Goal: Task Accomplishment & Management: Manage account settings

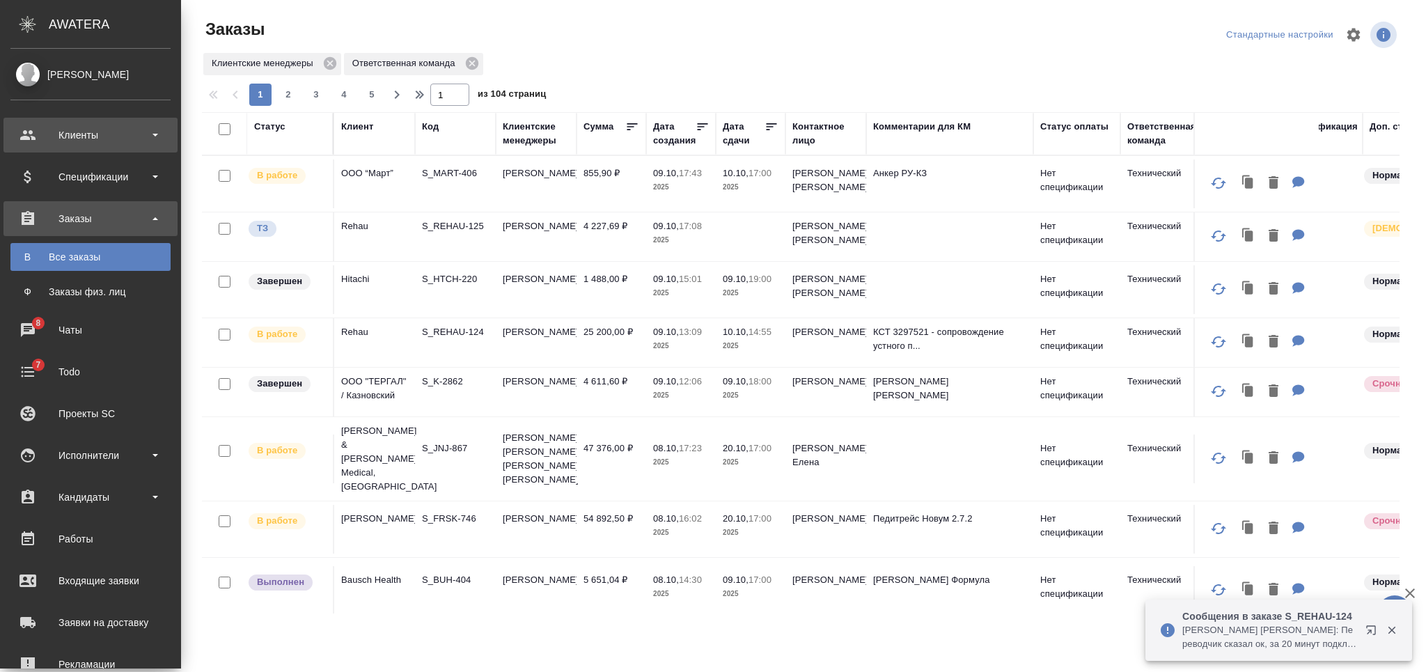
click at [123, 134] on div "Клиенты" at bounding box center [90, 135] width 160 height 21
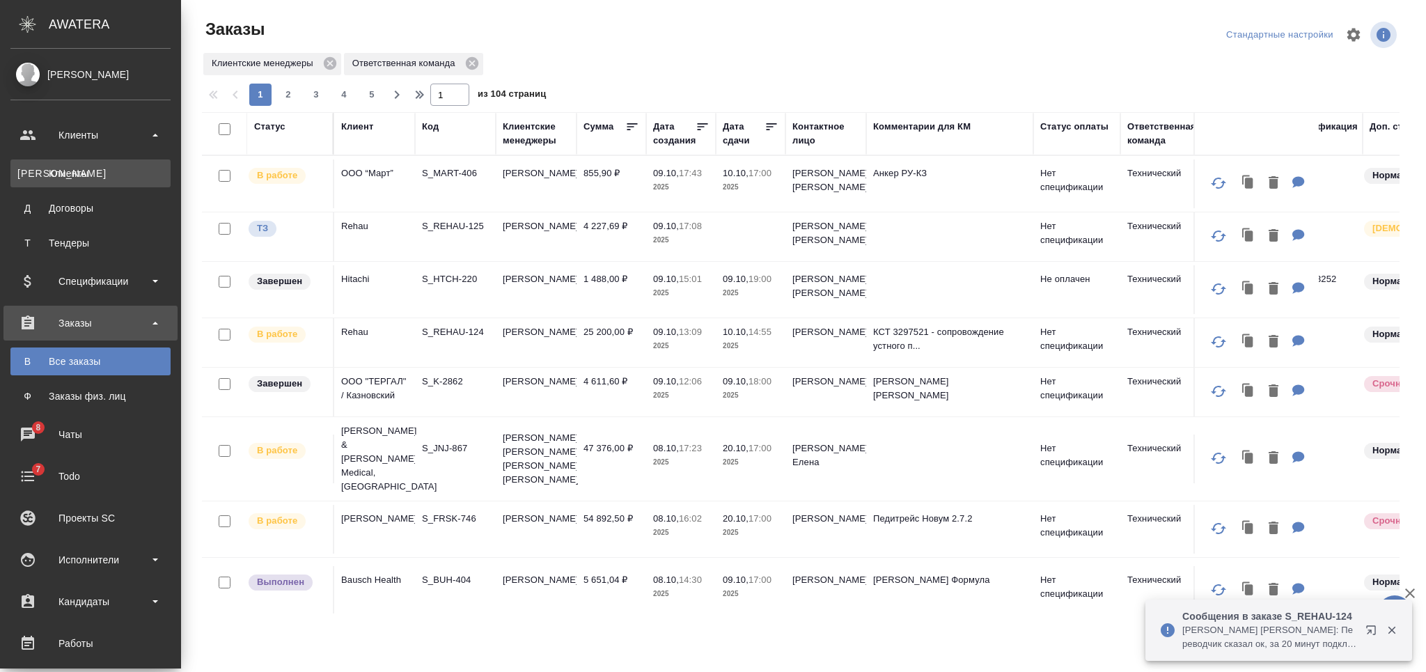
click at [114, 166] on div "Клиенты" at bounding box center [90, 173] width 146 height 14
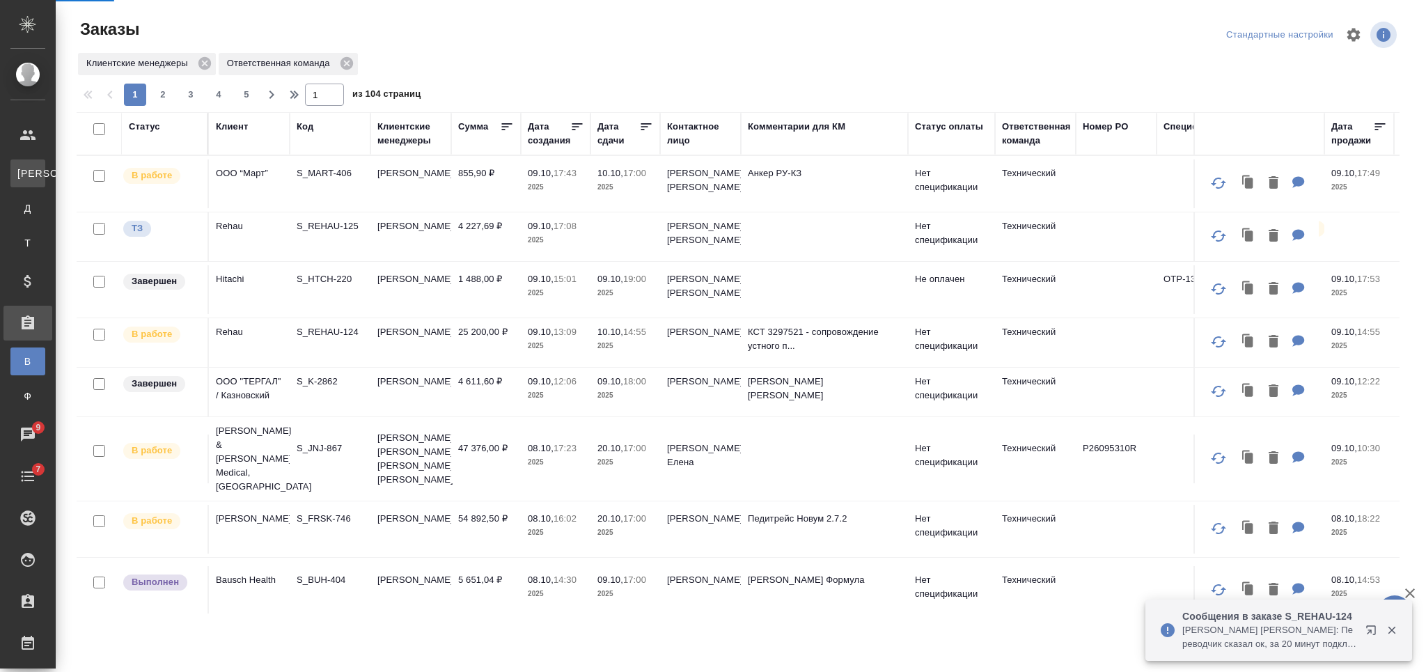
select select "RU"
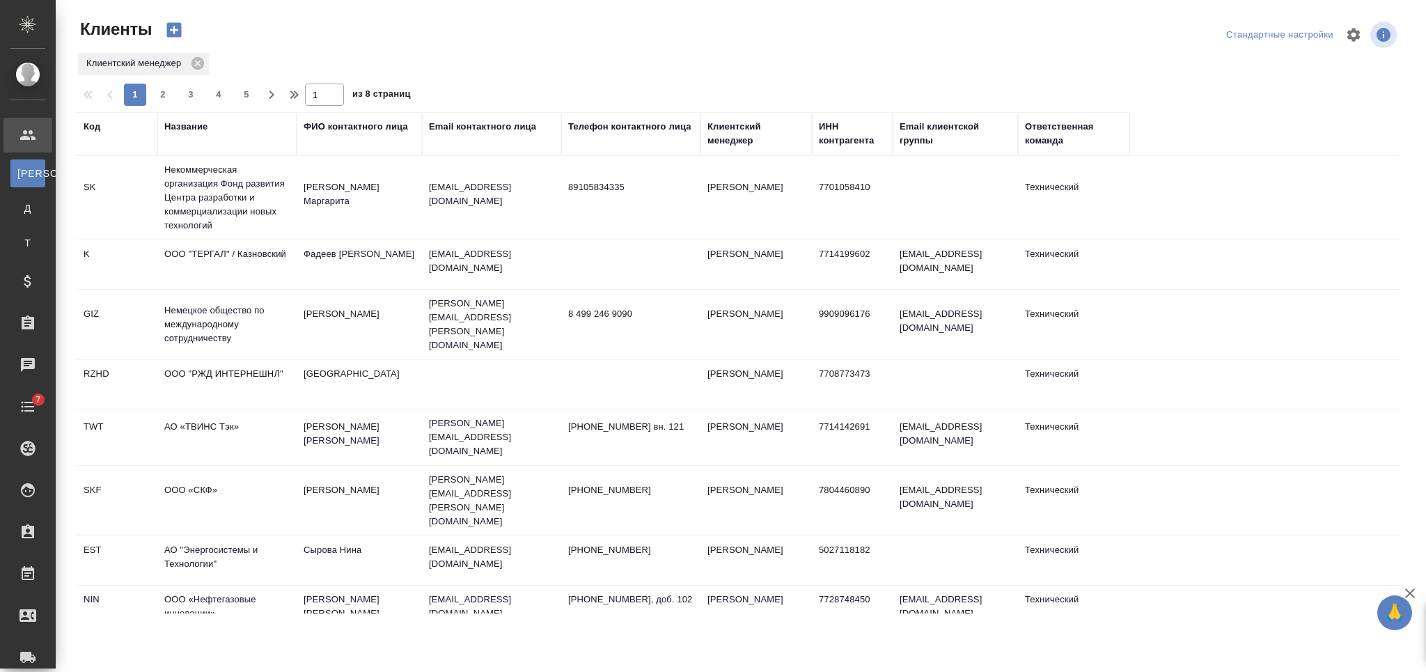
click at [188, 129] on div "Название" at bounding box center [185, 127] width 43 height 14
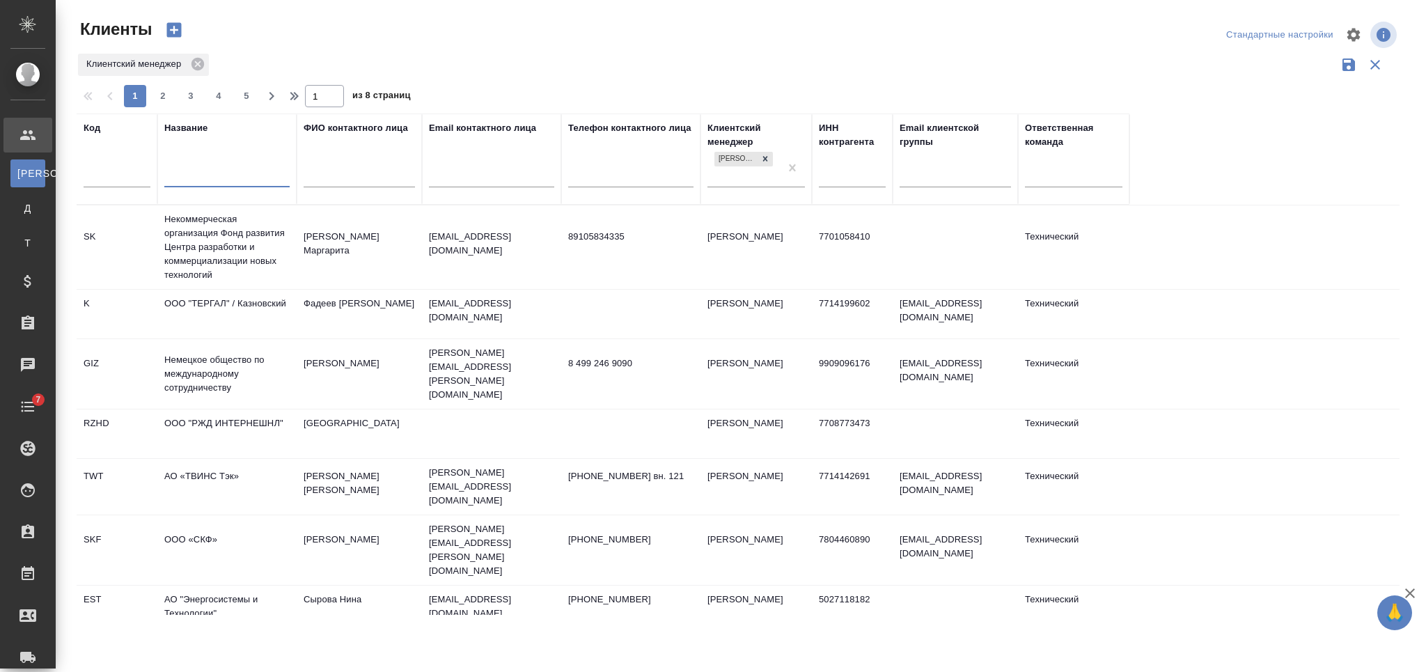
click at [194, 173] on input "text" at bounding box center [226, 177] width 125 height 17
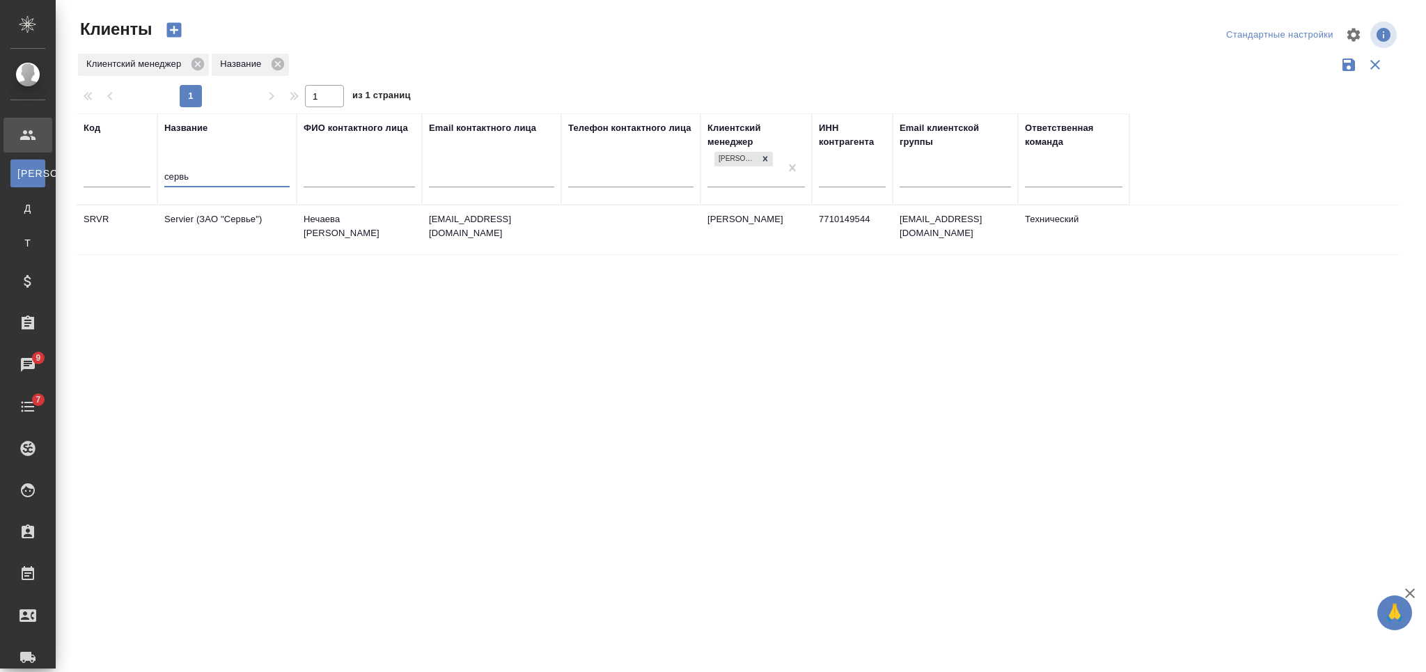
type input "сервь"
click at [208, 231] on td "Servier (ЗАО "Сервье")" at bounding box center [226, 229] width 139 height 49
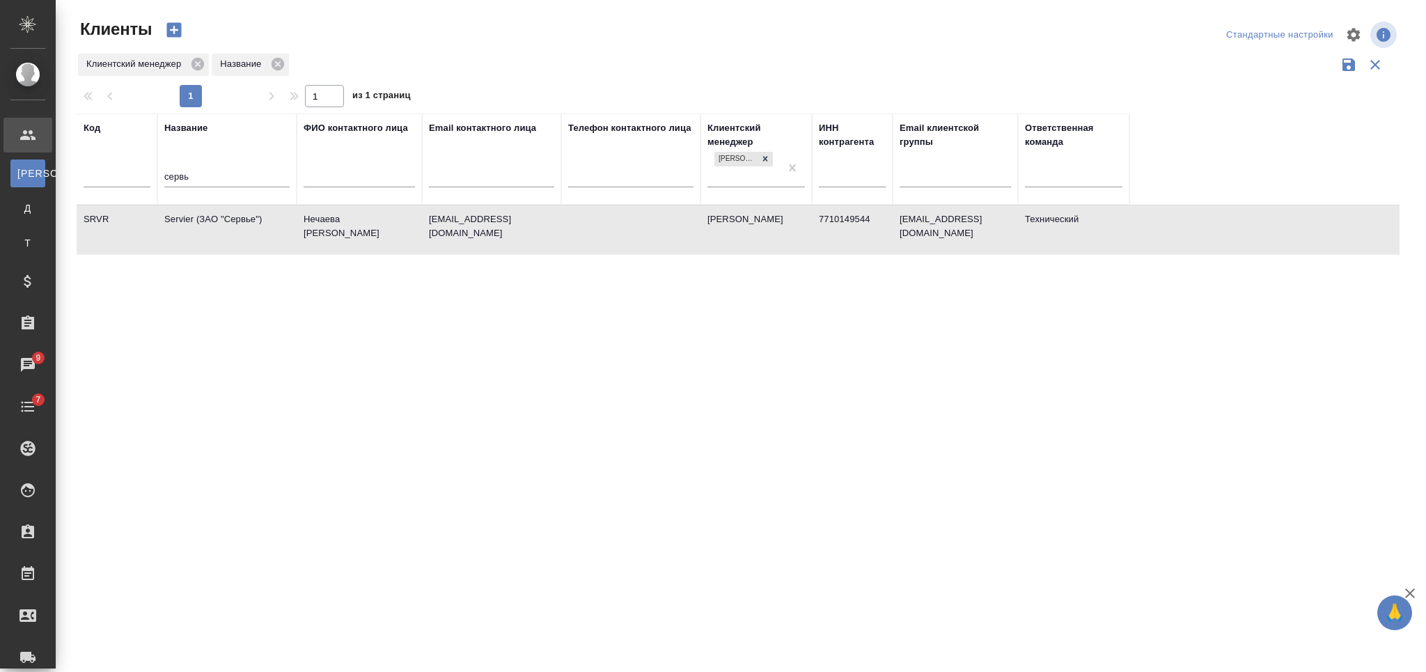
click at [208, 231] on td "Servier (ЗАО "Сервье")" at bounding box center [226, 229] width 139 height 49
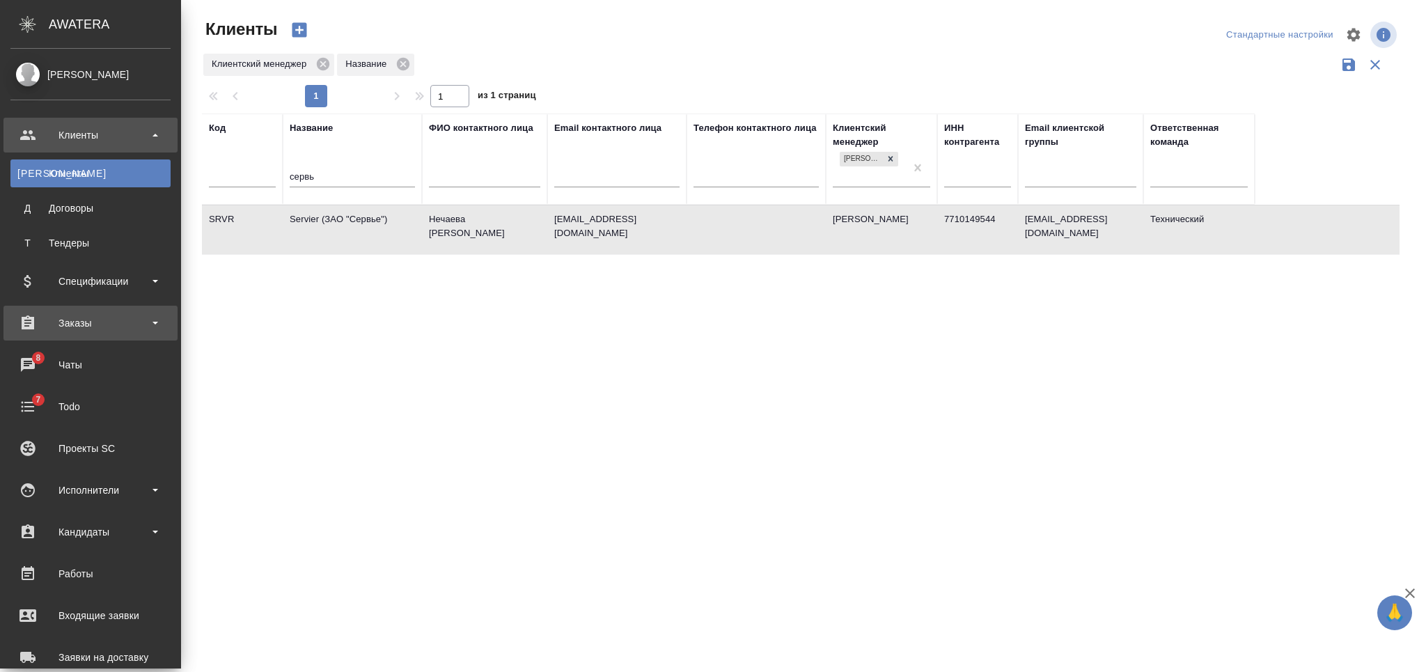
click at [86, 309] on div "Заказы" at bounding box center [90, 323] width 174 height 35
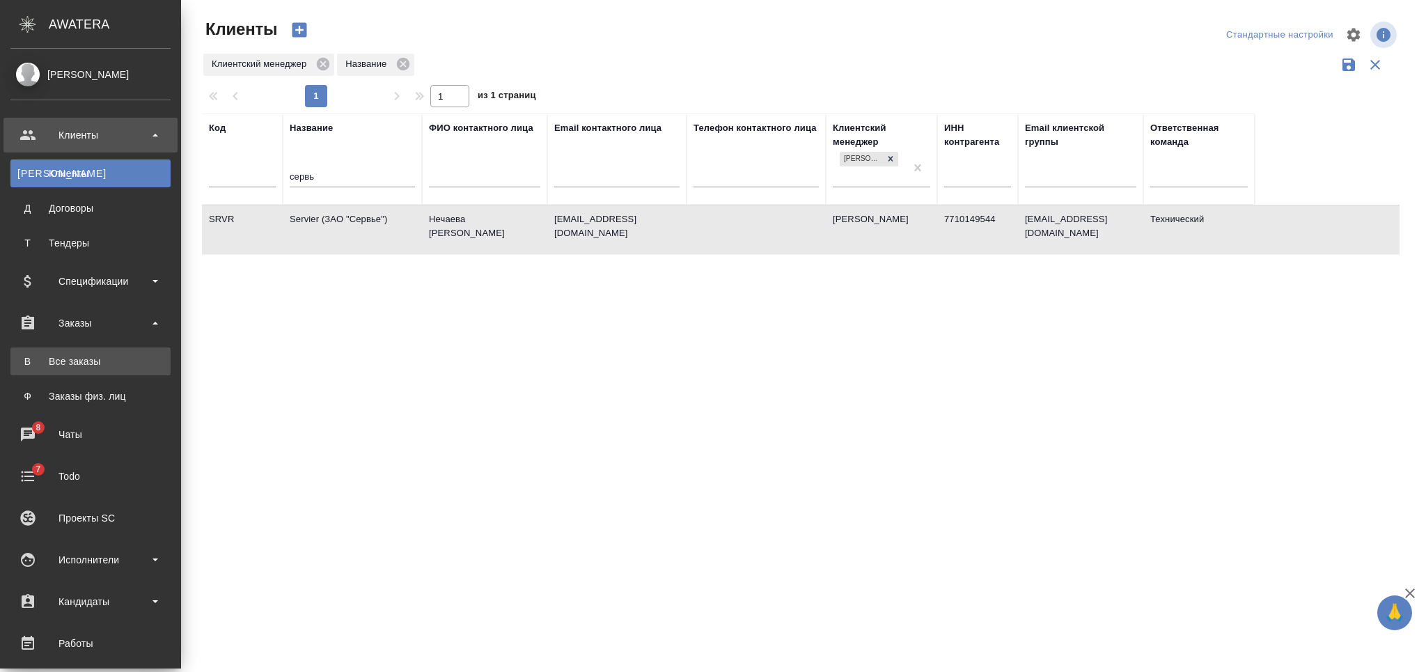
click at [103, 352] on link "В Все заказы" at bounding box center [90, 361] width 160 height 28
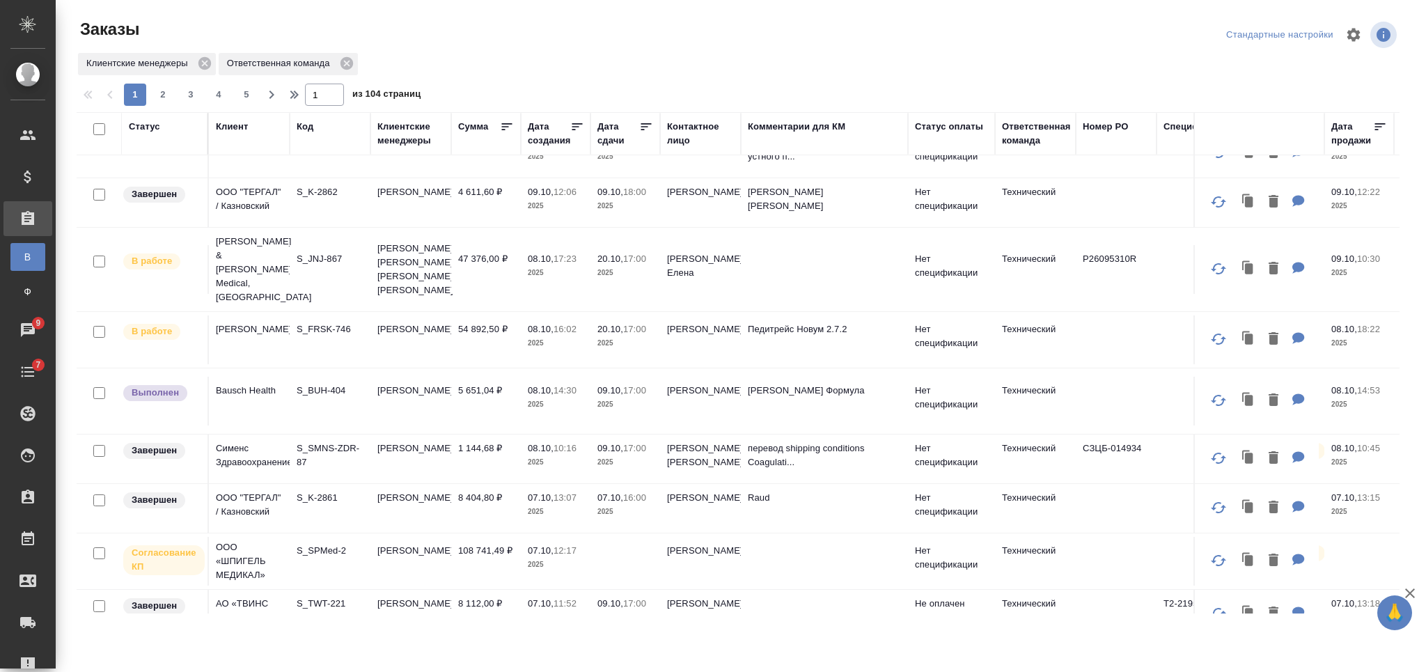
scroll to position [279, 0]
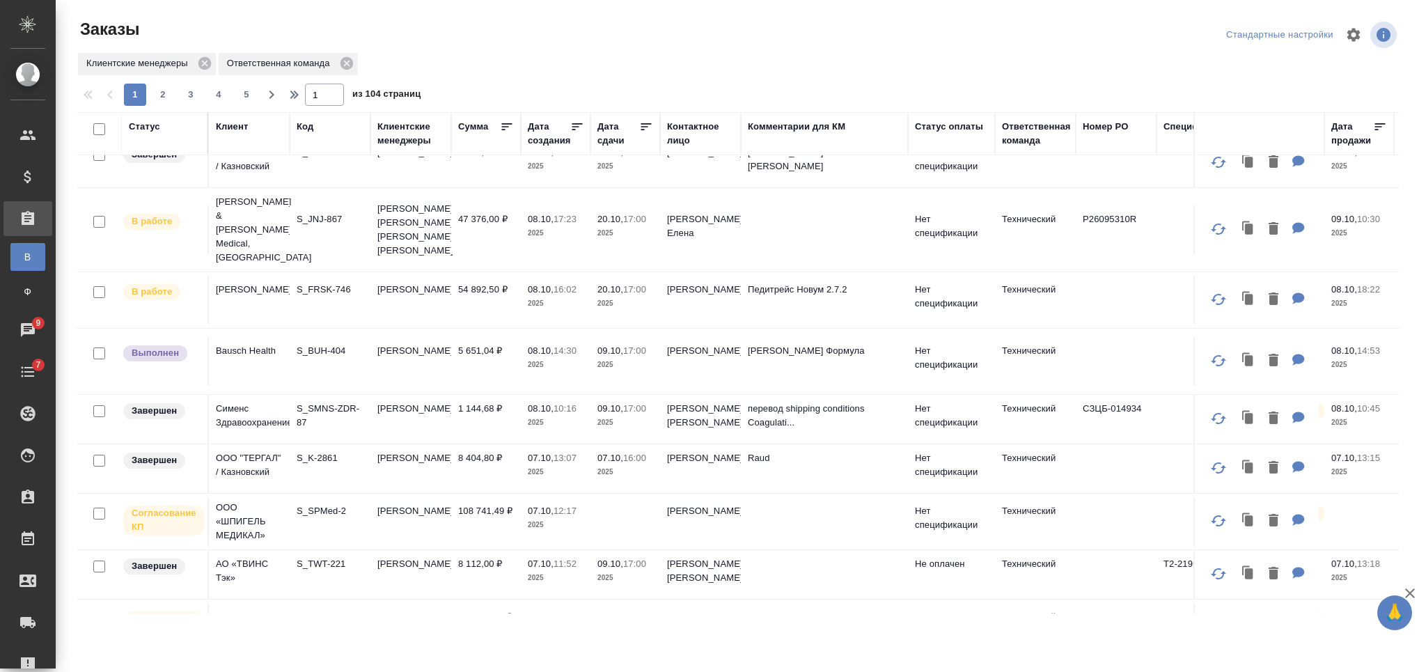
click at [354, 352] on td "S_BUH-404" at bounding box center [330, 361] width 81 height 49
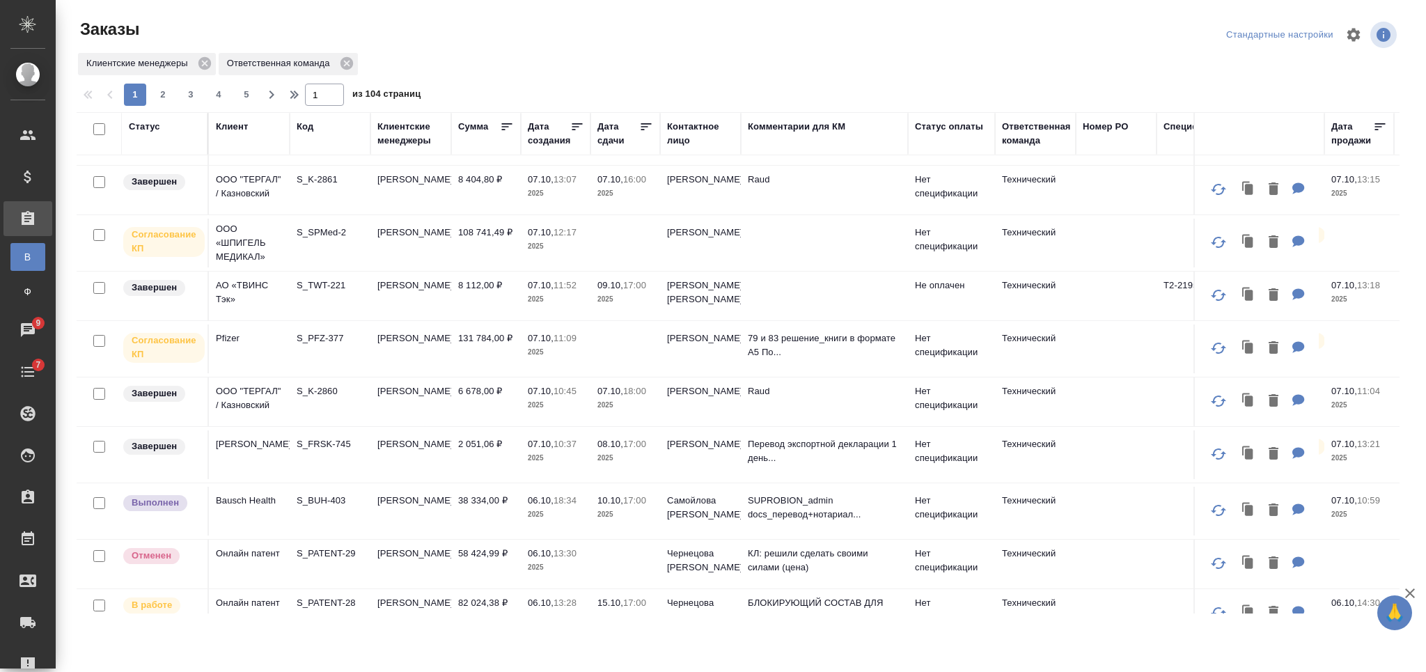
scroll to position [464, 0]
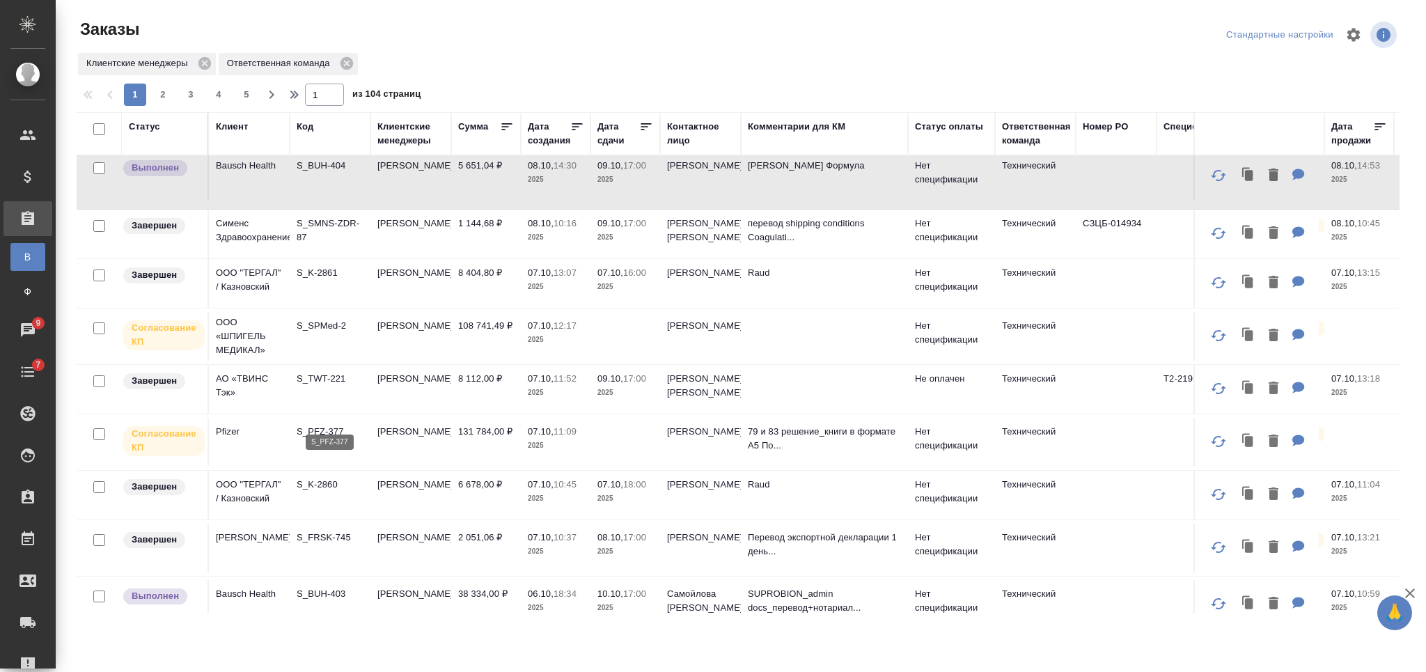
click at [331, 425] on p "S_PFZ-377" at bounding box center [330, 432] width 67 height 14
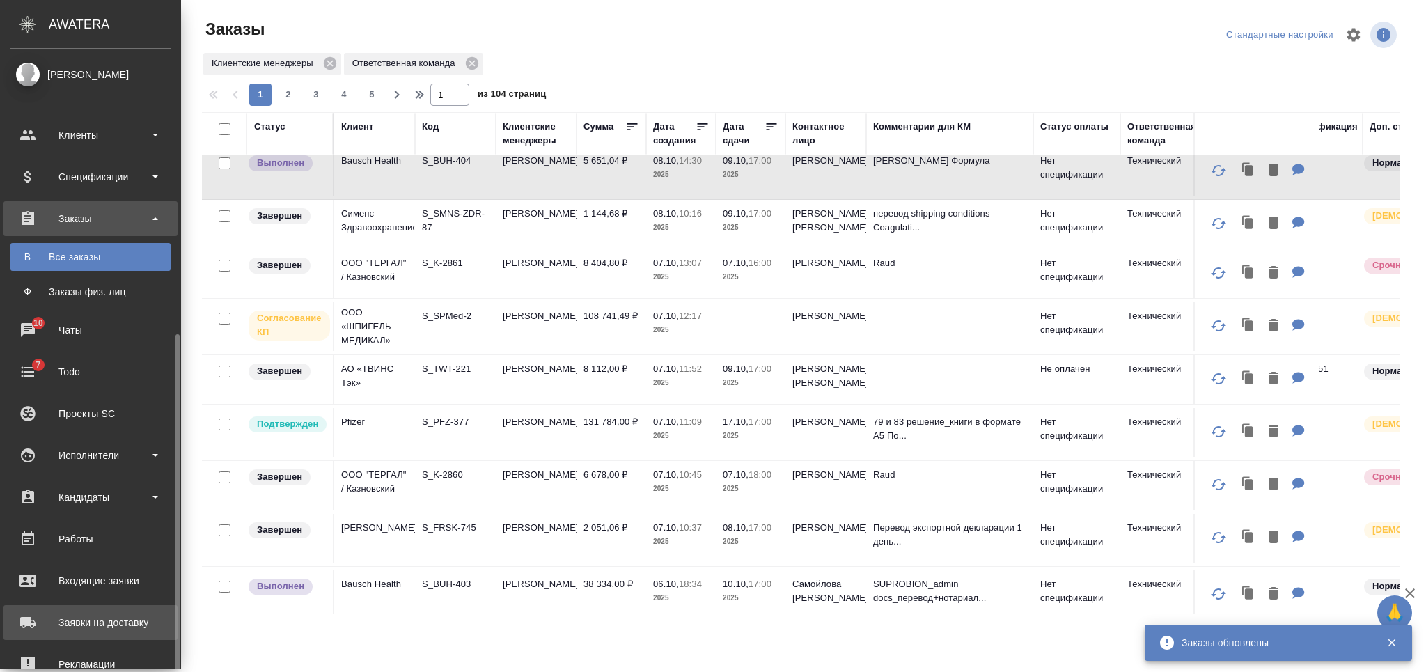
scroll to position [159, 0]
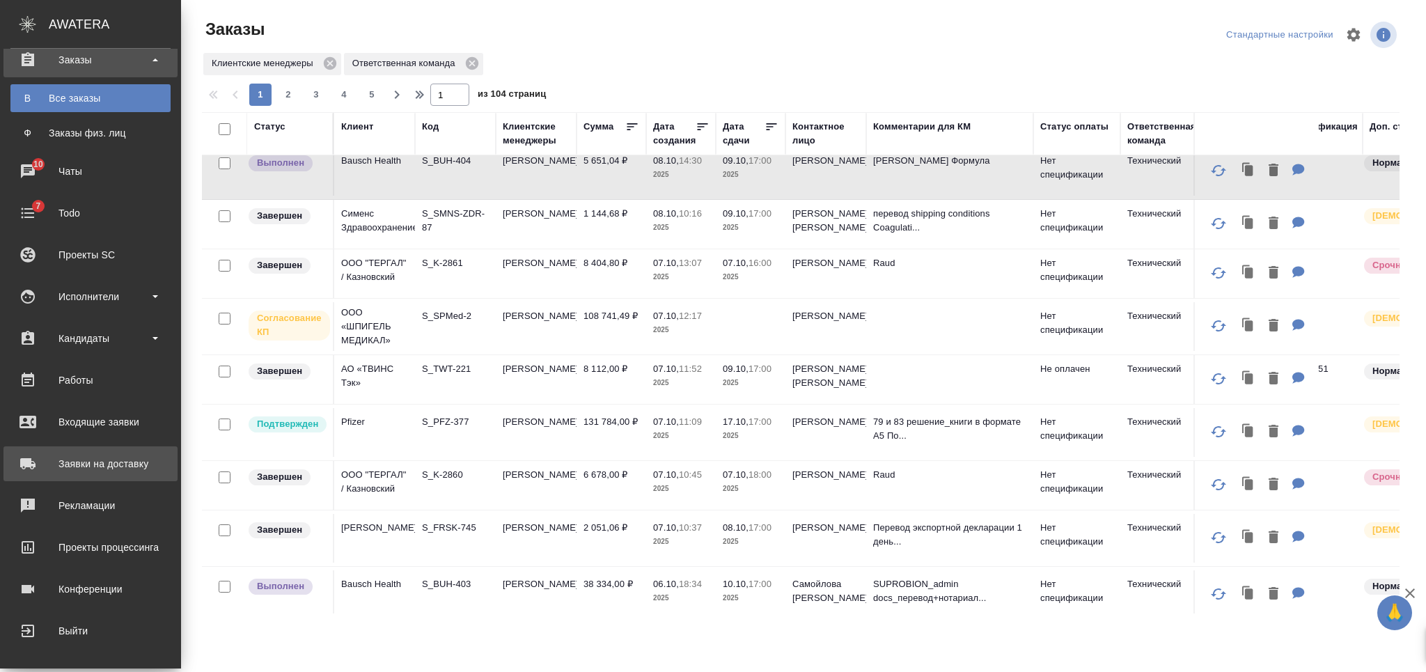
click at [123, 466] on div "Заявки на доставку" at bounding box center [90, 463] width 160 height 21
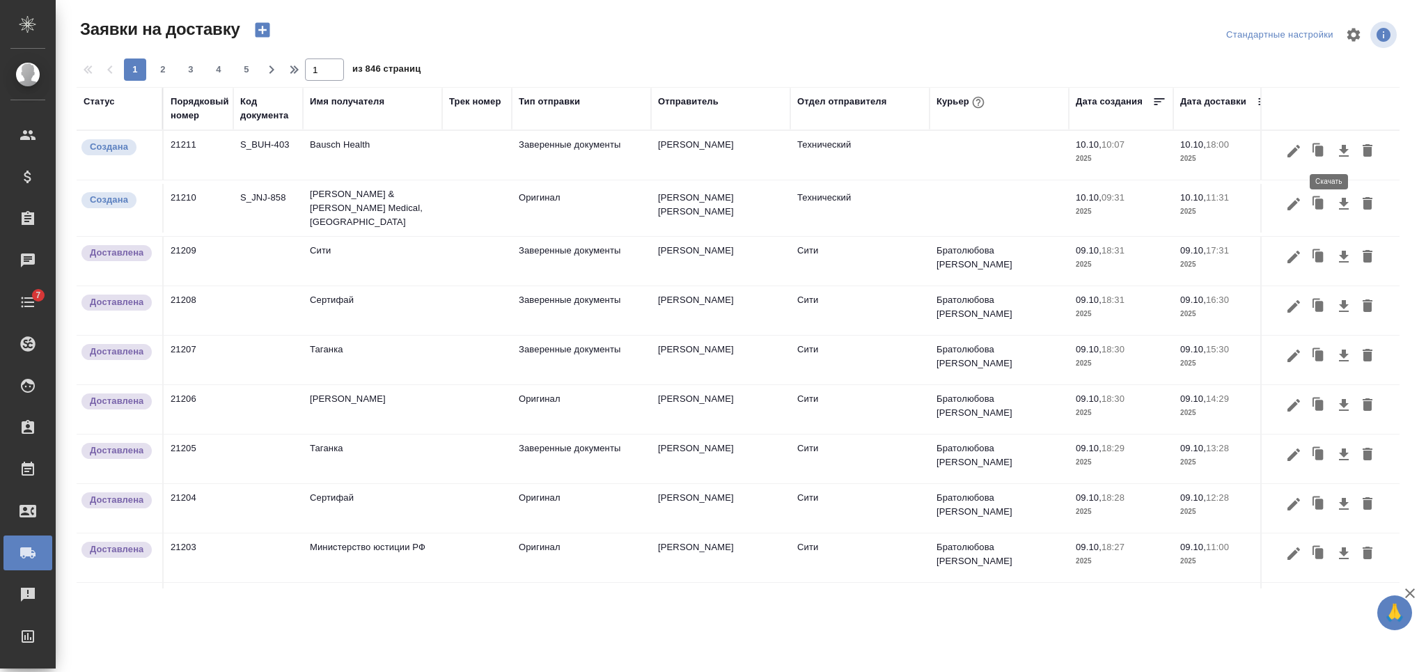
click at [1336, 148] on icon "button" at bounding box center [1344, 151] width 17 height 17
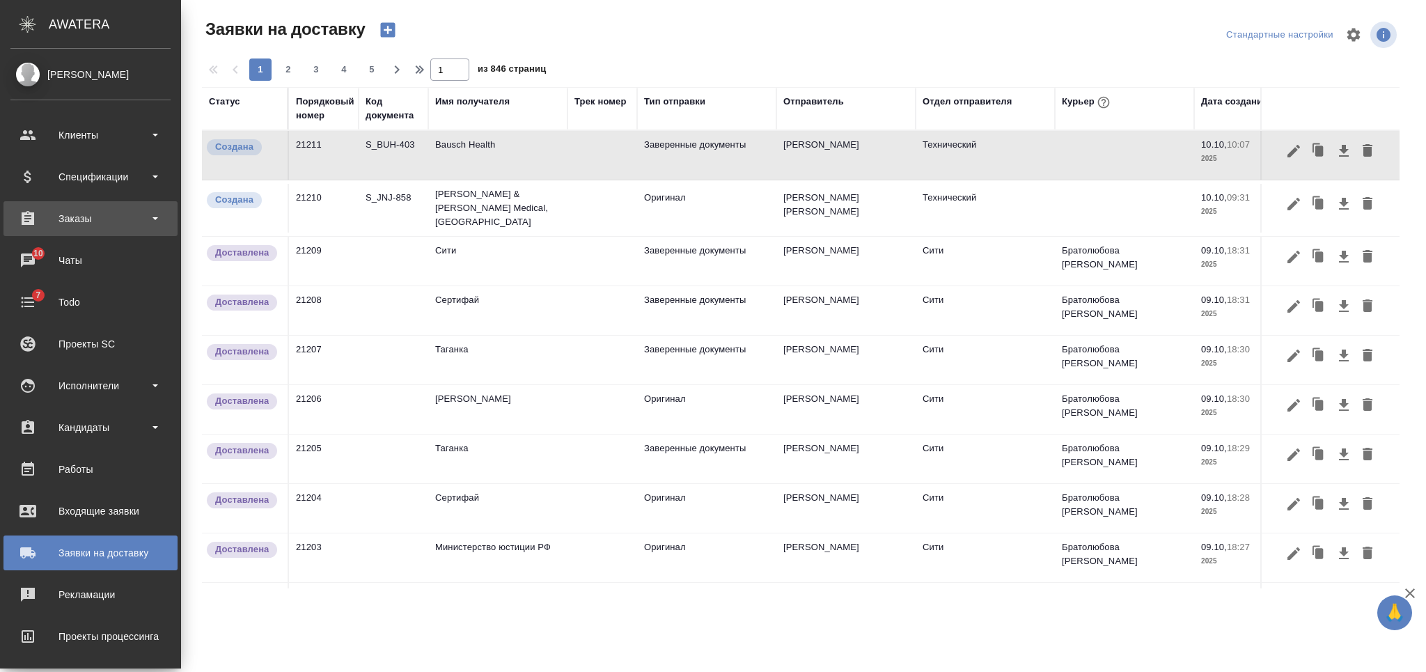
click at [74, 227] on div "Заказы" at bounding box center [90, 218] width 160 height 21
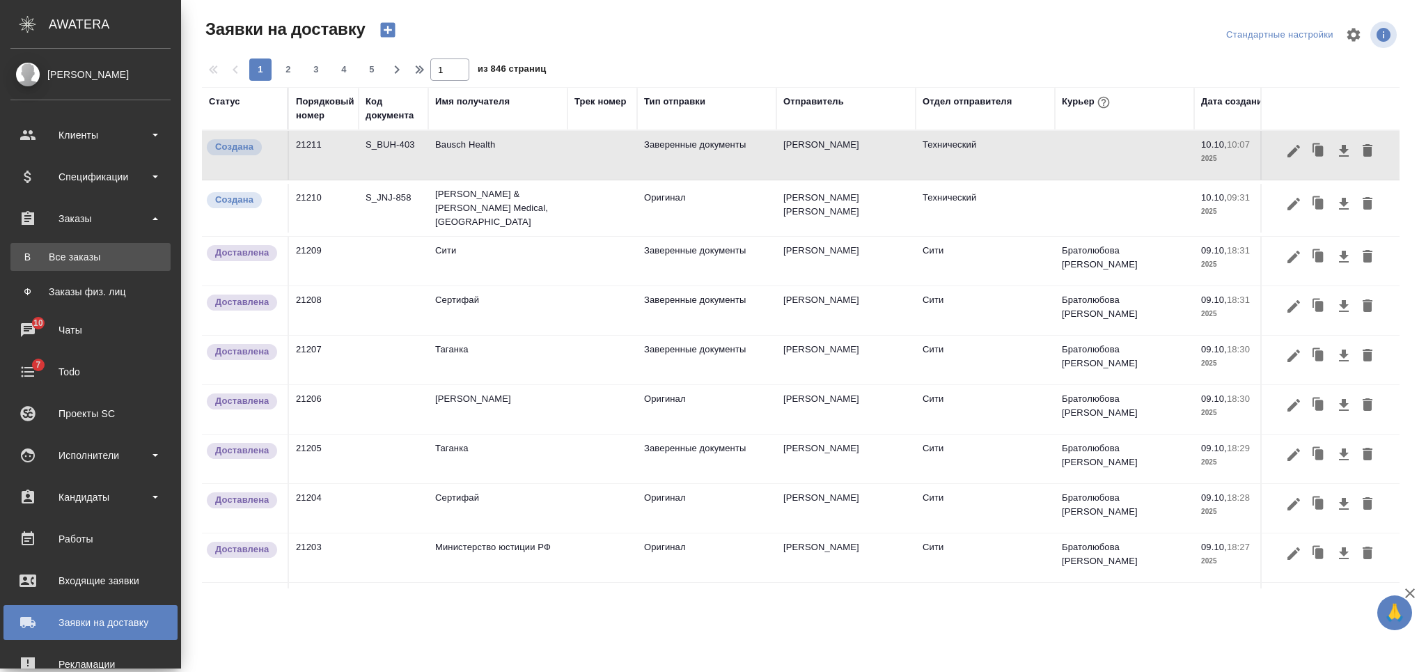
click at [75, 258] on div "Все заказы" at bounding box center [90, 257] width 146 height 14
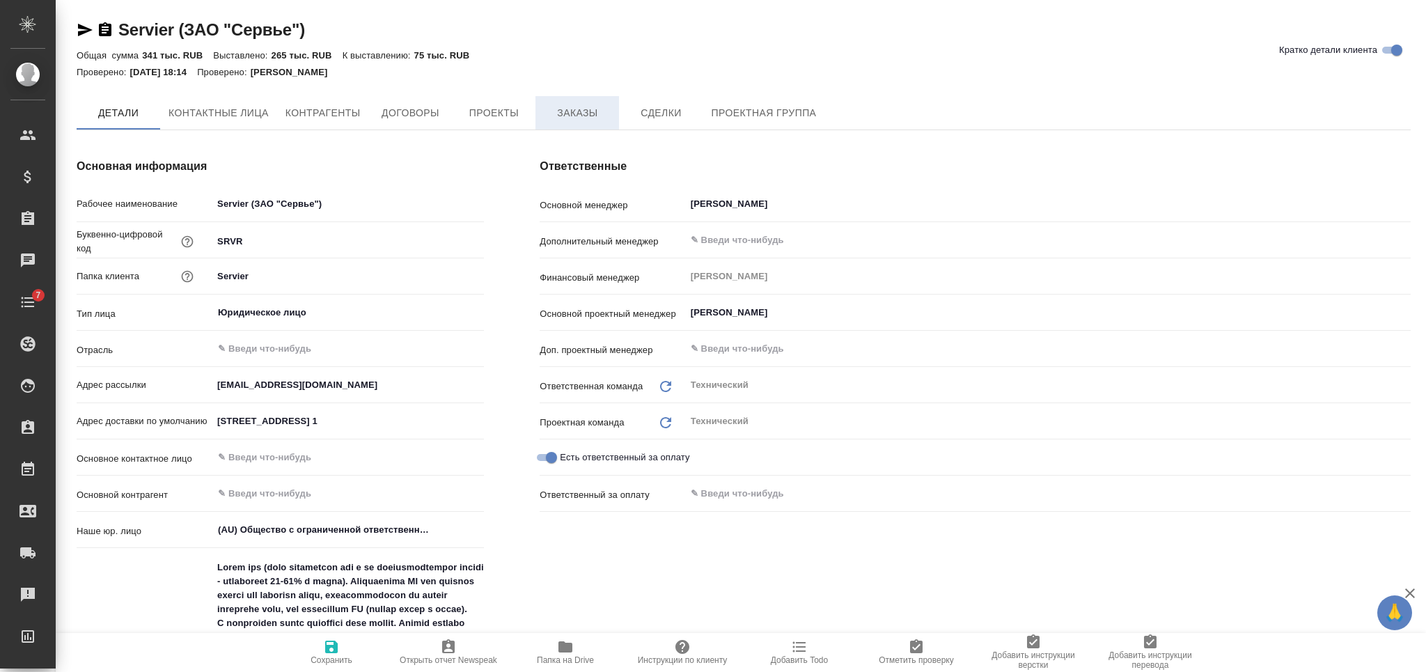
type textarea "x"
click at [585, 120] on span "Заказы" at bounding box center [577, 113] width 67 height 17
type textarea "x"
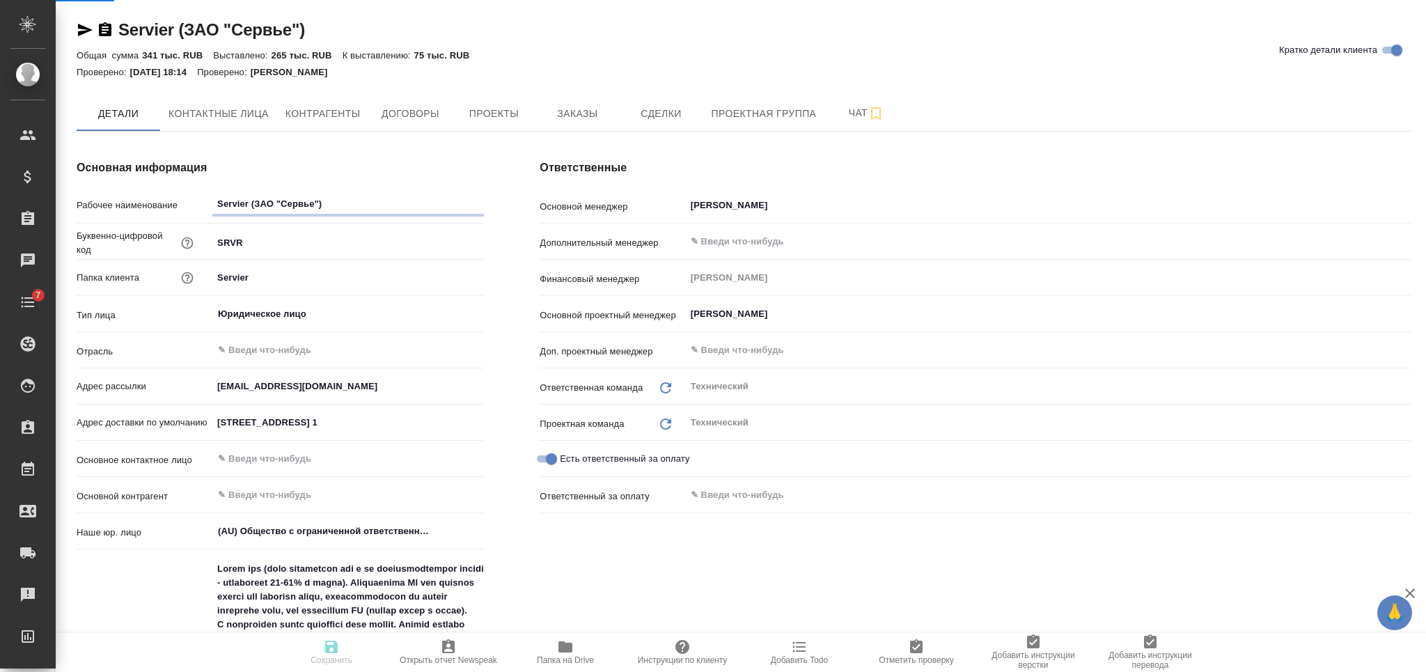
type textarea "x"
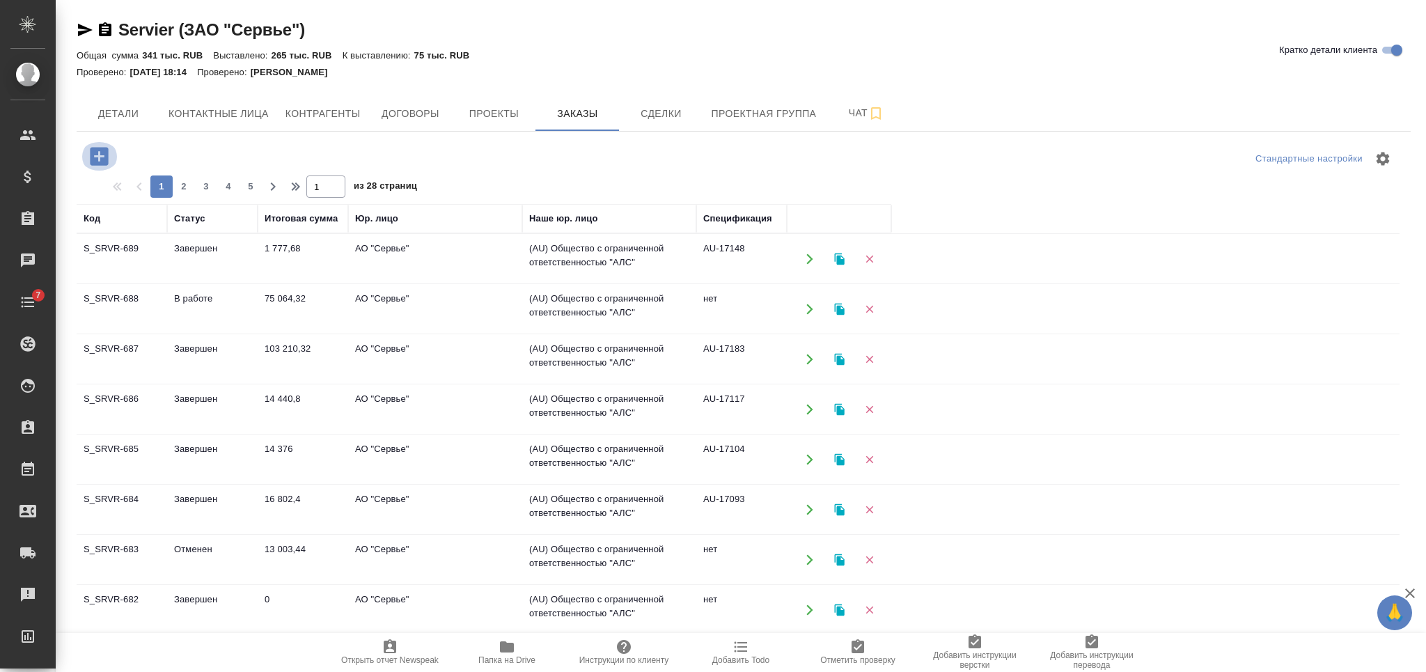
click at [102, 150] on icon "button" at bounding box center [99, 156] width 18 height 18
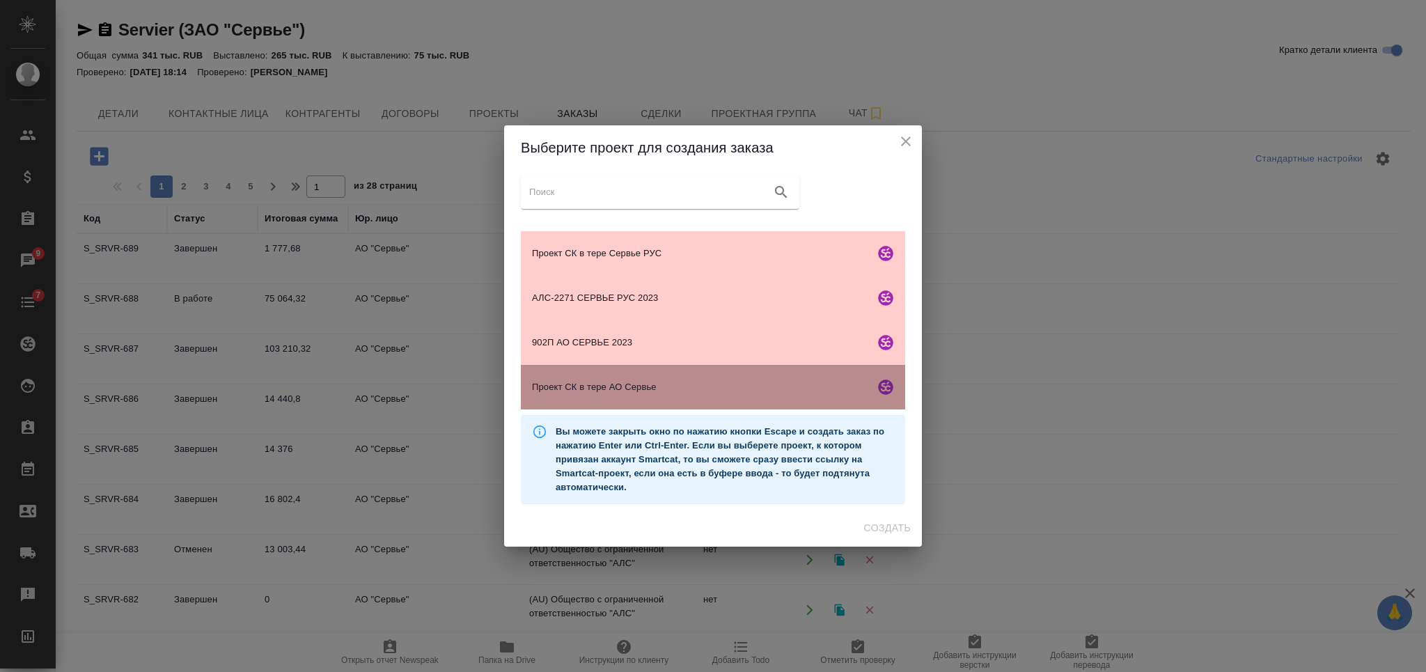
click at [680, 389] on span "Проект СК в тере АО Сервье" at bounding box center [700, 387] width 337 height 14
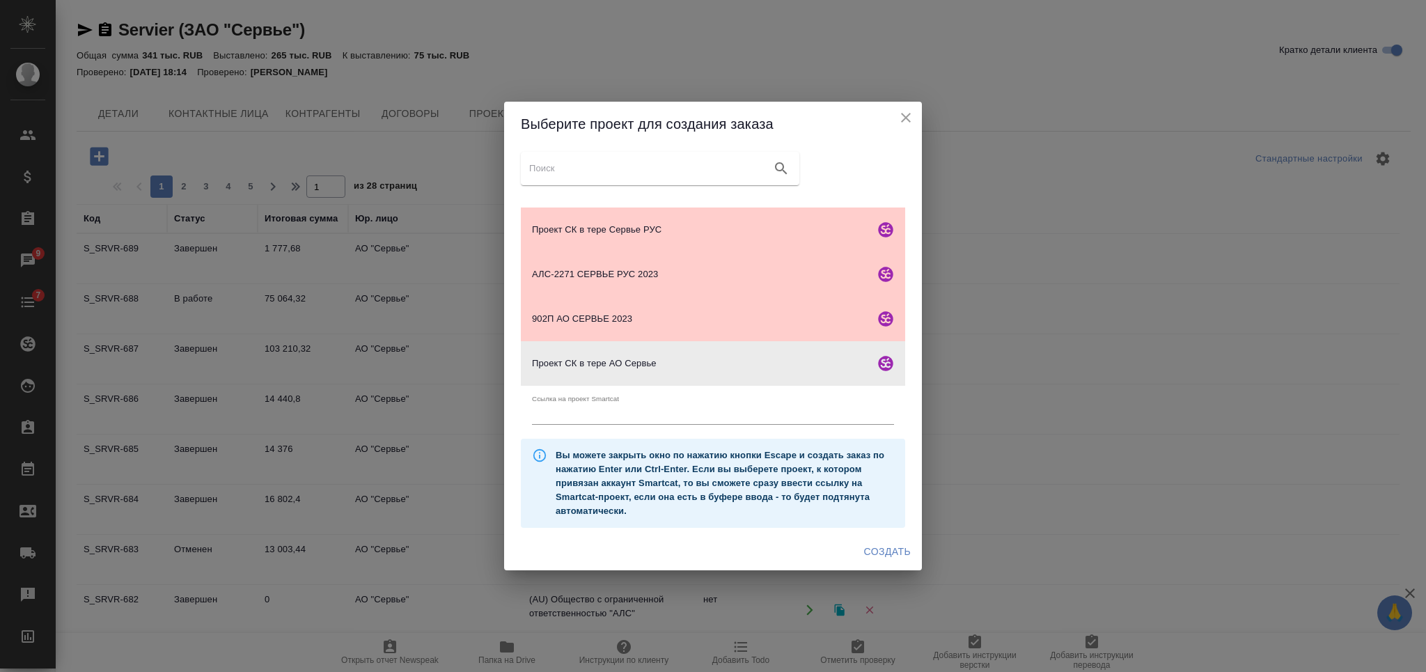
click at [884, 554] on span "Создать" at bounding box center [887, 551] width 47 height 17
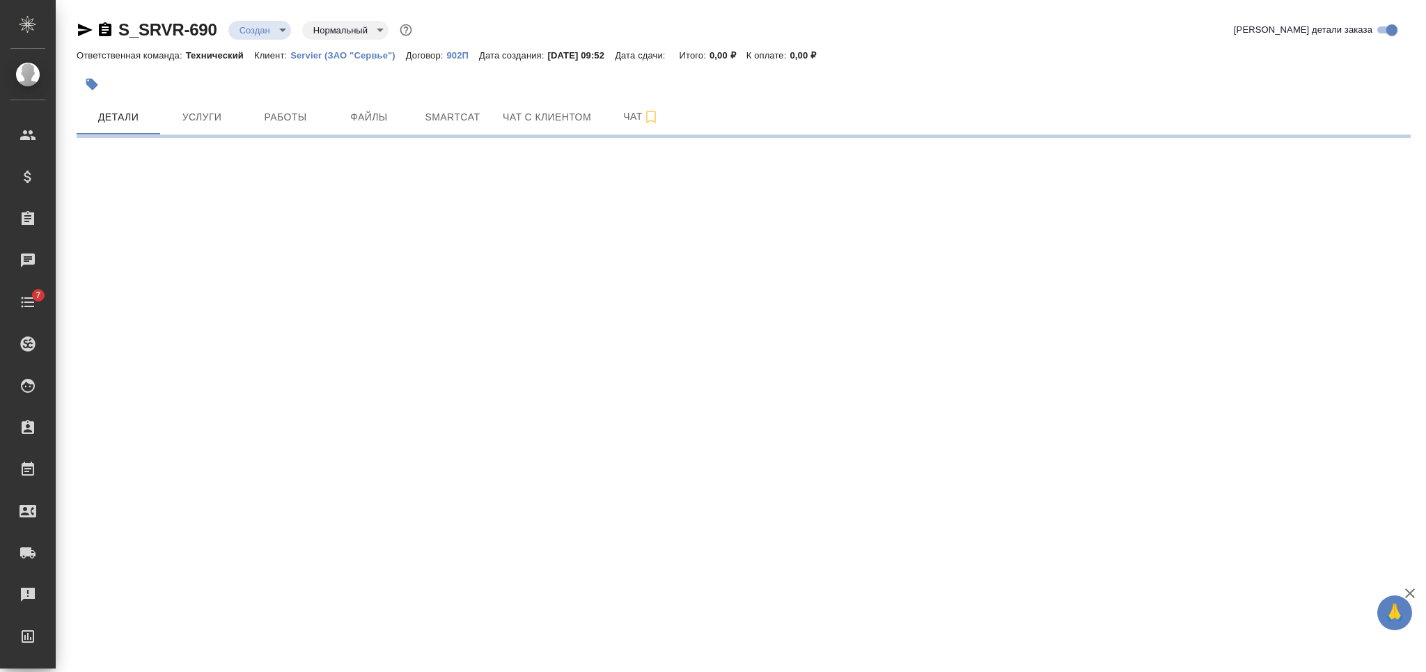
select select "RU"
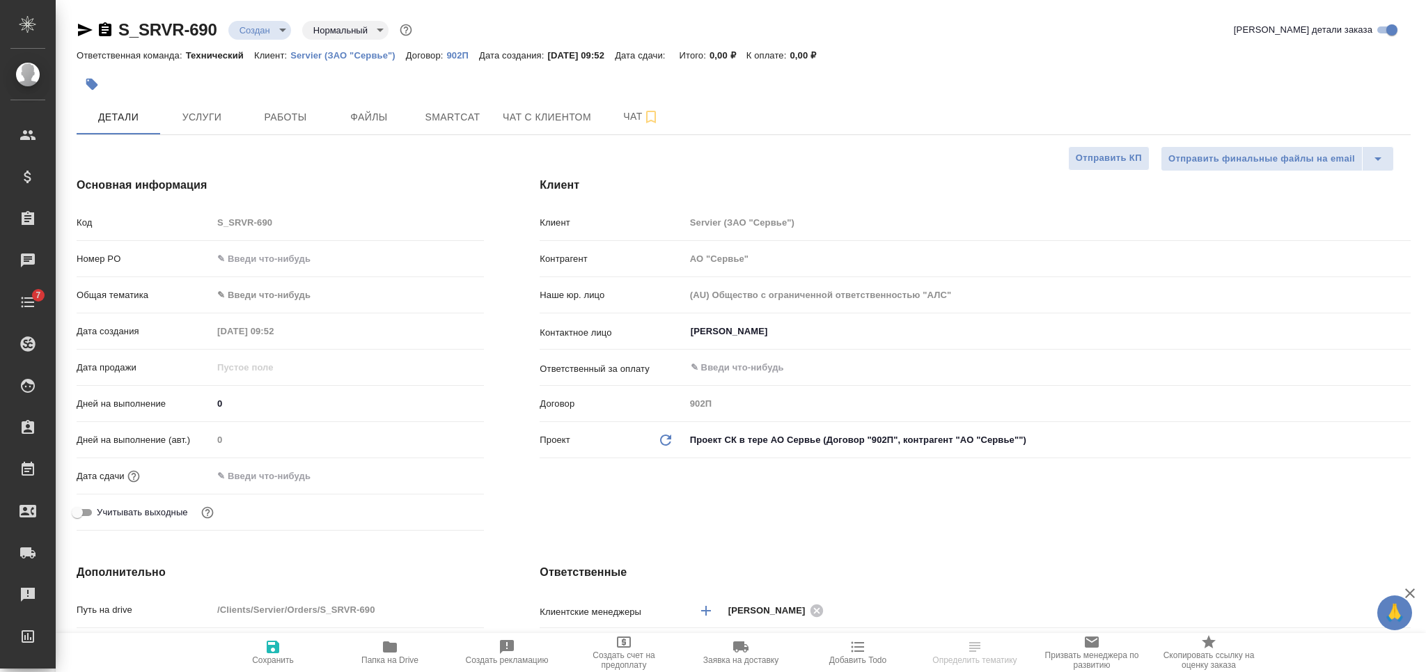
type textarea "x"
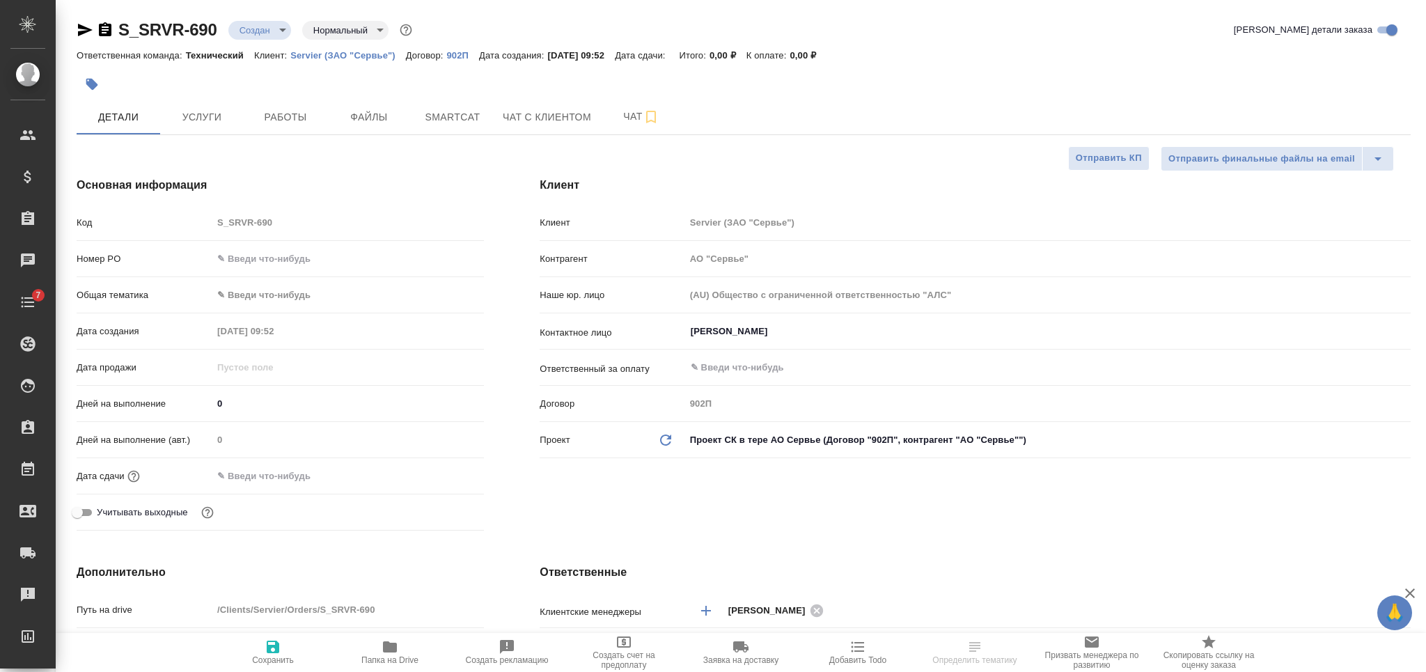
type textarea "x"
click at [740, 357] on div "​" at bounding box center [1048, 367] width 726 height 25
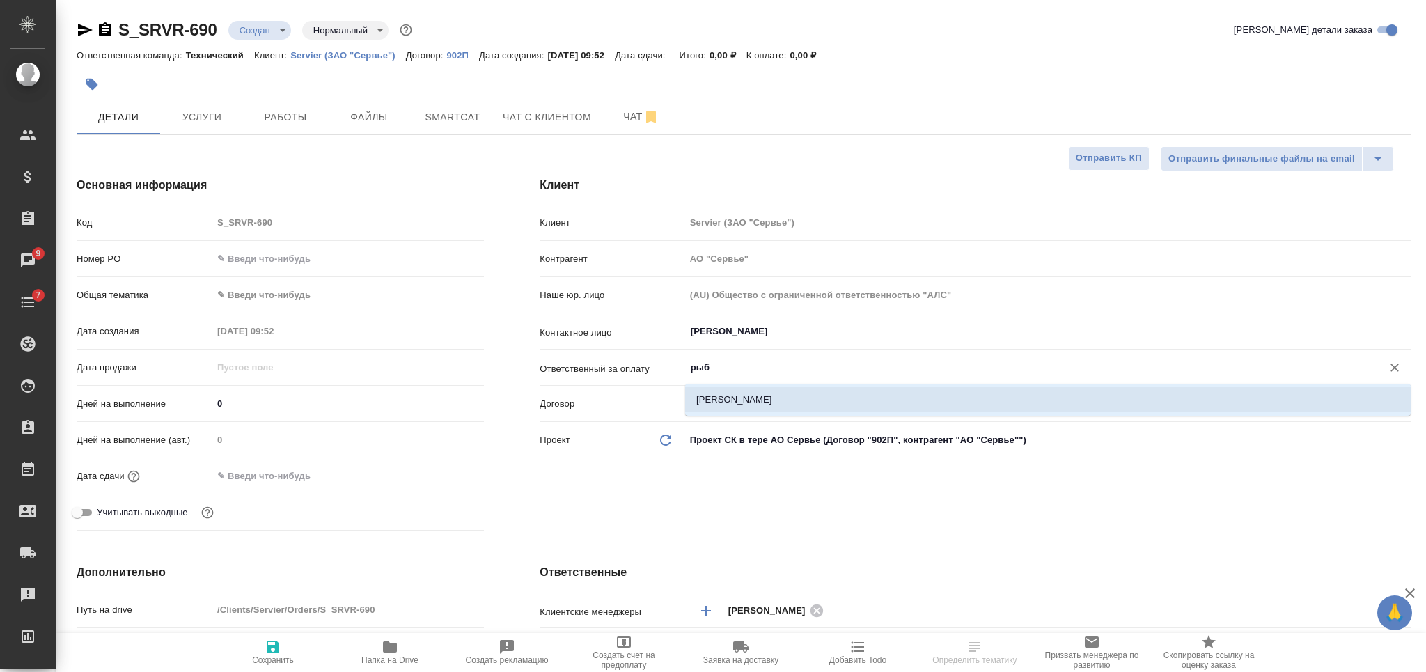
click at [751, 407] on li "Рыбкина Дарья" at bounding box center [1048, 399] width 726 height 25
type input "Рыбкина Дарья"
type textarea "x"
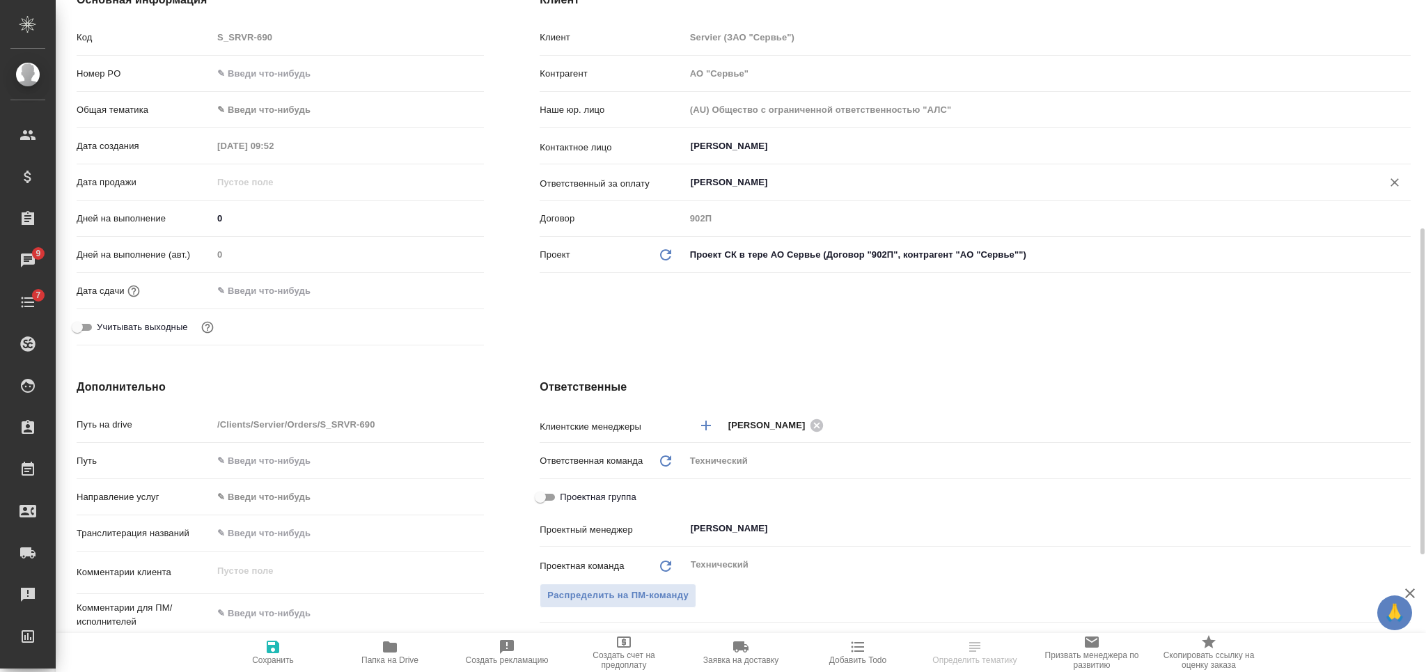
scroll to position [279, 0]
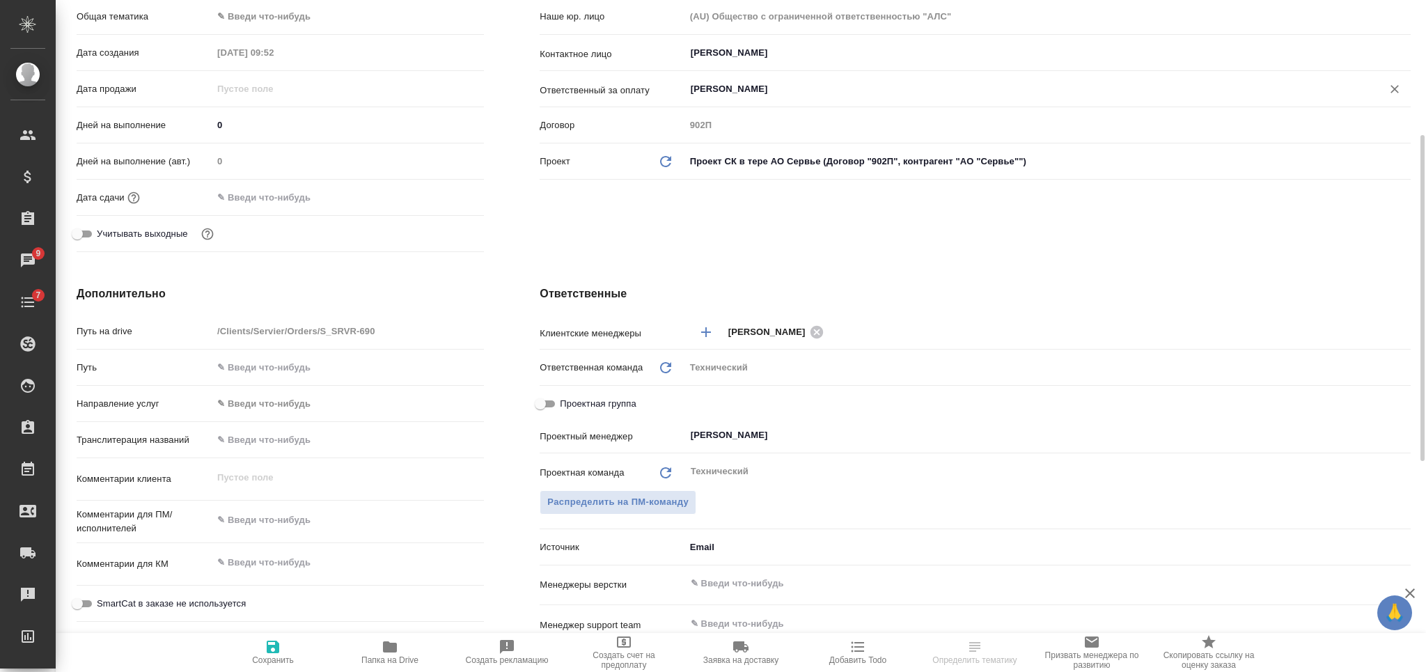
type input "Рыбкина Дарья"
type textarea "x"
click at [282, 554] on textarea at bounding box center [348, 563] width 270 height 24
paste textarea "АГ_Липертанс_изм по безопасности, запрос"
type textarea "АГ_Липертанс_изм по безопасности, запрос"
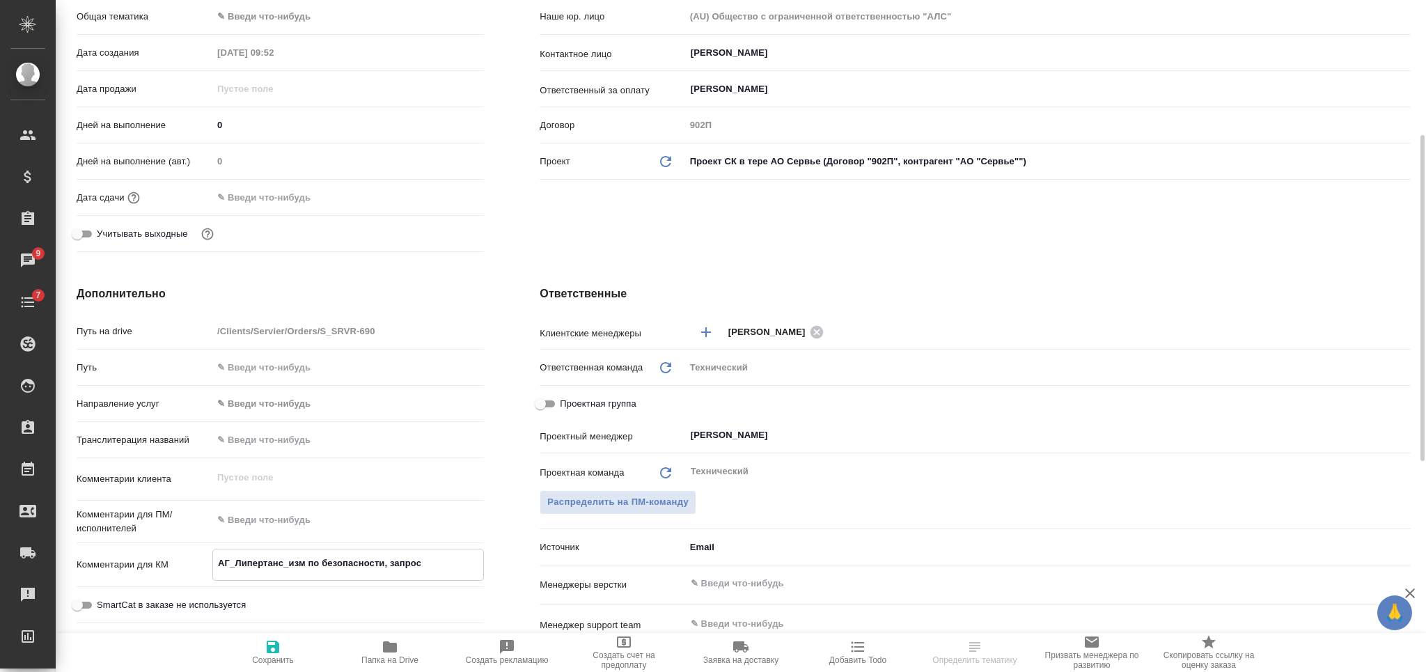
type textarea "x"
type textarea "АГ_Липертанс_изм по безопасности, запрос"
type textarea "x"
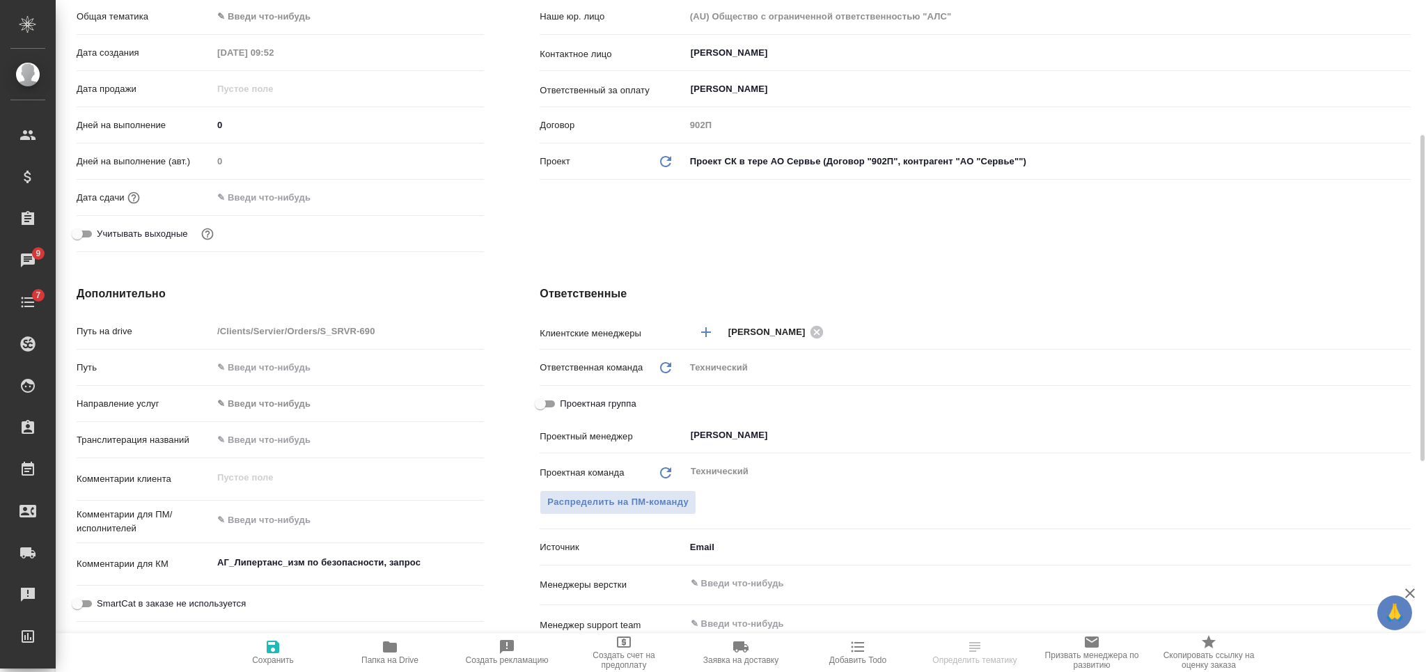
type textarea "x"
select select "RU"
type textarea "x"
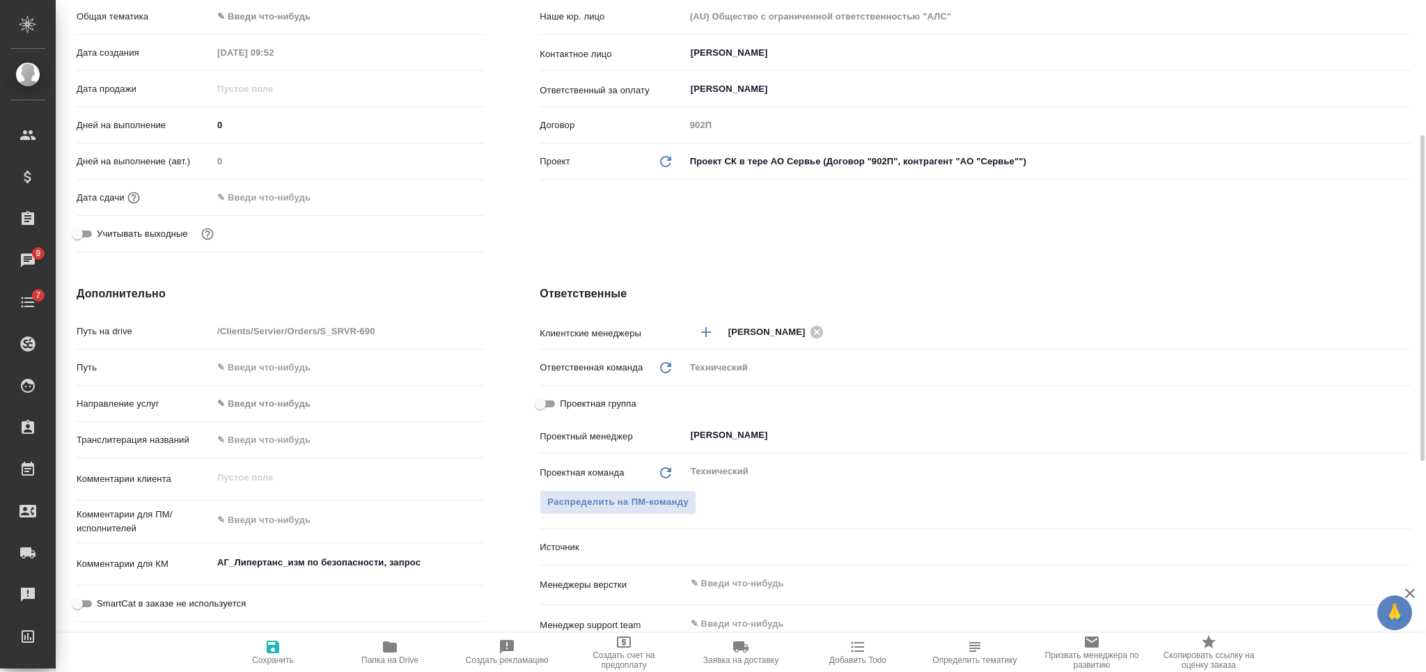
type textarea "x"
click at [328, 527] on textarea at bounding box center [348, 520] width 272 height 24
type textarea "а"
type textarea "x"
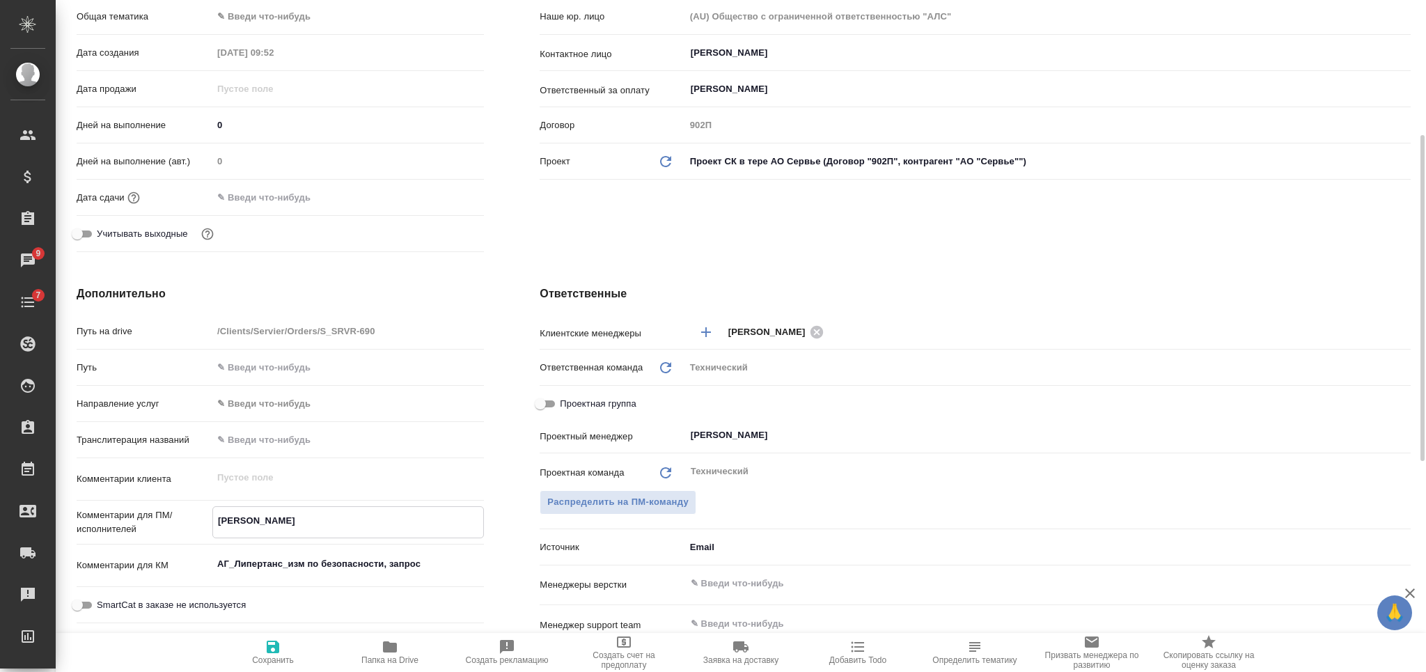
type textarea "x"
type textarea "ан"
type textarea "x"
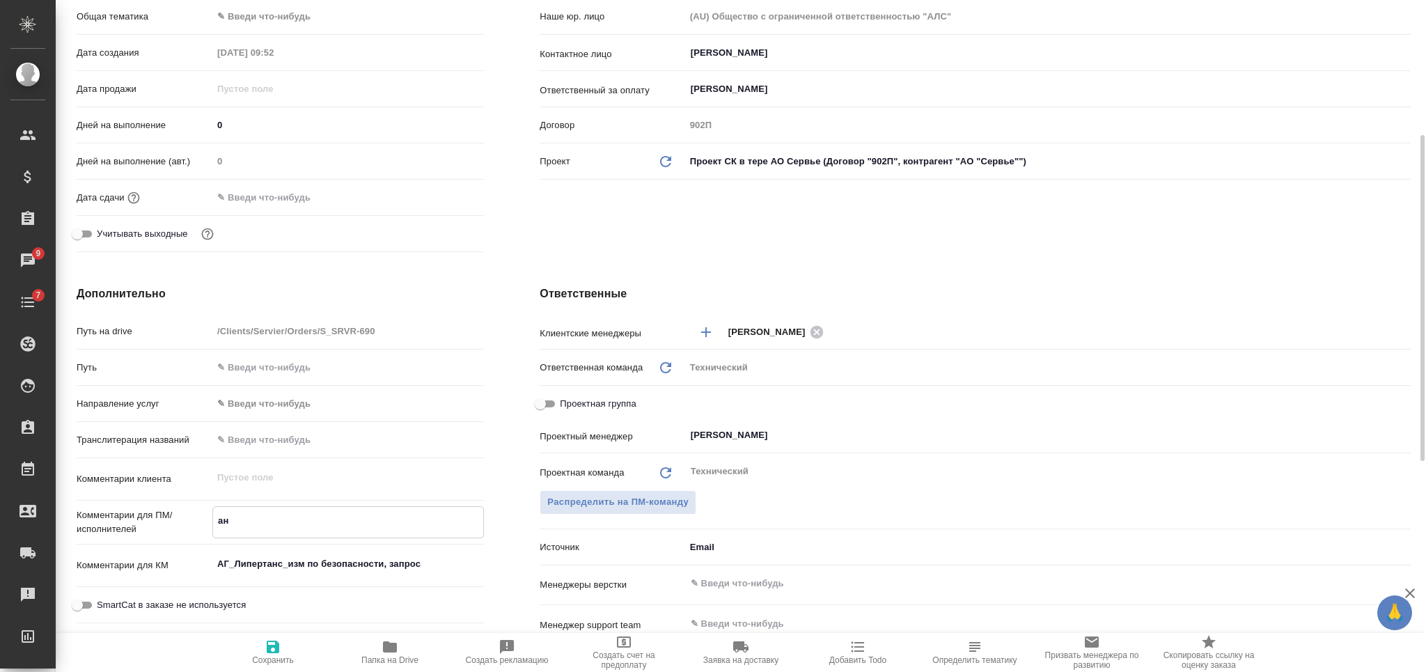
type textarea "x"
type textarea "анг"
type textarea "x"
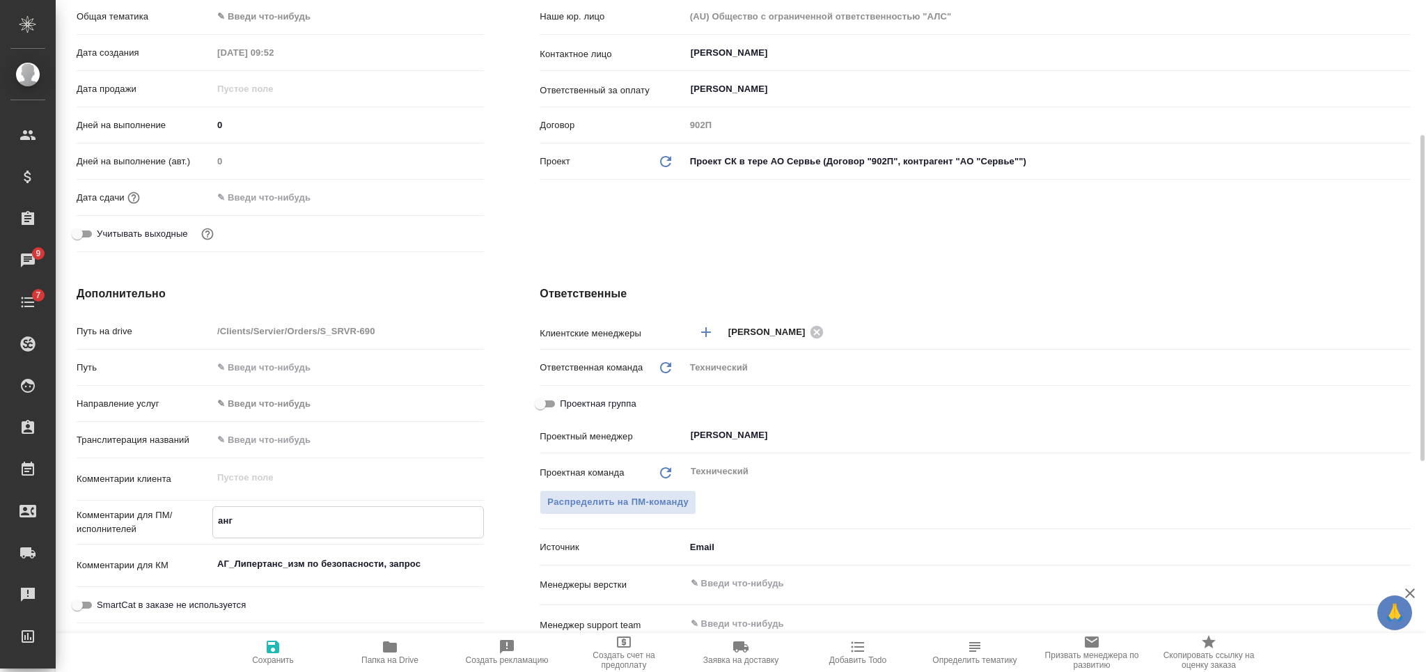
type textarea "x"
type textarea "англ"
type textarea "x"
type textarea "англ-"
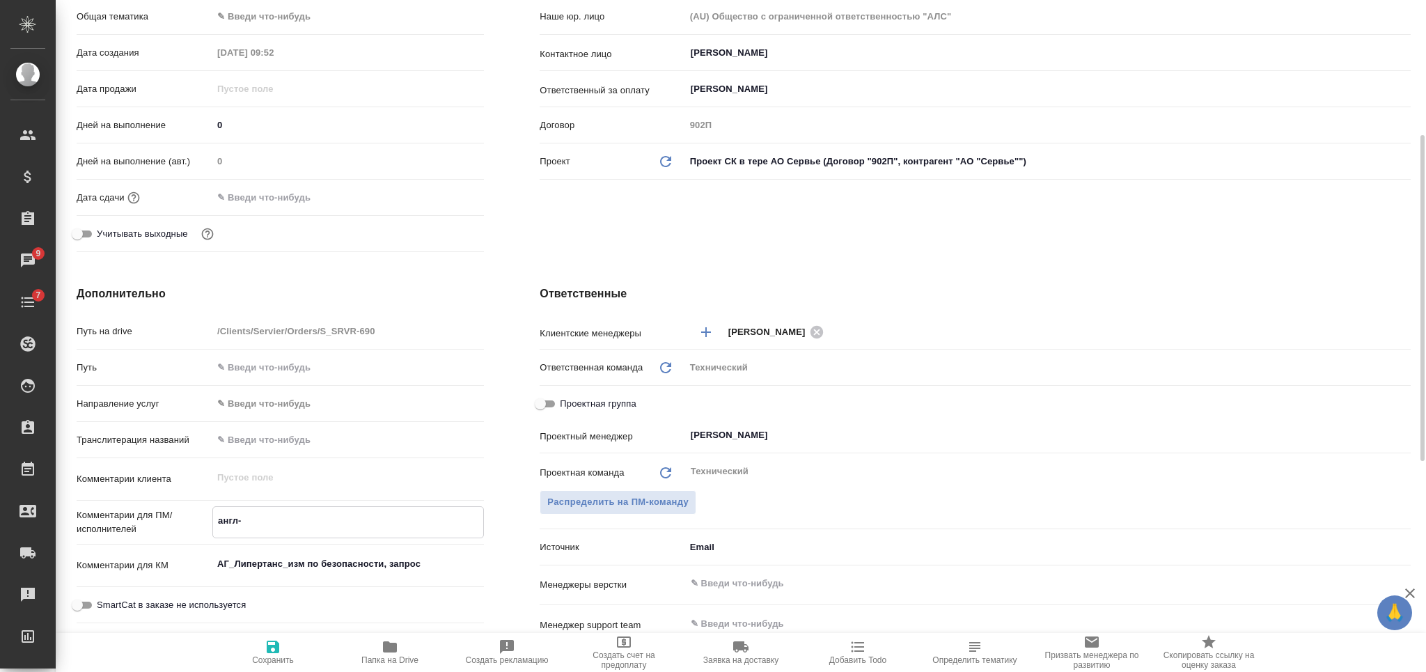
type textarea "x"
type textarea "англ-р"
type textarea "x"
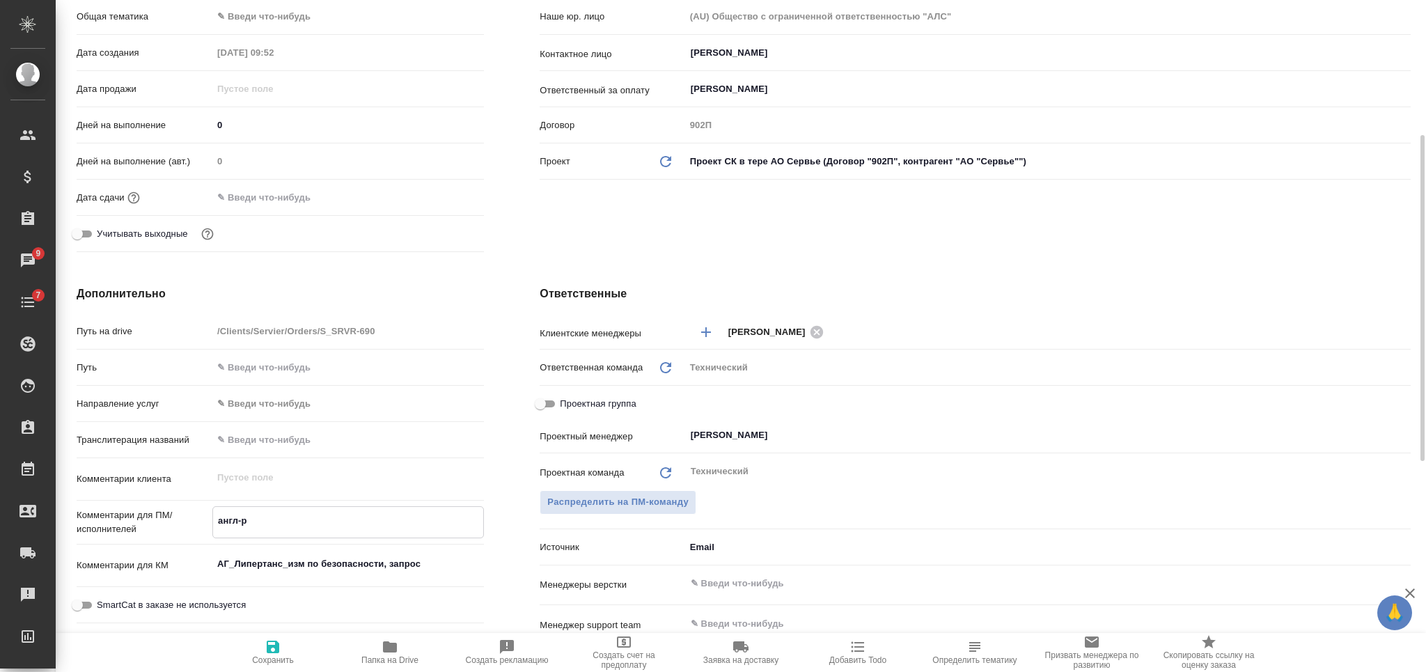
type textarea "x"
type textarea "англ-ру"
type textarea "x"
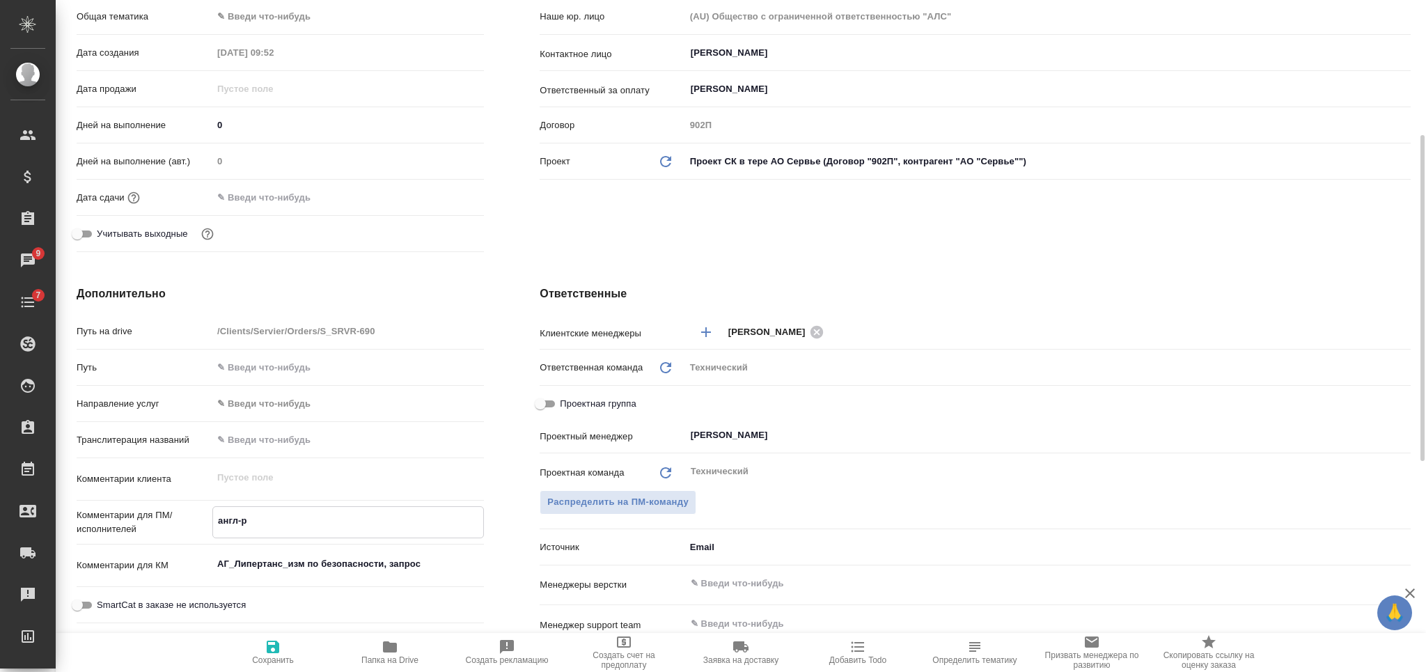
type textarea "x"
type textarea "англ-рус"
type textarea "x"
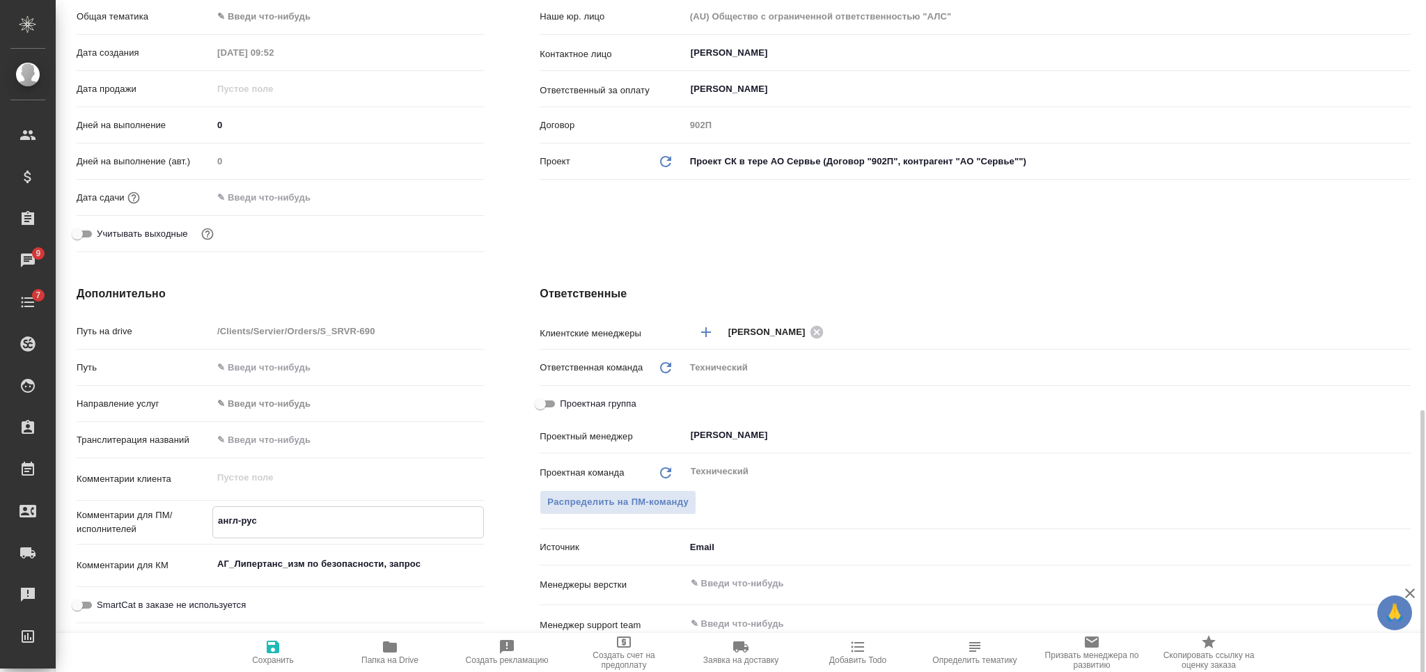
scroll to position [464, 0]
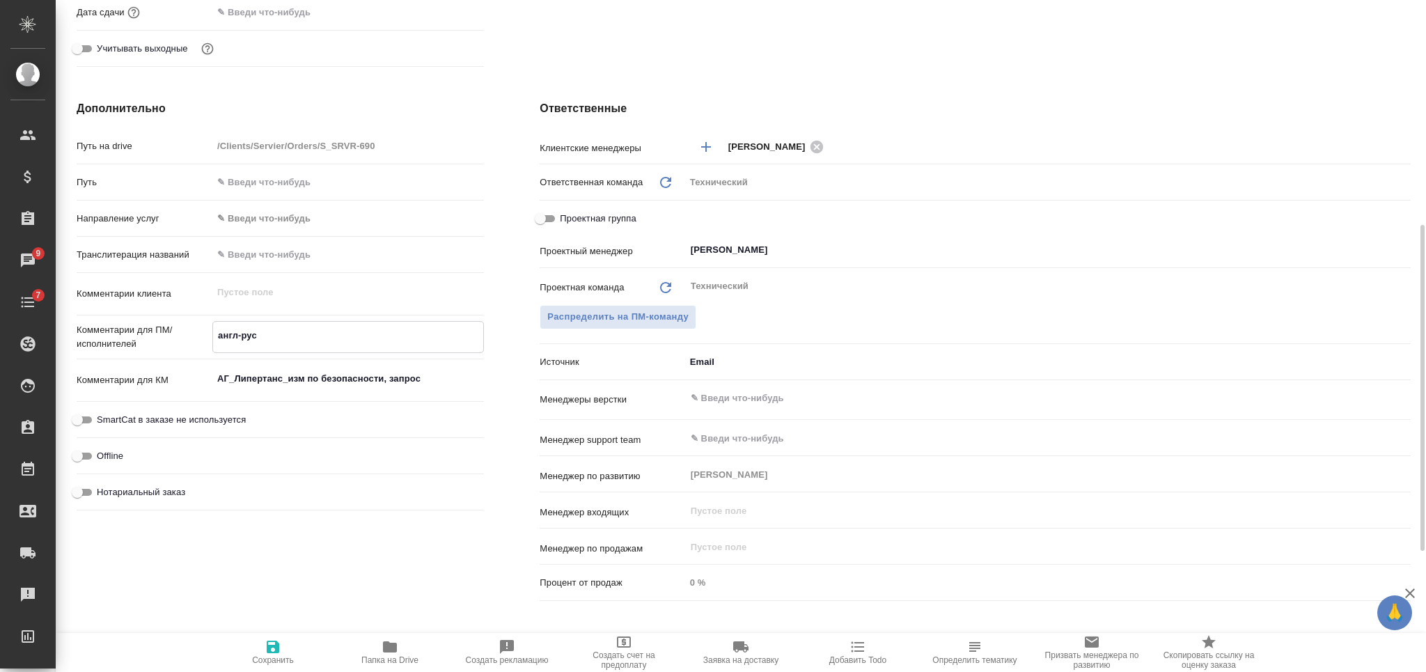
type textarea "англ-рус"
type textarea "x"
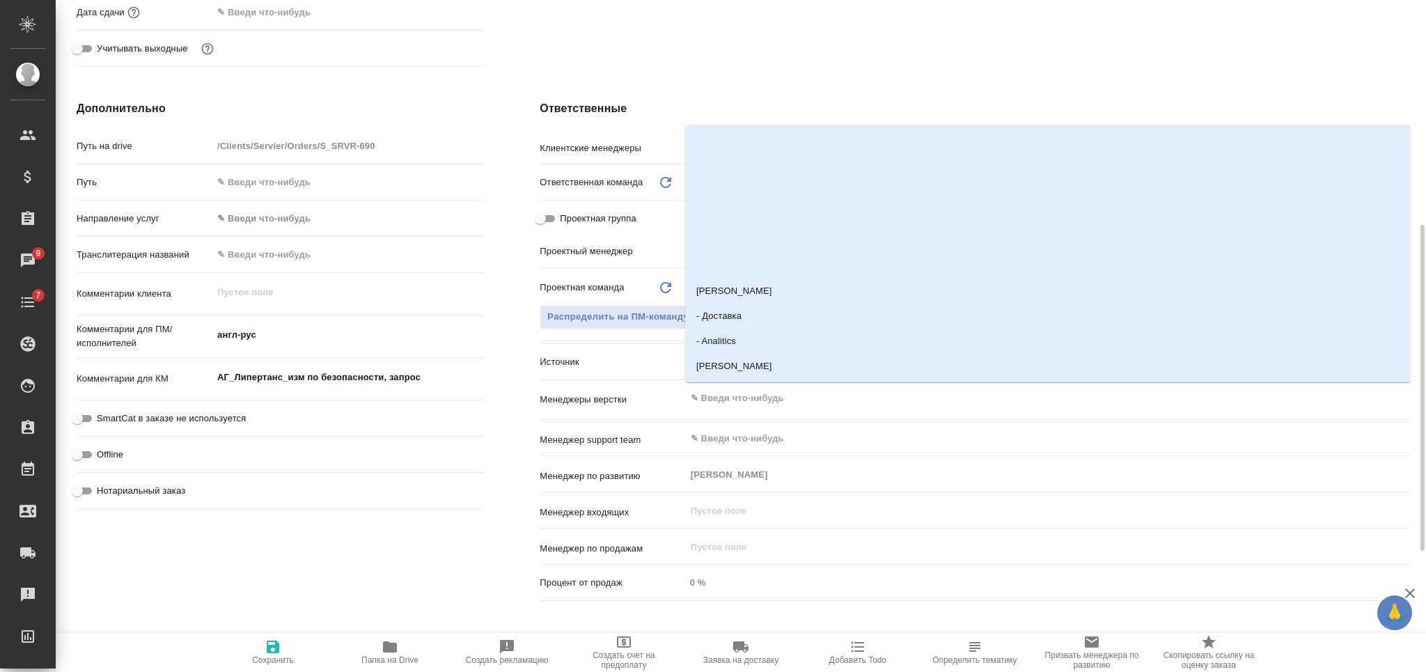
click at [774, 404] on input "text" at bounding box center [1024, 398] width 671 height 17
type input "заб"
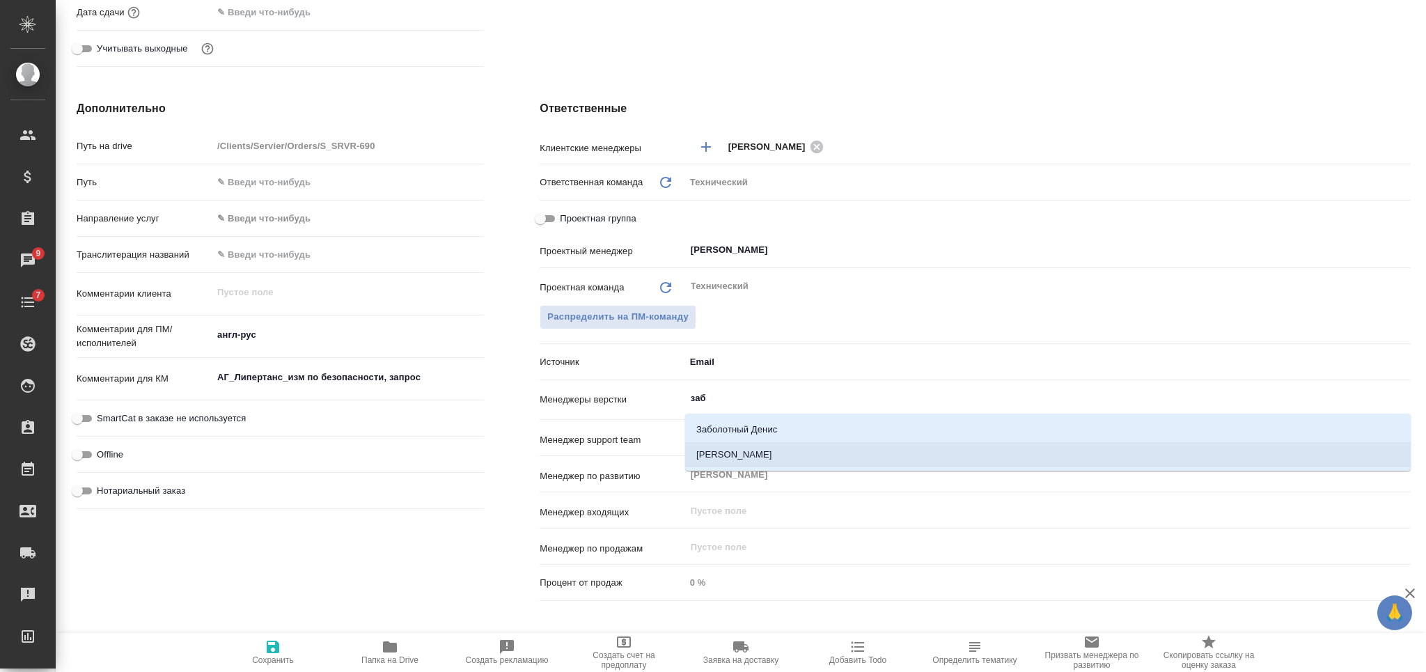
click at [825, 453] on li "Заборова [PERSON_NAME]" at bounding box center [1048, 454] width 726 height 25
type textarea "x"
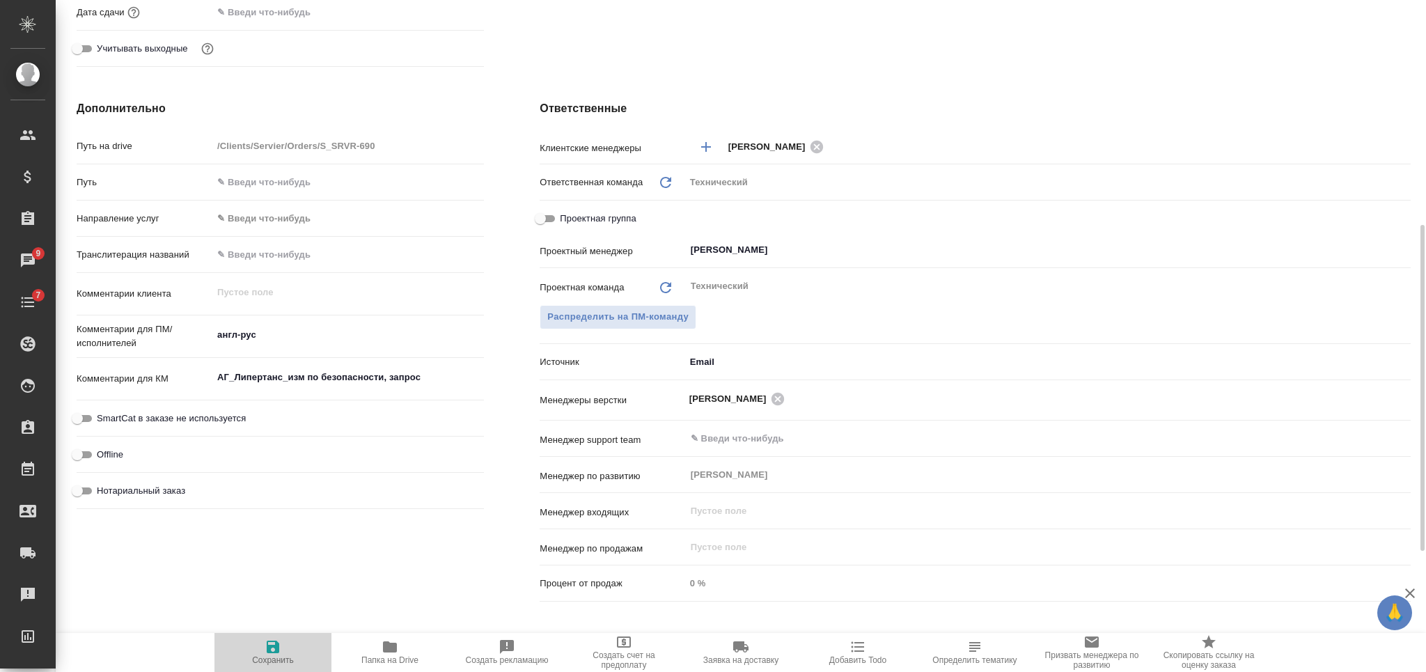
click at [275, 635] on button "Сохранить" at bounding box center [272, 652] width 117 height 39
type textarea "x"
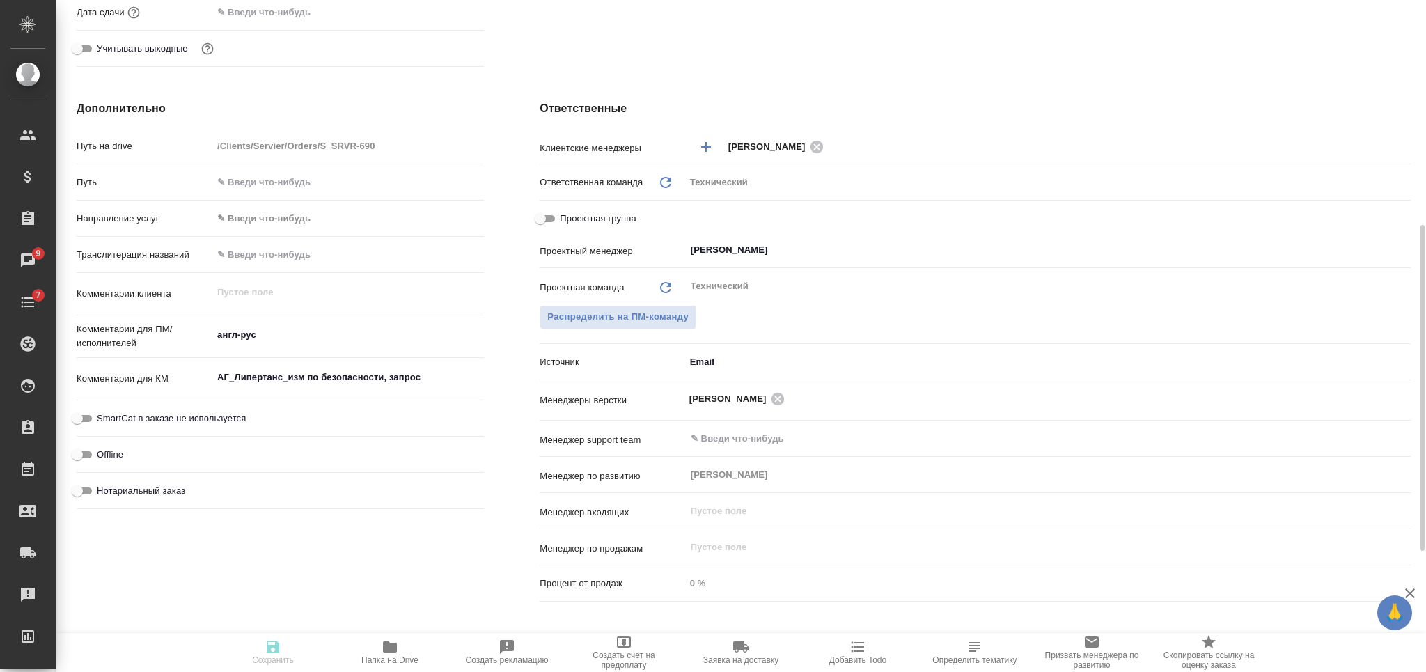
type textarea "x"
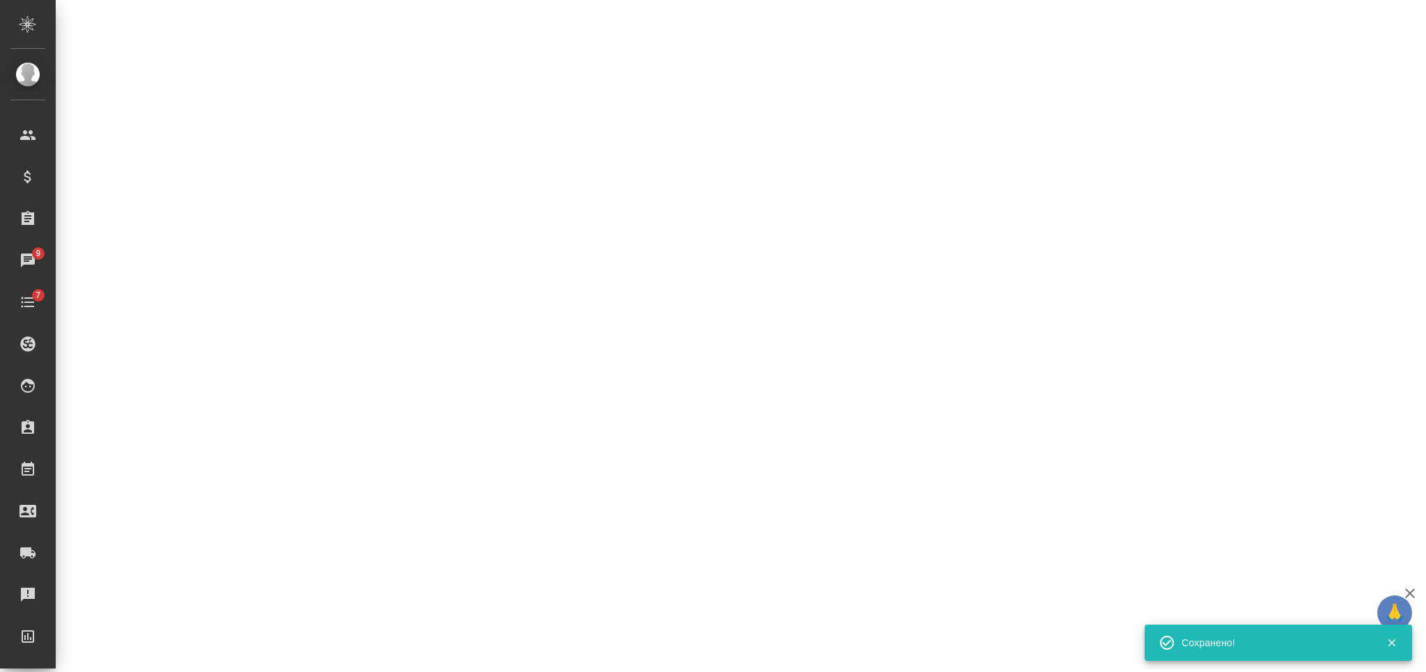
select select "RU"
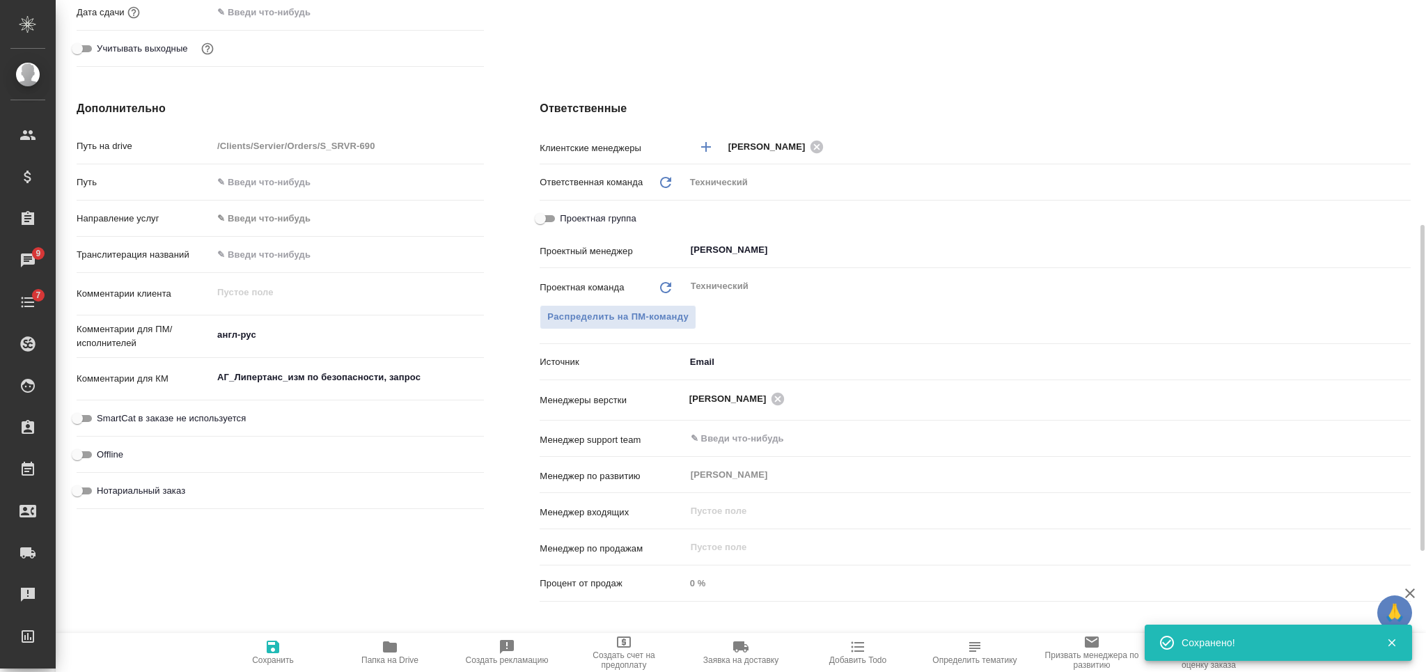
type textarea "x"
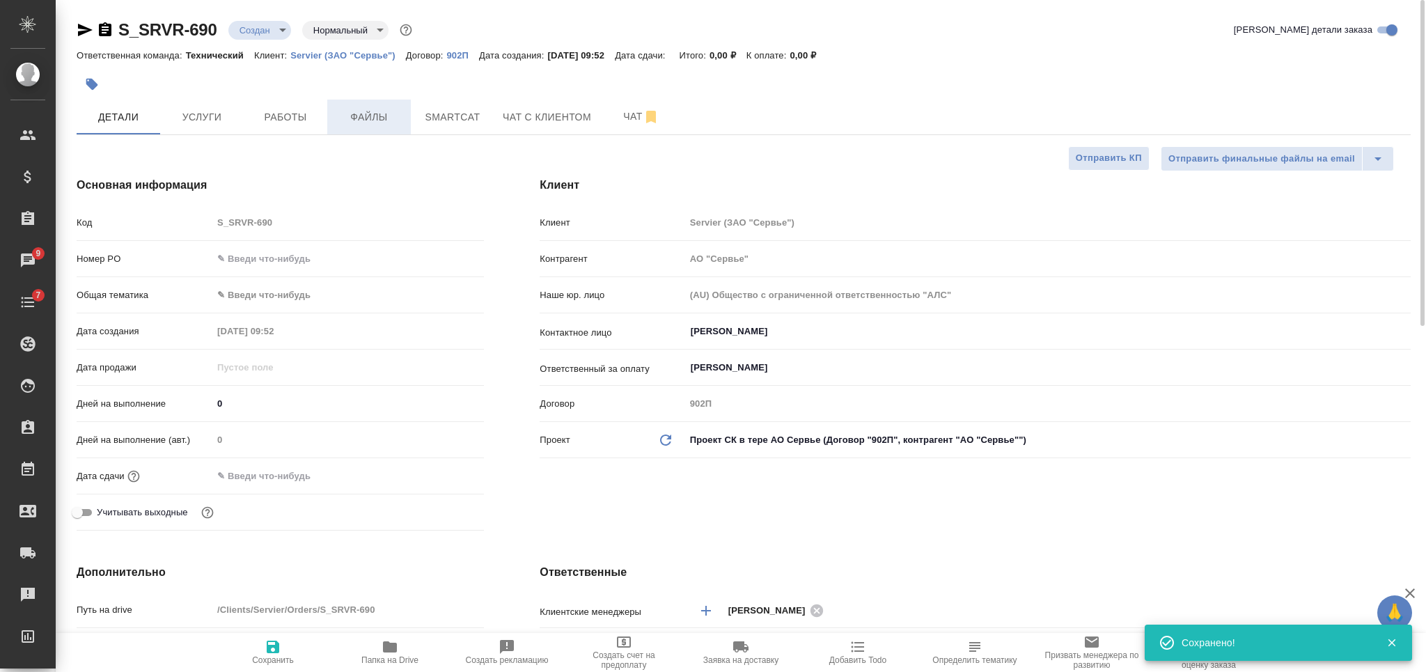
click at [366, 113] on span "Файлы" at bounding box center [369, 117] width 67 height 17
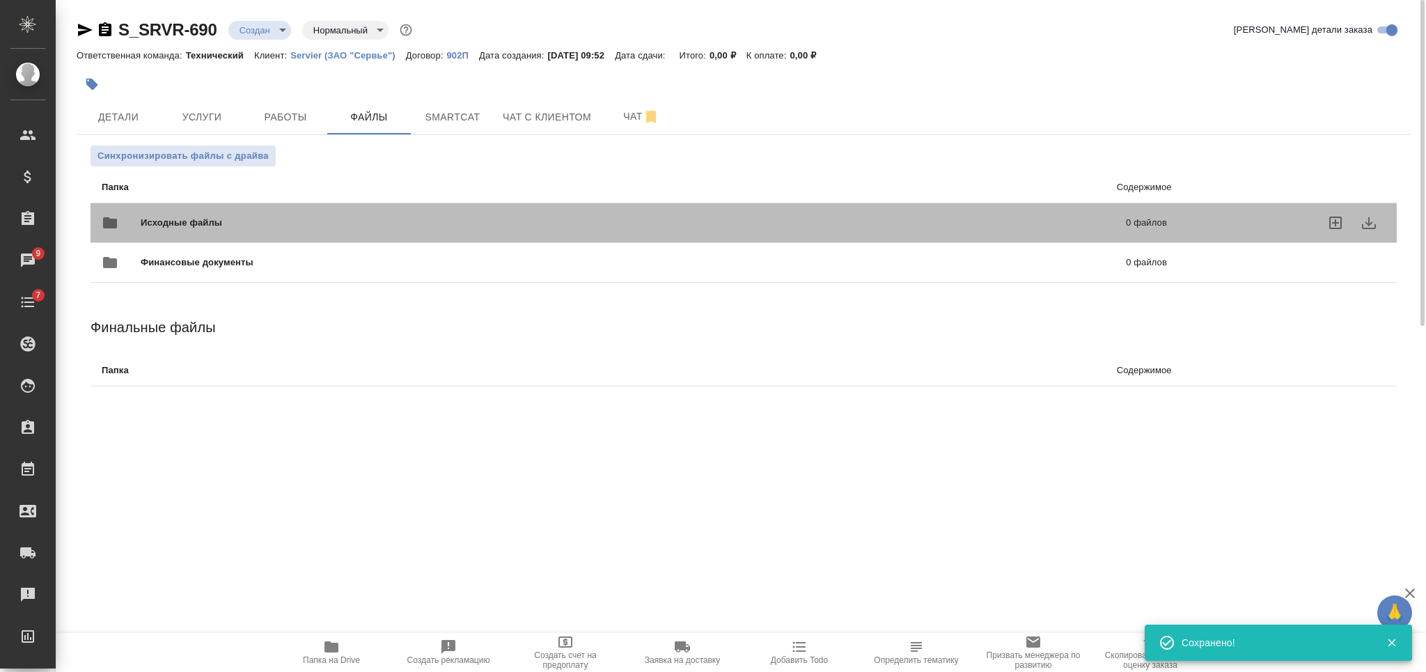
click at [374, 207] on div "Исходные файлы 0 файлов" at bounding box center [634, 222] width 1065 height 33
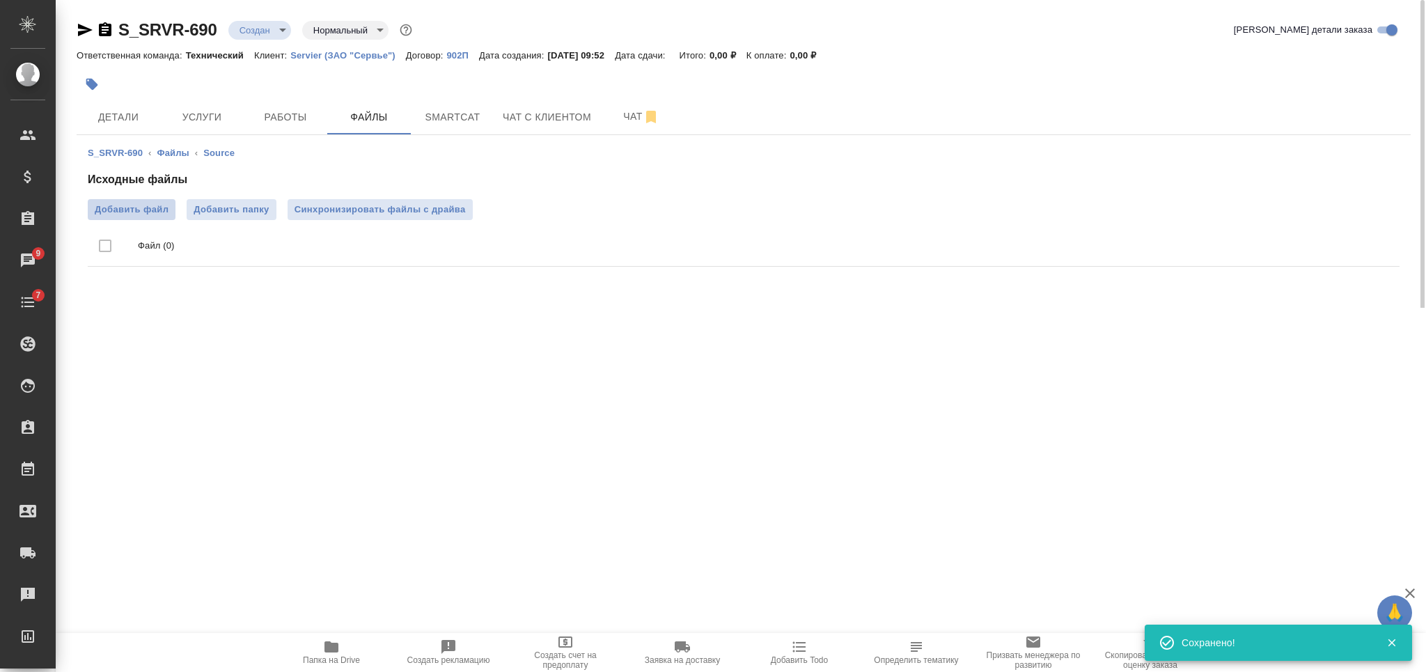
click at [146, 205] on span "Добавить файл" at bounding box center [132, 210] width 74 height 14
click at [0, 0] on input "Добавить файл" at bounding box center [0, 0] width 0 height 0
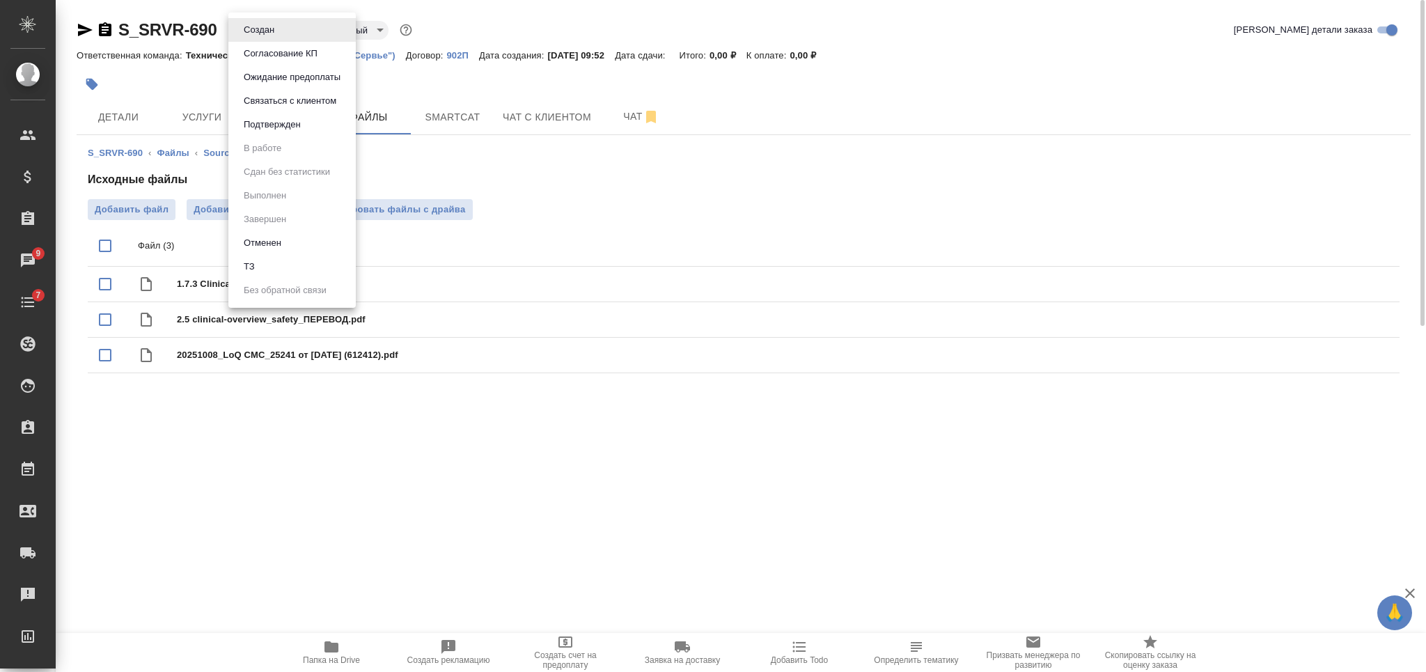
click at [285, 28] on body "🙏 .cls-1 fill:#fff; AWATERA Nikiforova Valeria Клиенты Спецификации Заказы 9 Ча…" at bounding box center [713, 336] width 1426 height 672
click at [305, 262] on li "ТЗ" at bounding box center [291, 267] width 127 height 24
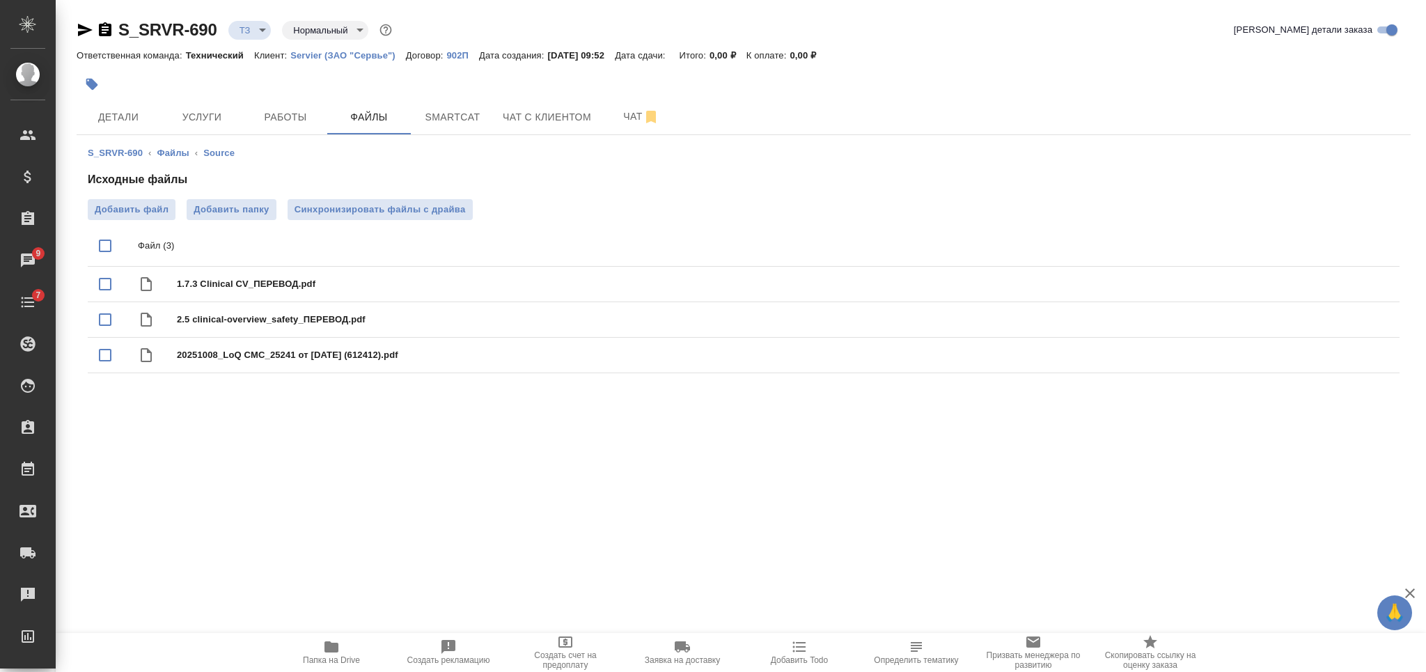
click at [214, 117] on span "Услуги" at bounding box center [202, 117] width 67 height 17
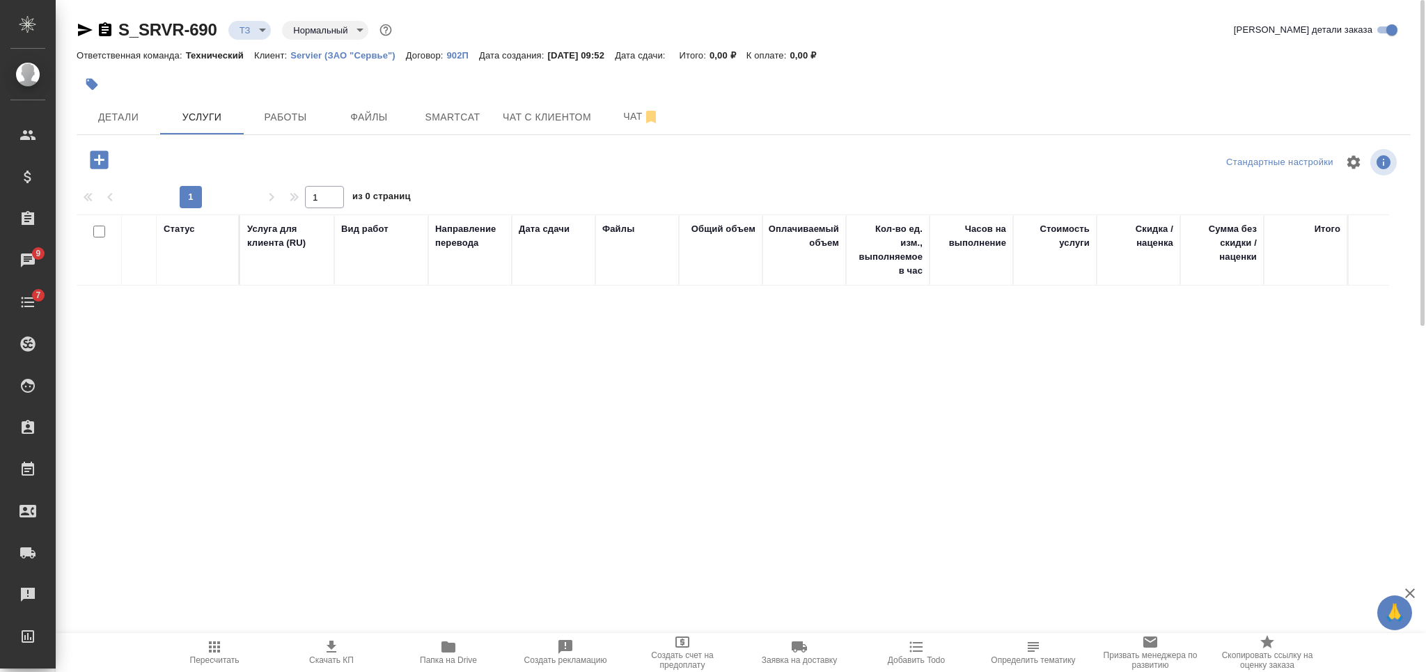
click at [102, 153] on icon "button" at bounding box center [99, 159] width 18 height 18
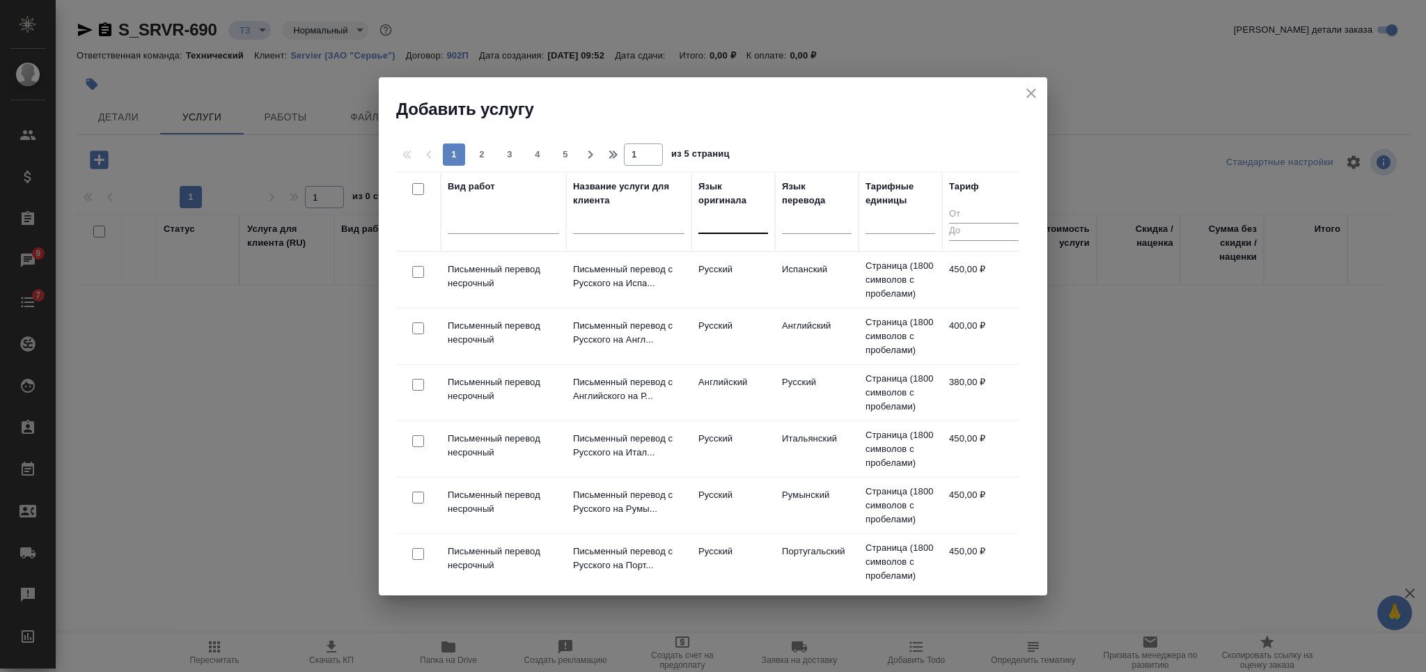
click at [733, 224] on div at bounding box center [733, 220] width 70 height 20
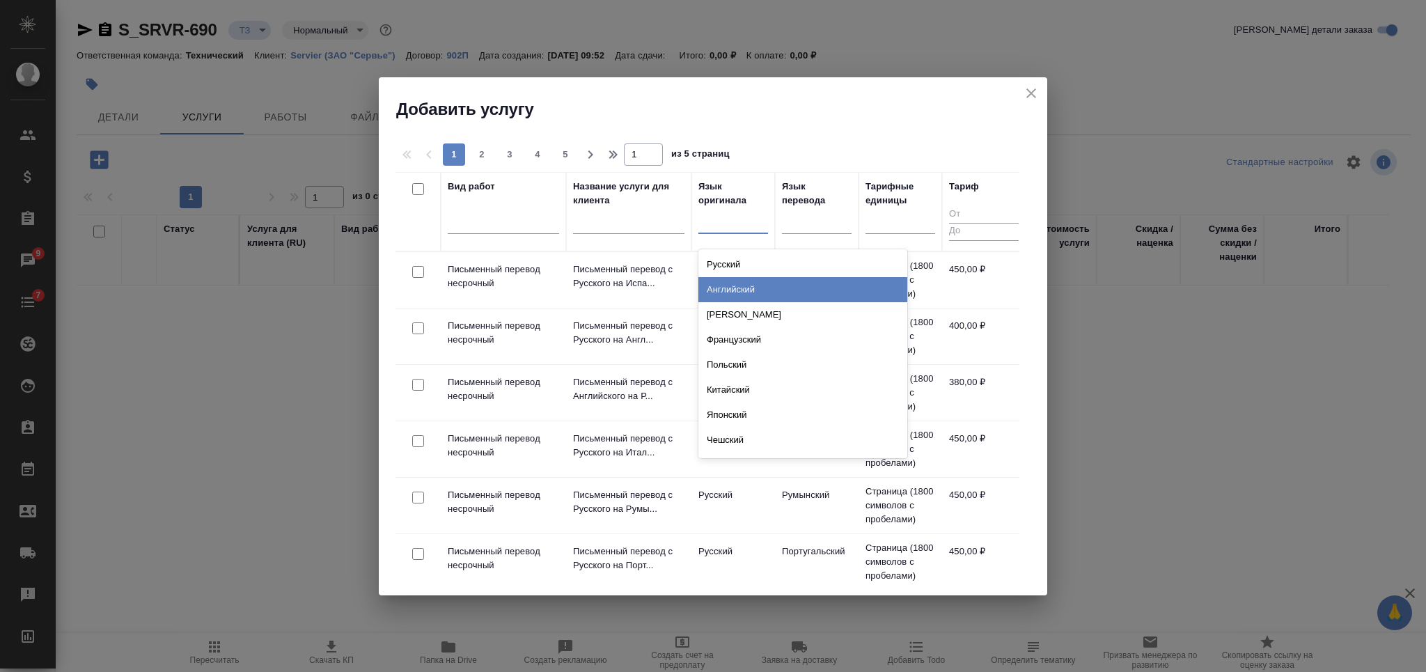
click at [741, 294] on div "Английский" at bounding box center [802, 289] width 209 height 25
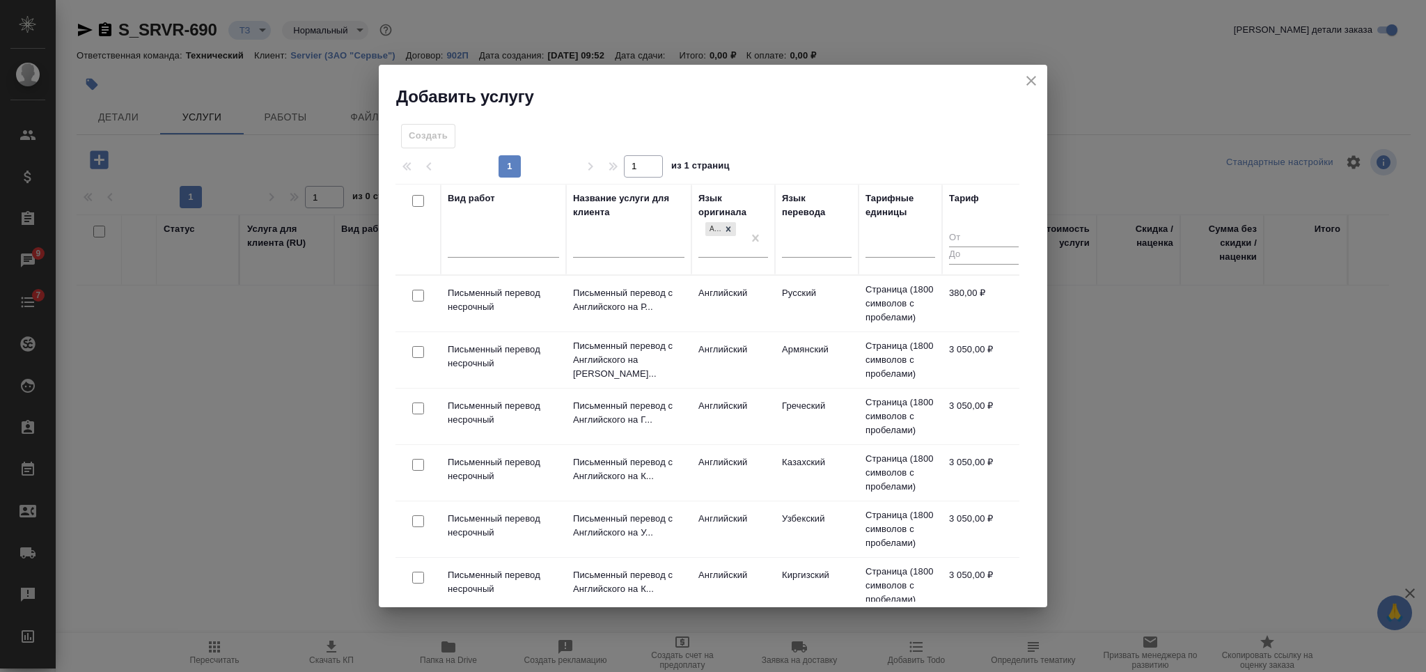
click at [420, 293] on input "checkbox" at bounding box center [418, 296] width 12 height 12
checkbox input "true"
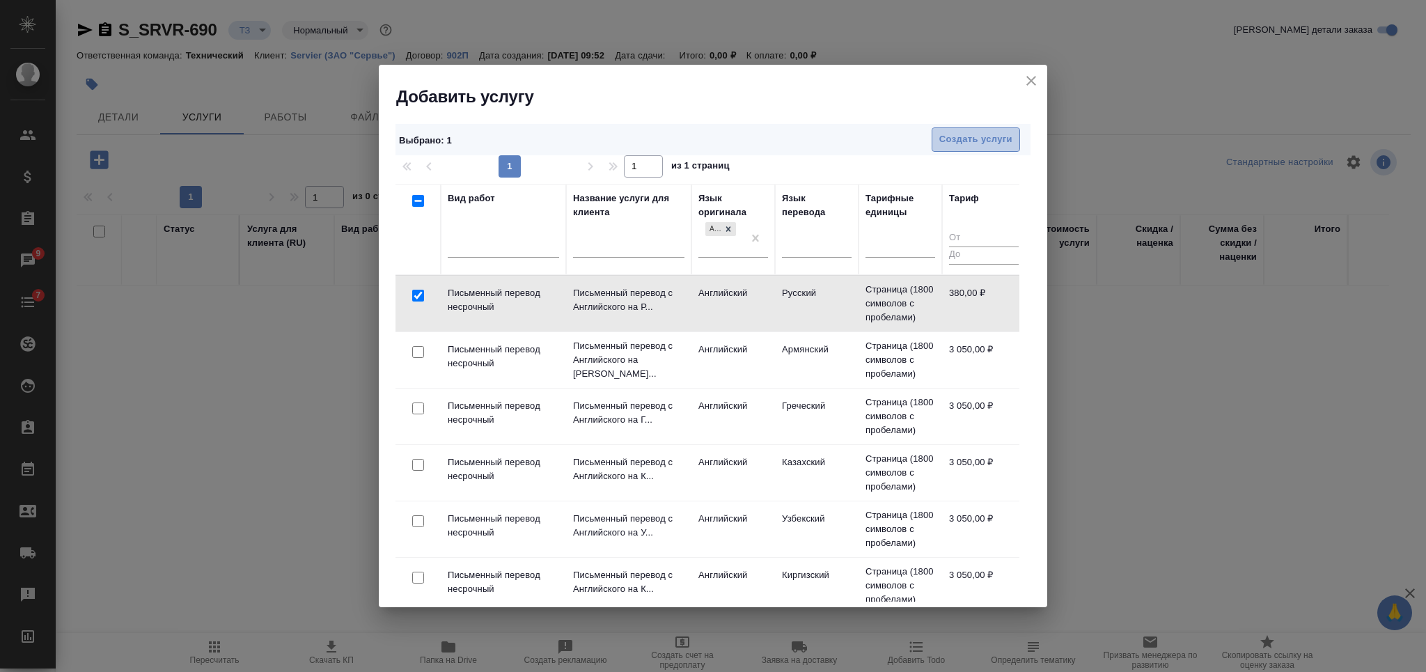
click at [939, 130] on button "Создать услуги" at bounding box center [976, 139] width 88 height 24
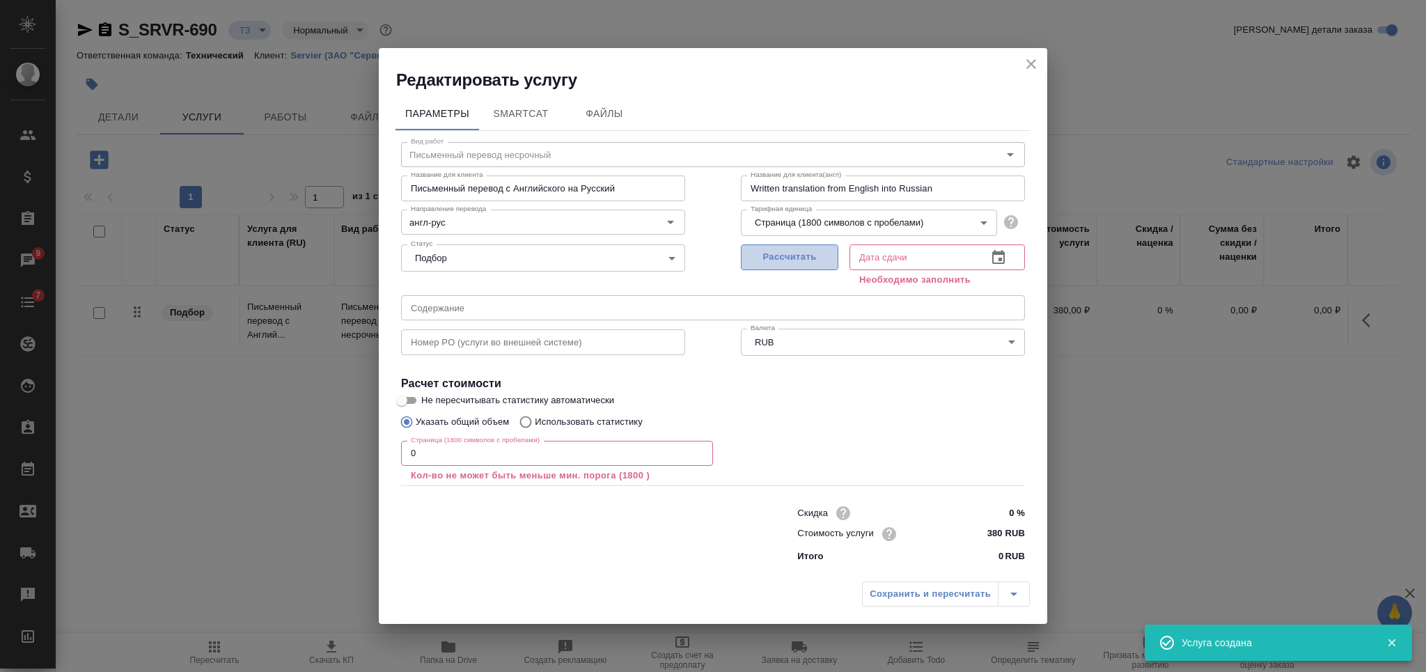
drag, startPoint x: 826, startPoint y: 251, endPoint x: 817, endPoint y: 253, distance: 9.3
click at [825, 251] on span "Рассчитать" at bounding box center [790, 257] width 82 height 16
type input "10.10.2025 09:53"
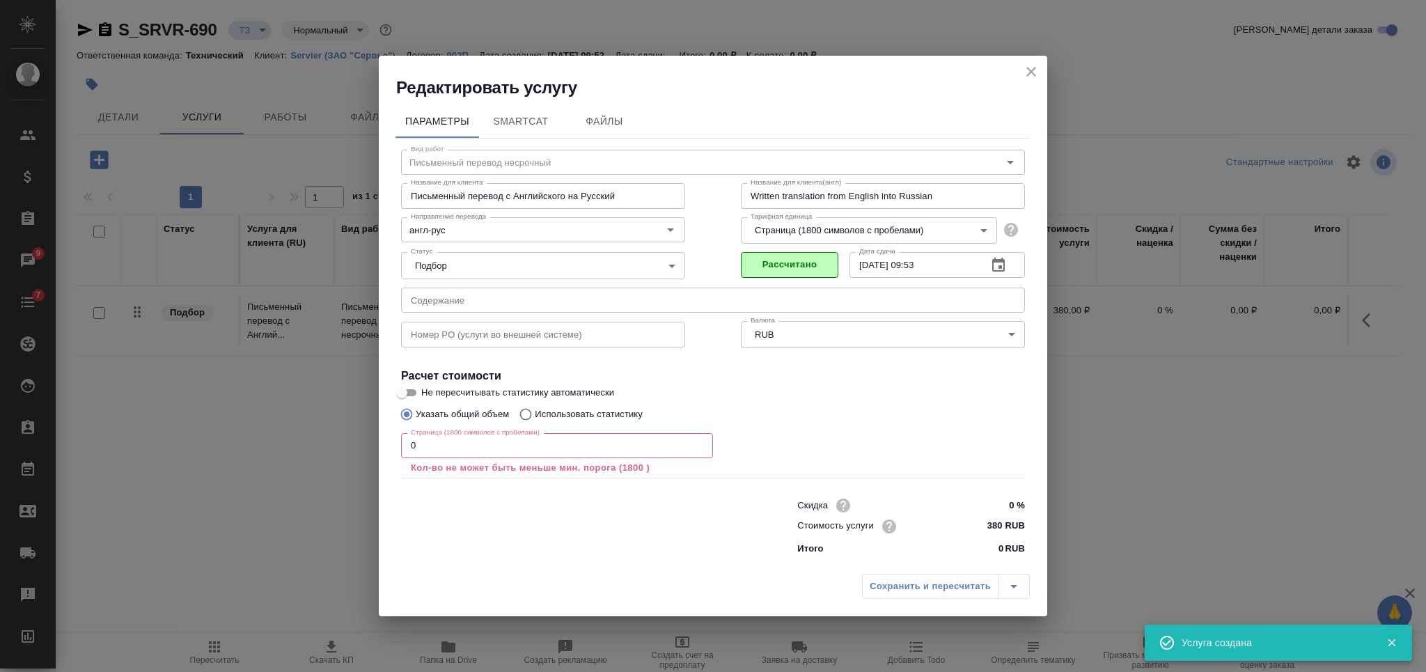
drag, startPoint x: 437, startPoint y: 450, endPoint x: 393, endPoint y: 448, distance: 43.9
click at [393, 448] on div "Параметры SmartCat Файлы Вид работ Письменный перевод несрочный Вид работ Назва…" at bounding box center [713, 333] width 668 height 468
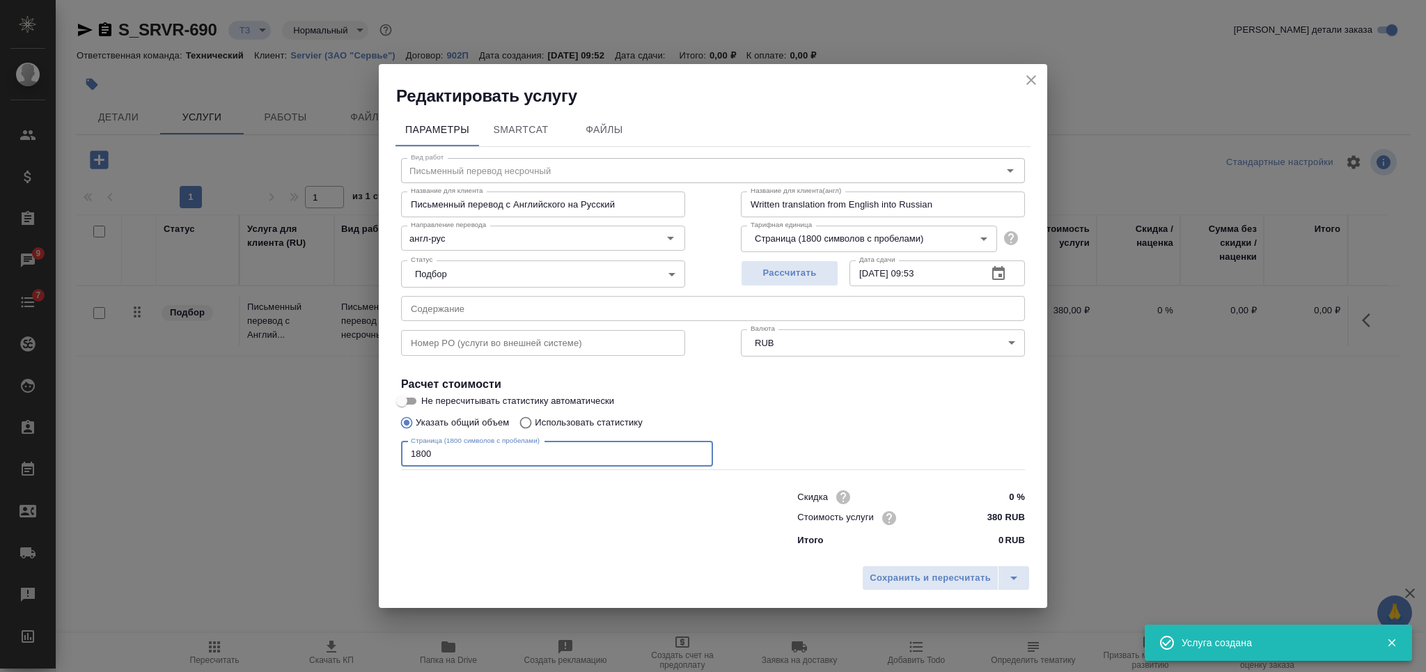
type input "1800"
click at [922, 564] on div "Сохранить и пересчитать" at bounding box center [713, 582] width 668 height 49
click at [925, 573] on span "Сохранить и пересчитать" at bounding box center [930, 578] width 121 height 16
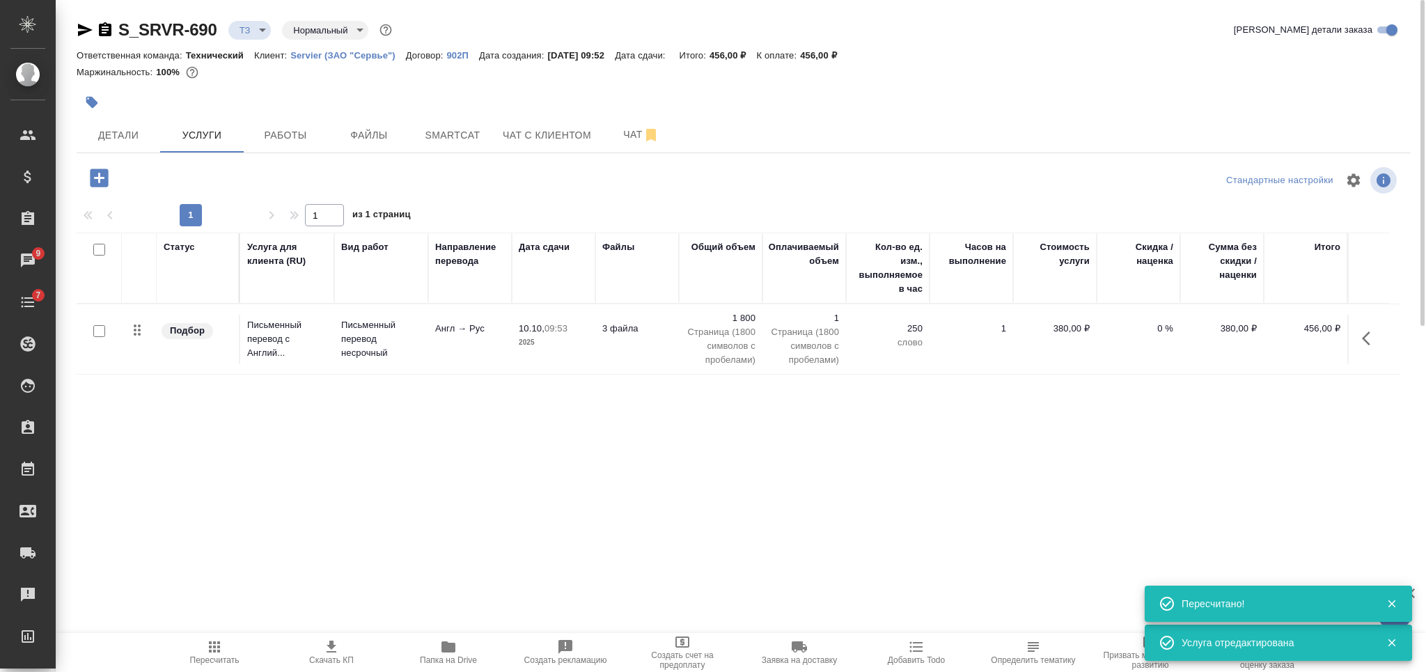
click at [104, 246] on input "checkbox" at bounding box center [99, 250] width 12 height 12
checkbox input "true"
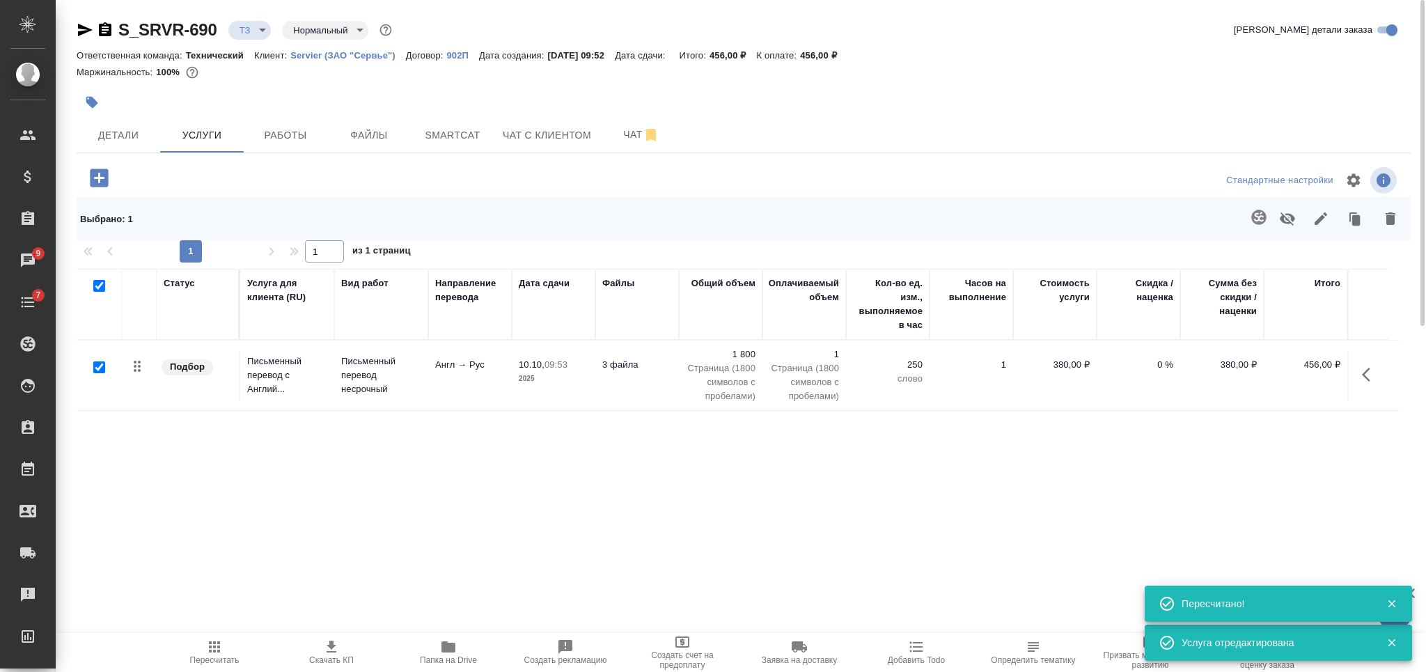
click at [1246, 217] on button "button" at bounding box center [1258, 217] width 33 height 33
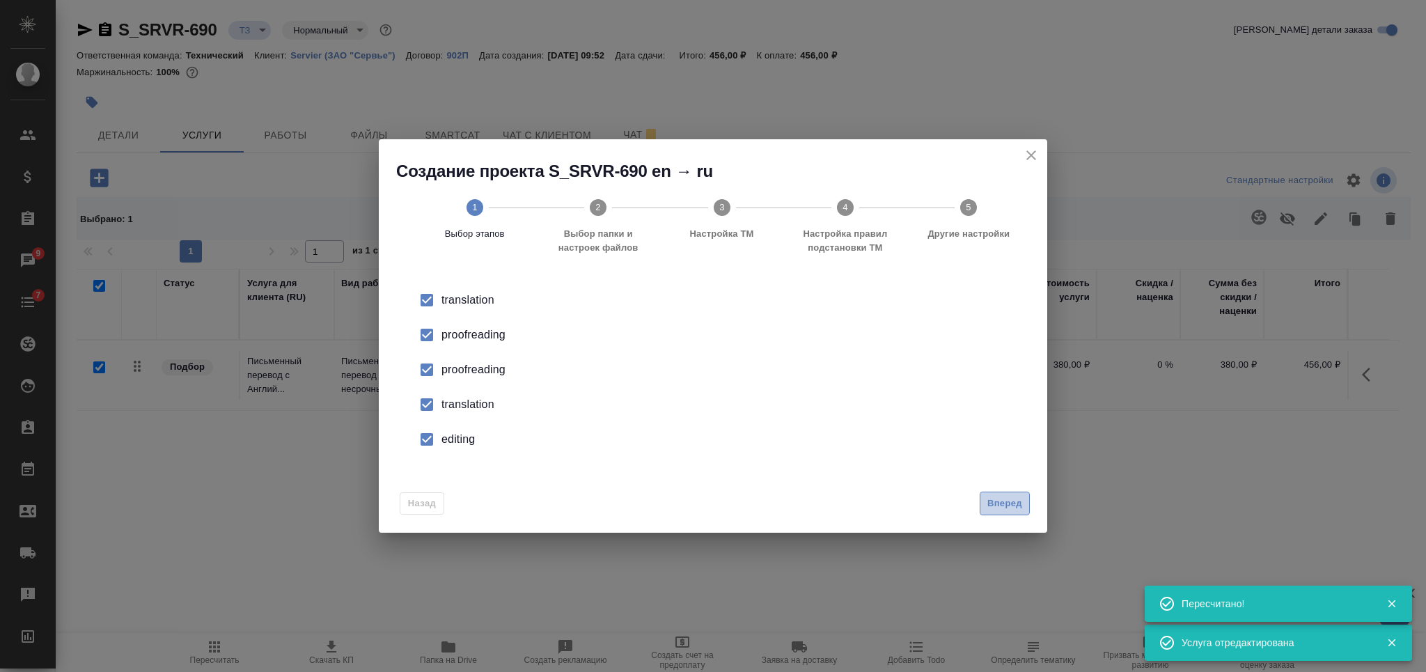
click at [998, 510] on span "Вперед" at bounding box center [1004, 504] width 35 height 16
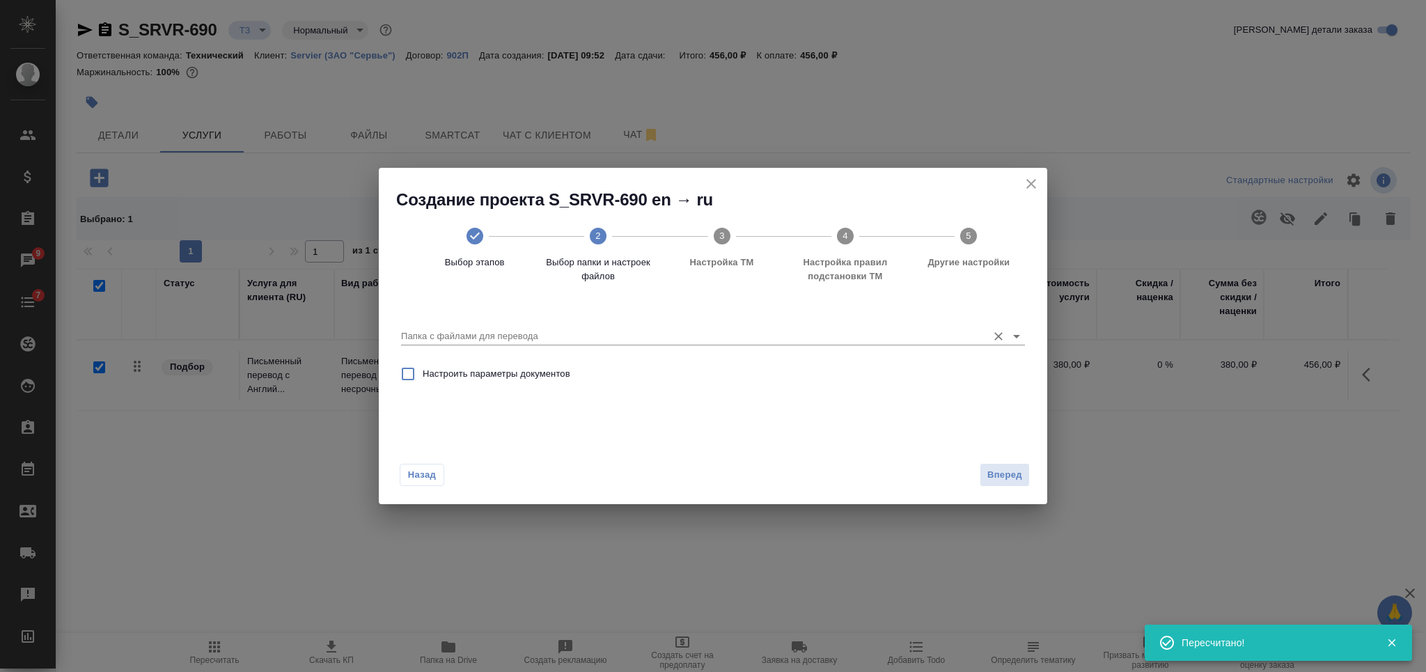
click at [718, 342] on input "Папка с файлами для перевода" at bounding box center [690, 336] width 579 height 17
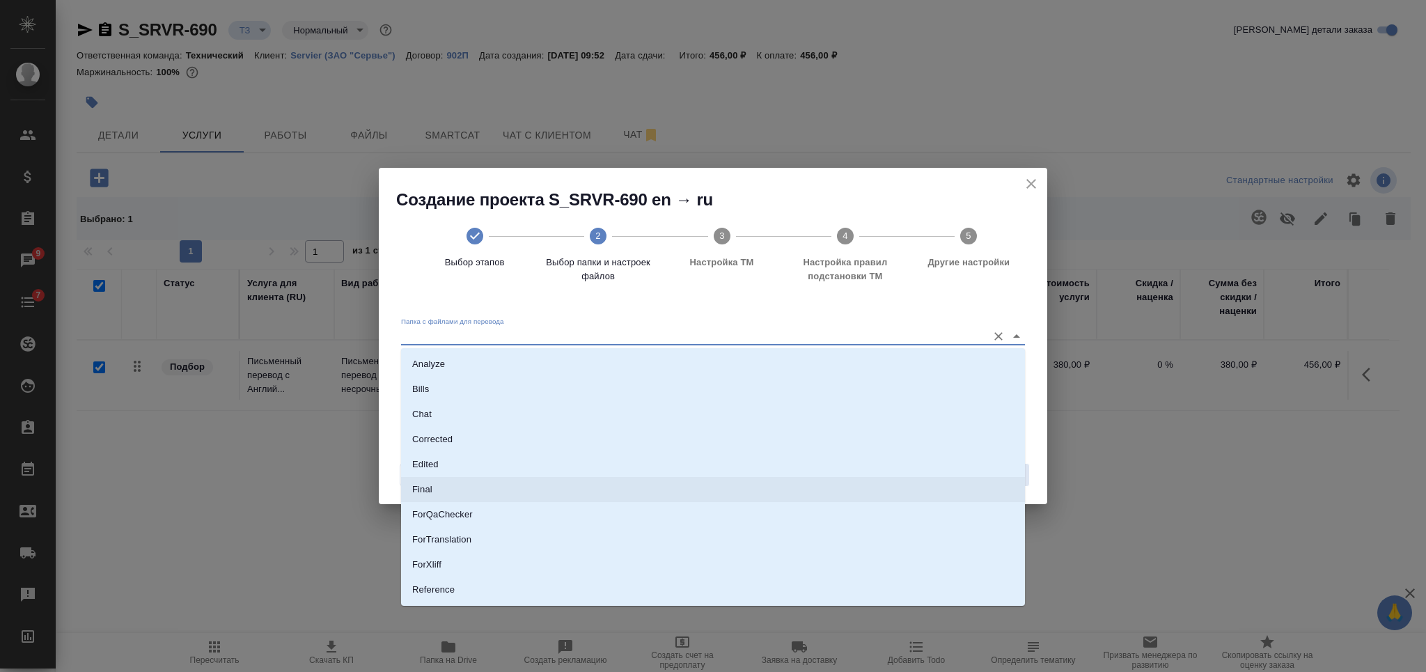
scroll to position [72, 0]
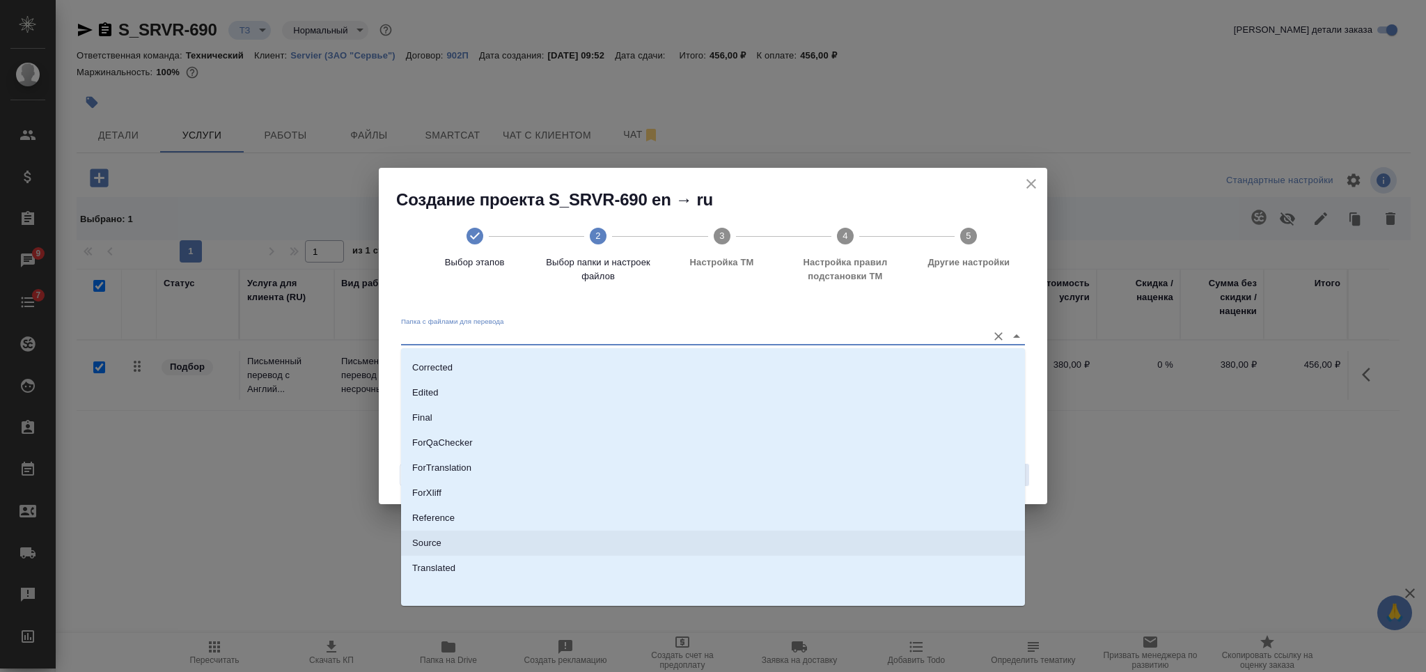
click at [705, 535] on li "Source" at bounding box center [713, 543] width 624 height 25
type input "Source"
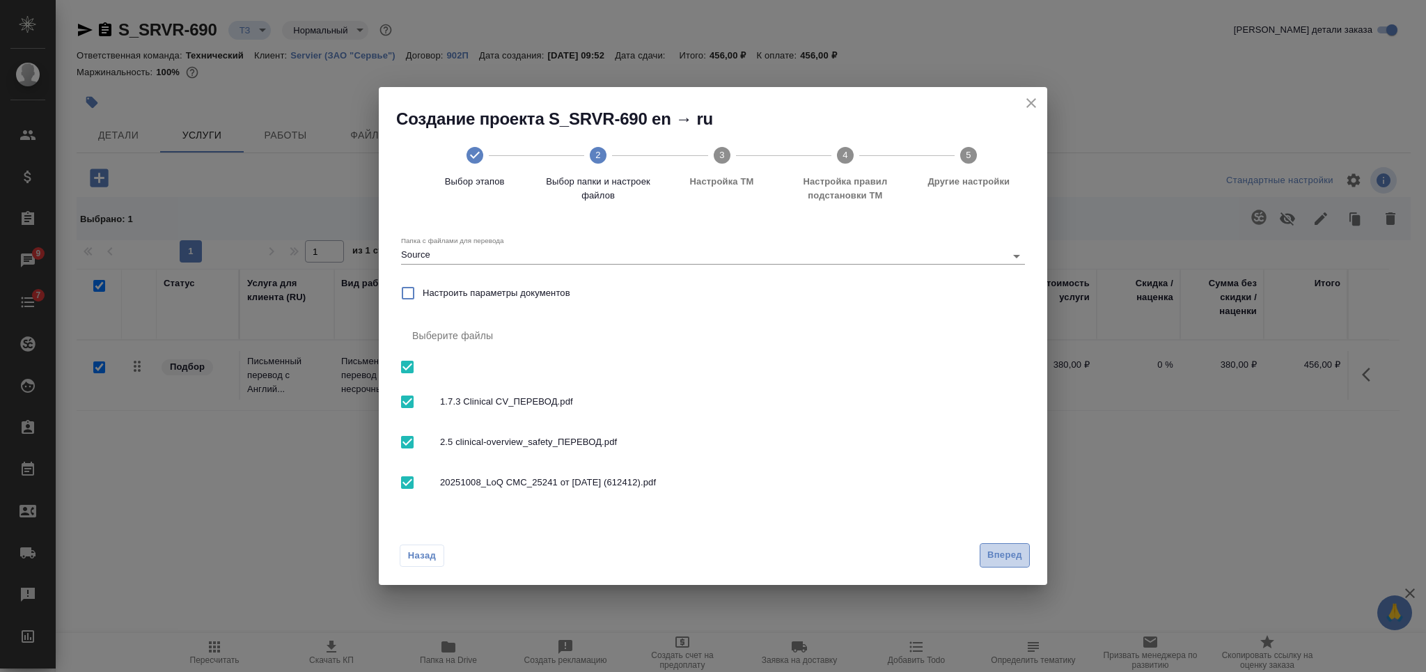
click at [1005, 564] on button "Вперед" at bounding box center [1005, 555] width 50 height 24
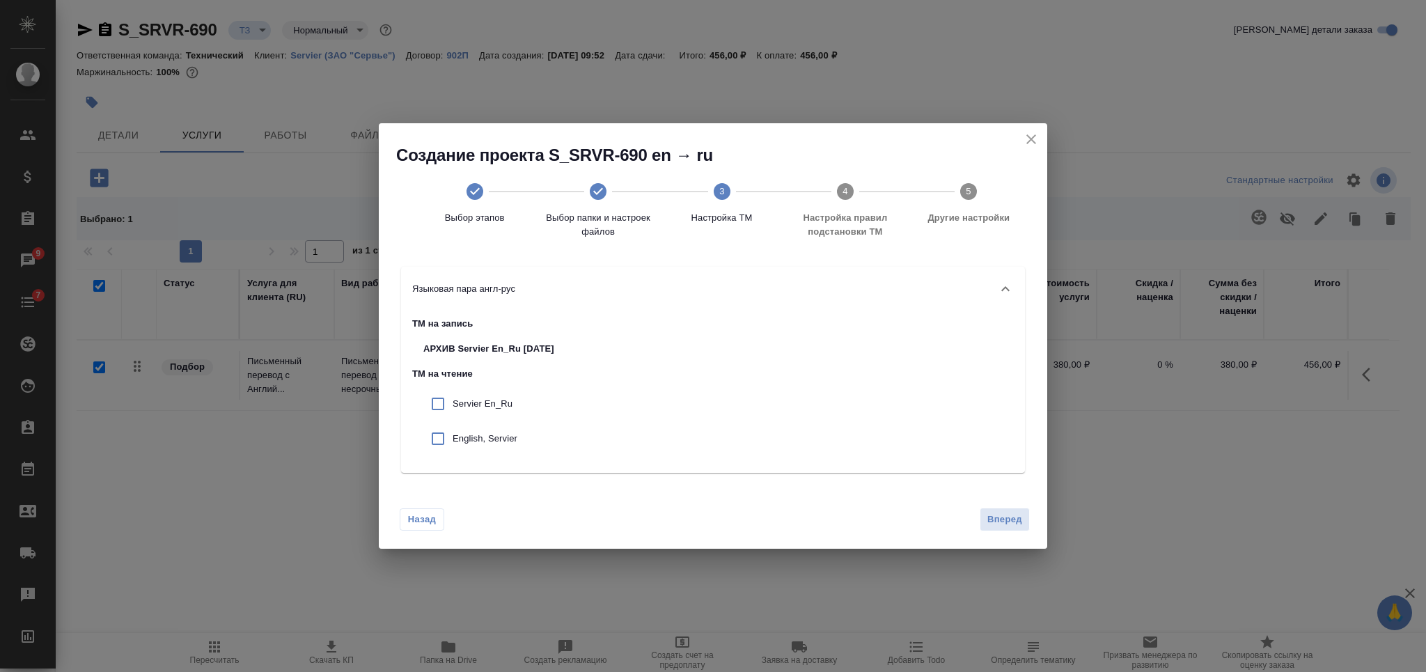
click at [437, 399] on input "checkbox" at bounding box center [437, 403] width 29 height 29
checkbox input "true"
click at [444, 439] on input "checkbox" at bounding box center [437, 438] width 29 height 29
checkbox input "true"
click at [1019, 527] on span "Вперед" at bounding box center [1004, 520] width 35 height 16
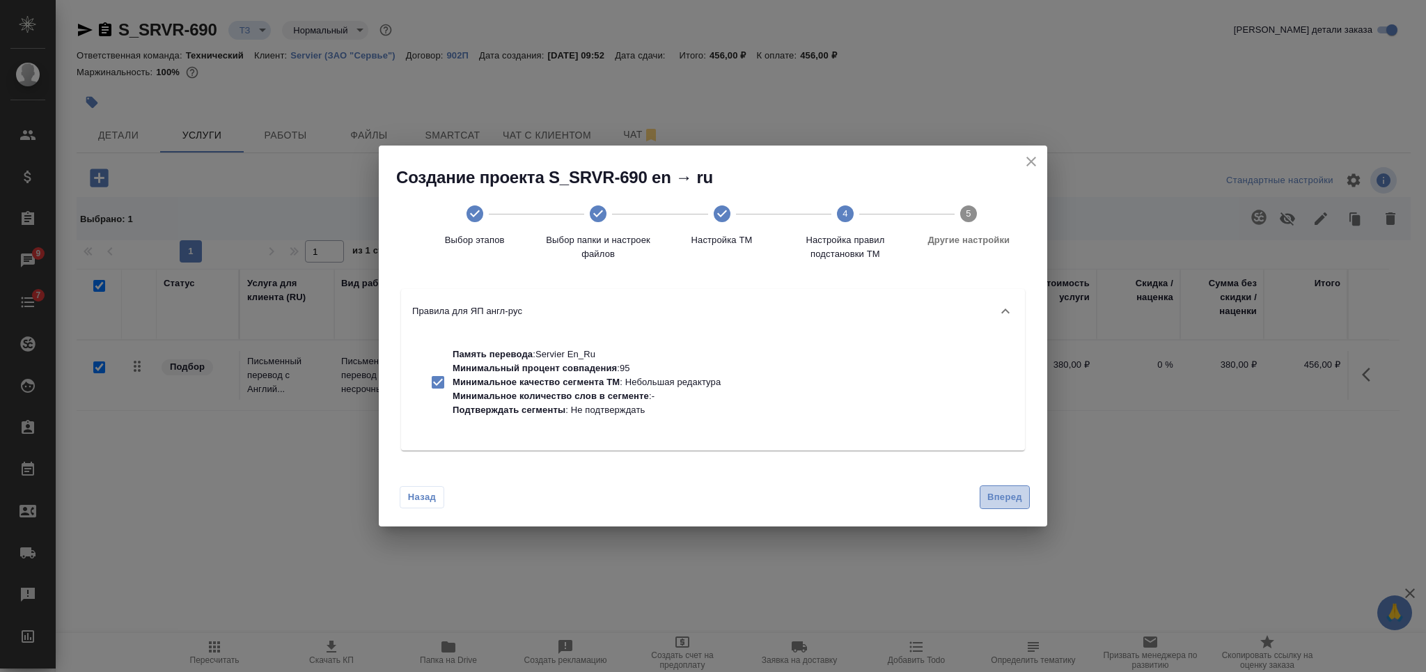
click at [1011, 505] on span "Вперед" at bounding box center [1004, 498] width 35 height 16
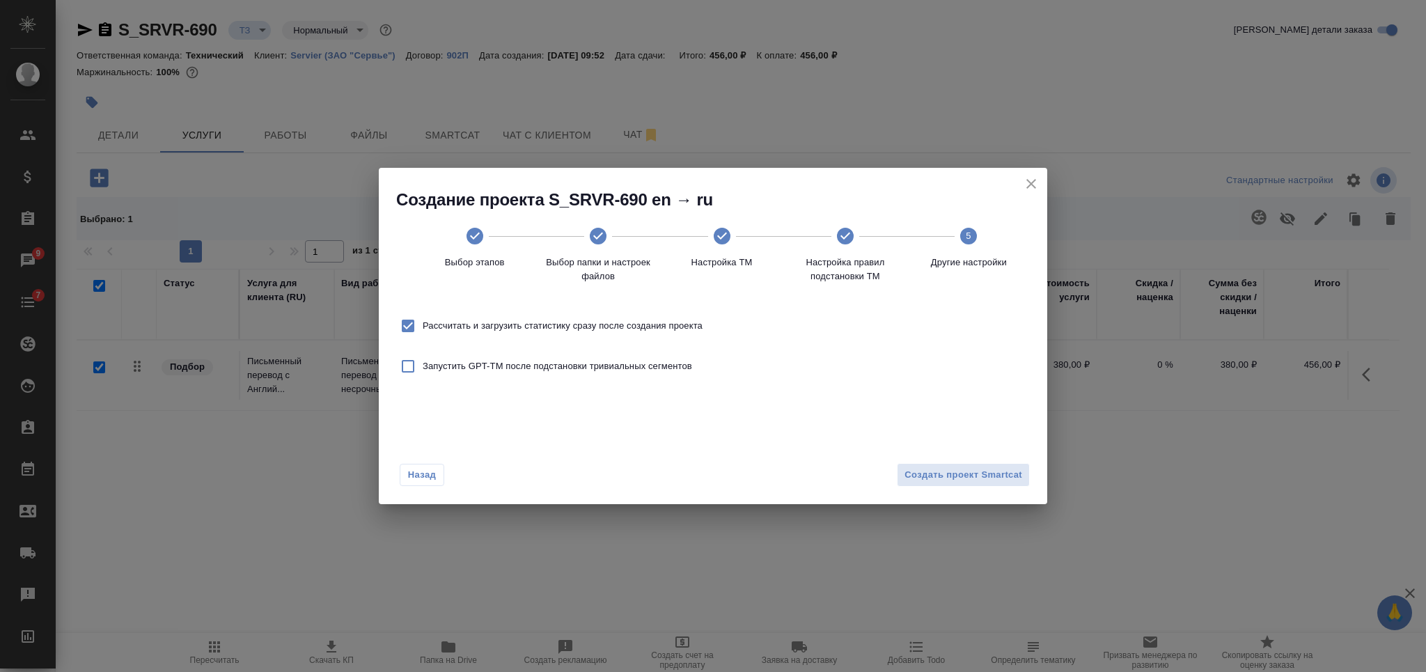
click at [1016, 479] on span "Создать проект Smartcat" at bounding box center [964, 475] width 118 height 16
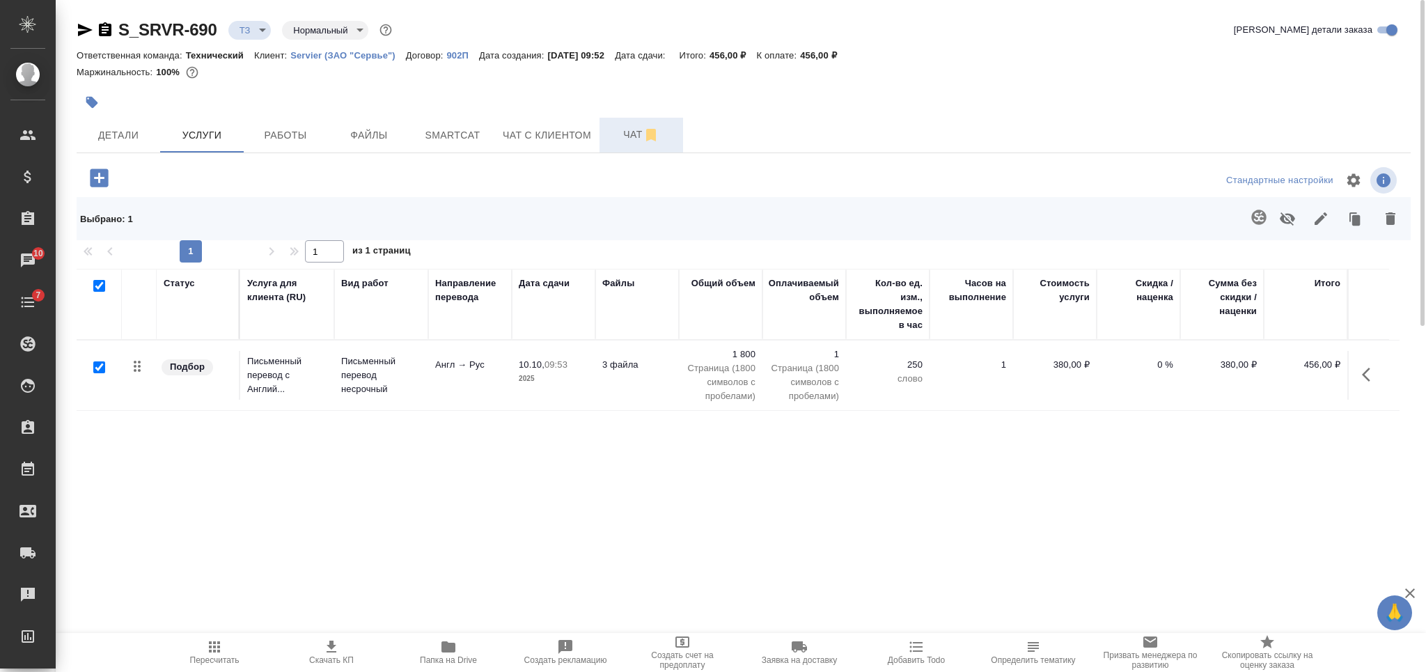
click at [626, 138] on span "Чат" at bounding box center [641, 134] width 67 height 17
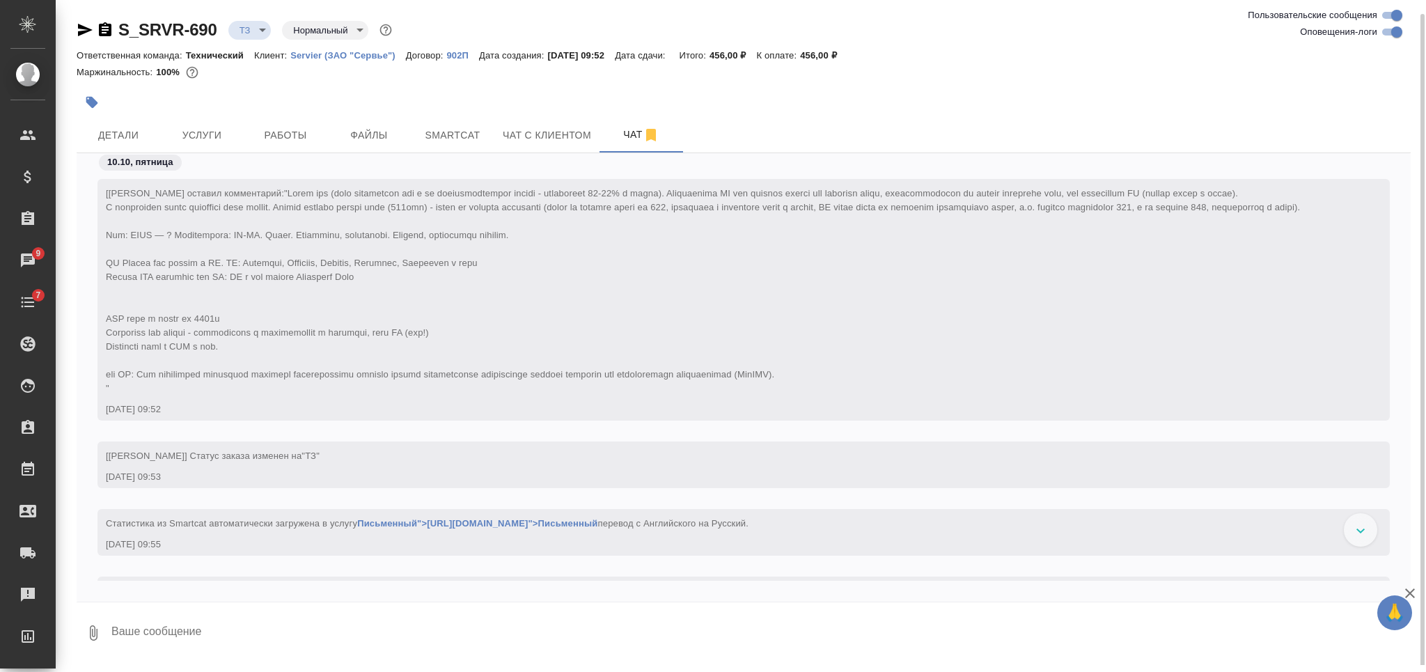
scroll to position [91, 0]
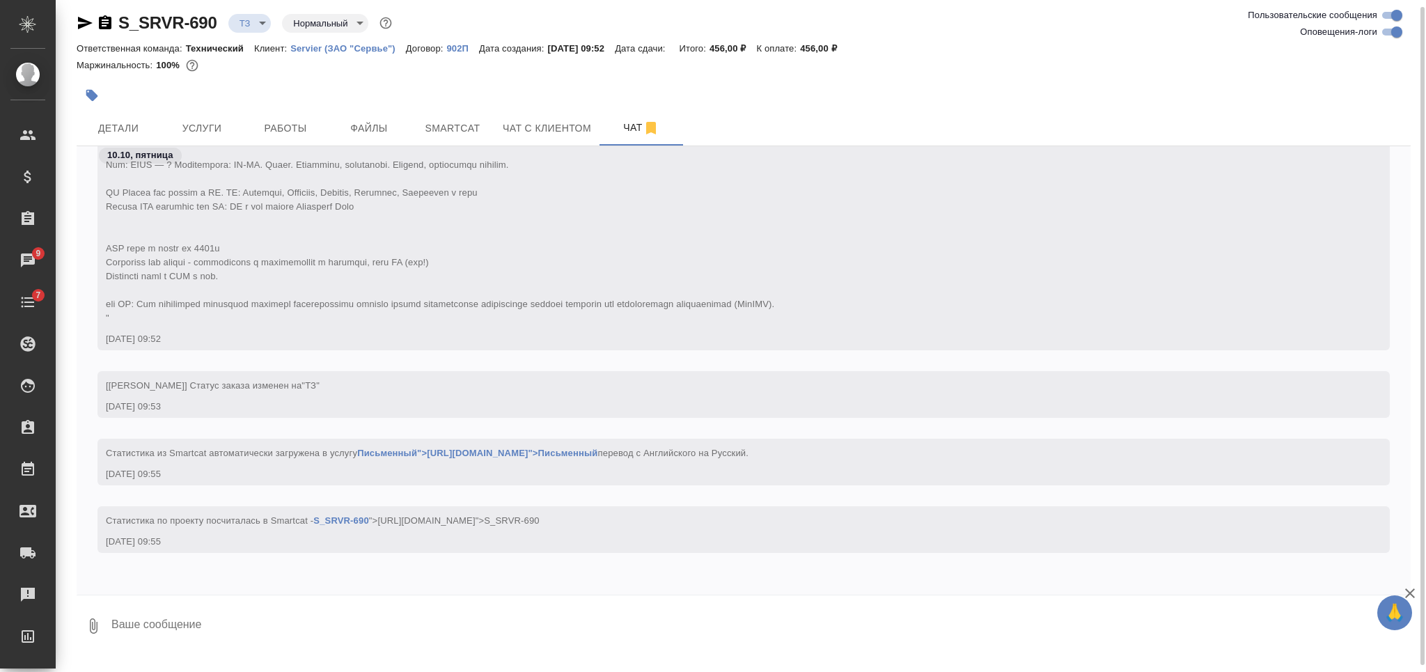
click at [441, 107] on div at bounding box center [521, 95] width 889 height 31
click at [441, 125] on span "Smartcat" at bounding box center [452, 128] width 67 height 17
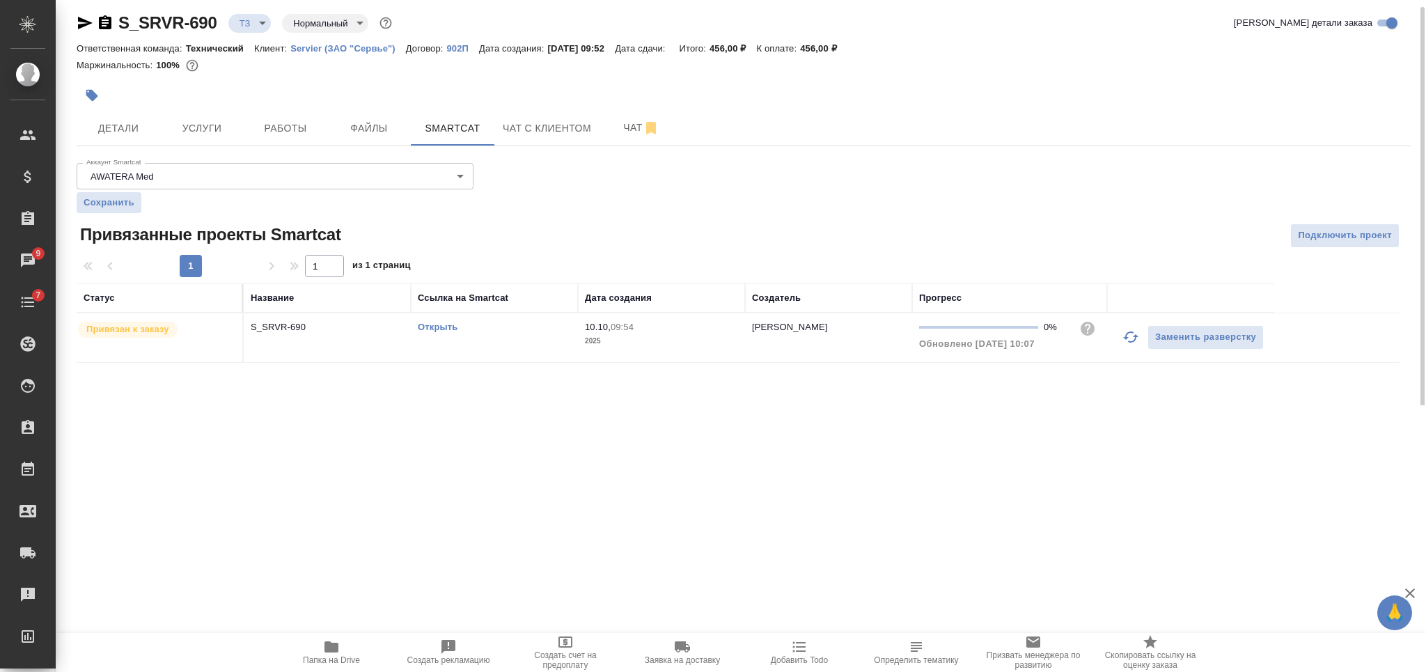
click at [438, 324] on link "Открыть" at bounding box center [438, 327] width 40 height 10
click at [141, 125] on span "Детали" at bounding box center [118, 128] width 67 height 17
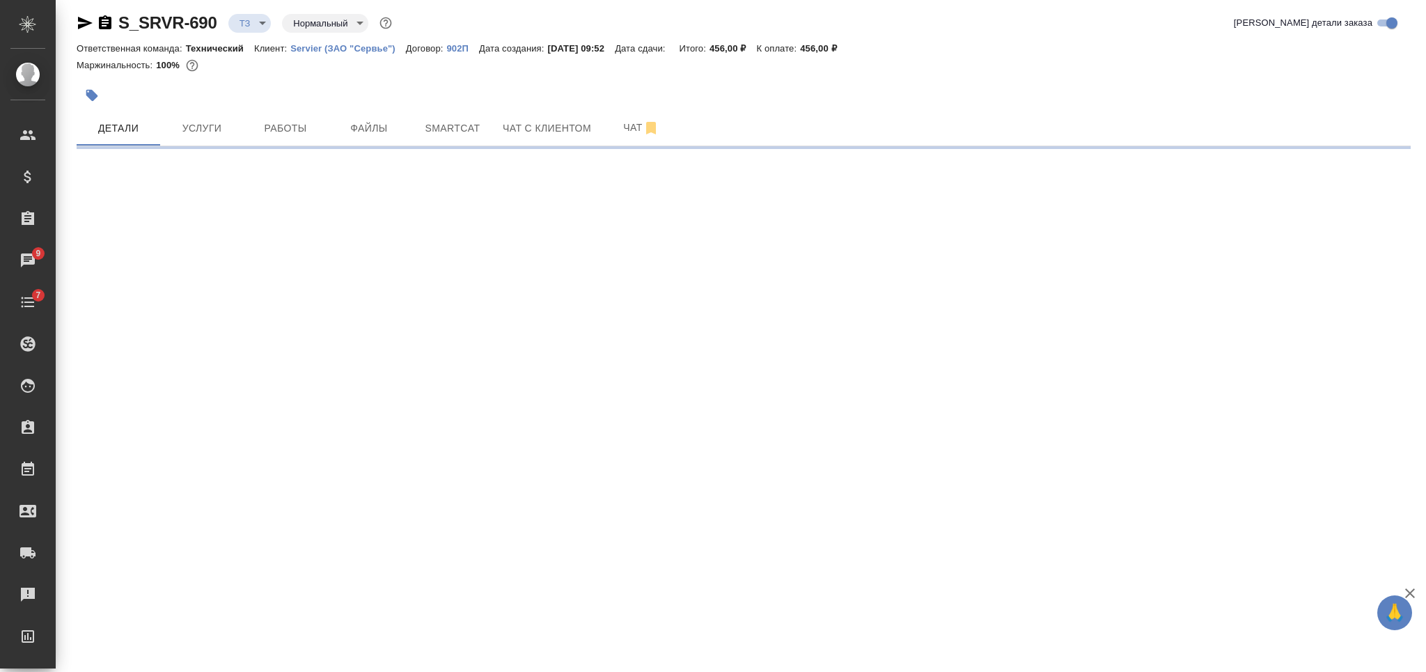
select select "RU"
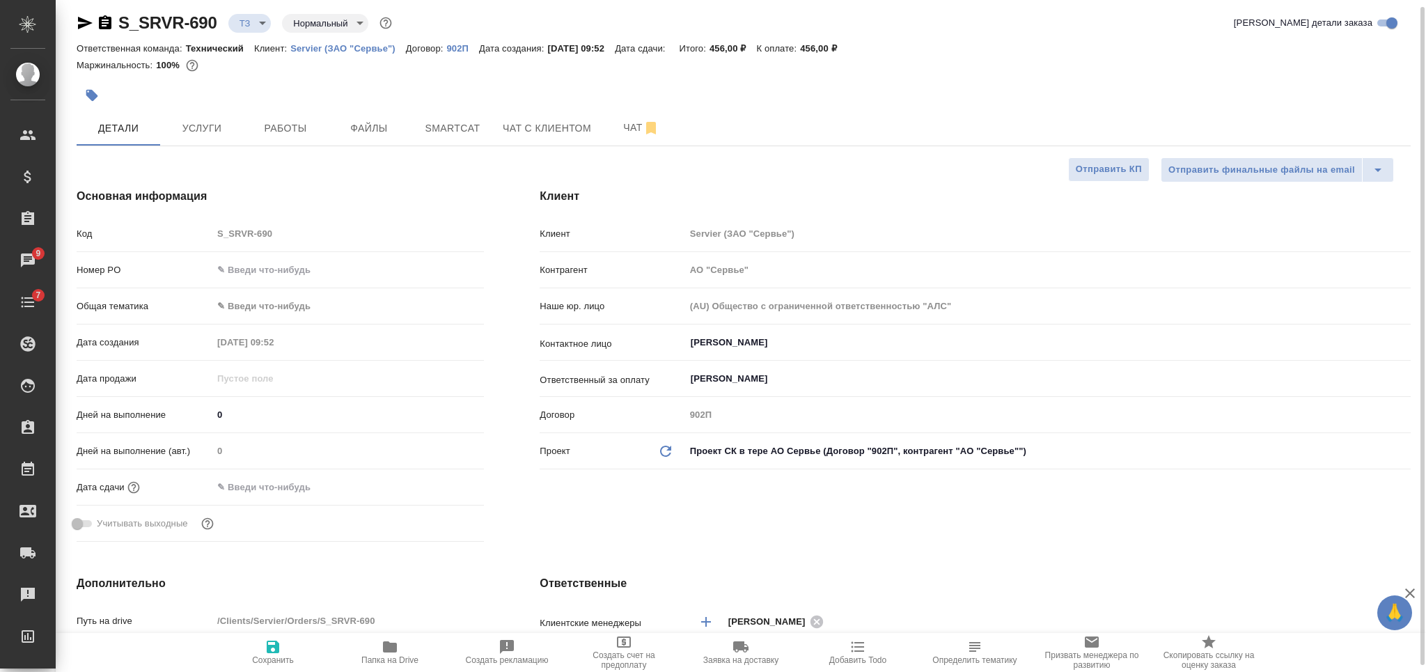
type textarea "x"
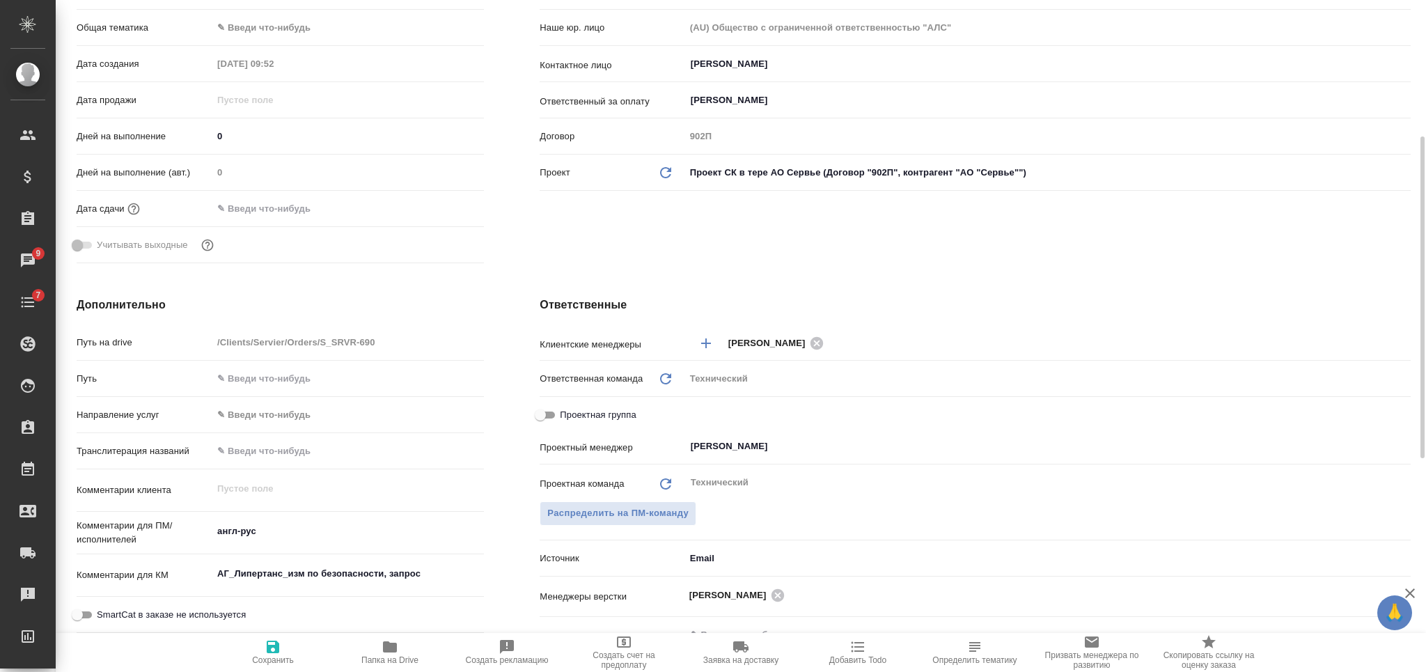
type textarea "x"
click at [323, 526] on textarea "англ-рус" at bounding box center [348, 531] width 272 height 24
type textarea "англ-рус,"
type textarea "x"
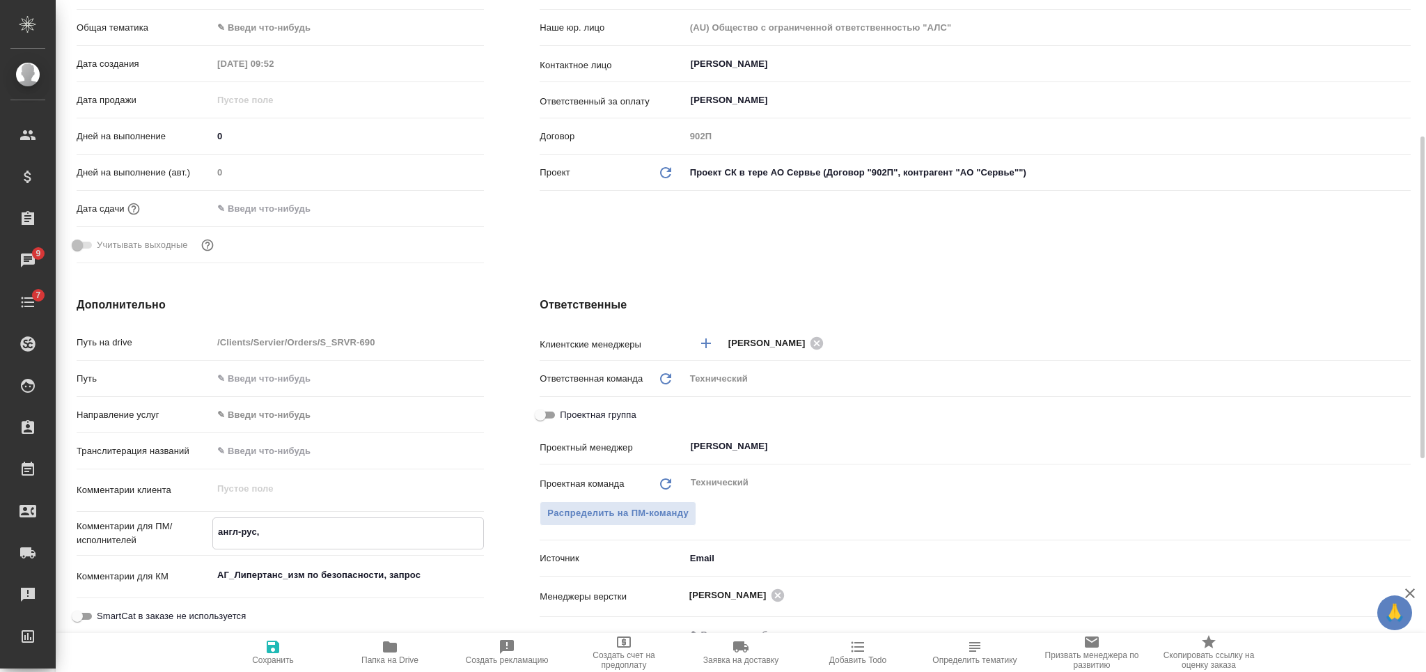
type textarea "x"
type textarea "англ-рус,"
type textarea "x"
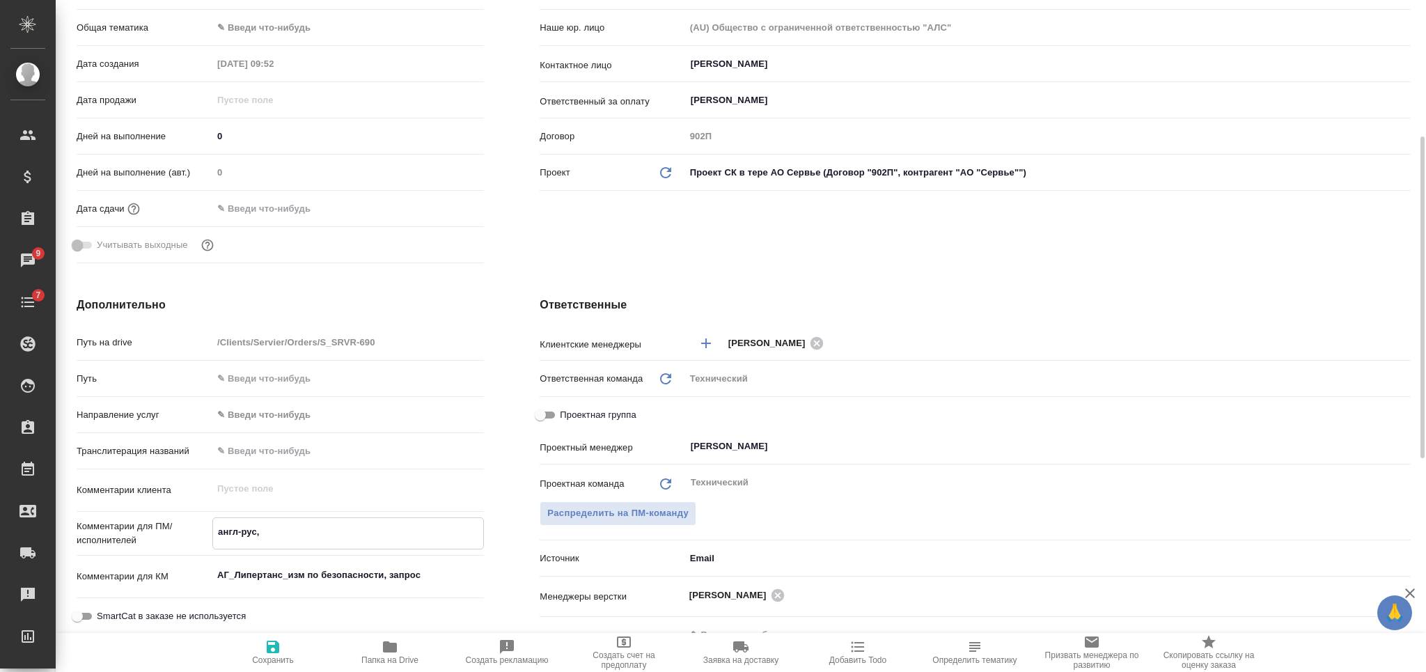
type textarea "x"
type textarea "англ-рус, р"
type textarea "x"
type textarea "англ-рус, ру"
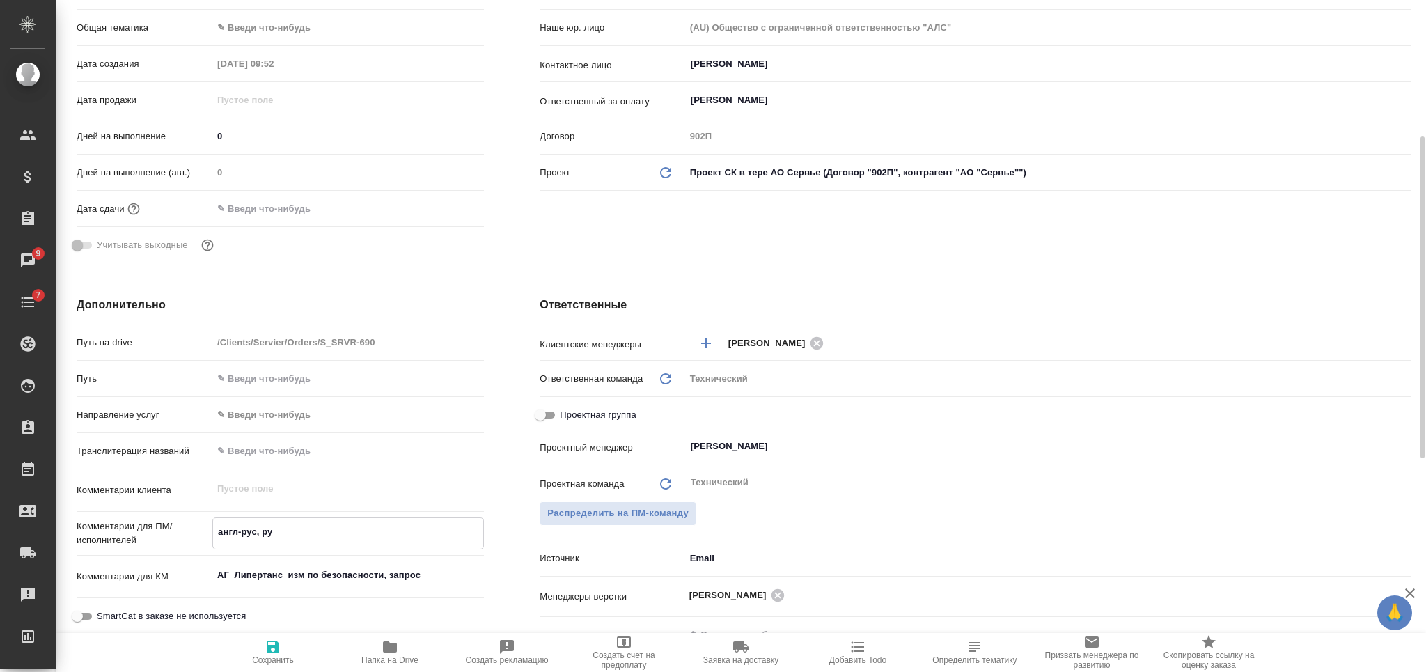
type textarea "x"
type textarea "англ-рус, рус"
type textarea "x"
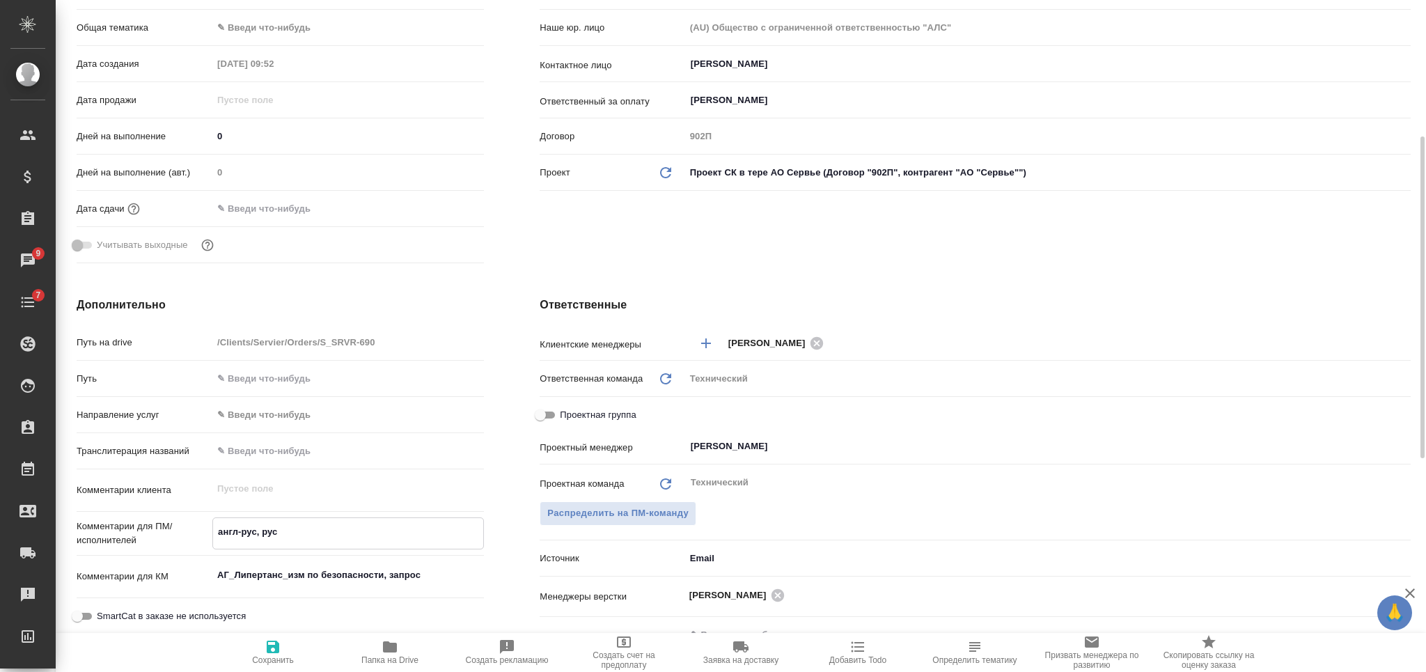
type textarea "x"
type textarea "англ-рус, рус-"
type textarea "x"
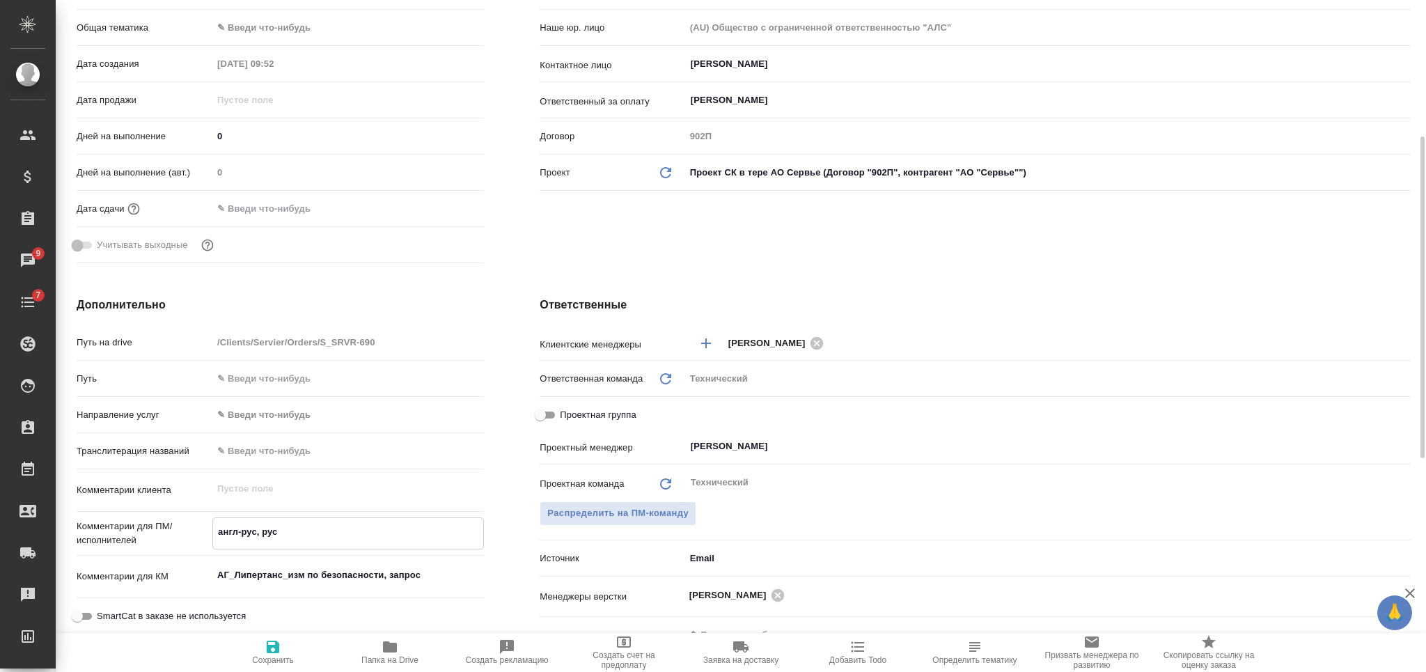
type textarea "x"
type textarea "англ-рус, рус-а"
type textarea "x"
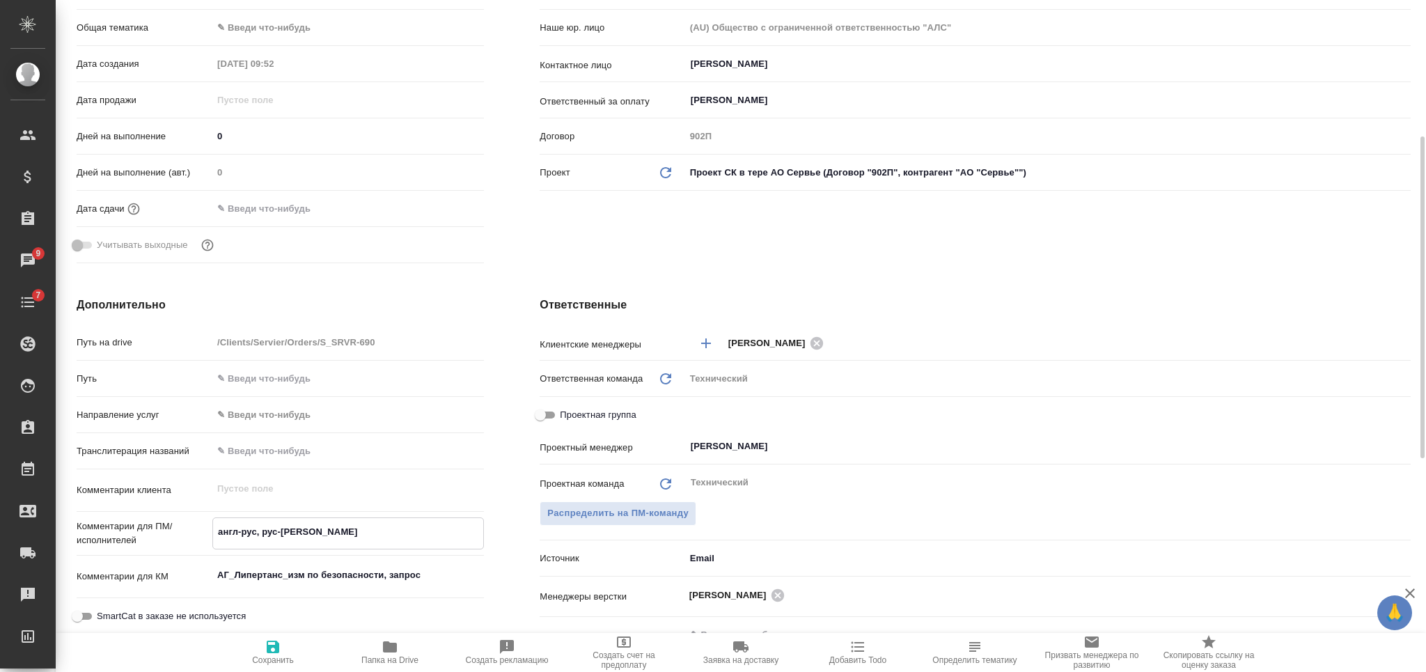
type textarea "x"
type textarea "англ-рус, рус-ан"
type textarea "x"
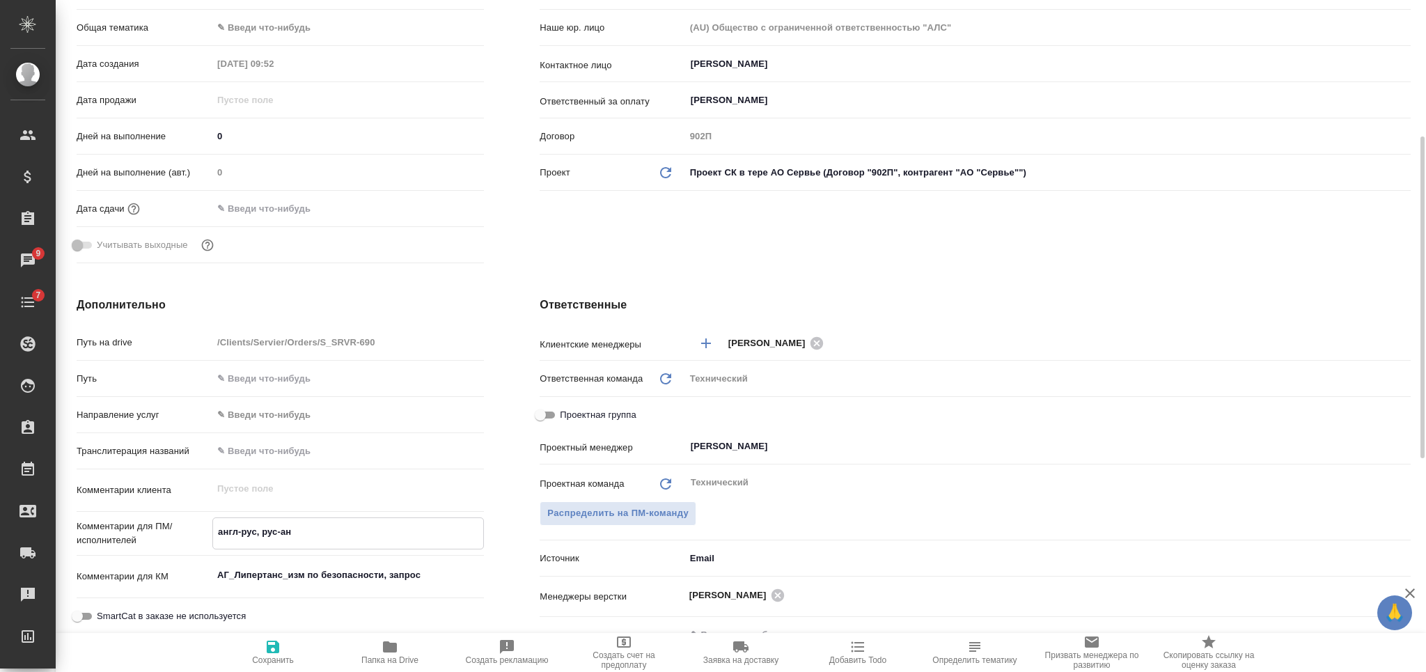
type textarea "англ-рус, рус-анг"
type textarea "x"
type textarea "англ-рус, рус-англ"
type textarea "x"
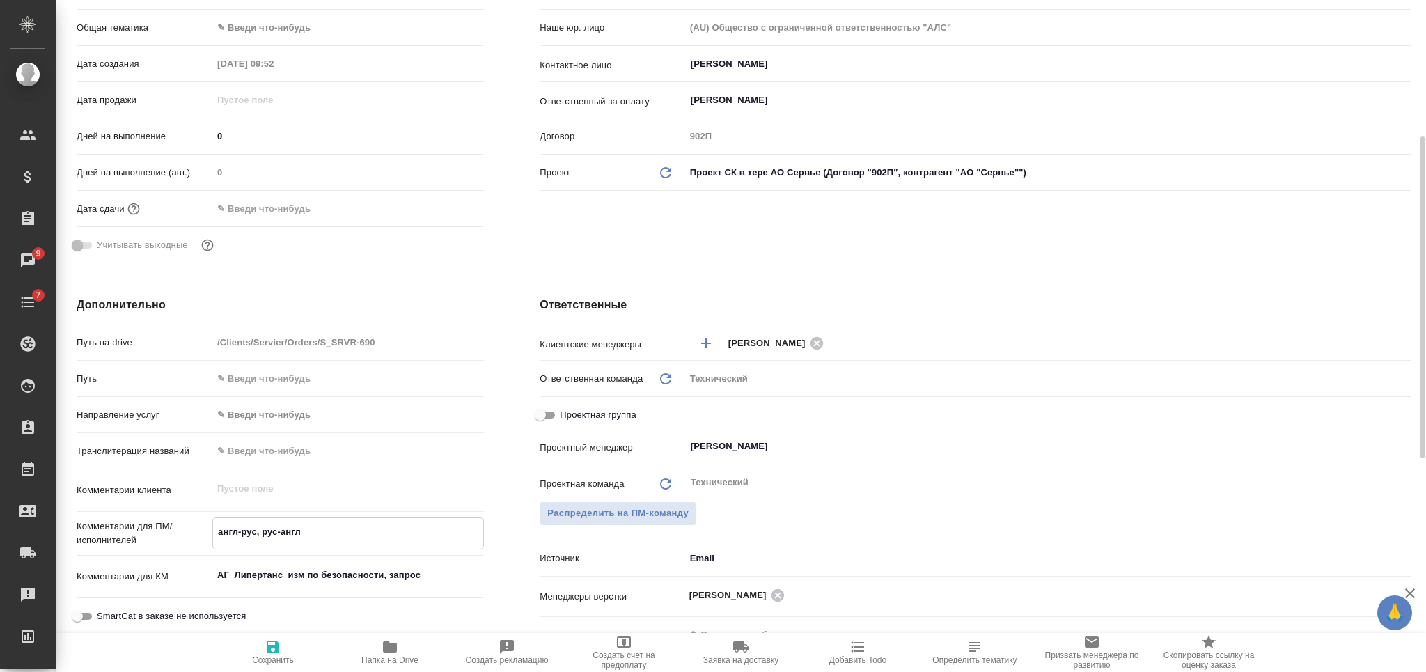
type textarea "x"
type textarea "англ-рус, рус-англ"
type textarea "x"
click at [292, 640] on span "Сохранить" at bounding box center [273, 652] width 100 height 26
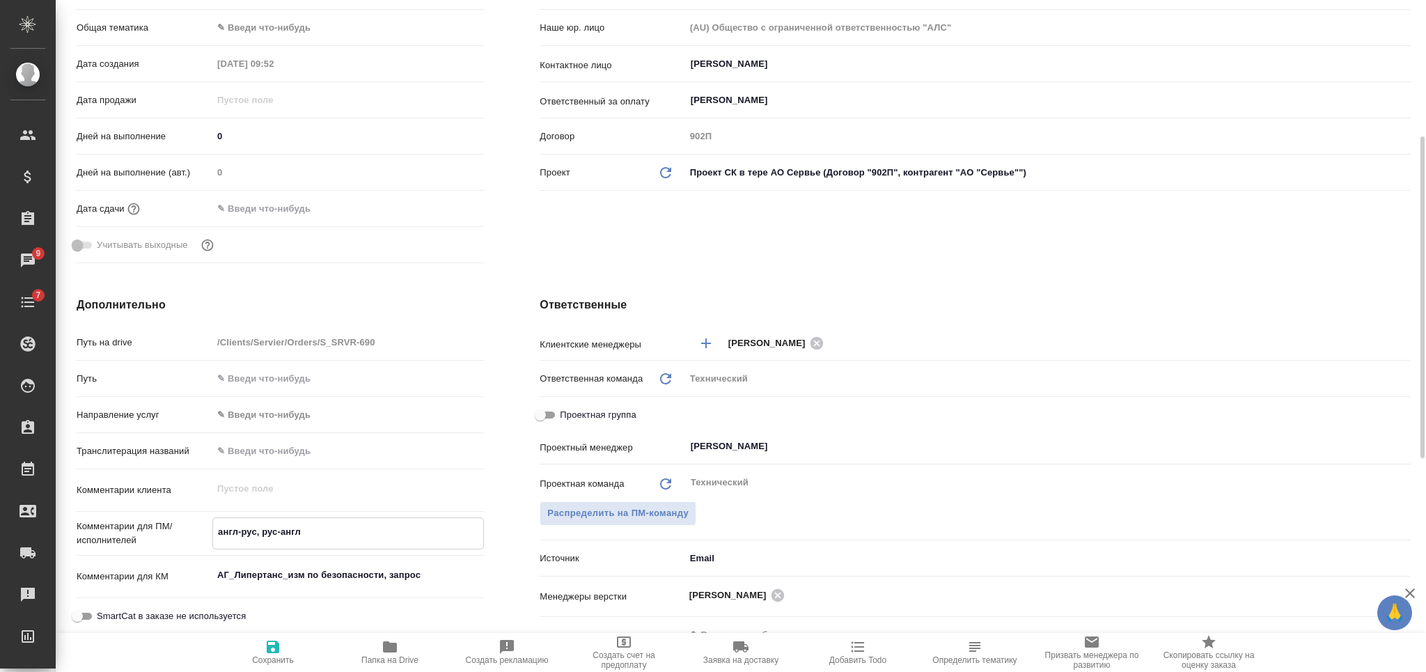
type textarea "x"
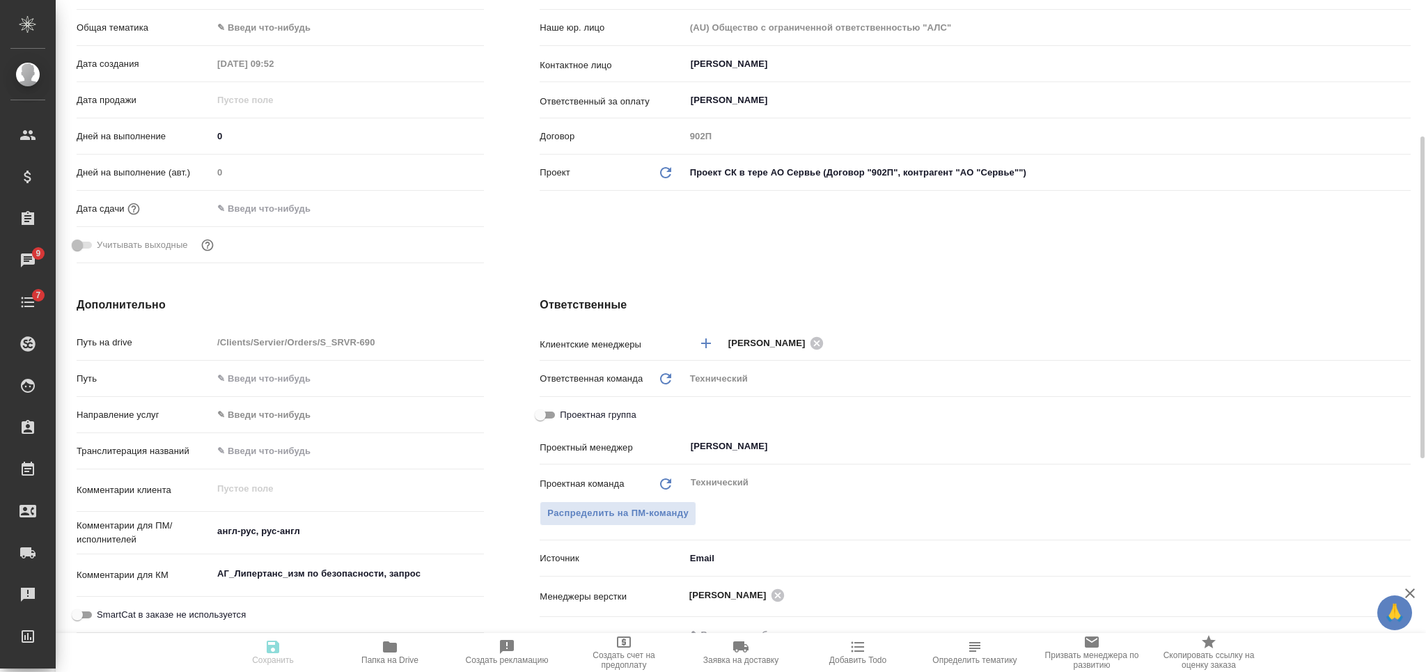
type textarea "x"
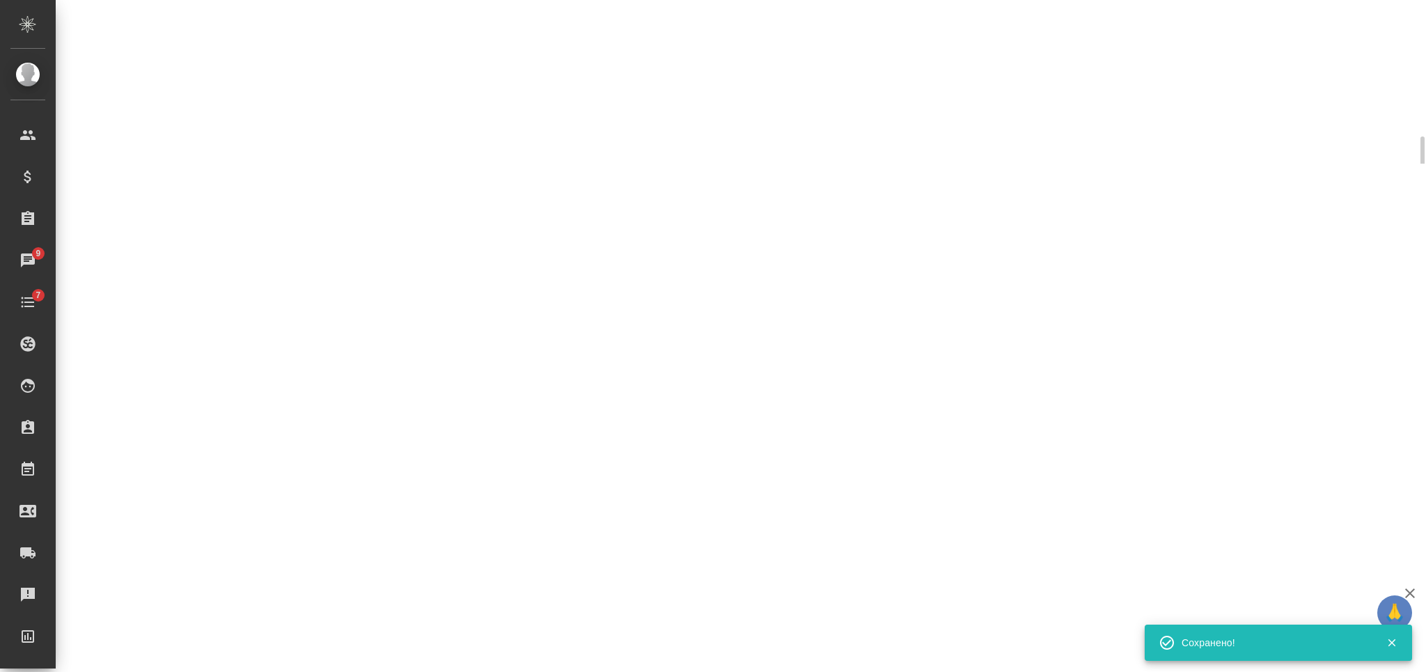
select select "RU"
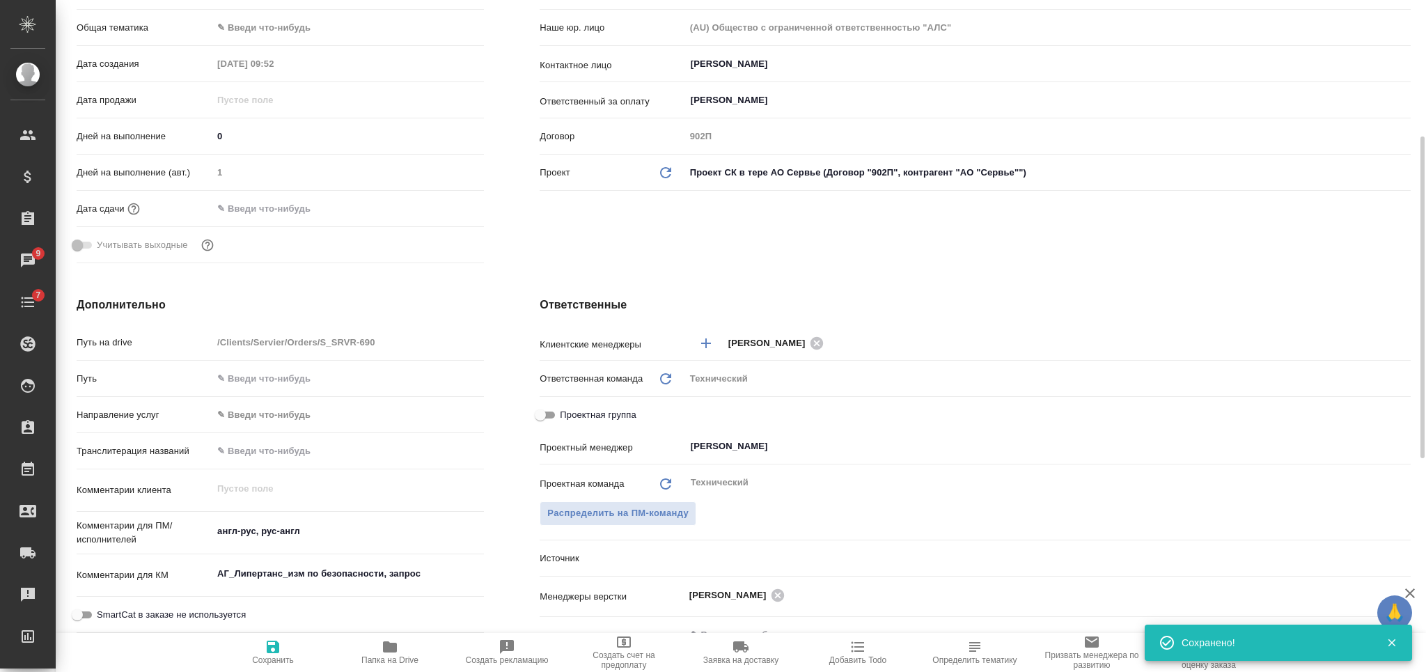
type textarea "x"
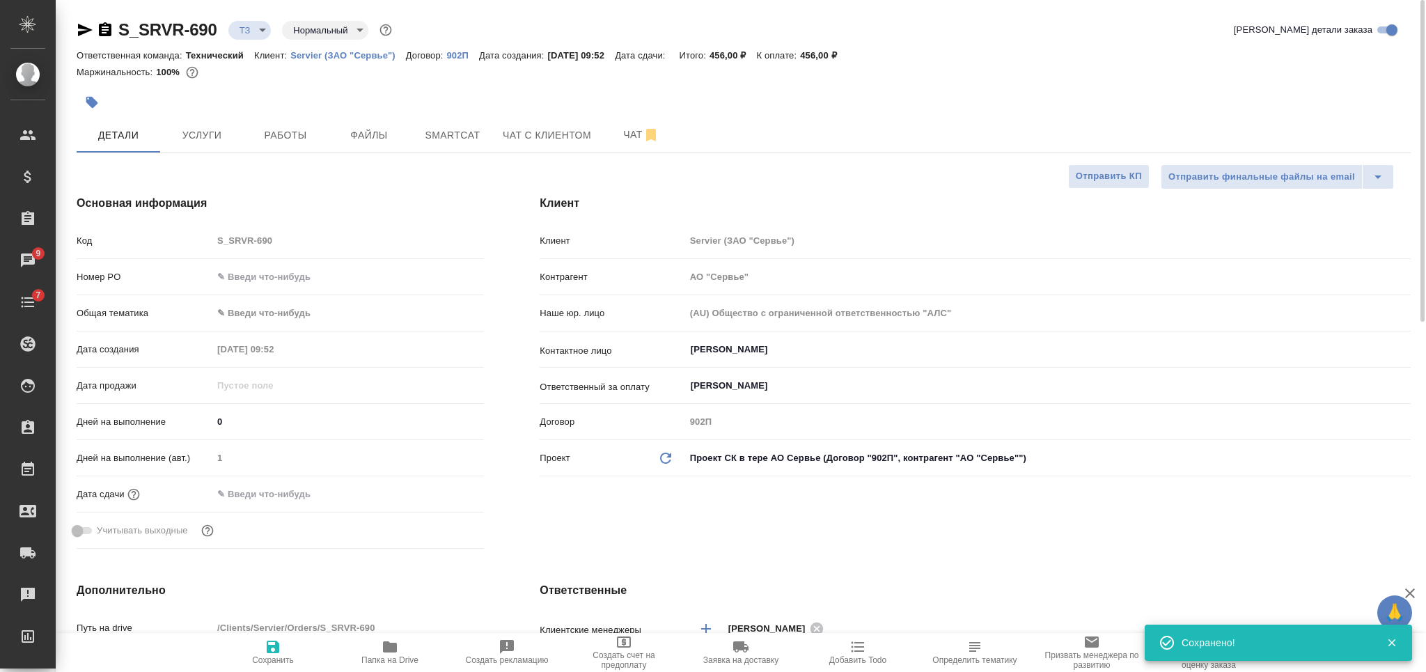
type textarea "x"
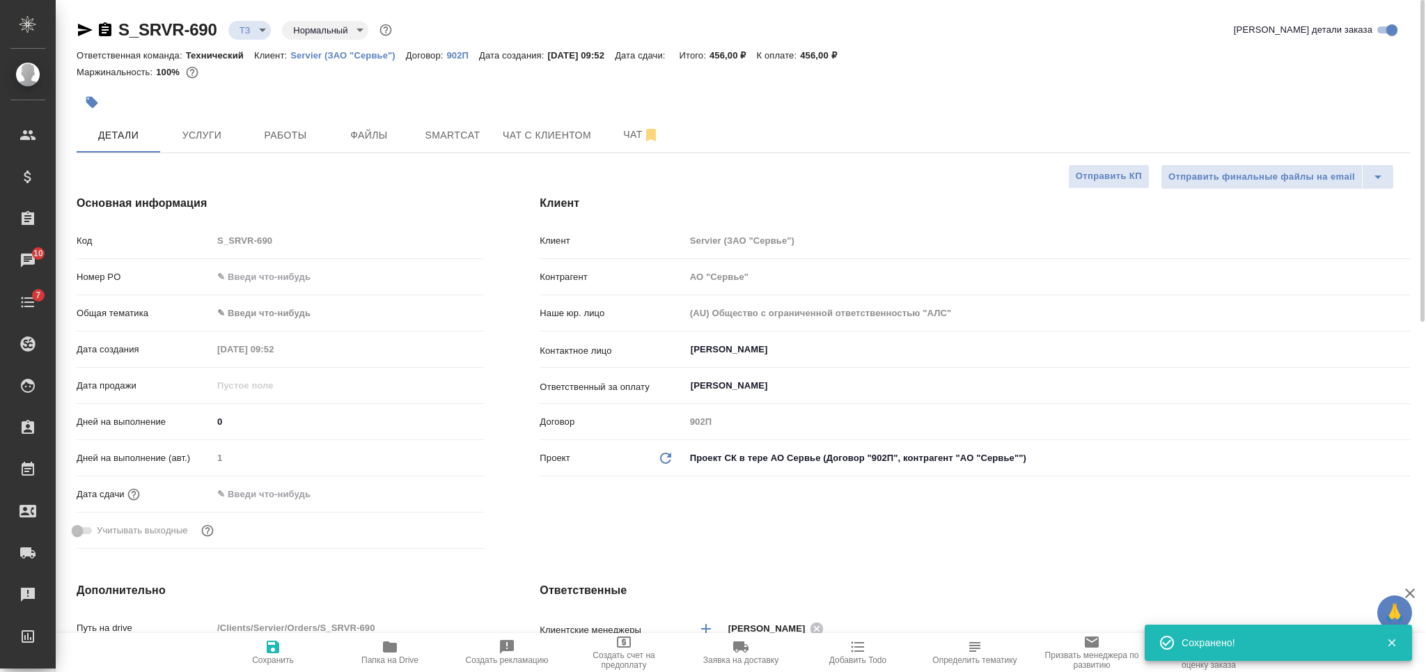
type textarea "x"
click at [207, 128] on span "Услуги" at bounding box center [202, 135] width 67 height 17
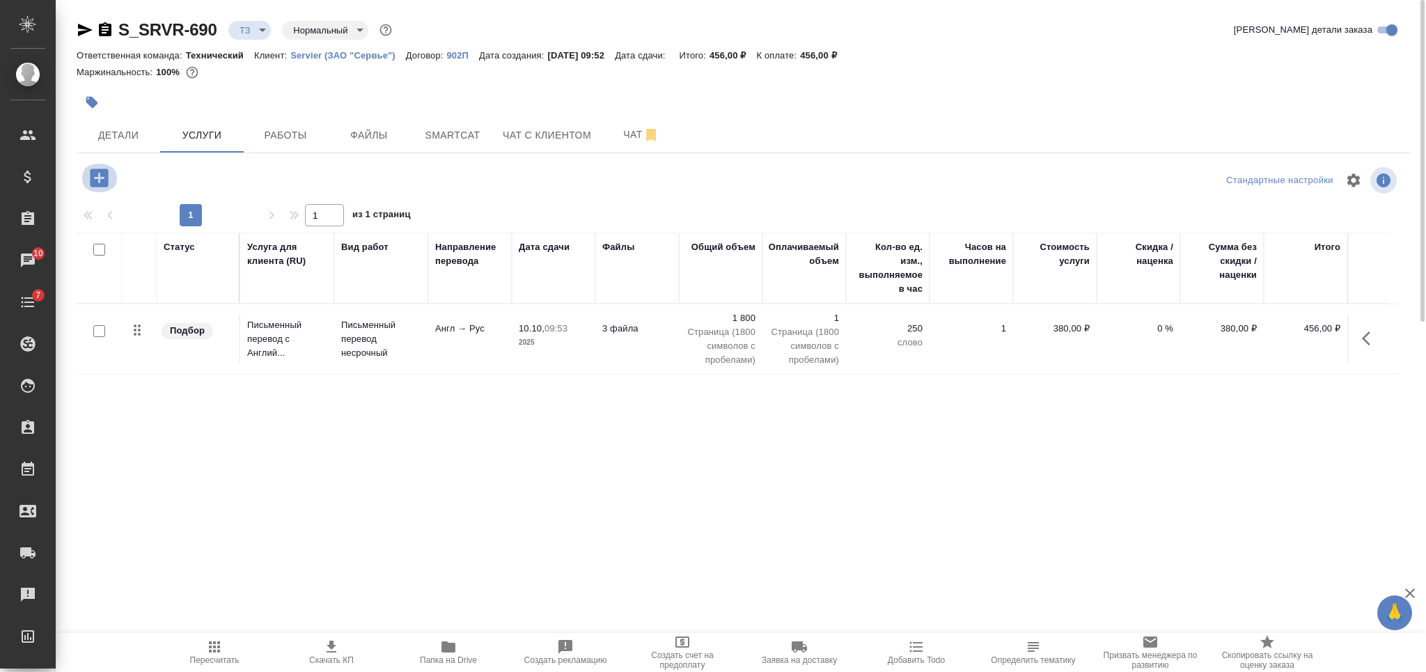
click at [112, 173] on button "button" at bounding box center [99, 178] width 38 height 29
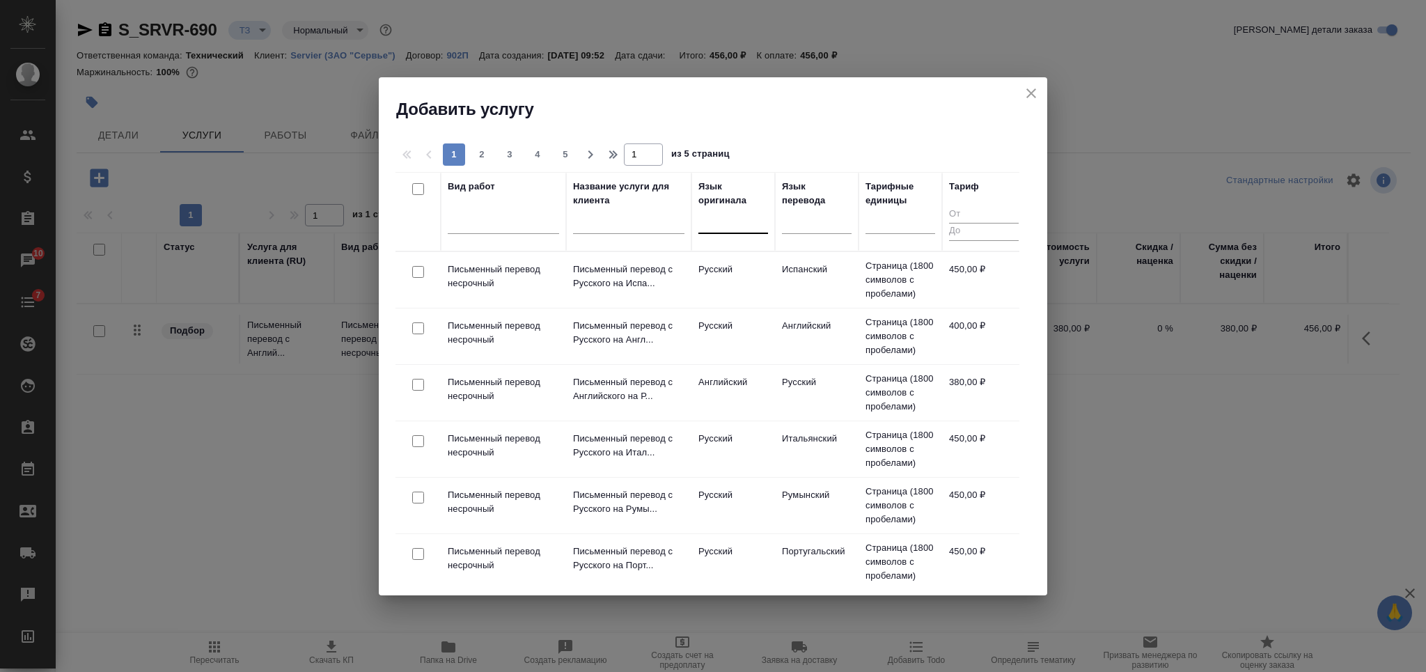
click at [744, 213] on div at bounding box center [733, 220] width 70 height 20
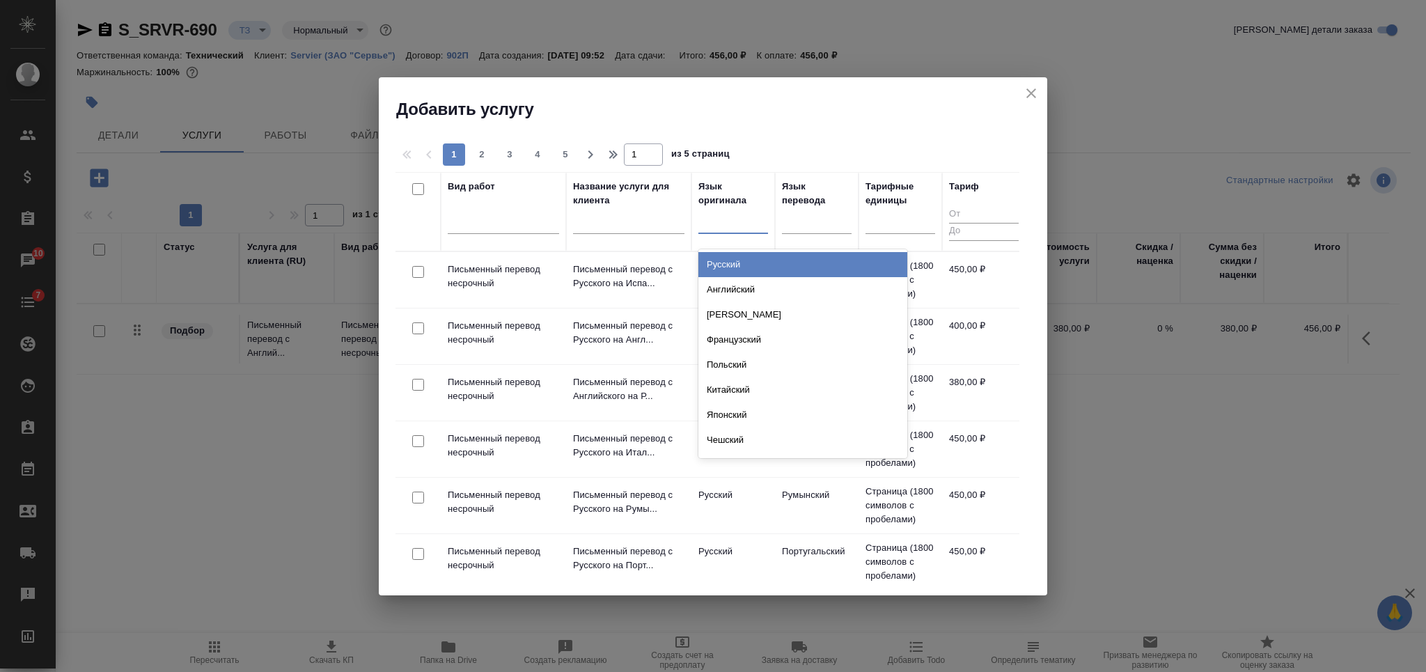
click at [759, 265] on div "Русский" at bounding box center [802, 264] width 209 height 25
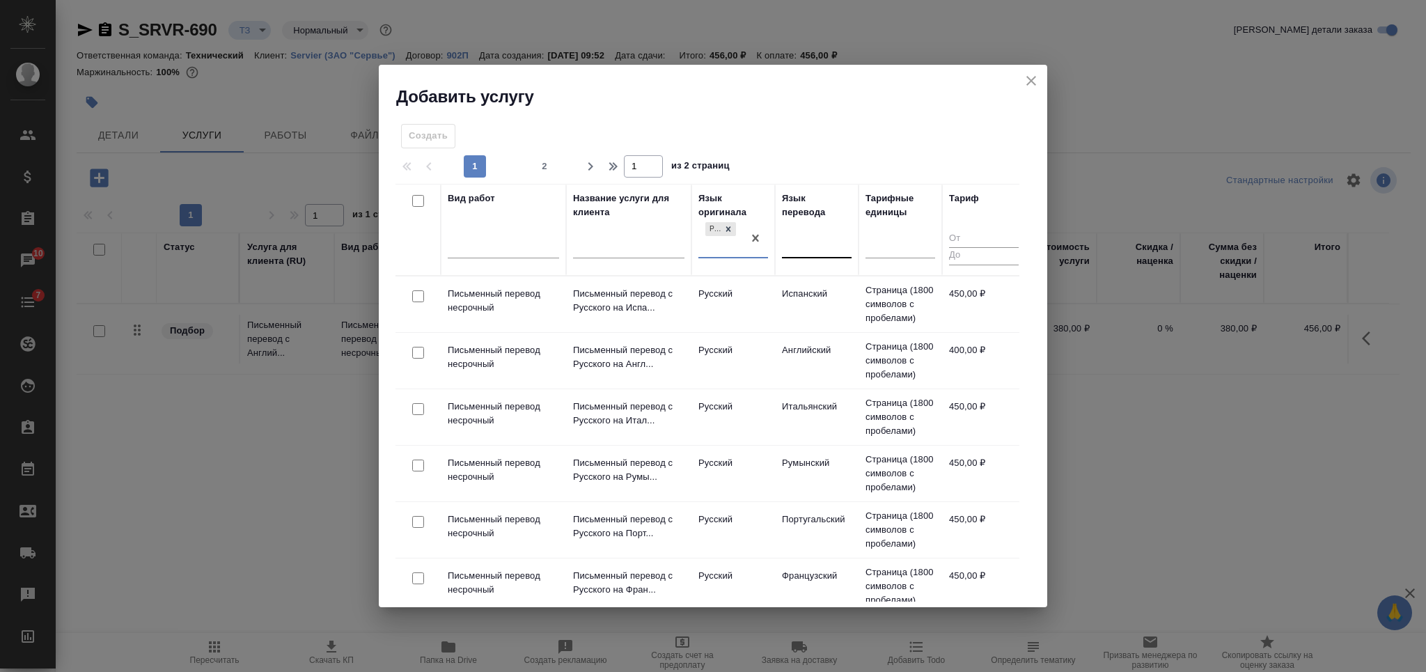
click at [810, 246] on div at bounding box center [817, 244] width 70 height 20
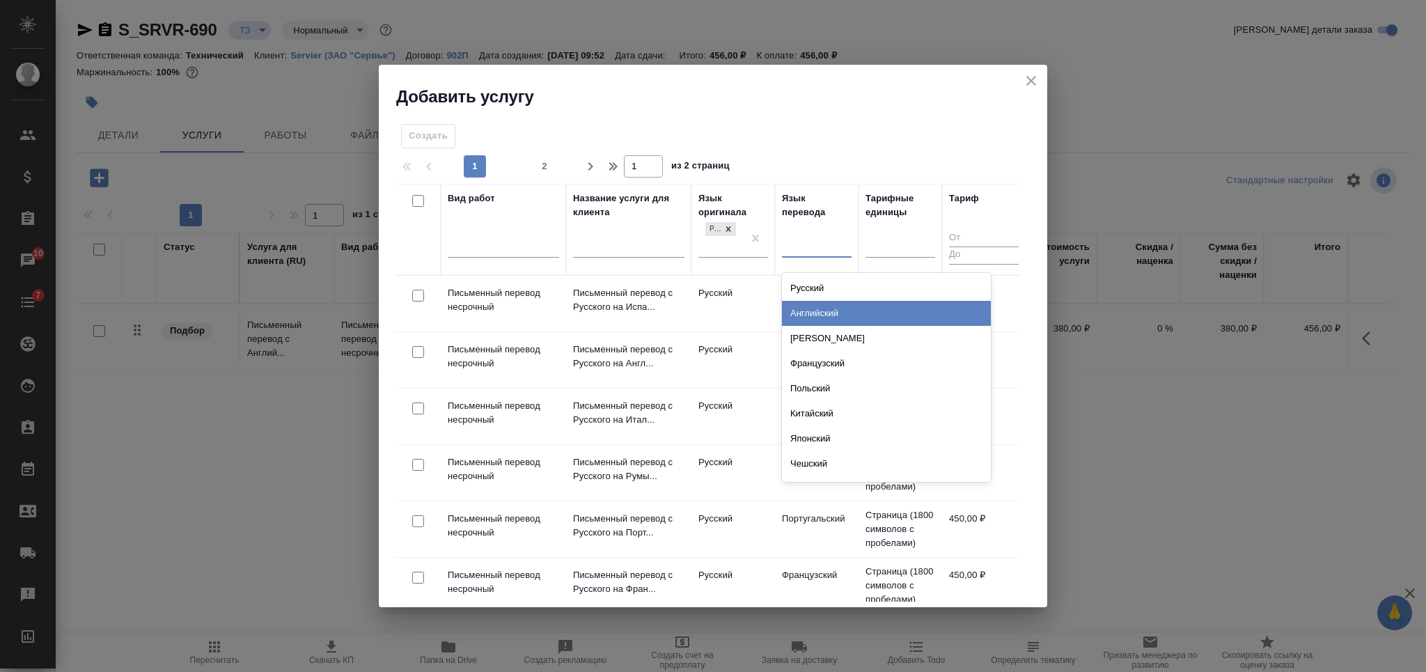
click at [820, 306] on div "Английский" at bounding box center [886, 313] width 209 height 25
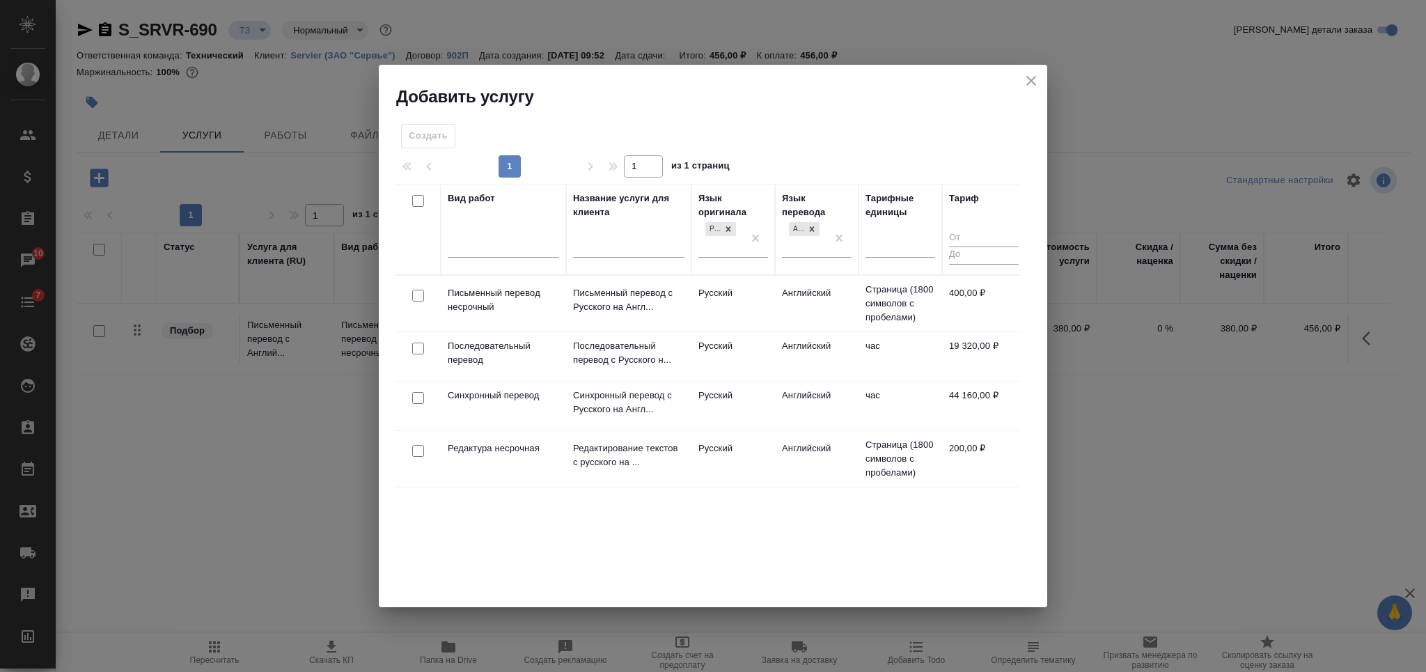
click at [419, 296] on input "checkbox" at bounding box center [418, 296] width 12 height 12
checkbox input "true"
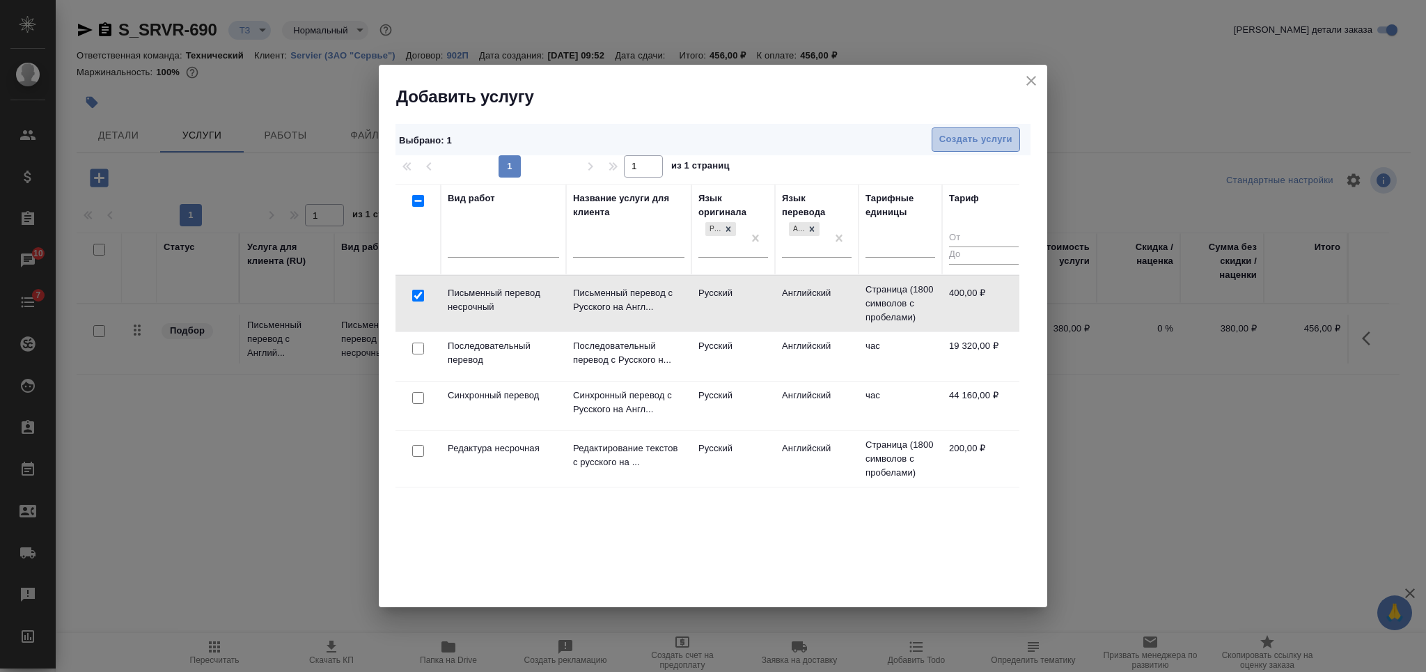
click at [971, 132] on span "Создать услуги" at bounding box center [975, 140] width 73 height 16
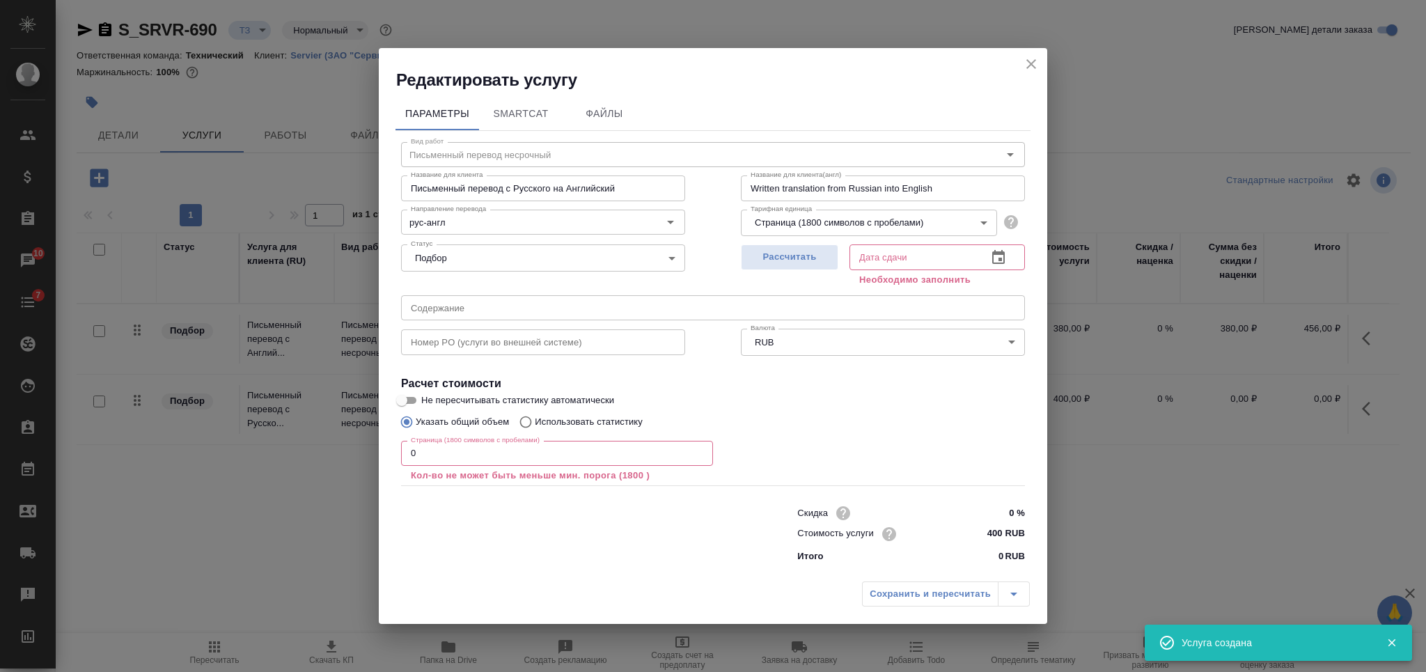
drag, startPoint x: 438, startPoint y: 444, endPoint x: 363, endPoint y: 447, distance: 75.3
click at [363, 447] on div "Редактировать услугу Параметры SmartCat Файлы Вид работ Письменный перевод неср…" at bounding box center [713, 336] width 1426 height 672
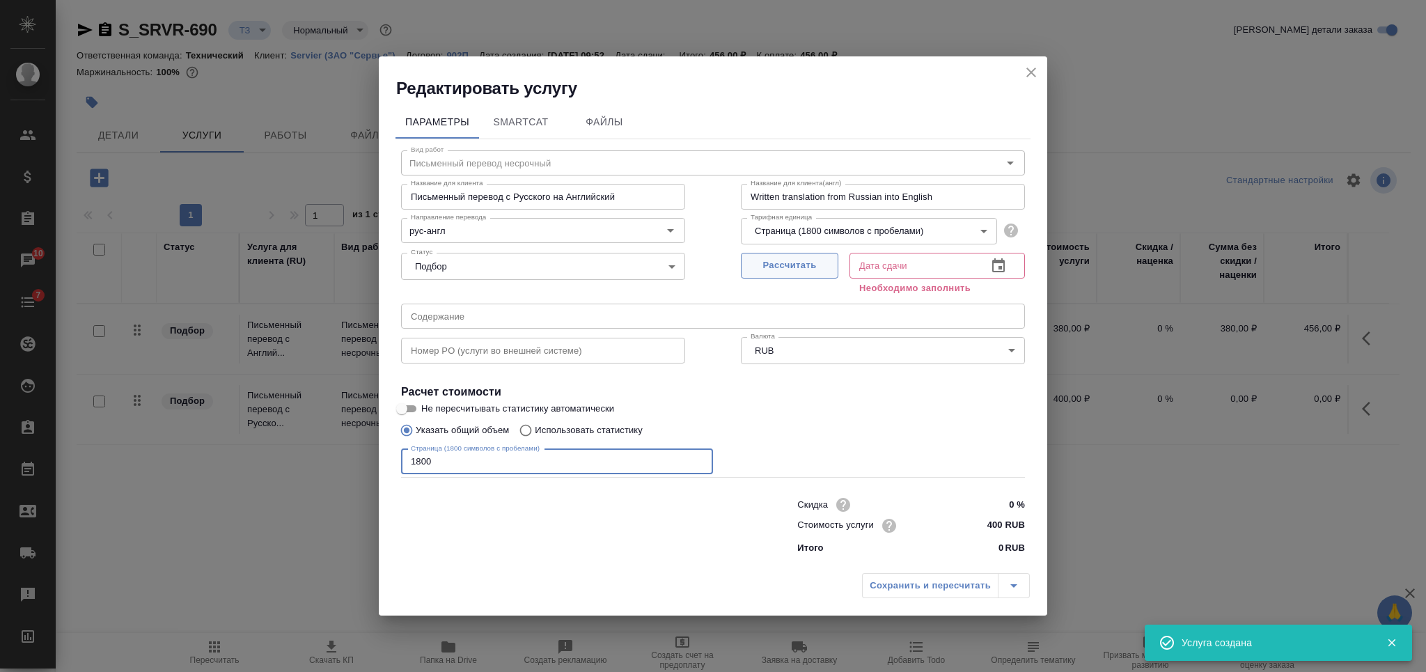
type input "1800"
click at [769, 273] on span "Рассчитать" at bounding box center [790, 266] width 82 height 16
type input "10.10.2025 11:13"
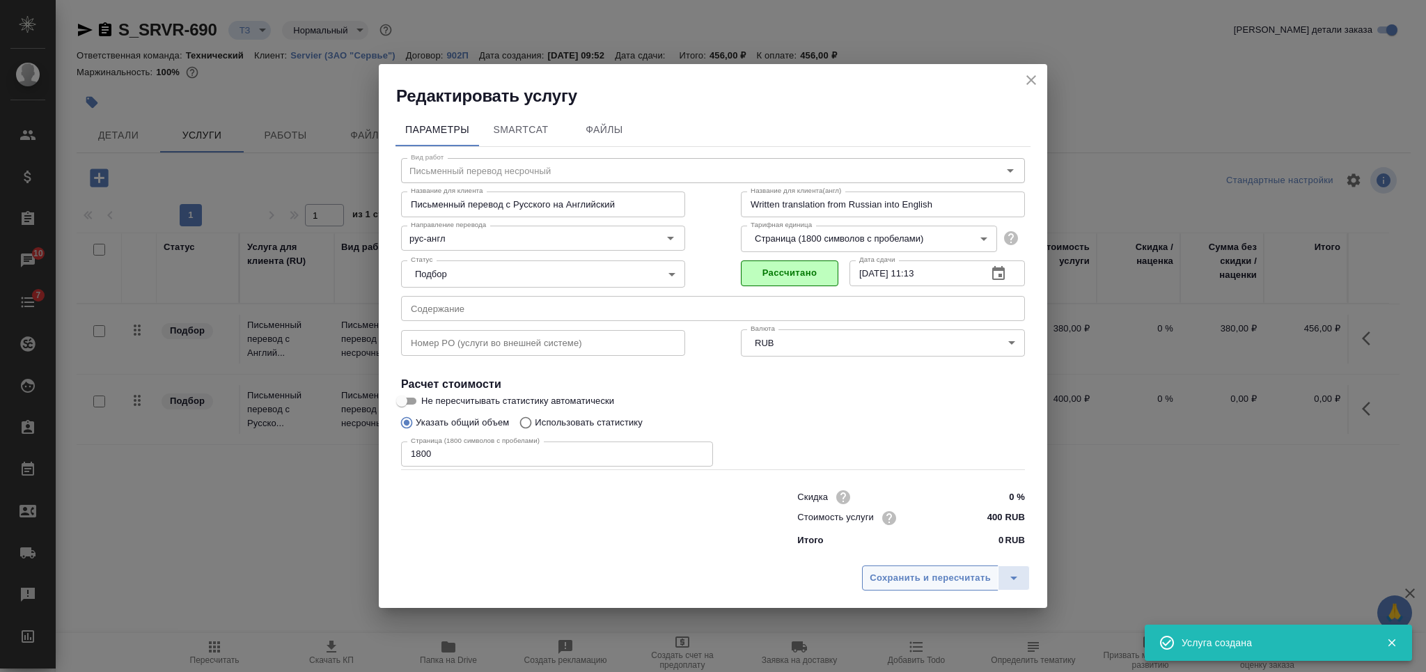
click at [917, 585] on span "Сохранить и пересчитать" at bounding box center [930, 578] width 121 height 16
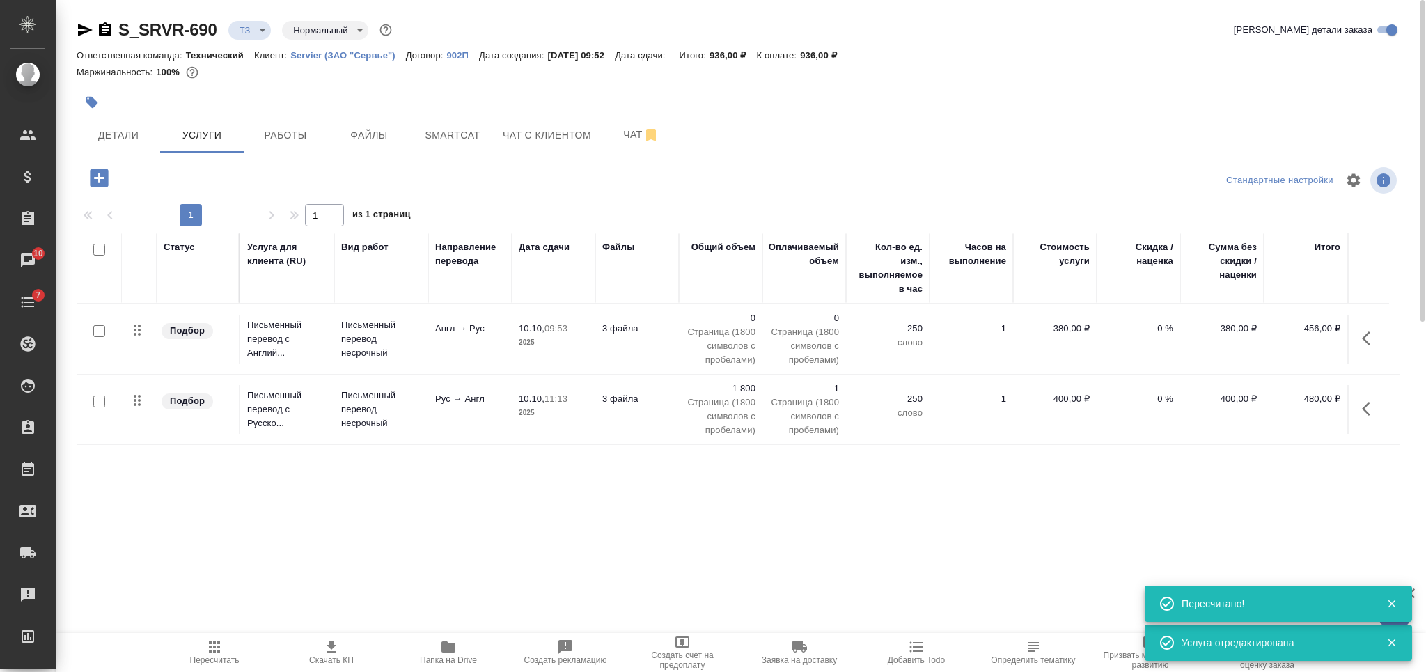
click at [98, 405] on input "checkbox" at bounding box center [99, 402] width 12 height 12
checkbox input "true"
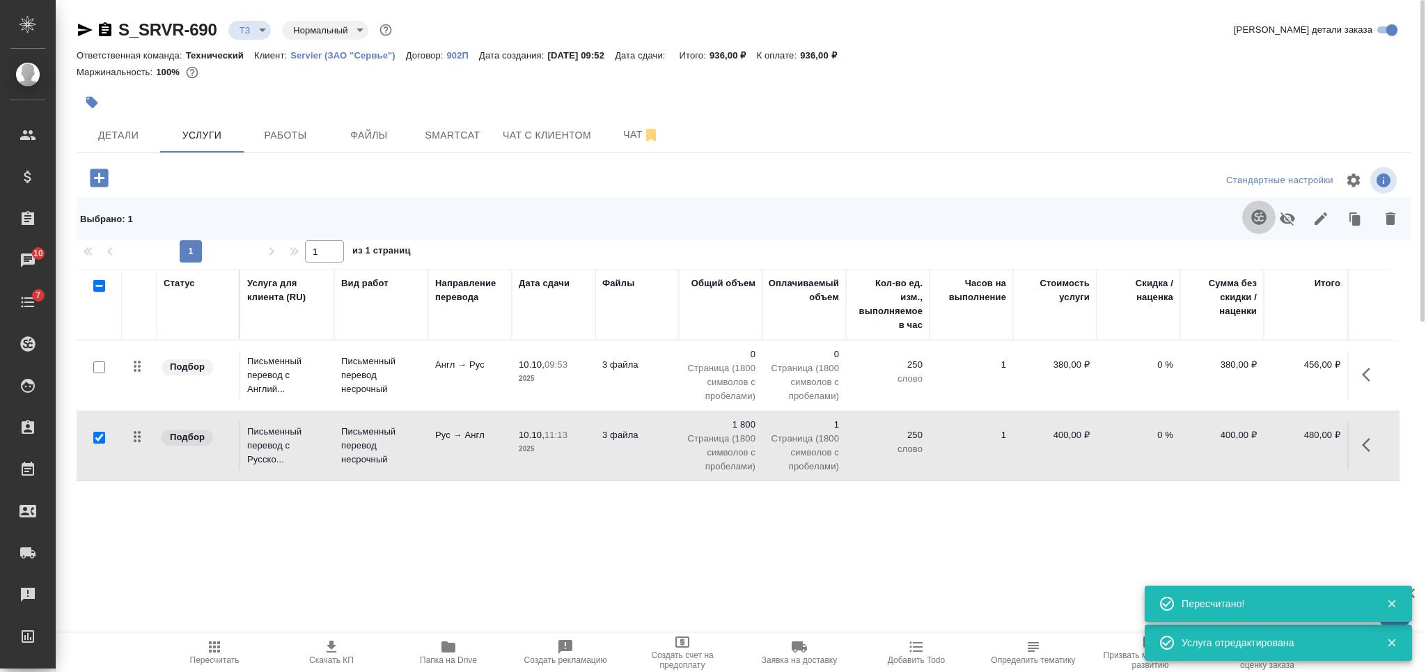
click at [1260, 221] on icon "button" at bounding box center [1258, 217] width 15 height 15
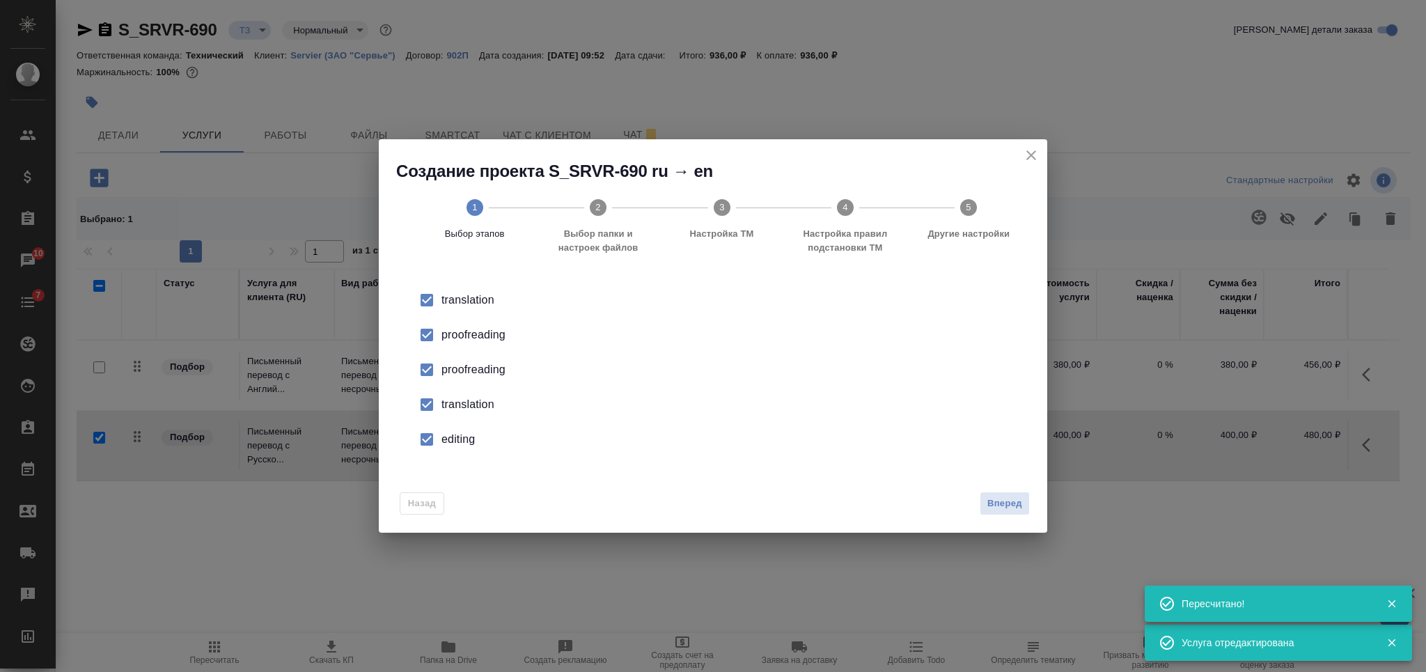
click at [1019, 516] on div "Назад Вперед" at bounding box center [713, 500] width 668 height 65
click at [1015, 504] on span "Вперед" at bounding box center [1004, 504] width 35 height 16
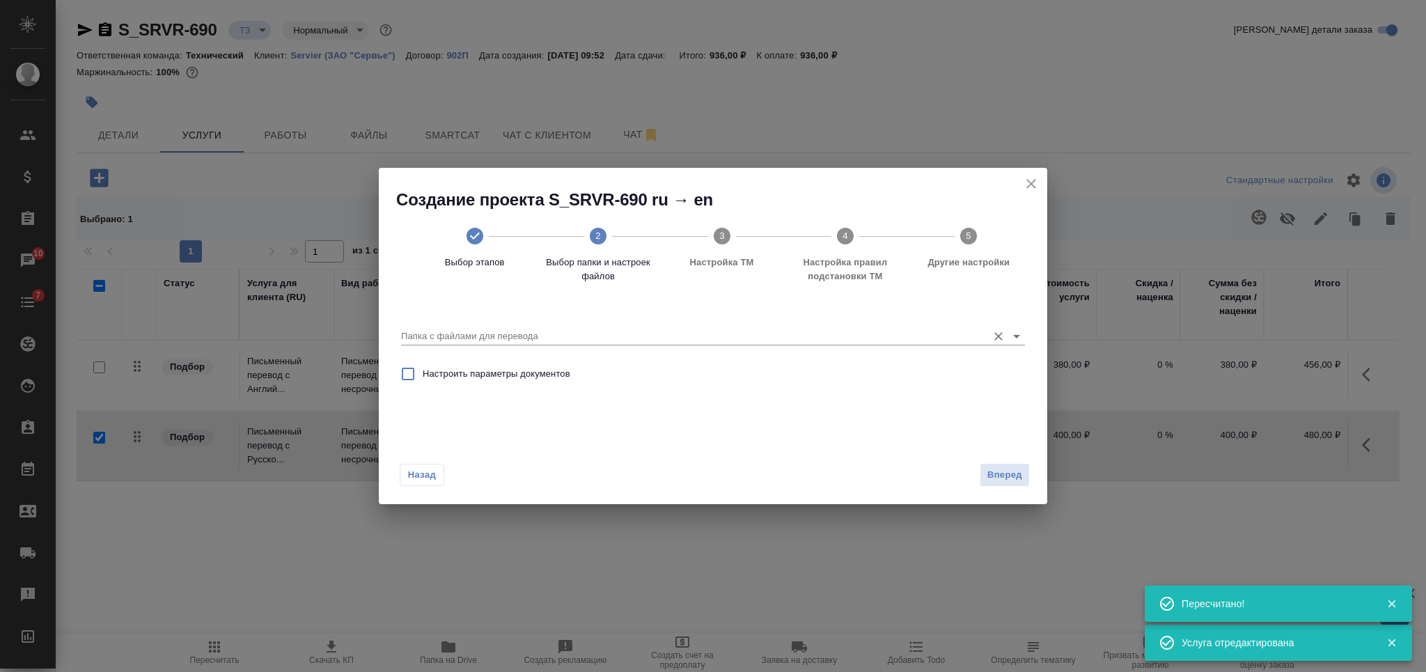
click at [687, 331] on input "Папка с файлами для перевода" at bounding box center [690, 336] width 579 height 17
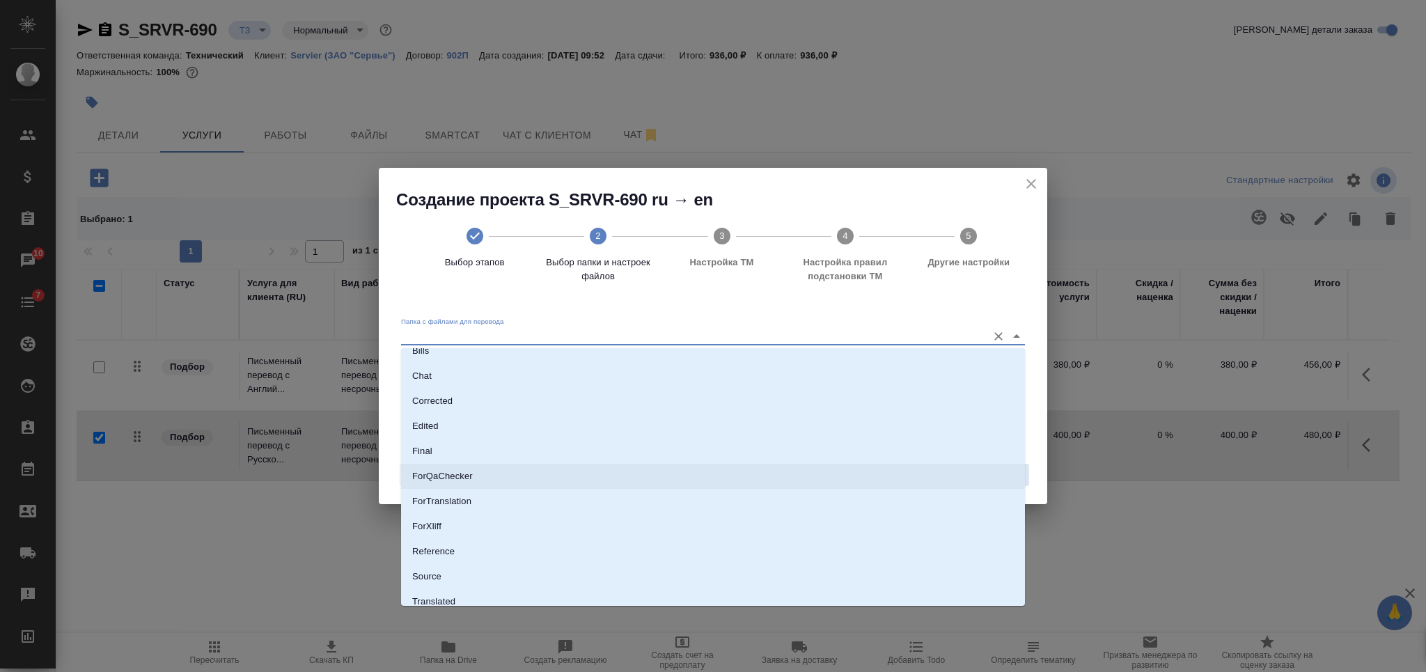
scroll to position [72, 0]
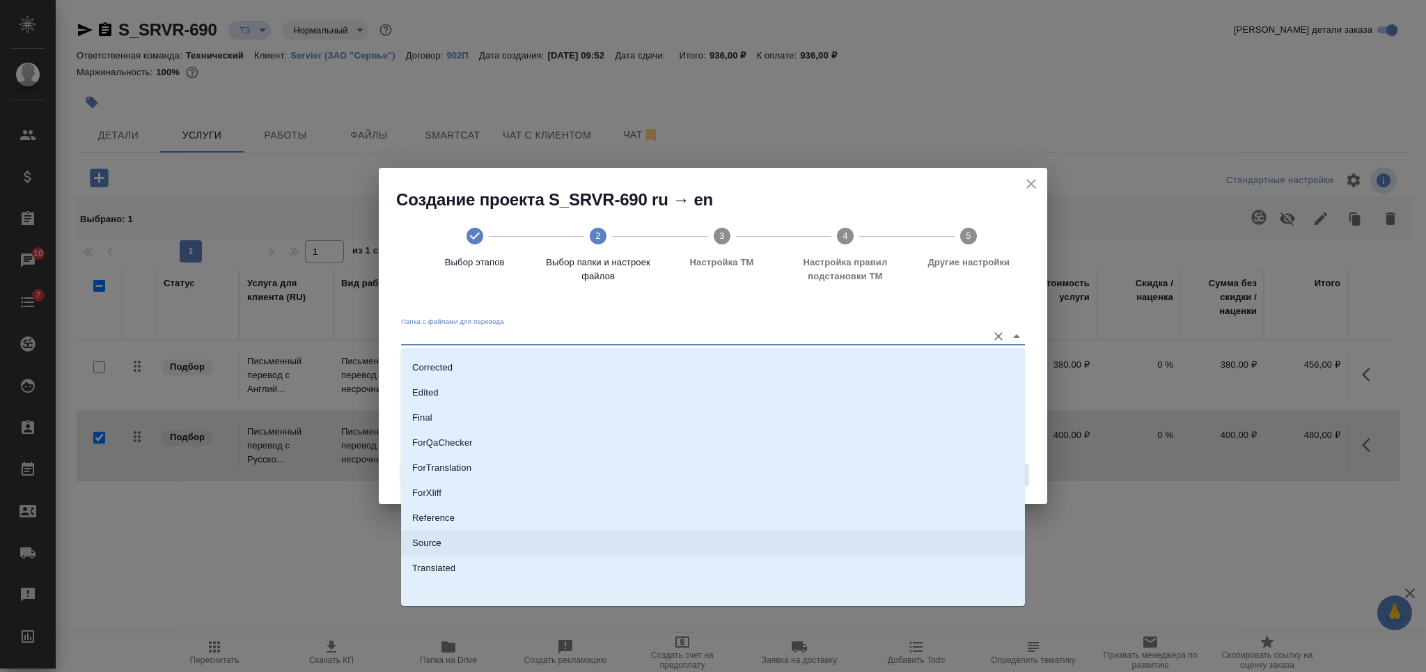
click at [638, 540] on li "Source" at bounding box center [713, 543] width 624 height 25
type input "Source"
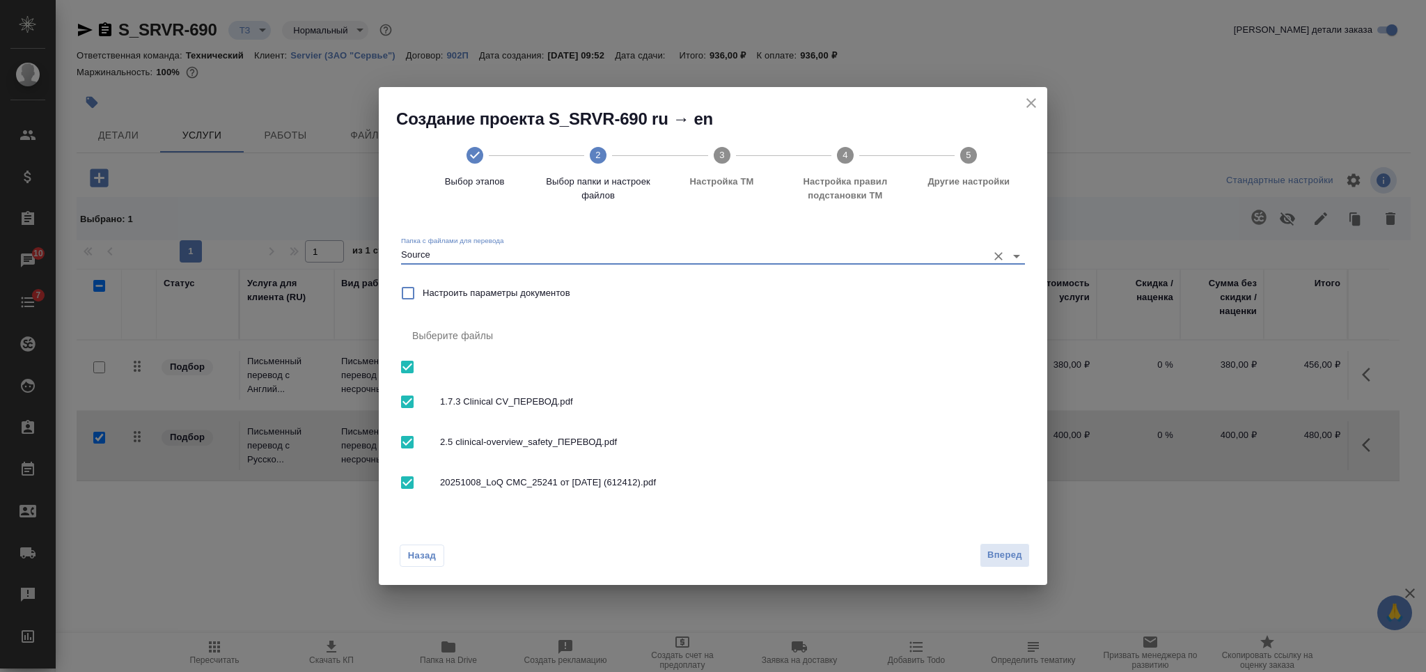
click at [405, 444] on input "checkbox" at bounding box center [407, 442] width 29 height 29
checkbox input "false"
click at [407, 400] on input "checkbox" at bounding box center [407, 401] width 29 height 29
checkbox input "false"
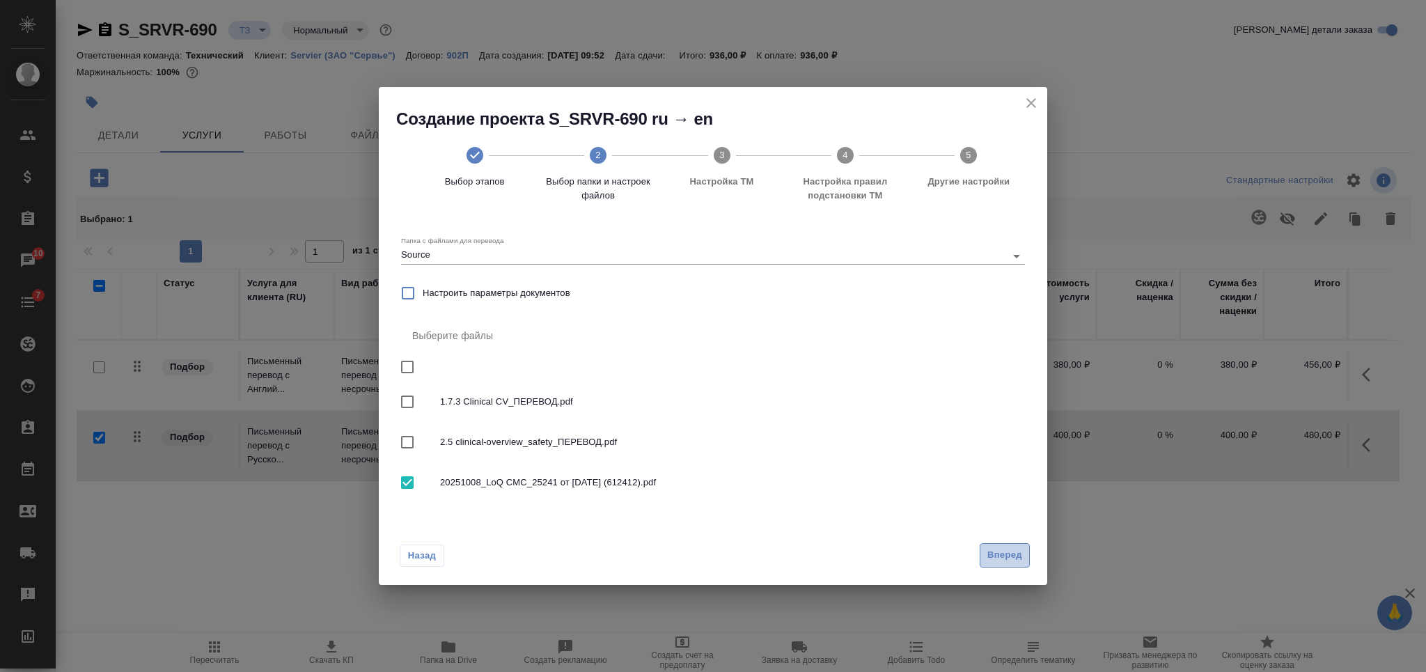
click at [1015, 556] on span "Вперед" at bounding box center [1004, 555] width 35 height 16
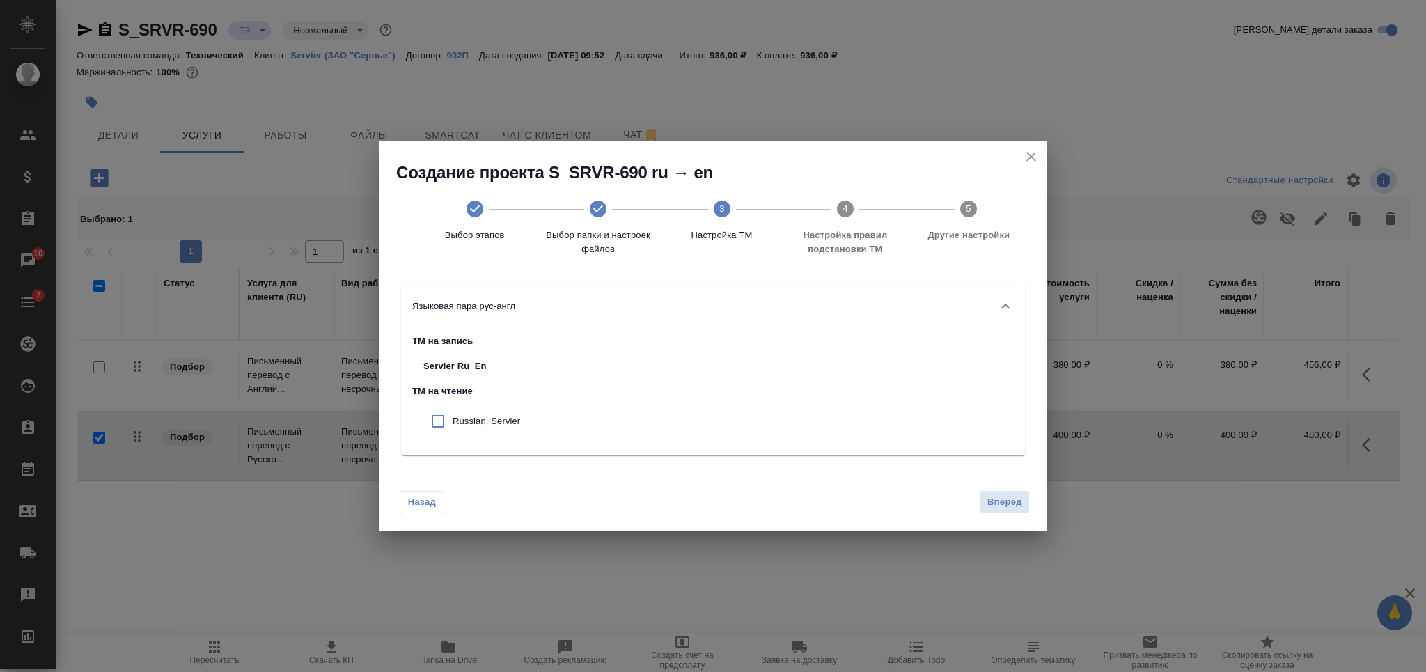
click at [461, 432] on div "Russian, Servier" at bounding box center [471, 421] width 119 height 35
checkbox input "true"
click at [999, 498] on span "Вперед" at bounding box center [1004, 502] width 35 height 16
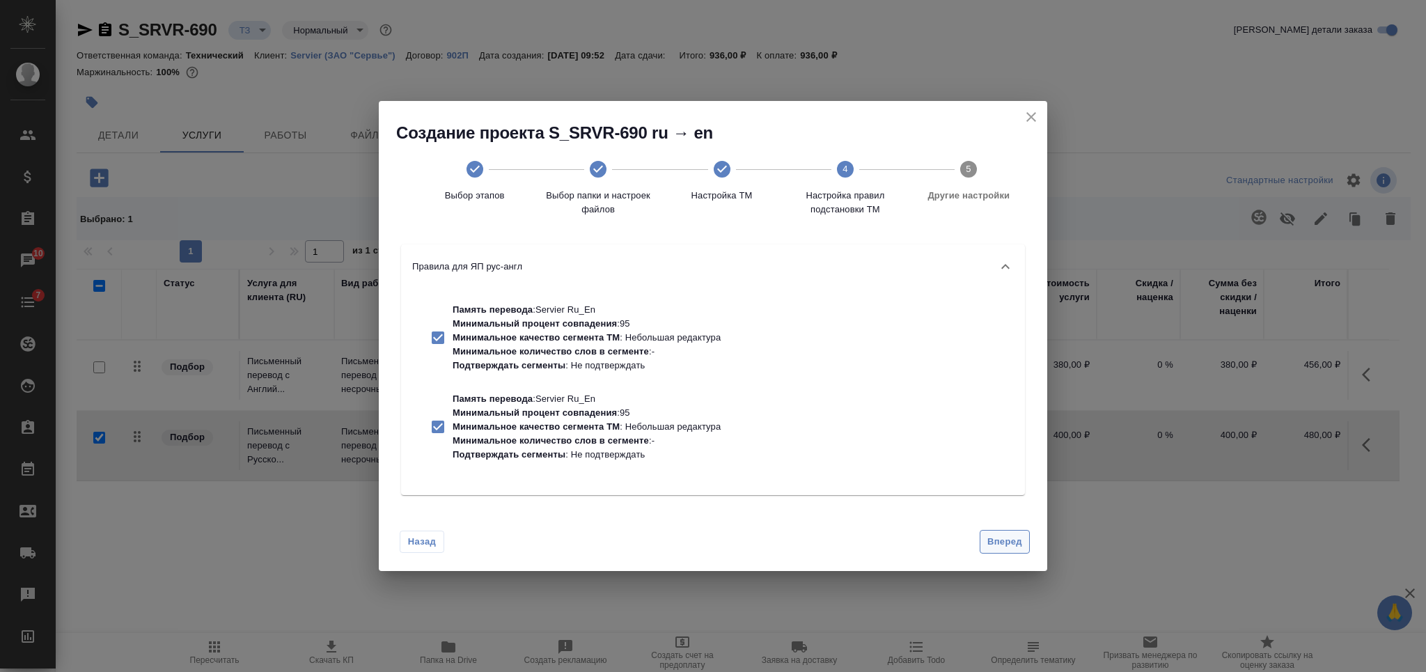
click at [993, 537] on span "Вперед" at bounding box center [1004, 542] width 35 height 16
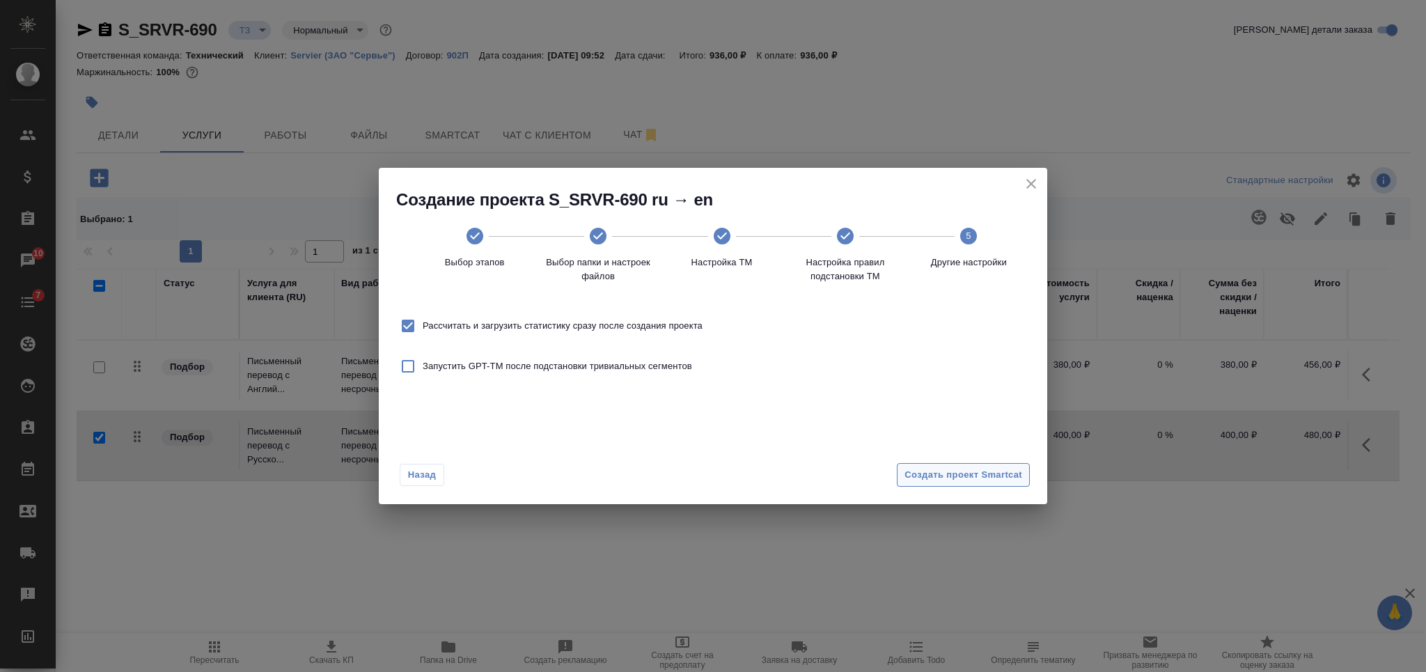
click at [997, 477] on span "Создать проект Smartcat" at bounding box center [964, 475] width 118 height 16
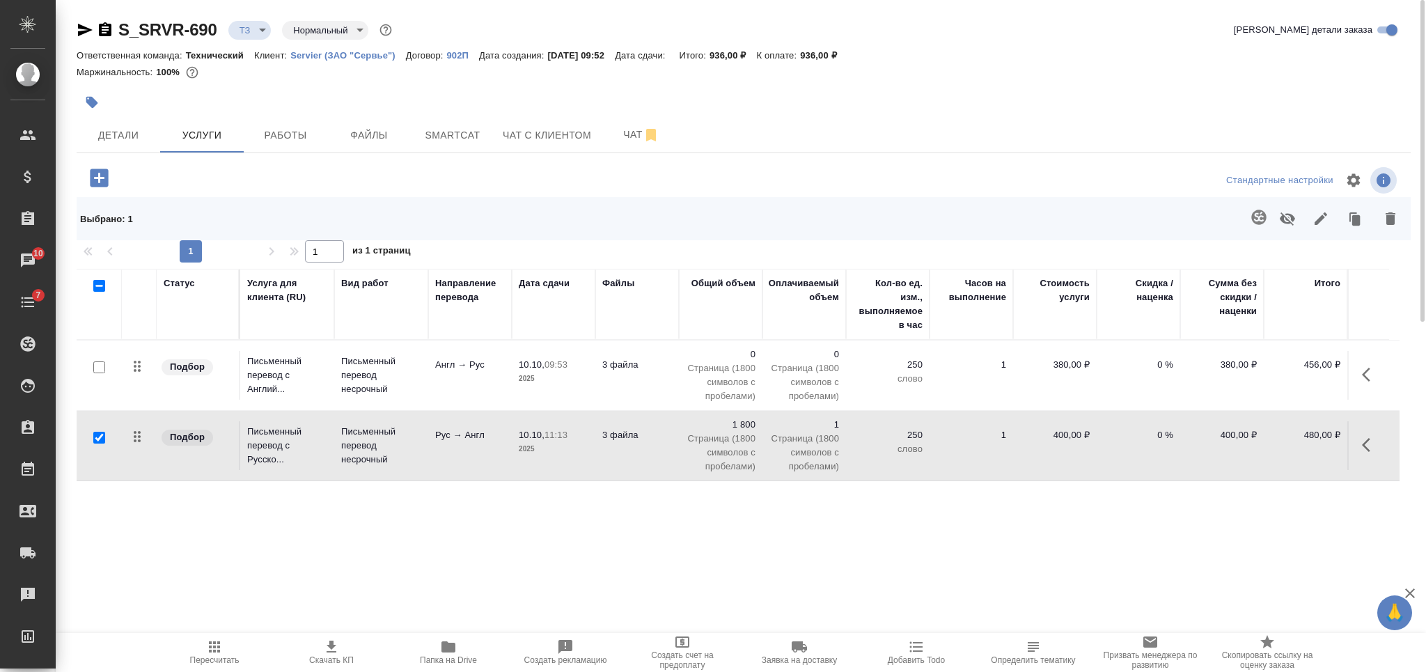
click at [435, 384] on td "Англ → Рус" at bounding box center [470, 375] width 84 height 49
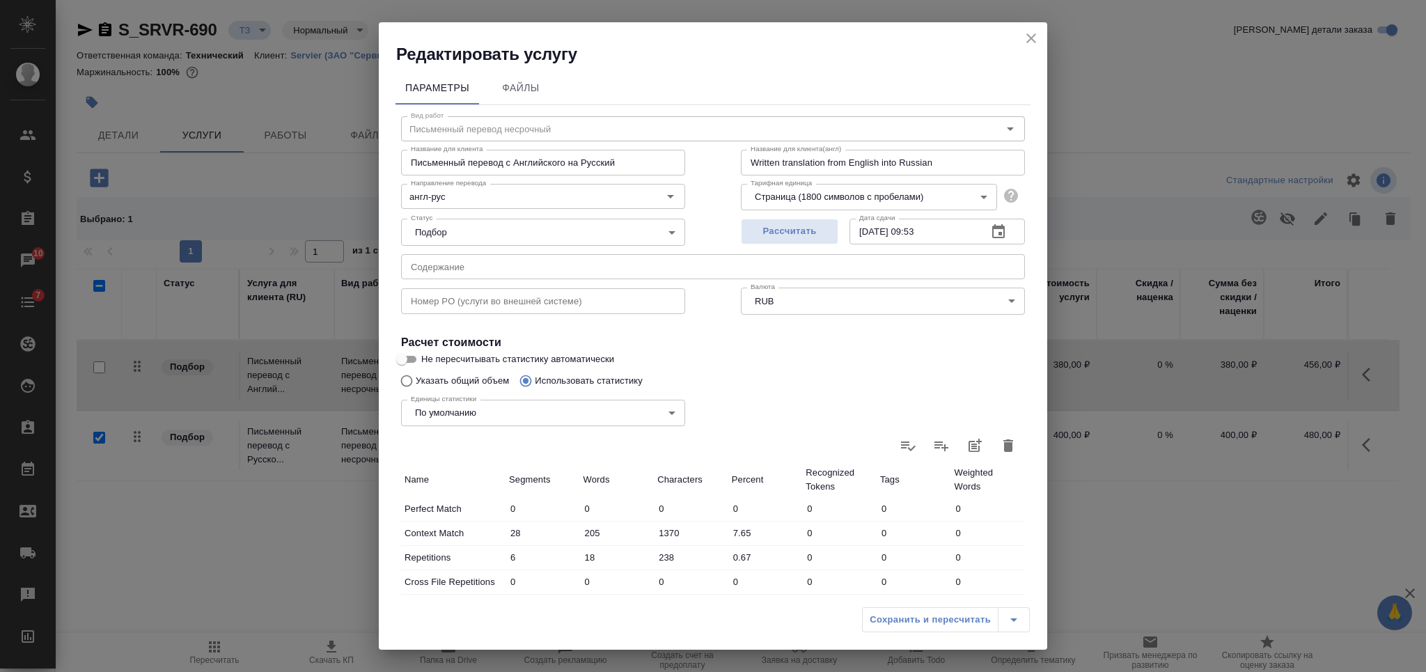
click at [1000, 453] on icon "button" at bounding box center [1008, 445] width 17 height 17
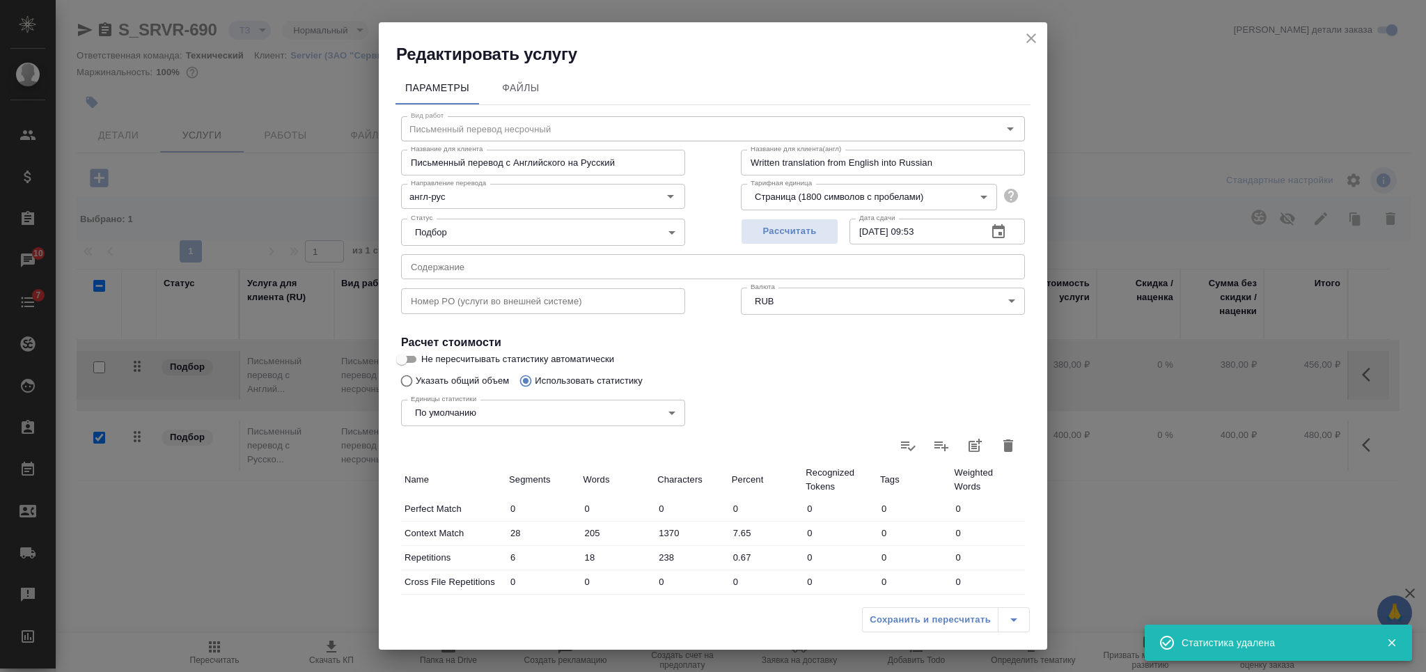
click at [410, 384] on input "Указать общий объем" at bounding box center [404, 381] width 22 height 26
radio input "true"
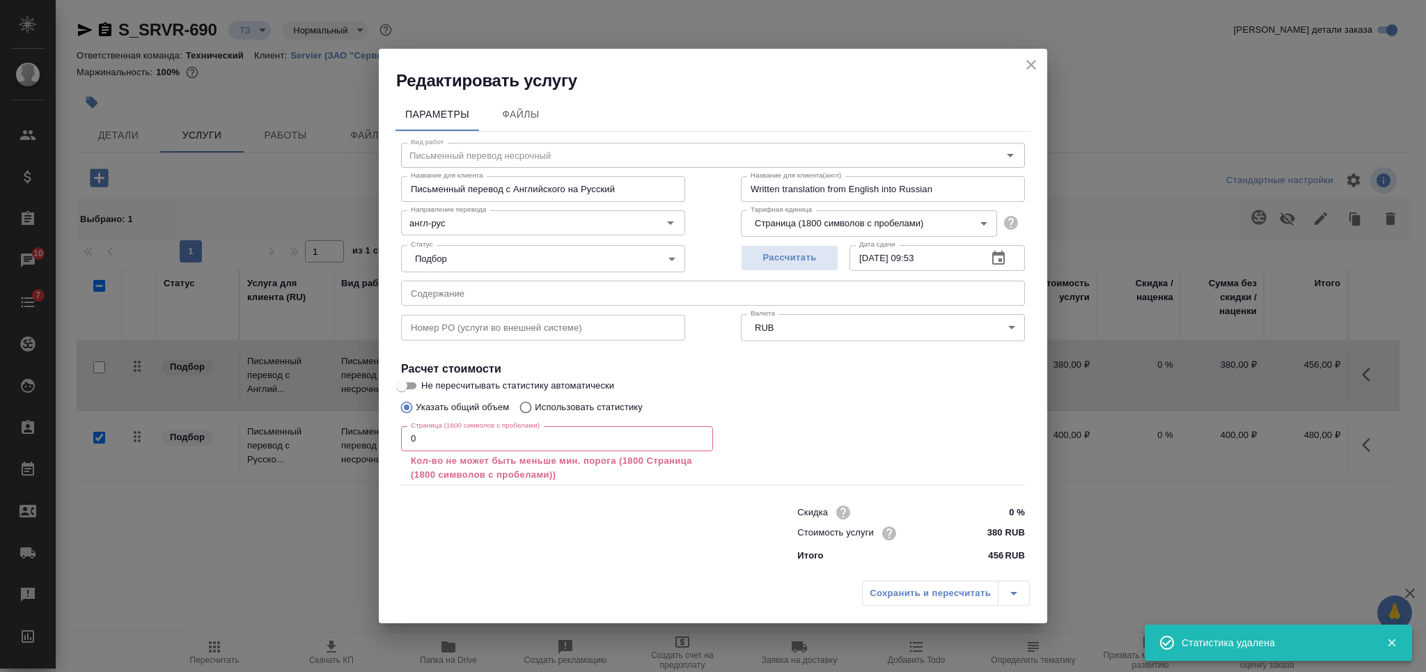
radio input "false"
click at [449, 433] on input "0" at bounding box center [557, 438] width 312 height 25
paste input "15516"
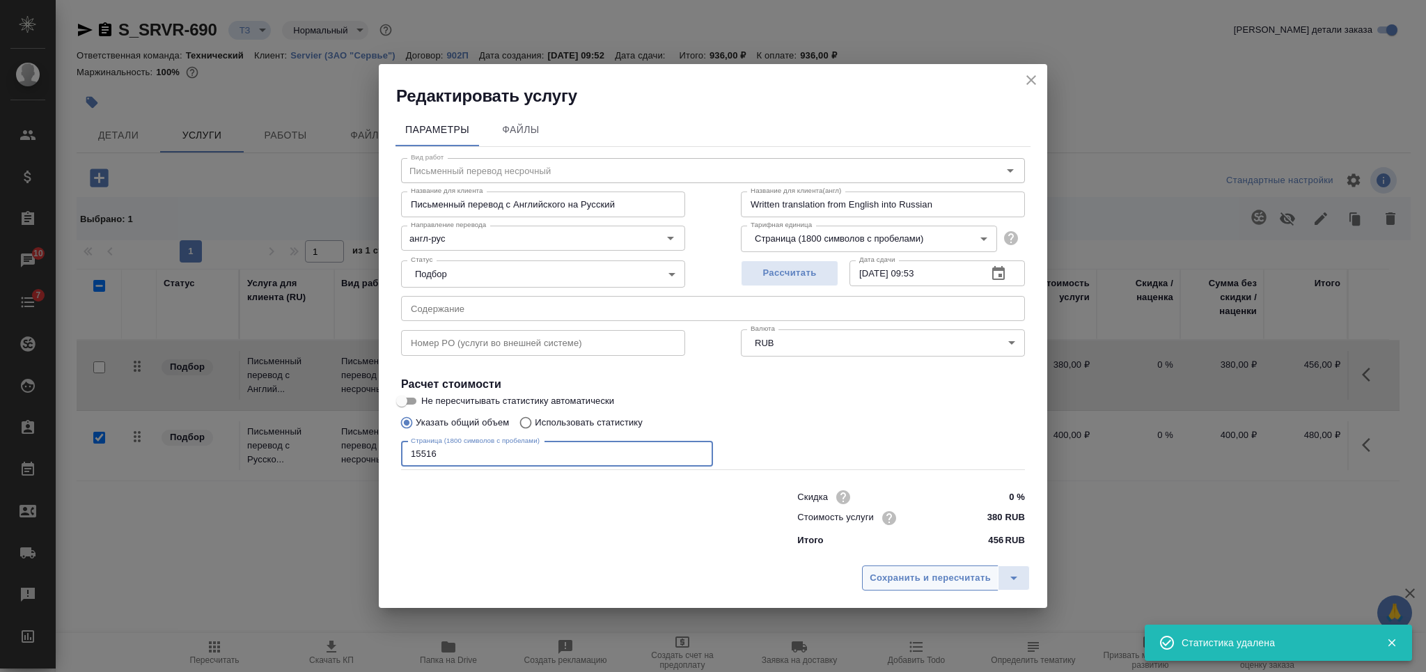
type input "15516"
click at [893, 574] on span "Сохранить и пересчитать" at bounding box center [930, 578] width 121 height 16
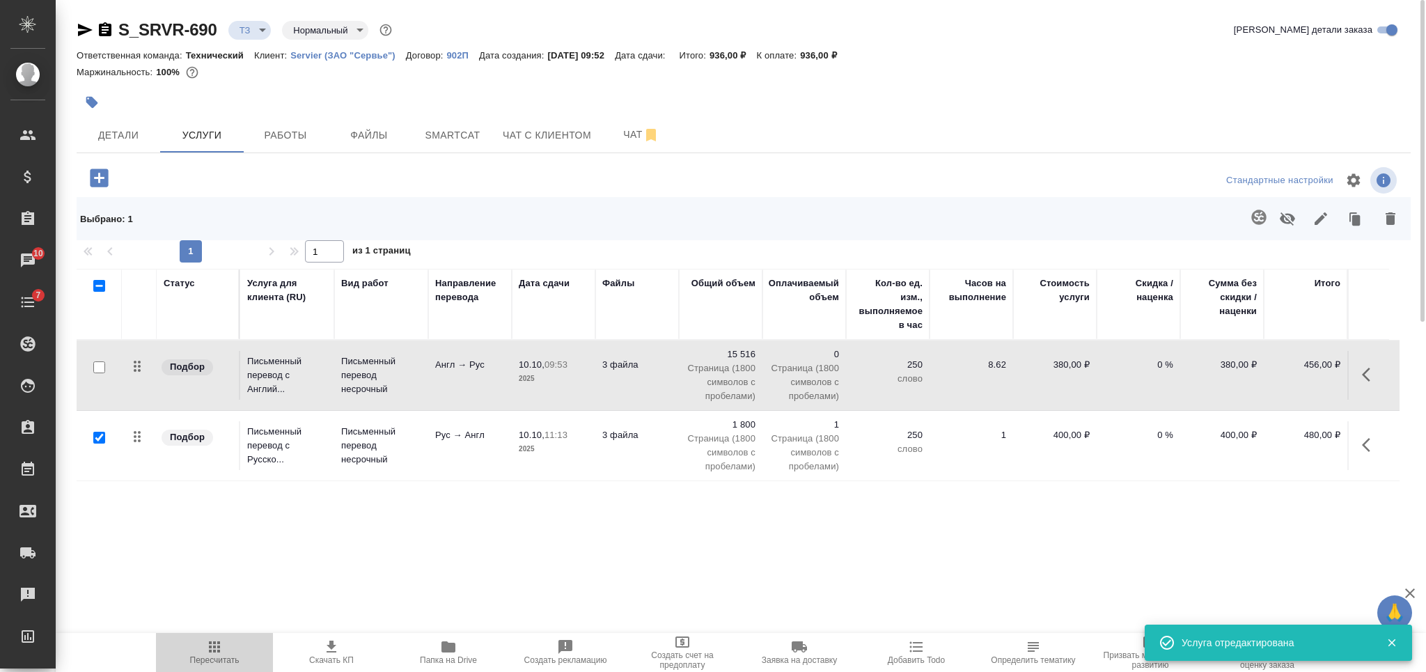
click at [230, 654] on span "Пересчитать" at bounding box center [214, 652] width 100 height 26
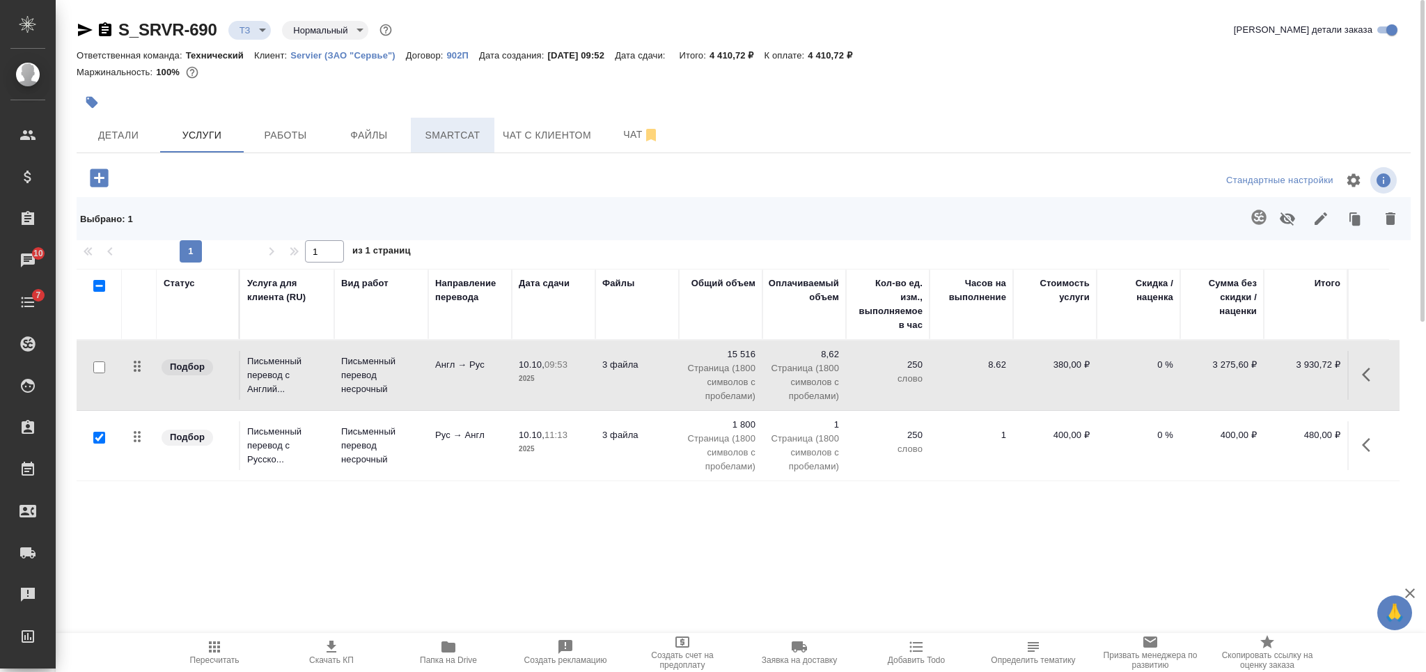
click at [421, 137] on span "Smartcat" at bounding box center [452, 135] width 67 height 17
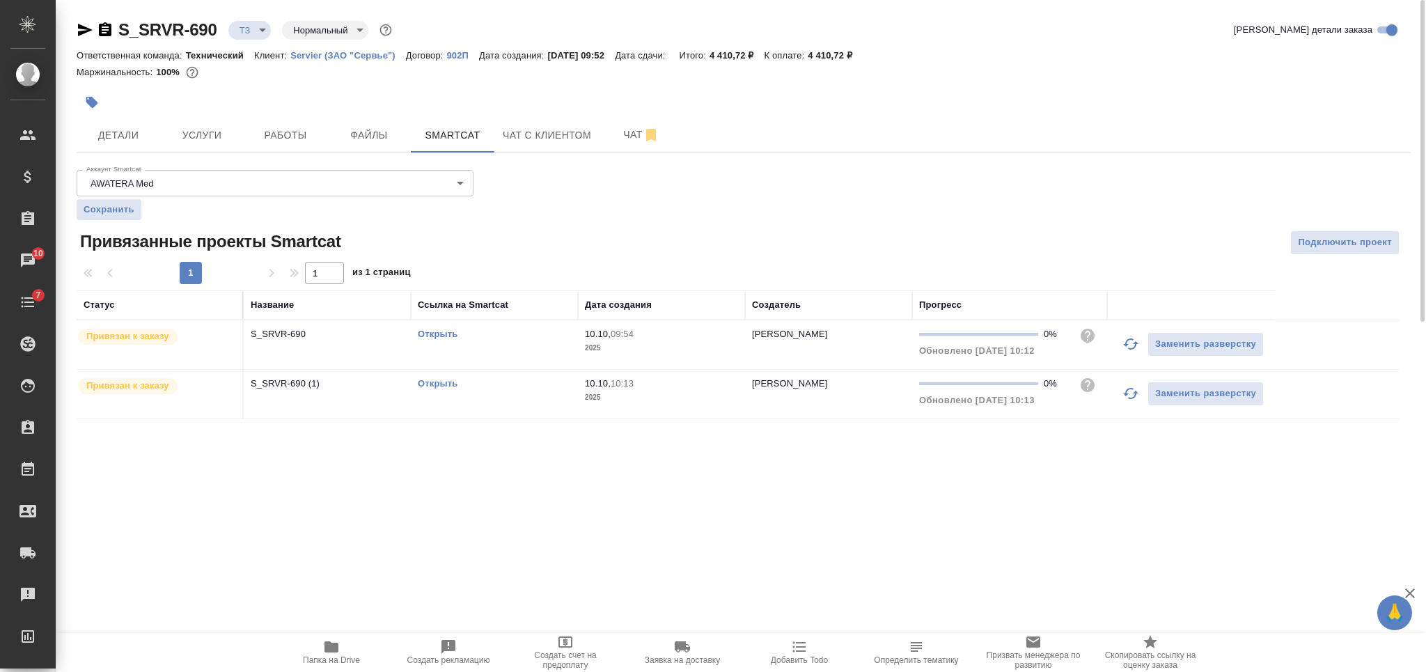
click at [447, 384] on link "Открыть" at bounding box center [438, 383] width 40 height 10
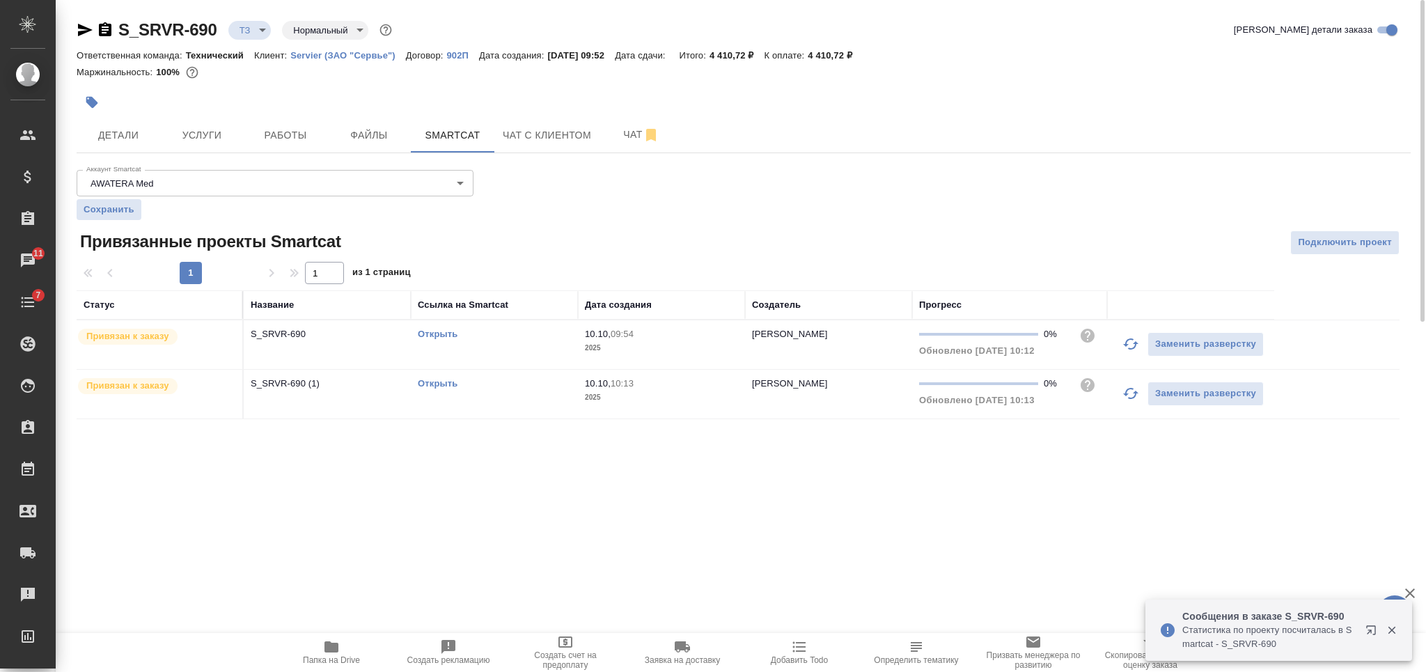
click at [231, 157] on div "S_SRVR-690 ТЗ tz Нормальный normal Кратко детали заказа Ответственная команда: …" at bounding box center [743, 227] width 1349 height 455
click at [224, 130] on span "Услуги" at bounding box center [202, 135] width 67 height 17
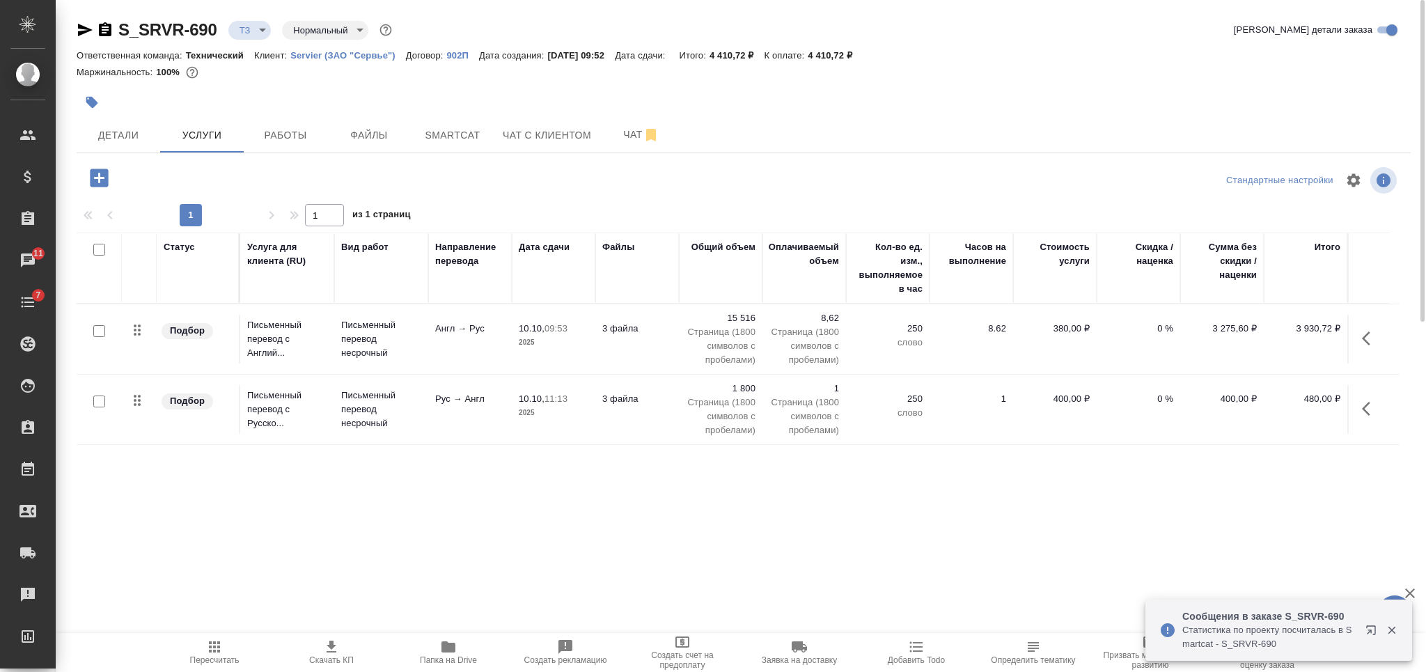
click at [615, 414] on td "3 файла" at bounding box center [637, 409] width 84 height 49
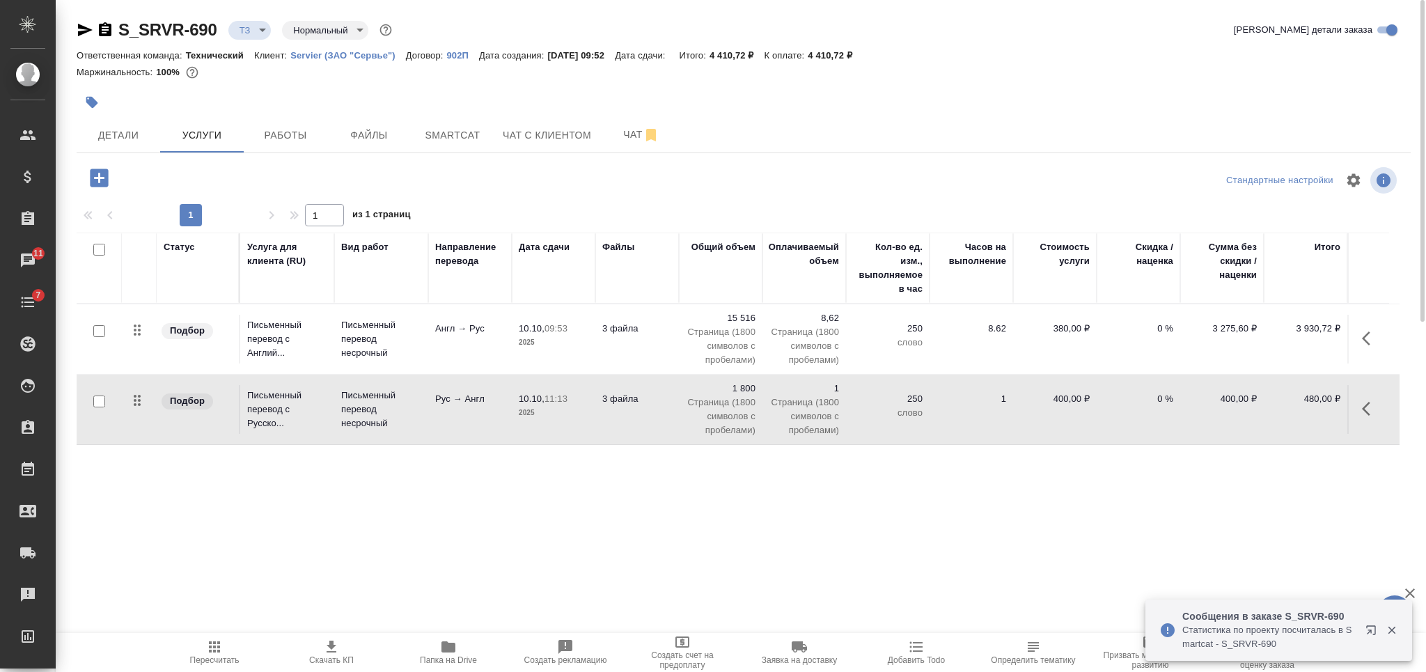
click at [615, 414] on td "3 файла" at bounding box center [637, 409] width 84 height 49
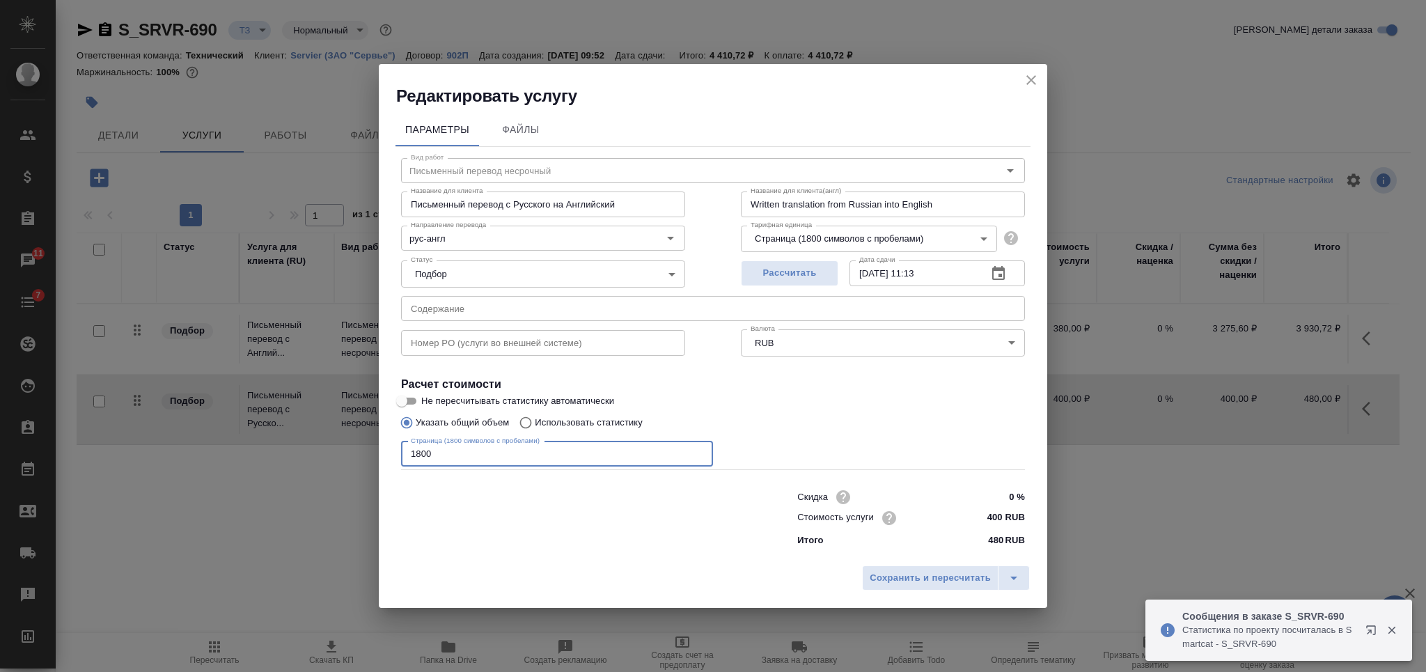
click at [572, 454] on input "1800" at bounding box center [557, 453] width 312 height 25
paste input "3042"
type input "3042"
click at [910, 576] on span "Сохранить и пересчитать" at bounding box center [930, 578] width 121 height 16
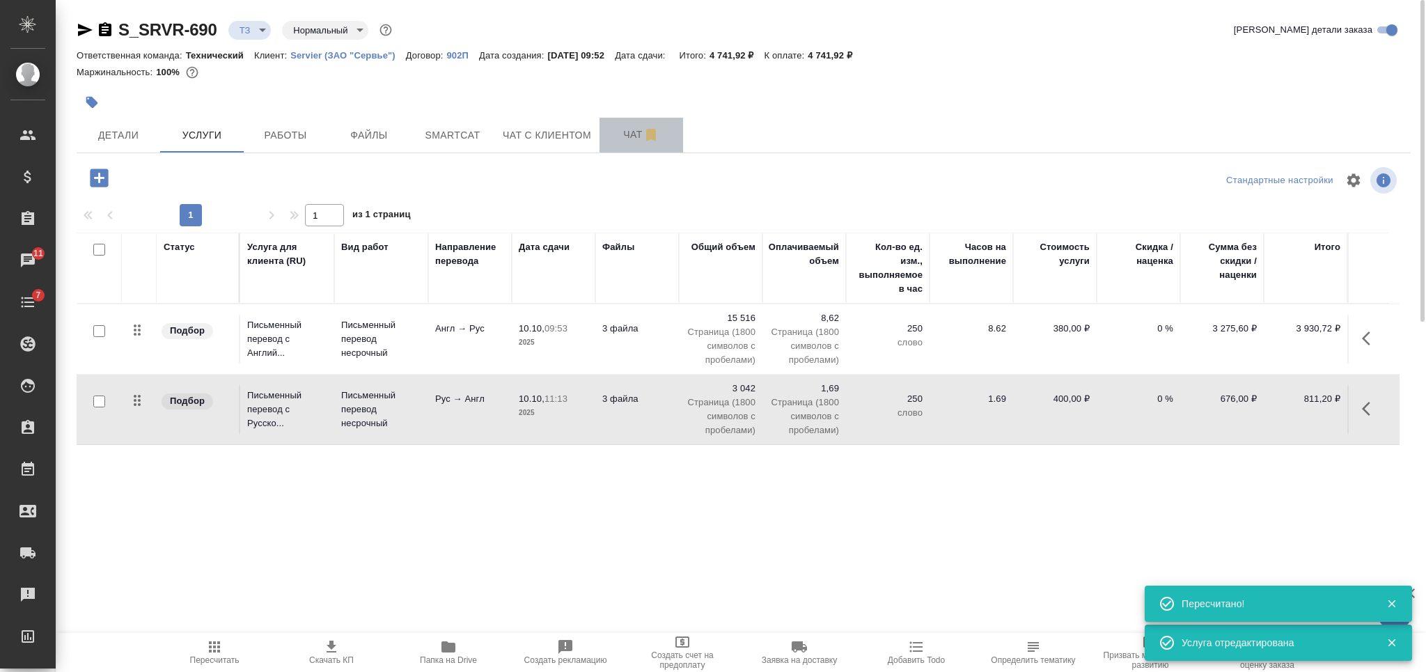
click at [614, 139] on span "Чат" at bounding box center [641, 134] width 67 height 17
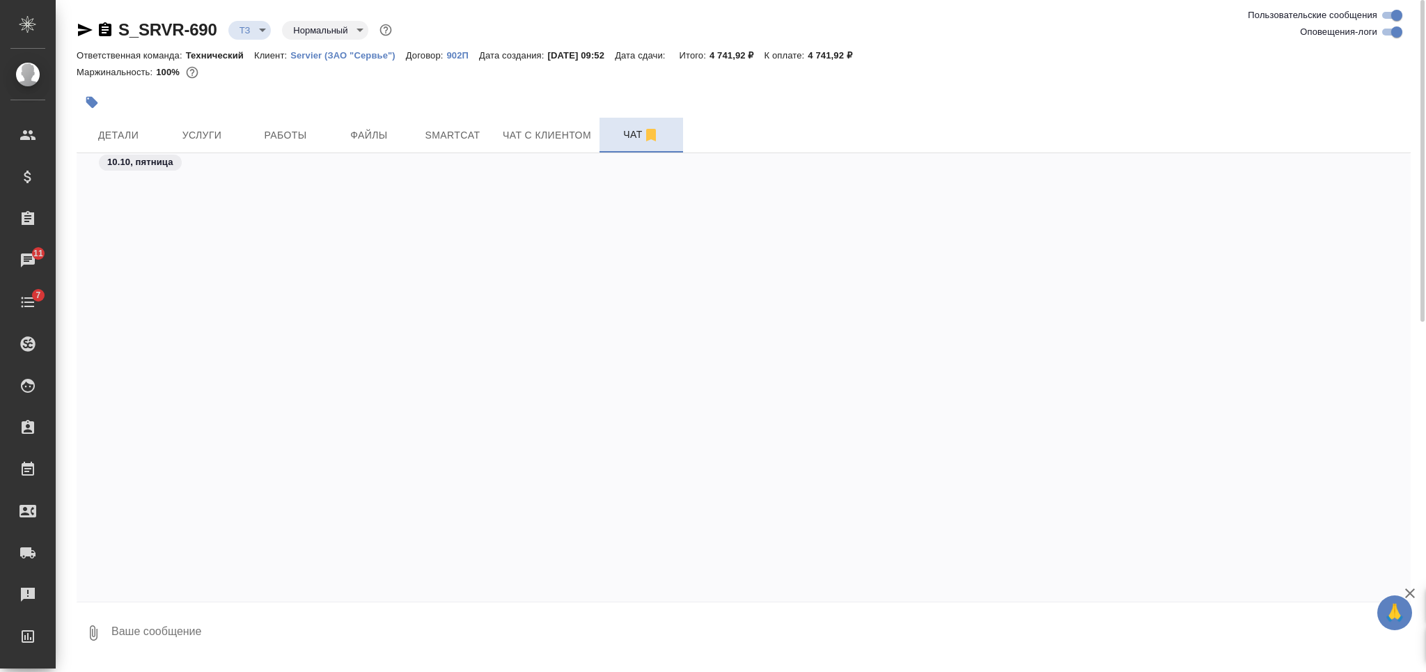
scroll to position [919, 0]
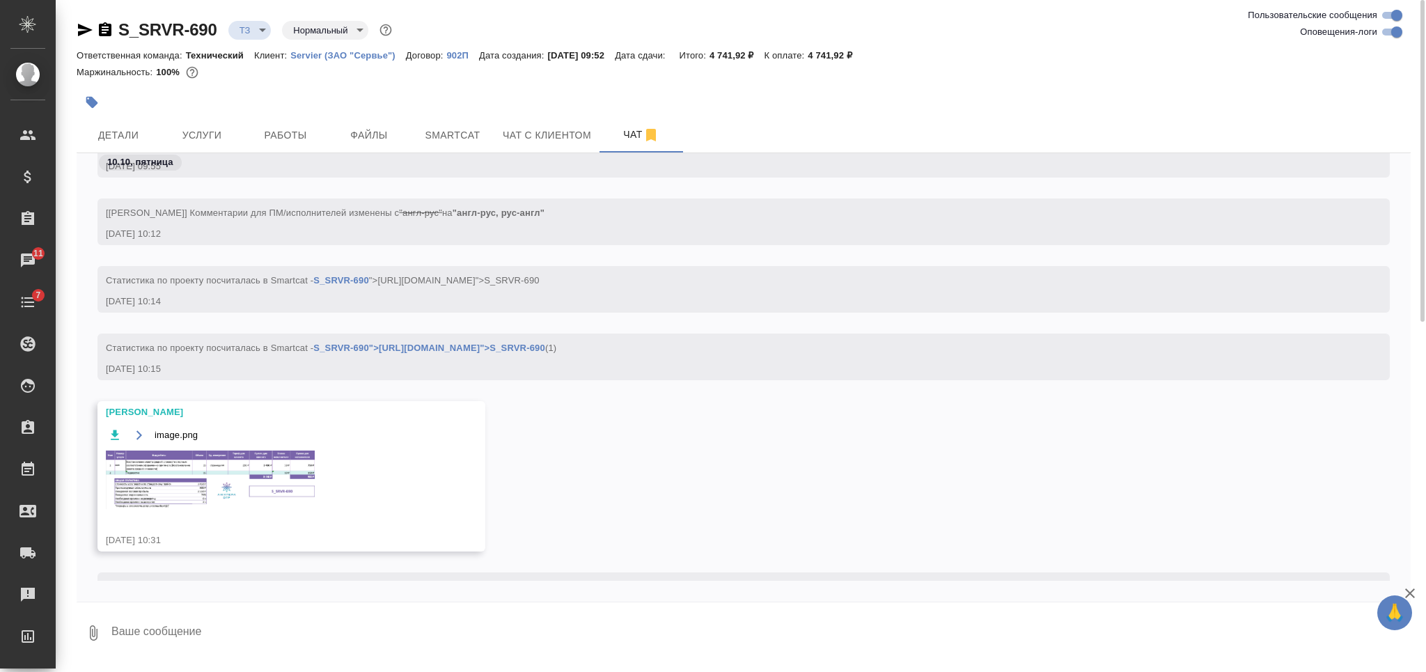
click at [205, 462] on img at bounding box center [210, 480] width 209 height 58
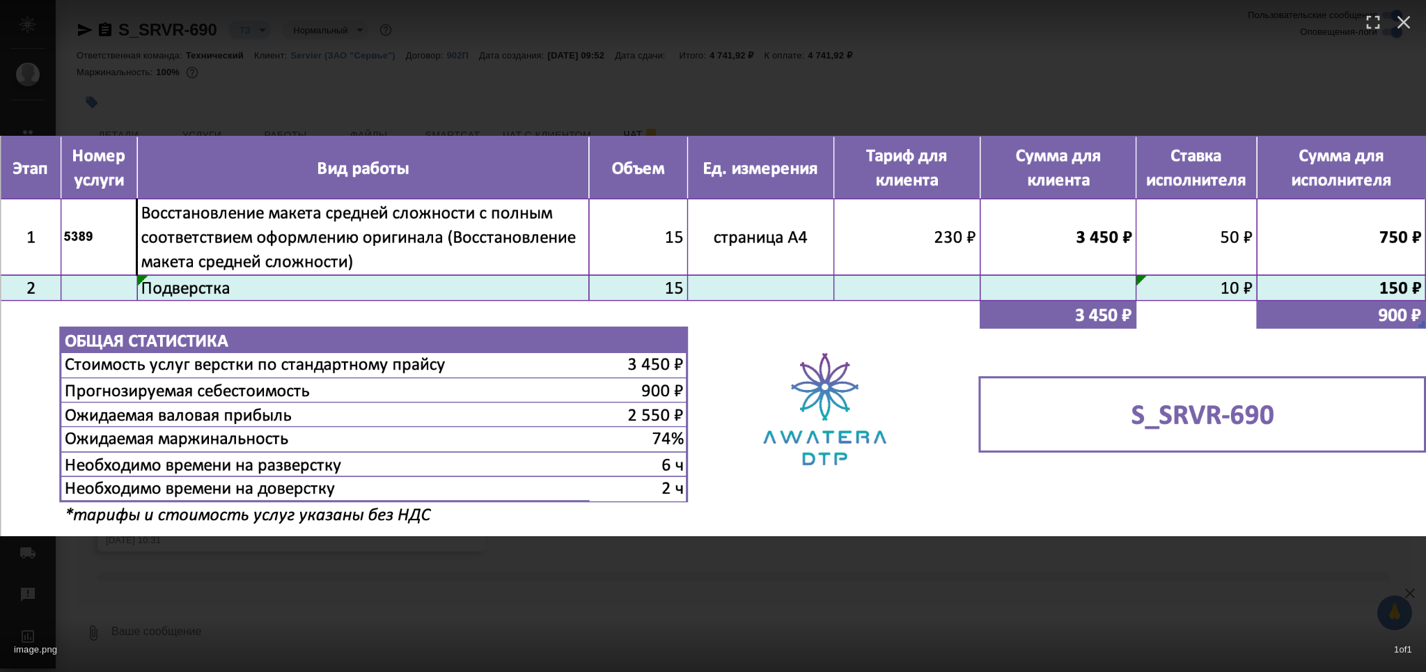
click at [672, 597] on div "image.png 1 of 1" at bounding box center [713, 336] width 1426 height 672
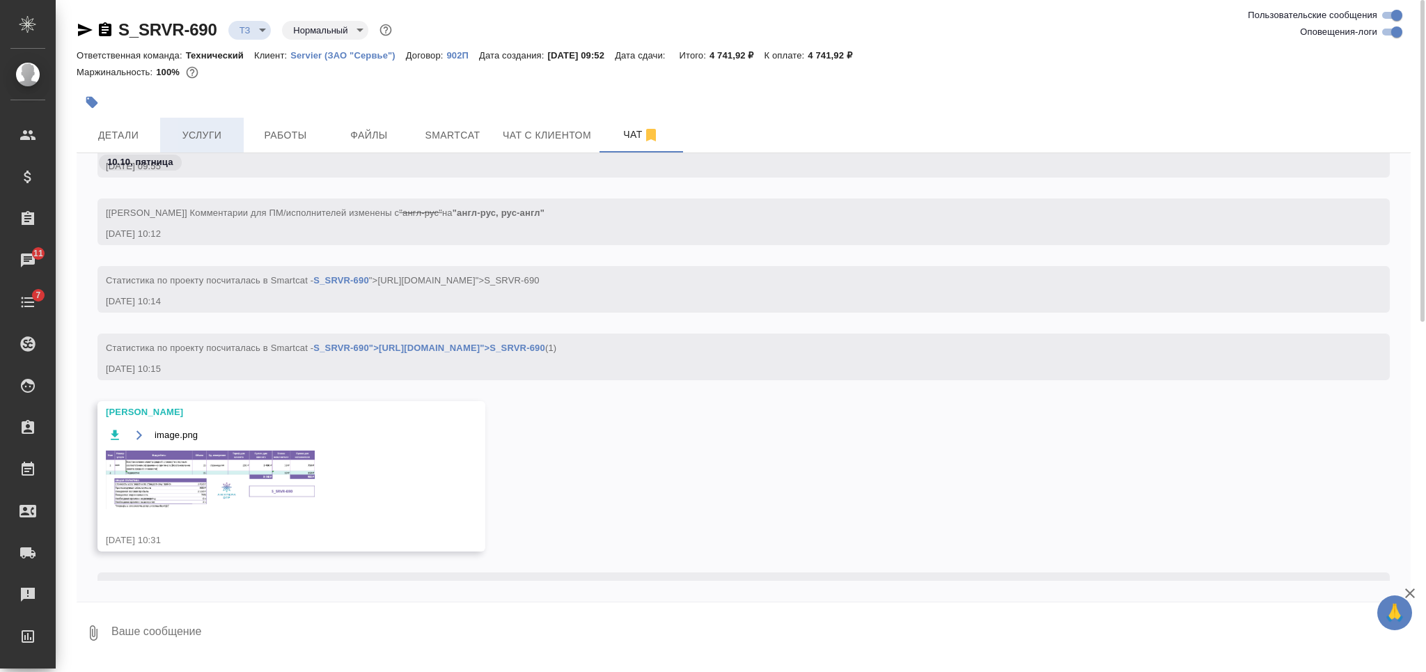
drag, startPoint x: 203, startPoint y: 134, endPoint x: 206, endPoint y: 143, distance: 9.5
click at [206, 143] on button "Услуги" at bounding box center [202, 135] width 84 height 35
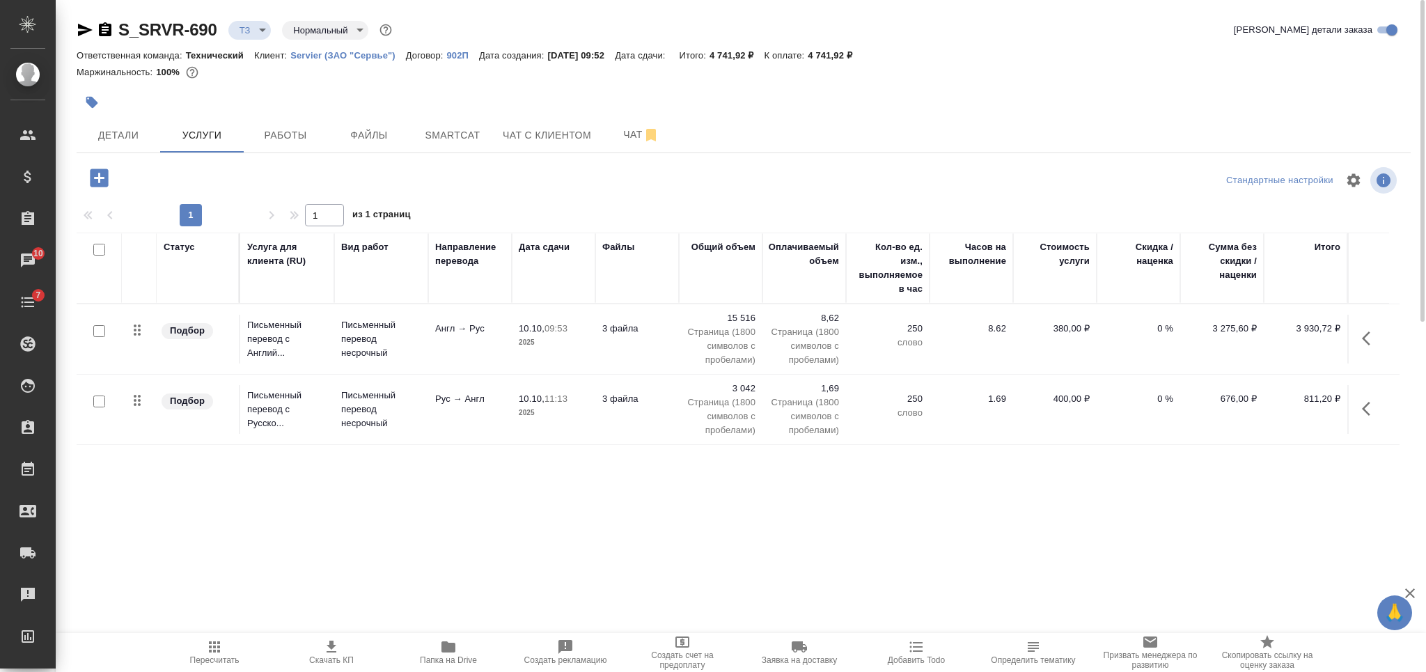
click at [102, 180] on icon "button" at bounding box center [99, 178] width 18 height 18
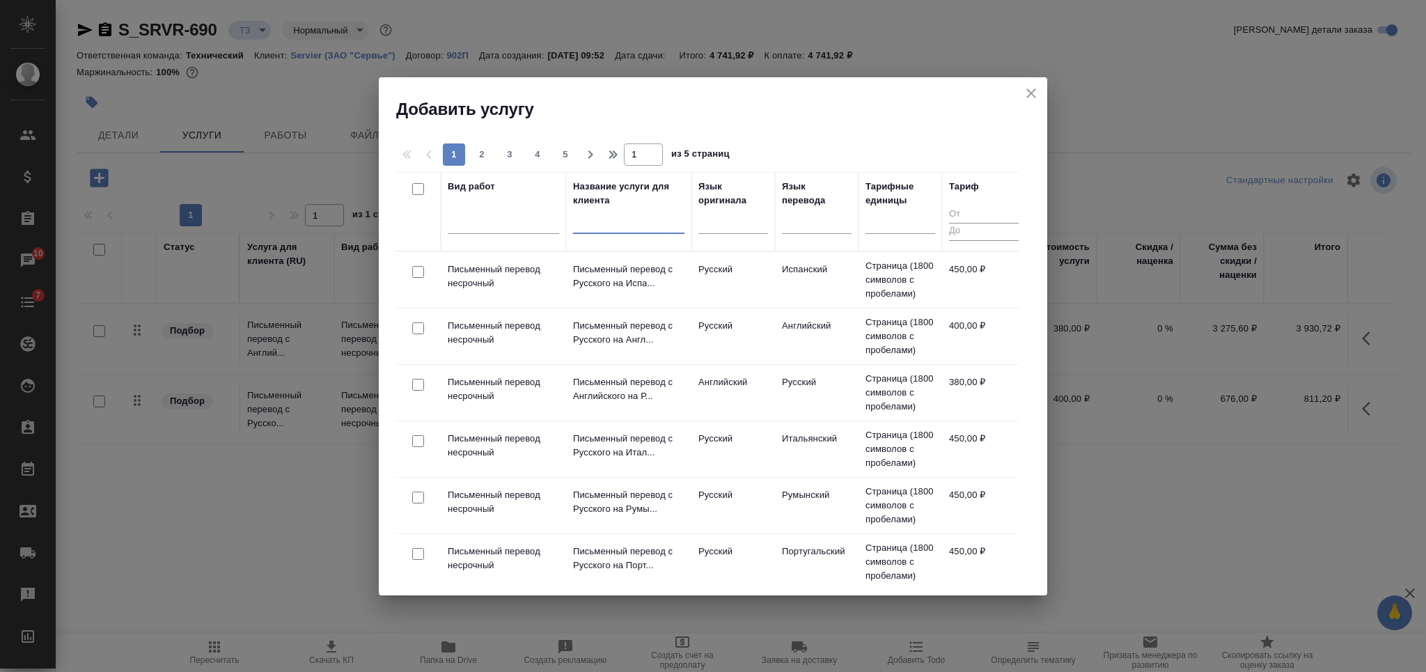
click at [607, 217] on input "text" at bounding box center [628, 224] width 111 height 17
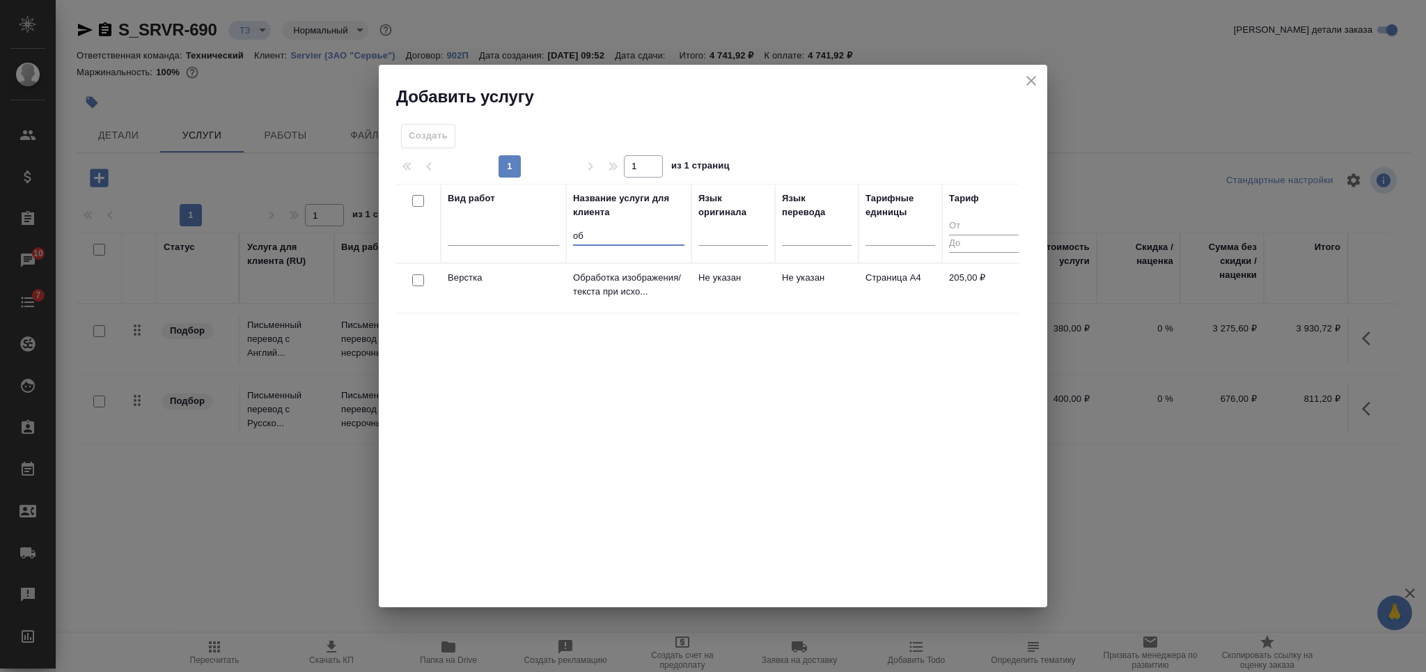
type input "об"
click at [414, 279] on input "checkbox" at bounding box center [418, 280] width 12 height 12
checkbox input "true"
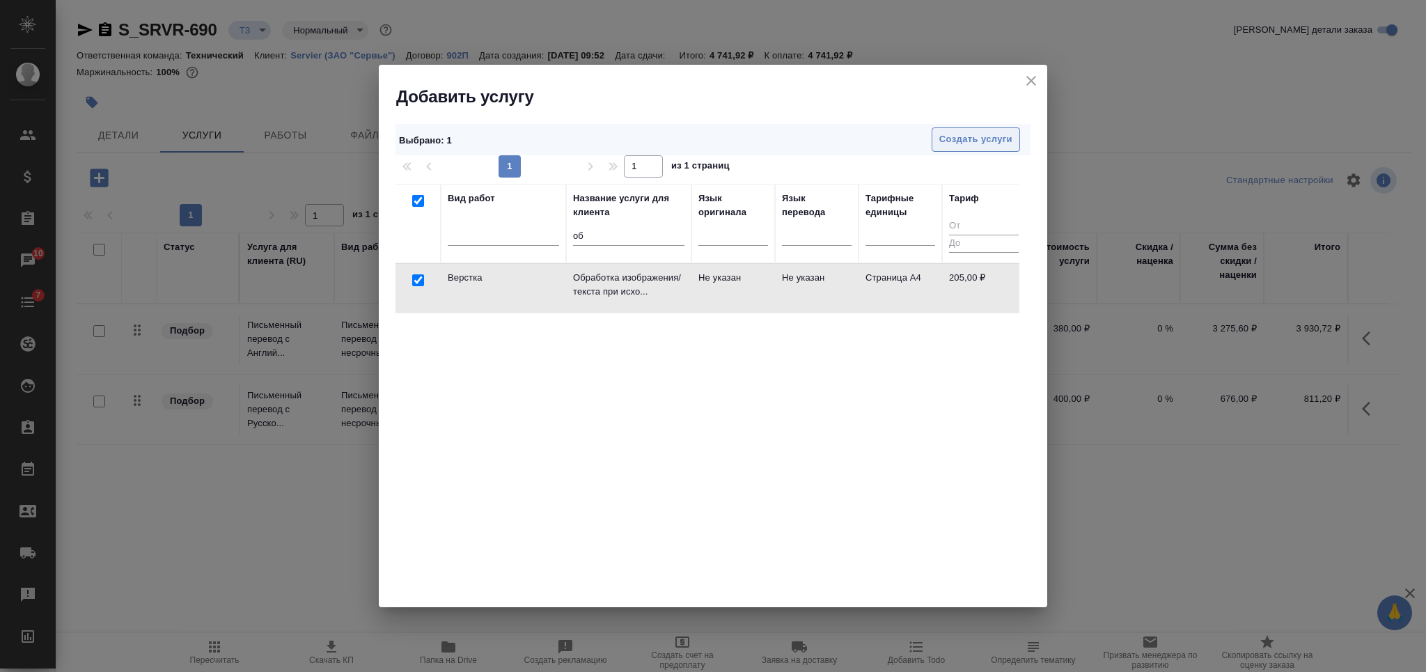
click at [955, 142] on span "Создать услуги" at bounding box center [975, 140] width 73 height 16
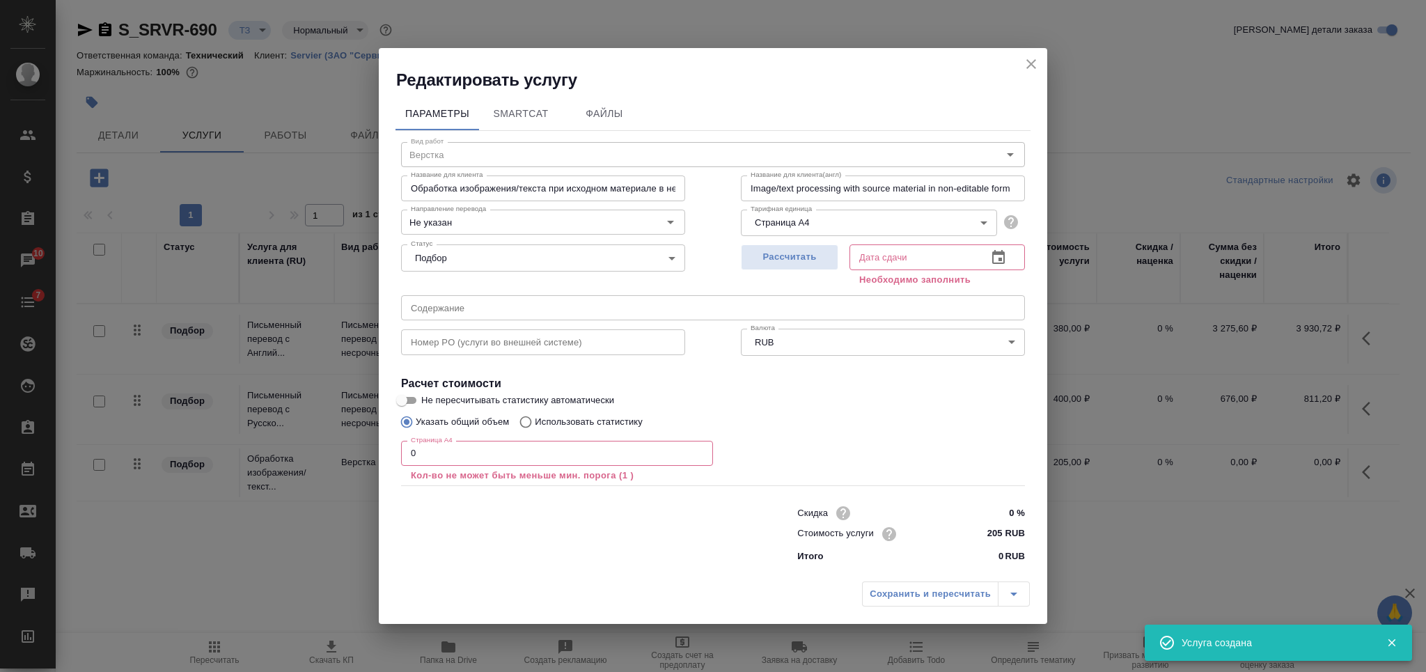
drag, startPoint x: 429, startPoint y: 455, endPoint x: 384, endPoint y: 454, distance: 44.6
click at [385, 454] on div "Параметры SmartCat Файлы Вид работ Верстка Вид работ Название для клиента Обраб…" at bounding box center [713, 332] width 668 height 483
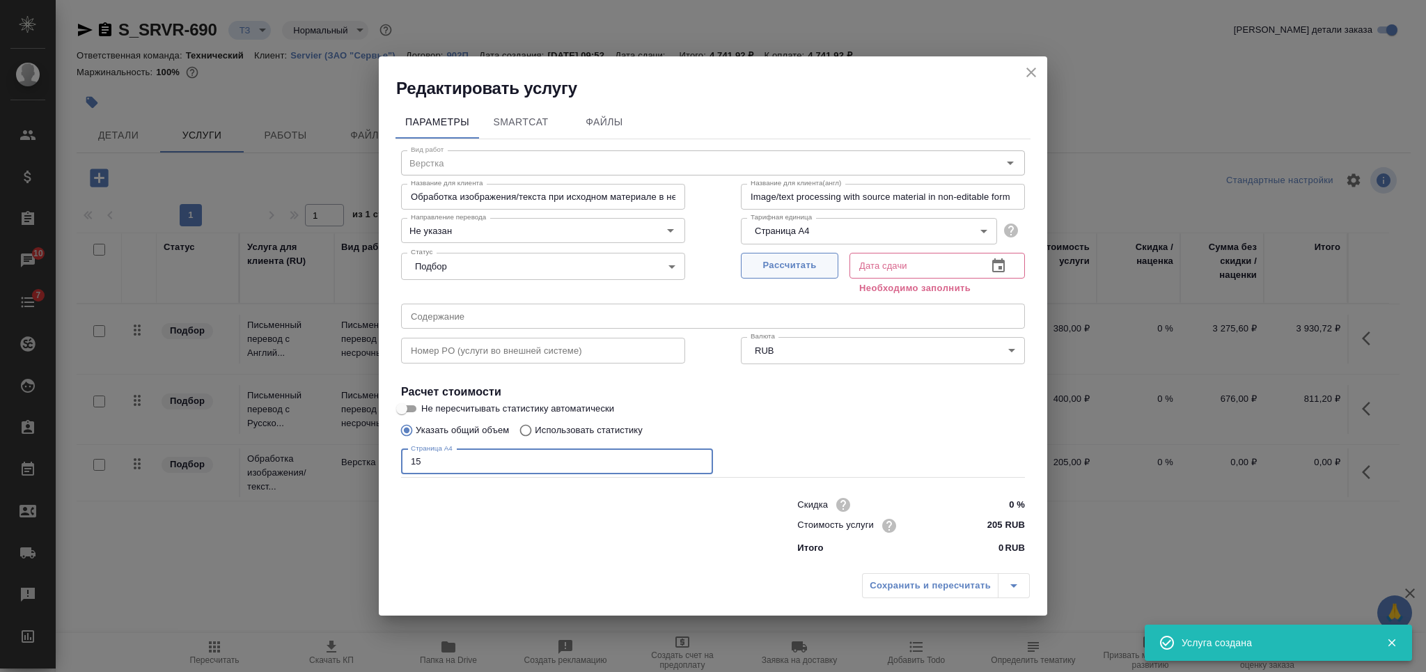
type input "15"
click at [801, 253] on button "Рассчитать" at bounding box center [789, 266] width 97 height 26
type input "10.10.2025 10:38"
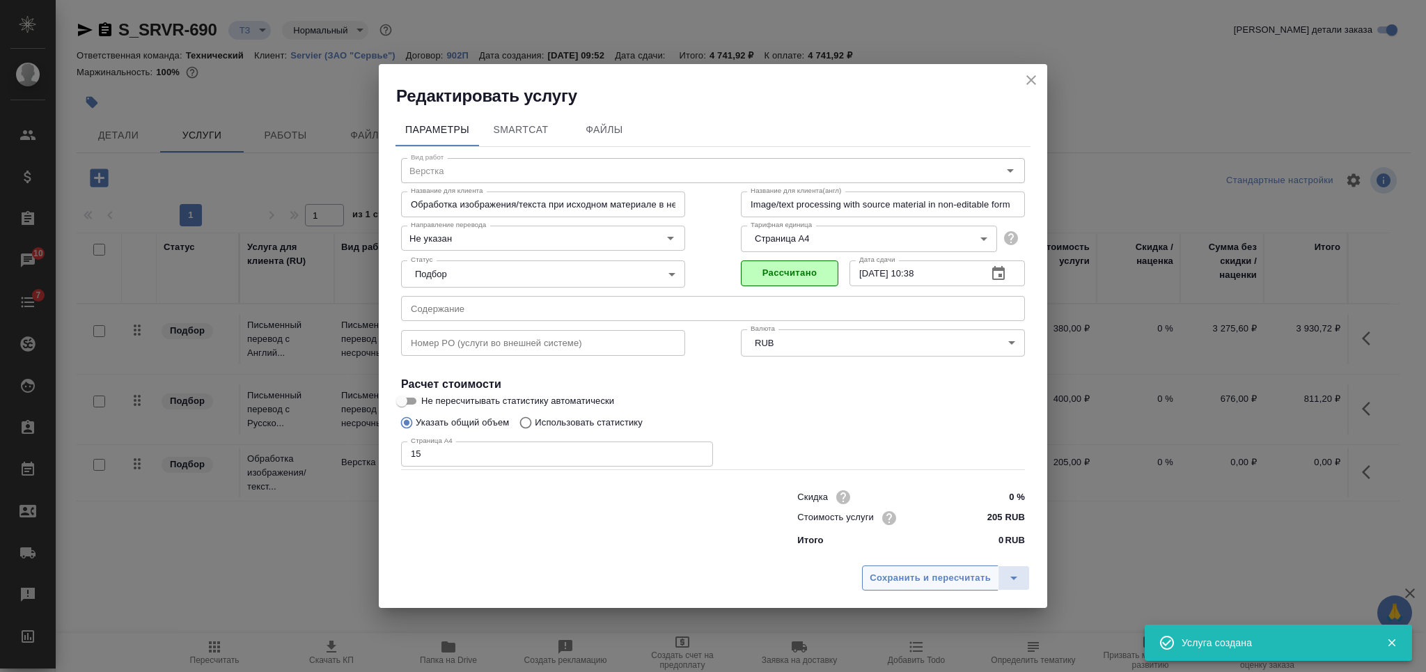
click at [892, 571] on span "Сохранить и пересчитать" at bounding box center [930, 578] width 121 height 16
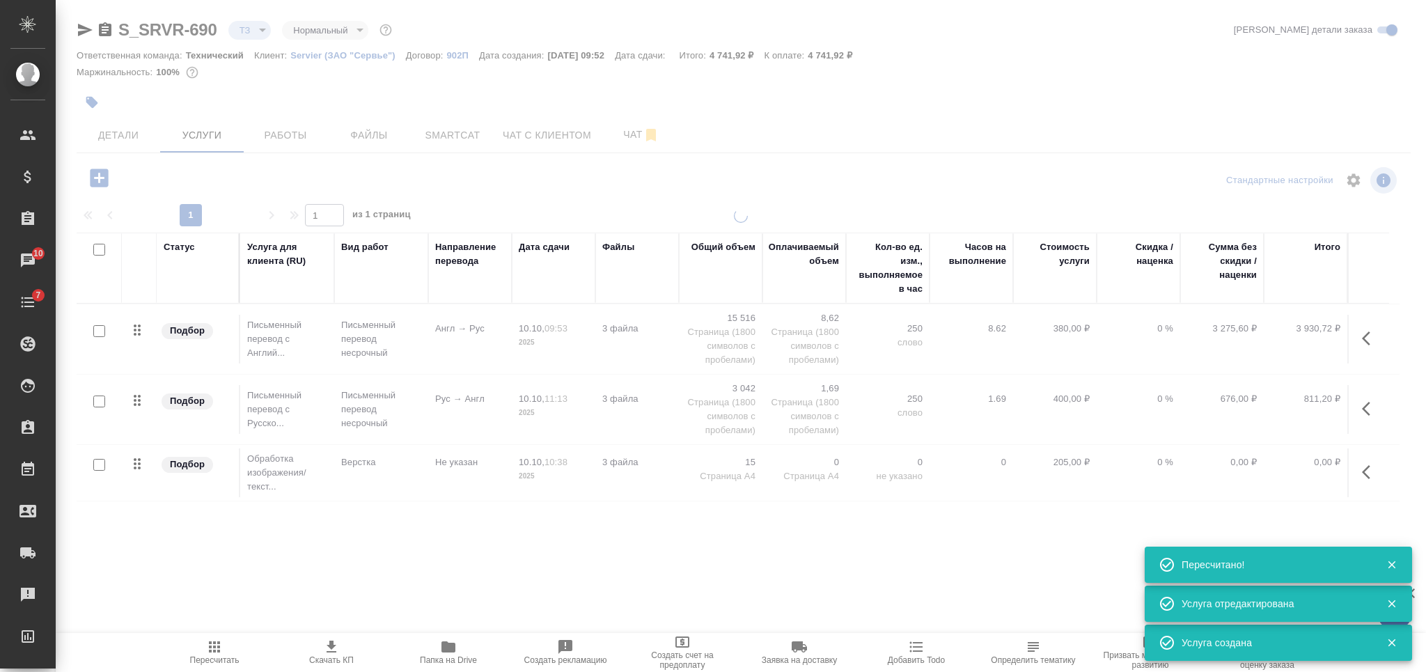
type input "new"
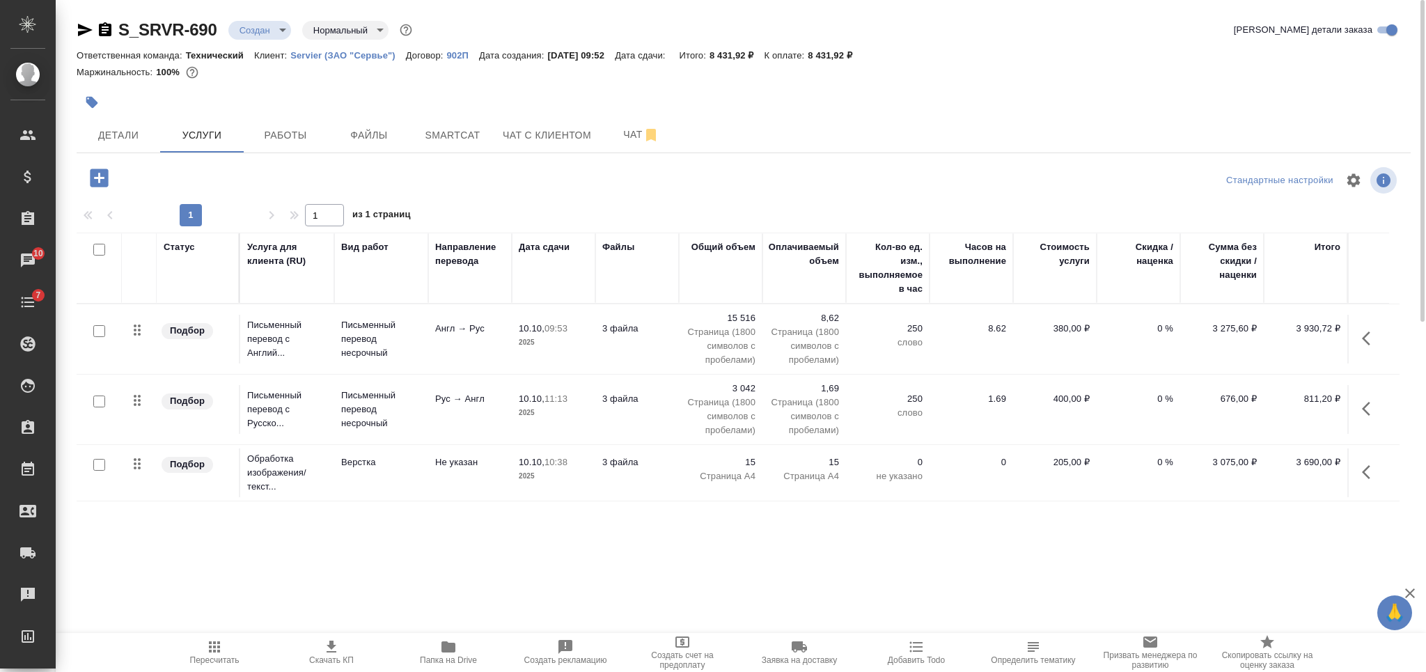
click at [107, 41] on div "S_SRVR-690 Создан new Нормальный normal Кратко детали заказа" at bounding box center [744, 33] width 1334 height 28
click at [107, 37] on icon "button" at bounding box center [105, 30] width 17 height 17
drag, startPoint x: 898, startPoint y: 56, endPoint x: 827, endPoint y: 54, distance: 71.1
click at [827, 54] on div "Ответственная команда: Технический Клиент: Servier (ЗАО "Сервье") Договор: 902П…" at bounding box center [744, 55] width 1334 height 17
copy p "8 431,92 ₽"
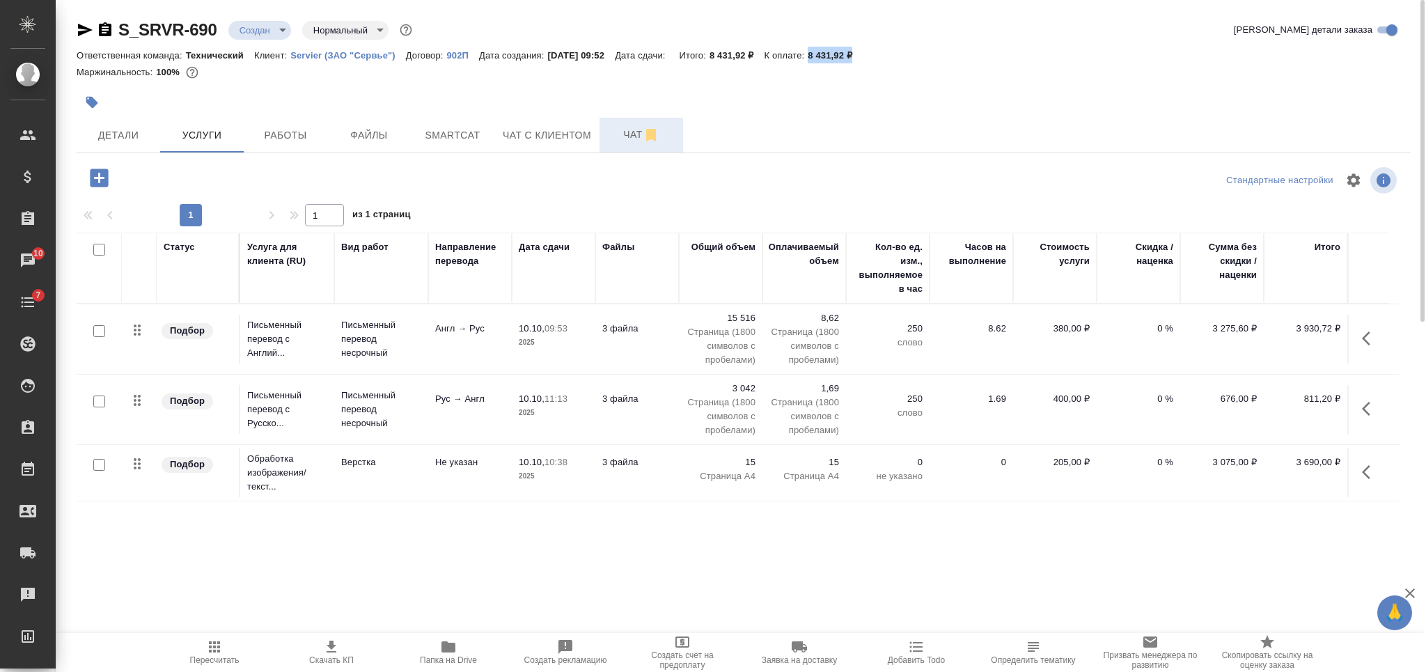
click at [619, 139] on span "Чат" at bounding box center [641, 134] width 67 height 17
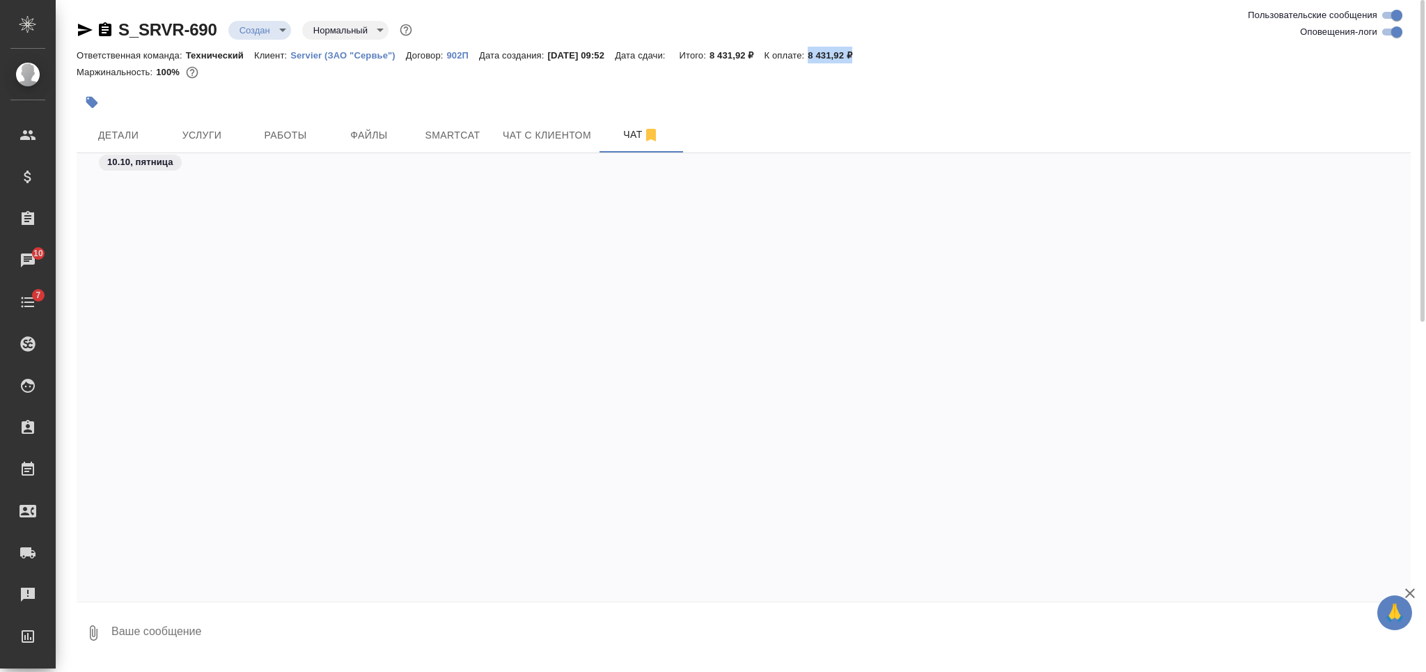
scroll to position [919, 0]
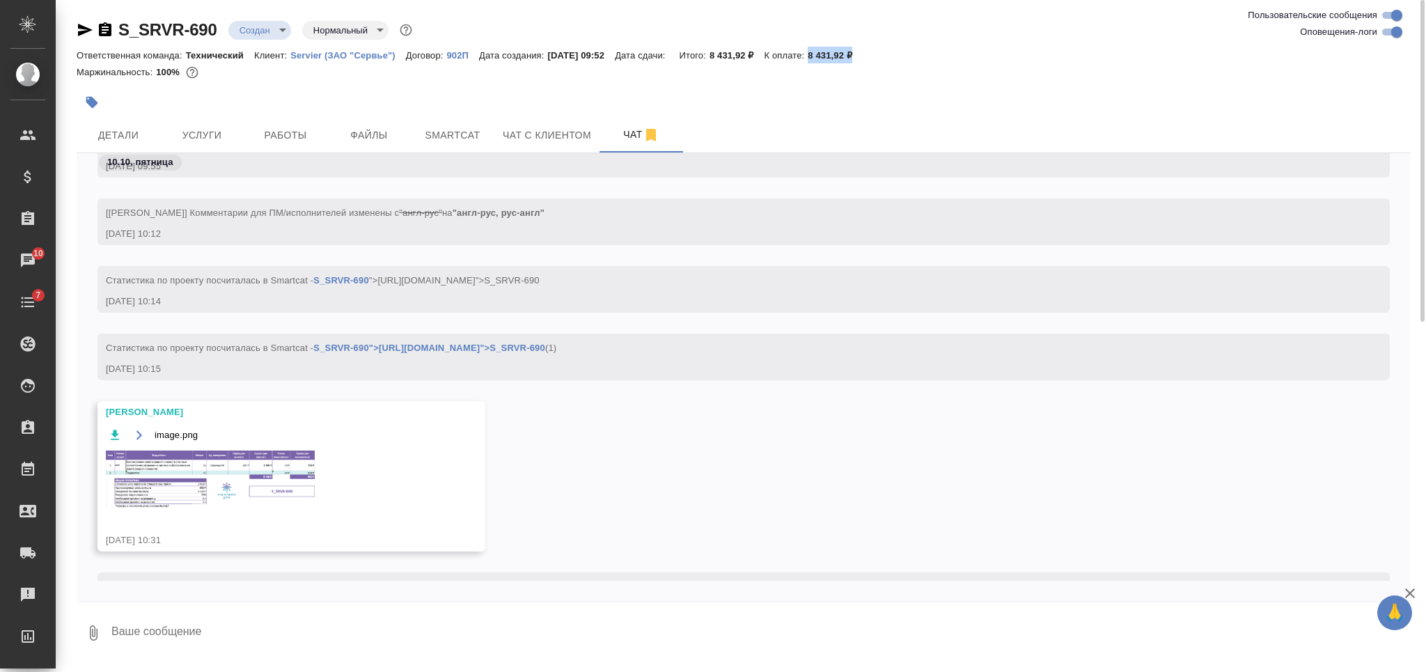
click at [239, 460] on img at bounding box center [210, 480] width 209 height 58
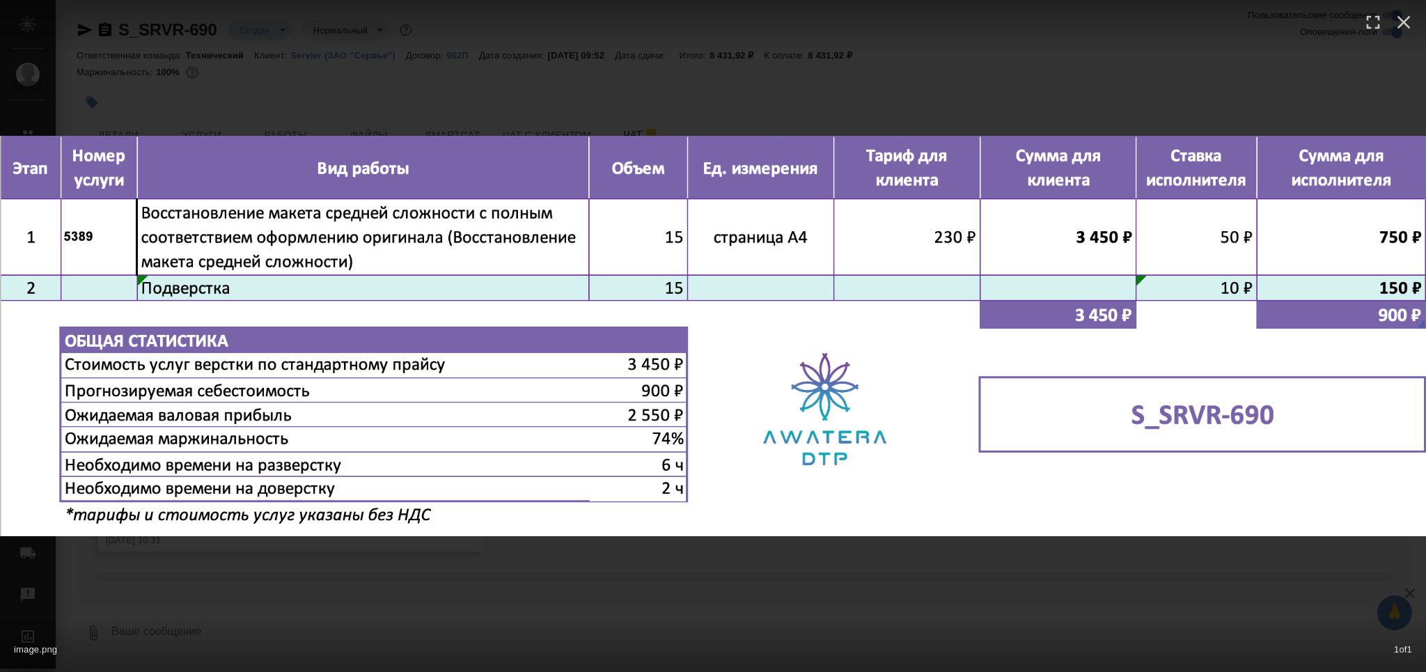
click at [678, 603] on div "image.png 1 of 1" at bounding box center [713, 336] width 1426 height 672
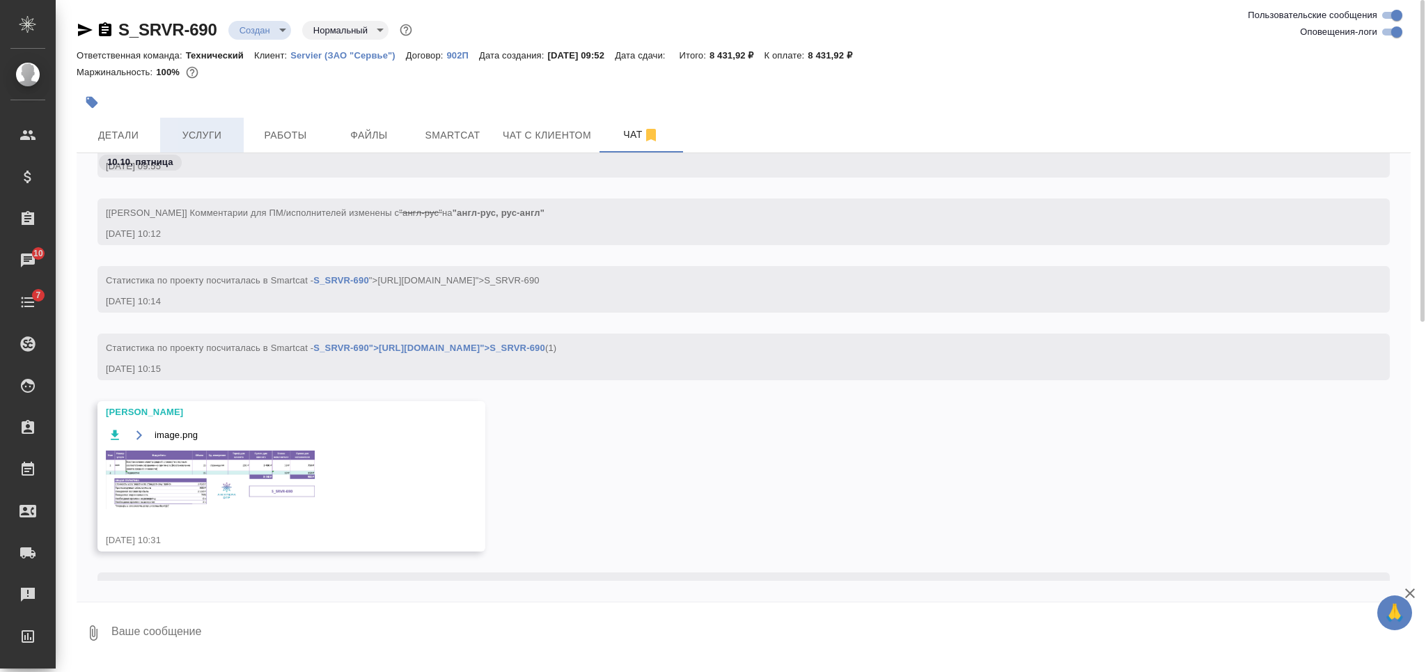
click at [207, 128] on span "Услуги" at bounding box center [202, 135] width 67 height 17
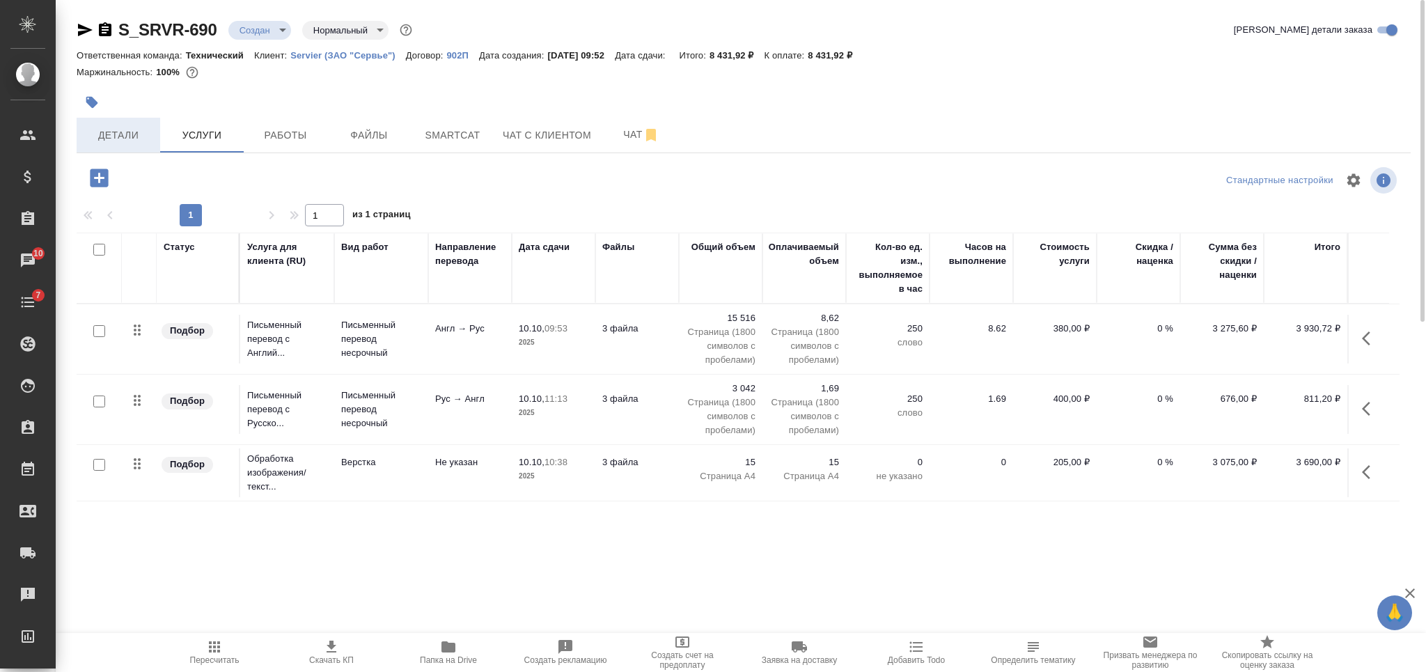
click at [153, 135] on button "Детали" at bounding box center [119, 135] width 84 height 35
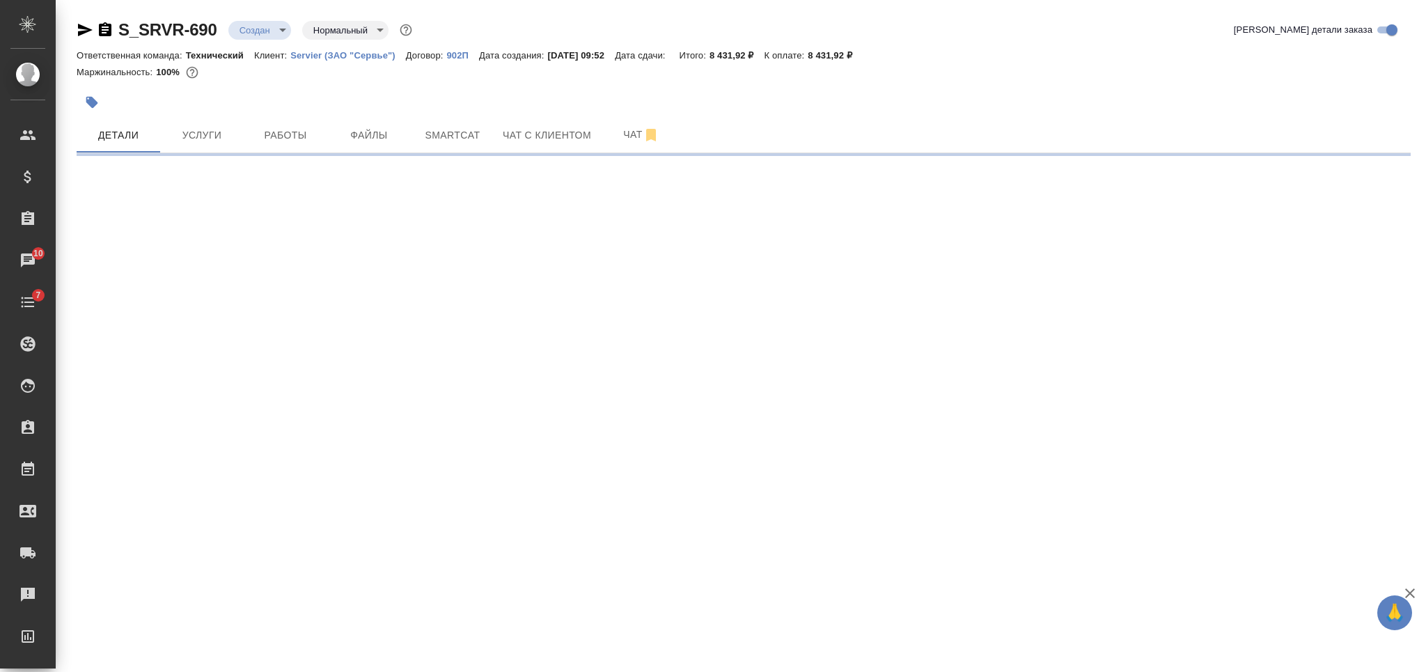
select select "RU"
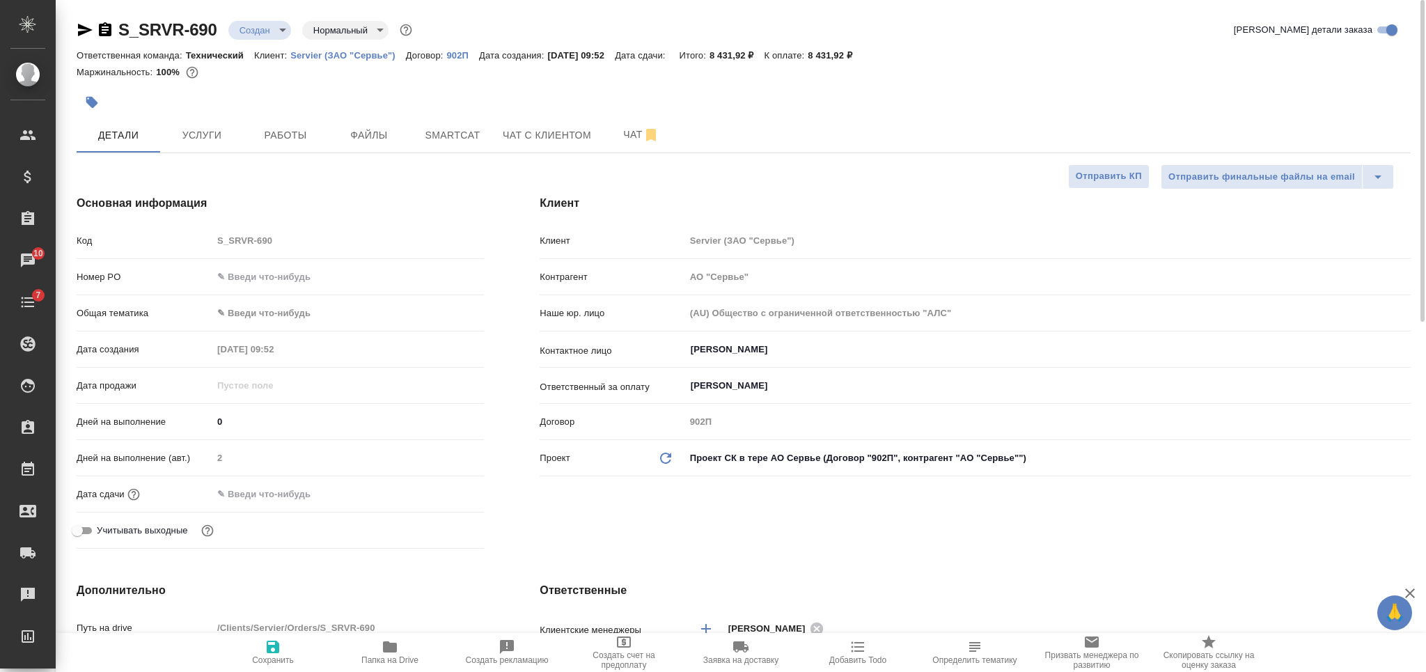
type textarea "x"
click at [248, 653] on span "Сохранить" at bounding box center [273, 652] width 100 height 26
type textarea "x"
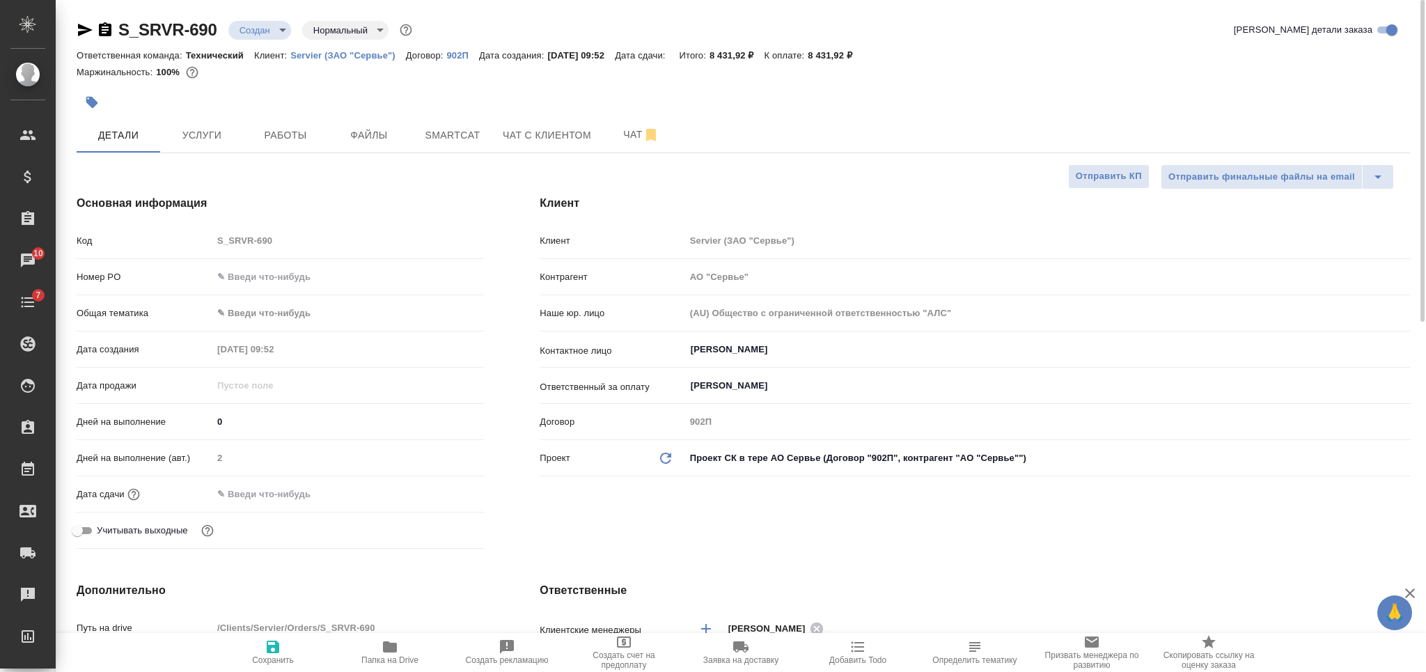
type textarea "x"
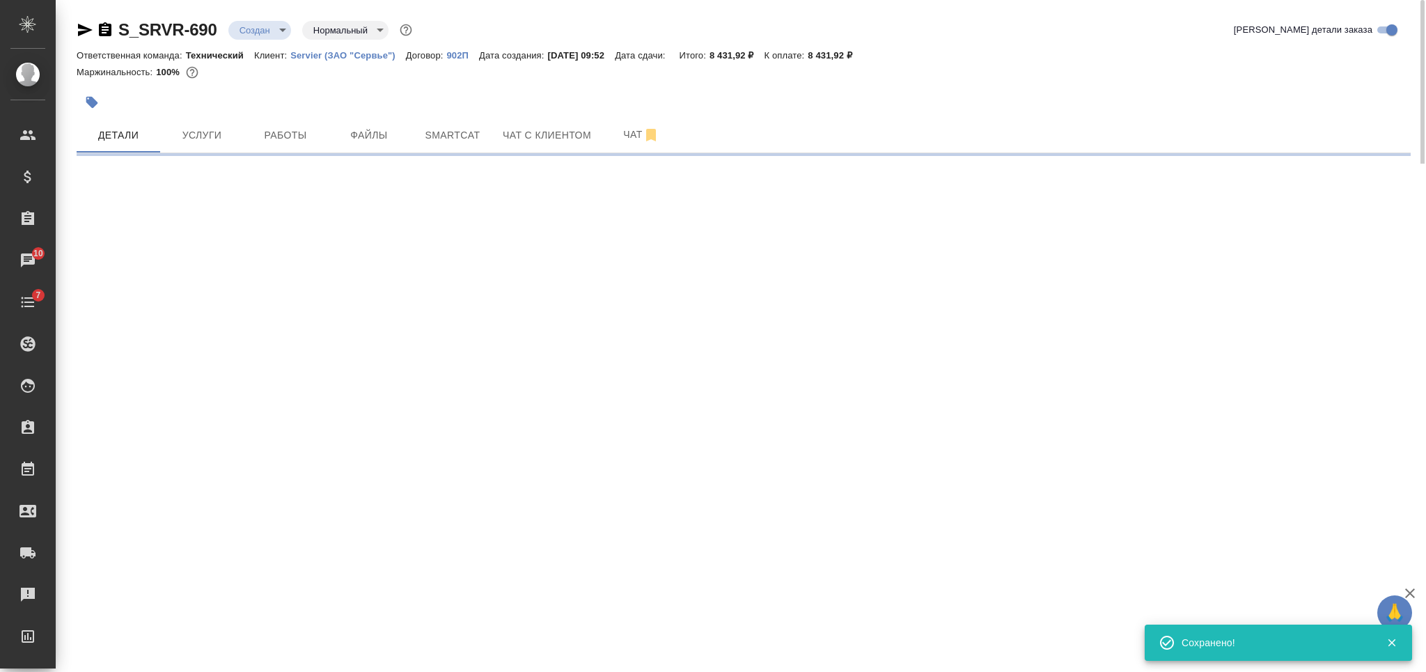
select select "RU"
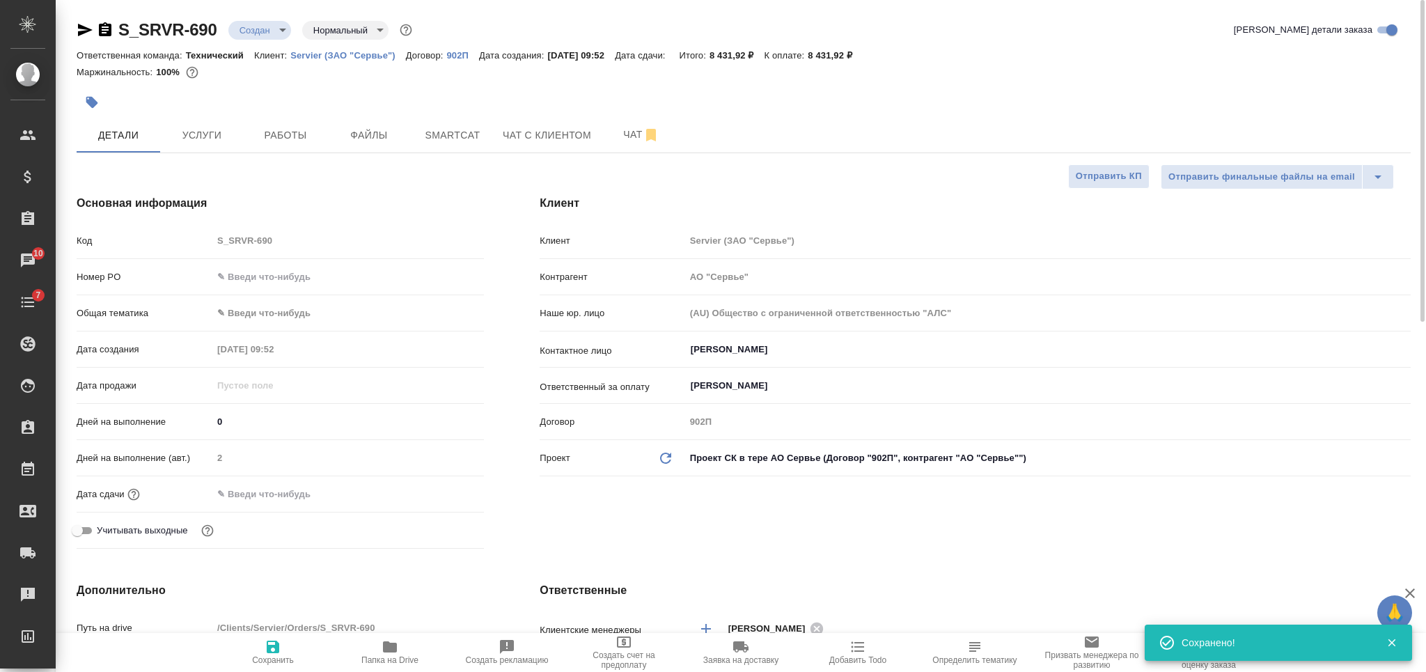
type textarea "x"
click at [972, 651] on icon "button" at bounding box center [974, 647] width 11 height 10
type textarea "x"
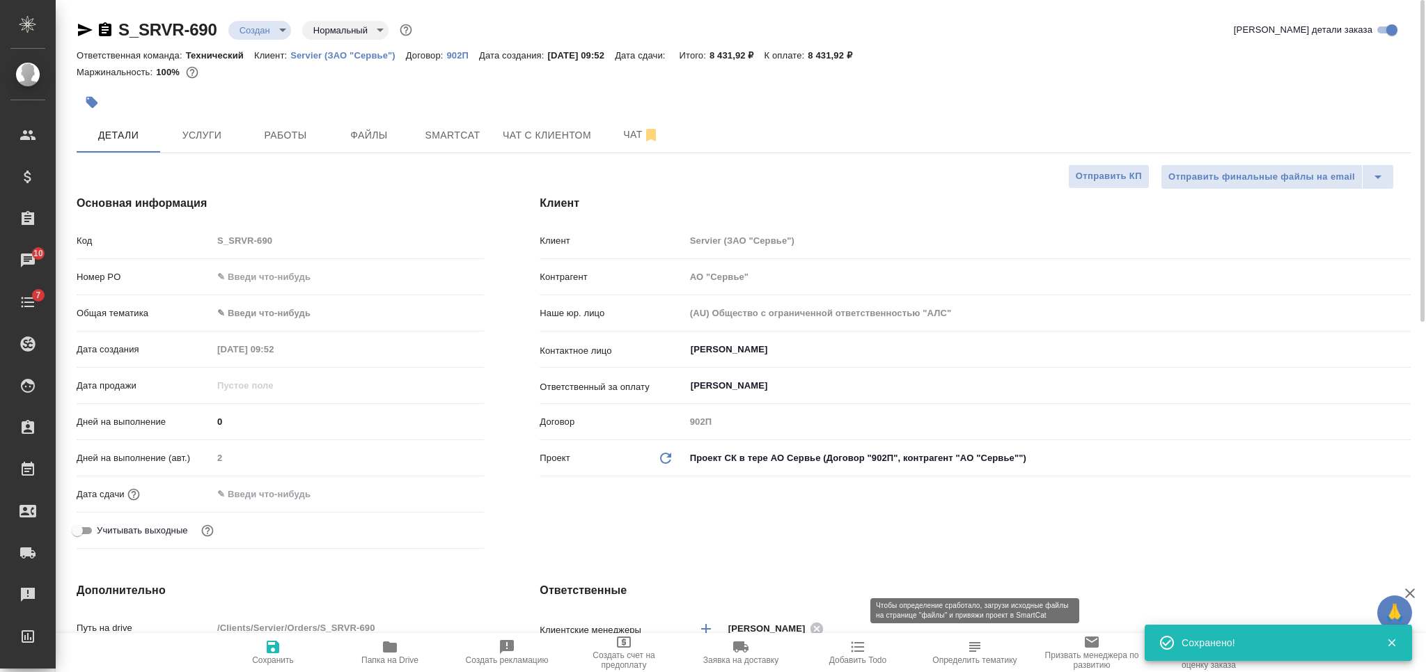
type textarea "x"
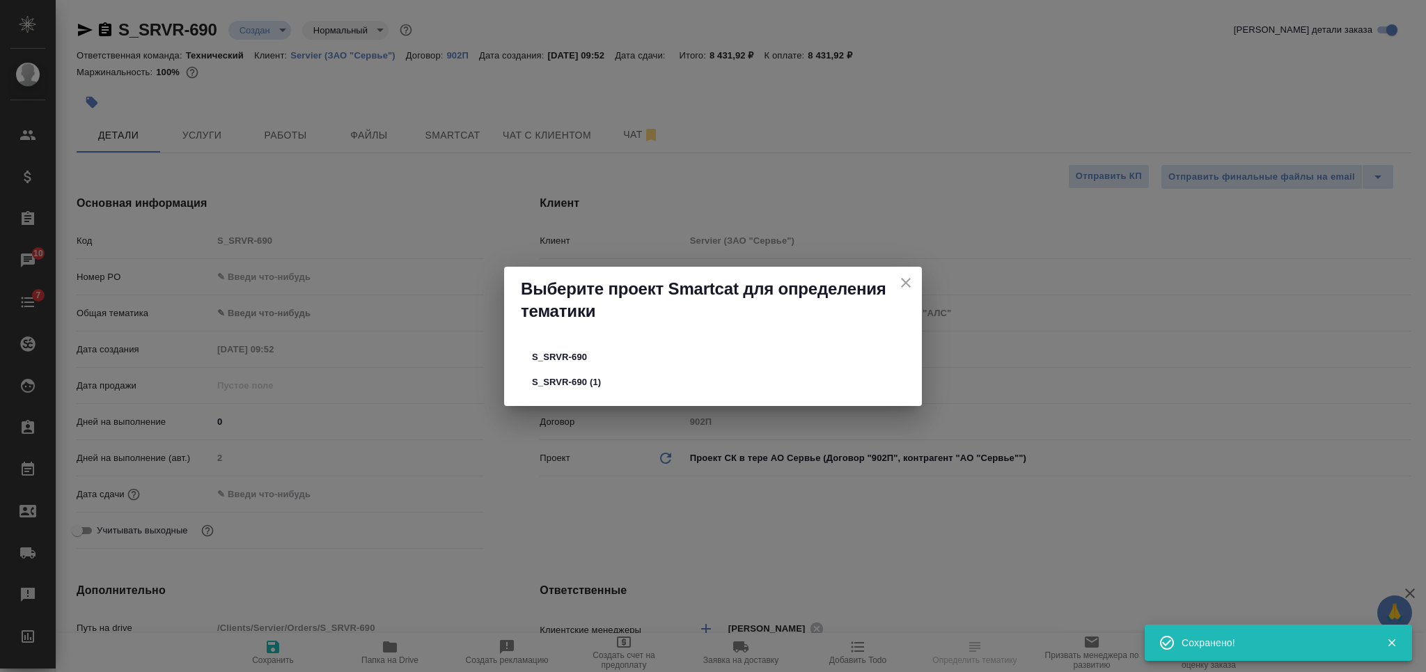
click at [606, 350] on span "S_SRVR-690" at bounding box center [713, 357] width 362 height 14
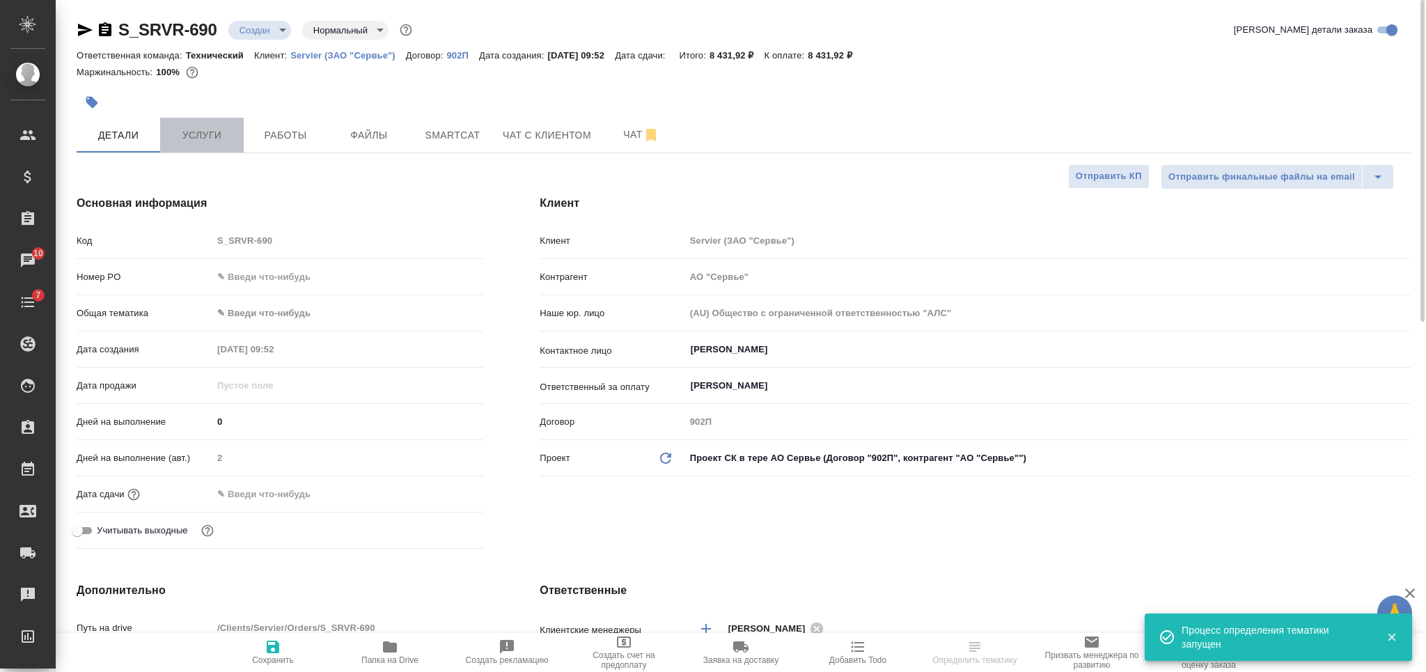
click at [207, 129] on span "Услуги" at bounding box center [202, 135] width 67 height 17
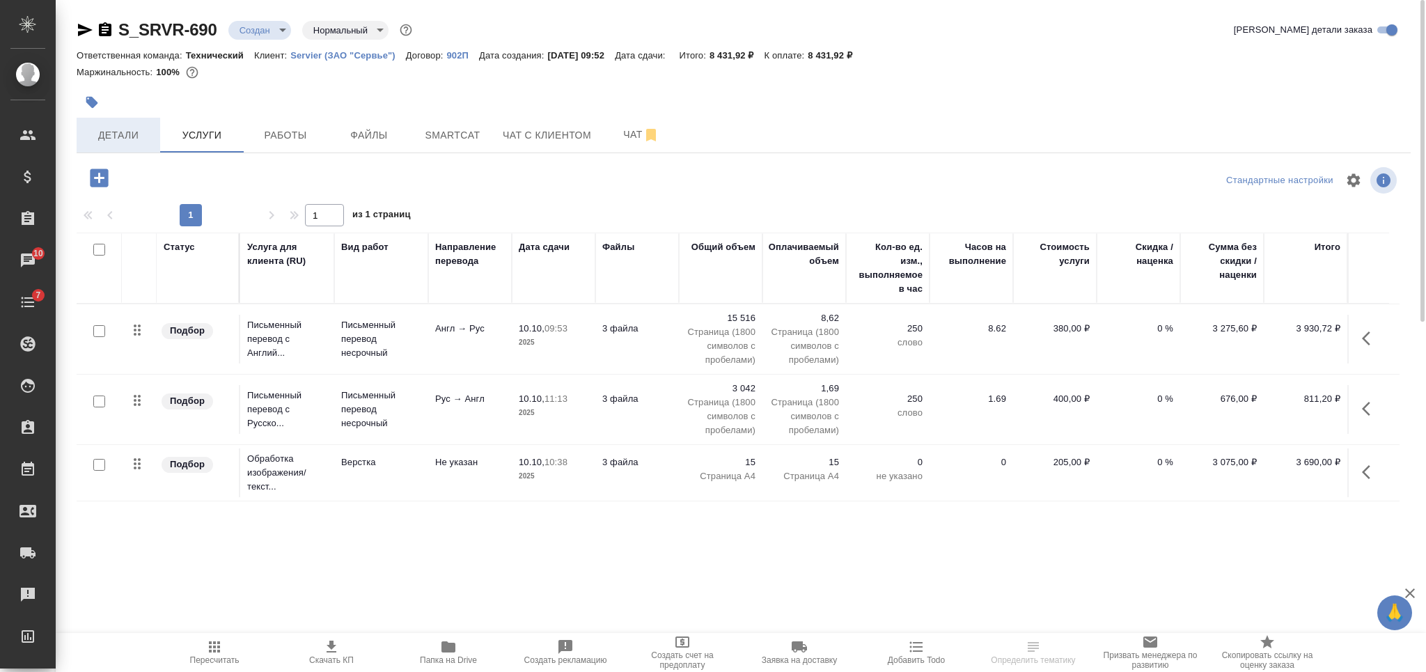
click at [132, 136] on span "Детали" at bounding box center [118, 135] width 67 height 17
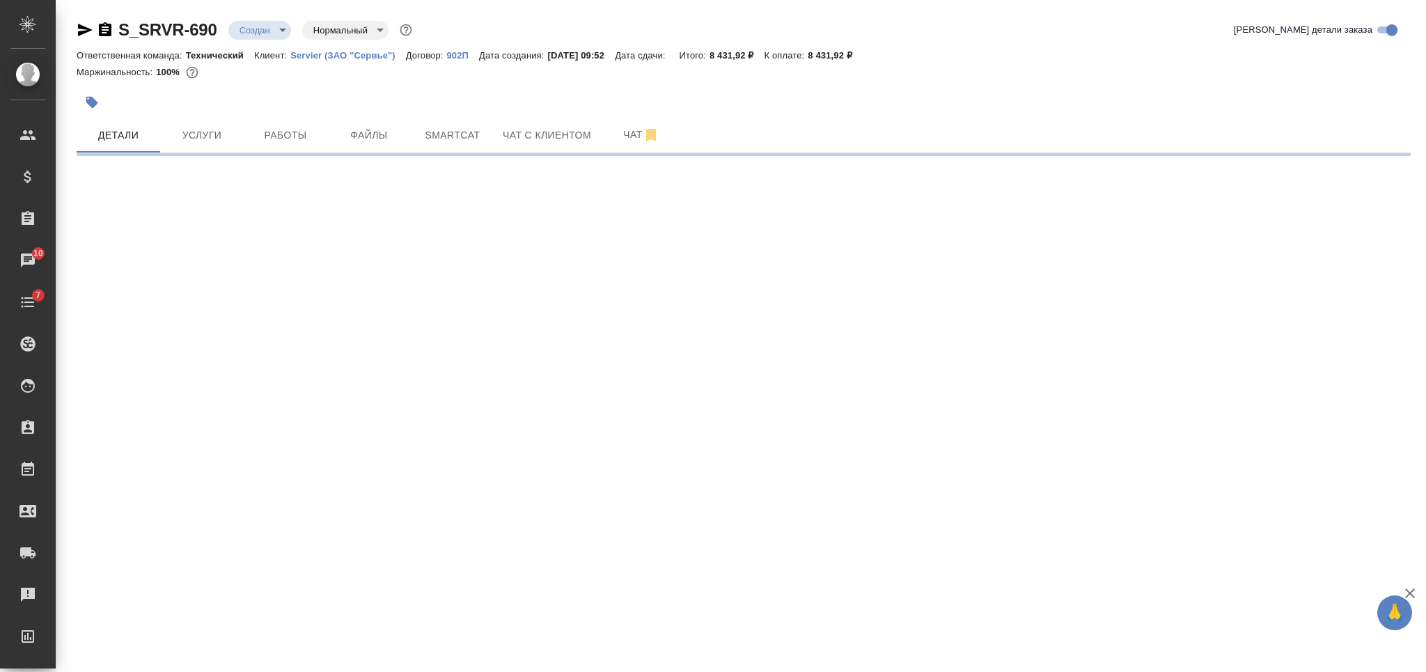
select select "RU"
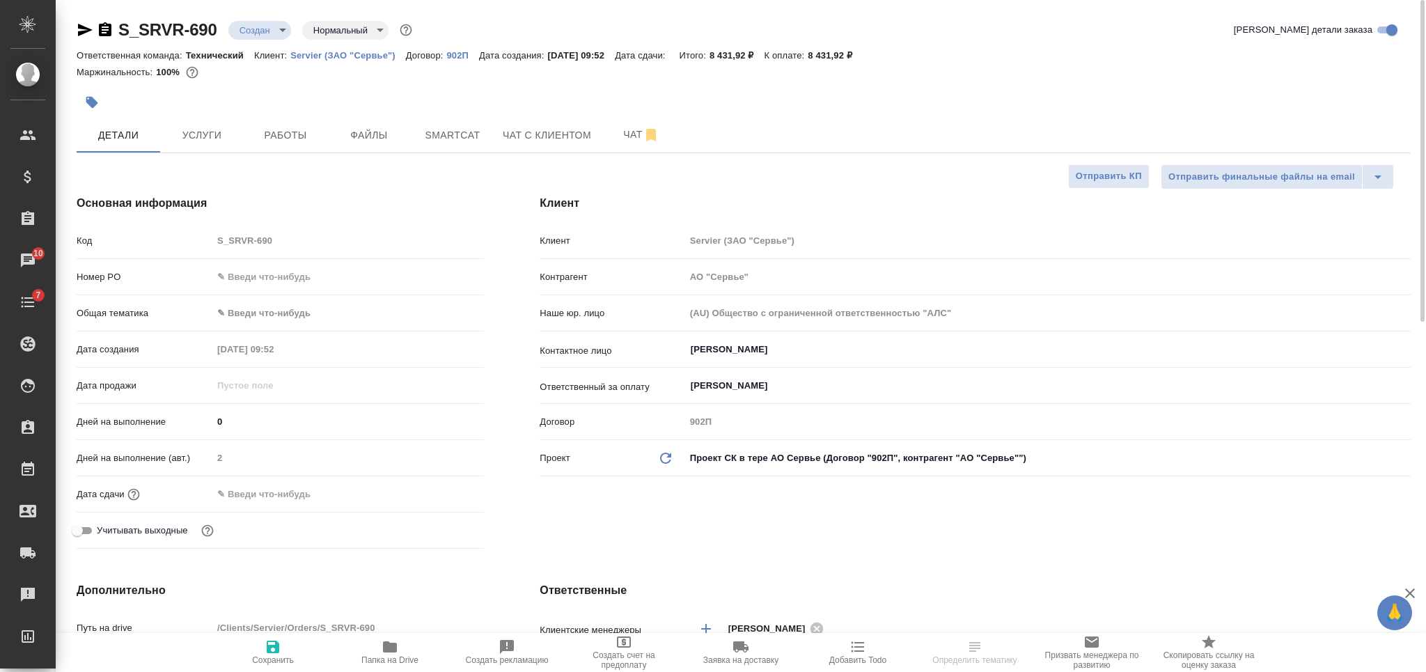
type textarea "x"
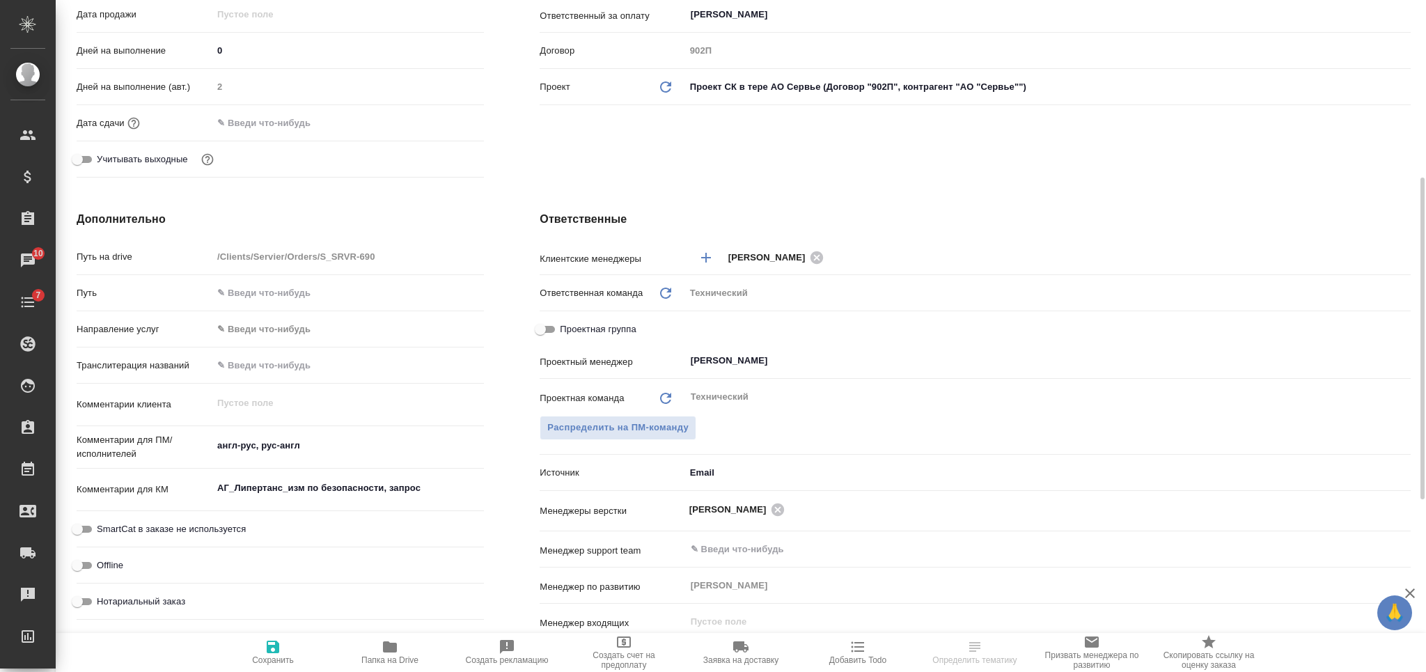
type textarea "x"
click at [313, 483] on textarea "АГ_Липертанс_изм по безопасности, запрос" at bounding box center [348, 488] width 272 height 24
type textarea "x"
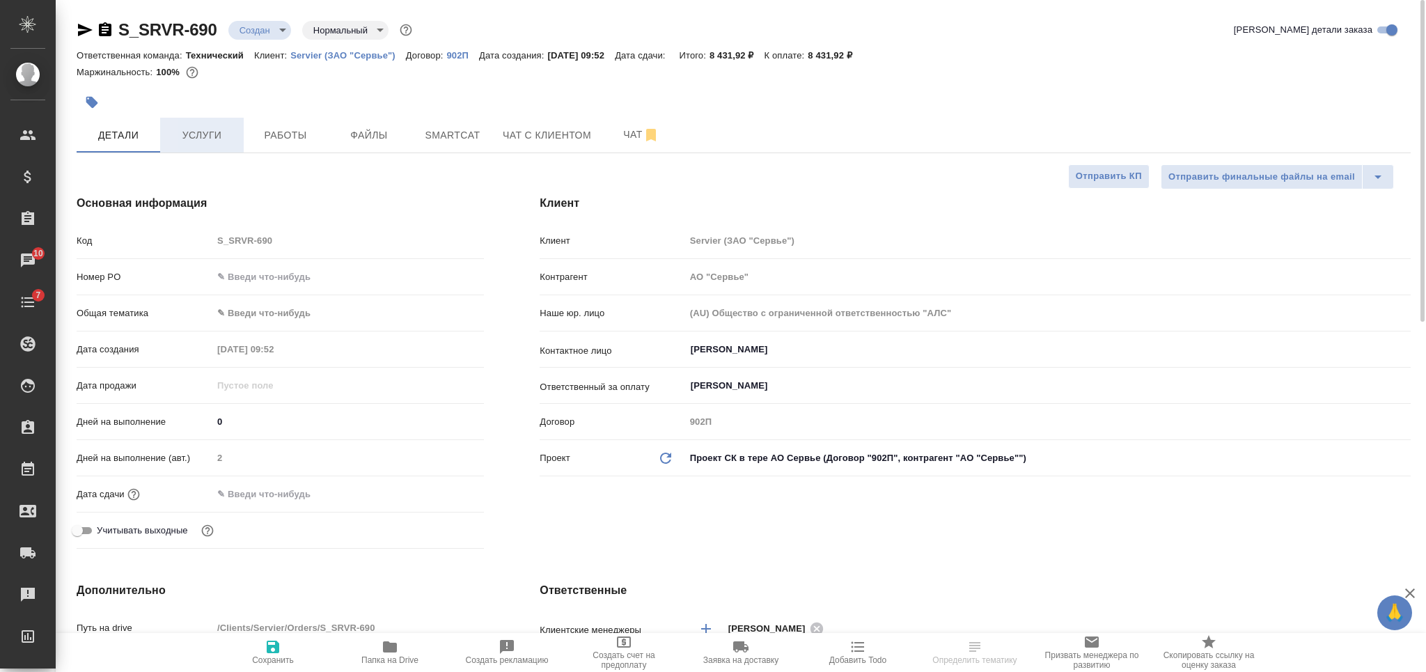
type textarea "x"
click at [216, 143] on span "Услуги" at bounding box center [202, 135] width 67 height 17
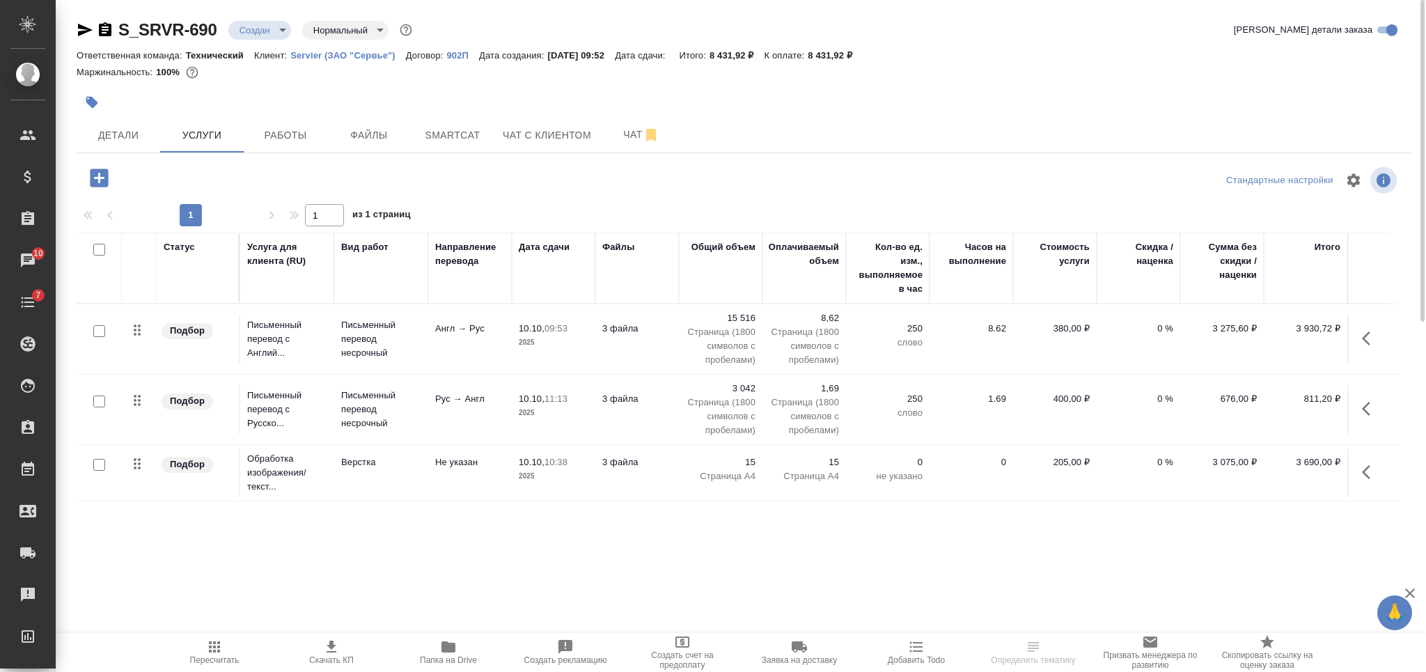
click at [102, 249] on input "checkbox" at bounding box center [99, 250] width 12 height 12
checkbox input "true"
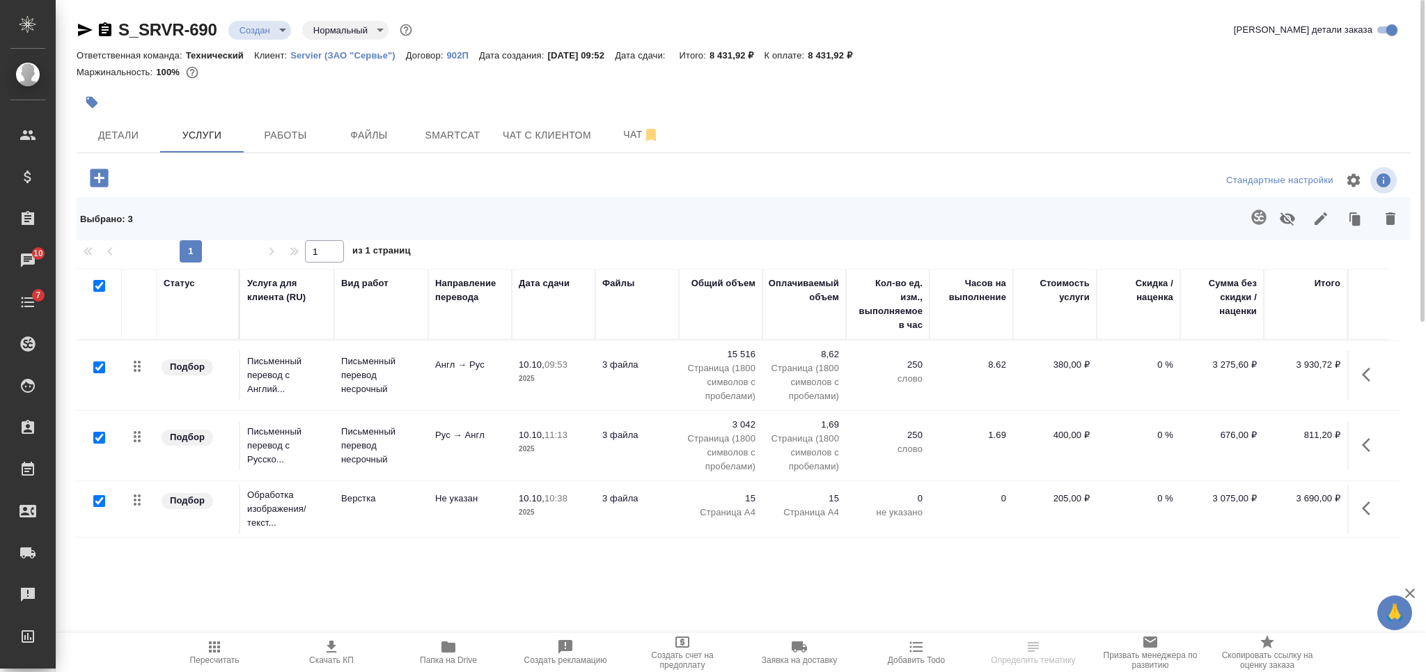
click at [1322, 224] on icon "button" at bounding box center [1321, 218] width 17 height 17
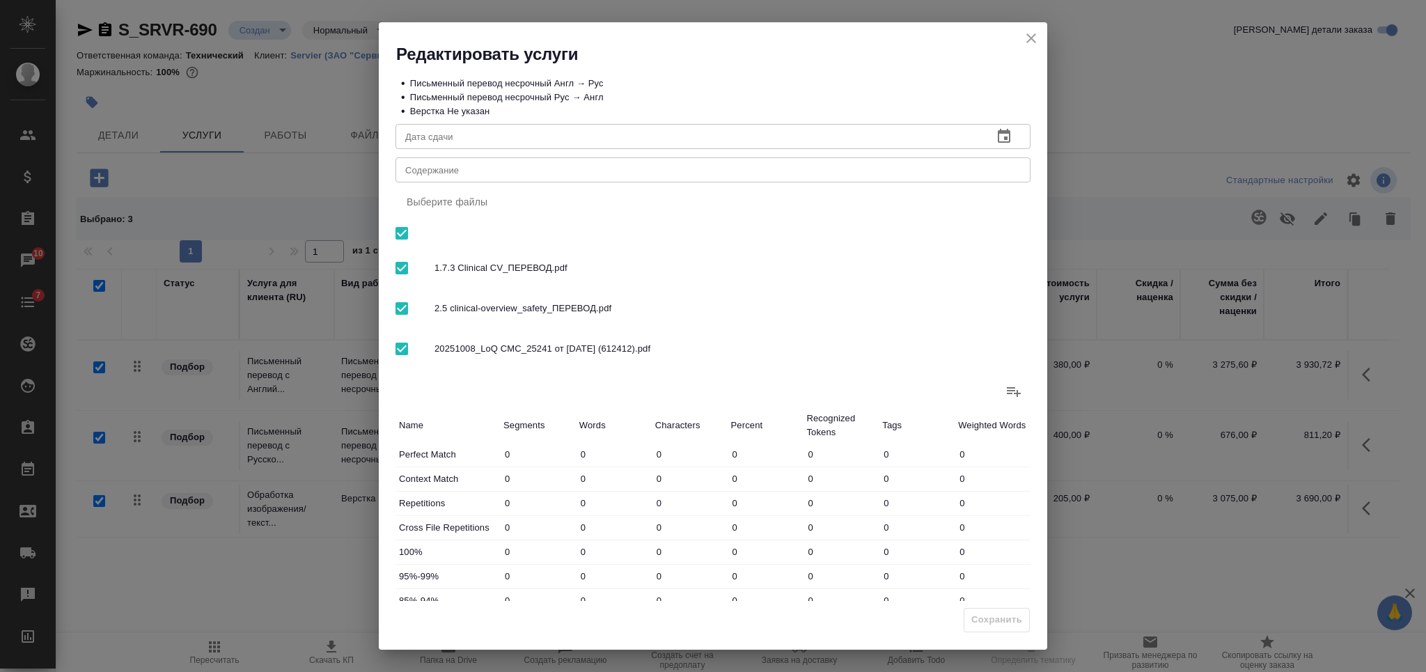
click at [680, 159] on div "x Содержание" at bounding box center [713, 169] width 635 height 25
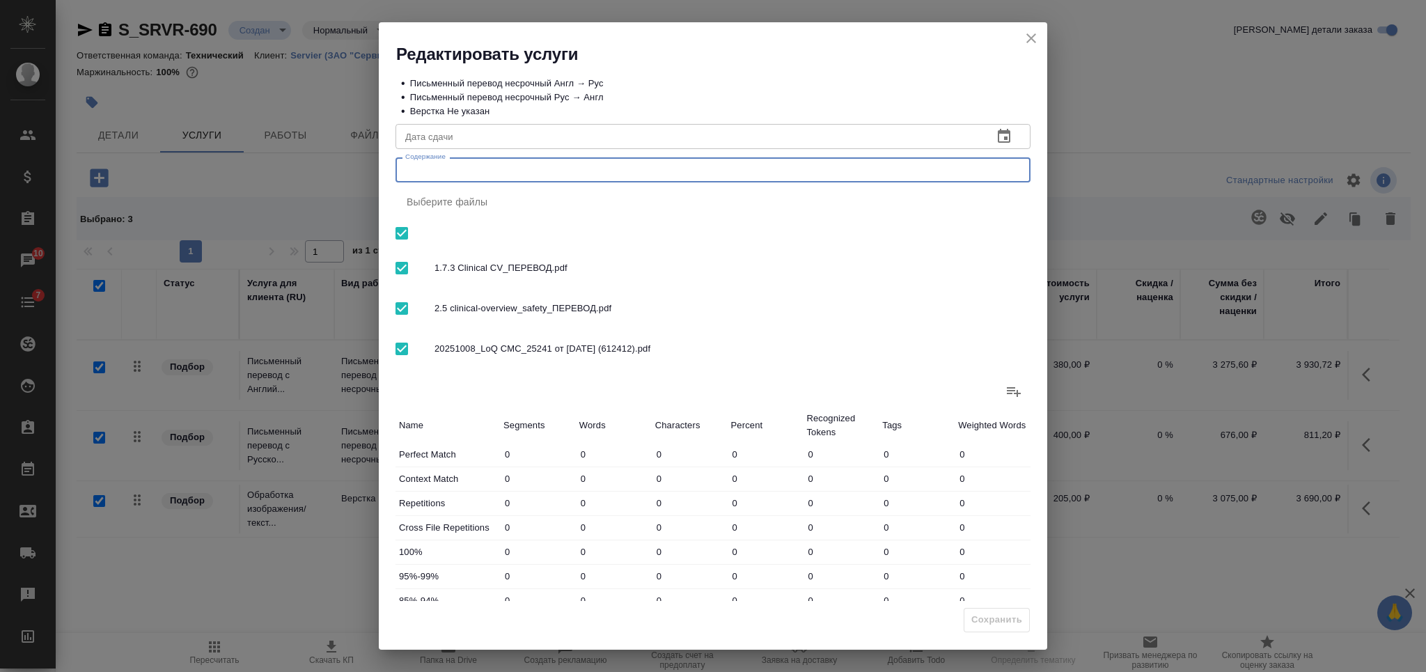
paste textarea "АГ_Липертанс_изм по безопасности, запрос"
type textarea "АГ_Липертанс_изм по безопасности, запрос"
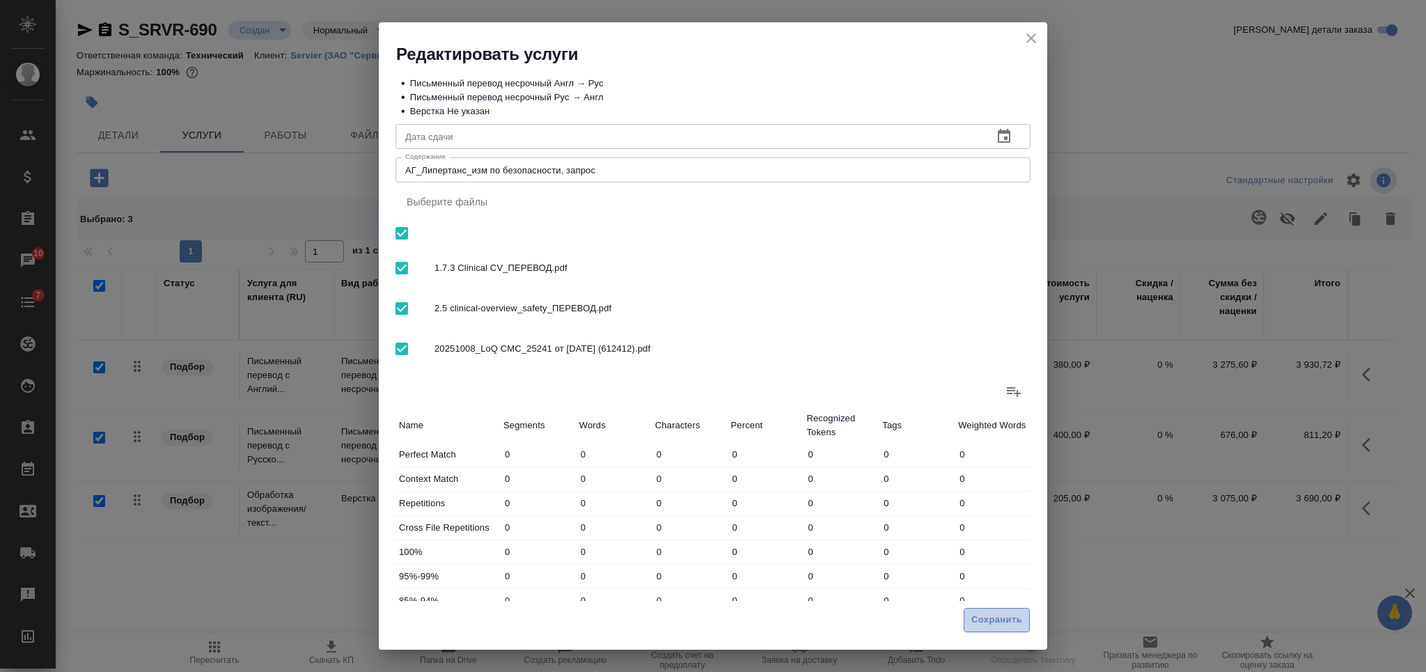
click at [999, 620] on span "Сохранить" at bounding box center [996, 620] width 51 height 16
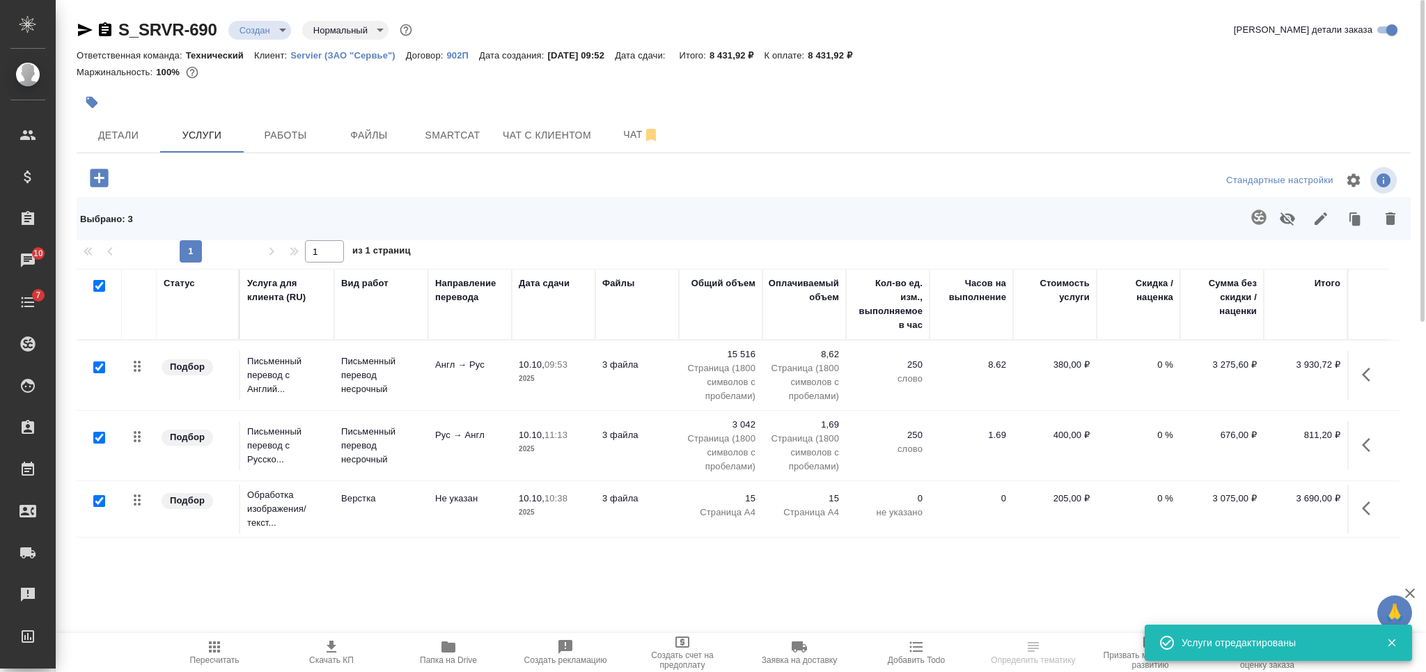
click at [332, 658] on span "Скачать КП" at bounding box center [331, 660] width 45 height 10
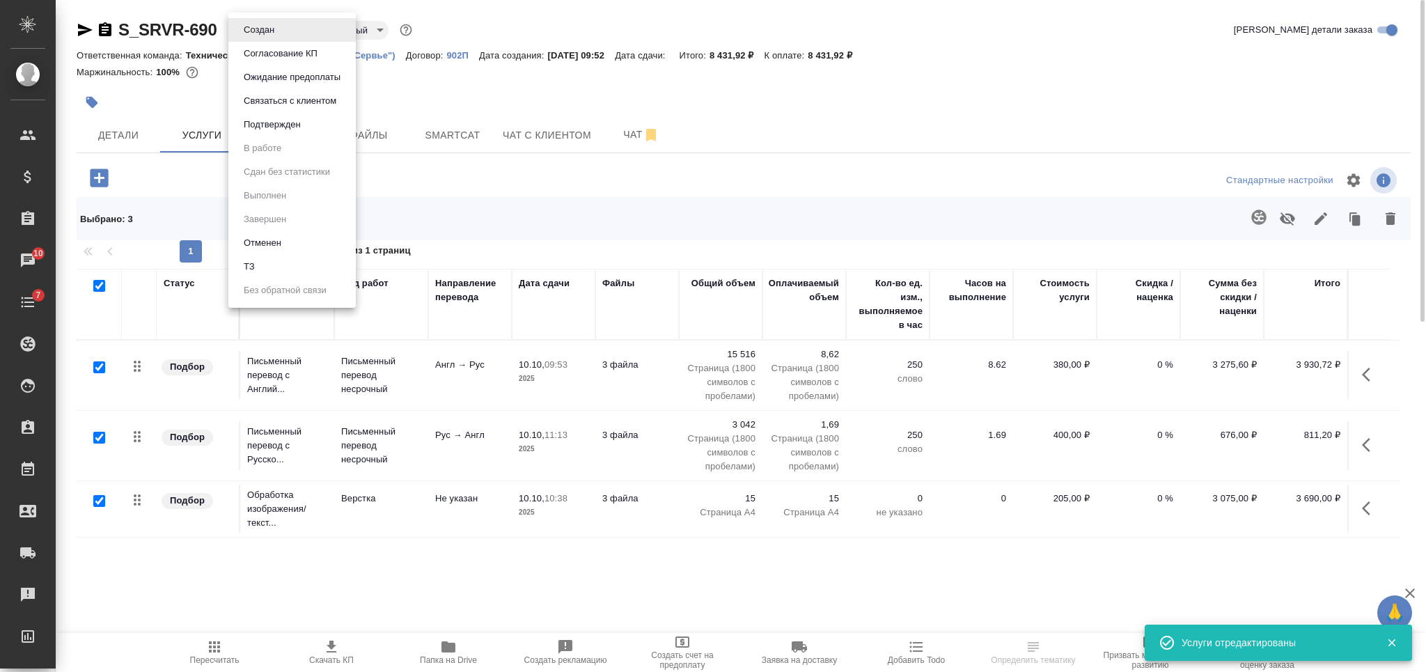
click at [258, 38] on body "🙏 .cls-1 fill:#fff; AWATERA Nikiforova Valeria Клиенты Спецификации Заказы 10 Ч…" at bounding box center [713, 336] width 1426 height 672
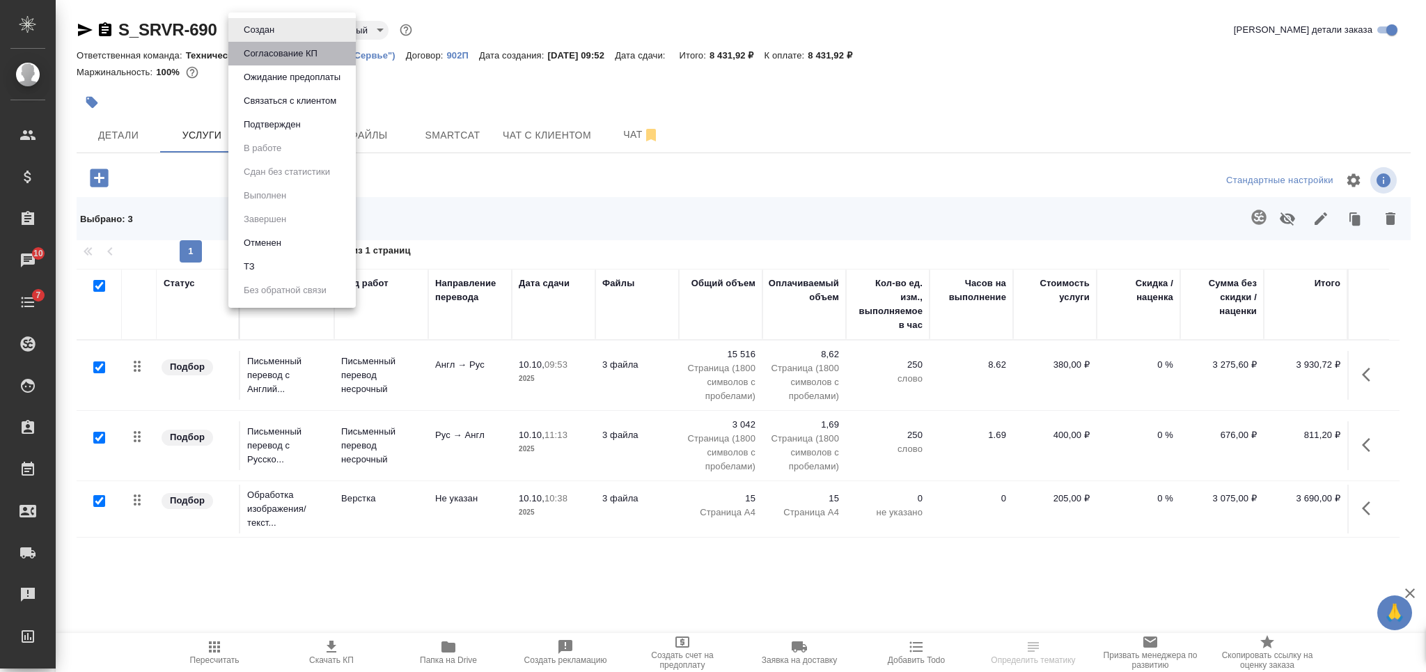
click at [262, 49] on button "Согласование КП" at bounding box center [281, 53] width 82 height 15
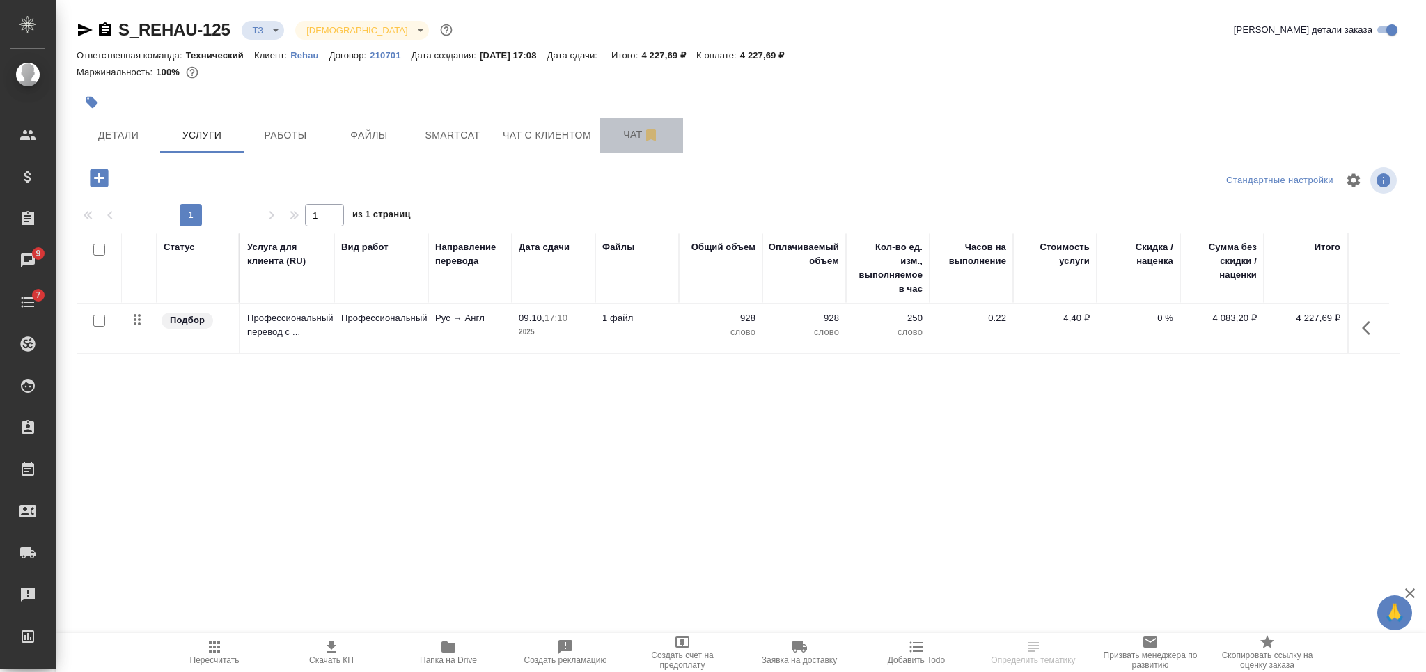
click at [613, 126] on span "Чат" at bounding box center [641, 134] width 67 height 17
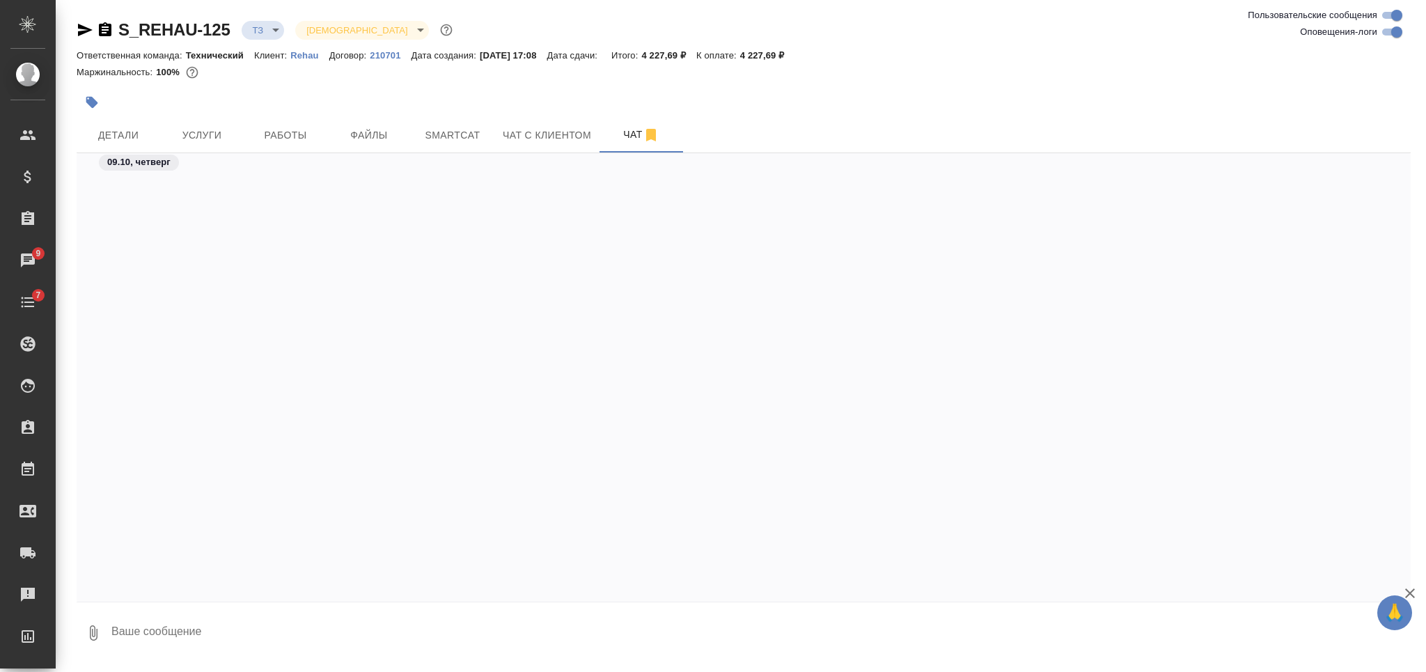
scroll to position [1702, 0]
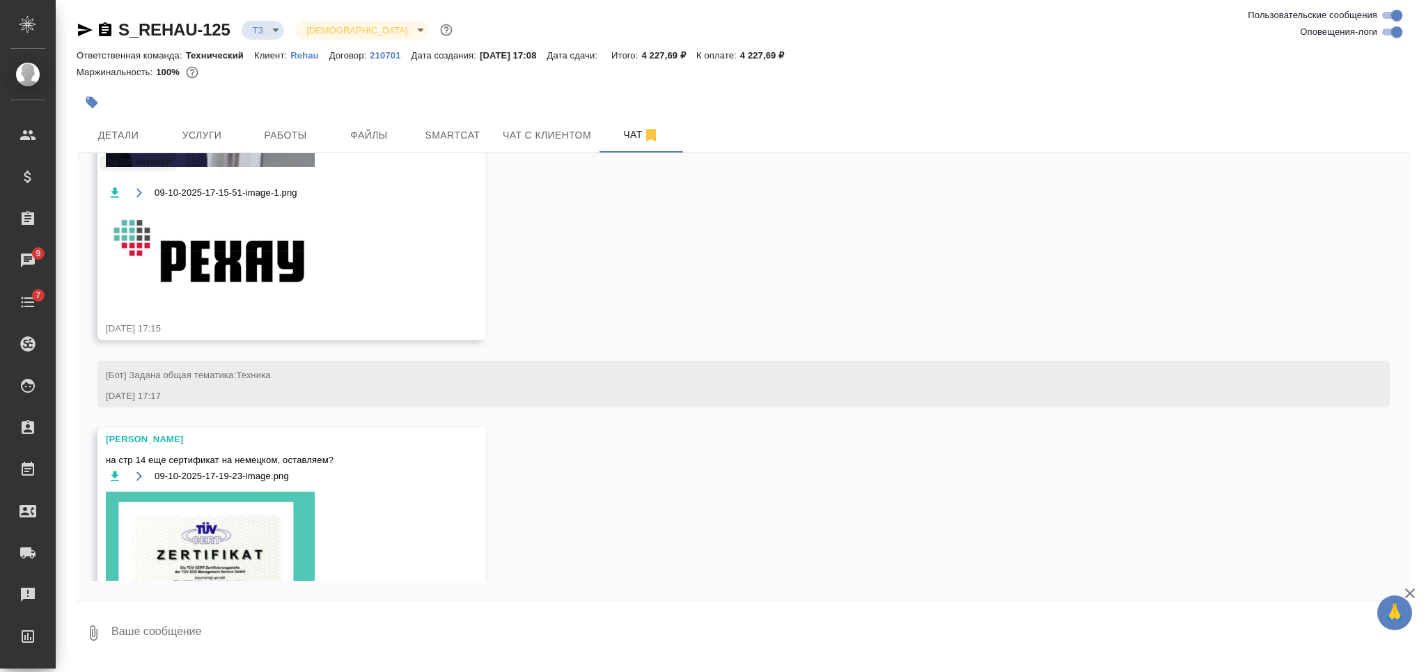
click at [428, 617] on textarea at bounding box center [760, 632] width 1301 height 47
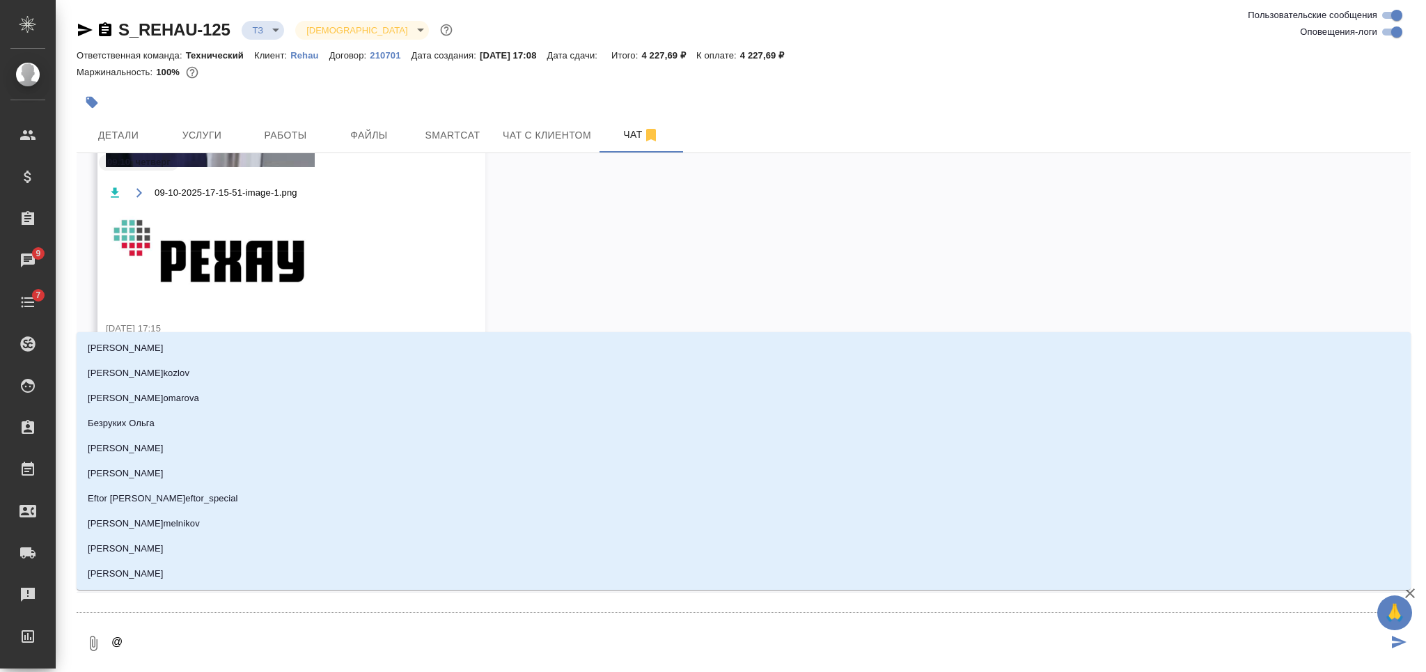
type textarea "@З"
type input "З"
type textarea "@За"
type input "За"
type textarea "@Заб"
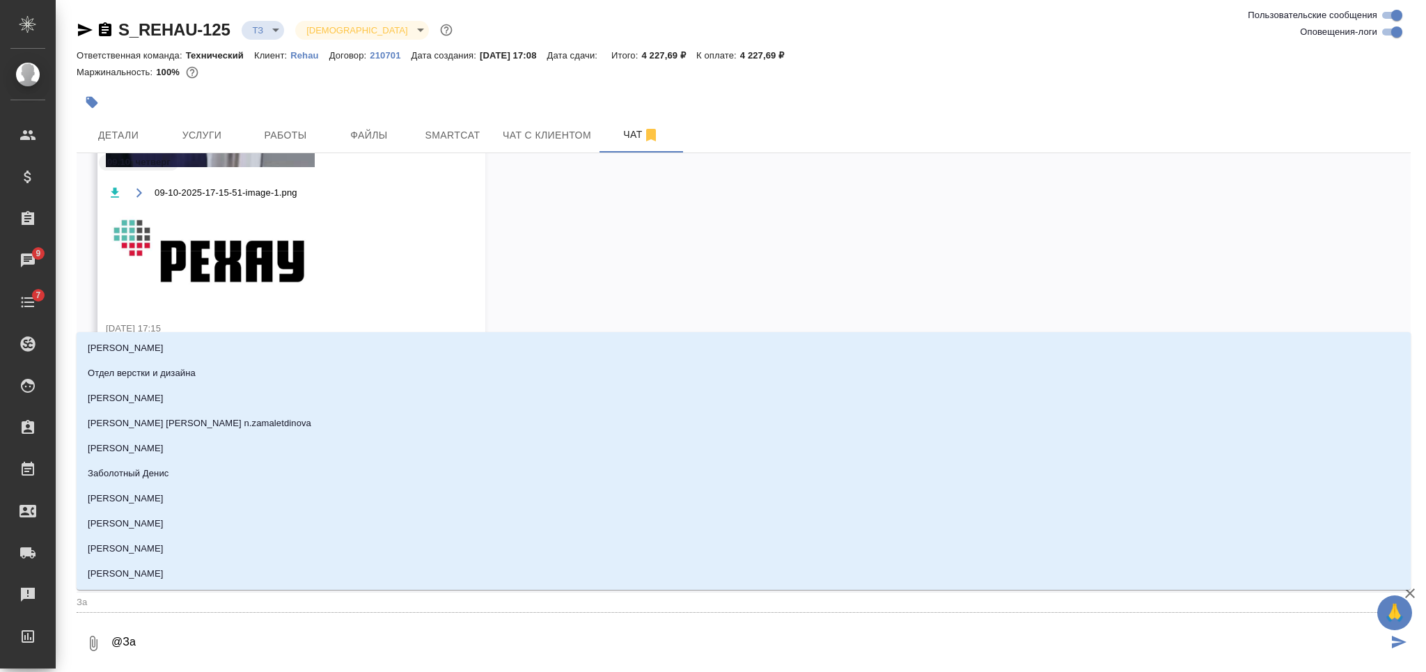
type input "Заб"
type textarea "@Забо"
type input "Забо"
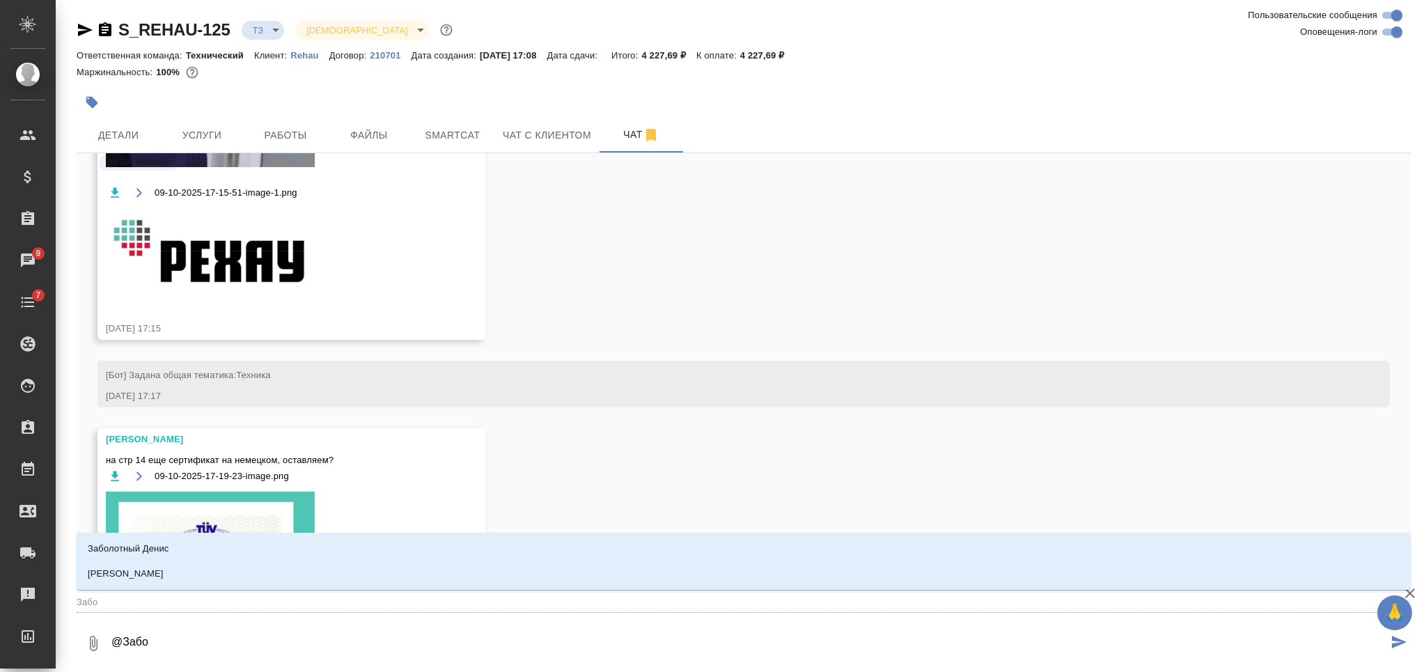
type textarea "@Забор"
type input "Забор"
type textarea "@Заборо"
type input "Заборо"
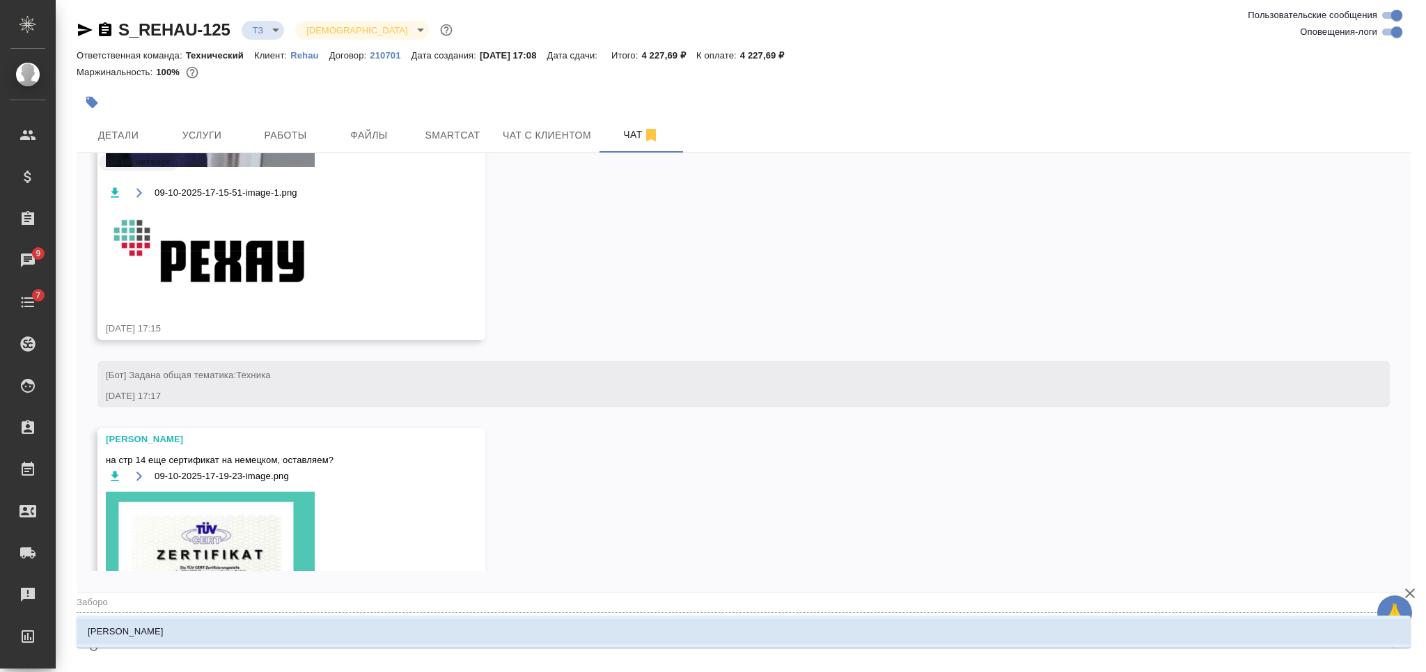
click at [451, 636] on li "Заборова [PERSON_NAME]" at bounding box center [744, 631] width 1334 height 25
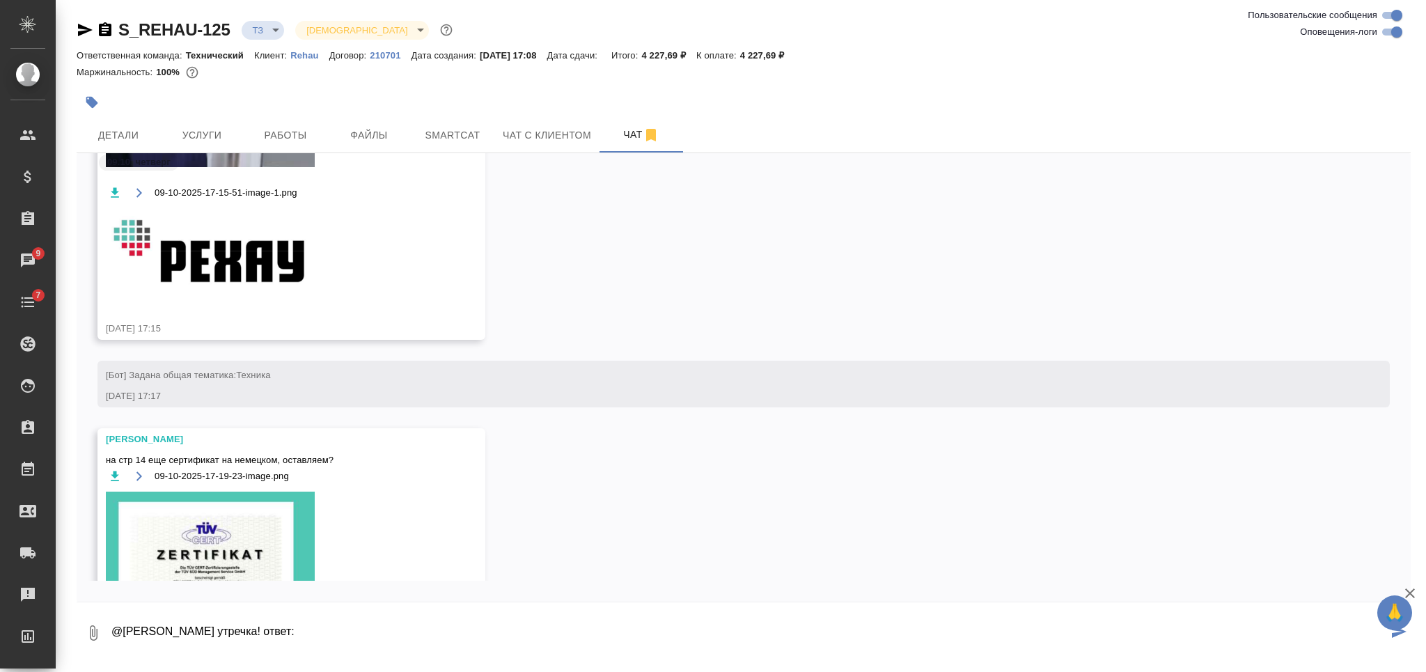
paste textarea "Давайте оставим логотип на русском, сертификат на немецком"
type textarea "@Заборова Александра утречка! ответ: Давайте оставим логотип на русском, сертиф…"
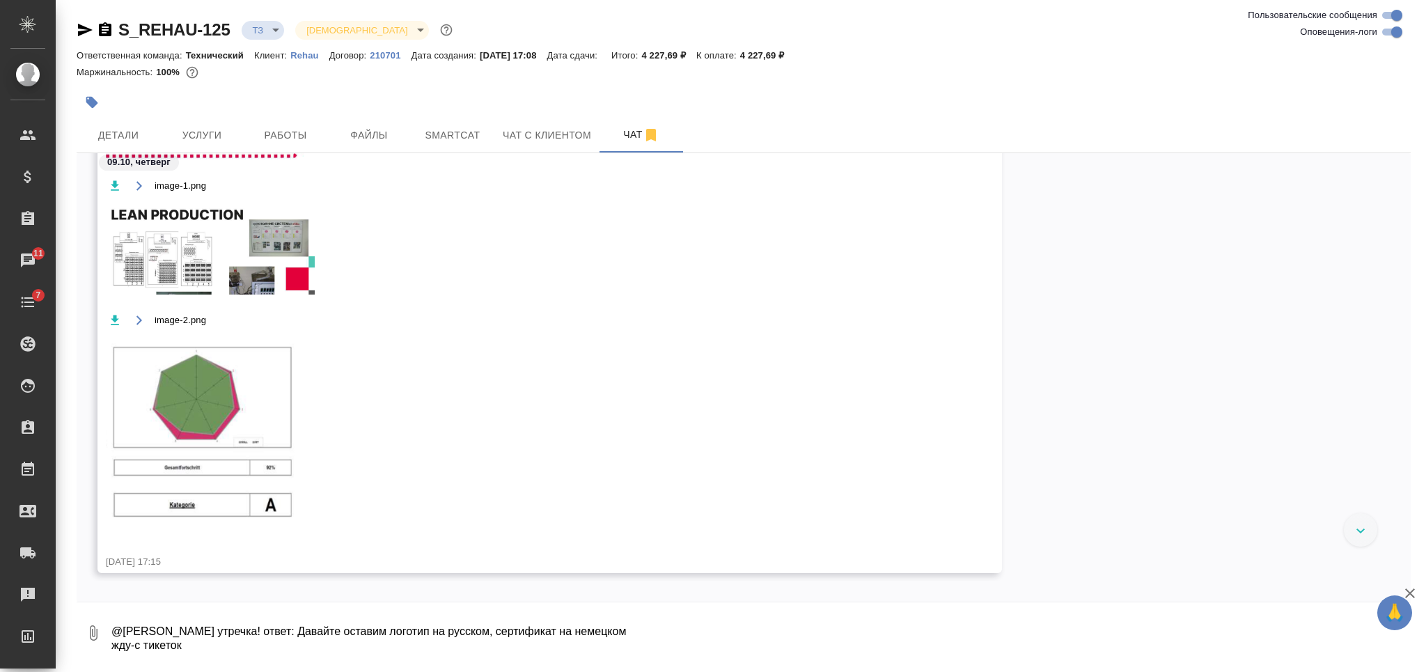
scroll to position [345, 0]
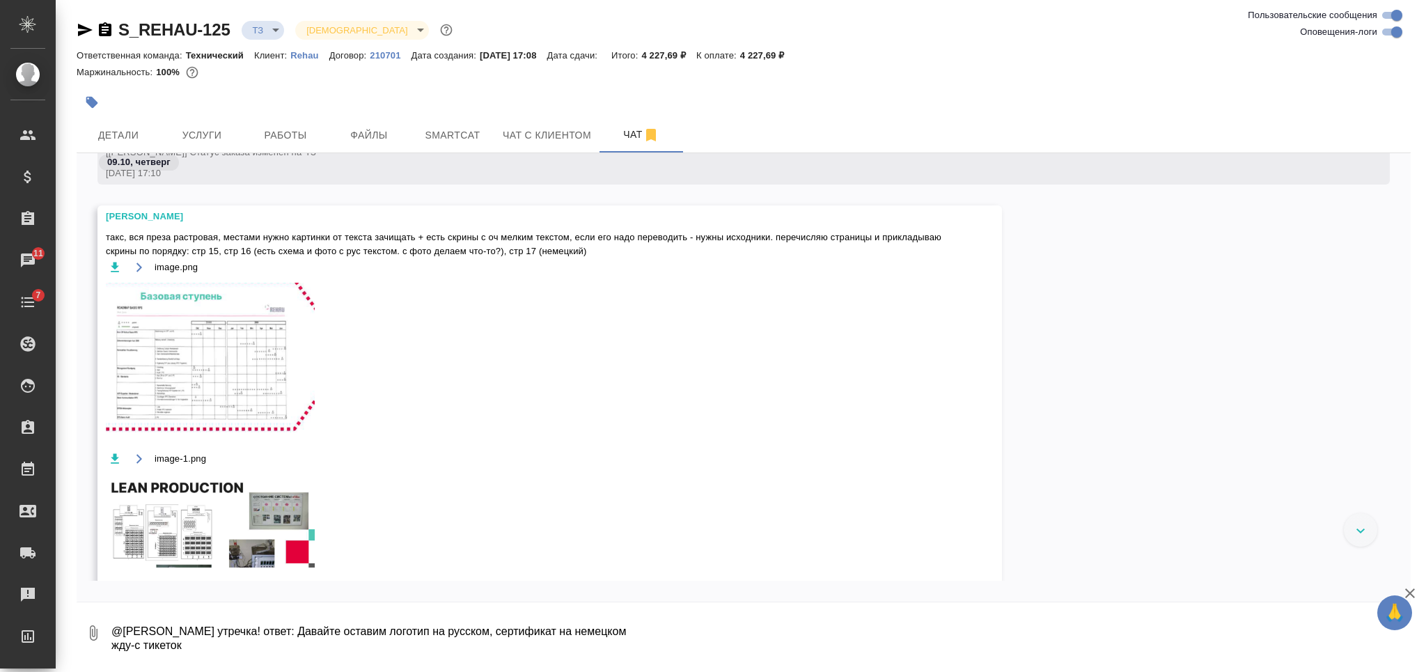
click at [228, 371] on img at bounding box center [210, 358] width 209 height 150
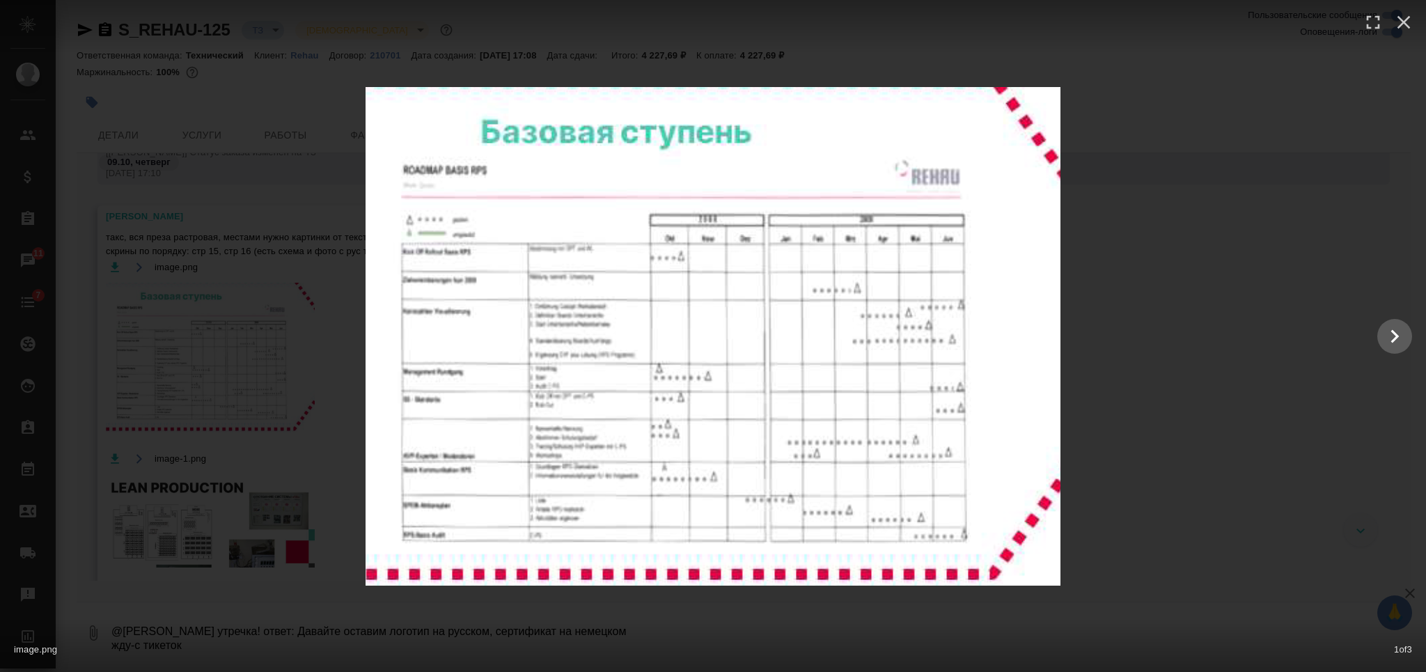
click at [1227, 399] on div at bounding box center [713, 336] width 1426 height 499
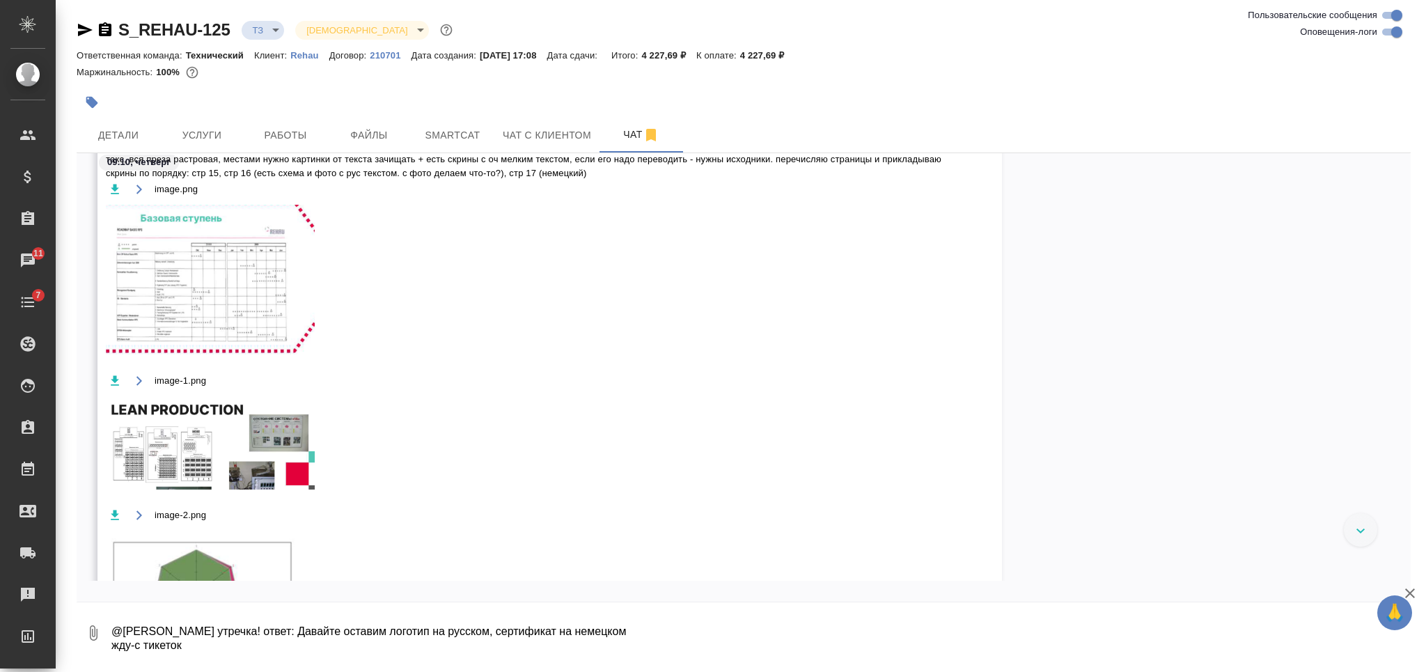
scroll to position [531, 0]
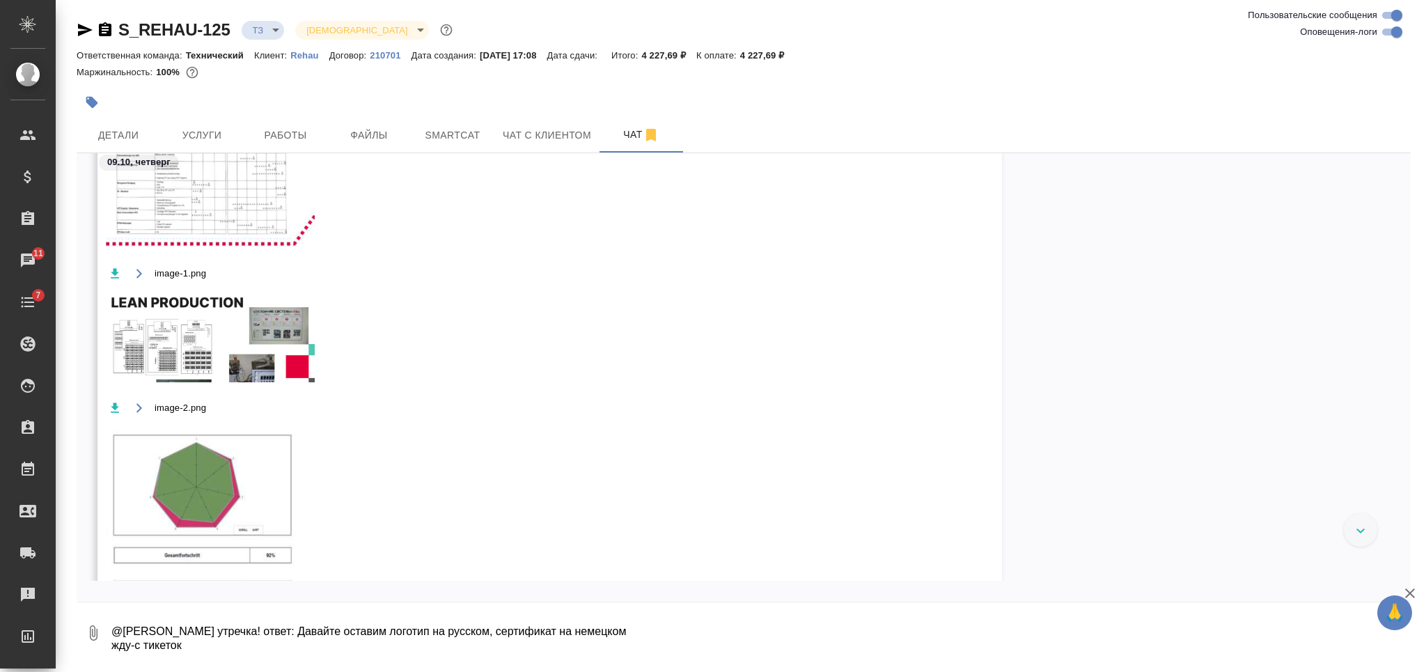
click at [260, 382] on img at bounding box center [210, 335] width 209 height 93
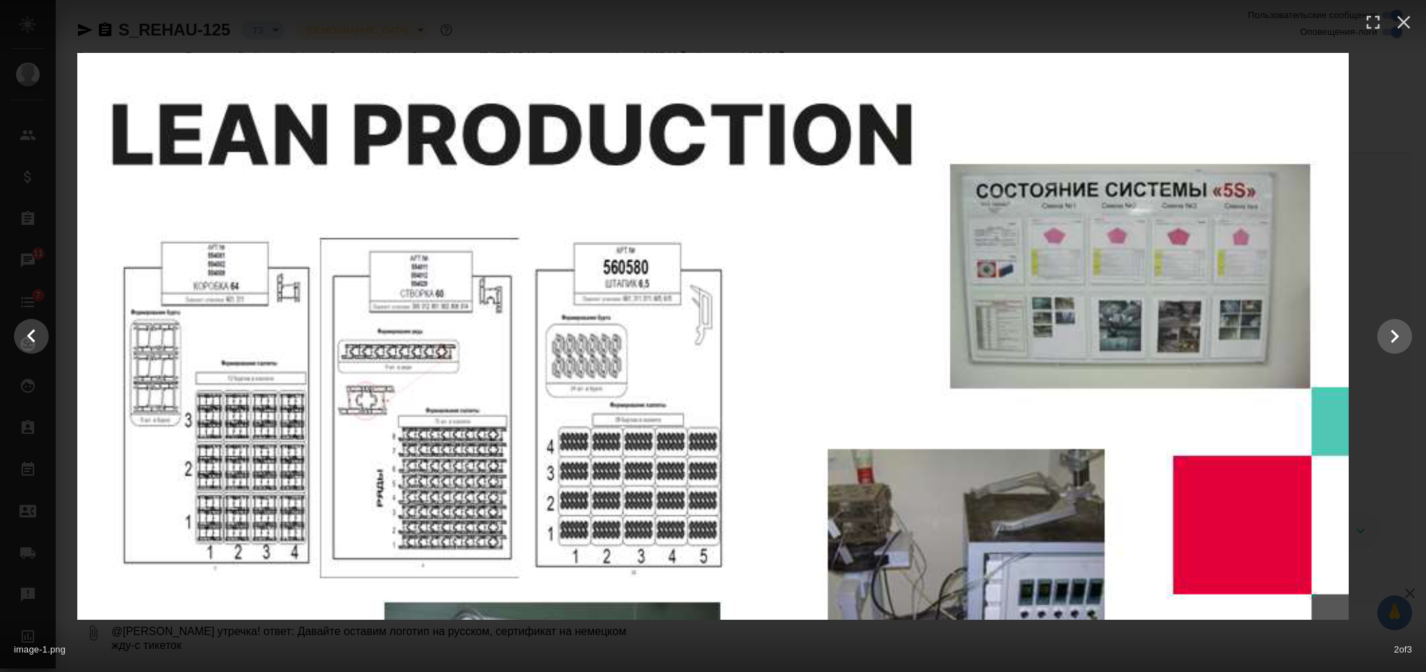
click at [1425, 184] on div at bounding box center [713, 336] width 1426 height 567
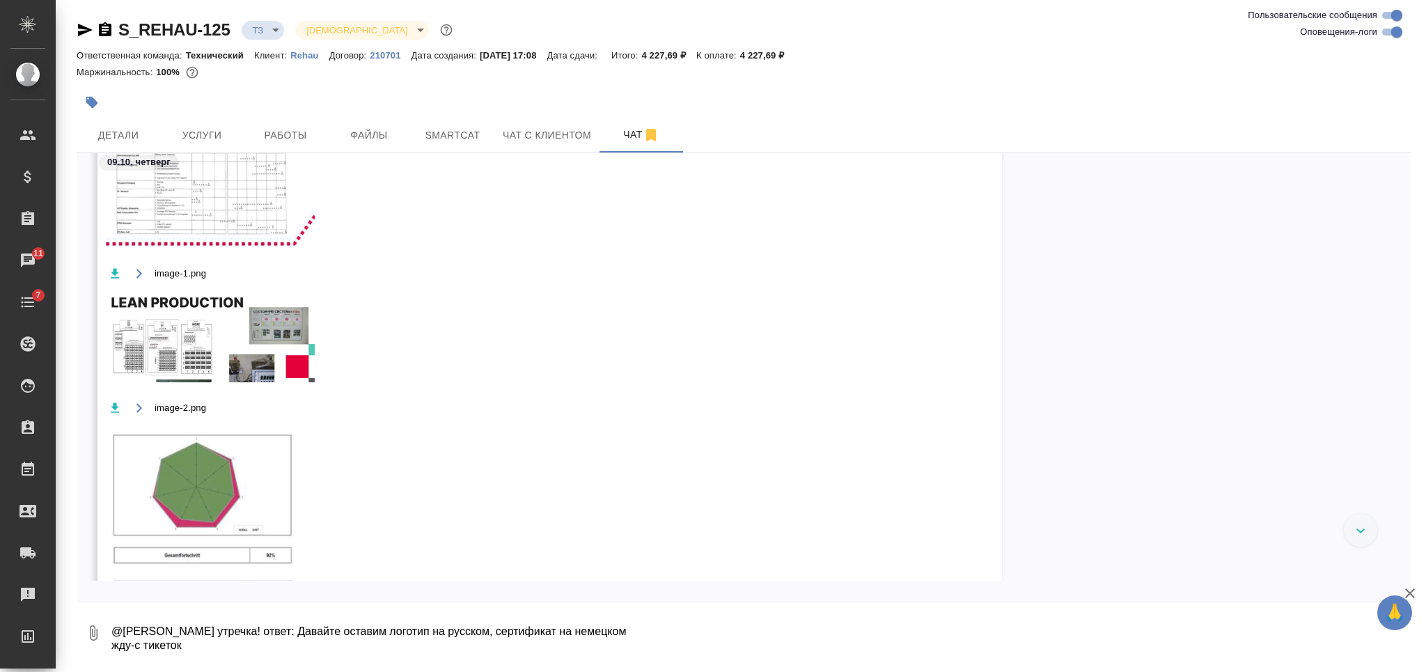
click at [215, 221] on img at bounding box center [210, 172] width 209 height 150
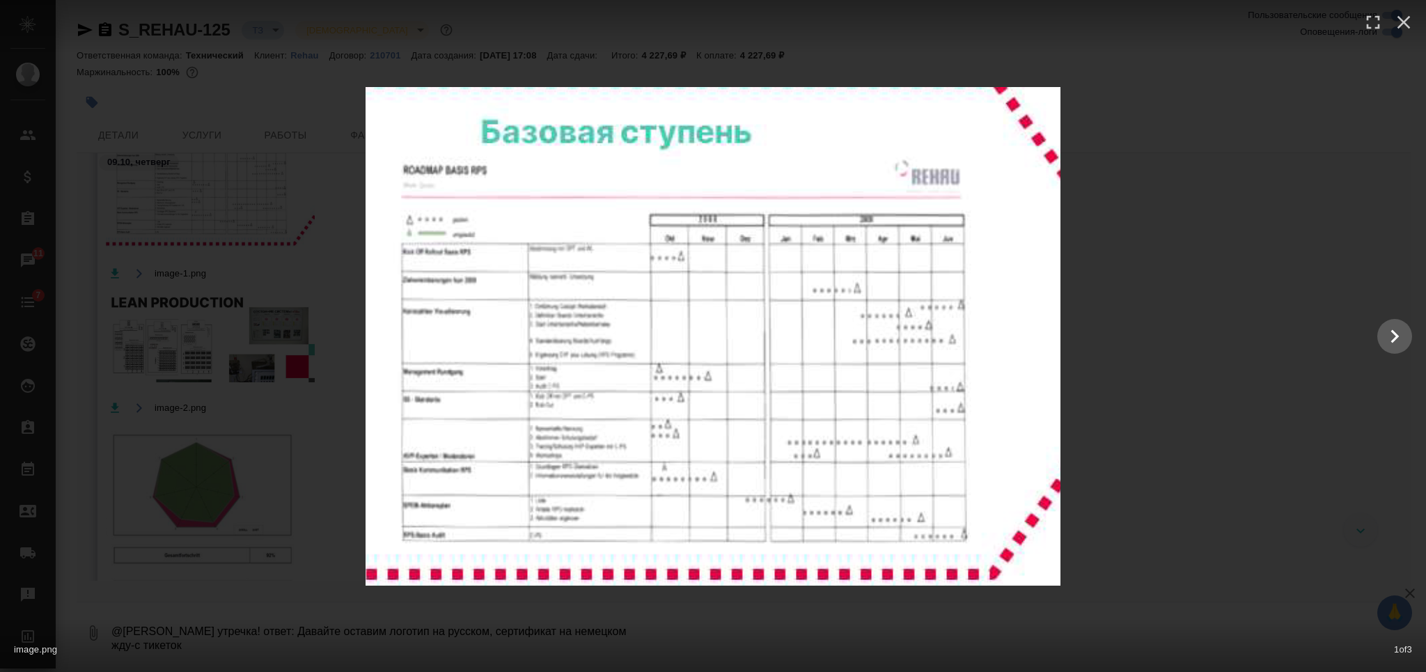
click at [1191, 321] on div at bounding box center [713, 336] width 1426 height 499
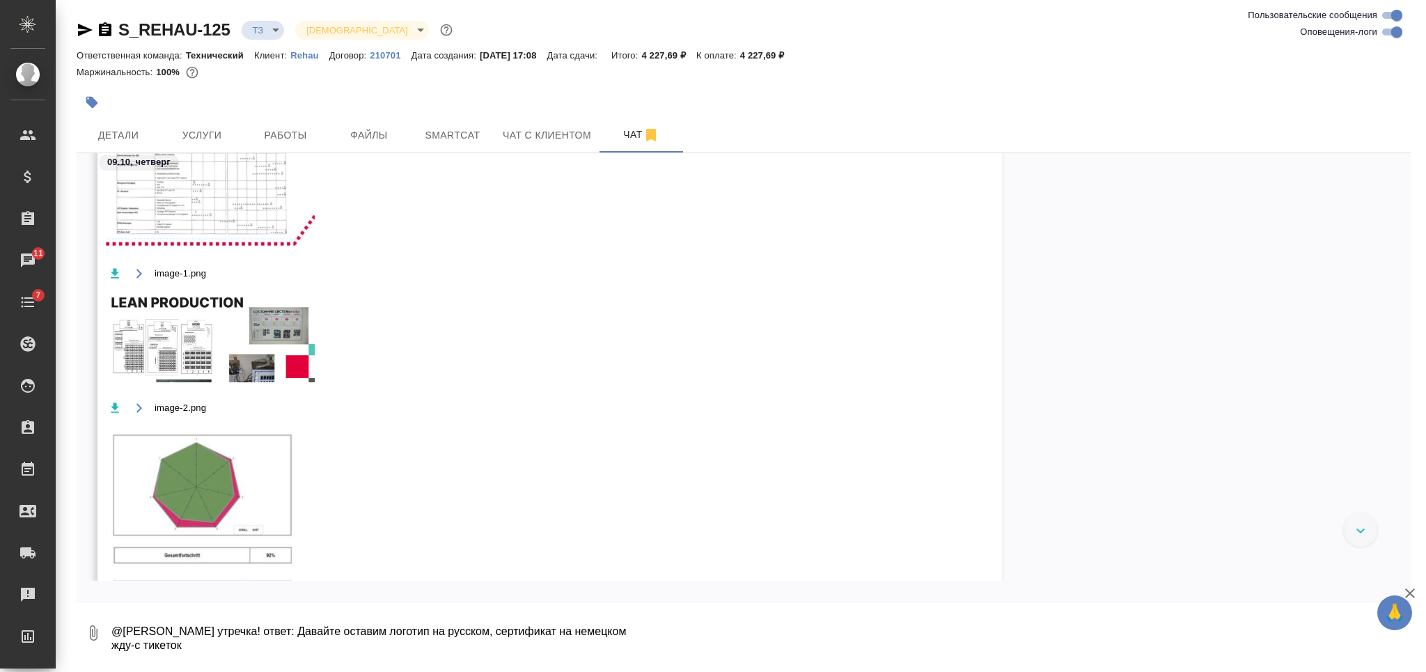
click at [240, 486] on img at bounding box center [210, 521] width 209 height 194
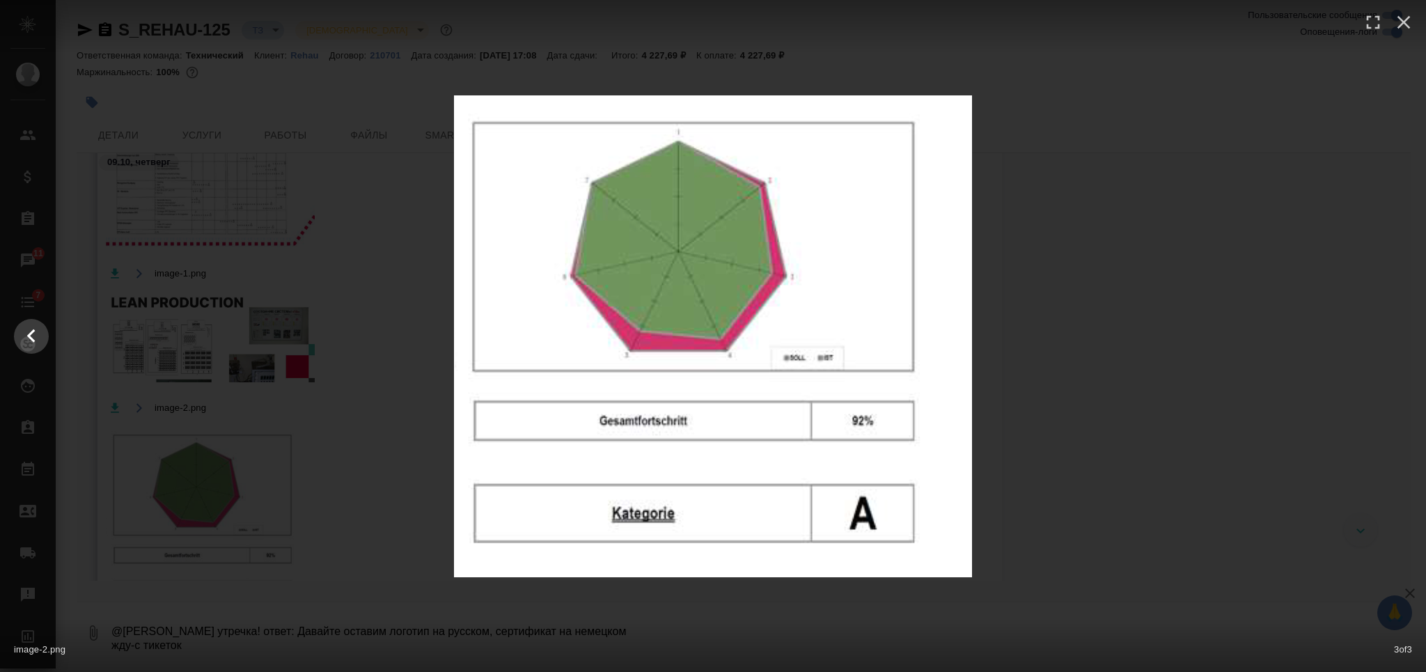
click at [1028, 427] on div at bounding box center [713, 336] width 1426 height 482
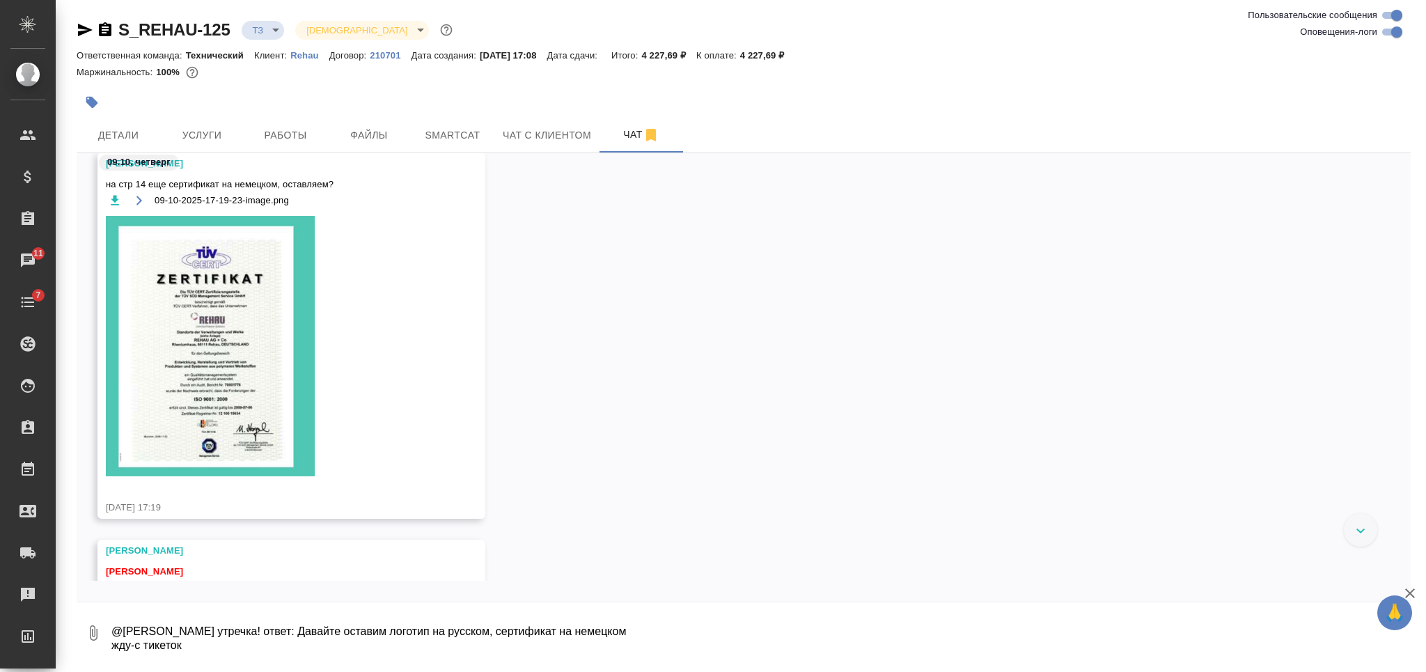
scroll to position [1544, 0]
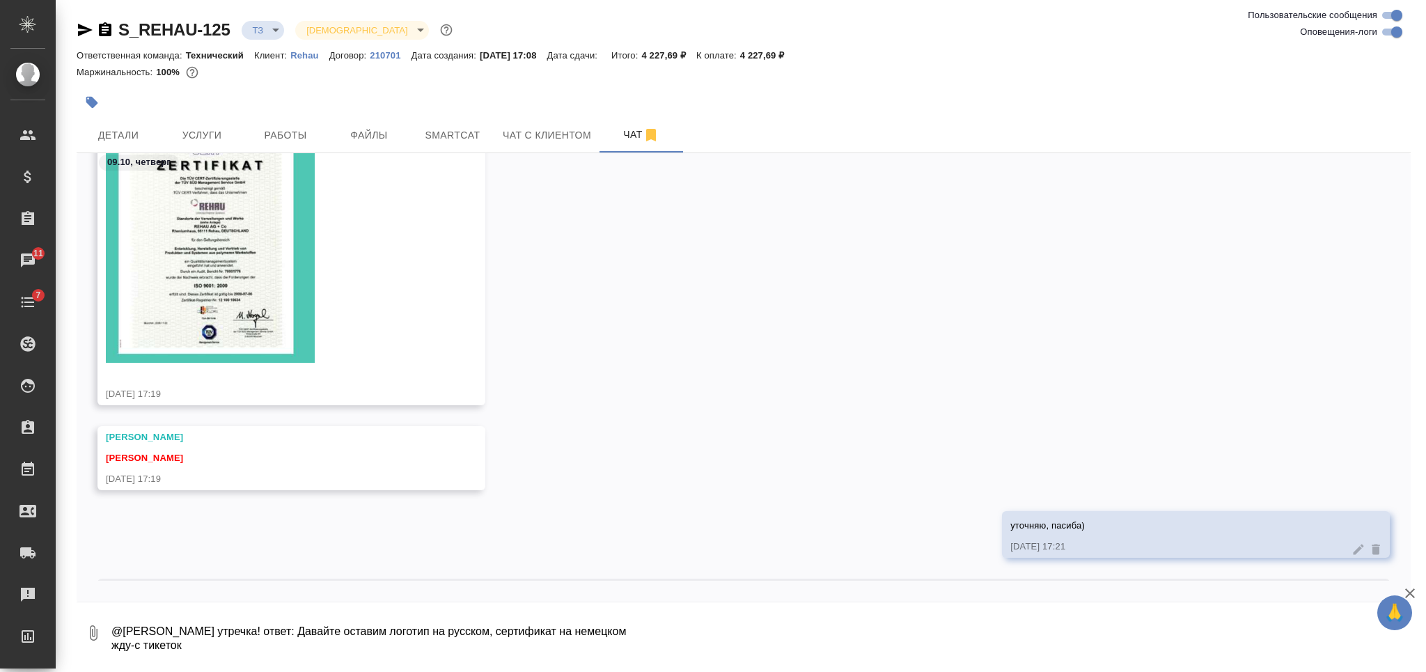
click at [527, 616] on textarea "@Заборова Александра утречка! ответ: Давайте оставим логотип на русском, сертиф…" at bounding box center [760, 632] width 1301 height 47
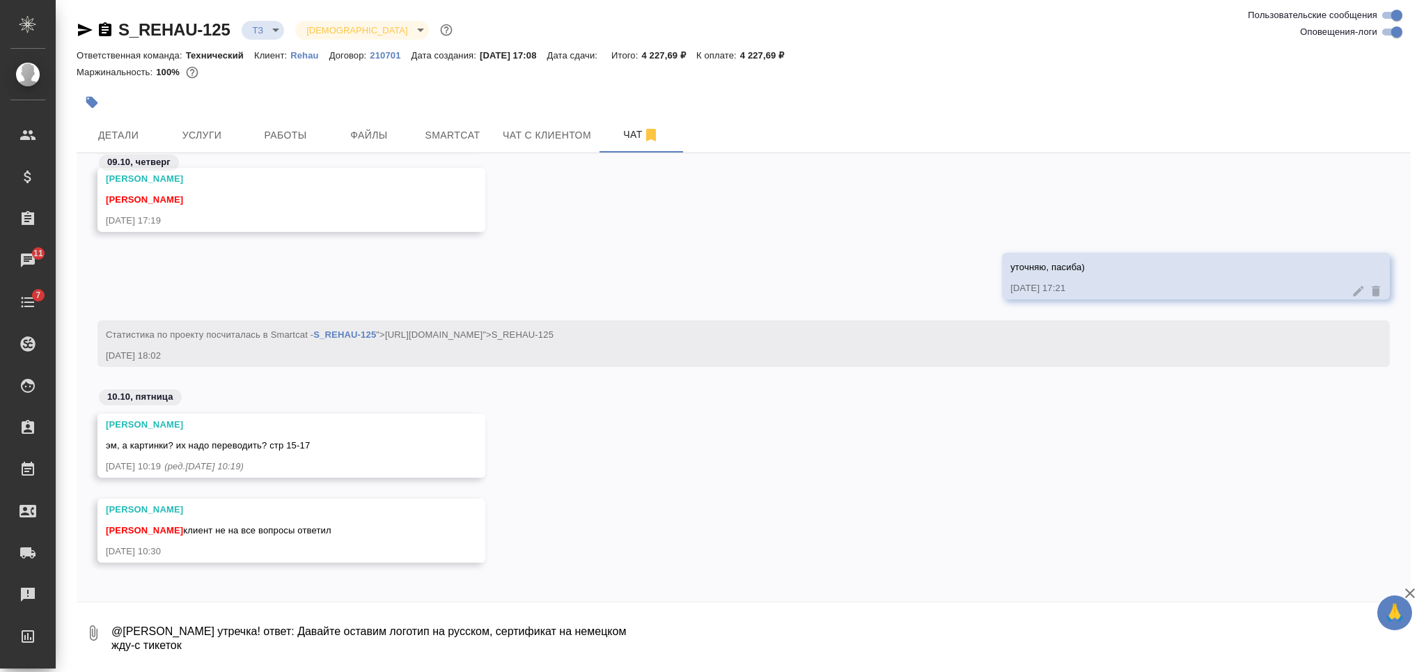
scroll to position [1805, 0]
click at [551, 613] on textarea "@Заборова Александра утречка! ответ: Давайте оставим логотип на русском, сертиф…" at bounding box center [760, 632] width 1301 height 47
click at [134, 631] on textarea "кариинки нет, они не читаемые совсем" at bounding box center [749, 632] width 1278 height 47
click at [318, 623] on textarea "картинки нет, они не читаемые совсем" at bounding box center [749, 632] width 1278 height 47
type textarea "картинки нет, они не читаемые совсем"
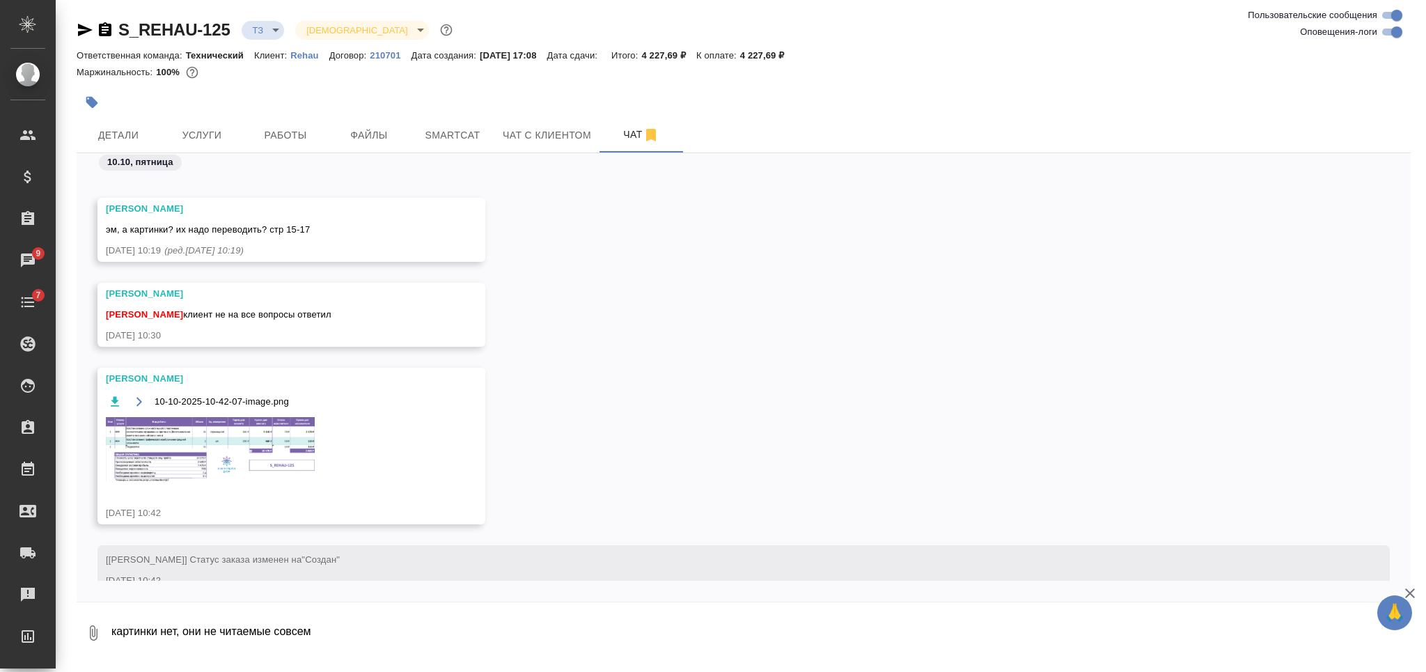
scroll to position [2051, 0]
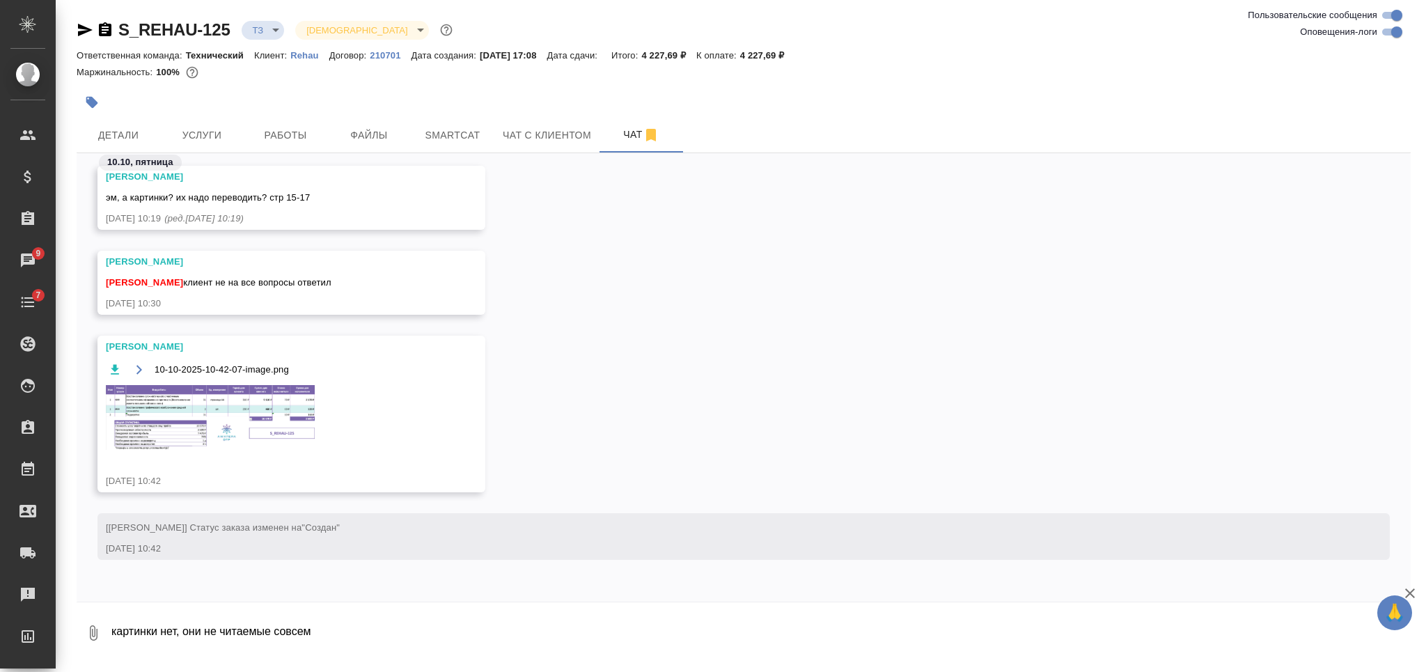
click at [279, 416] on img at bounding box center [210, 417] width 209 height 65
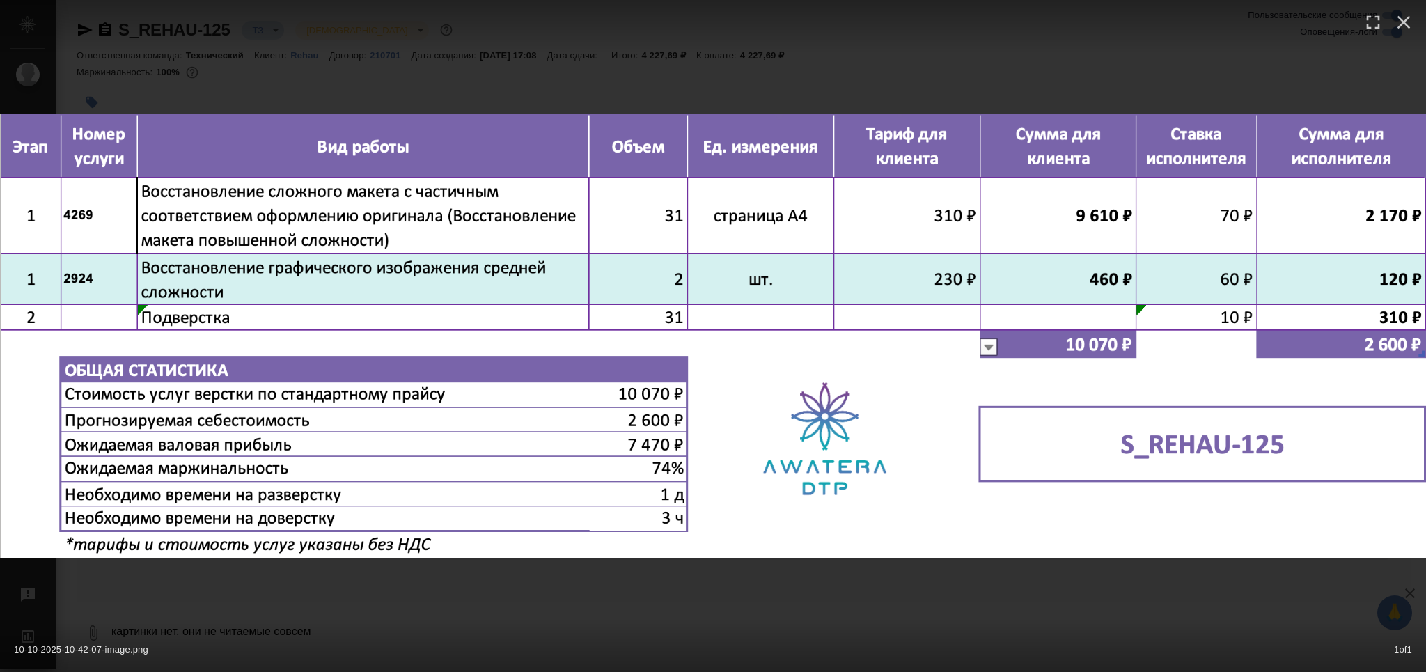
drag, startPoint x: 774, startPoint y: 641, endPoint x: 692, endPoint y: 576, distance: 104.1
click at [772, 641] on div "10-10-2025-10-42-07-image.png 1 of 1" at bounding box center [713, 646] width 1426 height 52
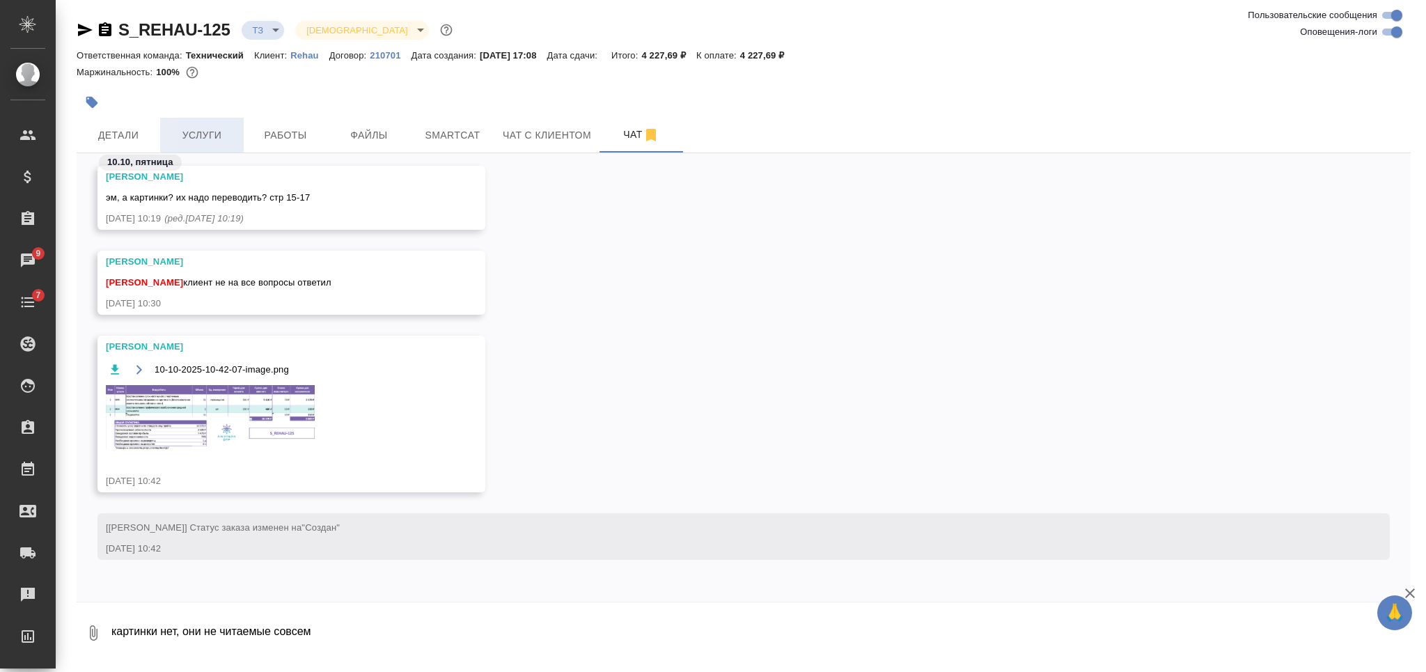
click at [199, 134] on span "Услуги" at bounding box center [202, 135] width 67 height 17
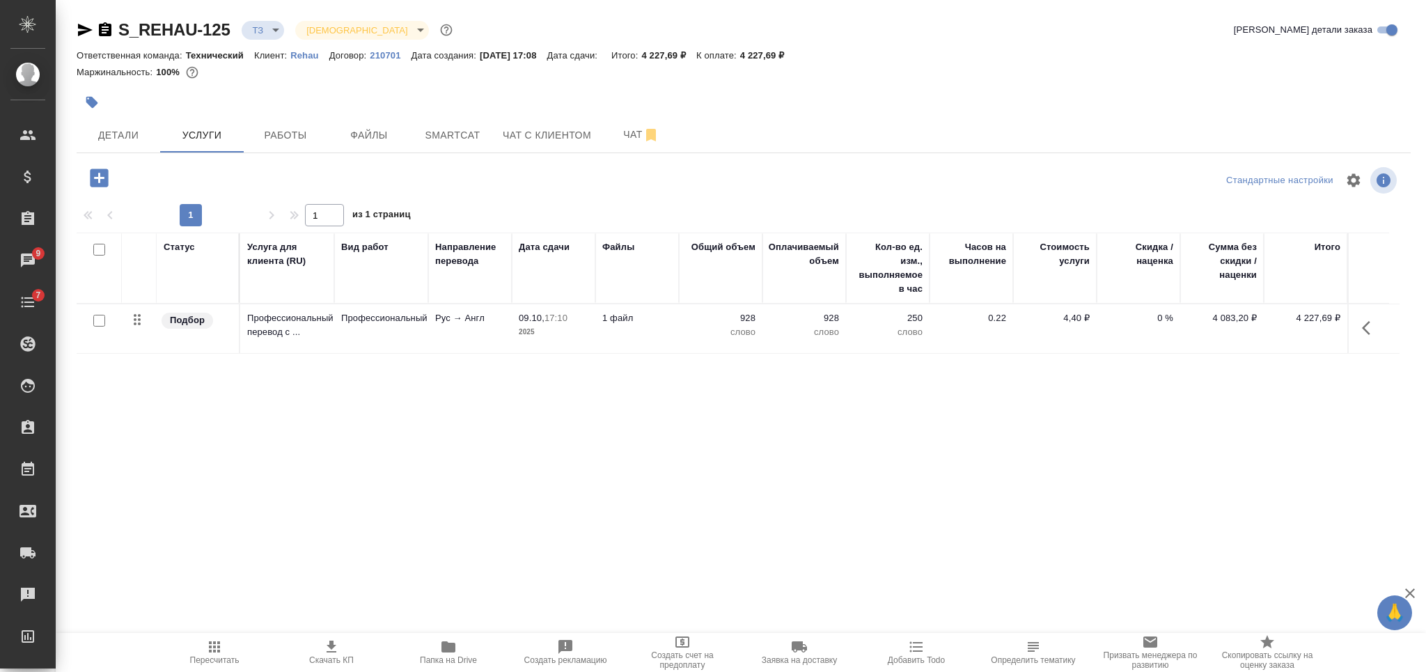
click at [98, 178] on icon "button" at bounding box center [99, 178] width 24 height 24
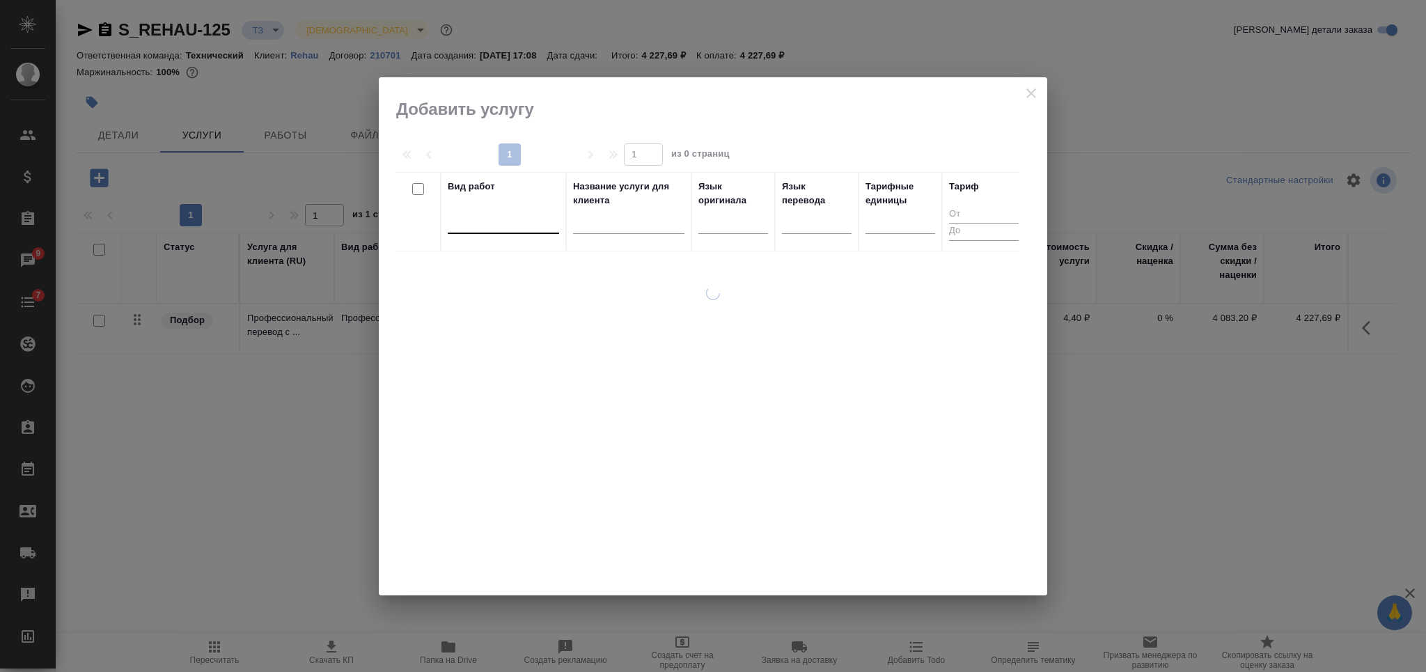
click at [492, 226] on div at bounding box center [503, 220] width 111 height 20
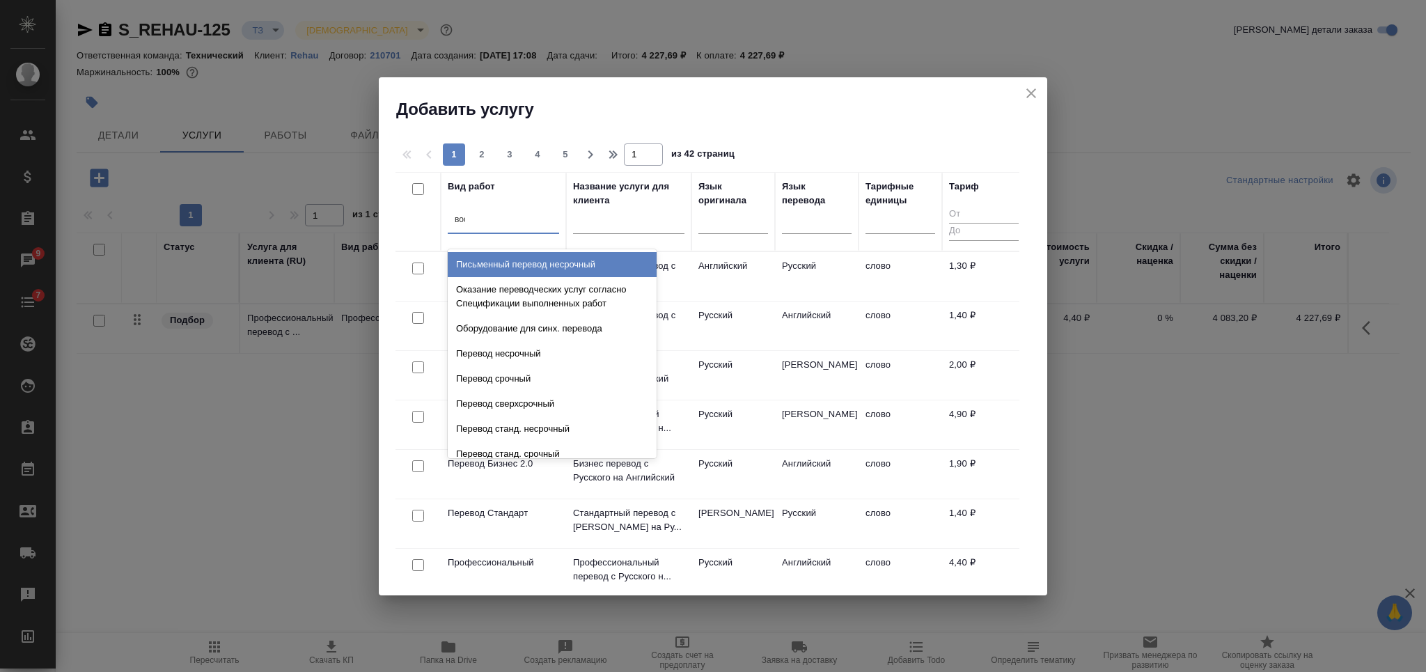
type input "восс"
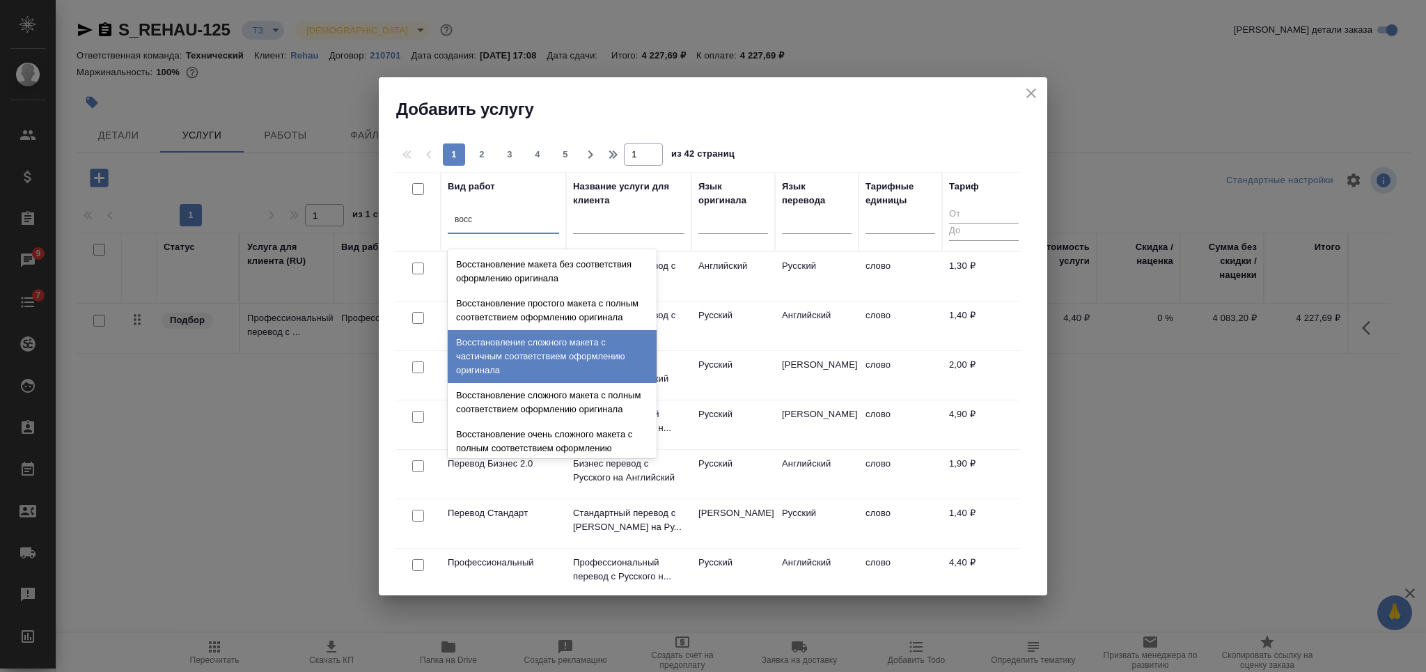
click at [532, 372] on div "Восстановление сложного макета с частичным соответствием оформлению оригинала" at bounding box center [552, 356] width 209 height 53
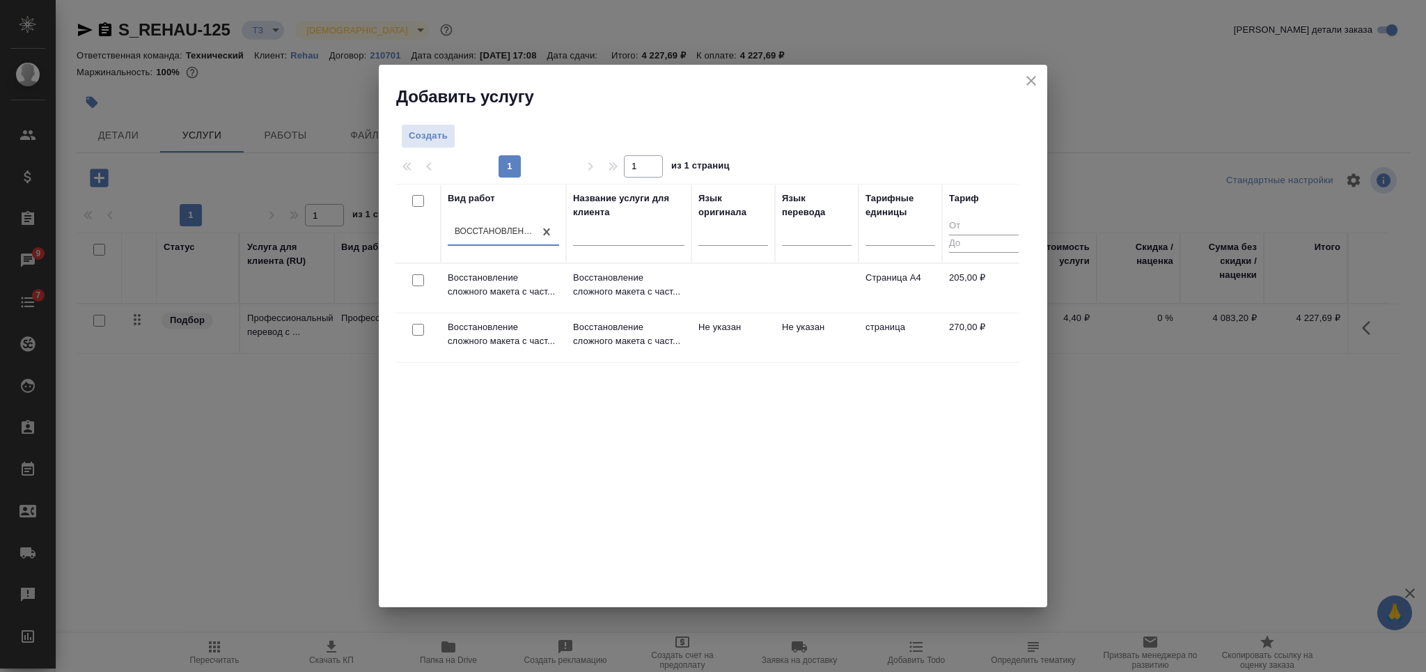
click at [444, 400] on div "Вид работ option Восстановление сложного макета с частичным соответствием оформ…" at bounding box center [708, 393] width 624 height 418
click at [421, 283] on input "checkbox" at bounding box center [418, 280] width 12 height 12
checkbox input "true"
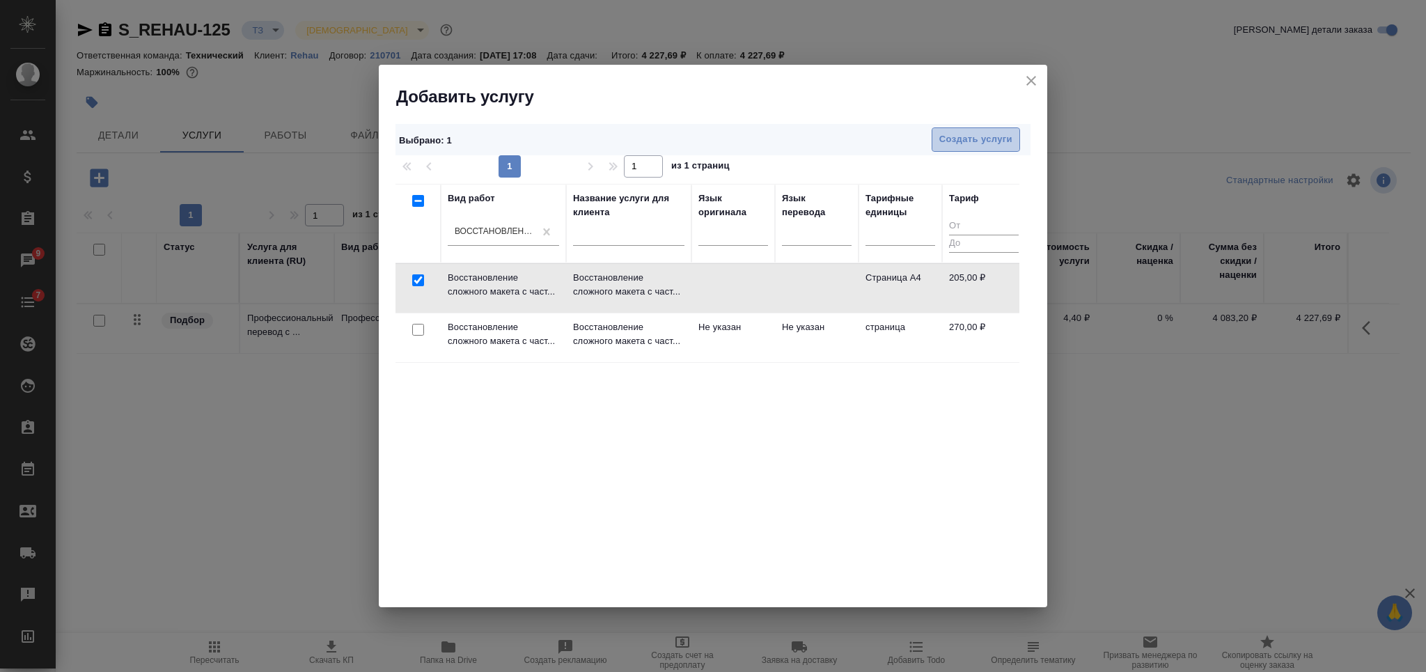
click at [960, 141] on span "Создать услуги" at bounding box center [975, 140] width 73 height 16
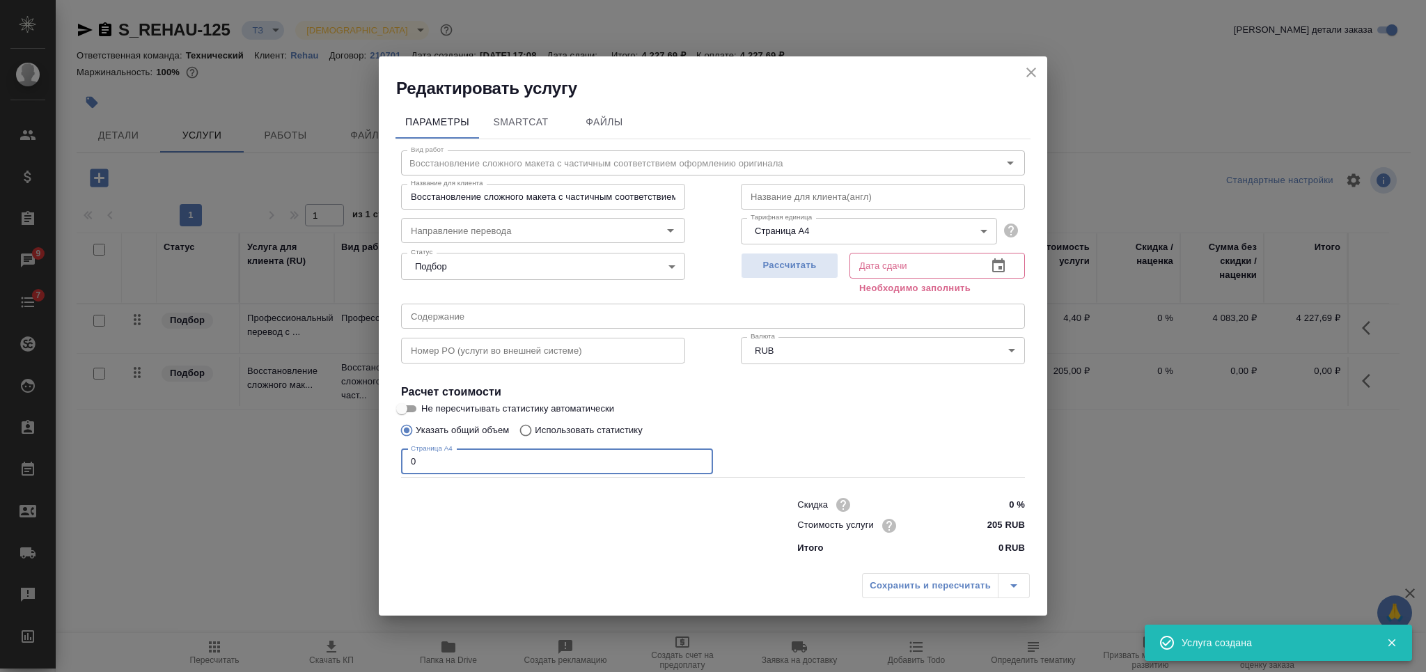
drag, startPoint x: 421, startPoint y: 464, endPoint x: 404, endPoint y: 464, distance: 17.4
click at [404, 464] on input "0" at bounding box center [557, 461] width 312 height 25
type input "31"
click at [775, 271] on span "Рассчитать" at bounding box center [790, 266] width 82 height 16
type input "10.10.2025 17:03"
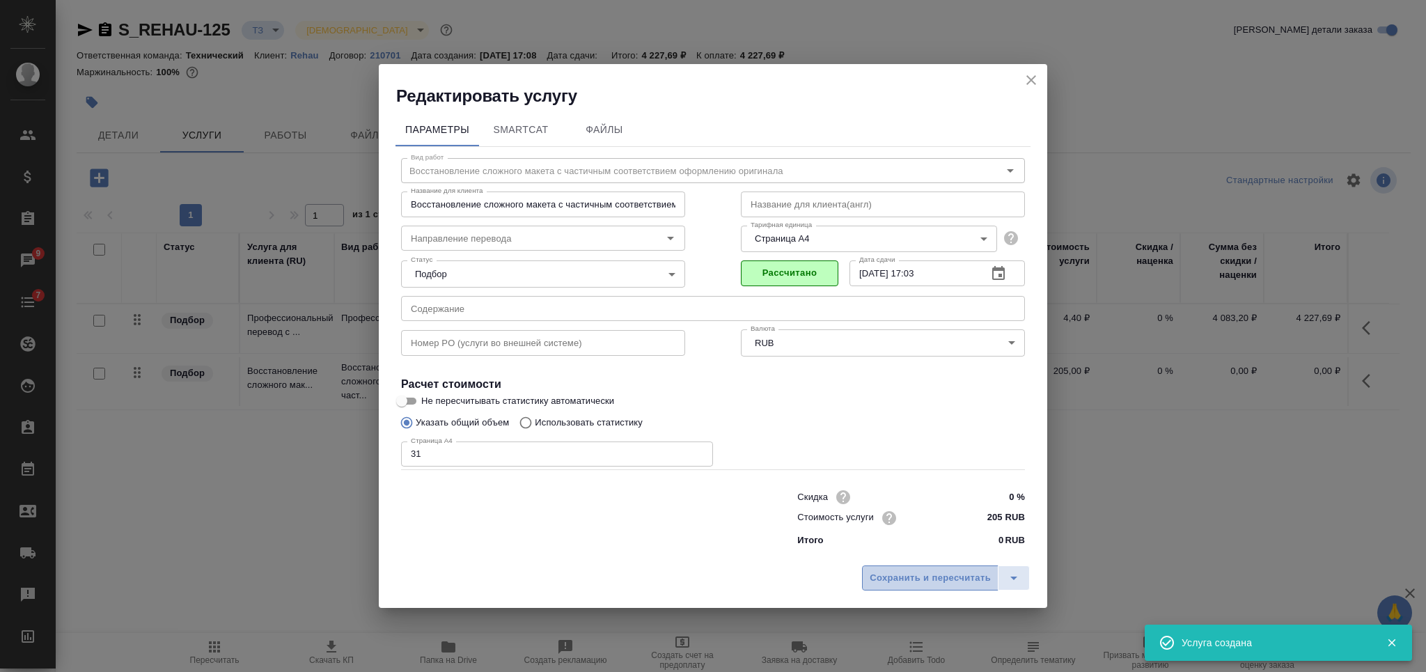
click at [895, 580] on span "Сохранить и пересчитать" at bounding box center [930, 578] width 121 height 16
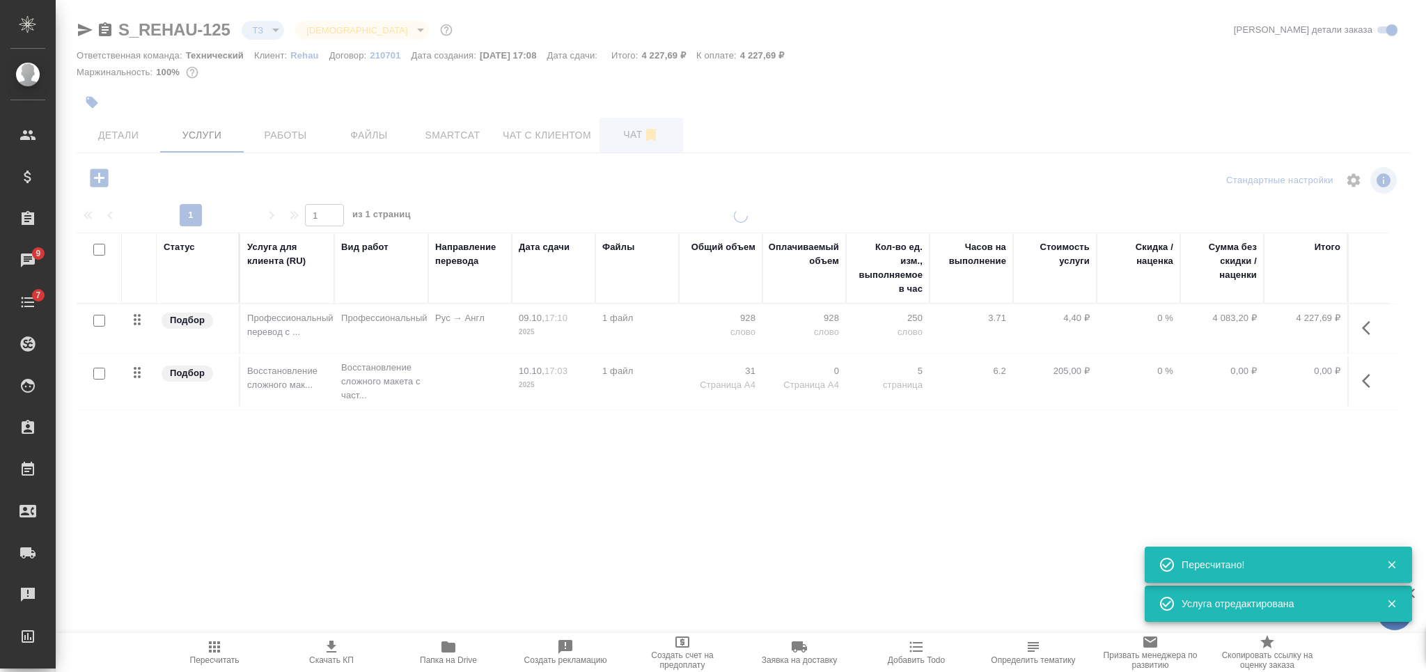
type input "new"
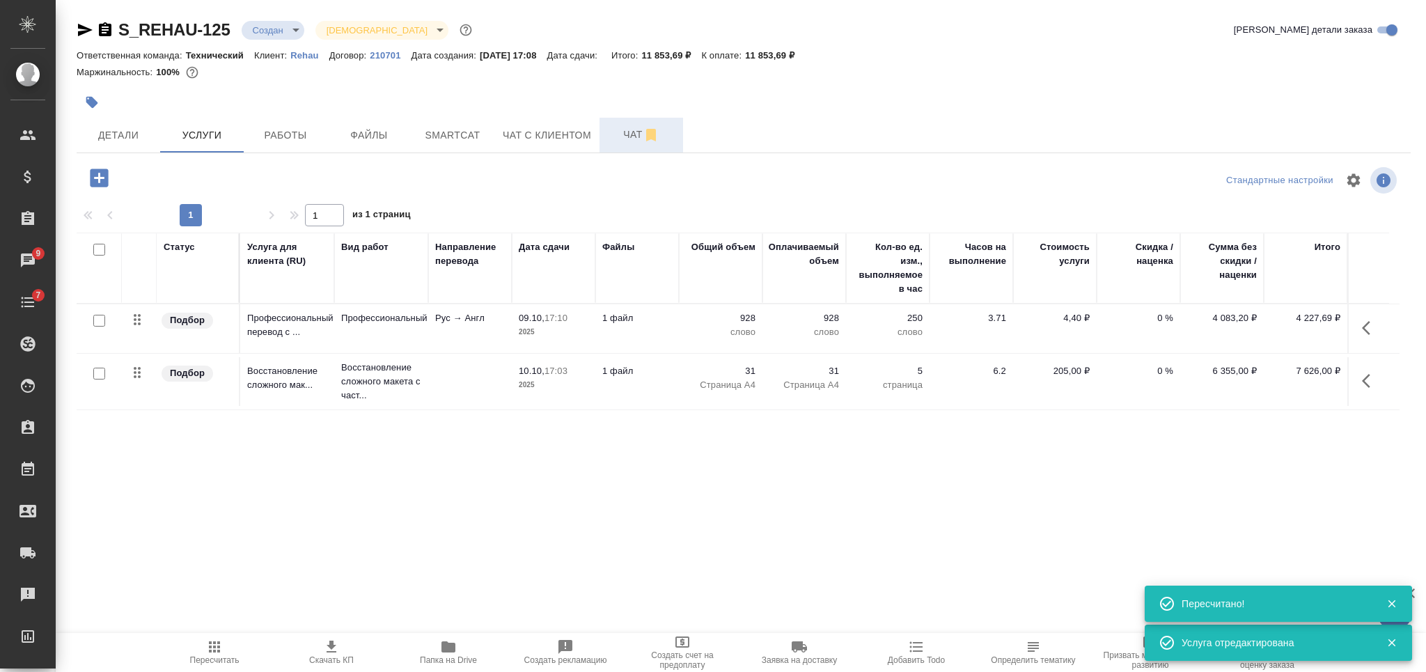
click at [631, 139] on span "Чат" at bounding box center [641, 134] width 67 height 17
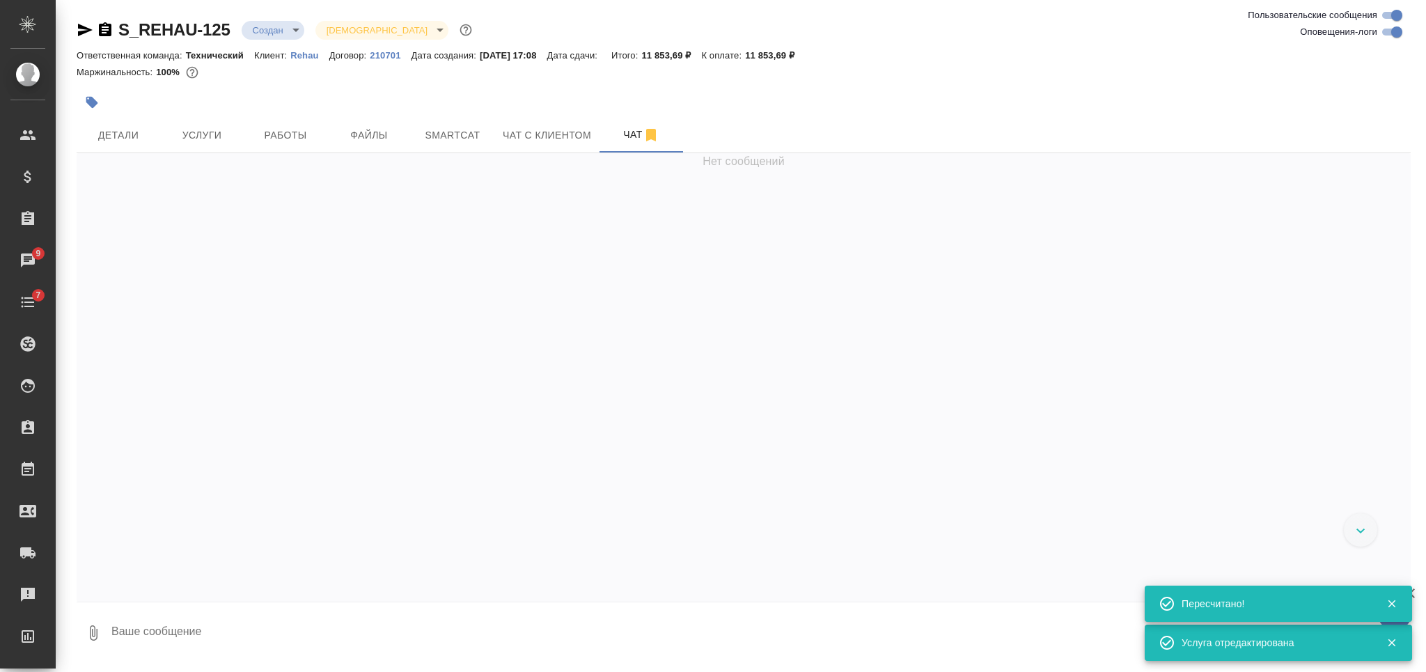
scroll to position [3758, 0]
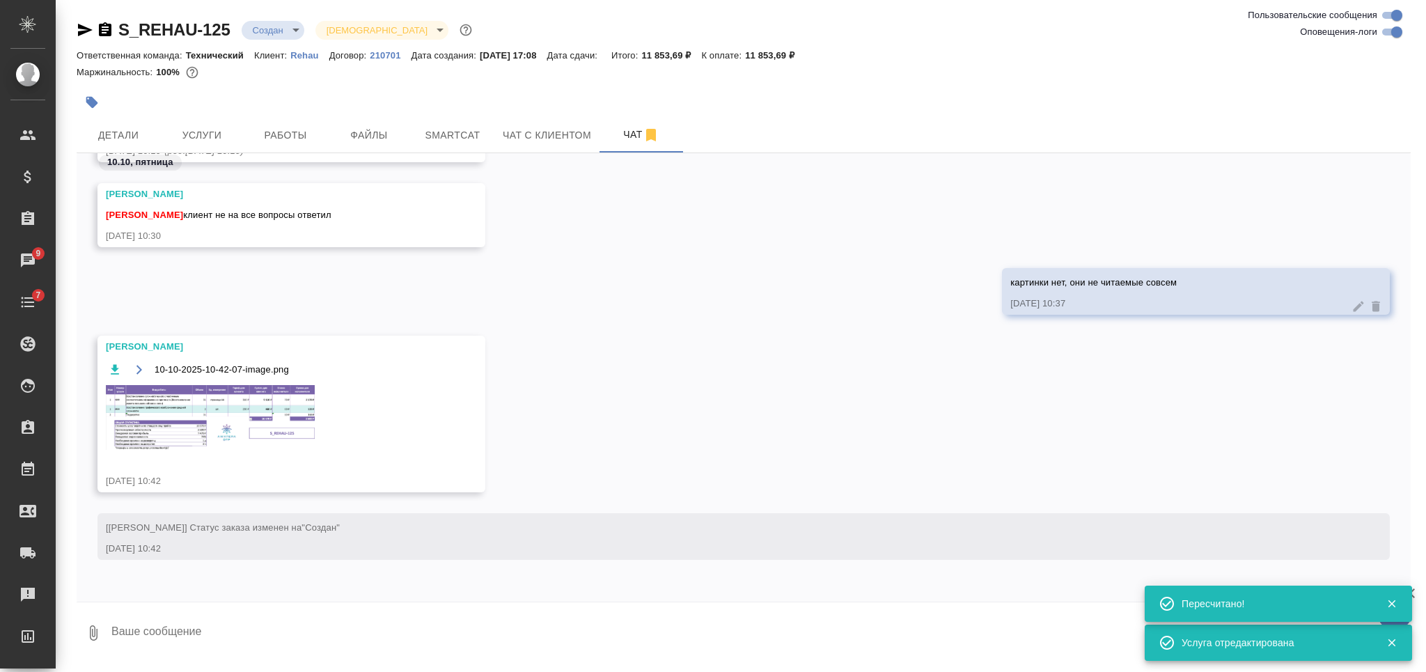
click at [260, 421] on img at bounding box center [210, 417] width 209 height 65
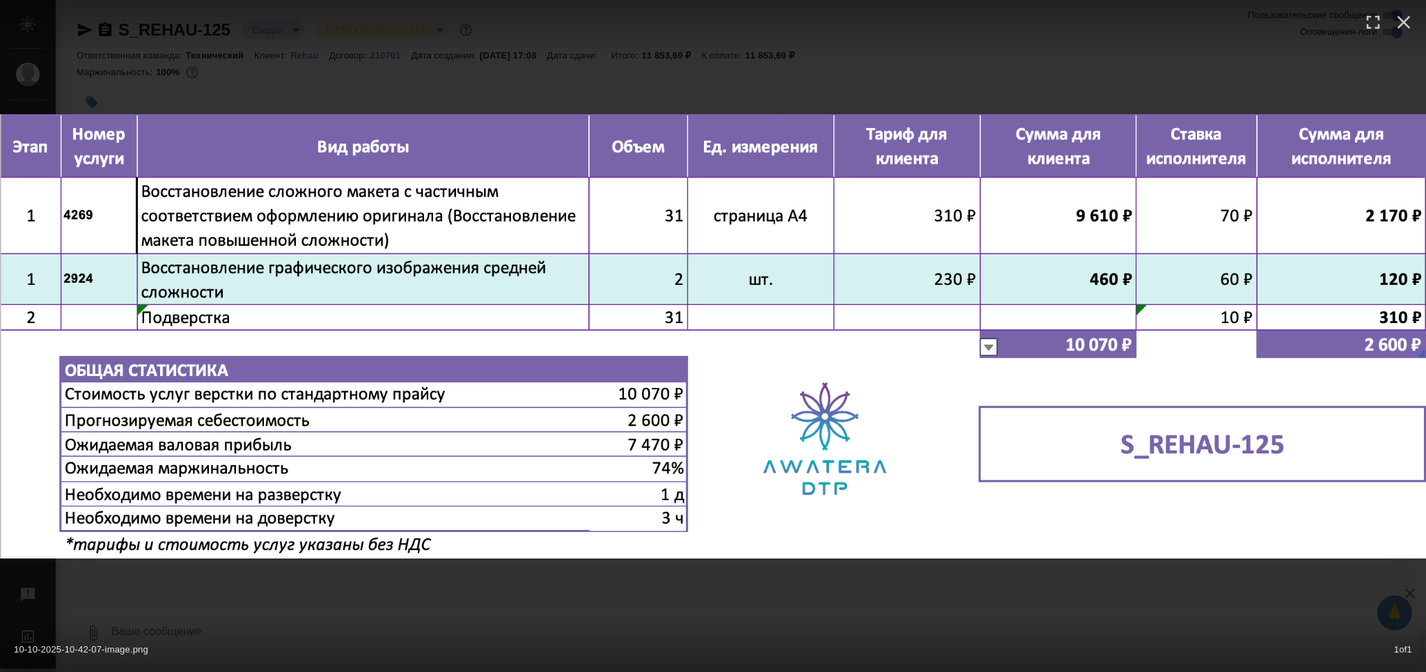
click at [674, 606] on div "10-10-2025-10-42-07-image.png 1 of 1" at bounding box center [713, 336] width 1426 height 672
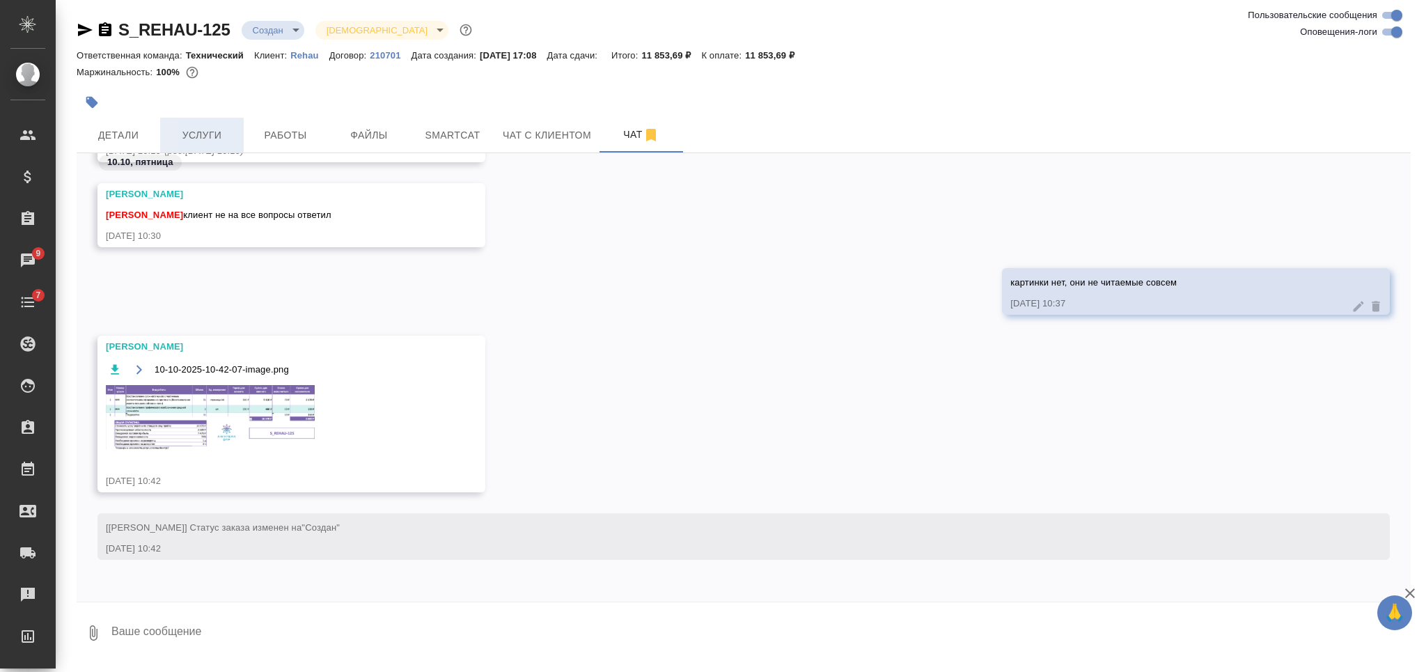
click at [206, 142] on span "Услуги" at bounding box center [202, 135] width 67 height 17
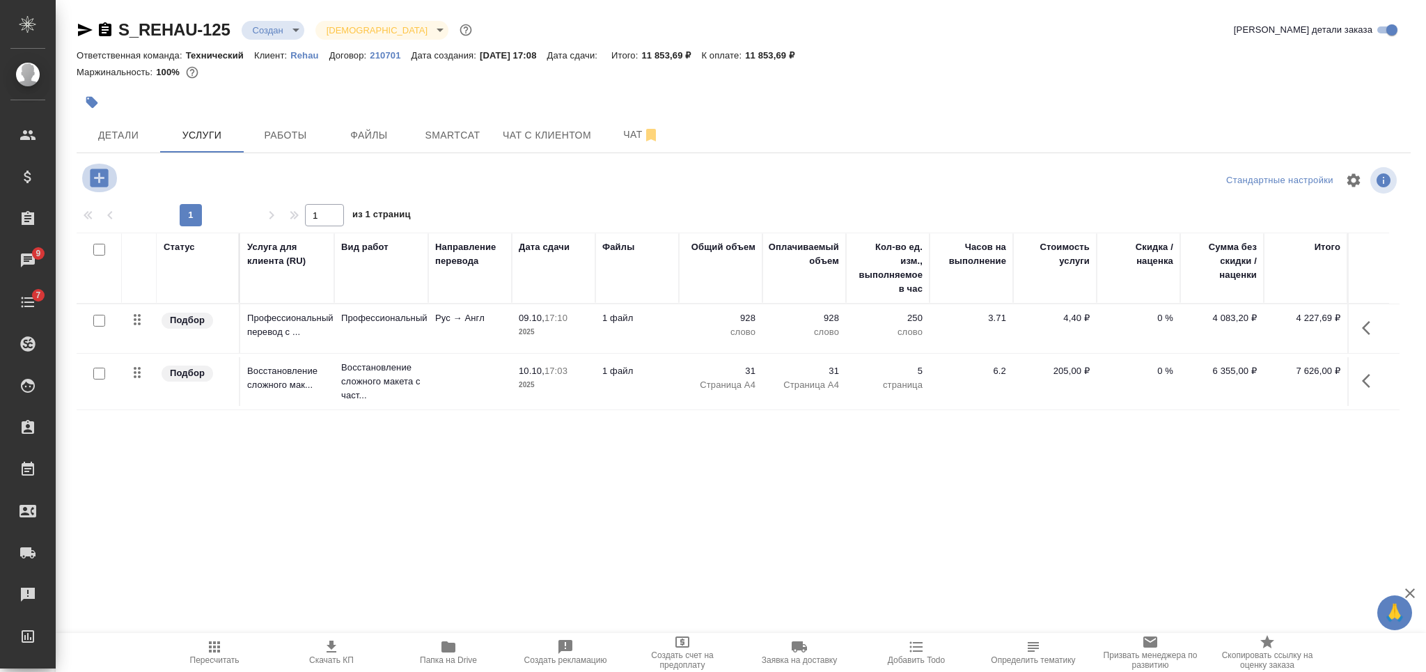
click at [104, 178] on icon "button" at bounding box center [99, 178] width 18 height 18
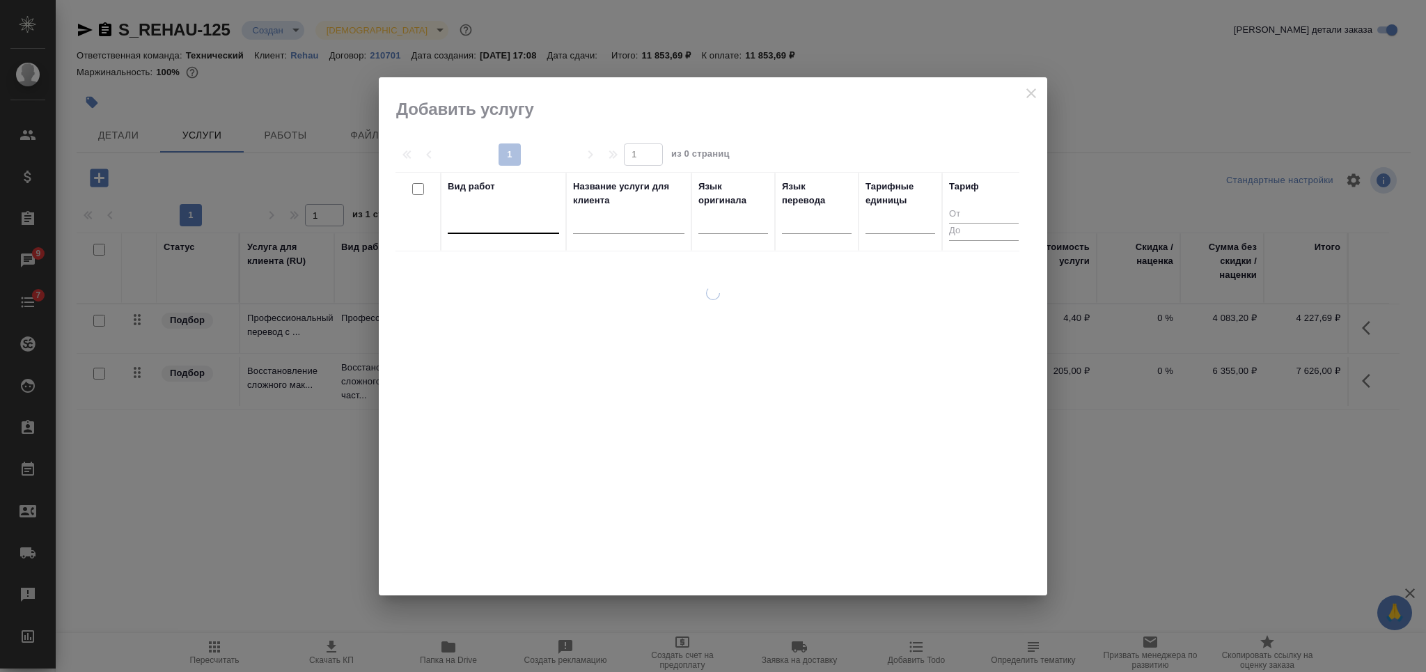
click at [491, 225] on div at bounding box center [503, 220] width 111 height 20
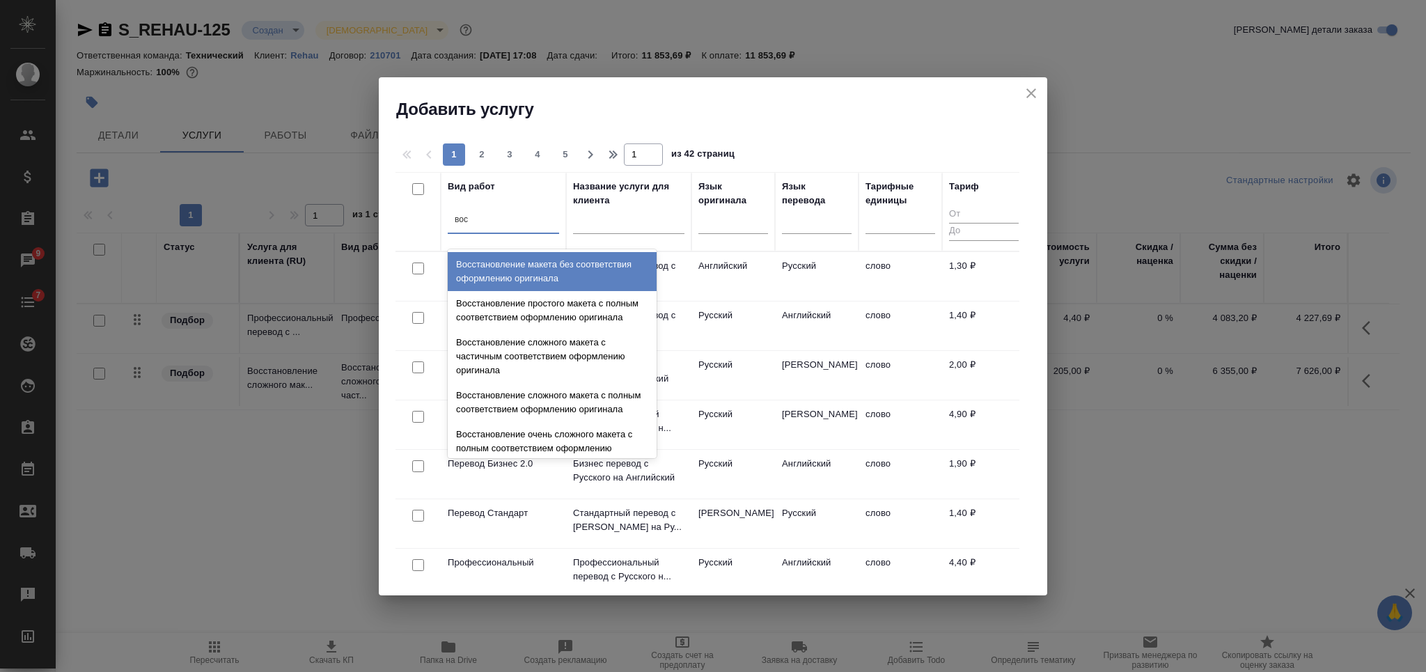
type input "восс"
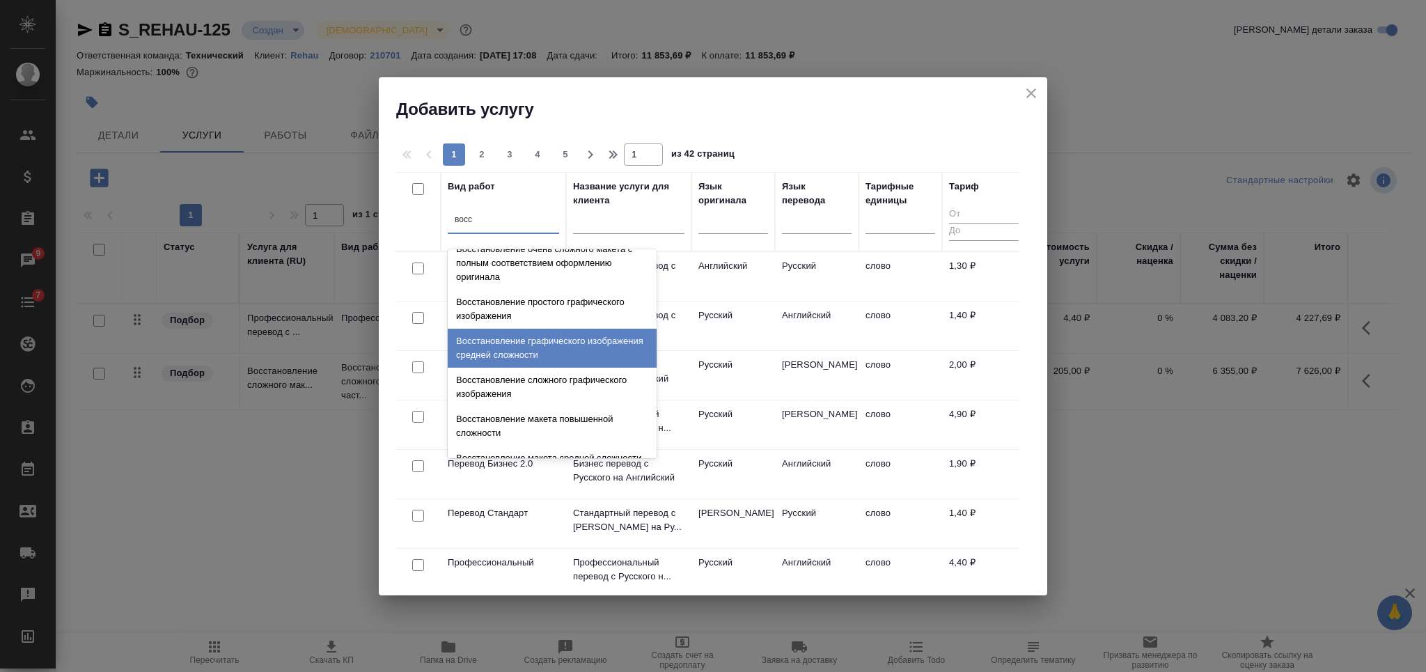
scroll to position [256, 0]
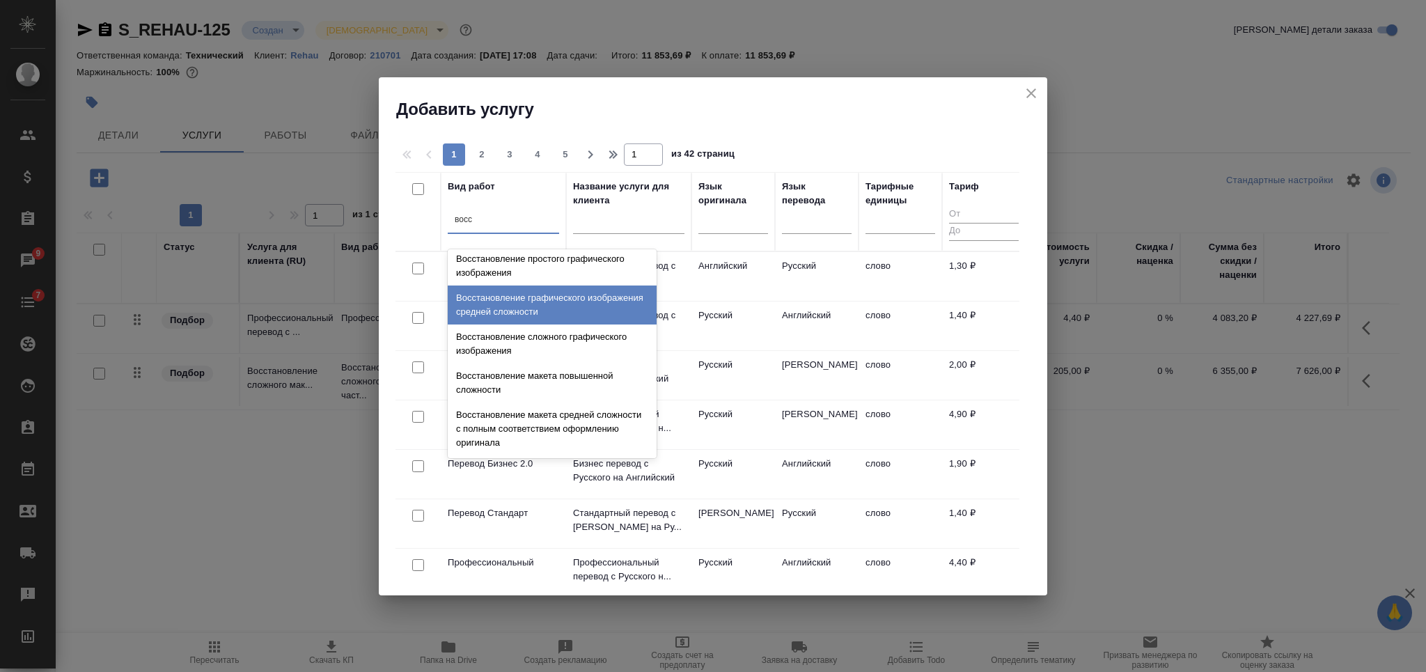
click at [569, 312] on div "Восстановление графического изображения средней сложности" at bounding box center [552, 304] width 209 height 39
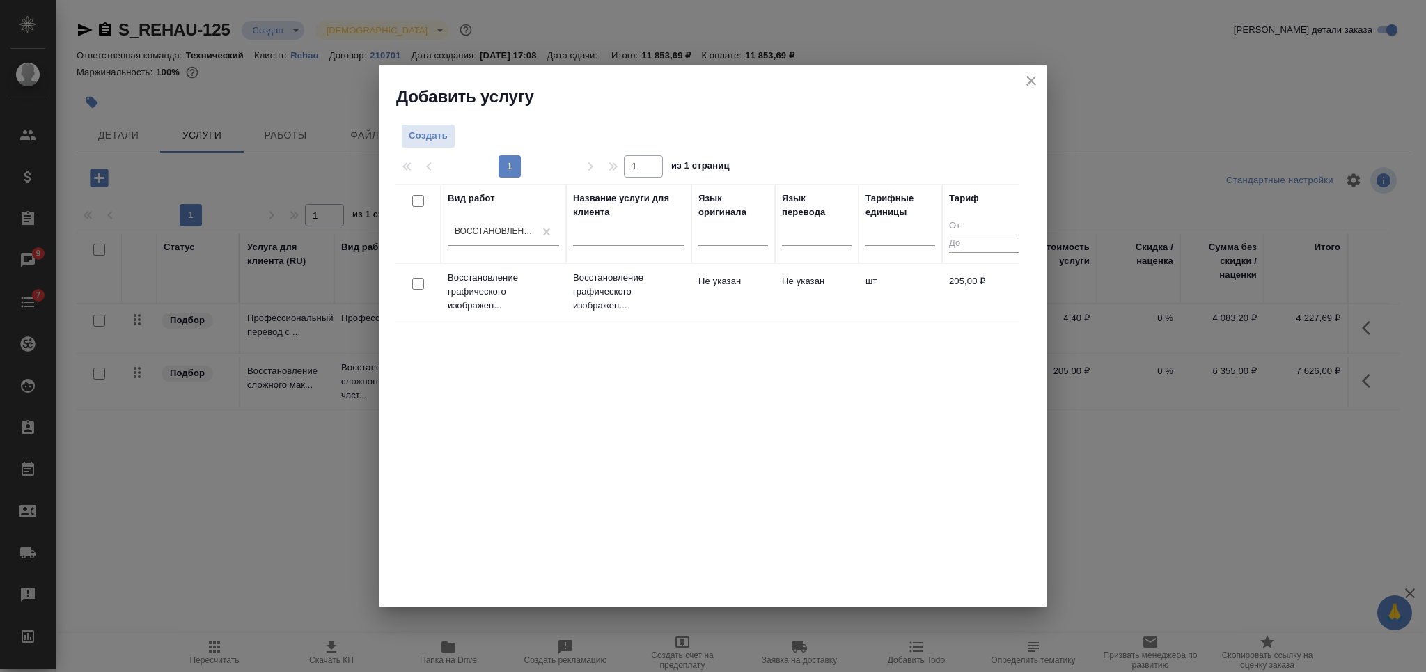
click at [416, 281] on input "checkbox" at bounding box center [418, 284] width 12 height 12
checkbox input "true"
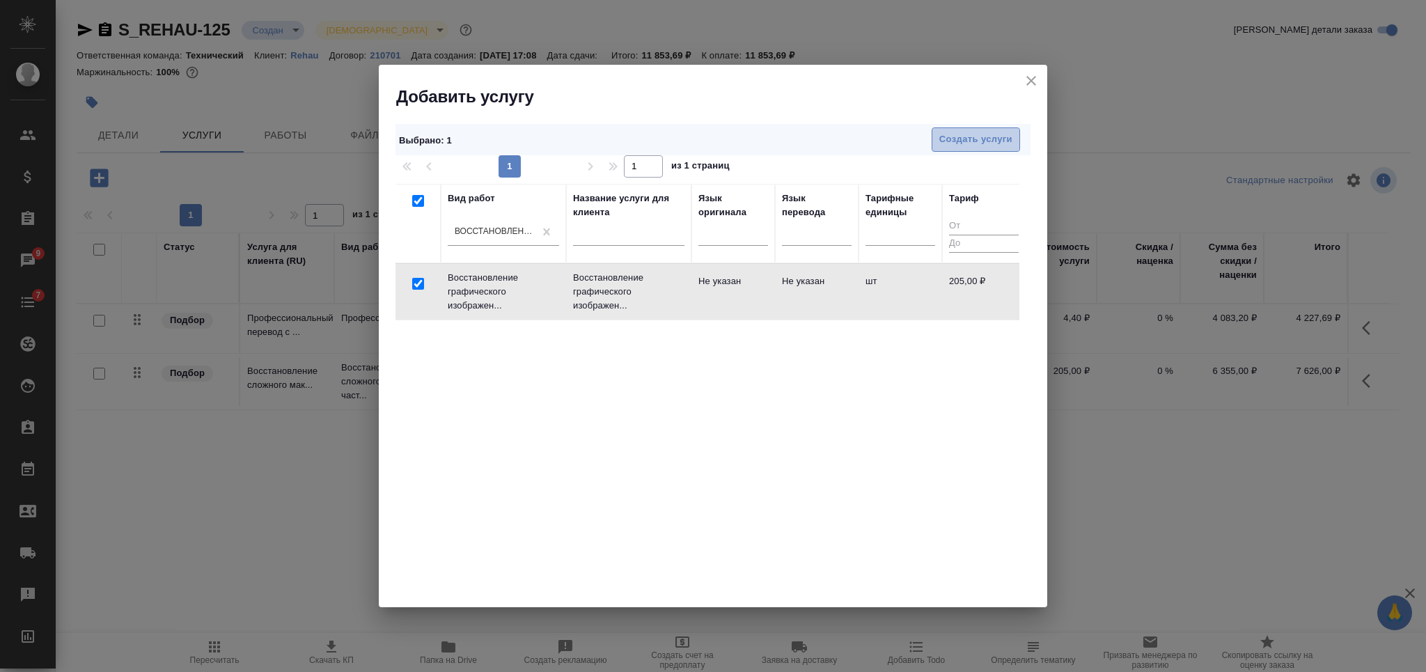
click at [941, 135] on span "Создать услуги" at bounding box center [975, 140] width 73 height 16
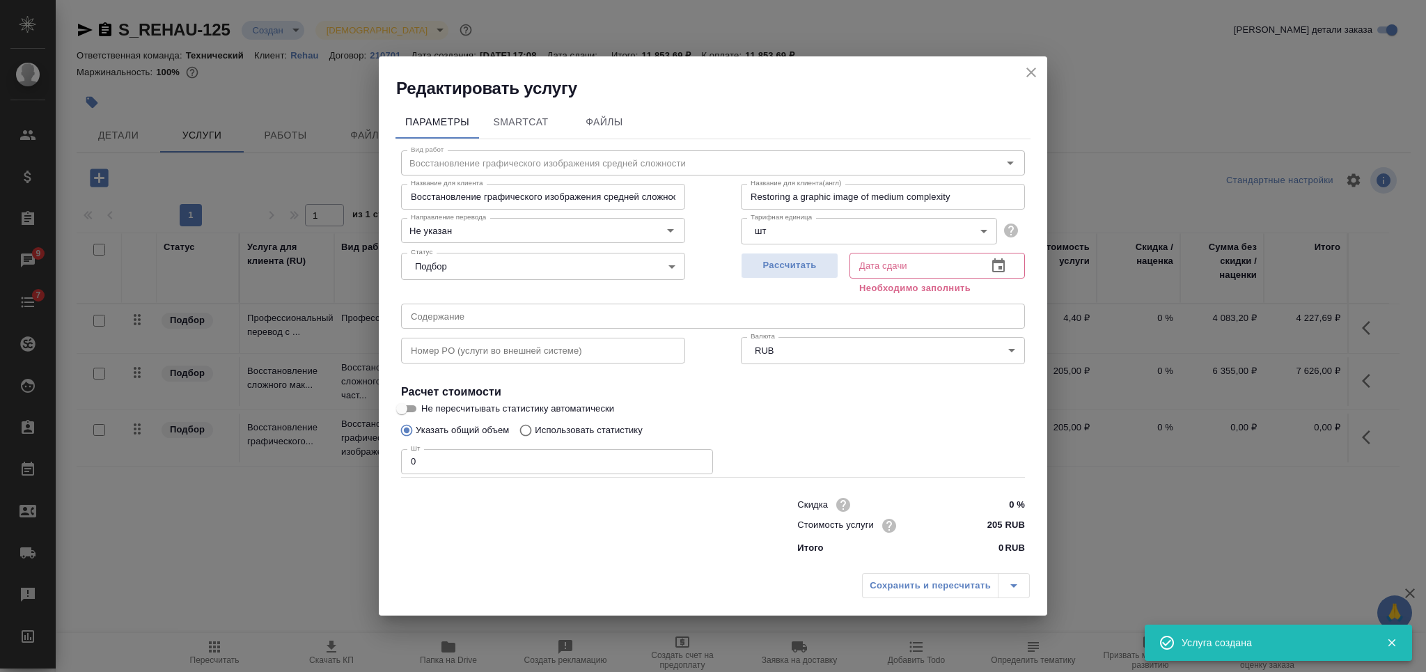
drag, startPoint x: 409, startPoint y: 463, endPoint x: 386, endPoint y: 463, distance: 23.0
click at [387, 463] on div "Параметры SmartCat Файлы Вид работ Восстановление графического изображения сред…" at bounding box center [713, 333] width 668 height 467
type input "2"
click at [793, 269] on span "Рассчитать" at bounding box center [790, 266] width 82 height 16
type input "10.10.2025 11:15"
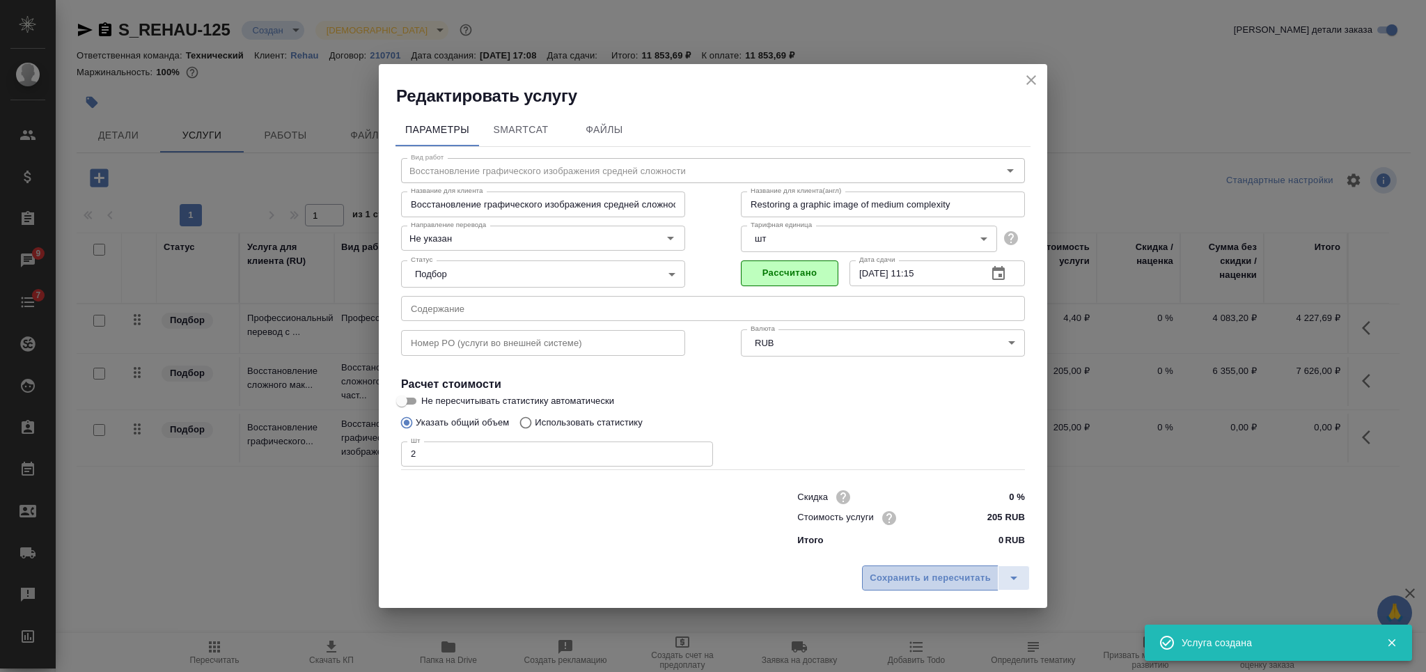
click at [927, 576] on span "Сохранить и пересчитать" at bounding box center [930, 578] width 121 height 16
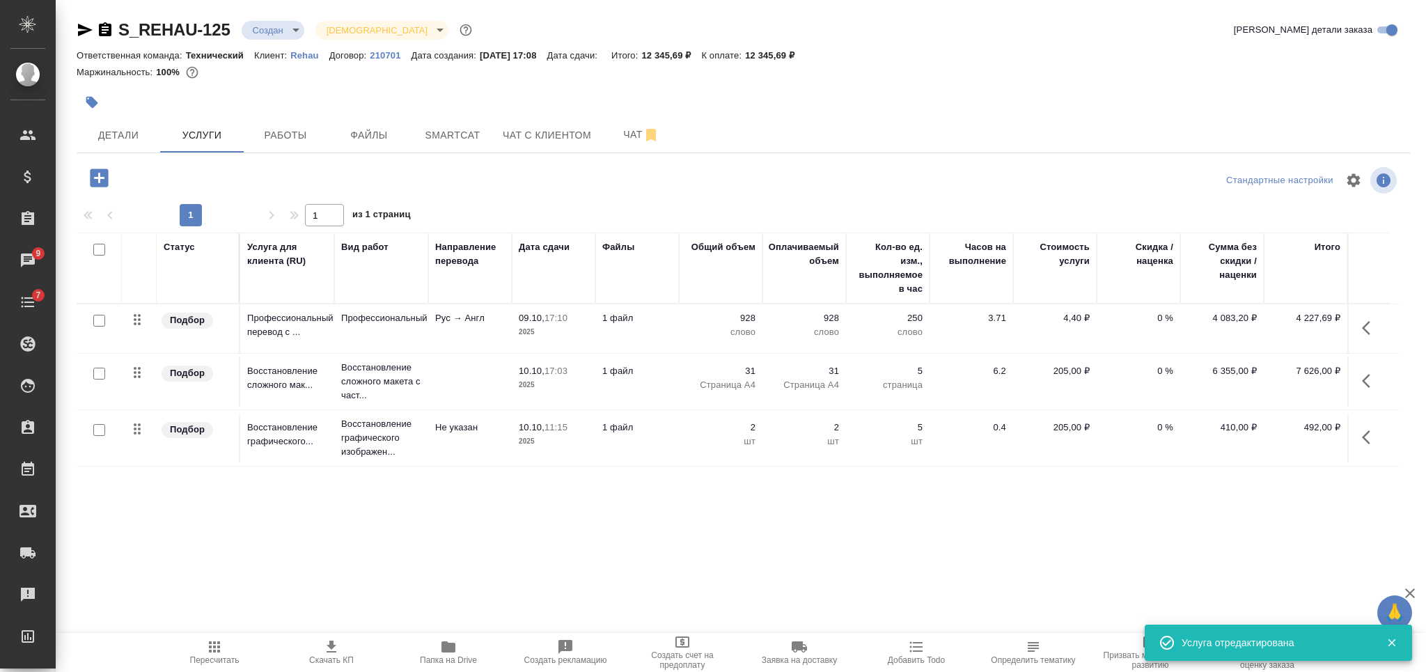
click at [1251, 525] on div "Статус Услуга для клиента (RU) Вид работ Направление перевода Дата сдачи Файлы …" at bounding box center [738, 382] width 1323 height 299
click at [671, 448] on td "1 файл" at bounding box center [637, 438] width 84 height 49
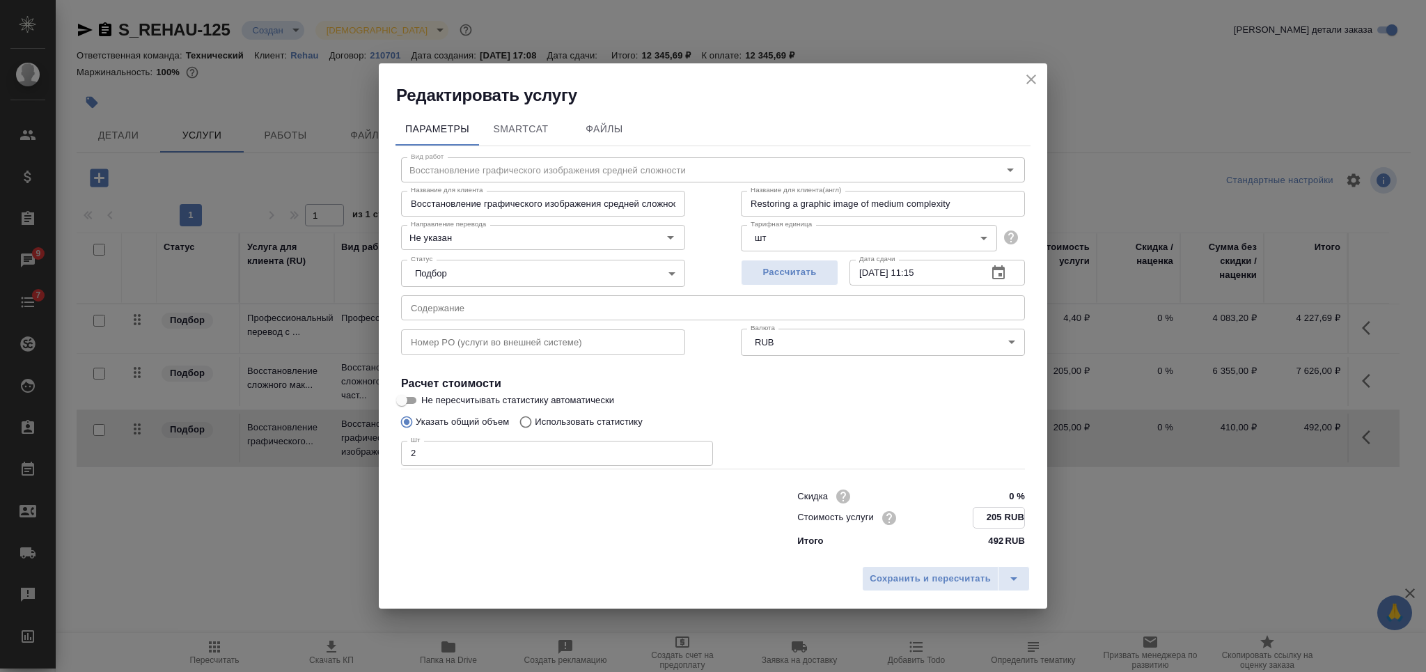
click at [988, 510] on input "205 RUB" at bounding box center [998, 518] width 51 height 20
click at [989, 518] on input "205 RUB" at bounding box center [998, 518] width 51 height 20
type input "170 RUB"
click at [957, 581] on span "Сохранить и пересчитать" at bounding box center [930, 578] width 121 height 16
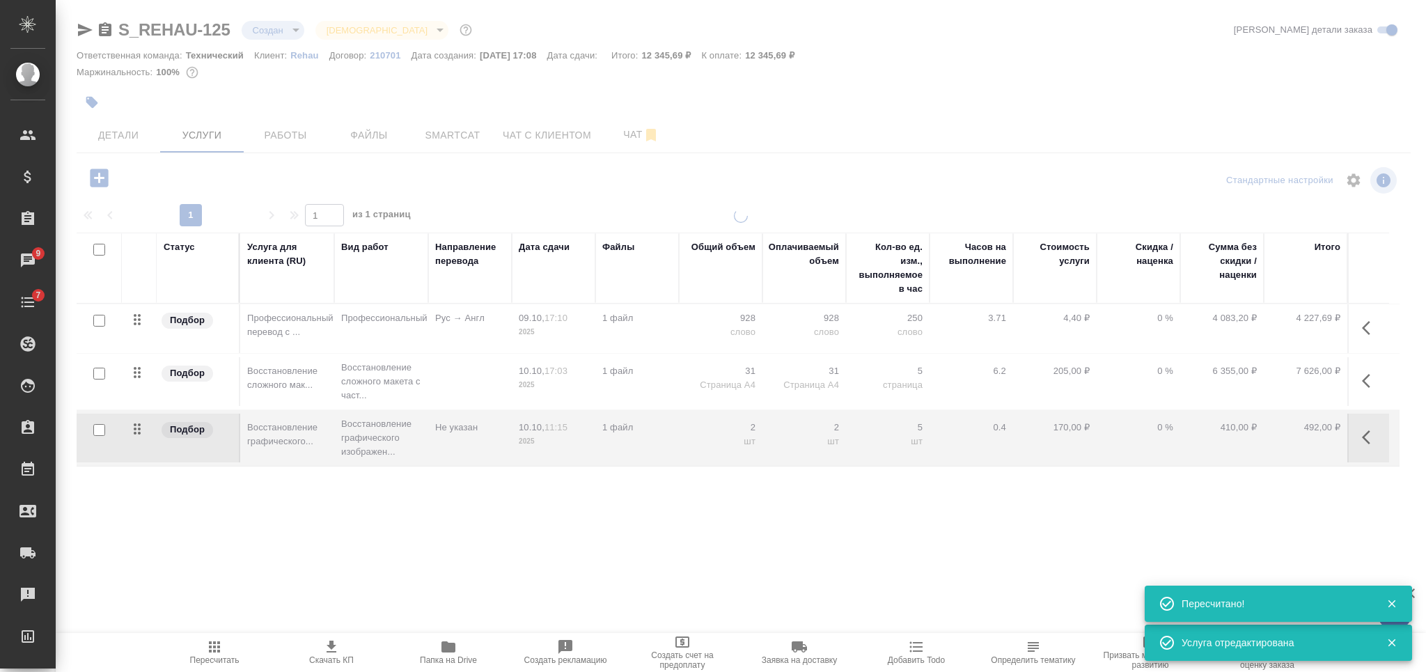
click at [922, 658] on span "Добавить Todo" at bounding box center [916, 660] width 57 height 10
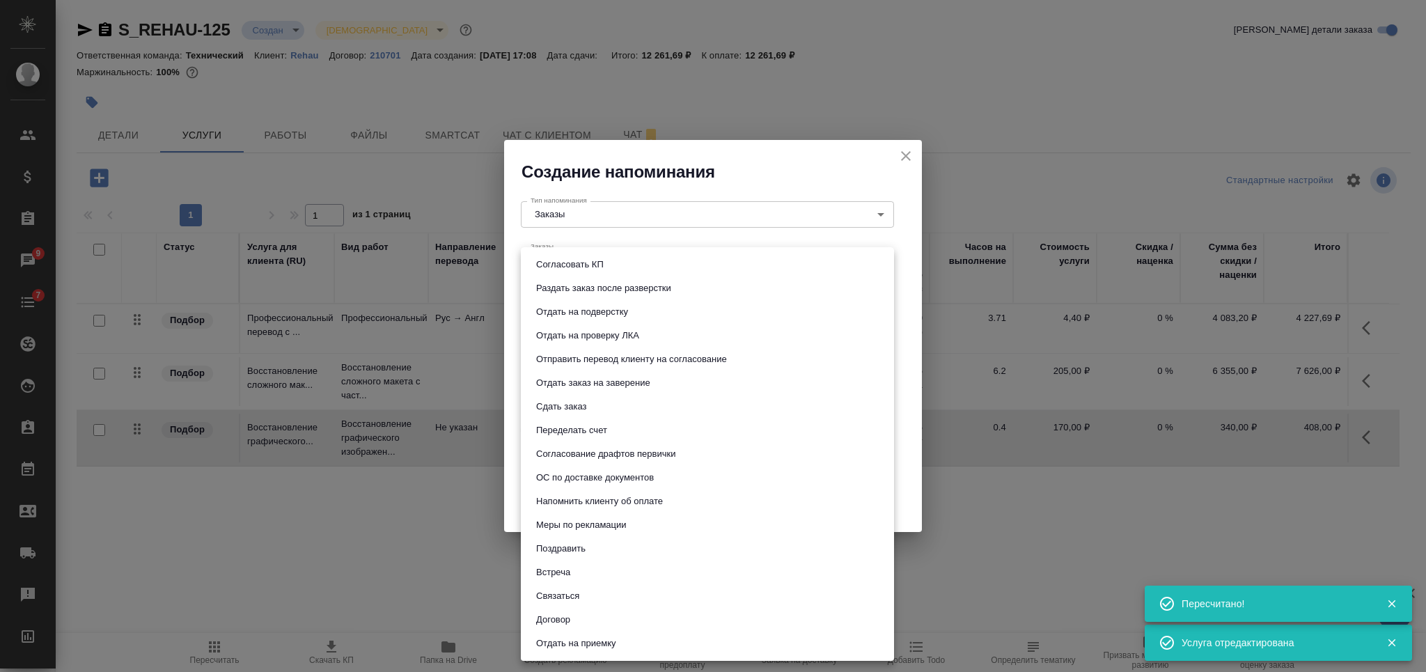
click at [606, 303] on body "🙏 .cls-1 fill:#fff; AWATERA Nikiforova Valeria Клиенты Спецификации Заказы 9 Ча…" at bounding box center [713, 336] width 1426 height 672
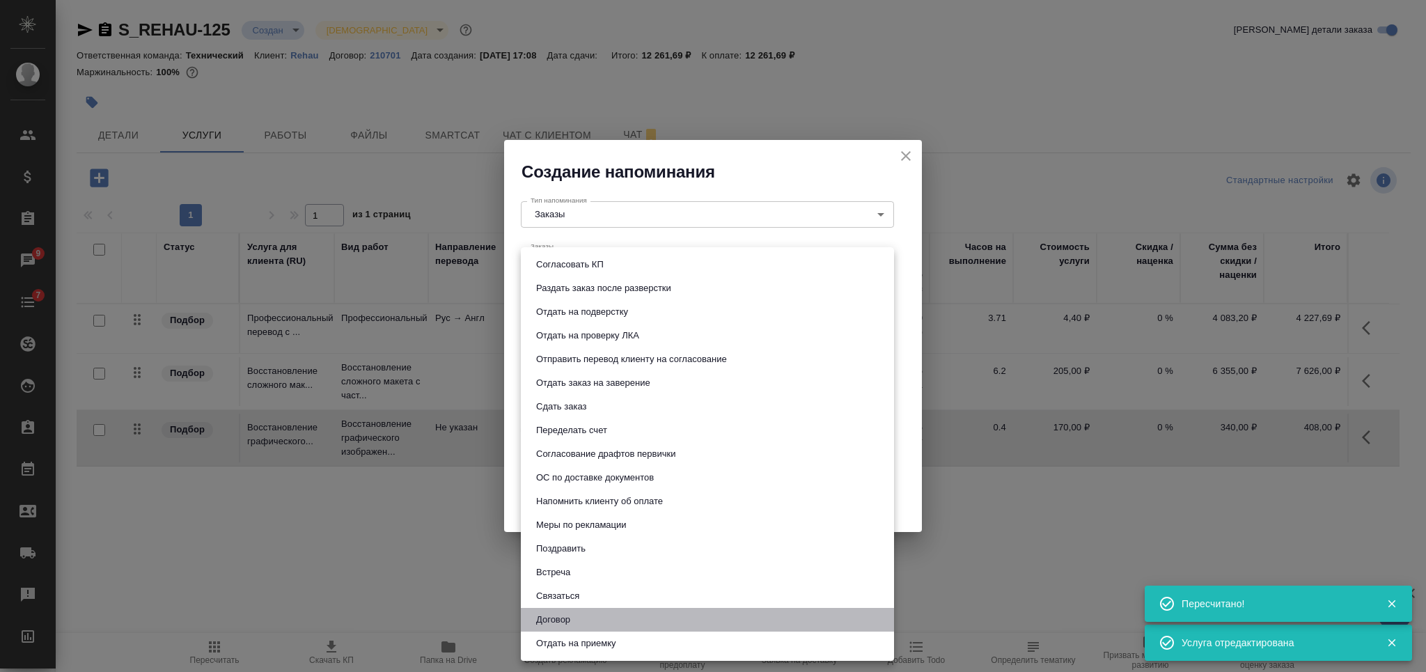
click at [620, 611] on li "Договор" at bounding box center [707, 620] width 373 height 24
type input "Договор"
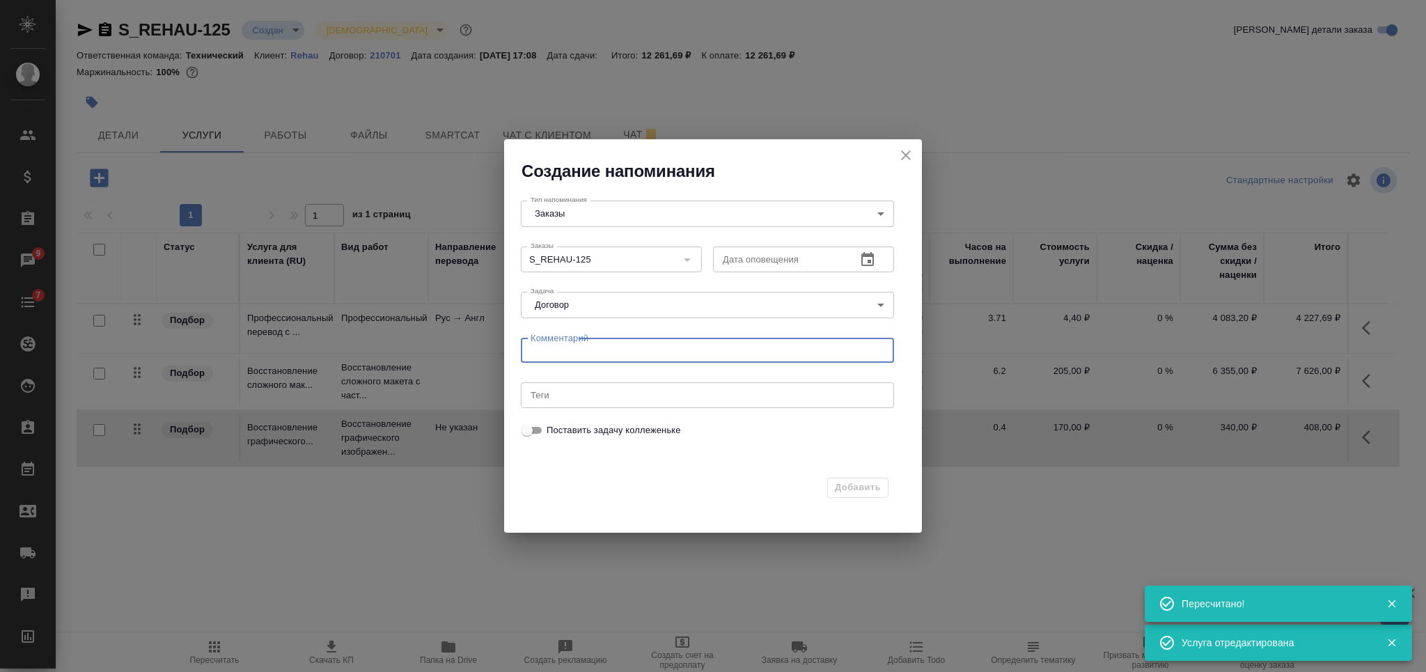
click at [599, 353] on textarea at bounding box center [708, 350] width 354 height 10
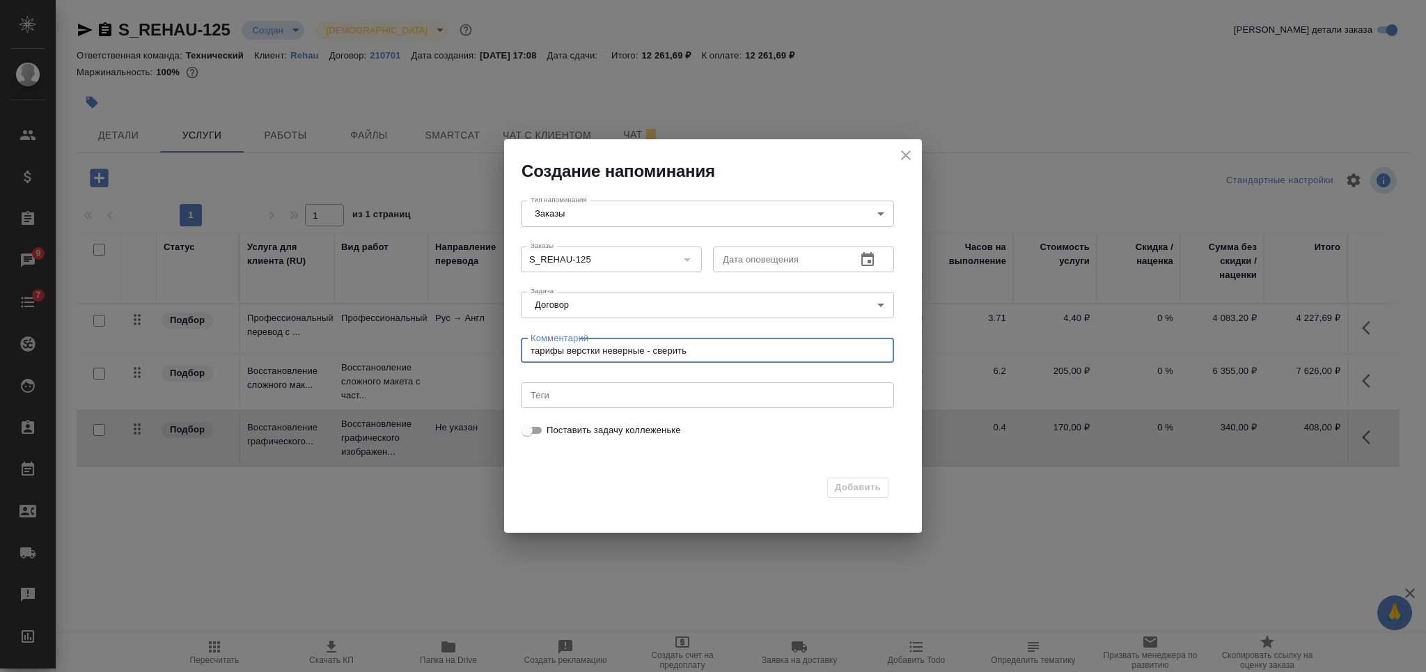
type textarea "тарифы верстки неверные - сверить"
click at [769, 253] on input "text" at bounding box center [779, 258] width 132 height 25
type input "10.11.2025 17:00"
click at [850, 481] on span "Добавить" at bounding box center [858, 488] width 46 height 16
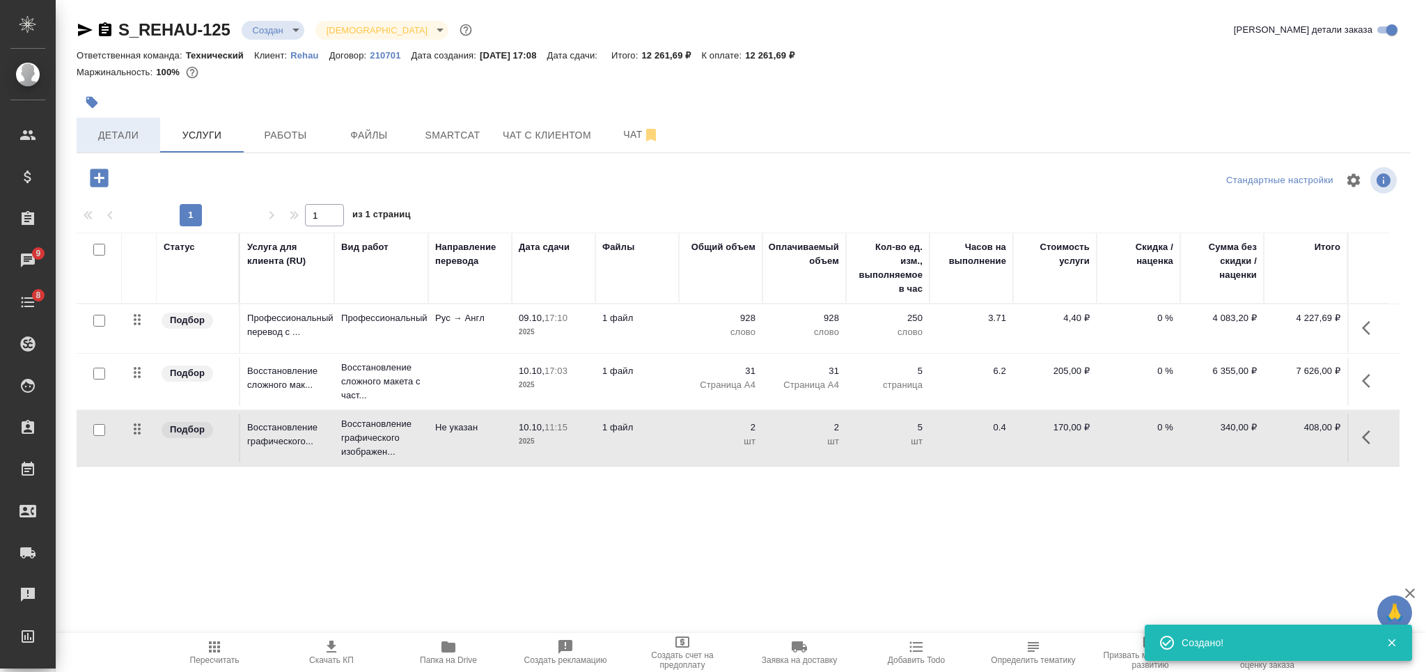
click at [137, 140] on span "Детали" at bounding box center [118, 135] width 67 height 17
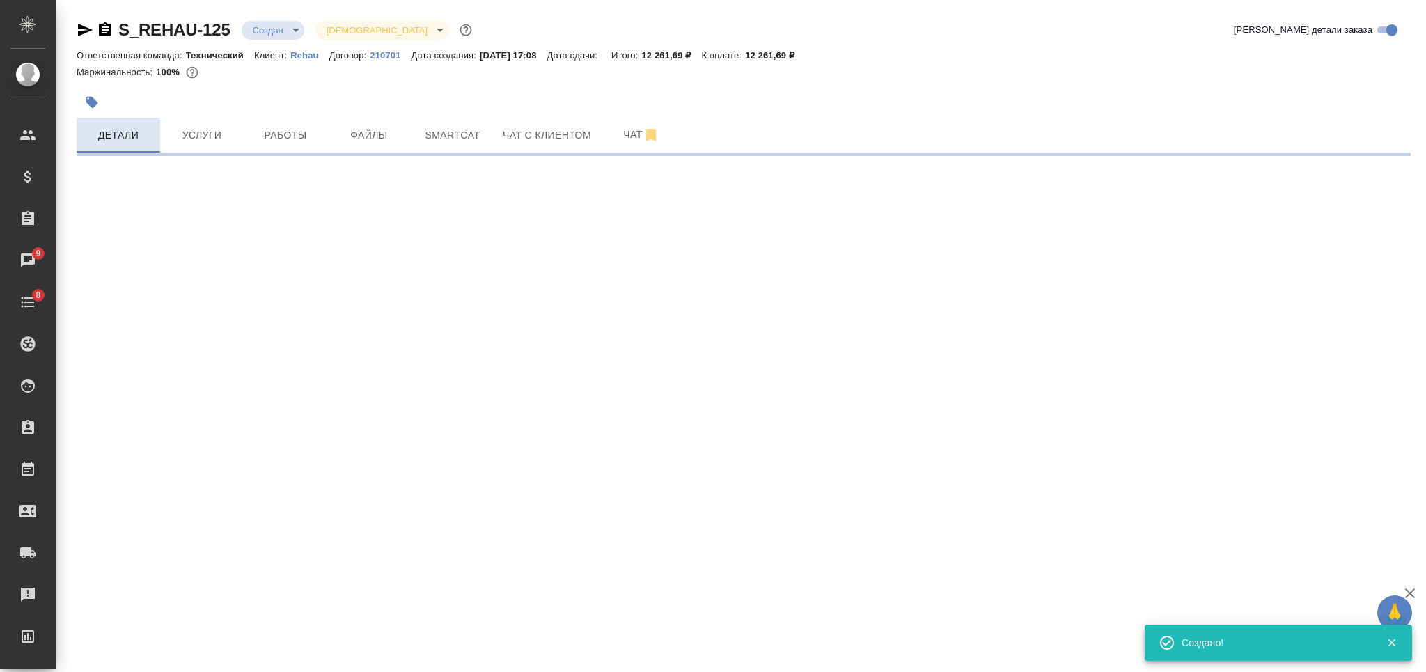
select select "RU"
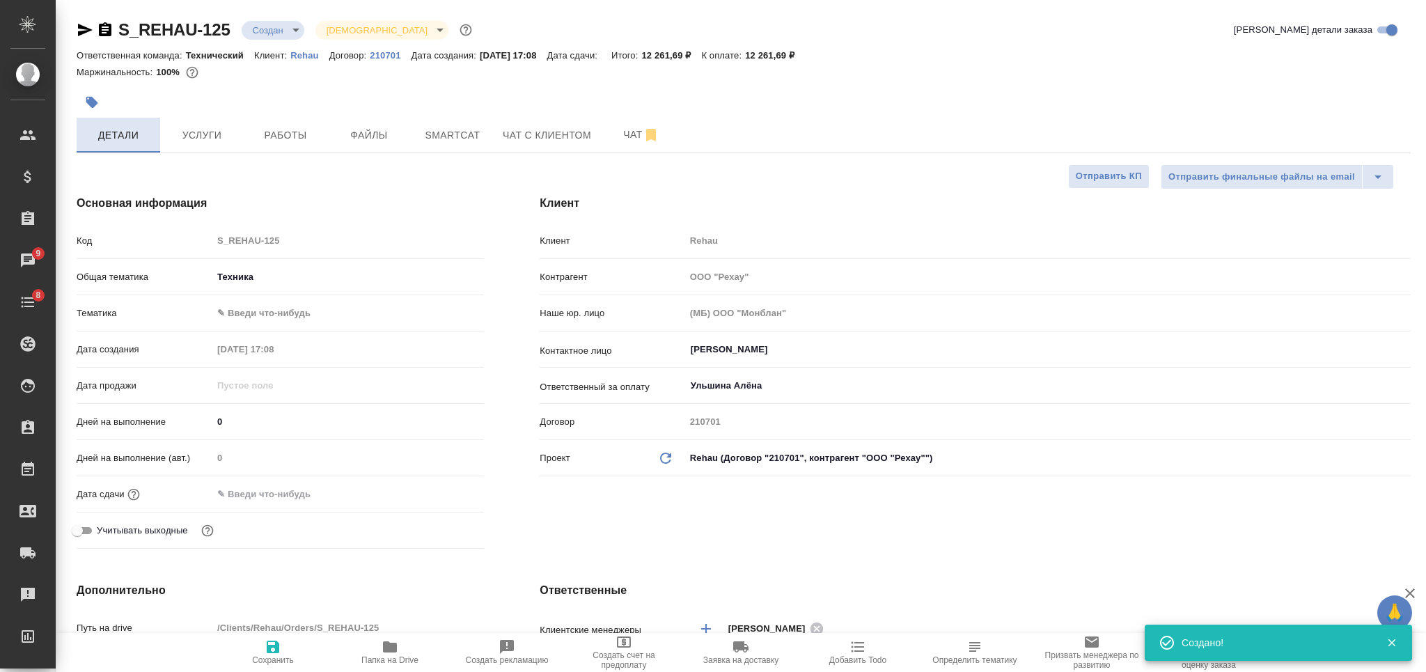
type textarea "x"
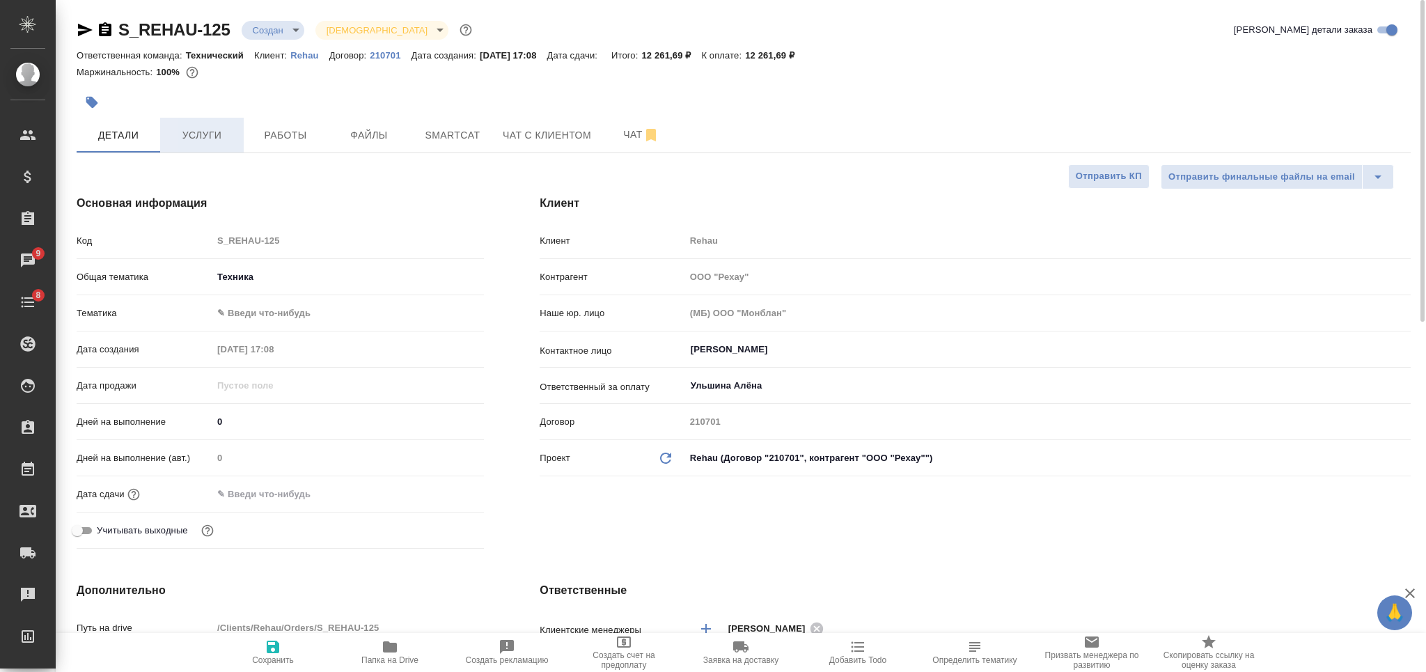
click at [208, 143] on button "Услуги" at bounding box center [202, 135] width 84 height 35
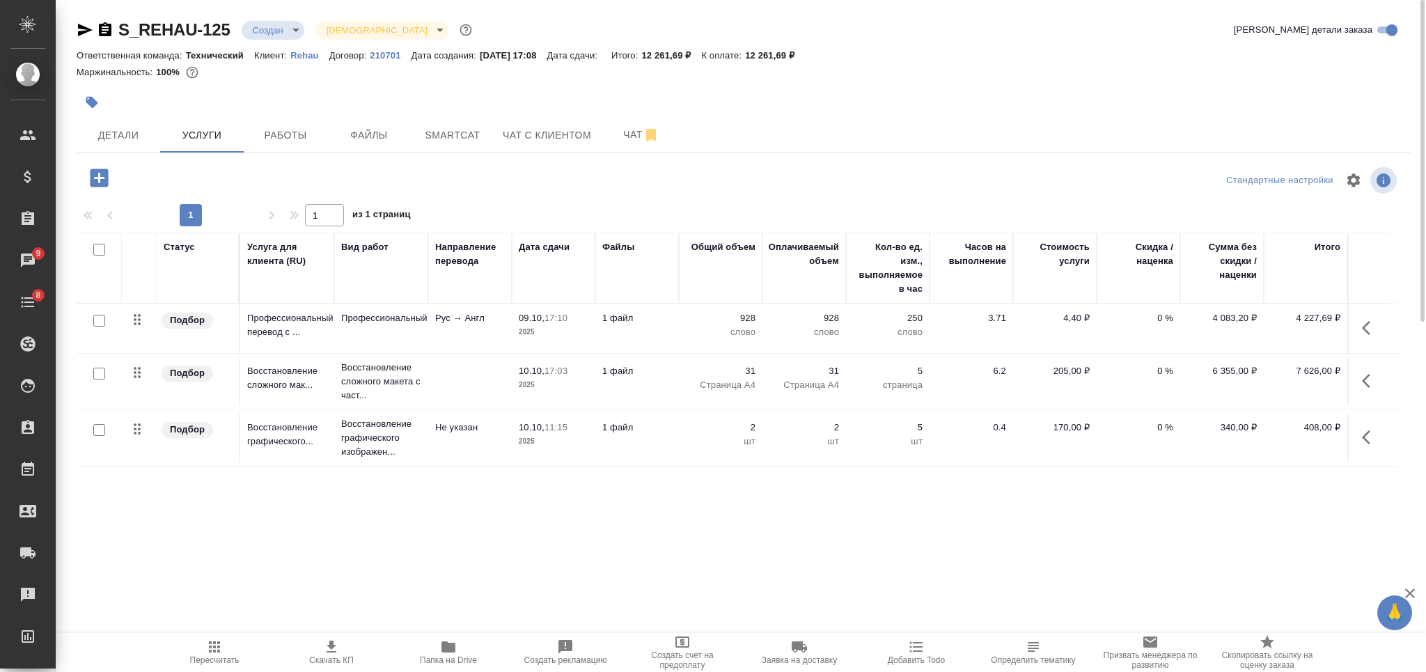
click at [101, 247] on input "checkbox" at bounding box center [99, 250] width 12 height 12
checkbox input "true"
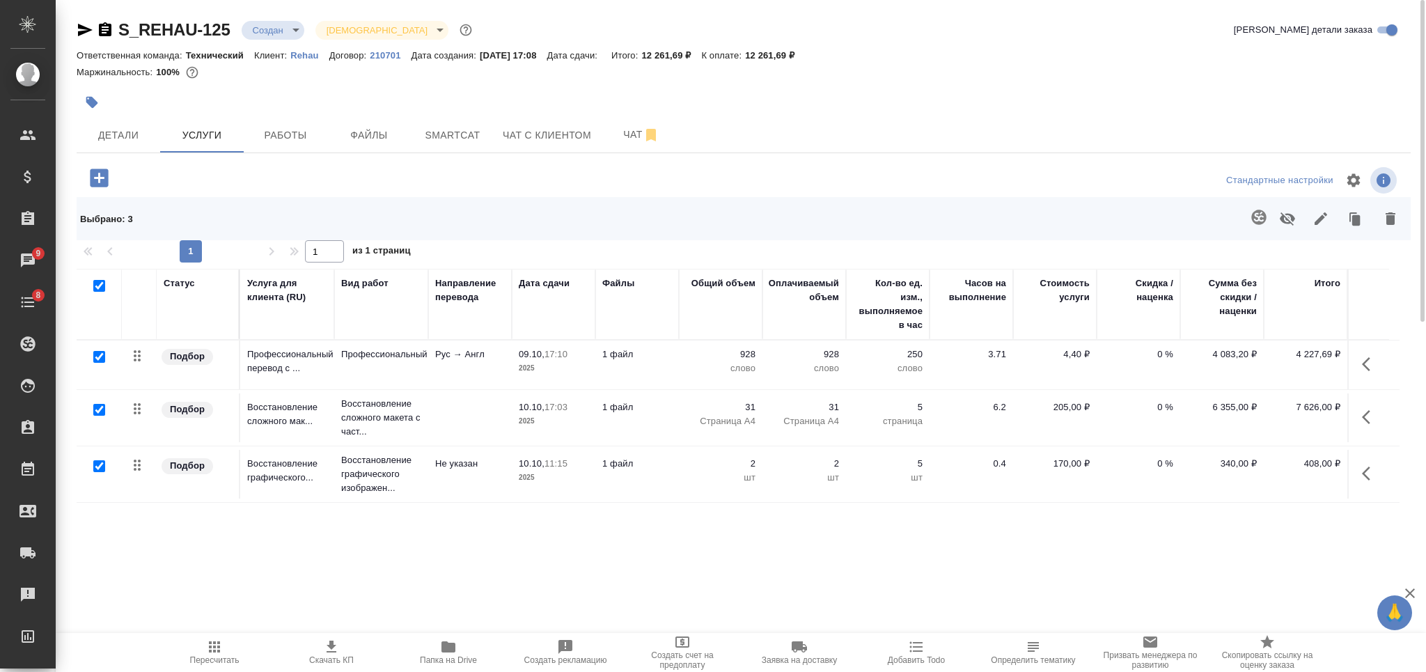
click at [1315, 215] on icon "button" at bounding box center [1321, 218] width 17 height 17
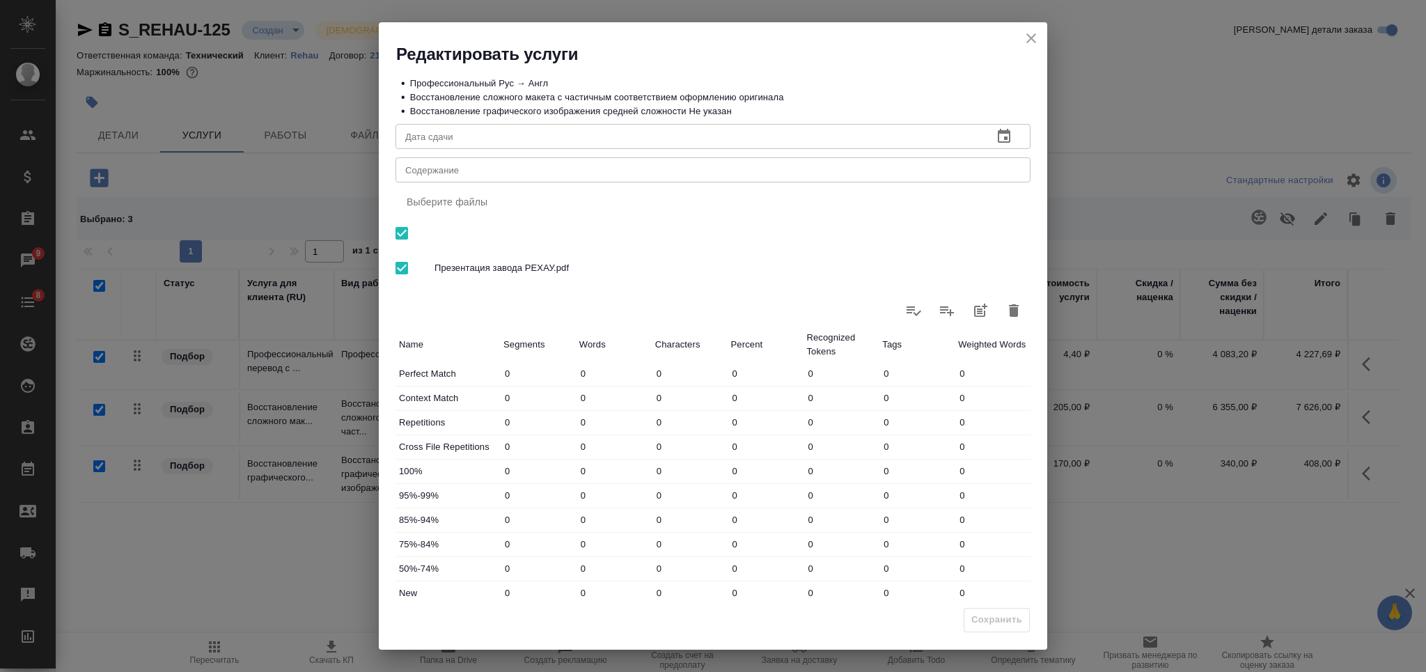
click at [682, 180] on div "x Содержание" at bounding box center [713, 169] width 635 height 25
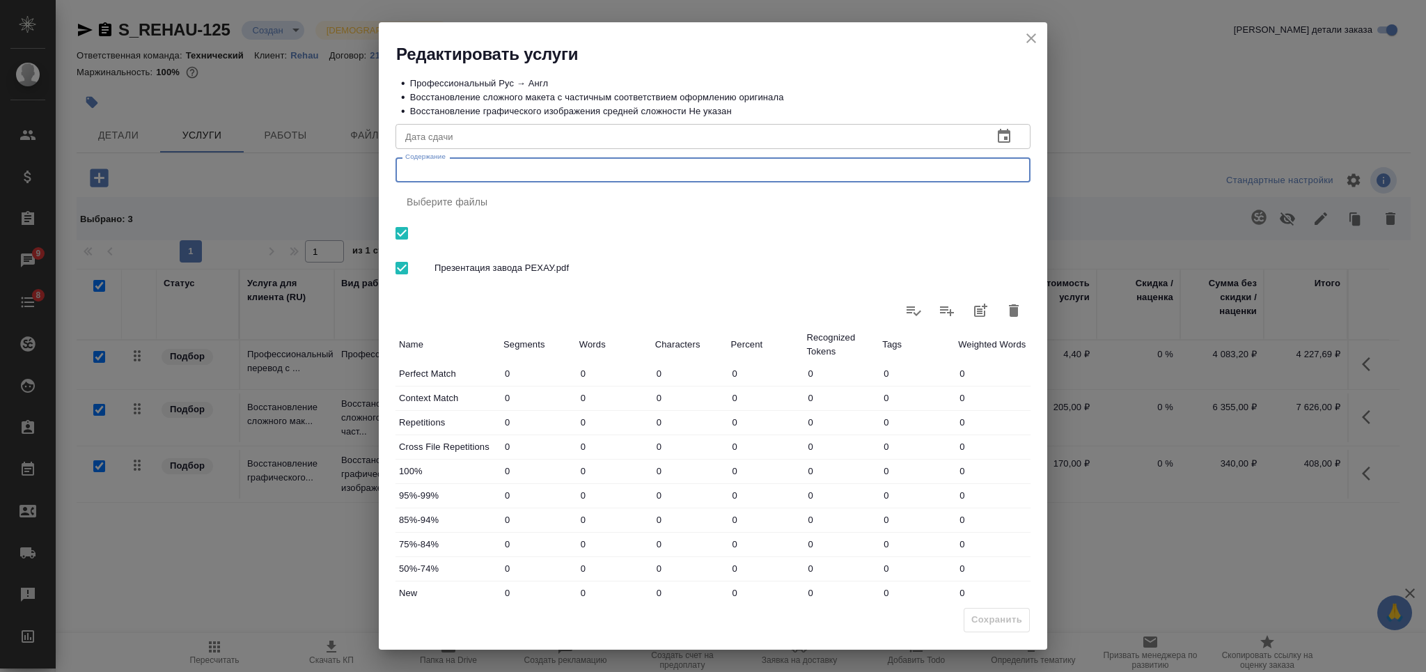
paste textarea "Презентация завода РЕХАУ"
type textarea "Презентация завода РЕХАУ"
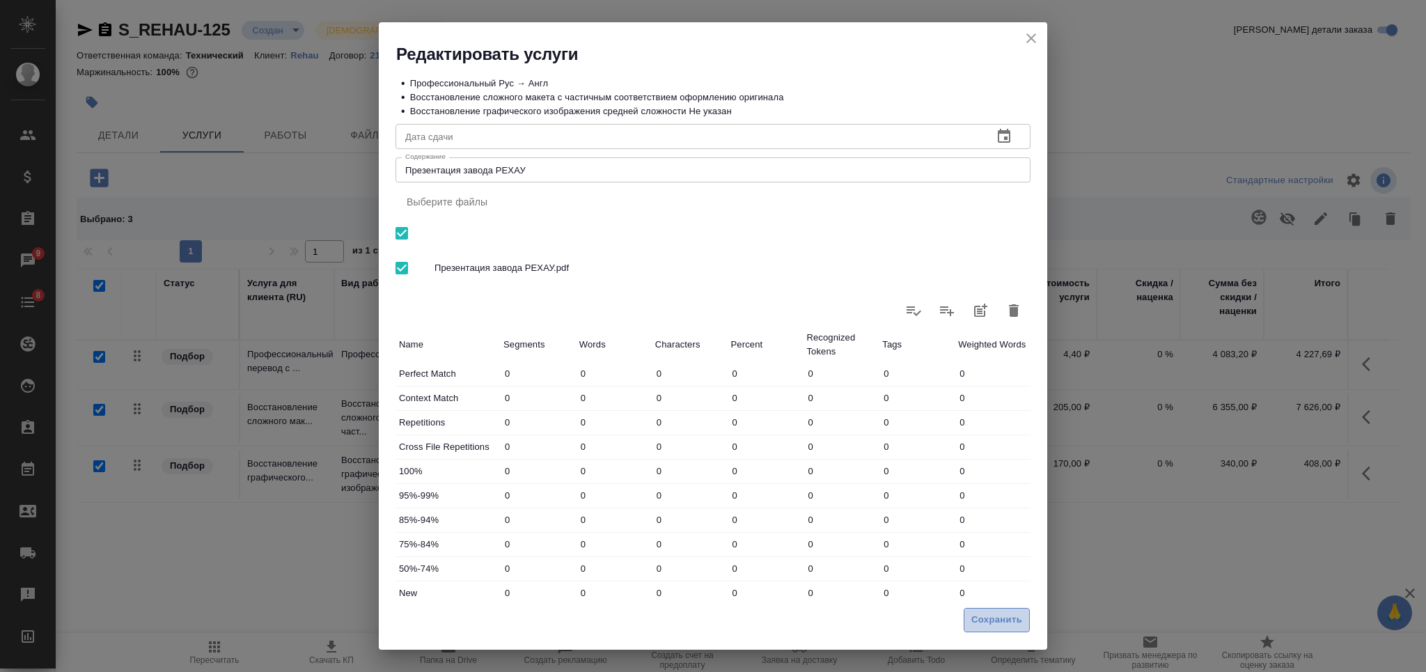
click at [994, 620] on span "Сохранить" at bounding box center [996, 620] width 51 height 16
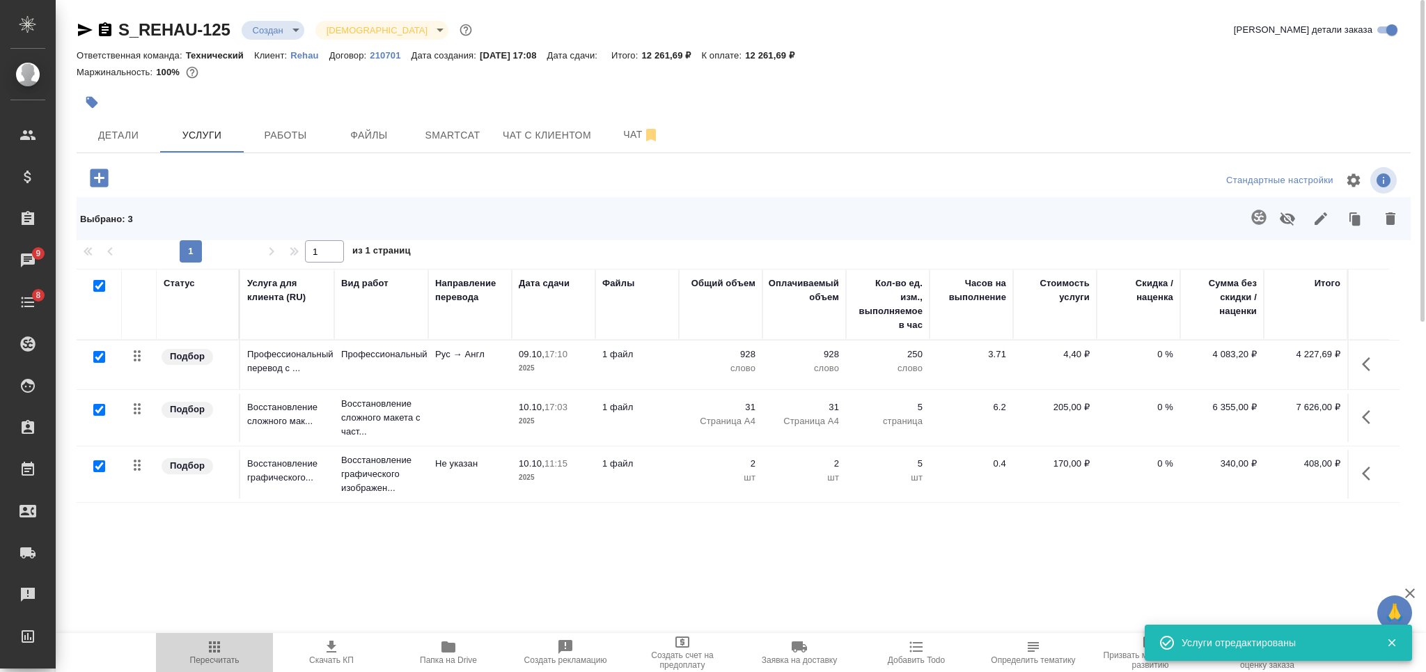
click at [219, 643] on icon "button" at bounding box center [214, 646] width 11 height 11
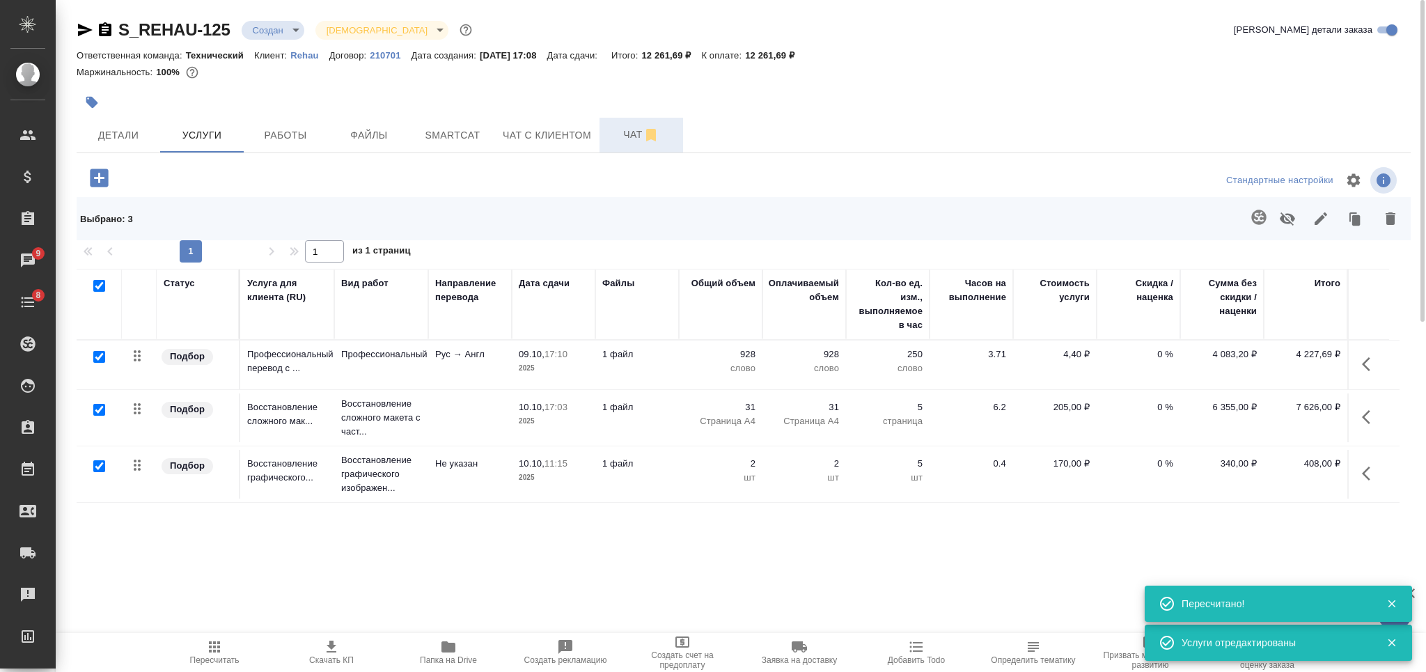
click at [626, 118] on button "Чат" at bounding box center [642, 135] width 84 height 35
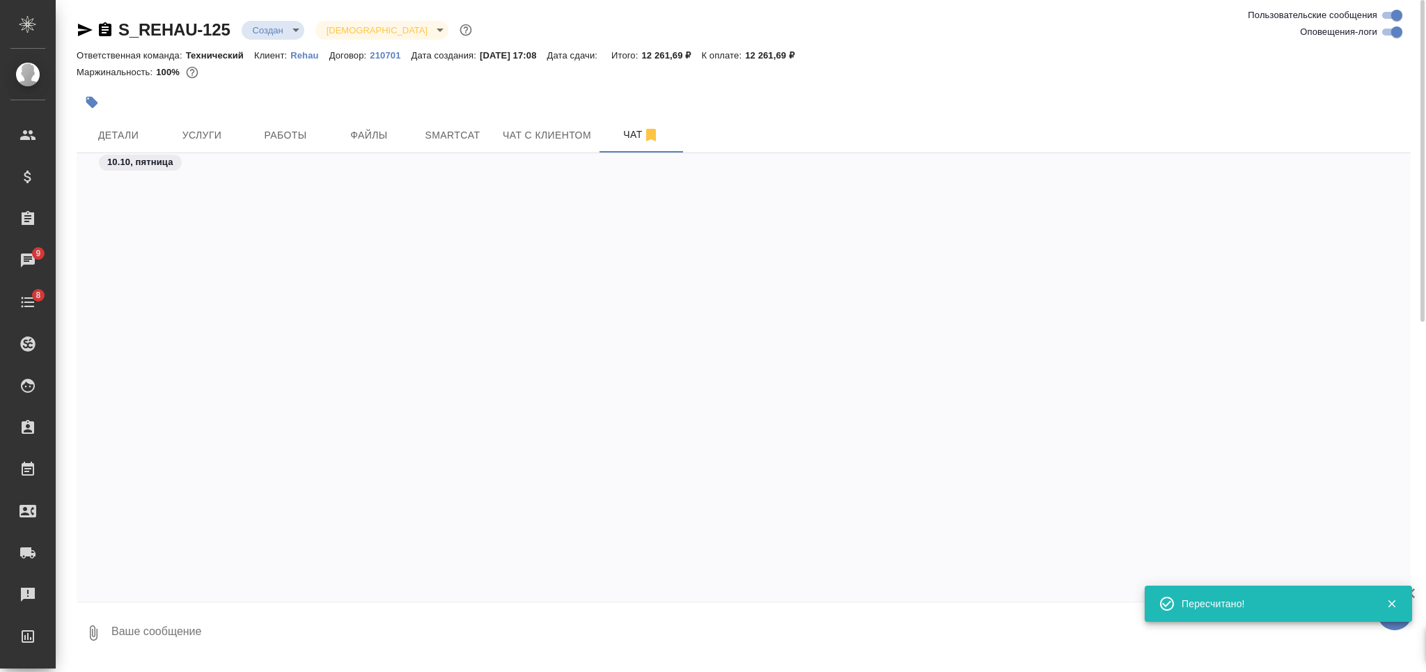
scroll to position [3758, 0]
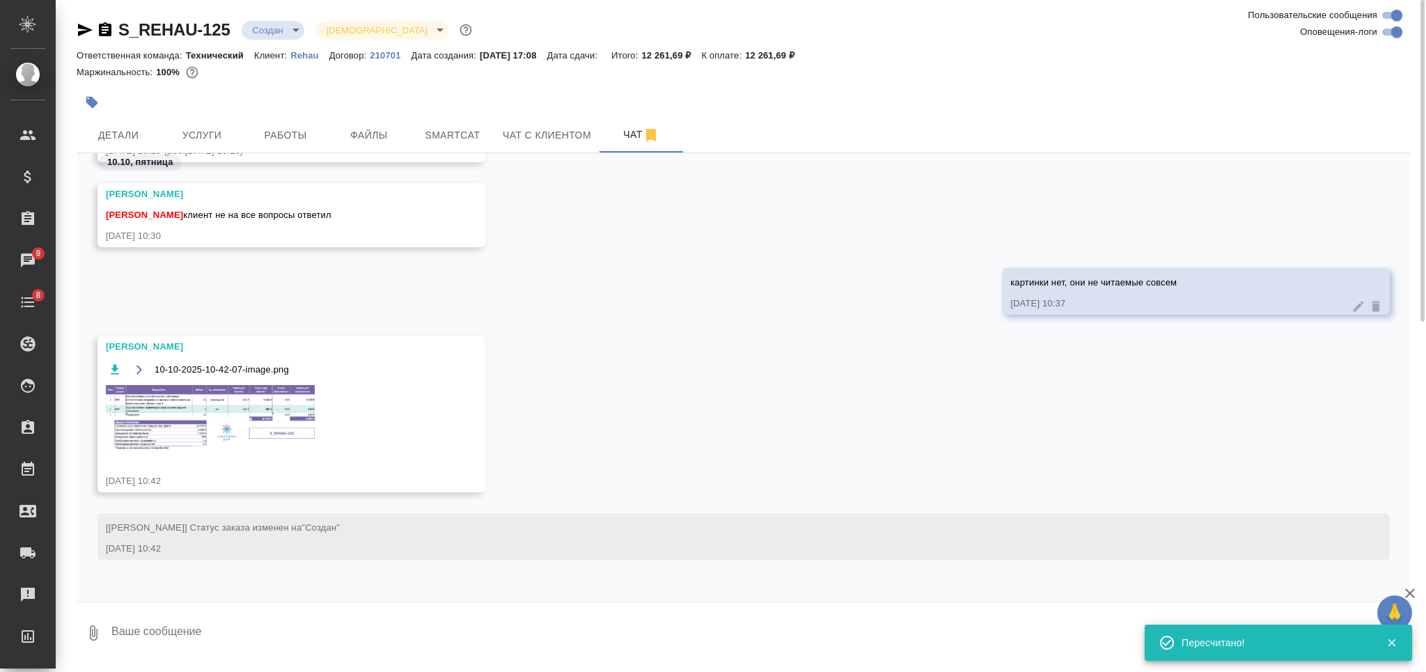
click at [237, 430] on img at bounding box center [210, 417] width 209 height 65
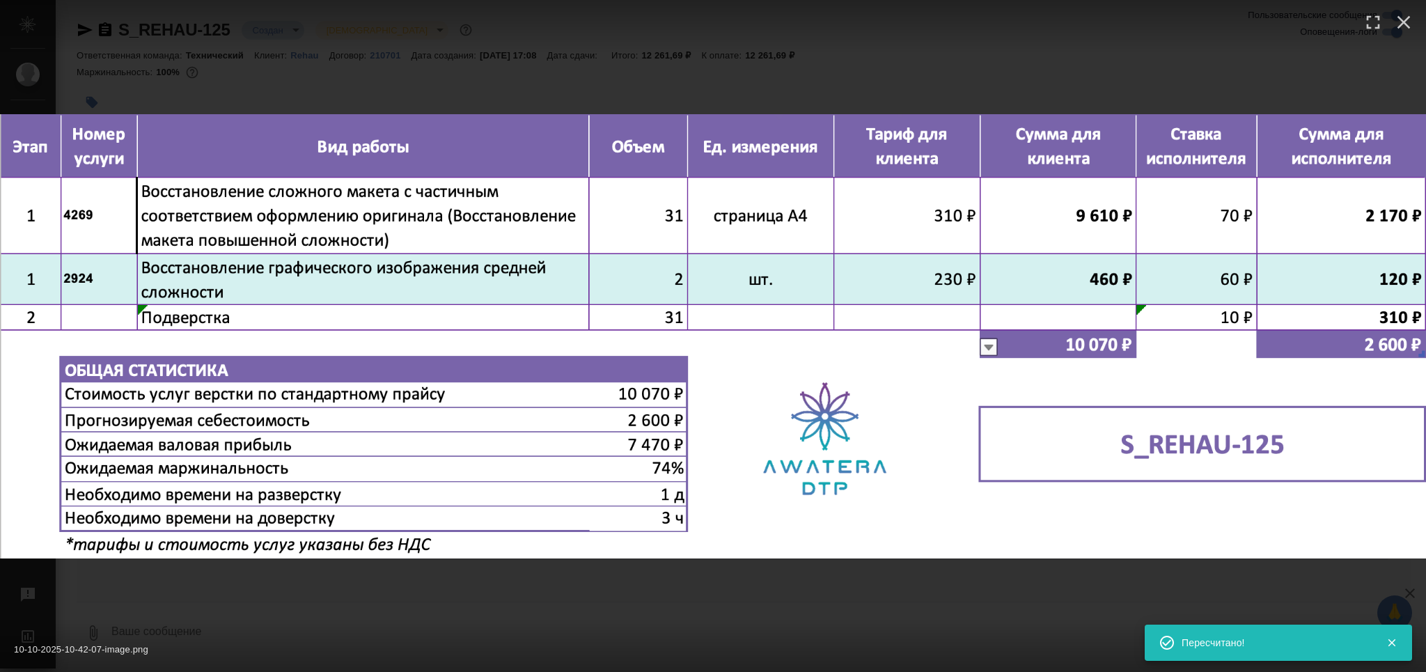
click at [520, 575] on div "10-10-2025-10-42-07-image.png 1 of 1" at bounding box center [713, 336] width 1426 height 672
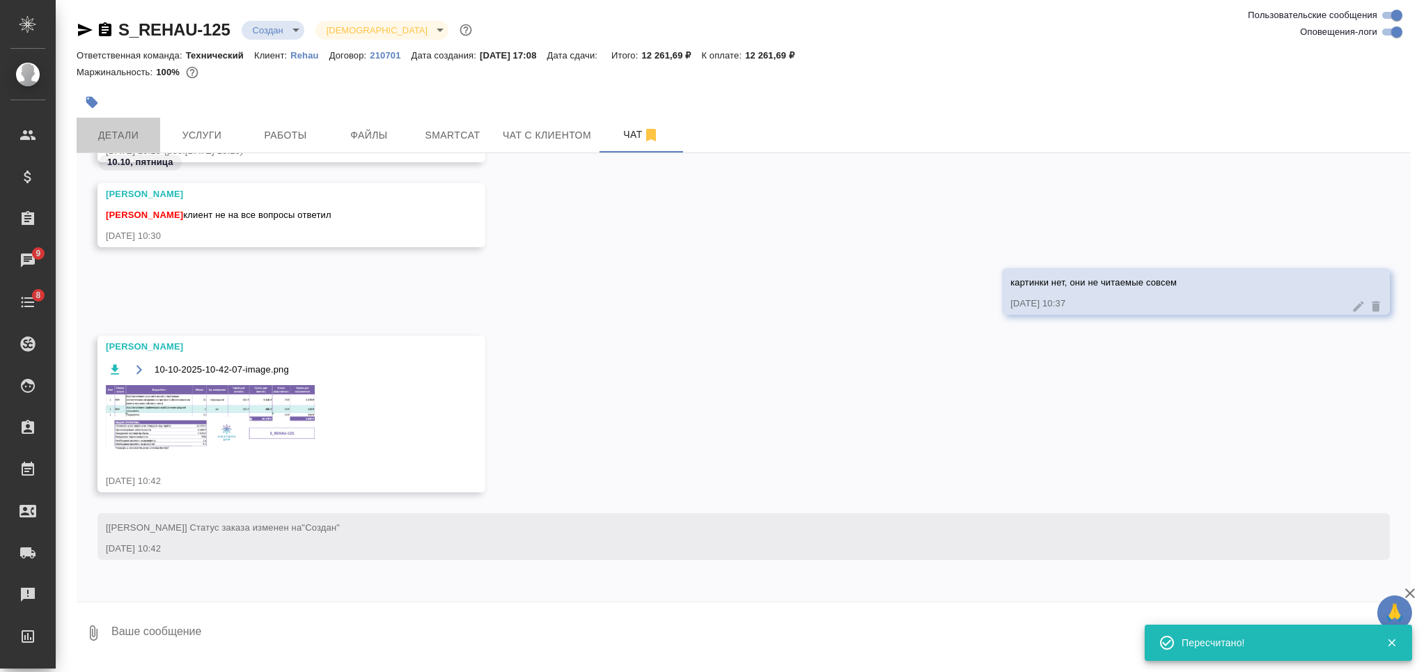
click at [101, 120] on button "Детали" at bounding box center [119, 135] width 84 height 35
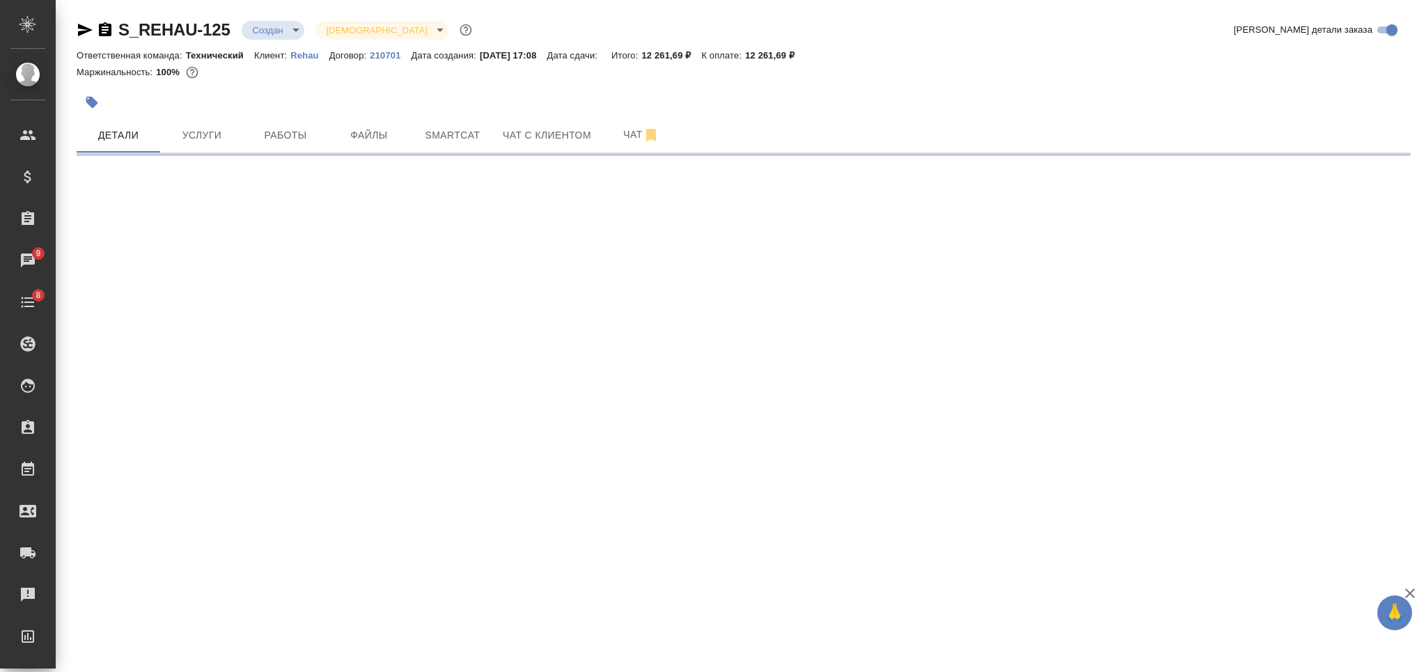
select select "RU"
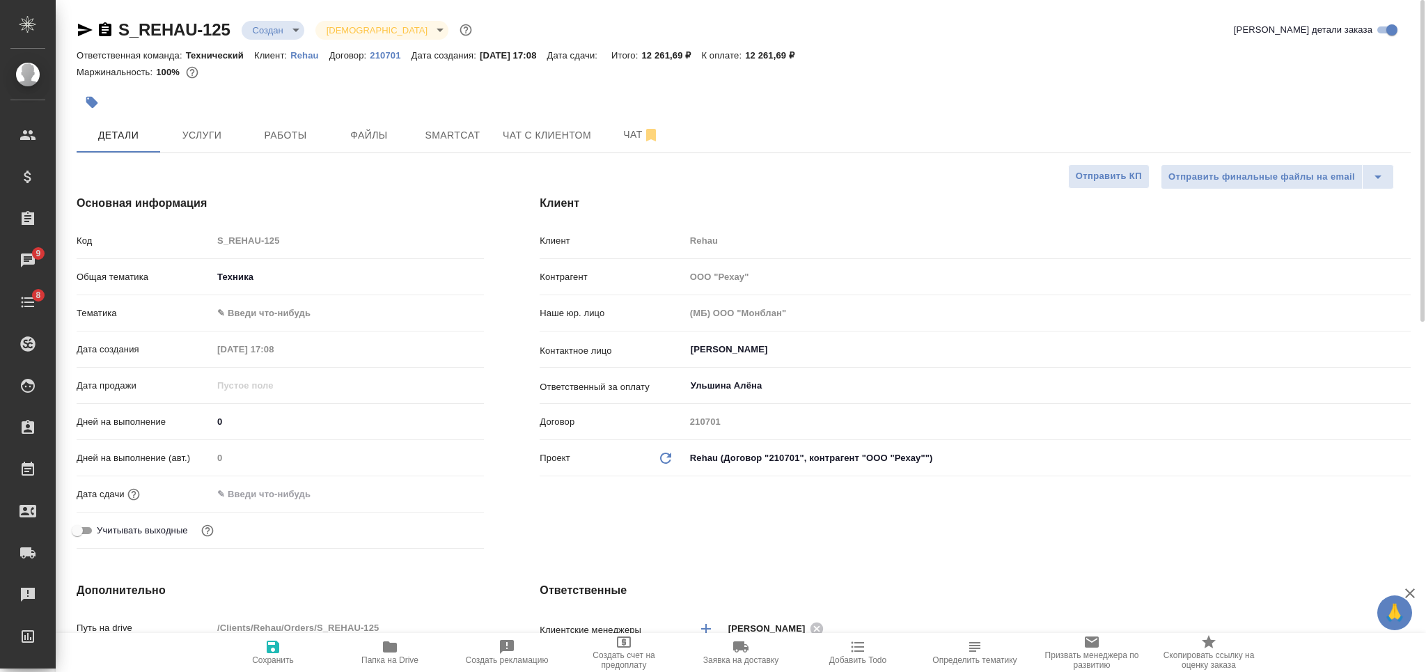
type textarea "x"
click at [259, 646] on span "Сохранить" at bounding box center [273, 652] width 100 height 26
type textarea "x"
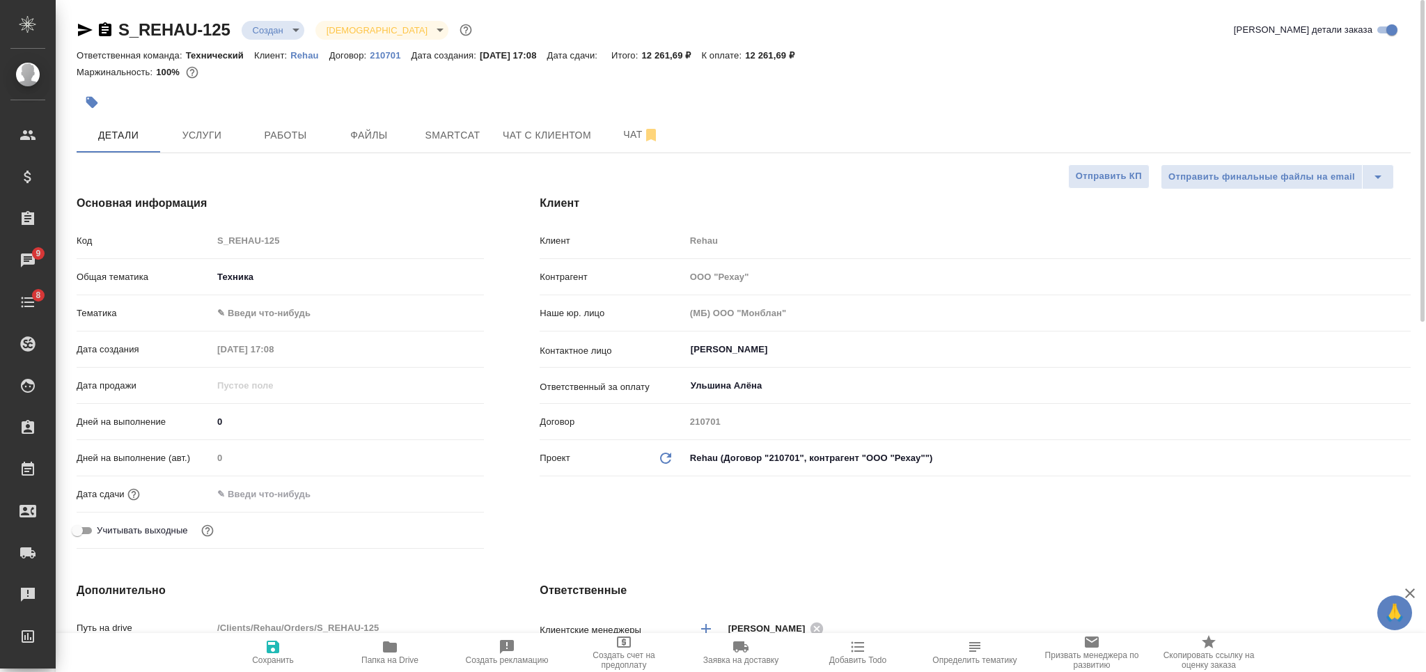
type textarea "x"
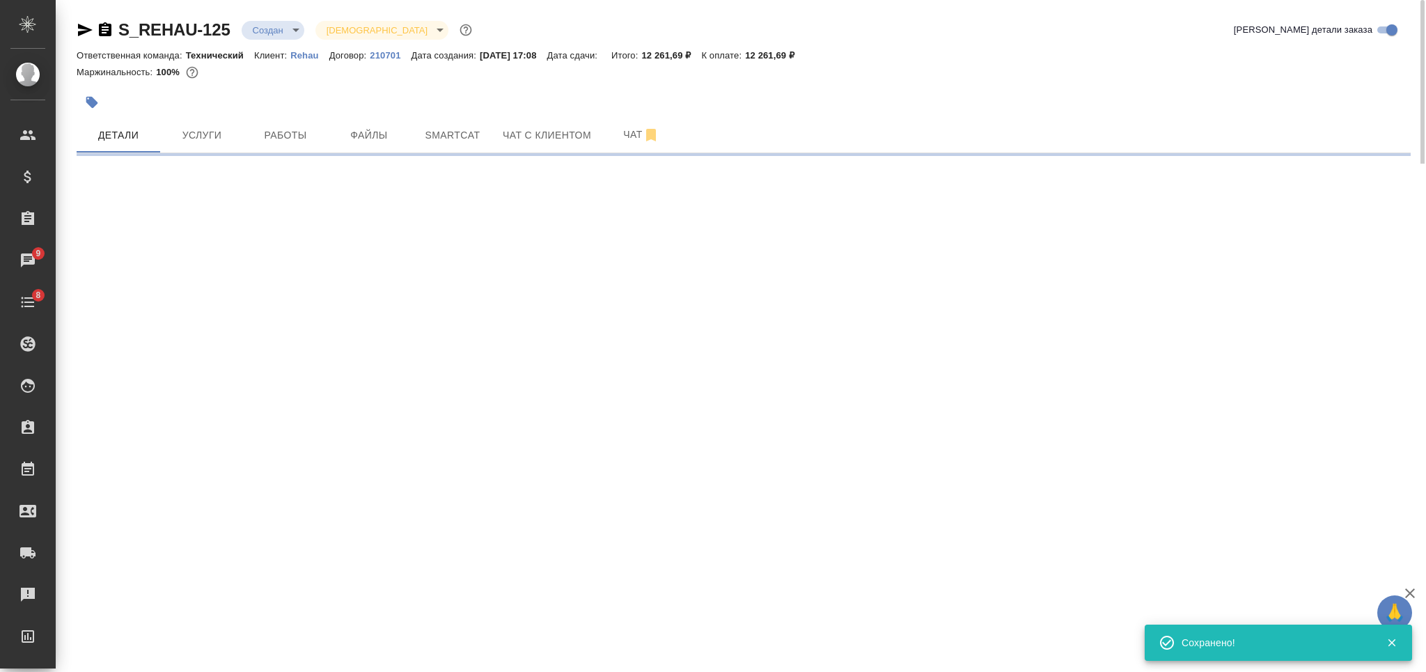
select select "RU"
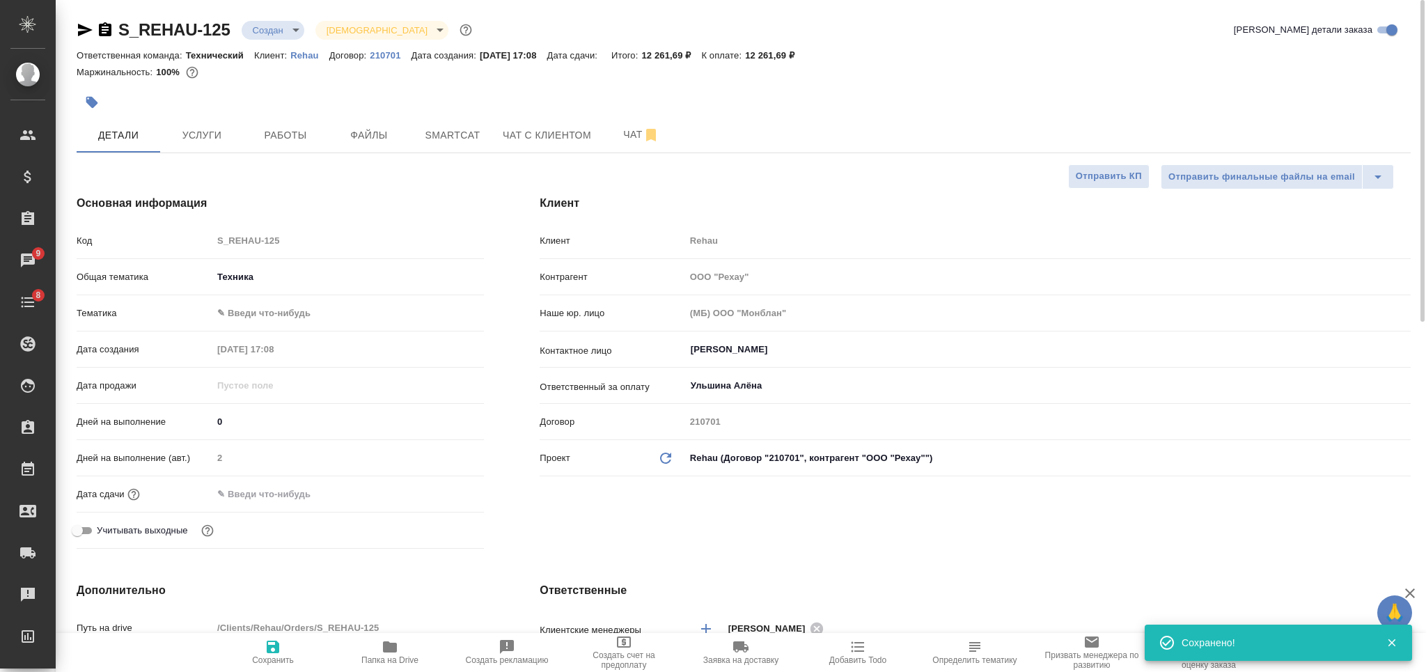
type textarea "x"
drag, startPoint x: 225, startPoint y: 424, endPoint x: 208, endPoint y: 421, distance: 16.9
click at [208, 421] on div "Дней на выполнение 0" at bounding box center [280, 421] width 407 height 24
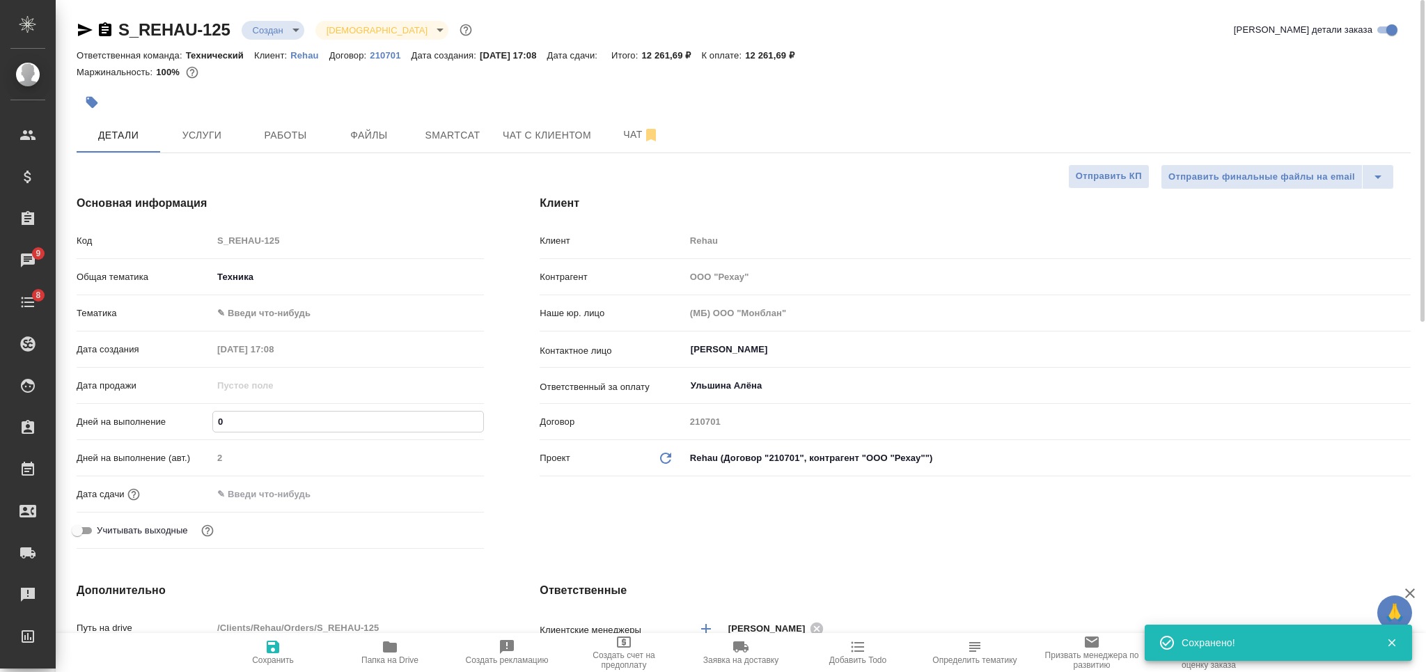
type input "3"
type textarea "x"
type input "3"
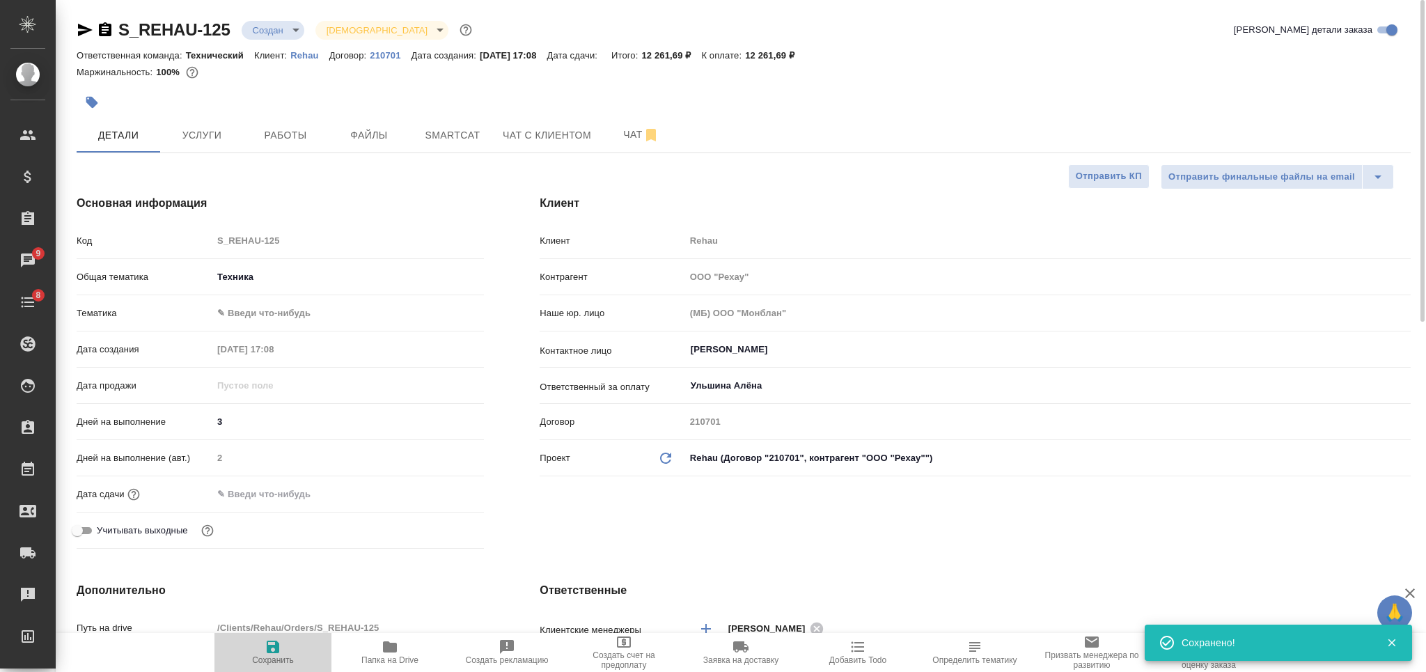
click at [272, 649] on icon "button" at bounding box center [273, 647] width 17 height 17
type textarea "x"
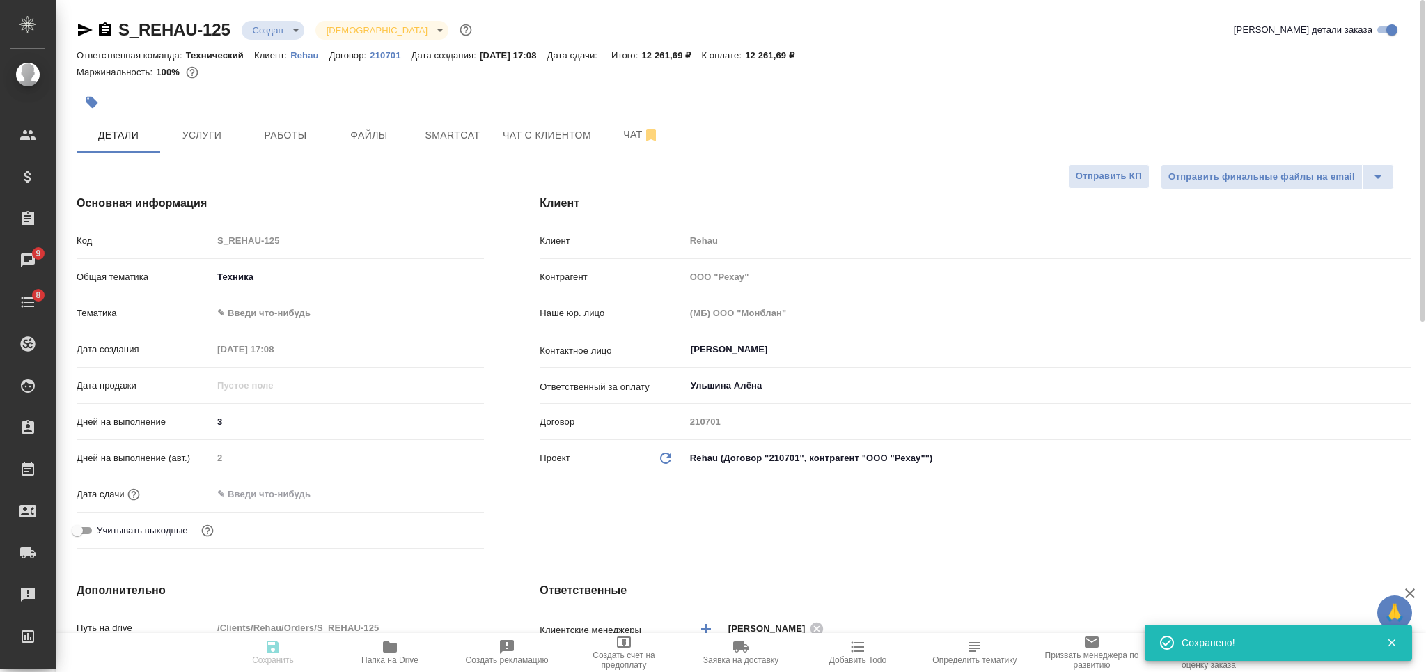
type textarea "x"
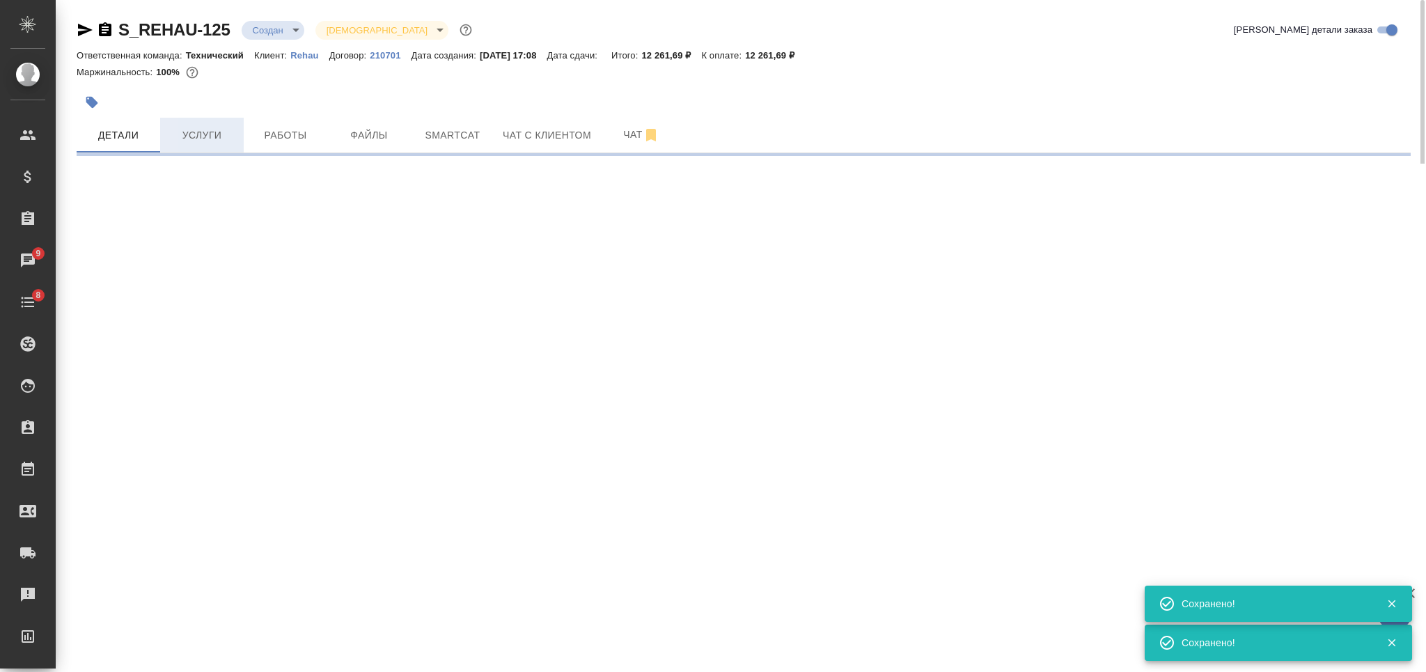
select select "RU"
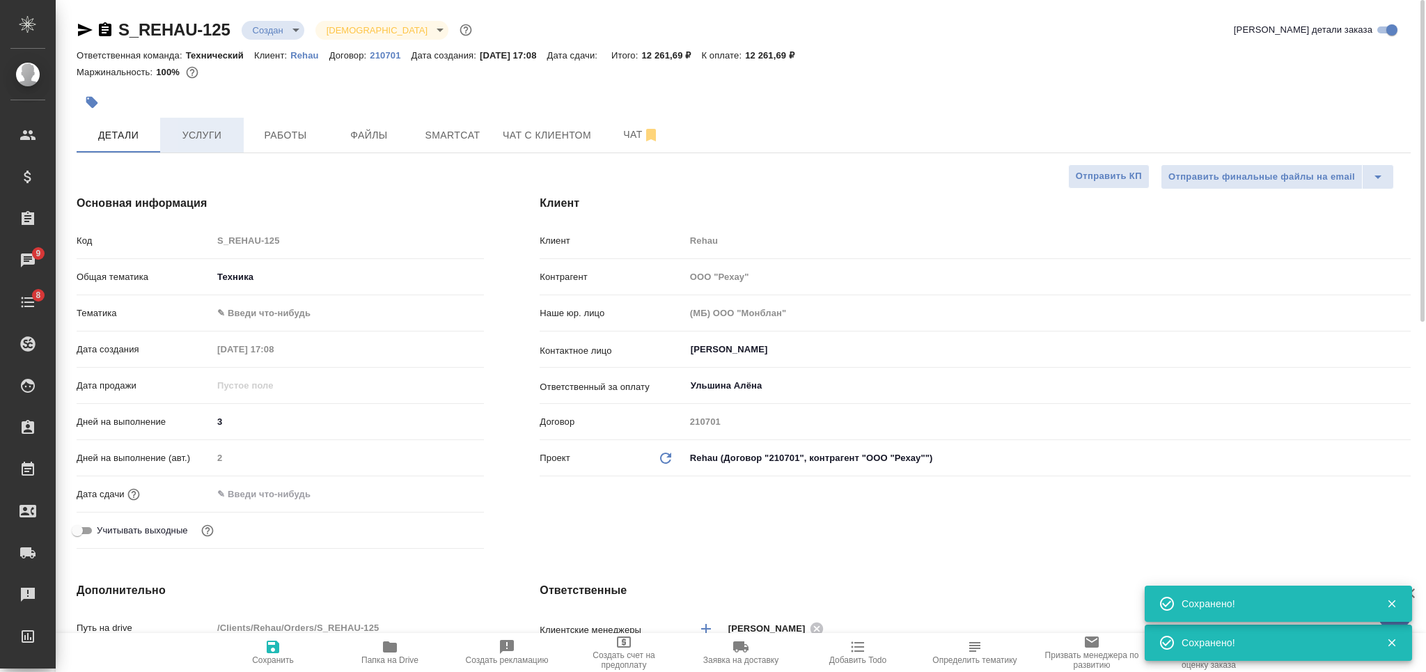
type textarea "x"
click at [208, 132] on span "Услуги" at bounding box center [202, 135] width 67 height 17
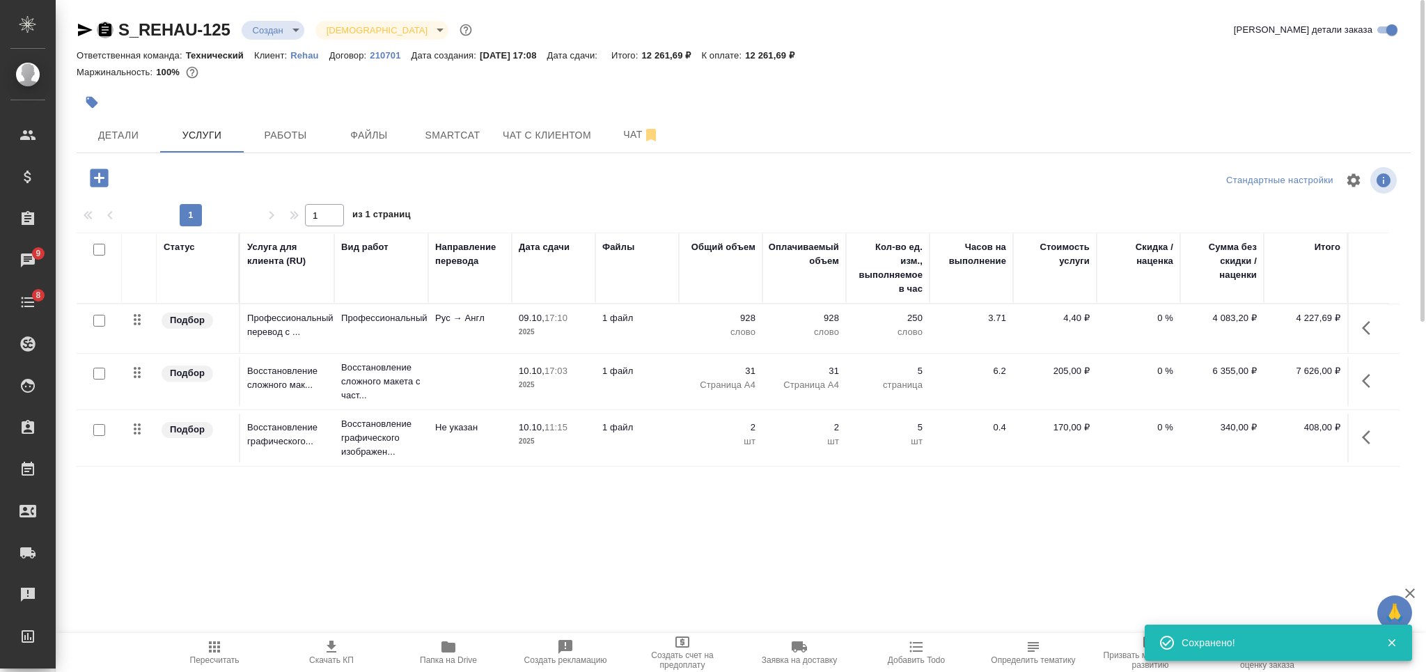
click at [107, 27] on icon "button" at bounding box center [105, 30] width 17 height 17
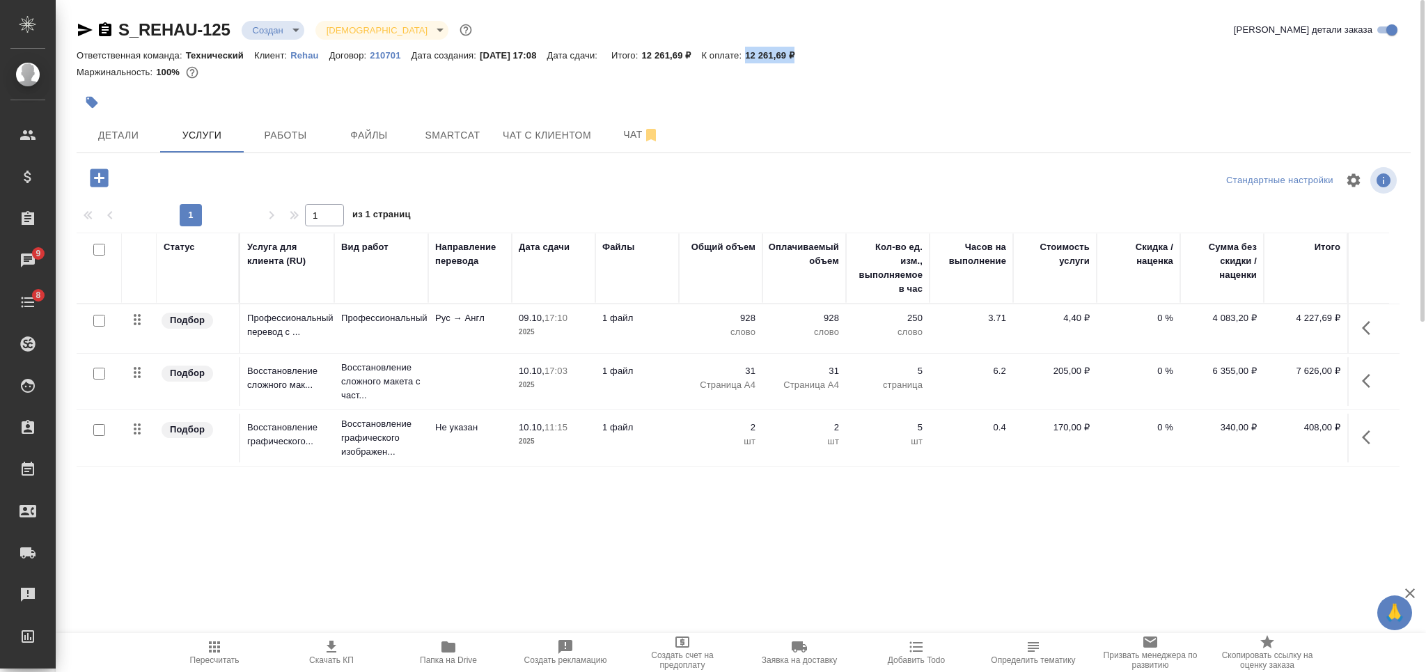
drag, startPoint x: 797, startPoint y: 59, endPoint x: 762, endPoint y: 56, distance: 34.3
click at [762, 56] on div "Ответственная команда: Технический Клиент: Rehau Договор: 210701 Дата создания:…" at bounding box center [744, 55] width 1334 height 17
copy p "12 261,69 ₽"
click at [341, 659] on span "Скачать КП" at bounding box center [331, 660] width 45 height 10
click at [279, 32] on body "🙏 .cls-1 fill:#fff; AWATERA Nikiforova Valeria Клиенты Спецификации Заказы 9 Ча…" at bounding box center [713, 336] width 1426 height 672
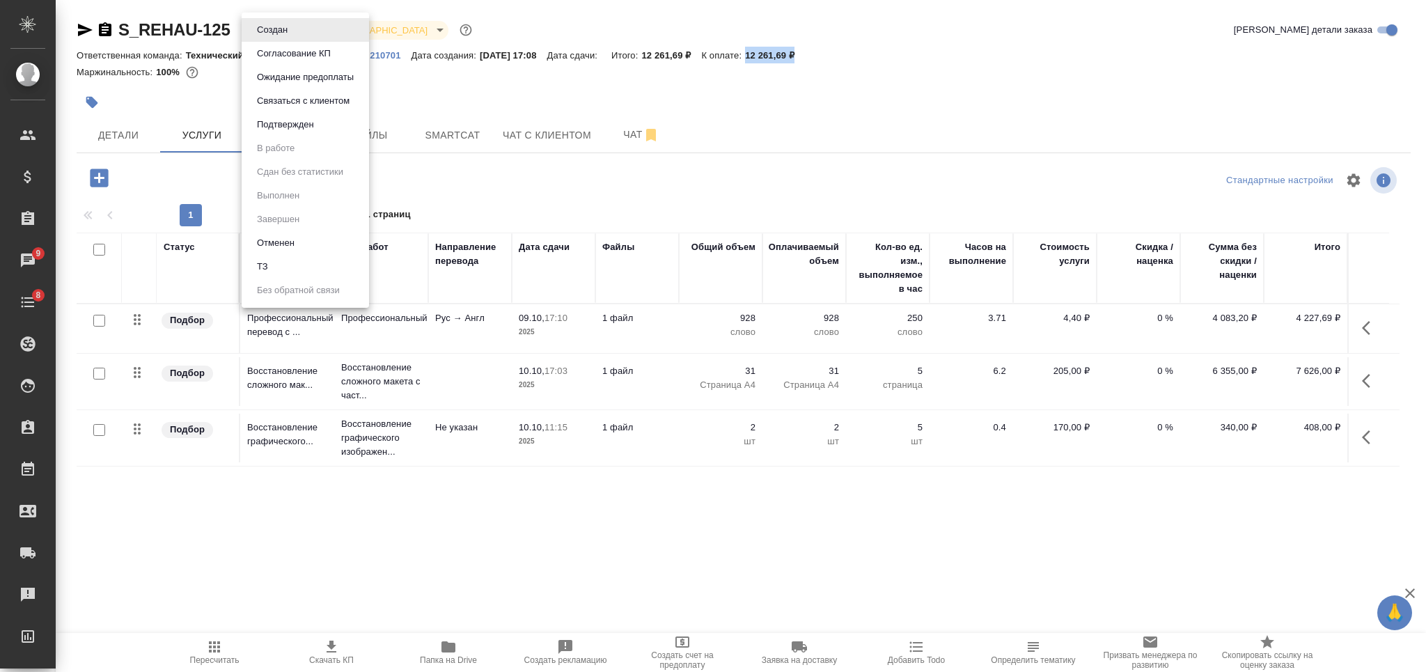
click at [279, 52] on button "Согласование КП" at bounding box center [294, 53] width 82 height 15
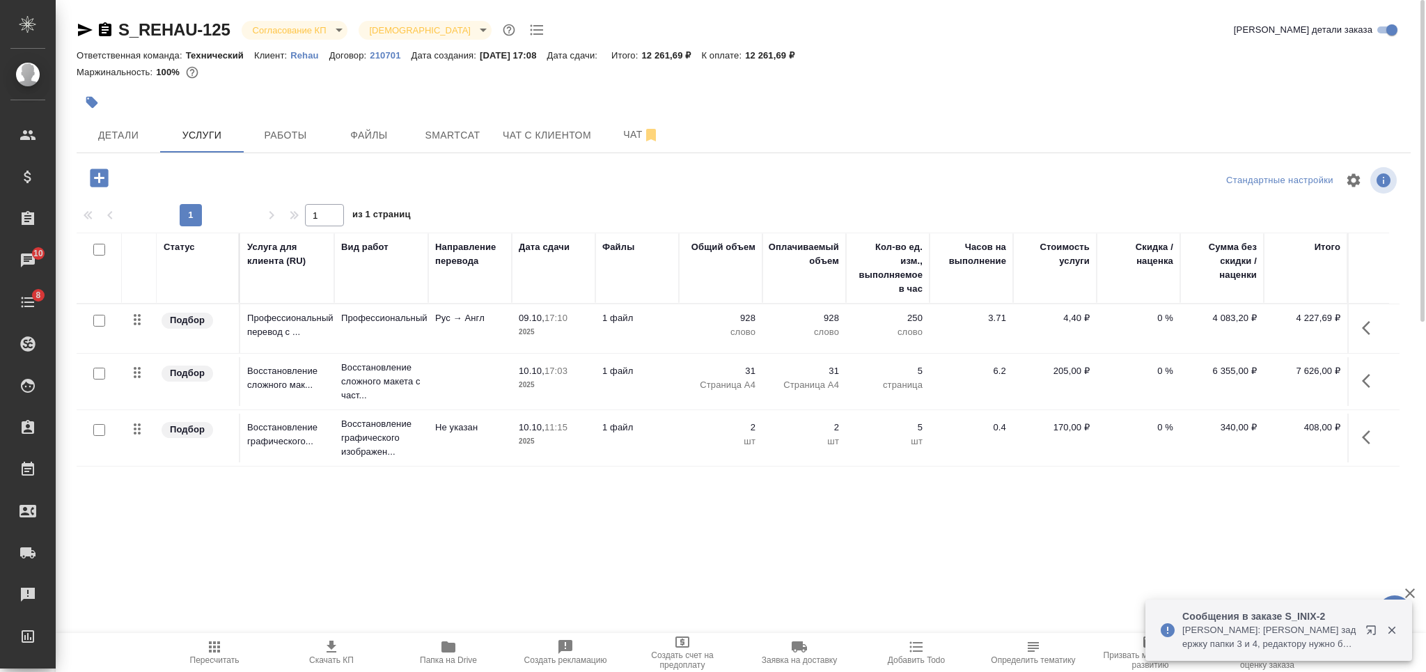
click at [109, 26] on icon "button" at bounding box center [105, 29] width 13 height 14
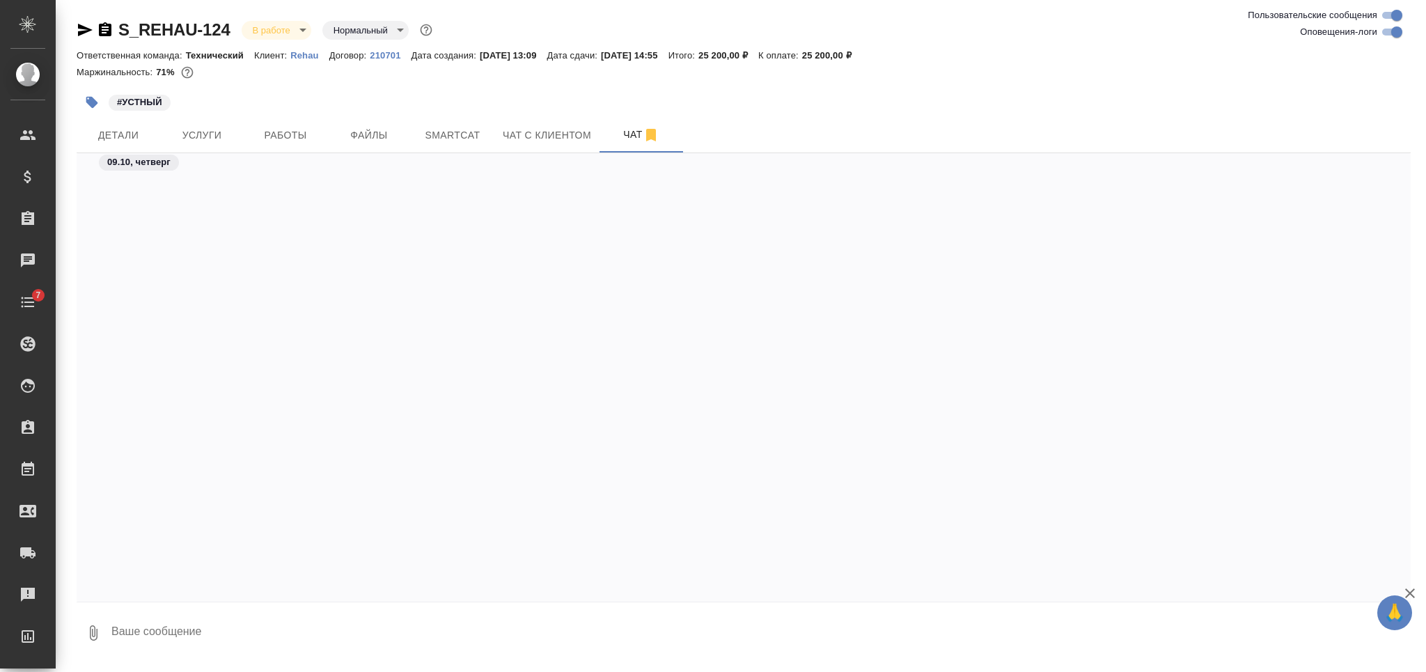
scroll to position [11951, 0]
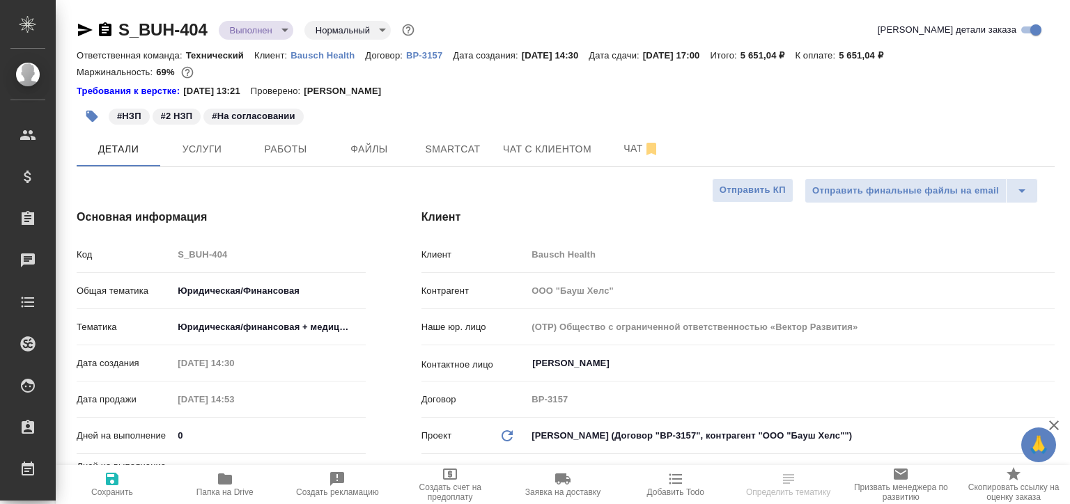
select select "RU"
type textarea "x"
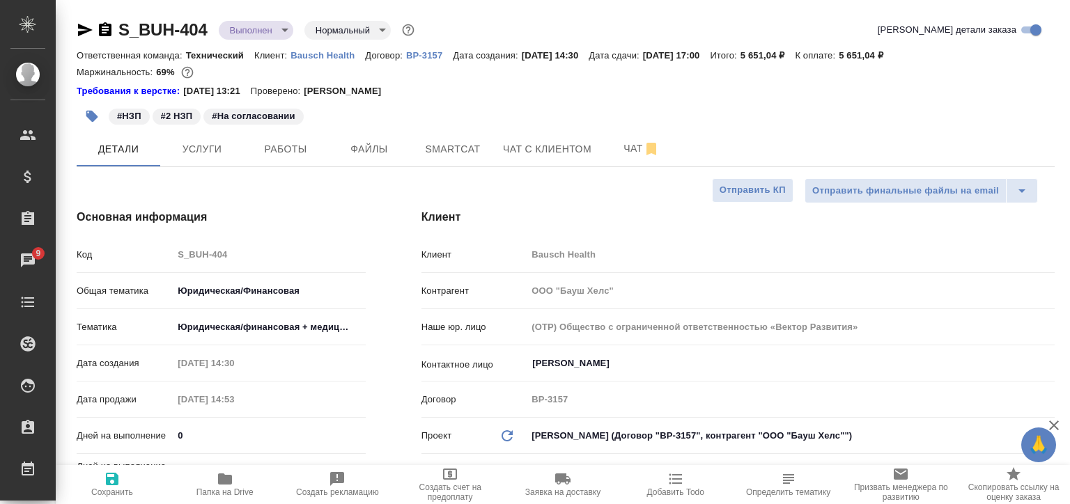
type textarea "x"
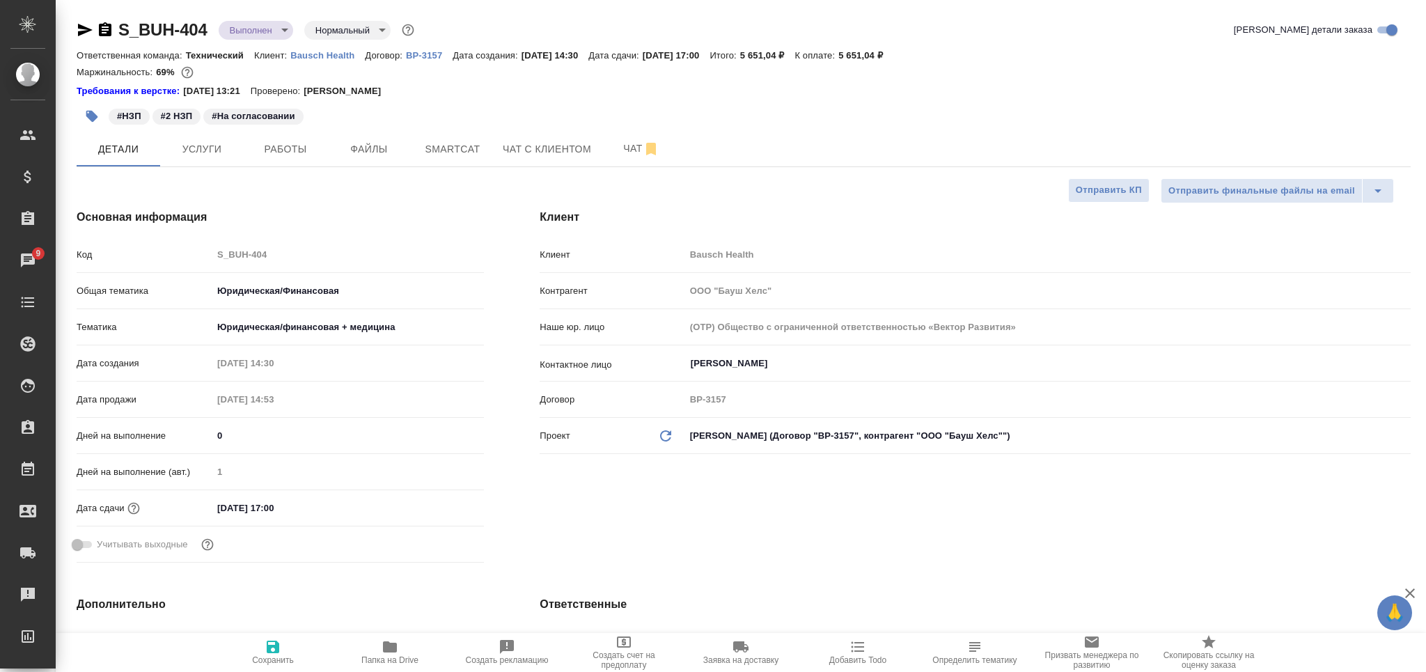
type textarea "x"
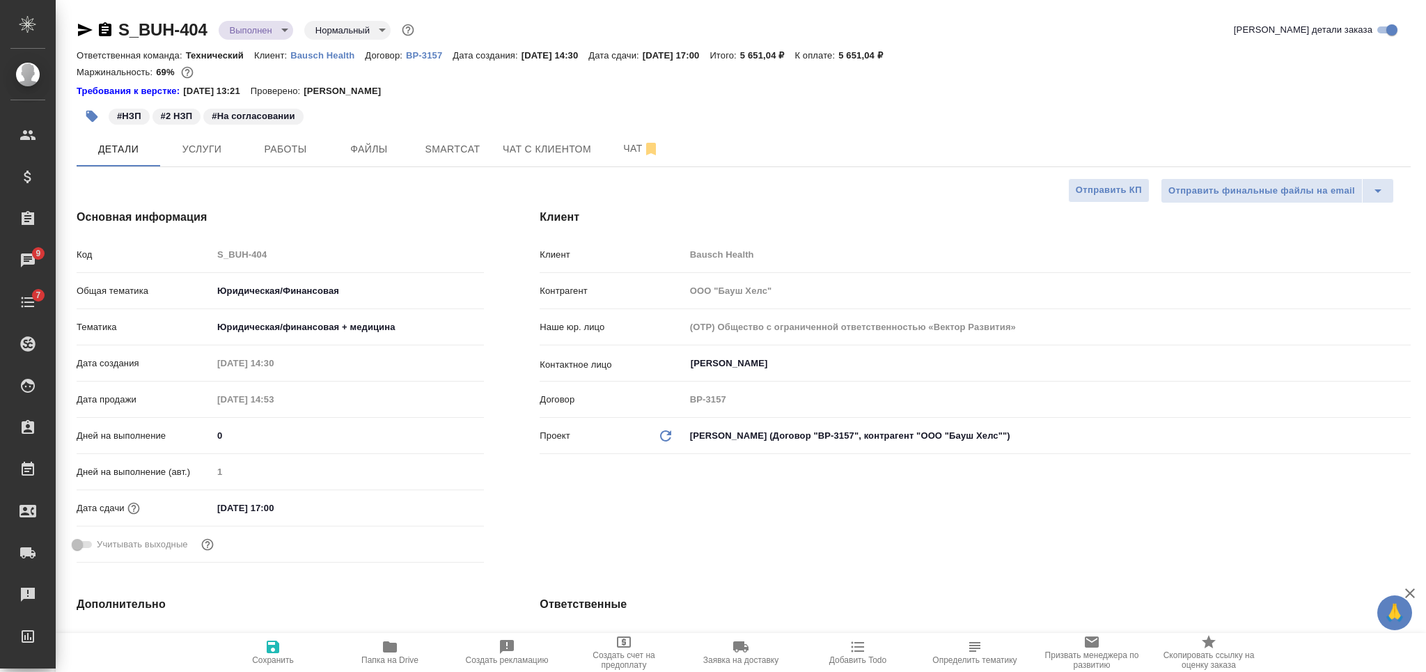
type textarea "x"
click at [391, 503] on span "Папка на Drive" at bounding box center [389, 660] width 57 height 10
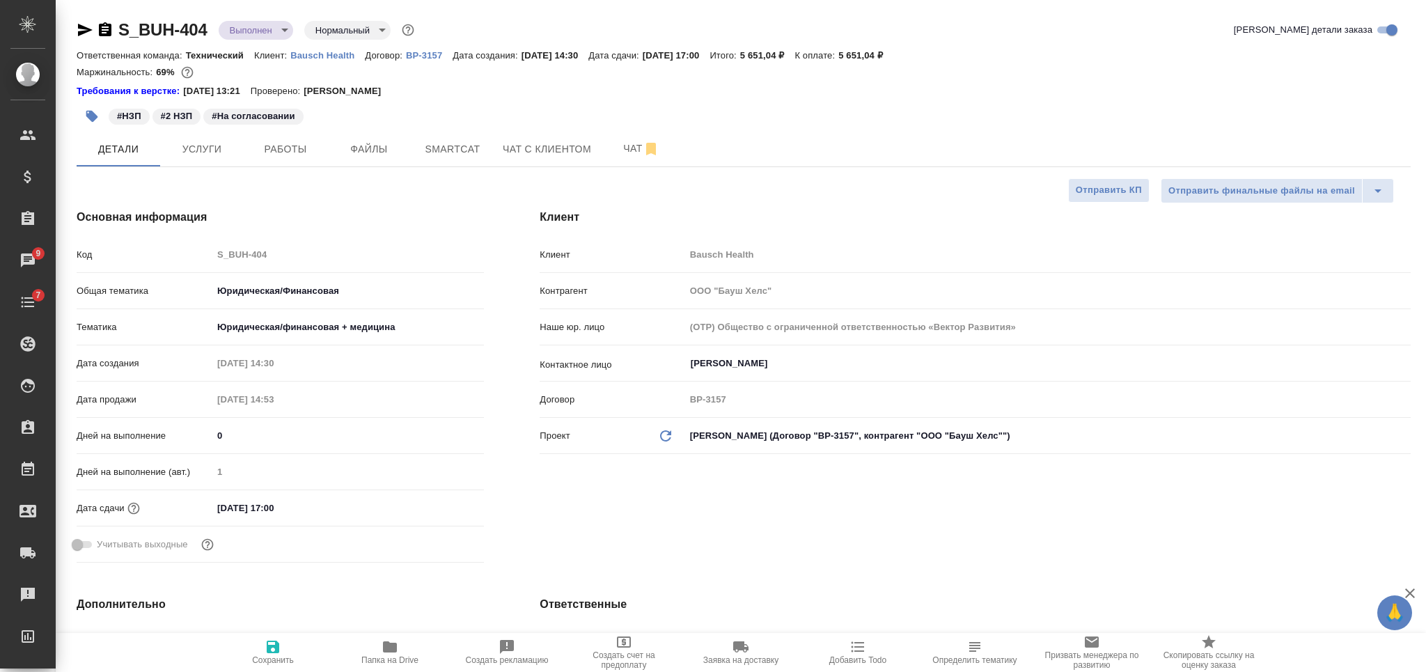
type textarea "x"
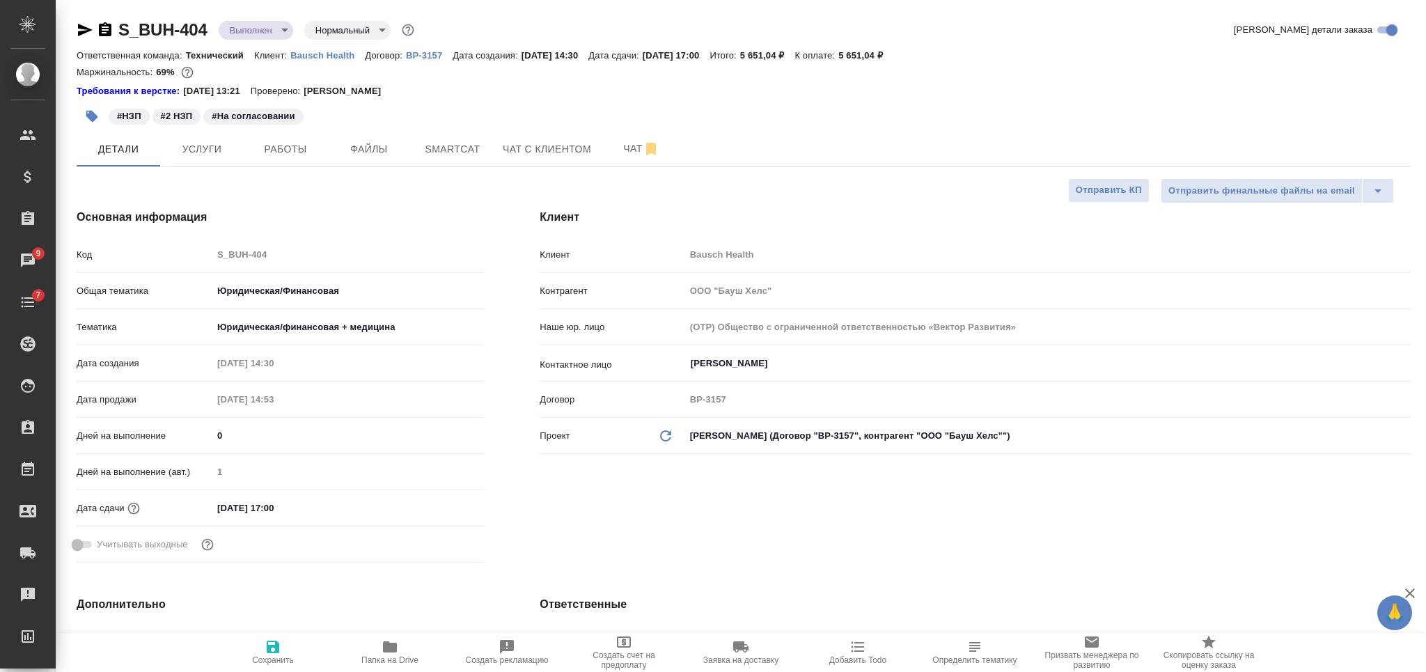
type textarea "x"
click at [98, 114] on icon "button" at bounding box center [92, 116] width 14 height 14
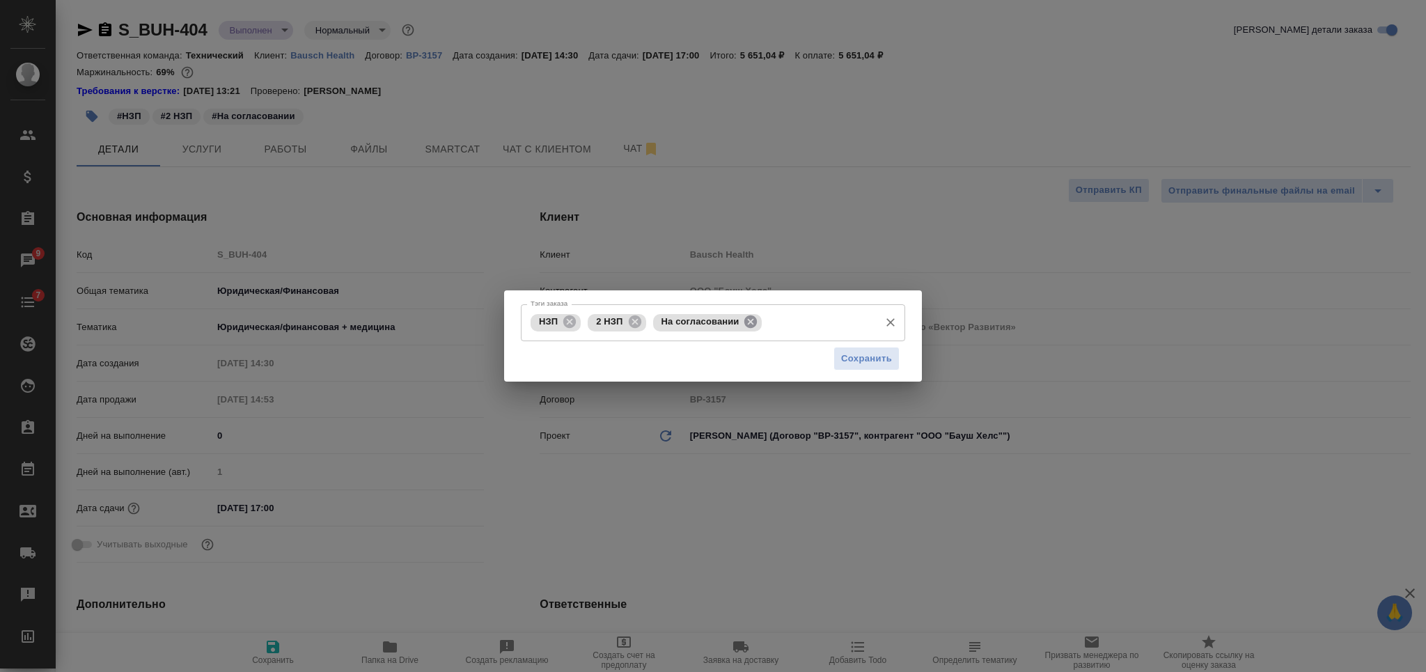
click at [750, 325] on icon at bounding box center [750, 321] width 13 height 13
click at [750, 325] on input "Тэги заказа" at bounding box center [761, 323] width 223 height 24
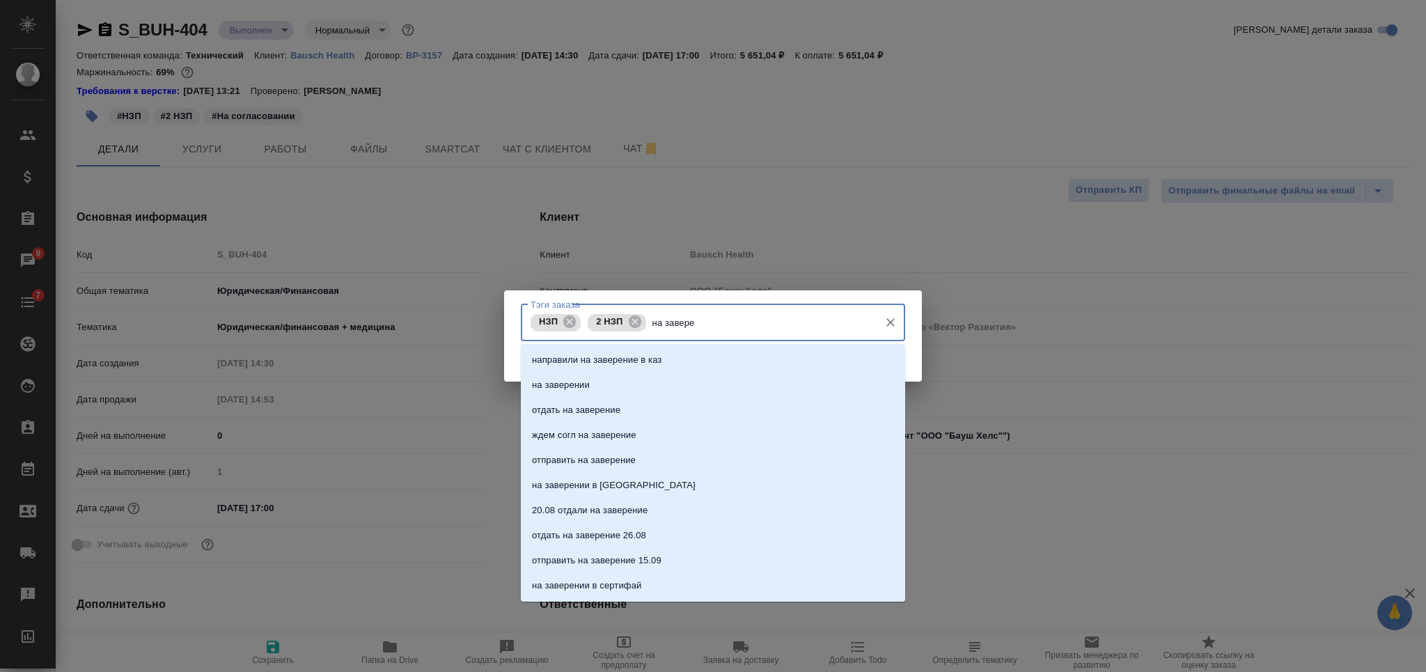
type input "на заверен"
click at [638, 384] on li "на заверении" at bounding box center [713, 385] width 384 height 25
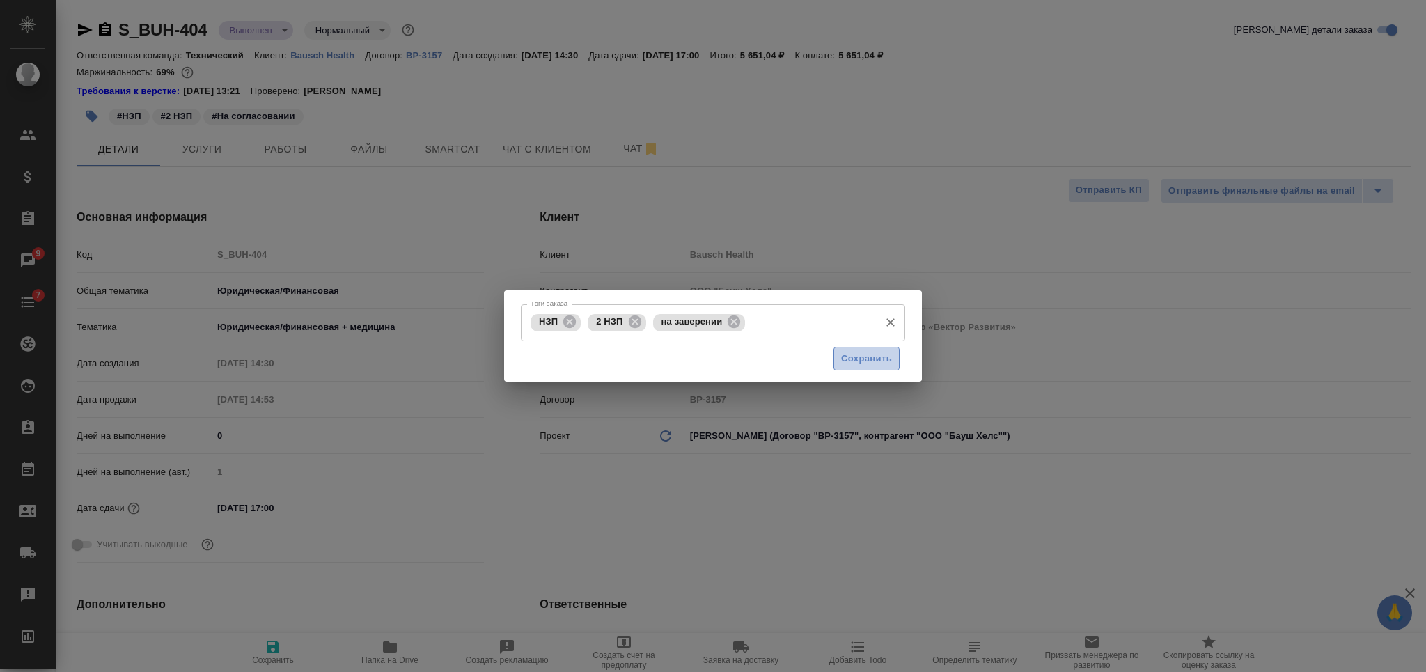
click at [852, 362] on span "Сохранить" at bounding box center [866, 359] width 51 height 16
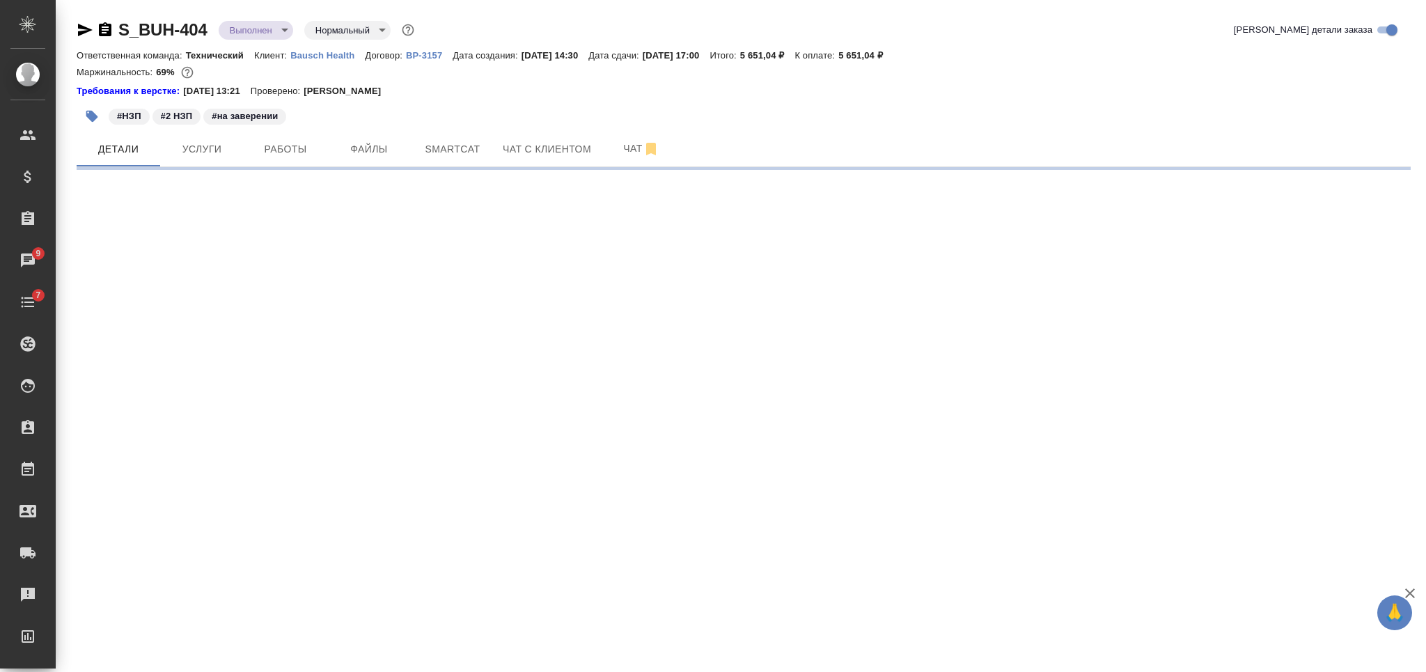
select select "RU"
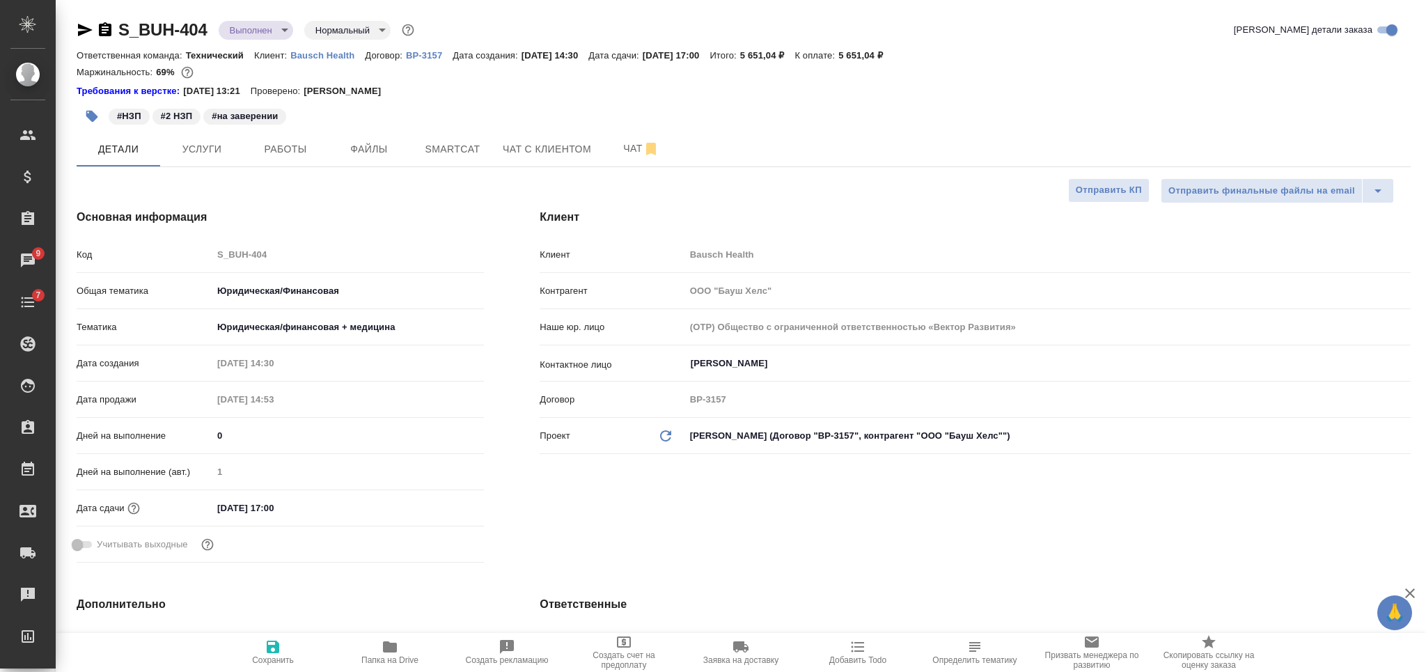
type textarea "x"
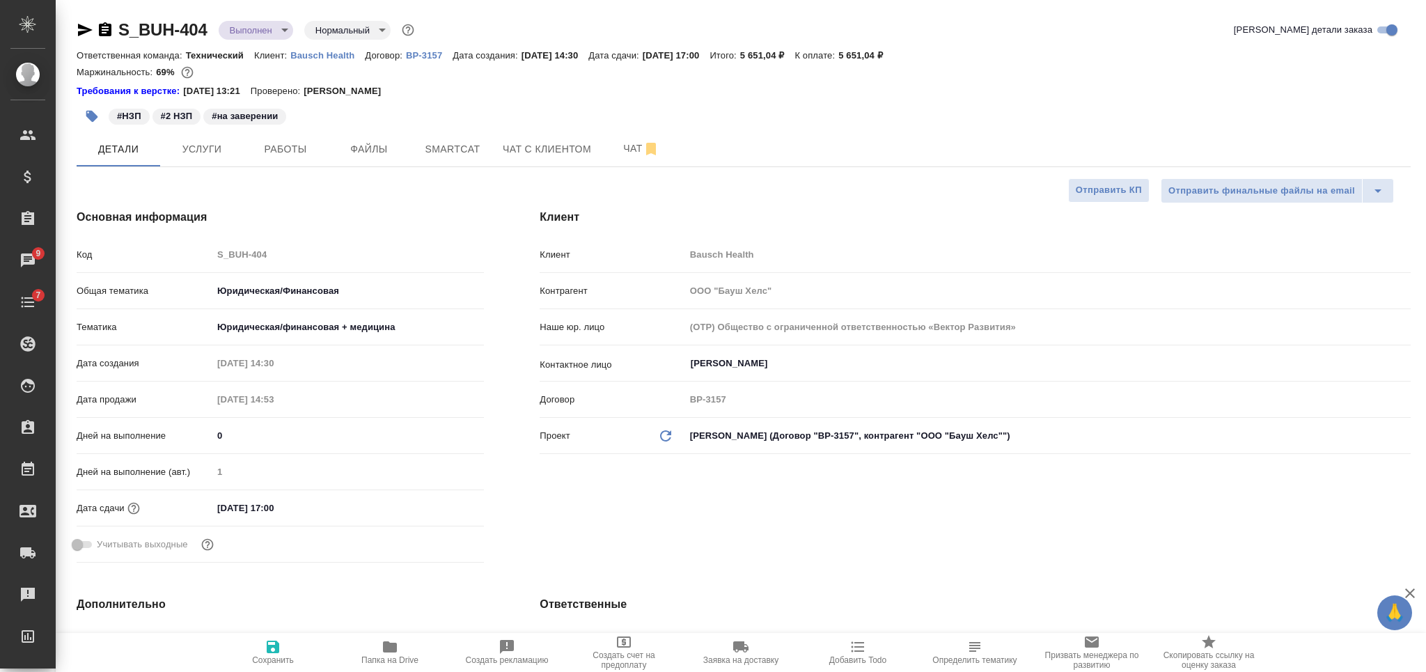
type textarea "x"
click at [94, 118] on icon "button" at bounding box center [92, 117] width 12 height 12
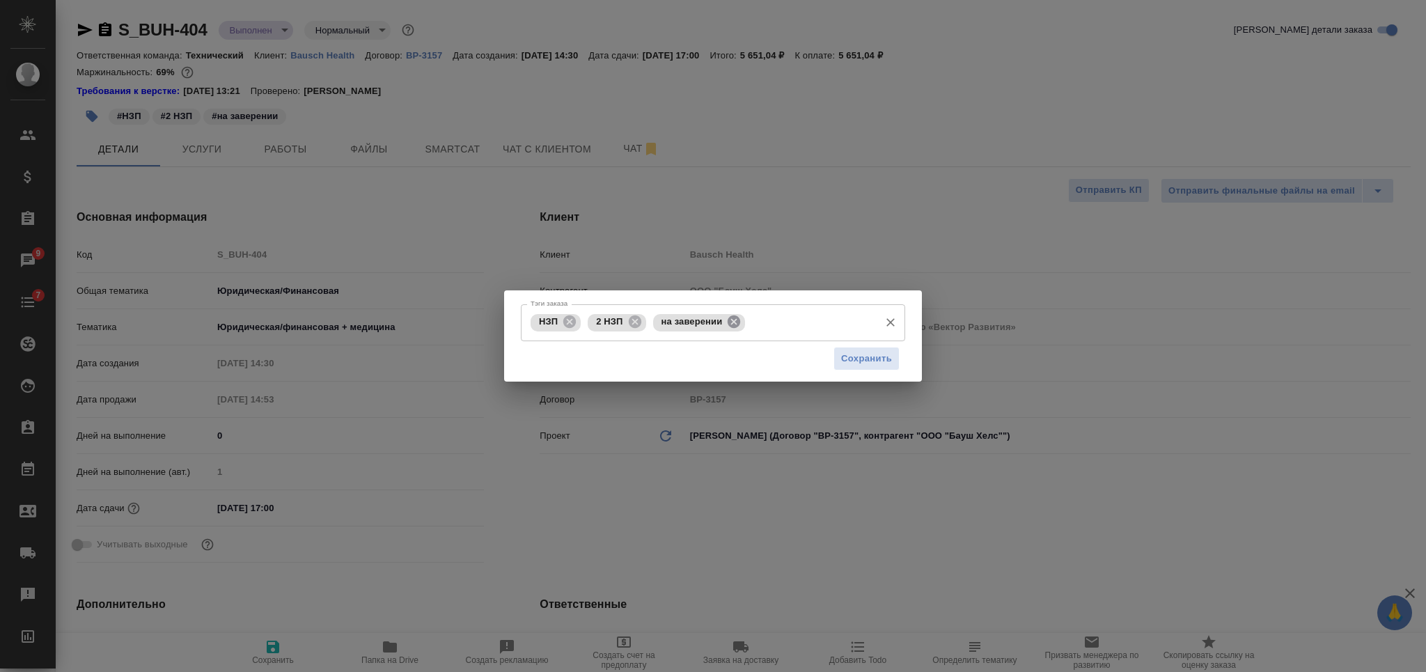
click at [737, 322] on icon at bounding box center [734, 321] width 13 height 13
click at [737, 322] on input "Тэги заказа" at bounding box center [761, 323] width 223 height 24
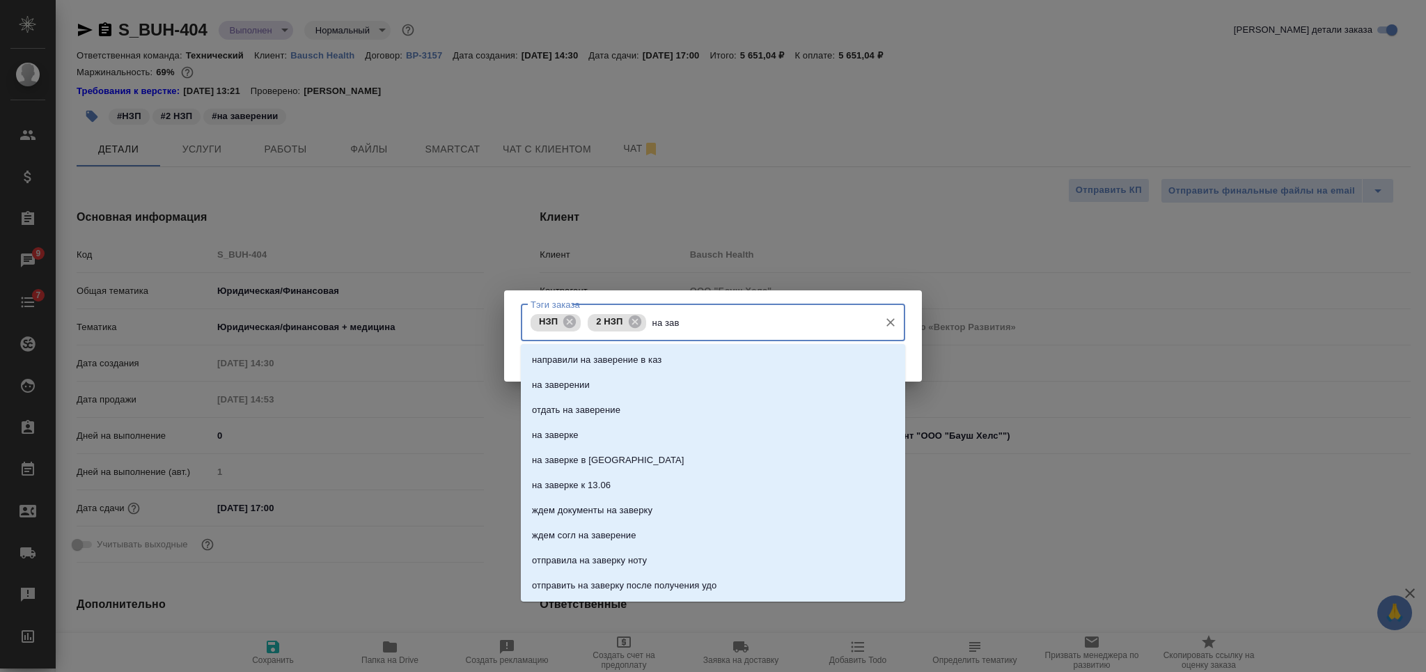
type input "на заве"
click at [669, 383] on li "на заверении" at bounding box center [713, 385] width 384 height 25
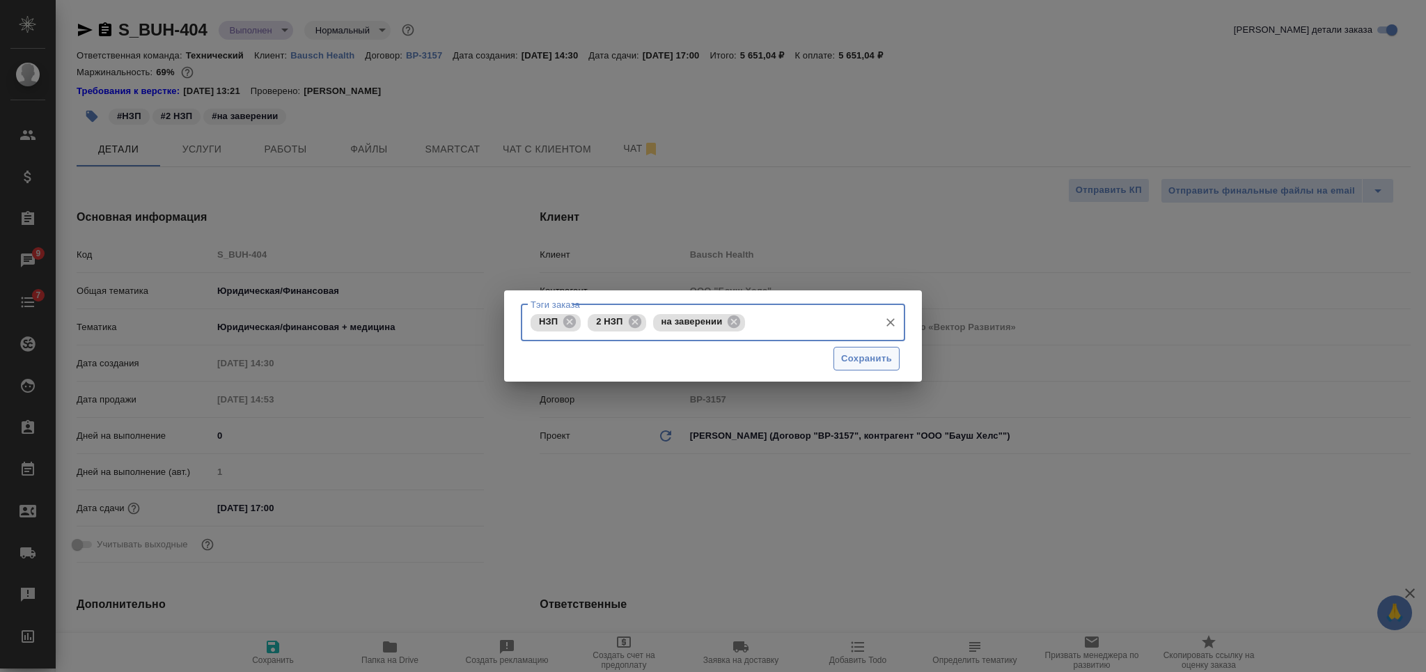
click at [867, 357] on span "Сохранить" at bounding box center [866, 359] width 51 height 16
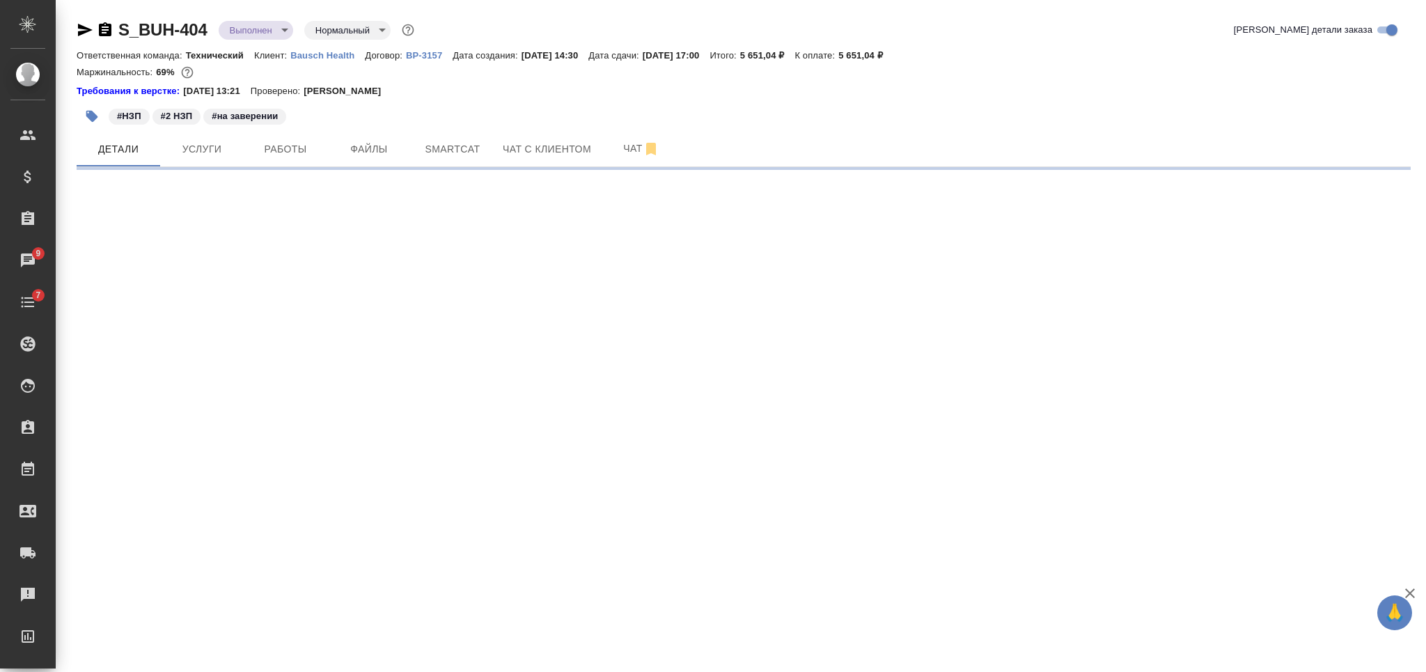
select select "RU"
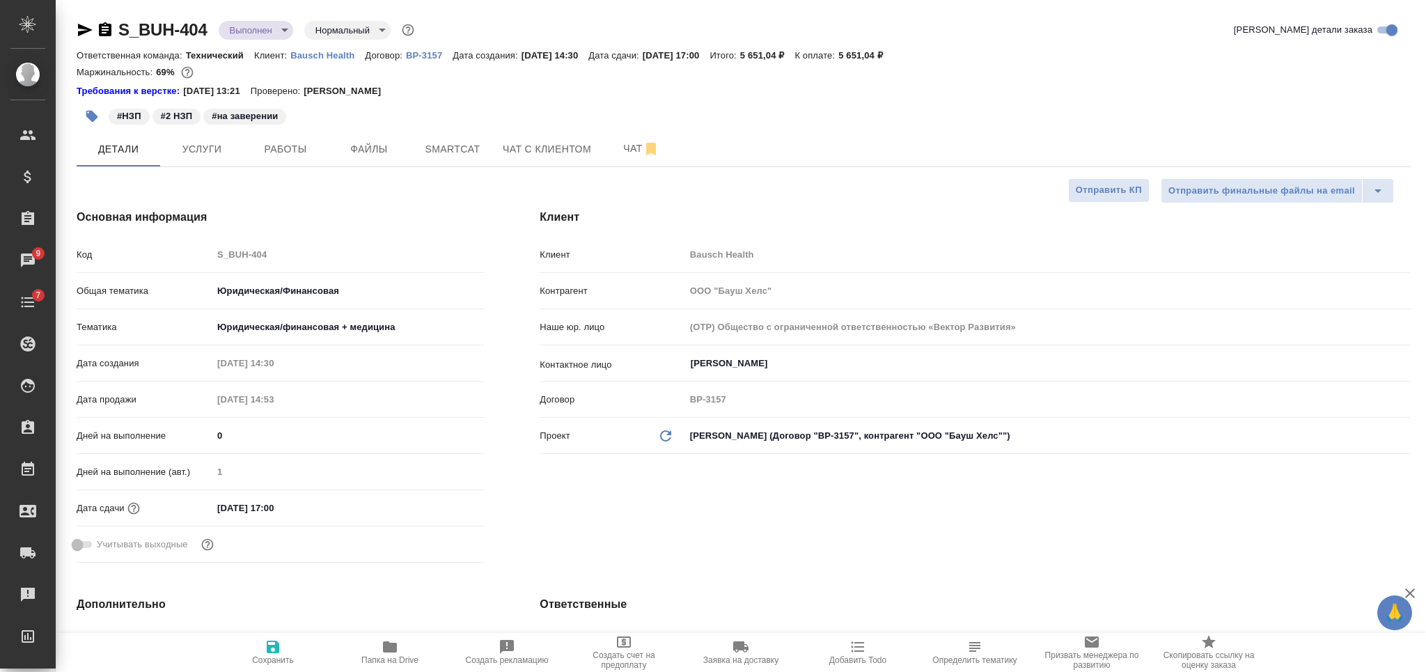
type textarea "x"
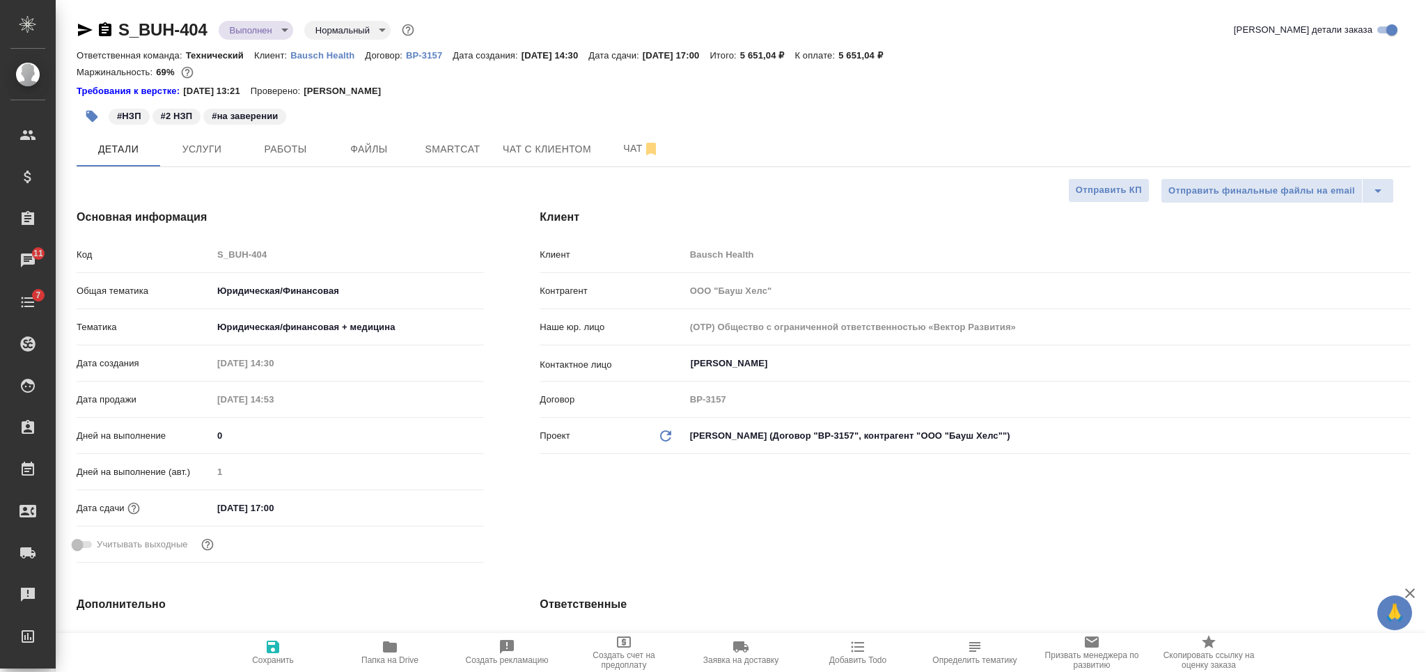
type textarea "x"
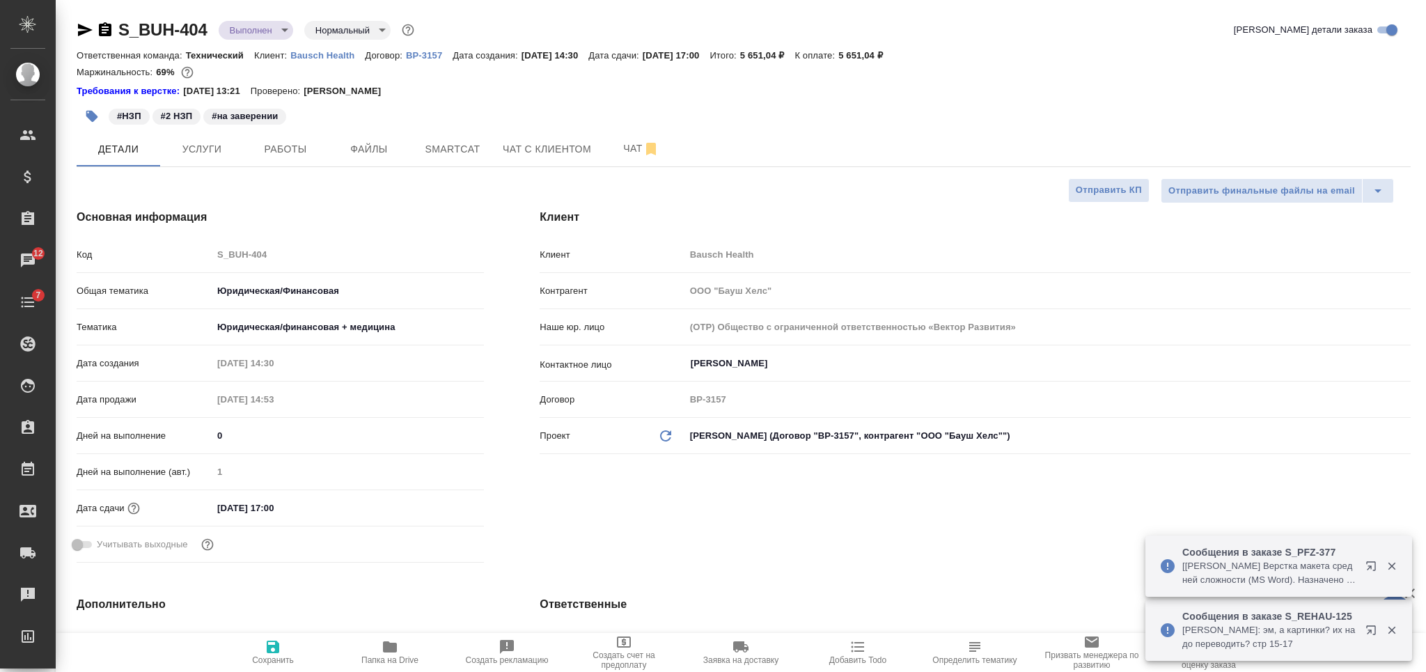
drag, startPoint x: 1036, startPoint y: 51, endPoint x: 850, endPoint y: 19, distance: 188.5
click at [1036, 51] on div "Ответственная команда: Технический Клиент: Bausch Health Договор: ВР-3157 Дата …" at bounding box center [744, 55] width 1334 height 17
click at [314, 145] on span "Работы" at bounding box center [285, 149] width 67 height 17
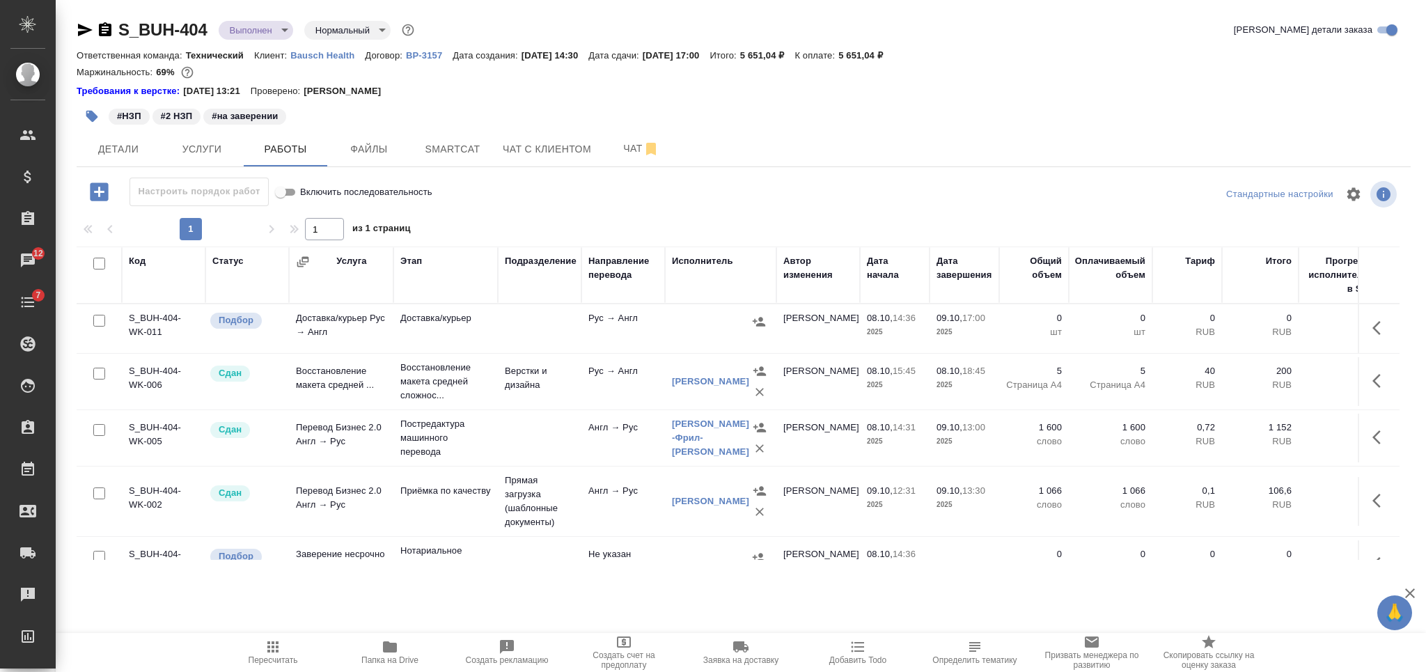
click at [1069, 86] on div "Требования к верстке: 21.05.2024 13:21 Проверено: Петрова Валерия" at bounding box center [744, 91] width 1334 height 14
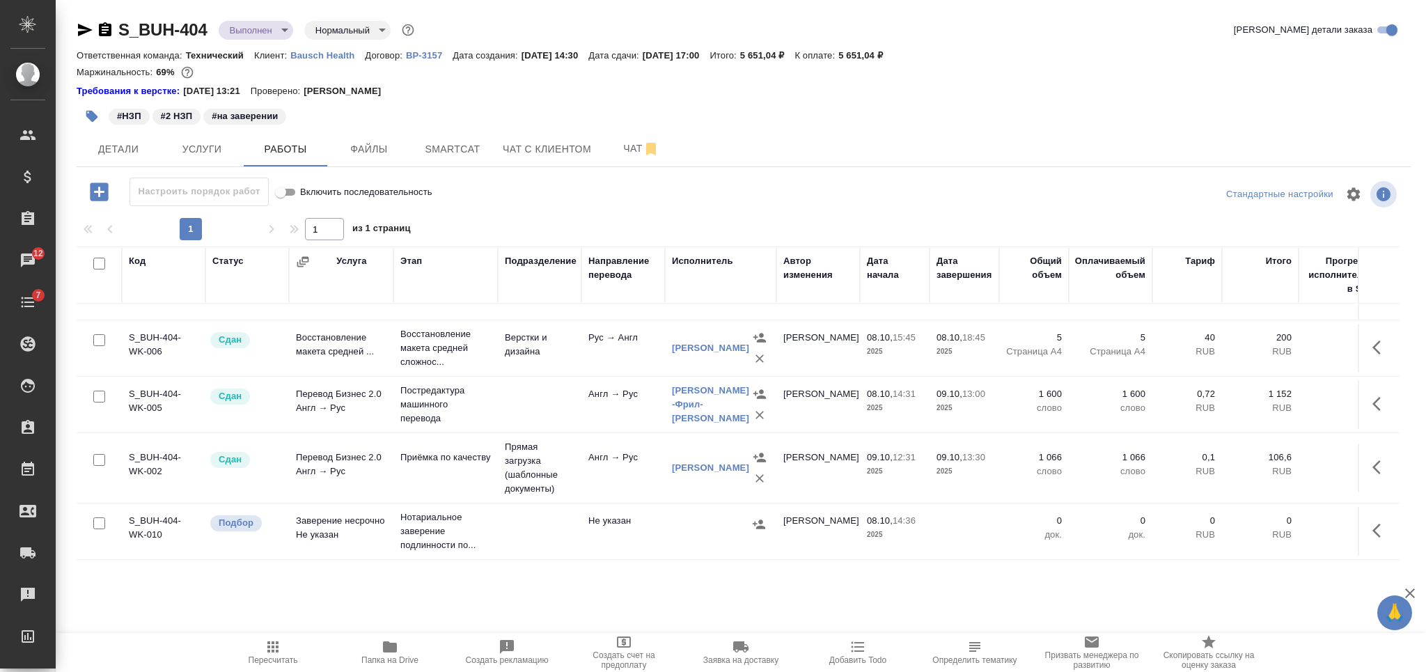
scroll to position [47, 0]
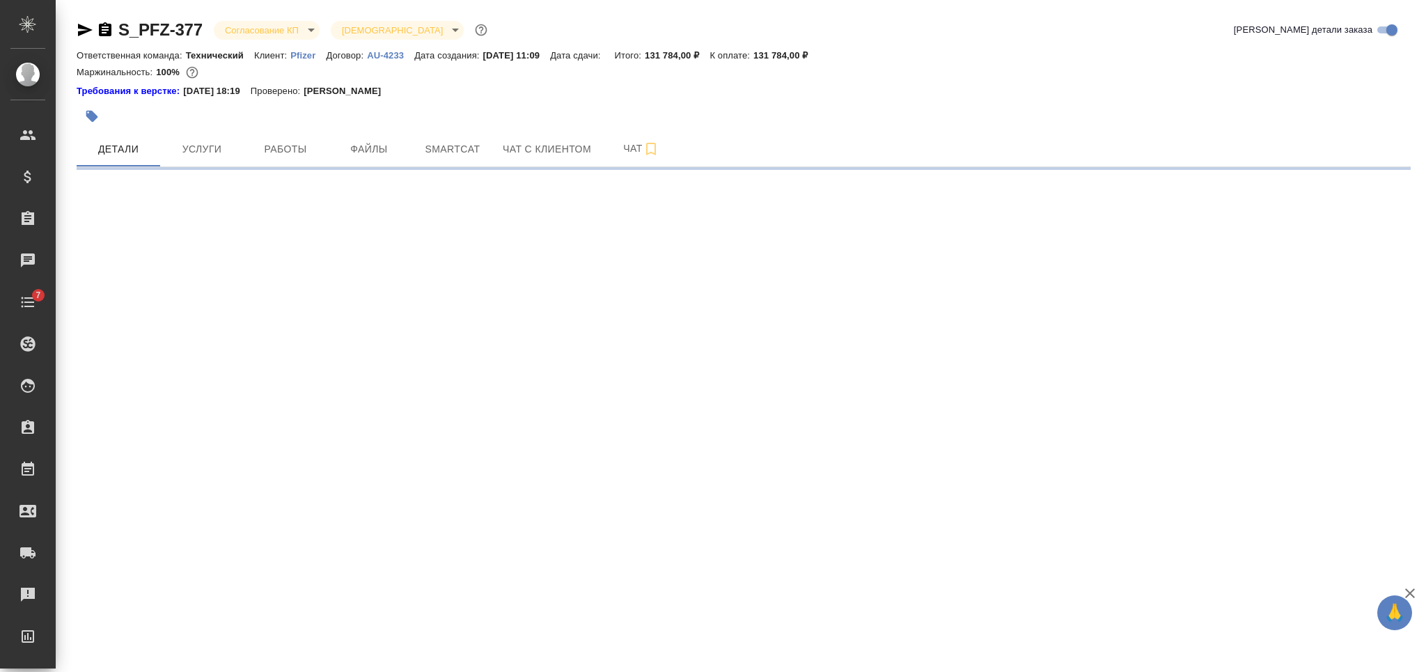
select select "RU"
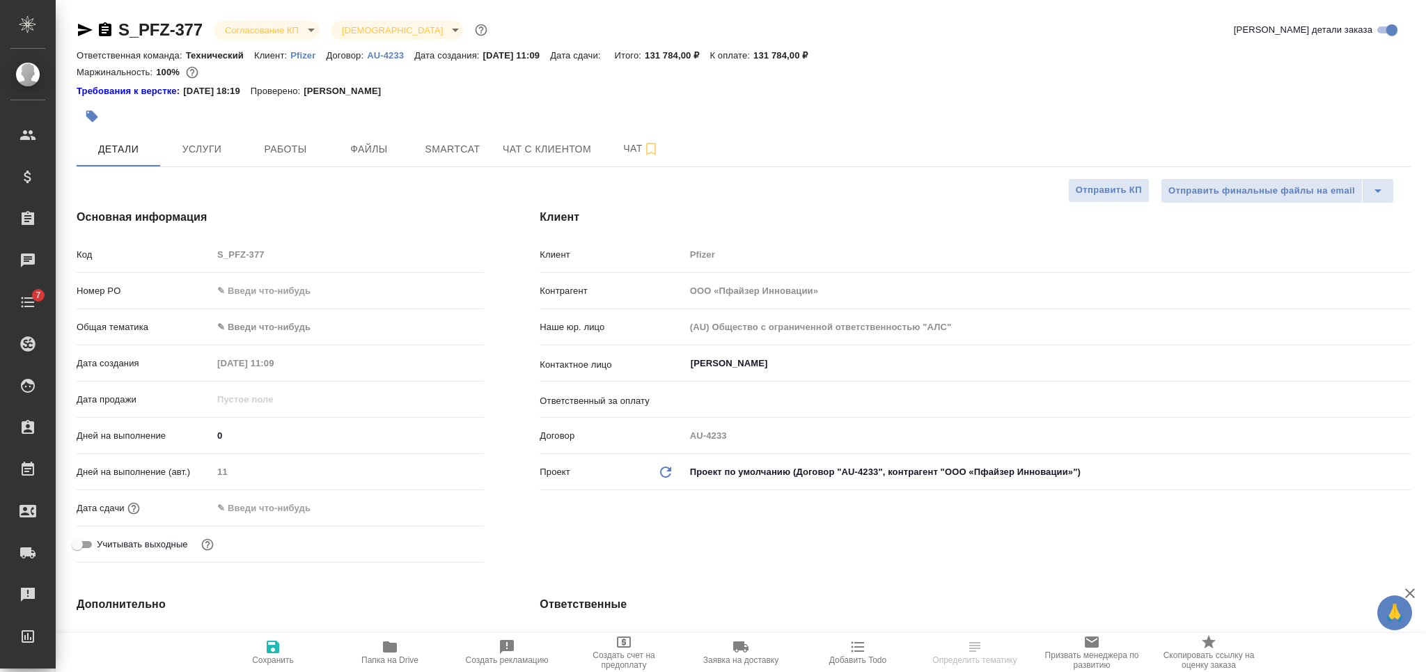
type textarea "x"
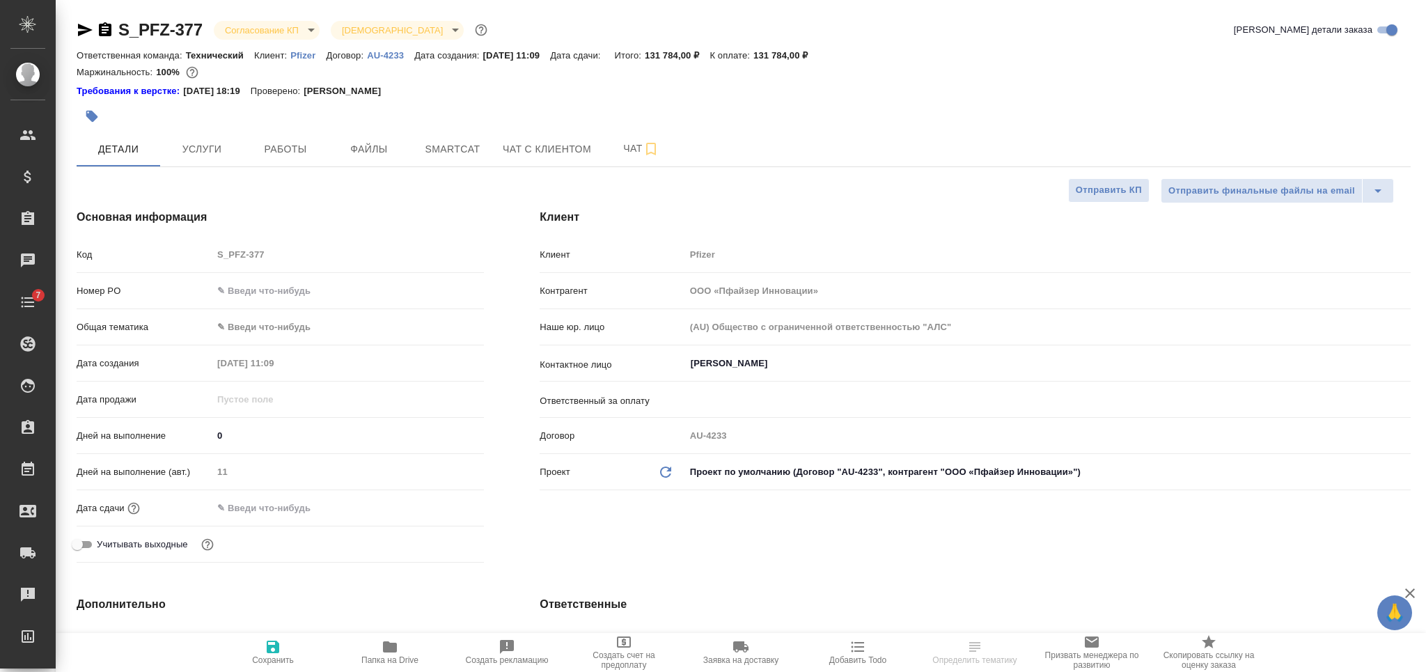
type textarea "x"
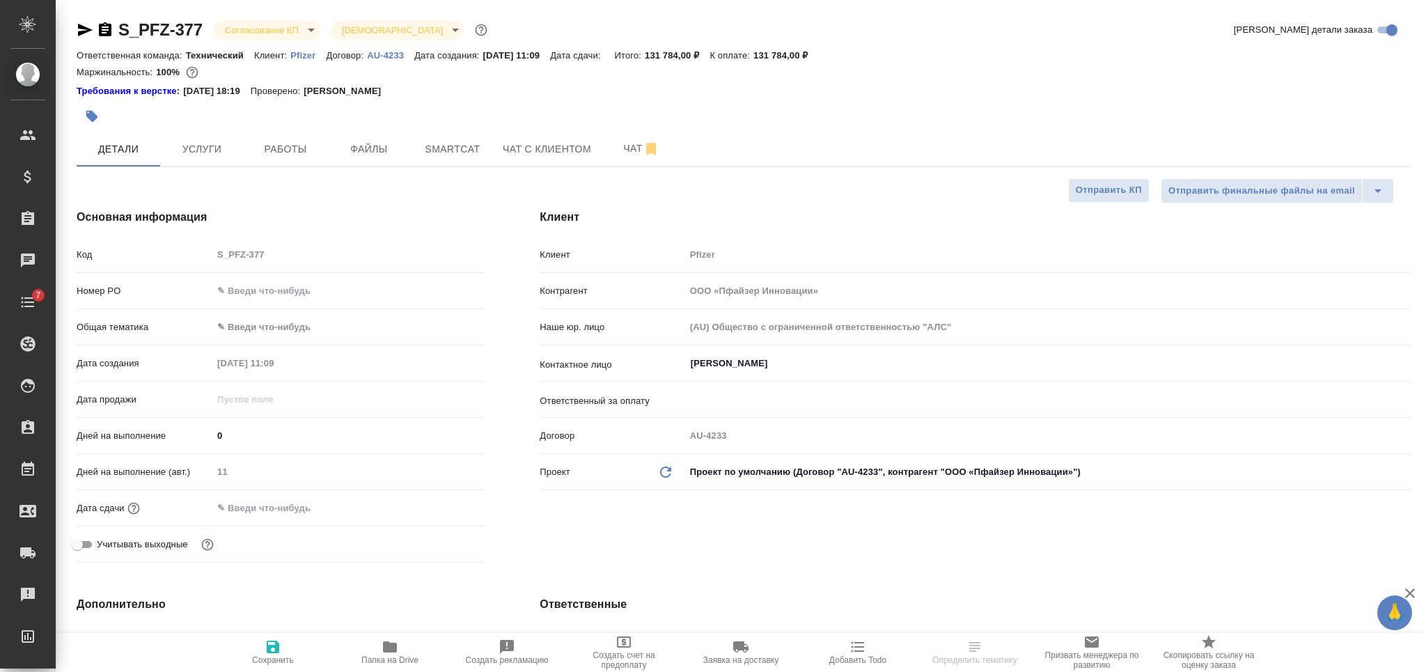
type textarea "x"
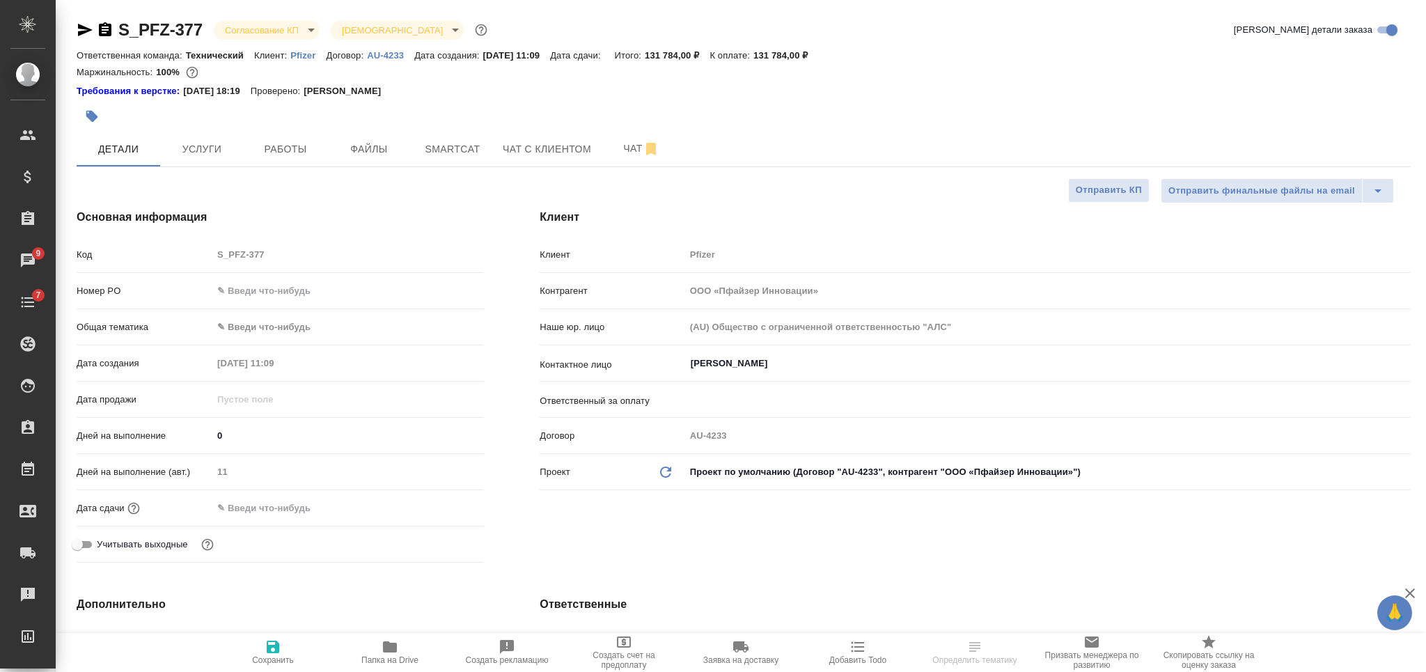
type textarea "x"
click at [298, 54] on p "Pfizer" at bounding box center [308, 55] width 36 height 10
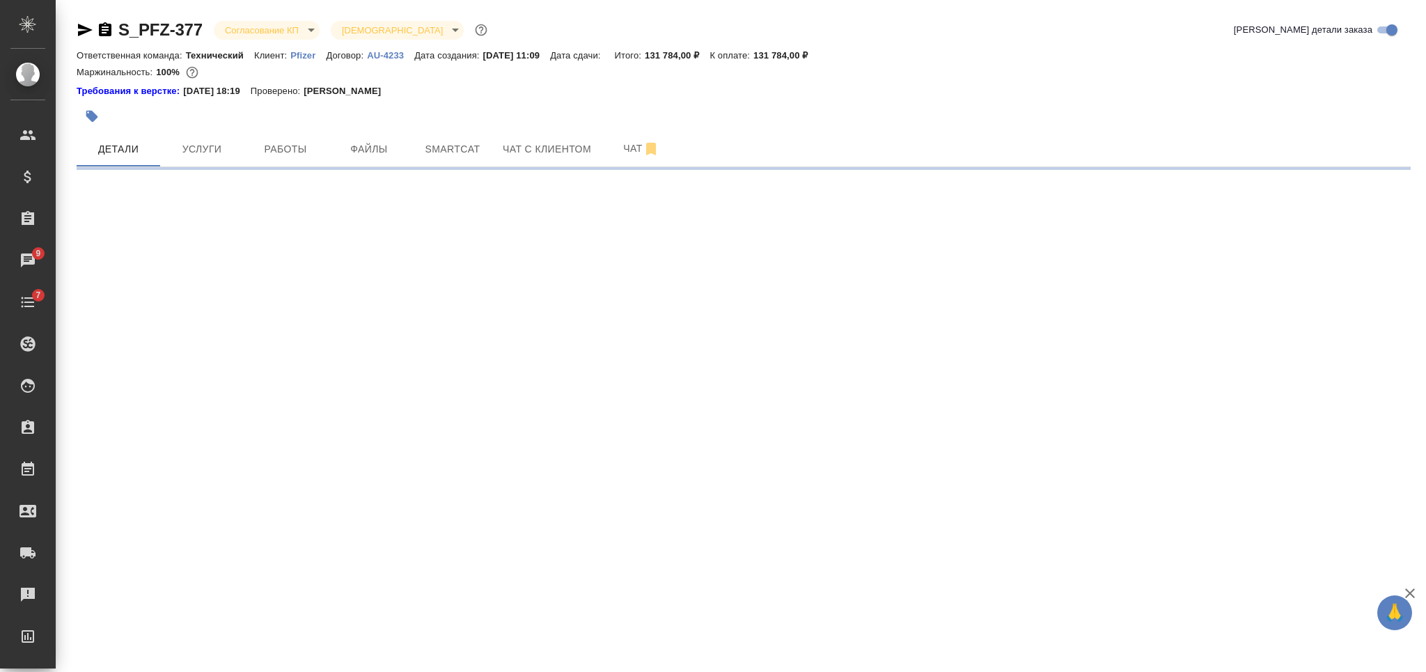
select select "RU"
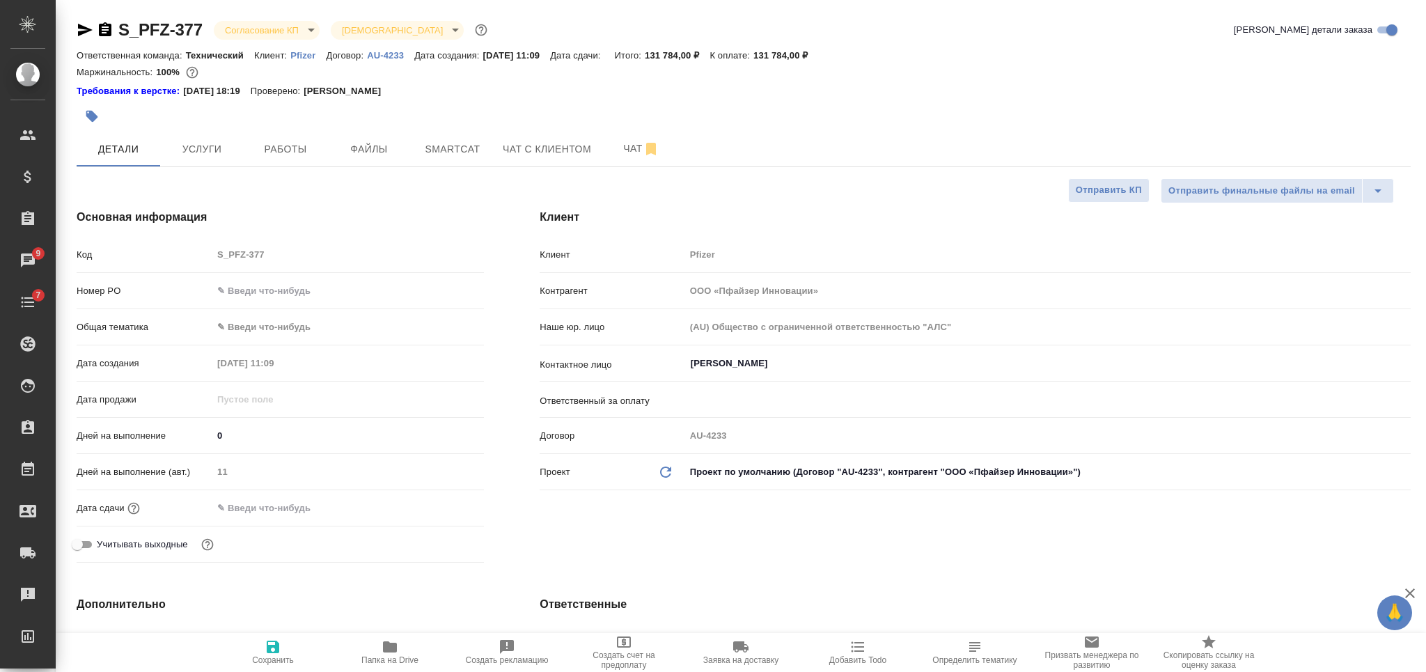
type textarea "x"
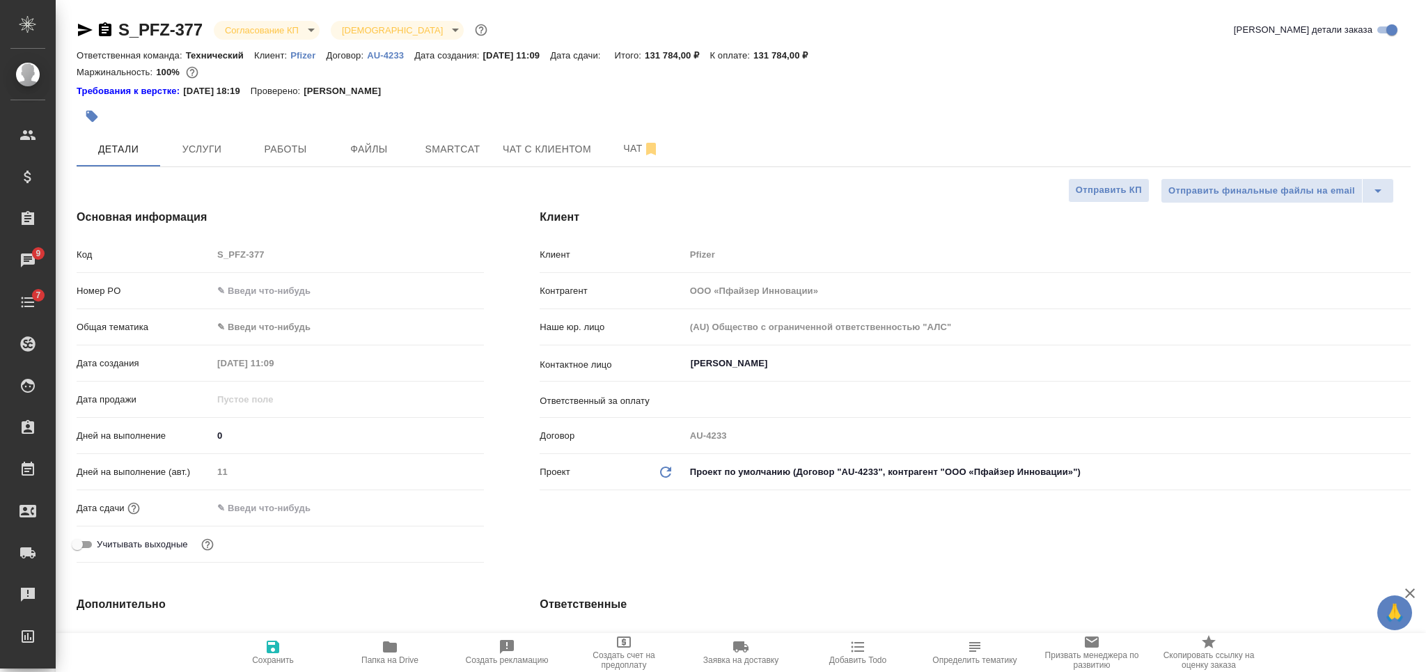
type textarea "x"
click at [249, 283] on input "text" at bounding box center [348, 291] width 272 height 20
paste input "9501072059"
type input "9501072059"
type textarea "x"
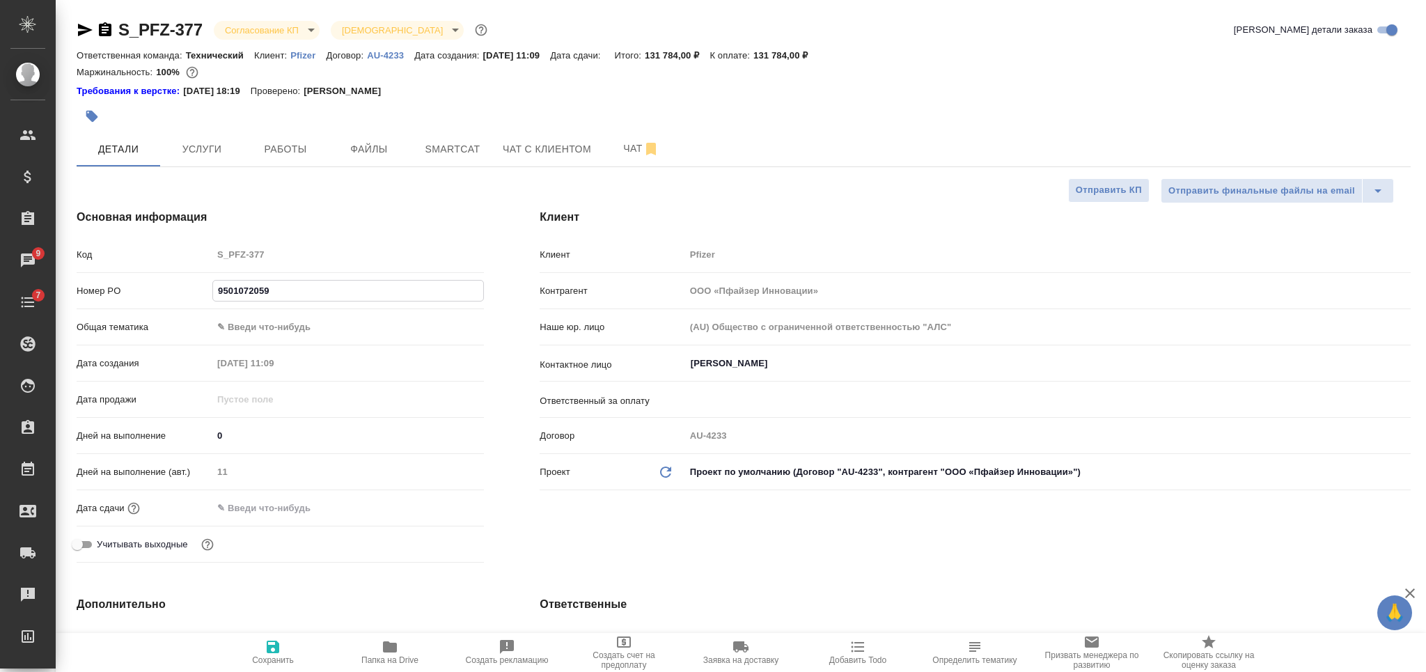
type textarea "x"
type input "9501072059"
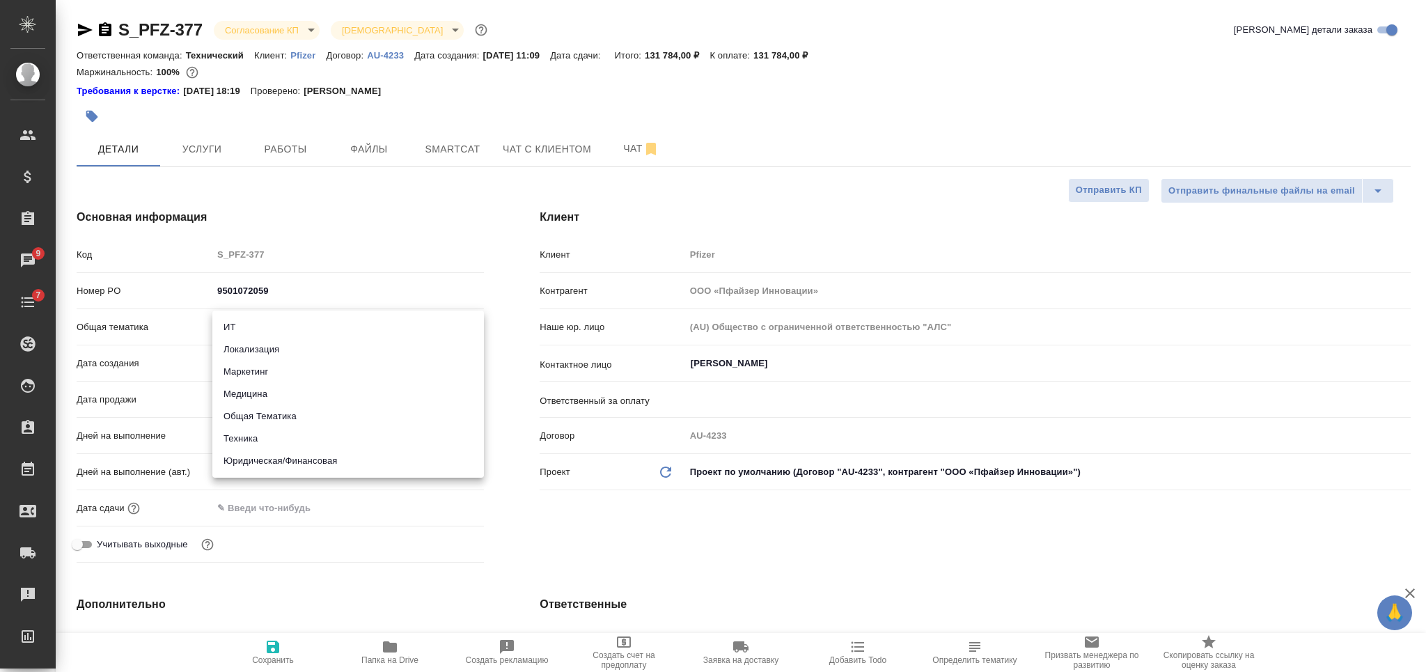
click at [285, 332] on body "🙏 .cls-1 fill:#fff; AWATERA Nikiforova Valeria Клиенты Спецификации Заказы 9 Ча…" at bounding box center [713, 336] width 1426 height 672
click at [281, 409] on li "Общая Тематика" at bounding box center [348, 416] width 272 height 22
type input "obtem"
type textarea "x"
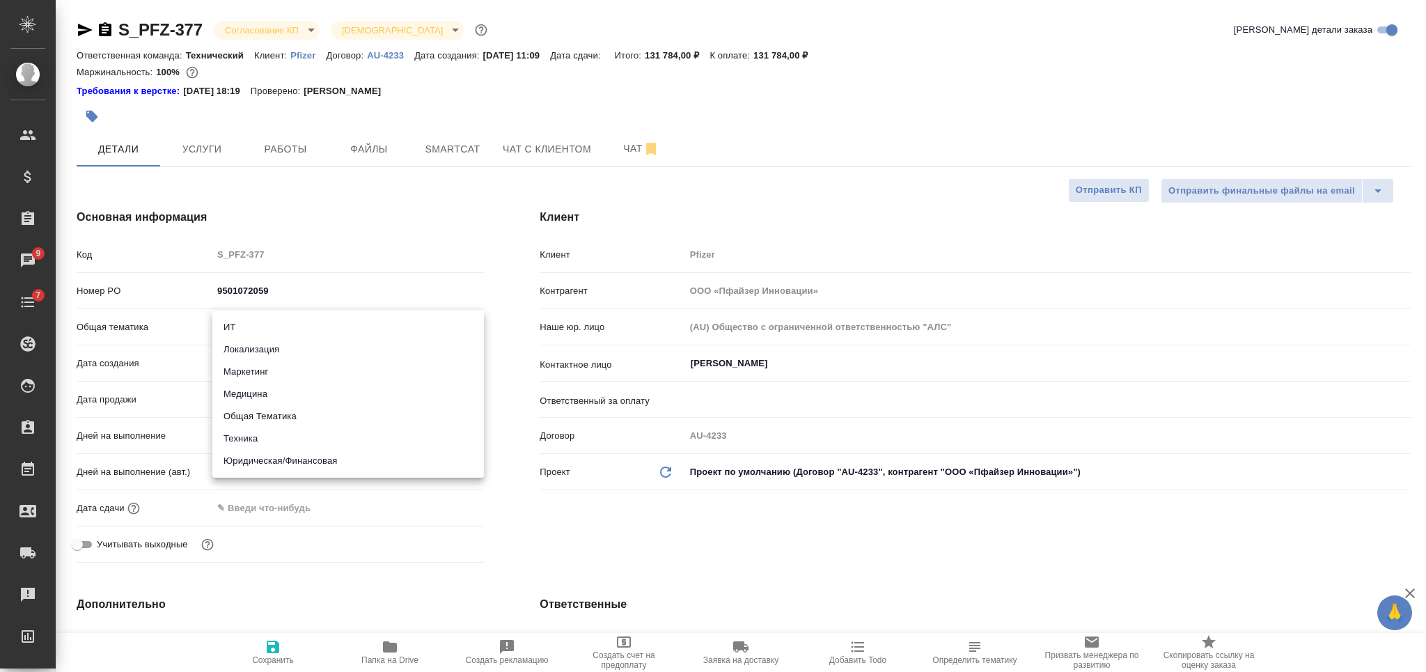
type textarea "x"
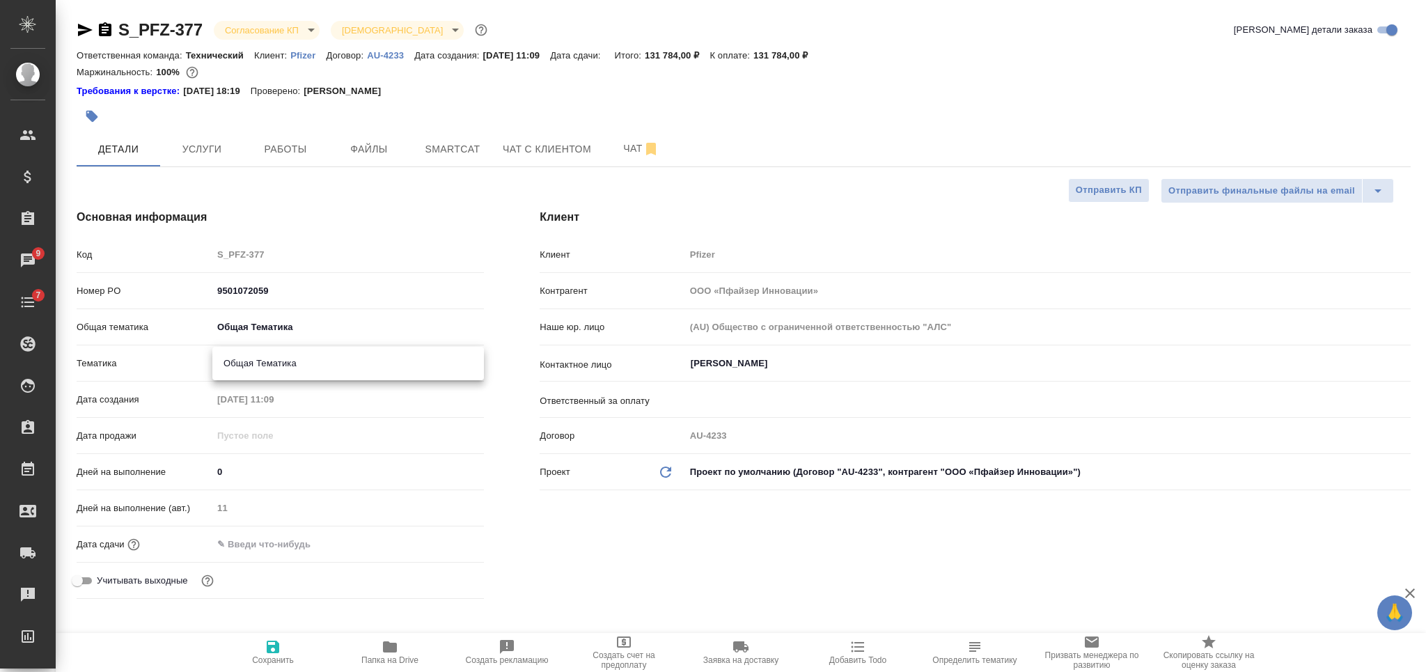
click at [295, 363] on body "🙏 .cls-1 fill:#fff; AWATERA Nikiforova Valeria Клиенты Спецификации Заказы 9 Ча…" at bounding box center [713, 336] width 1426 height 672
click at [298, 368] on li "Общая Тематика" at bounding box center [348, 363] width 272 height 22
type textarea "x"
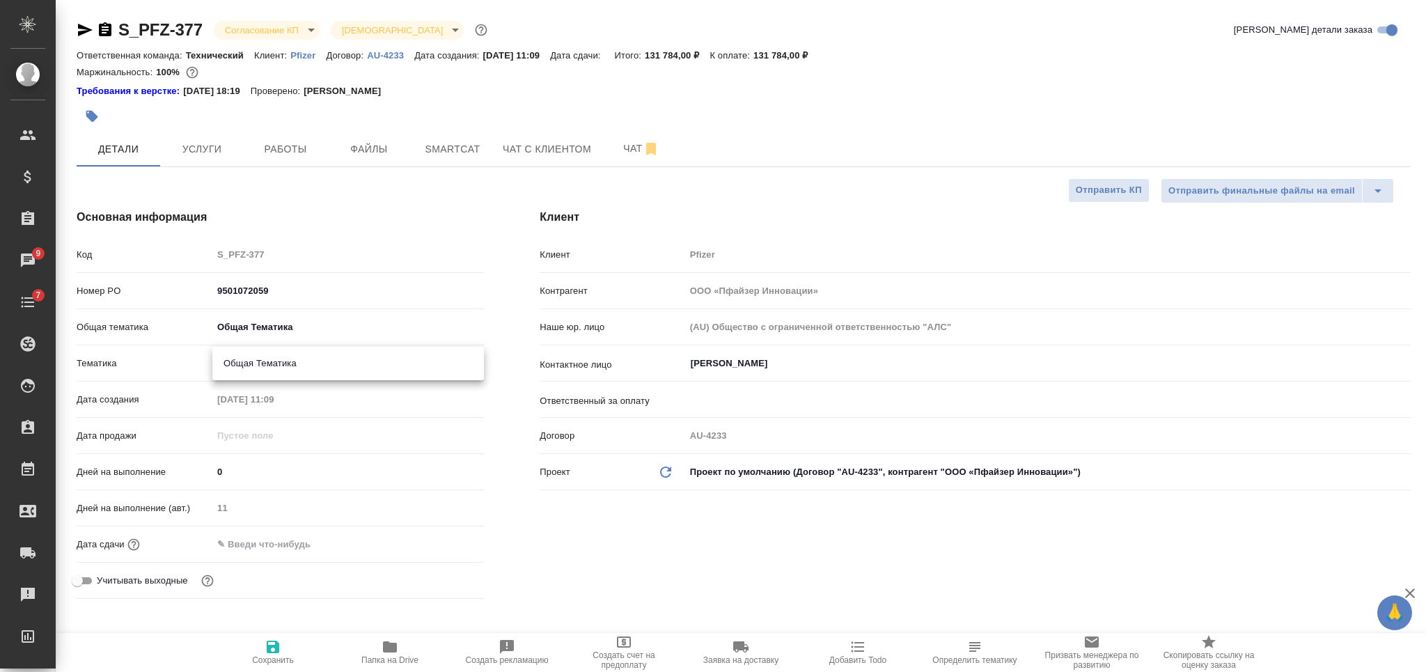
type input "6012b1ca196b0e5c9229a120"
click at [772, 409] on div "​" at bounding box center [1048, 399] width 726 height 25
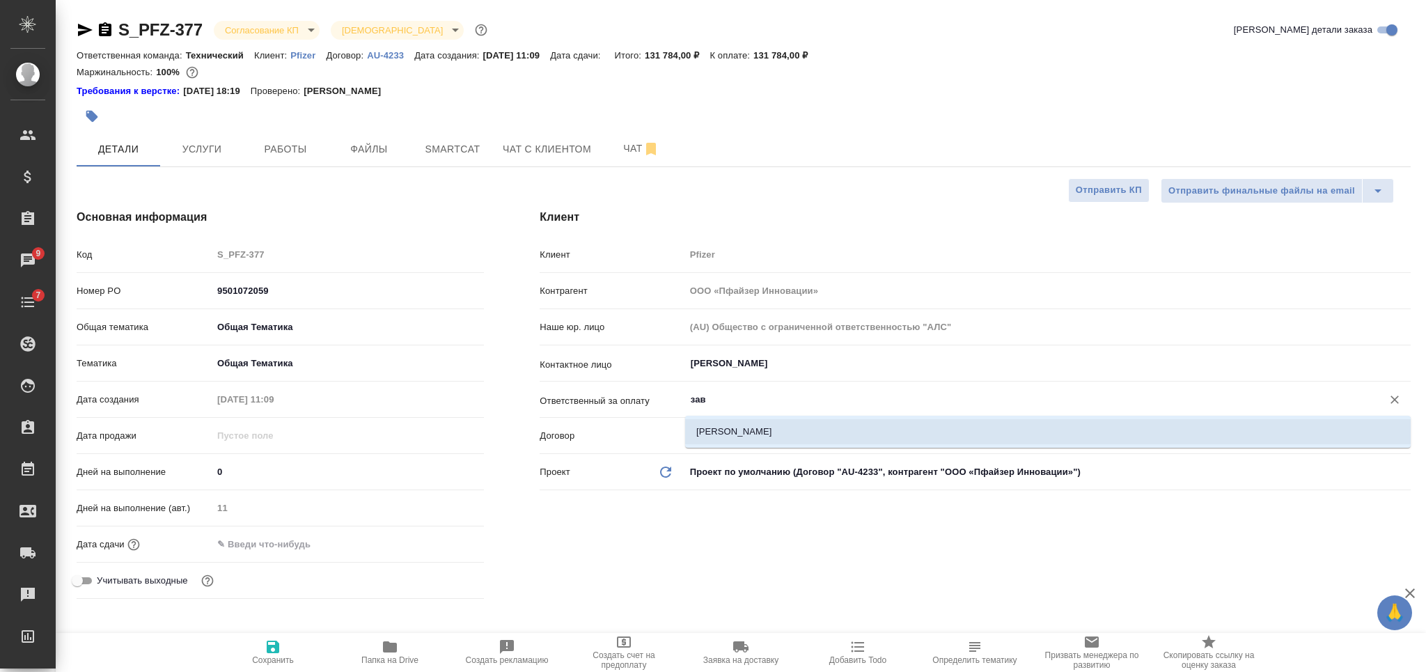
drag, startPoint x: 761, startPoint y: 425, endPoint x: 692, endPoint y: 452, distance: 74.1
click at [760, 425] on li "Завроцкая Антонина" at bounding box center [1048, 431] width 726 height 25
type input "Завроцкая Антонина"
type textarea "x"
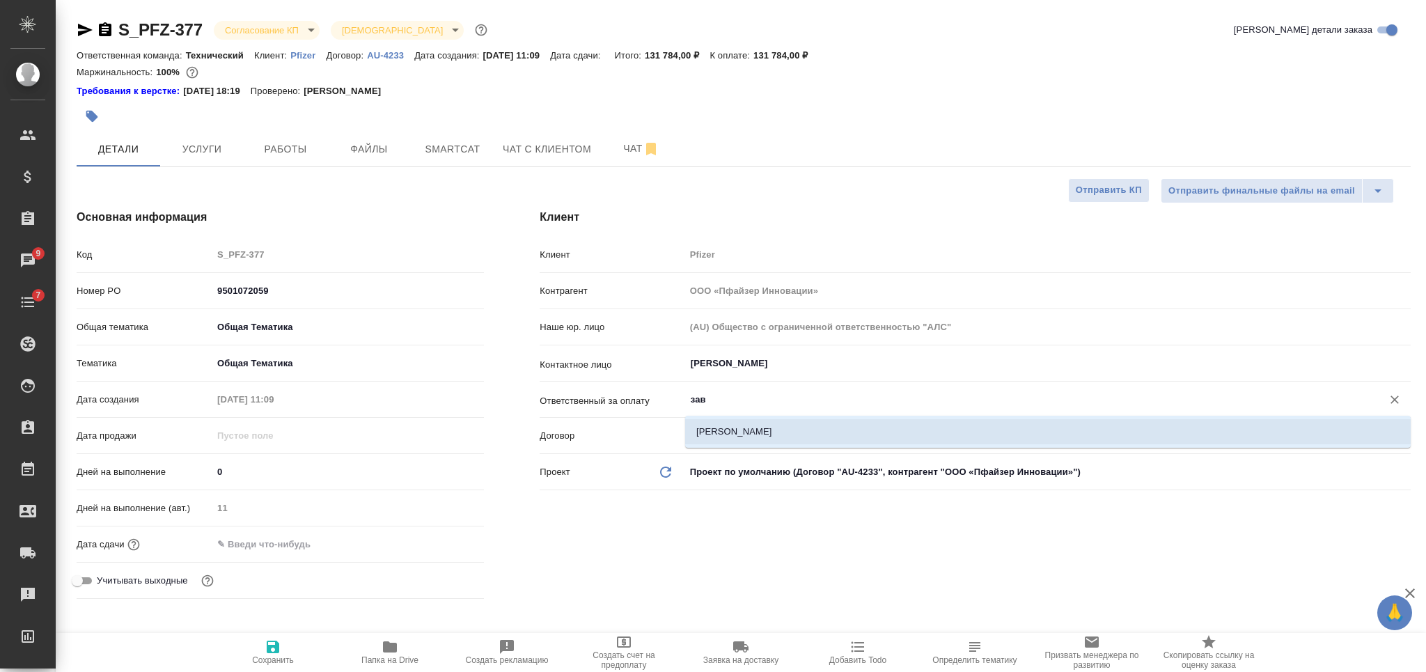
type textarea "x"
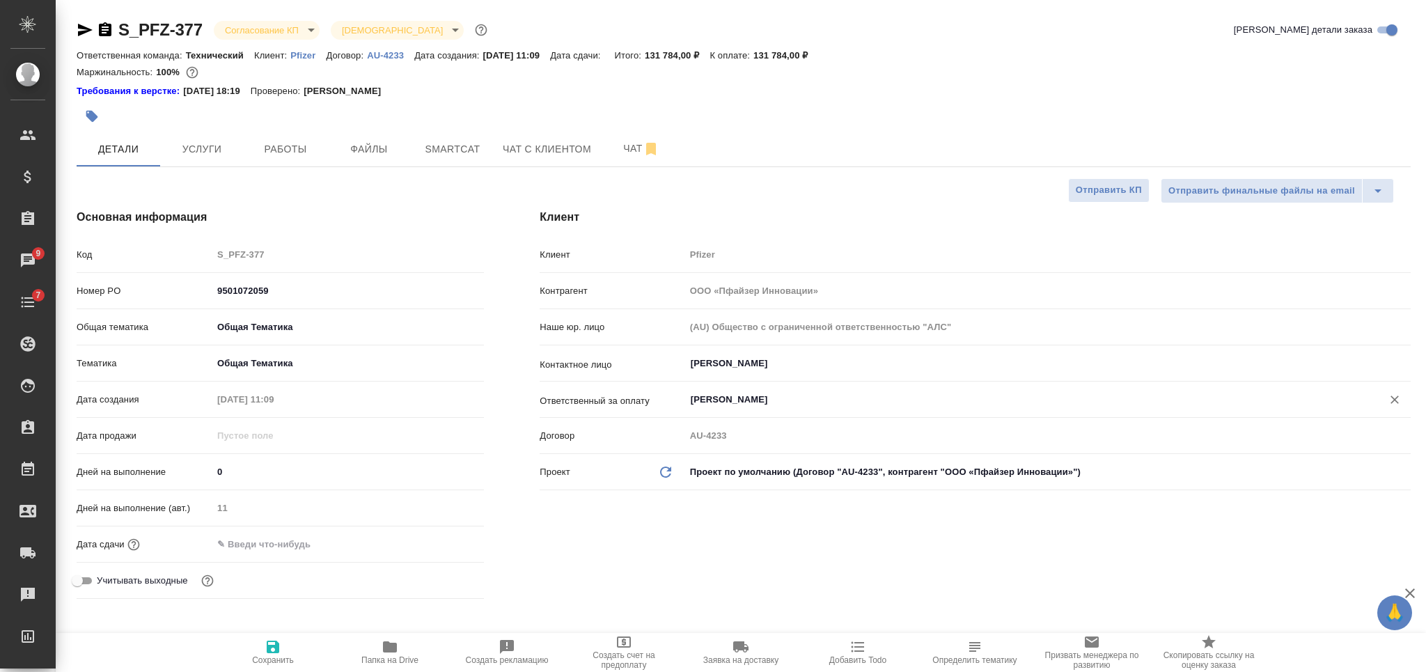
type input "Завроцкая Антонина"
click at [285, 640] on button "Сохранить" at bounding box center [272, 652] width 117 height 39
type textarea "x"
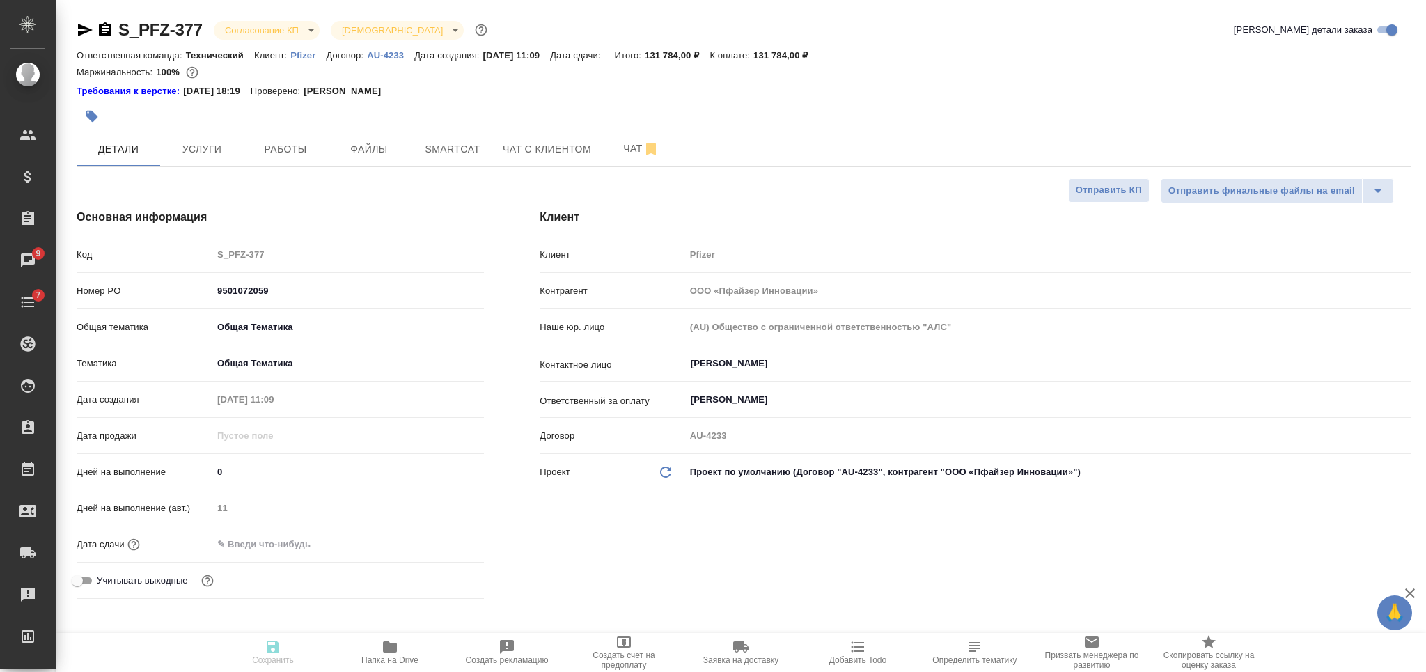
type textarea "x"
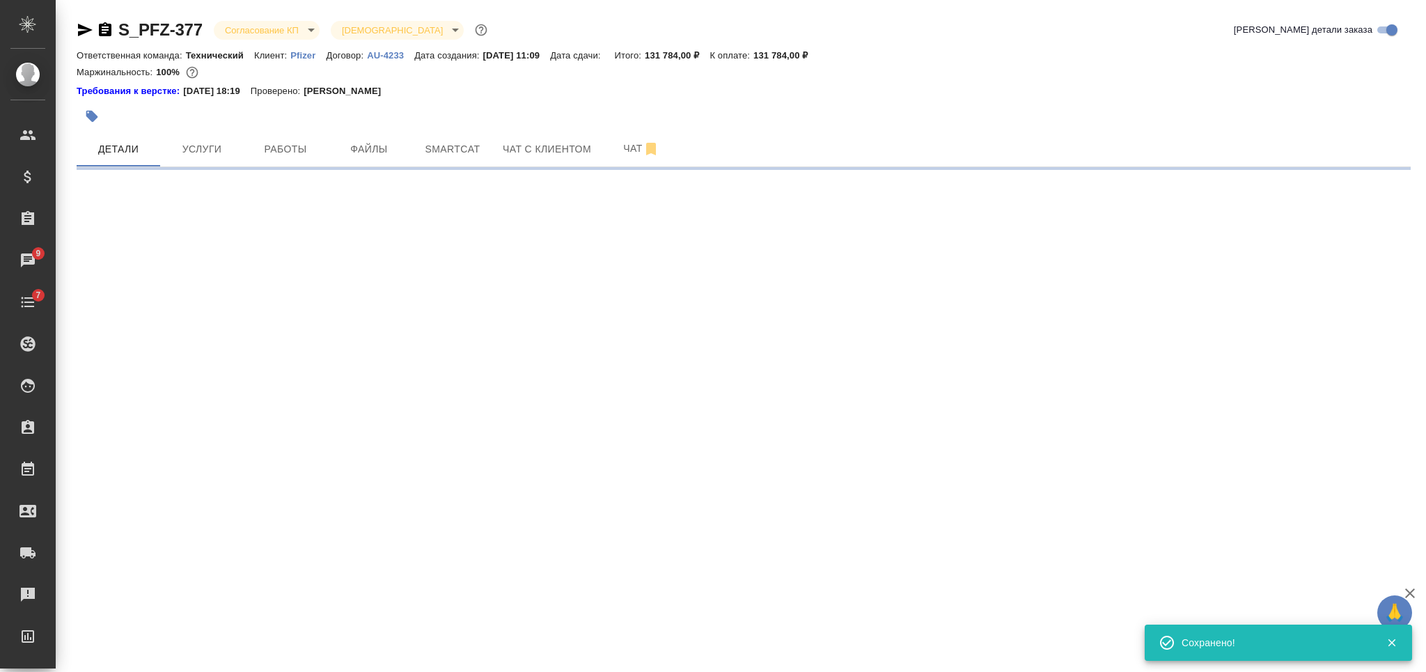
select select "RU"
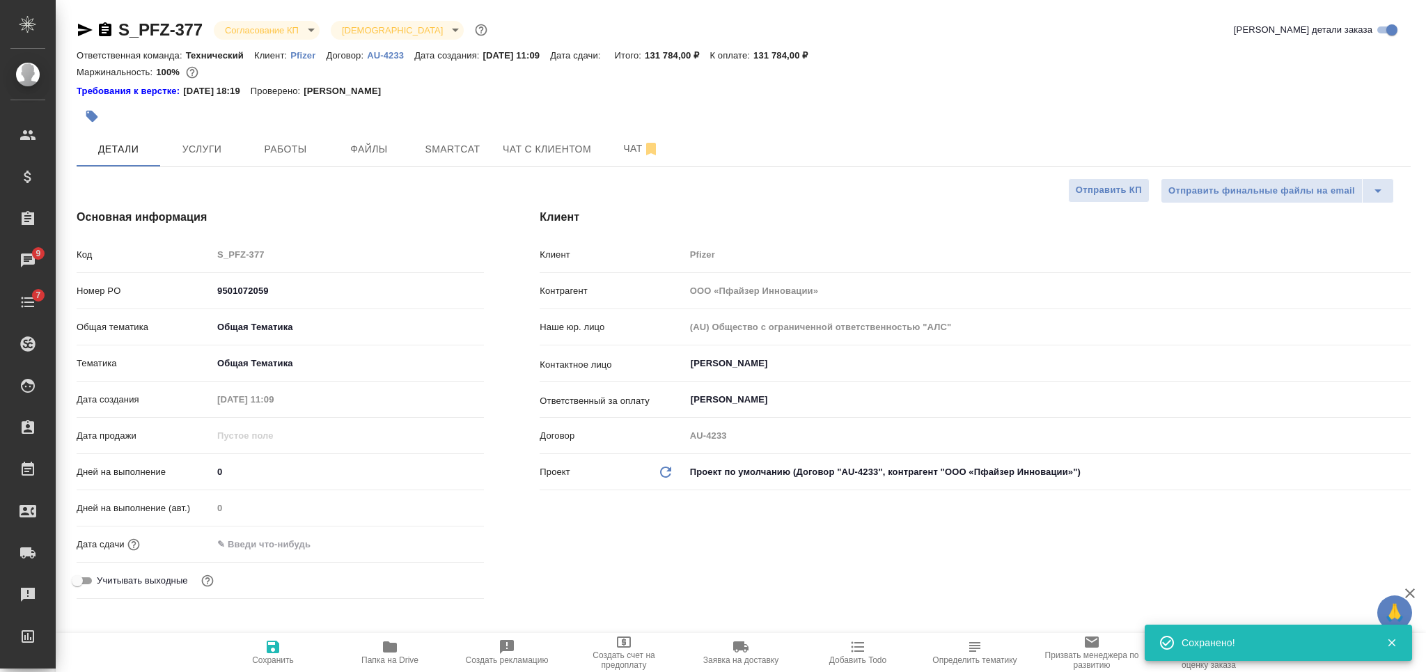
type textarea "x"
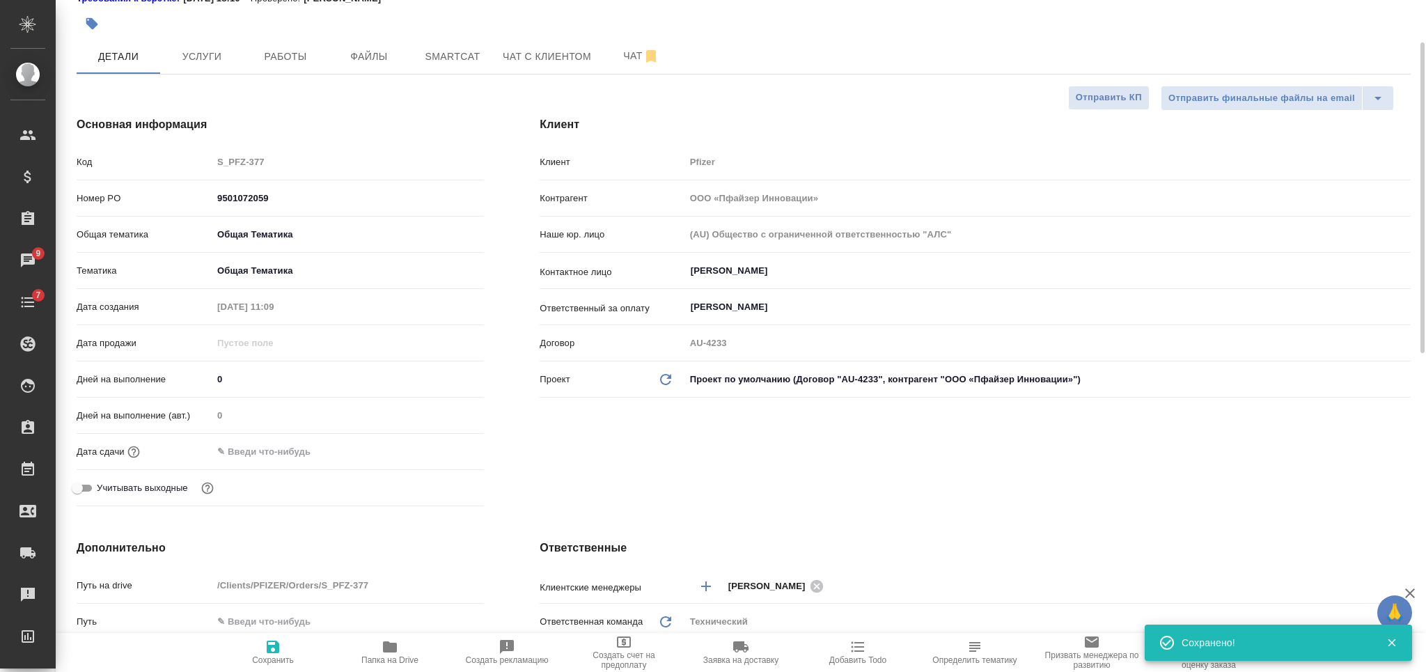
click at [298, 446] on input "text" at bounding box center [273, 451] width 122 height 20
click at [440, 444] on icon "button" at bounding box center [443, 450] width 13 height 14
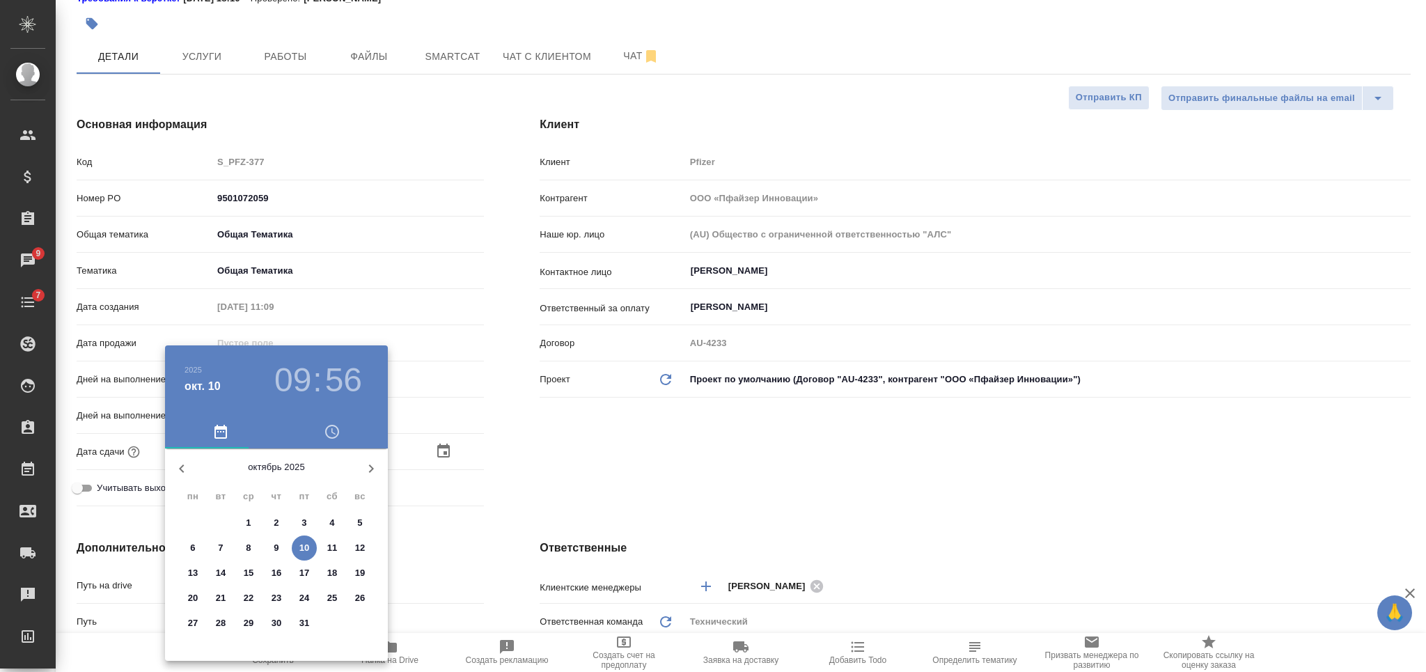
click at [295, 576] on span "17" at bounding box center [304, 573] width 25 height 14
type input "17.10.2025 09:56"
type textarea "x"
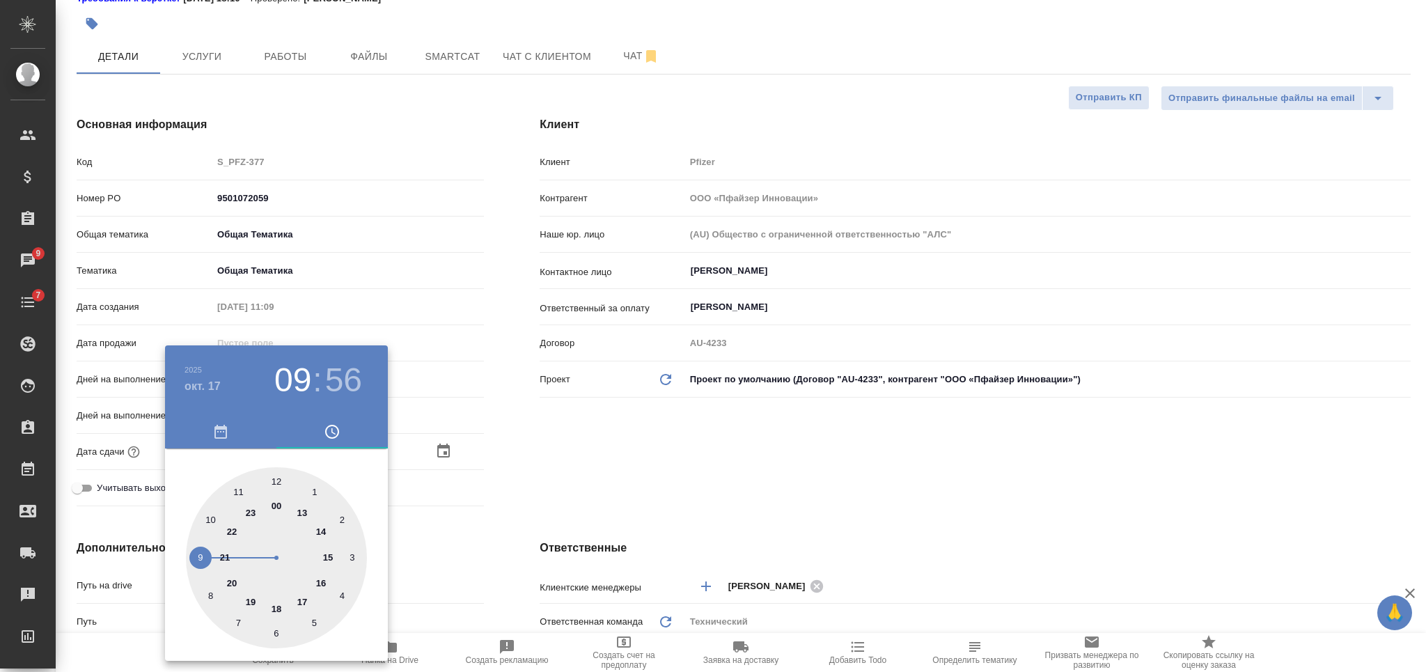
click at [299, 604] on div at bounding box center [276, 557] width 181 height 181
type input "17.10.2025 17:56"
type textarea "x"
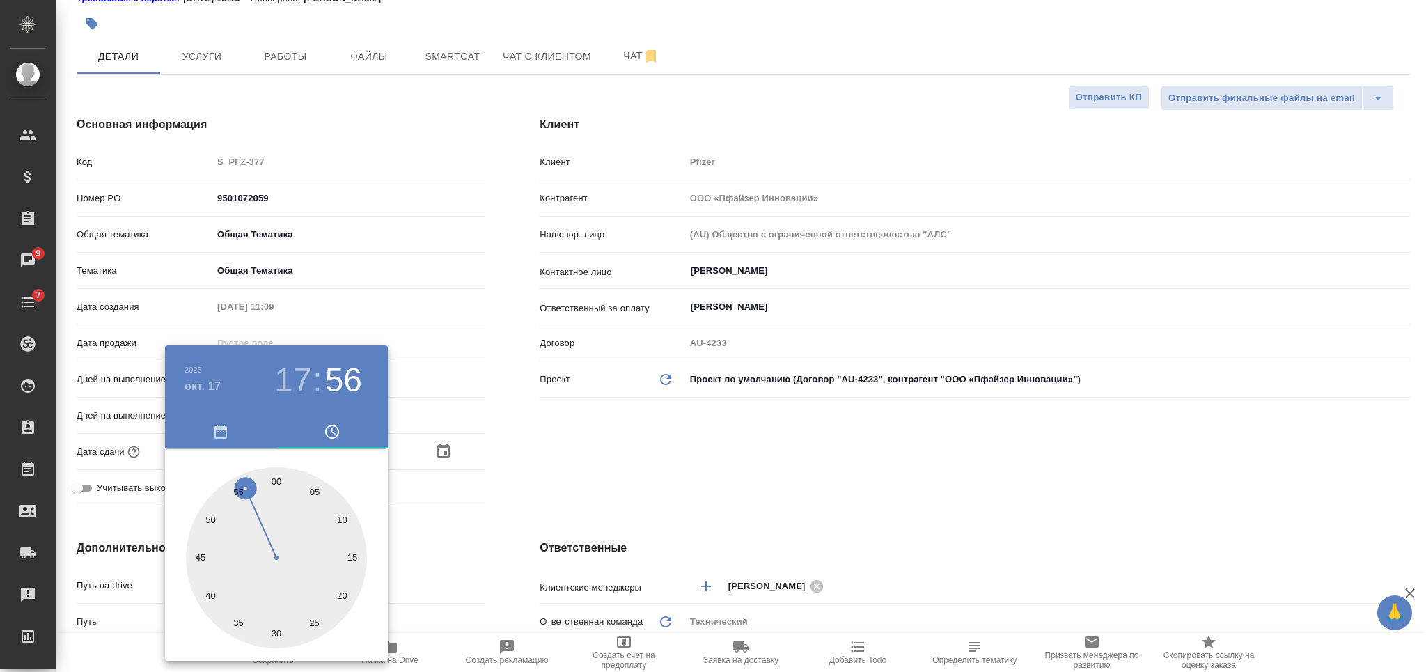
click at [276, 481] on div at bounding box center [276, 557] width 181 height 181
type input "17.10.2025 17:00"
type textarea "x"
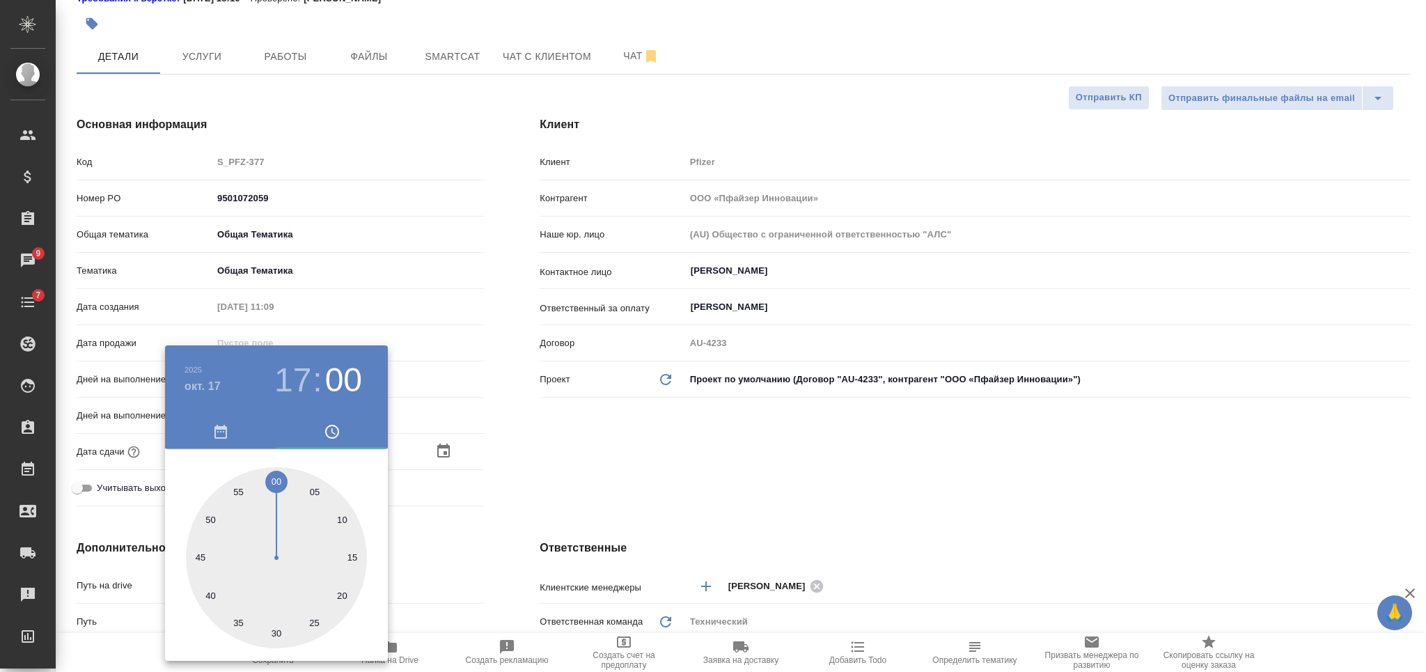
drag, startPoint x: 599, startPoint y: 462, endPoint x: 542, endPoint y: 474, distance: 57.6
click at [600, 463] on div at bounding box center [713, 336] width 1426 height 672
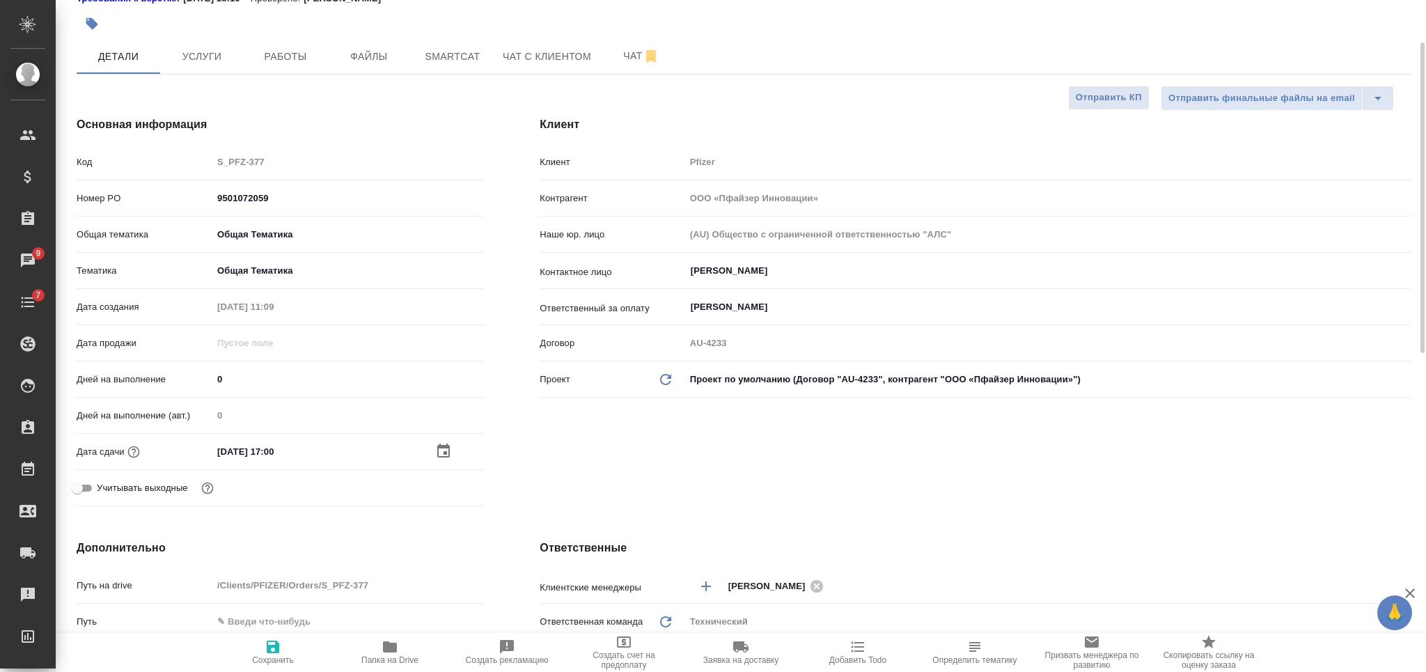
click at [268, 646] on icon "button" at bounding box center [273, 647] width 13 height 13
type textarea "x"
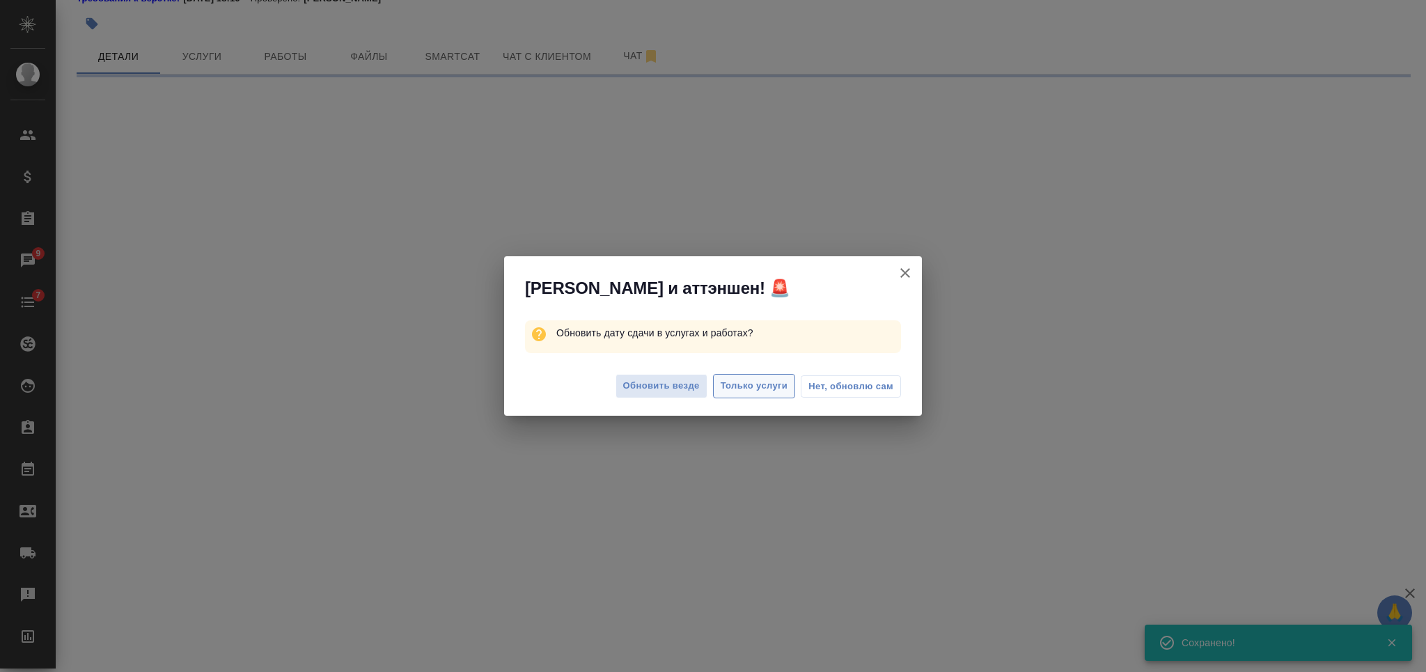
select select "RU"
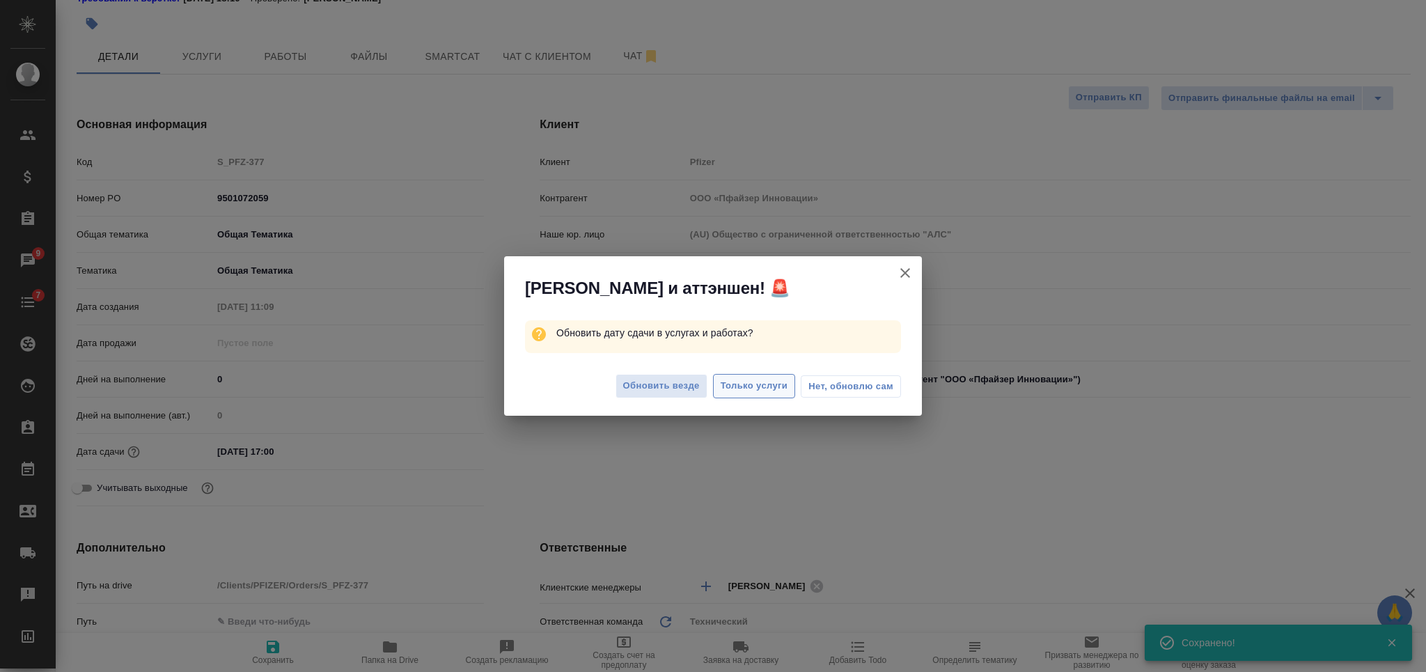
type textarea "x"
click at [730, 382] on span "Только услуги" at bounding box center [755, 386] width 68 height 16
type textarea "x"
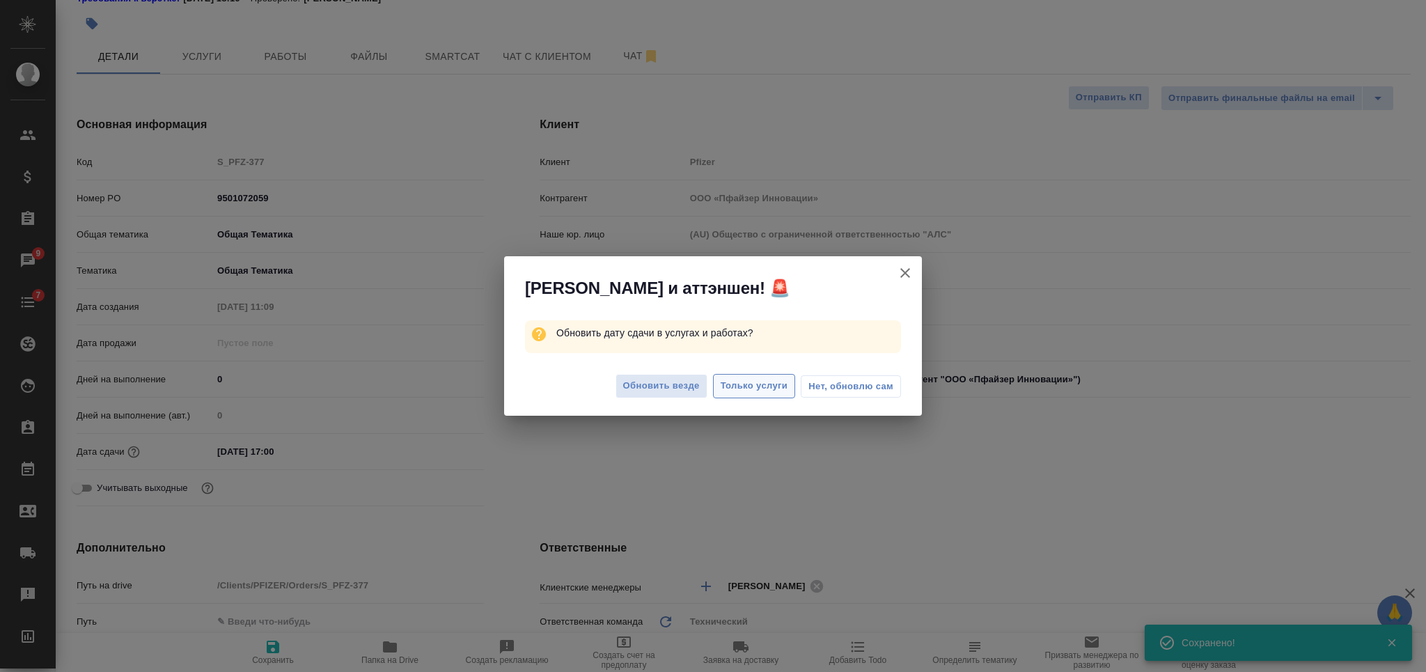
type textarea "x"
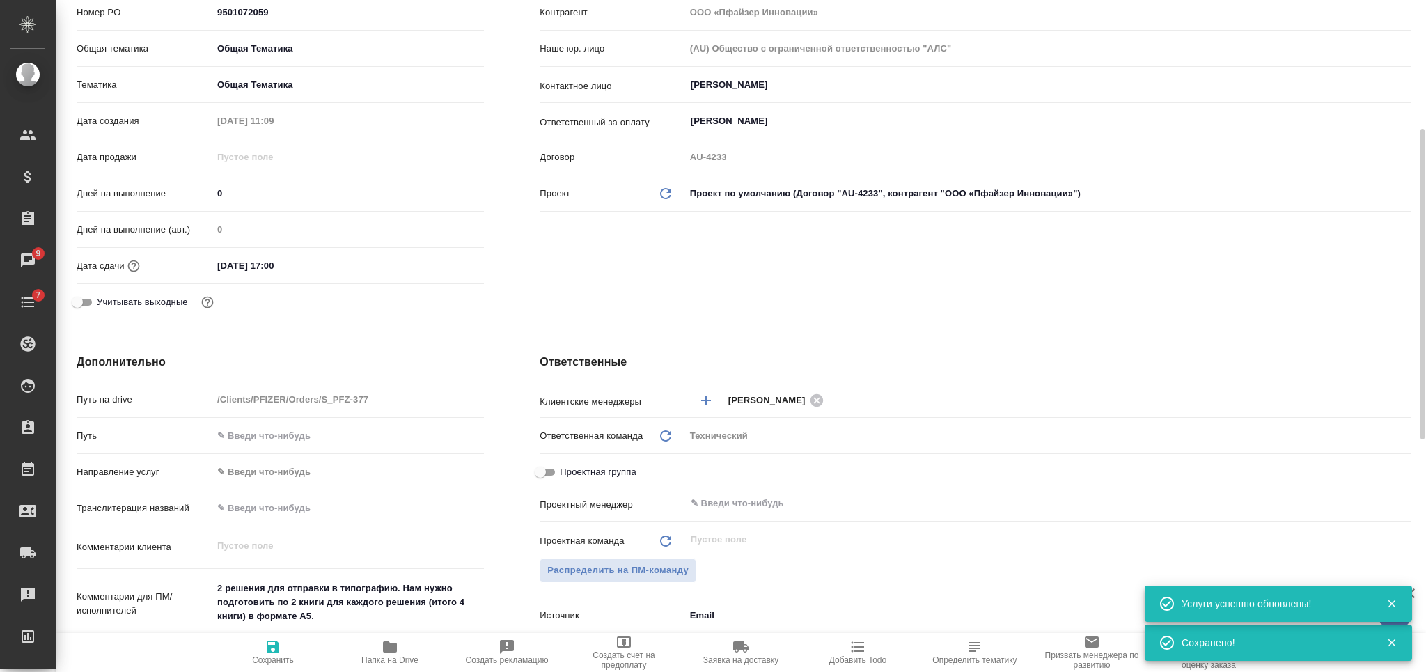
scroll to position [371, 0]
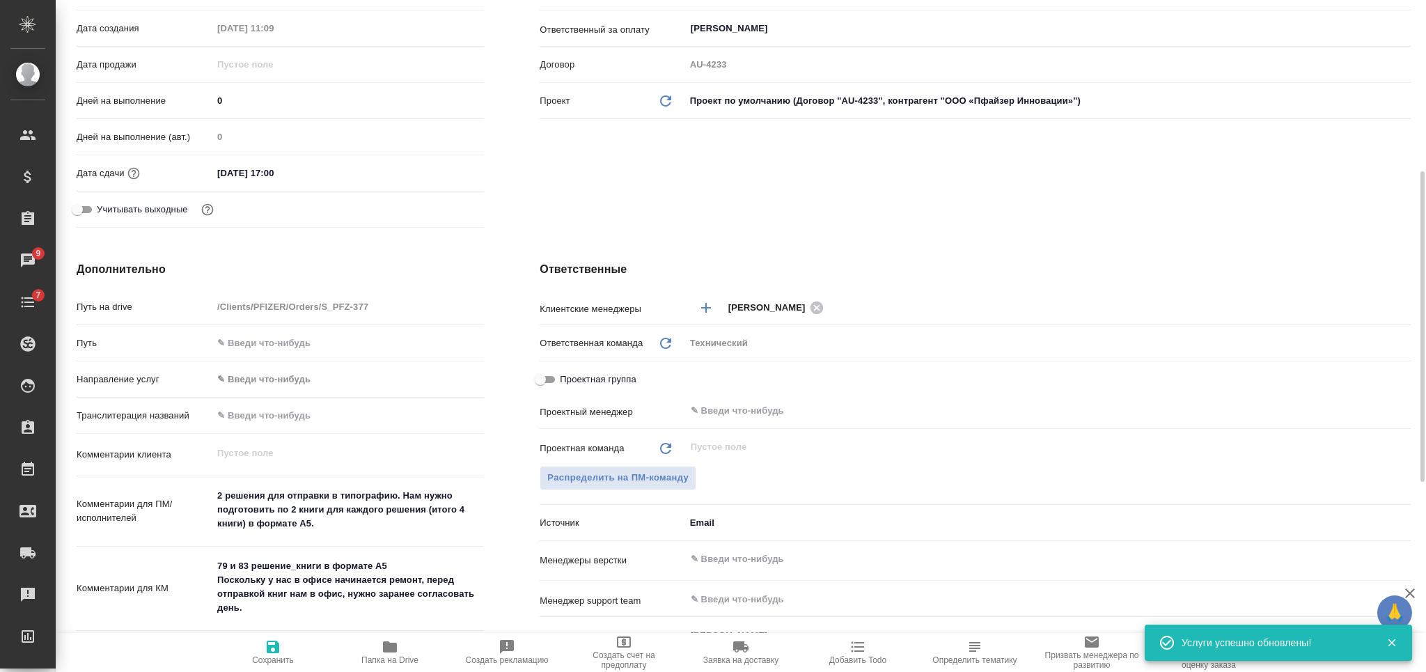
click at [720, 551] on input "text" at bounding box center [1024, 559] width 671 height 17
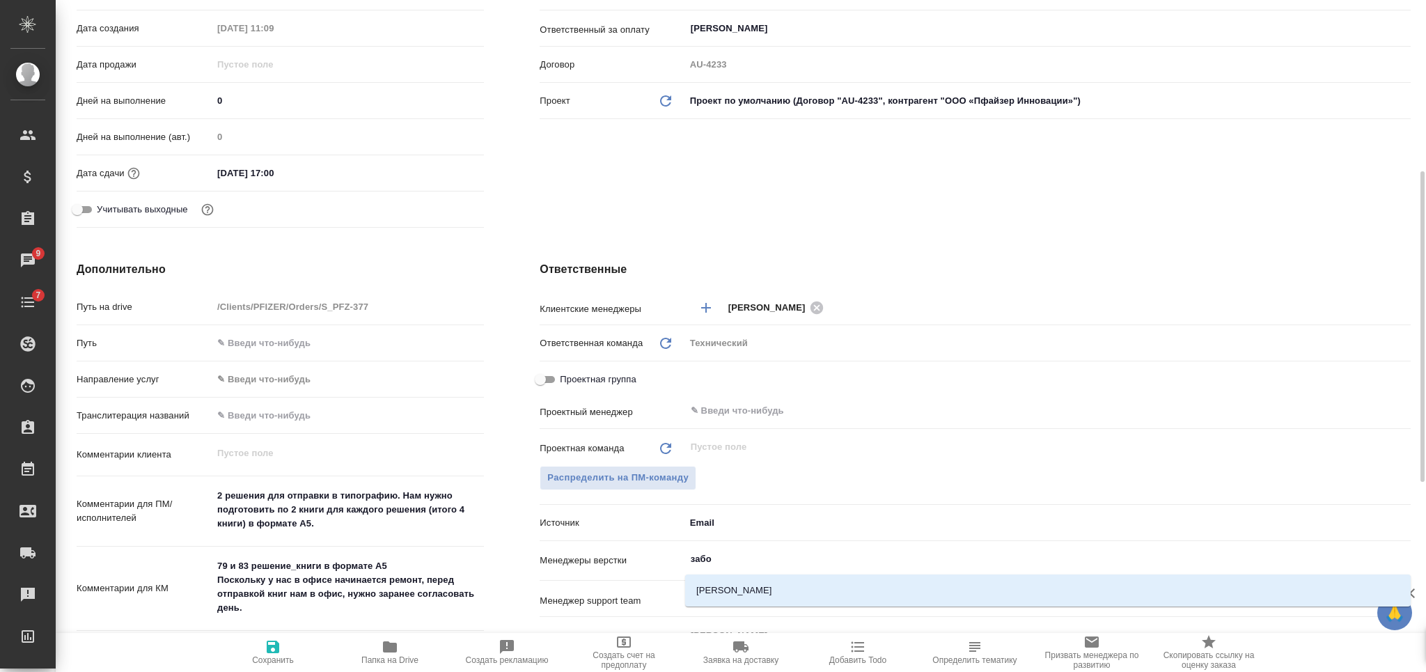
type input "забор"
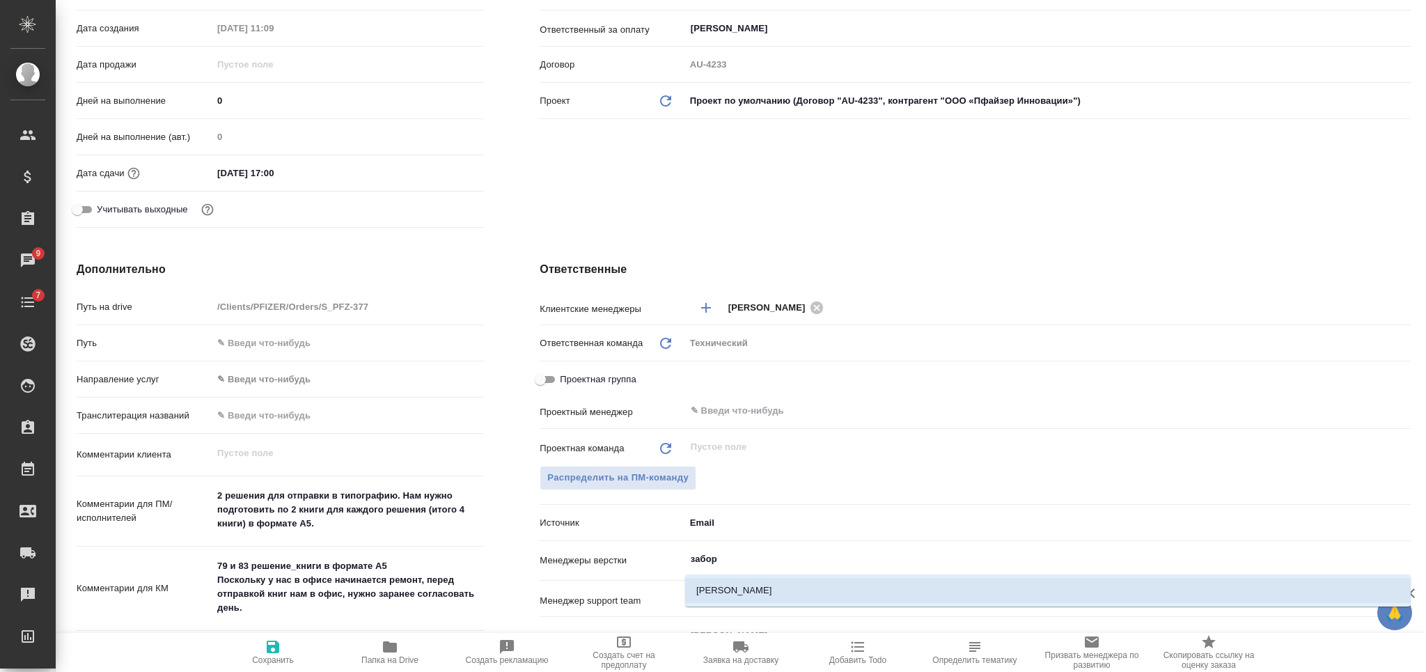
click at [807, 586] on li "Заборова Александра" at bounding box center [1048, 590] width 726 height 25
type textarea "x"
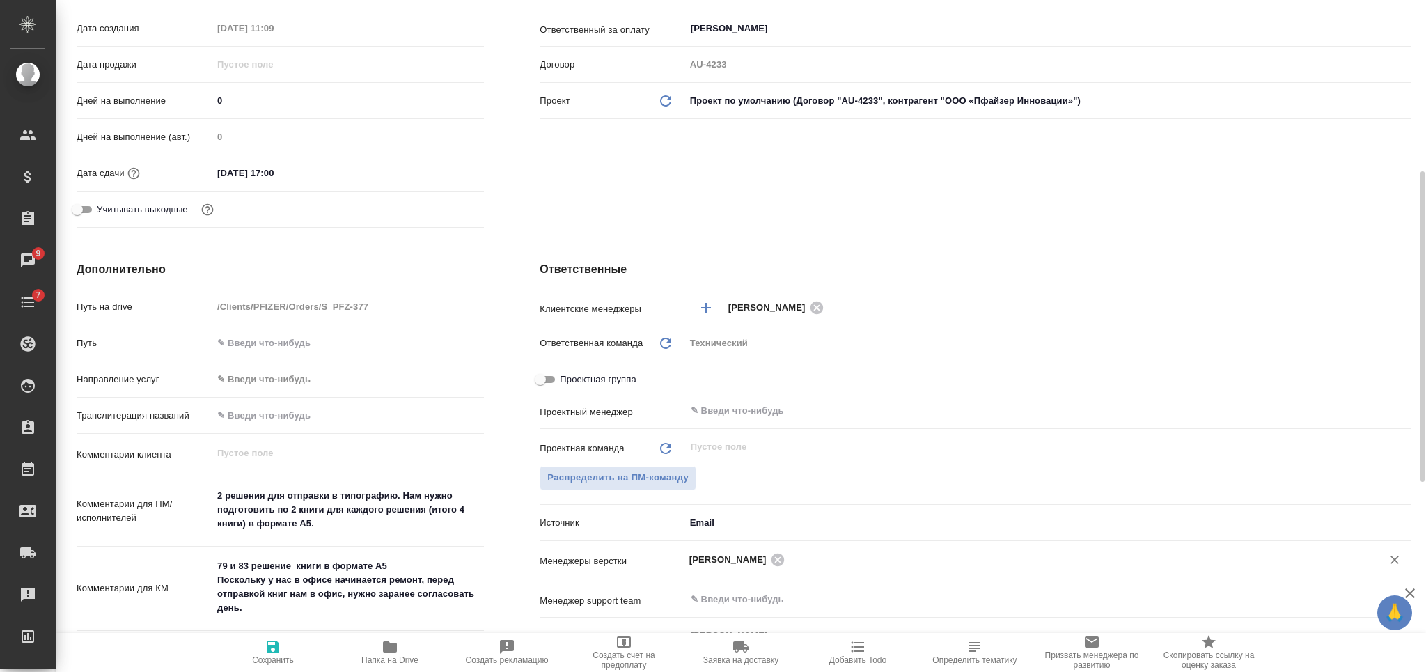
click at [279, 651] on icon "button" at bounding box center [273, 647] width 13 height 13
type textarea "x"
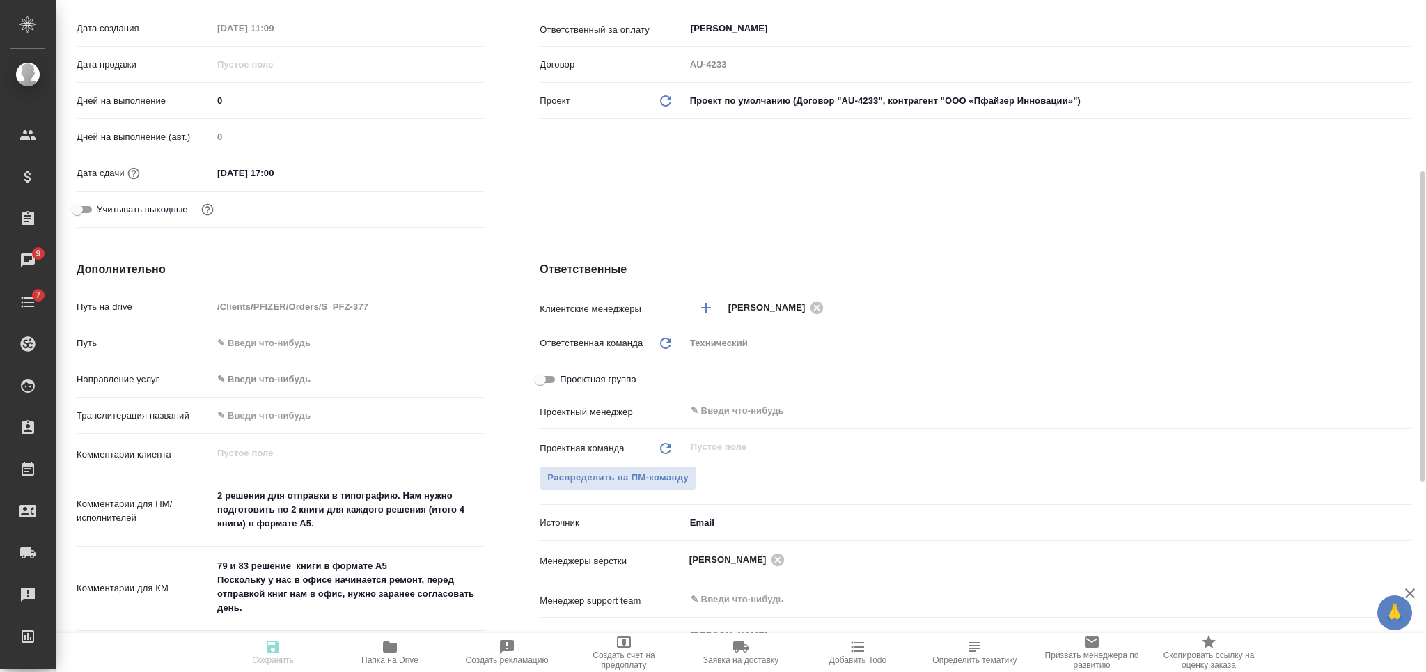
type textarea "x"
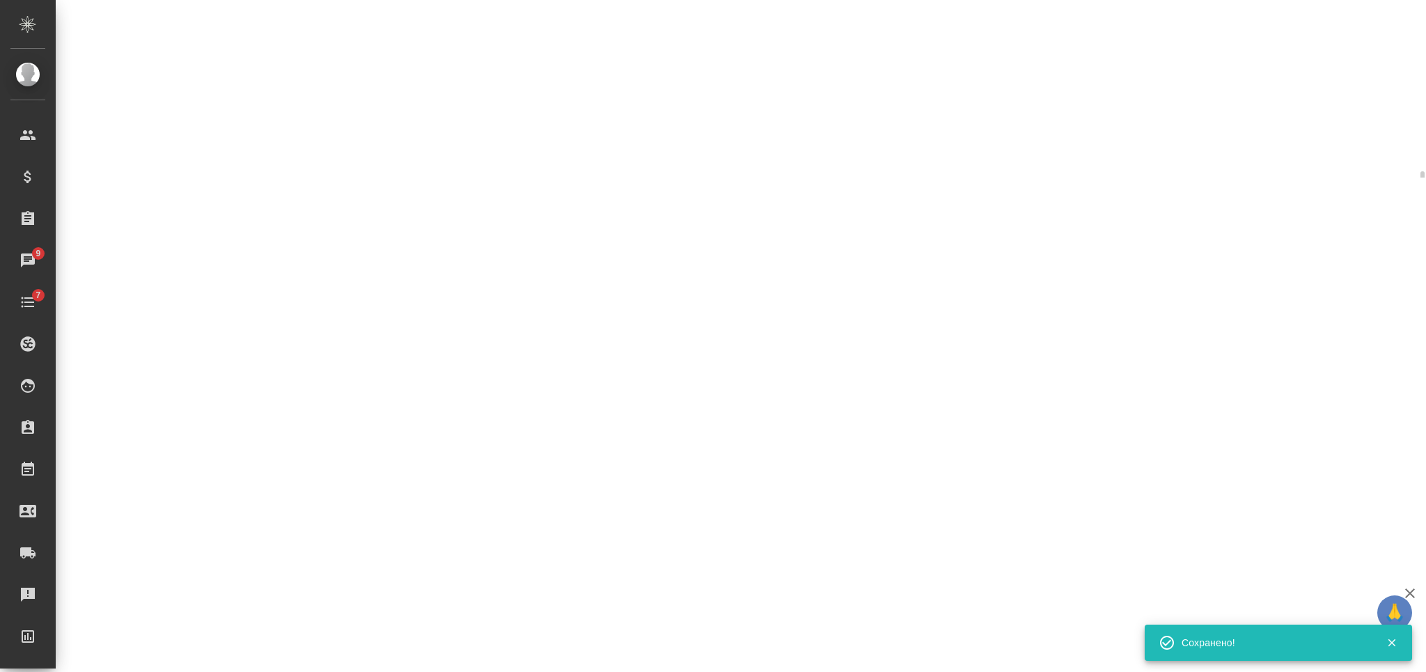
select select "RU"
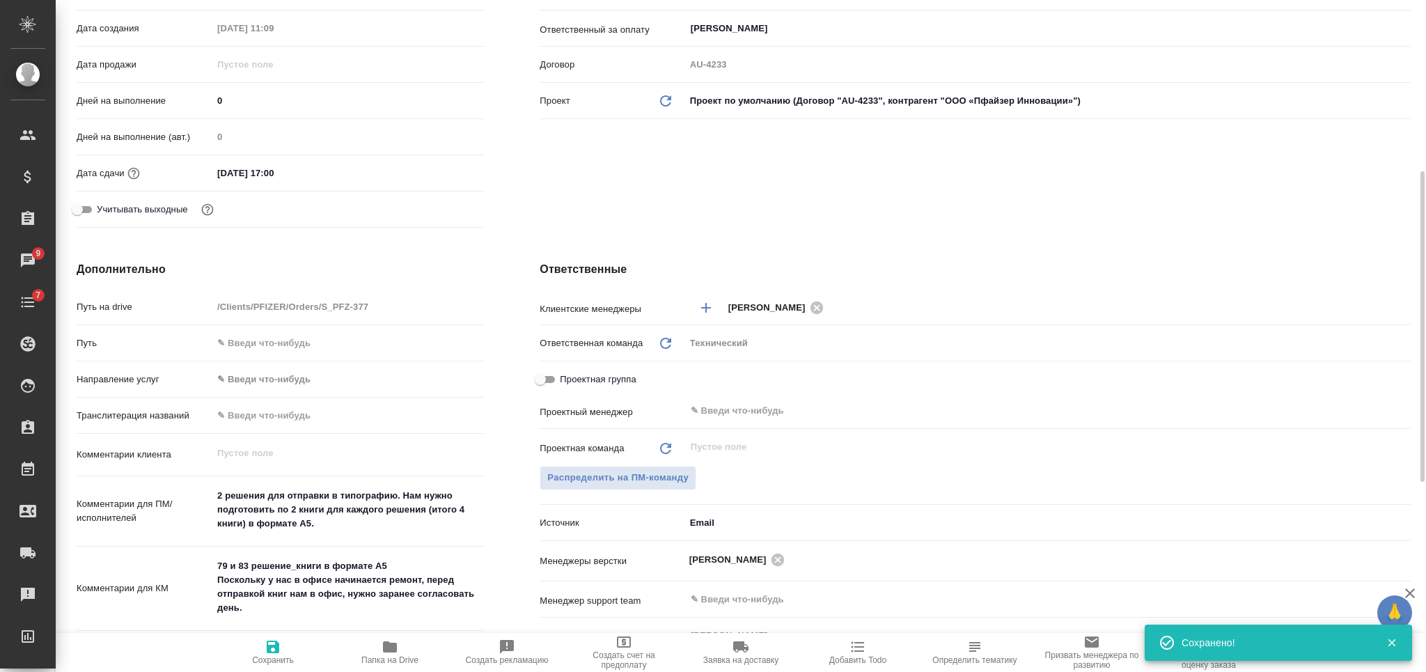
type textarea "x"
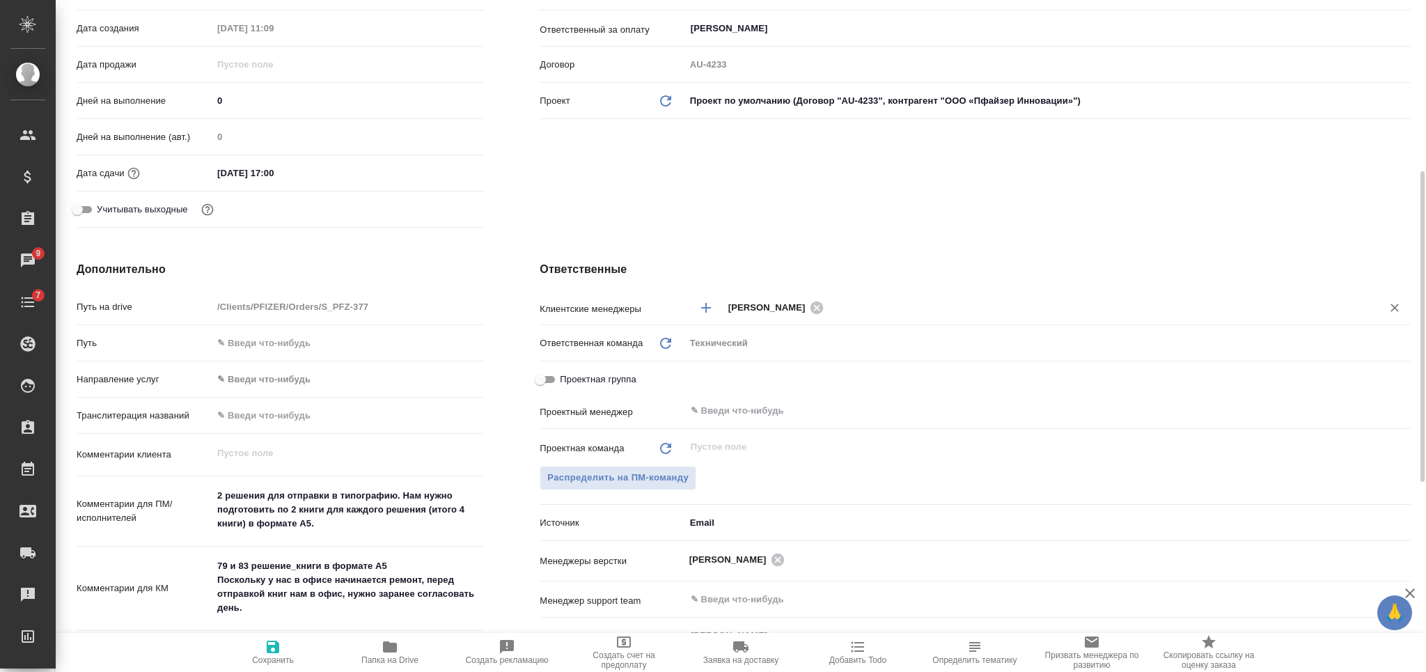
click at [899, 313] on input "text" at bounding box center [1094, 307] width 532 height 17
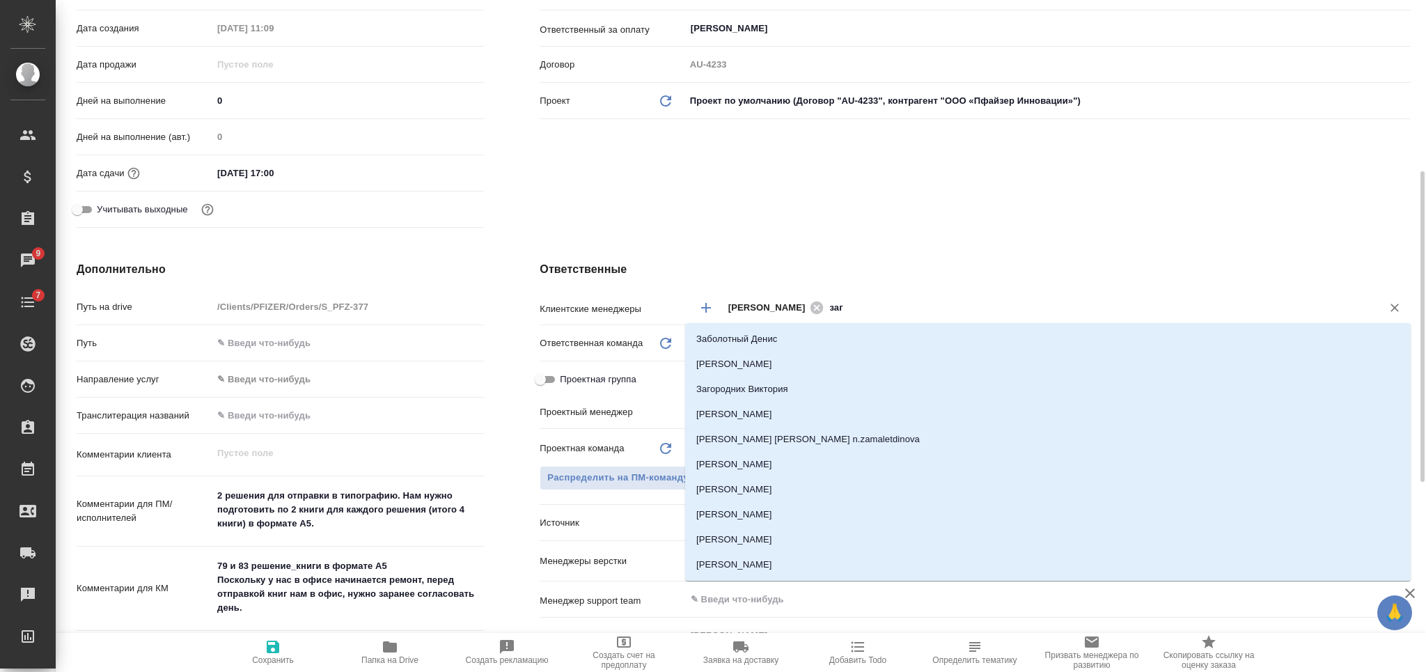
type input "заго"
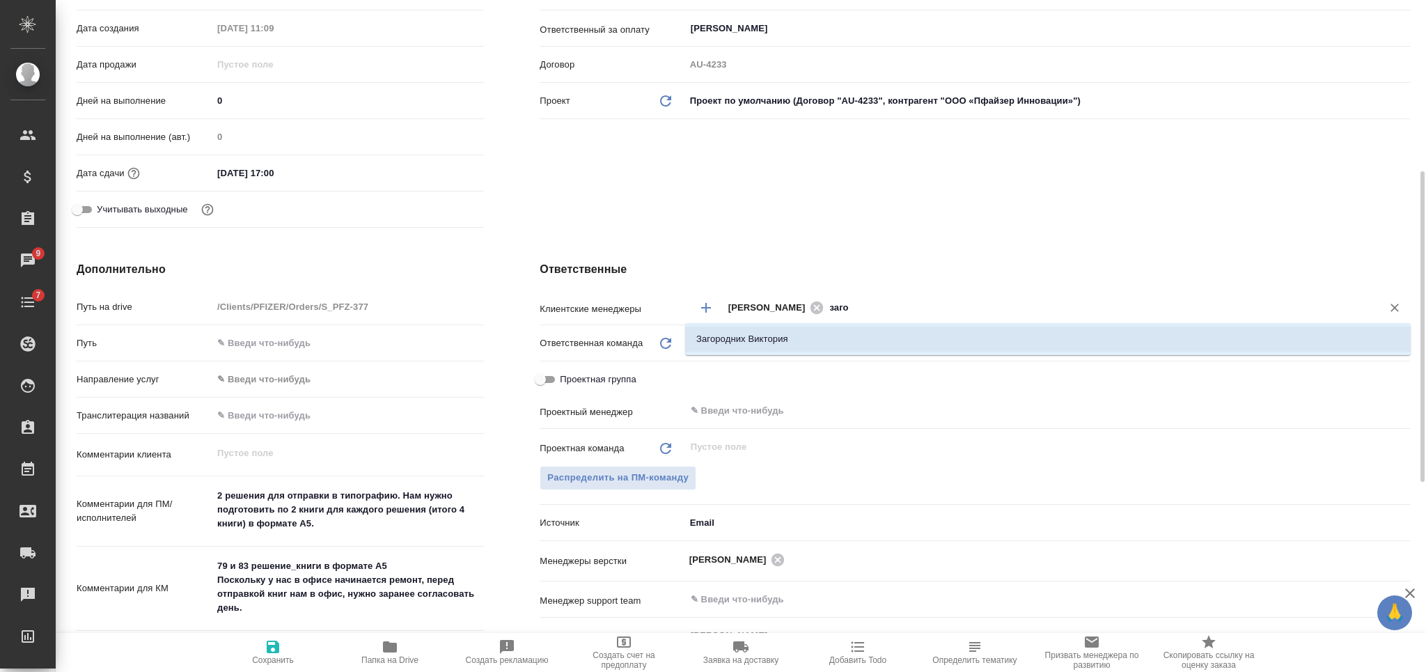
click at [862, 314] on input "заго" at bounding box center [1094, 307] width 532 height 17
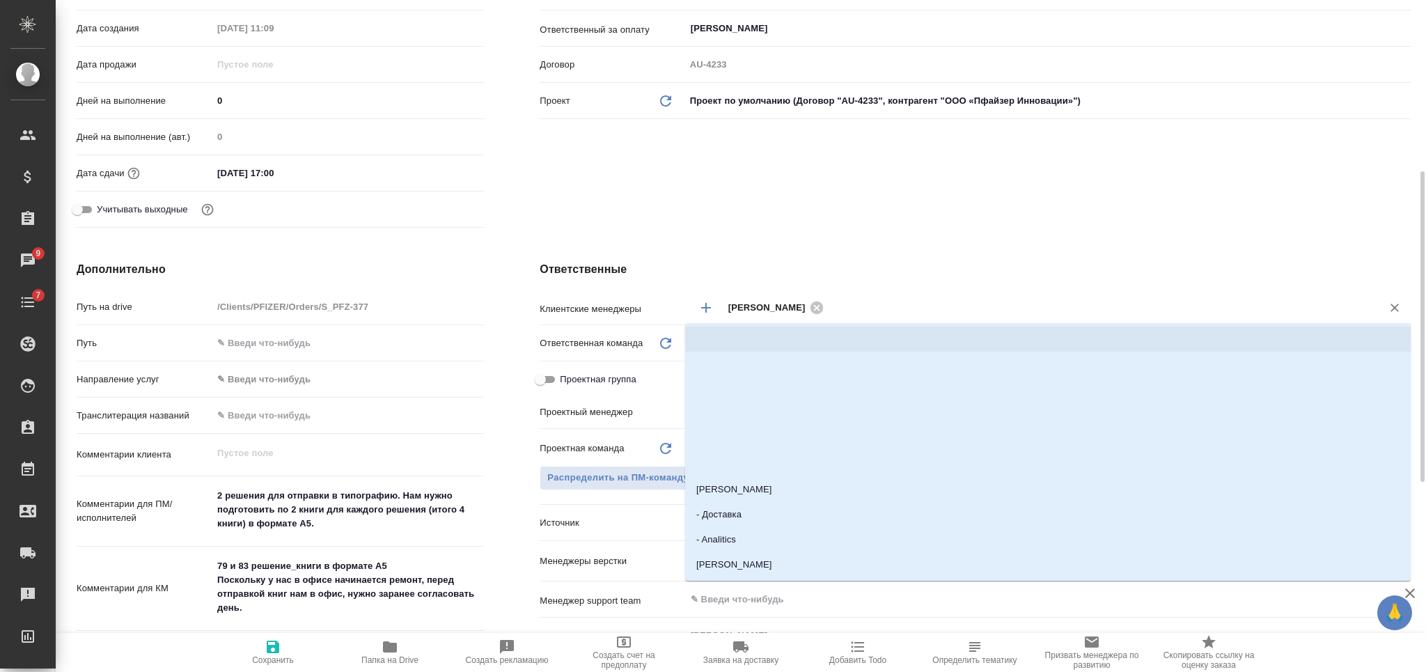
click at [868, 245] on div "Ответственные Клиентские менеджеры Никифорова Валерия ​ Ответственная команда О…" at bounding box center [975, 514] width 927 height 563
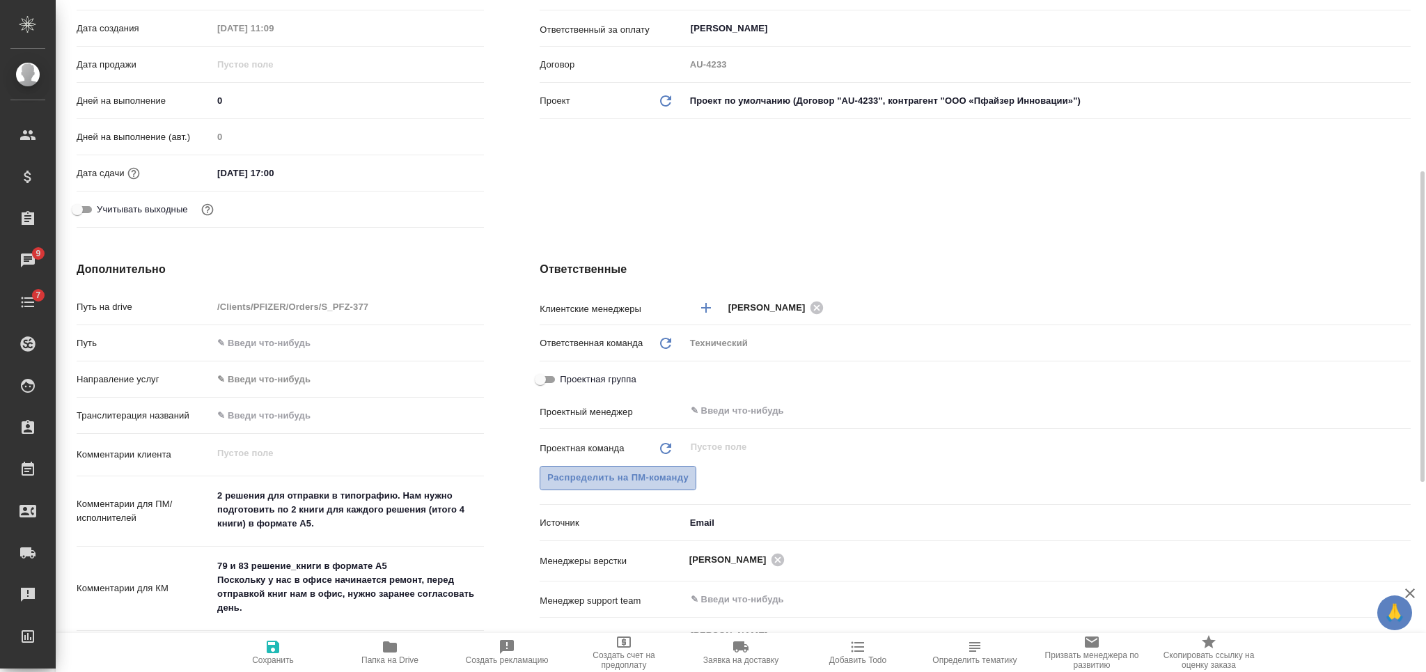
click at [670, 480] on span "Распределить на ПМ-команду" at bounding box center [617, 478] width 141 height 16
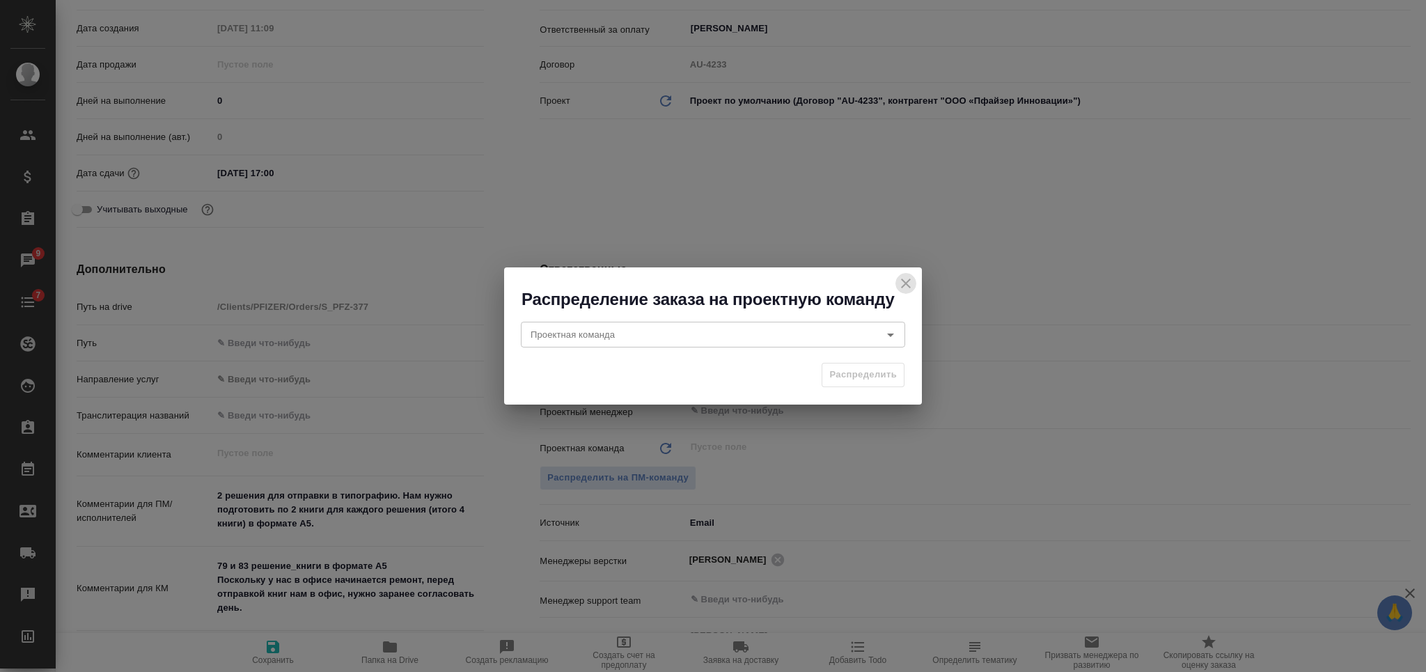
click at [904, 284] on icon "close" at bounding box center [906, 283] width 17 height 17
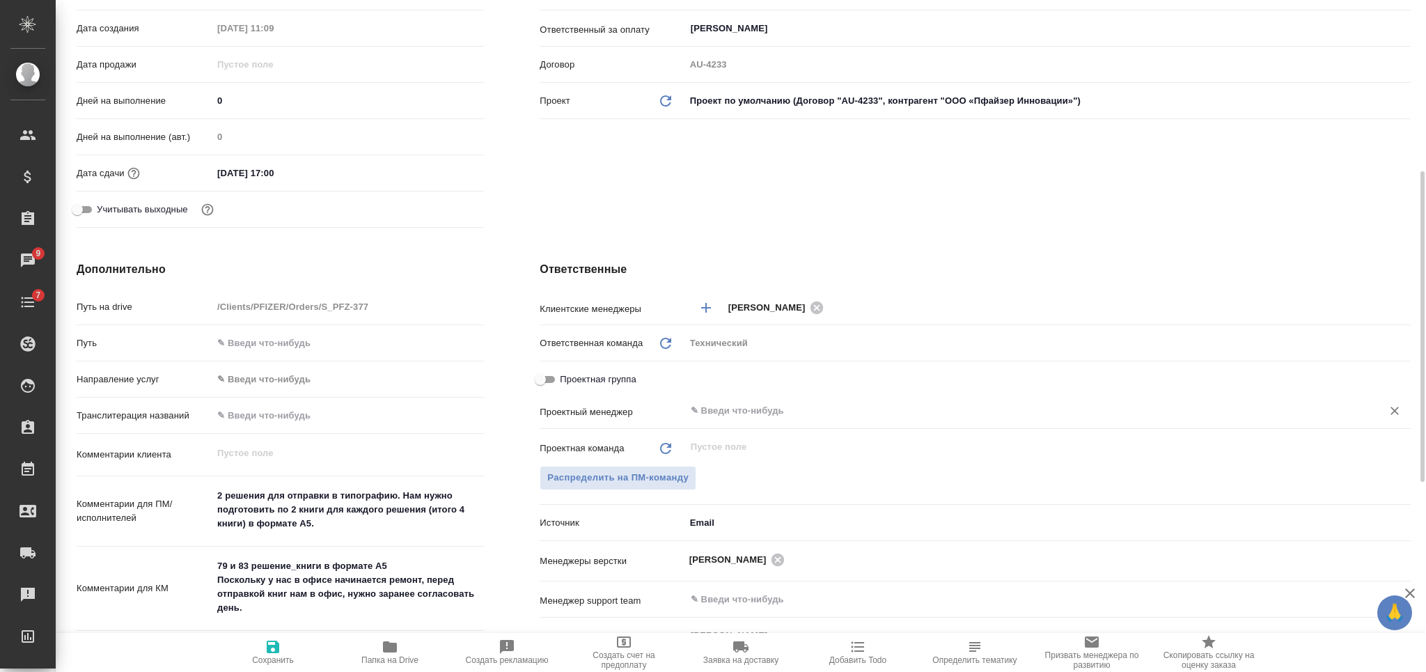
click at [749, 418] on input "text" at bounding box center [1024, 410] width 671 height 17
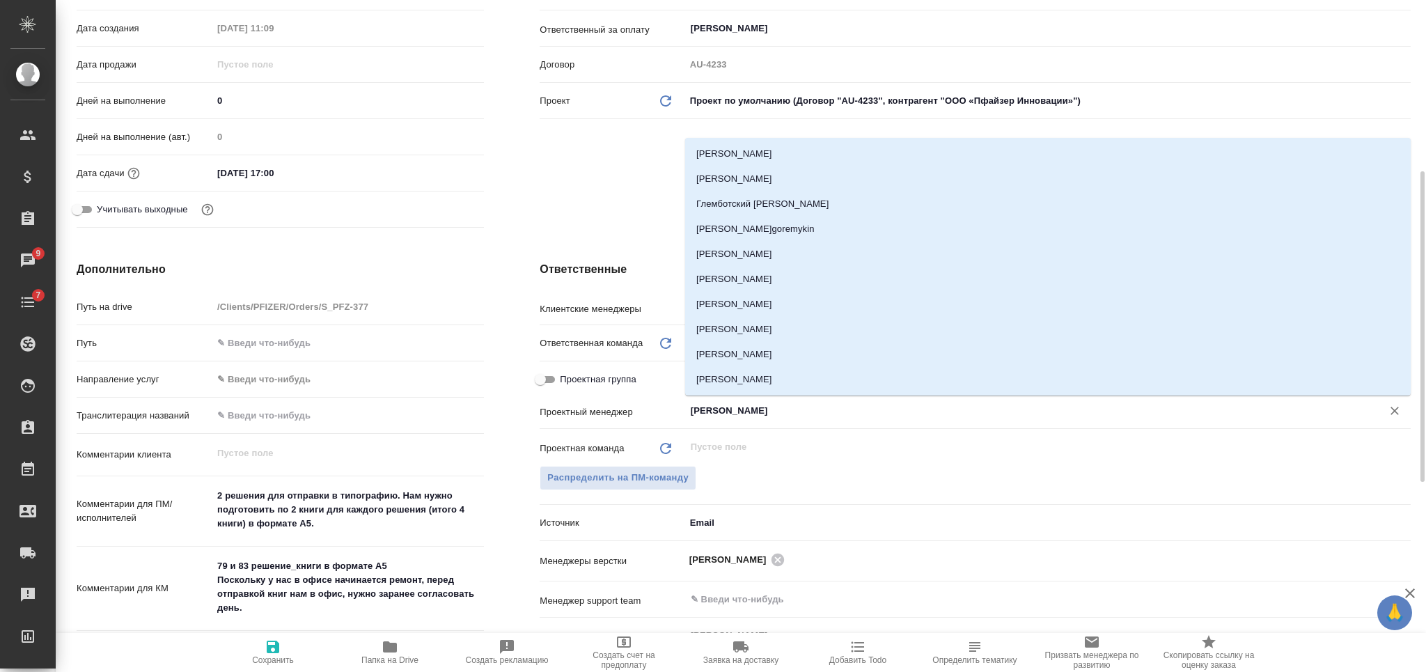
type input "сергее"
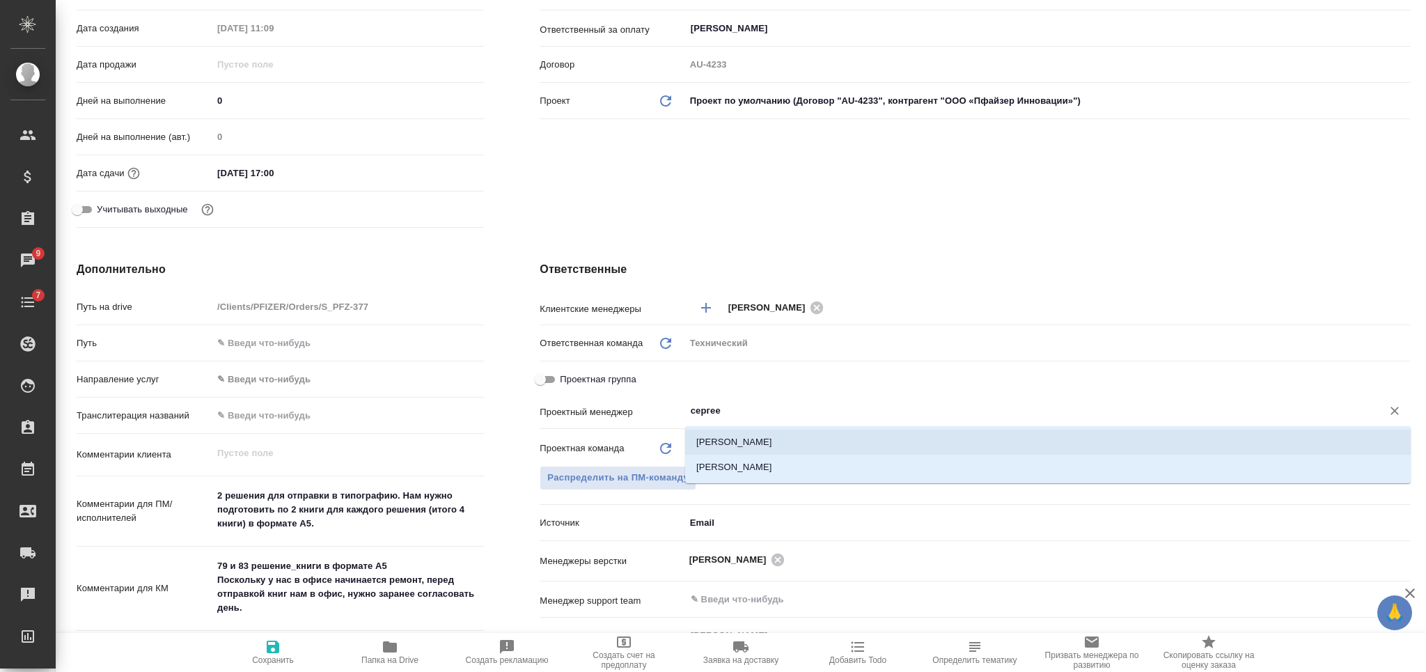
click at [753, 435] on li "Сергеева Анастасия" at bounding box center [1048, 442] width 726 height 25
type textarea "x"
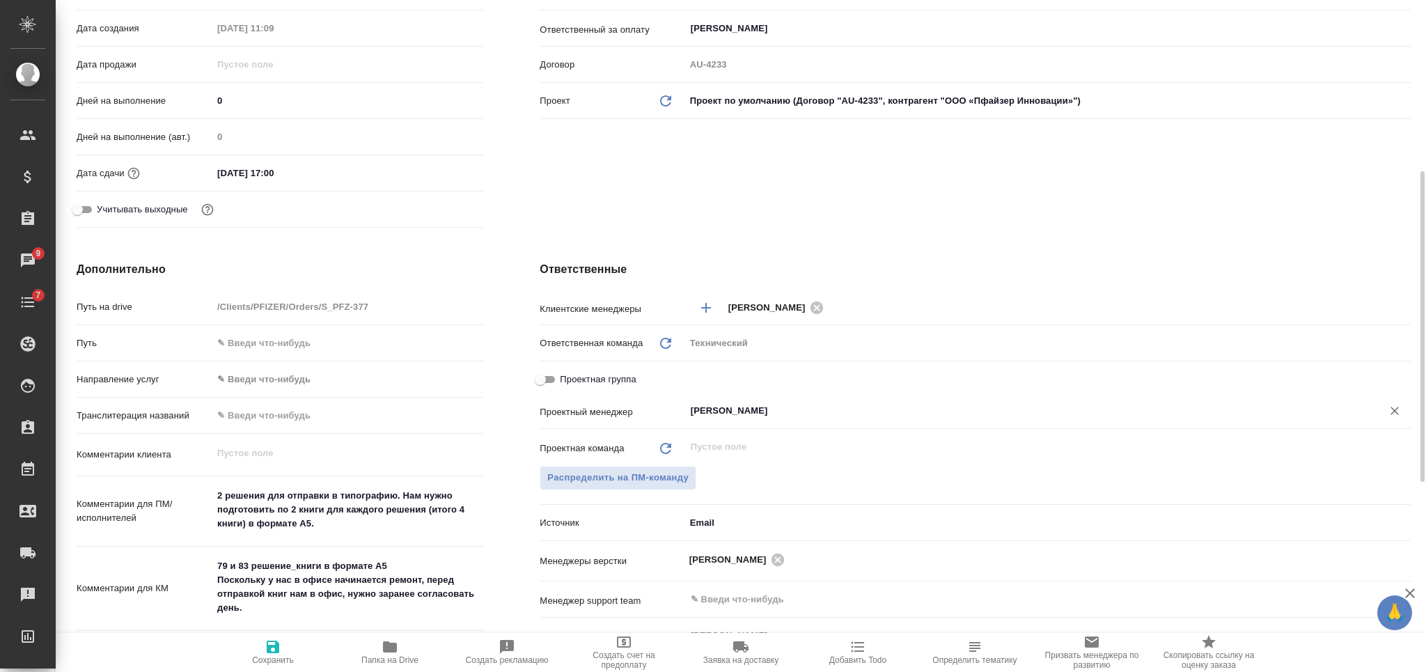
type input "Сергеева Анастасия"
click at [270, 650] on icon "button" at bounding box center [273, 647] width 13 height 13
type textarea "x"
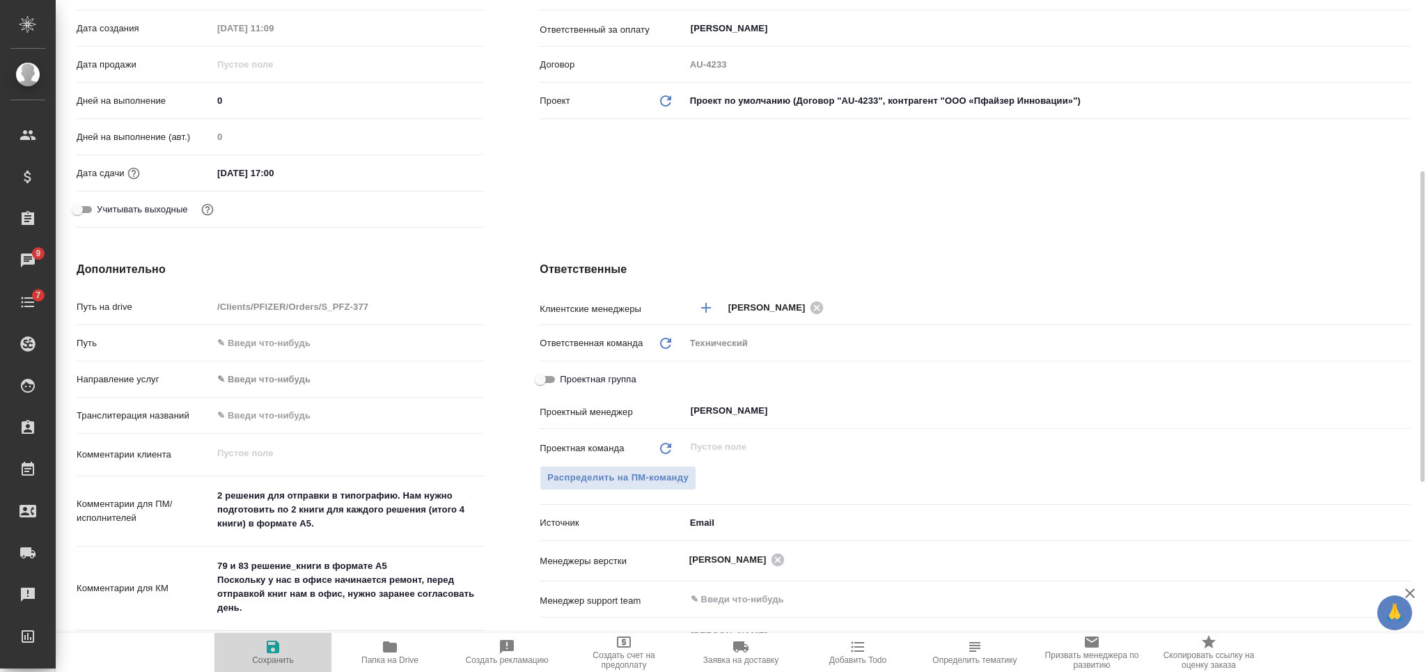
type textarea "x"
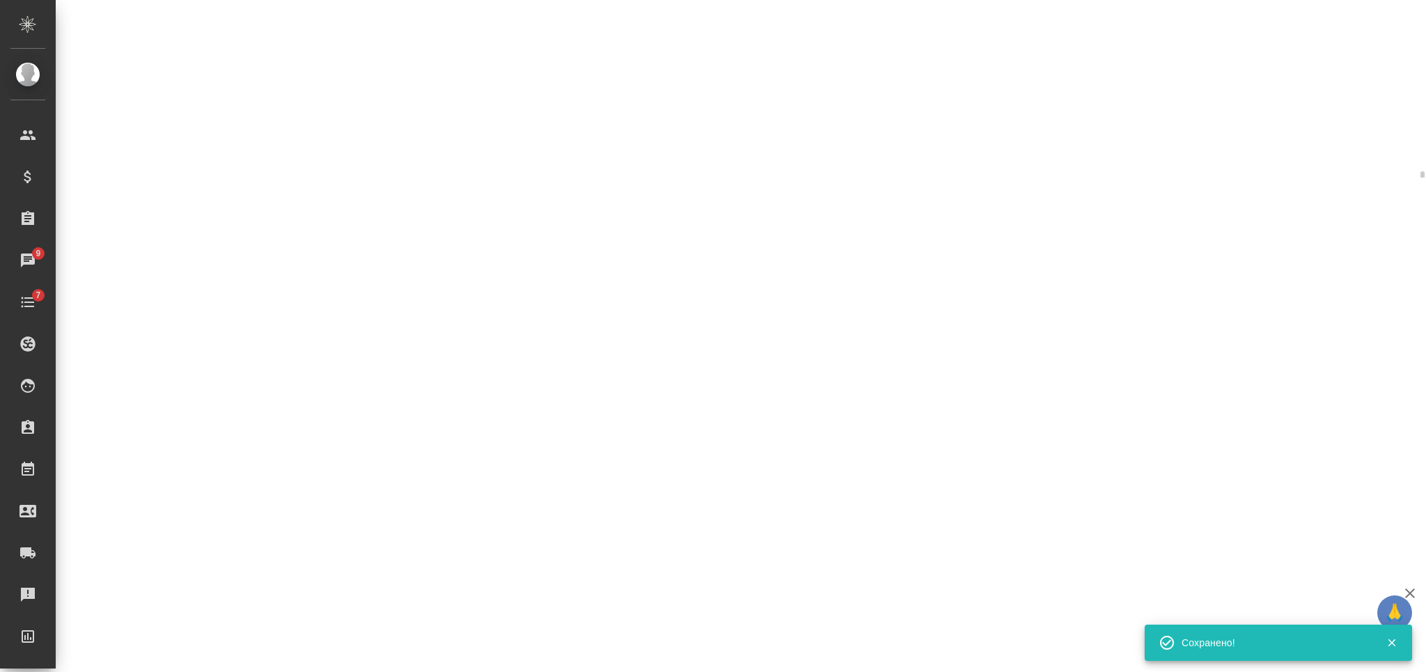
select select "RU"
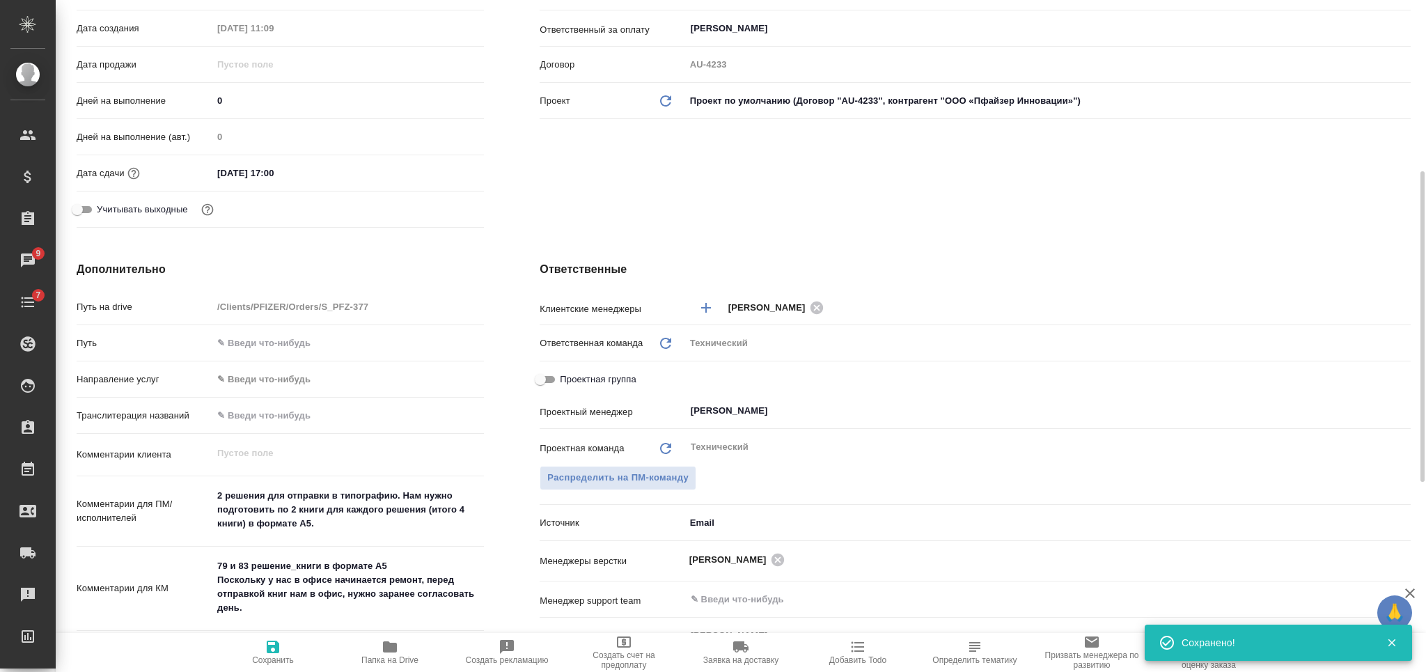
type textarea "x"
click at [551, 382] on input "Проектная группа" at bounding box center [540, 379] width 50 height 17
checkbox input "true"
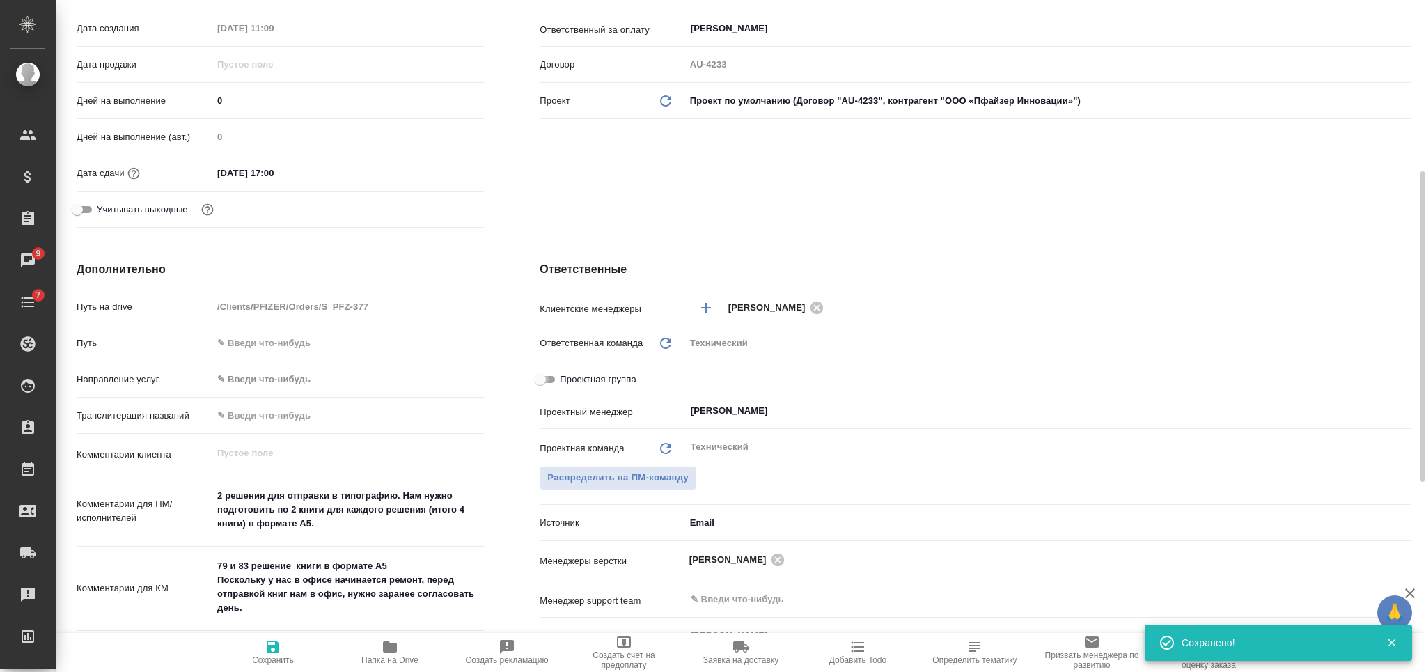
type textarea "x"
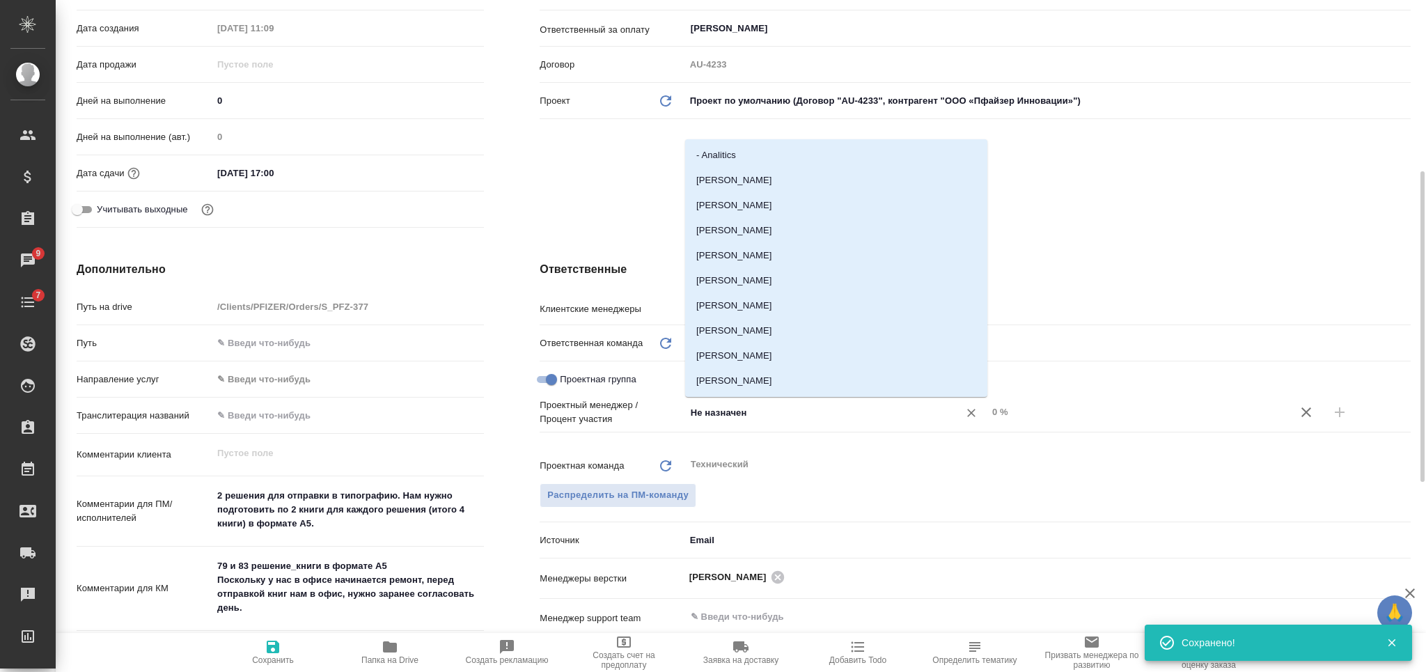
click at [731, 416] on input "Не назначен" at bounding box center [812, 412] width 247 height 17
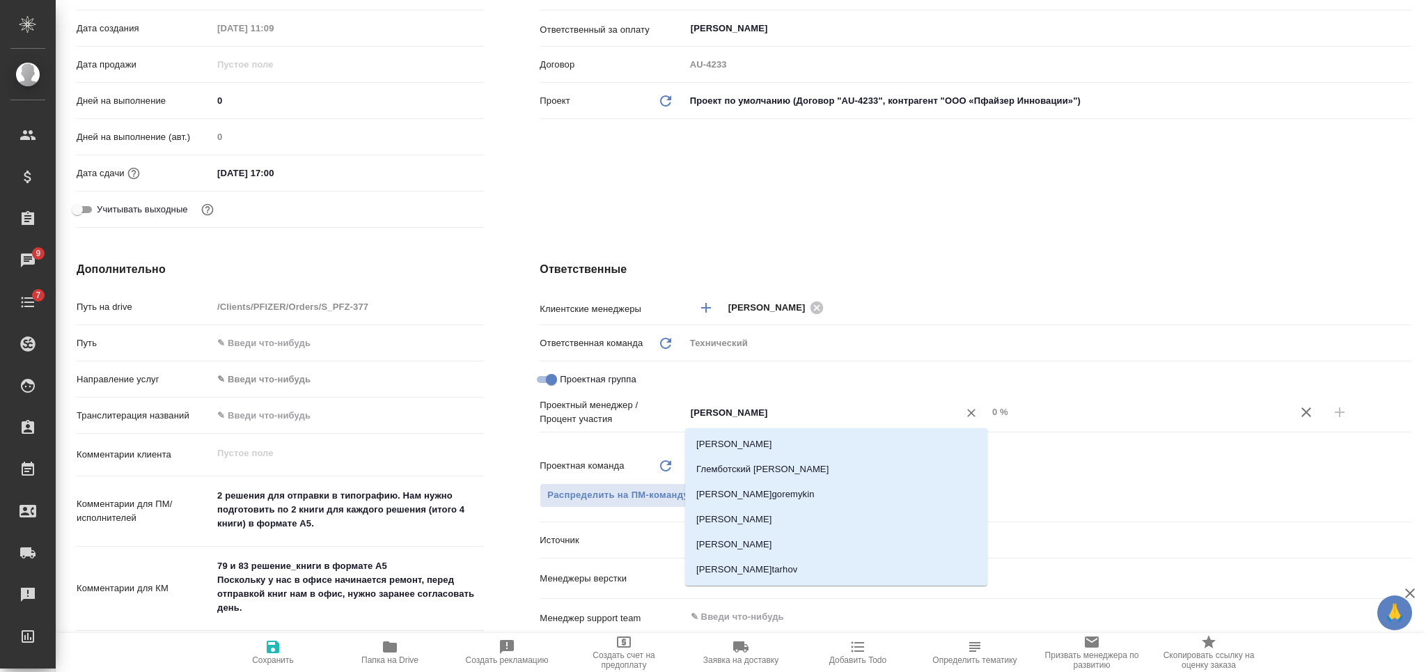
type input "сергее"
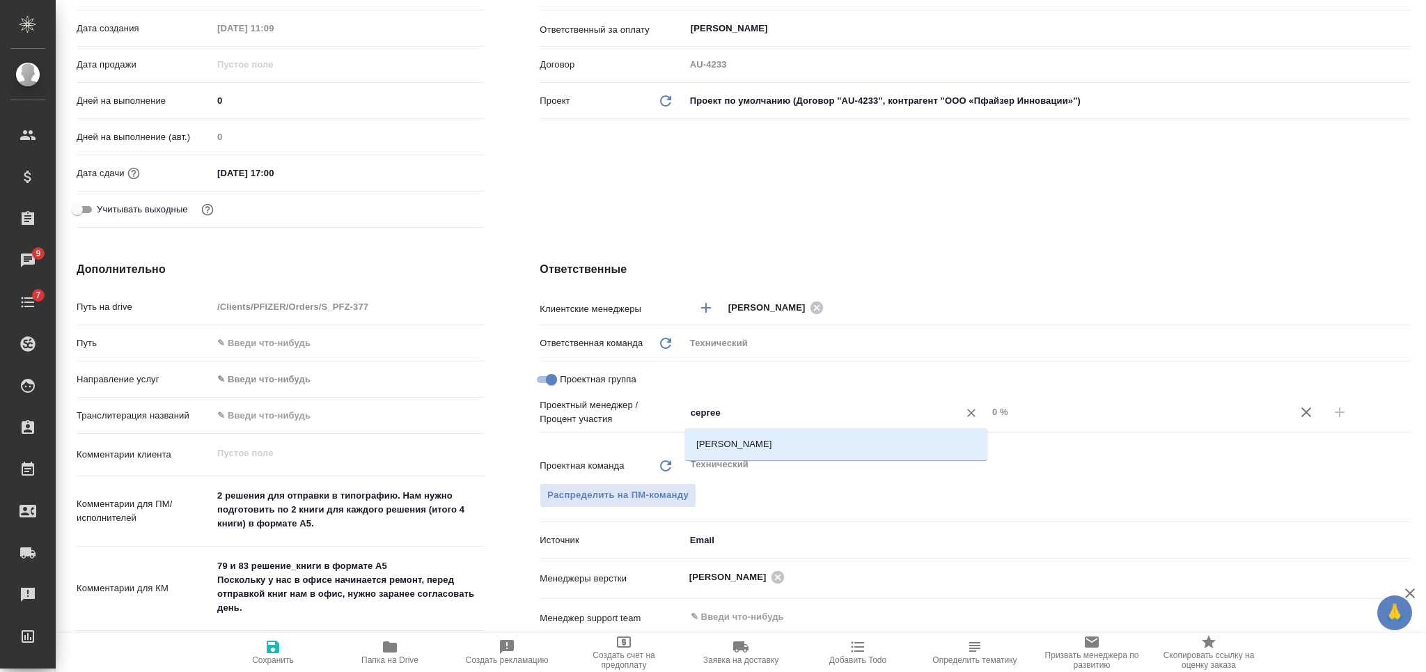
click at [739, 440] on li "Сергеева Анастасия" at bounding box center [836, 444] width 302 height 25
type textarea "x"
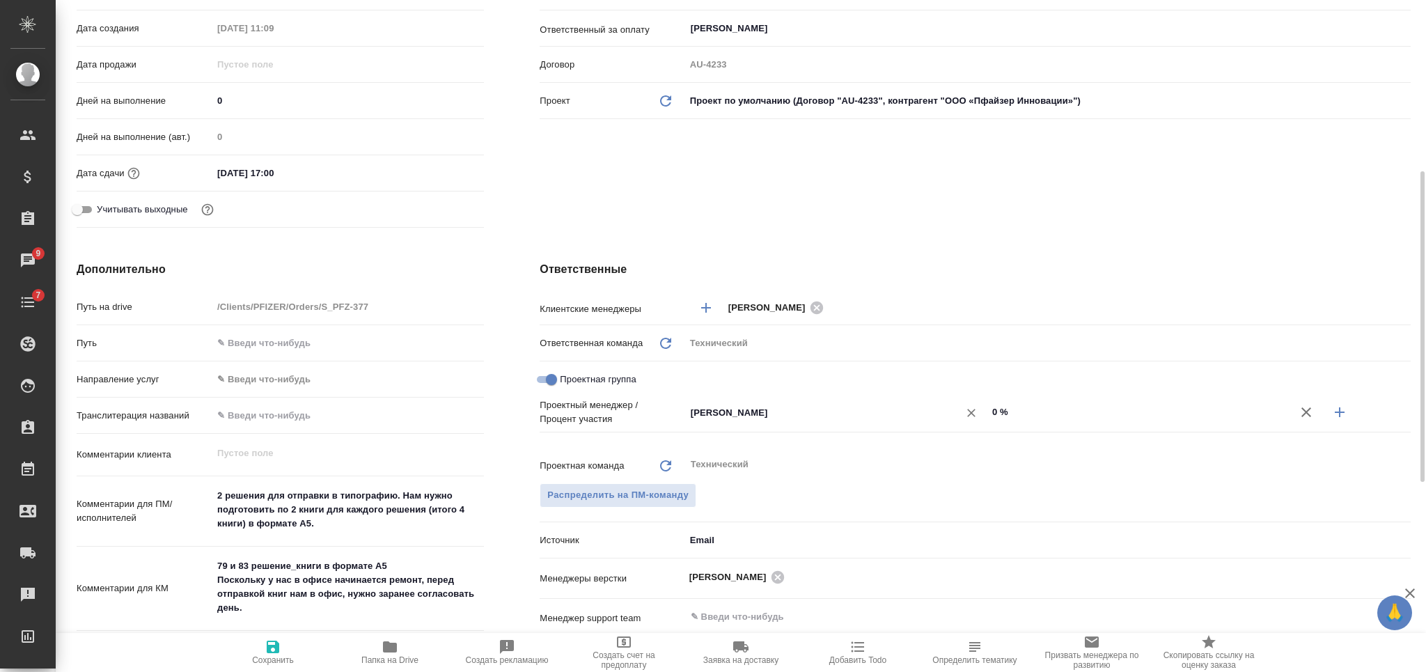
click at [985, 414] on div "Сергеева Анастасия ​" at bounding box center [836, 412] width 302 height 25
click at [987, 414] on div "0 %" at bounding box center [1138, 412] width 302 height 22
type input "50 %"
type textarea "x"
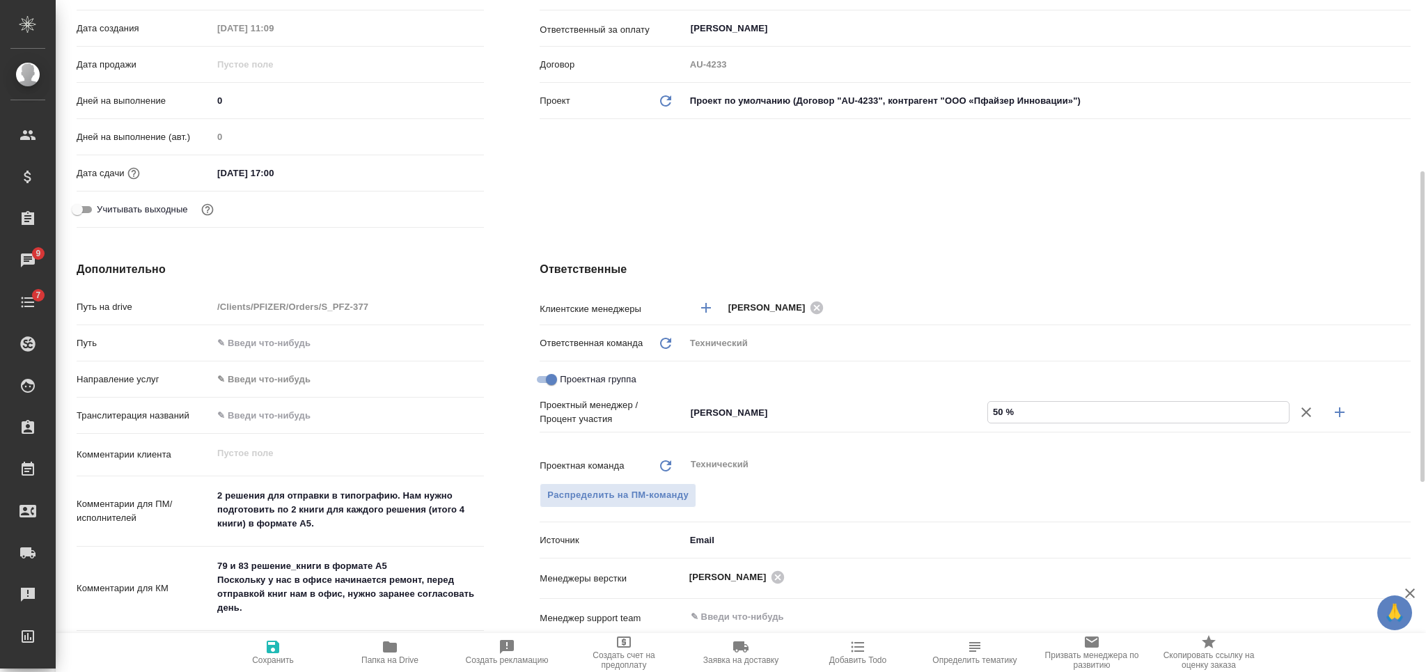
type textarea "x"
type input "50 %"
drag, startPoint x: 1340, startPoint y: 415, endPoint x: 1244, endPoint y: 420, distance: 96.2
click at [1340, 415] on icon "button" at bounding box center [1339, 412] width 17 height 17
type textarea "x"
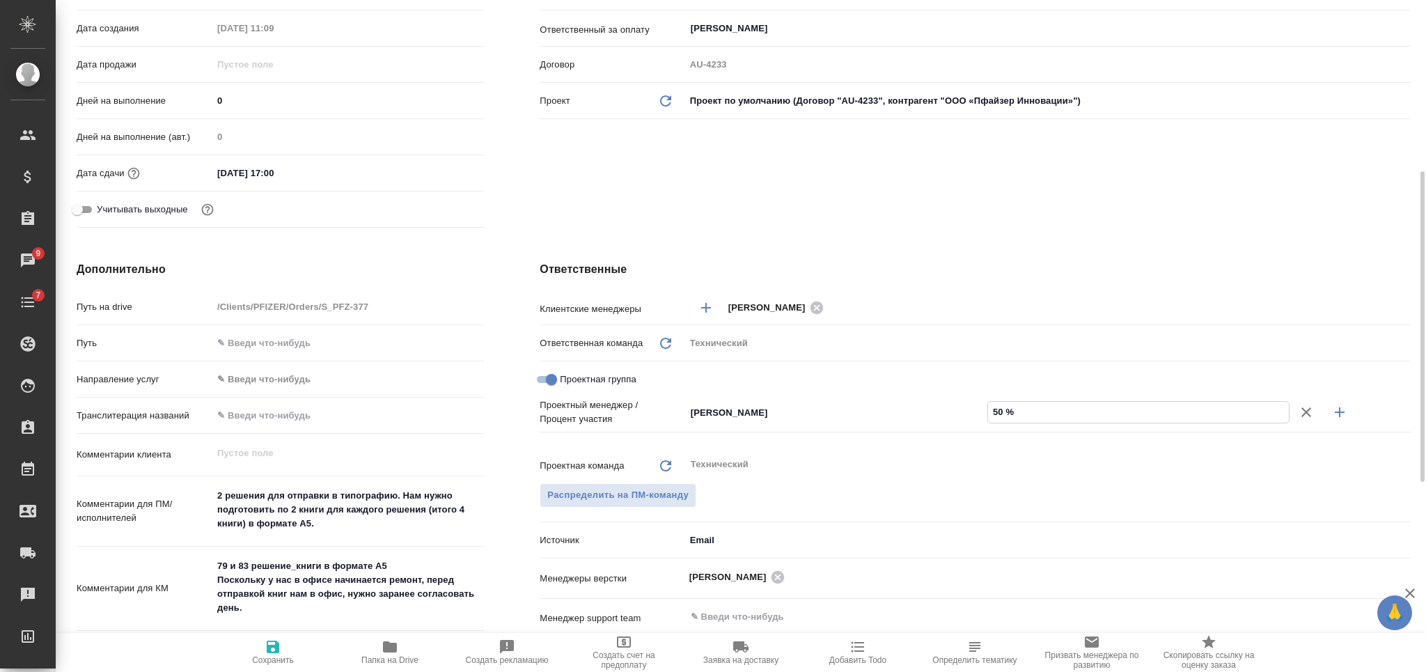
type textarea "x"
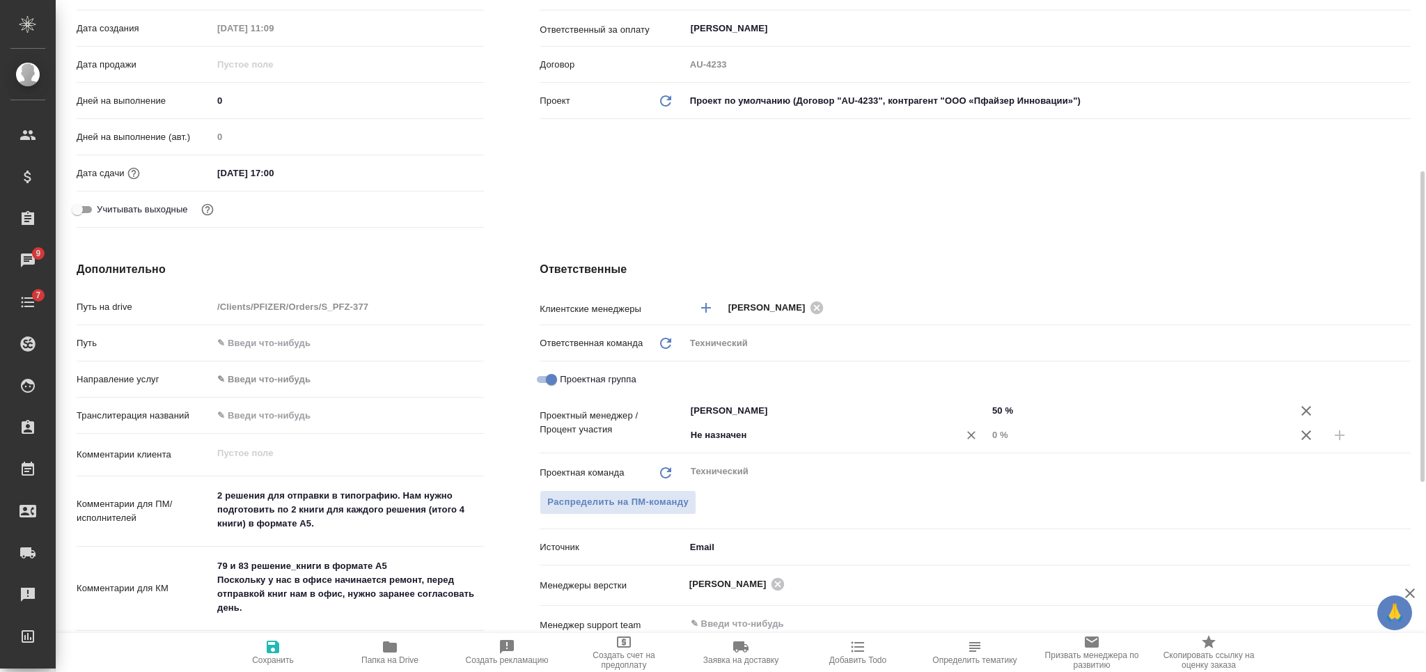
click at [708, 437] on input "Не назначен" at bounding box center [812, 435] width 247 height 17
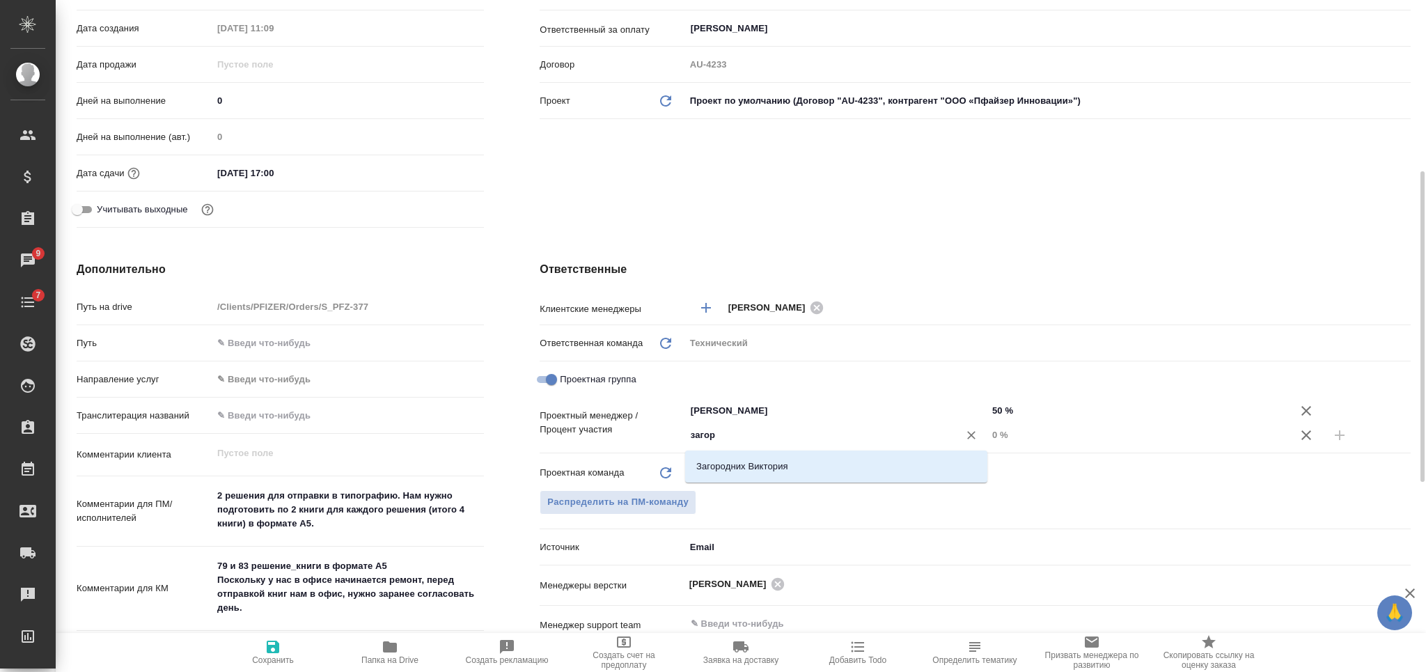
type input "загоро"
click at [735, 462] on li "Загородних Виктория" at bounding box center [836, 466] width 302 height 25
type textarea "x"
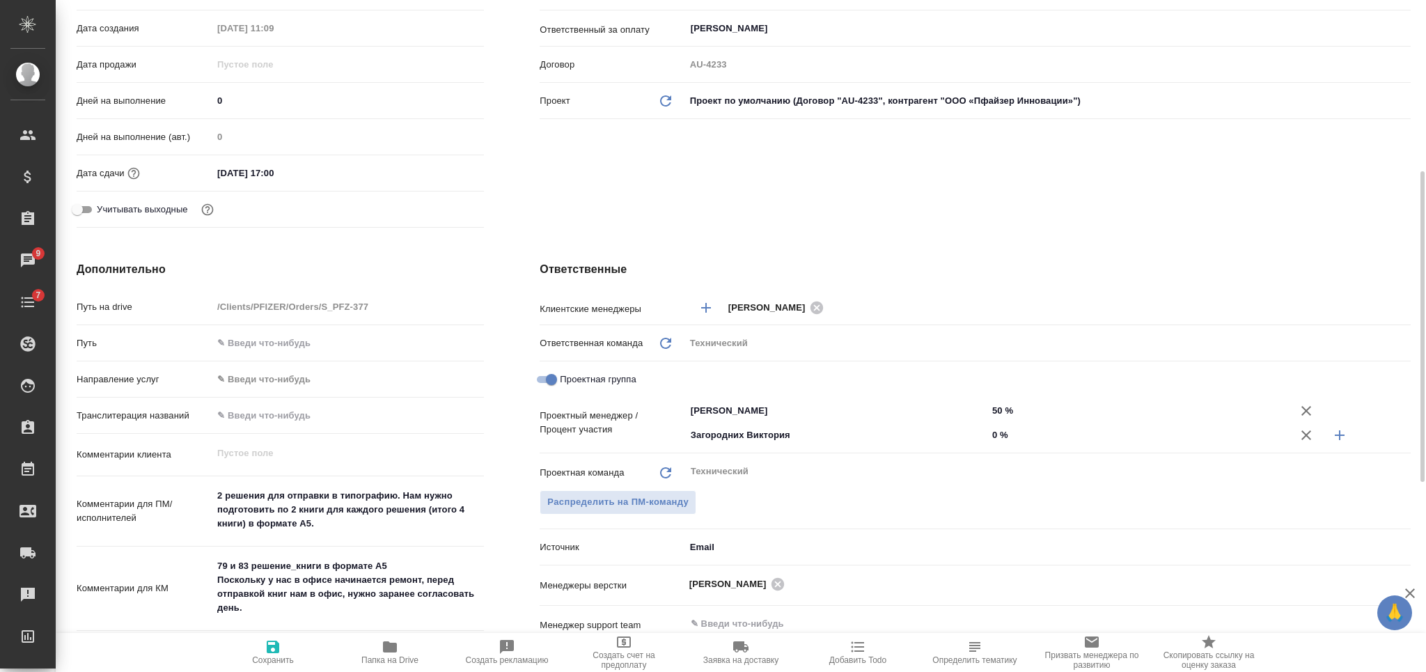
click at [988, 430] on input "0 %" at bounding box center [1138, 435] width 302 height 20
type input "50 %"
type textarea "x"
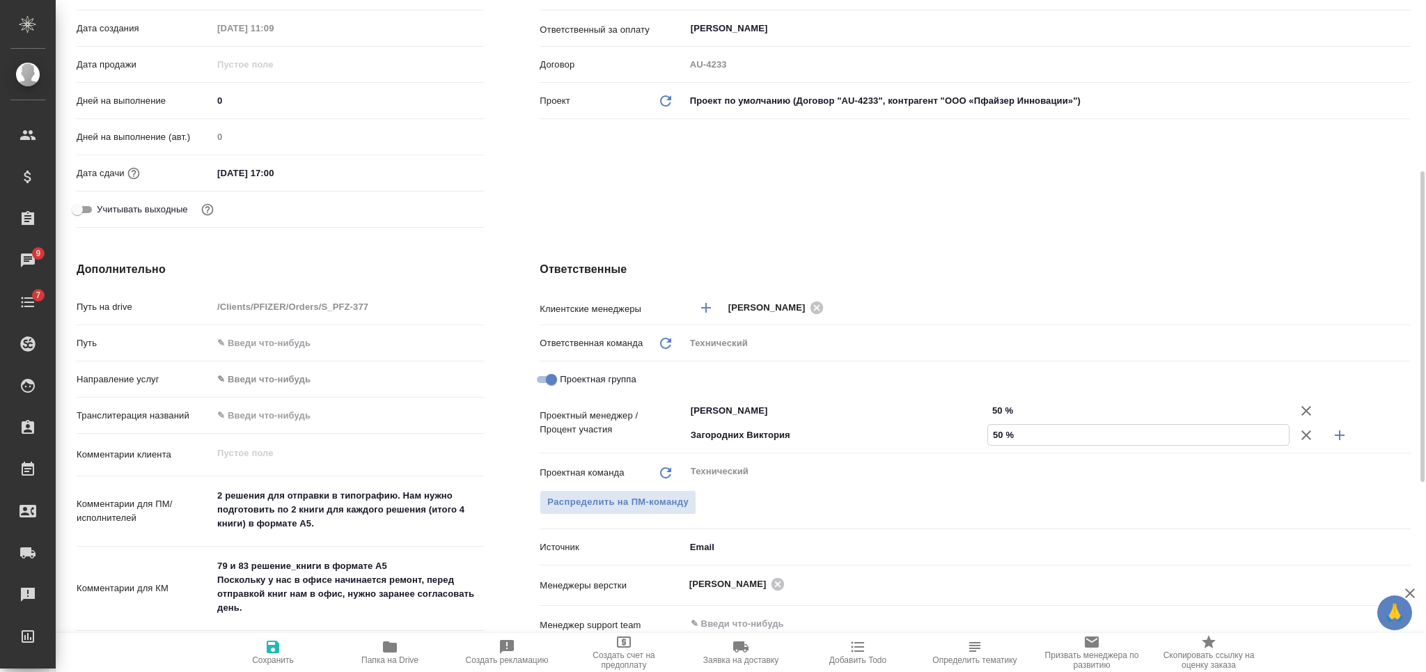
type input "50 %"
click at [252, 650] on span "Сохранить" at bounding box center [273, 652] width 100 height 26
type textarea "x"
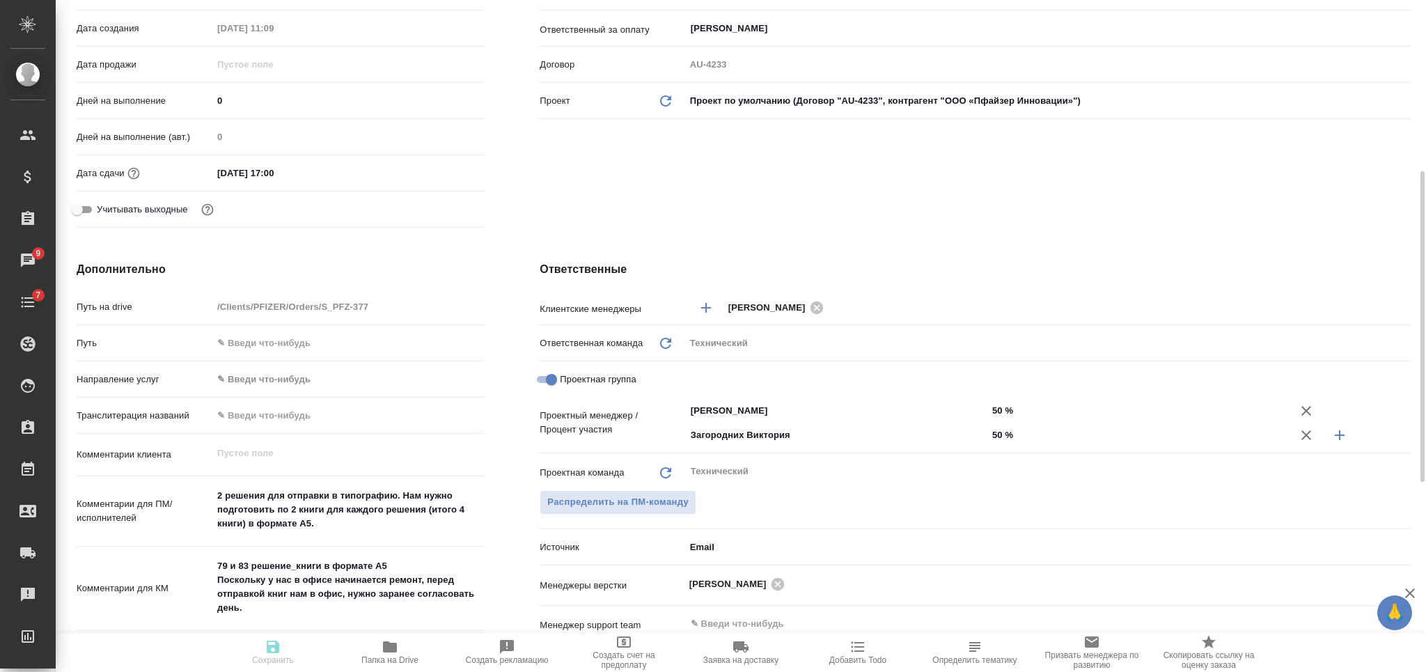
type textarea "x"
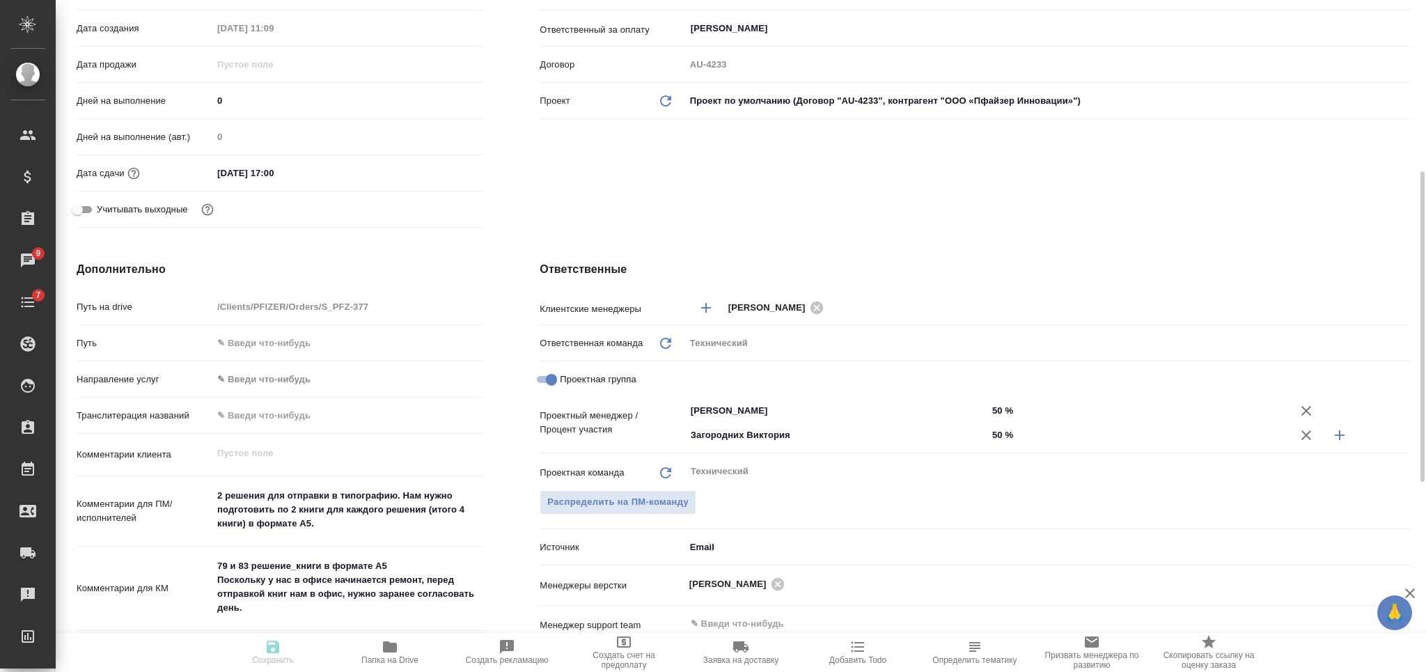
type textarea "x"
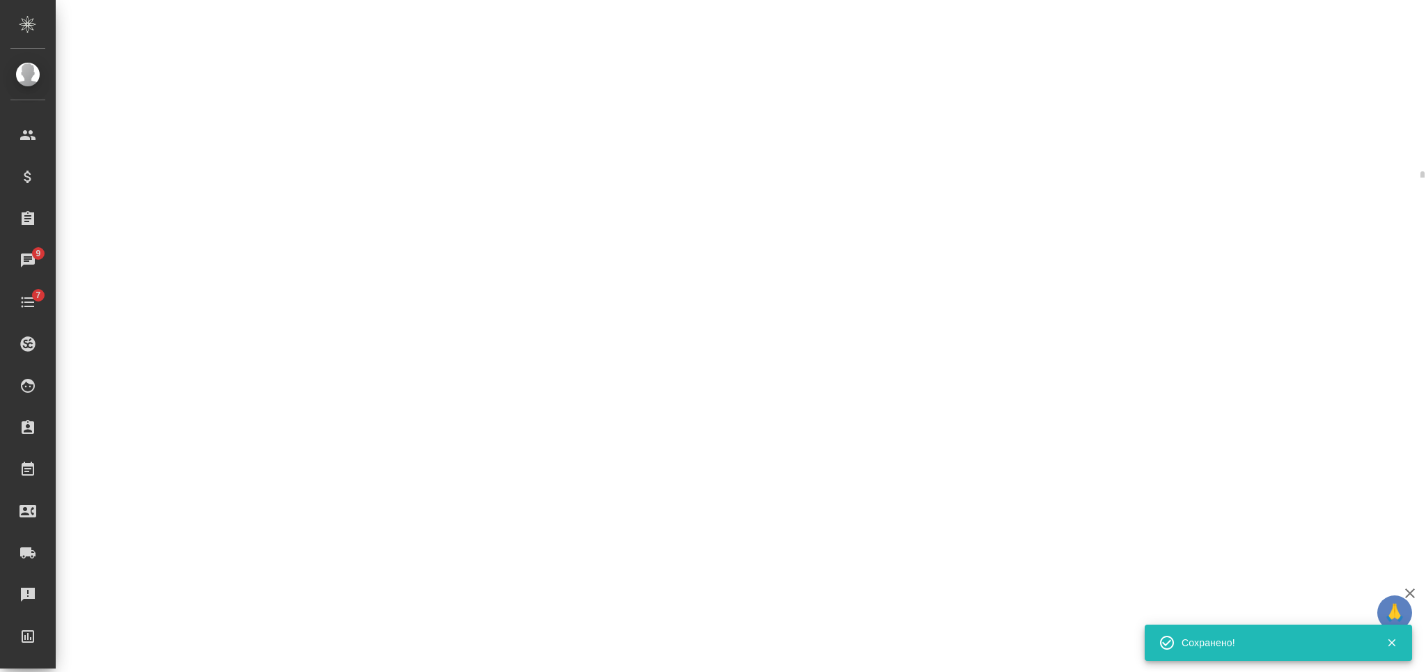
select select "RU"
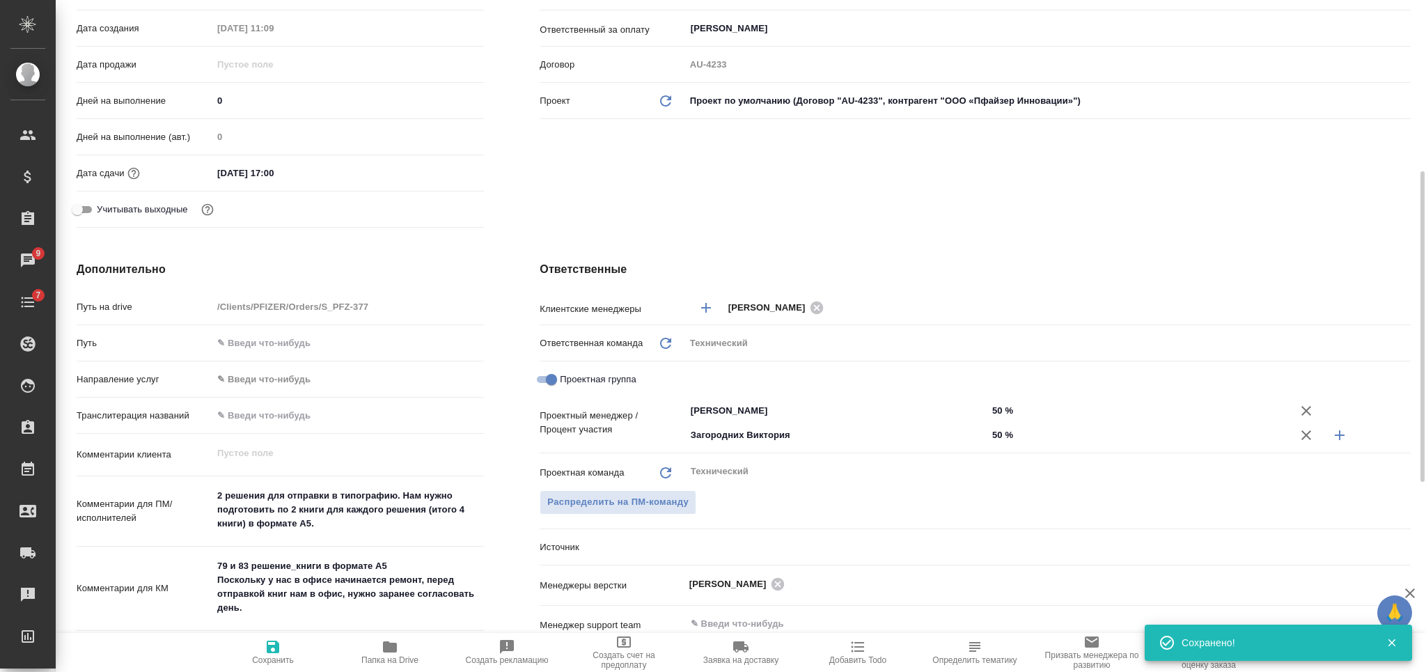
type textarea "x"
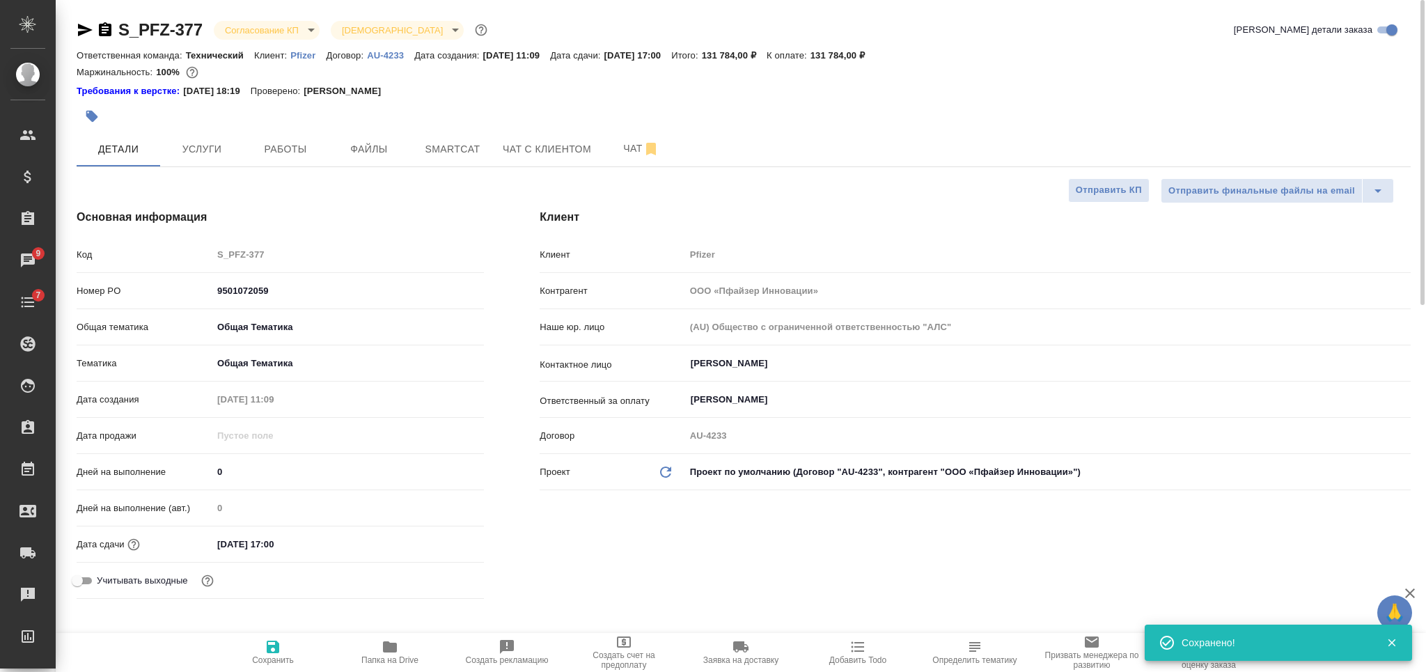
click at [274, 32] on body "🙏 .cls-1 fill:#fff; AWATERA Nikiforova Valeria Клиенты Спецификации Заказы 9 Ча…" at bounding box center [713, 336] width 1426 height 672
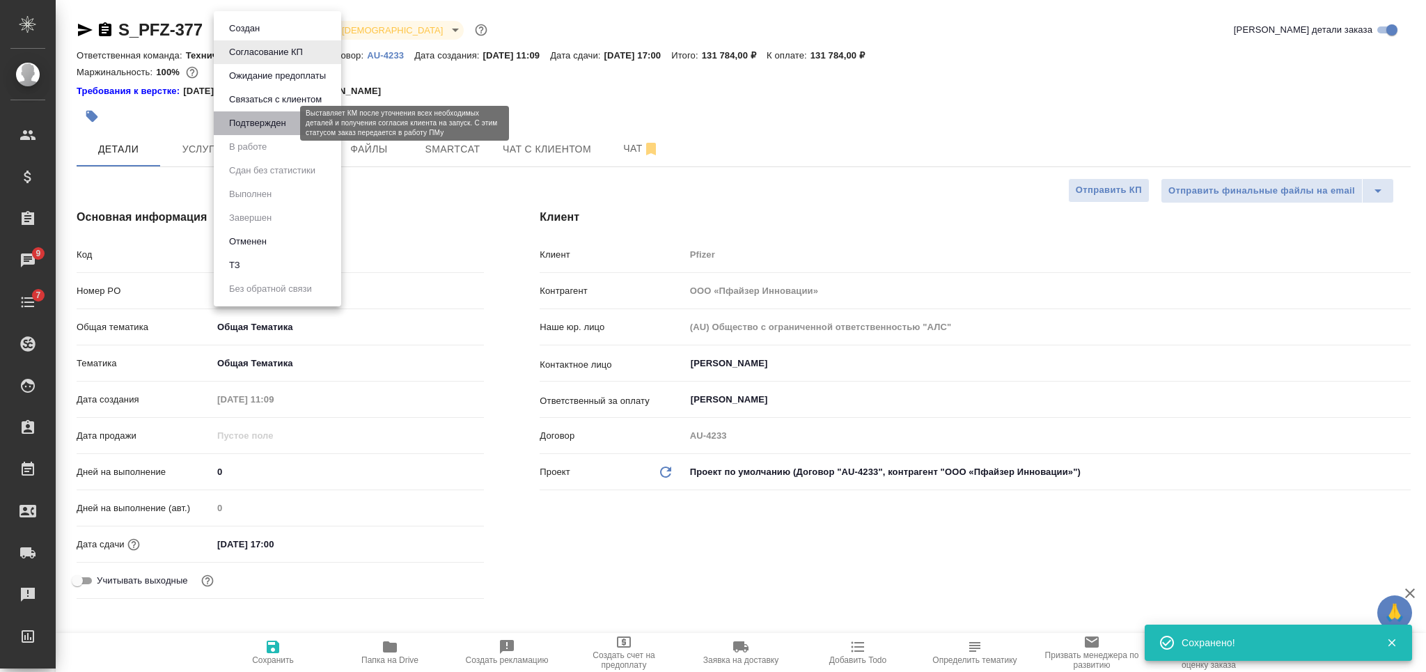
click at [272, 116] on button "Подтвержден" at bounding box center [257, 123] width 65 height 15
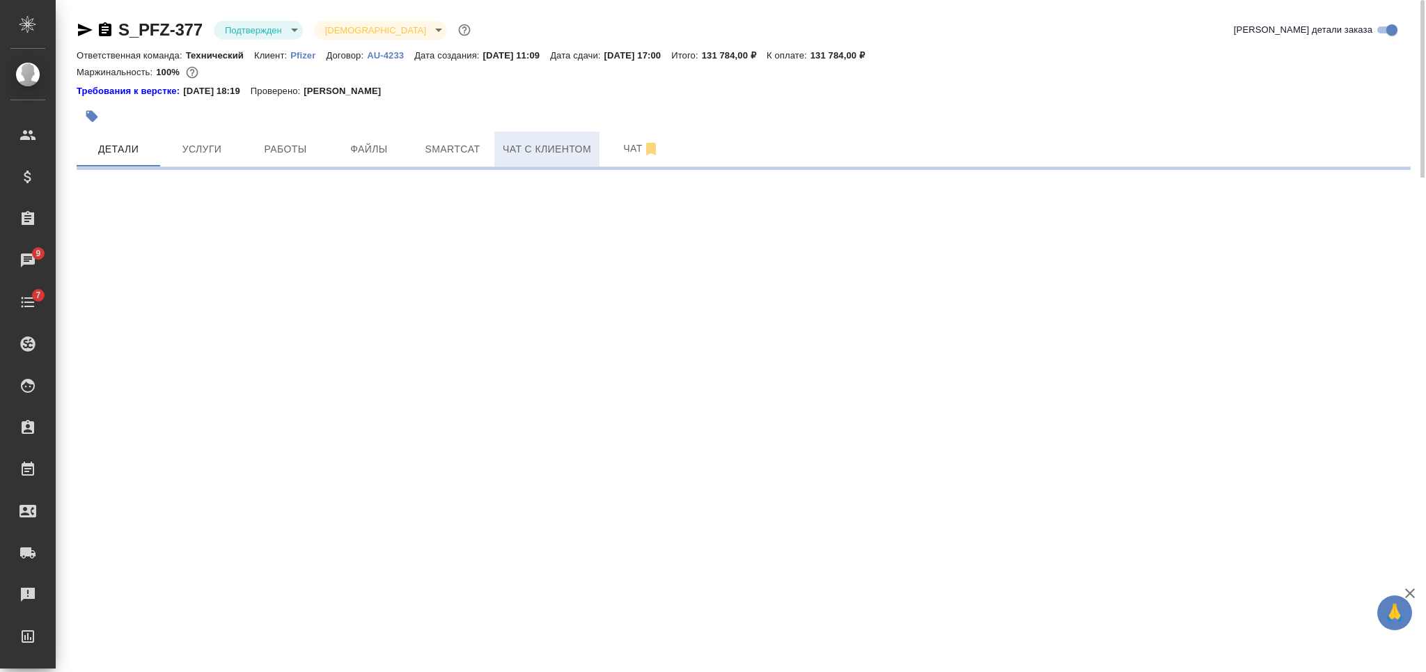
select select "RU"
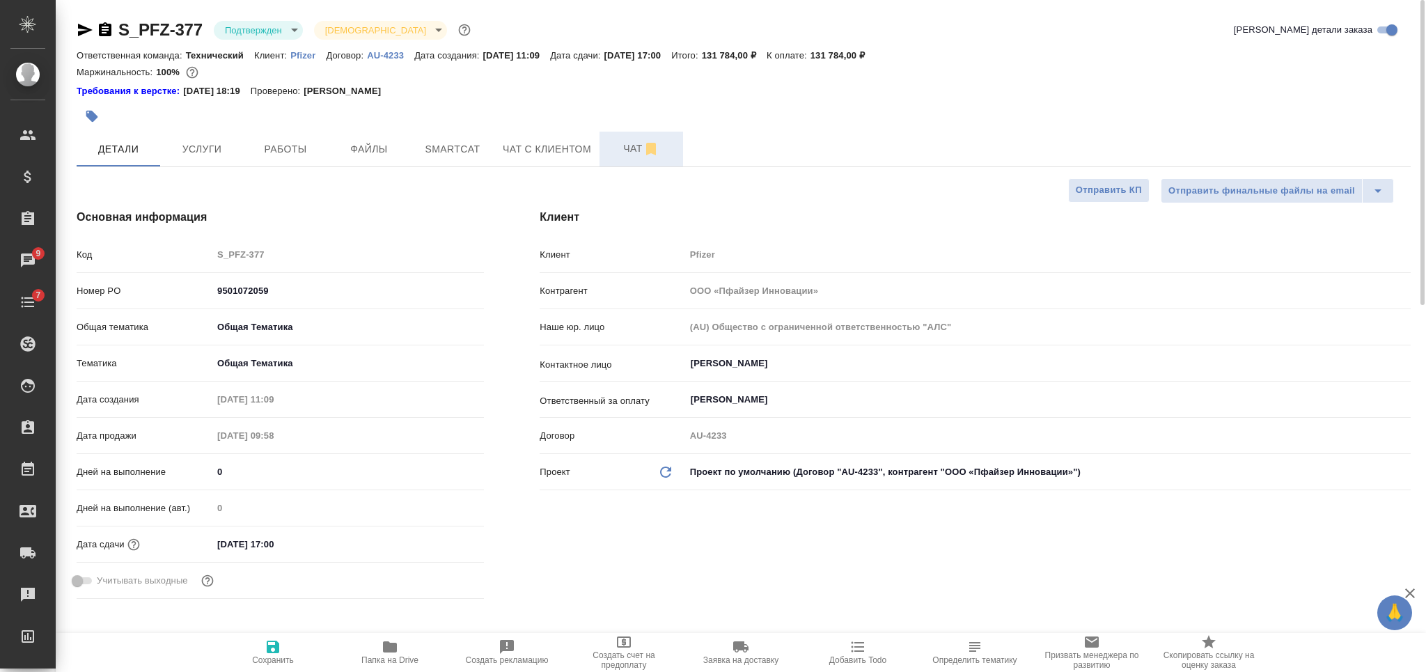
type textarea "x"
click at [639, 158] on button "Чат" at bounding box center [642, 149] width 84 height 35
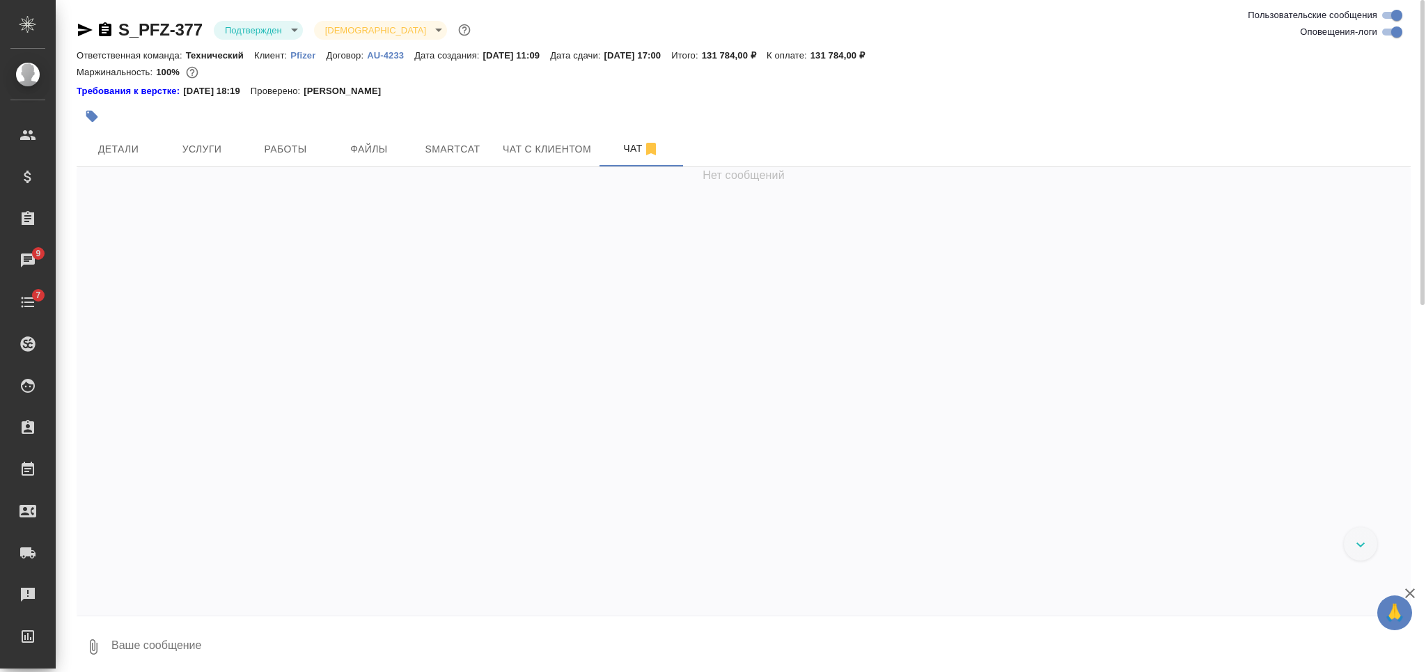
click at [470, 644] on textarea at bounding box center [760, 646] width 1301 height 47
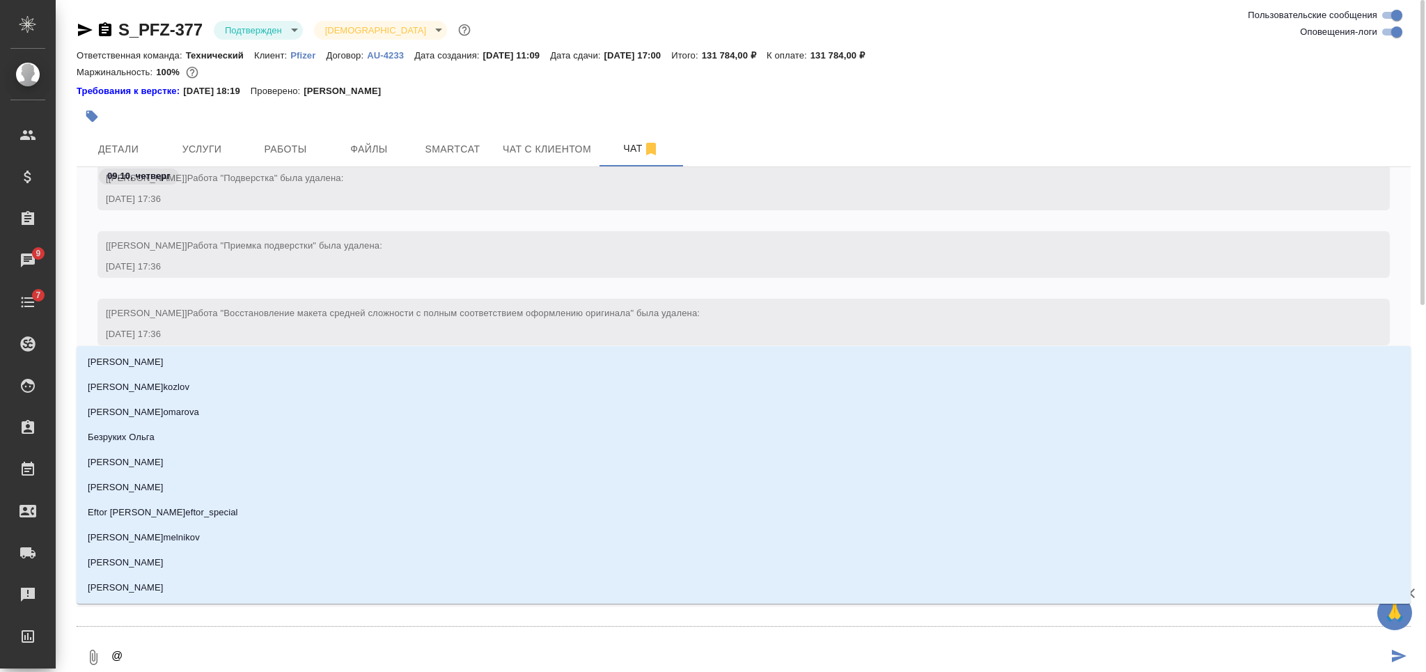
type textarea "@З"
type input "З"
type textarea "@За"
type input "За"
type textarea "@Заб"
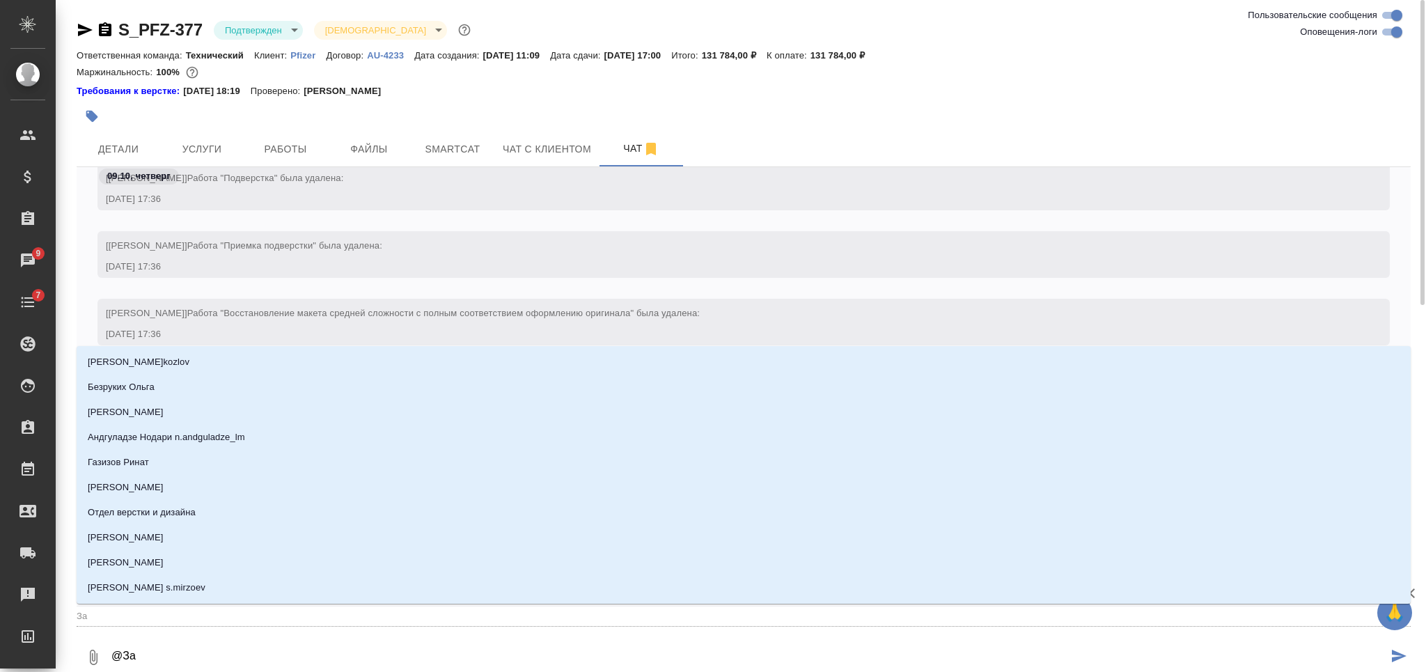
type input "Заб"
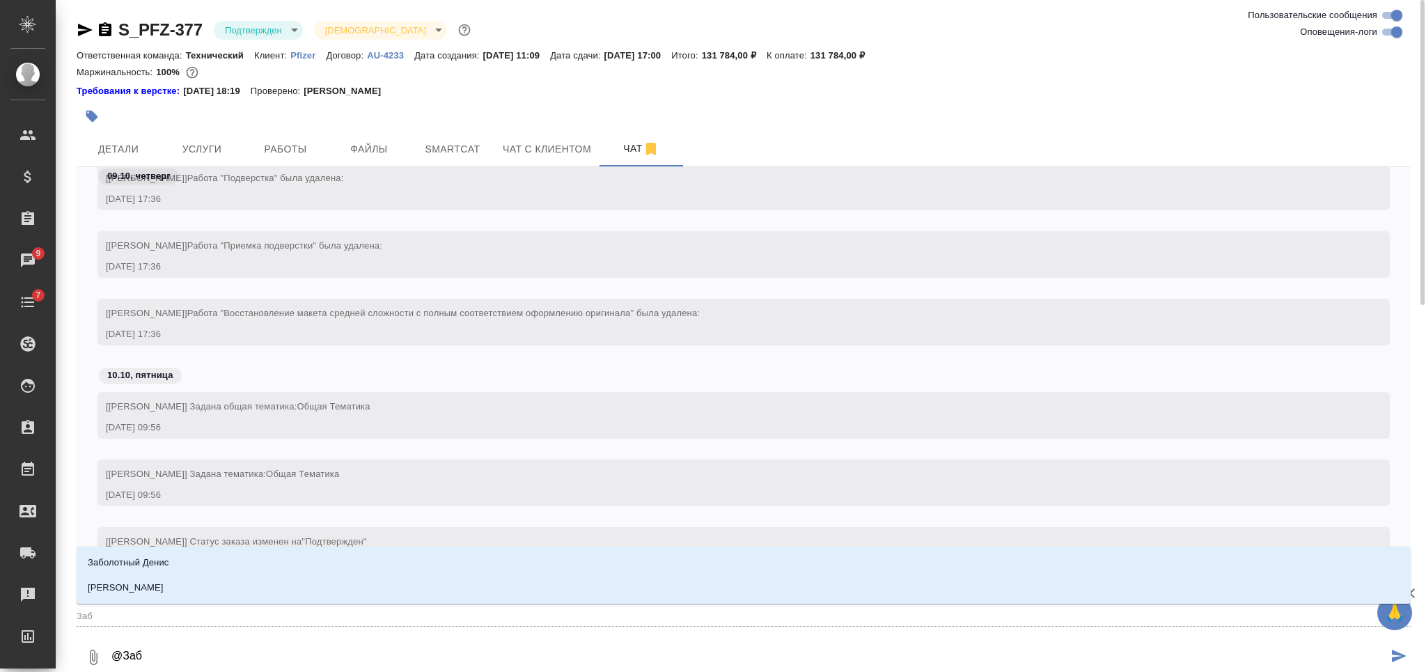
type textarea "@Забо"
type input "Забо"
type textarea "@Забоо"
type input "Забоо"
type textarea "@Забооо"
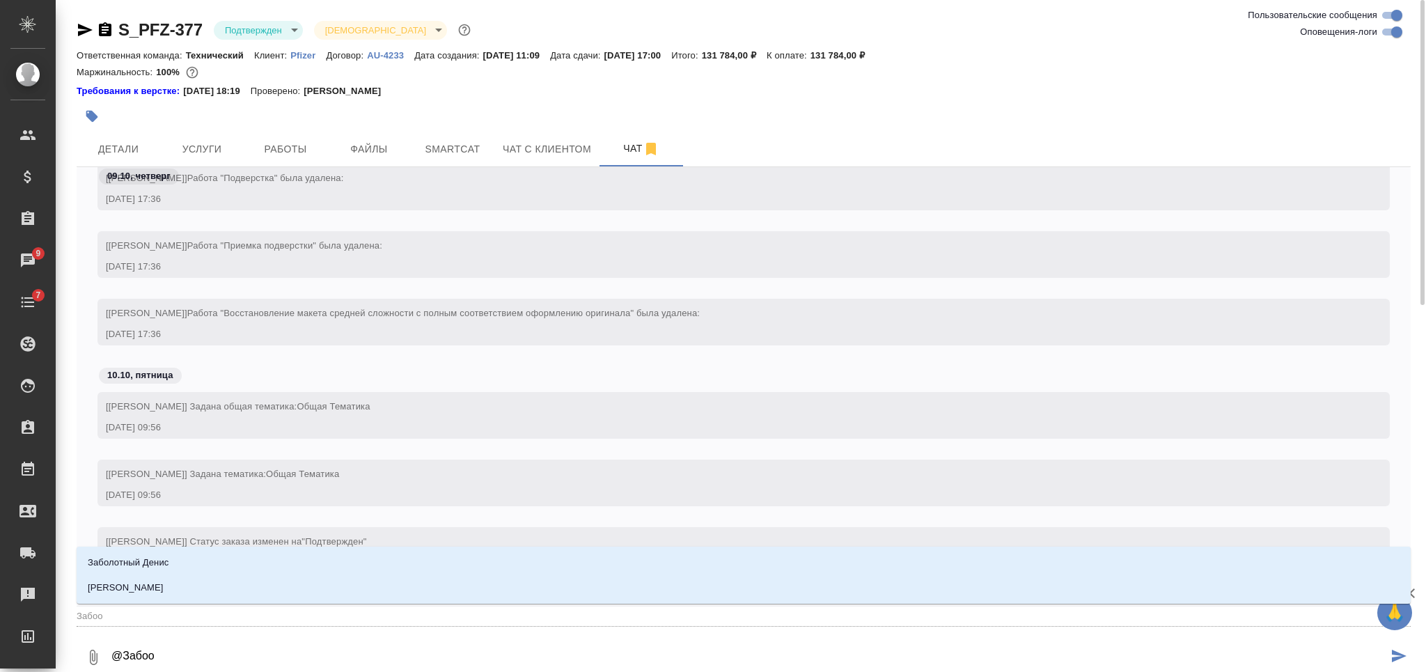
type input "Забооо"
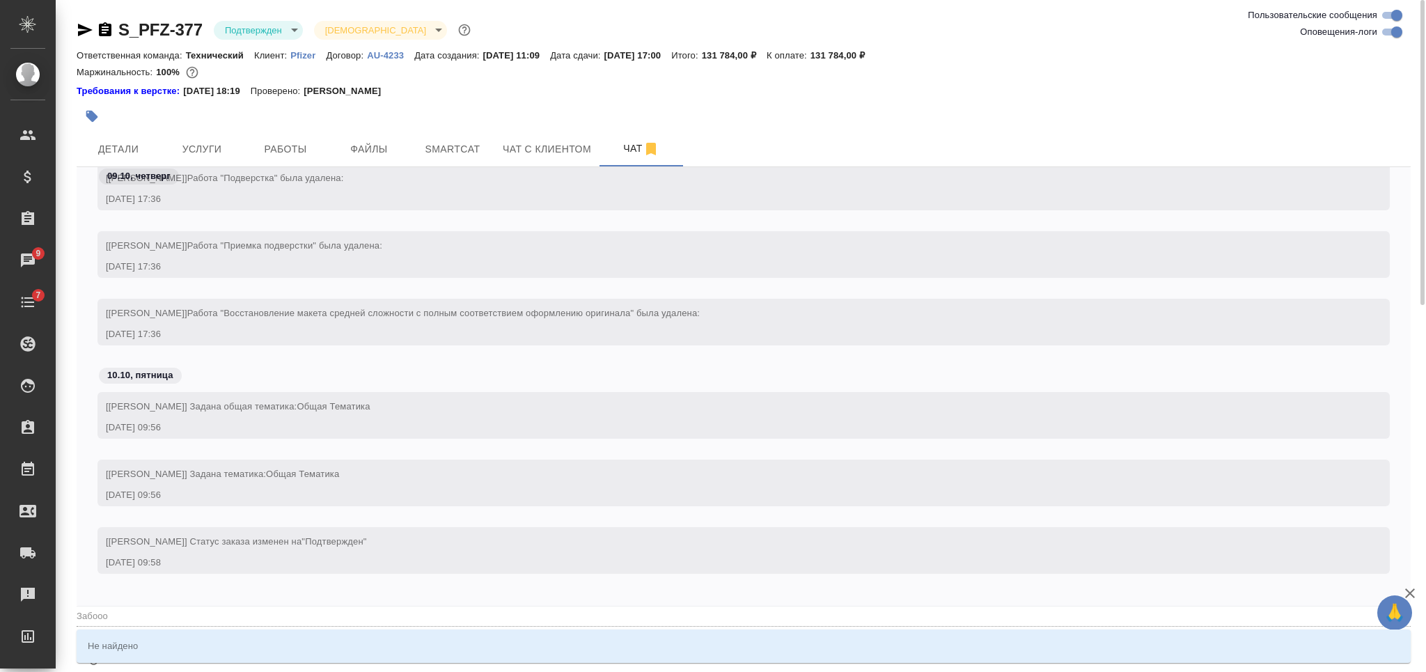
type textarea "@Забоо"
type input "Забоо"
type textarea "@Забо"
type input "Забо"
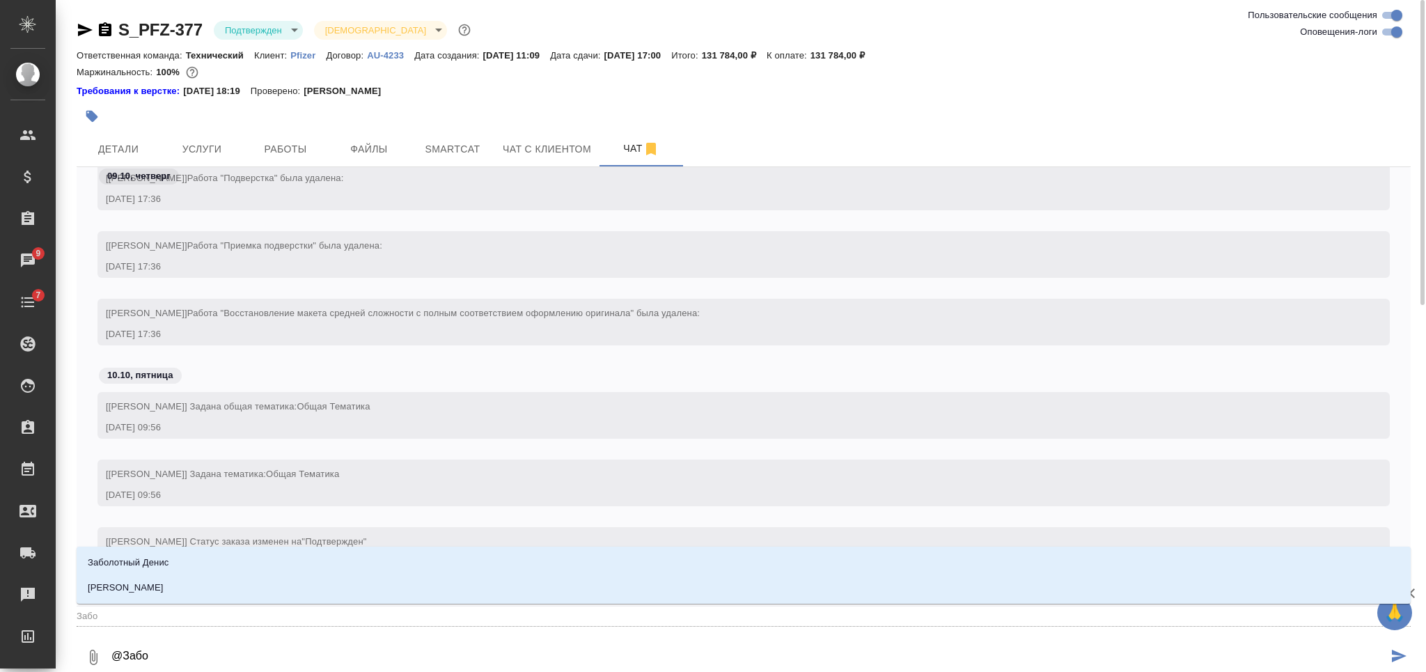
type textarea "@Забор"
type input "Забор"
type textarea "@Заборо"
type input "Заборо"
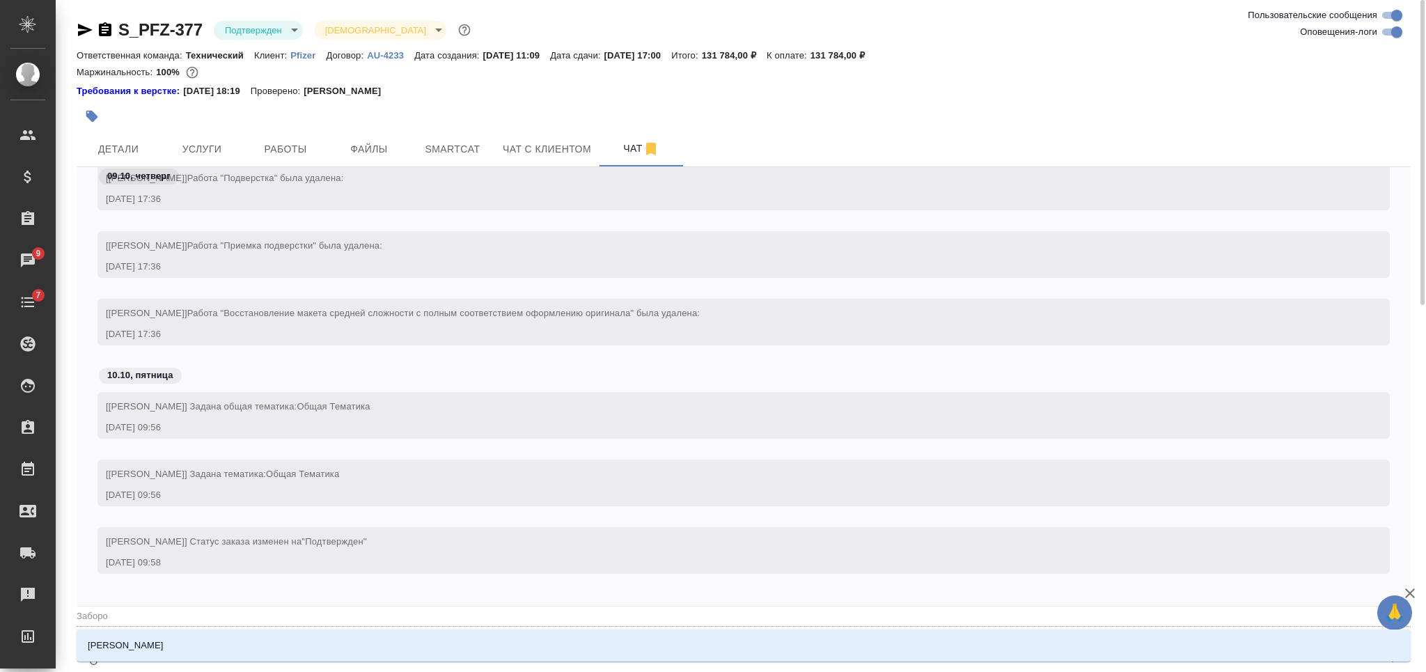
click at [470, 644] on li "Заборова Александра" at bounding box center [744, 645] width 1334 height 25
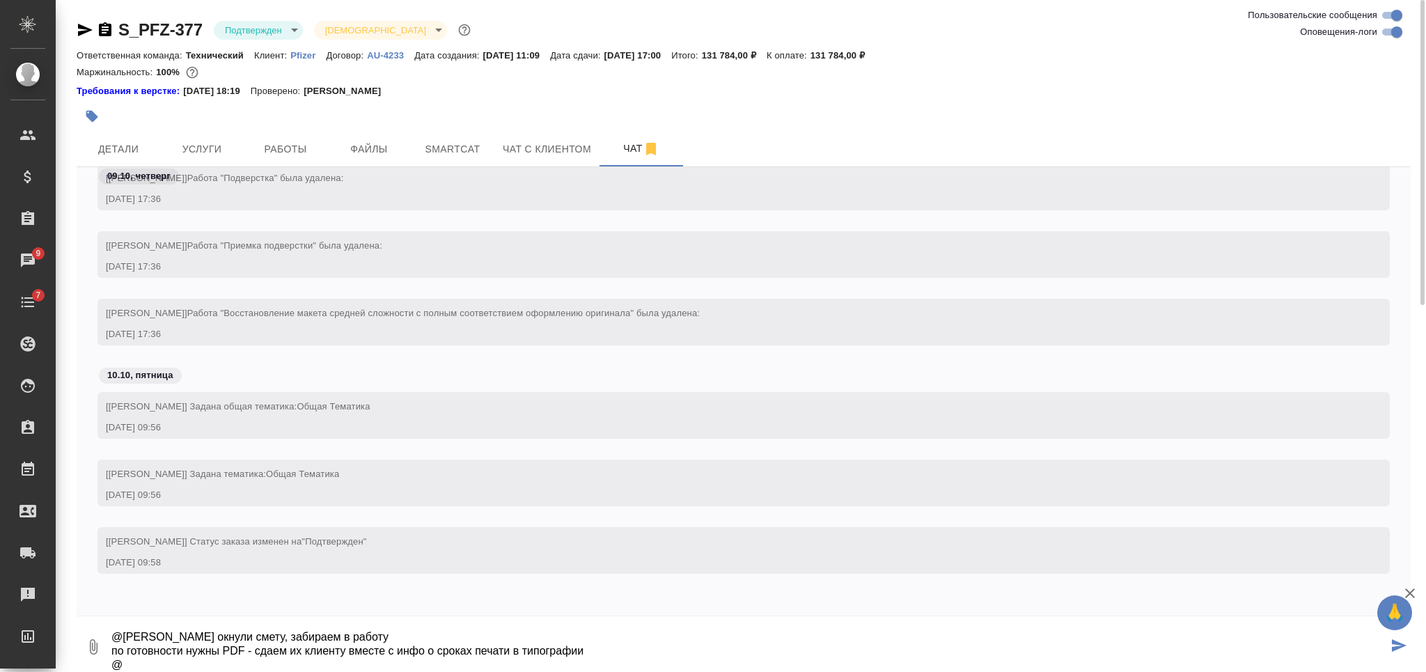
scroll to position [8, 0]
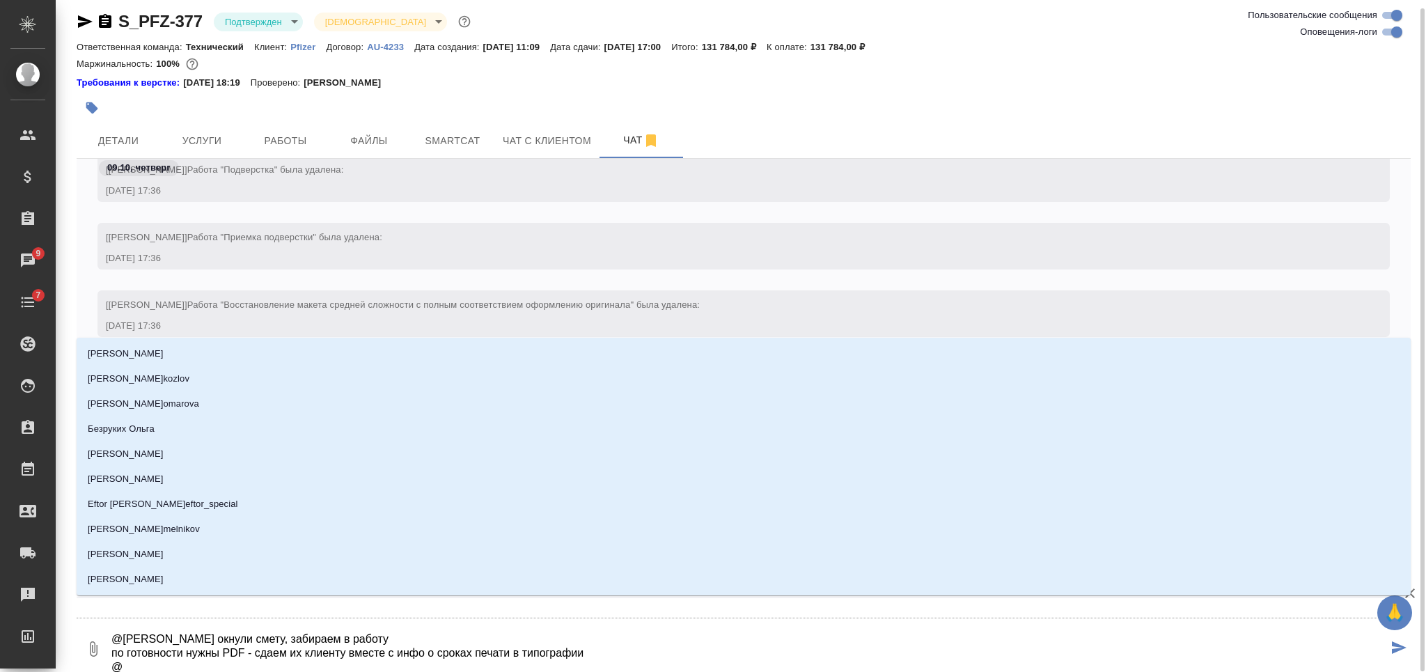
type textarea "@Заборова Александра окнули смету, забираем в работу по готовности нужны PDF - …"
type input "З"
type textarea "@Заборова Александра окнули смету, забираем в работу по готовности нужны PDF - …"
type input "За"
type textarea "@Заборова Александра окнули смету, забираем в работу по готовности нужны PDF - …"
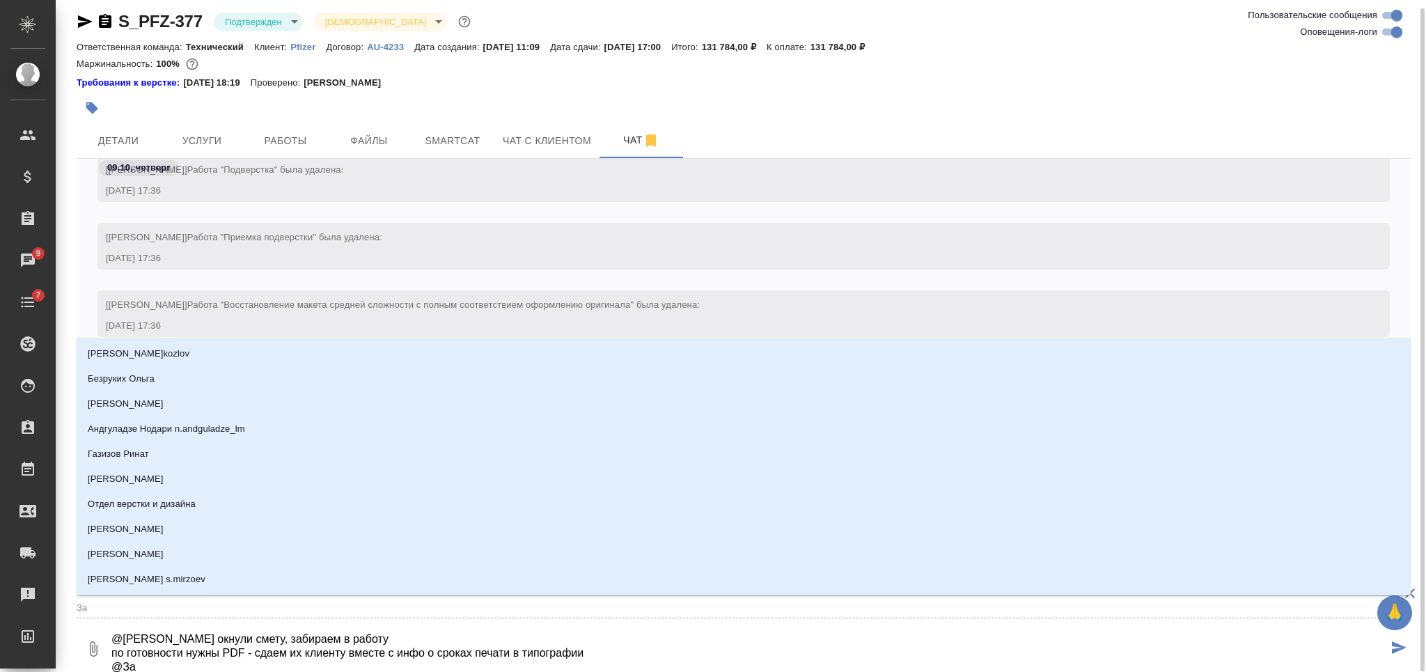
type input "Заг"
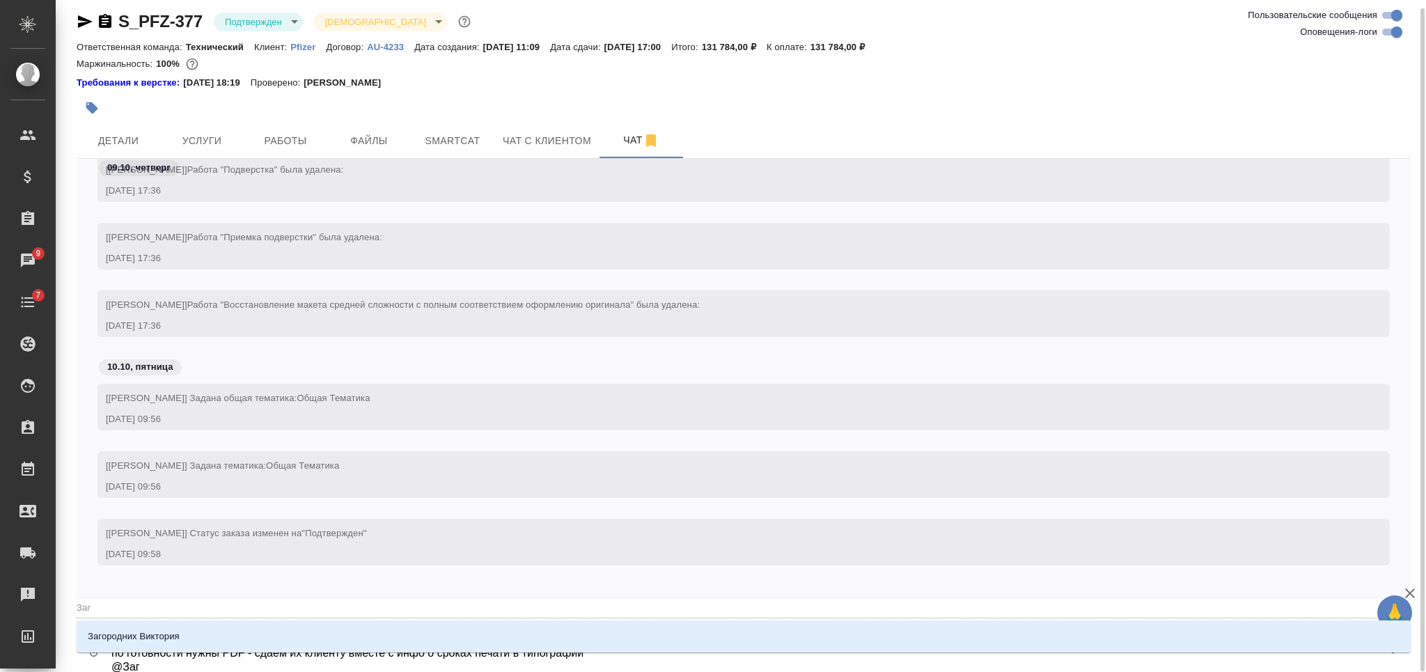
type textarea "@Заборова Александра окнули смету, забираем в работу по готовности нужны PDF - …"
type input "Заго"
type textarea "@Заборова Александра окнули смету, забираем в работу по готовности нужны PDF - …"
type input "Загор"
type textarea "@Заборова Александра окнули смету, забираем в работу по готовности нужны PDF - …"
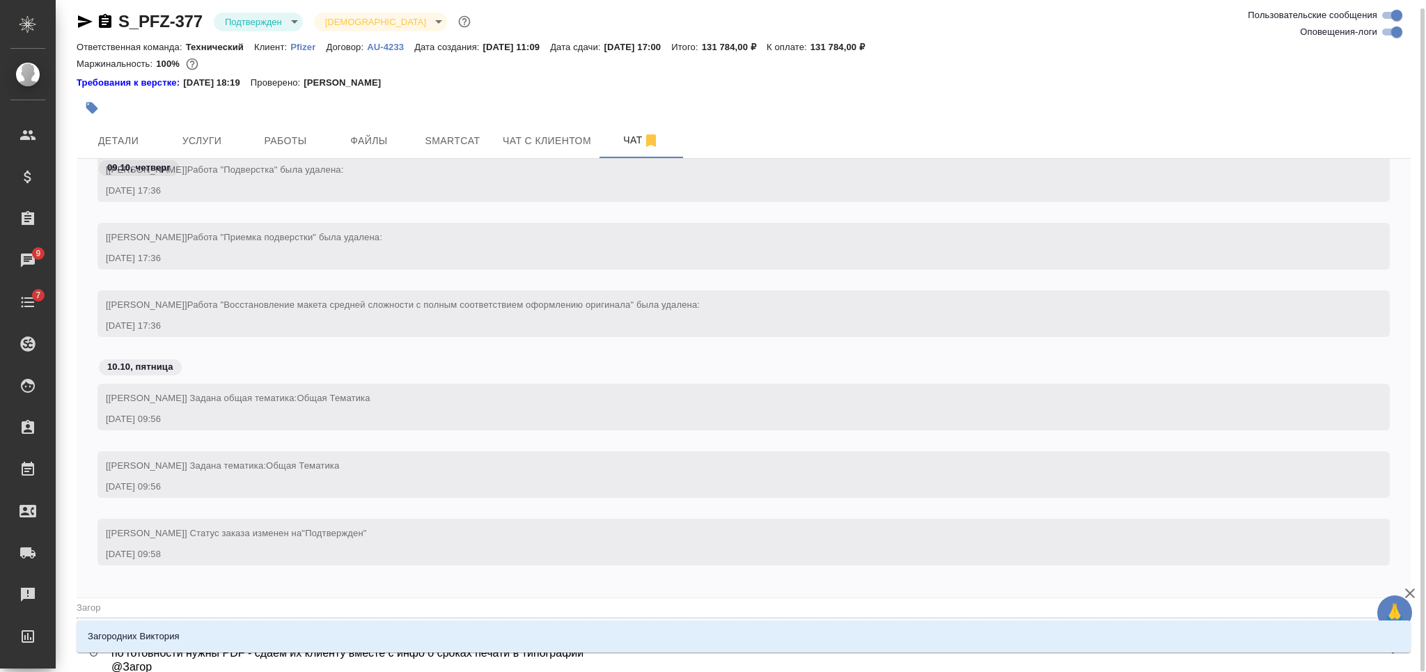
type input "Загоро"
type textarea "@Заборова Александра окнули смету, забираем в работу по готовности нужны PDF - …"
type input "Загород"
type textarea "@Заборова Александра окнули смету, забираем в работу по готовности нужны PDF - …"
type input "Загородн"
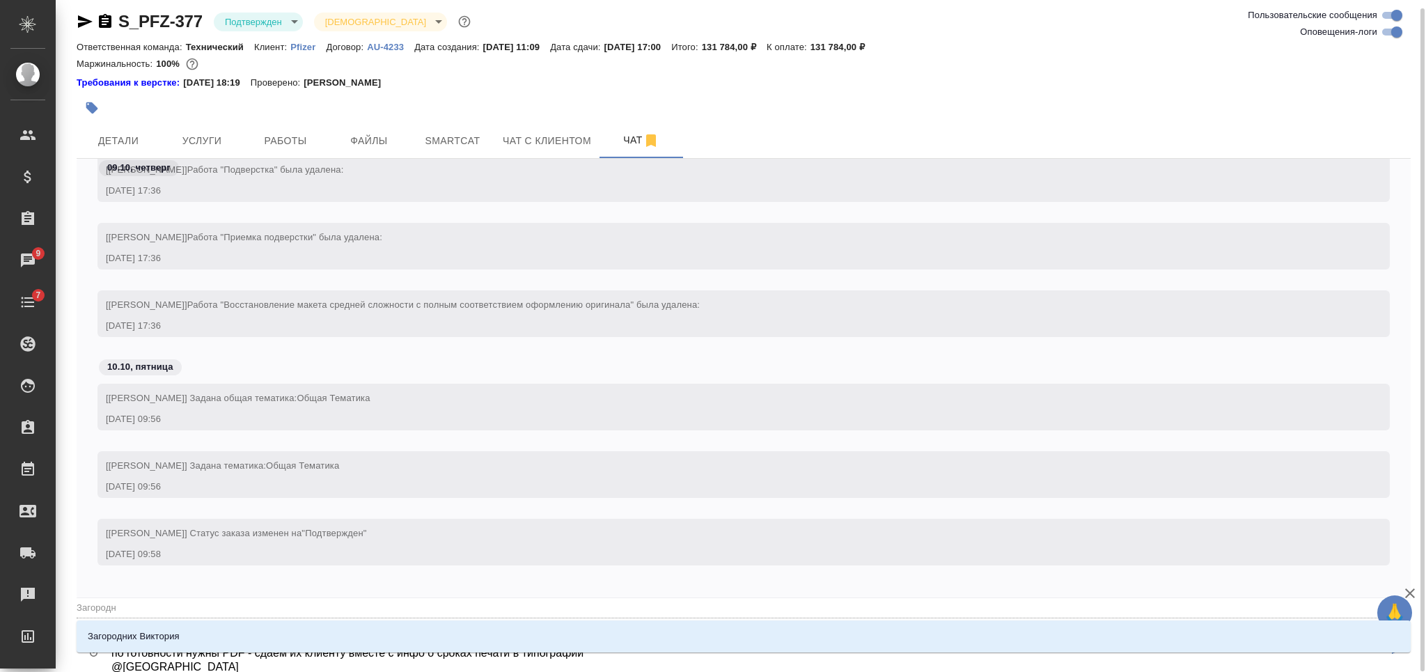
type textarea "@Заборова Александра окнули смету, забираем в работу по готовности нужны PDF - …"
type input "Загородни"
type textarea "@Заборова Александра окнули смету, забираем в работу по готовности нужны PDF - …"
type input "Загородних"
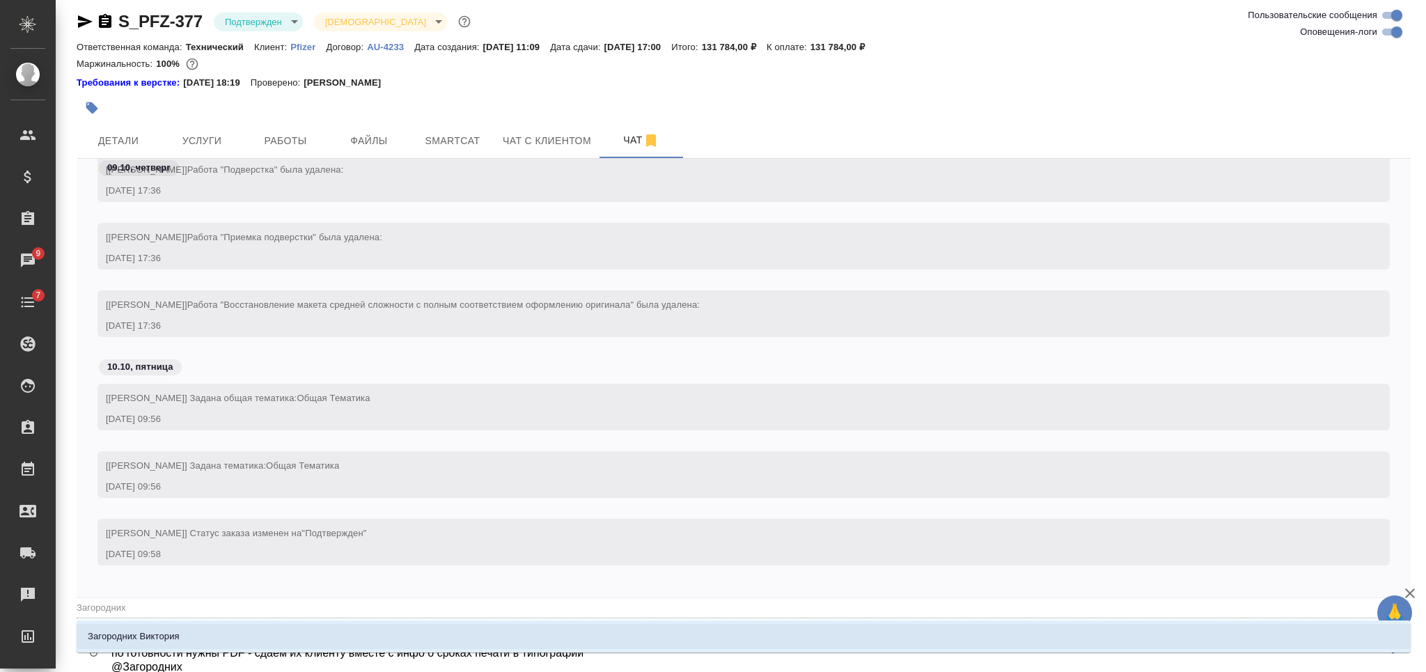
click at [580, 632] on li "Загородних Виктория" at bounding box center [744, 636] width 1334 height 25
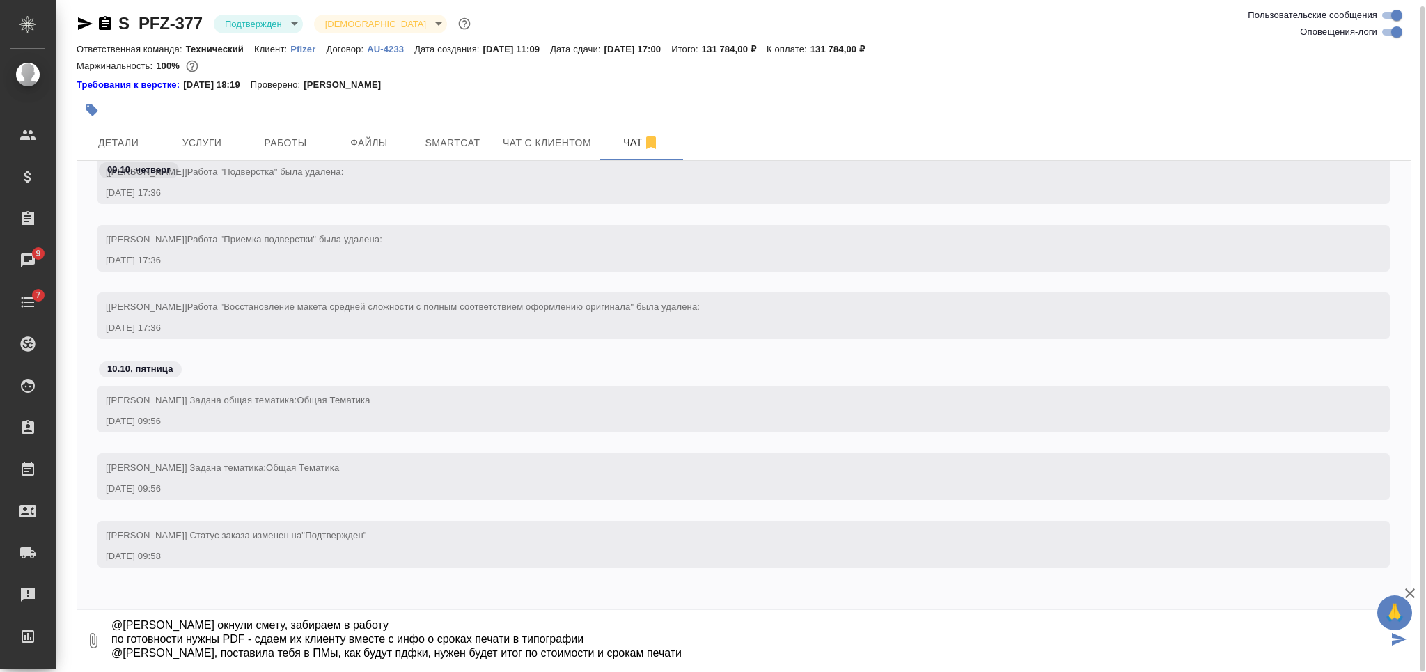
scroll to position [27, 0]
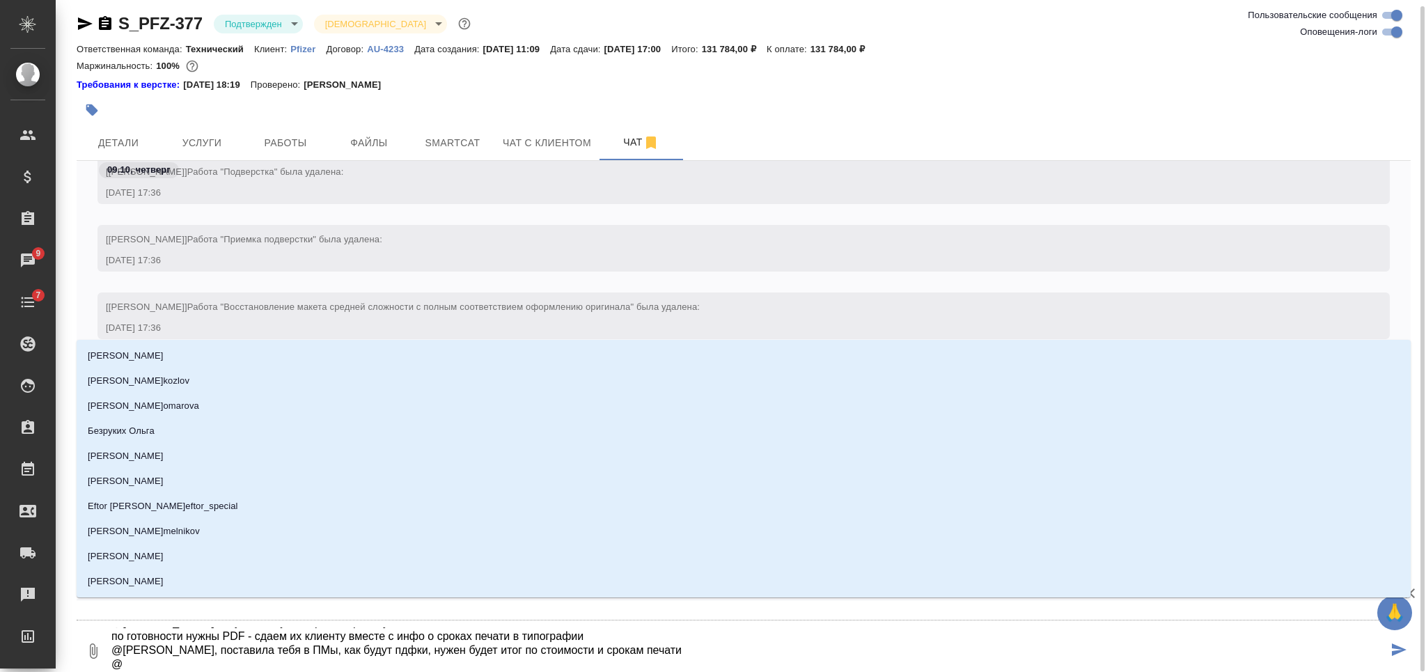
type textarea "@Заборова Александра окнули смету, забираем в работу по готовности нужны PDF - …"
type input "С"
type textarea "@Заборова Александра окнули смету, забираем в работу по готовности нужны PDF - …"
type input "Се"
type textarea "@Заборова Александра окнули смету, забираем в работу по готовности нужны PDF - …"
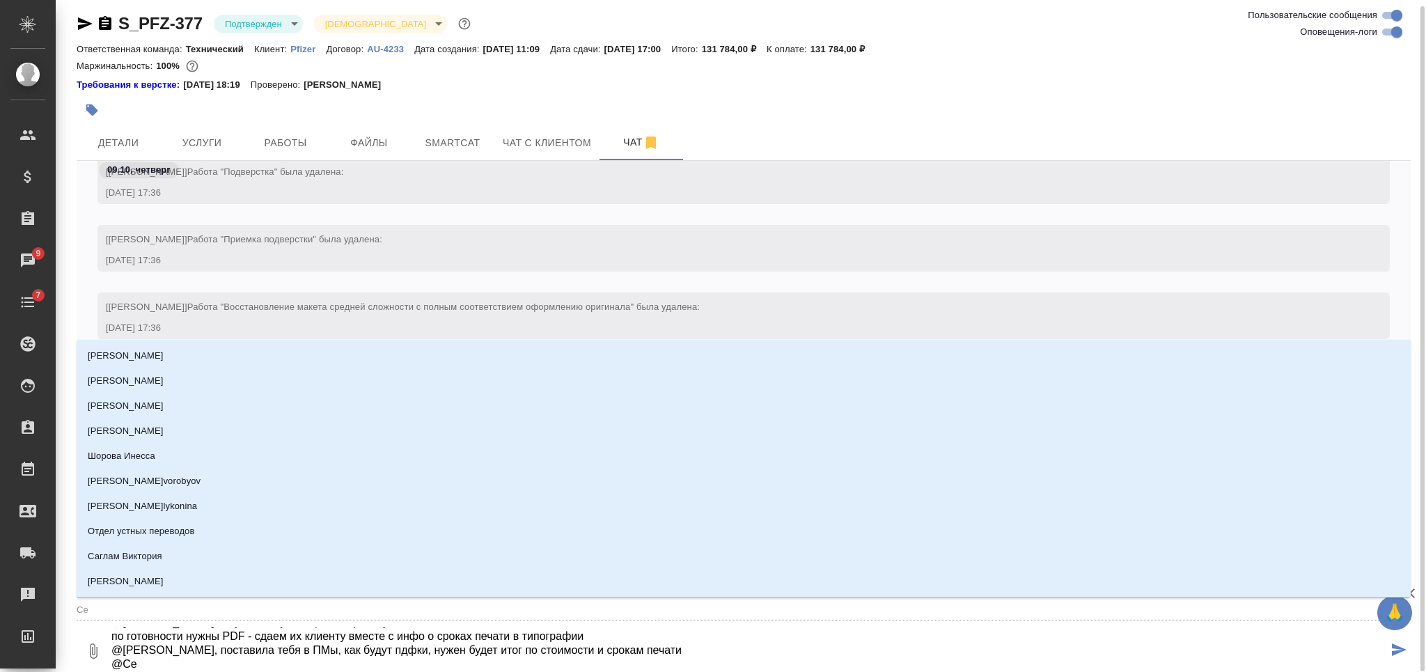
type input "Сер"
type textarea "@Заборова Александра окнули смету, забираем в работу по готовности нужны PDF - …"
type input "Серг"
type textarea "@Заборова Александра окнули смету, забираем в работу по готовности нужны PDF - …"
type input "Сергее"
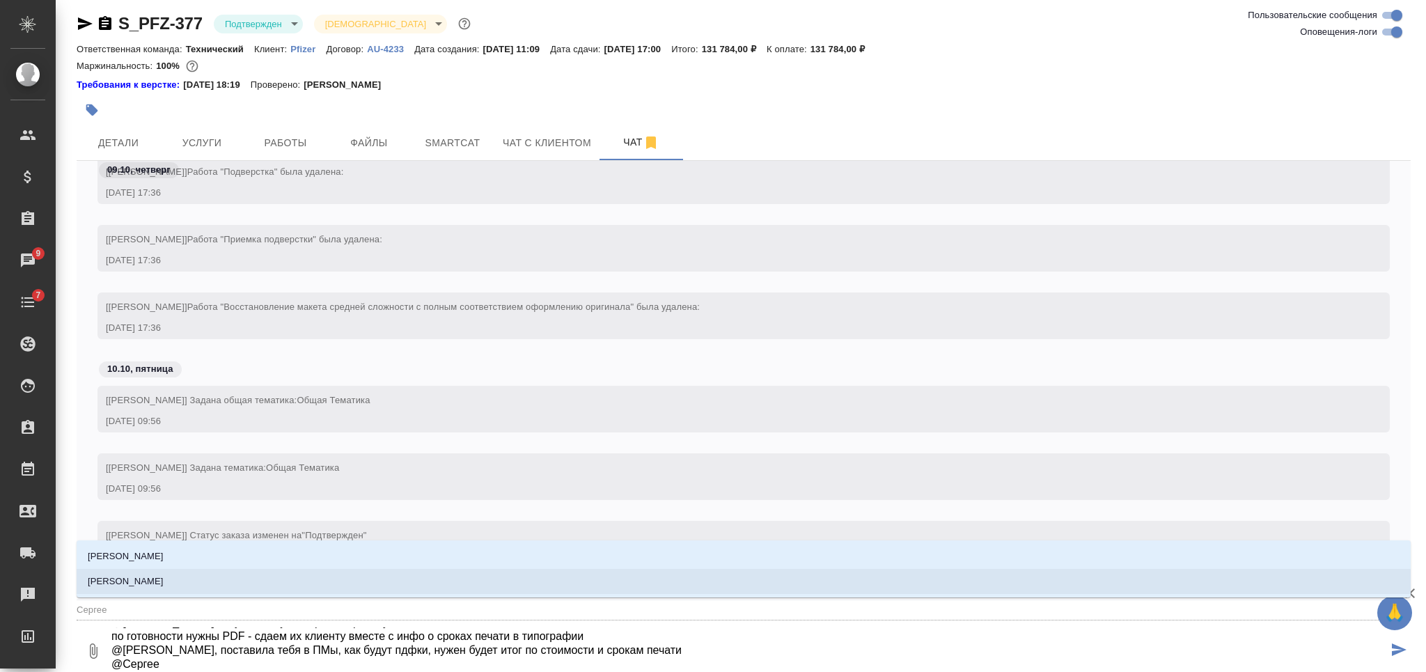
click at [548, 576] on li "[PERSON_NAME]" at bounding box center [744, 581] width 1334 height 25
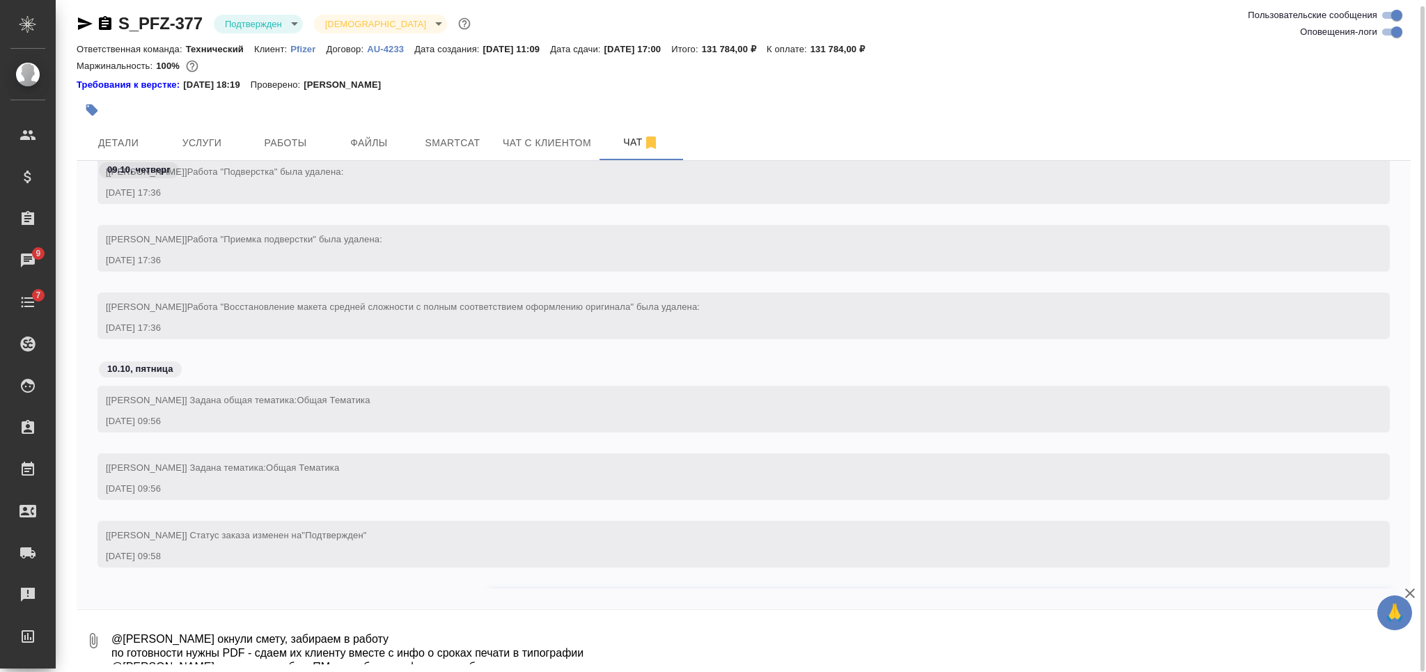
scroll to position [16178, 0]
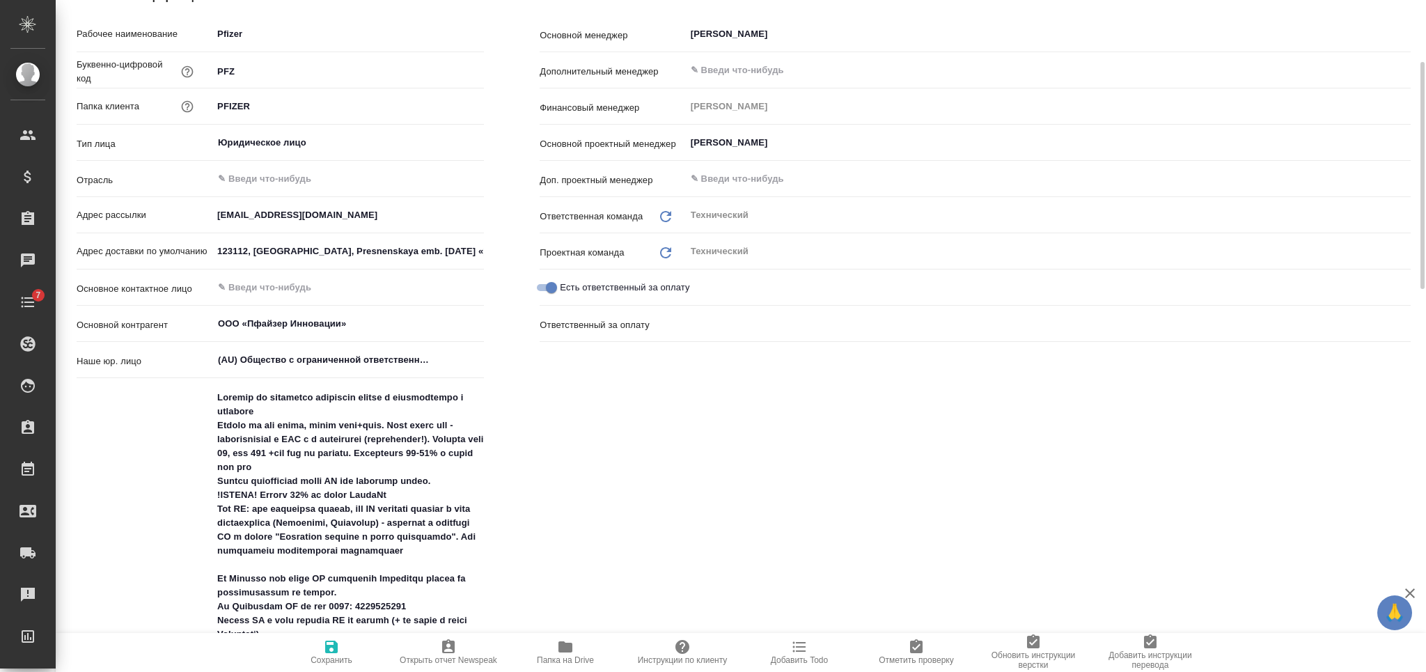
type textarea "x"
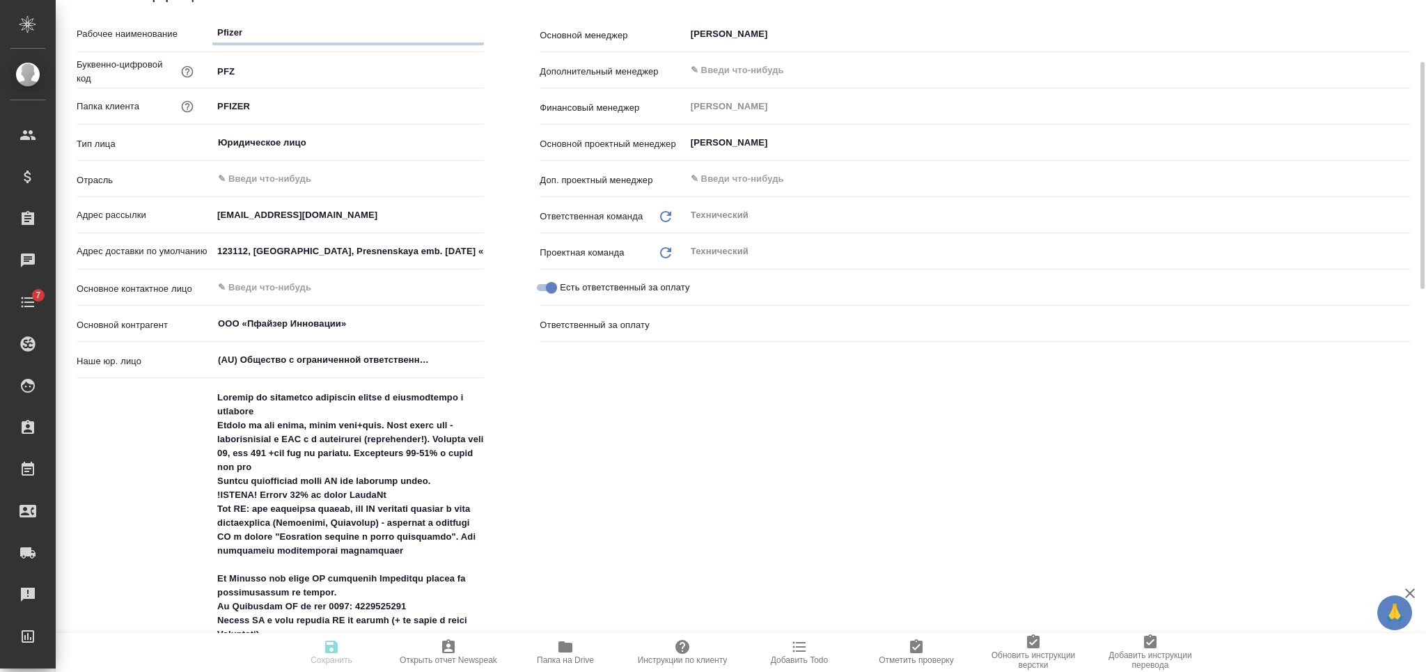
type textarea "x"
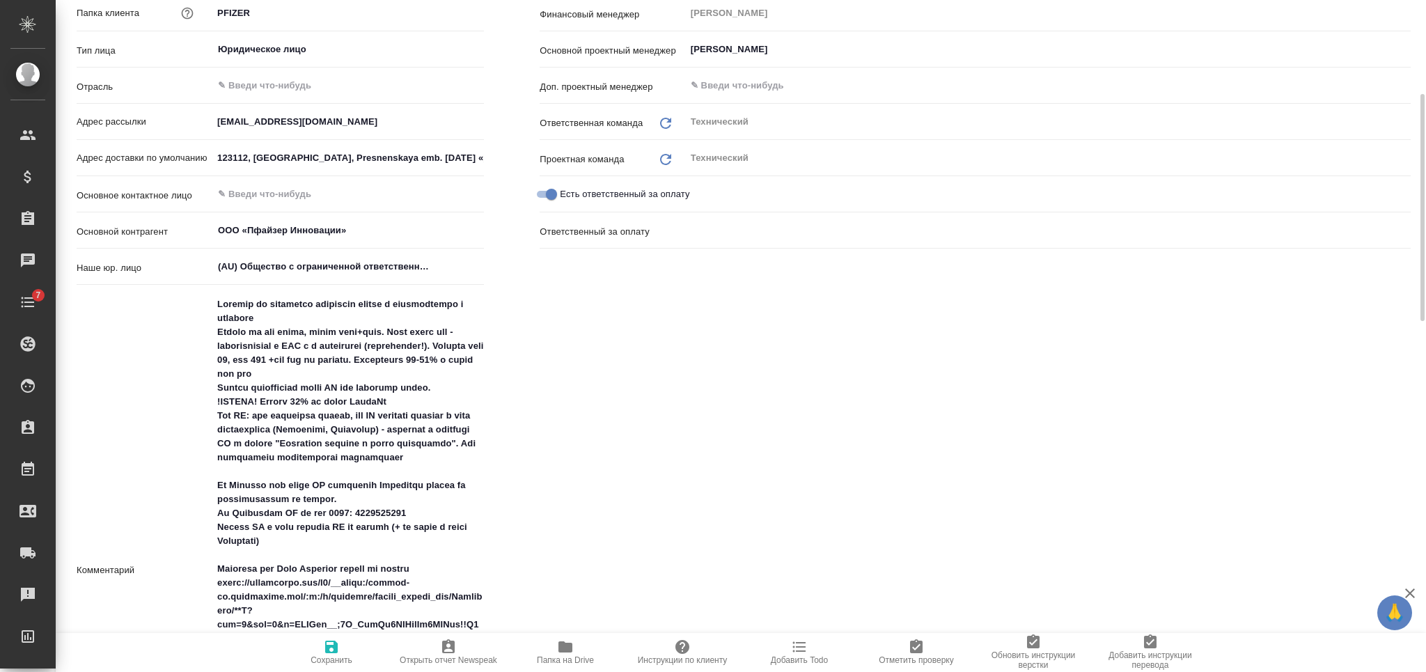
scroll to position [371, 0]
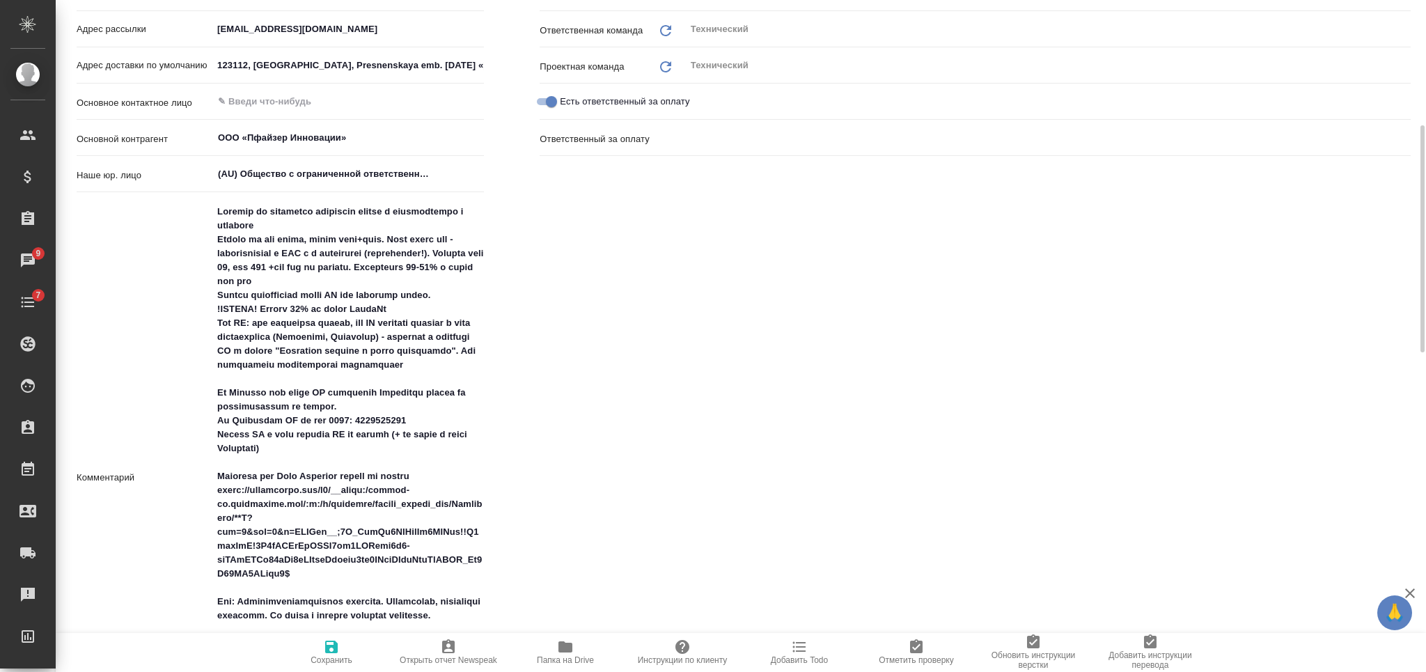
click at [364, 416] on textarea at bounding box center [348, 476] width 272 height 553
click at [364, 416] on textarea at bounding box center [348, 477] width 270 height 553
type textarea "x"
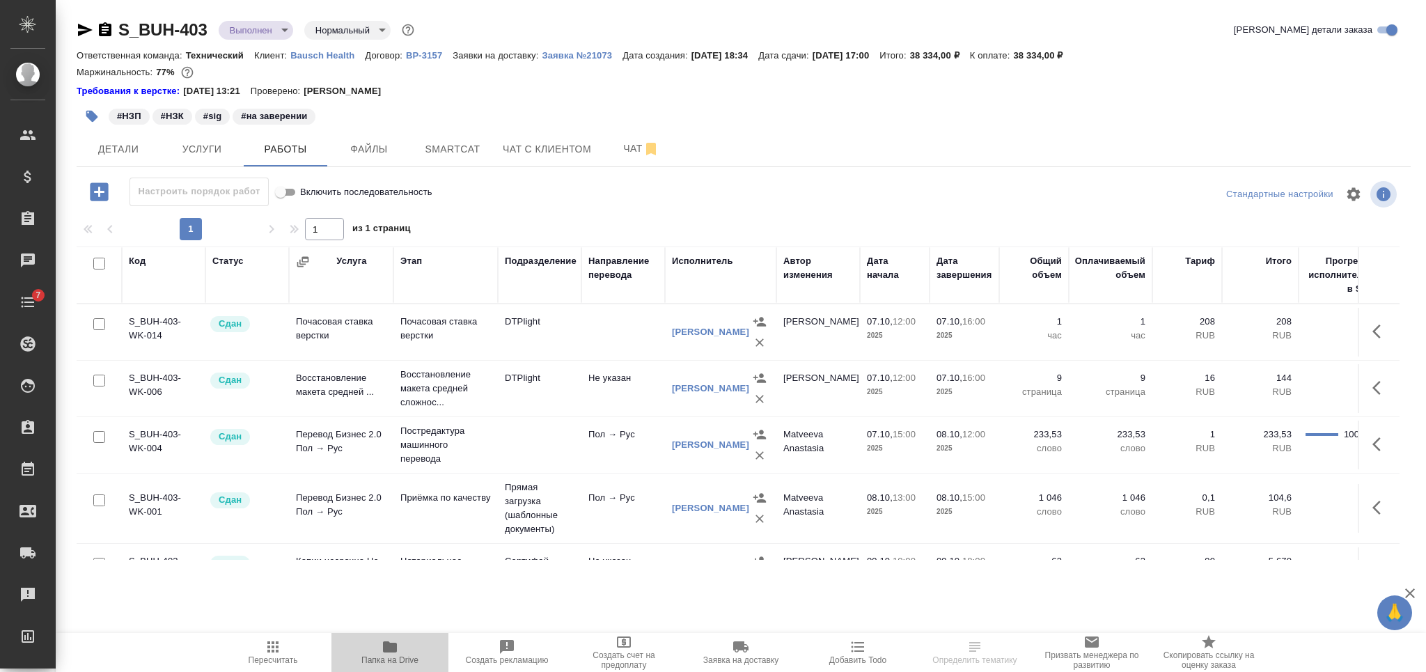
click at [402, 645] on span "Папка на Drive" at bounding box center [390, 652] width 100 height 26
click at [558, 52] on p "Заявка №21073" at bounding box center [582, 55] width 81 height 10
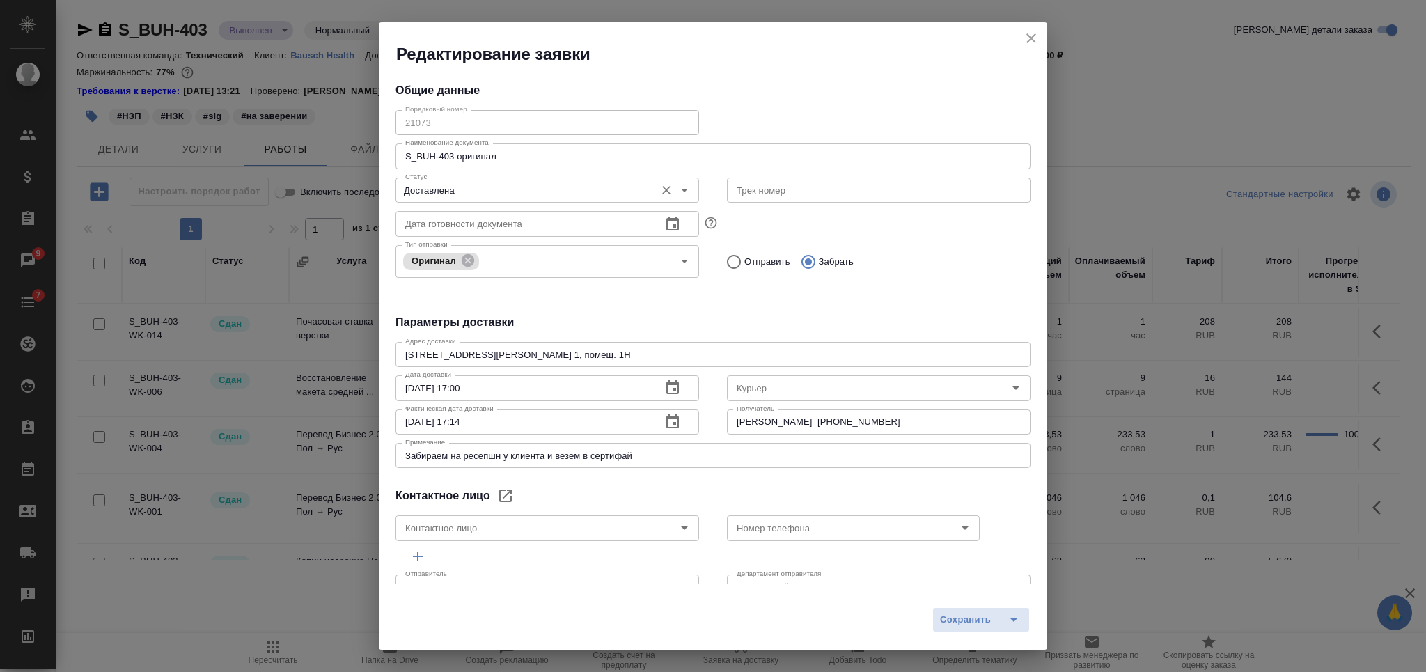
type input "Самойлова Александра"
type input "+7 985 104 5173"
type input "Скляров Станислав"
click at [587, 351] on textarea "ул. Павловская, д. 7, стр. 1, помещ. 1Н" at bounding box center [713, 355] width 616 height 10
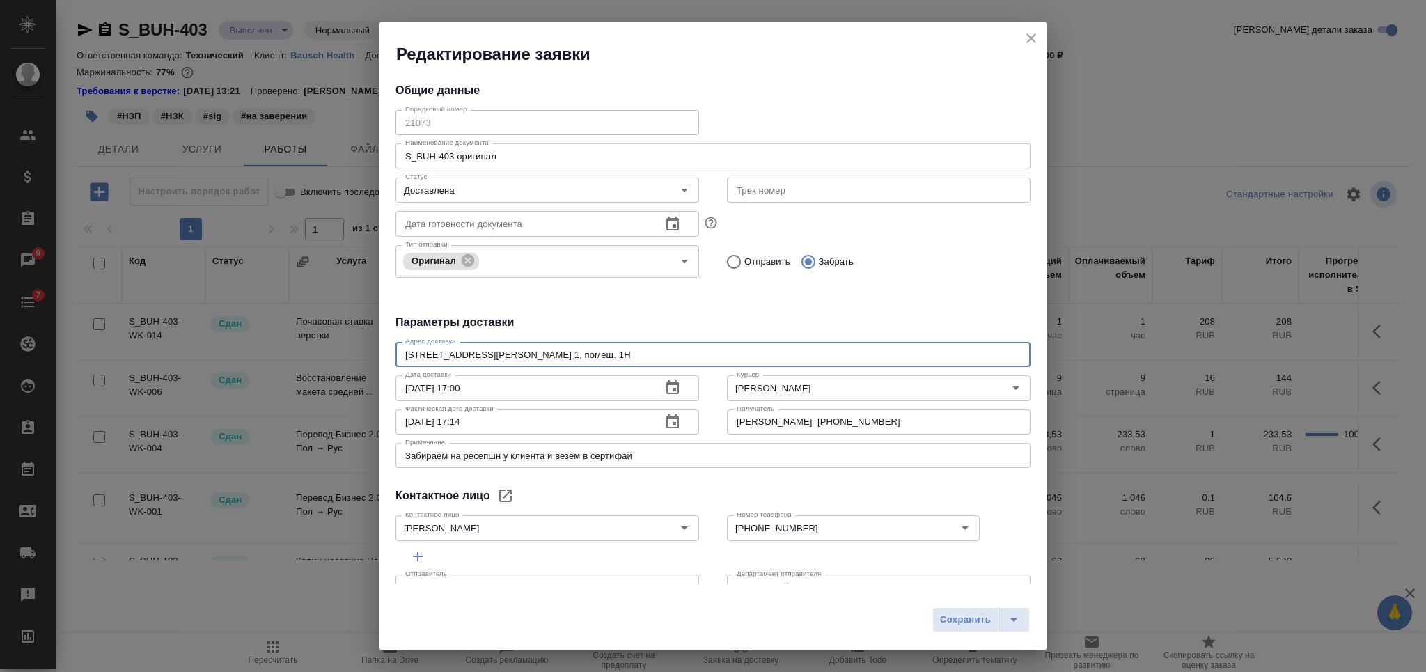
click at [1039, 36] on icon "close" at bounding box center [1031, 38] width 17 height 17
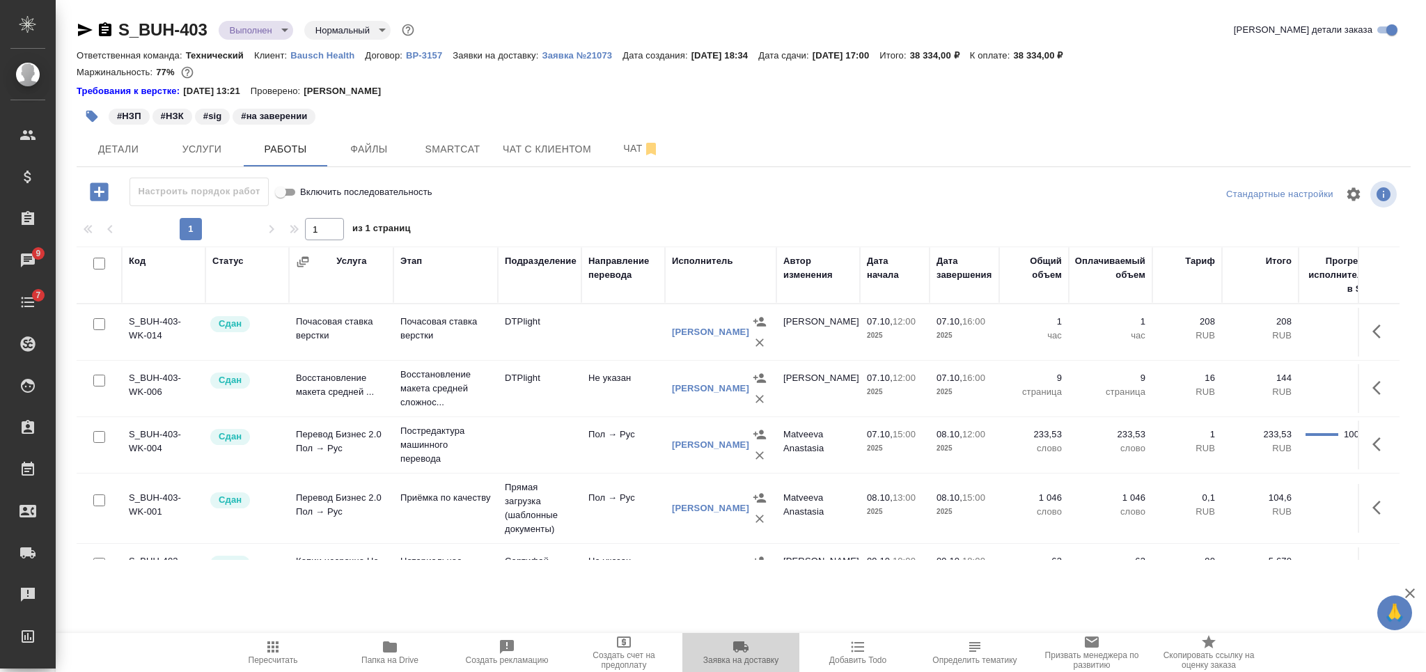
click at [728, 649] on span "Заявка на доставку" at bounding box center [741, 652] width 100 height 26
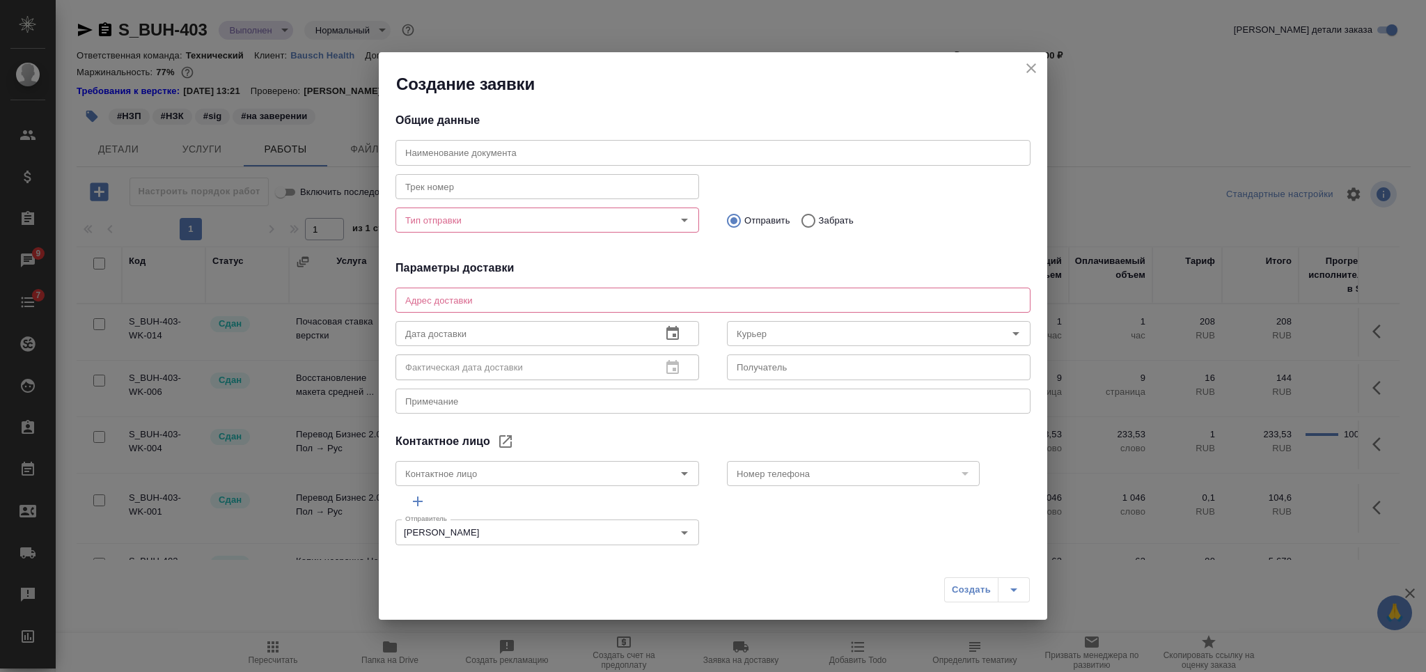
type input "Самойлова Александра"
click at [567, 305] on textarea at bounding box center [713, 300] width 616 height 10
paste textarea "ул. Павловская, д. 7, стр. 1, помещ. 1Н"
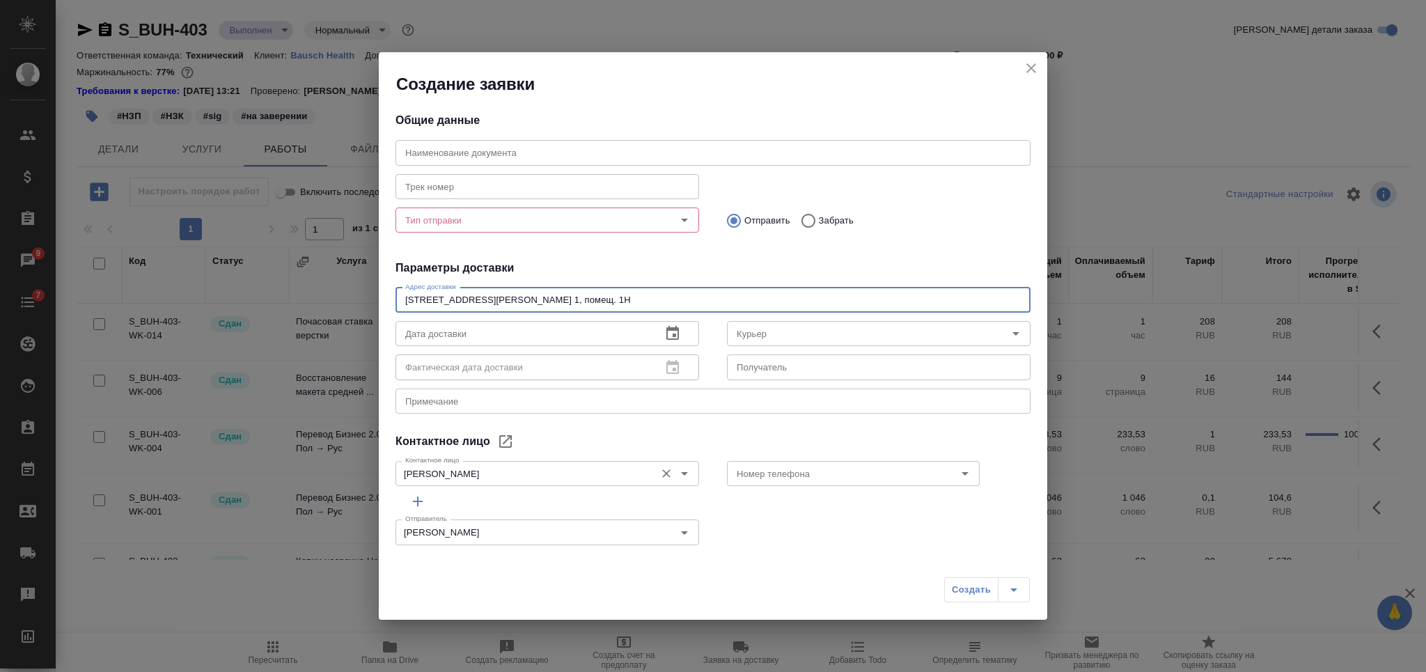
type textarea "ул. Павловская, д. 7, стр. 1, помещ. 1Н"
click at [584, 480] on input "Самойлова Александра" at bounding box center [524, 473] width 249 height 17
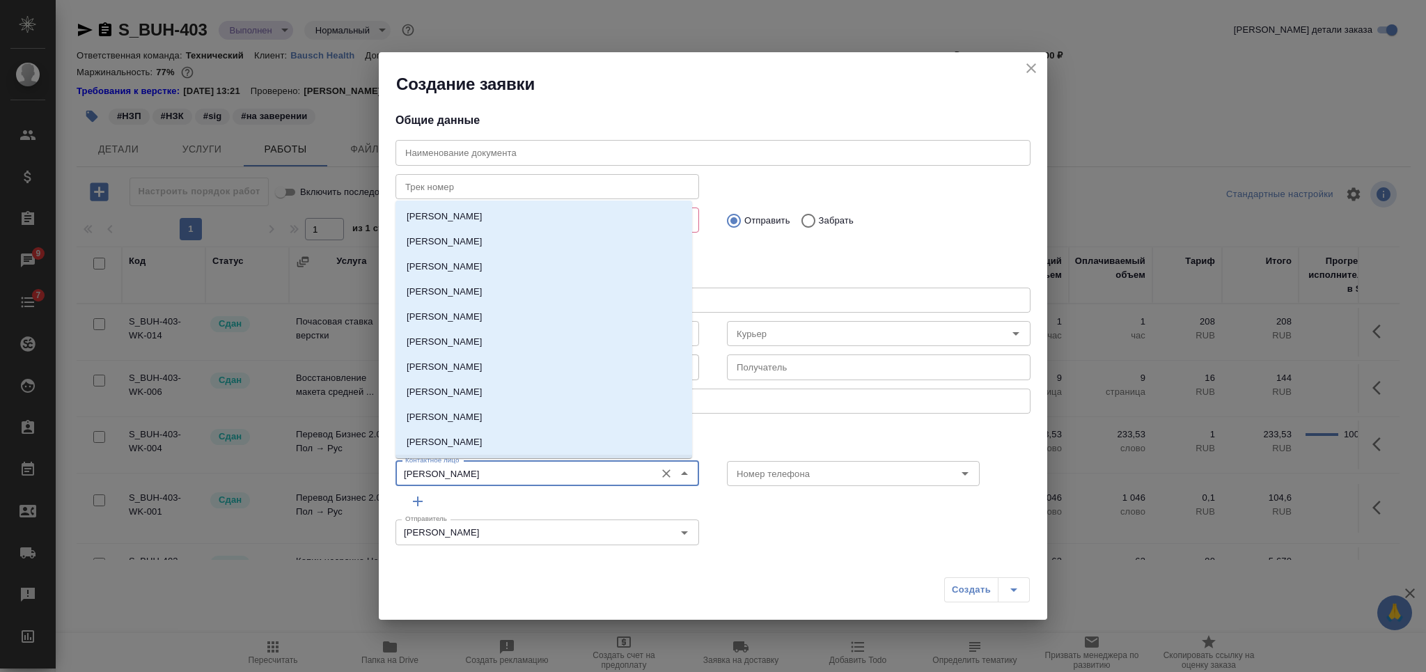
click at [803, 365] on input "text" at bounding box center [879, 366] width 304 height 25
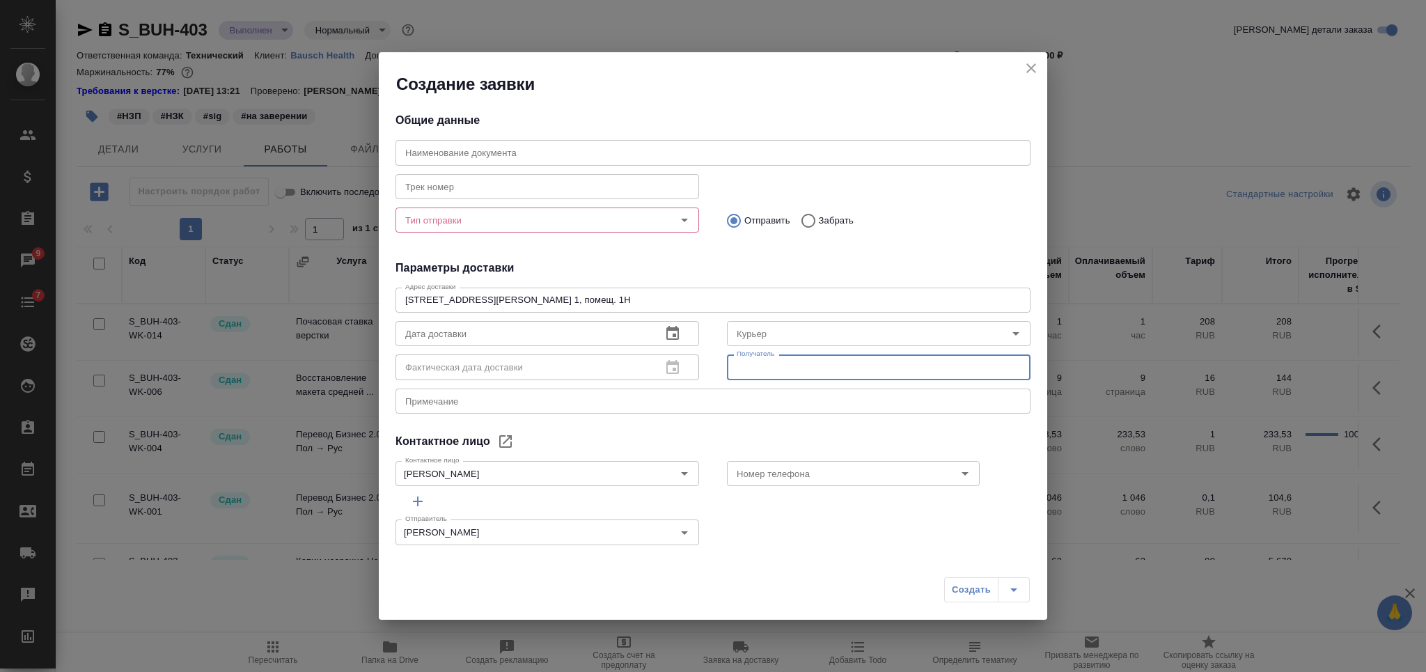
paste input "Самойлова Александра"
type input "Самойлова Александра"
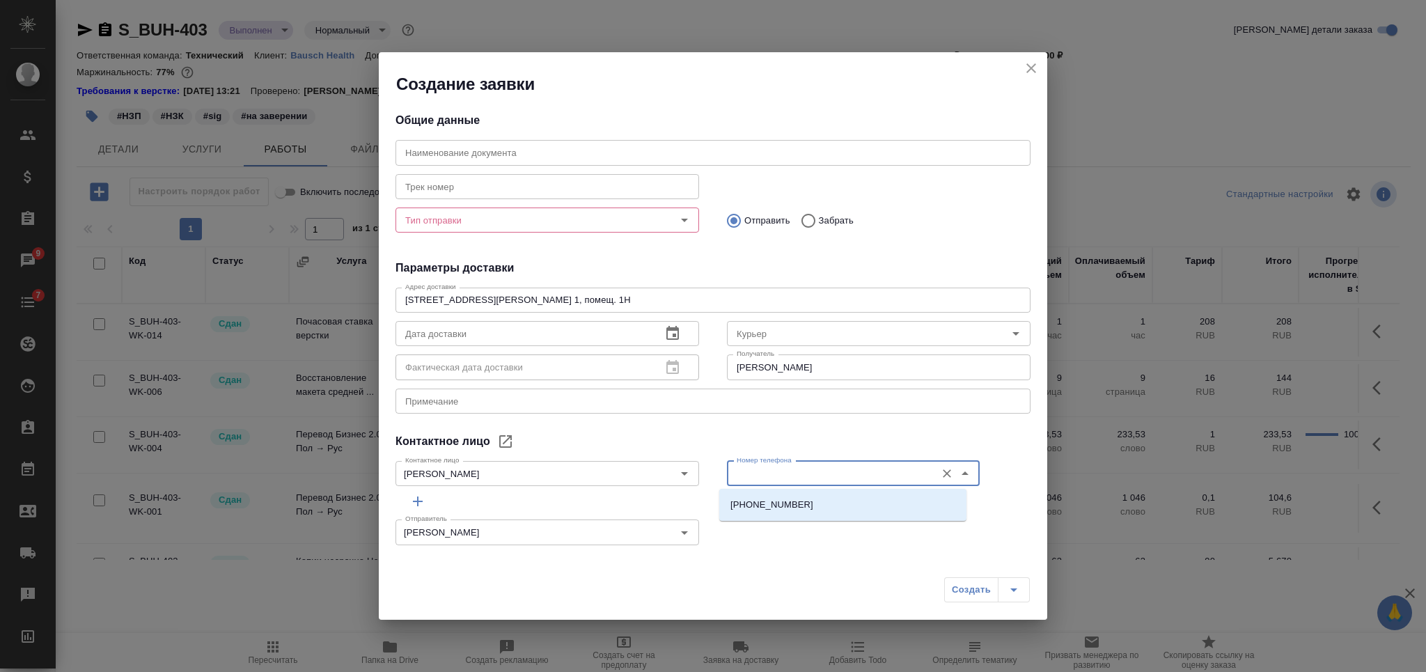
click at [802, 472] on input "Номер телефона" at bounding box center [830, 473] width 198 height 17
click at [789, 506] on p "+7 985 104 5173" at bounding box center [771, 505] width 83 height 14
type input "+7 985 104 5173"
click at [889, 366] on input "Самойлова Александра" at bounding box center [879, 366] width 304 height 25
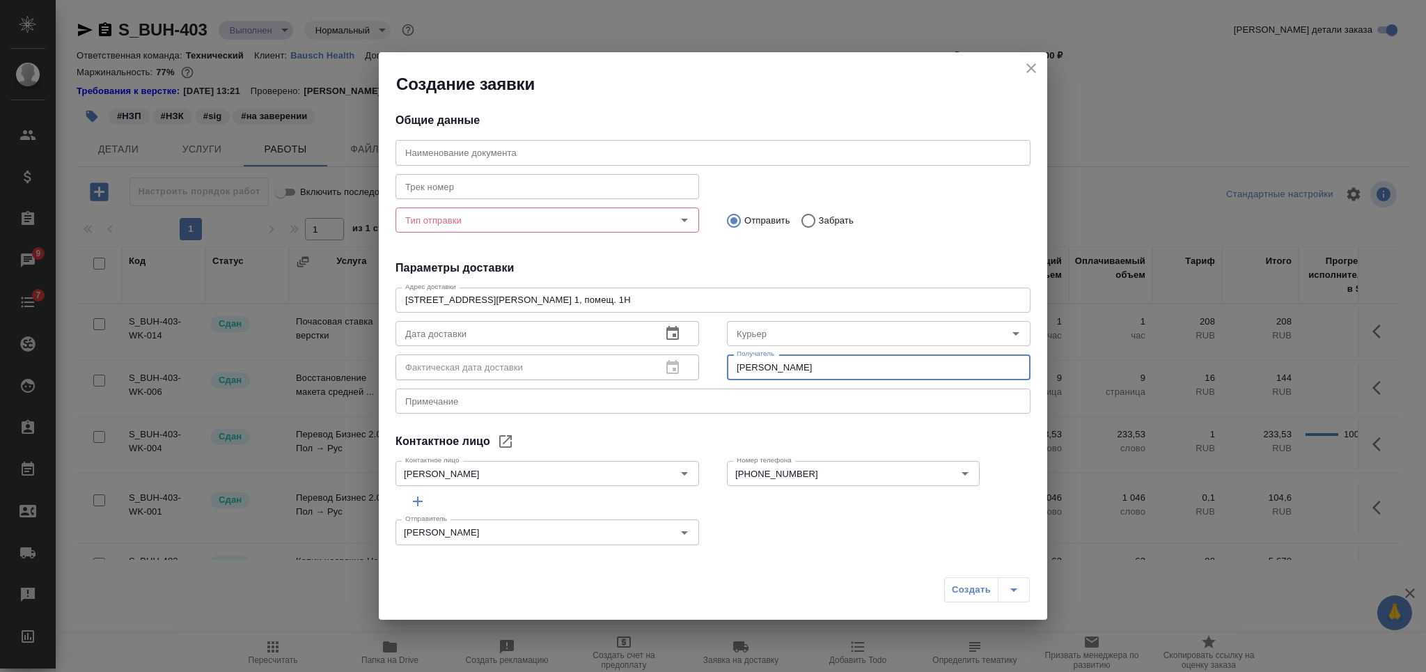
paste input "+7 985 104 5173"
type input "Самойлова Александра +7 985 104 5173"
click at [662, 404] on textarea at bounding box center [713, 401] width 616 height 10
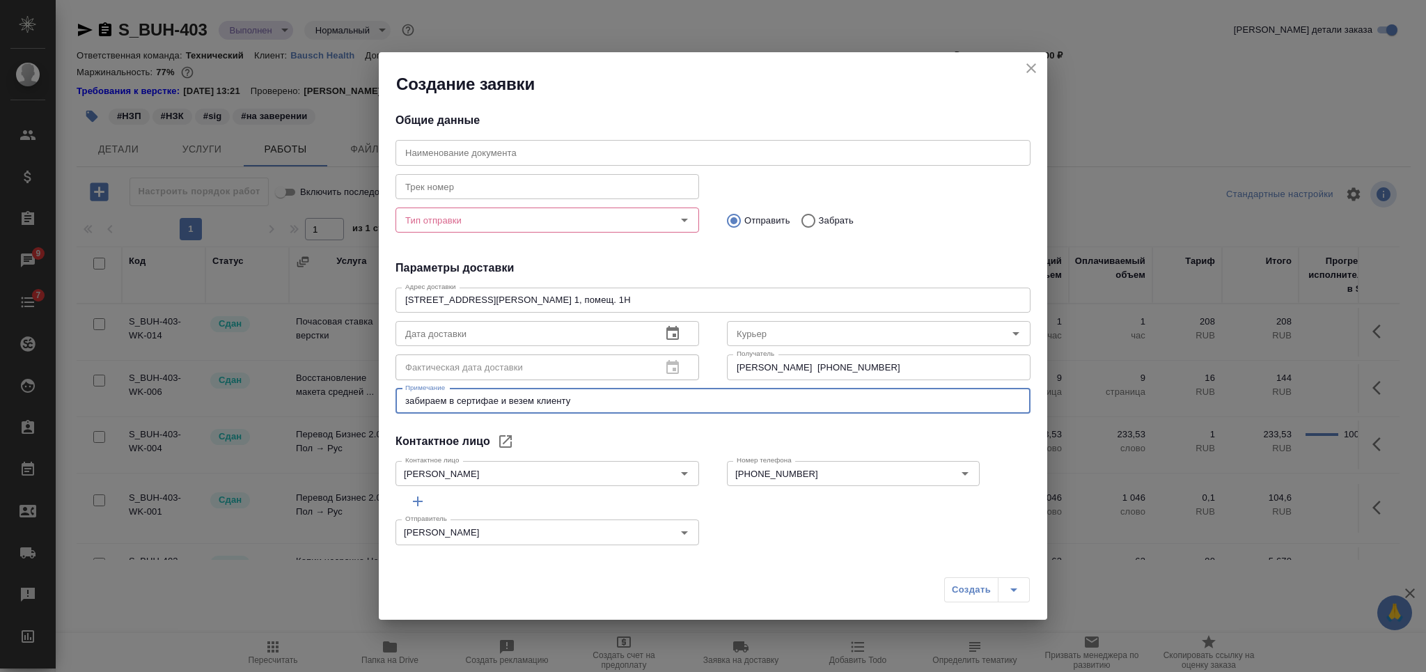
type textarea "забираем в сертифае и везем клиенту"
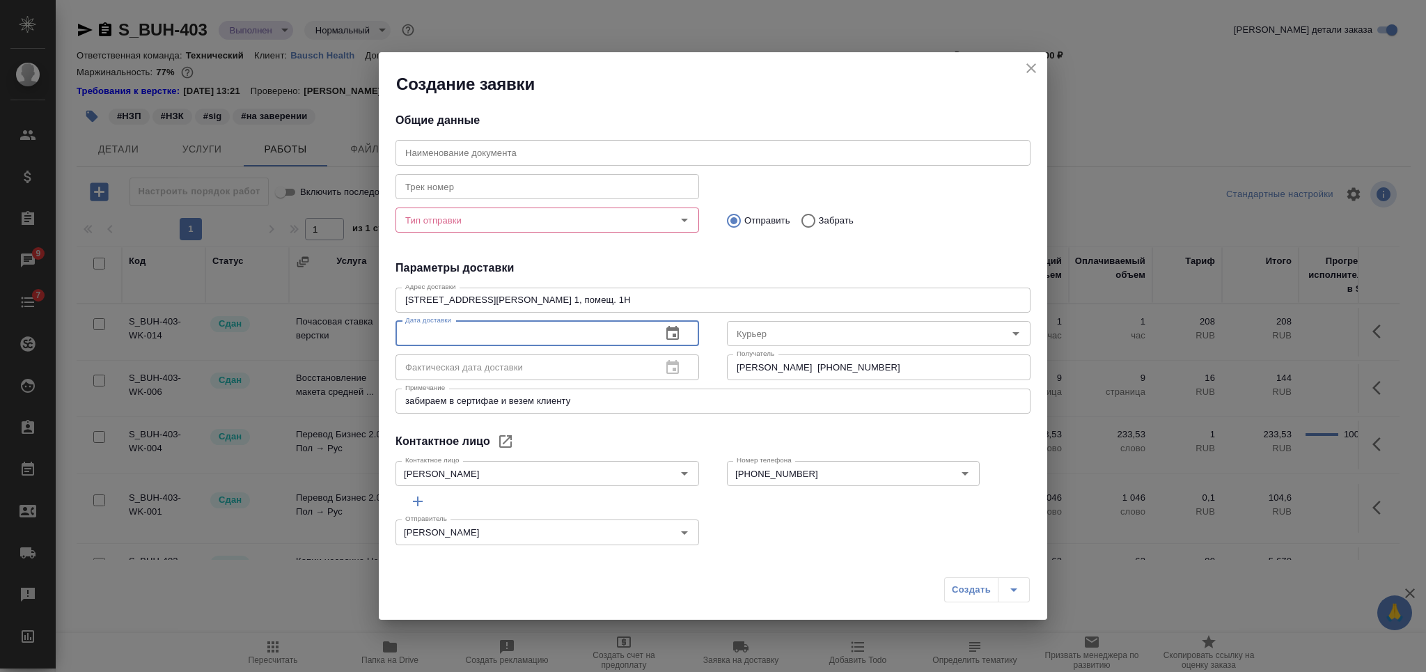
click at [629, 332] on input "text" at bounding box center [523, 333] width 255 height 25
type input "10.10.2025 18:00"
click at [432, 218] on input "Тип отправки" at bounding box center [524, 220] width 249 height 17
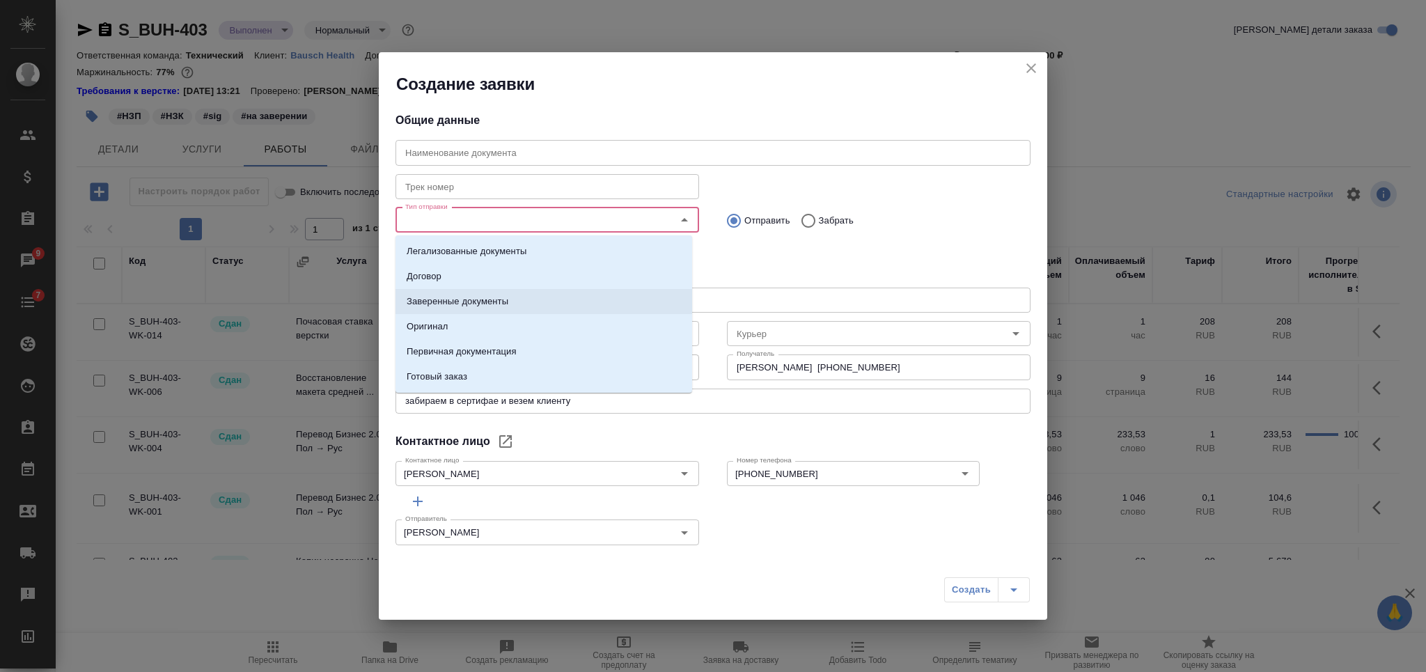
click at [471, 302] on p "Заверенные документы" at bounding box center [458, 302] width 102 height 14
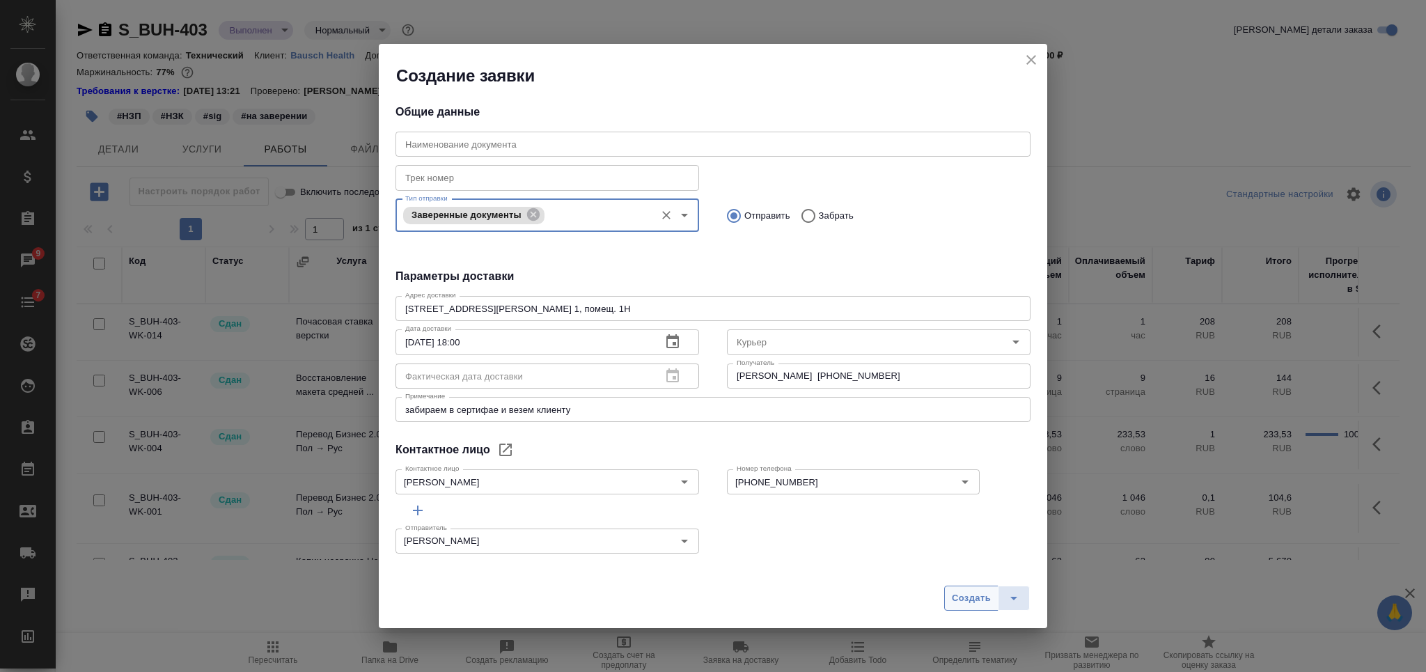
click at [973, 606] on span "Создать" at bounding box center [971, 598] width 39 height 16
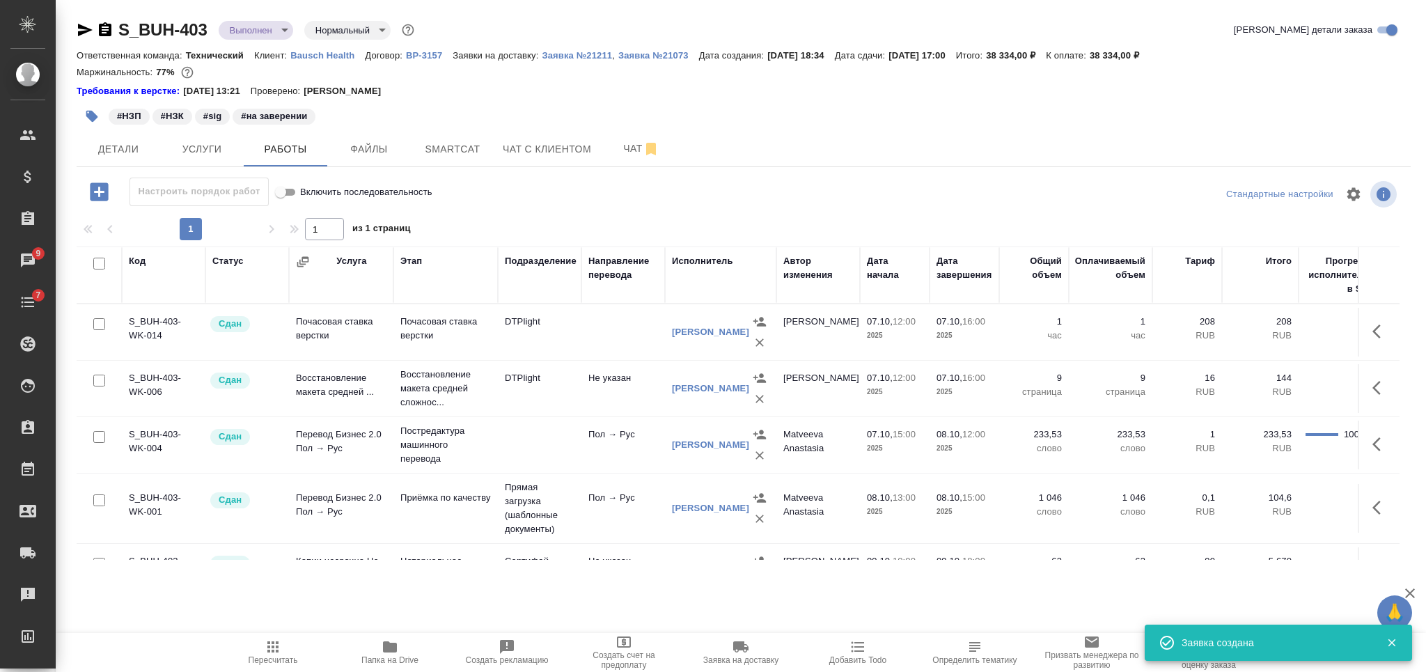
click at [101, 29] on icon "button" at bounding box center [105, 29] width 13 height 14
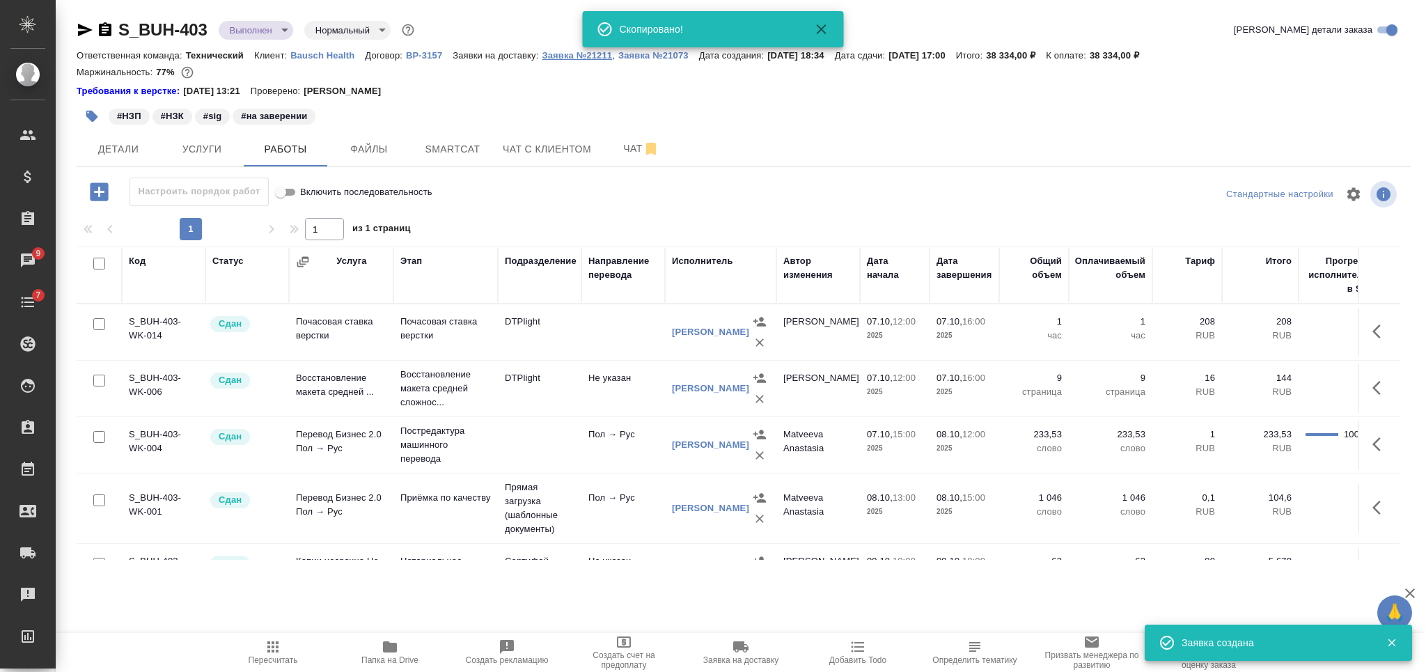
click at [570, 61] on button "Заявка №21211" at bounding box center [577, 56] width 70 height 14
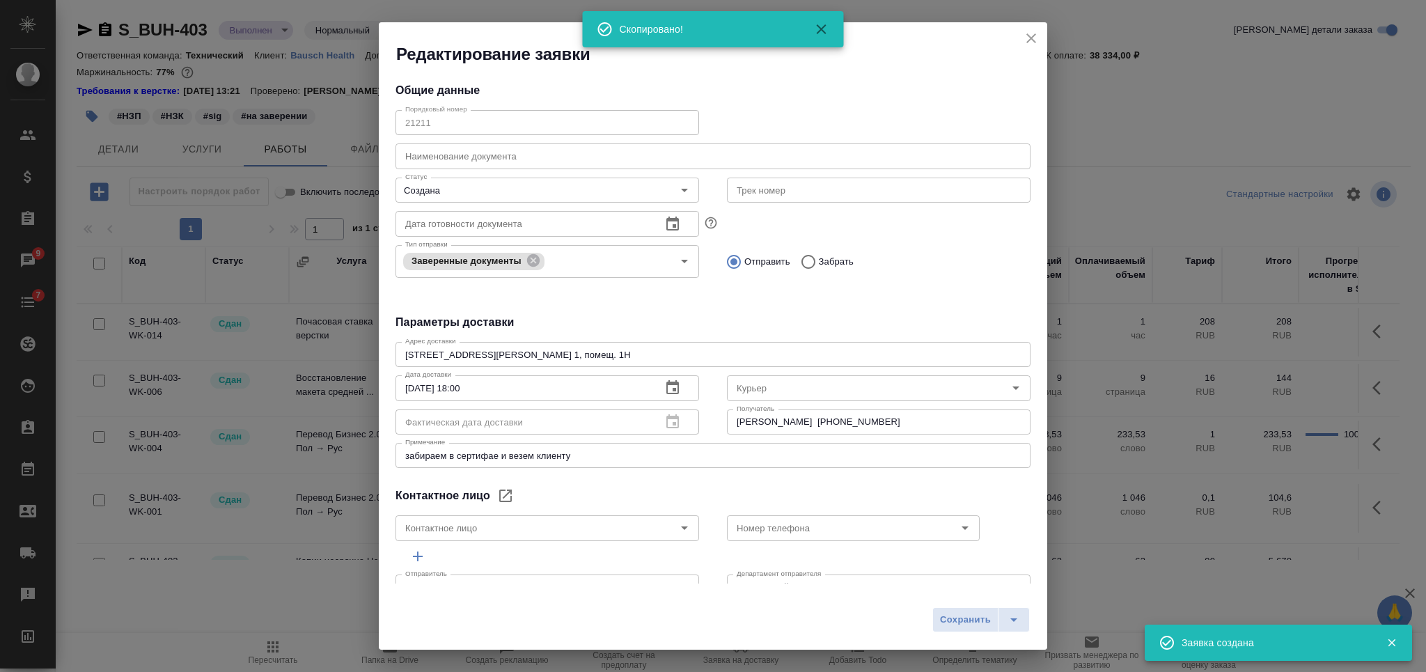
type input "Самойлова Александра"
type input "+7 985 104 5173"
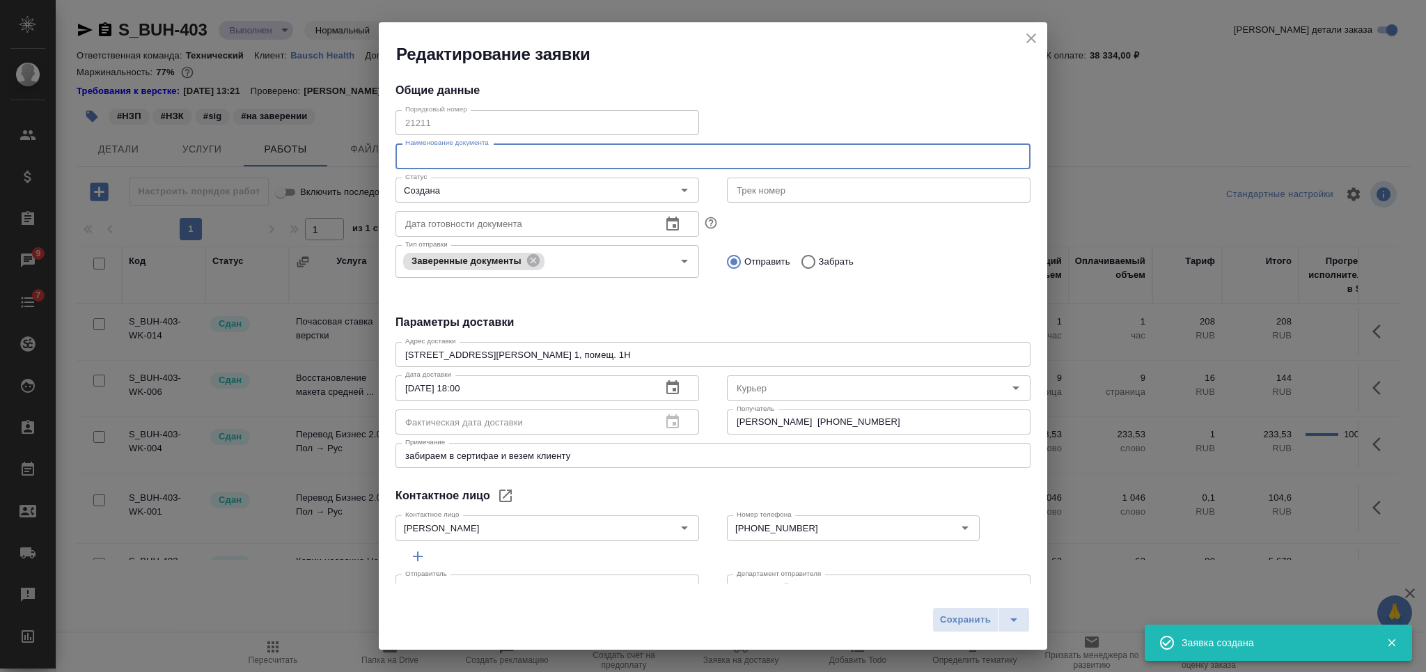
click at [542, 155] on input "text" at bounding box center [713, 155] width 635 height 25
paste input "S_BUH-403"
type input "S_BUH-403"
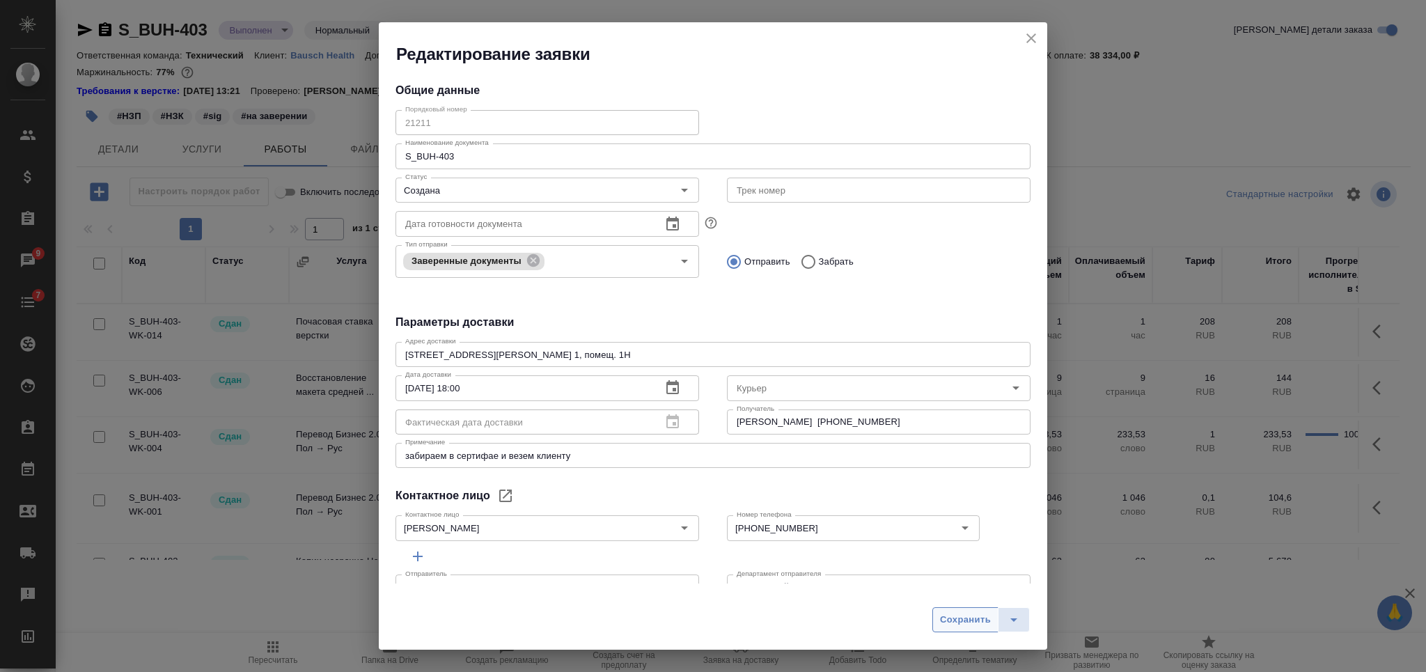
drag, startPoint x: 960, startPoint y: 618, endPoint x: 940, endPoint y: 581, distance: 42.1
click at [960, 618] on span "Сохранить" at bounding box center [965, 620] width 51 height 16
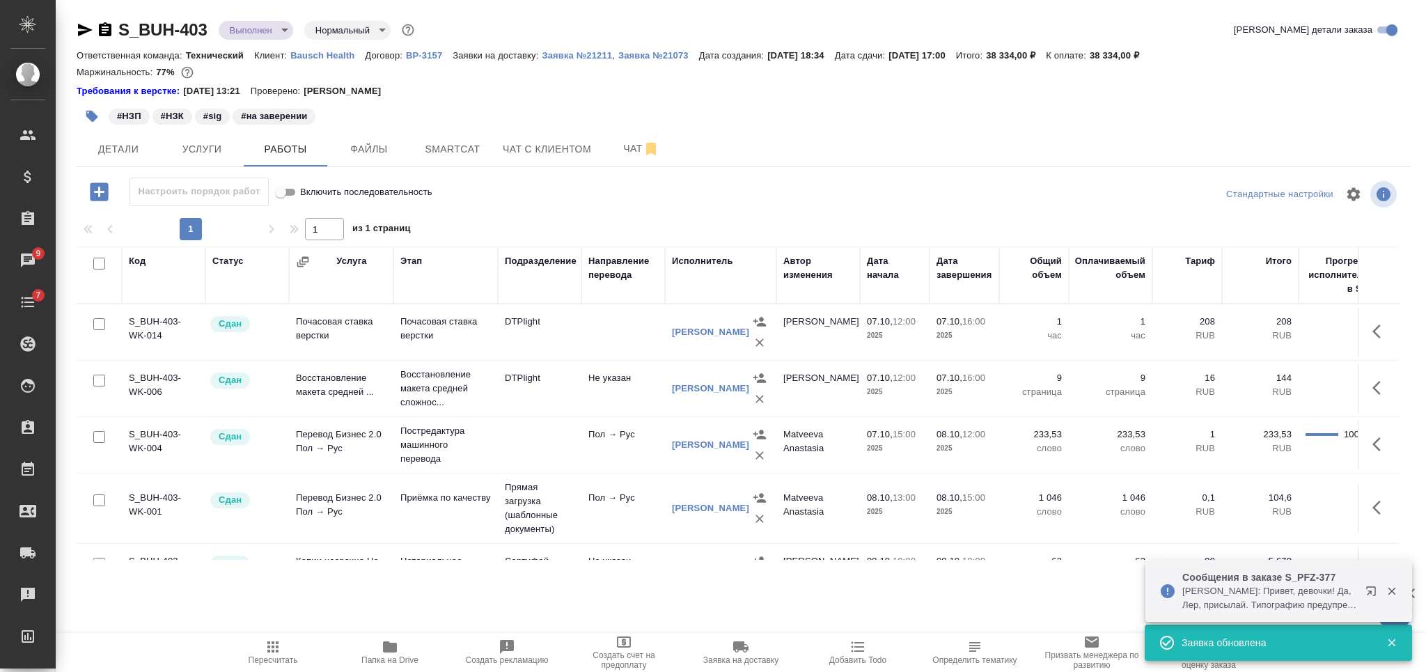
click at [91, 119] on icon "button" at bounding box center [92, 117] width 12 height 12
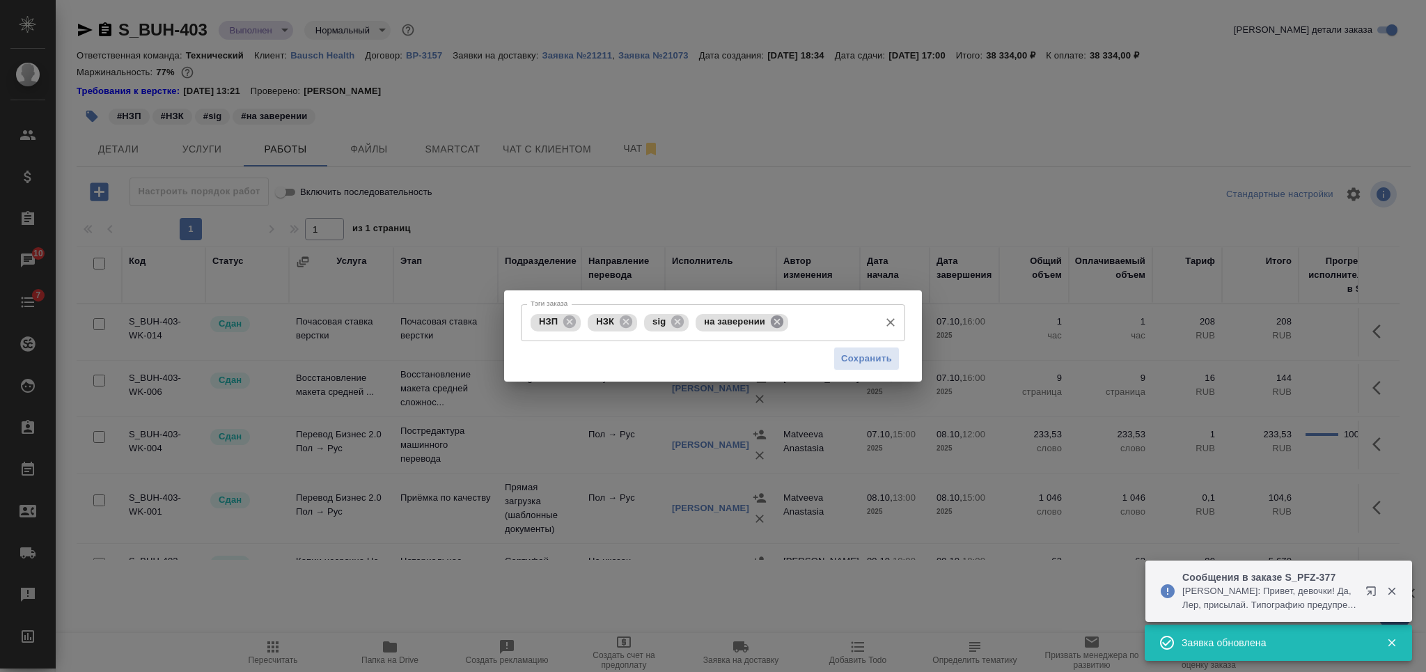
click at [778, 327] on icon at bounding box center [777, 321] width 13 height 13
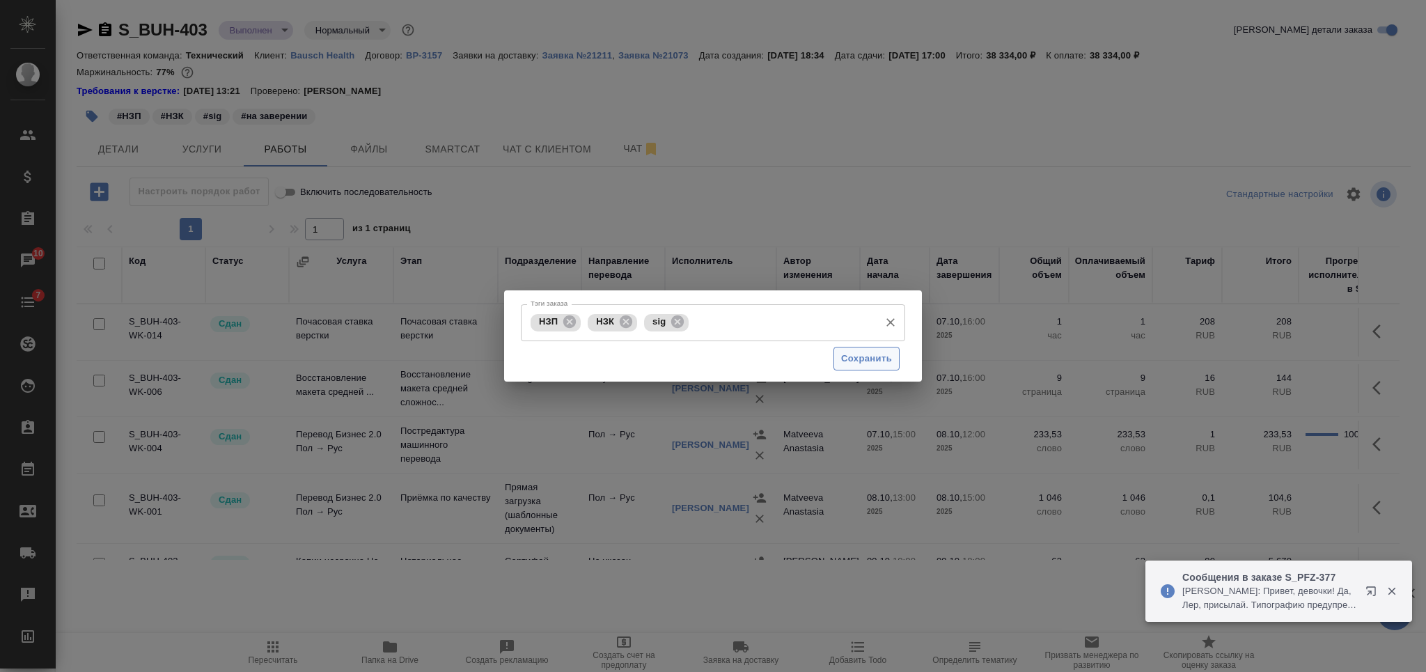
drag, startPoint x: 852, startPoint y: 363, endPoint x: 841, endPoint y: 360, distance: 11.5
click at [852, 366] on span "Сохранить" at bounding box center [866, 359] width 51 height 16
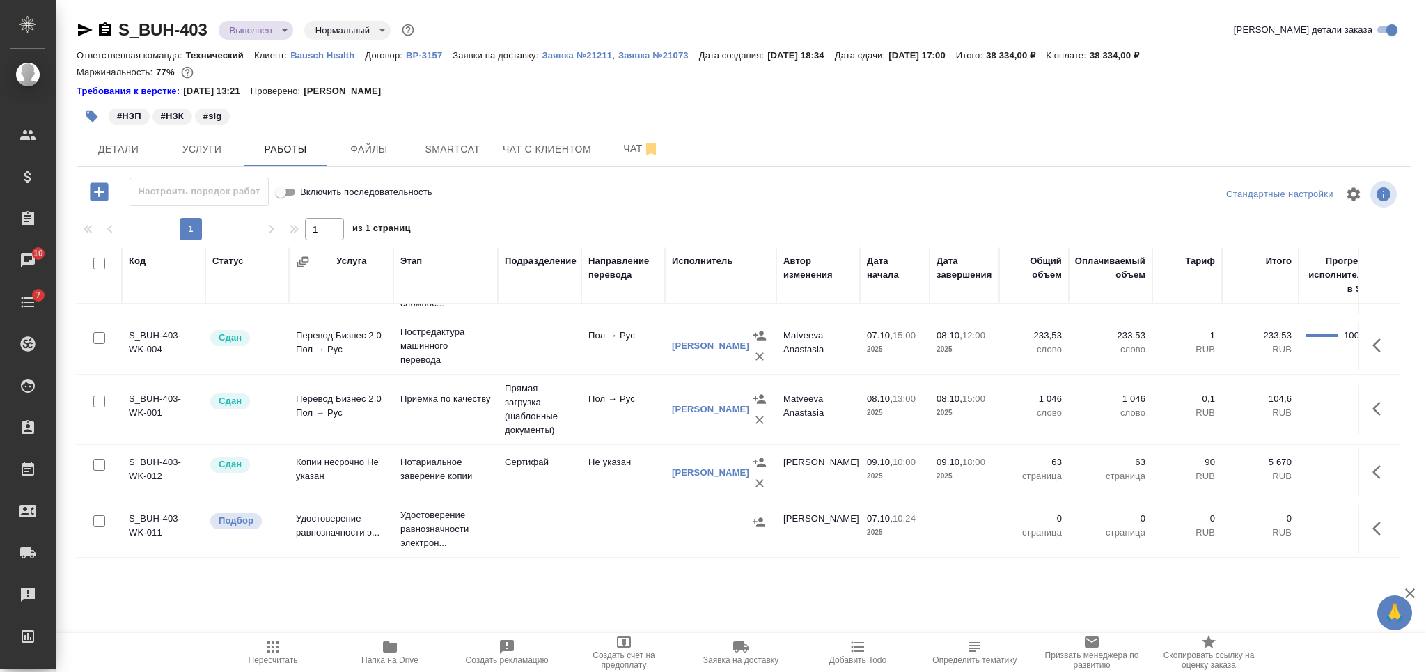
scroll to position [195, 0]
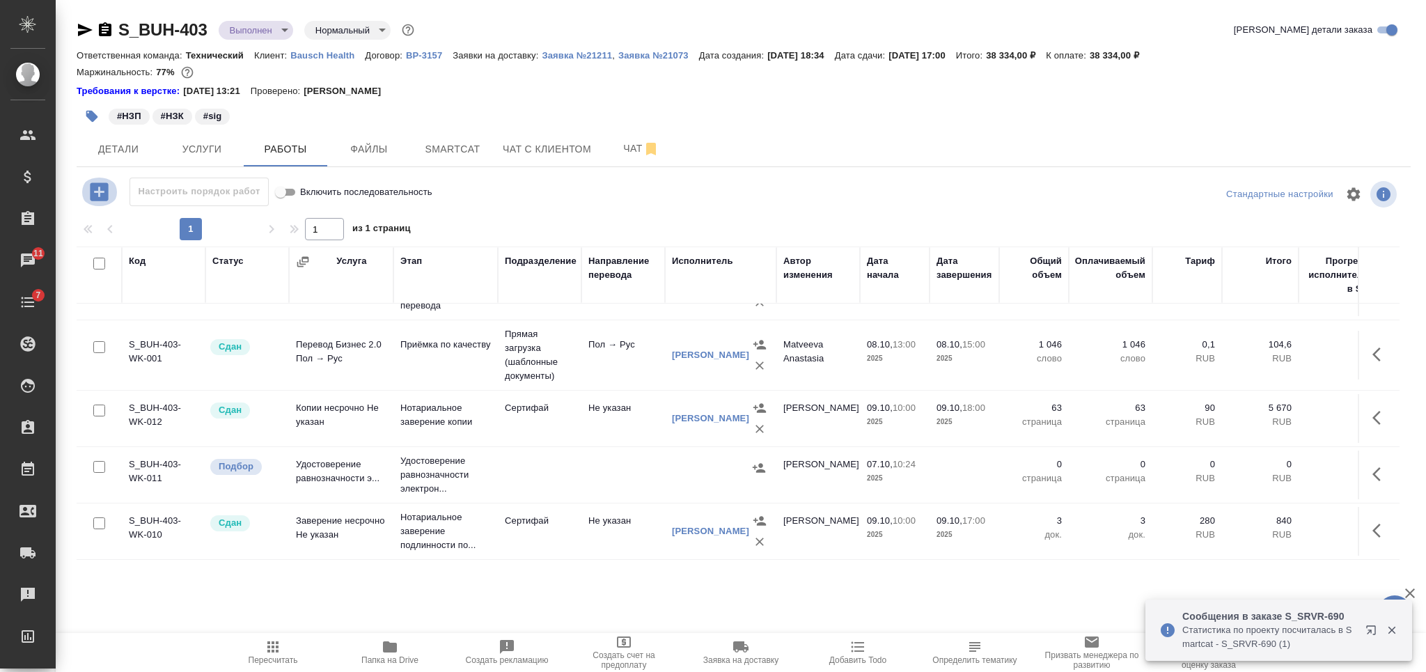
click at [94, 194] on icon "button" at bounding box center [99, 191] width 18 height 18
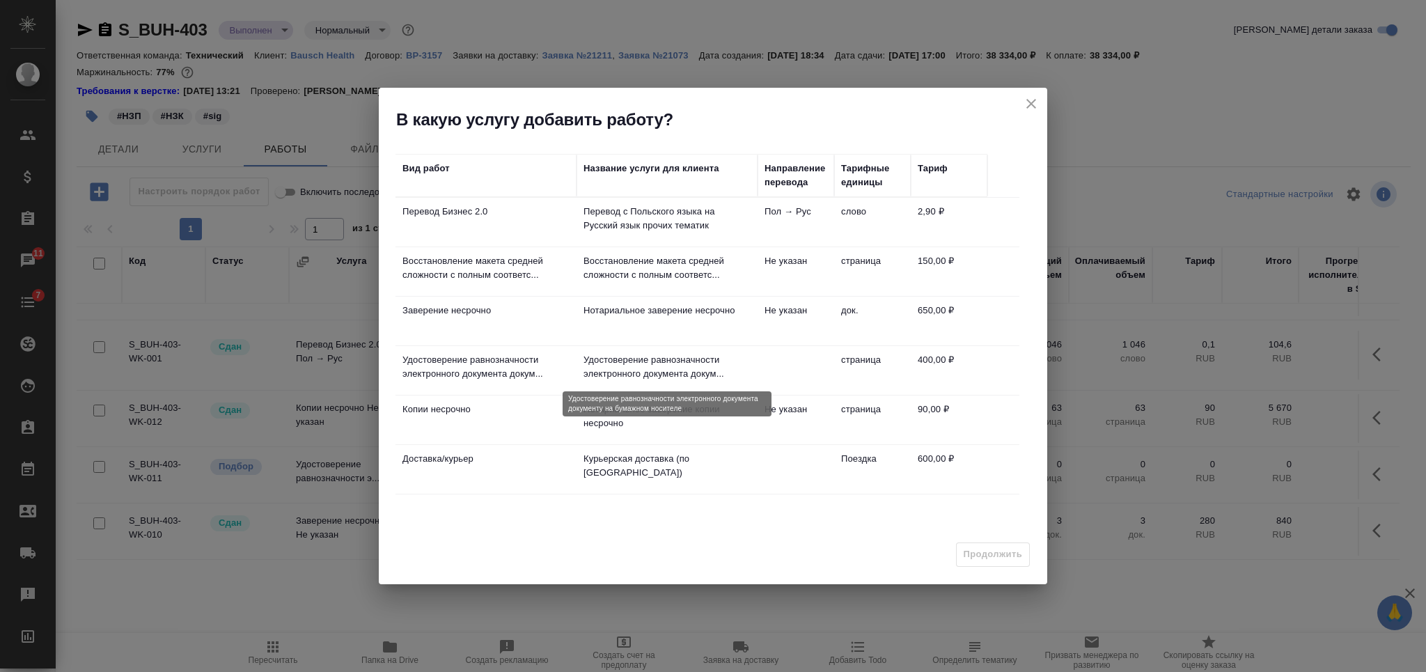
click at [659, 371] on p "Удостоверение равнозначности электронного документа докум..." at bounding box center [667, 367] width 167 height 28
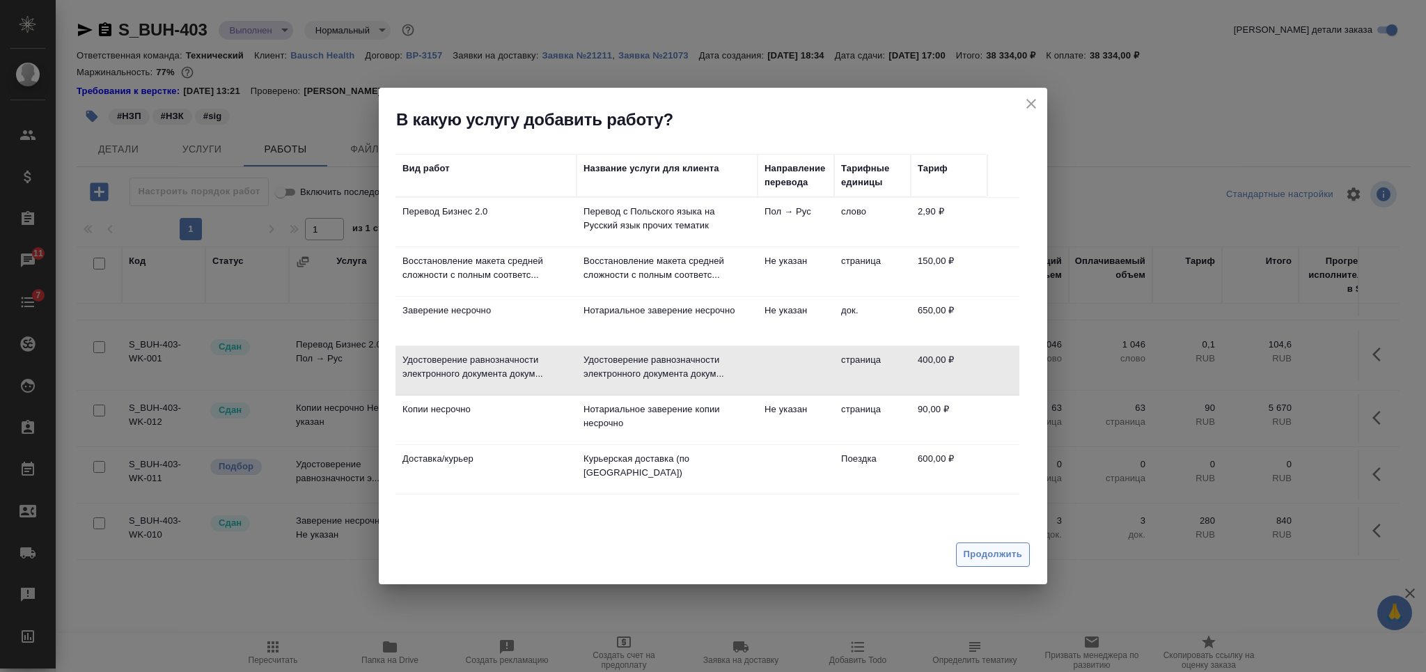
click at [1005, 550] on span "Продолжить" at bounding box center [993, 555] width 58 height 16
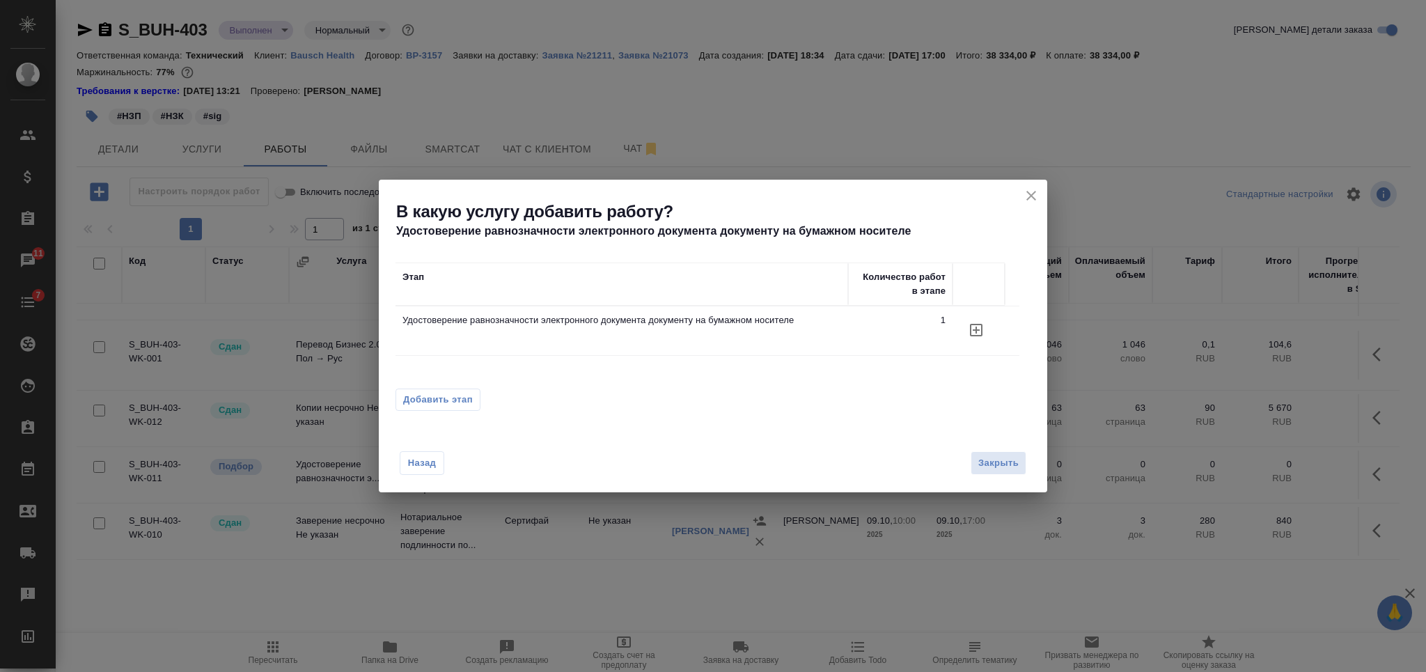
click at [465, 403] on span "Добавить этап" at bounding box center [438, 400] width 70 height 14
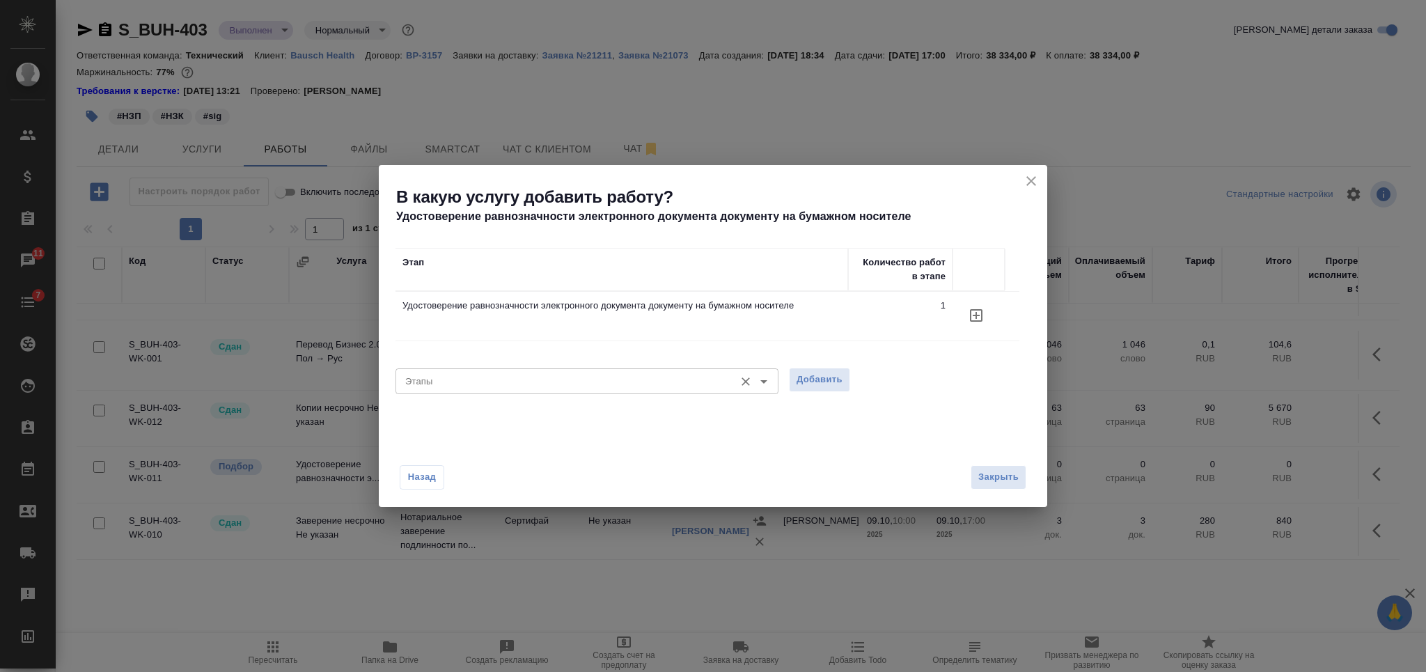
click at [487, 381] on input "Этапы" at bounding box center [564, 381] width 328 height 17
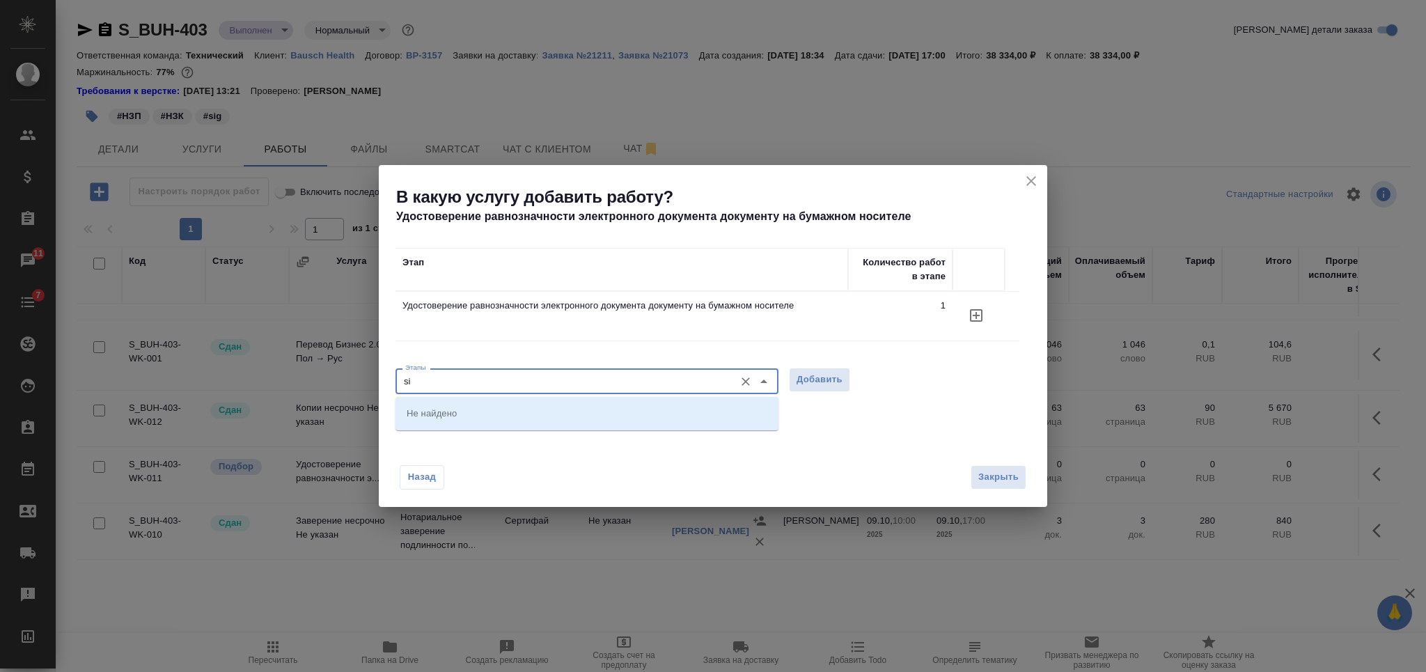
type input "sig"
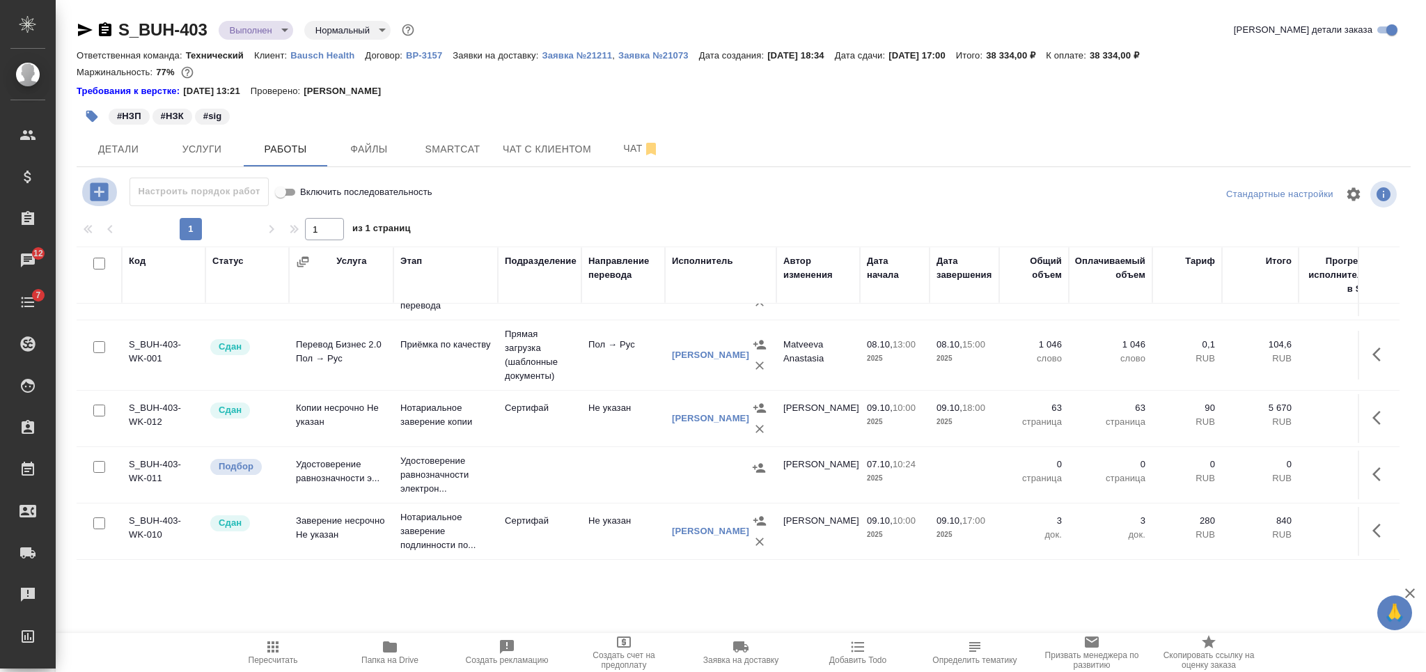
click at [107, 191] on icon "button" at bounding box center [99, 191] width 18 height 18
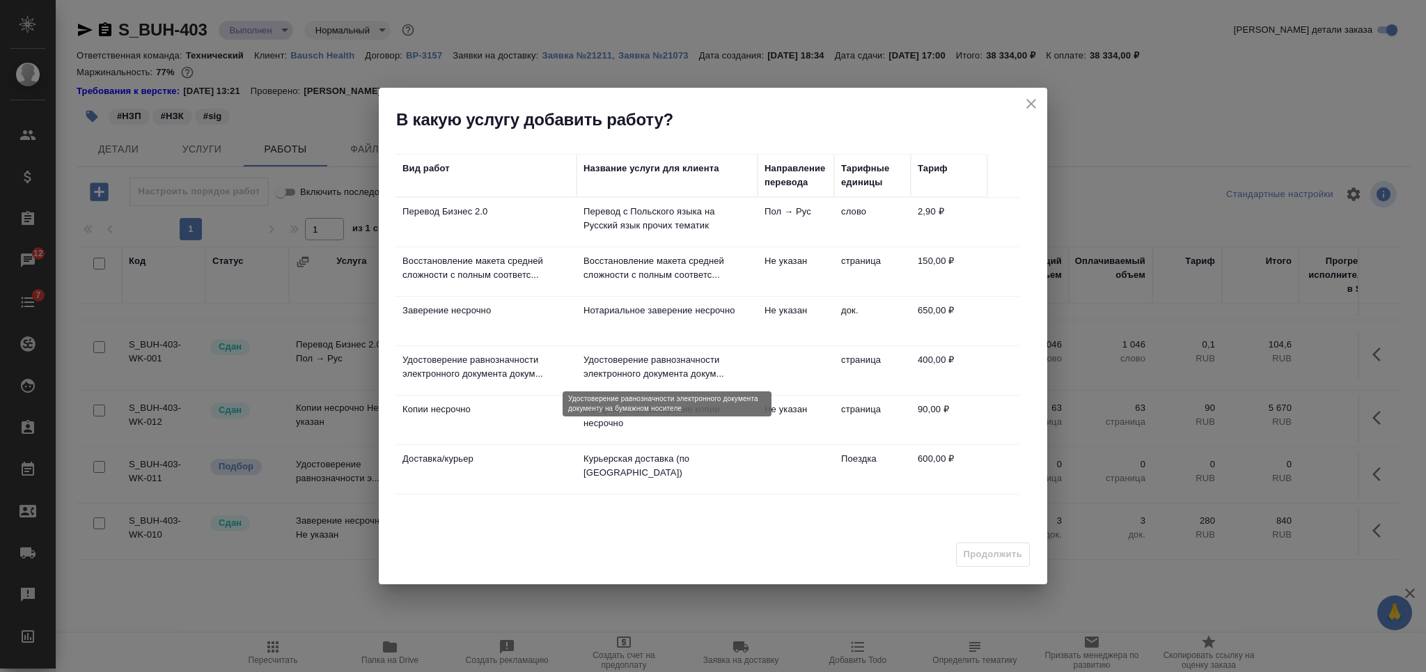
click at [662, 363] on p "Удостоверение равнозначности электронного документа докум..." at bounding box center [667, 367] width 167 height 28
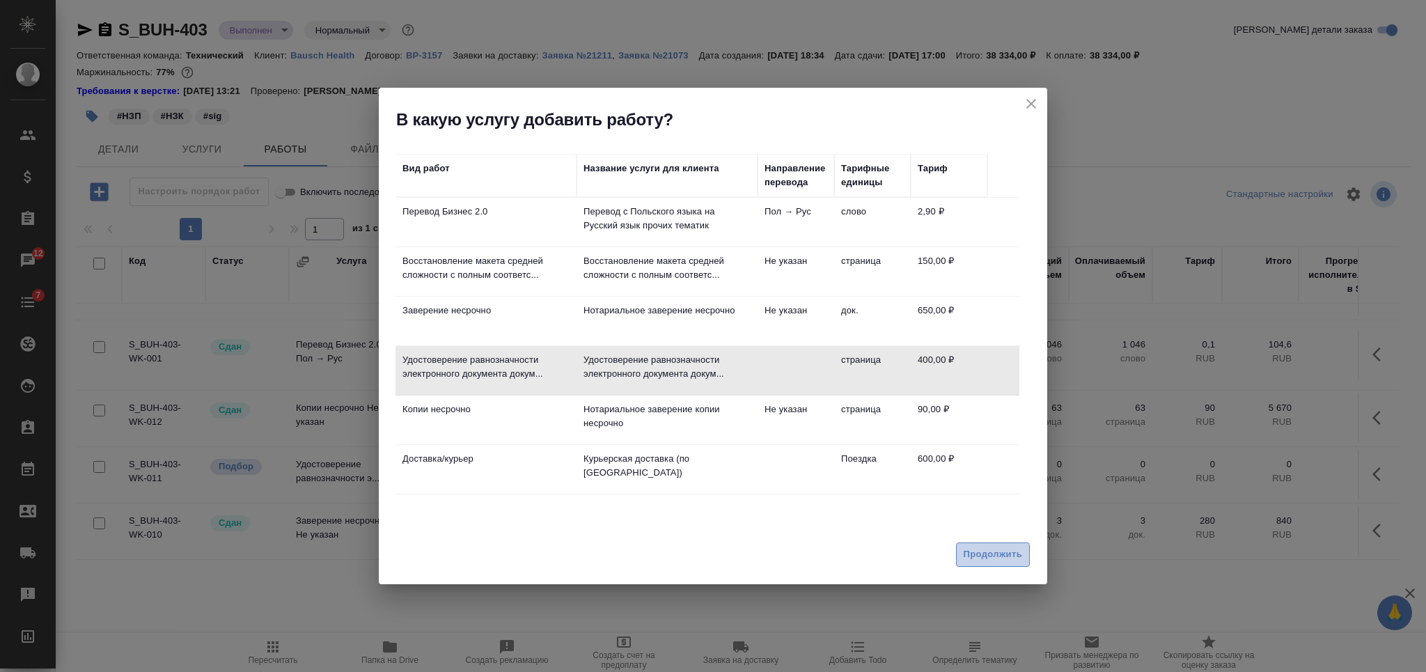
click at [1004, 554] on span "Продолжить" at bounding box center [993, 555] width 58 height 16
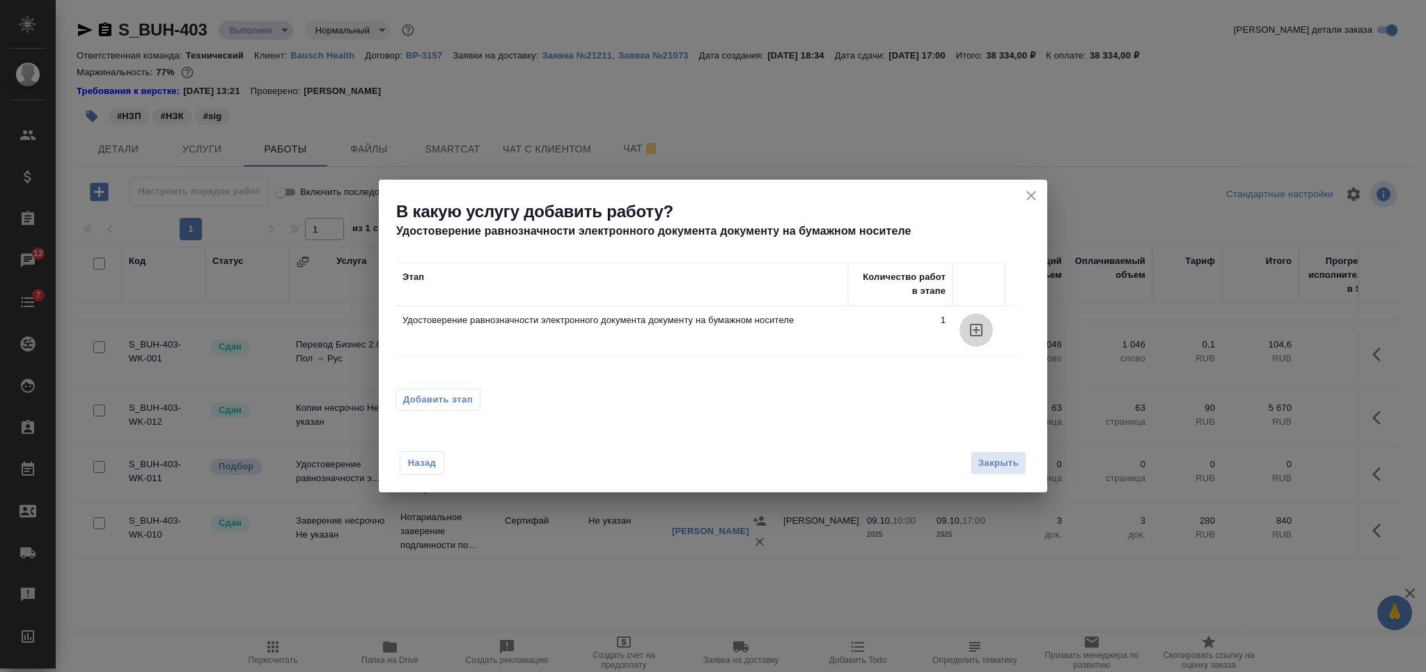
click at [971, 325] on icon "button" at bounding box center [976, 330] width 17 height 17
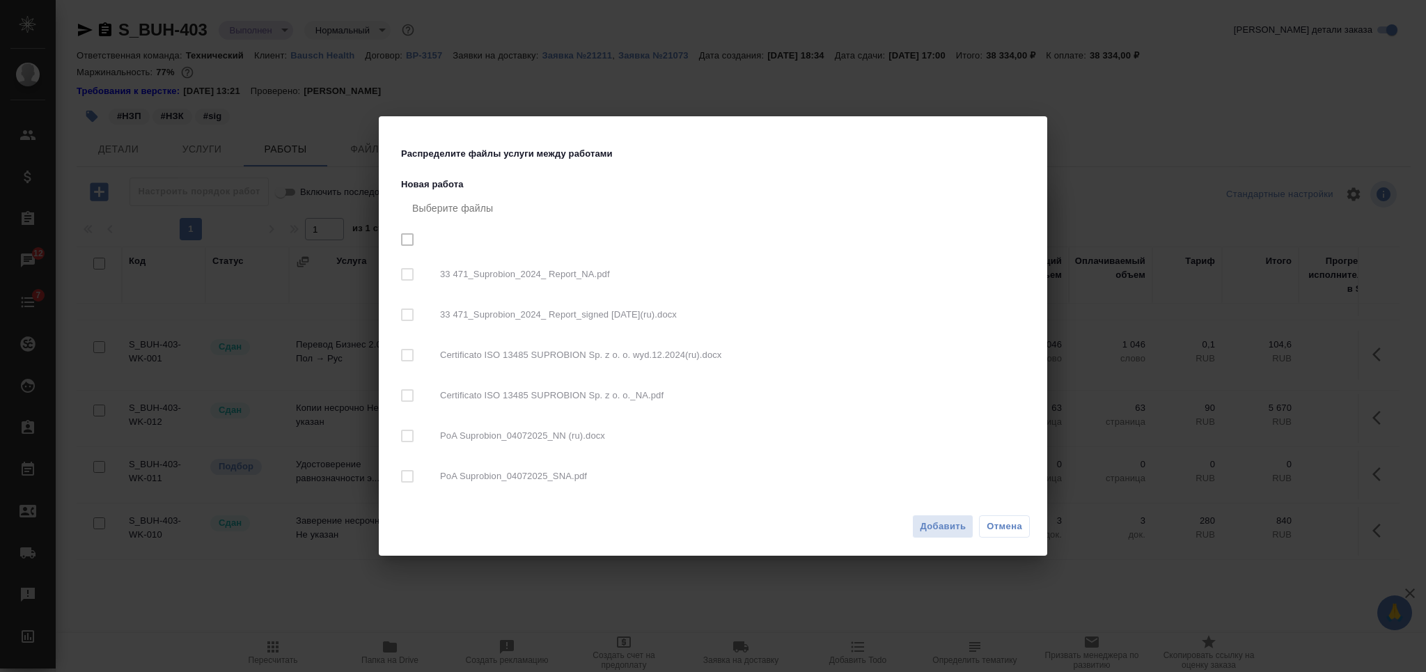
checkbox input "true"
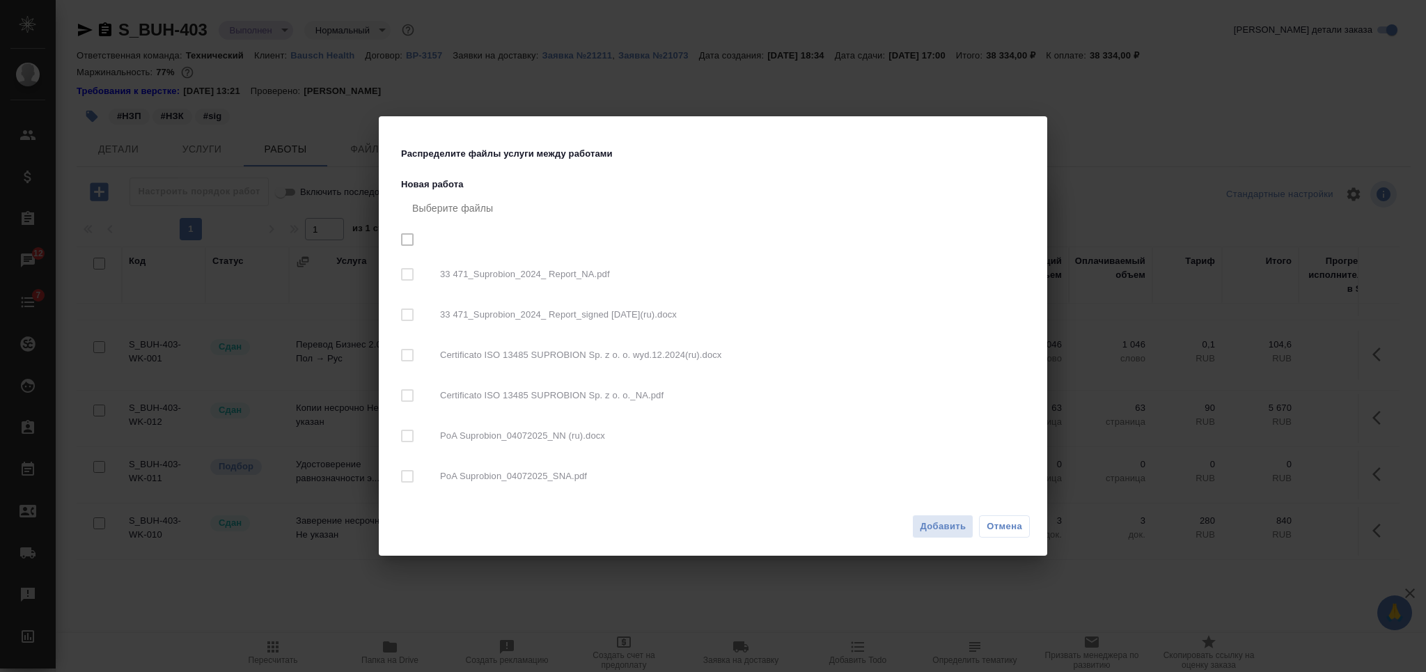
checkbox input "true"
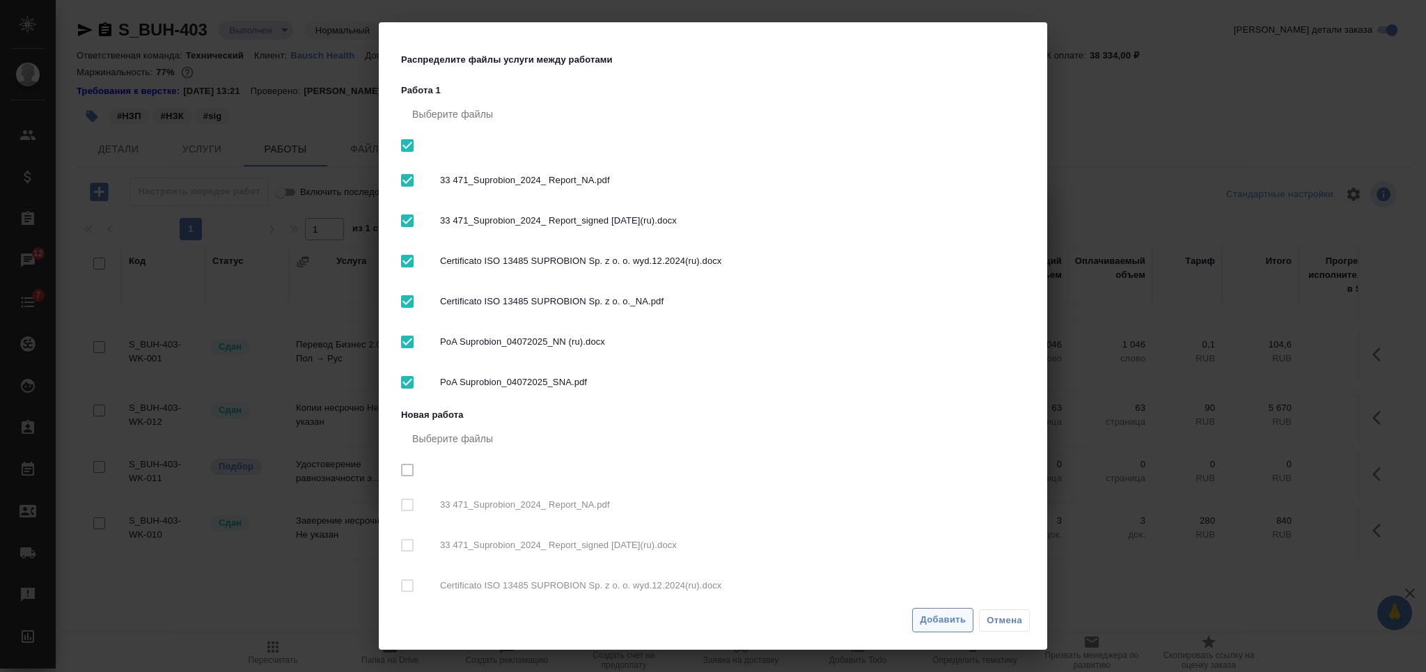
click at [939, 623] on span "Добавить" at bounding box center [943, 620] width 46 height 16
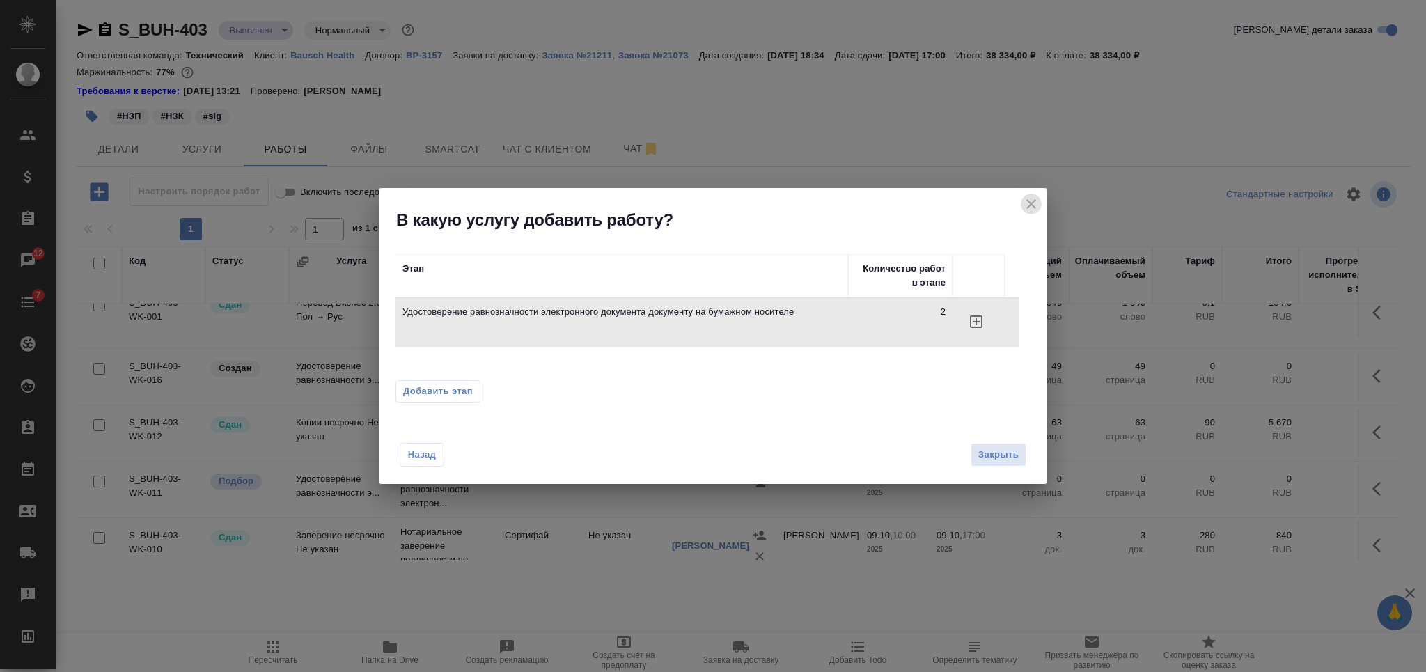
click at [1024, 201] on icon "close" at bounding box center [1031, 204] width 17 height 17
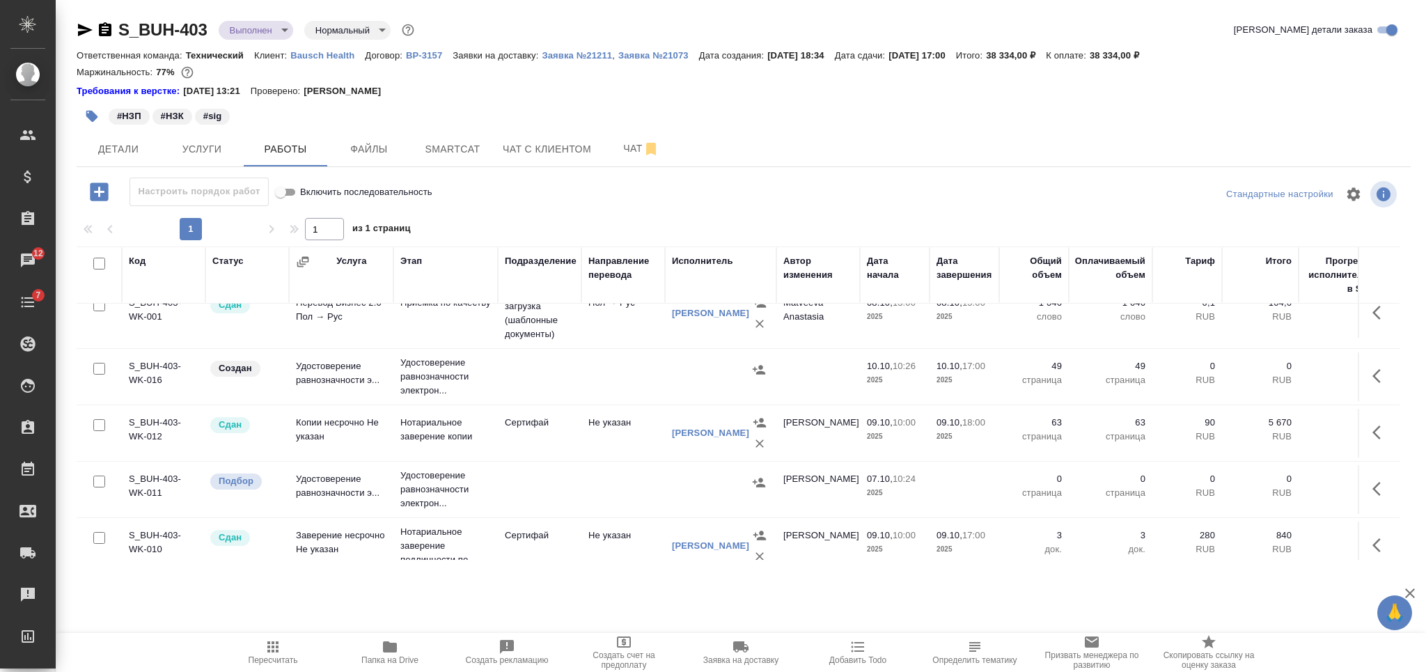
scroll to position [251, 0]
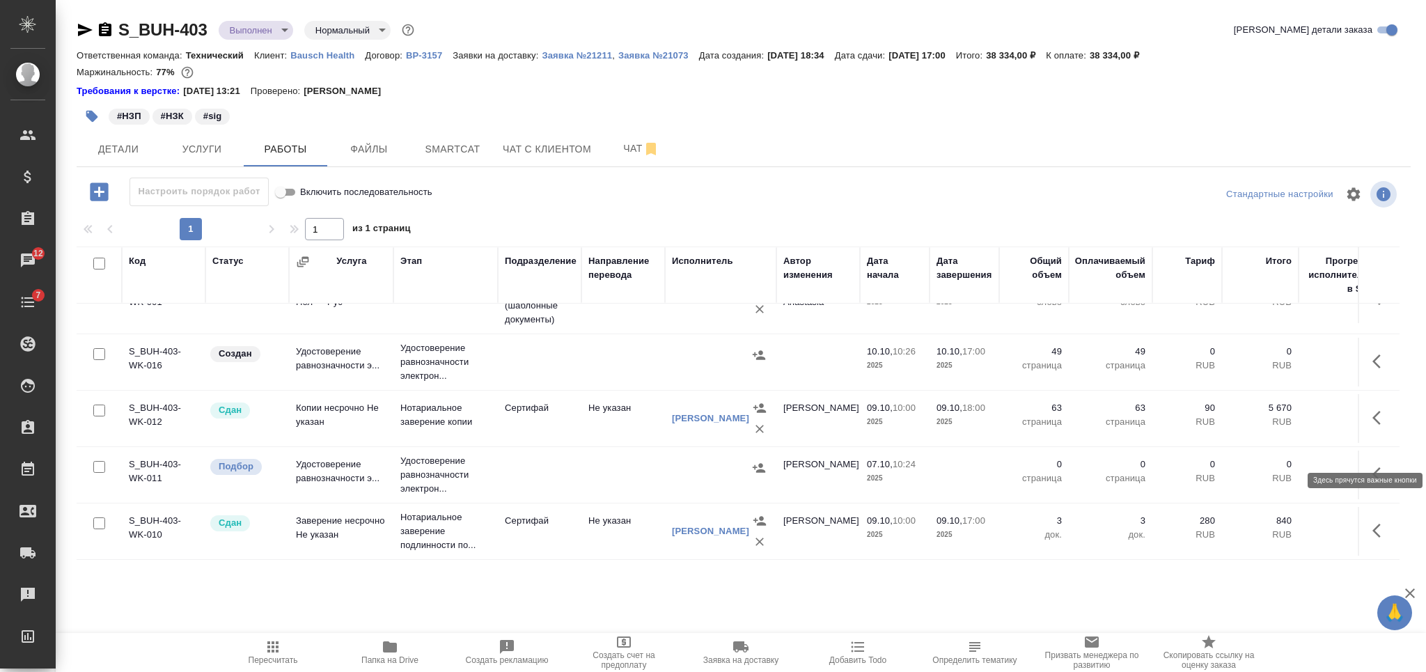
click at [1372, 466] on icon "button" at bounding box center [1380, 474] width 17 height 17
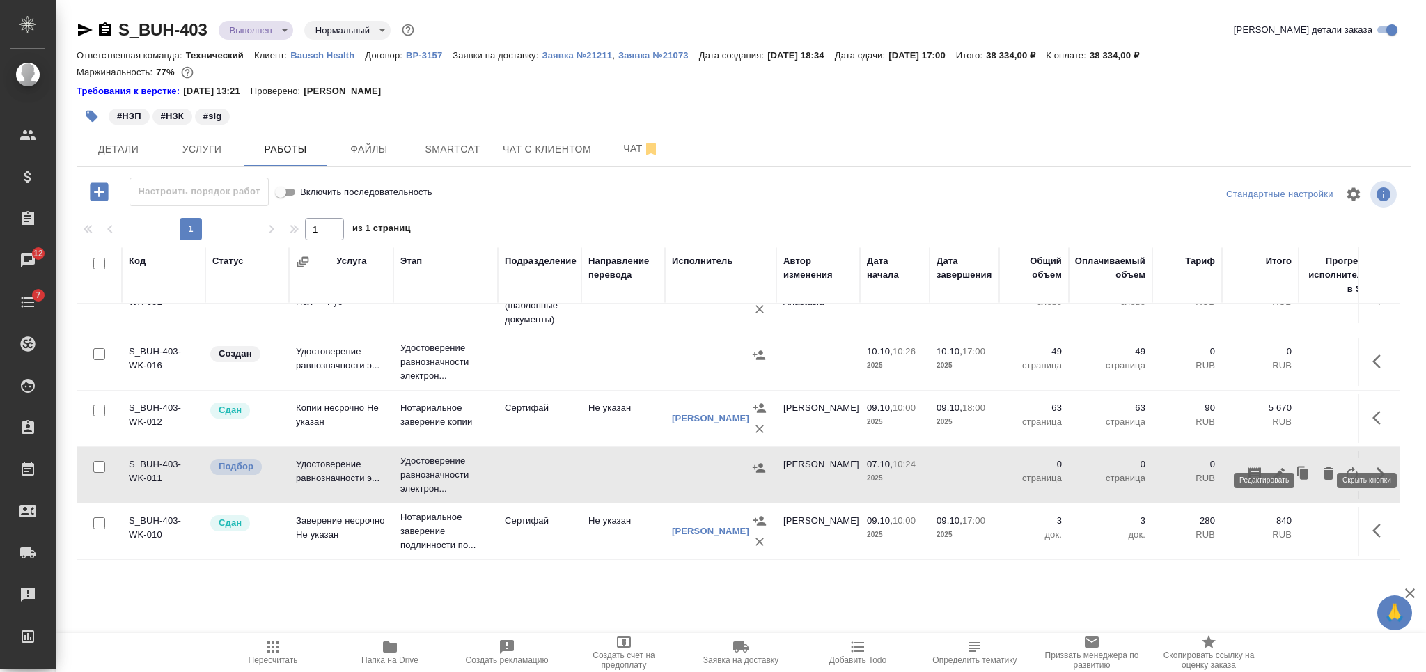
click at [1270, 466] on icon "button" at bounding box center [1278, 474] width 17 height 17
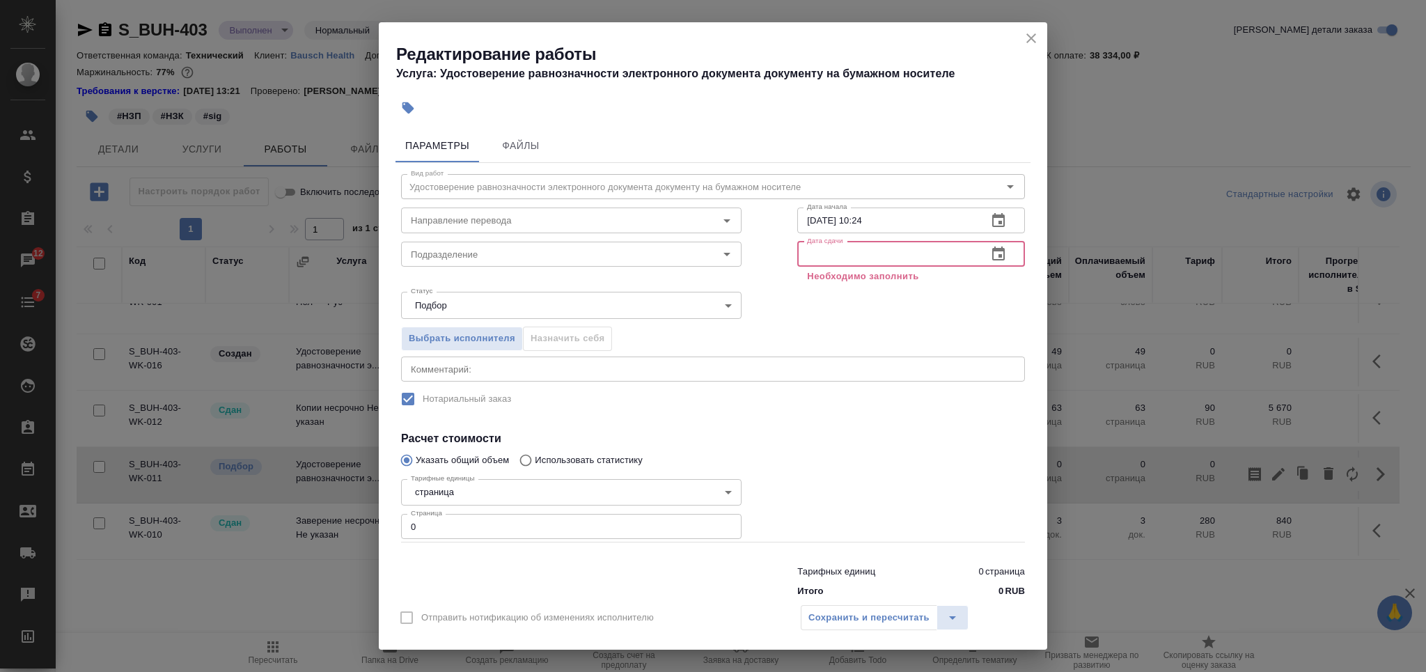
click at [822, 254] on input "text" at bounding box center [886, 254] width 179 height 25
drag, startPoint x: 851, startPoint y: 218, endPoint x: 843, endPoint y: 224, distance: 10.0
click at [851, 219] on input "07.10.2025 10:24" at bounding box center [886, 220] width 179 height 25
type input "10.10.2025 10:00"
click at [814, 254] on input "text" at bounding box center [886, 254] width 179 height 25
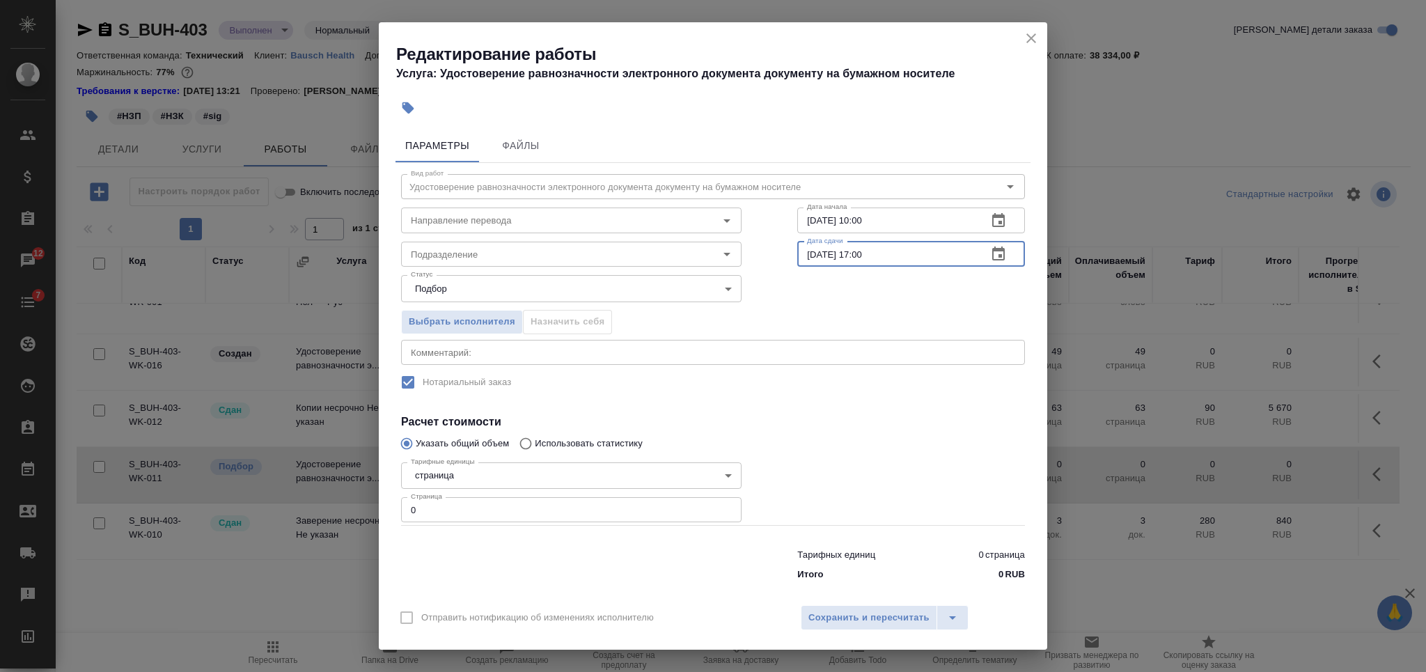
type input "10.10.2025 17:00"
drag, startPoint x: 414, startPoint y: 511, endPoint x: 393, endPoint y: 510, distance: 21.6
click at [393, 510] on div "Параметры Файлы Вид работ Удостоверение равнозначности электронного документа д…" at bounding box center [713, 359] width 668 height 473
type input "40"
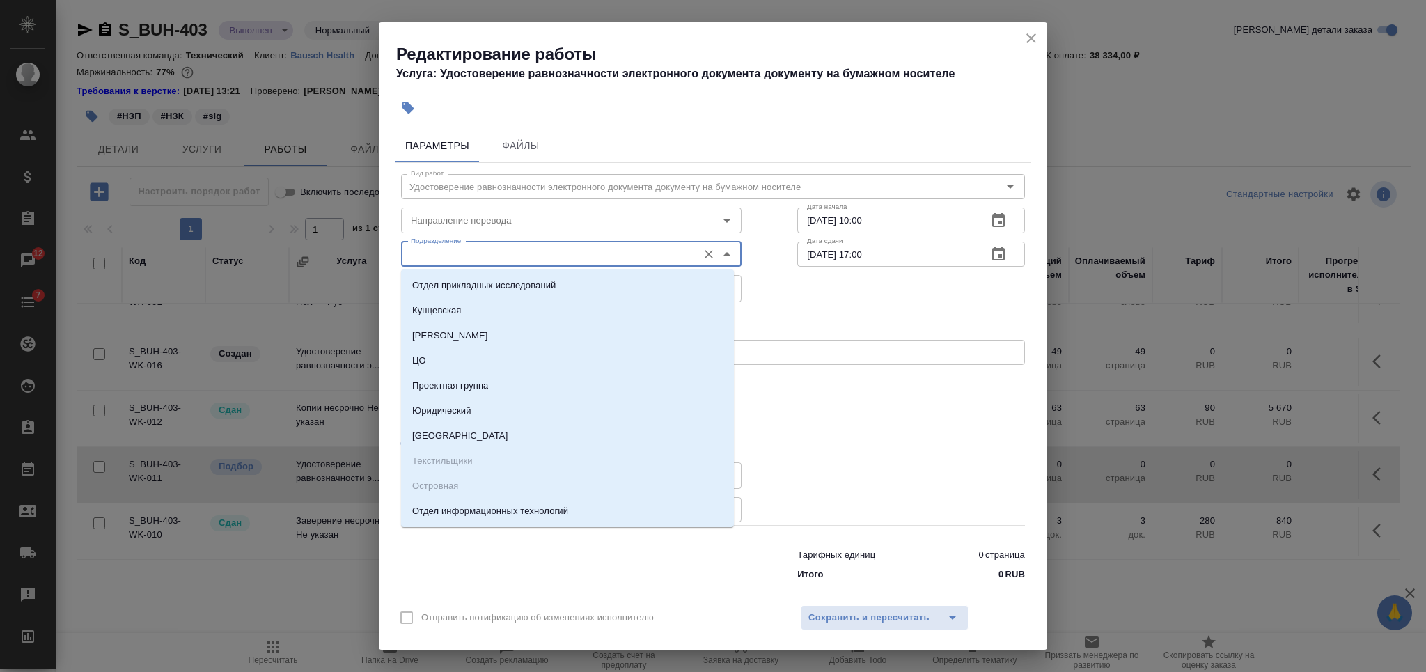
click at [547, 253] on input "Подразделение" at bounding box center [547, 254] width 285 height 17
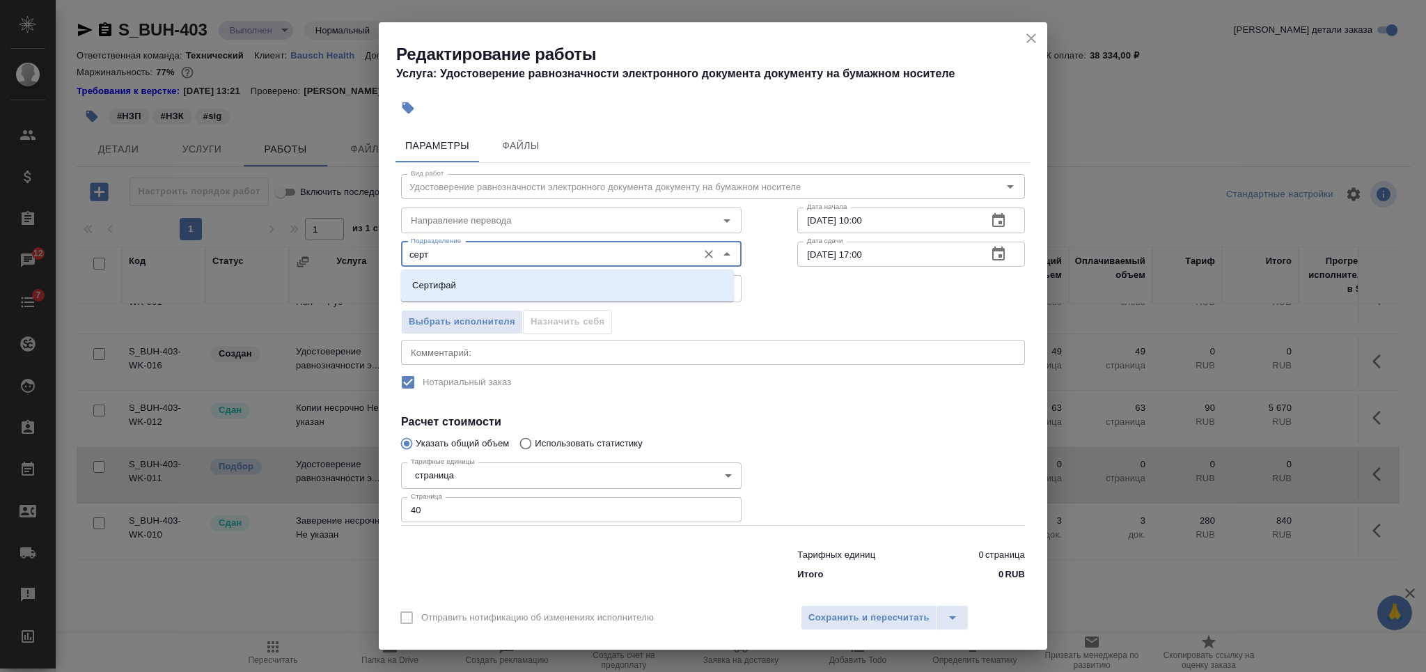
click at [538, 286] on li "Сертифай" at bounding box center [567, 285] width 333 height 25
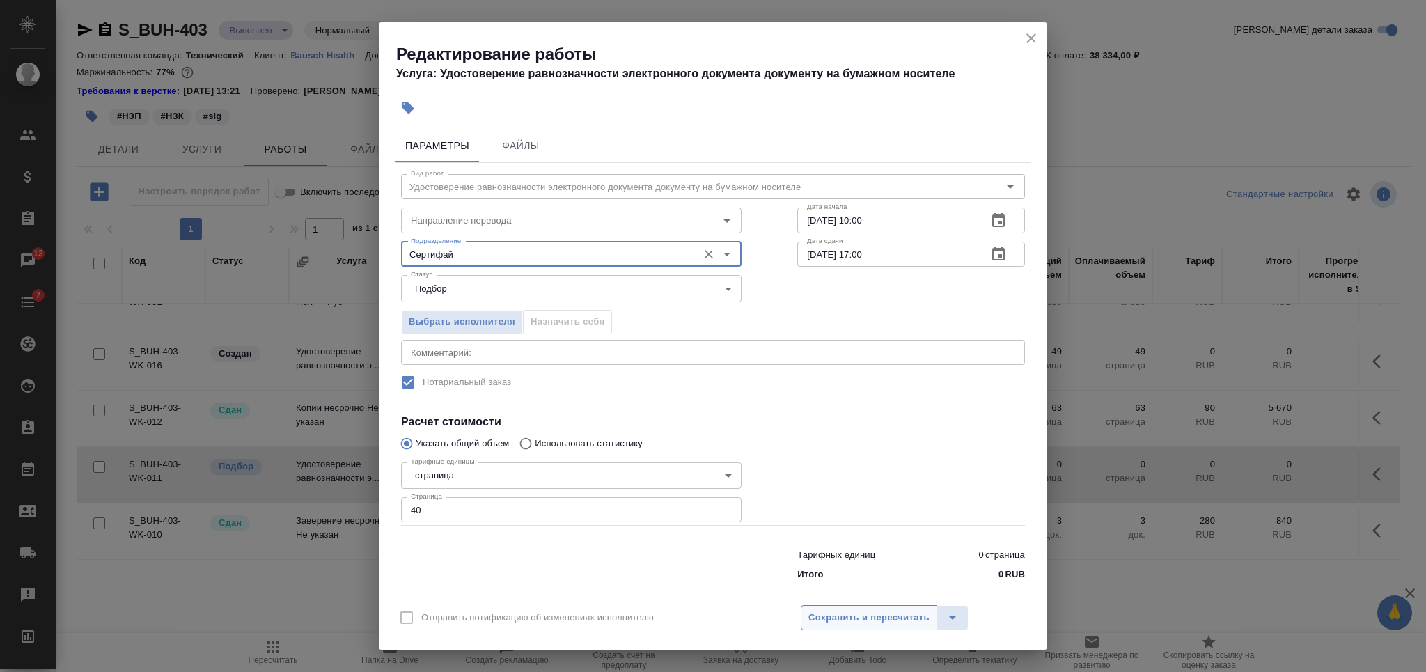
type input "Сертифай"
click at [866, 615] on span "Сохранить и пересчитать" at bounding box center [868, 618] width 121 height 16
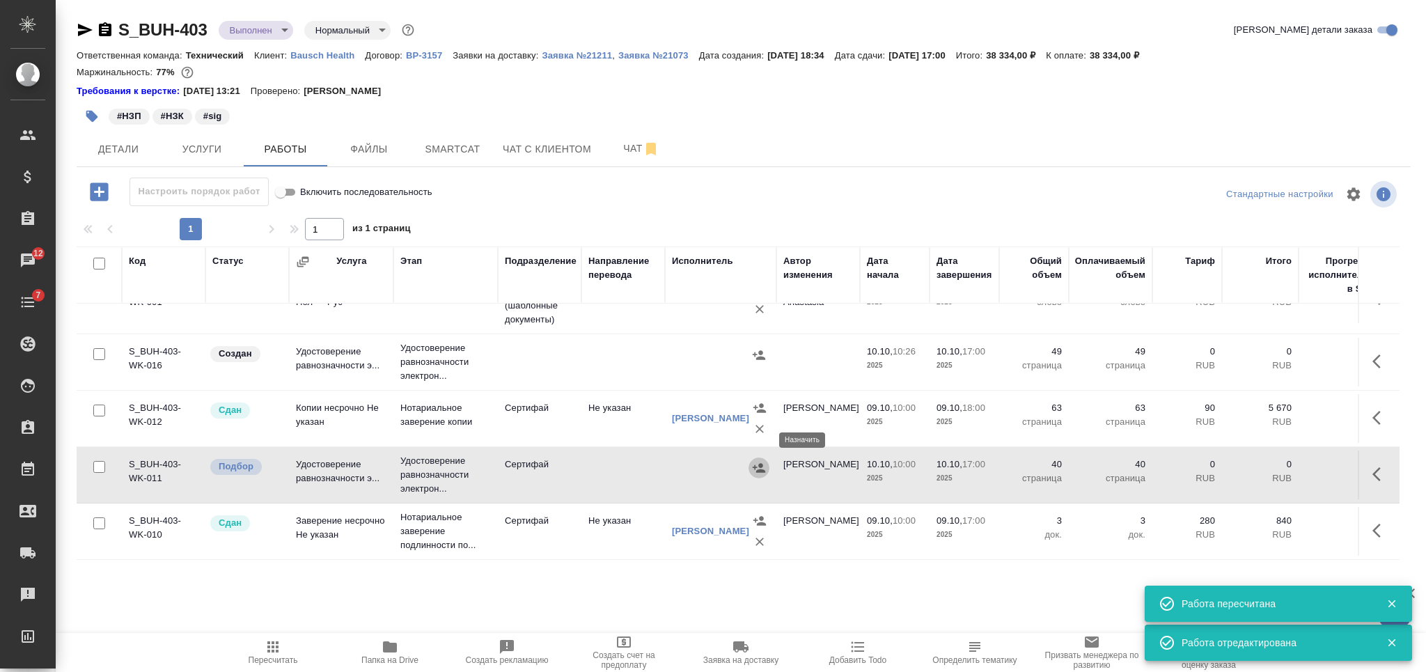
click at [760, 463] on icon "button" at bounding box center [759, 467] width 13 height 9
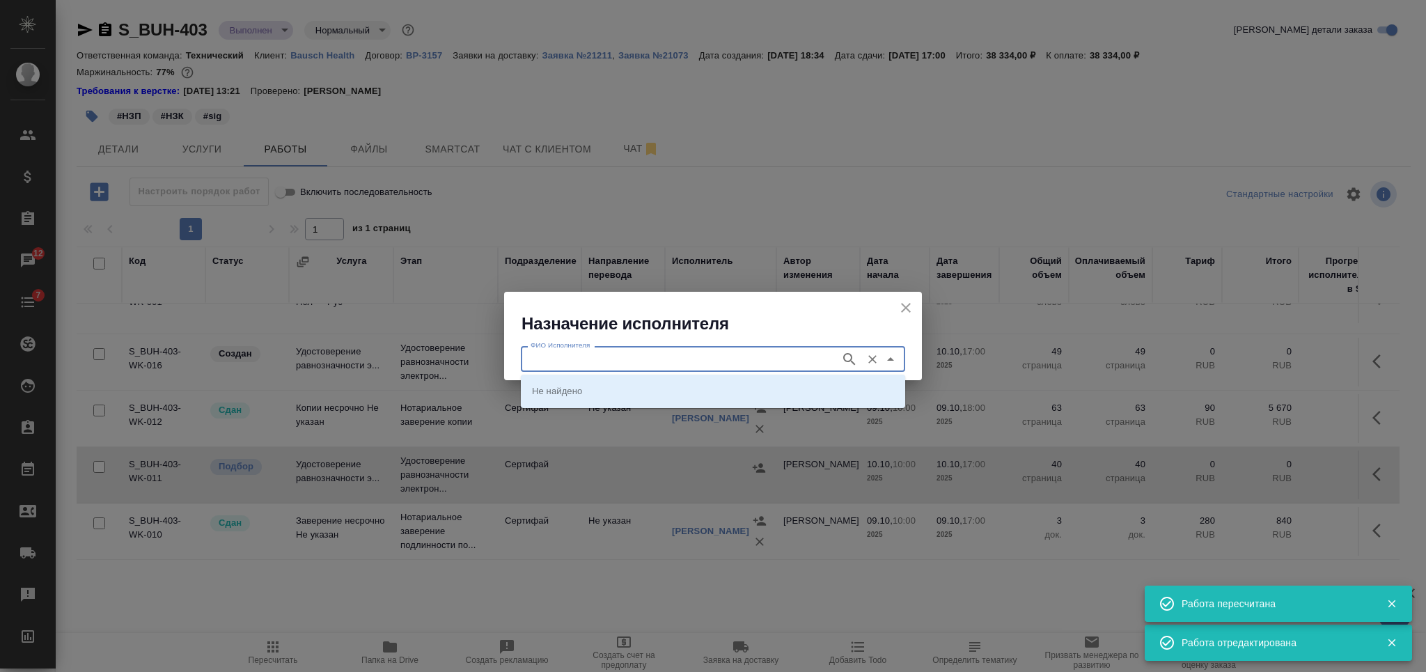
click at [704, 353] on input "ФИО Исполнителя" at bounding box center [679, 358] width 308 height 17
type input "шишен"
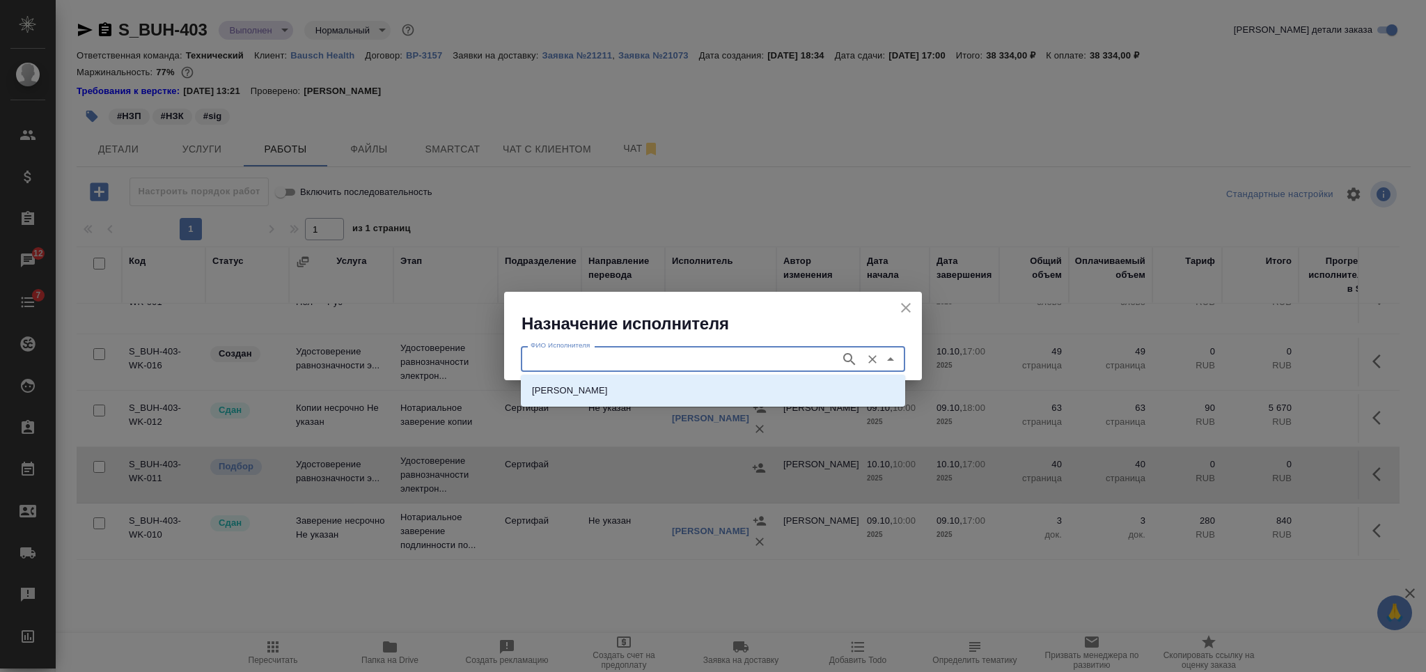
click at [706, 381] on li "НОТАРИУС Шишенков Леонид Васильевич" at bounding box center [713, 390] width 384 height 25
type input "НОТАРИУС Шишенков Леонид Васильевич"
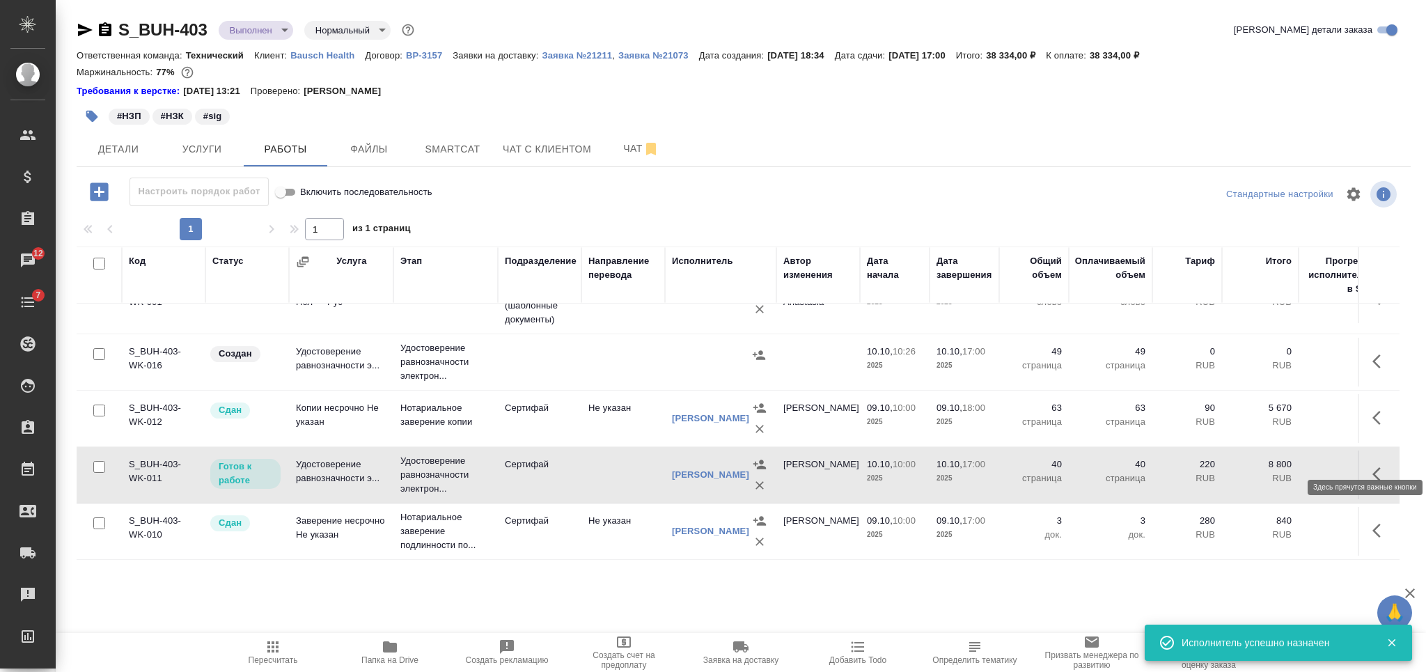
click at [1372, 466] on icon "button" at bounding box center [1380, 474] width 17 height 17
click at [1270, 466] on icon "button" at bounding box center [1278, 474] width 17 height 17
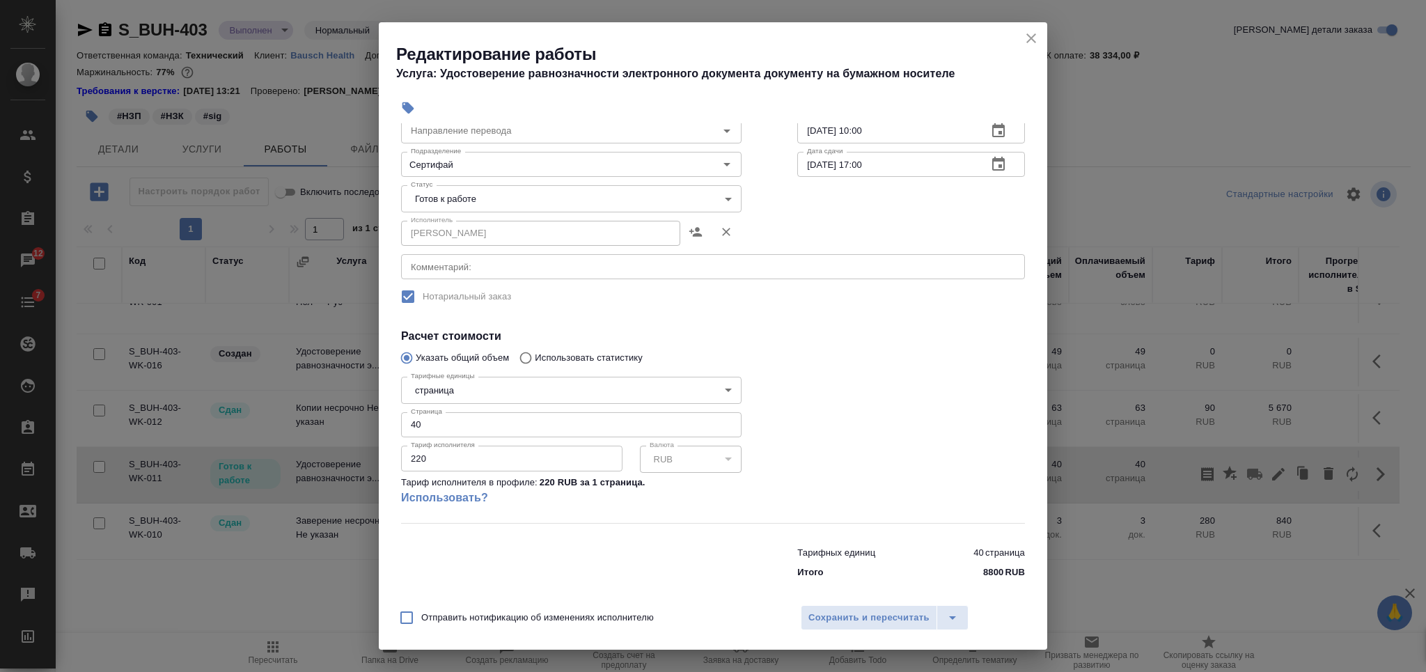
scroll to position [100, 0]
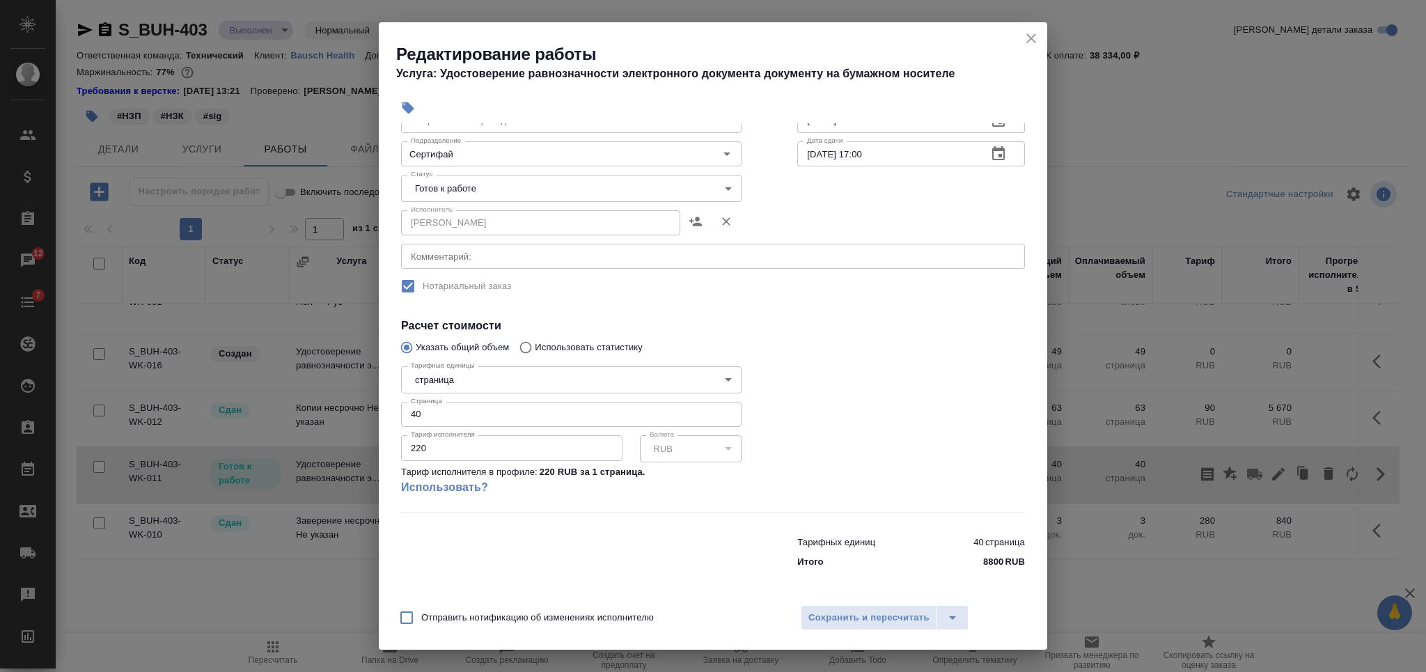
click at [1018, 381] on div "Параметры Файлы Вид работ Удостоверение равнозначности электронного документа д…" at bounding box center [713, 359] width 668 height 473
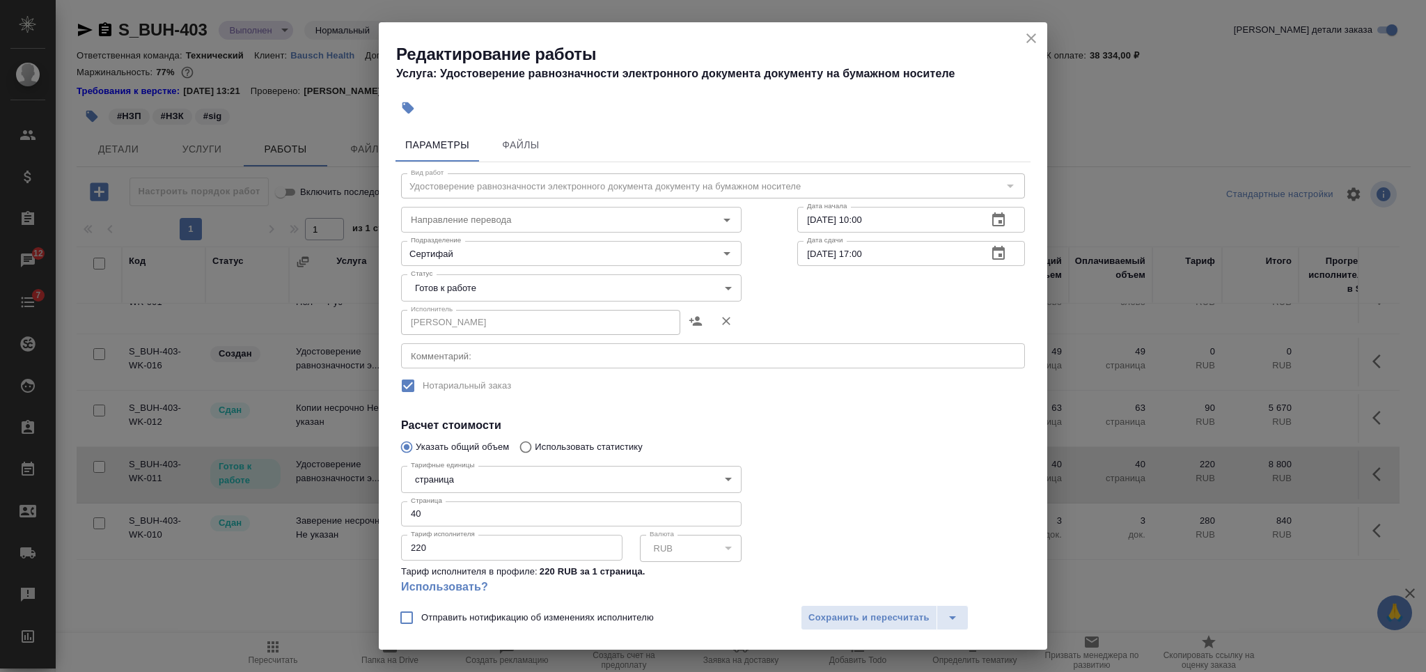
scroll to position [0, 0]
click at [586, 359] on textarea at bounding box center [713, 357] width 604 height 10
click at [438, 362] on div "со стр 1-14 x Комментарий:" at bounding box center [713, 356] width 624 height 25
click at [437, 355] on textarea "со стр 1-14" at bounding box center [713, 357] width 604 height 10
type textarea "со стр. 1-14"
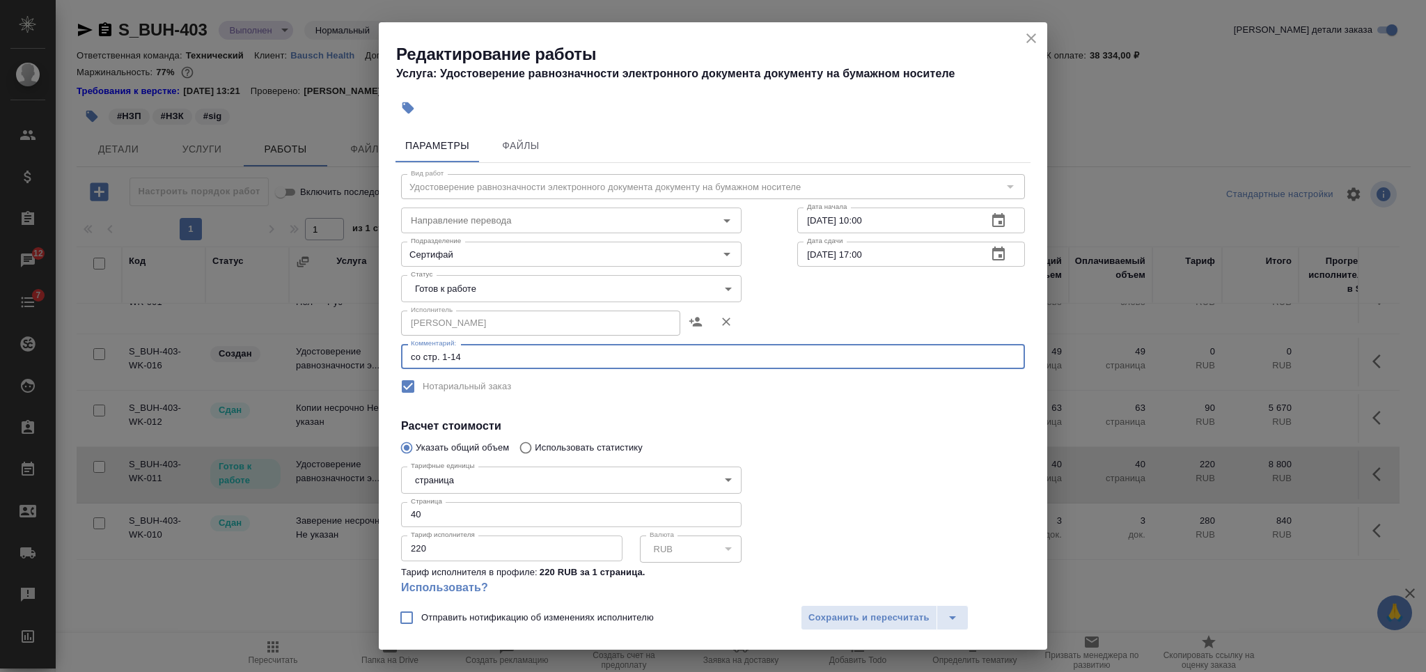
click at [407, 554] on input "220" at bounding box center [511, 547] width 221 height 25
type input "180"
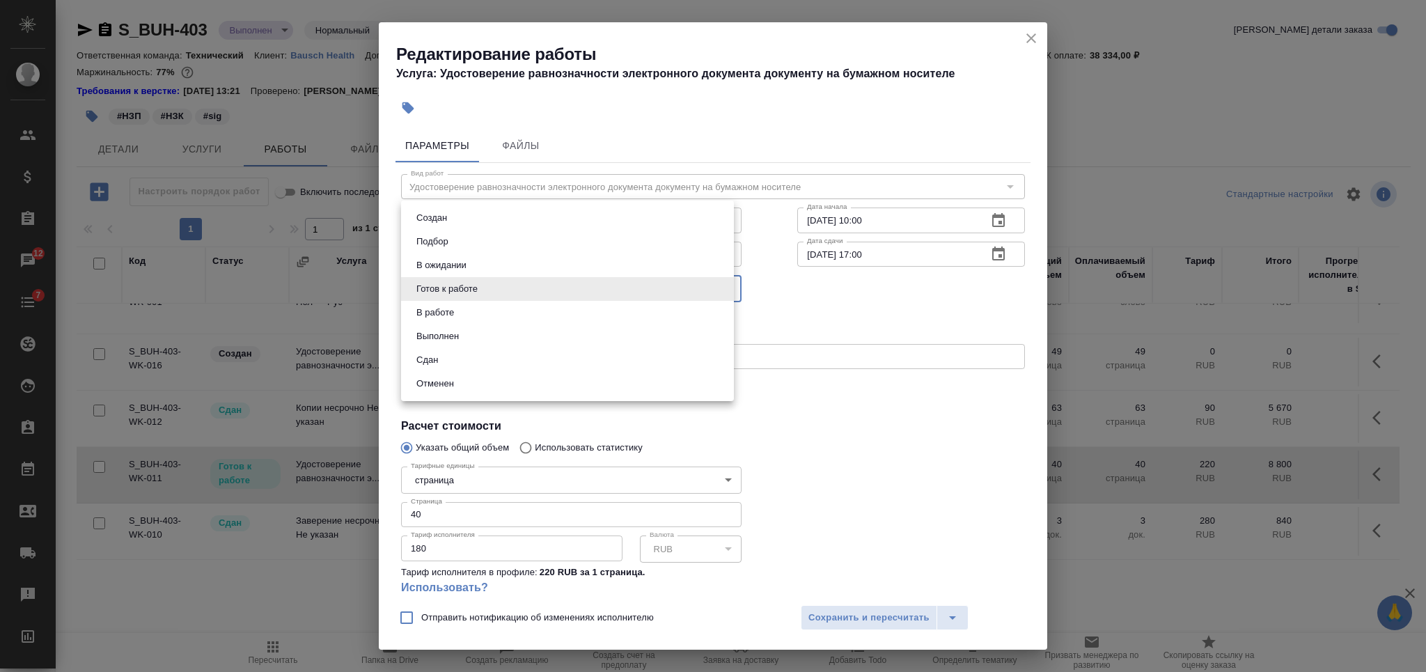
click at [532, 286] on body "🙏 .cls-1 fill:#fff; AWATERA Nikiforova Valeria Клиенты Спецификации Заказы 12 Ч…" at bounding box center [713, 336] width 1426 height 672
click at [517, 351] on li "Сдан" at bounding box center [567, 360] width 333 height 24
type input "closed"
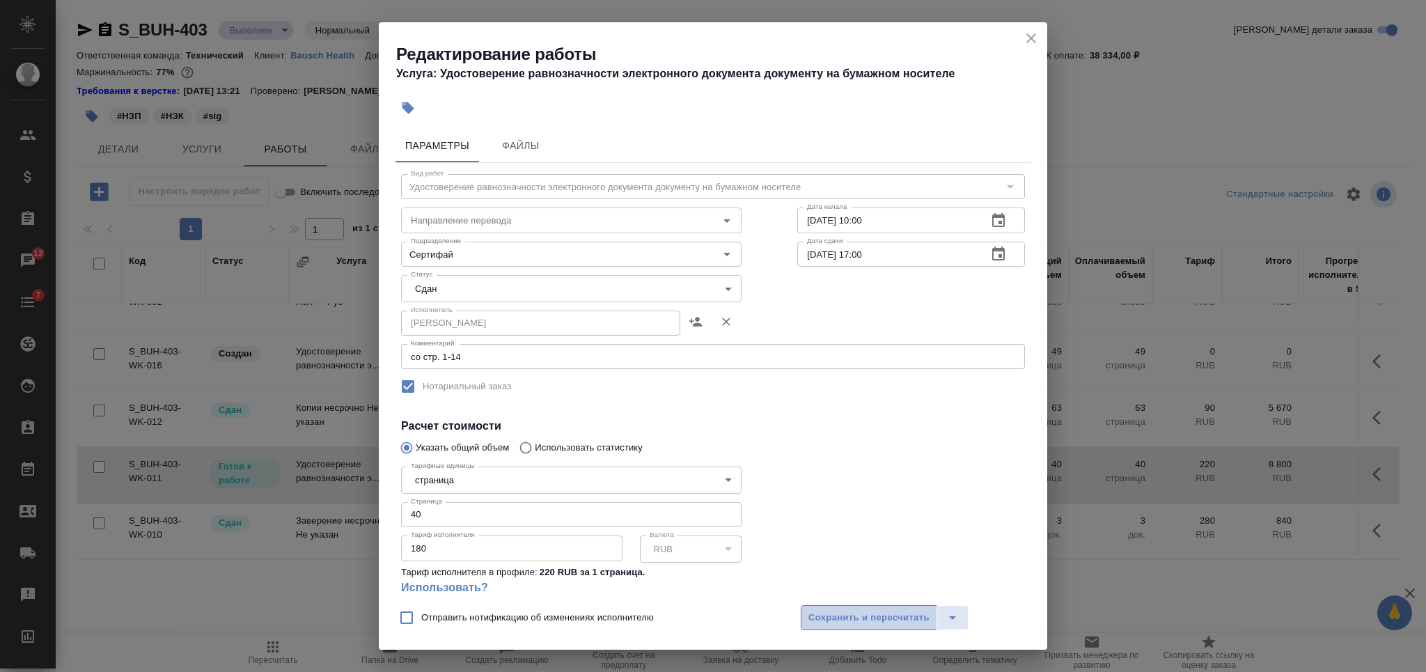
click at [850, 616] on span "Сохранить и пересчитать" at bounding box center [868, 618] width 121 height 16
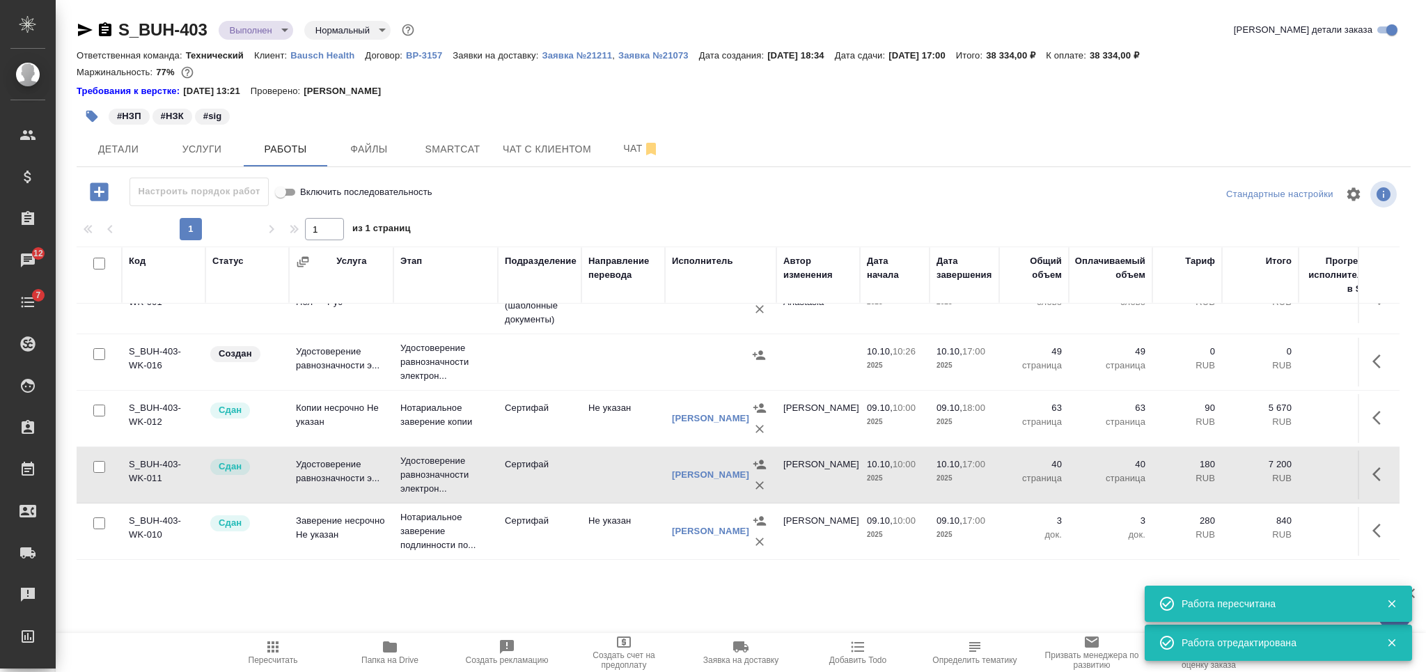
scroll to position [159, 0]
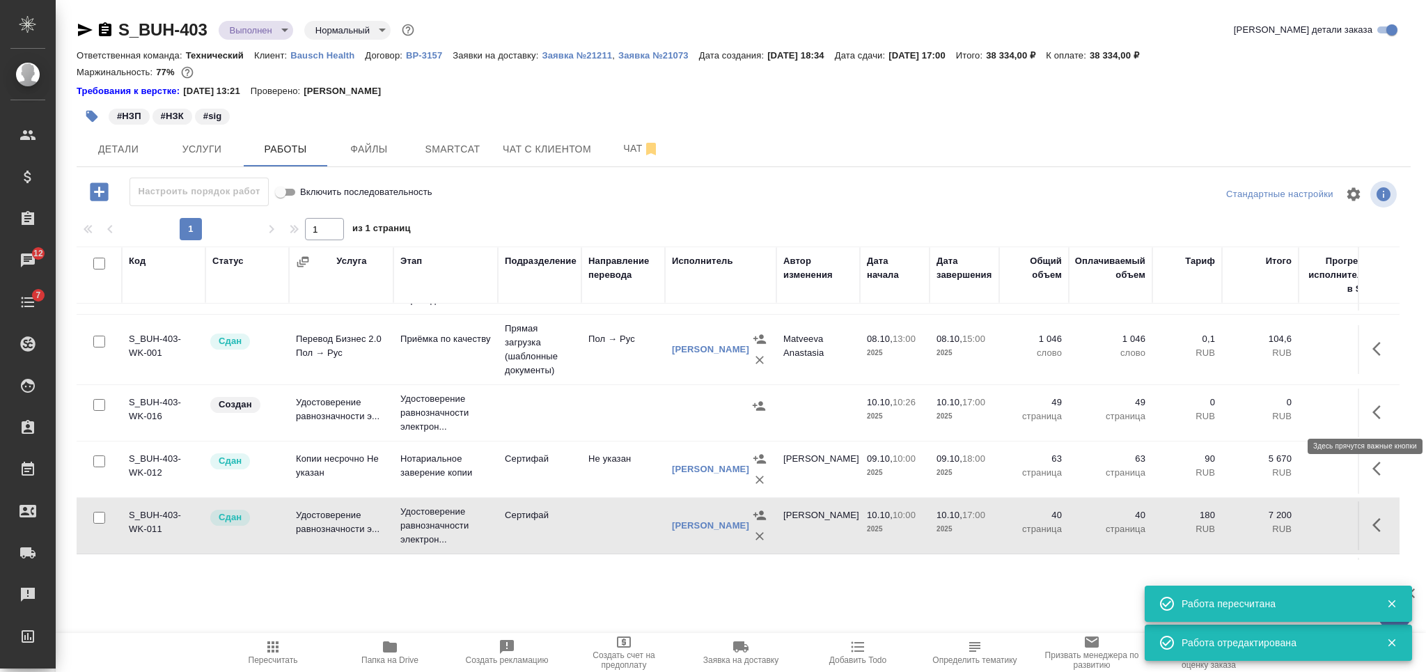
click at [1372, 404] on icon "button" at bounding box center [1380, 412] width 17 height 17
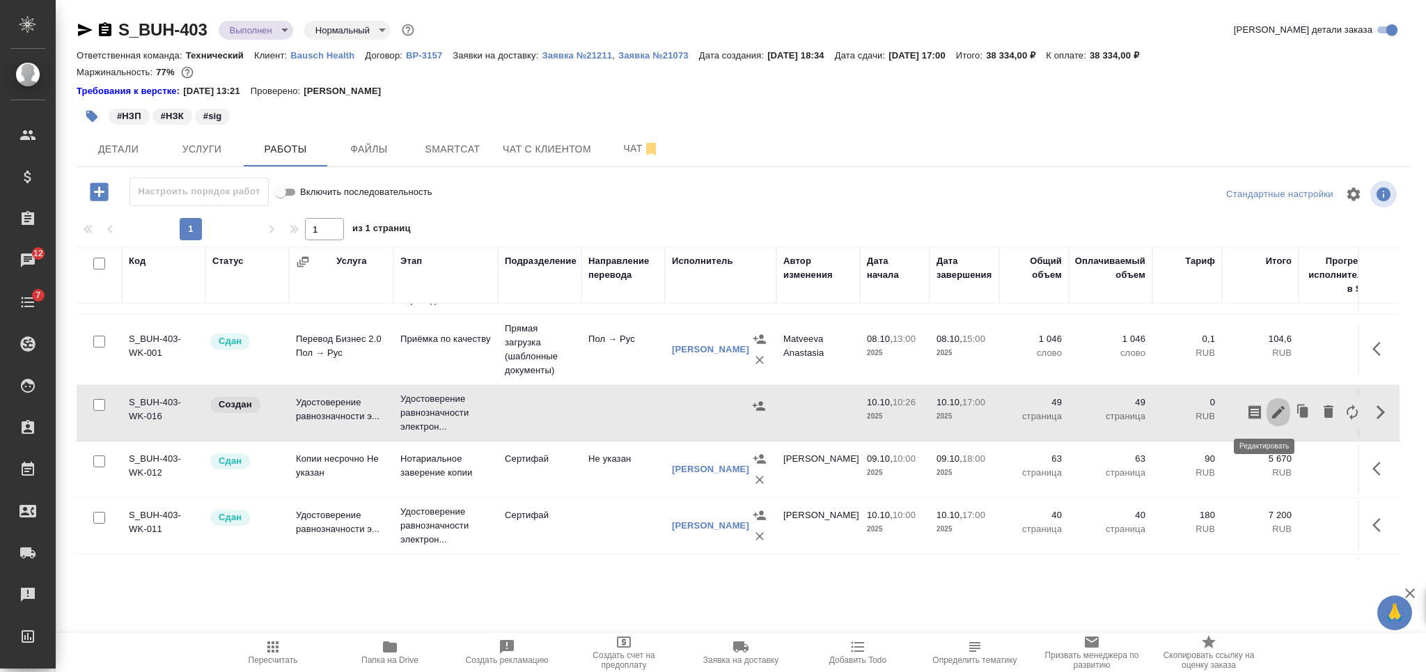
click at [1270, 407] on icon "button" at bounding box center [1278, 412] width 17 height 17
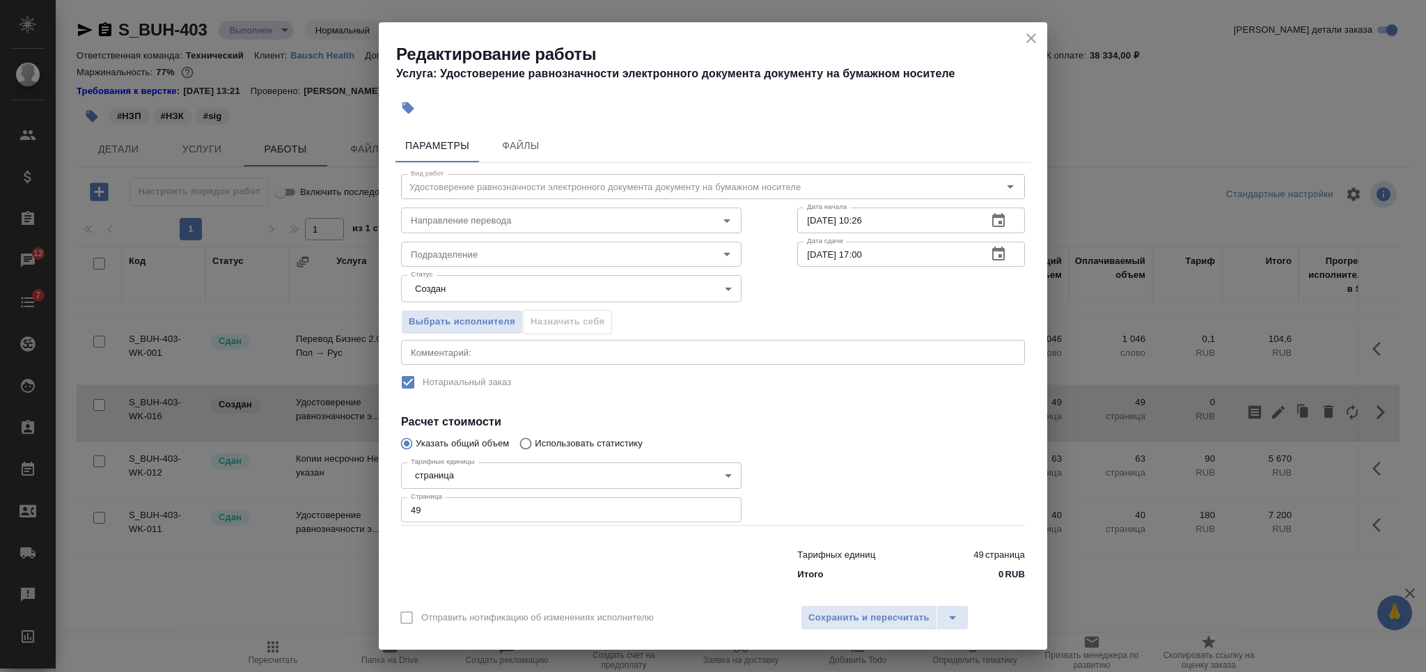
drag, startPoint x: 879, startPoint y: 454, endPoint x: 694, endPoint y: 471, distance: 185.3
click at [879, 454] on div at bounding box center [910, 491] width 283 height 125
click at [410, 512] on input "49" at bounding box center [571, 509] width 341 height 25
type input "12"
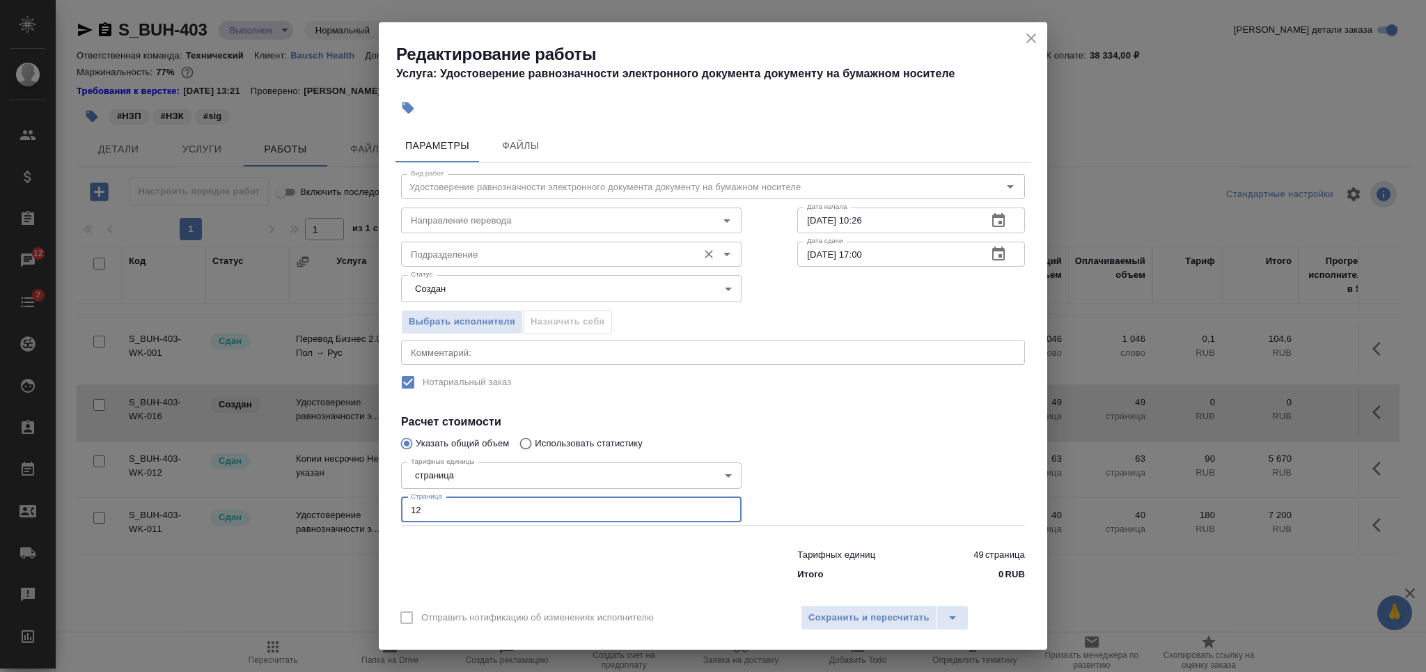
click at [496, 254] on input "Подразделение" at bounding box center [547, 254] width 285 height 17
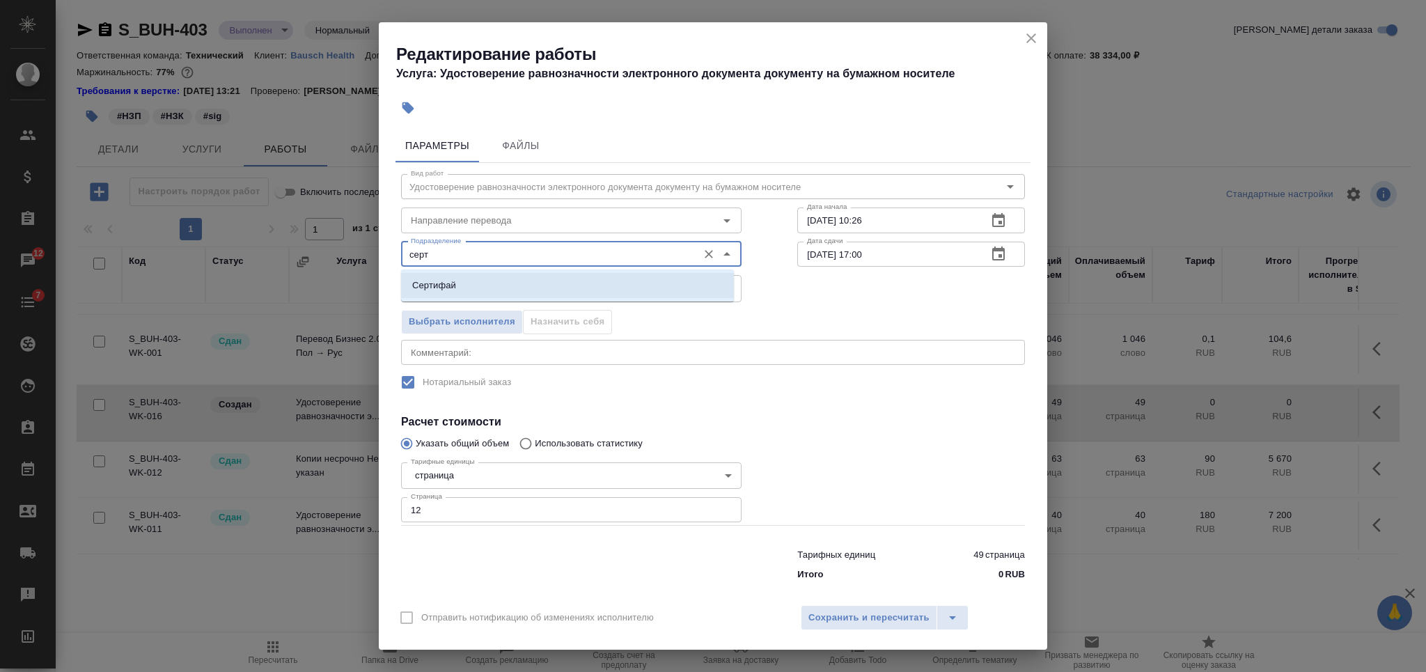
click at [506, 281] on li "Сертифай" at bounding box center [567, 285] width 333 height 25
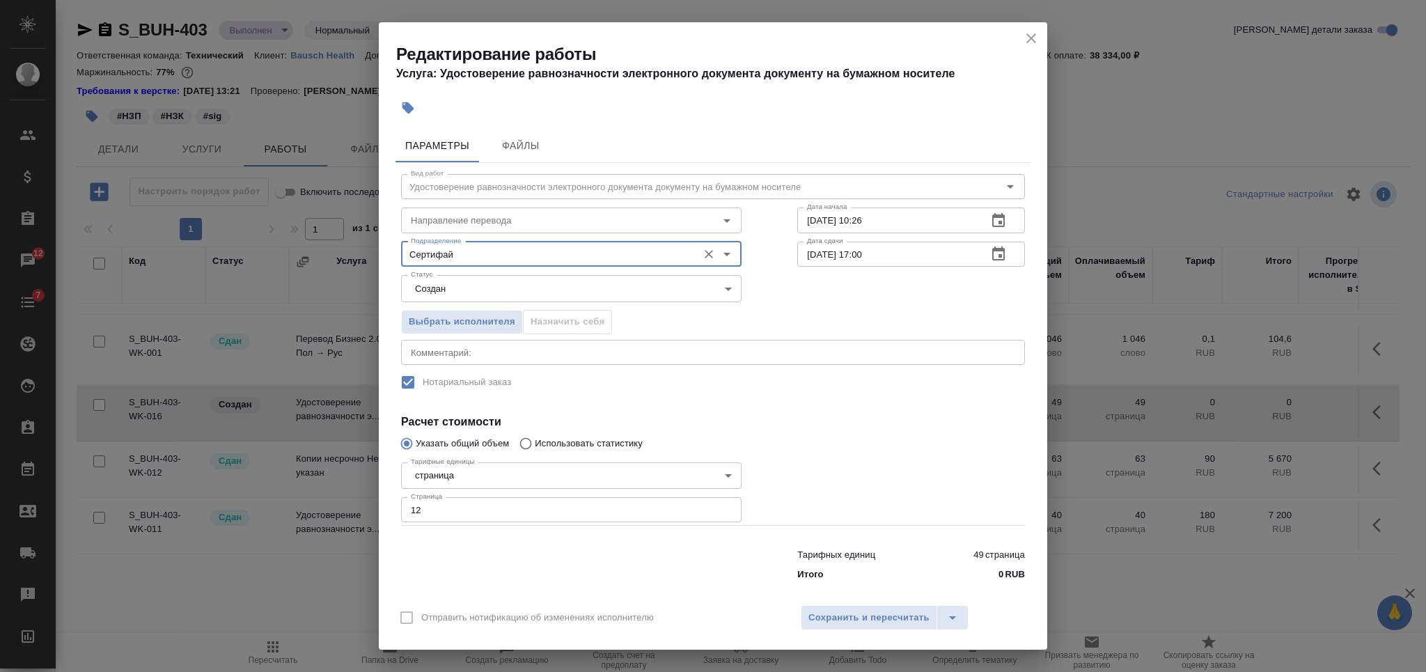
type input "Сертифай"
click at [504, 288] on body "🙏 .cls-1 fill:#fff; AWATERA Nikiforova Valeria Клиенты Спецификации Заказы 12 Ч…" at bounding box center [713, 336] width 1426 height 672
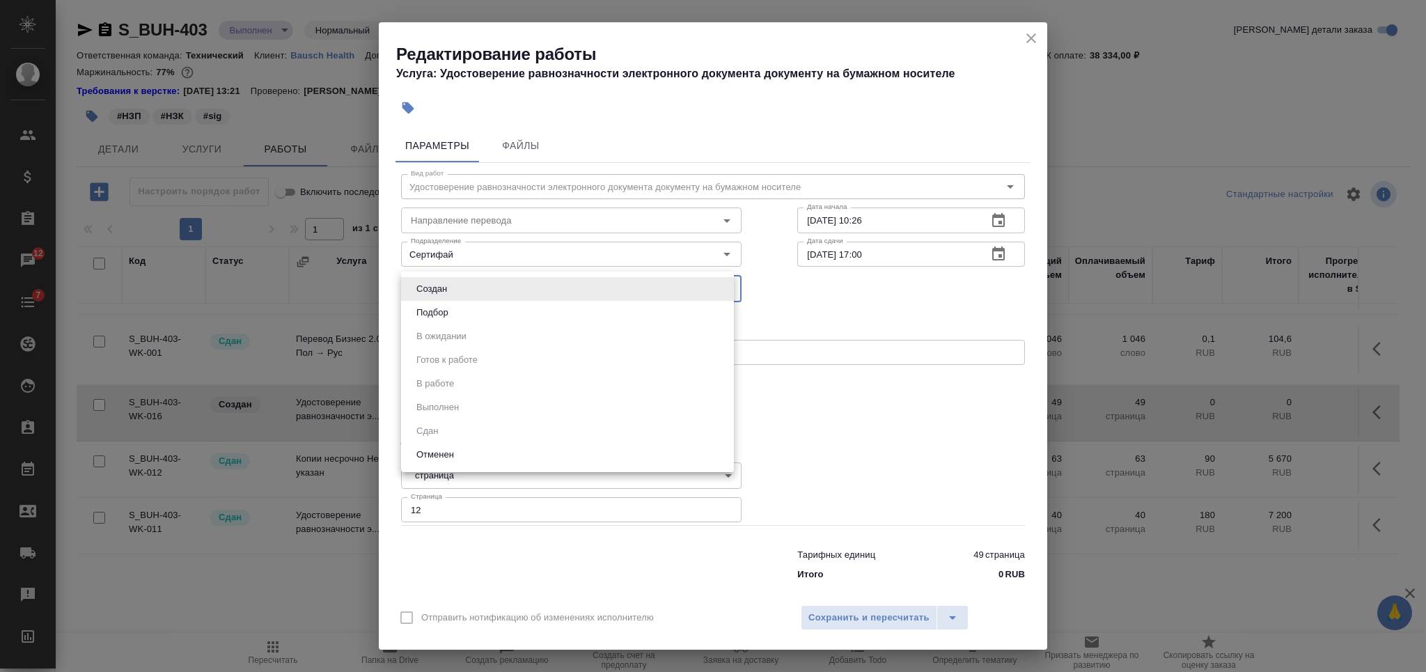
click at [499, 311] on li "Подбор" at bounding box center [567, 313] width 333 height 24
type input "recruiting"
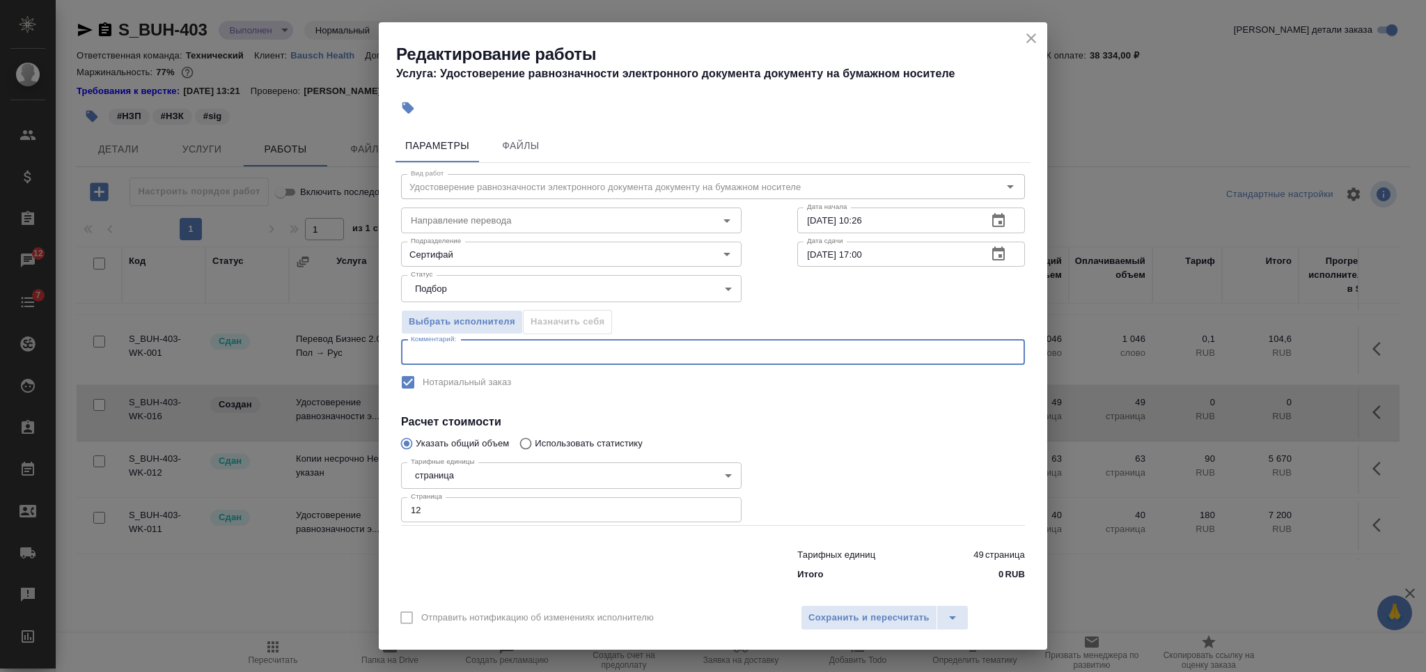
click at [542, 349] on textarea at bounding box center [713, 352] width 604 height 10
type textarea "со стр. 15-24"
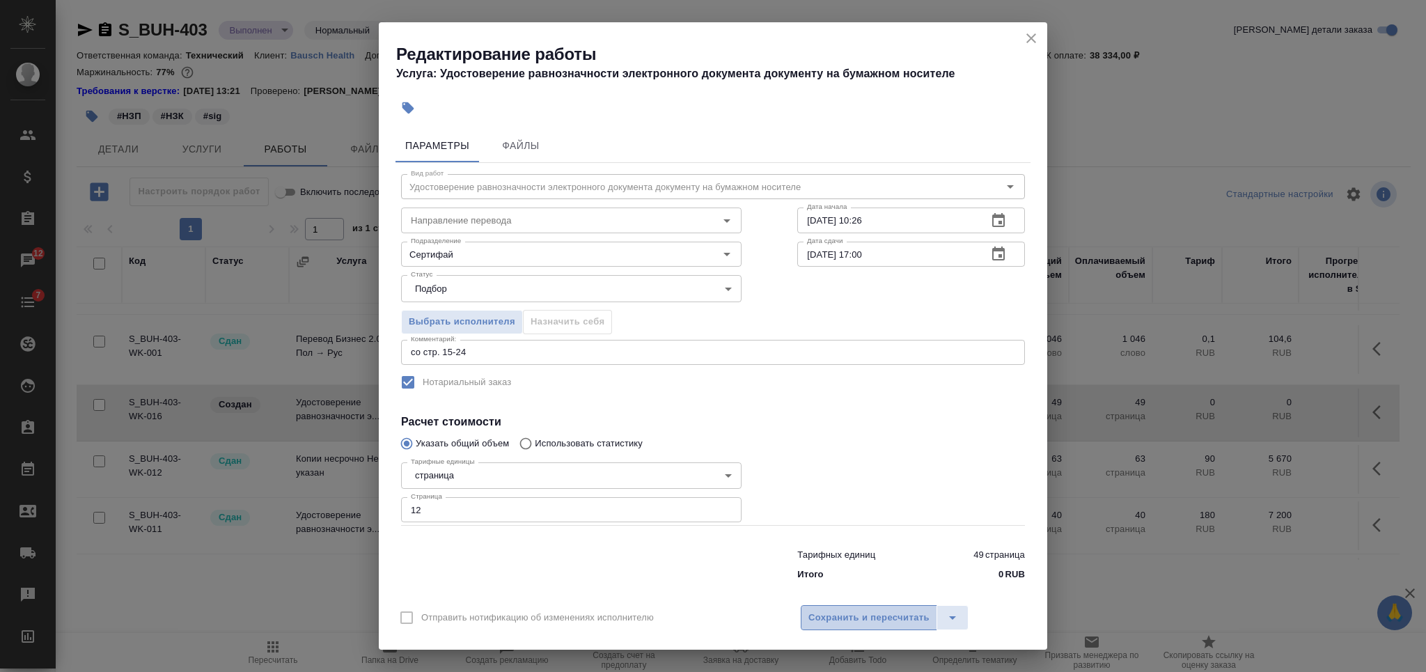
click at [834, 619] on span "Сохранить и пересчитать" at bounding box center [868, 618] width 121 height 16
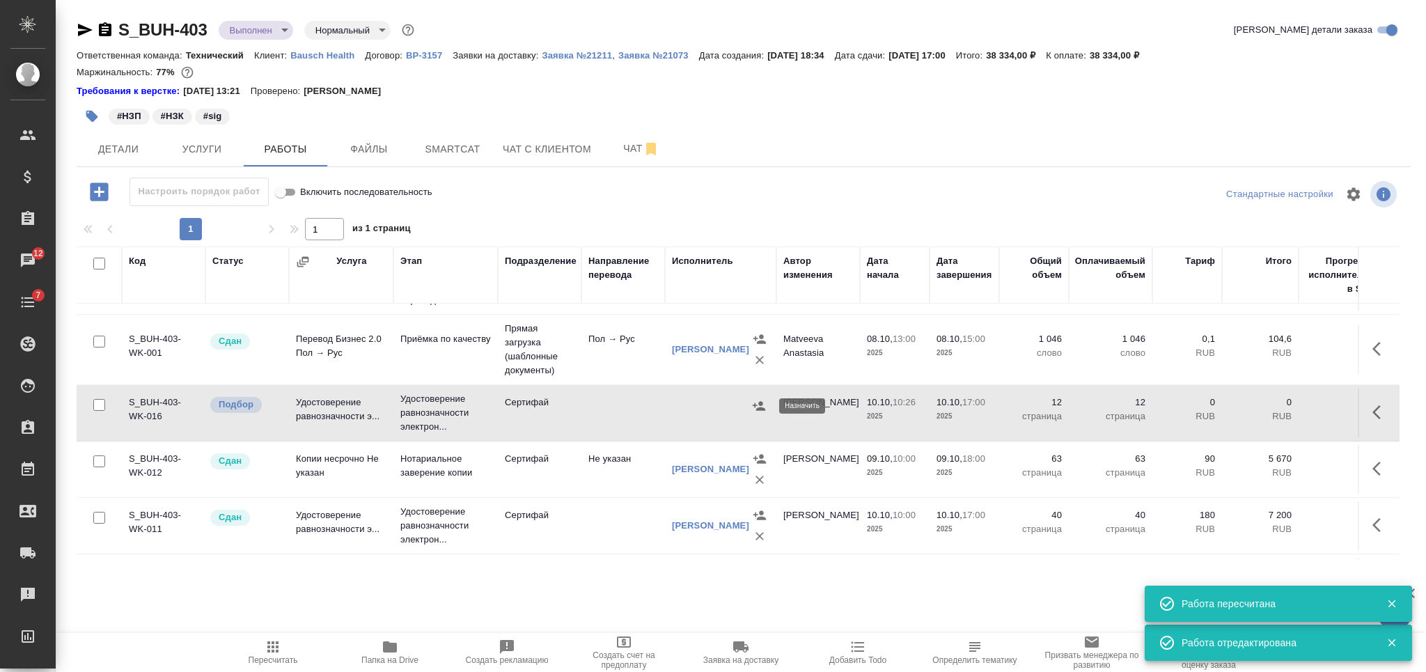
click at [756, 401] on icon "button" at bounding box center [759, 406] width 14 height 14
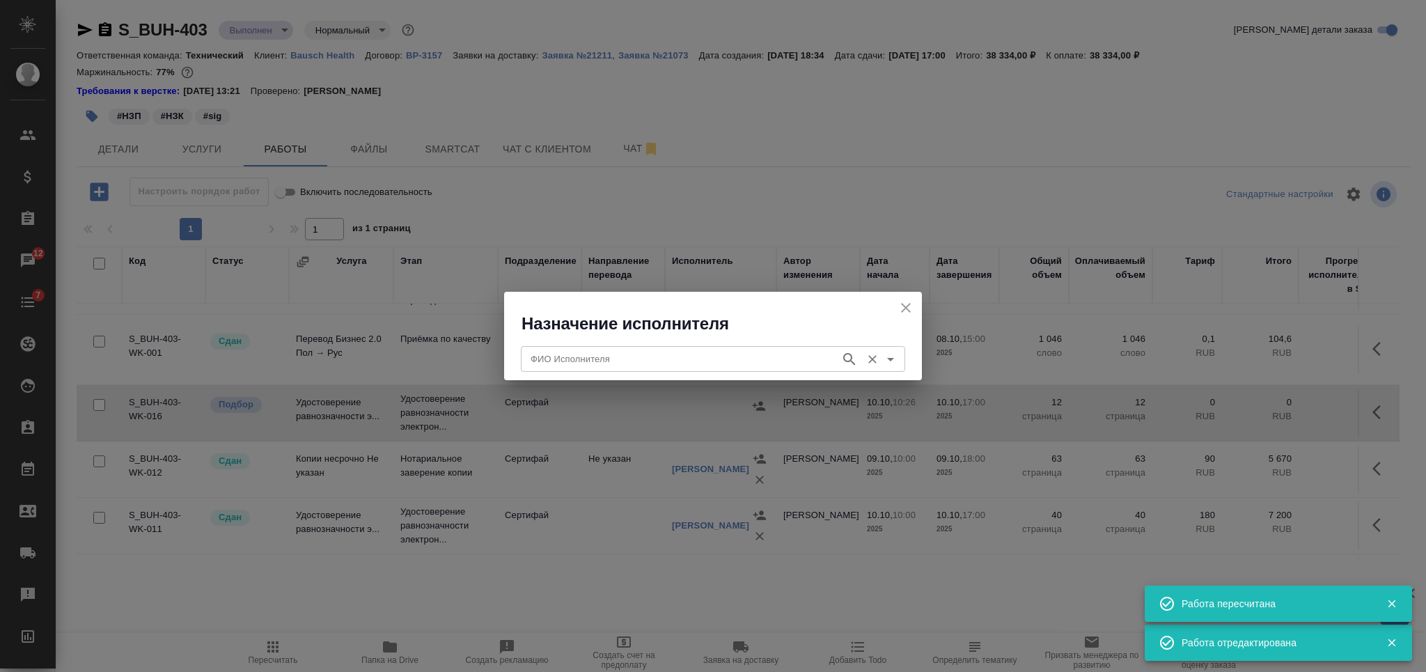
click at [641, 363] on input "ФИО Исполнителя" at bounding box center [679, 358] width 308 height 17
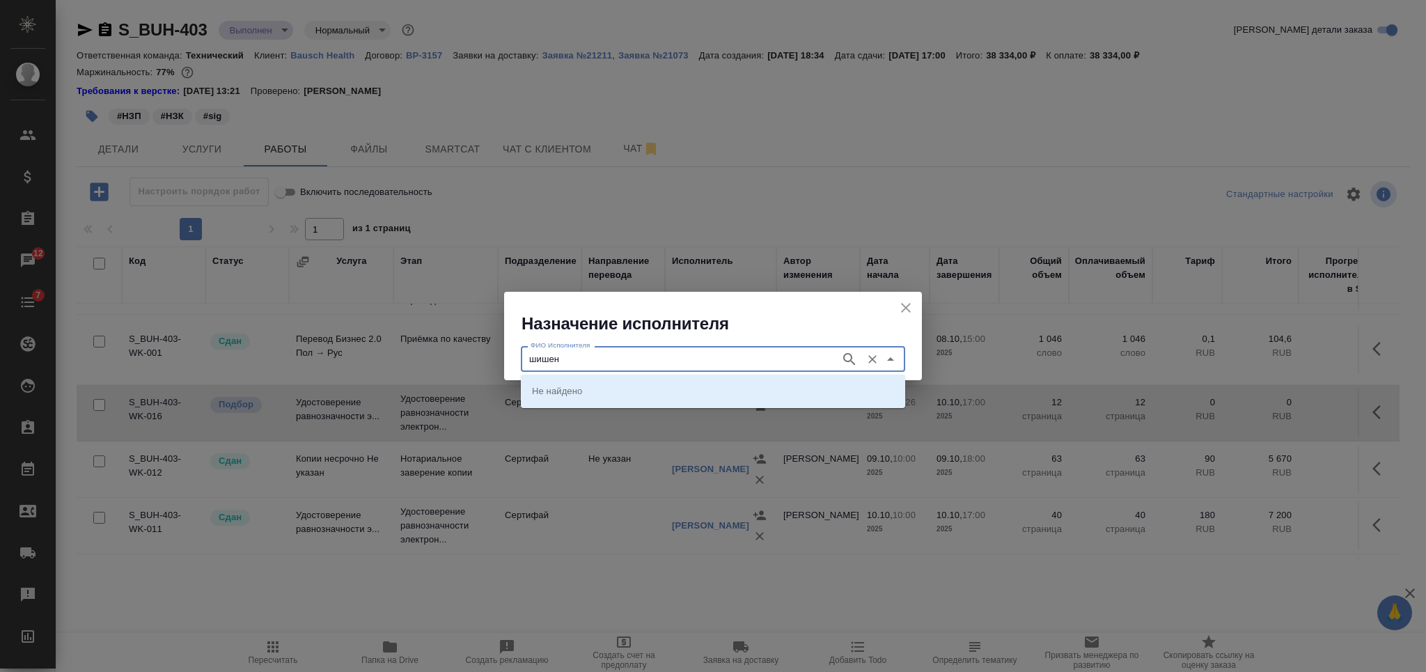
type input "шишен"
click at [608, 384] on p "НОТАРИУС Шишенков Леонид Васильевич" at bounding box center [570, 391] width 76 height 14
type input "НОТАРИУС Шишенков Леонид Васильевич"
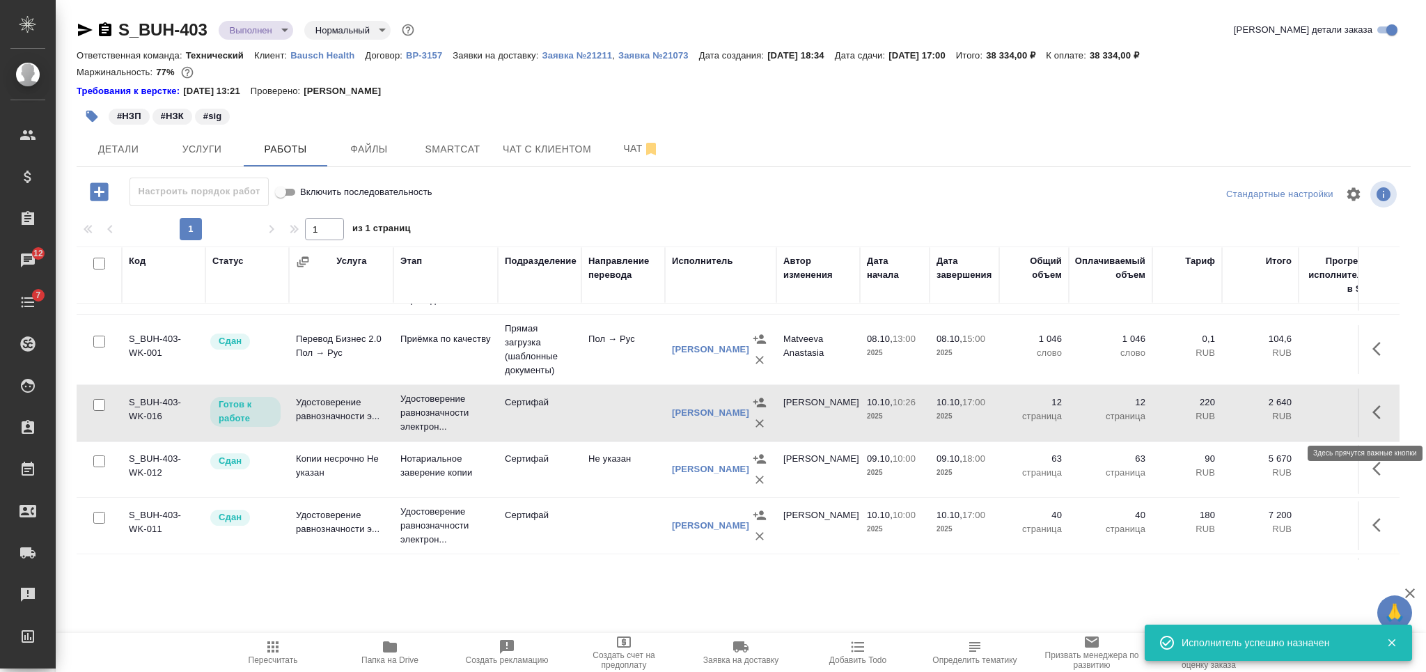
click at [1372, 410] on icon "button" at bounding box center [1380, 412] width 17 height 17
click at [1270, 415] on icon "button" at bounding box center [1278, 412] width 17 height 17
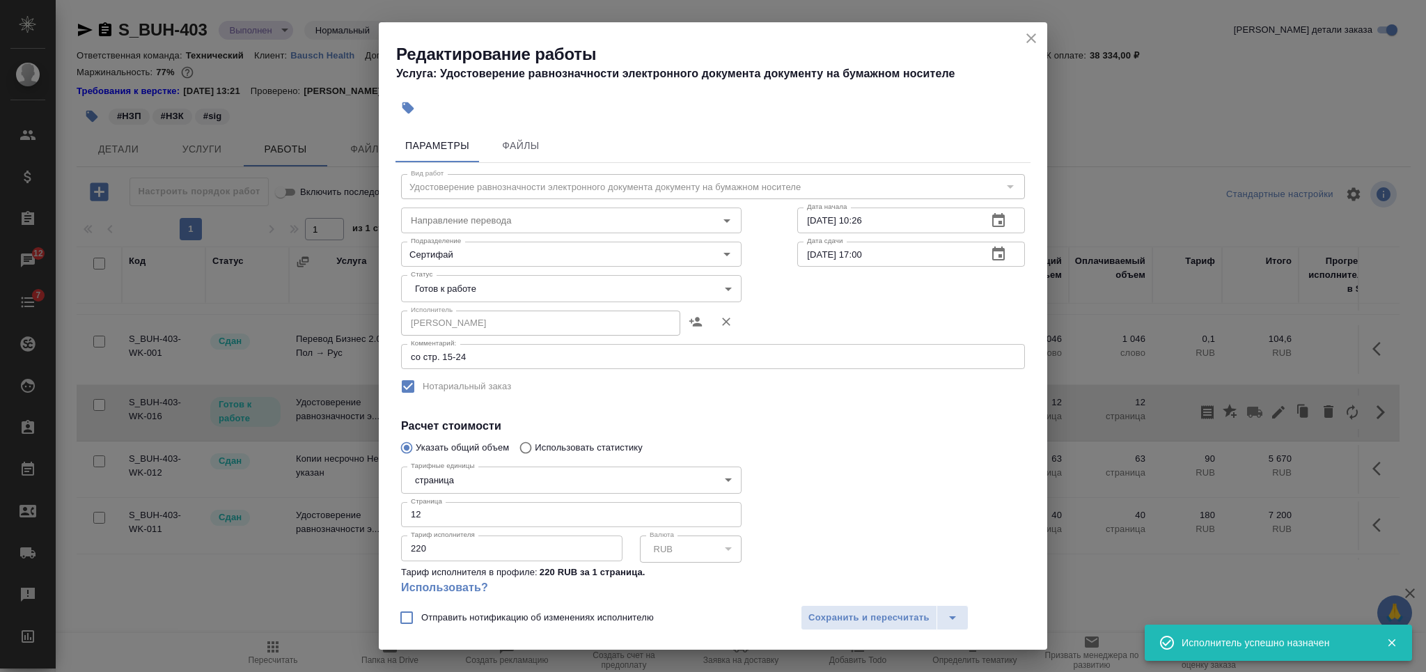
click at [417, 547] on input "220" at bounding box center [511, 547] width 221 height 25
click at [416, 547] on input "220" at bounding box center [511, 547] width 221 height 25
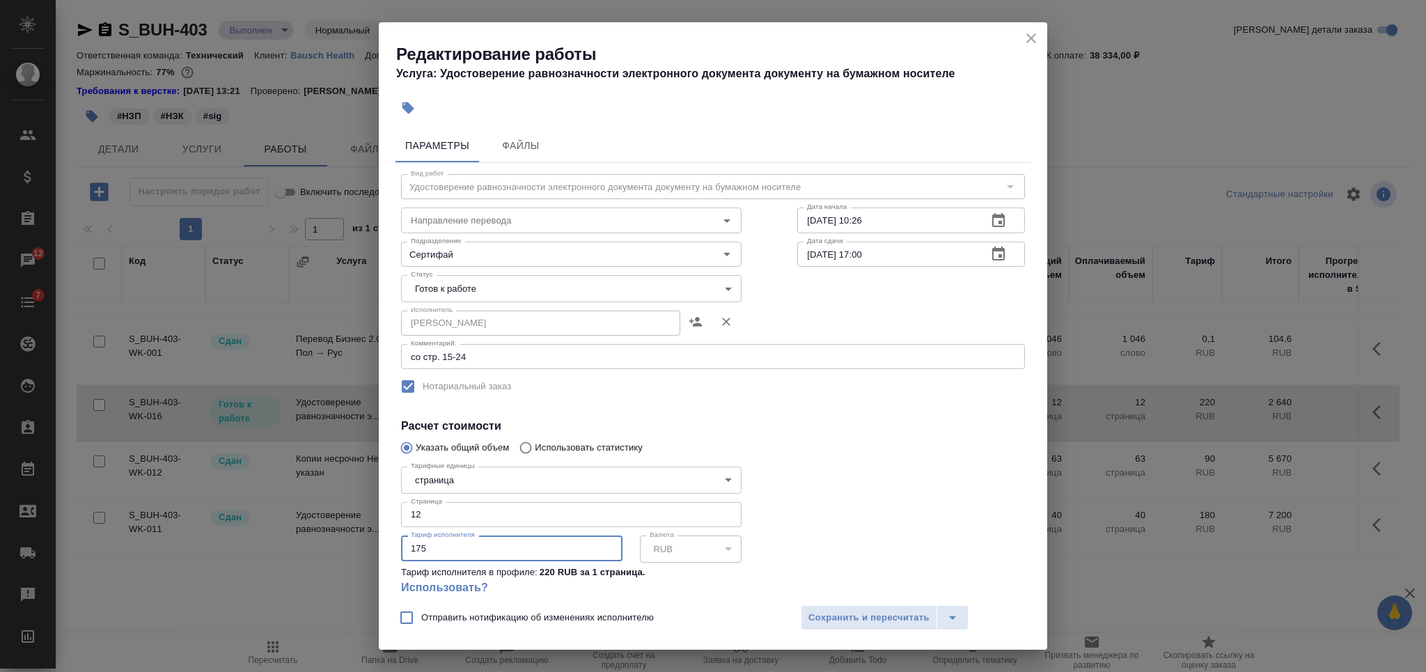
type input "175"
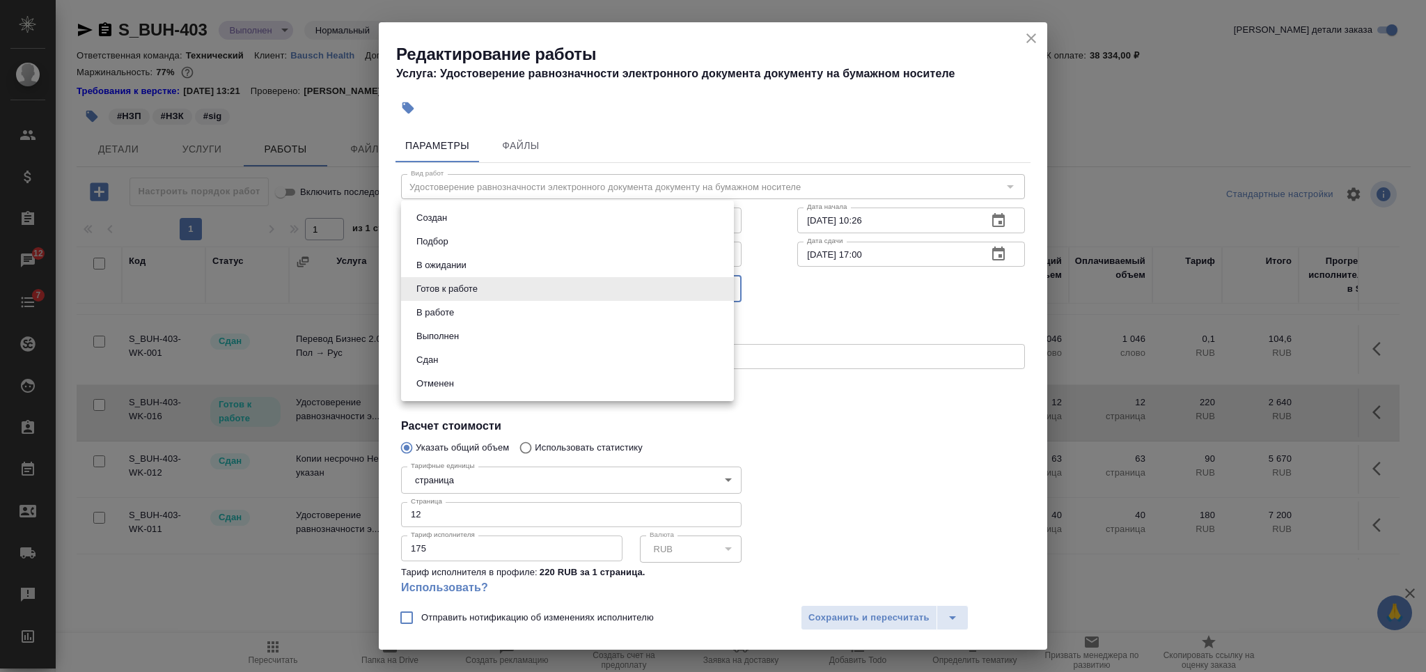
click at [484, 296] on body "🙏 .cls-1 fill:#fff; AWATERA Nikiforova Valeria Клиенты Спецификации Заказы 12 Ч…" at bounding box center [713, 336] width 1426 height 672
click at [477, 349] on li "Сдан" at bounding box center [567, 360] width 333 height 24
type input "closed"
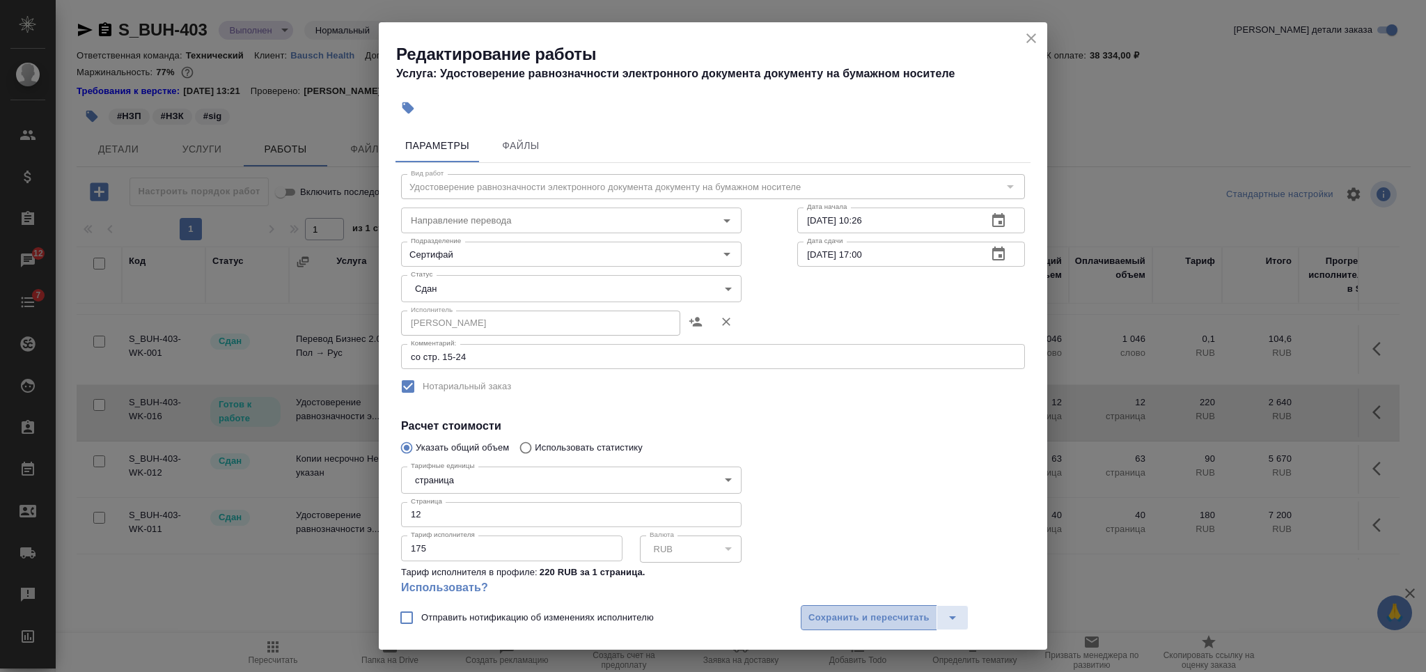
click at [843, 623] on span "Сохранить и пересчитать" at bounding box center [868, 618] width 121 height 16
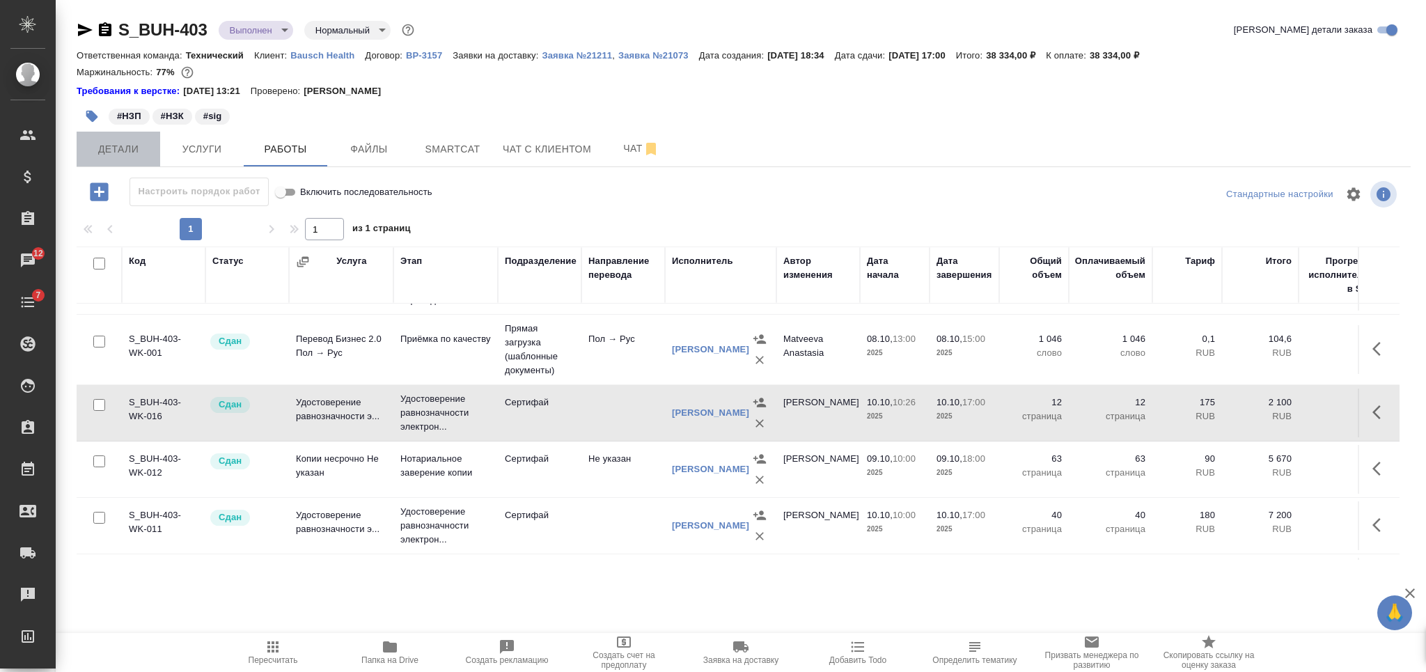
click at [147, 149] on span "Детали" at bounding box center [118, 149] width 67 height 17
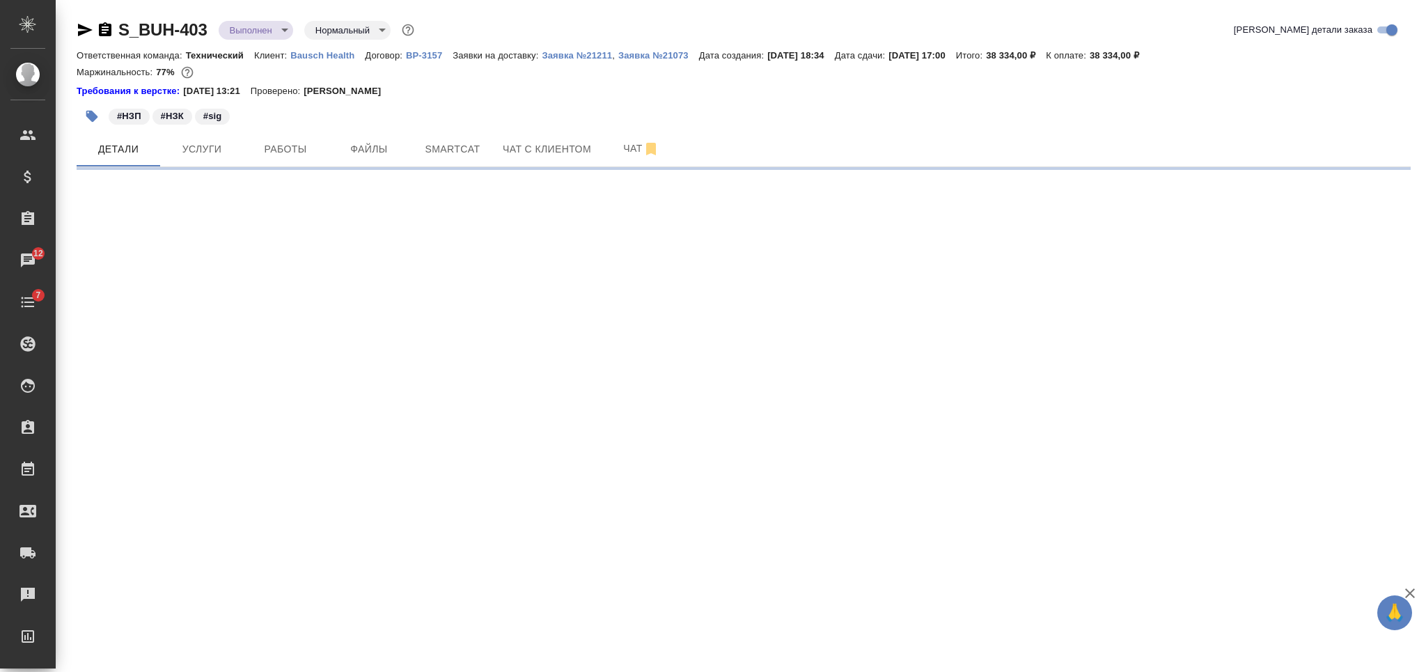
select select "RU"
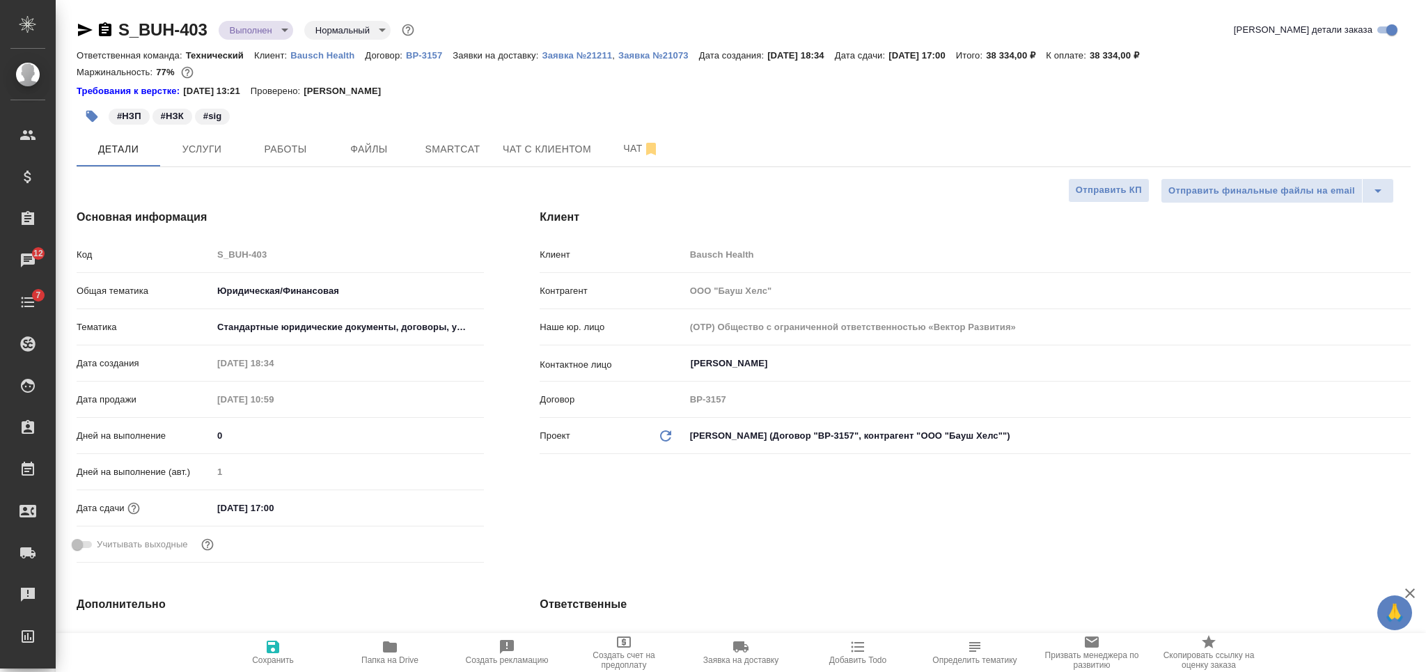
type textarea "x"
click at [257, 24] on body "🙏 .cls-1 fill:#fff; AWATERA Nikiforova Valeria Клиенты Спецификации Заказы 12 Ч…" at bounding box center [713, 336] width 1426 height 672
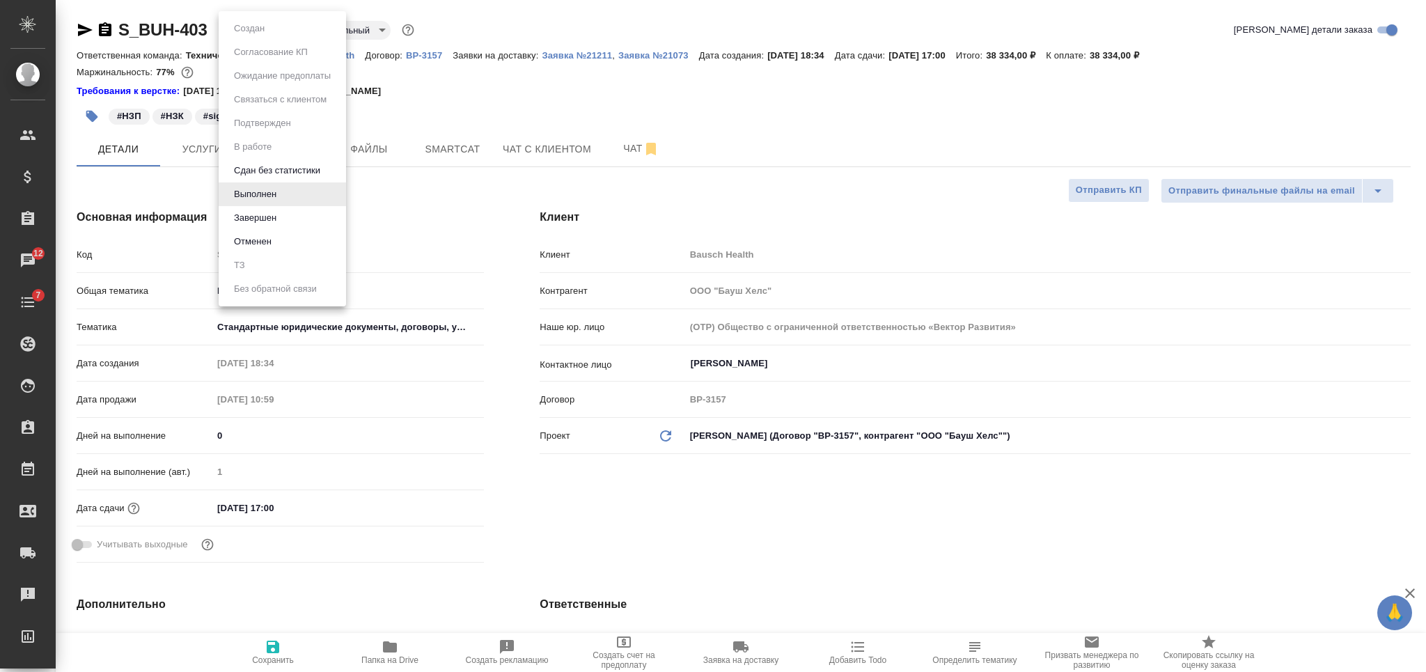
click at [440, 104] on div at bounding box center [713, 336] width 1426 height 672
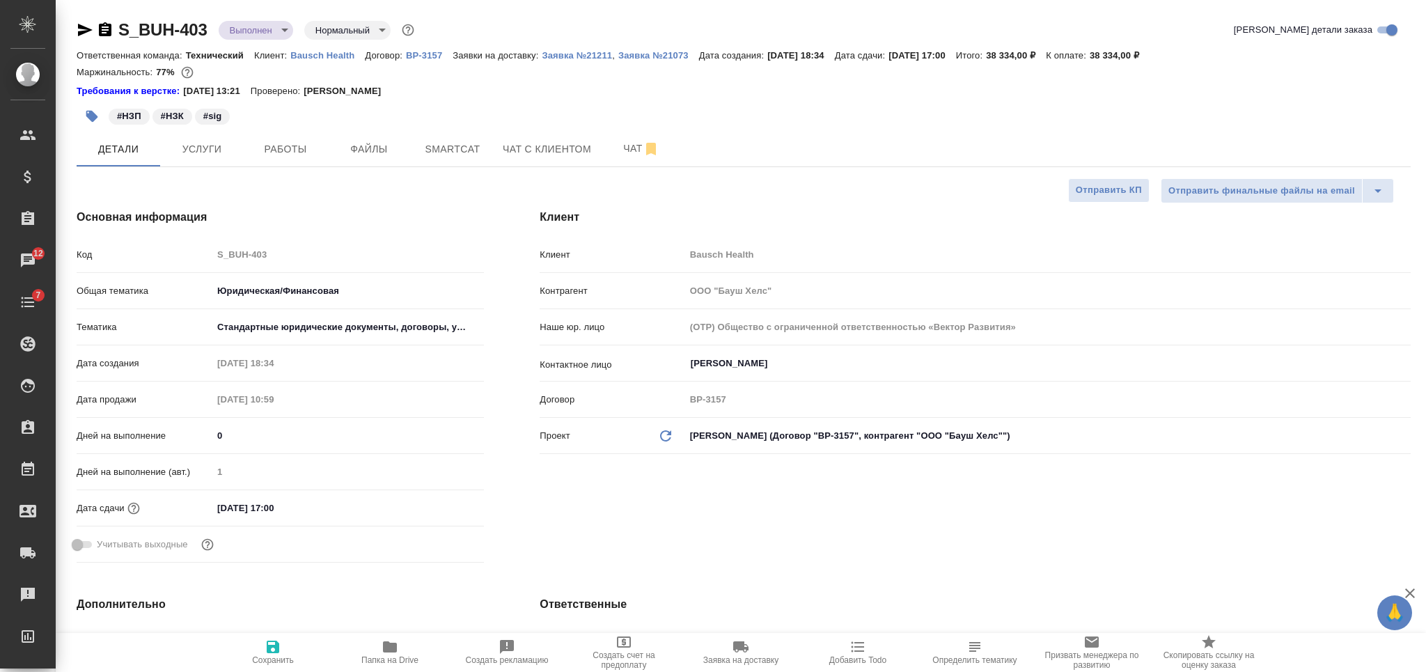
click at [283, 659] on span "Сохранить" at bounding box center [273, 660] width 42 height 10
type textarea "x"
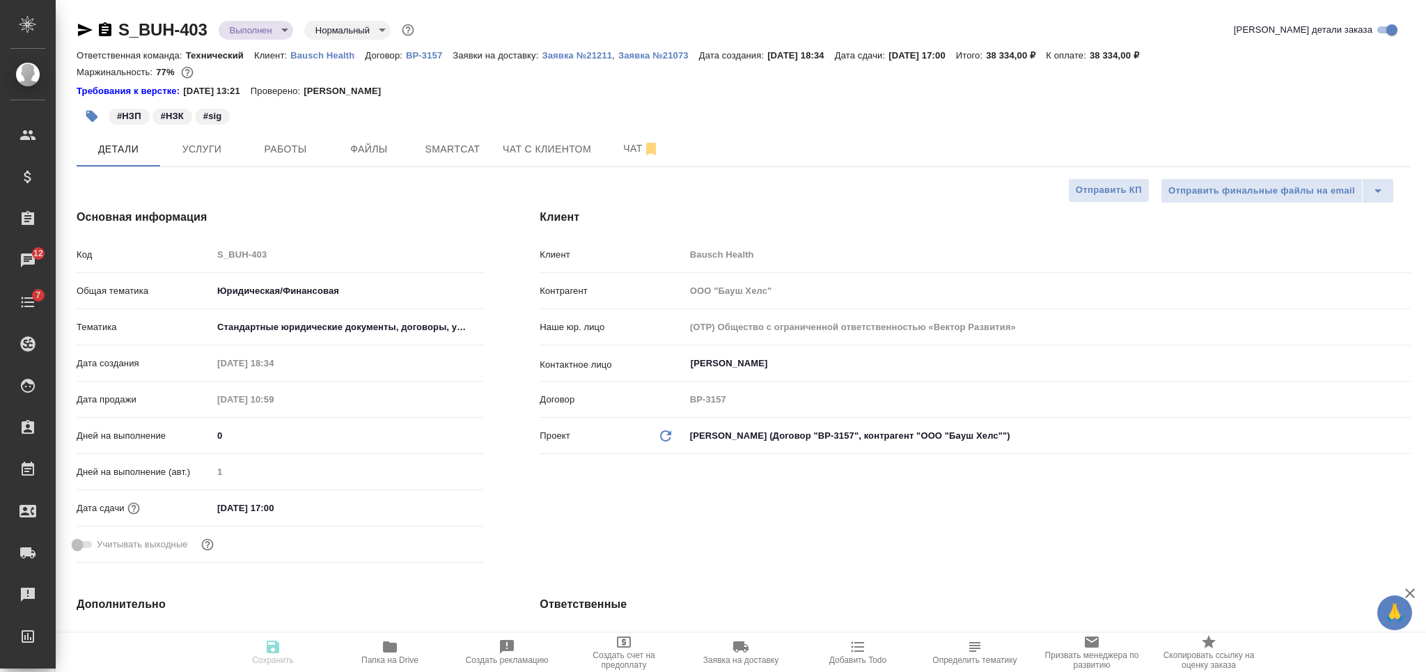
type textarea "x"
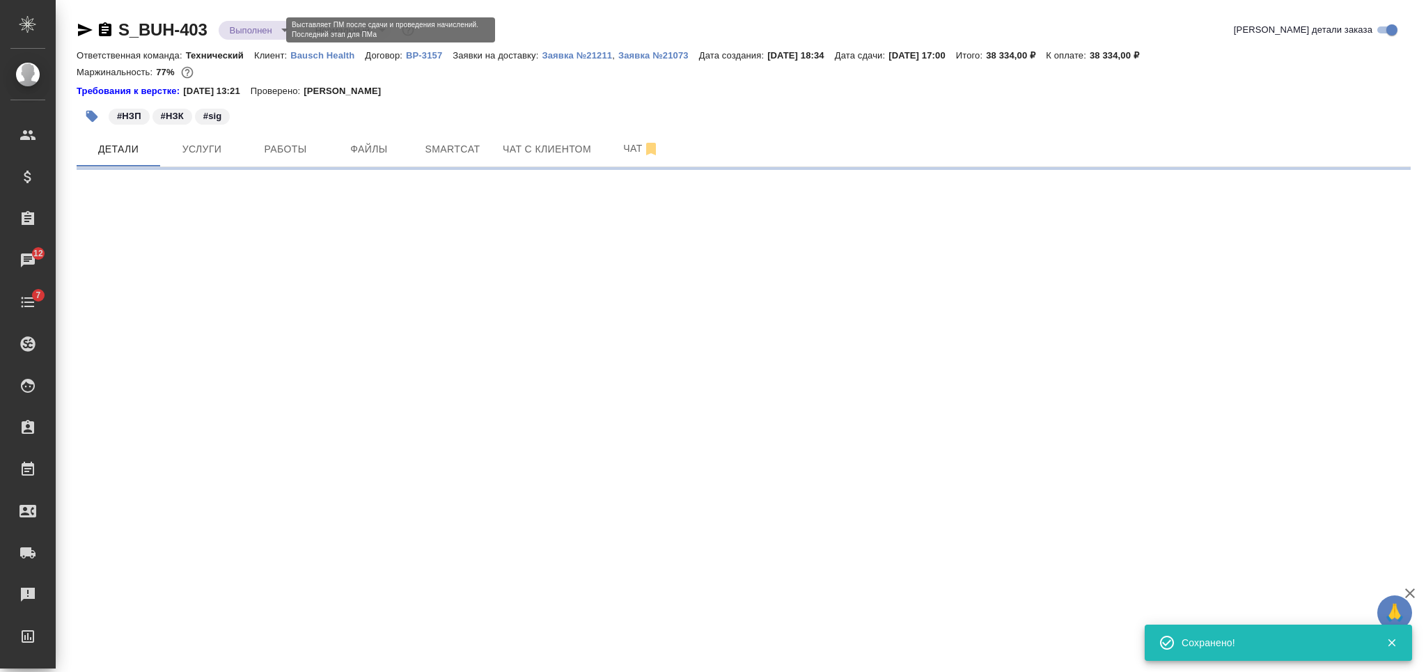
select select "RU"
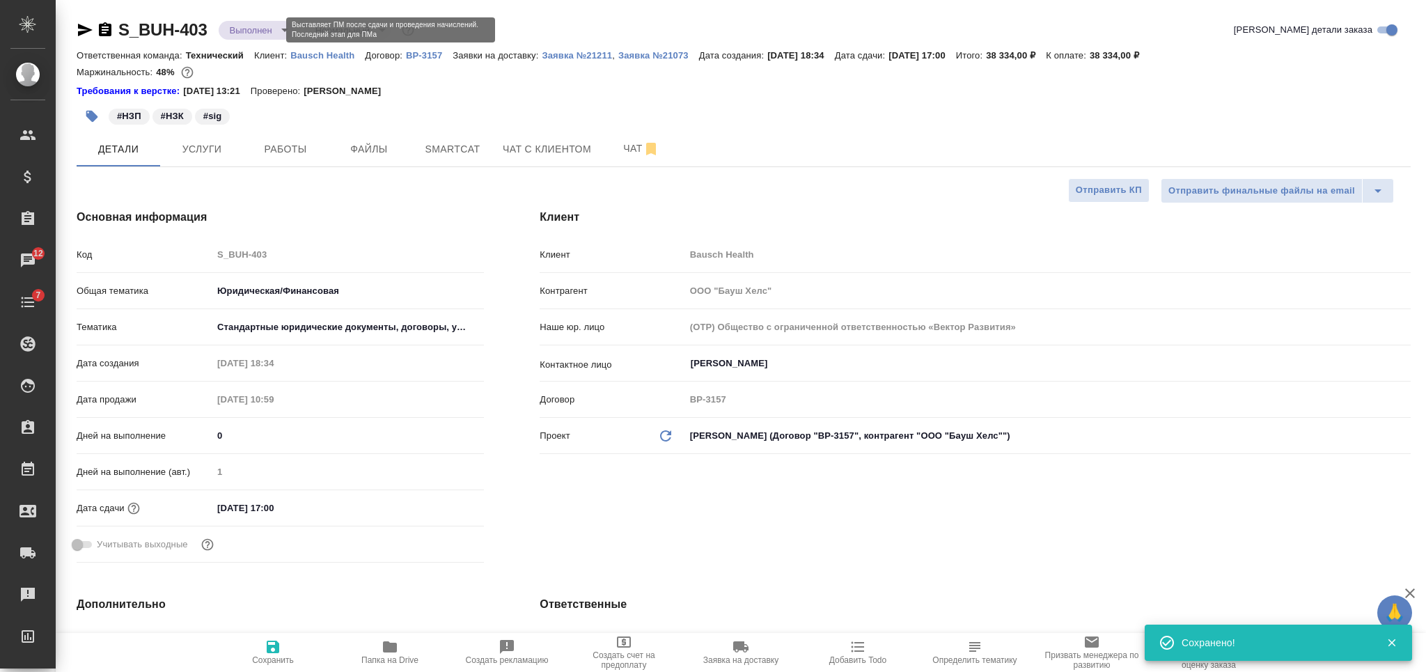
type textarea "x"
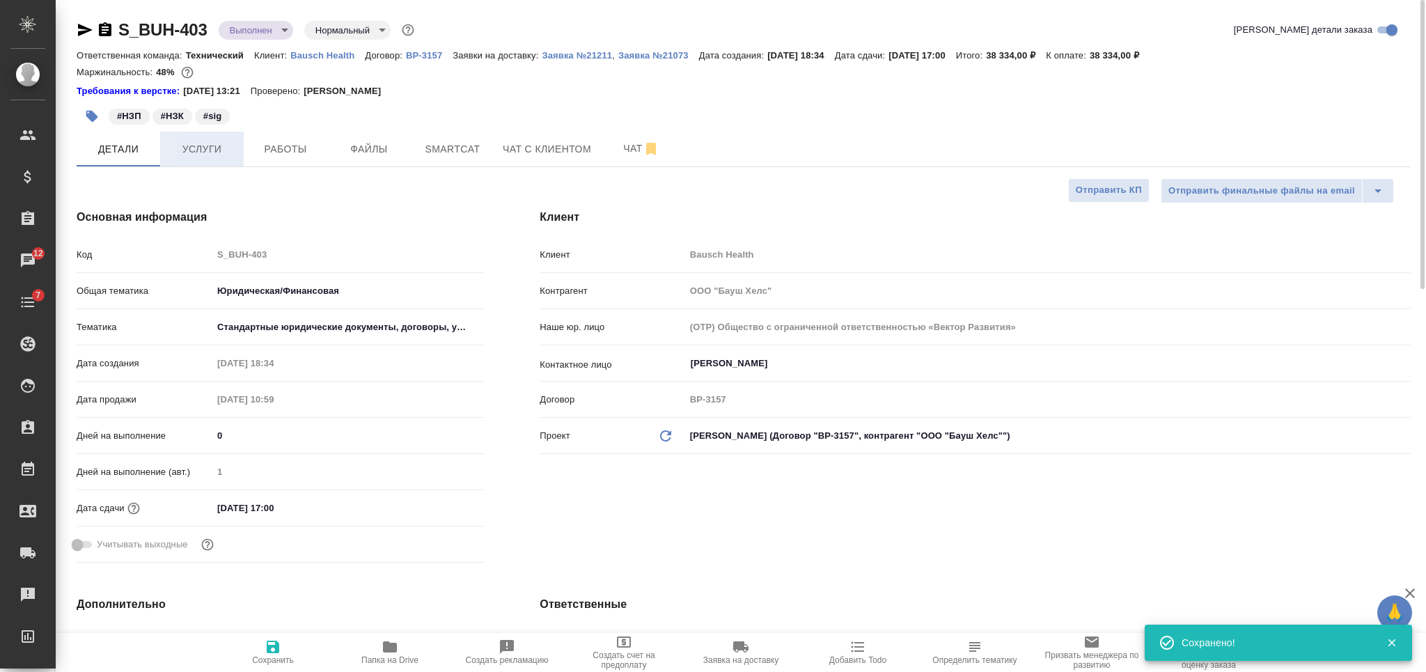
click at [217, 164] on button "Услуги" at bounding box center [202, 149] width 84 height 35
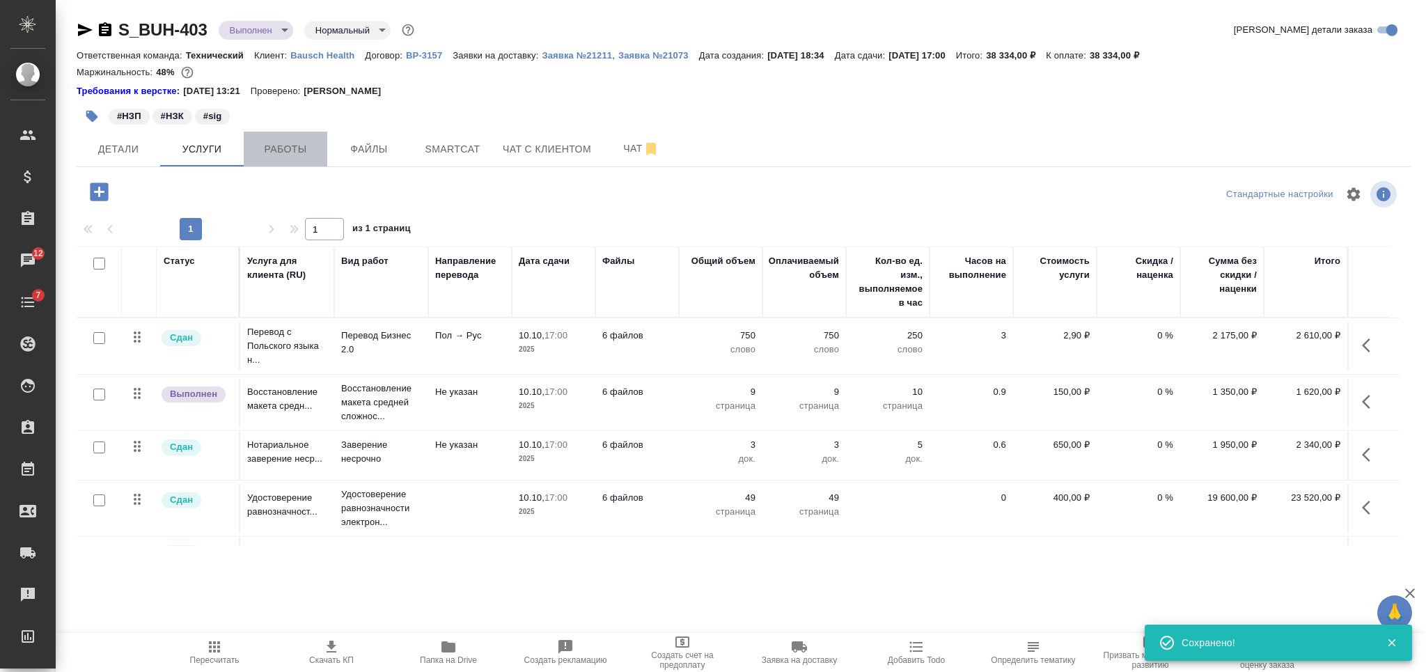
click at [306, 145] on span "Работы" at bounding box center [285, 149] width 67 height 17
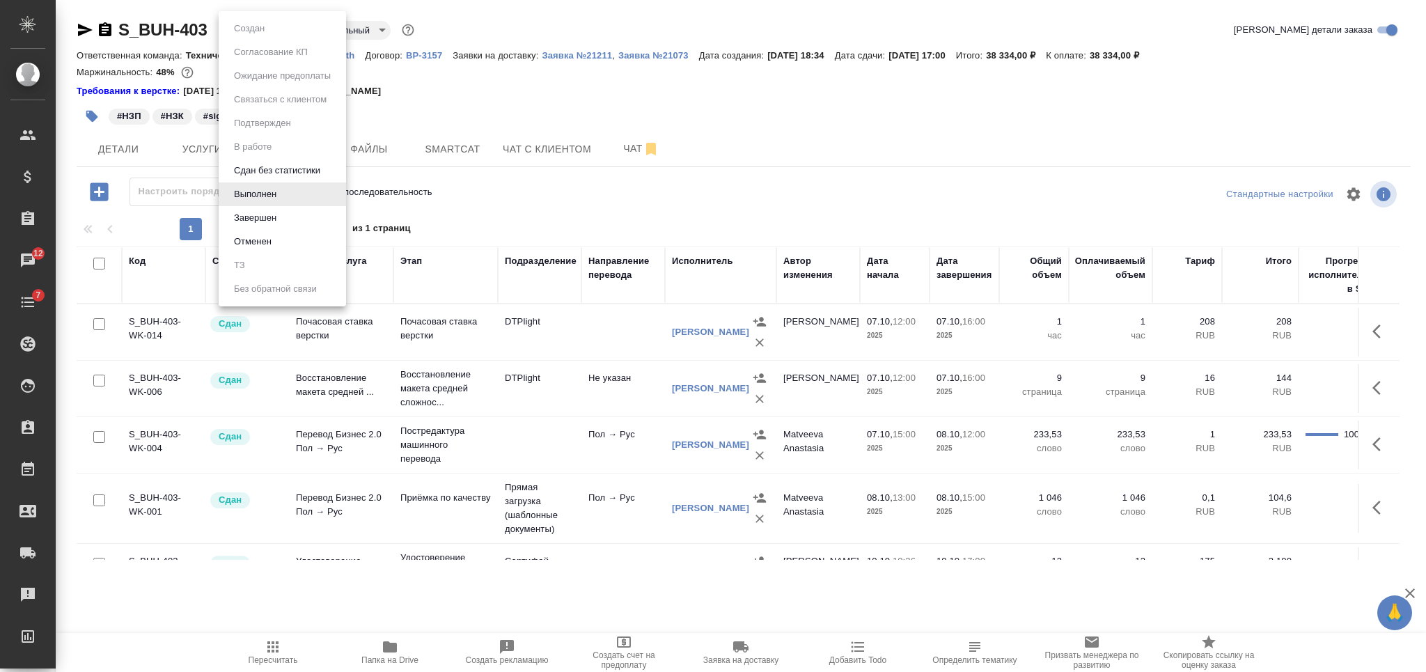
click at [263, 38] on body "🙏 .cls-1 fill:#fff; AWATERA Nikiforova Valeria Клиенты Спецификации Заказы 12 Ч…" at bounding box center [713, 336] width 1426 height 672
click at [277, 214] on button "Завершен" at bounding box center [255, 217] width 51 height 15
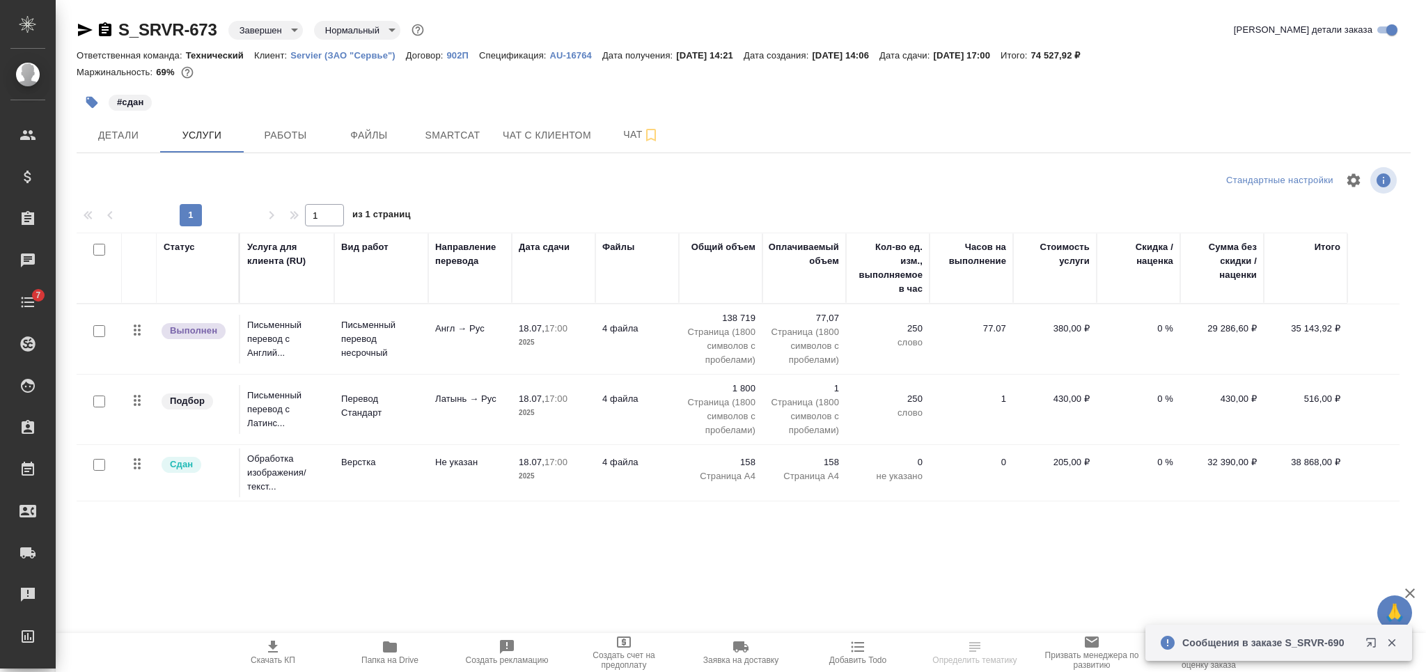
click at [559, 54] on p "AU-16764" at bounding box center [576, 55] width 52 height 10
click at [335, 51] on p "Servier (ЗАО "Сервье")" at bounding box center [348, 55] width 116 height 10
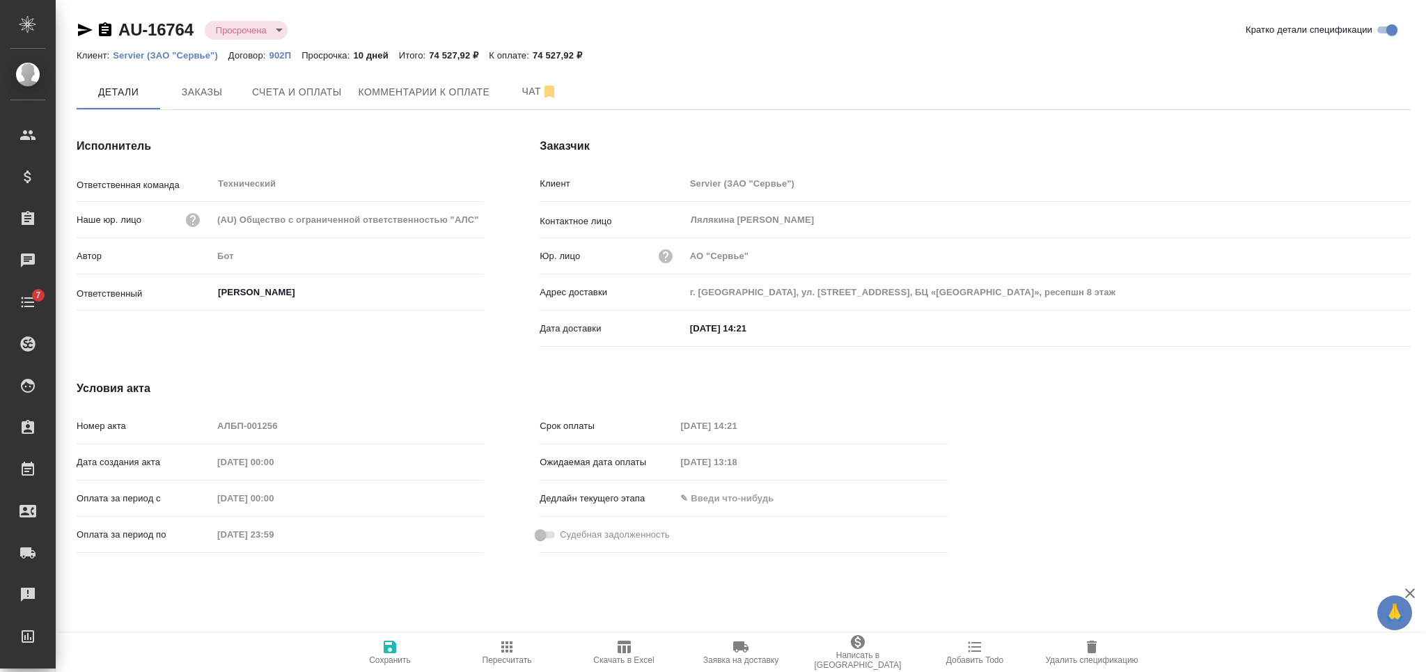
click at [82, 32] on icon "button" at bounding box center [85, 30] width 15 height 13
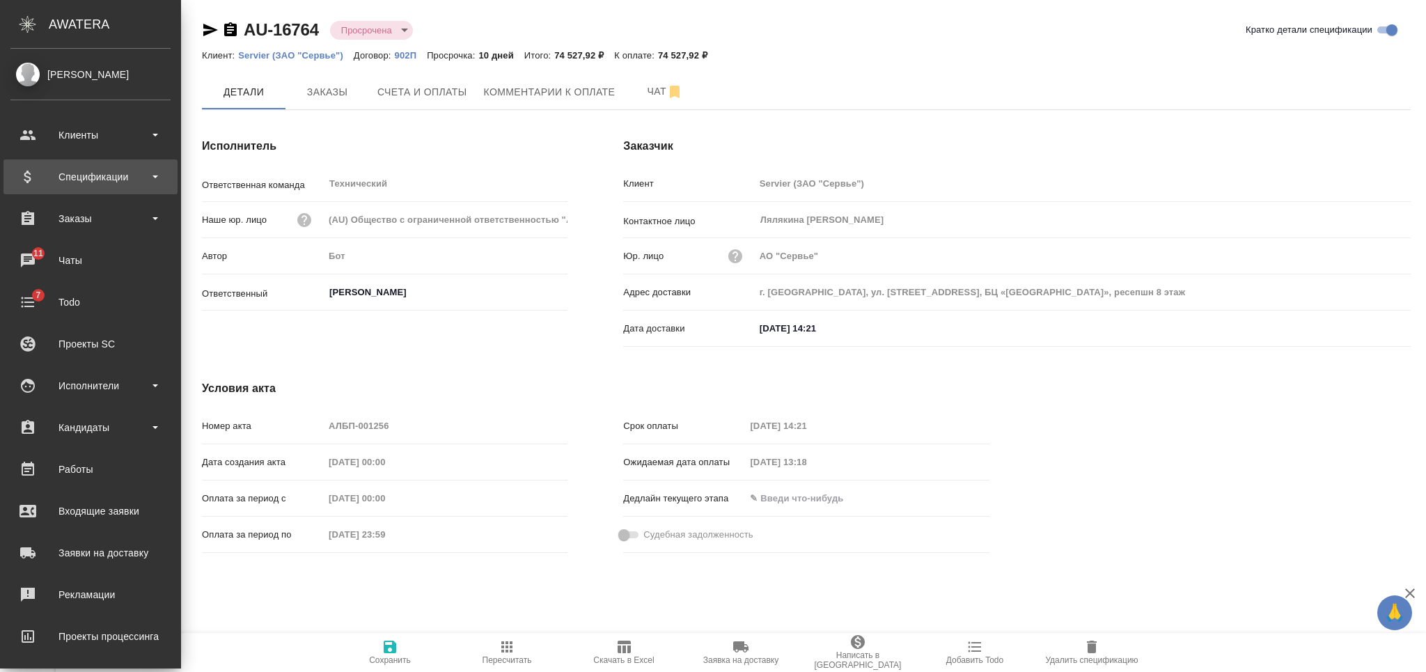
click at [107, 177] on div "Спецификации" at bounding box center [90, 176] width 160 height 21
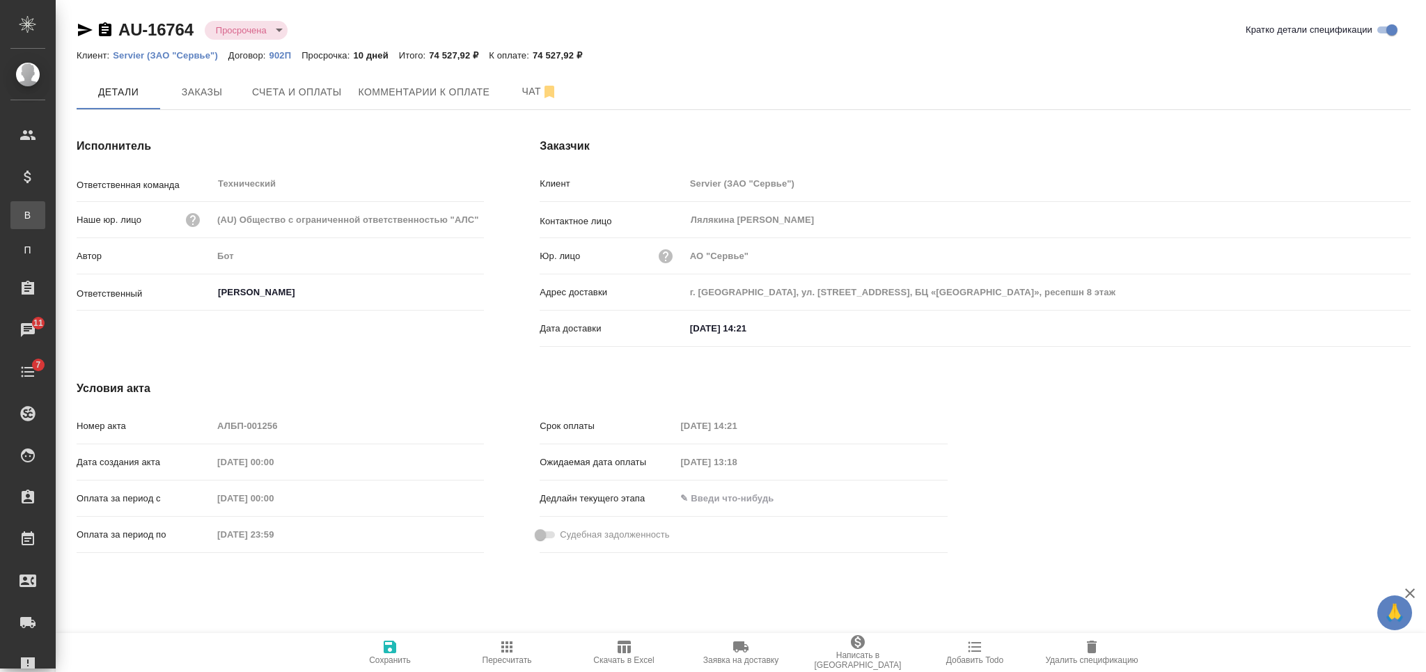
click at [21, 214] on div "Все спецификации" at bounding box center [10, 215] width 21 height 14
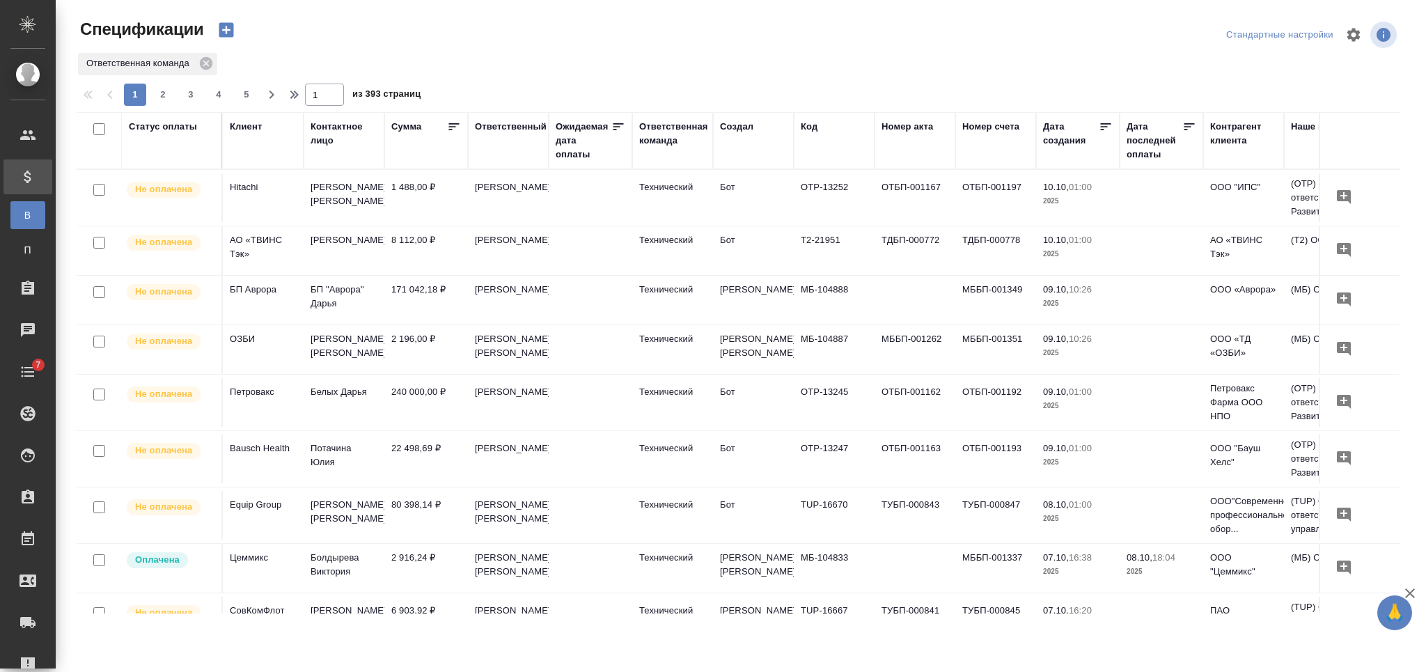
click at [242, 121] on div "Клиент" at bounding box center [246, 127] width 32 height 14
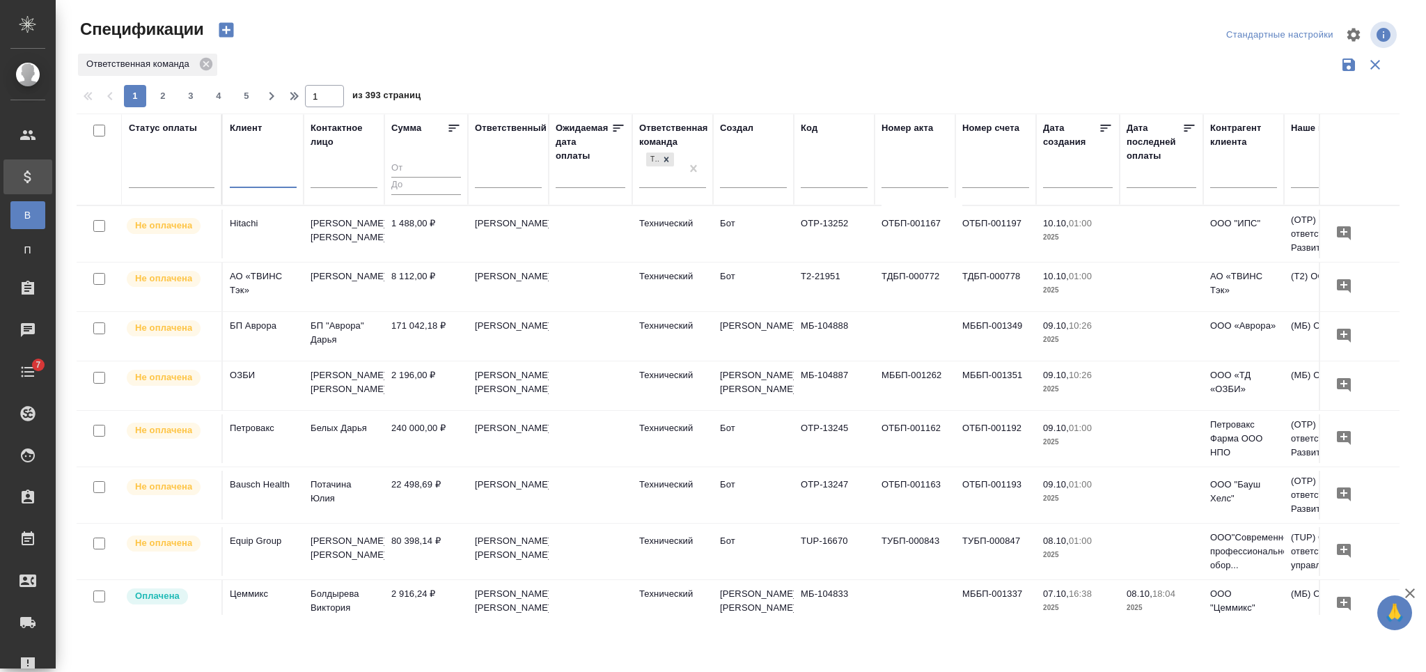
click at [251, 173] on input "text" at bounding box center [263, 178] width 67 height 17
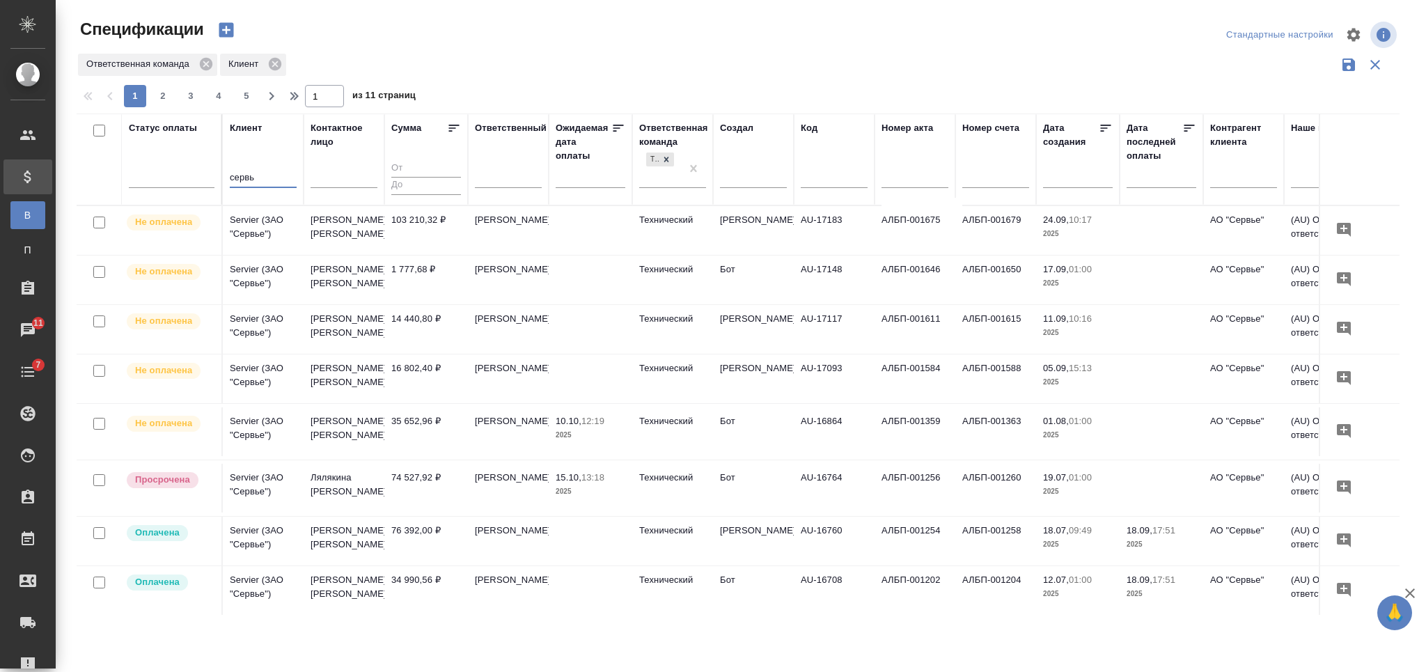
type input "сервь"
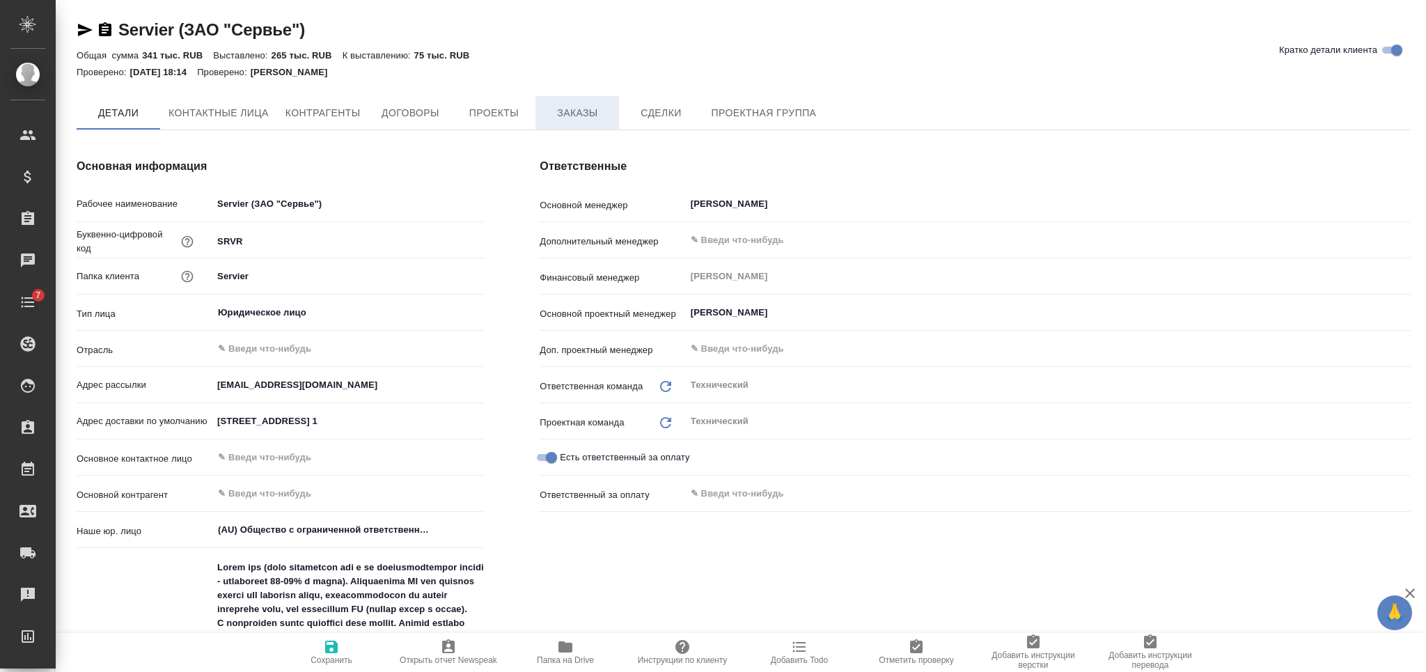
type textarea "x"
click at [558, 113] on span "Заказы" at bounding box center [577, 112] width 67 height 17
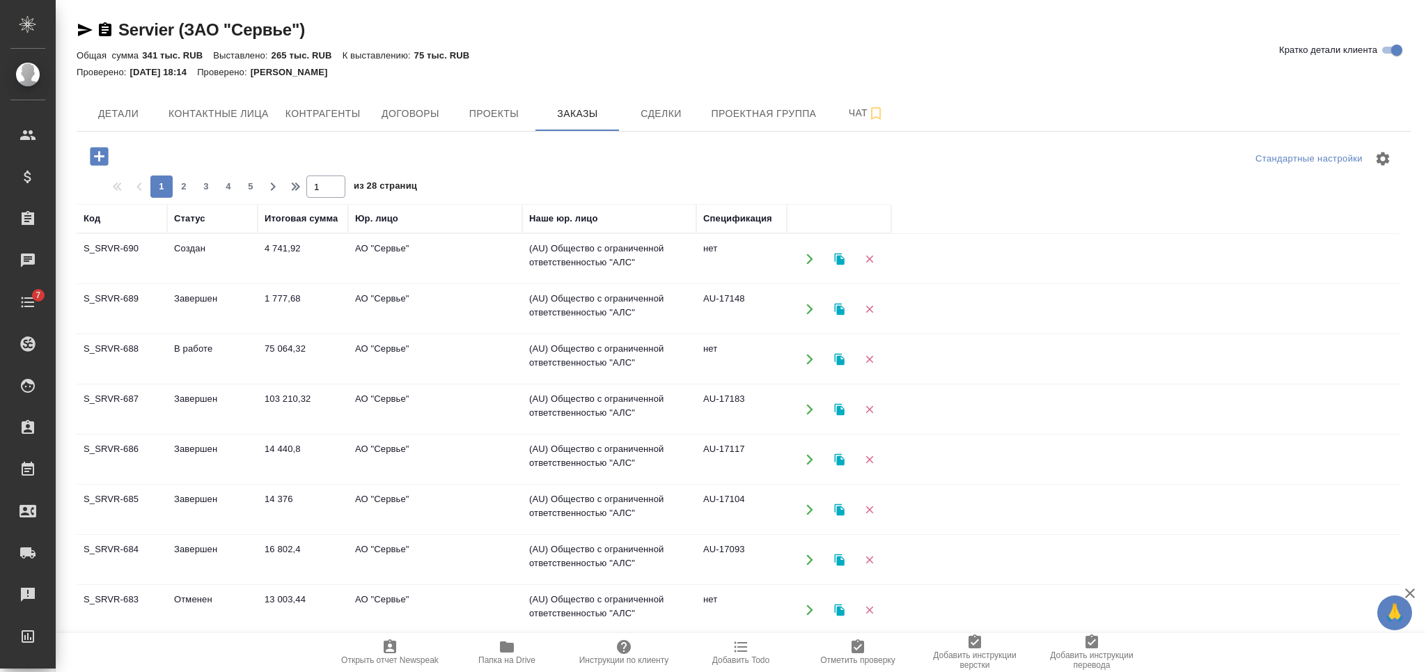
click at [291, 509] on td "14 376" at bounding box center [303, 509] width 91 height 49
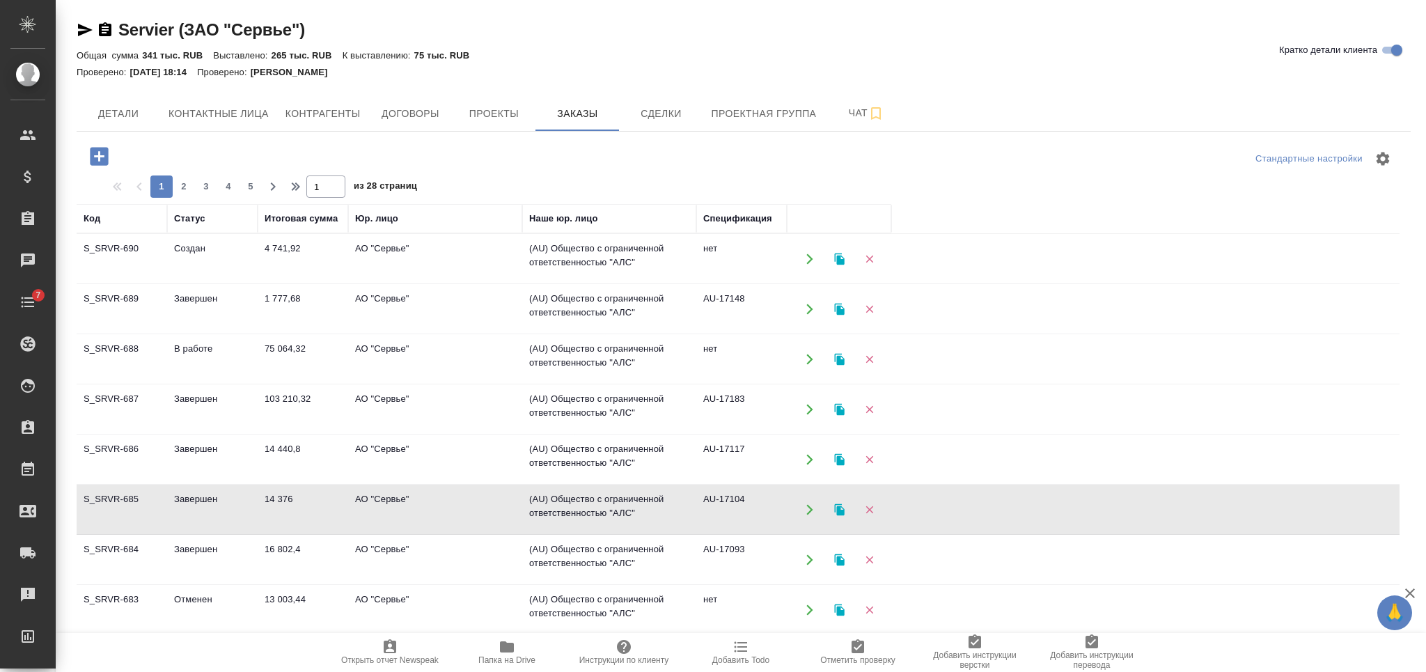
click at [295, 510] on td "14 376" at bounding box center [303, 509] width 91 height 49
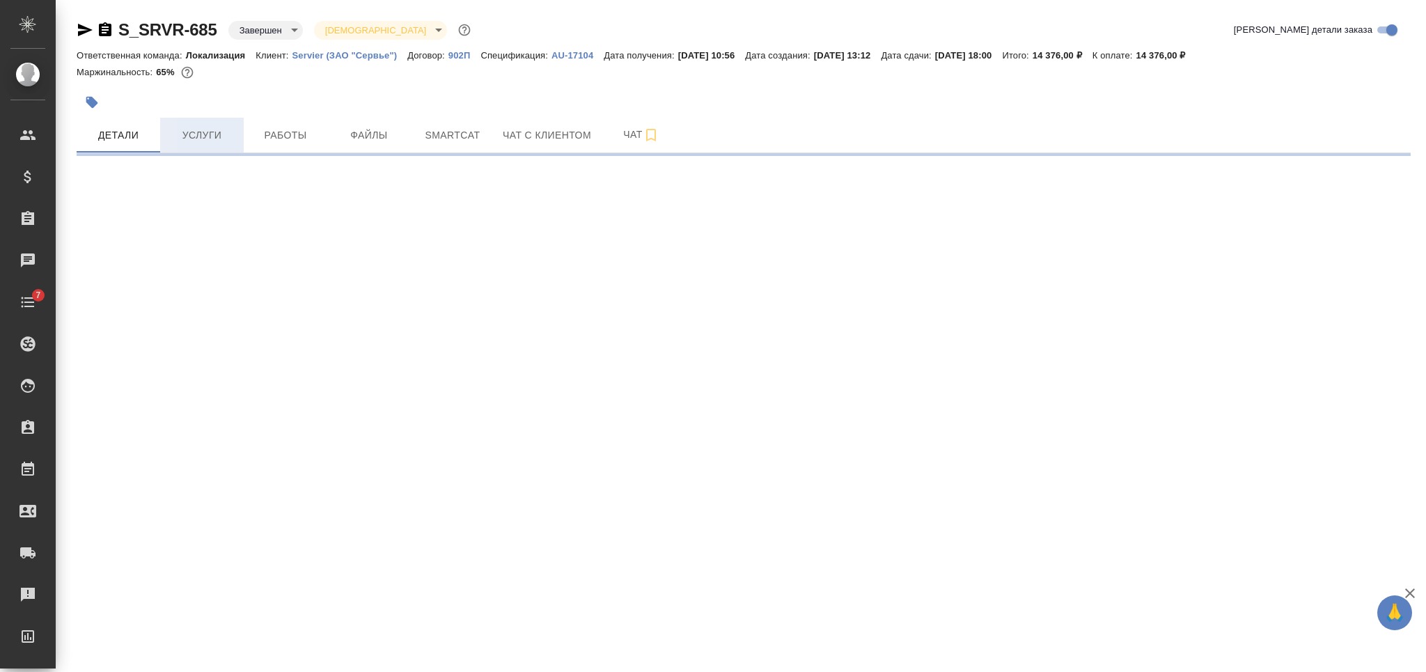
select select "RU"
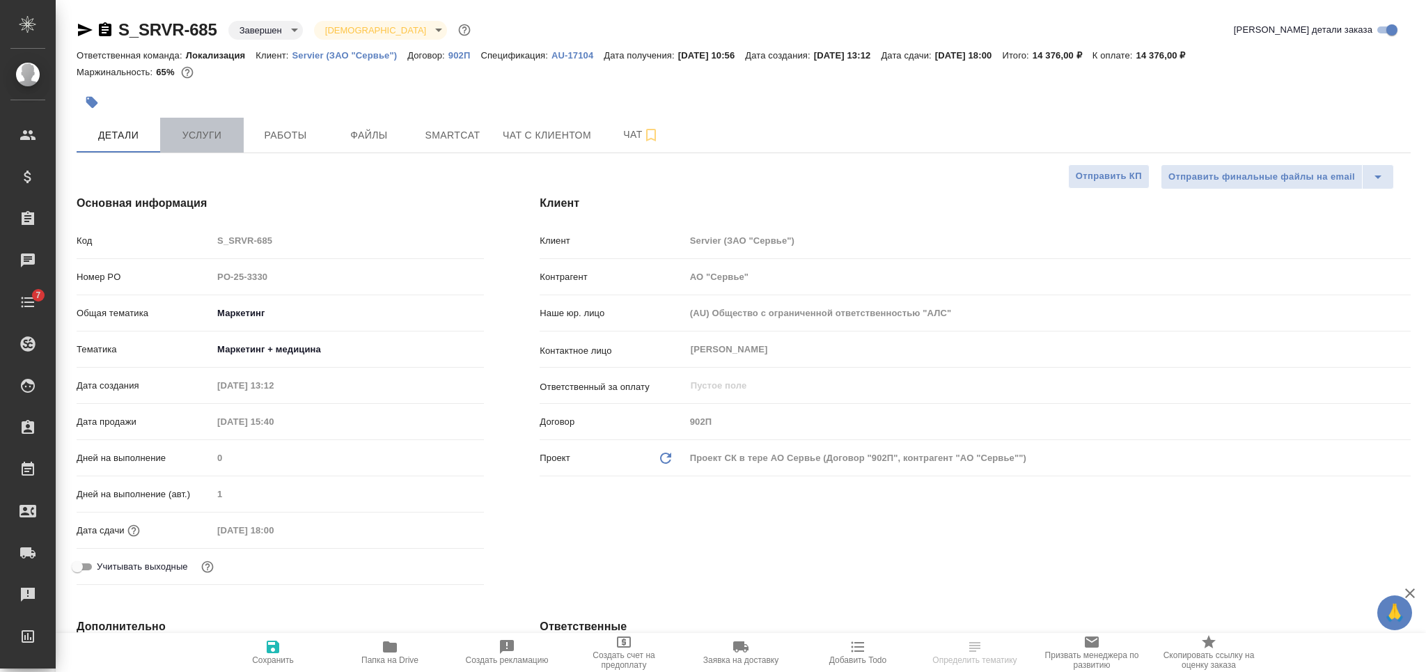
click at [204, 136] on span "Услуги" at bounding box center [202, 135] width 67 height 17
type textarea "x"
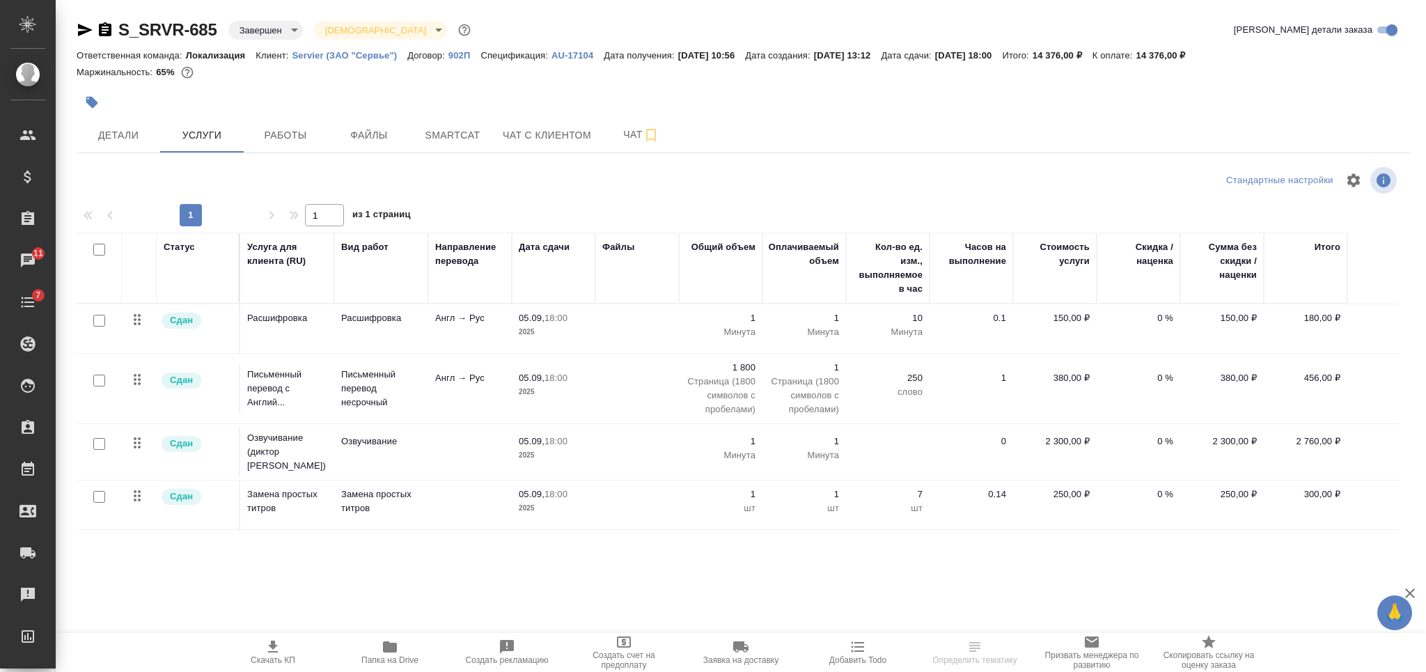
click at [260, 643] on span "Скачать КП" at bounding box center [273, 652] width 100 height 26
click at [99, 31] on icon "button" at bounding box center [105, 29] width 13 height 14
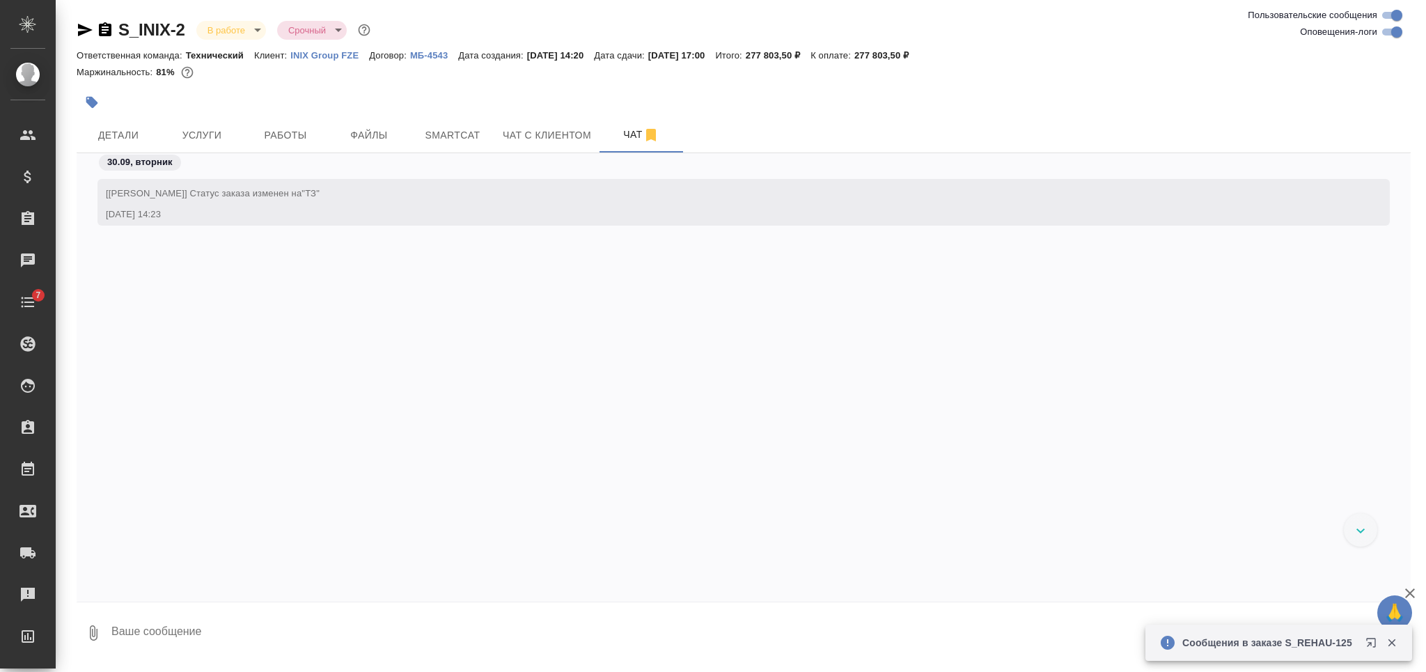
scroll to position [17207, 0]
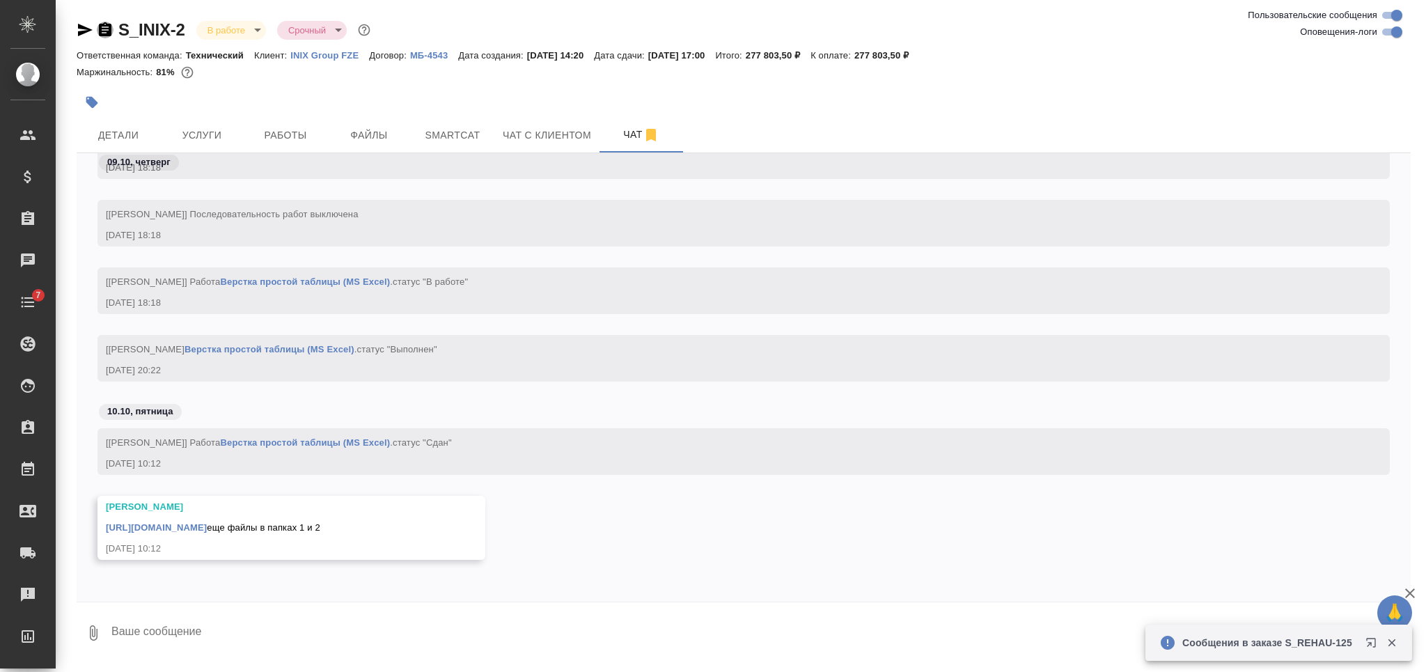
click at [100, 35] on icon "button" at bounding box center [105, 29] width 13 height 14
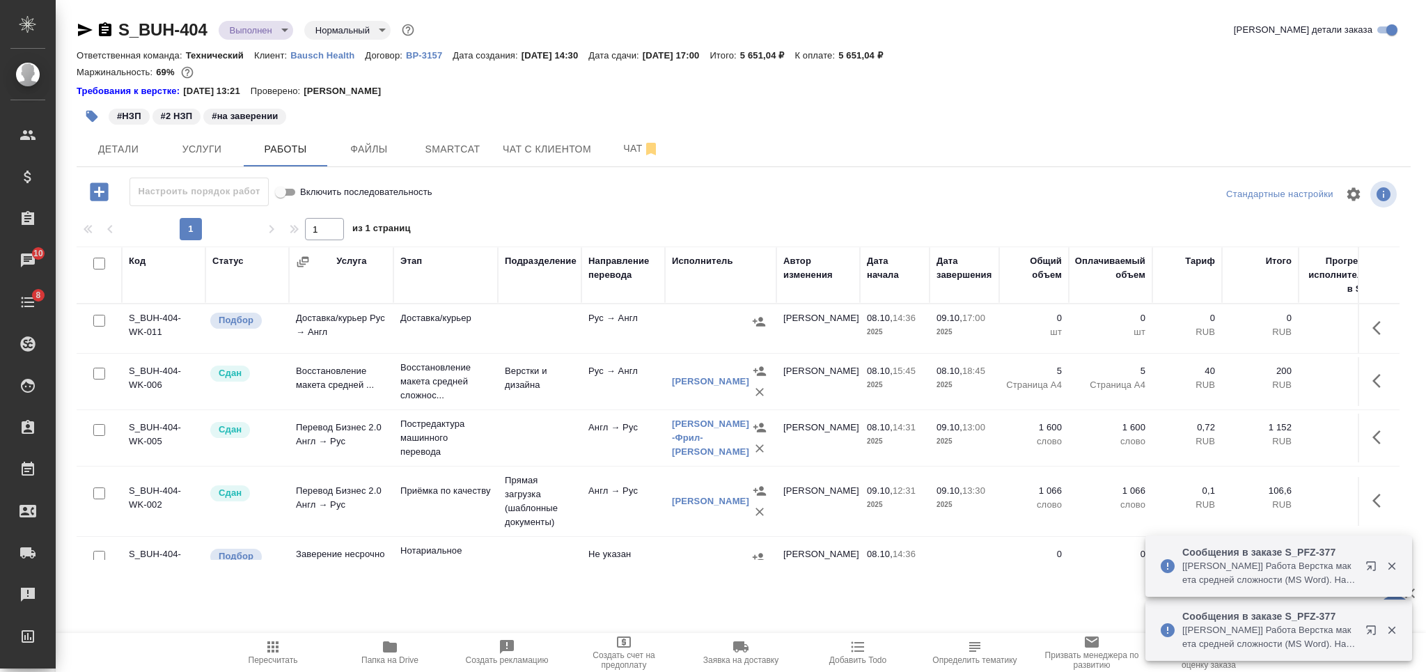
scroll to position [47, 0]
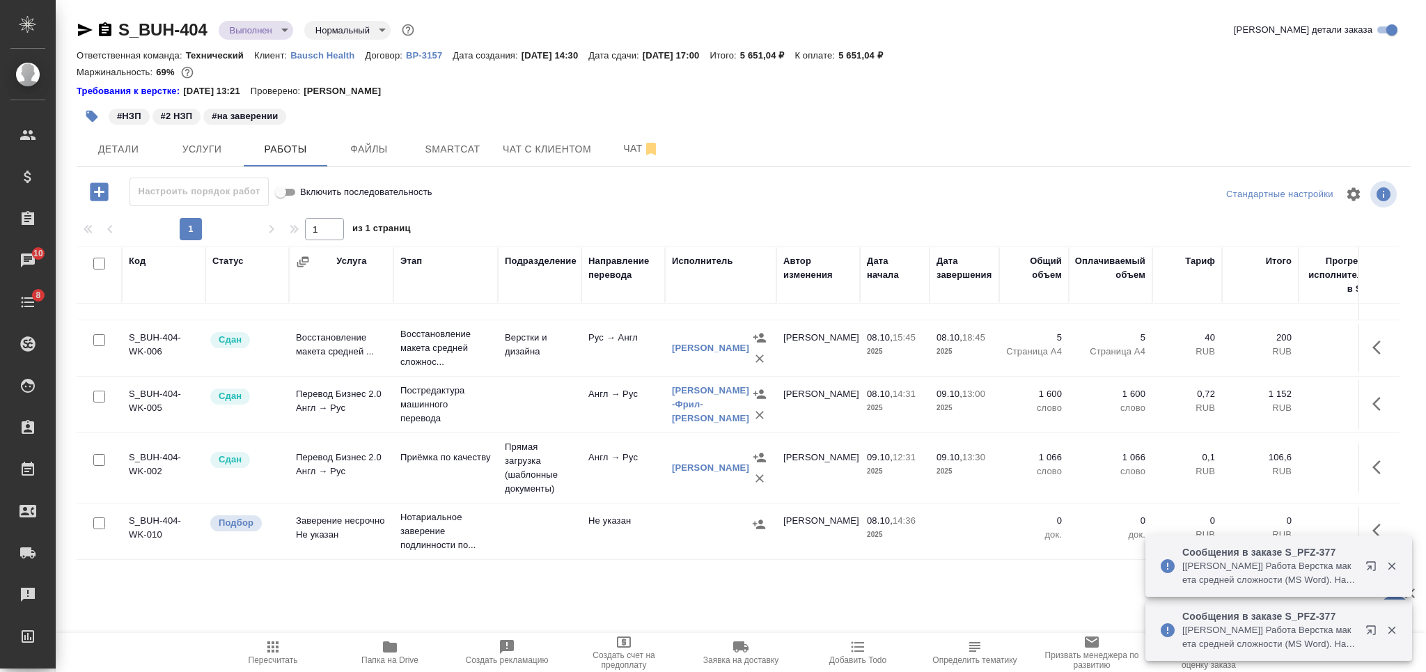
click at [331, 58] on p "Bausch Health" at bounding box center [327, 55] width 75 height 10
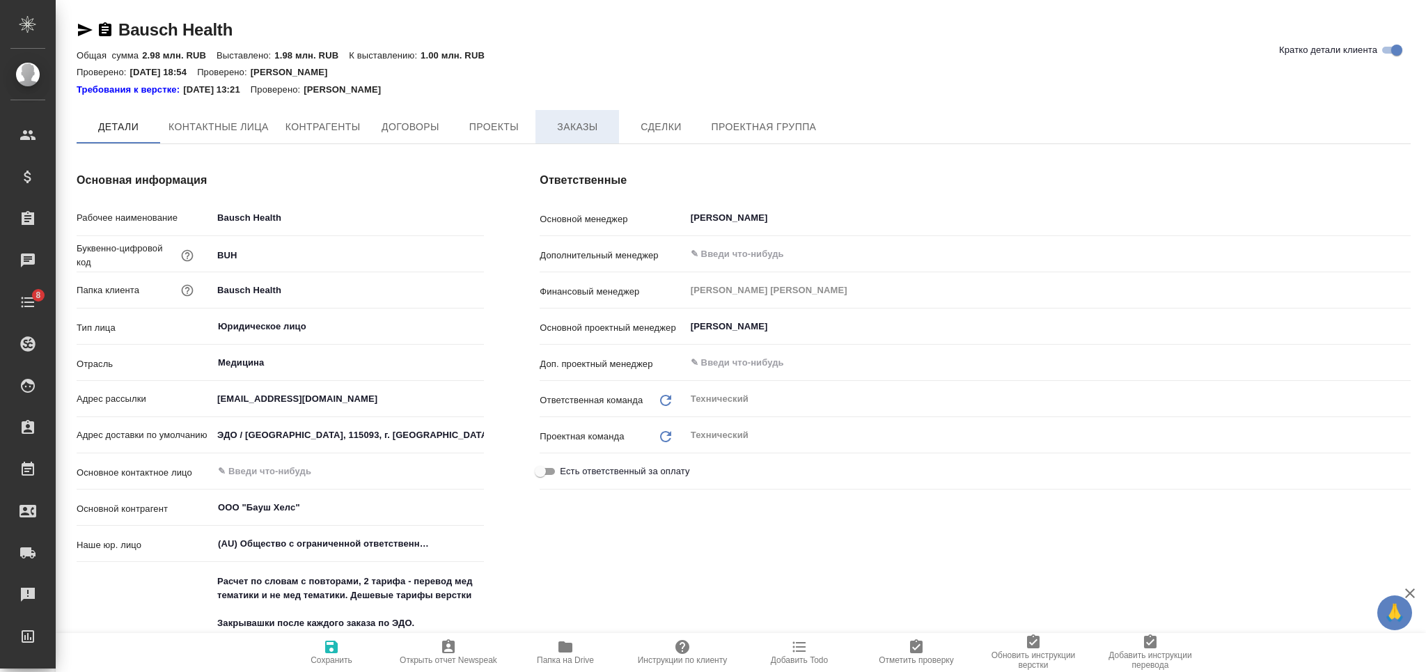
type textarea "x"
click at [574, 129] on span "Заказы" at bounding box center [577, 127] width 67 height 17
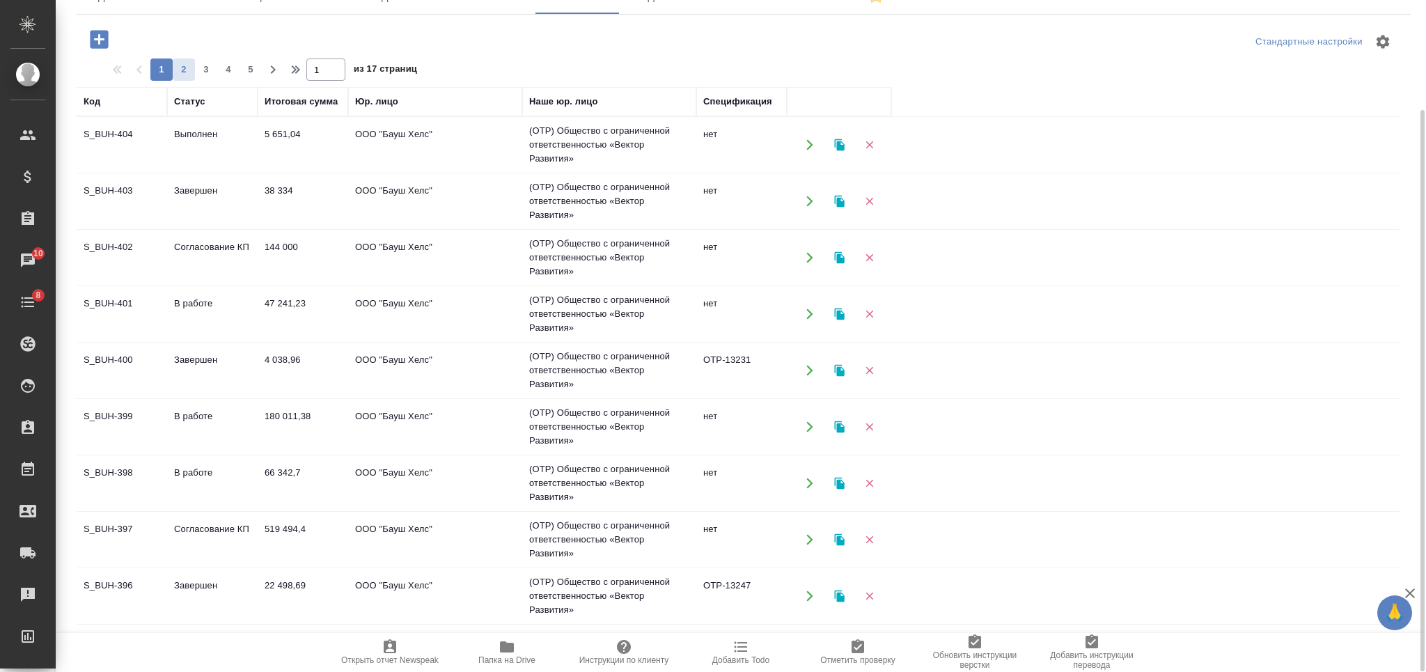
click at [184, 70] on span "2" at bounding box center [184, 70] width 22 height 14
click at [203, 70] on span "3" at bounding box center [206, 70] width 22 height 14
click at [227, 70] on span "4" at bounding box center [228, 70] width 22 height 14
click at [243, 68] on span "6" at bounding box center [251, 70] width 22 height 14
click at [227, 63] on span "7" at bounding box center [228, 70] width 22 height 14
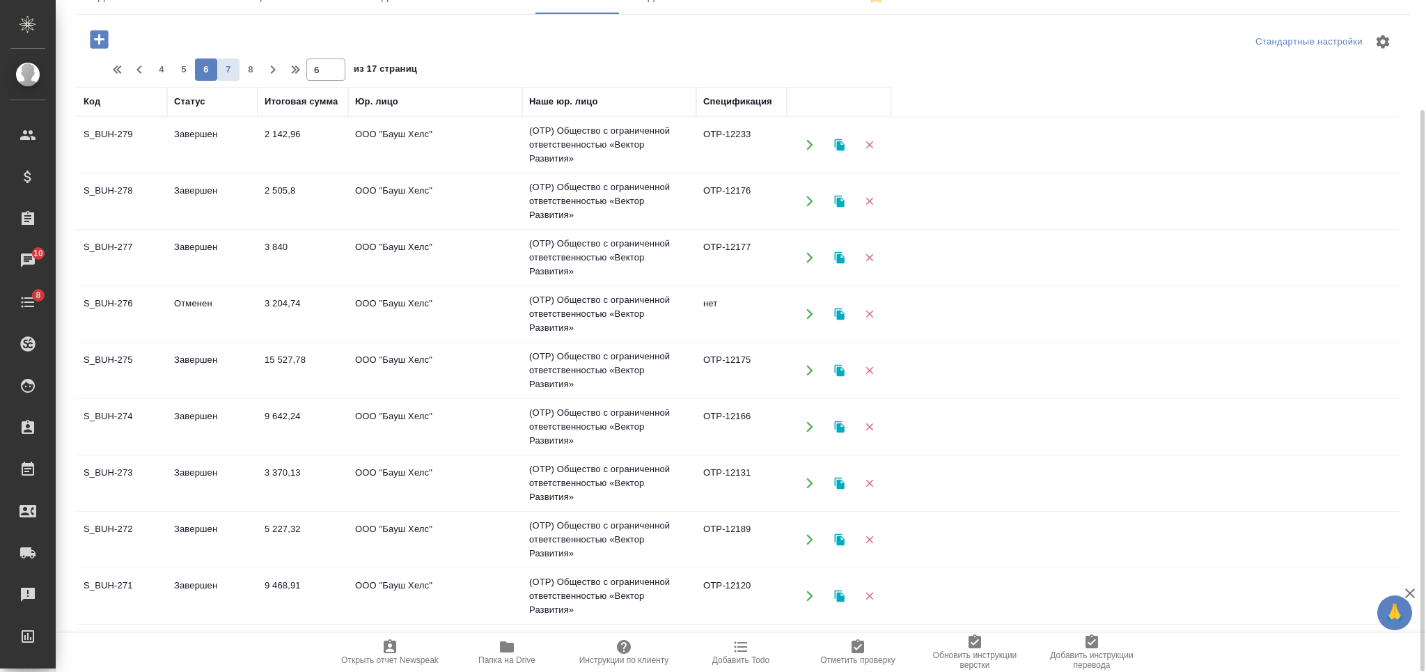
type input "7"
click at [234, 189] on td "Завершен" at bounding box center [212, 201] width 91 height 49
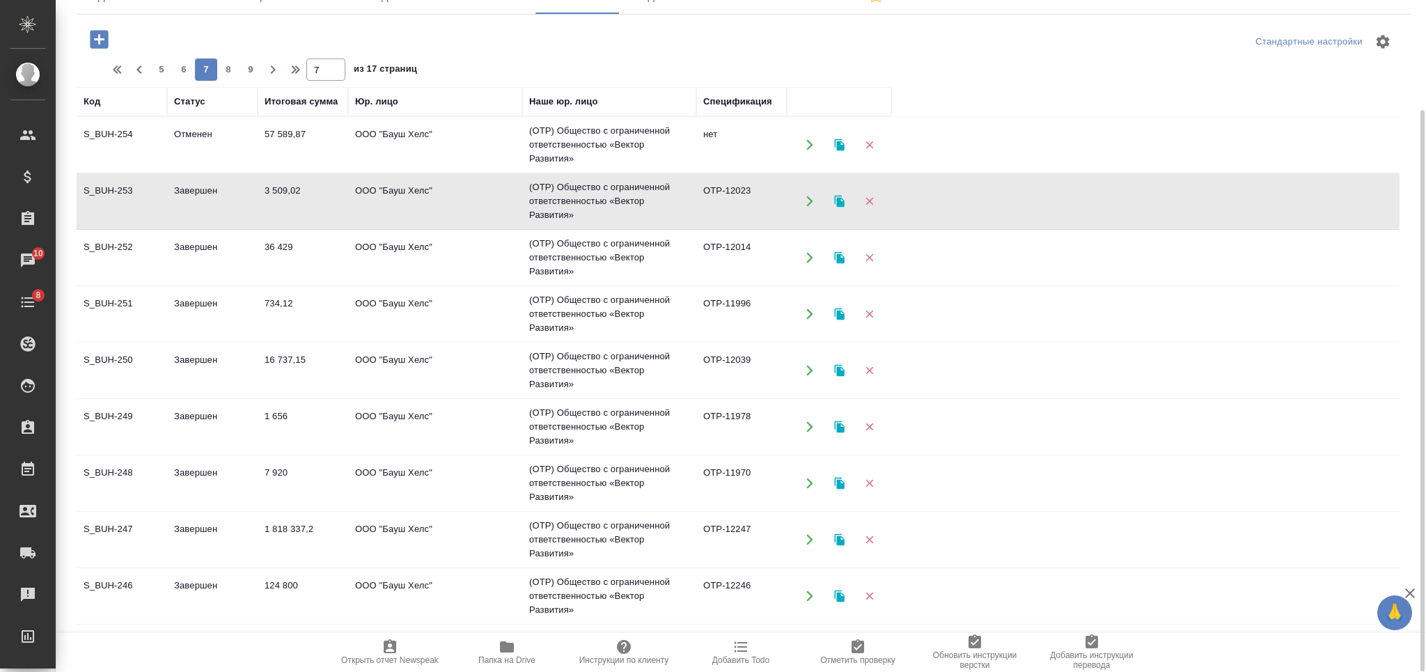
click at [234, 189] on td "Завершен" at bounding box center [212, 201] width 91 height 49
click at [101, 45] on icon "button" at bounding box center [99, 39] width 18 height 18
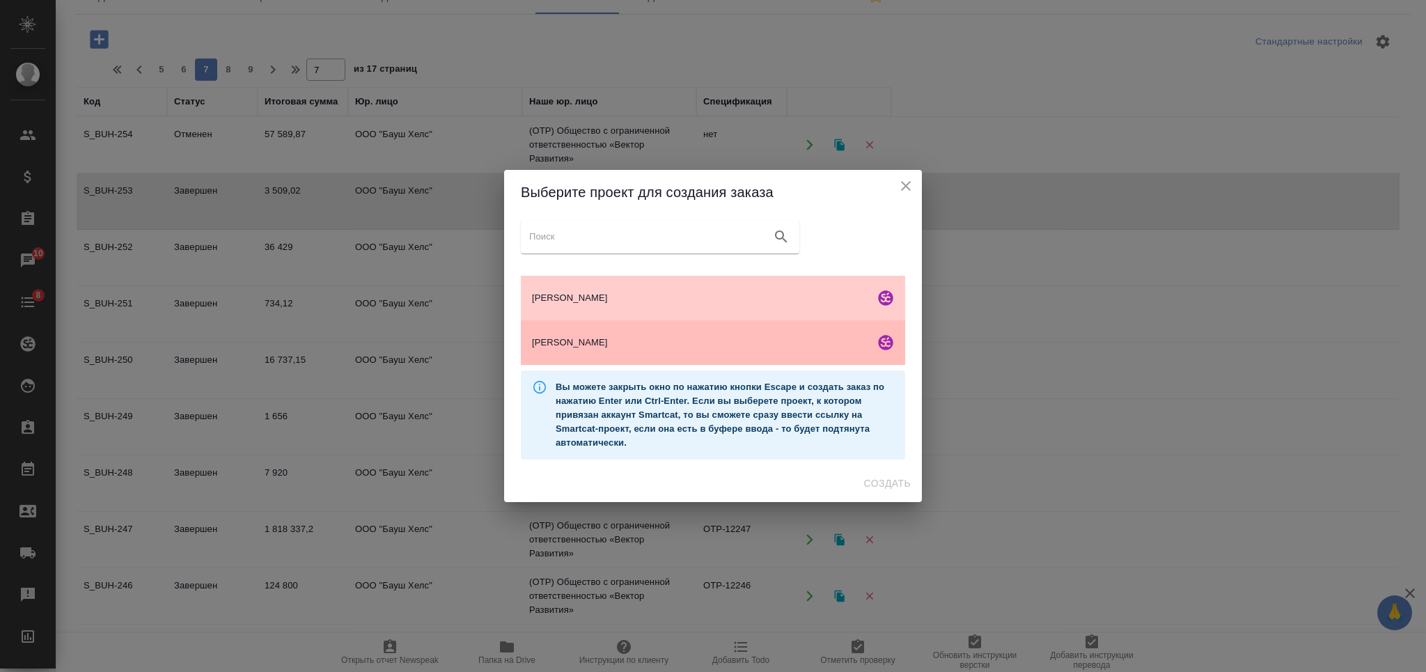
click at [764, 343] on span "[PERSON_NAME]" at bounding box center [700, 343] width 337 height 14
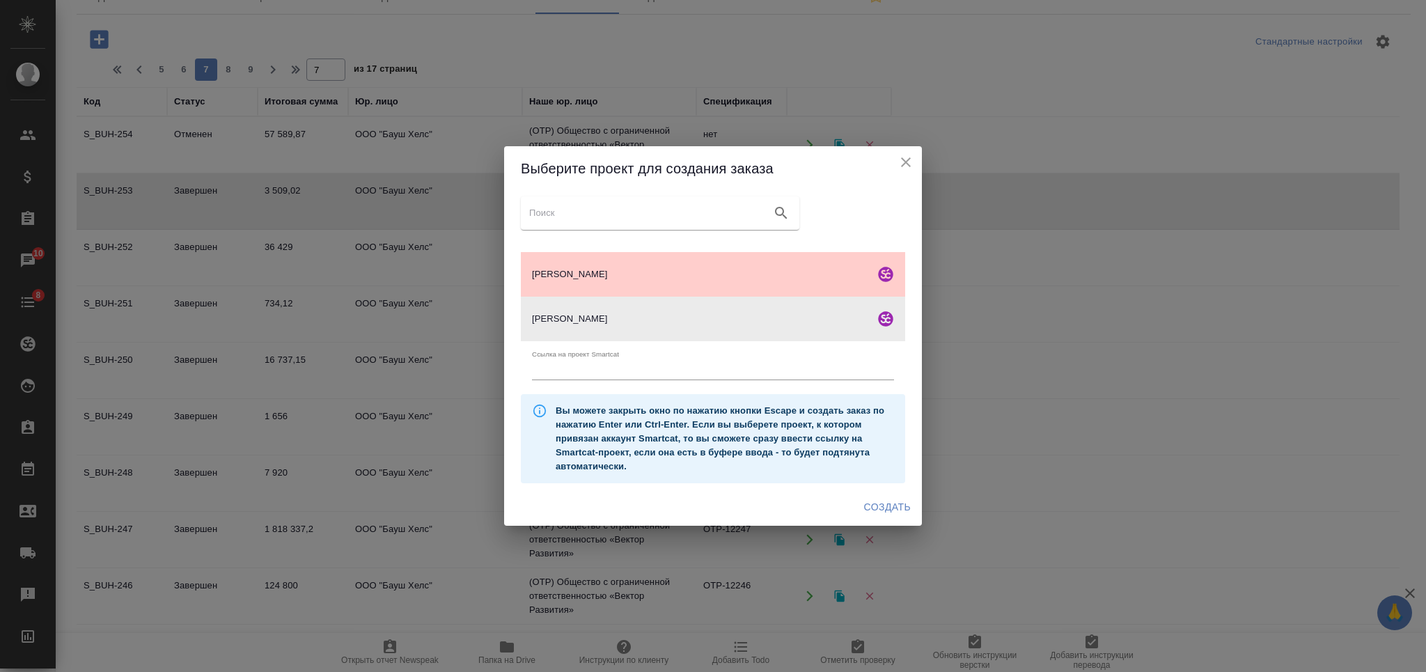
click at [885, 505] on span "Создать" at bounding box center [887, 507] width 47 height 17
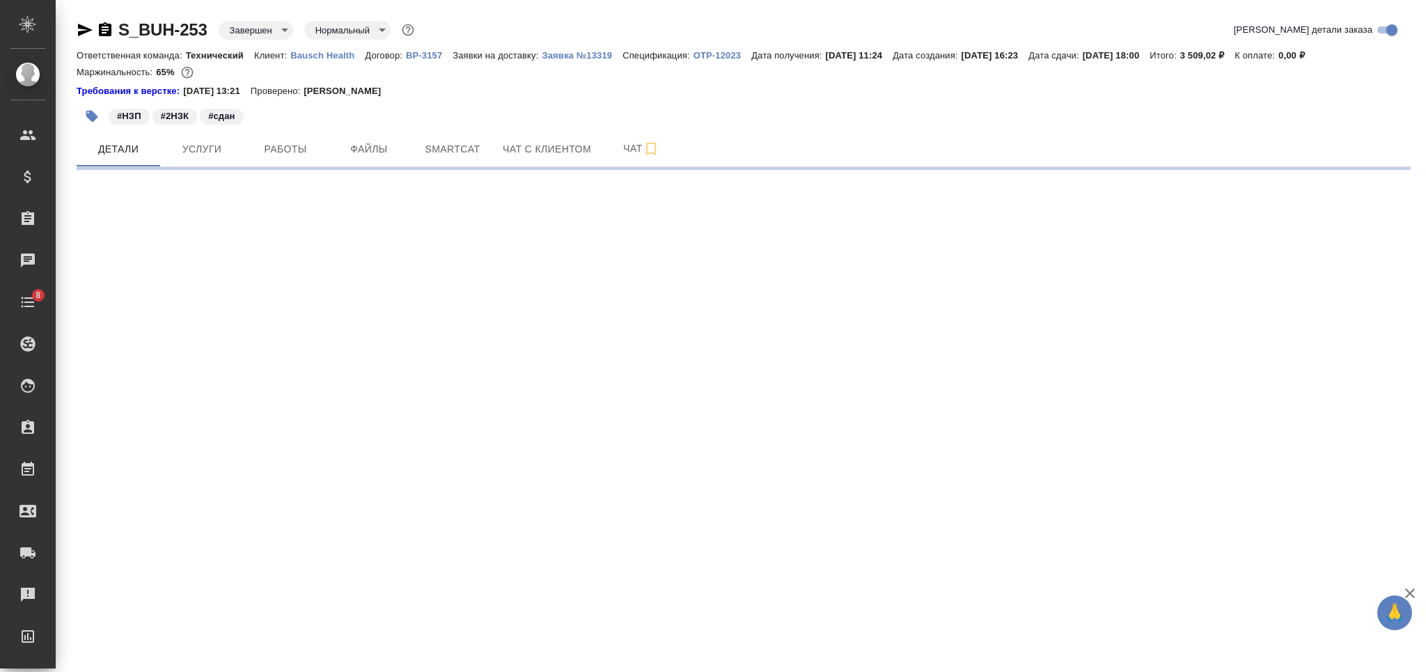
select select "RU"
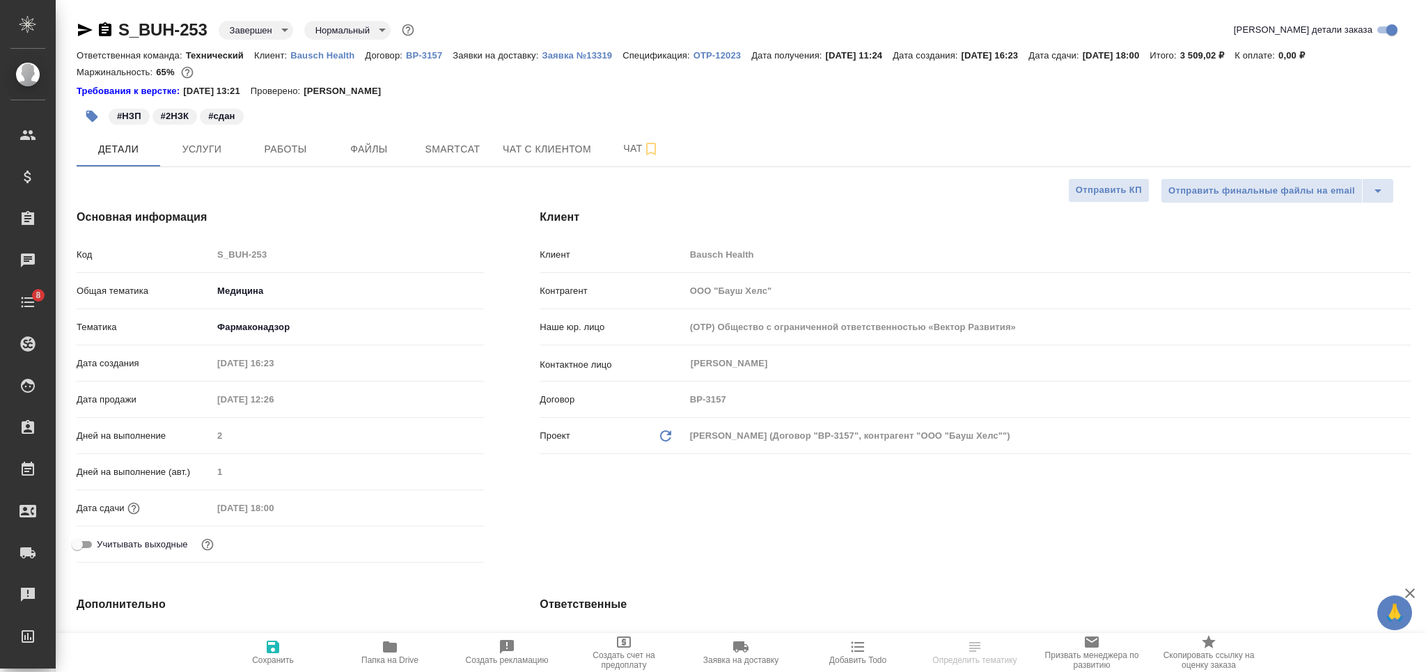
type textarea "x"
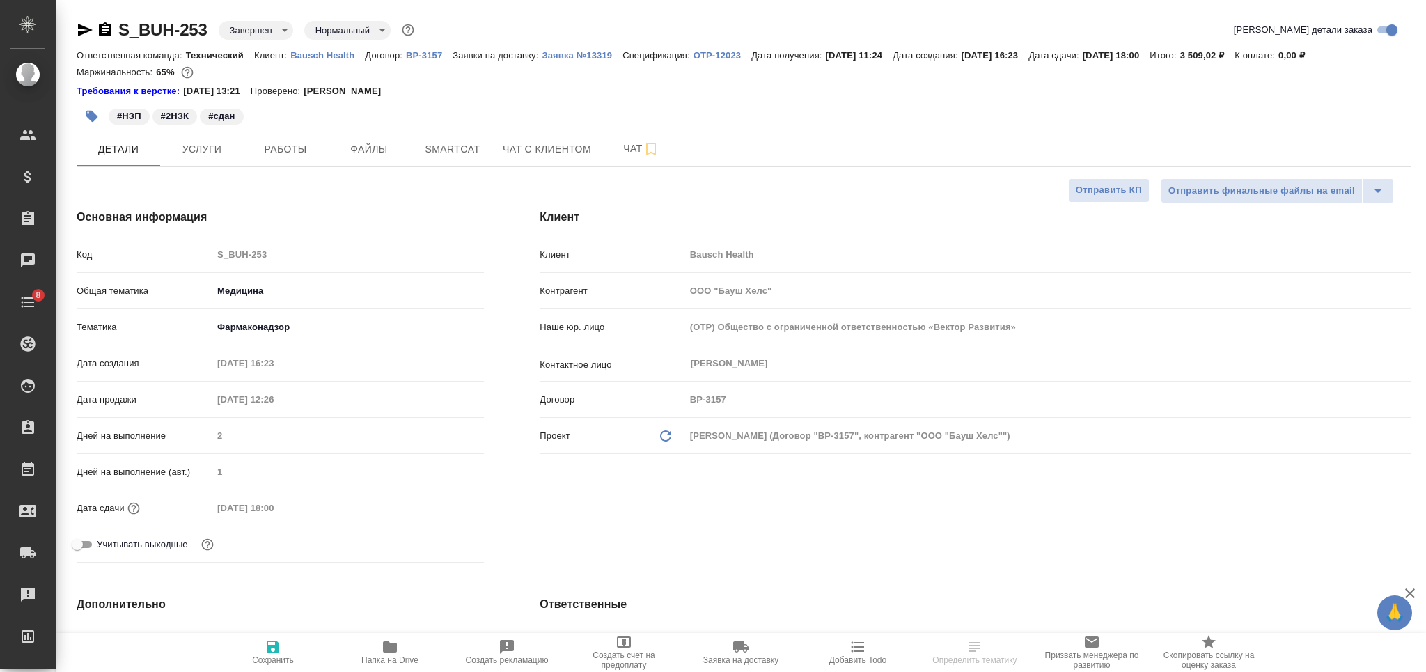
type textarea "x"
click at [311, 149] on span "Работы" at bounding box center [285, 149] width 67 height 17
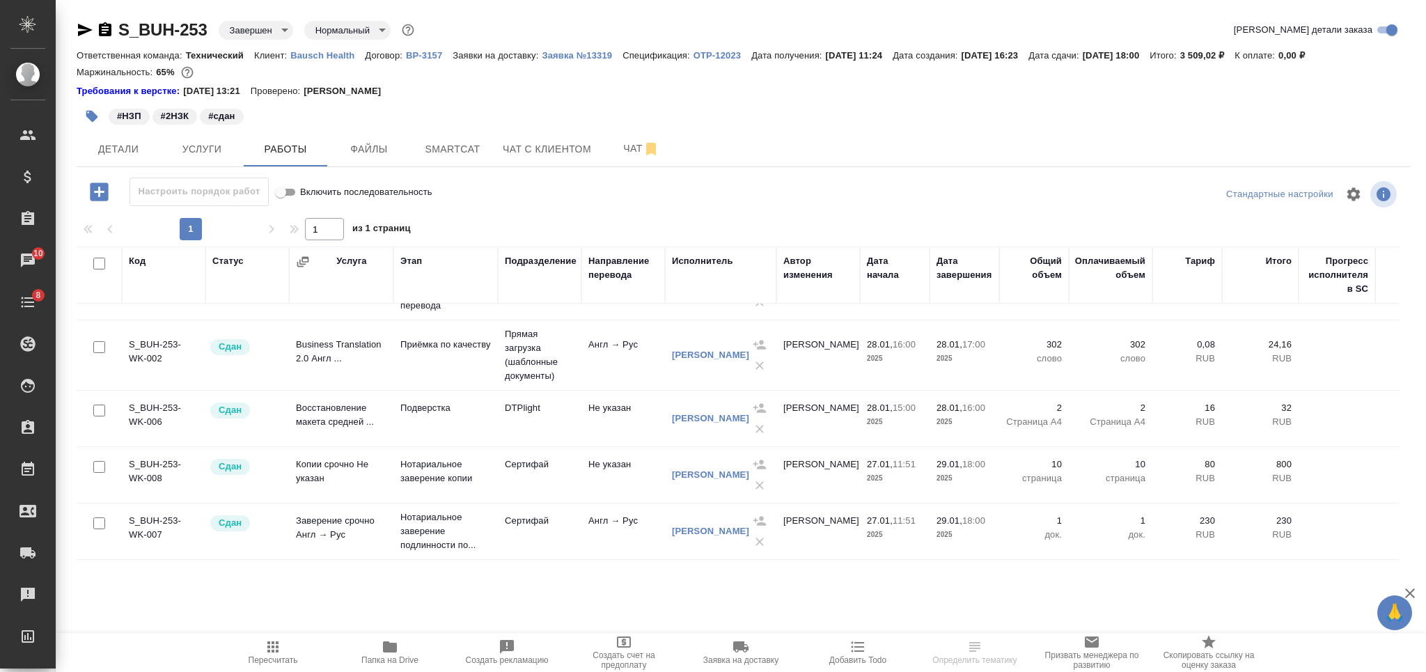
scroll to position [209, 0]
click at [397, 659] on span "Папка на Drive" at bounding box center [389, 660] width 57 height 10
click at [108, 26] on icon "button" at bounding box center [105, 29] width 13 height 14
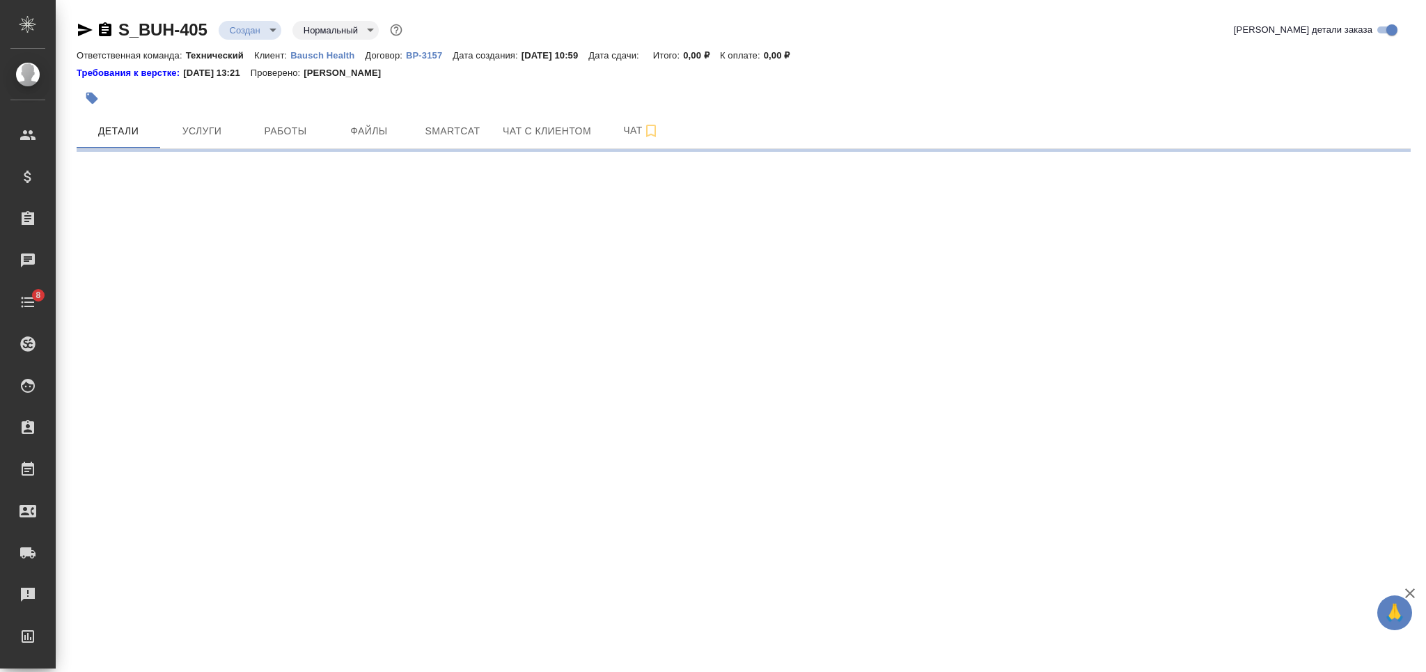
select select "RU"
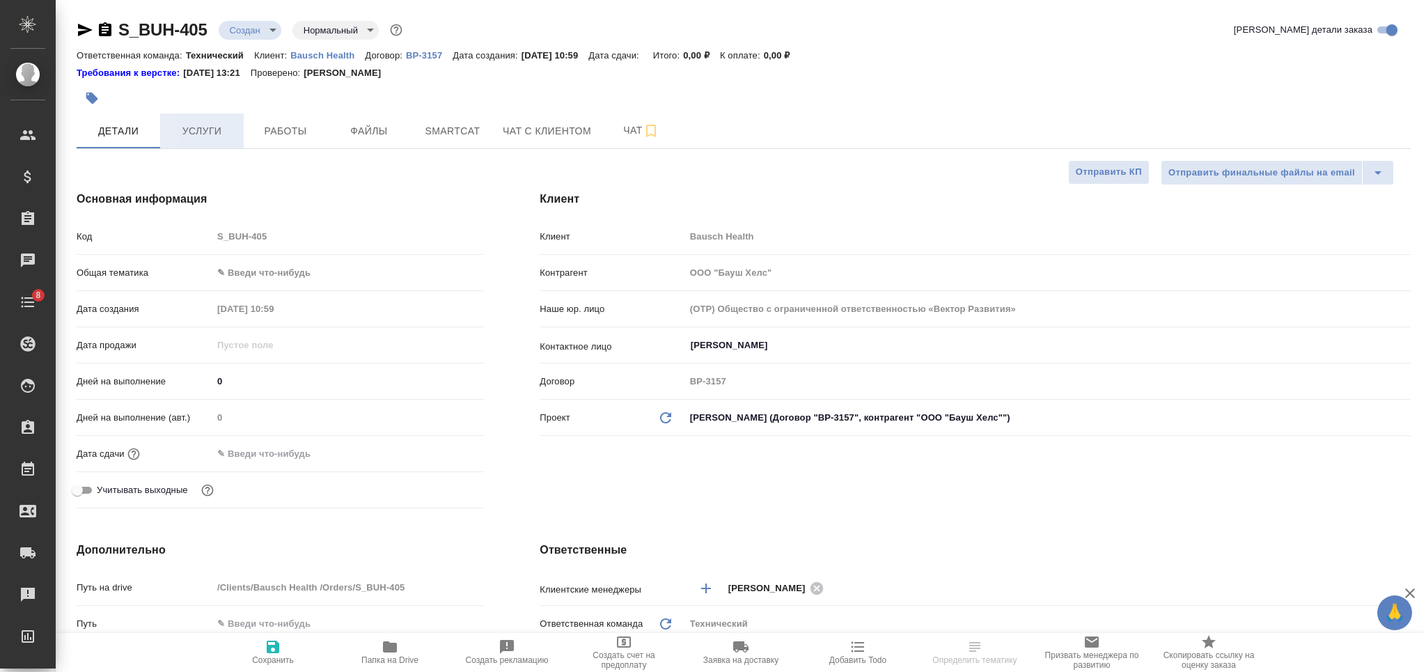
type textarea "x"
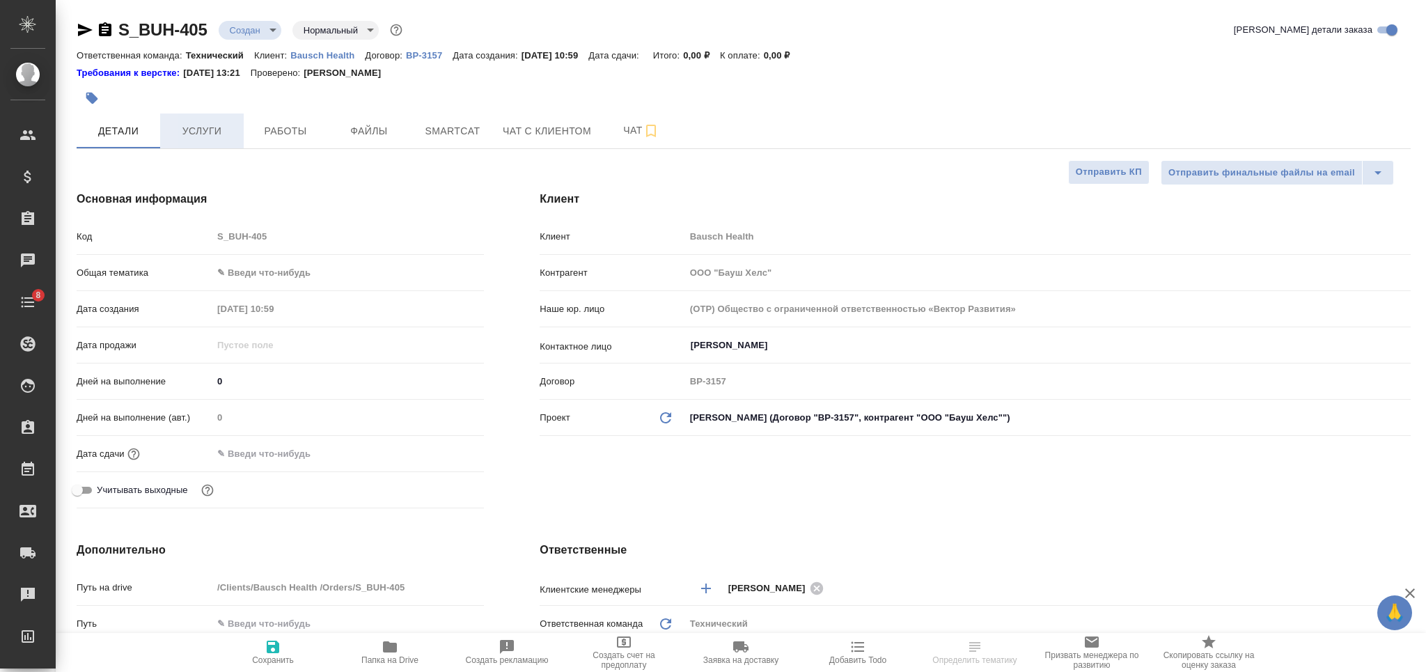
type textarea "x"
click at [216, 134] on span "Услуги" at bounding box center [202, 131] width 67 height 17
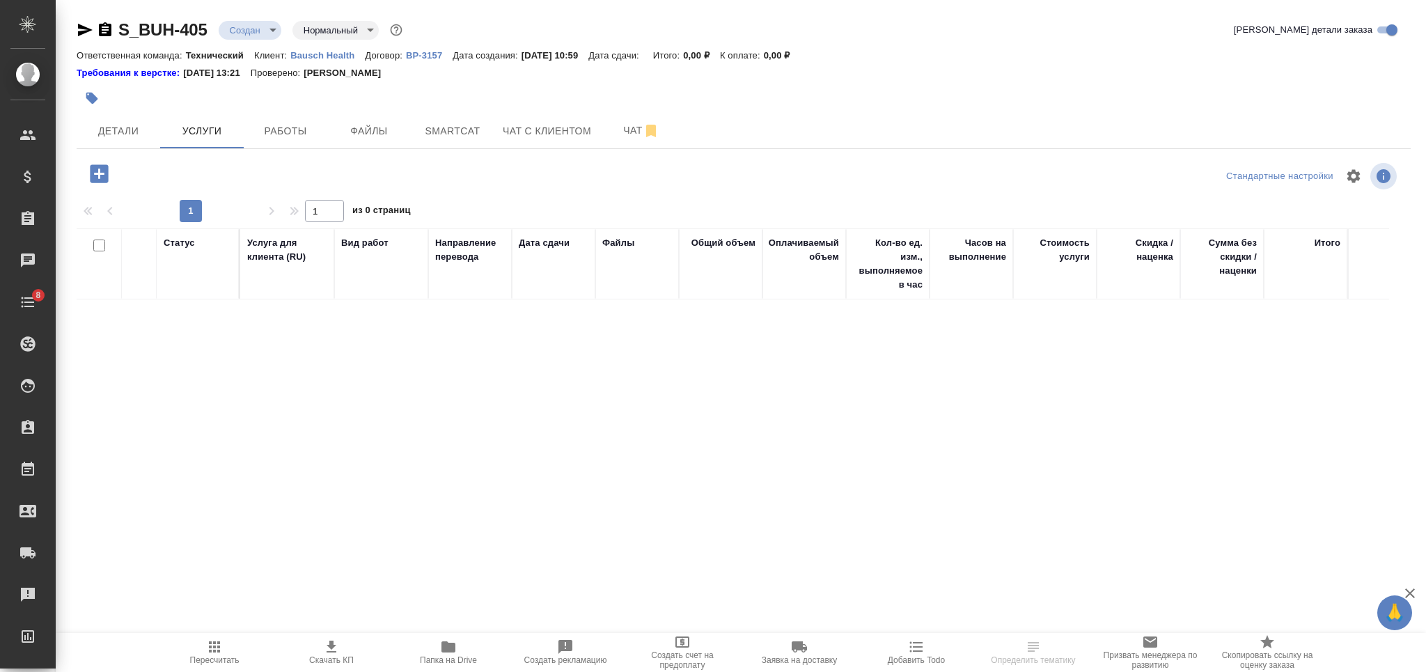
click at [91, 172] on icon "button" at bounding box center [99, 173] width 18 height 18
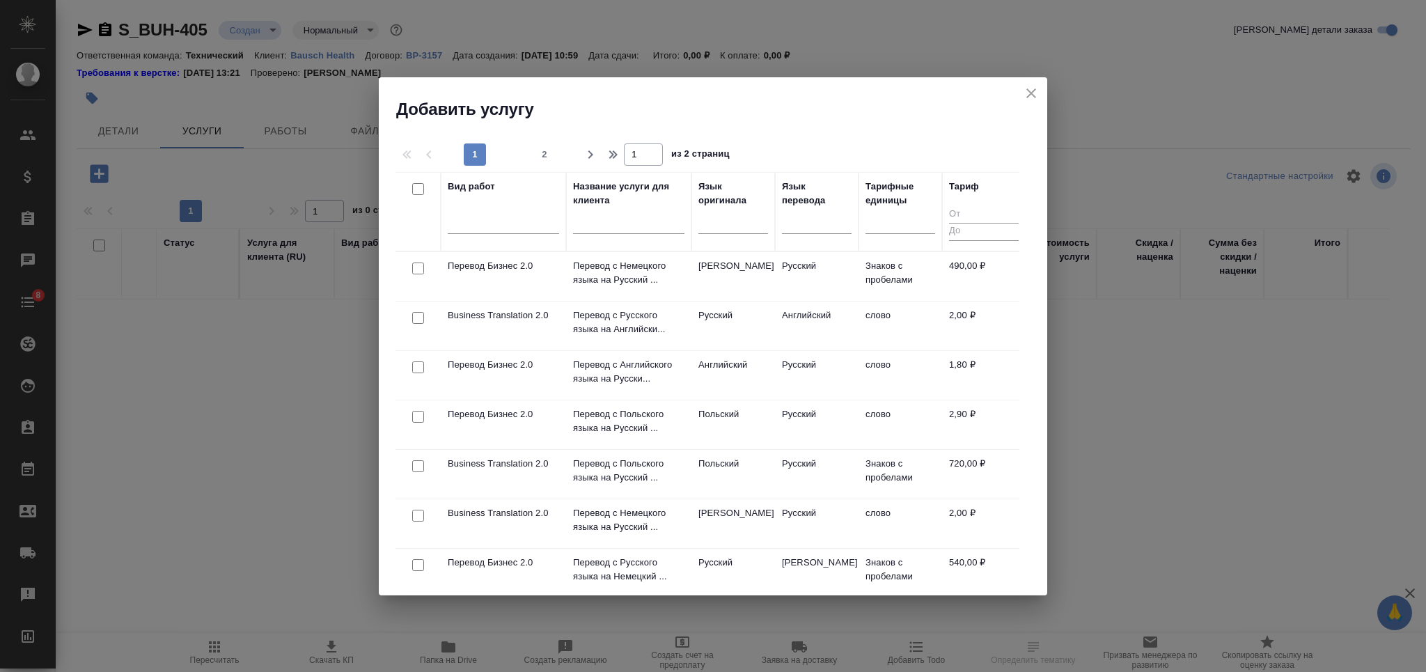
click at [519, 237] on div at bounding box center [503, 226] width 111 height 36
click at [487, 214] on div at bounding box center [503, 220] width 111 height 20
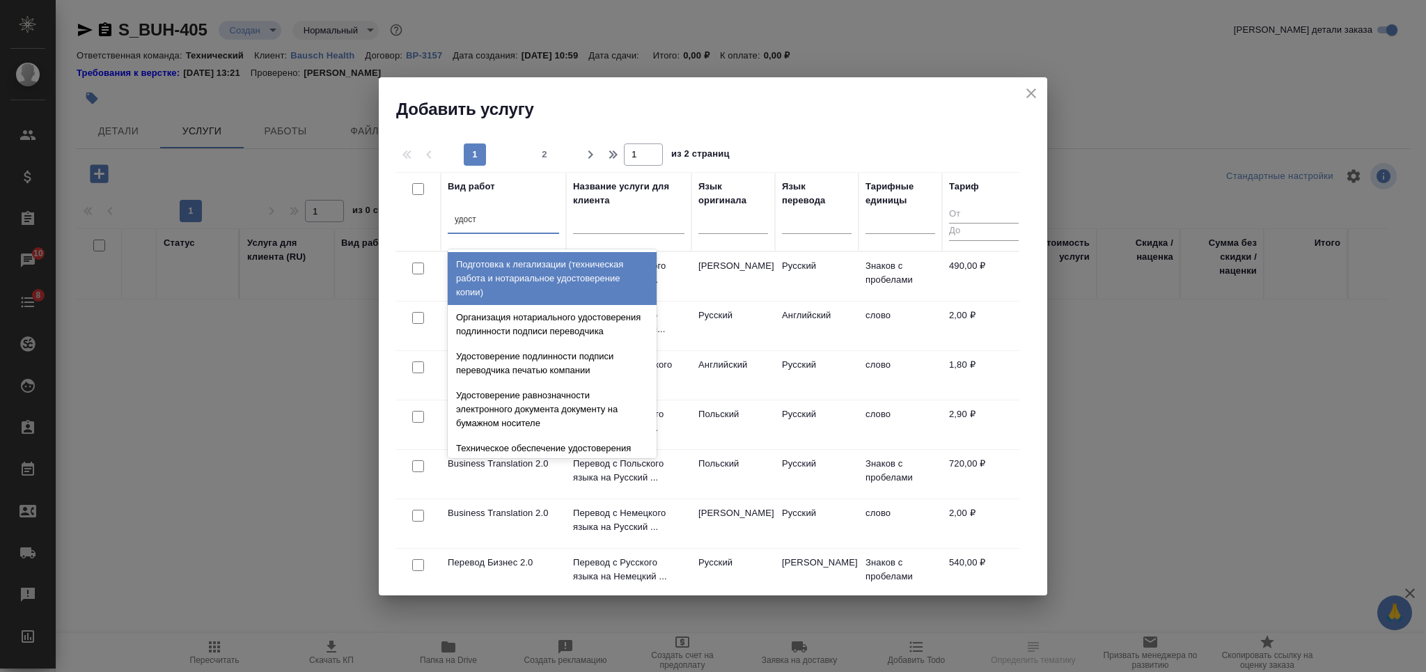
type input "удосто"
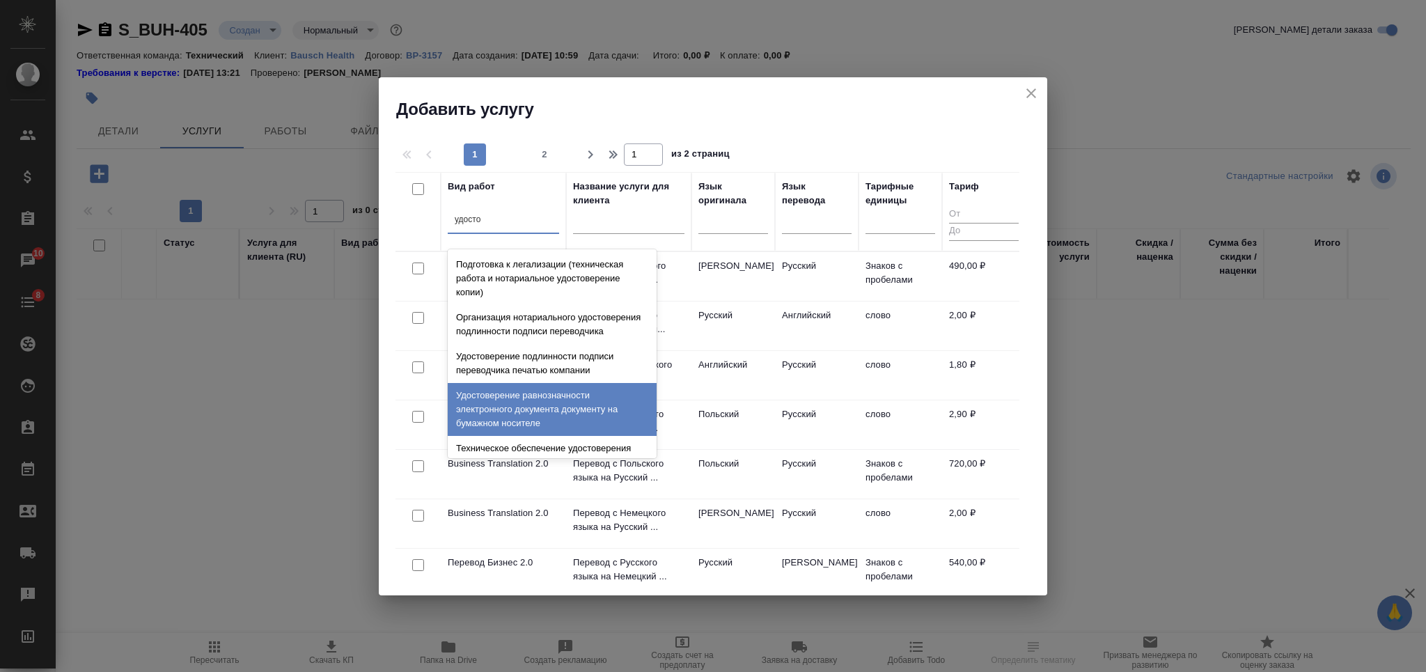
click at [536, 412] on div "Удостоверение равнозначности электронного документа документу на бумажном носит…" at bounding box center [552, 409] width 209 height 53
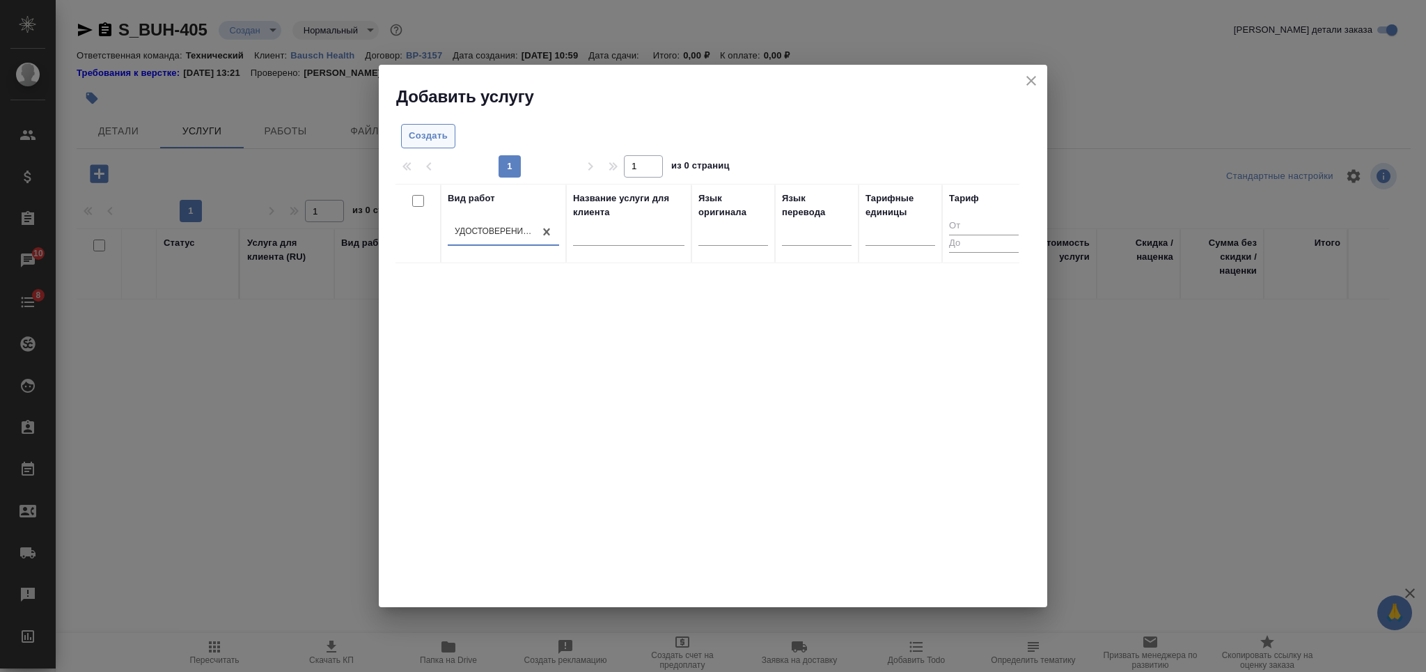
click at [424, 135] on span "Создать" at bounding box center [428, 136] width 39 height 16
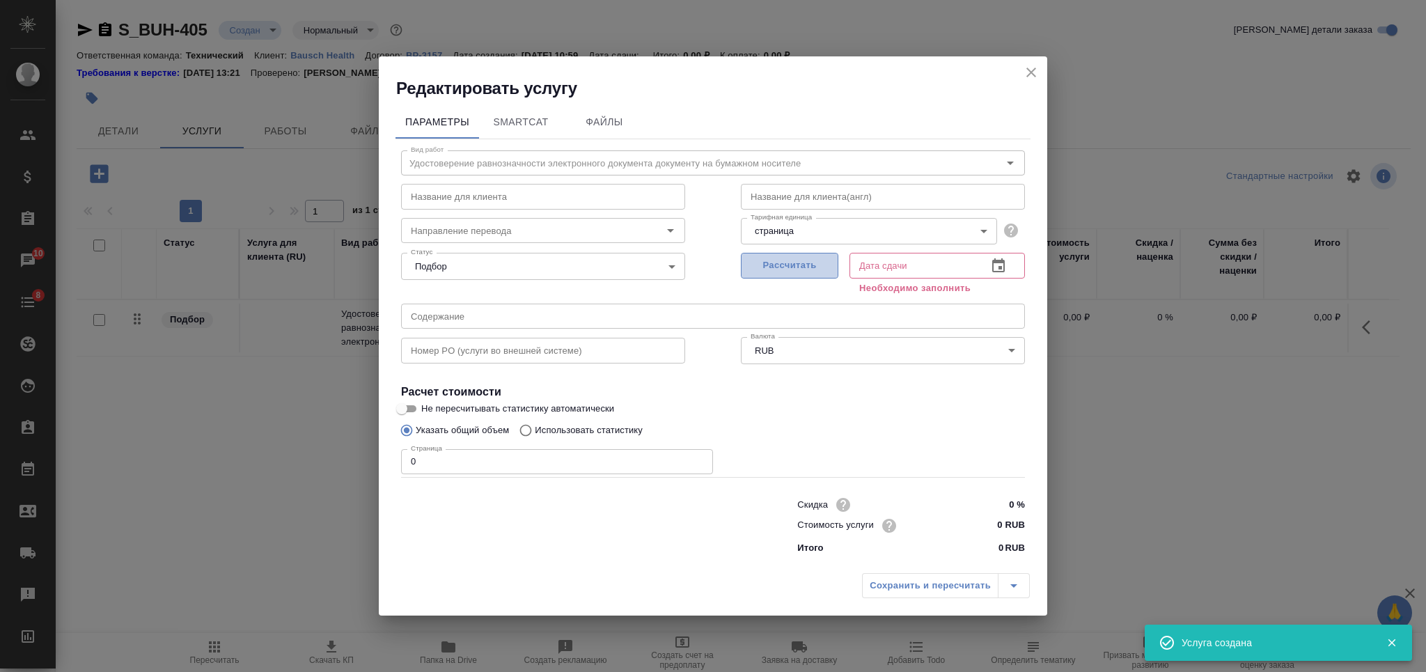
click at [809, 263] on span "Рассчитать" at bounding box center [790, 266] width 82 height 16
type input "10.10.2025 10:59"
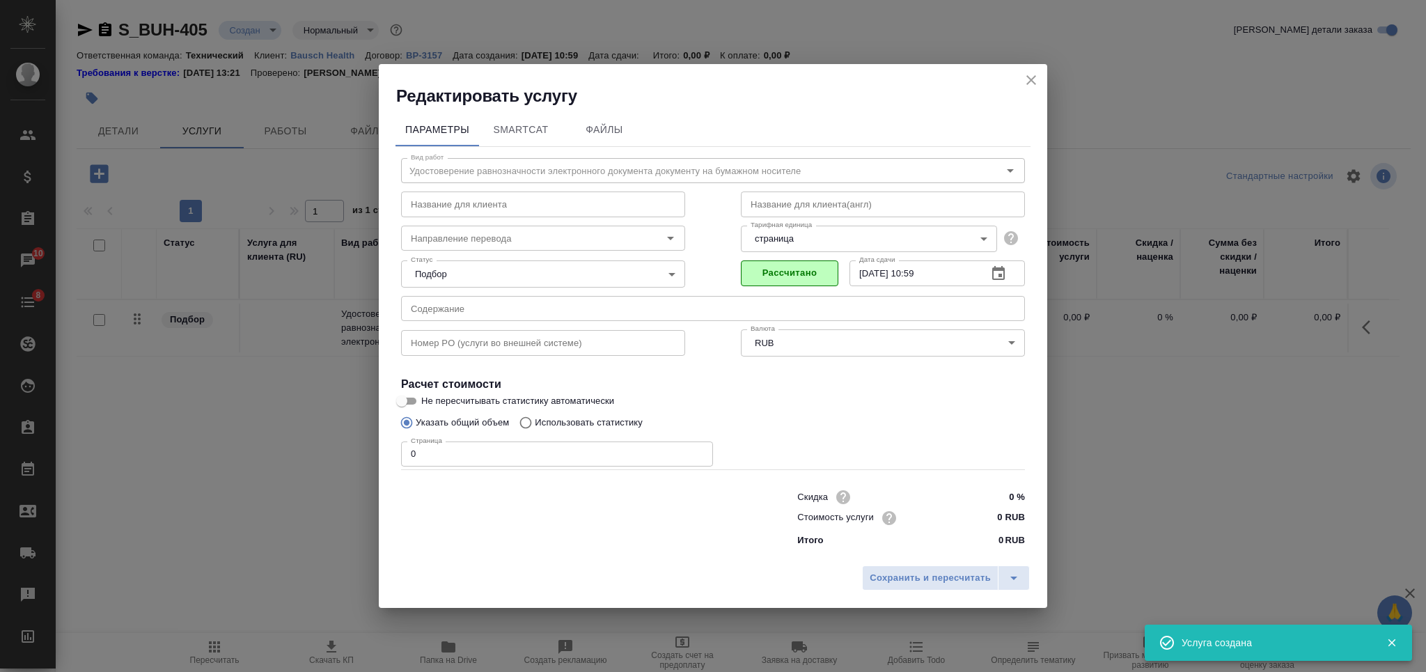
drag, startPoint x: 420, startPoint y: 459, endPoint x: 408, endPoint y: 457, distance: 11.9
click at [408, 457] on input "0" at bounding box center [557, 453] width 312 height 25
type input "5"
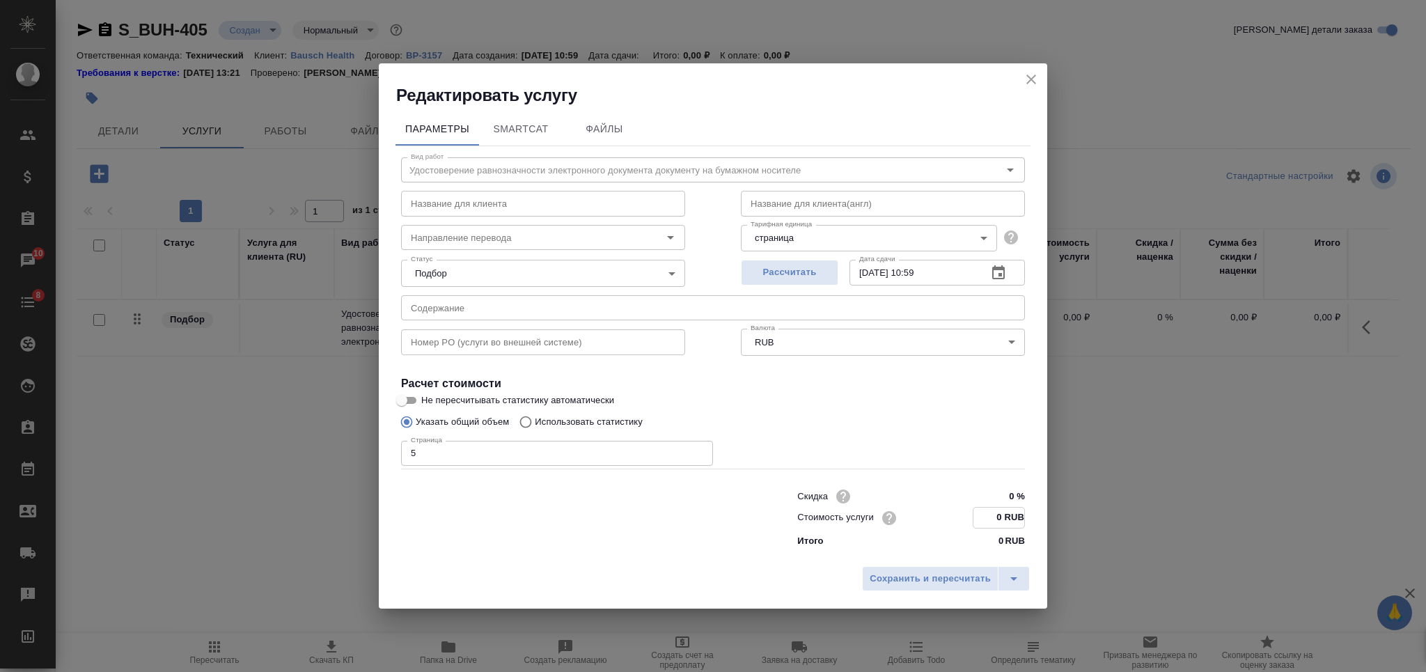
click at [984, 514] on input "0 RUB" at bounding box center [998, 518] width 51 height 20
type input "400 RUB"
click at [921, 572] on span "Сохранить и пересчитать" at bounding box center [930, 578] width 121 height 16
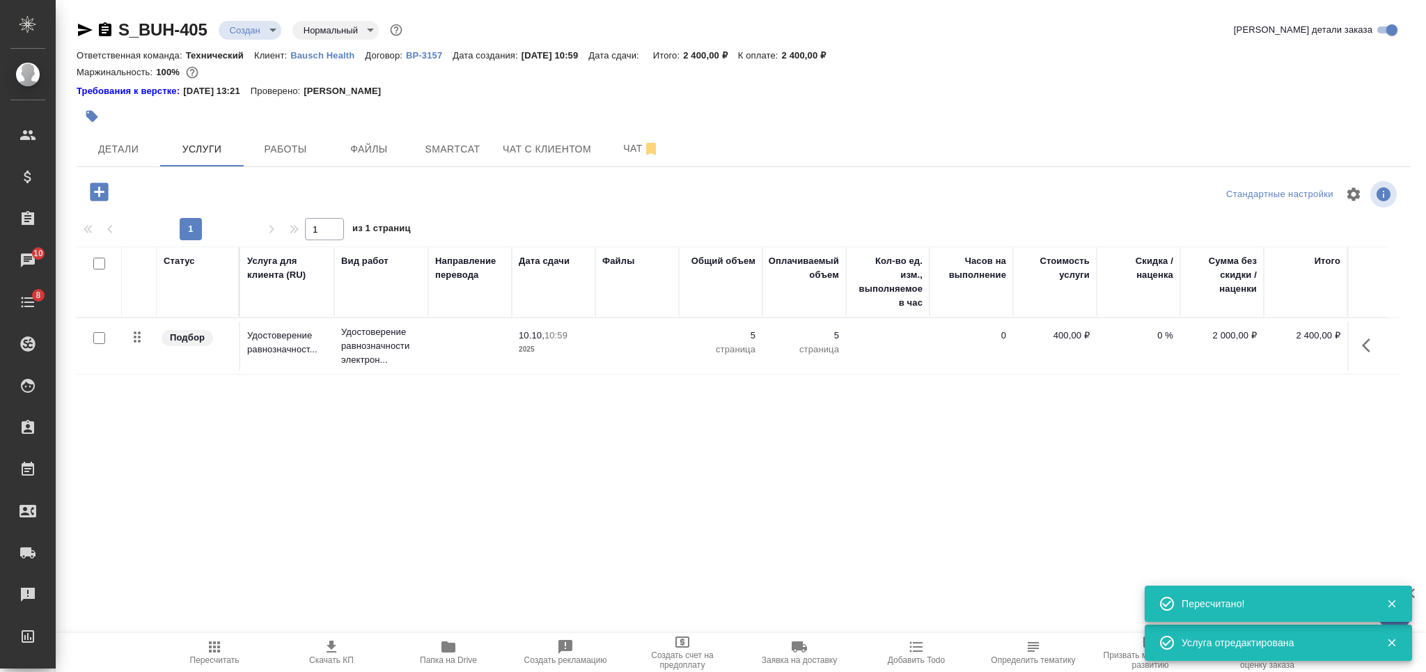
click at [96, 194] on icon "button" at bounding box center [99, 191] width 18 height 18
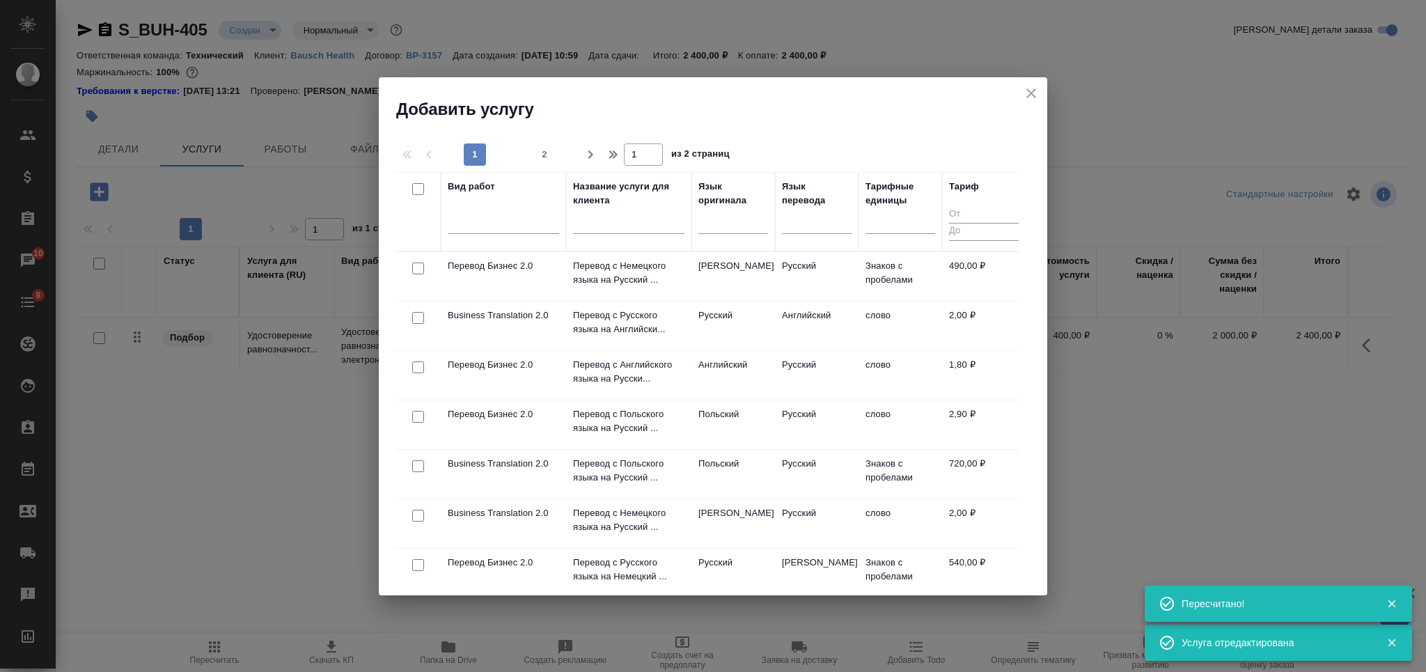
click at [591, 224] on input "text" at bounding box center [628, 224] width 111 height 17
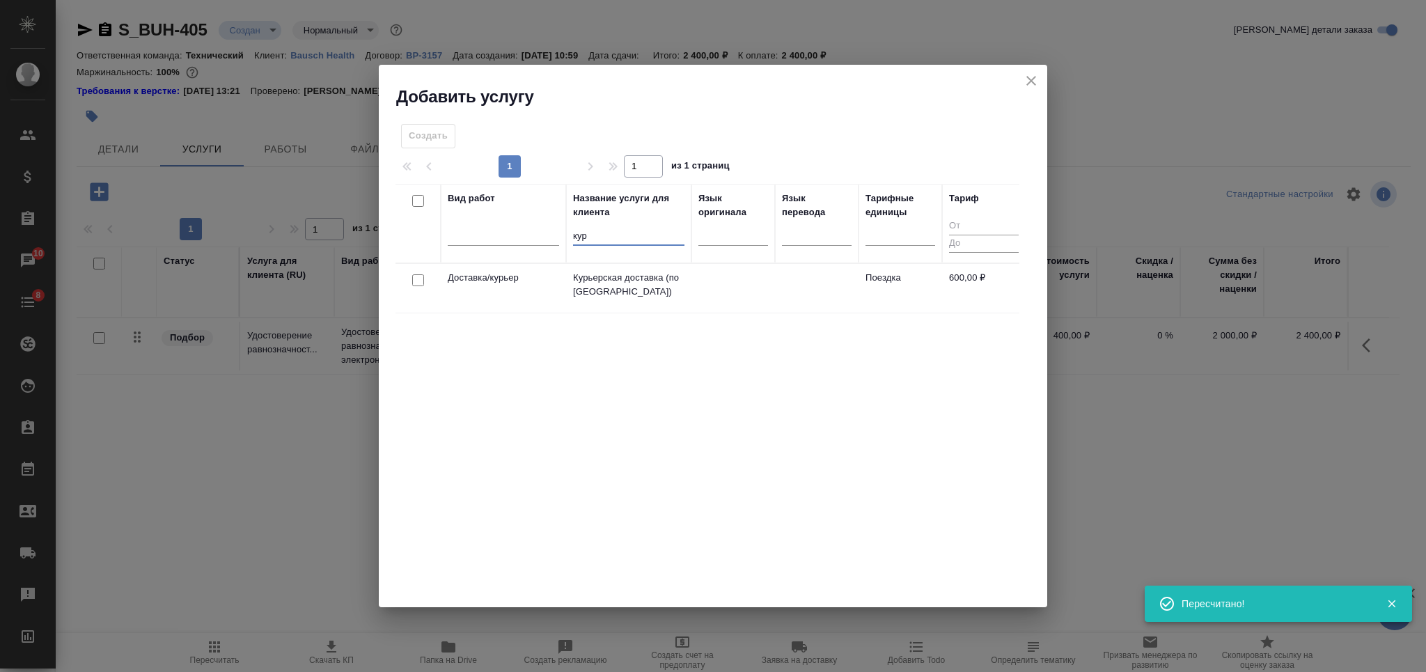
type input "кур"
click at [415, 276] on input "checkbox" at bounding box center [418, 280] width 12 height 12
checkbox input "true"
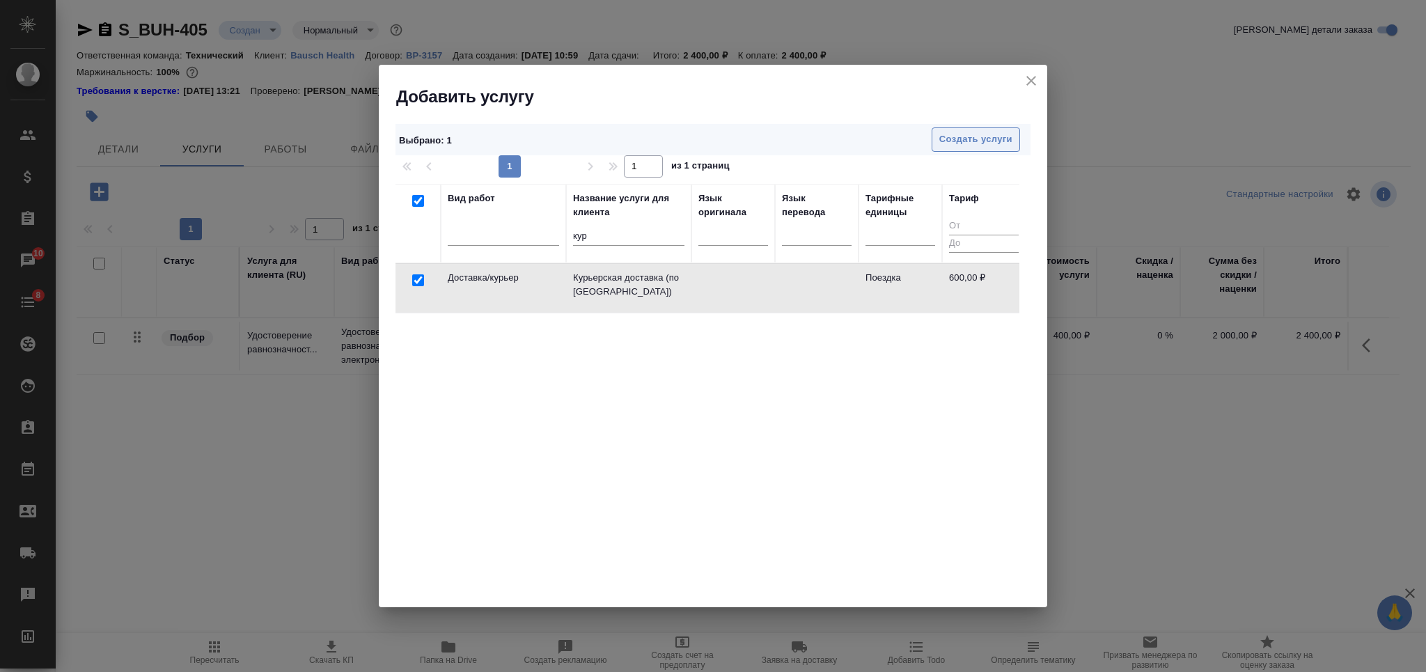
click at [944, 139] on span "Создать услуги" at bounding box center [975, 140] width 73 height 16
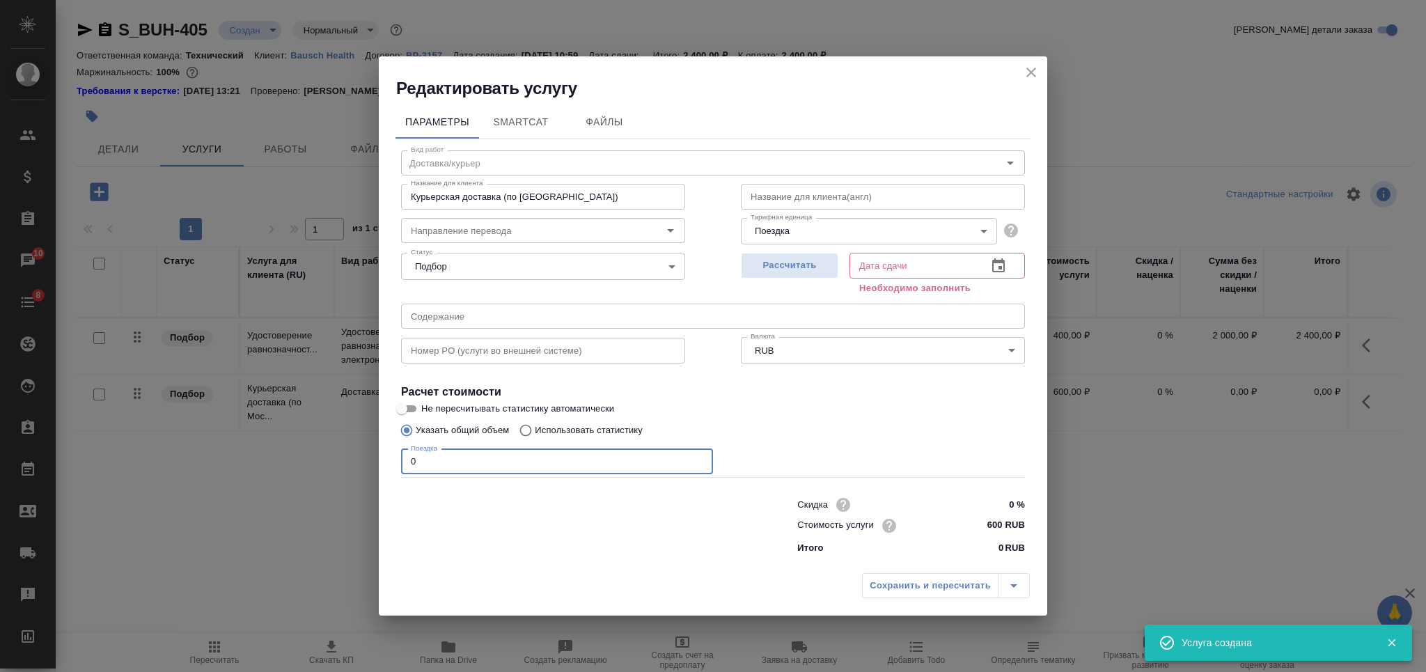
drag, startPoint x: 418, startPoint y: 464, endPoint x: 398, endPoint y: 467, distance: 21.0
click at [398, 467] on div "Вид работ Доставка/курьер Вид работ Название для клиента Курьерская доставка (п…" at bounding box center [713, 349] width 635 height 421
type input "2"
click at [786, 267] on span "Рассчитать" at bounding box center [790, 266] width 82 height 16
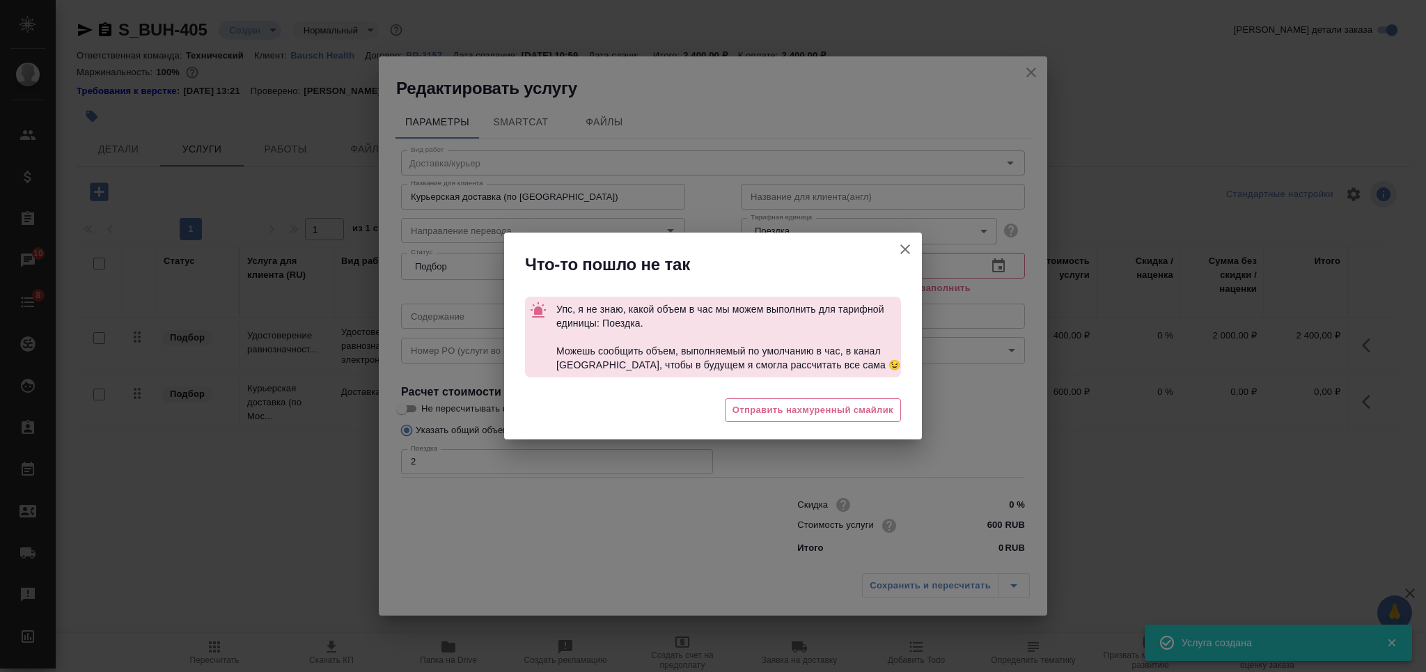
type input "10.10.2025 11:59"
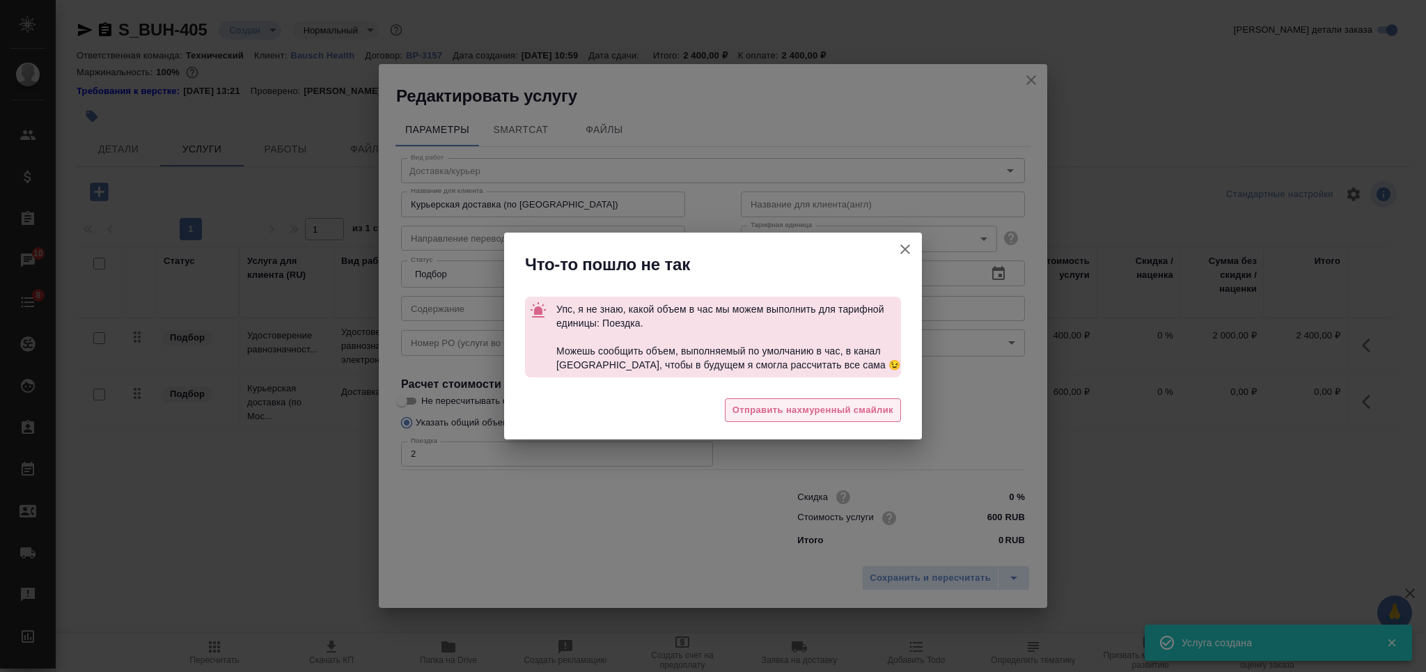
click at [818, 414] on span "Отправить нахмуренный смайлик" at bounding box center [813, 410] width 161 height 16
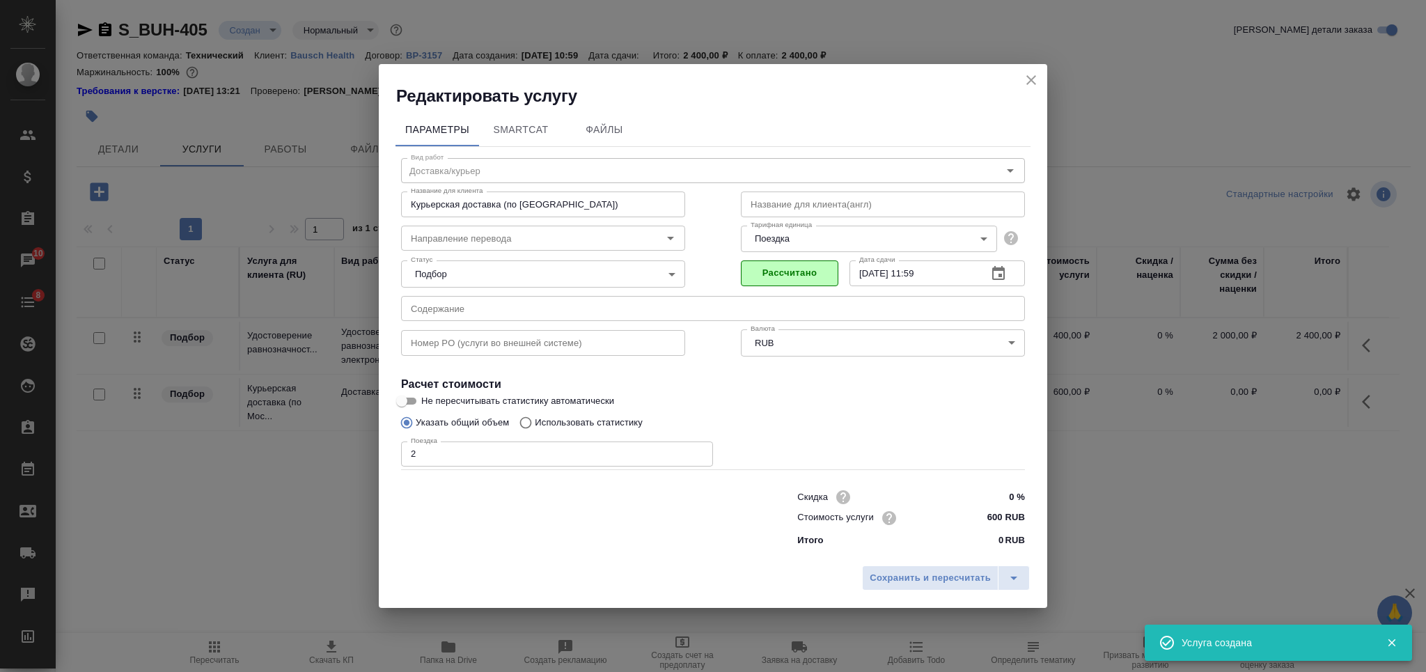
click at [900, 577] on span "Сохранить и пересчитать" at bounding box center [930, 578] width 121 height 16
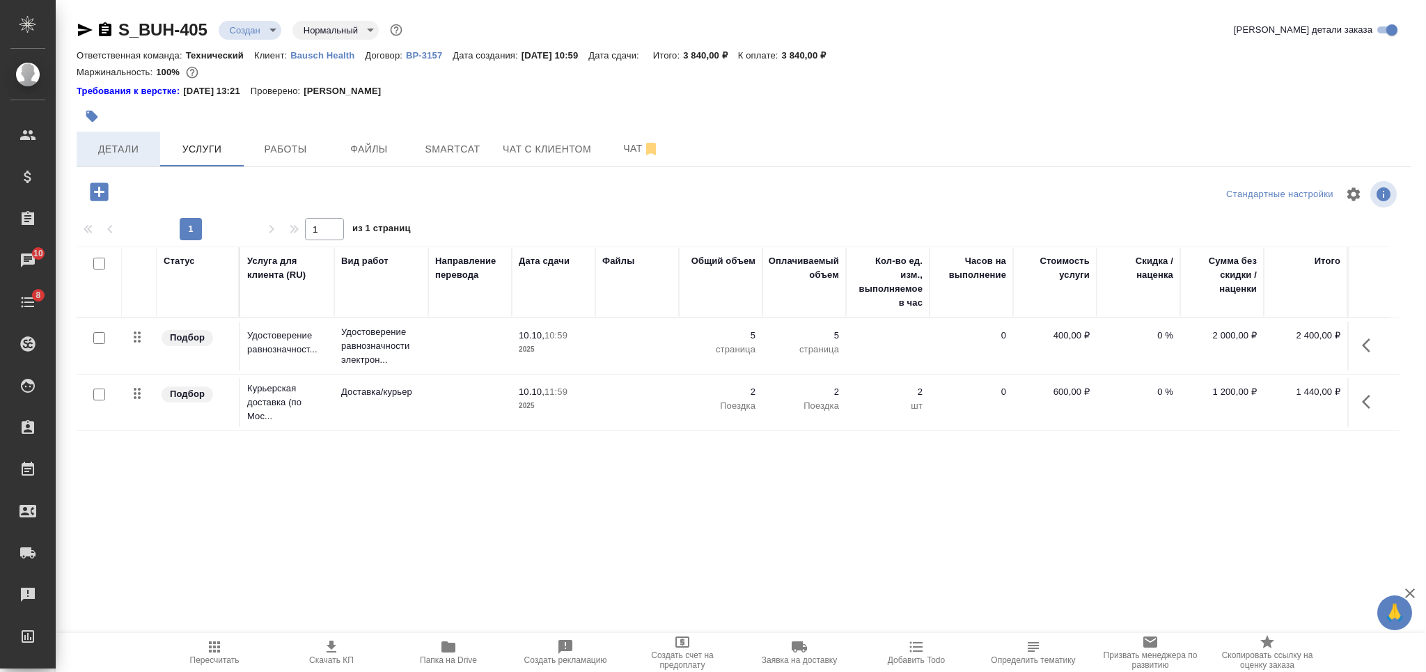
drag, startPoint x: 134, startPoint y: 149, endPoint x: 127, endPoint y: 150, distance: 7.8
click at [132, 150] on span "Детали" at bounding box center [118, 149] width 67 height 17
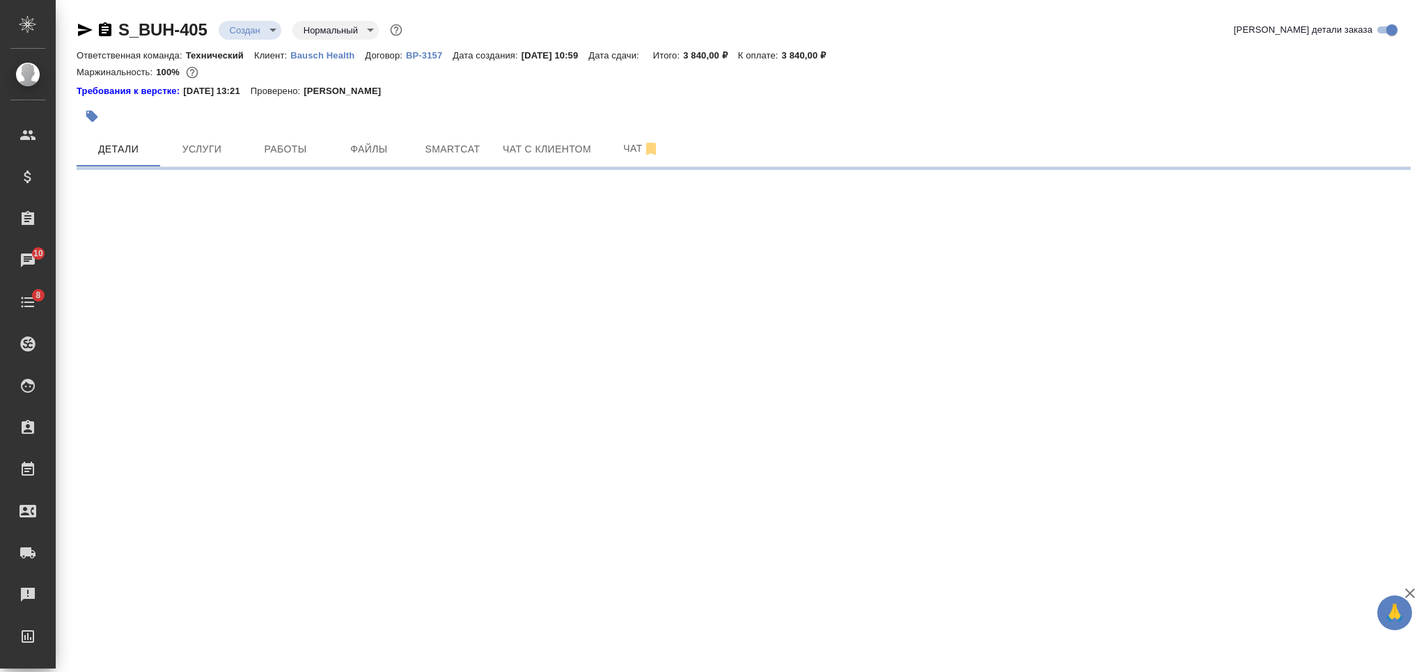
select select "RU"
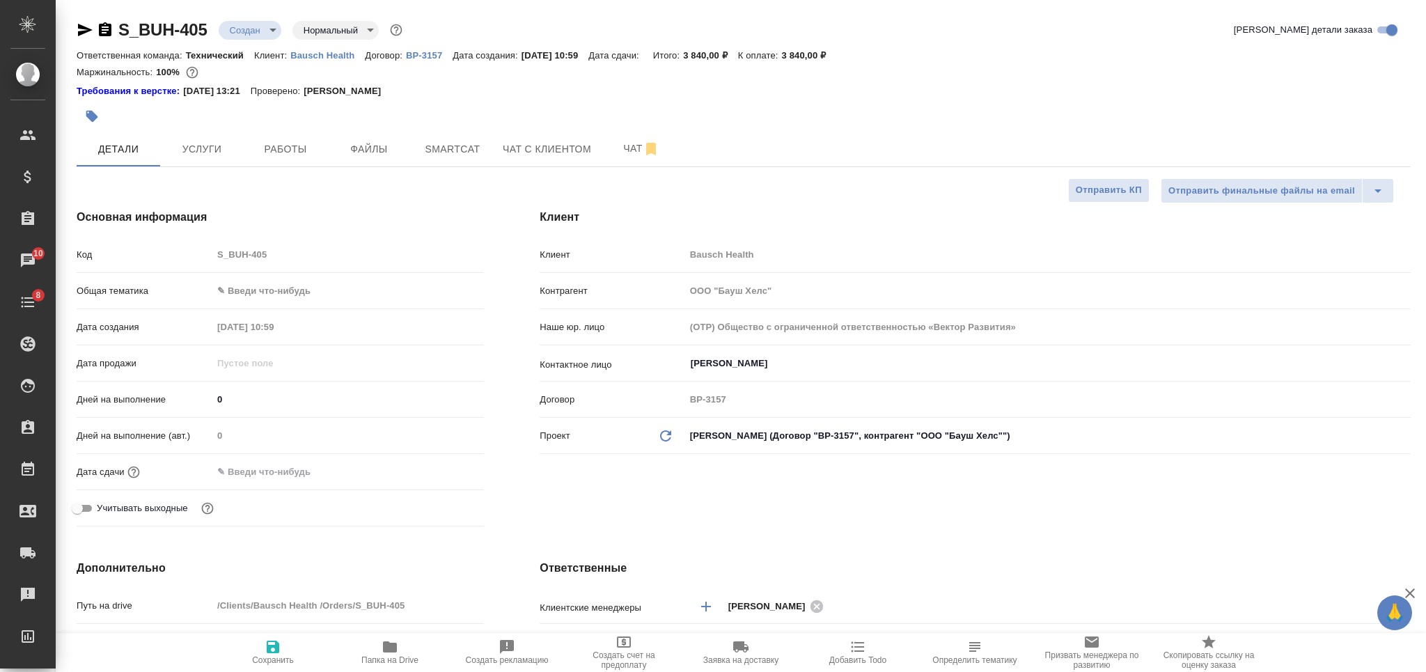
type textarea "x"
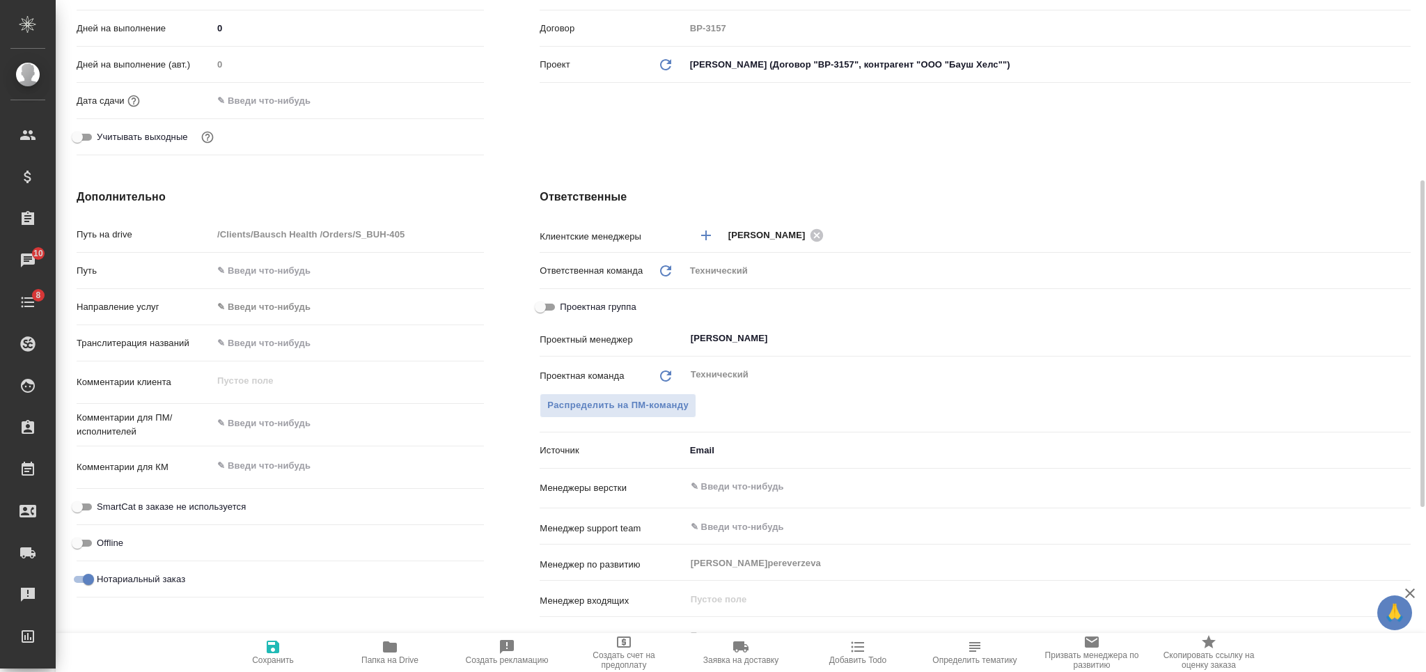
type textarea "x"
click at [303, 431] on textarea at bounding box center [348, 424] width 272 height 24
type textarea "x"
type textarea "р"
type textarea "x"
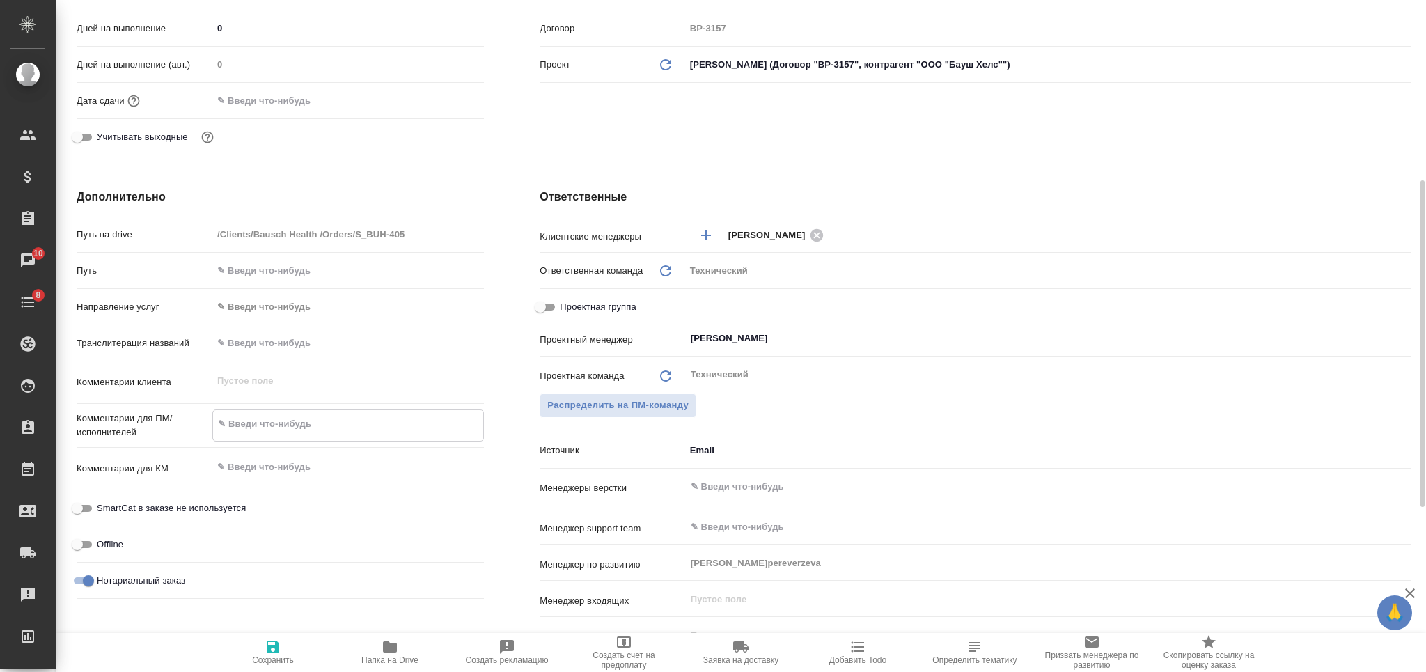
type textarea "x"
type textarea "ра"
type textarea "x"
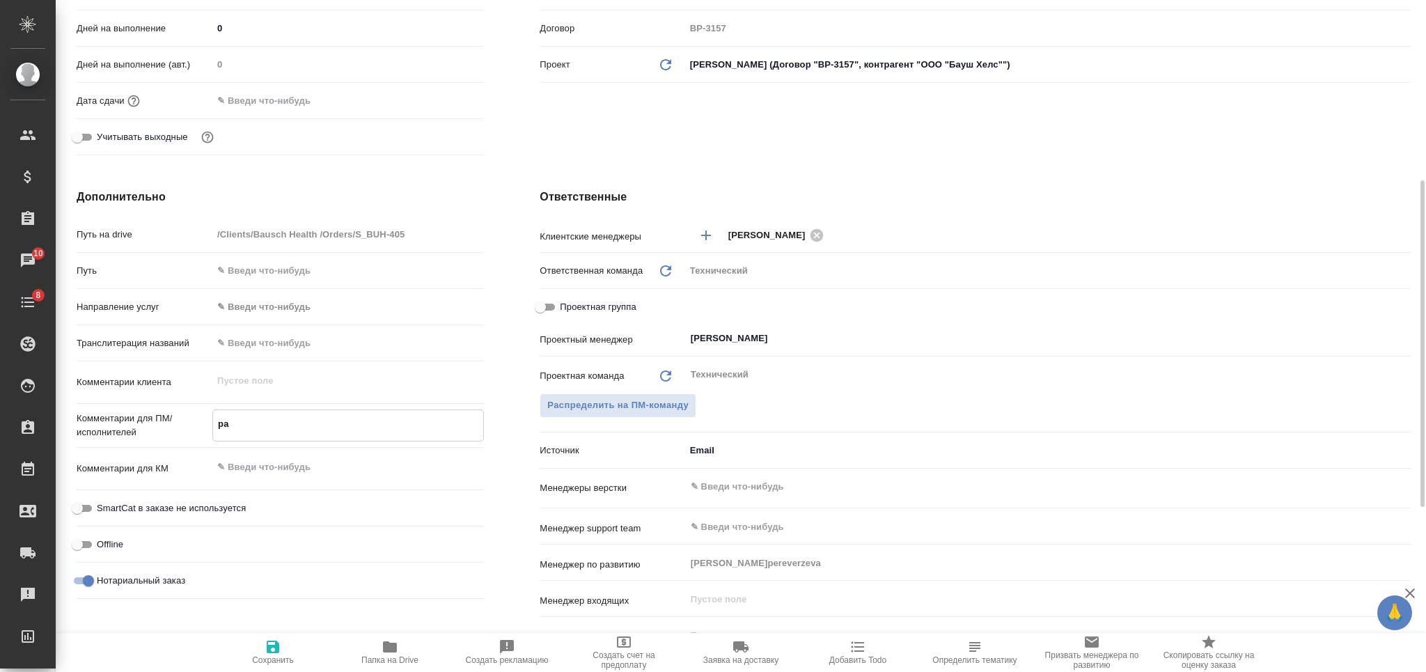
type textarea "x"
type textarea "ран"
type textarea "x"
type textarea "ране"
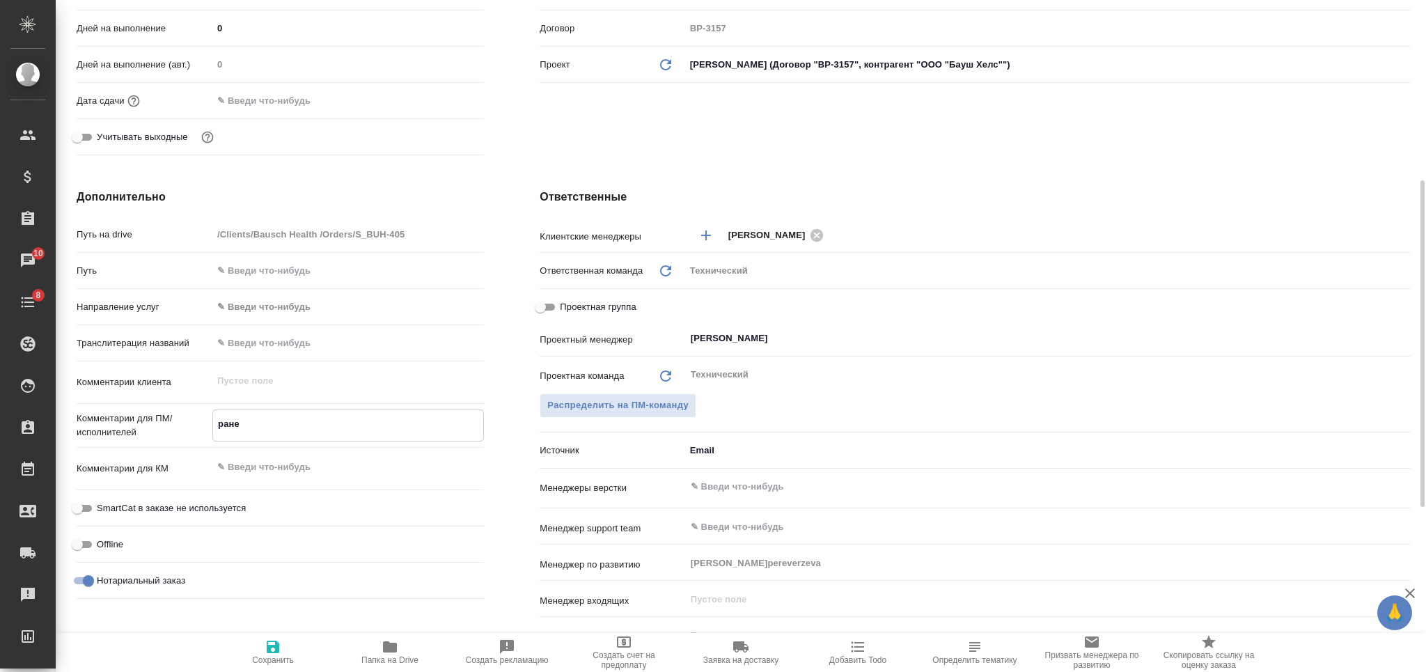
type textarea "x"
type textarea "ранее"
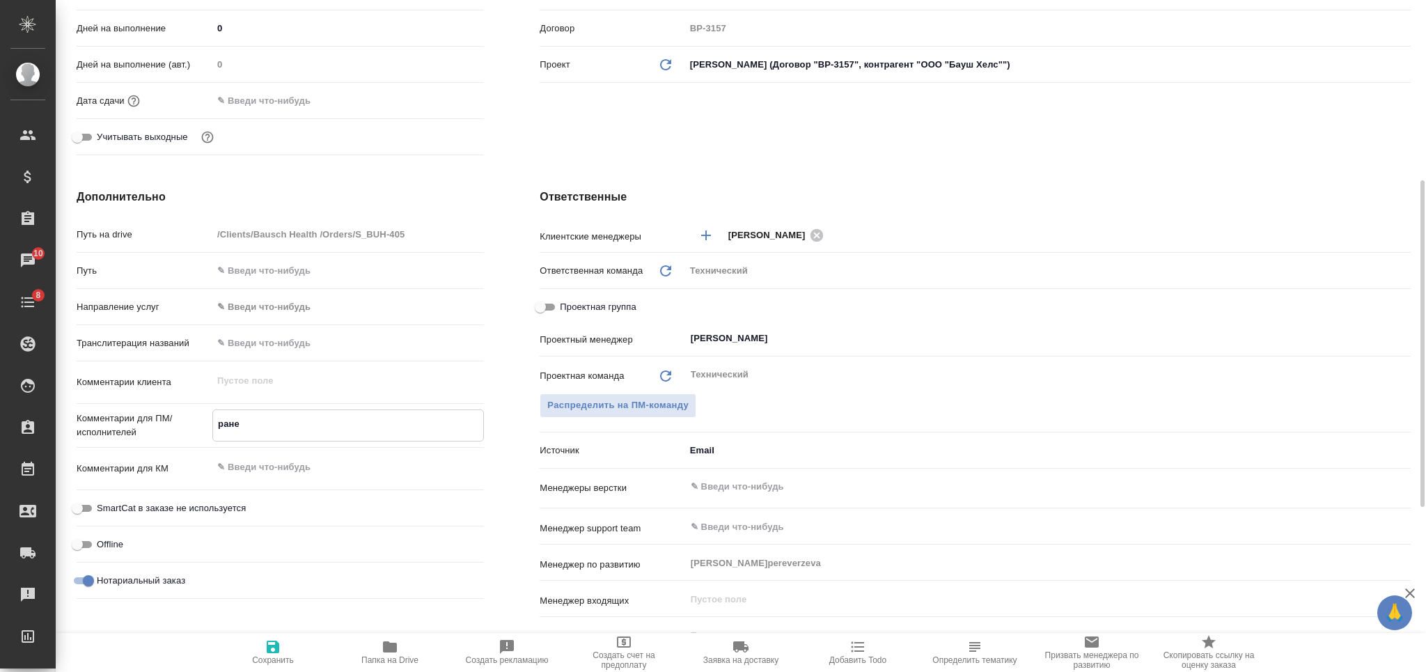
type textarea "x"
type textarea "ранее"
type textarea "x"
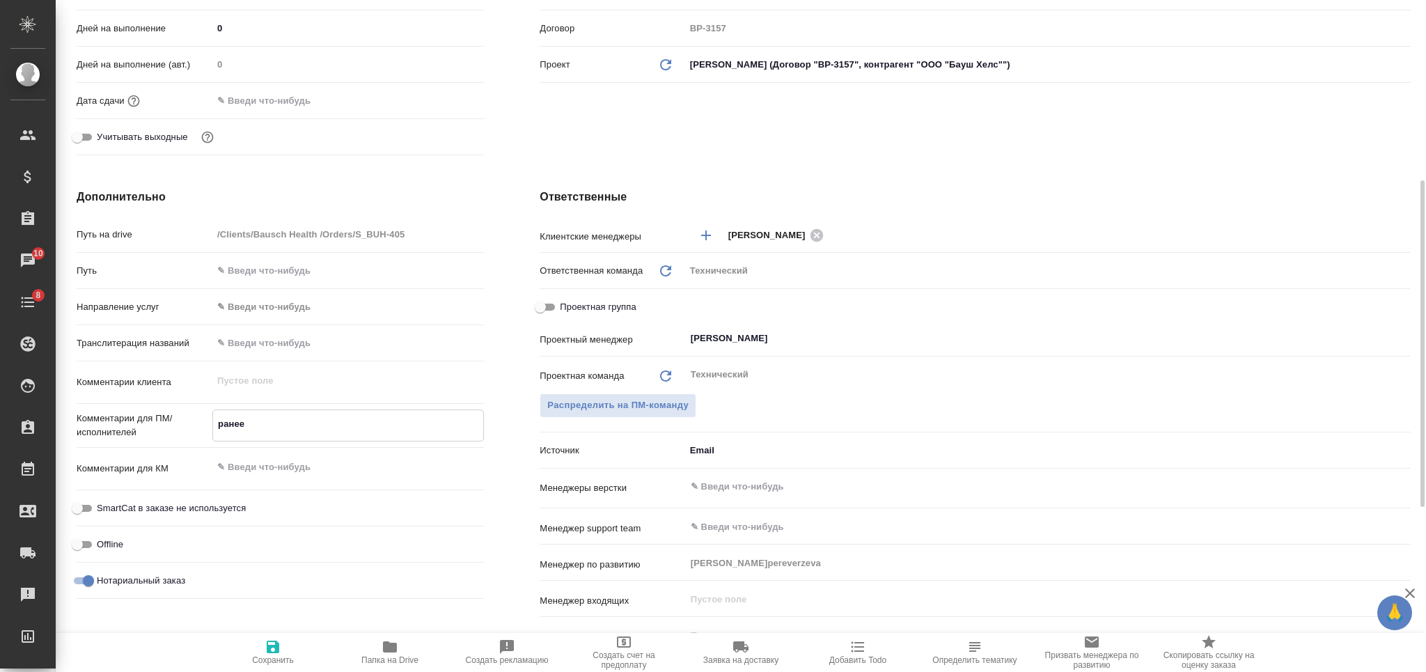
type textarea "x"
type textarea "ранее с"
type textarea "x"
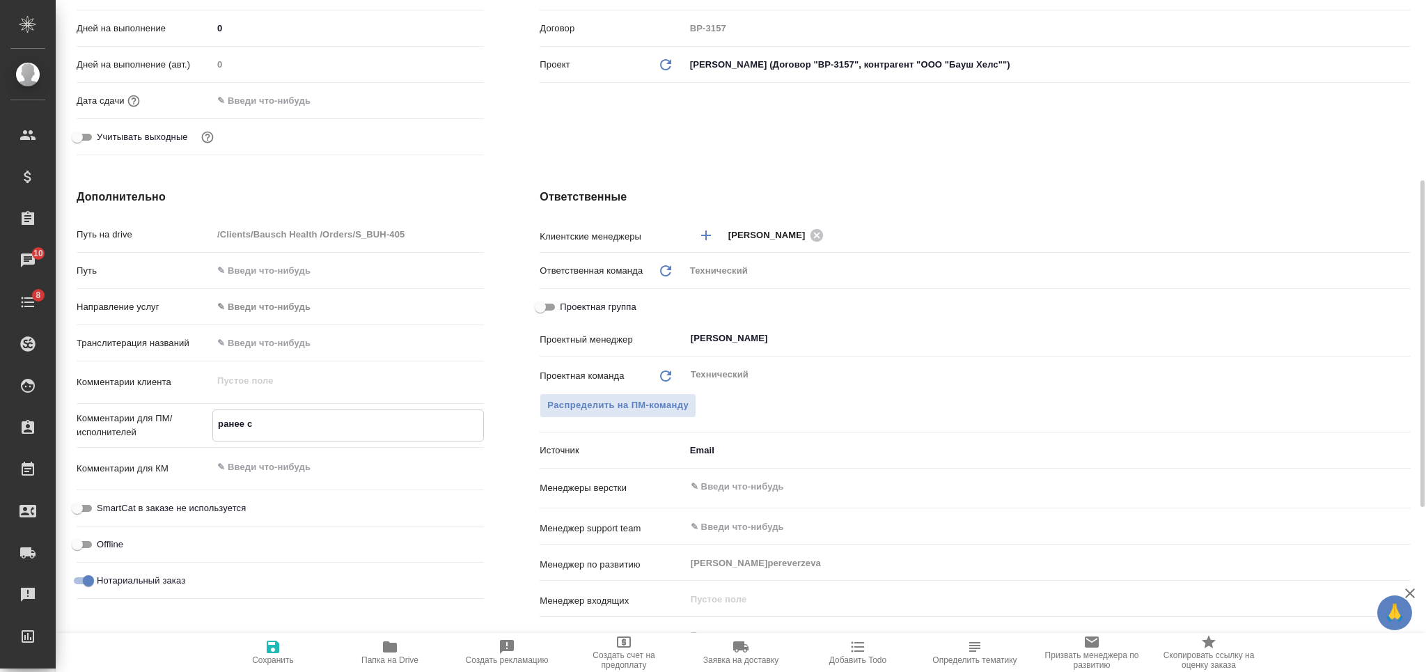
type textarea "x"
type textarea "ранее сд"
type textarea "x"
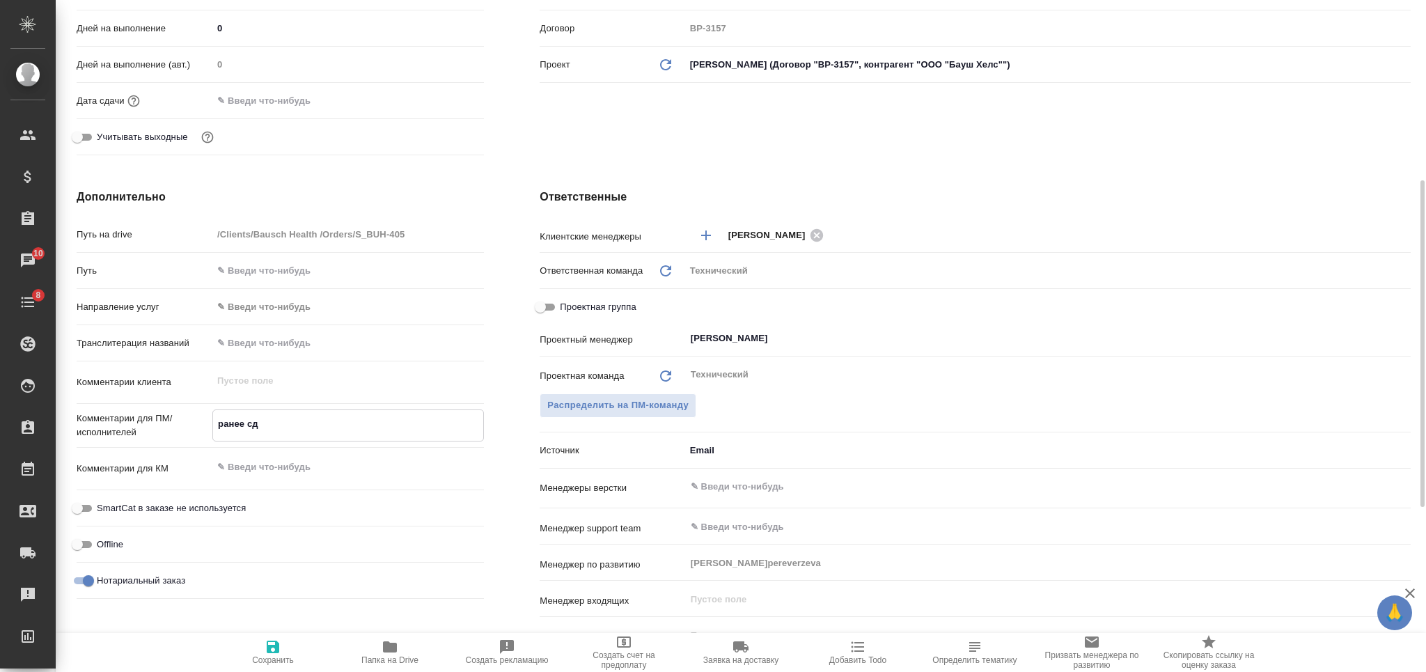
type textarea "ранее сде"
type textarea "x"
type textarea "ранее сдел"
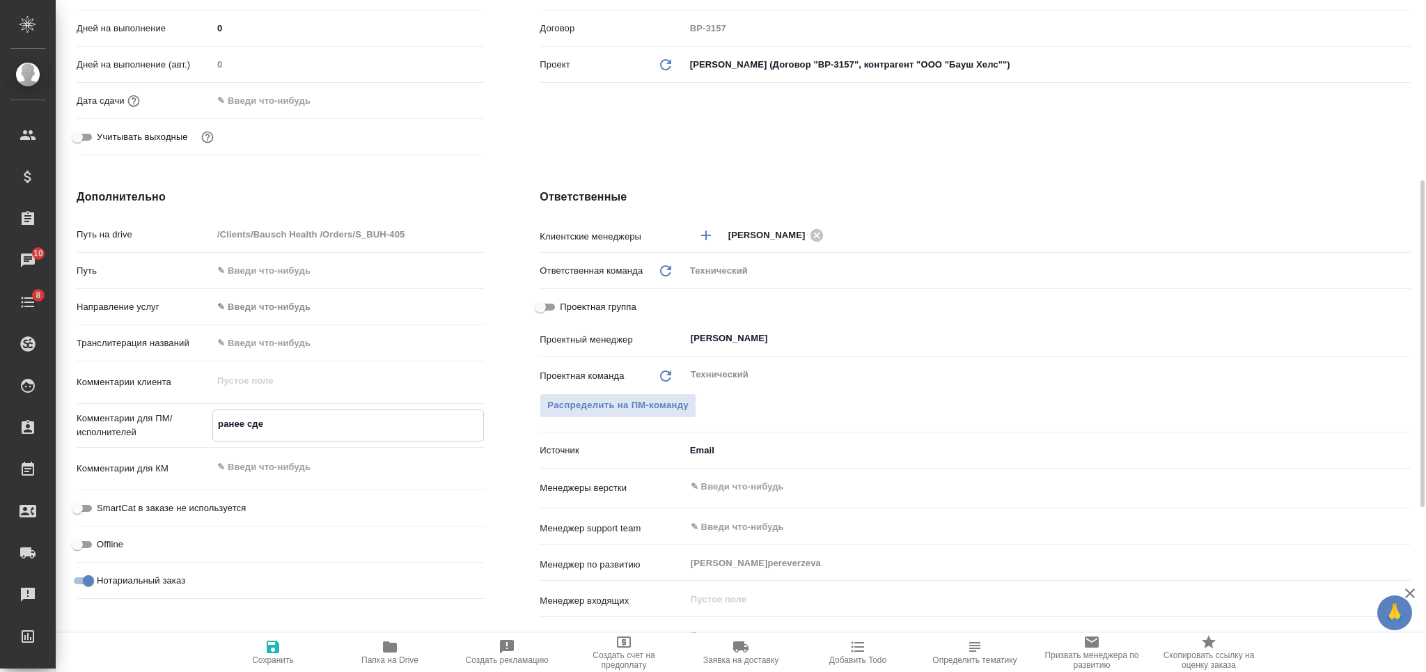
type textarea "x"
type textarea "ранее сдела"
type textarea "x"
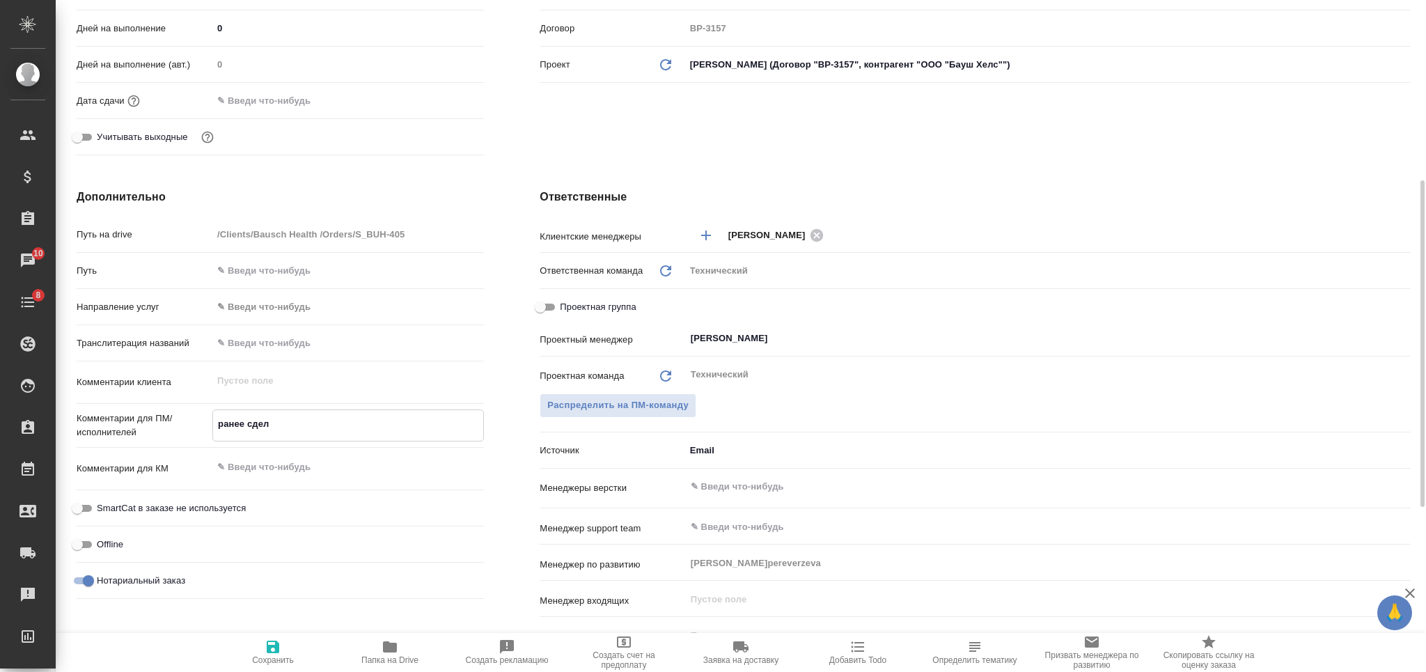
type textarea "x"
type textarea "ранее сделал"
type textarea "x"
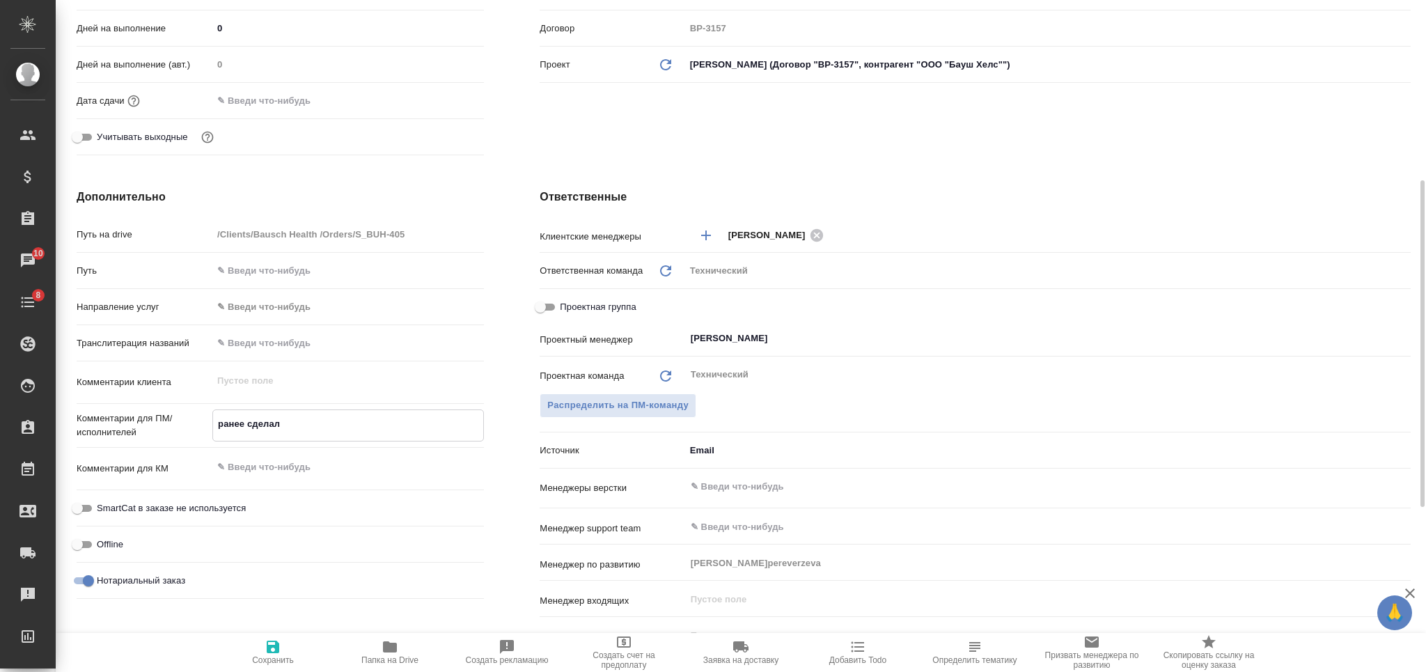
type textarea "x"
type textarea "ранее сделали"
type textarea "x"
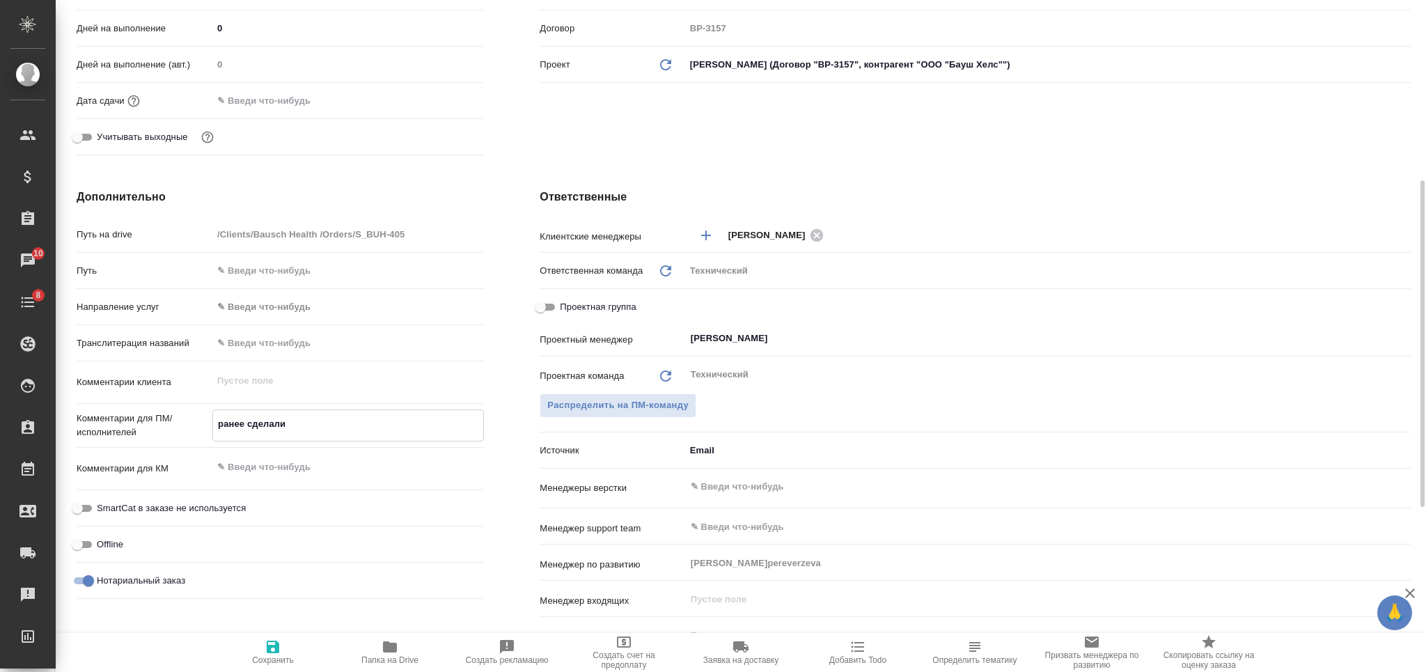
type textarea "ранее сделали"
type textarea "x"
type textarea "ранее сделали п"
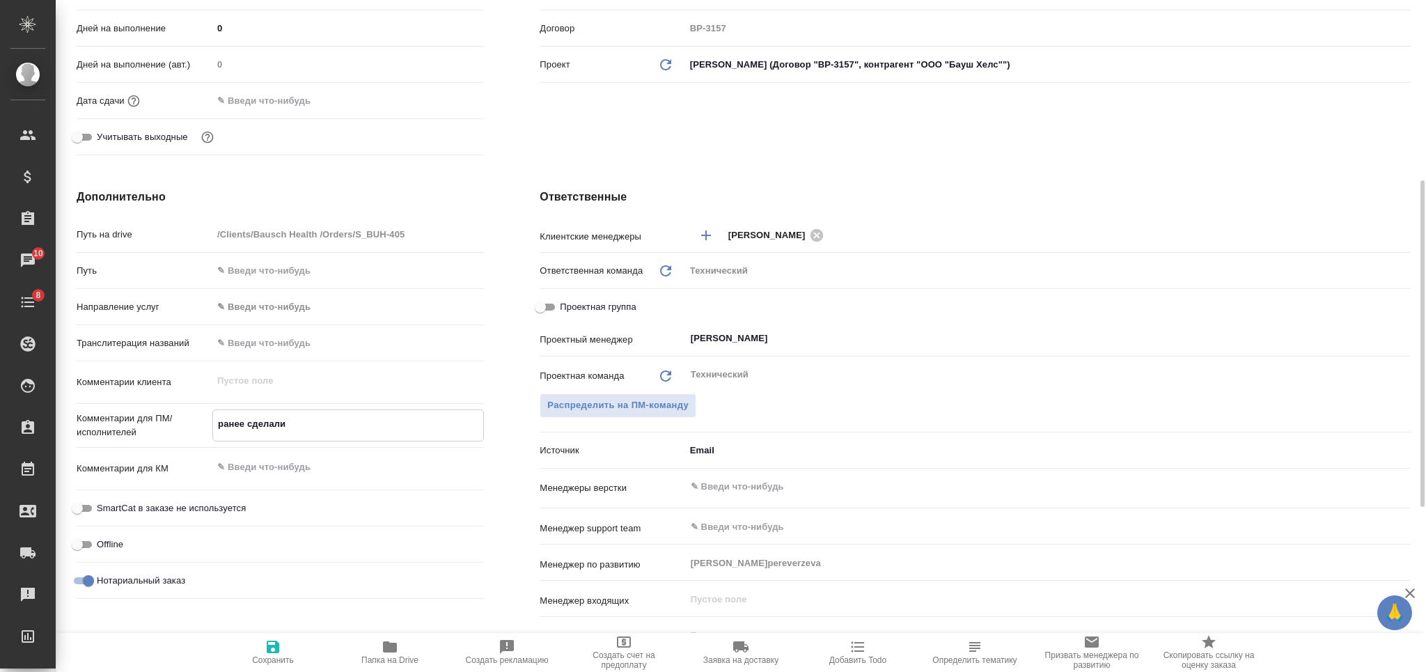
type textarea "x"
type textarea "ранее сделали пе"
type textarea "x"
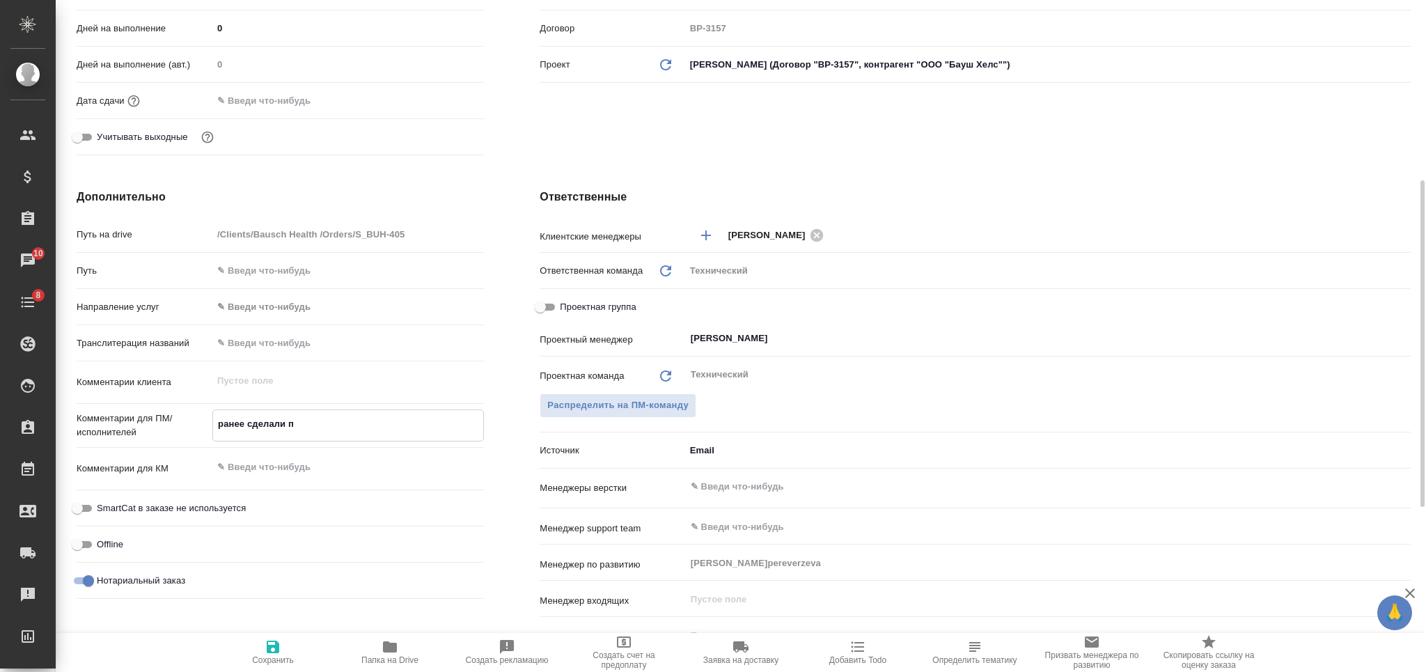
type textarea "x"
type textarea "ранее сделали пере"
type textarea "x"
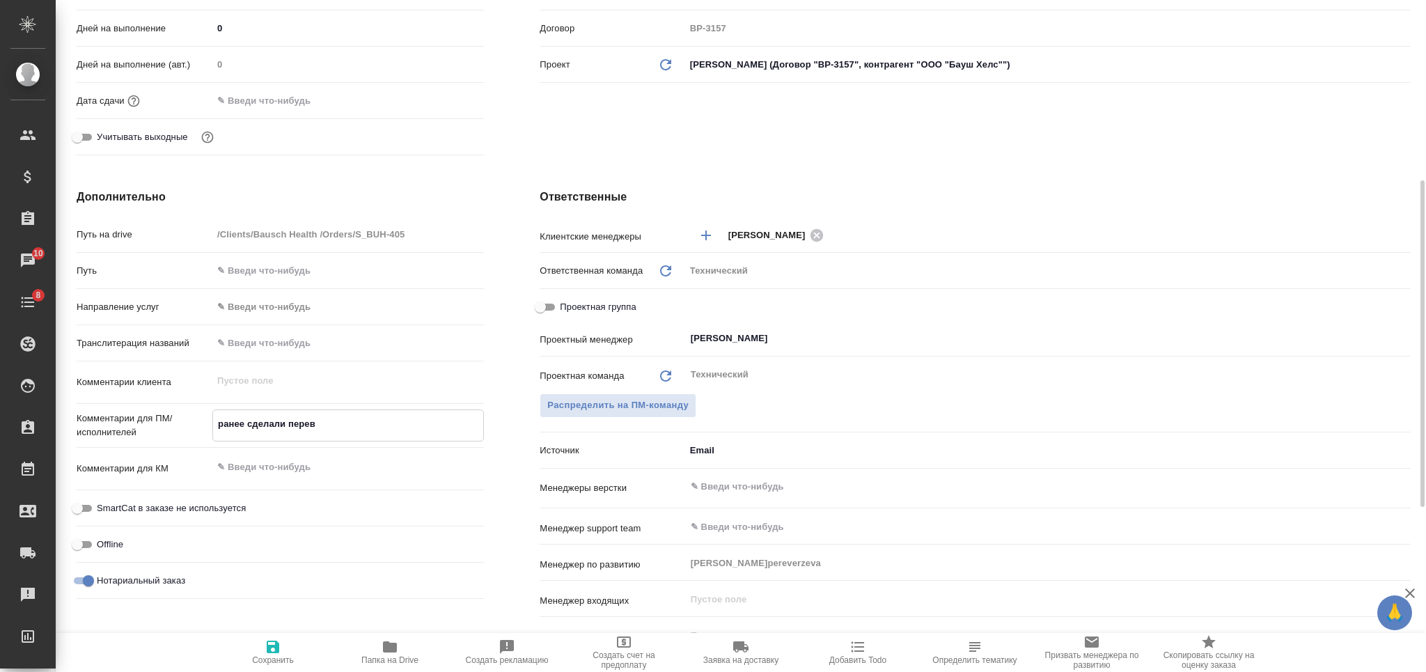
type textarea "ранее сделали перево"
type textarea "x"
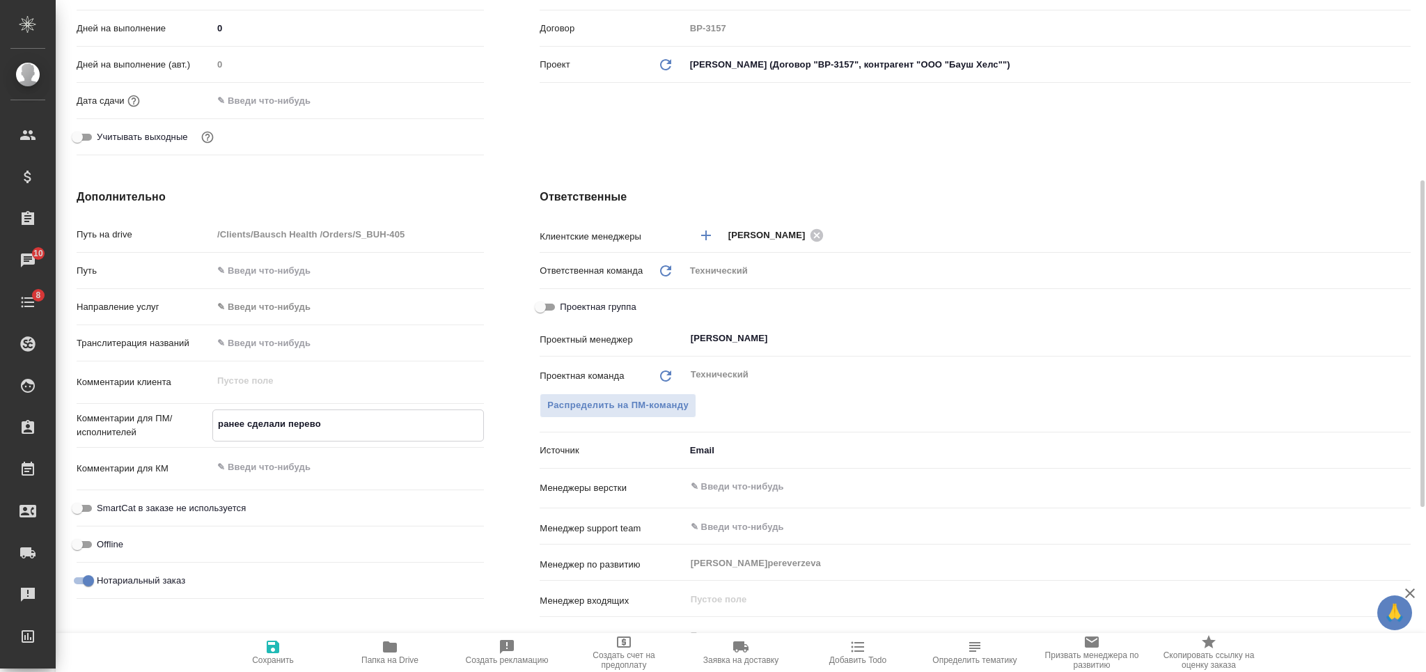
type textarea "ранее сделали перевод"
type textarea "x"
type textarea "ранее сделали перевод"
type textarea "x"
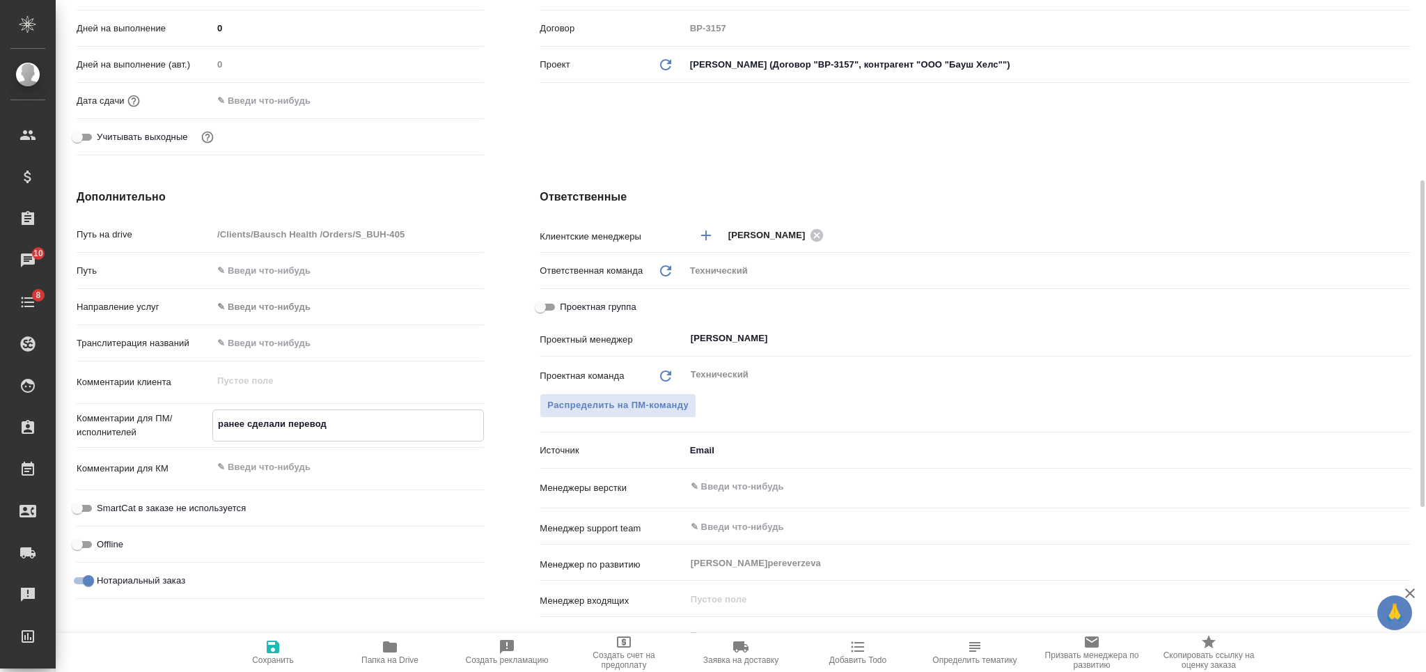
type textarea "x"
type textarea "ранее сделали перевод и"
type textarea "x"
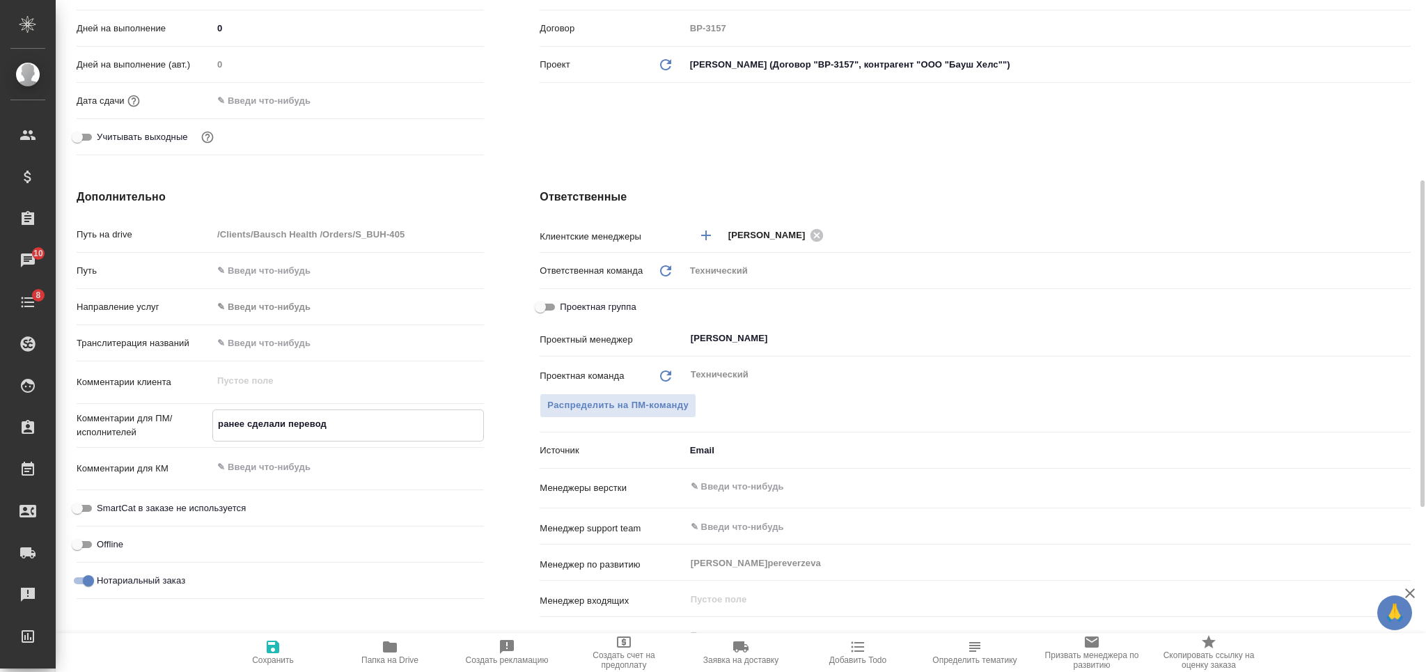
type textarea "x"
type textarea "ранее сделали перевод и"
type textarea "x"
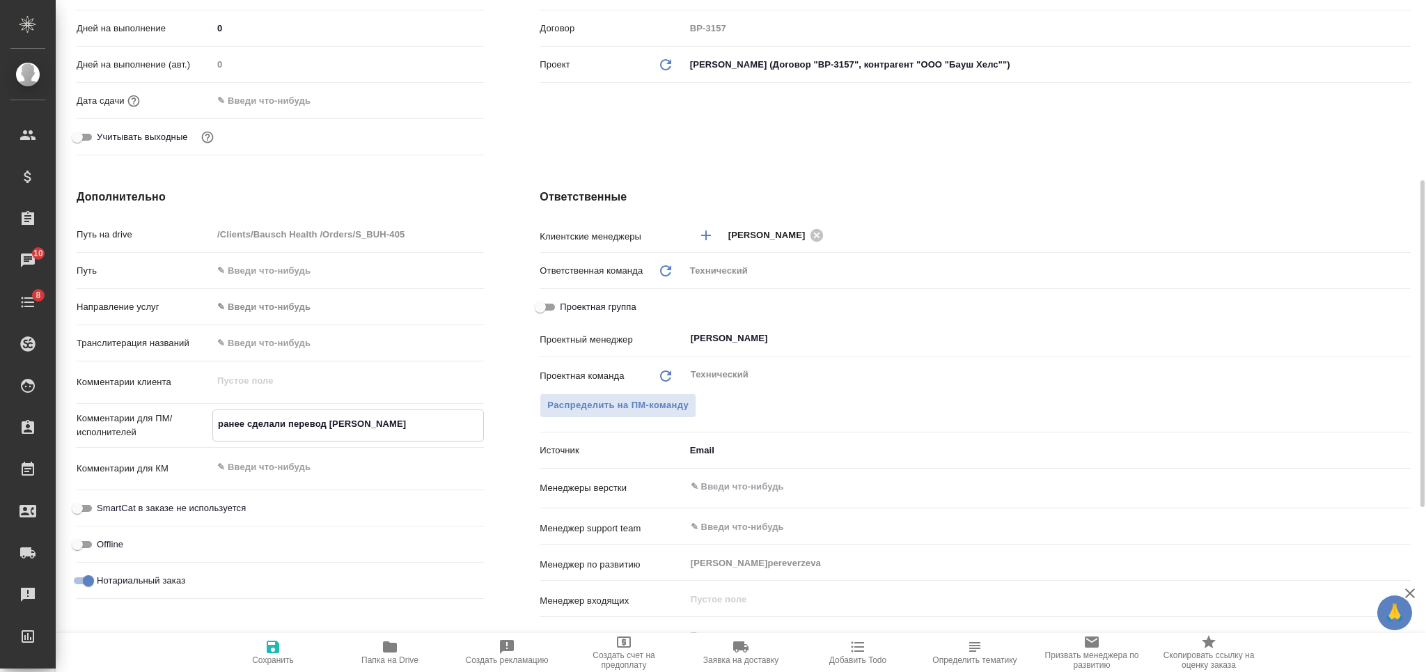
type textarea "ранее сделали перевод и з"
type textarea "x"
type textarea "ранее сделали перевод и за"
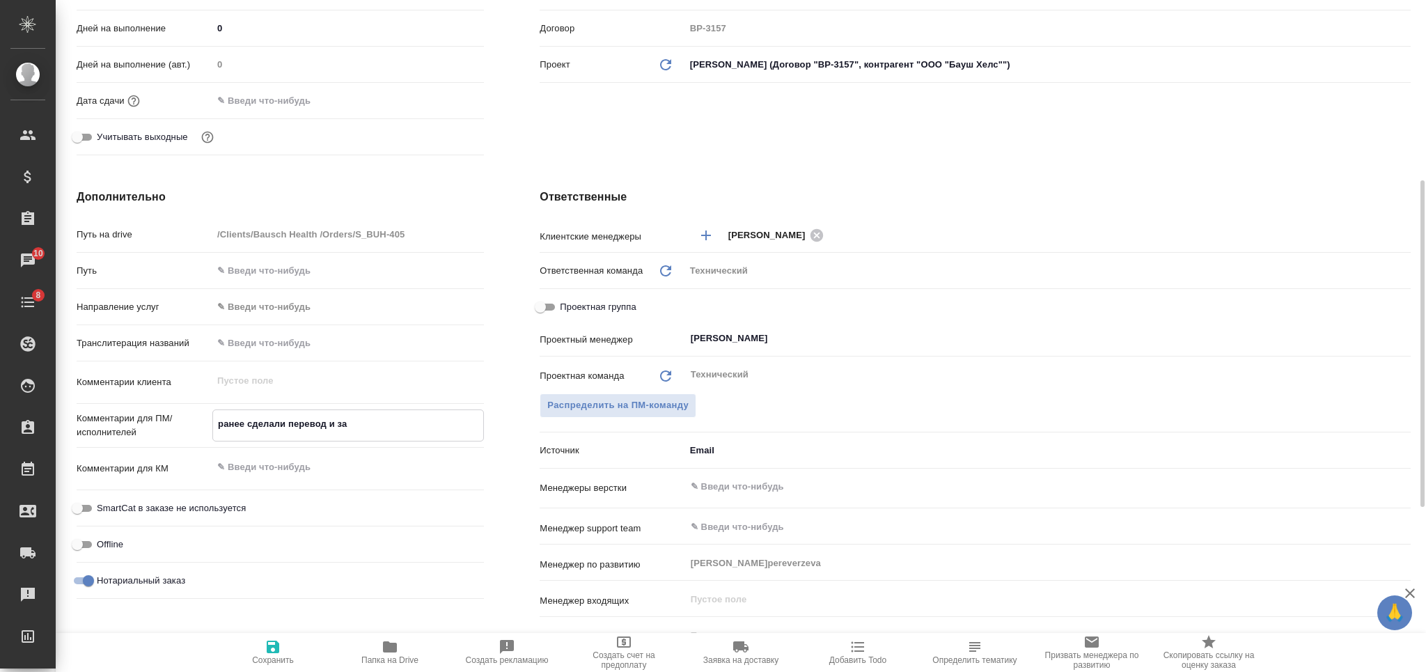
type textarea "x"
type textarea "ранее сделали перевод и зав"
type textarea "x"
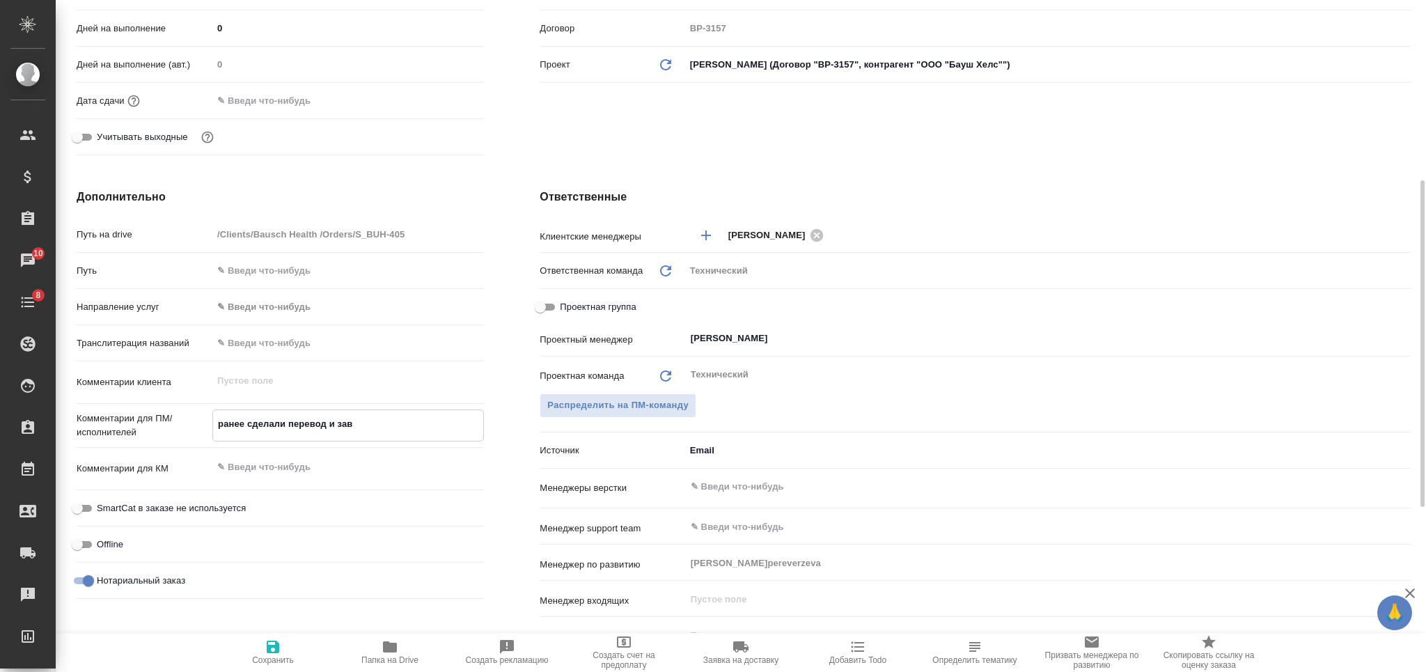
type textarea "x"
type textarea "ранее сделали перевод и завер"
type textarea "x"
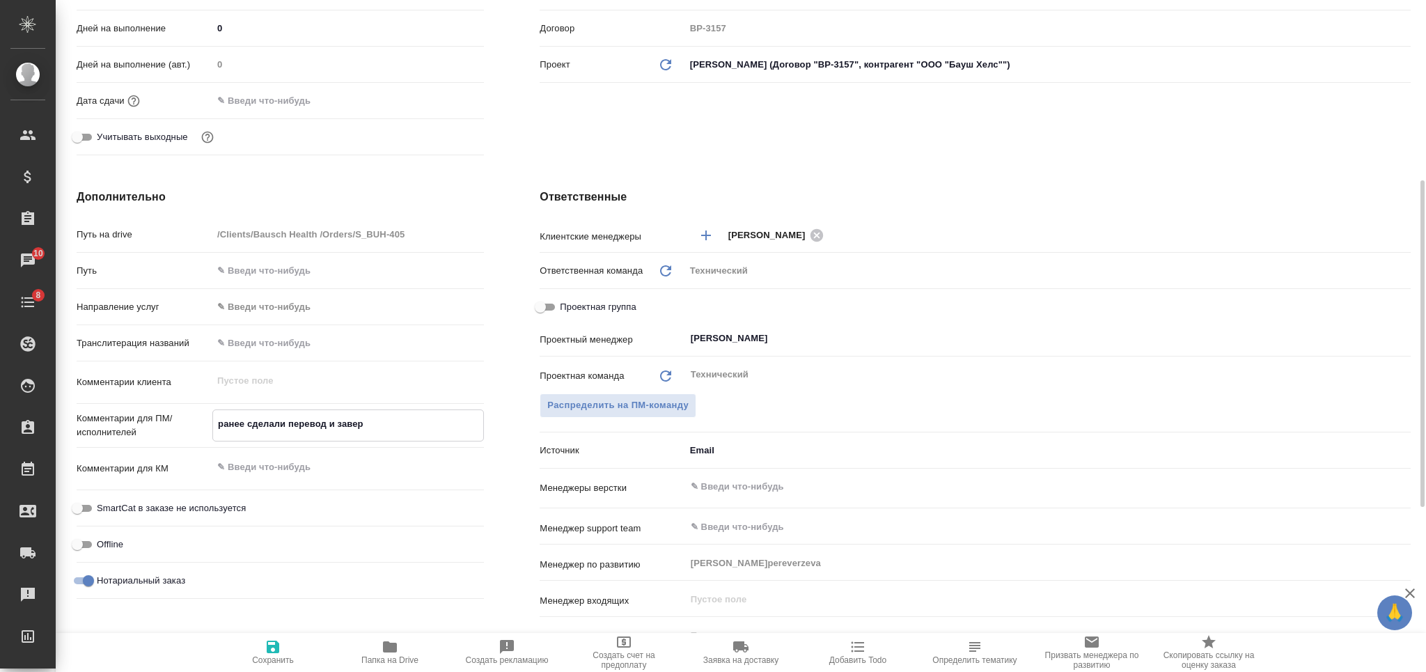
type textarea "x"
type textarea "ранее сделали перевод и завере"
type textarea "x"
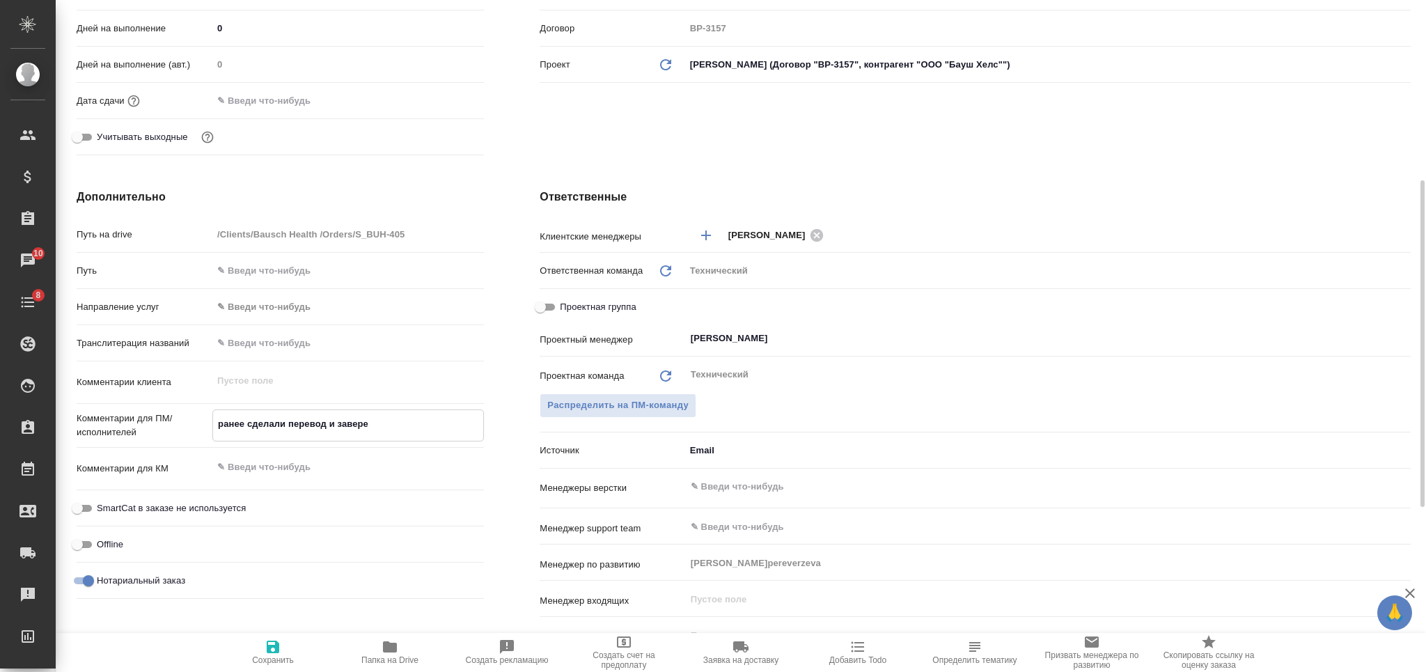
type textarea "x"
type textarea "ранее сделали перевод и заверен"
type textarea "x"
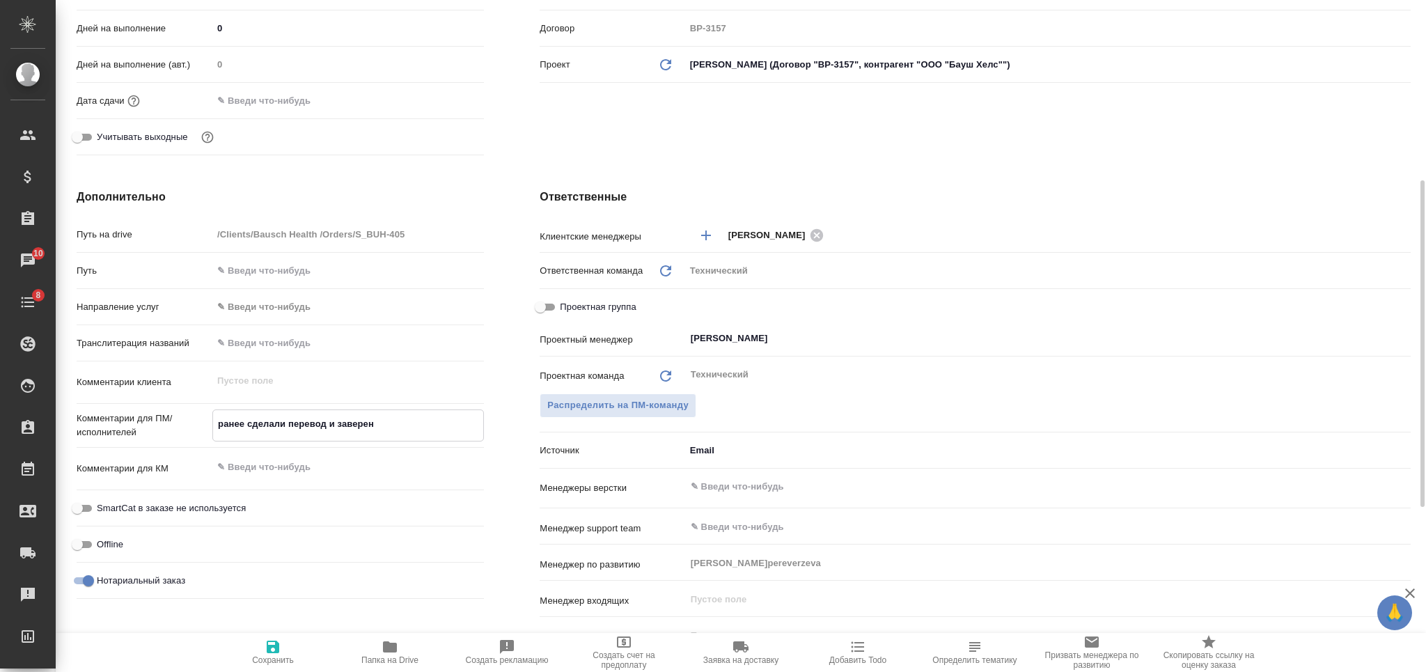
type textarea "ранее сделали перевод и заверени"
type textarea "x"
type textarea "ранее сделали перевод и заверение"
type textarea "x"
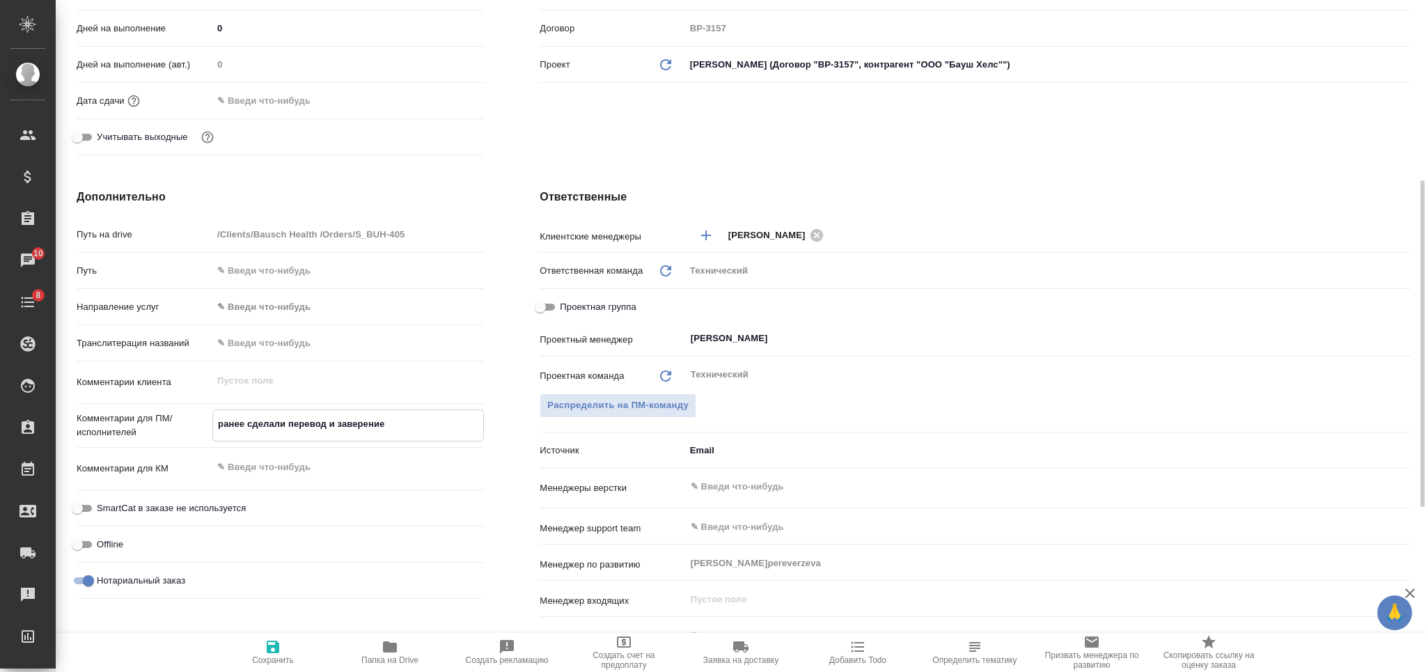
type textarea "x"
type textarea "ранее сделали перевод и заверение"
type textarea "x"
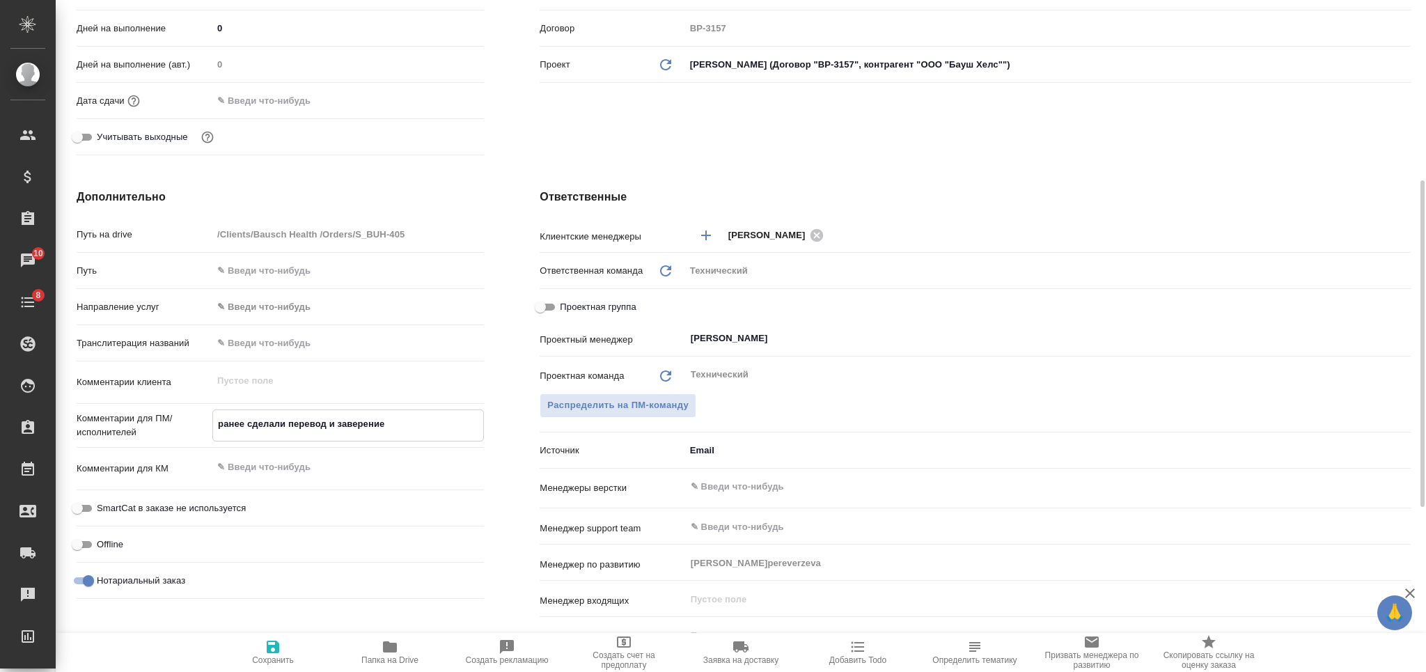
type textarea "x"
type textarea "ранее сделали перевод и заверение д"
type textarea "x"
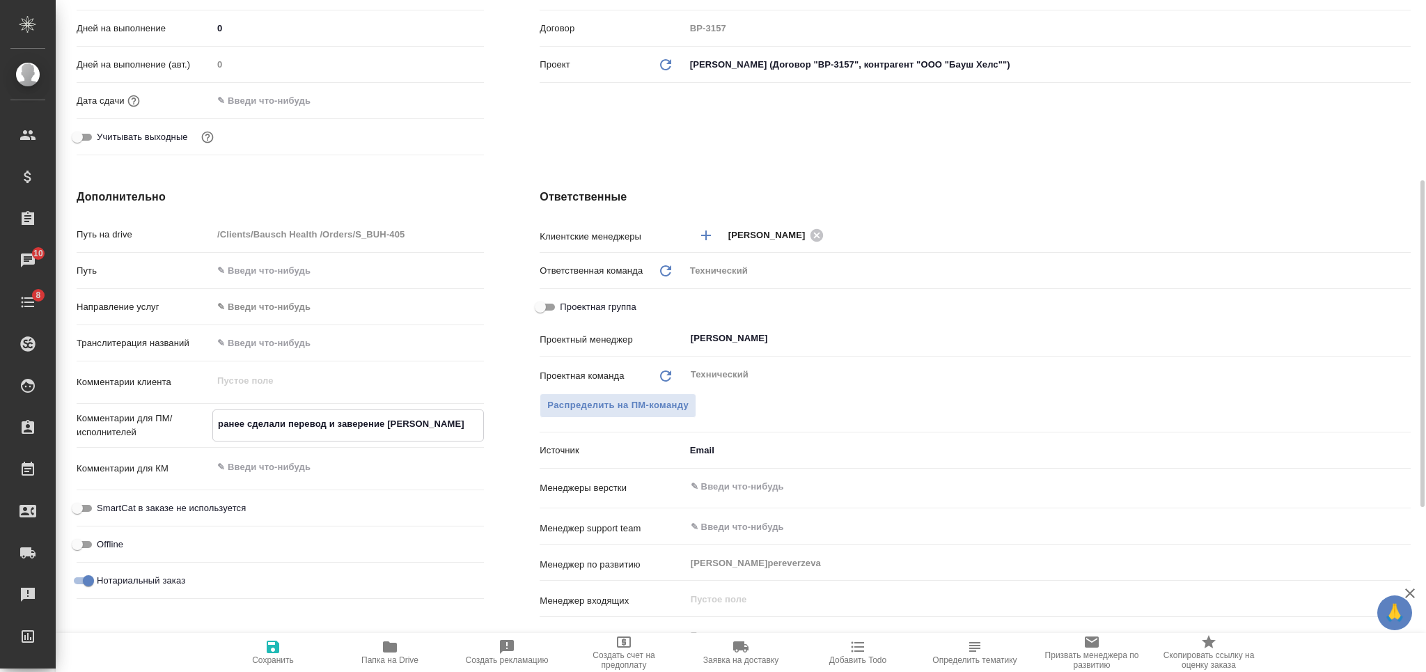
type textarea "ранее сделали перевод и заверение до"
type textarea "x"
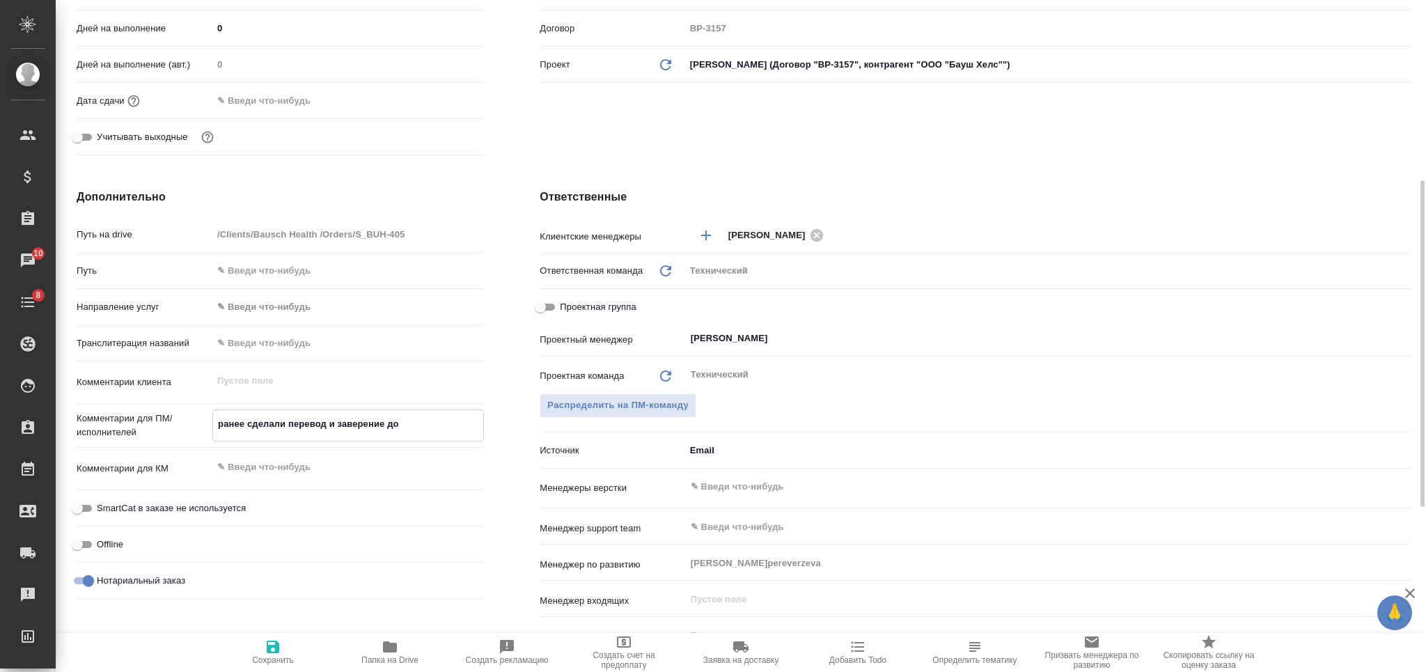
type textarea "ранее сделали перевод и заверение док"
type textarea "x"
type textarea "ранее сделали перевод и заверение до"
type textarea "x"
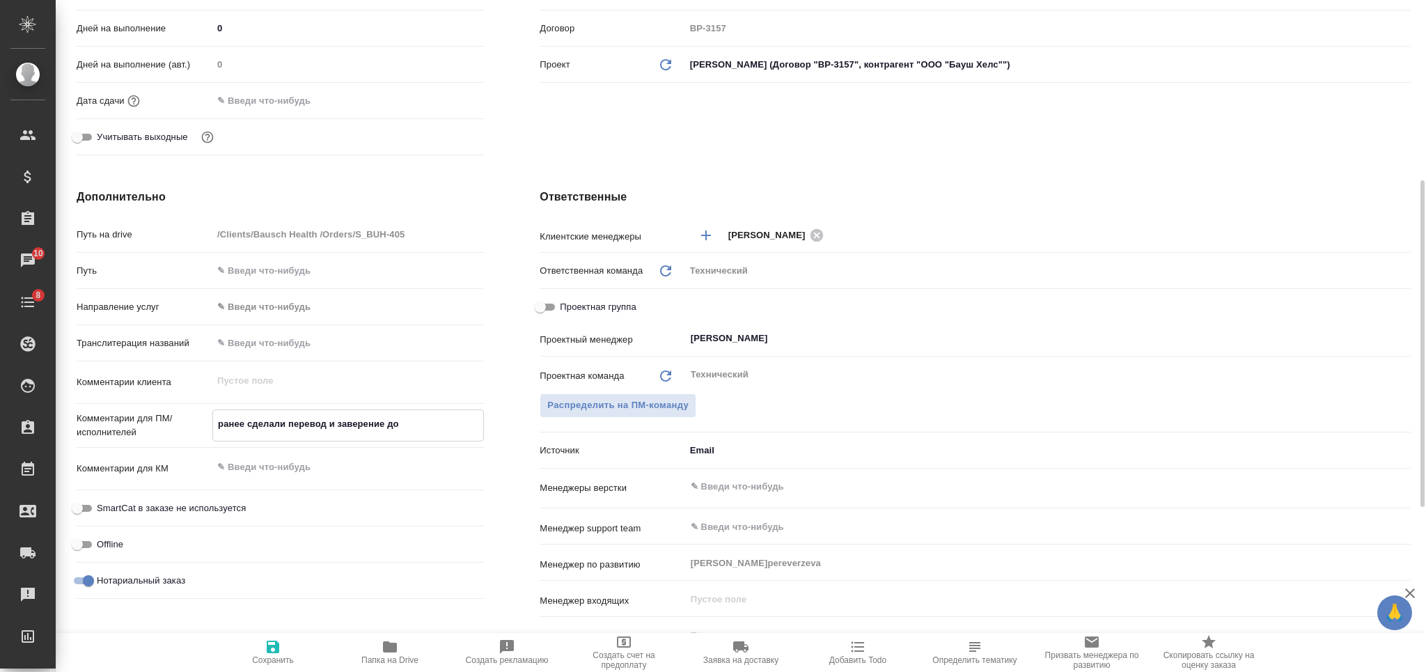
type textarea "x"
type textarea "ранее сделали перевод и заверение д"
type textarea "x"
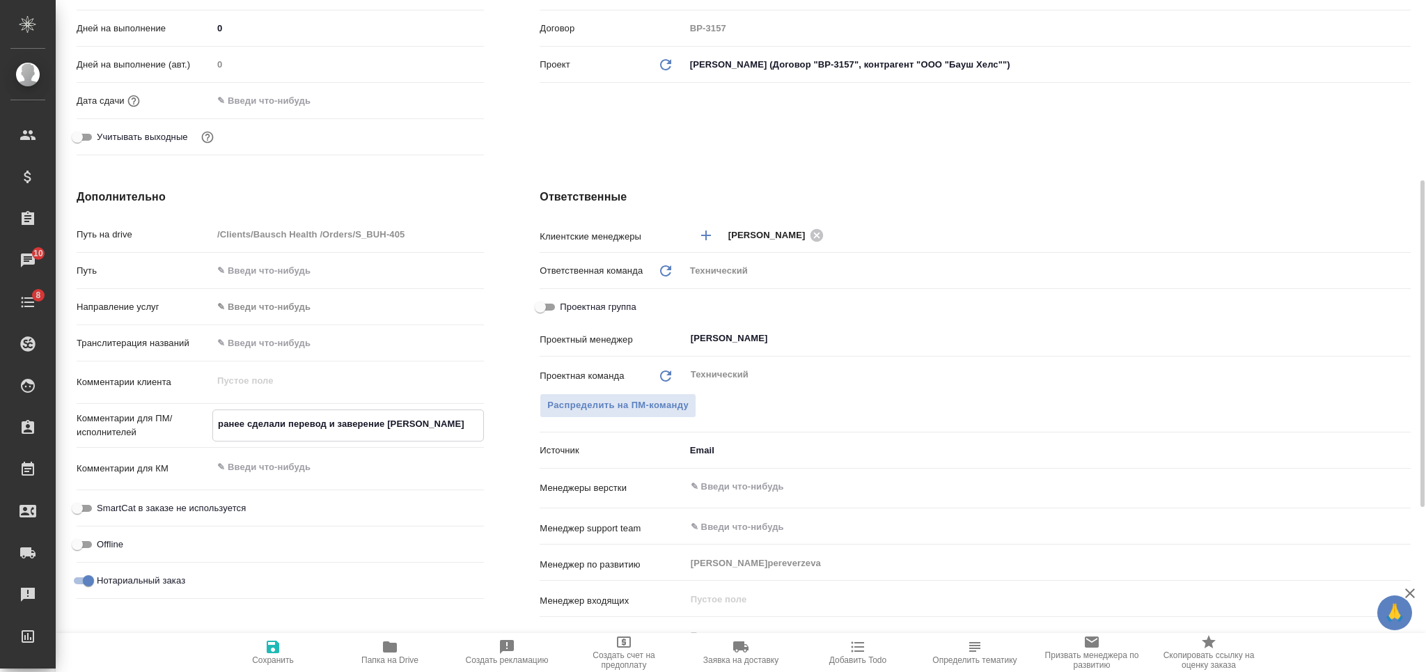
type textarea "x"
type textarea "ранее сделали перевод и заверение"
type textarea "x"
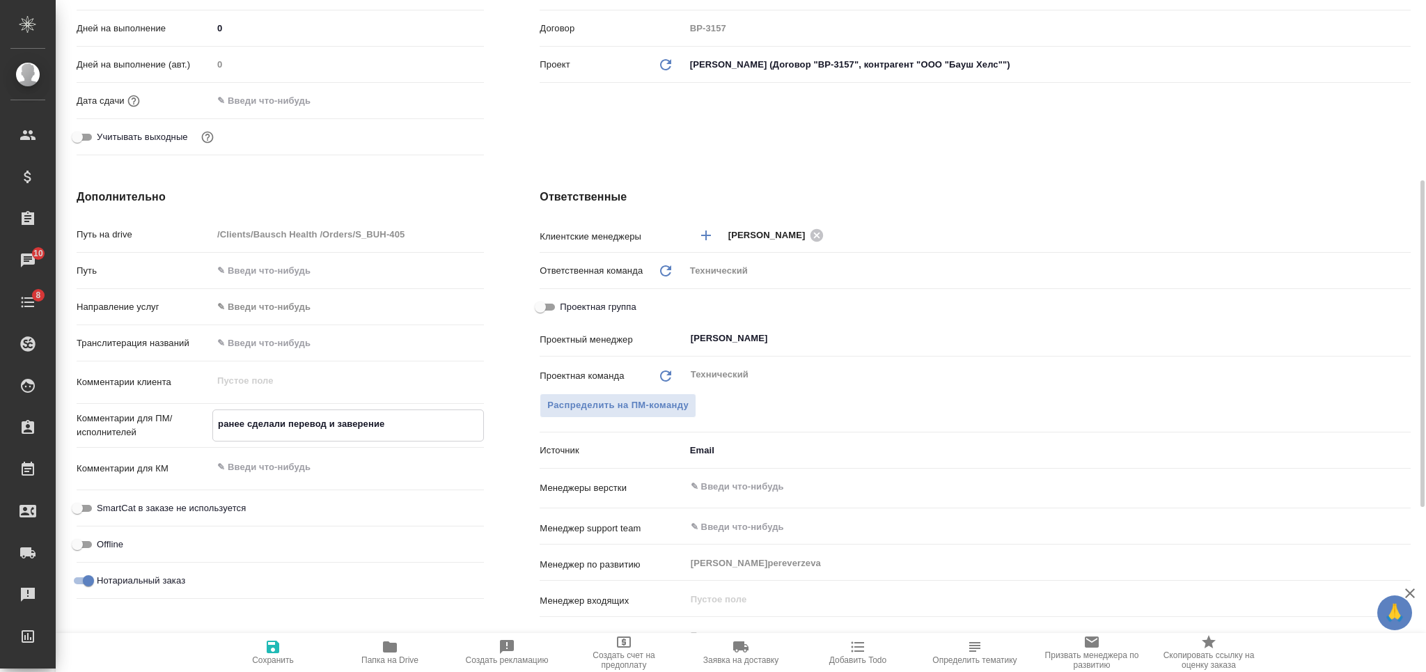
type textarea "x"
type textarea "ранее сделали перевод и заверение ("
type textarea "x"
type textarea "ранее сделали перевод и заверение (Н"
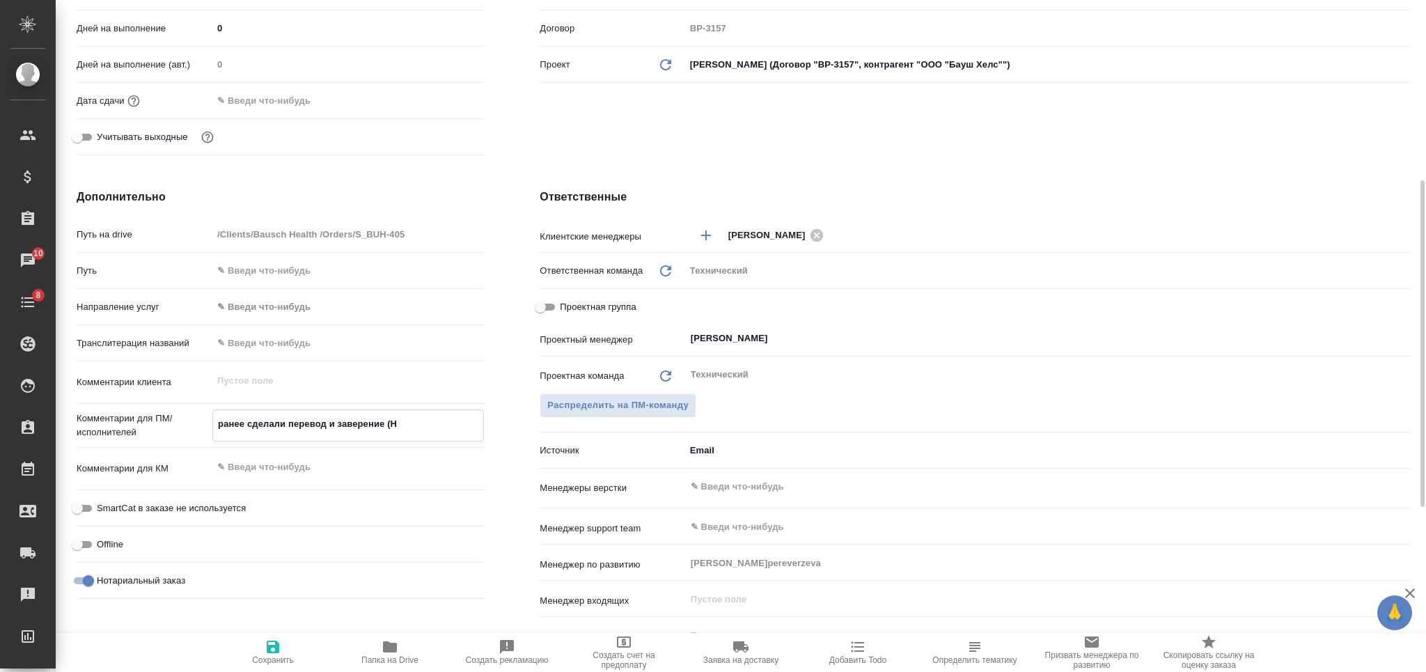
type textarea "x"
type textarea "ранее сделали перевод и заверение (НЗ"
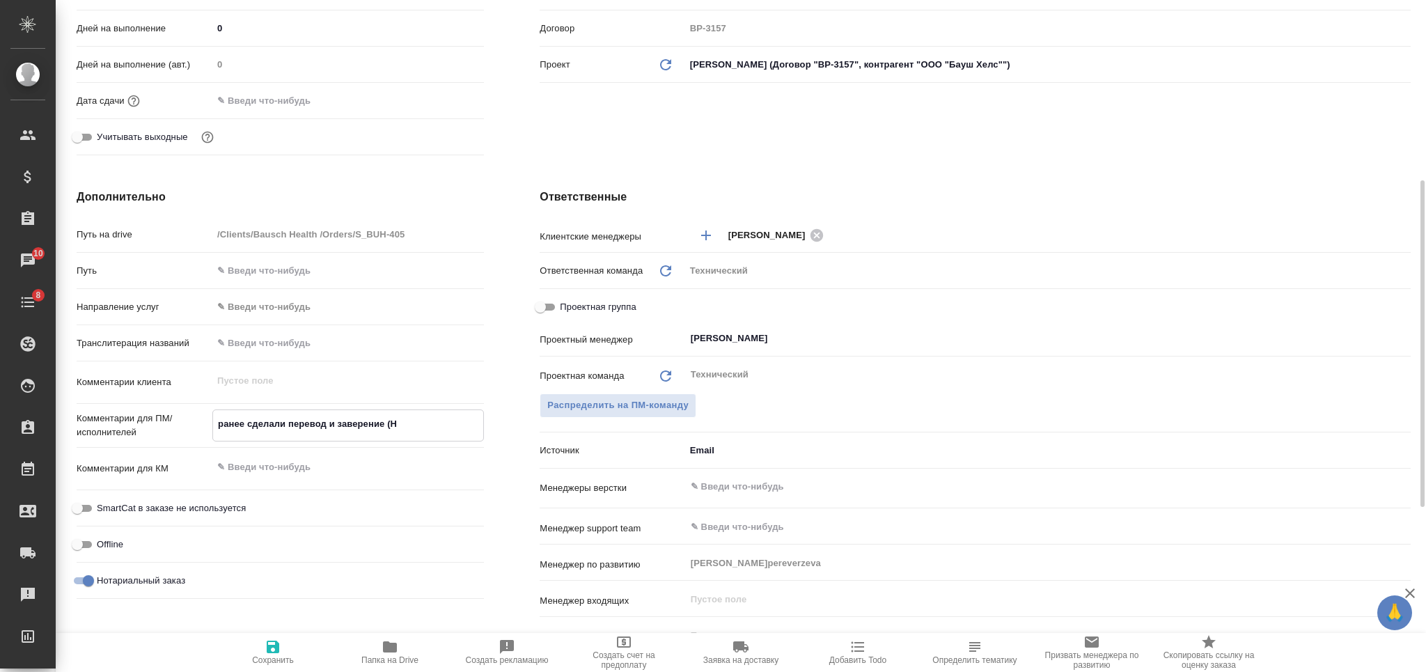
type textarea "x"
type textarea "ранее сделали перевод и заверение (НЗП"
type textarea "x"
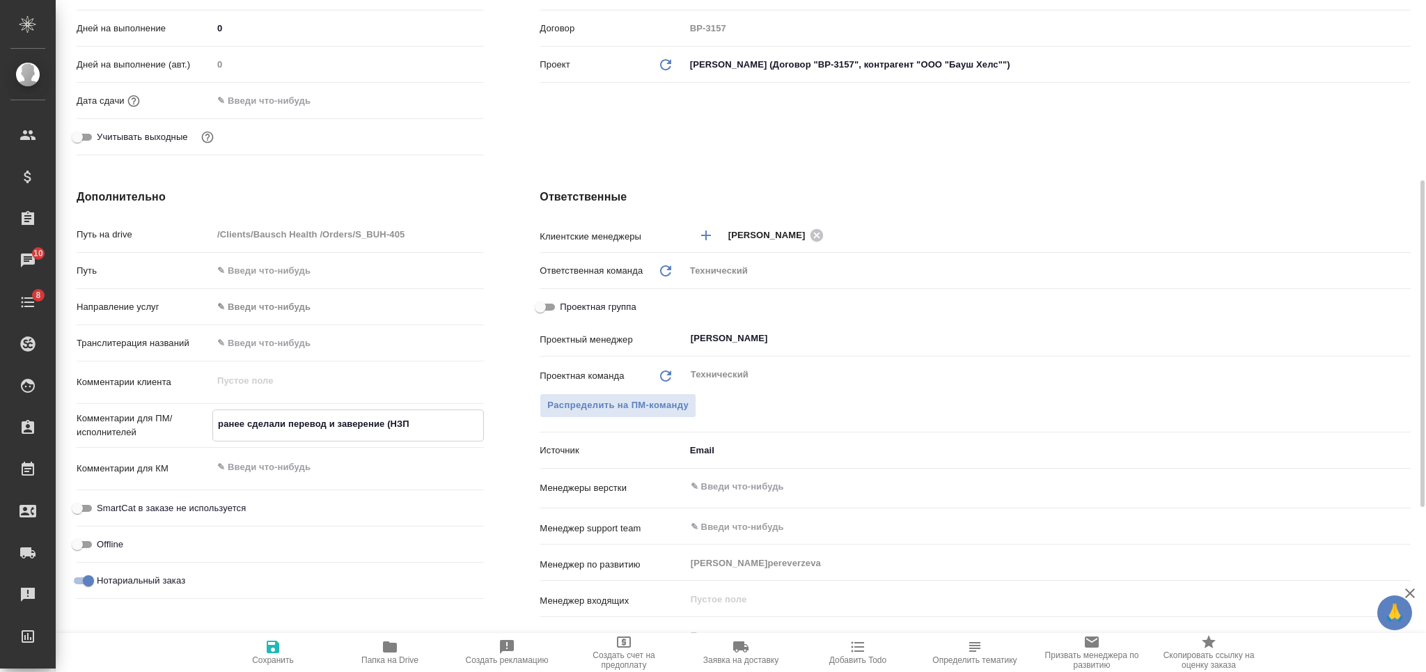
type textarea "x"
type textarea "ранее сделали перевод и заверение (НЗП)"
type textarea "x"
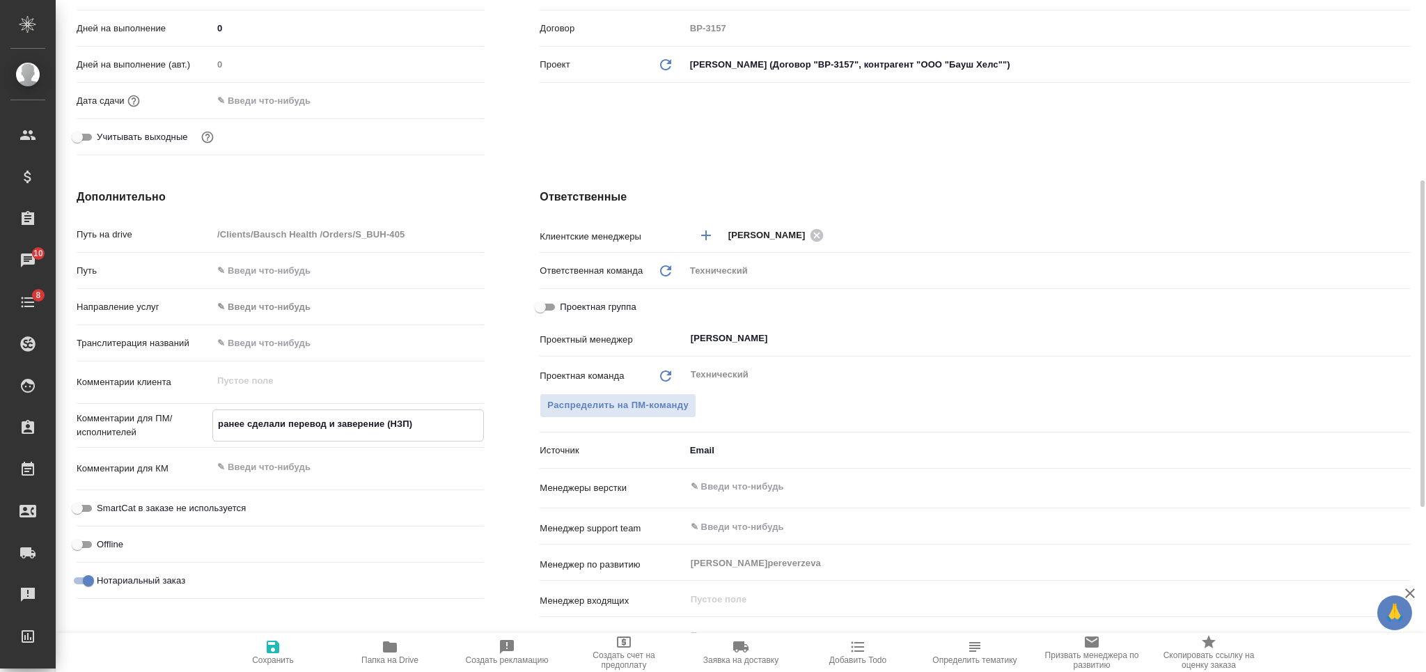
type textarea "x"
type textarea "ранее сделали перевод и заверение (НЗП)"
type textarea "x"
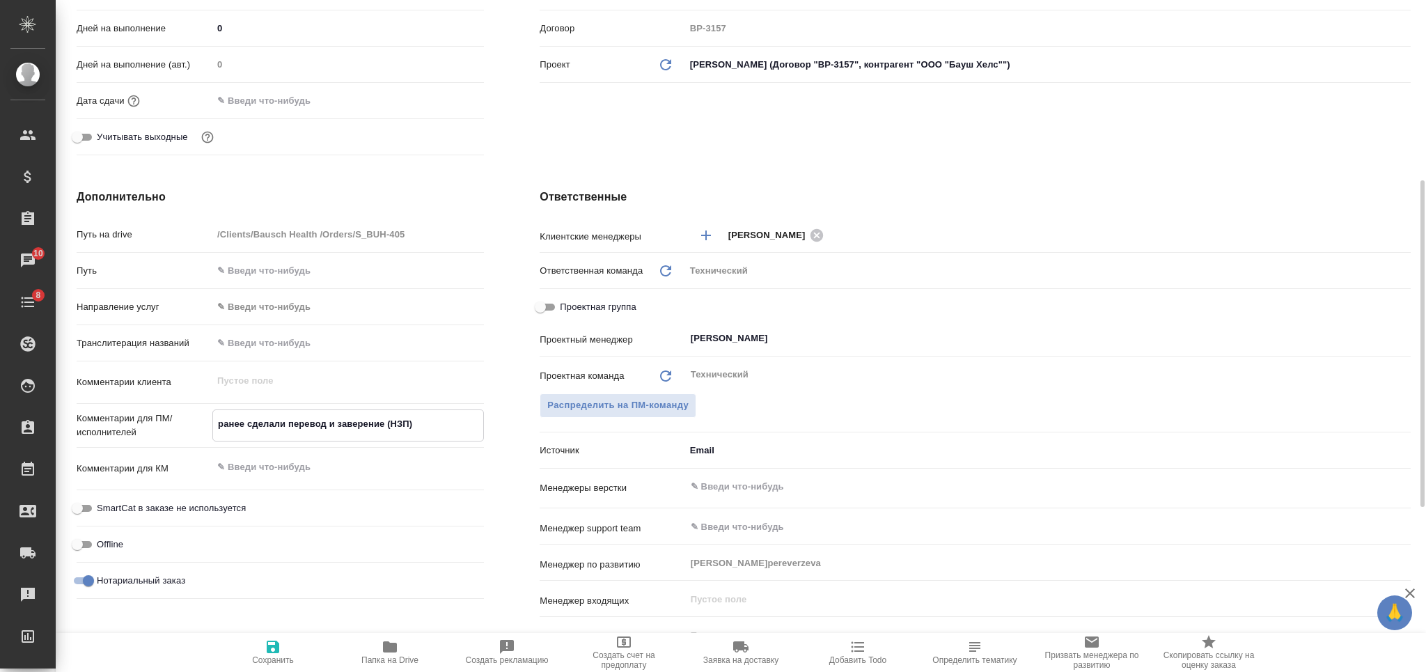
type textarea "ранее сделали перевод и заверение (НЗП) в"
type textarea "x"
type textarea "ранее сделали перевод и заверение (НЗП) в"
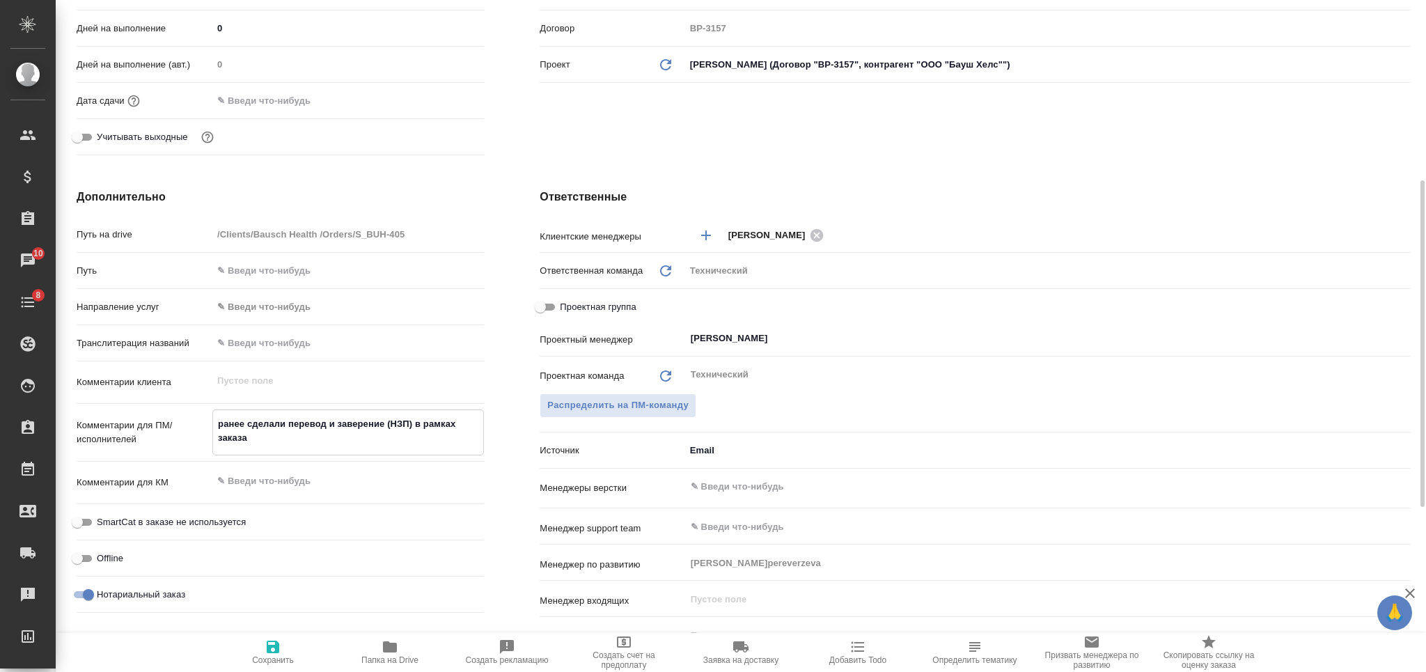
paste textarea "S_BUH-253"
paste textarea "https://tera.awatera.com/Order/6793946fb525667dd67ec901/works"
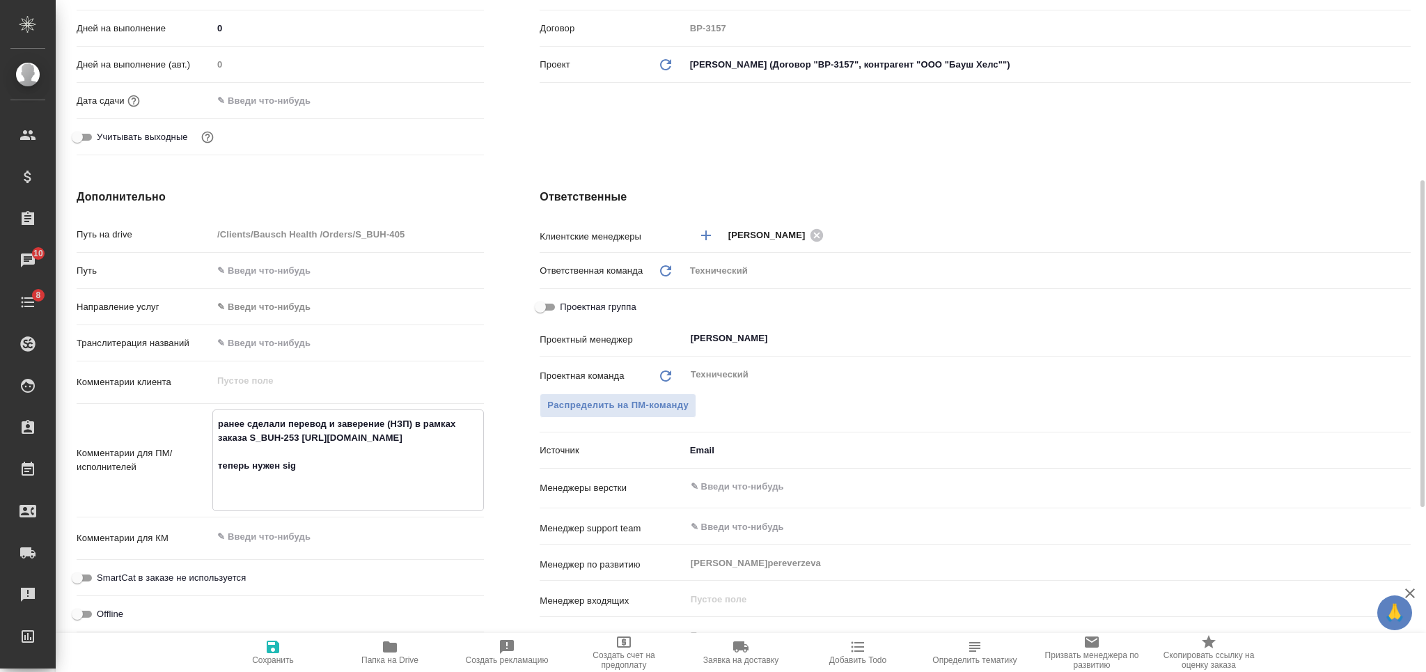
click at [282, 652] on span "Сохранить" at bounding box center [273, 652] width 100 height 26
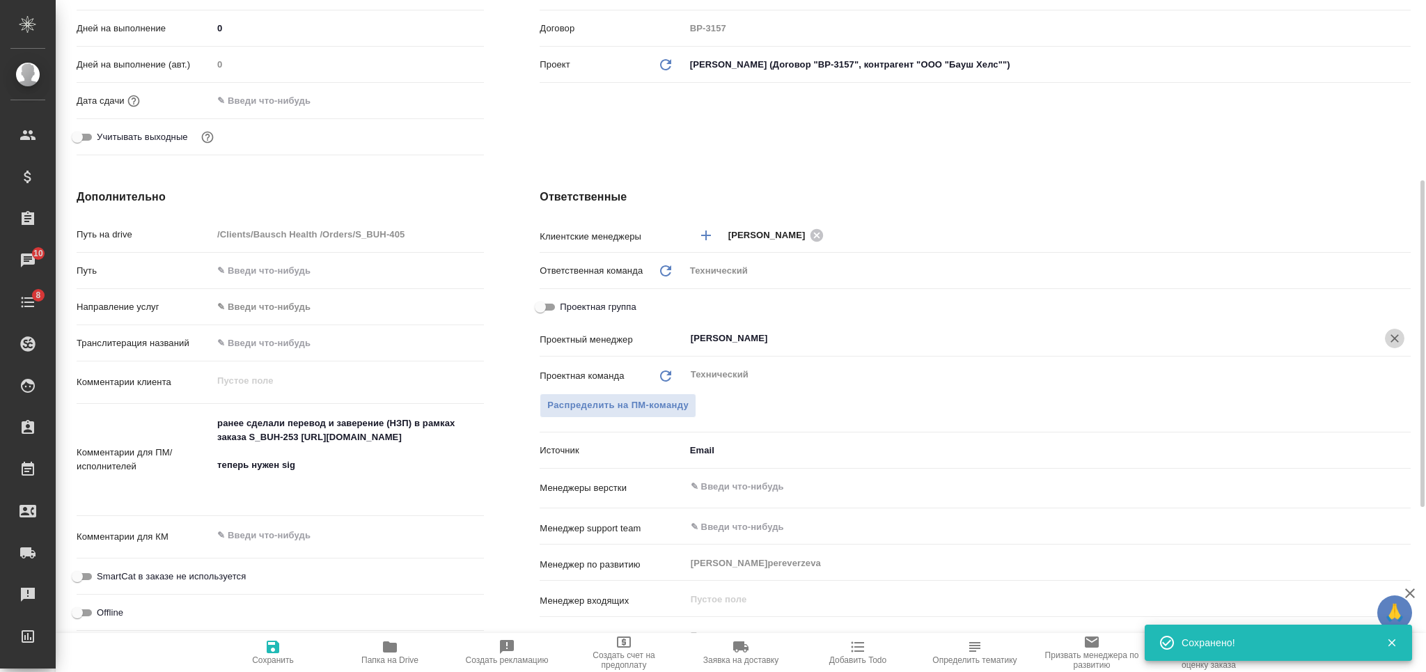
click at [1394, 336] on icon "Очистить" at bounding box center [1395, 338] width 14 height 14
click at [898, 342] on input "text" at bounding box center [1024, 338] width 671 height 17
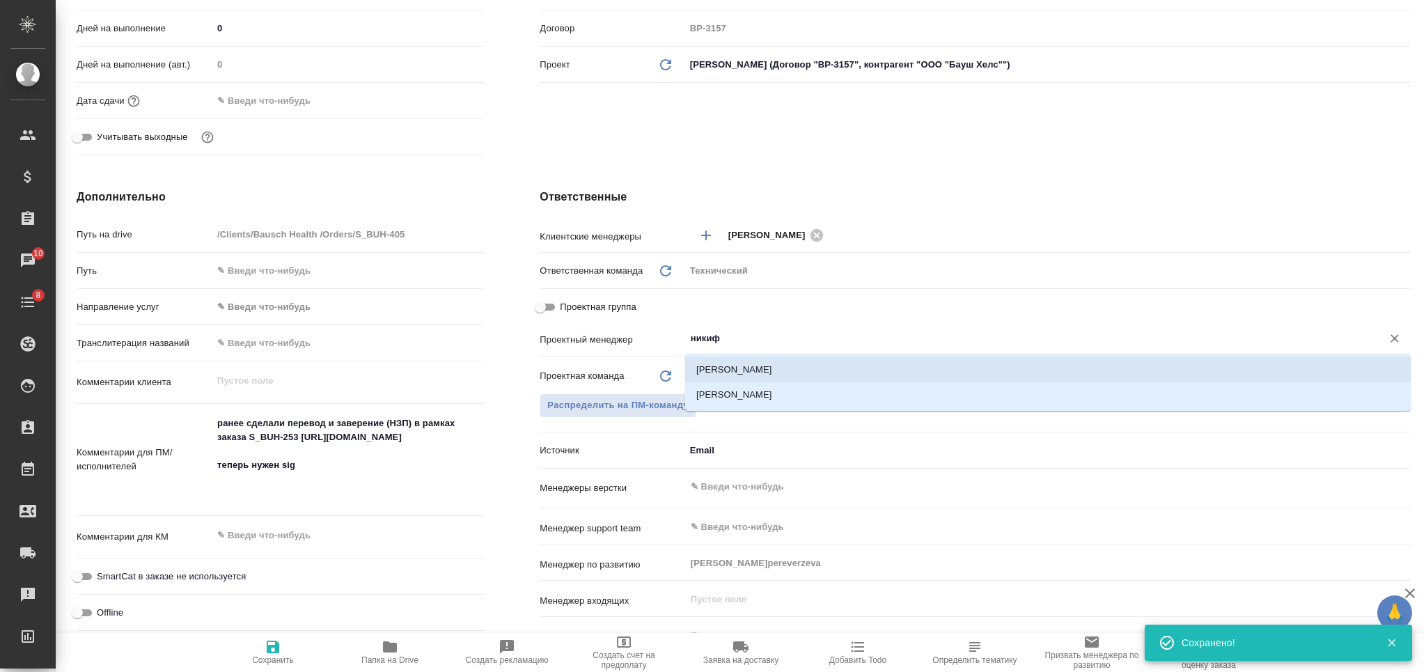
click at [859, 375] on li "[PERSON_NAME]" at bounding box center [1048, 369] width 726 height 25
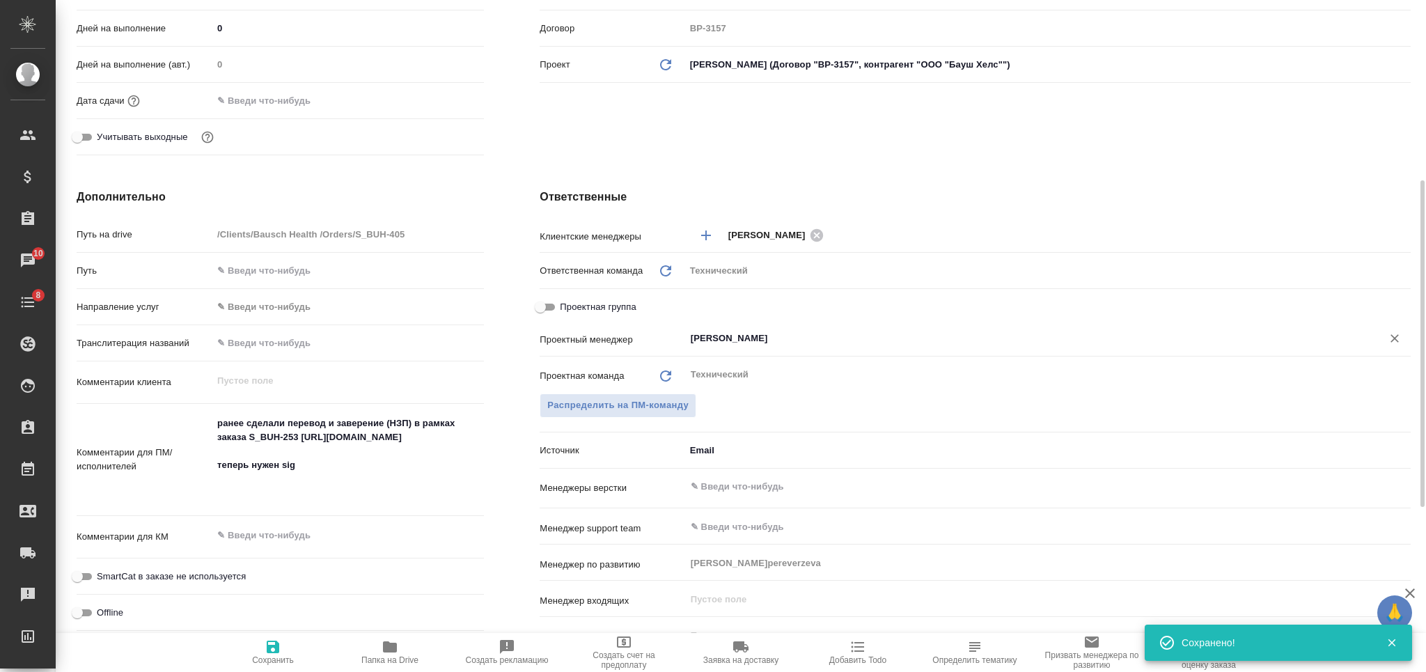
click at [263, 660] on span "Сохранить" at bounding box center [273, 660] width 42 height 10
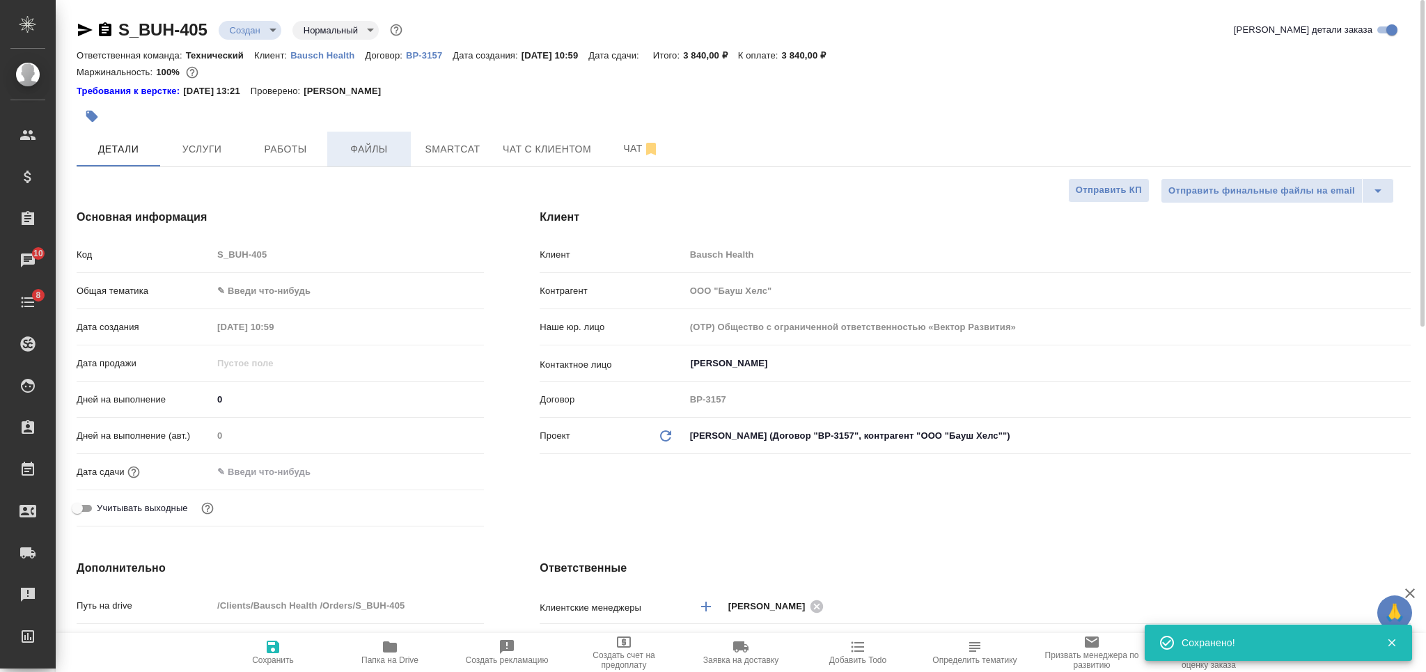
click at [368, 143] on span "Файлы" at bounding box center [369, 149] width 67 height 17
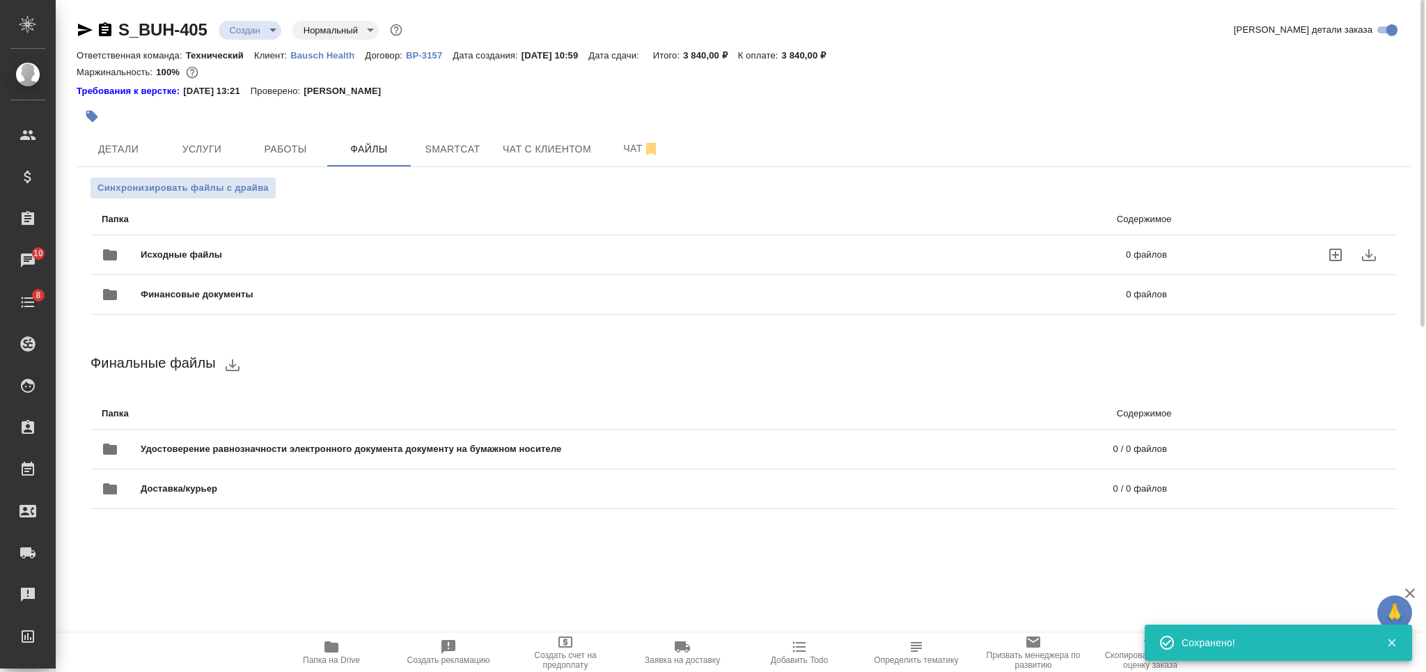
click at [355, 241] on div "Исходные файлы 0 файлов" at bounding box center [634, 254] width 1065 height 33
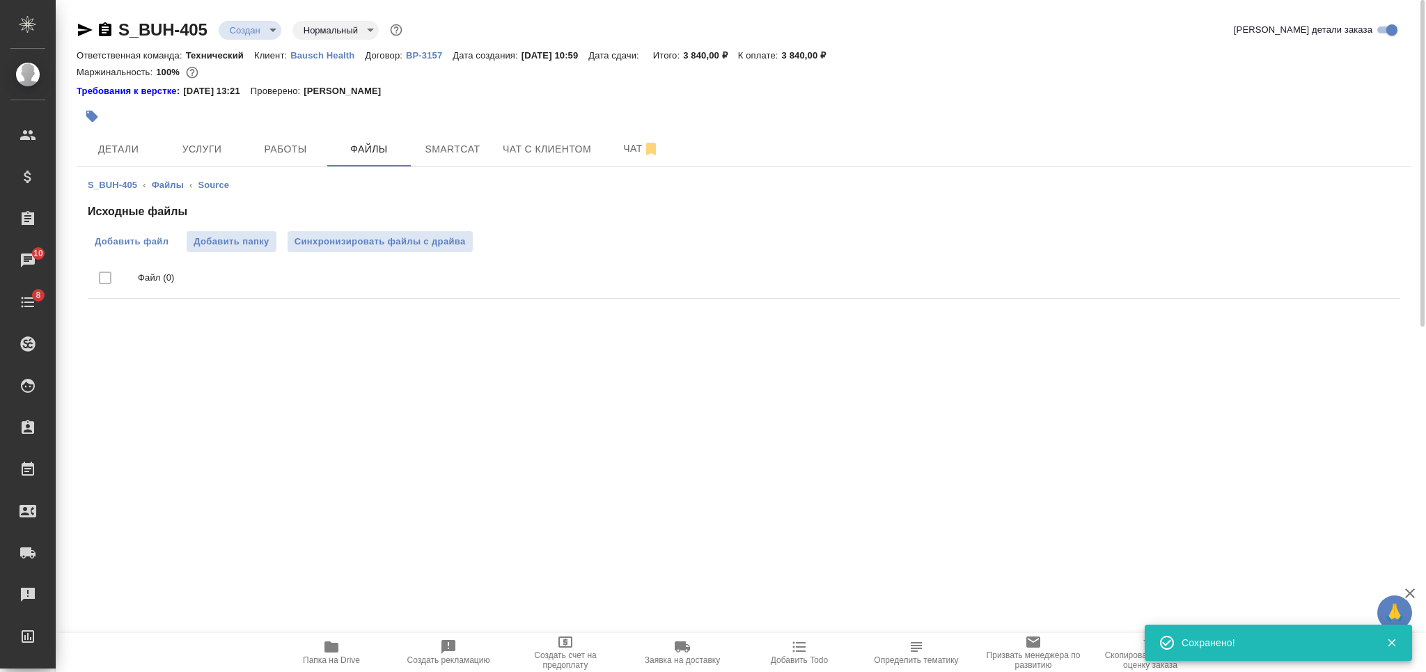
click at [99, 237] on span "Добавить файл" at bounding box center [132, 242] width 74 height 14
click at [0, 0] on input "Добавить файл" at bounding box center [0, 0] width 0 height 0
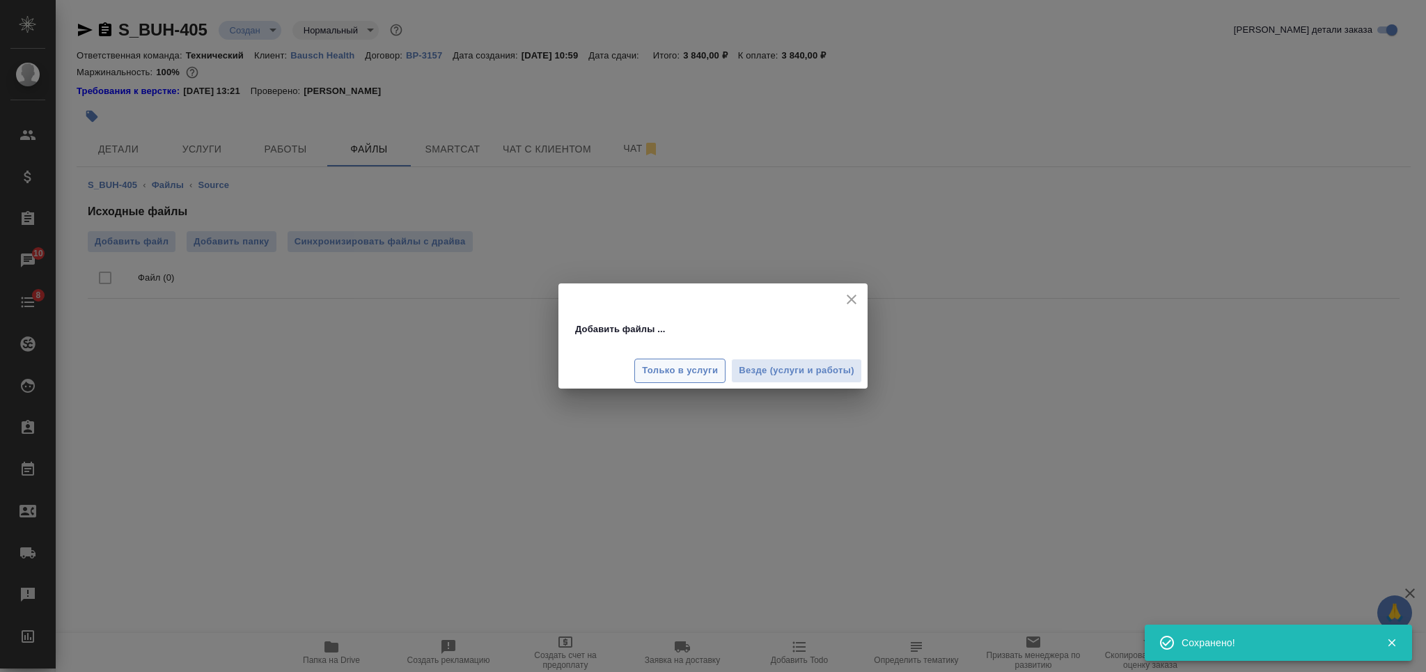
click at [700, 375] on span "Только в услуги" at bounding box center [680, 371] width 76 height 16
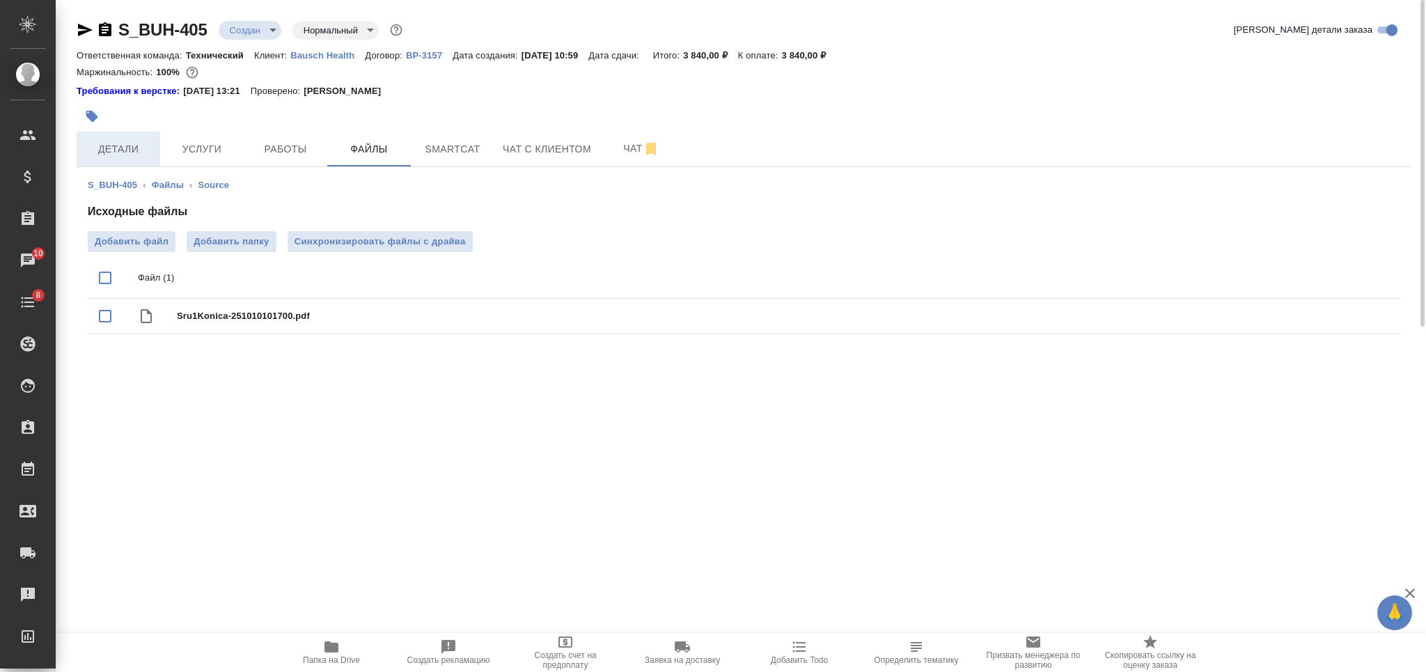
click at [118, 149] on span "Детали" at bounding box center [118, 149] width 67 height 17
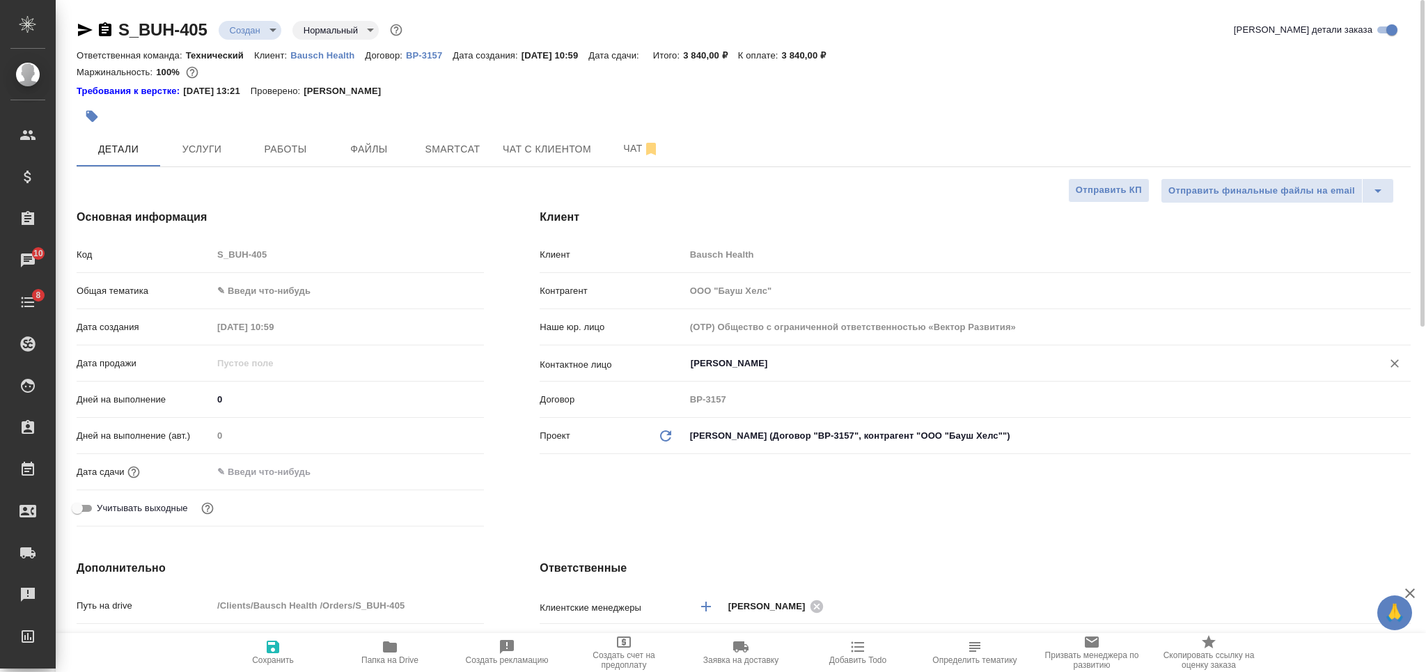
click at [726, 359] on input "Долгополова Любовь" at bounding box center [1024, 363] width 671 height 17
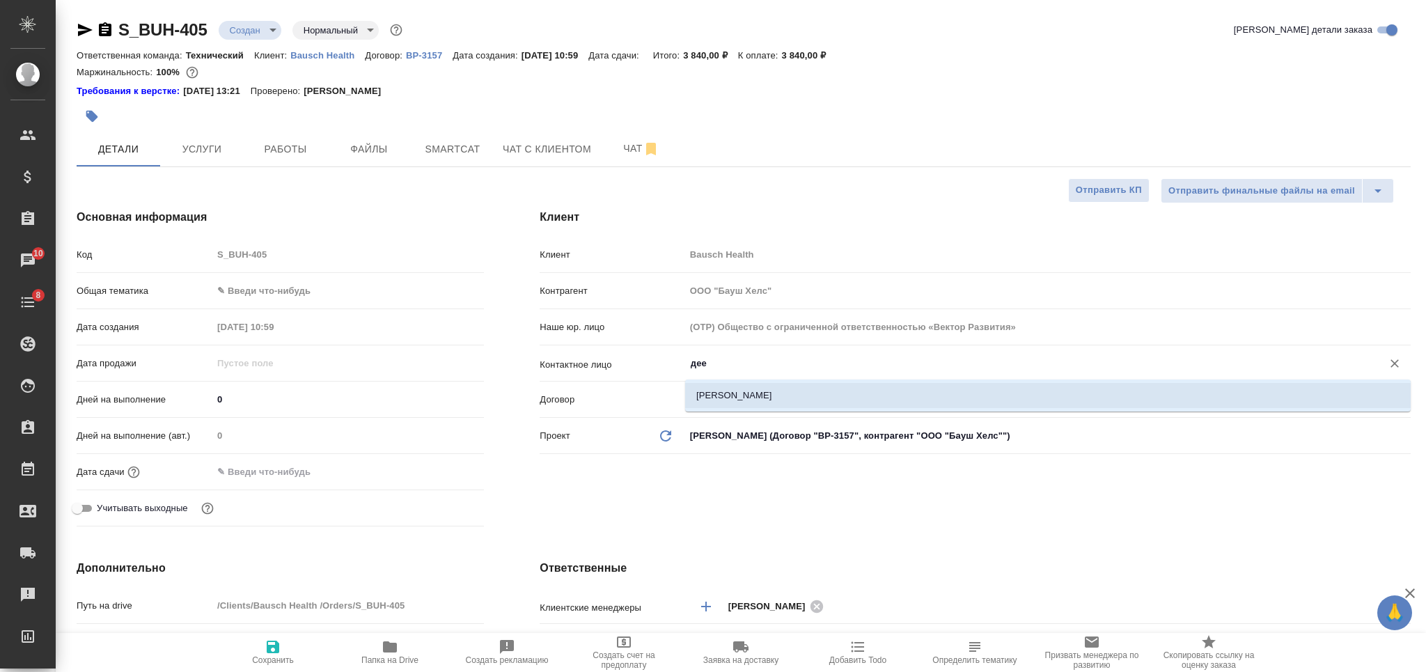
click at [726, 392] on li "Деева Юлия" at bounding box center [1048, 395] width 726 height 25
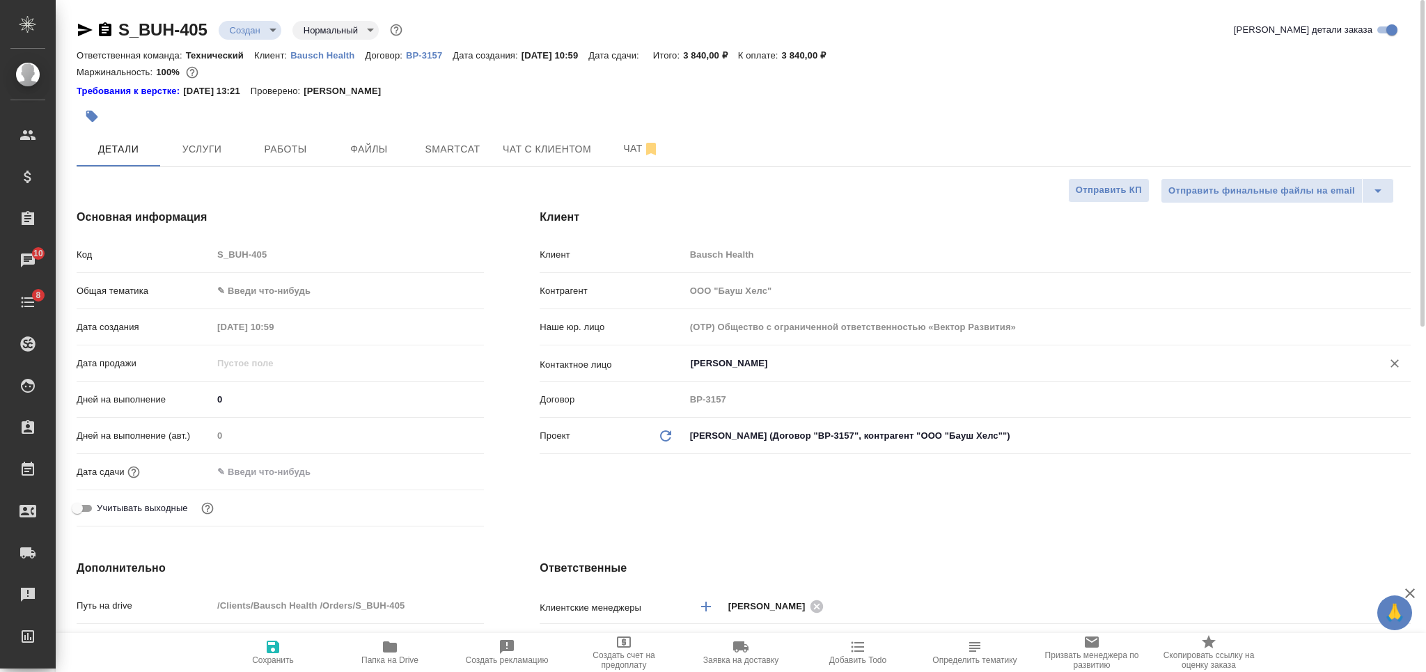
click at [282, 659] on span "Сохранить" at bounding box center [273, 660] width 42 height 10
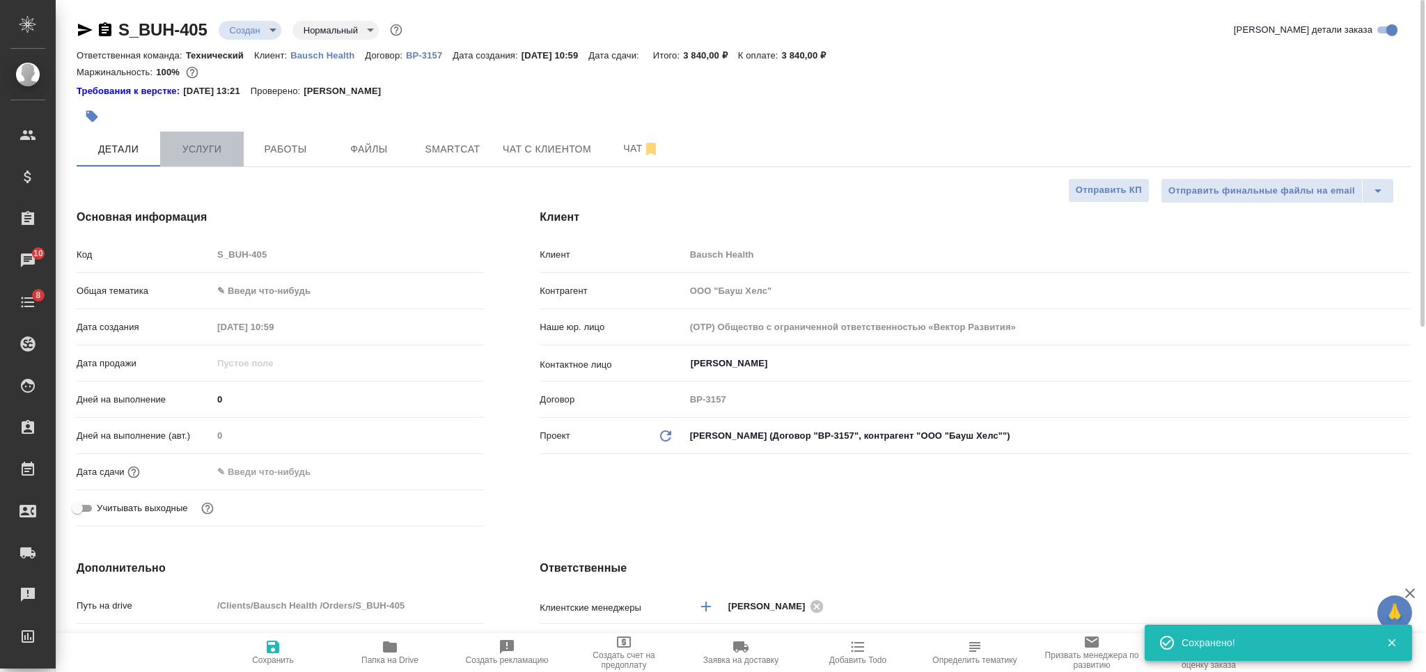
click at [215, 135] on button "Услуги" at bounding box center [202, 149] width 84 height 35
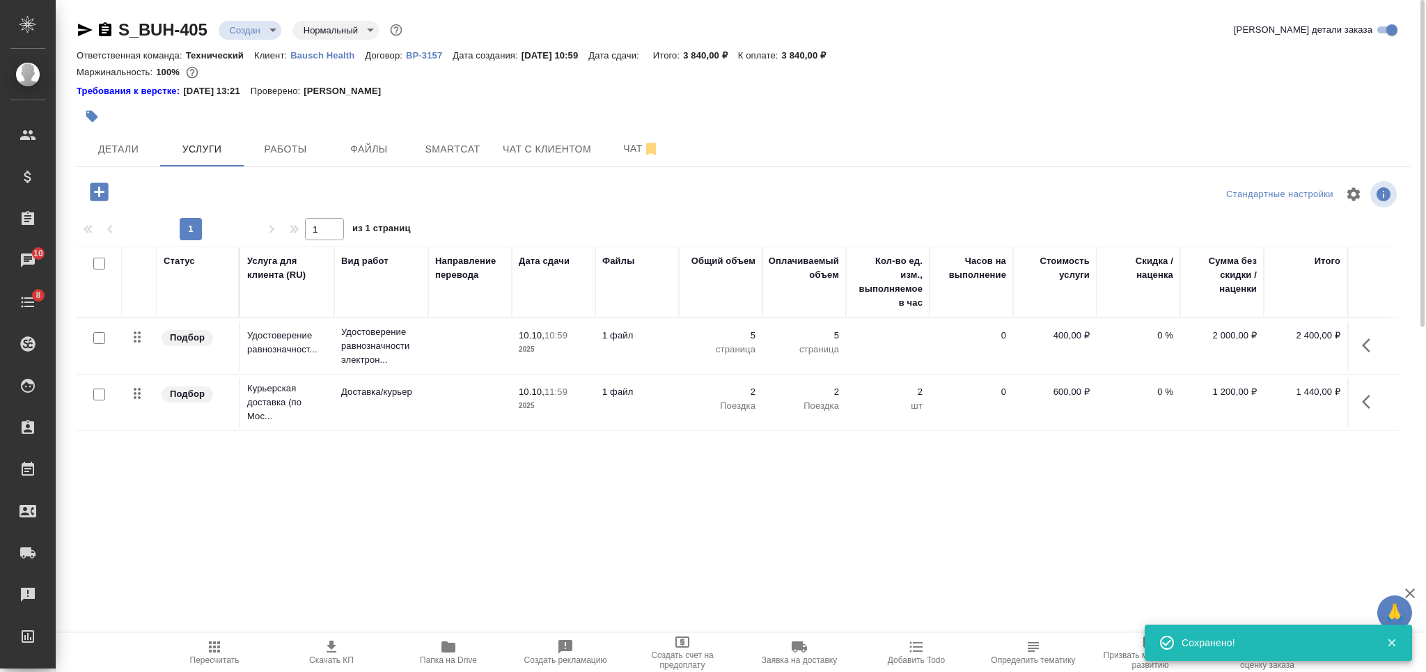
click at [101, 264] on input "checkbox" at bounding box center [99, 264] width 12 height 12
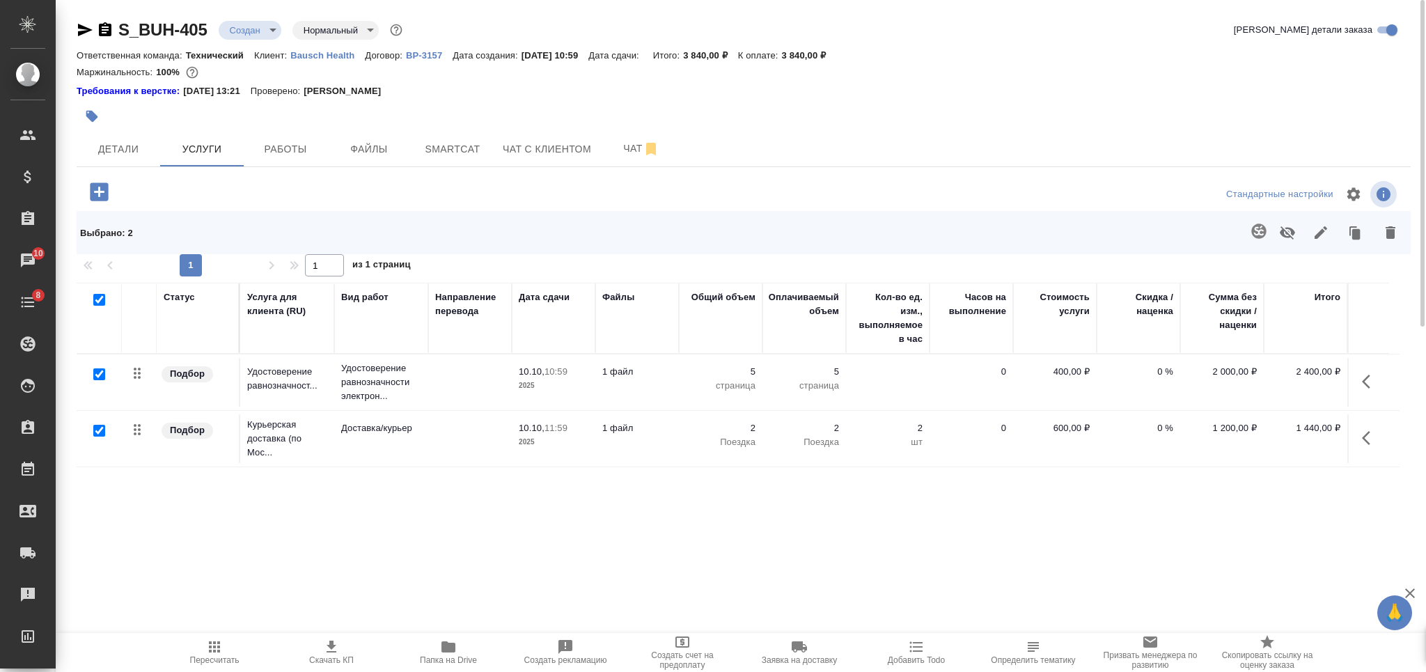
click at [1313, 235] on icon "button" at bounding box center [1321, 232] width 17 height 17
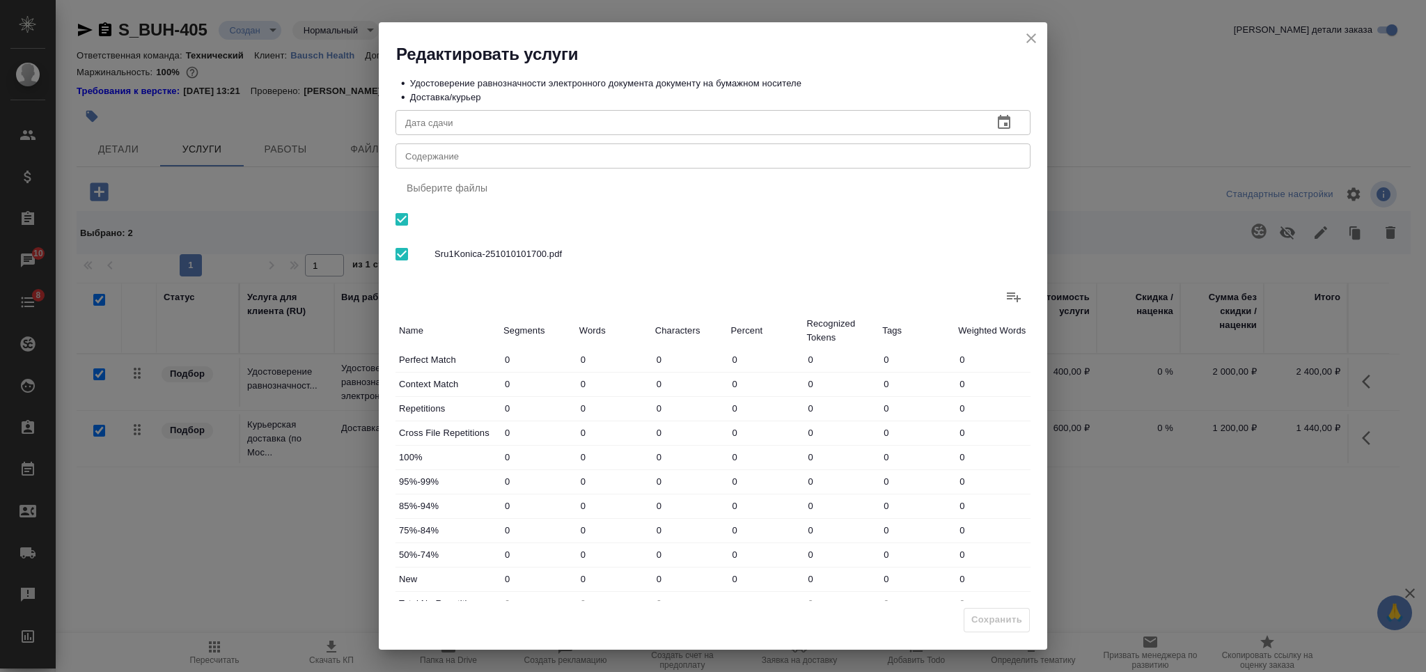
click at [590, 164] on div "x Содержание" at bounding box center [713, 155] width 635 height 25
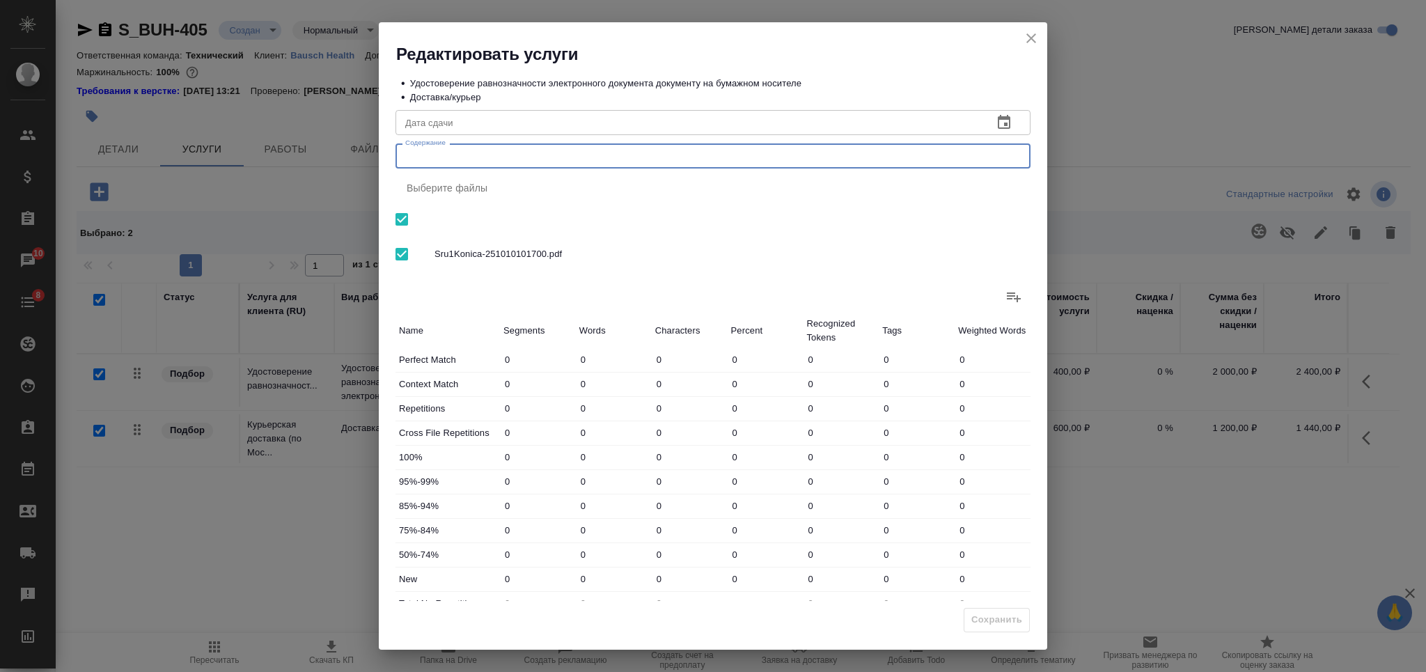
paste textarea "Отчет об аудите_ISO_TPV"
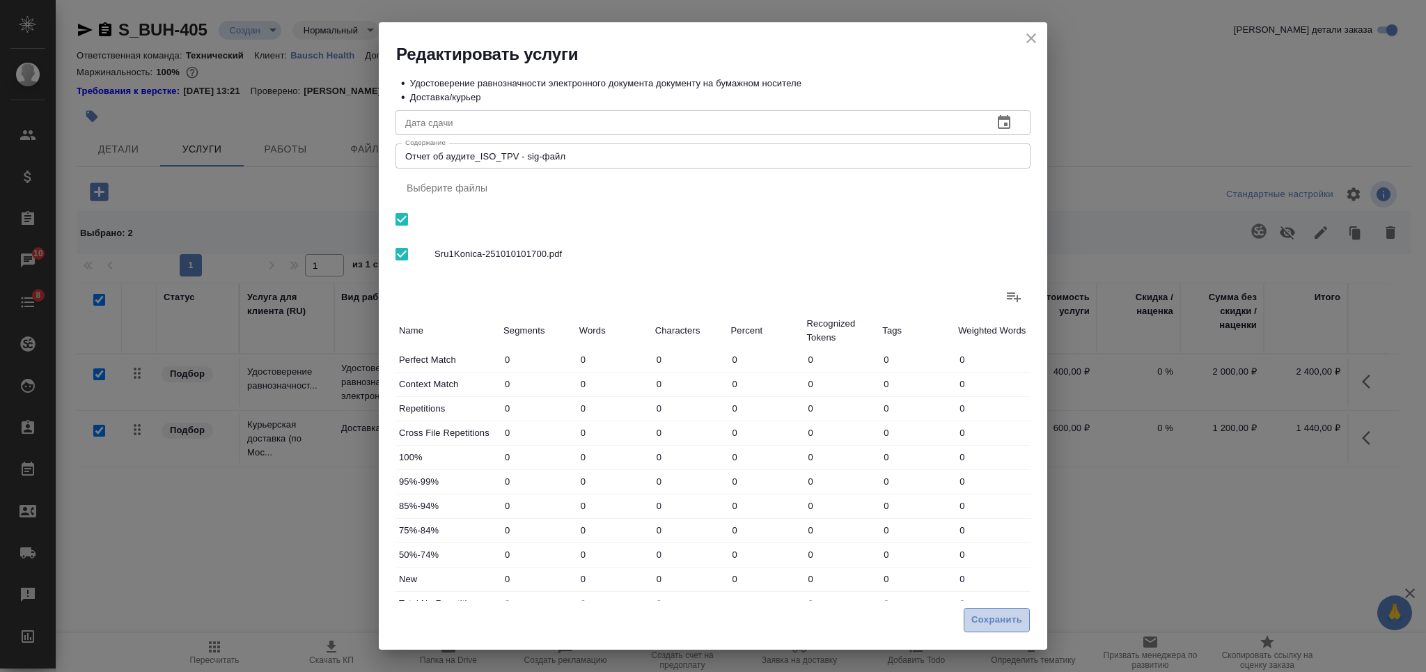
click at [999, 628] on button "Сохранить" at bounding box center [997, 620] width 66 height 24
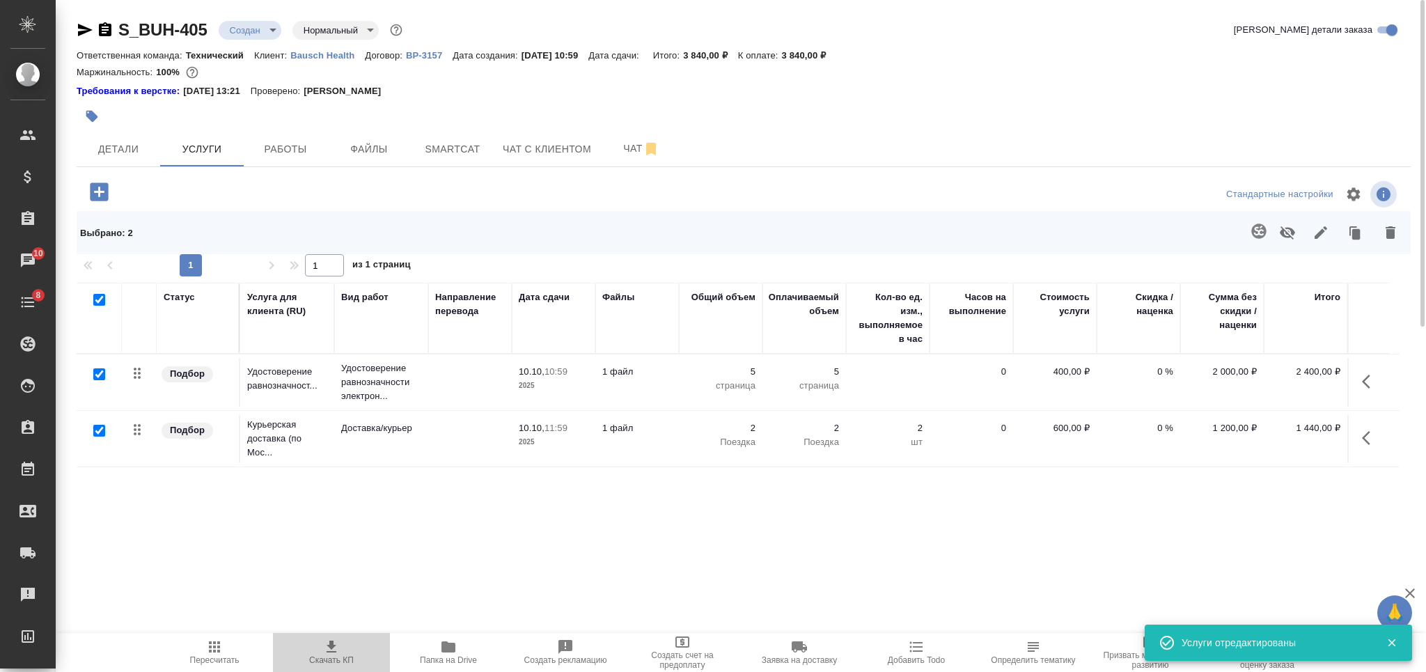
click at [331, 654] on icon "button" at bounding box center [331, 647] width 17 height 17
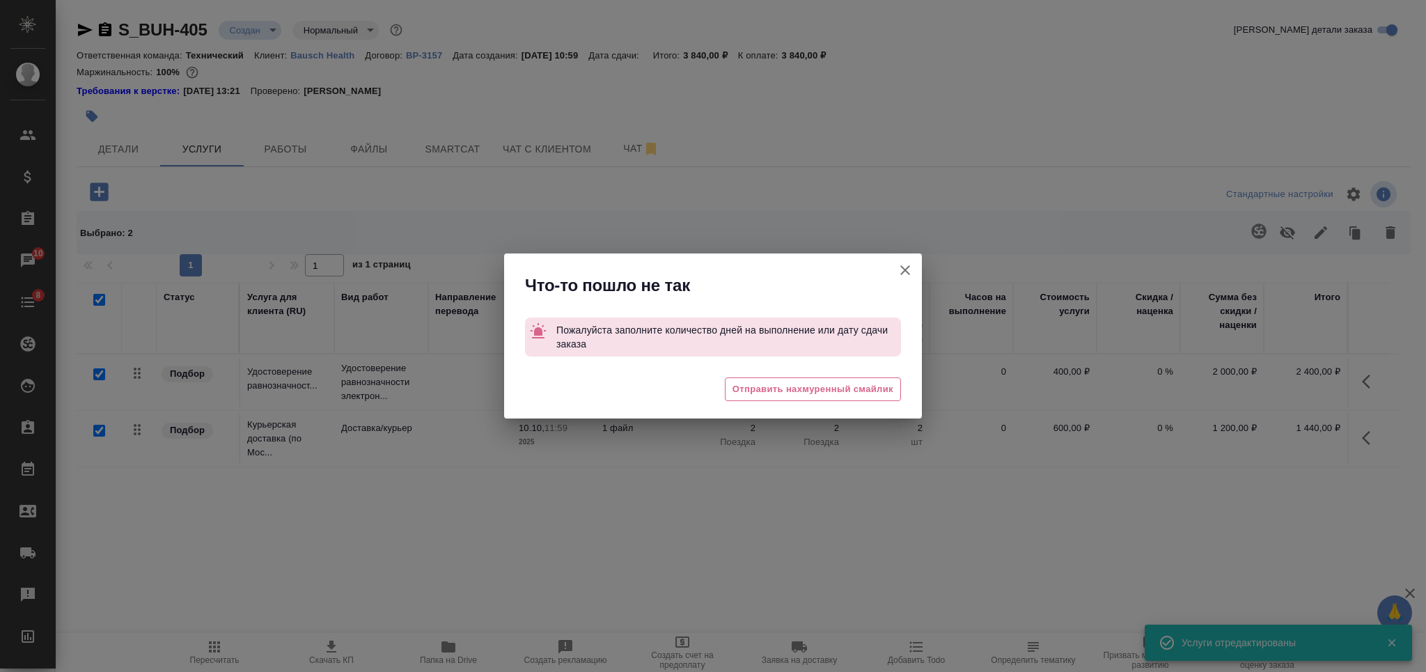
drag, startPoint x: 914, startPoint y: 273, endPoint x: 886, endPoint y: 273, distance: 27.9
click at [914, 272] on button "[PERSON_NAME] детали заказа" at bounding box center [905, 269] width 33 height 33
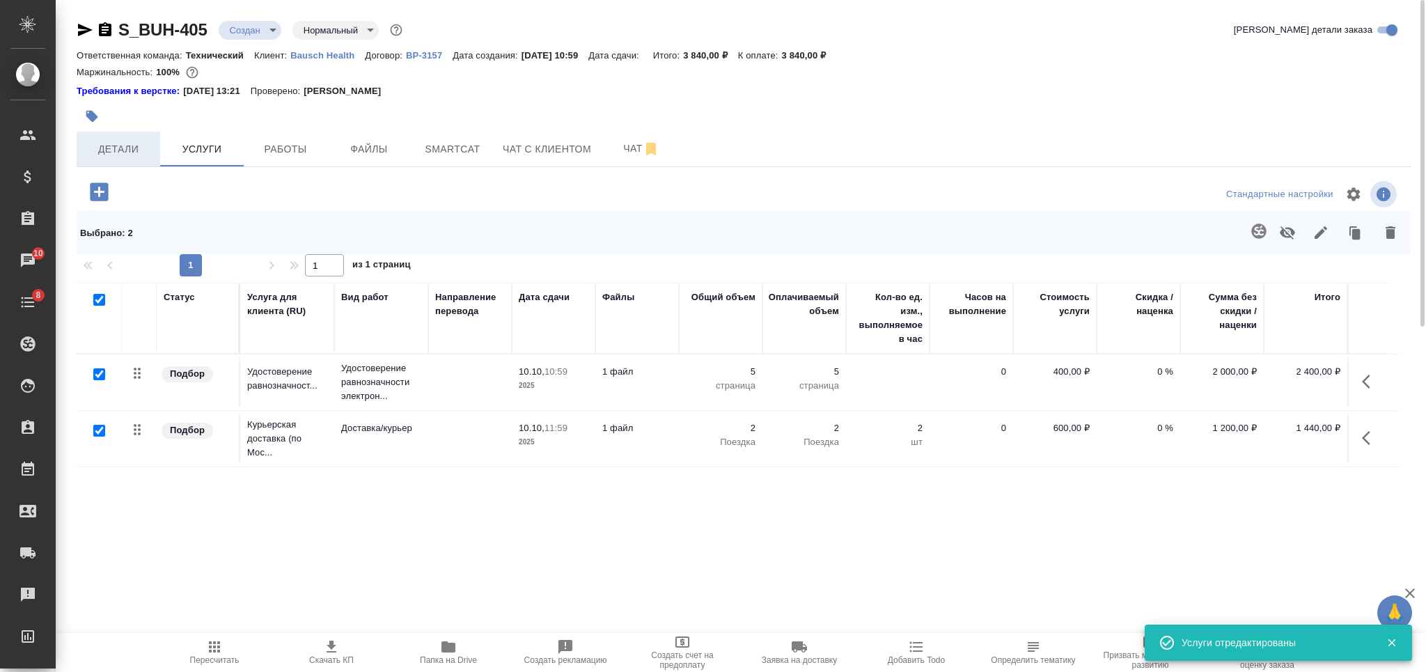
click at [127, 152] on span "Детали" at bounding box center [118, 149] width 67 height 17
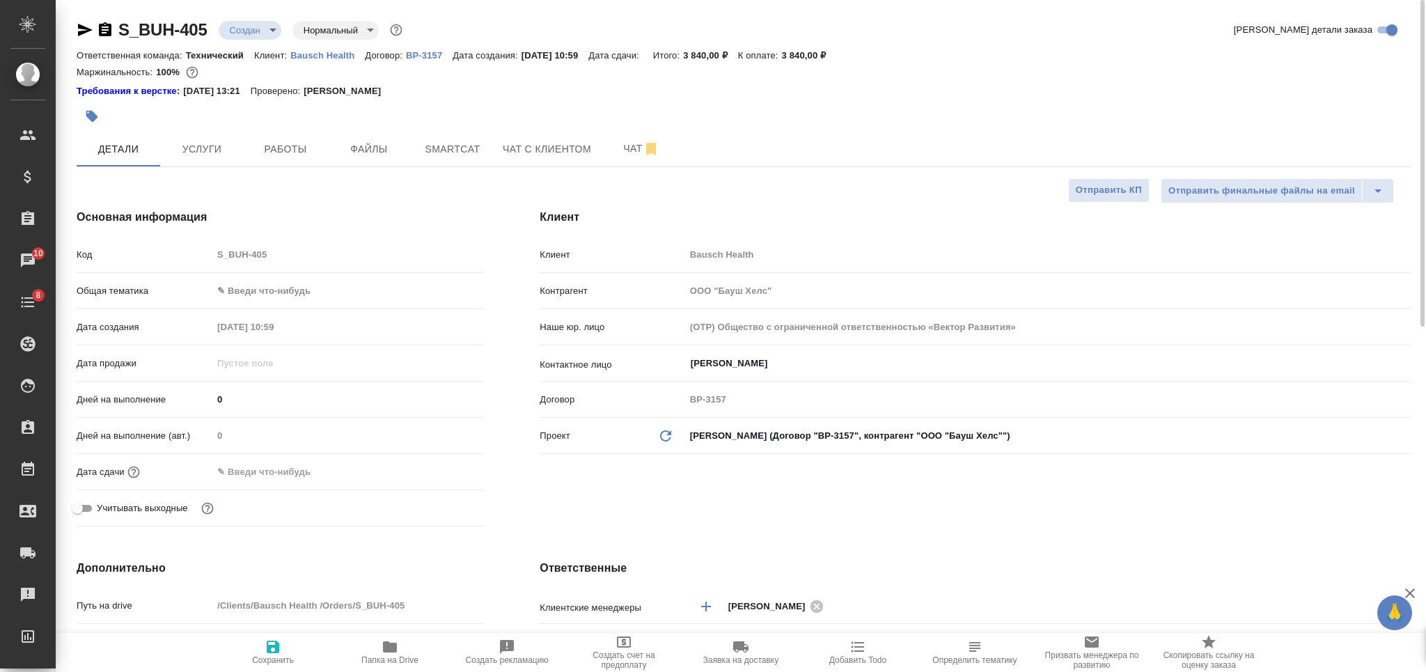
click at [249, 650] on span "Сохранить" at bounding box center [273, 652] width 100 height 26
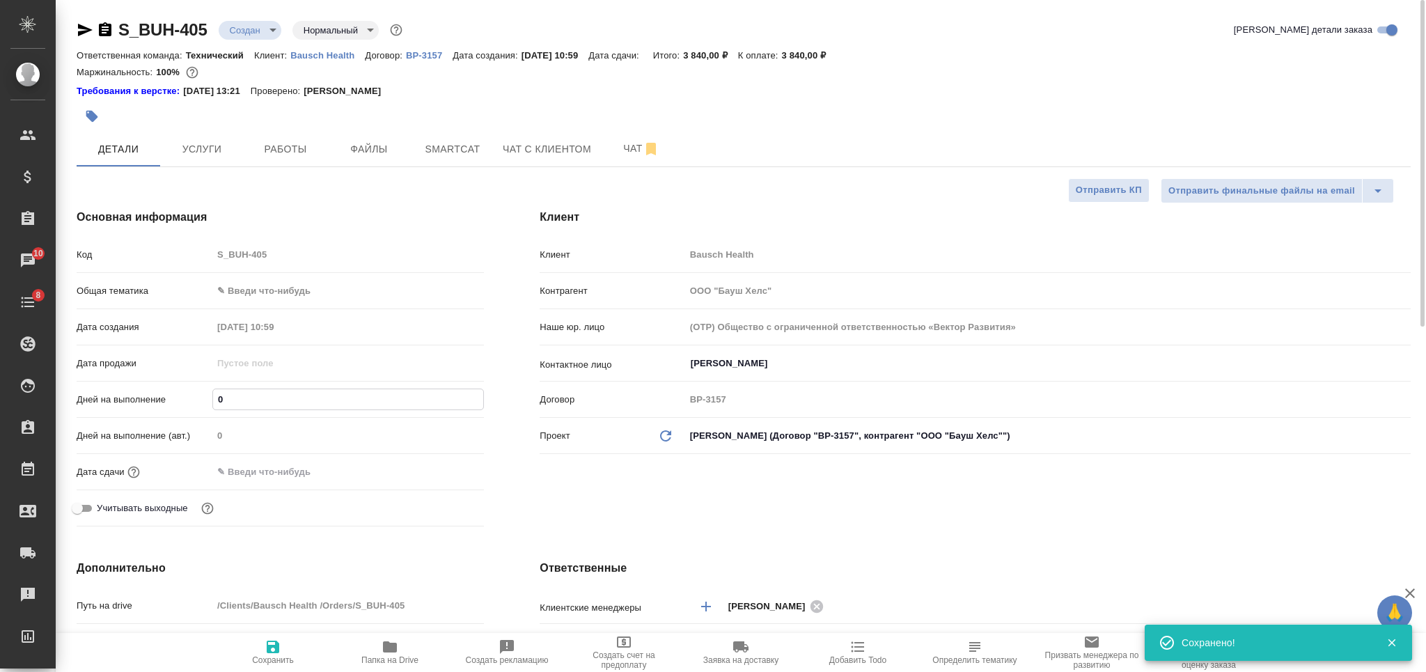
drag, startPoint x: 223, startPoint y: 395, endPoint x: 204, endPoint y: 395, distance: 18.8
click at [204, 395] on div "Дней на выполнение 0" at bounding box center [280, 399] width 407 height 24
click at [273, 283] on body "🙏 .cls-1 fill:#fff; AWATERA Nikiforova Valeria Клиенты Спецификации Заказы 10 Ч…" at bounding box center [713, 336] width 1426 height 672
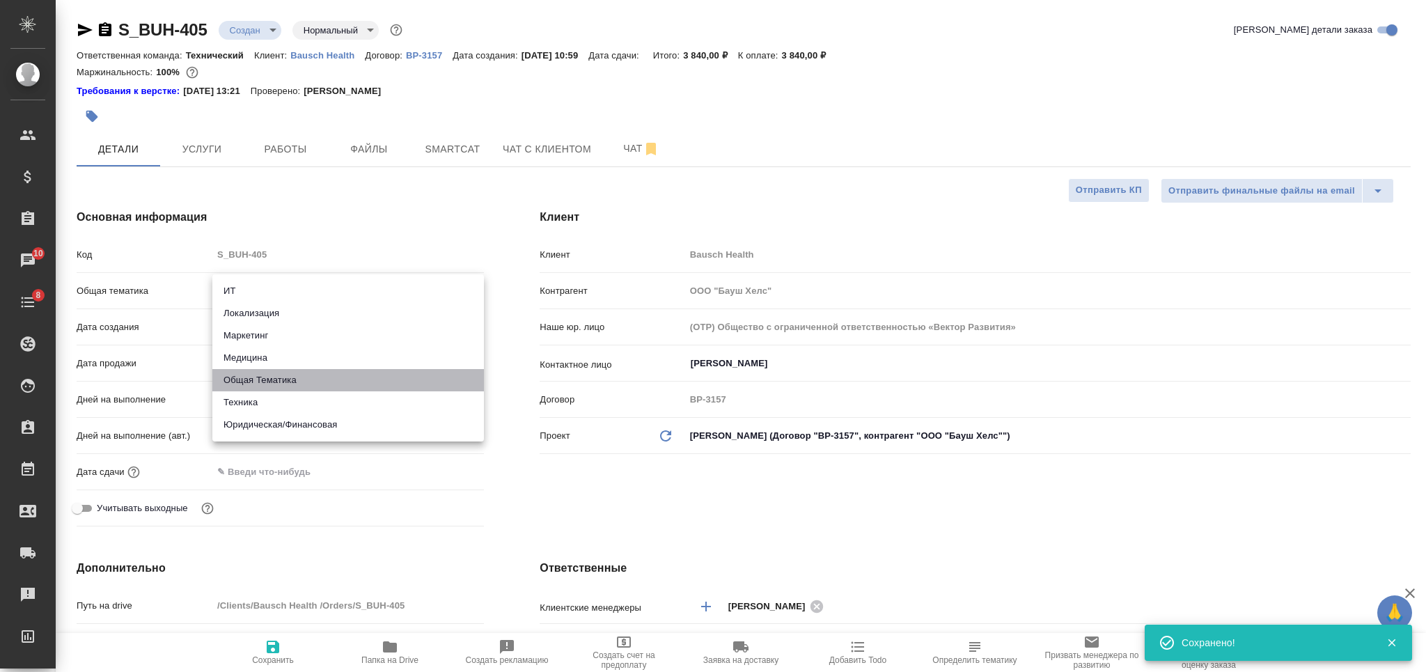
click at [265, 384] on li "Общая Тематика" at bounding box center [348, 380] width 272 height 22
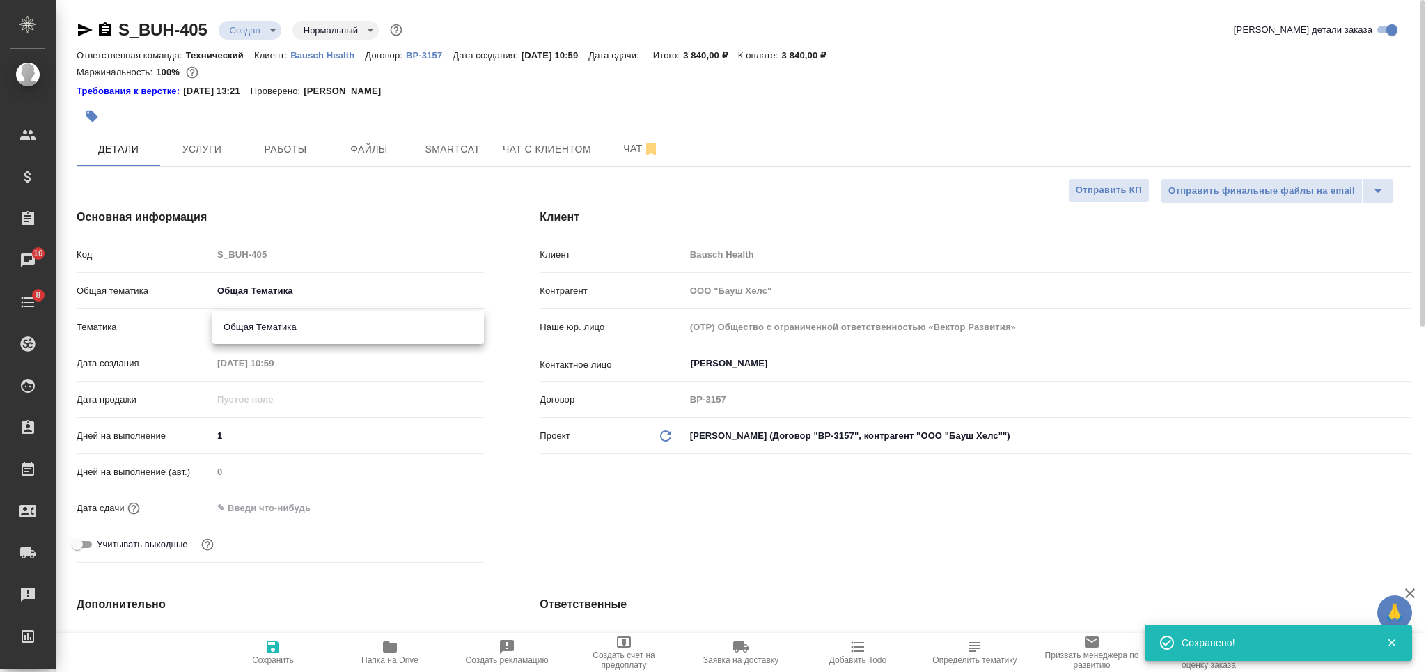
click at [283, 317] on body "🙏 .cls-1 fill:#fff; AWATERA Nikiforova Valeria Клиенты Спецификации Заказы 10 Ч…" at bounding box center [713, 336] width 1426 height 672
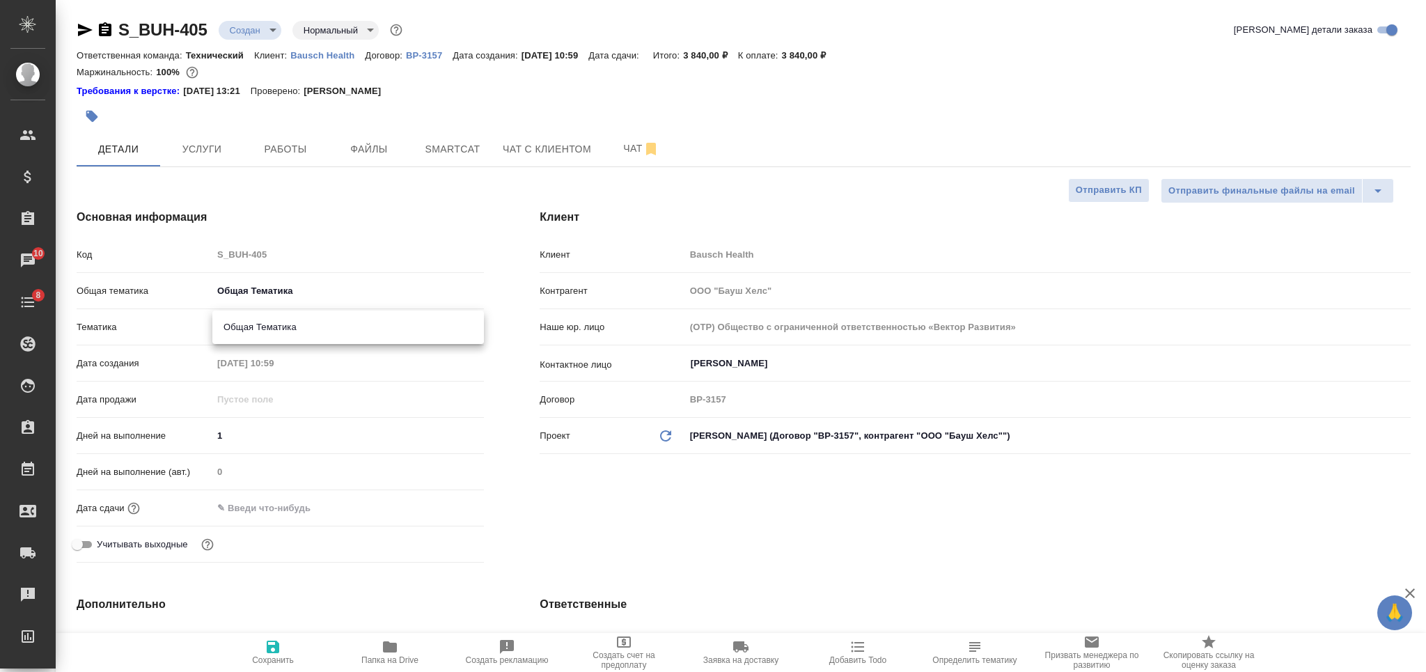
click at [274, 331] on li "Общая Тематика" at bounding box center [348, 327] width 272 height 22
click at [272, 644] on icon "button" at bounding box center [273, 647] width 17 height 17
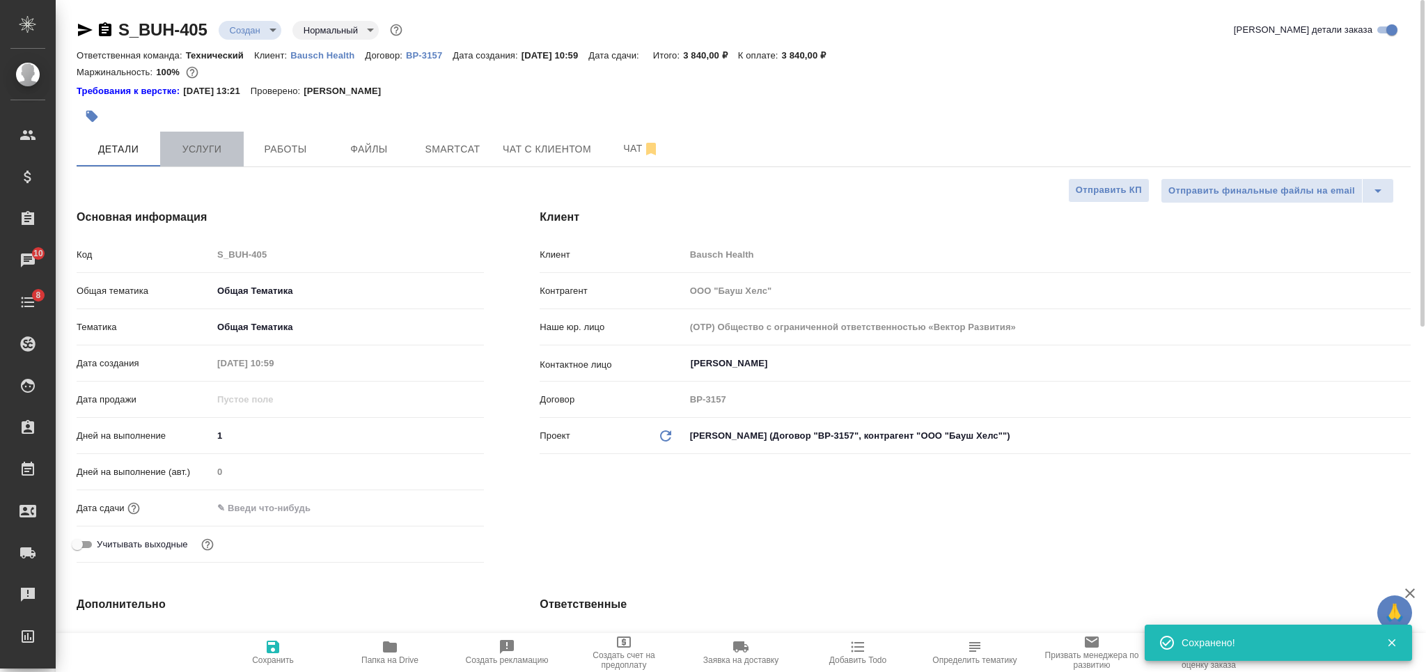
click at [224, 143] on span "Услуги" at bounding box center [202, 149] width 67 height 17
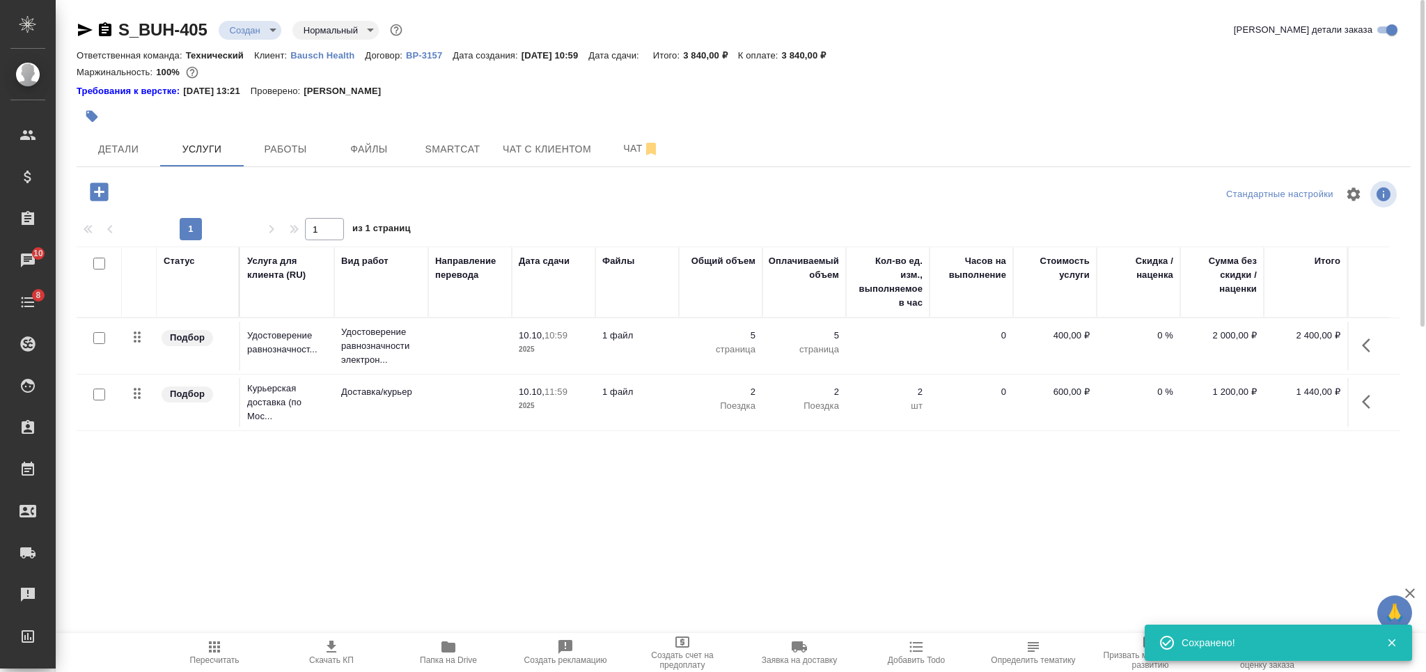
click at [325, 654] on icon "button" at bounding box center [331, 647] width 17 height 17
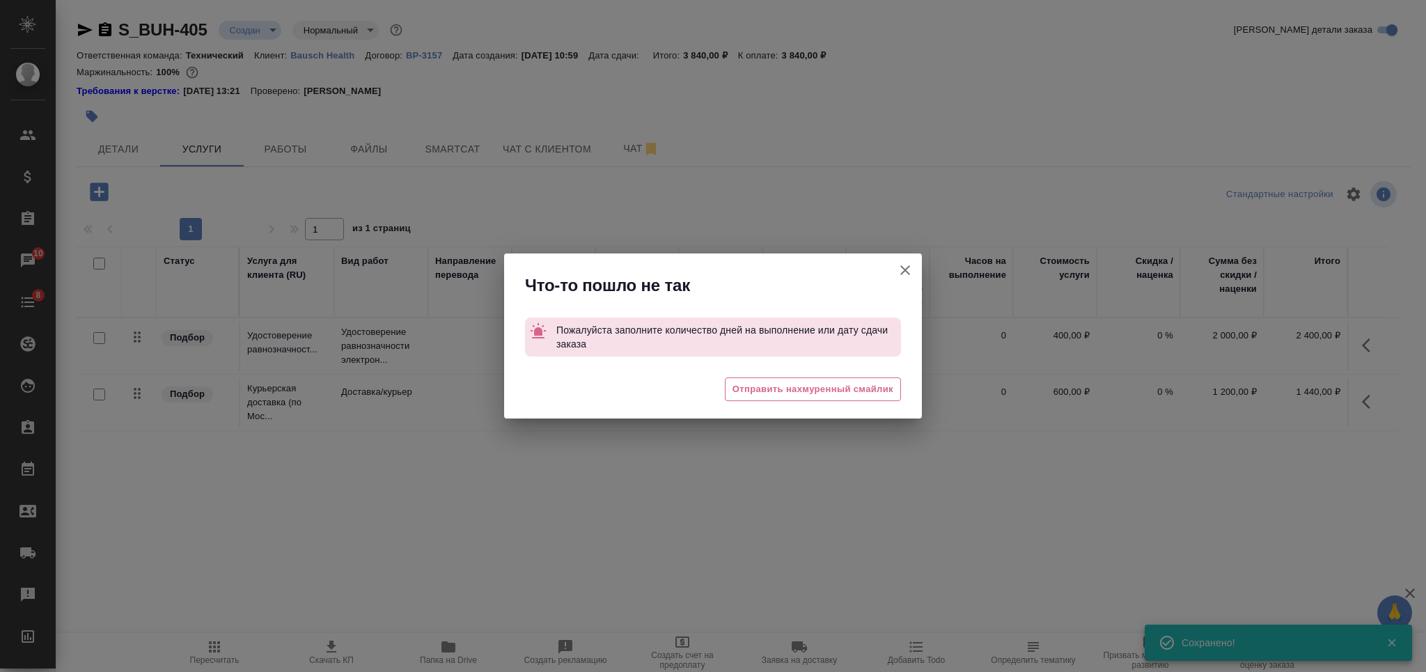
click at [909, 272] on icon "button" at bounding box center [905, 270] width 17 height 17
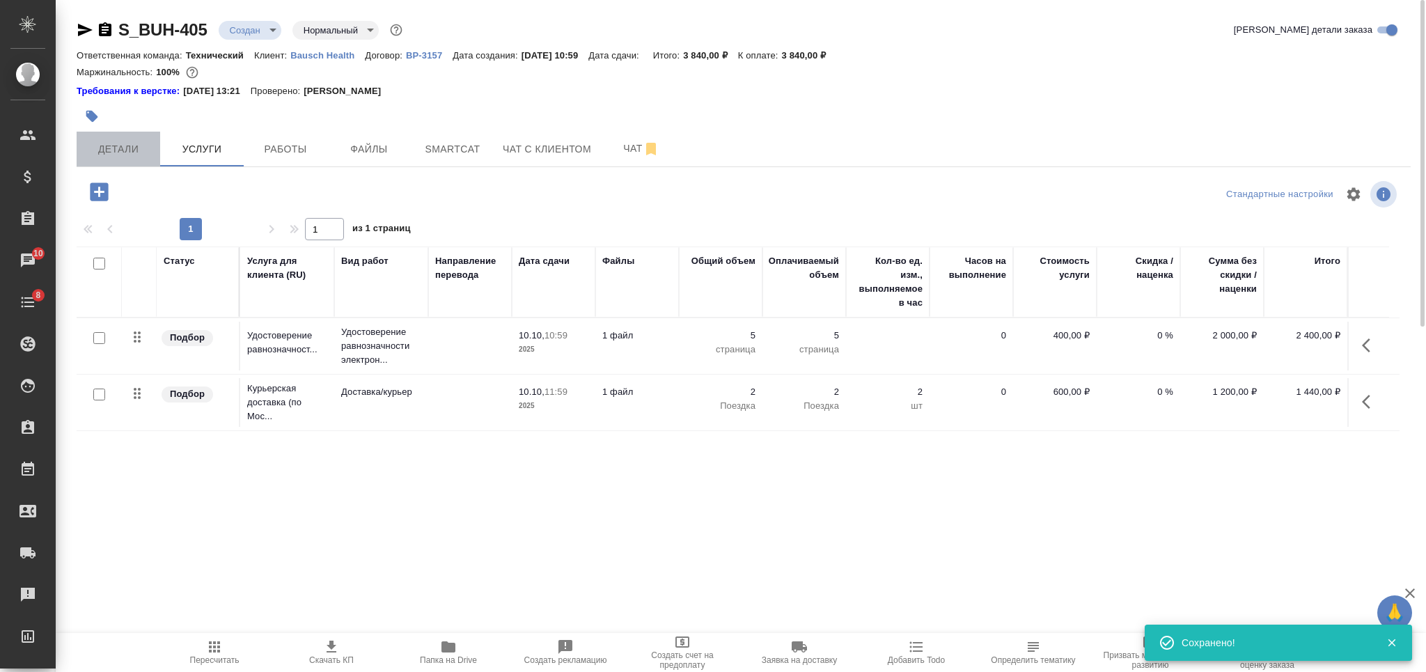
click at [141, 150] on span "Детали" at bounding box center [118, 149] width 67 height 17
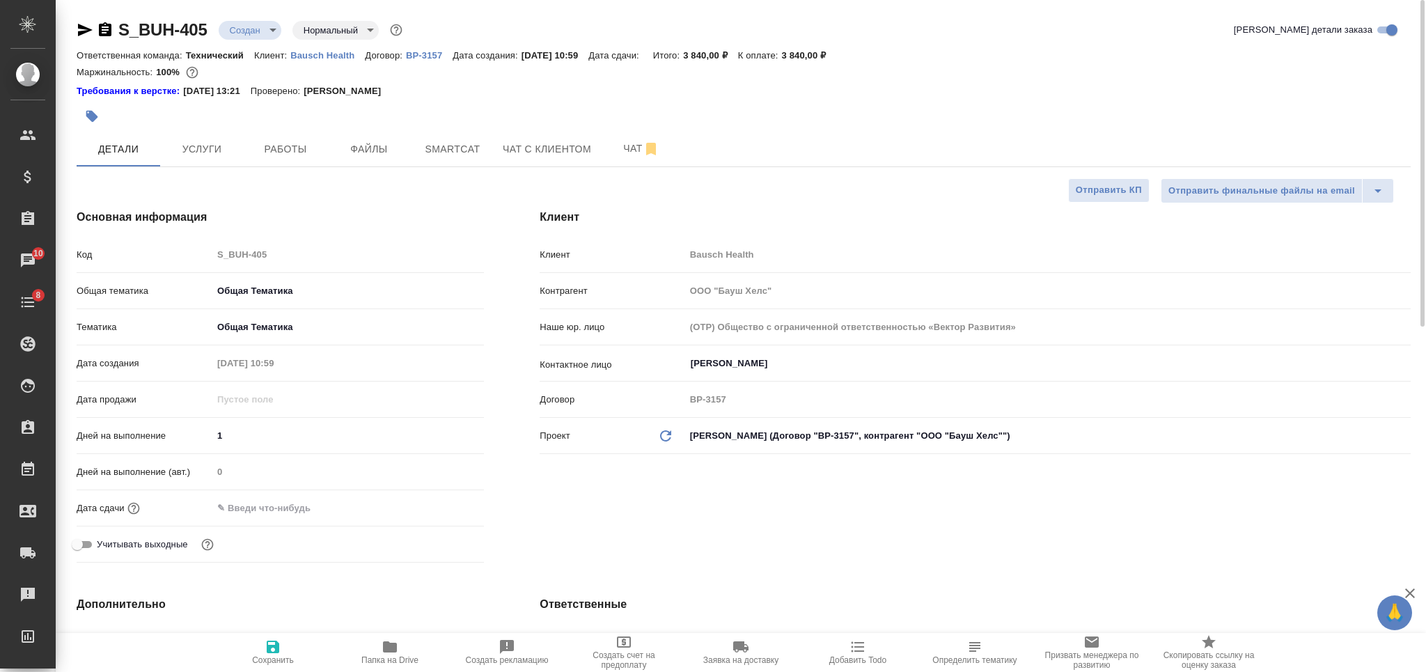
click at [249, 513] on input "text" at bounding box center [273, 508] width 122 height 20
click at [266, 496] on div "Дата сдачи" at bounding box center [280, 508] width 407 height 24
click at [268, 505] on input "text" at bounding box center [273, 508] width 122 height 20
click at [279, 646] on icon "button" at bounding box center [273, 647] width 17 height 17
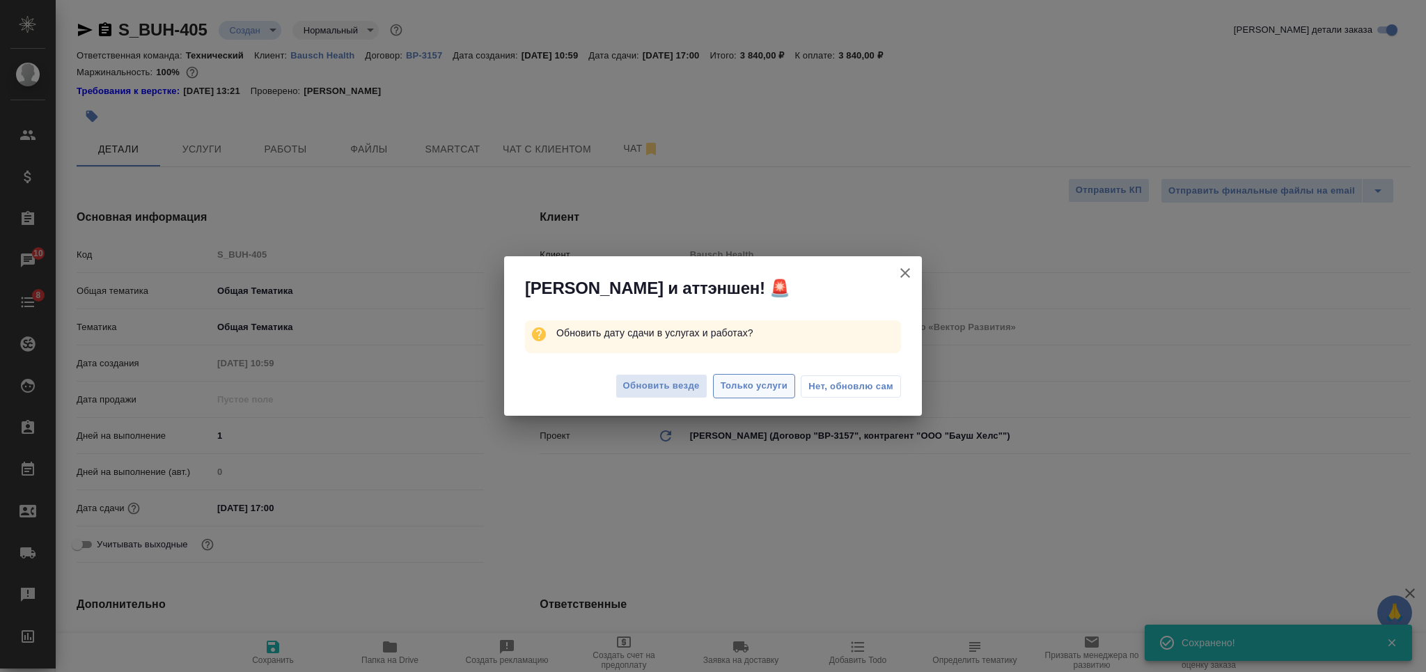
click at [730, 382] on span "Только услуги" at bounding box center [755, 386] width 68 height 16
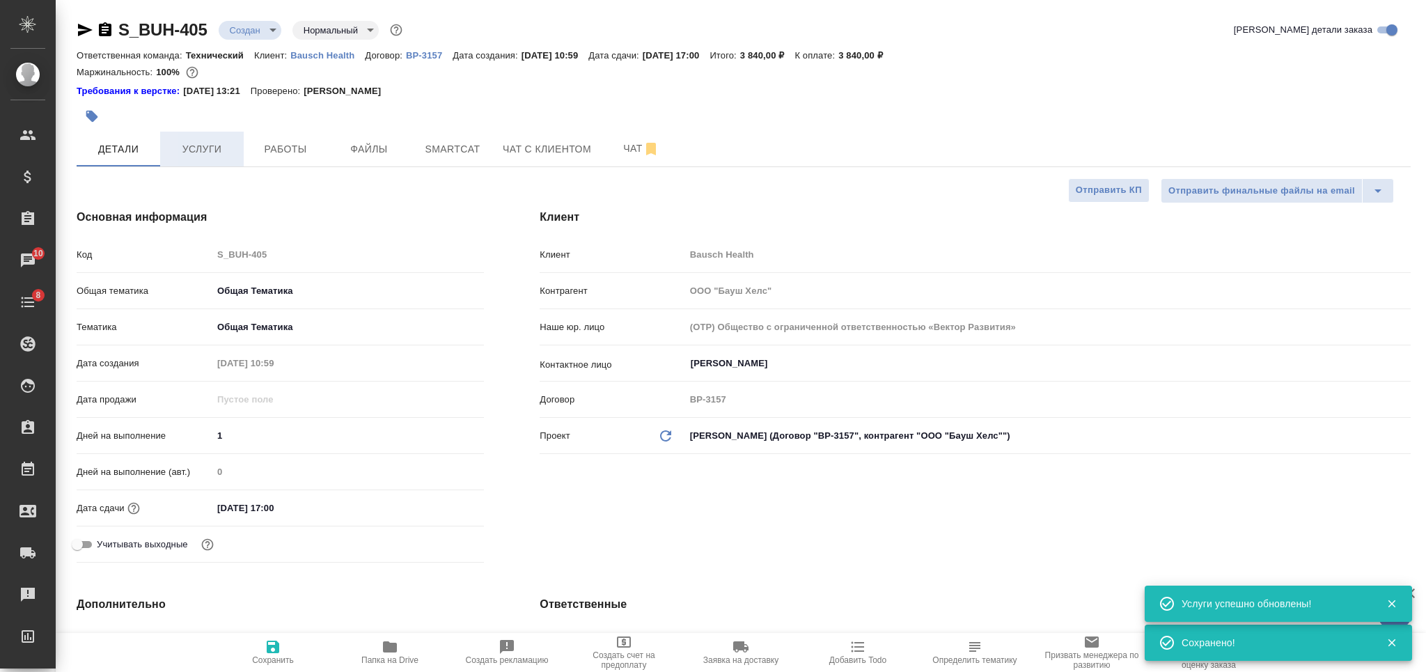
click at [207, 157] on span "Услуги" at bounding box center [202, 149] width 67 height 17
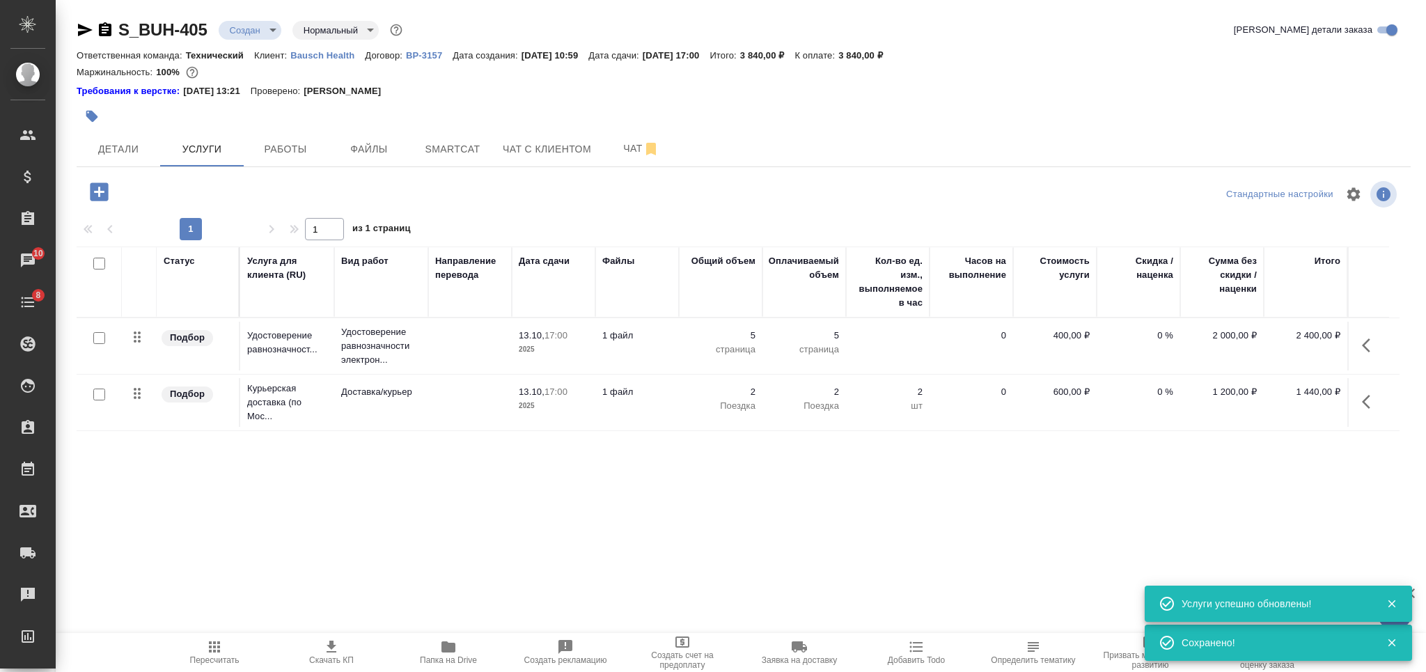
click at [339, 667] on button "Скачать КП" at bounding box center [331, 652] width 117 height 39
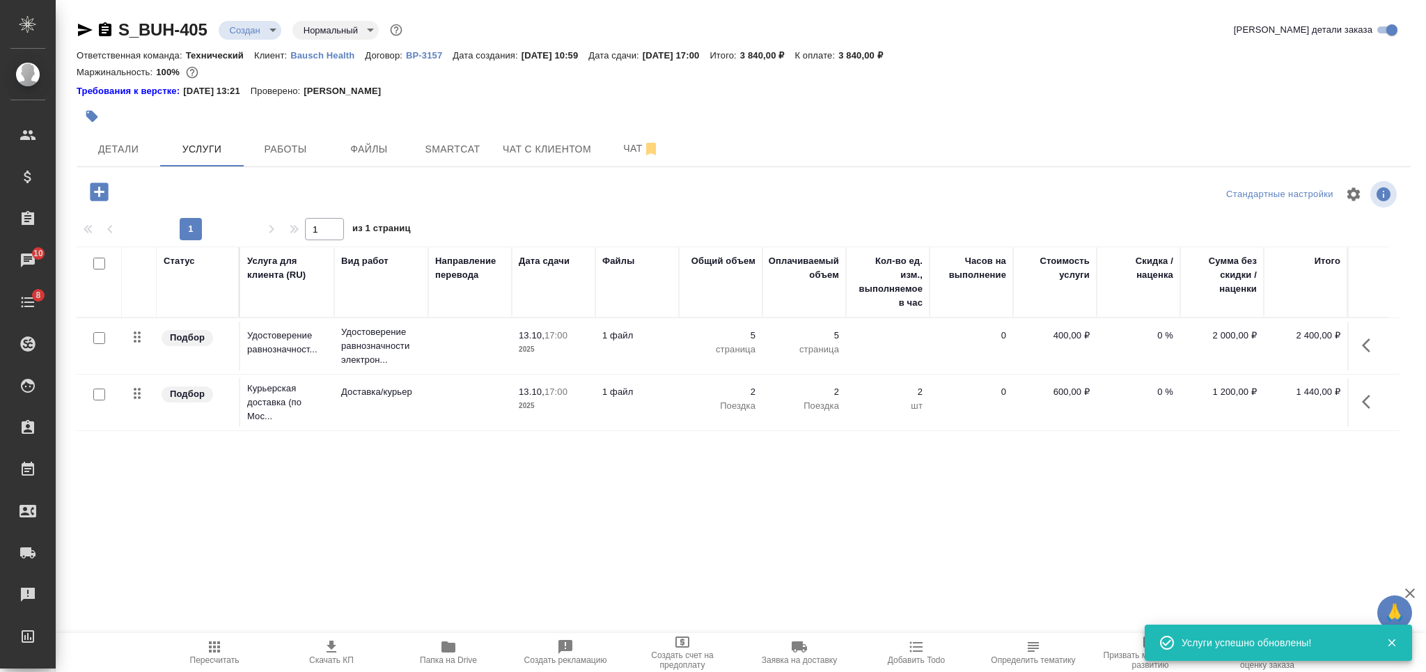
click at [265, 26] on body "🙏 .cls-1 fill:#fff; AWATERA Nikiforova Valeria Клиенты Спецификации Заказы 10 Ч…" at bounding box center [713, 336] width 1426 height 672
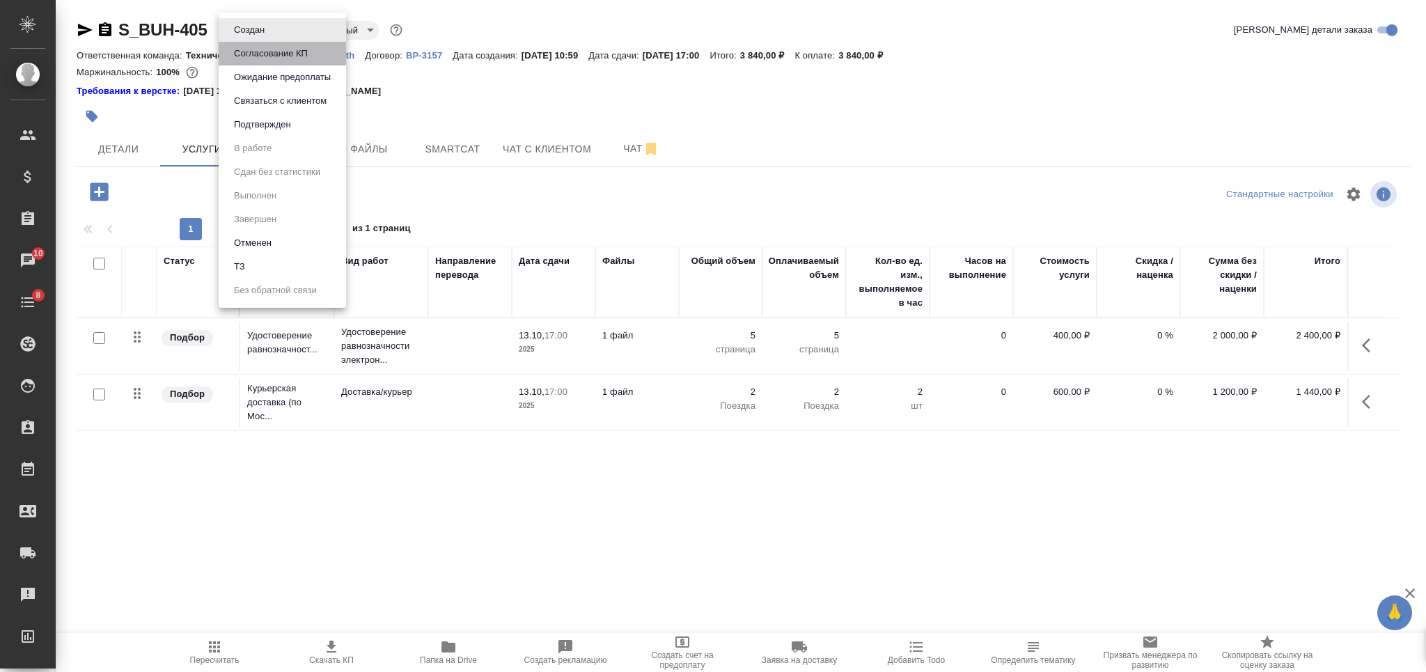
click at [270, 49] on button "Согласование КП" at bounding box center [271, 53] width 82 height 15
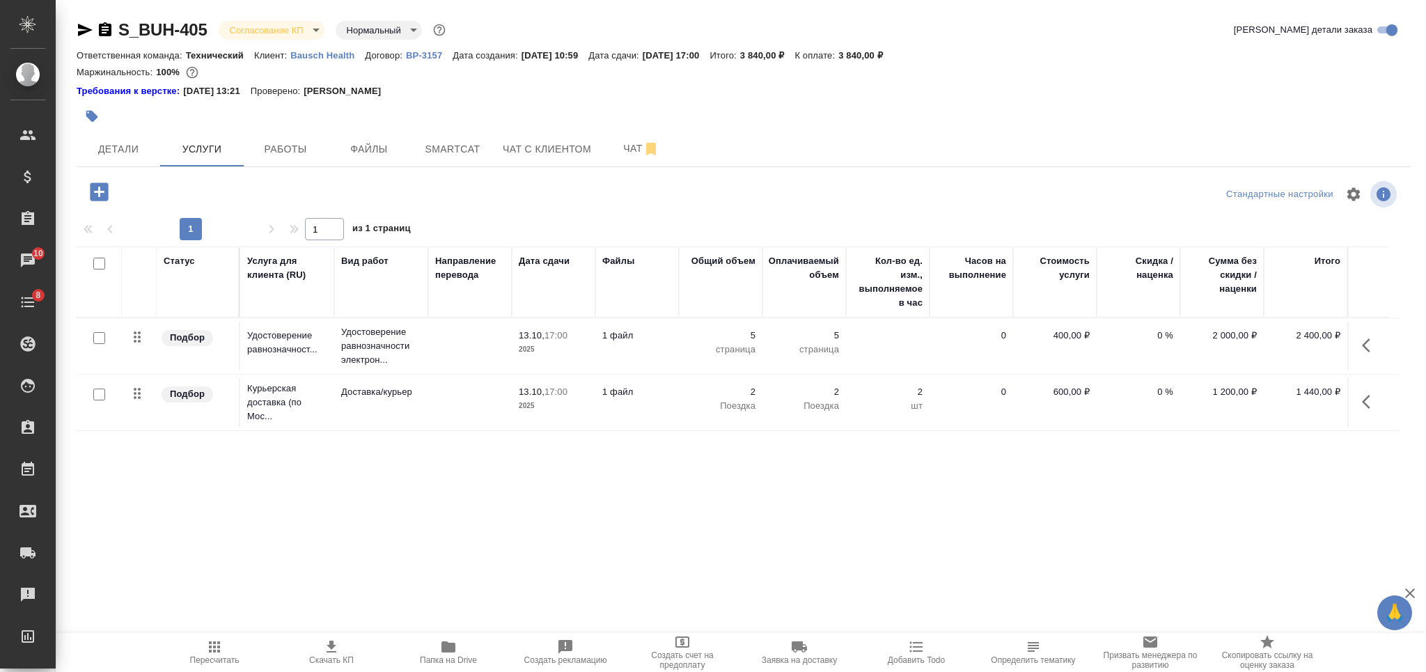
click at [89, 117] on icon "button" at bounding box center [92, 117] width 12 height 12
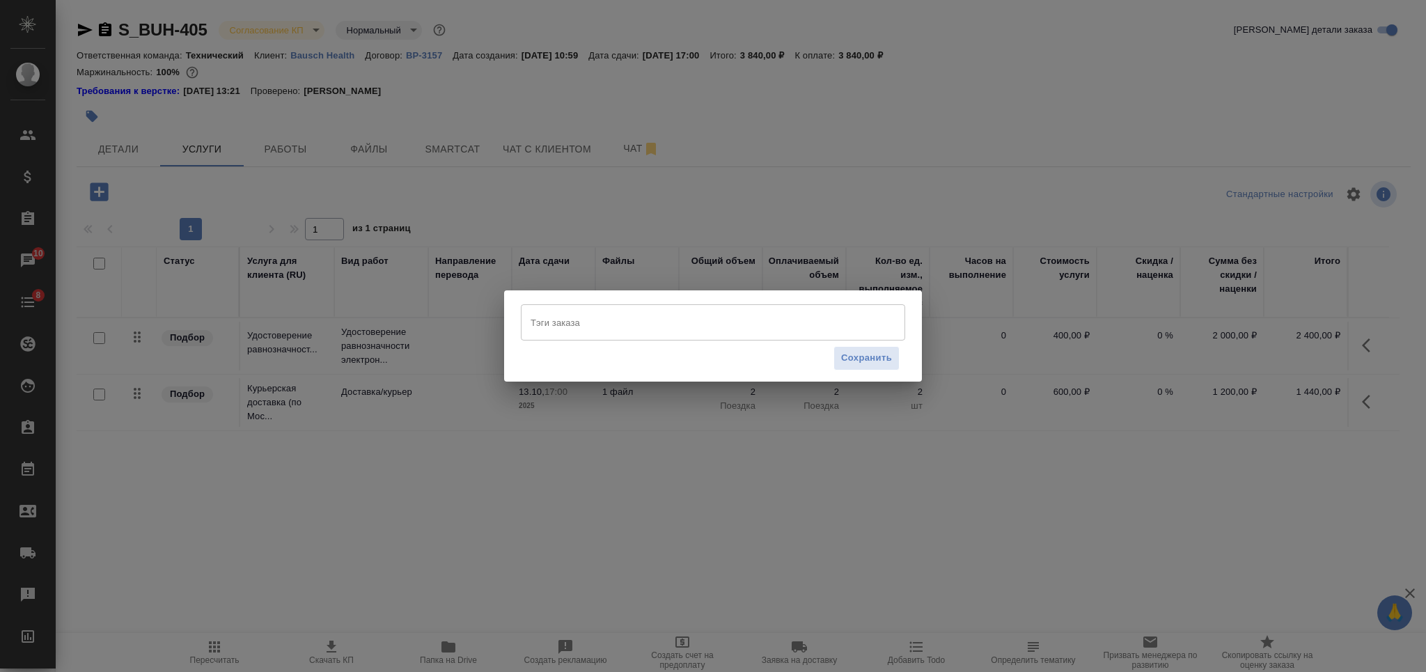
click at [602, 325] on input "Тэги заказа" at bounding box center [699, 323] width 345 height 24
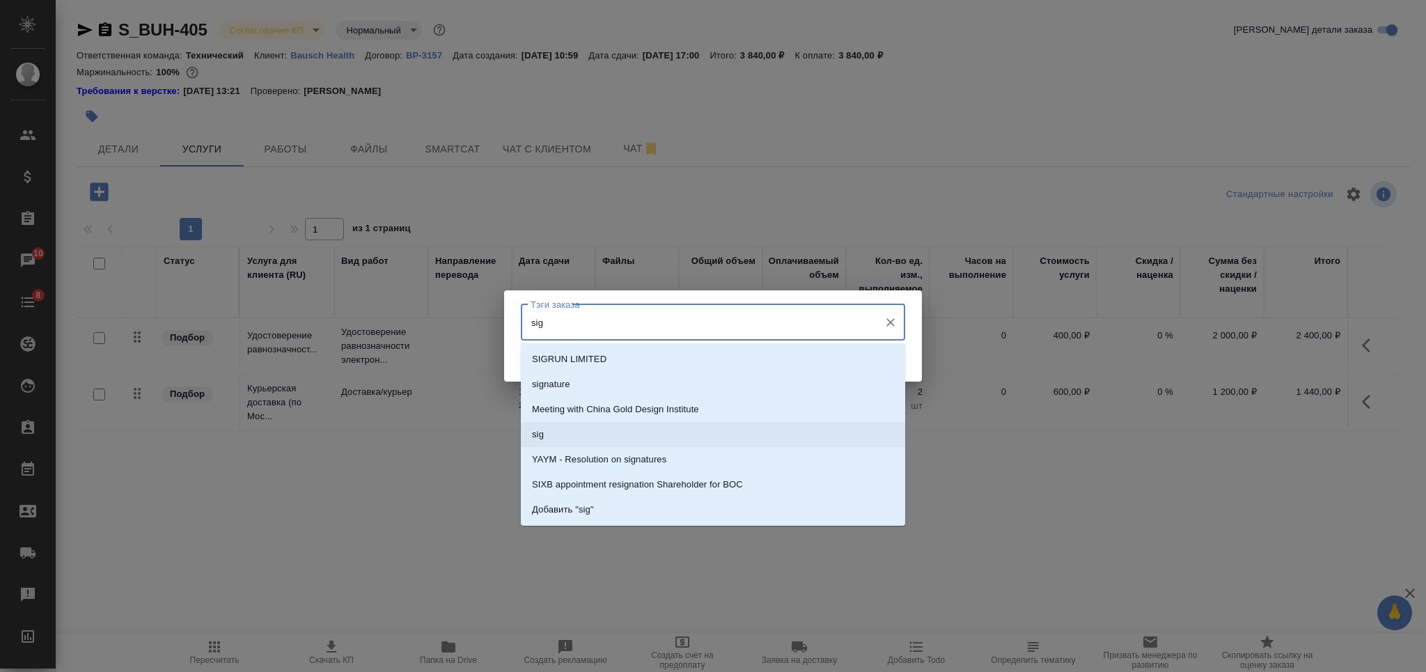
click at [643, 428] on li "sig" at bounding box center [713, 434] width 384 height 25
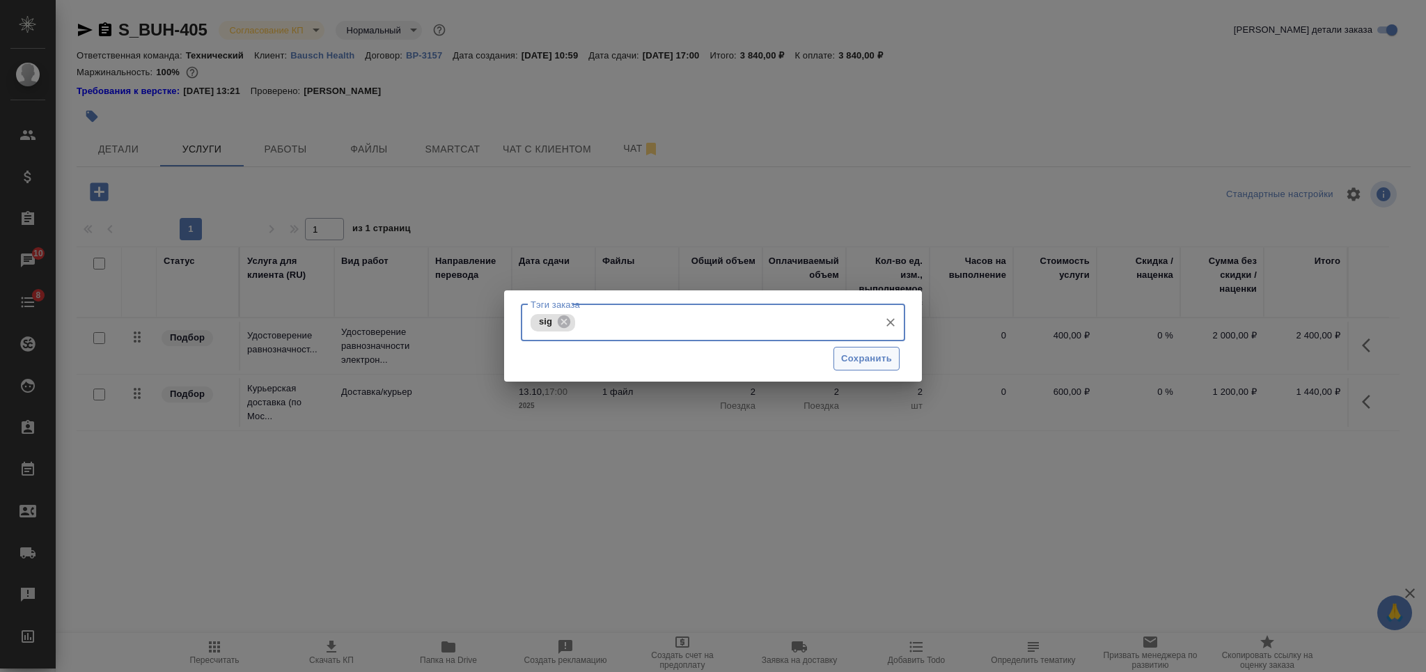
click at [877, 363] on span "Сохранить" at bounding box center [866, 359] width 51 height 16
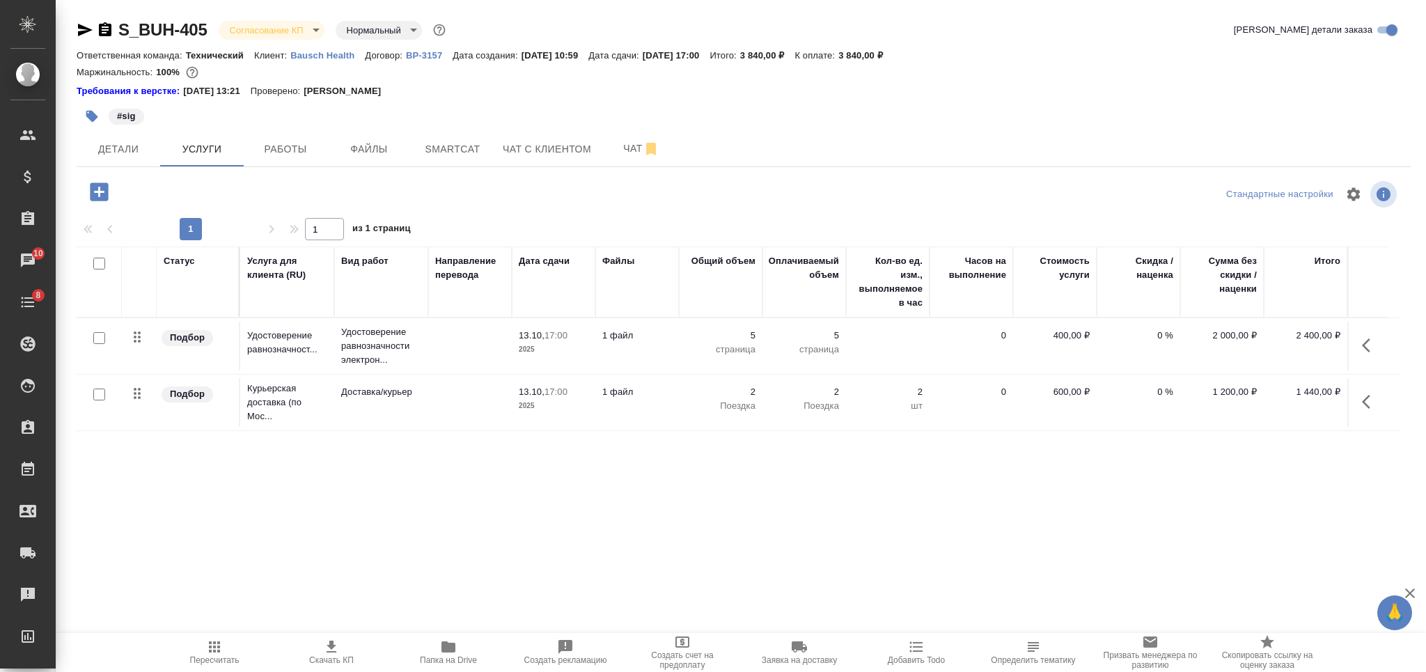
click at [98, 35] on icon "button" at bounding box center [105, 30] width 17 height 17
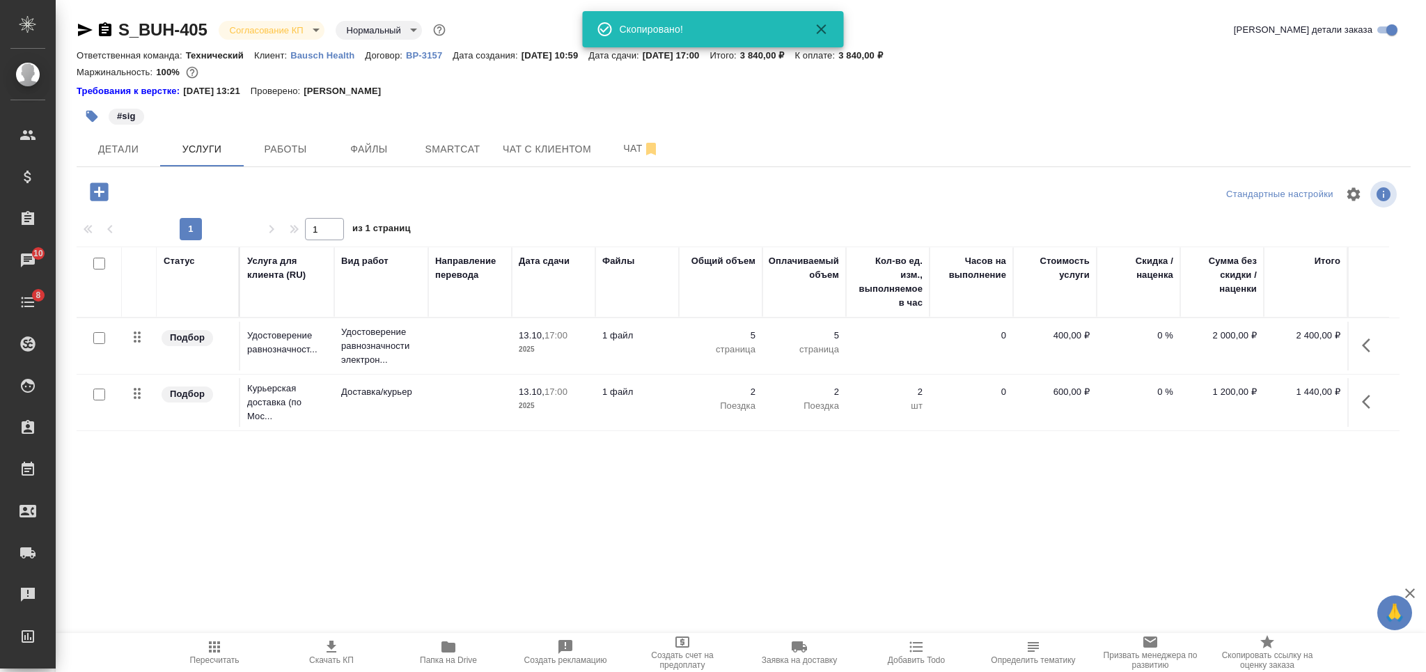
click at [102, 33] on icon "button" at bounding box center [105, 29] width 13 height 14
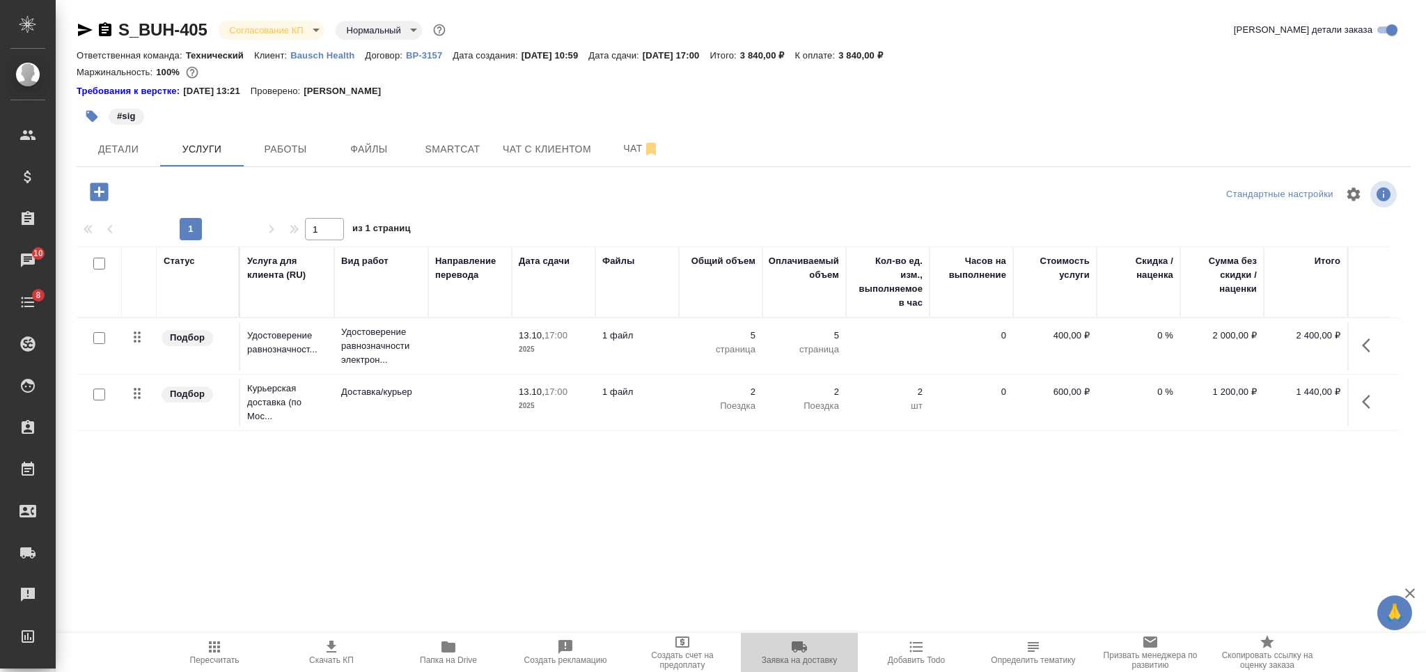
click at [815, 652] on span "Заявка на доставку" at bounding box center [799, 652] width 100 height 26
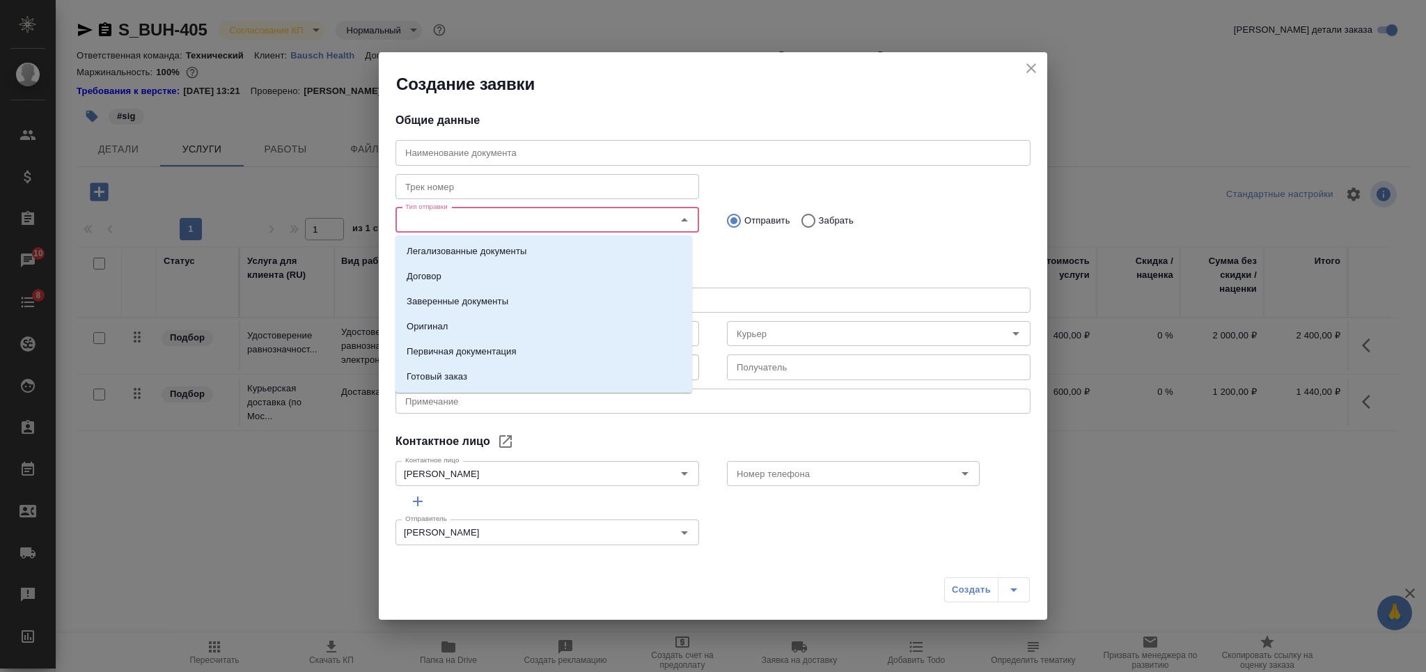
click at [549, 227] on input "Тип отправки" at bounding box center [524, 220] width 249 height 17
click at [533, 319] on li "Оригинал" at bounding box center [544, 326] width 297 height 25
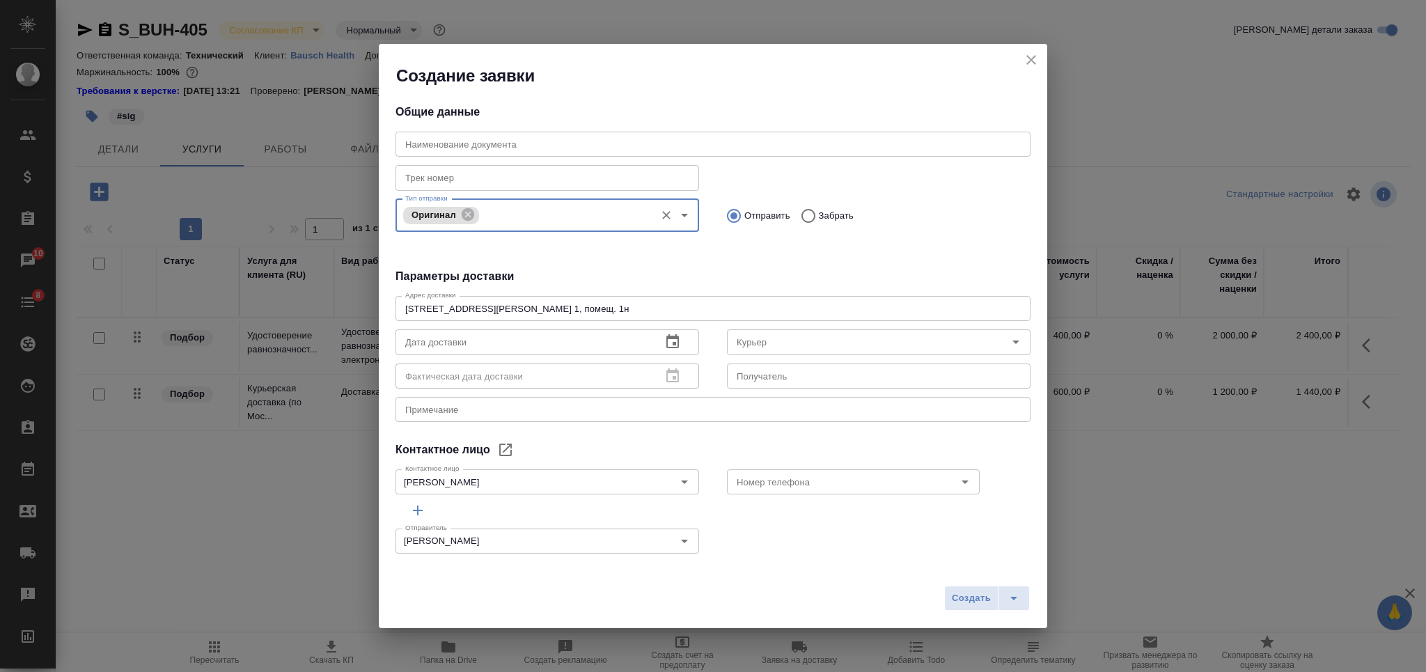
click at [802, 214] on input "Забрать" at bounding box center [806, 215] width 25 height 29
click at [765, 380] on input "text" at bounding box center [879, 375] width 304 height 25
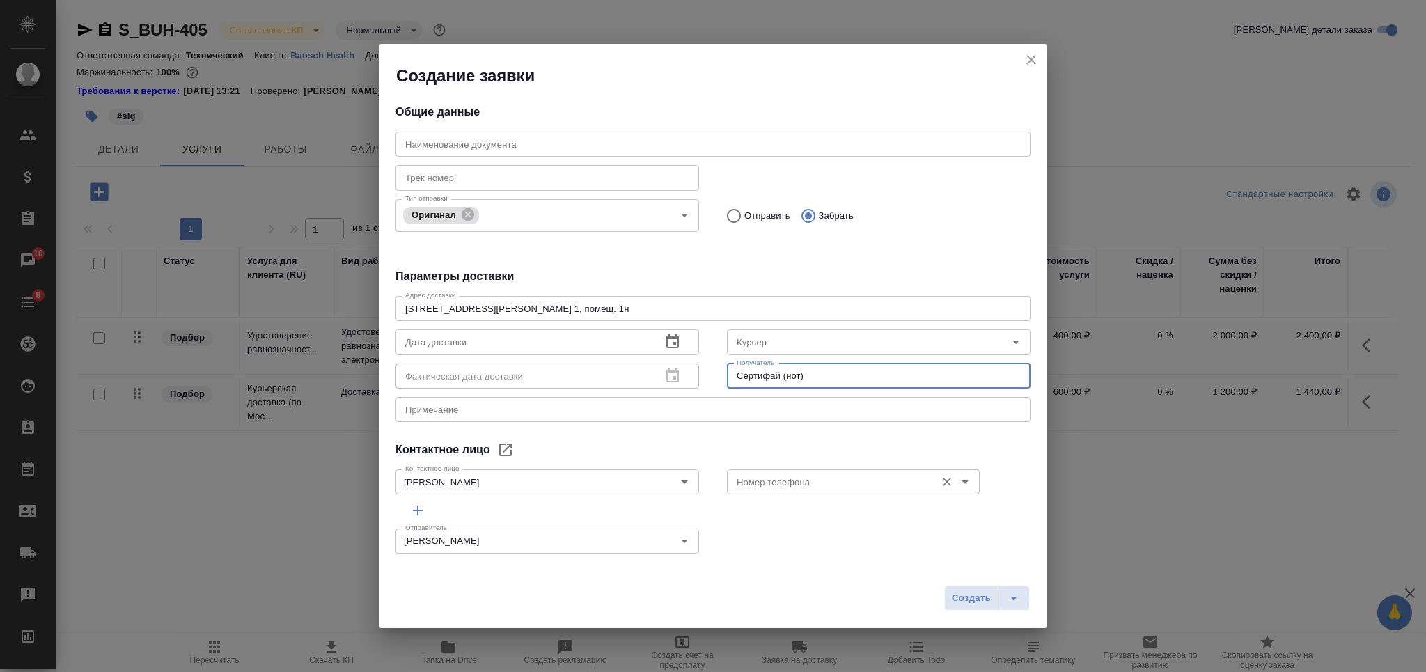
click at [814, 478] on input "Номер телефона" at bounding box center [830, 481] width 198 height 17
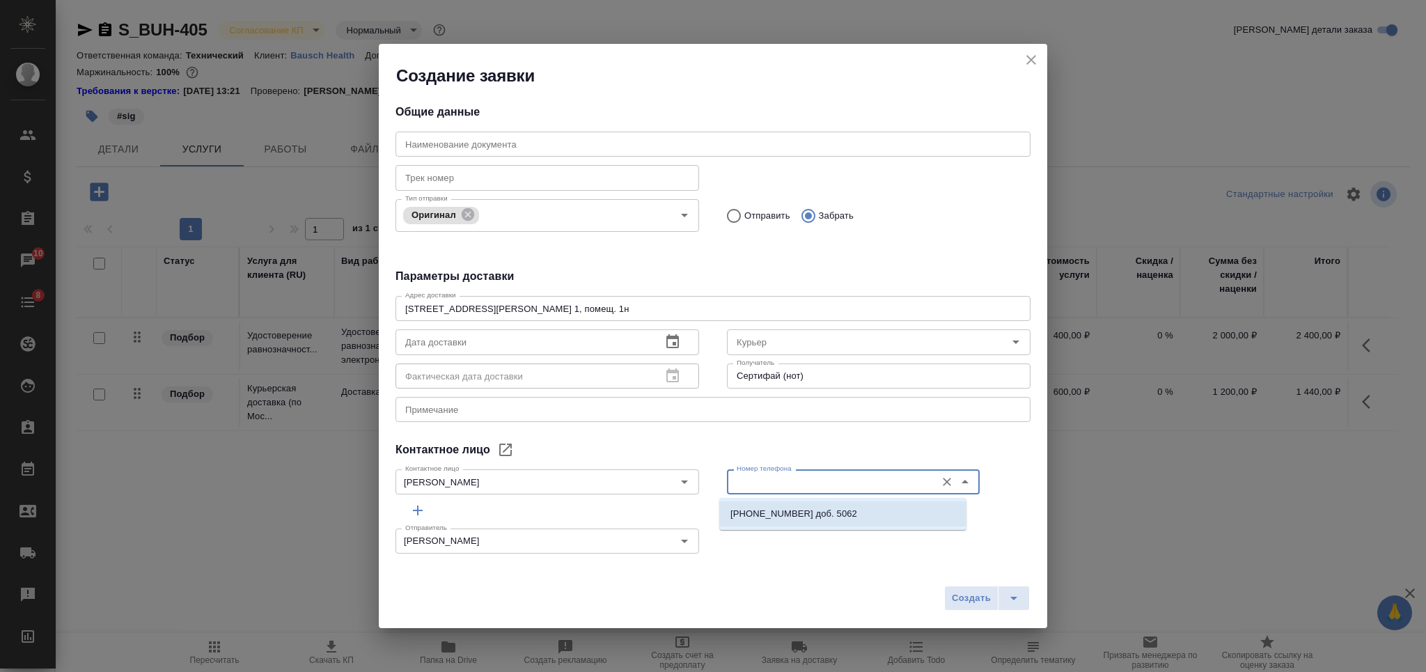
click at [775, 509] on p "+7 (495) 510-28-79 доб. 5062" at bounding box center [793, 514] width 127 height 14
click at [953, 587] on button "Создать" at bounding box center [971, 598] width 54 height 25
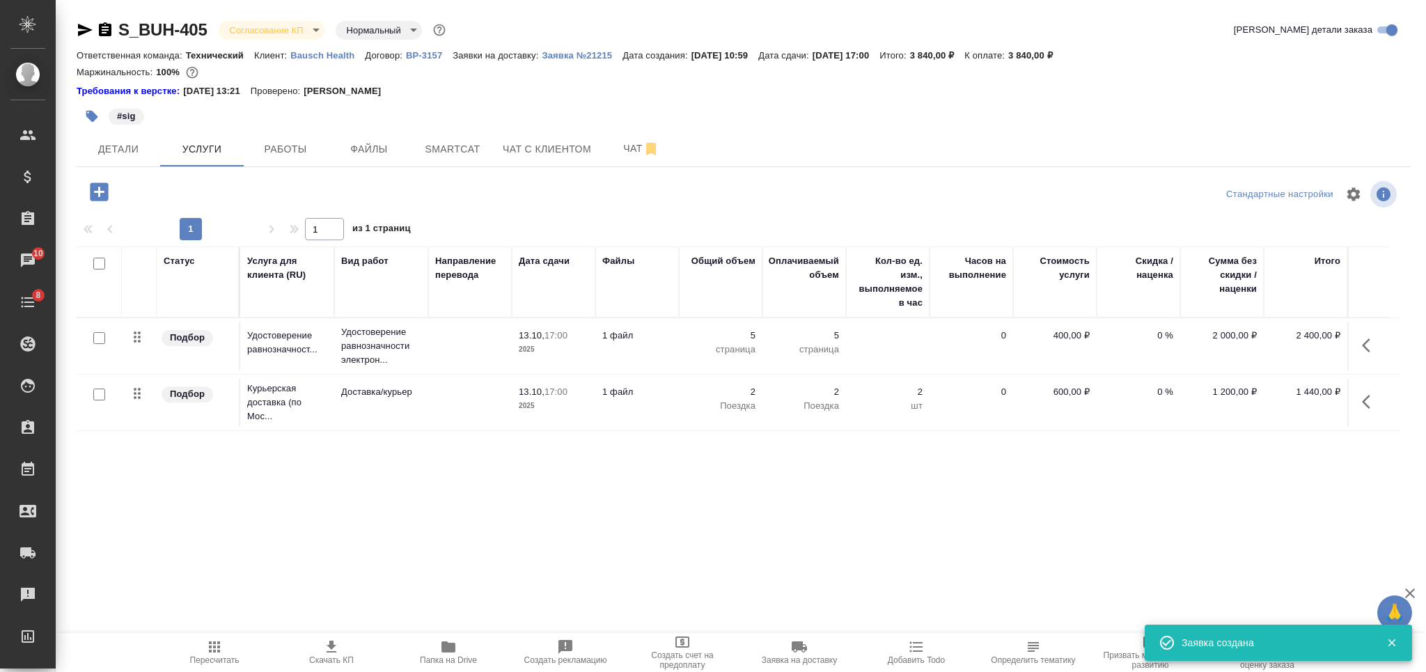
click at [107, 35] on icon "button" at bounding box center [105, 29] width 13 height 14
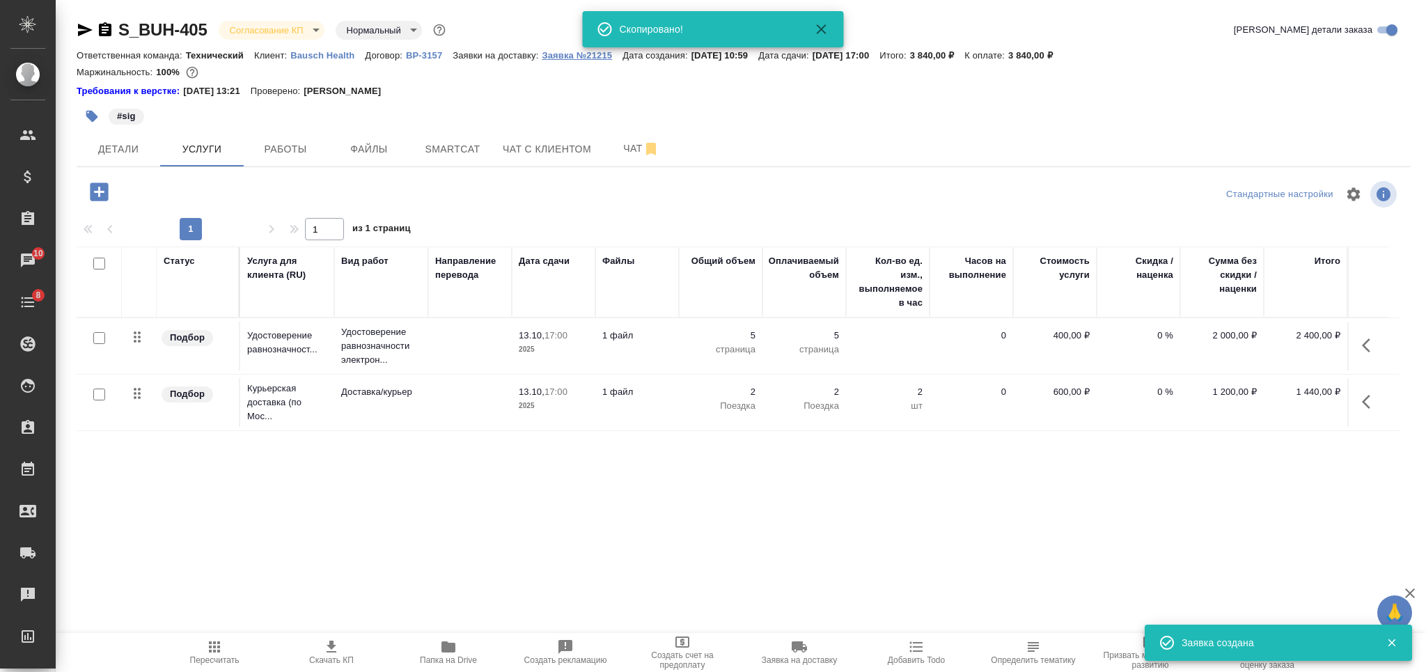
click at [548, 54] on p "Заявка №21215" at bounding box center [582, 55] width 81 height 10
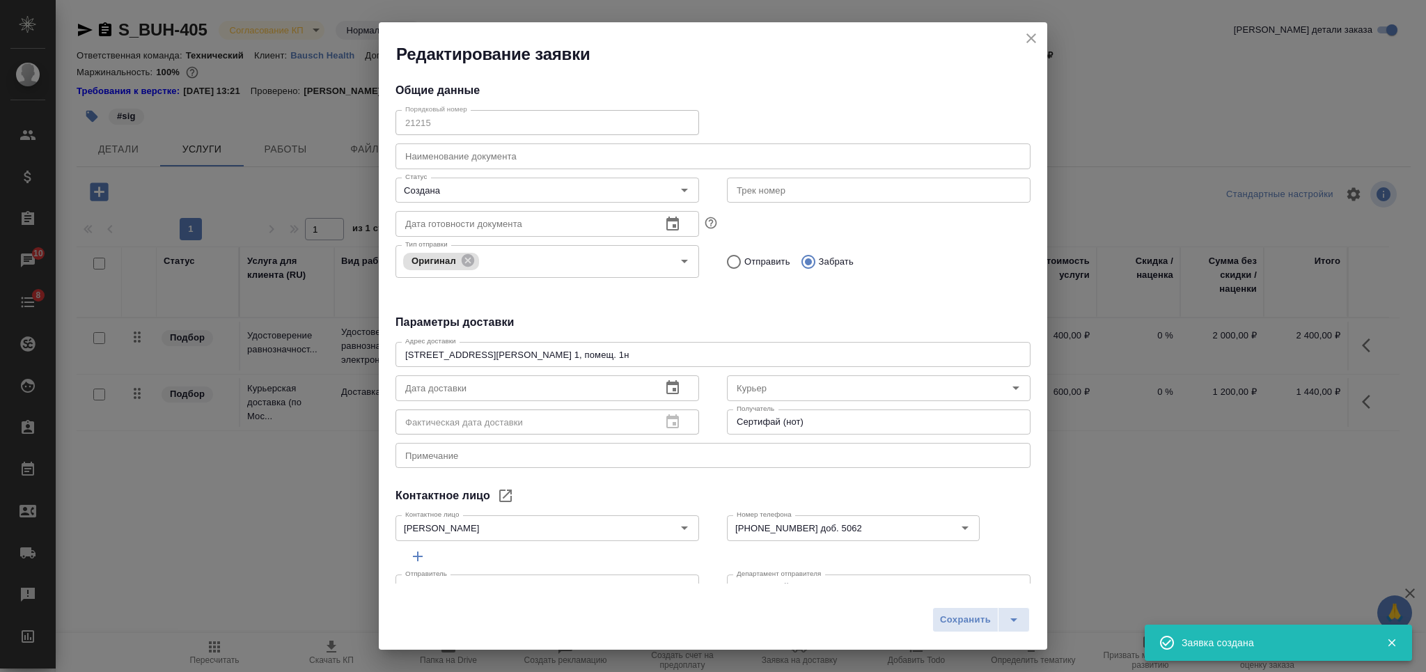
click at [455, 160] on input "text" at bounding box center [713, 155] width 635 height 25
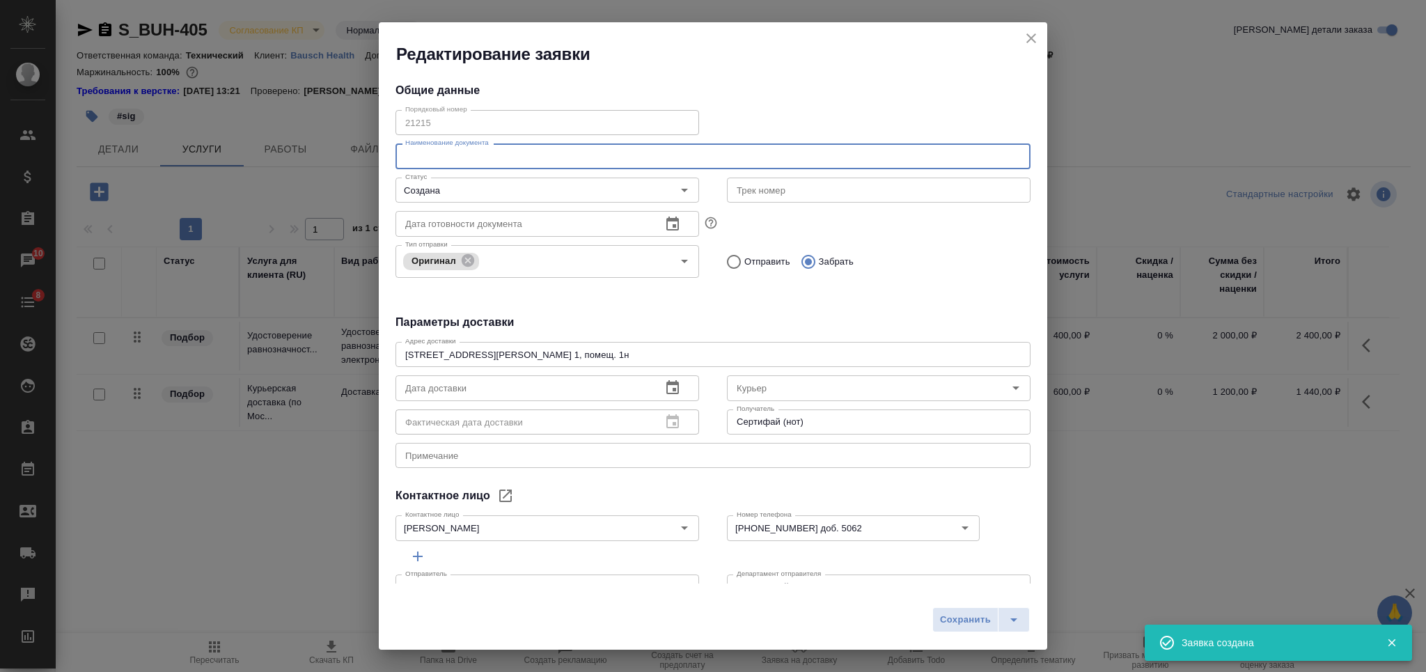
paste input "S_BUH-405"
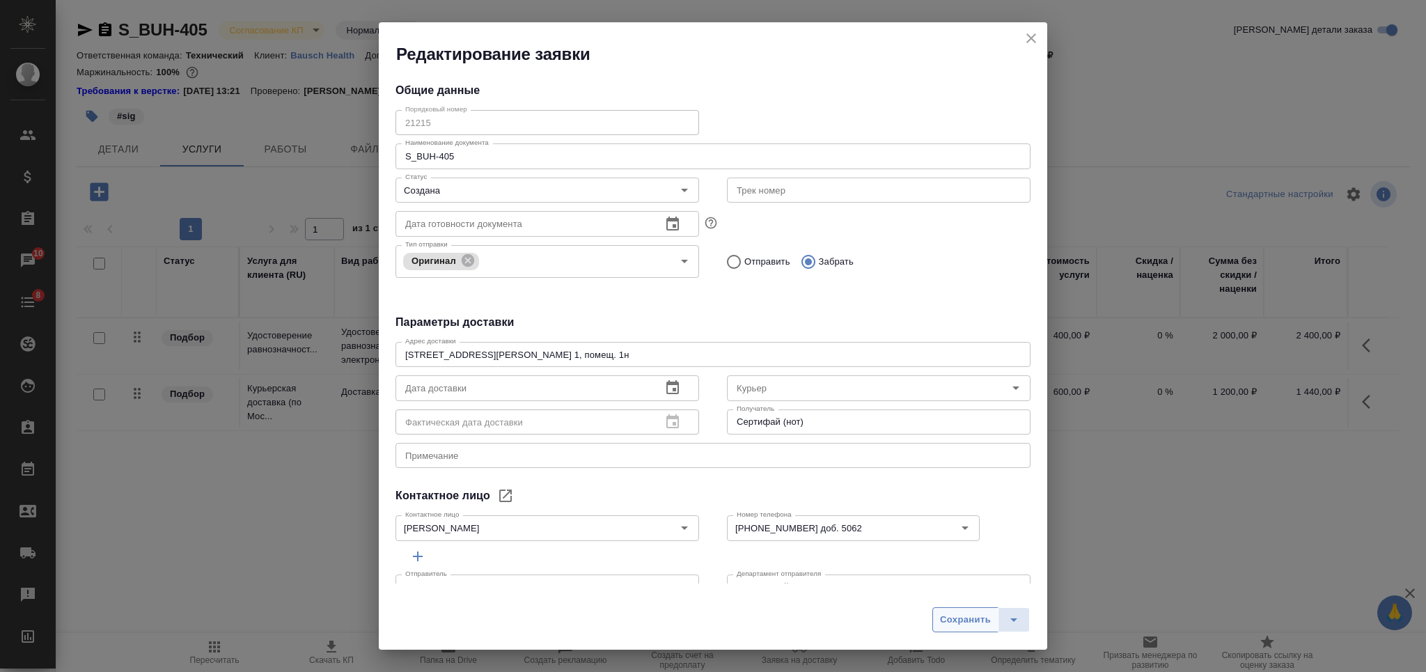
click at [960, 619] on span "Сохранить" at bounding box center [965, 620] width 51 height 16
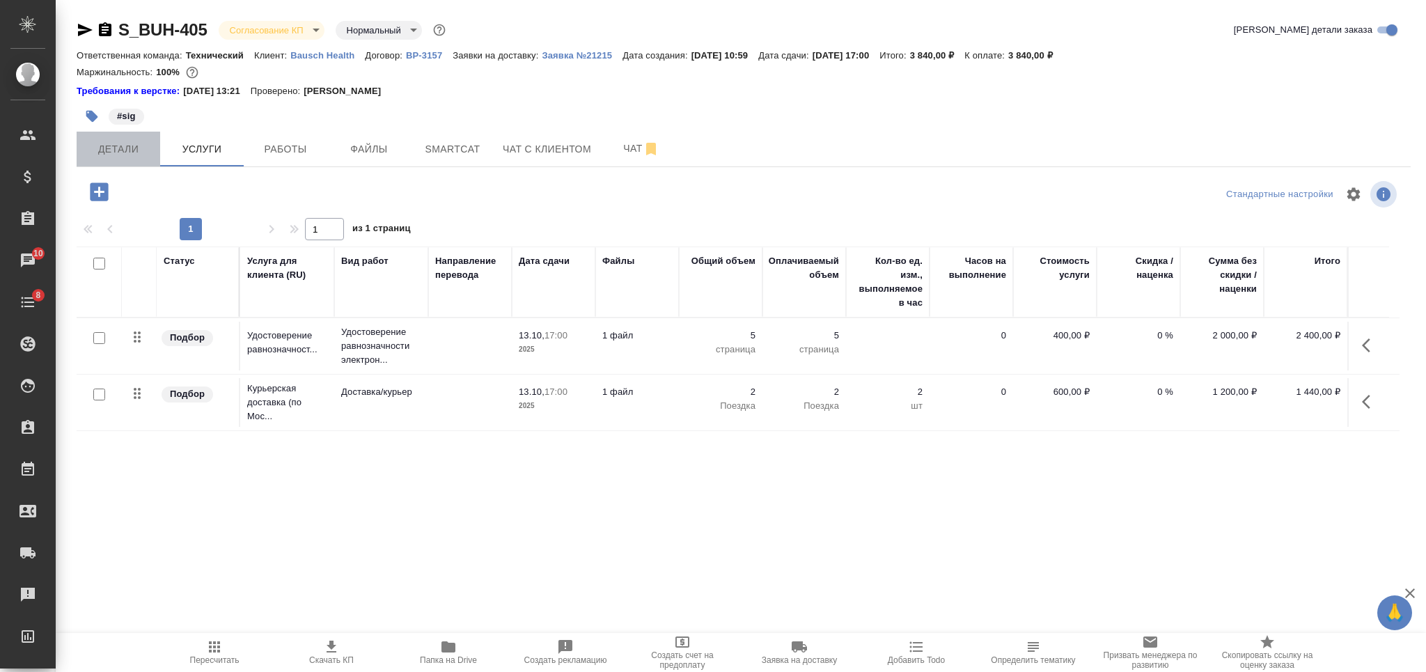
click at [146, 162] on button "Детали" at bounding box center [119, 149] width 84 height 35
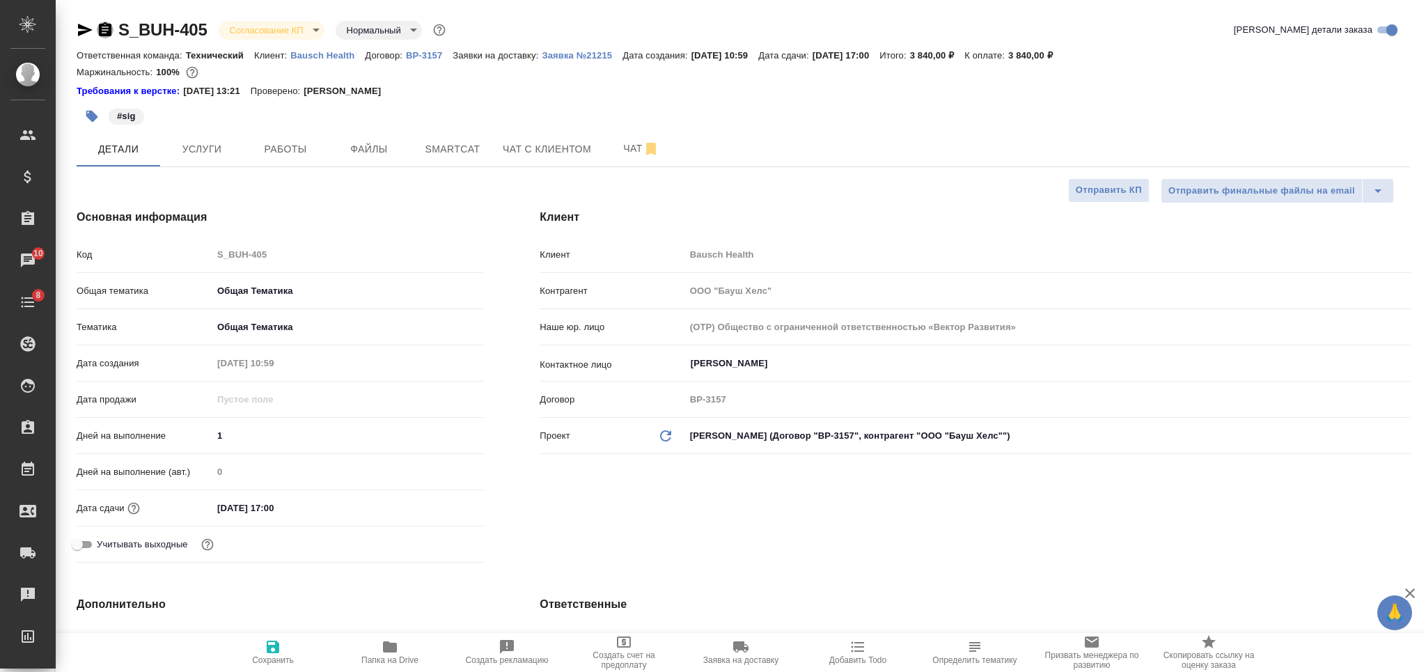
click at [107, 26] on icon "button" at bounding box center [105, 29] width 13 height 14
click at [177, 158] on button "Услуги" at bounding box center [202, 149] width 84 height 35
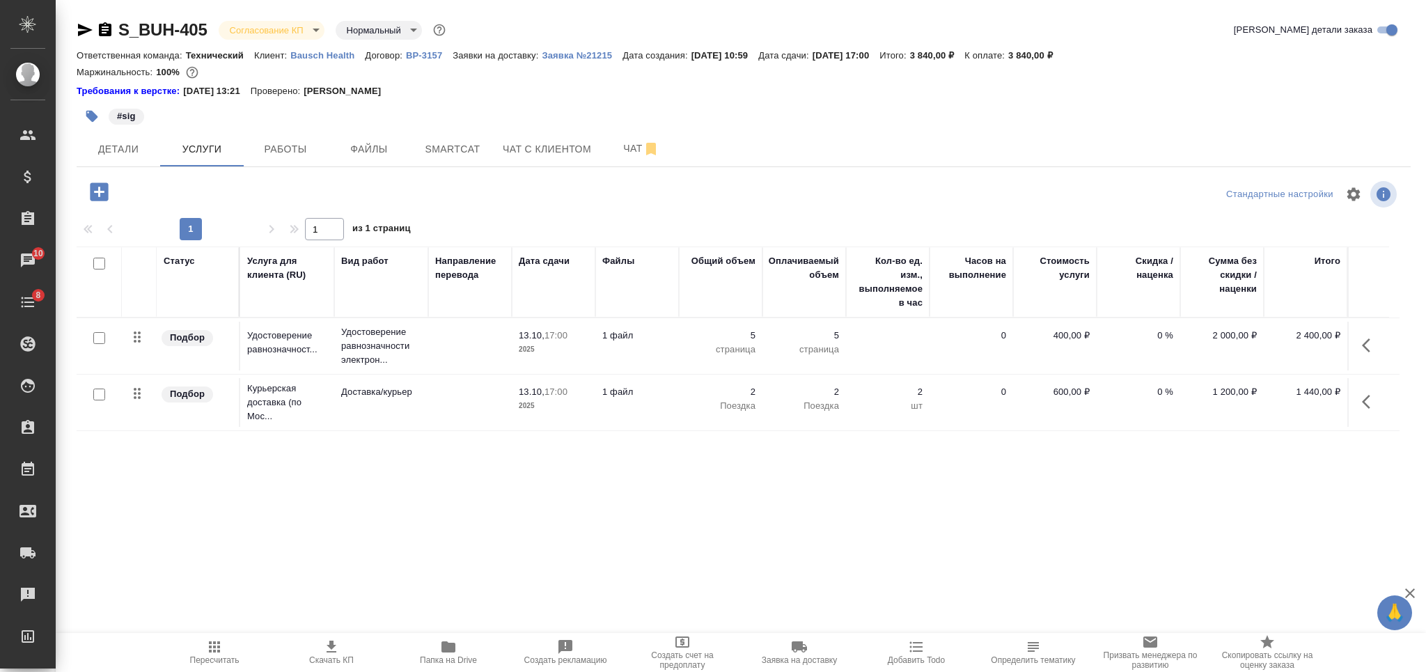
click at [451, 657] on span "Папка на Drive" at bounding box center [448, 660] width 57 height 10
click at [142, 149] on span "Детали" at bounding box center [118, 149] width 67 height 17
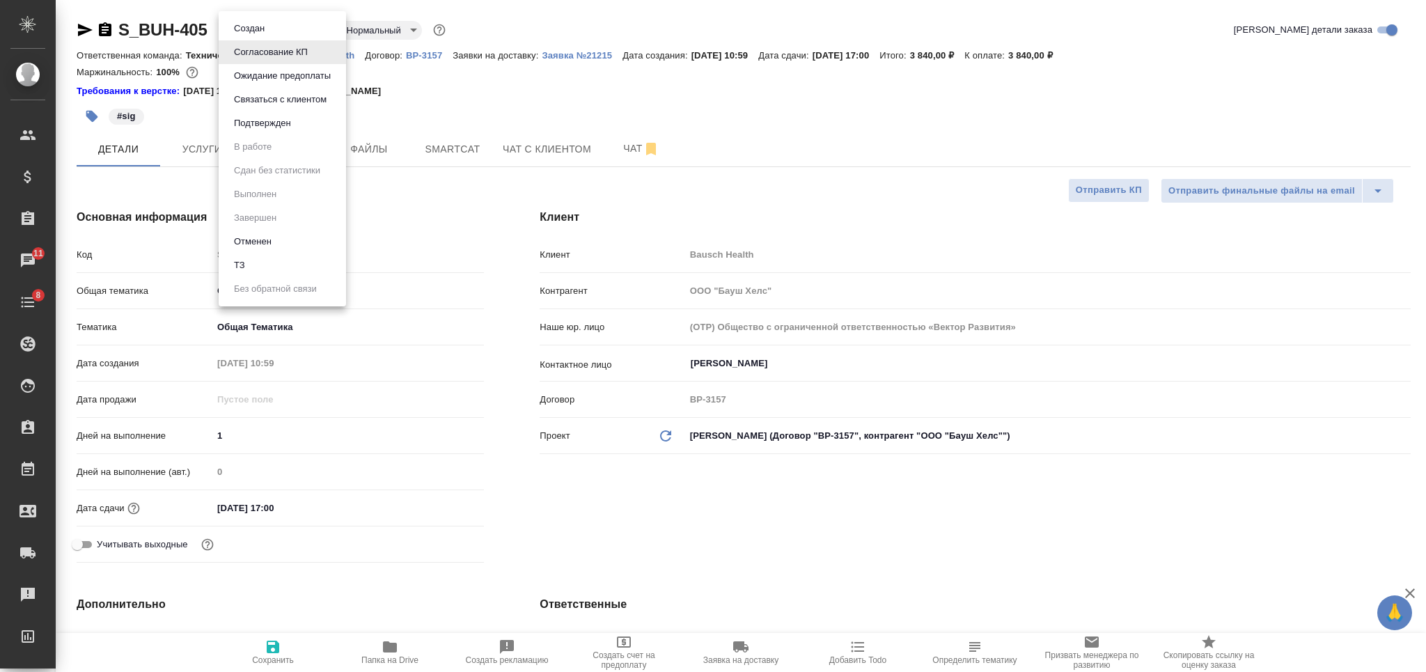
click at [283, 28] on body "🙏 .cls-1 fill:#fff; AWATERA Nikiforova Valeria Клиенты Спецификации Заказы 11 Ч…" at bounding box center [713, 336] width 1426 height 672
click at [283, 124] on button "Подтвержден" at bounding box center [262, 123] width 65 height 15
click at [288, 31] on body "🙏 .cls-1 fill:#fff; AWATERA Nikiforova Valeria Клиенты Спецификации Заказы 11 Ч…" at bounding box center [713, 336] width 1426 height 672
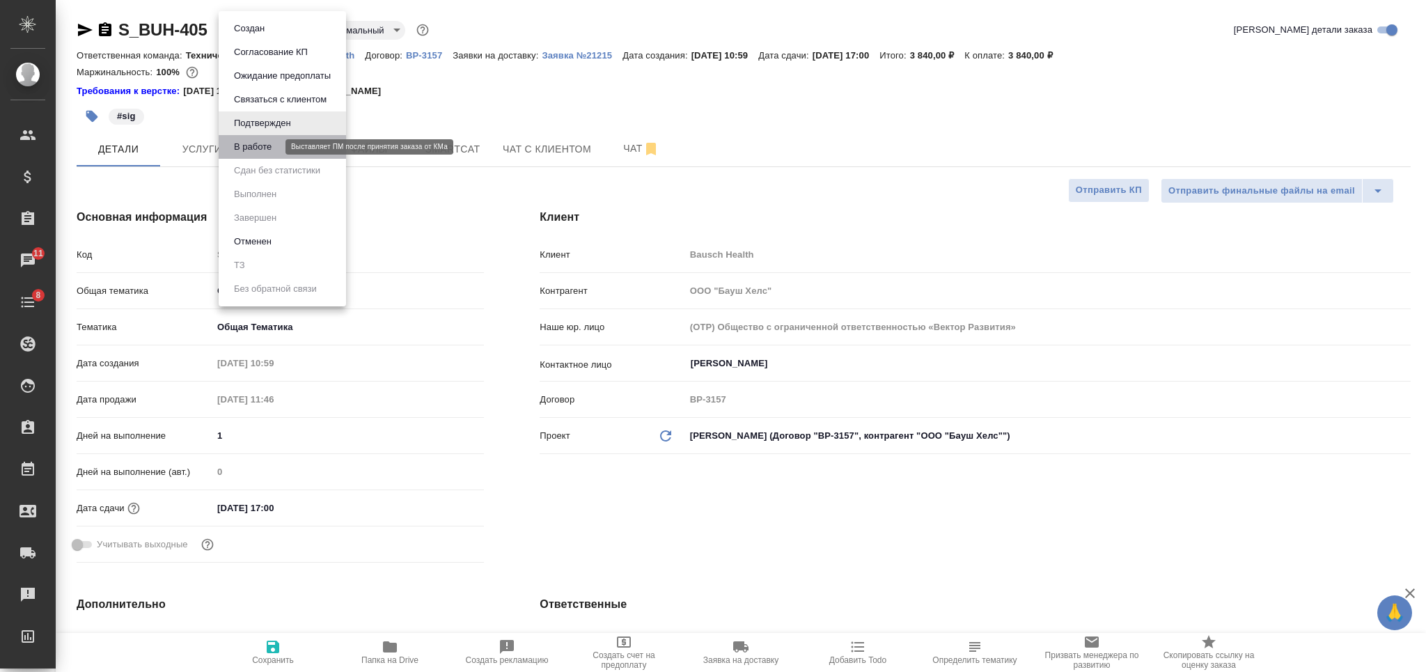
click at [263, 148] on button "В работе" at bounding box center [253, 146] width 46 height 15
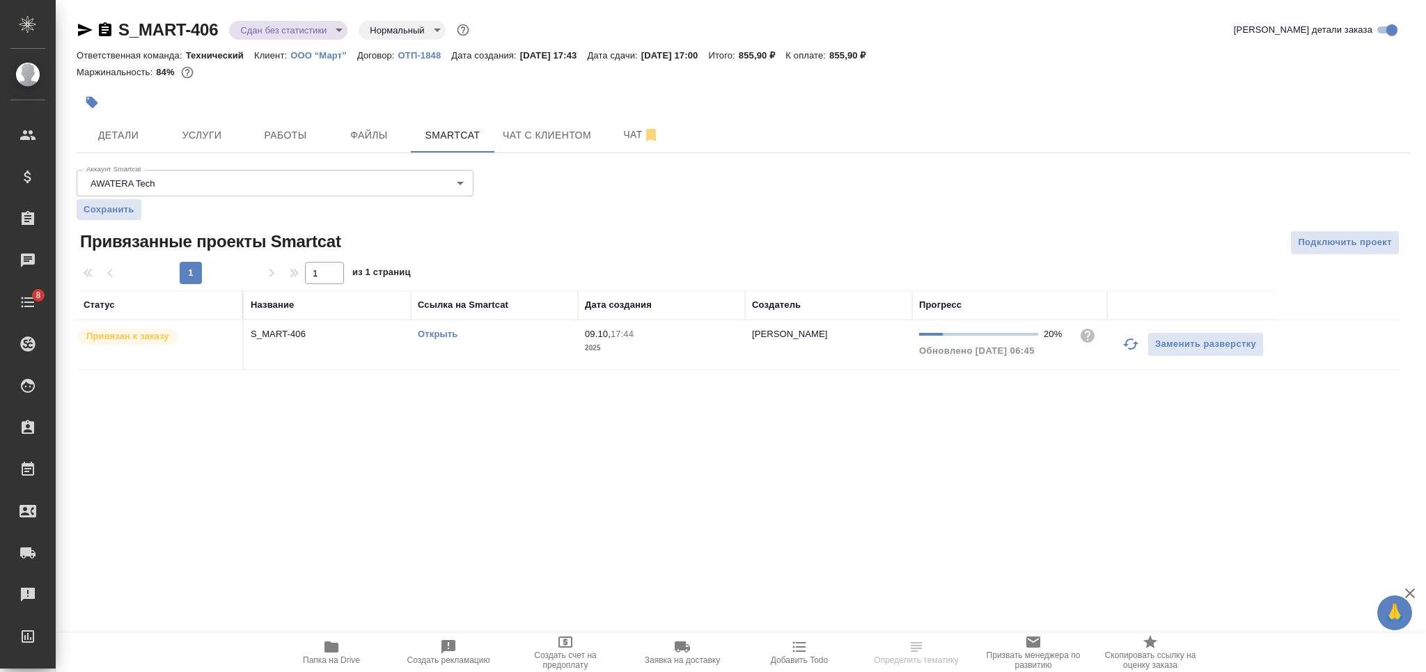
click at [107, 30] on icon "button" at bounding box center [105, 30] width 17 height 17
click at [95, 99] on icon "button" at bounding box center [92, 102] width 14 height 14
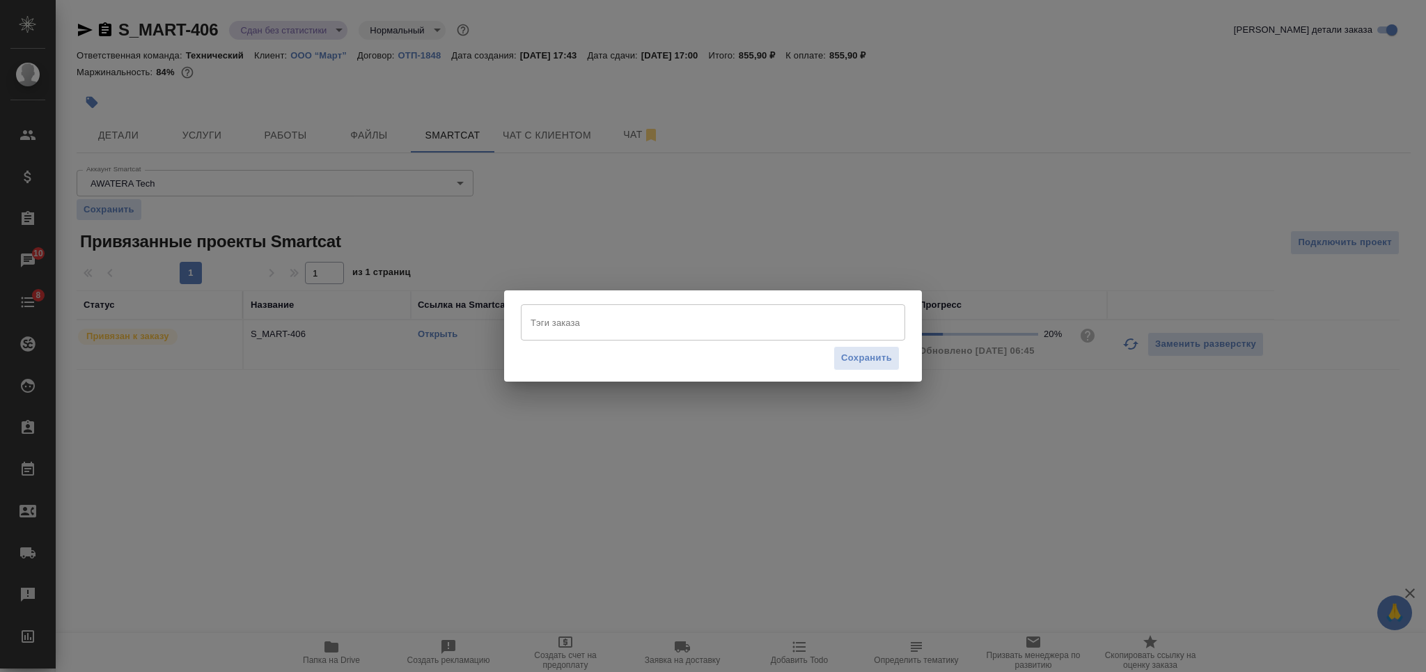
click at [649, 329] on input "Тэги заказа" at bounding box center [699, 323] width 345 height 24
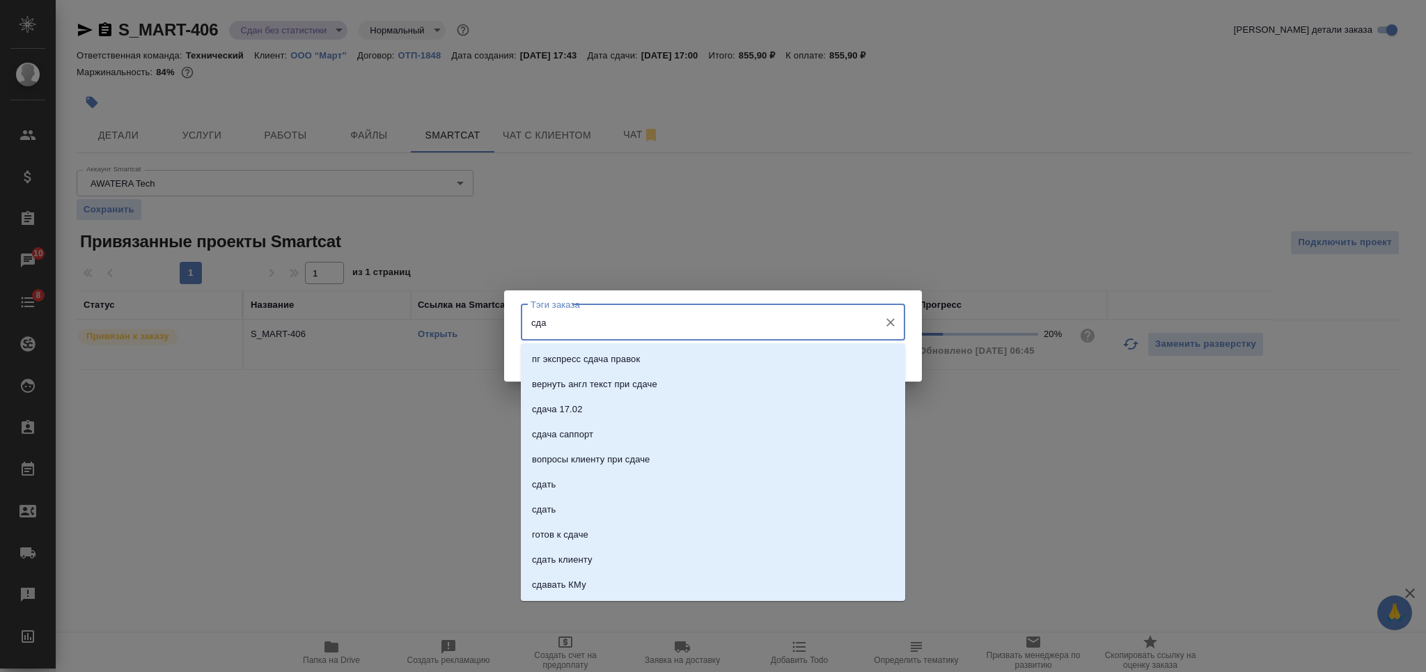
type input "сдан"
click at [673, 435] on li "сдан" at bounding box center [713, 434] width 384 height 25
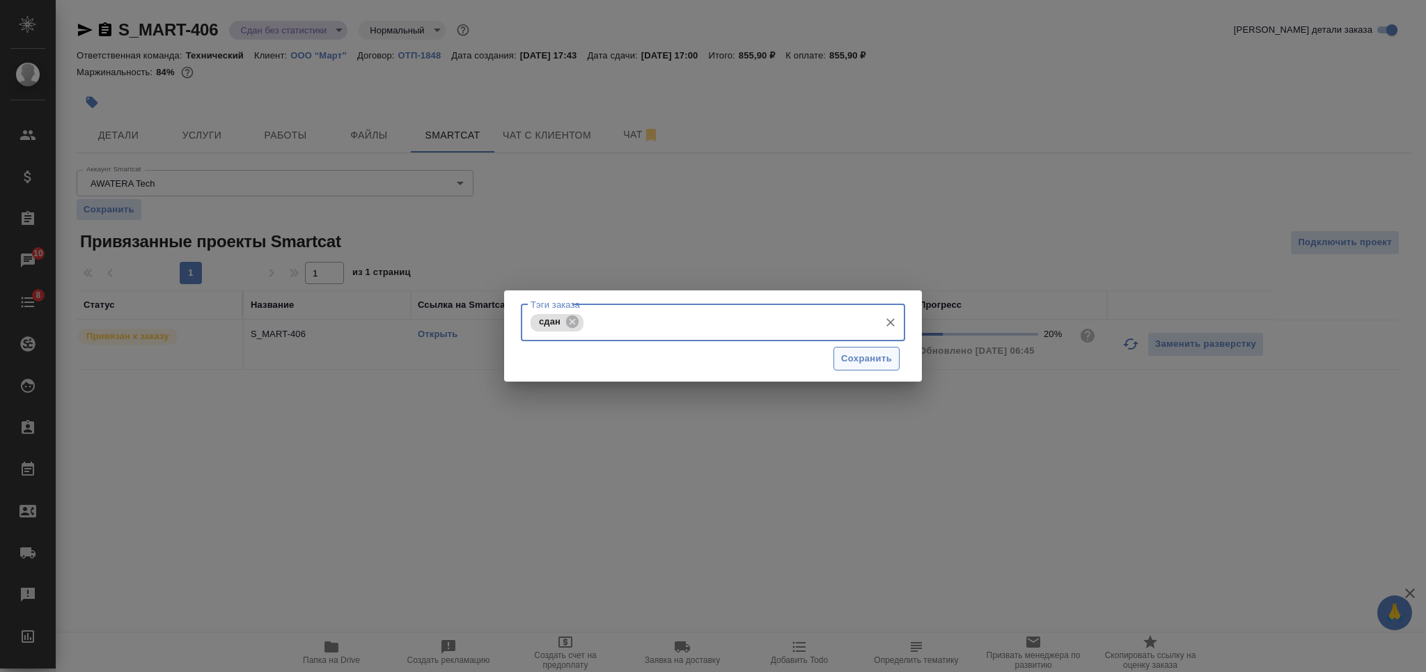
click at [867, 354] on span "Сохранить" at bounding box center [866, 359] width 51 height 16
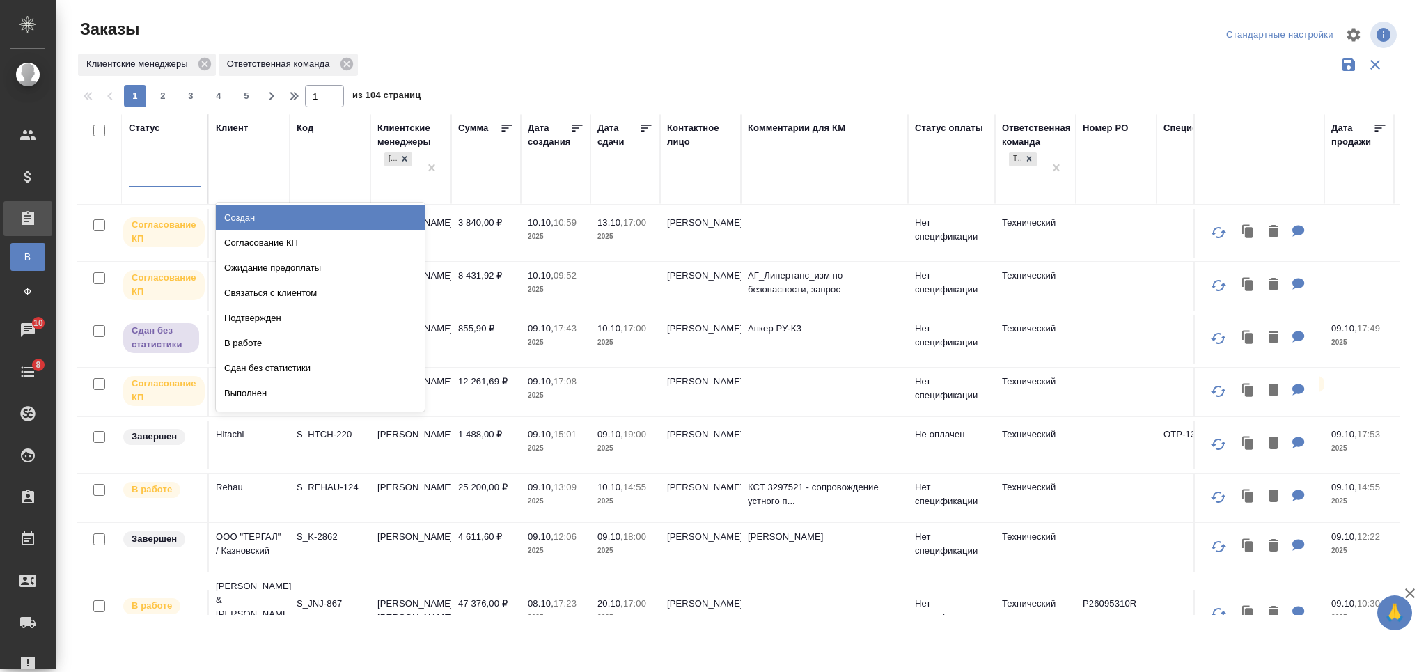
click at [162, 187] on div at bounding box center [165, 174] width 72 height 26
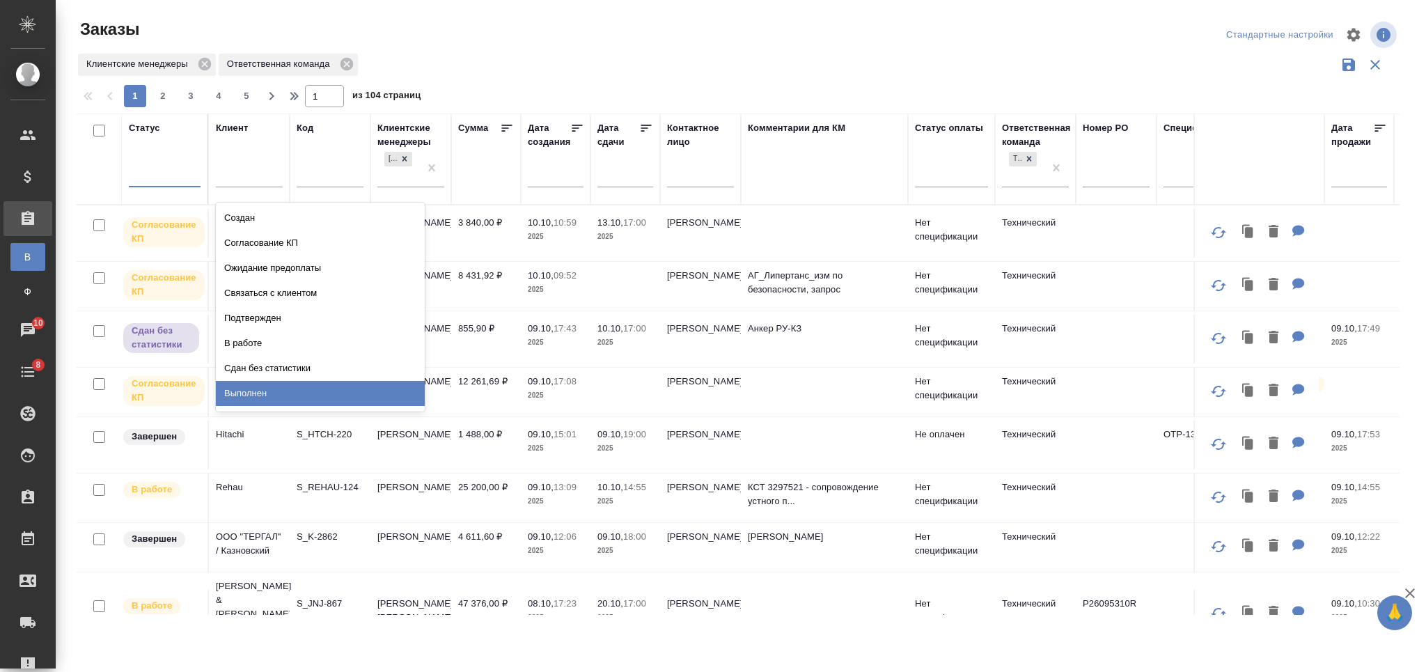
drag, startPoint x: 382, startPoint y: 388, endPoint x: 791, endPoint y: 288, distance: 421.4
click at [382, 388] on div "Выполнен" at bounding box center [320, 393] width 209 height 25
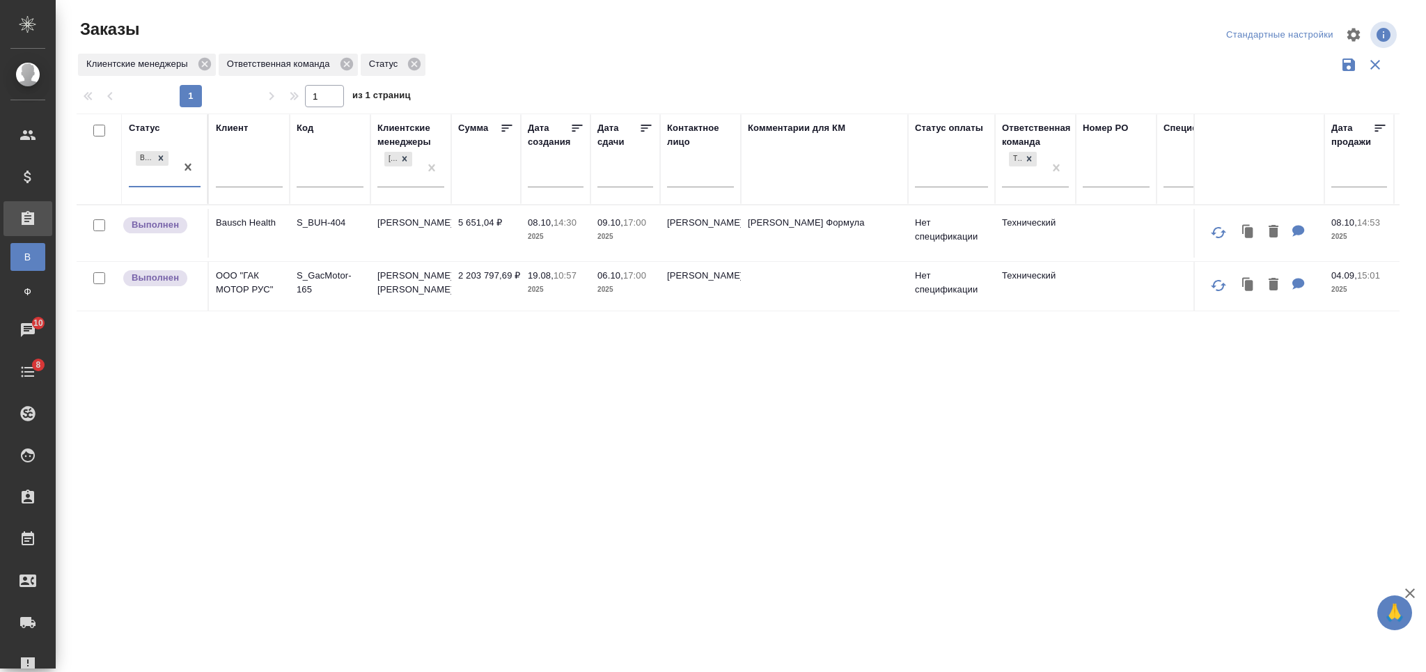
click at [755, 430] on div "Статус option Выполнен, selected. 0 results available. Select is focused ,type …" at bounding box center [738, 364] width 1323 height 501
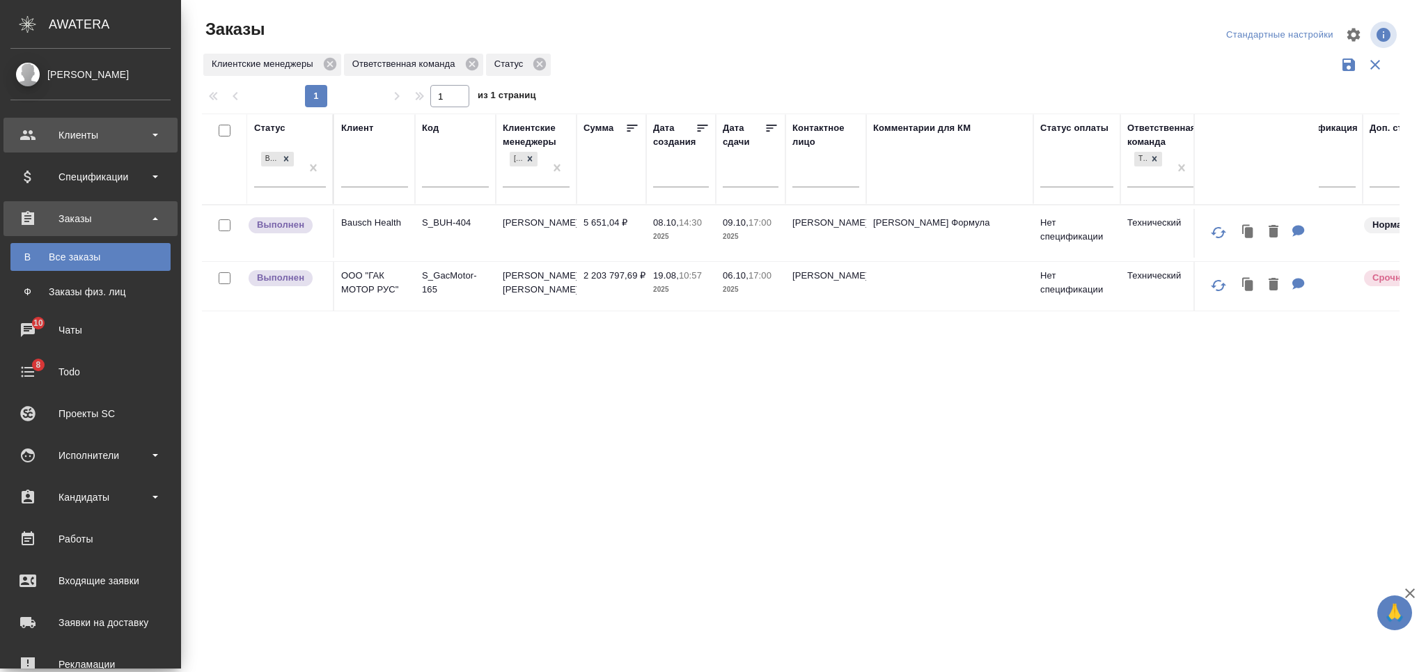
click at [109, 127] on div "Клиенты" at bounding box center [90, 135] width 160 height 21
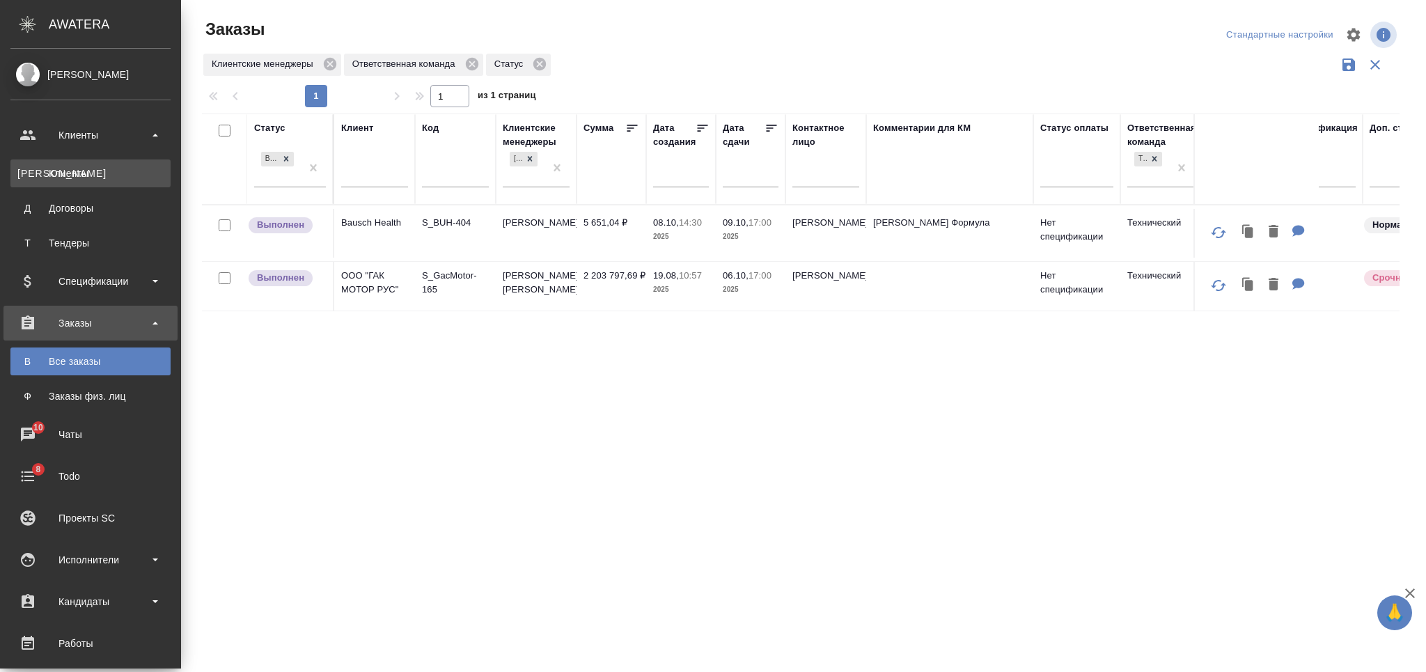
click at [104, 164] on link "К Клиенты" at bounding box center [90, 173] width 160 height 28
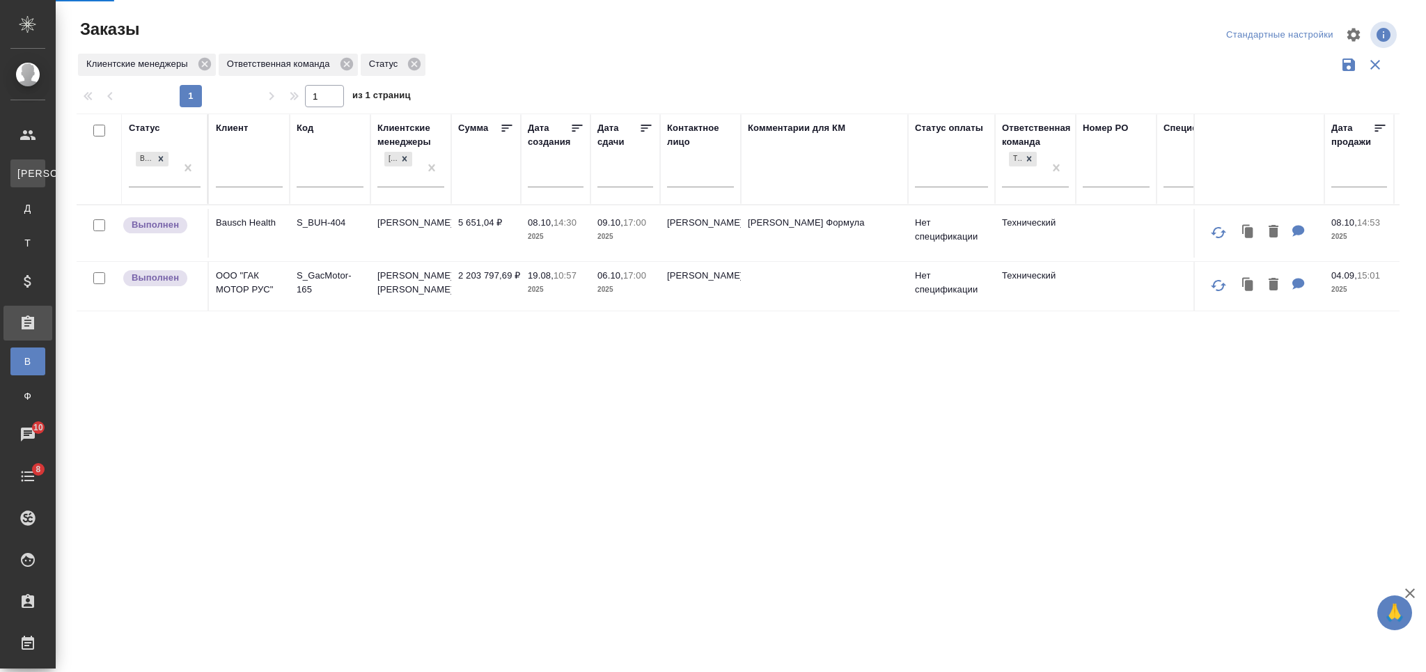
select select "RU"
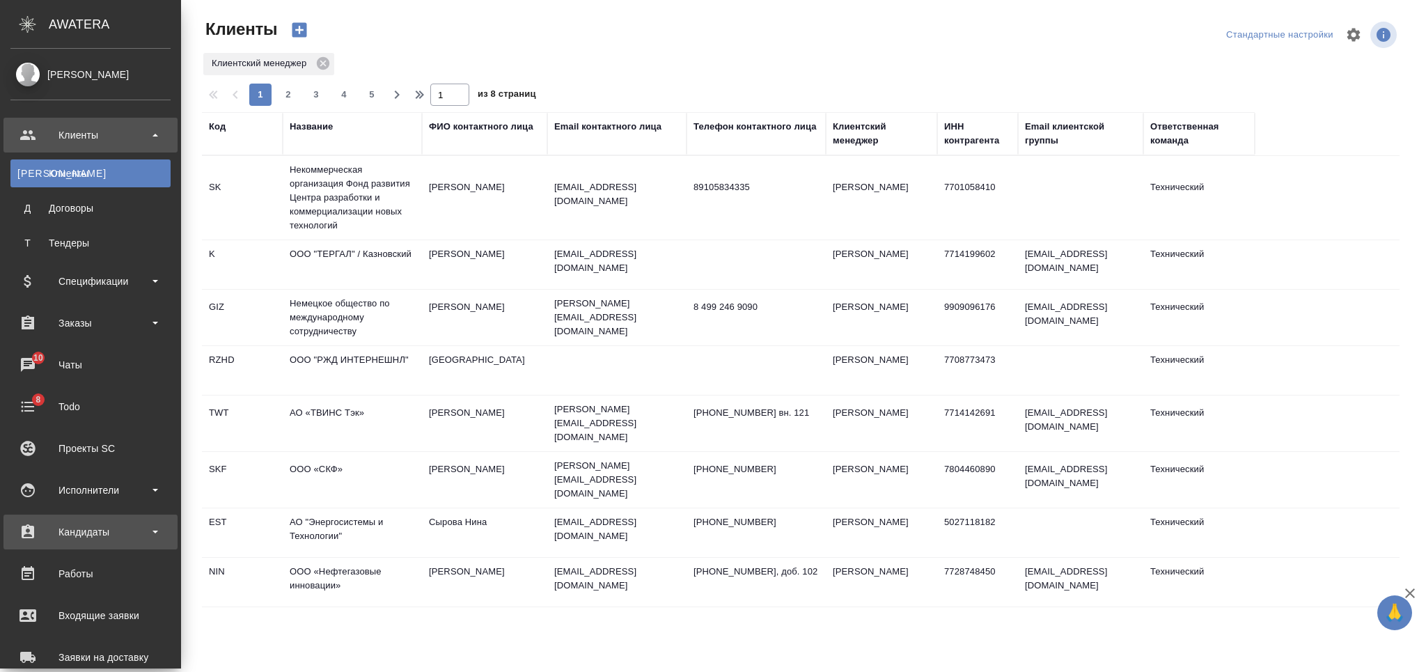
scroll to position [185, 0]
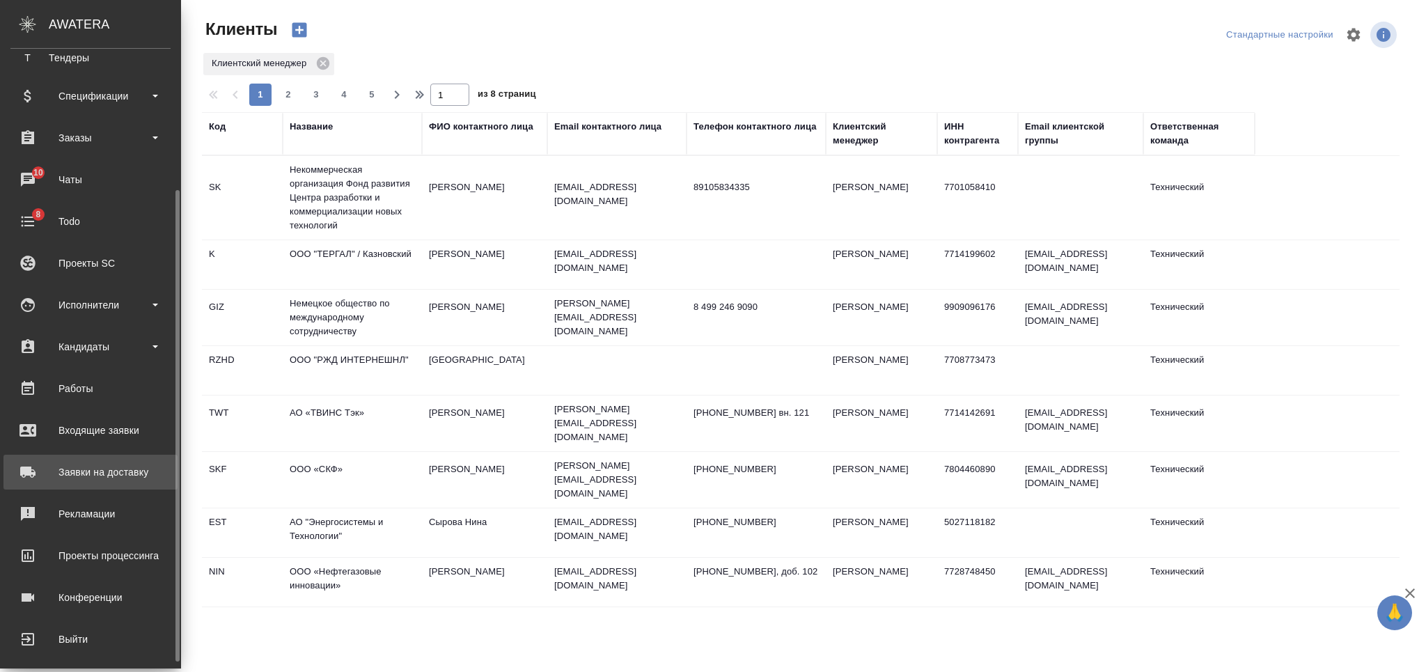
click at [111, 469] on div "Заявки на доставку" at bounding box center [90, 472] width 160 height 21
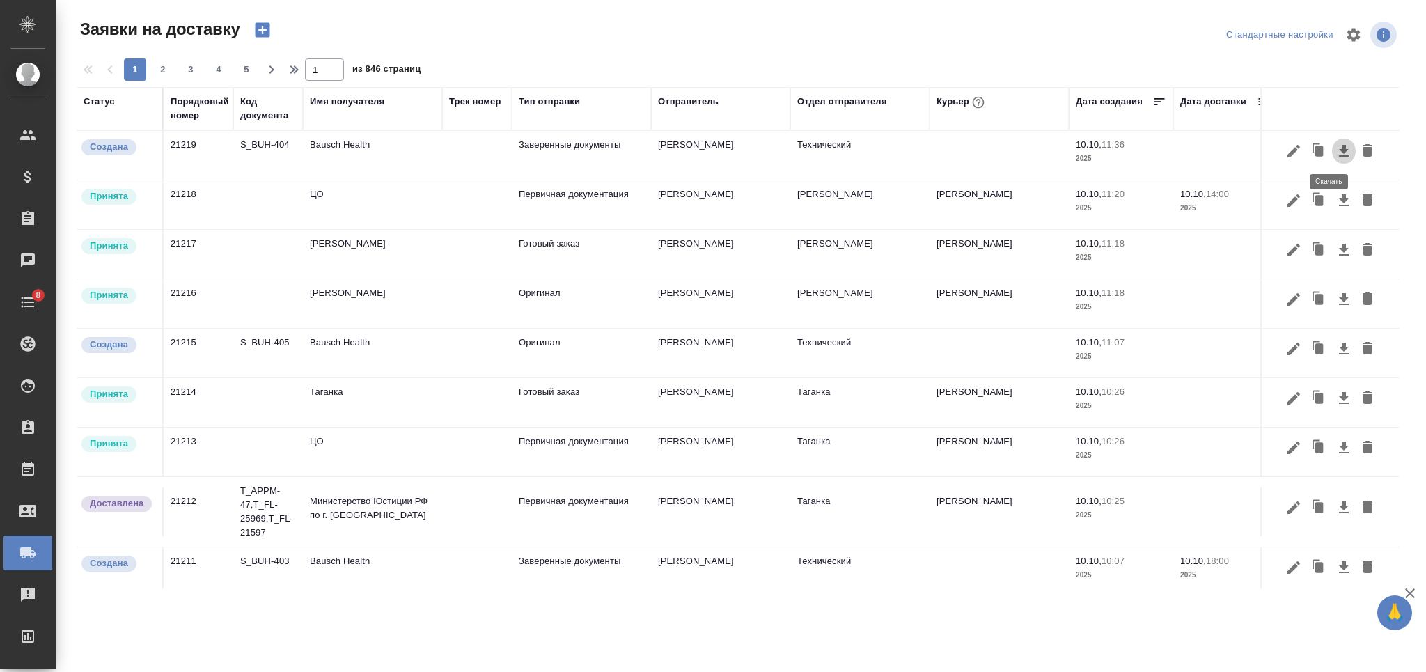
click at [1336, 143] on icon "button" at bounding box center [1344, 151] width 17 height 17
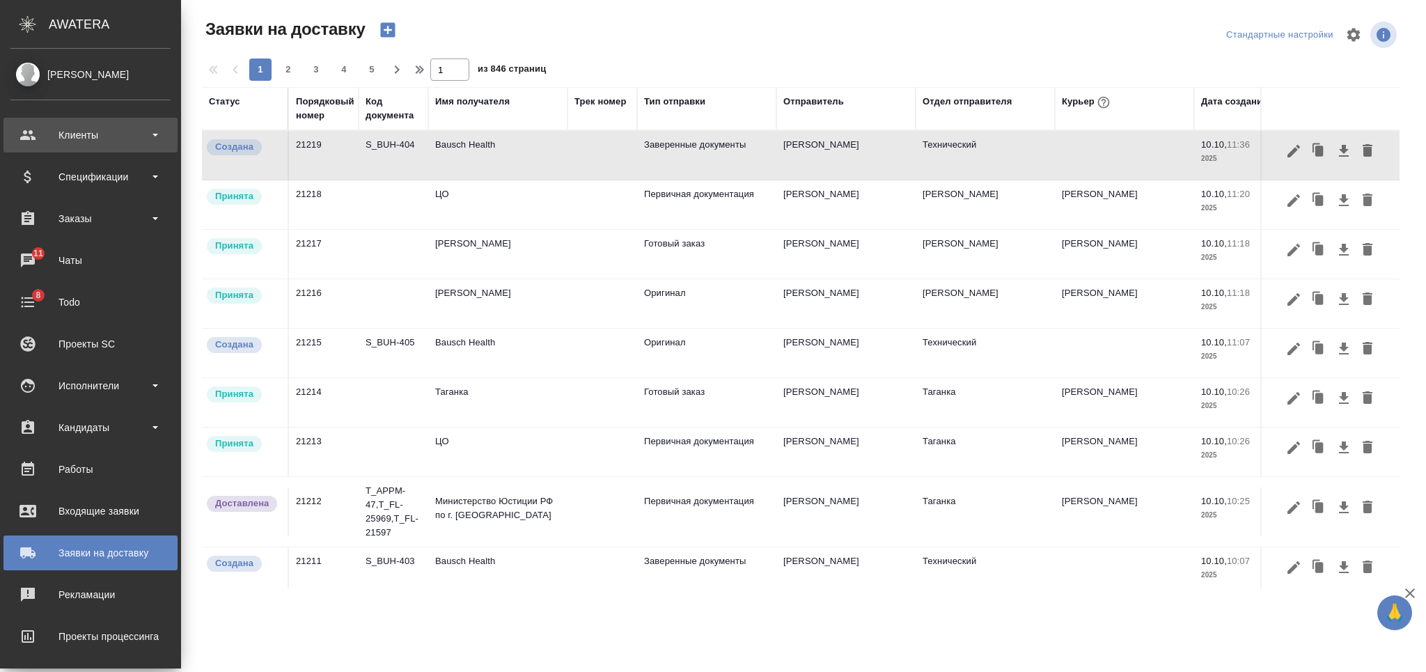
click at [109, 135] on div "Клиенты" at bounding box center [90, 135] width 160 height 21
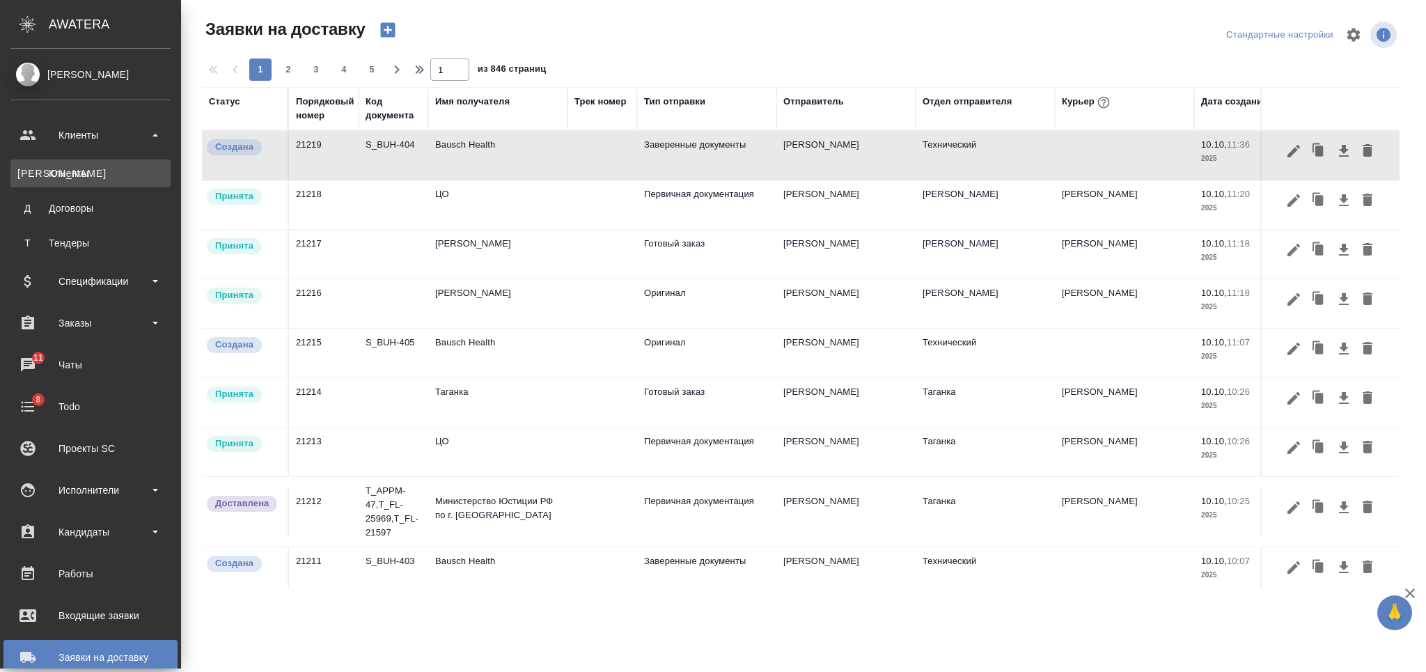
click at [103, 163] on link "К Клиенты" at bounding box center [90, 173] width 160 height 28
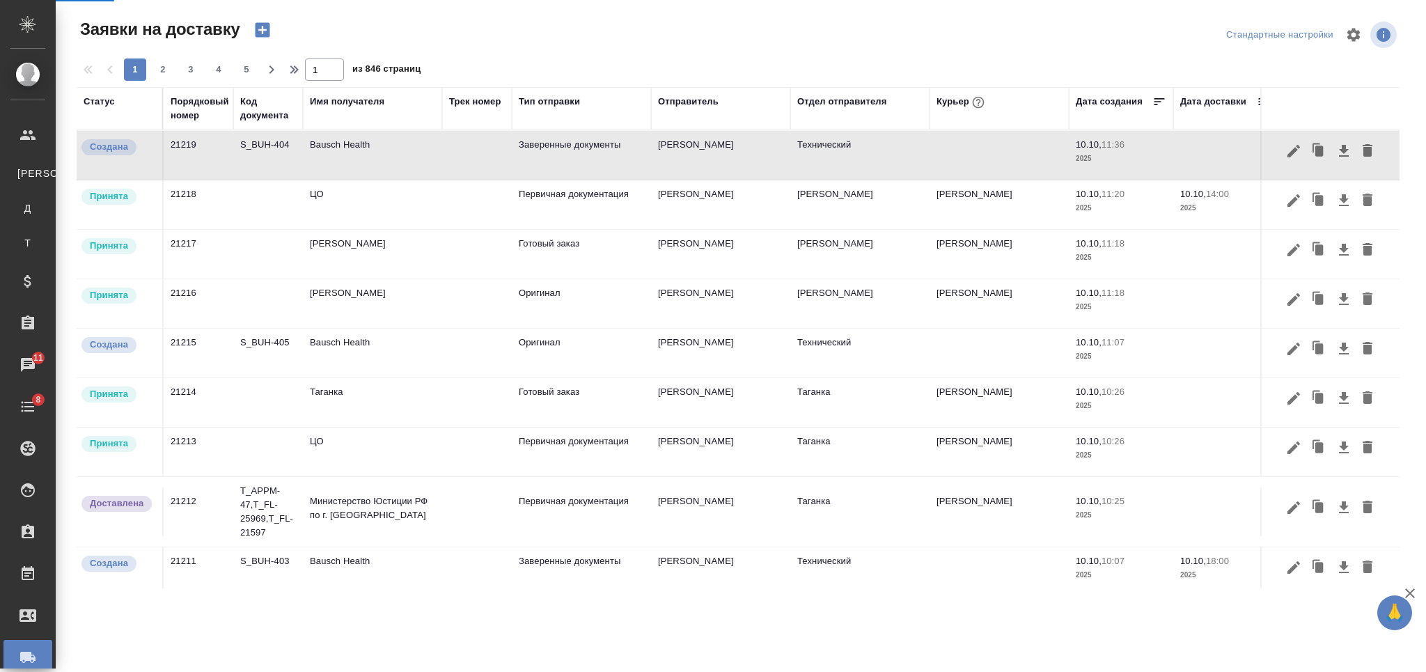
select select "RU"
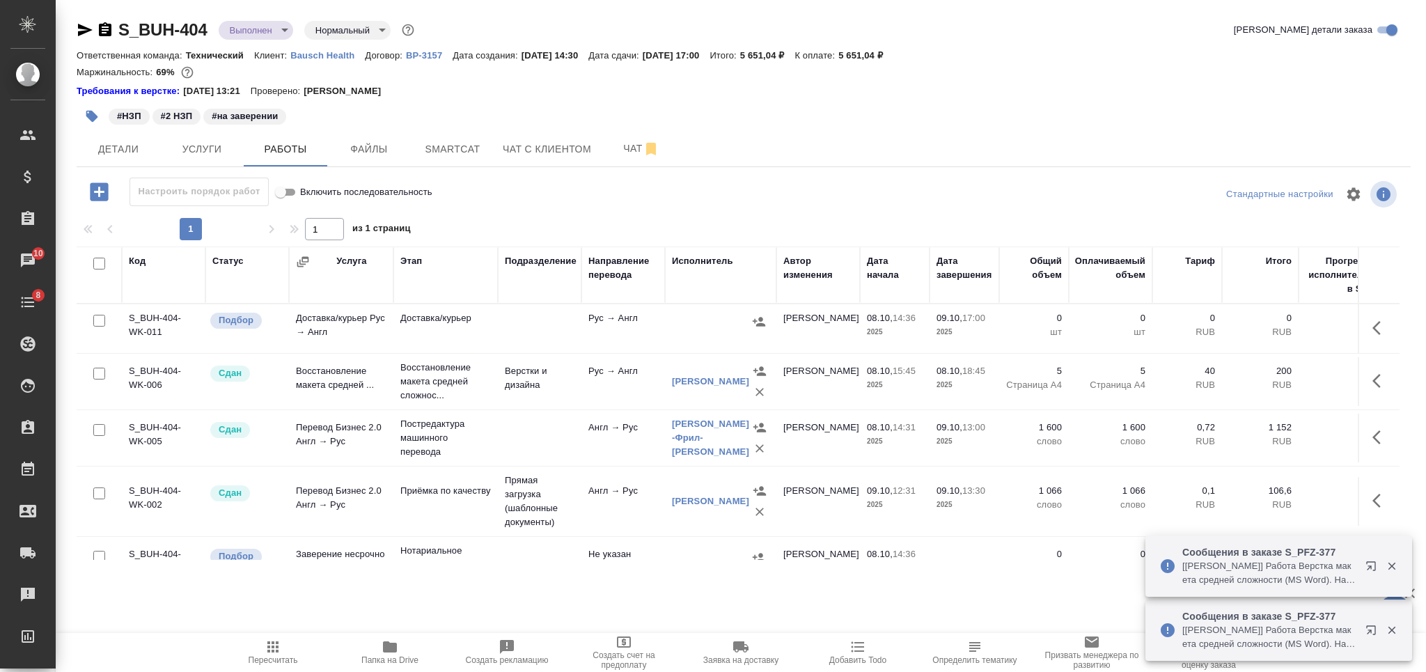
scroll to position [47, 0]
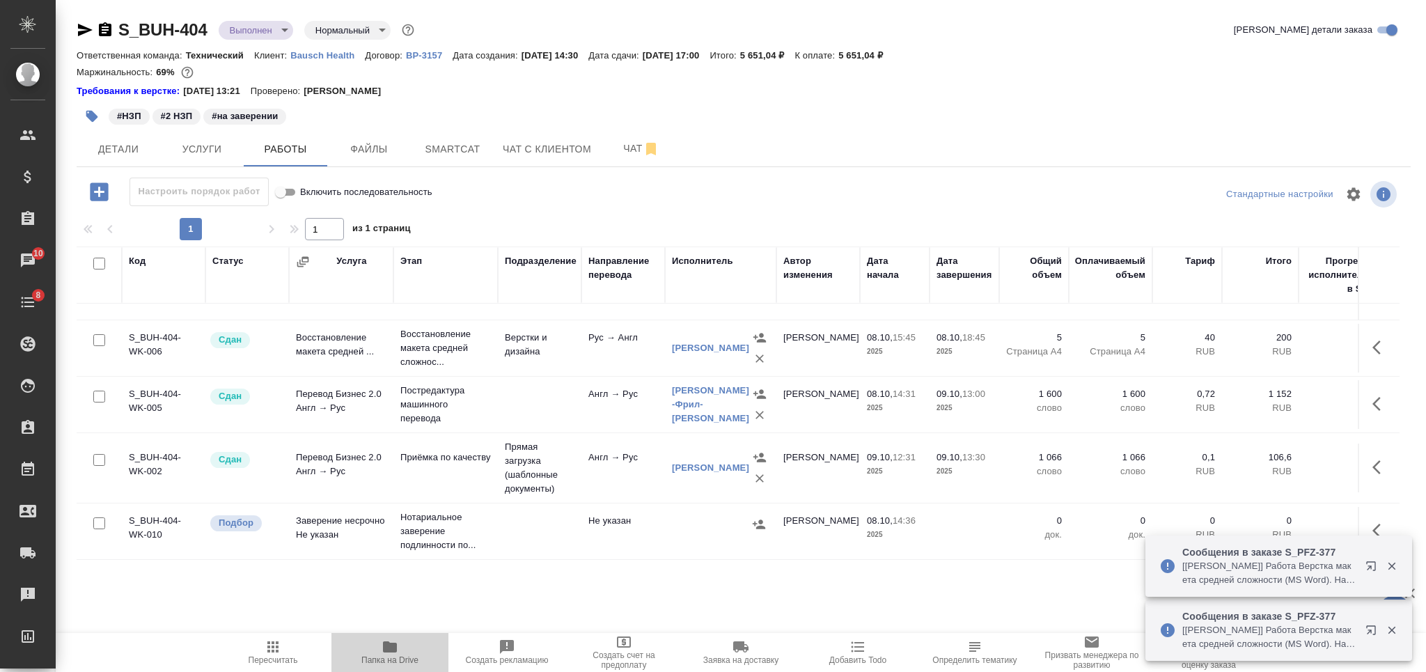
drag, startPoint x: 373, startPoint y: 644, endPoint x: 361, endPoint y: 620, distance: 26.2
click at [375, 643] on span "Папка на Drive" at bounding box center [390, 652] width 100 height 26
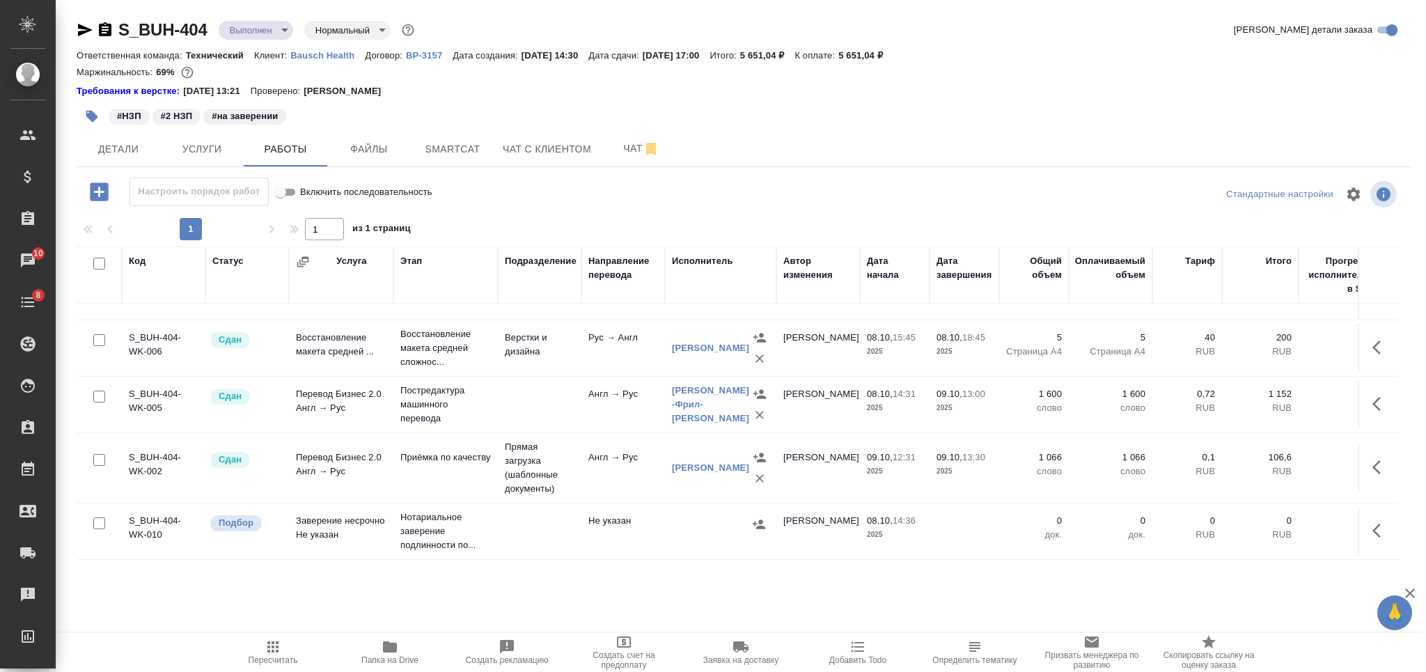
click at [376, 653] on span "Папка на Drive" at bounding box center [390, 652] width 100 height 26
click at [763, 653] on span "Заявка на доставку" at bounding box center [741, 652] width 100 height 26
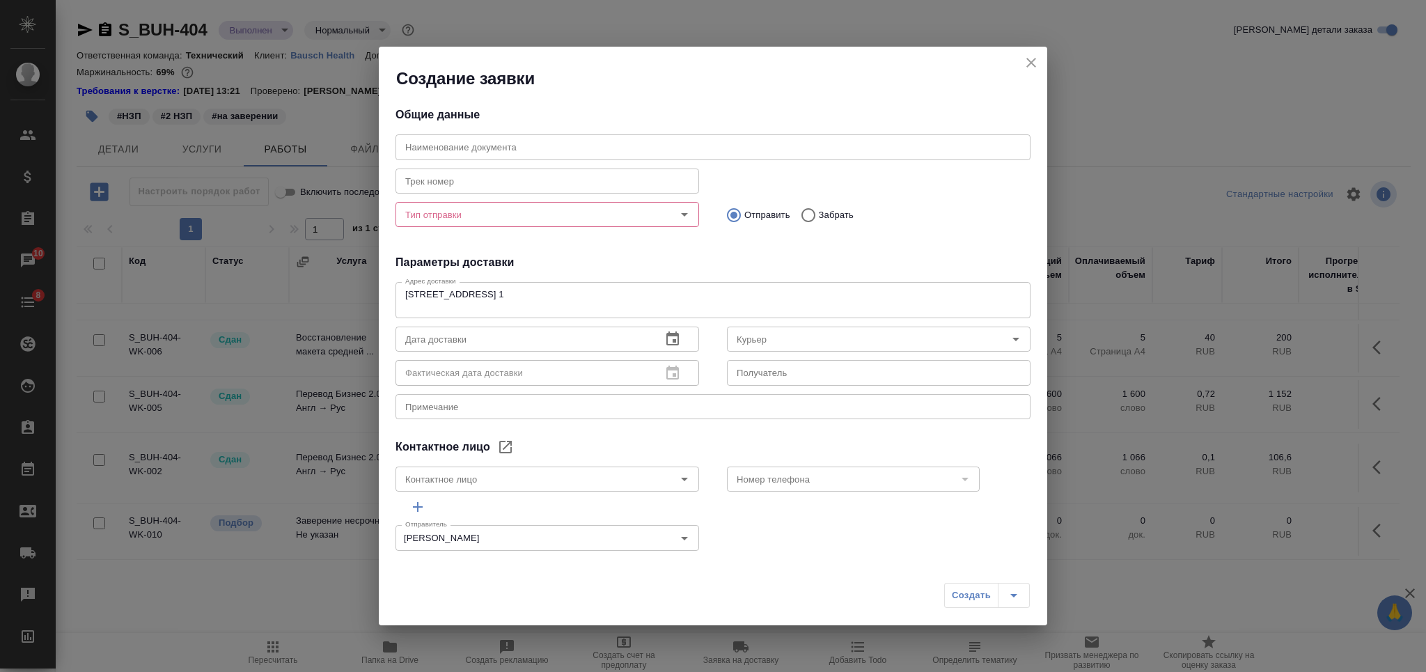
type input "[PERSON_NAME]"
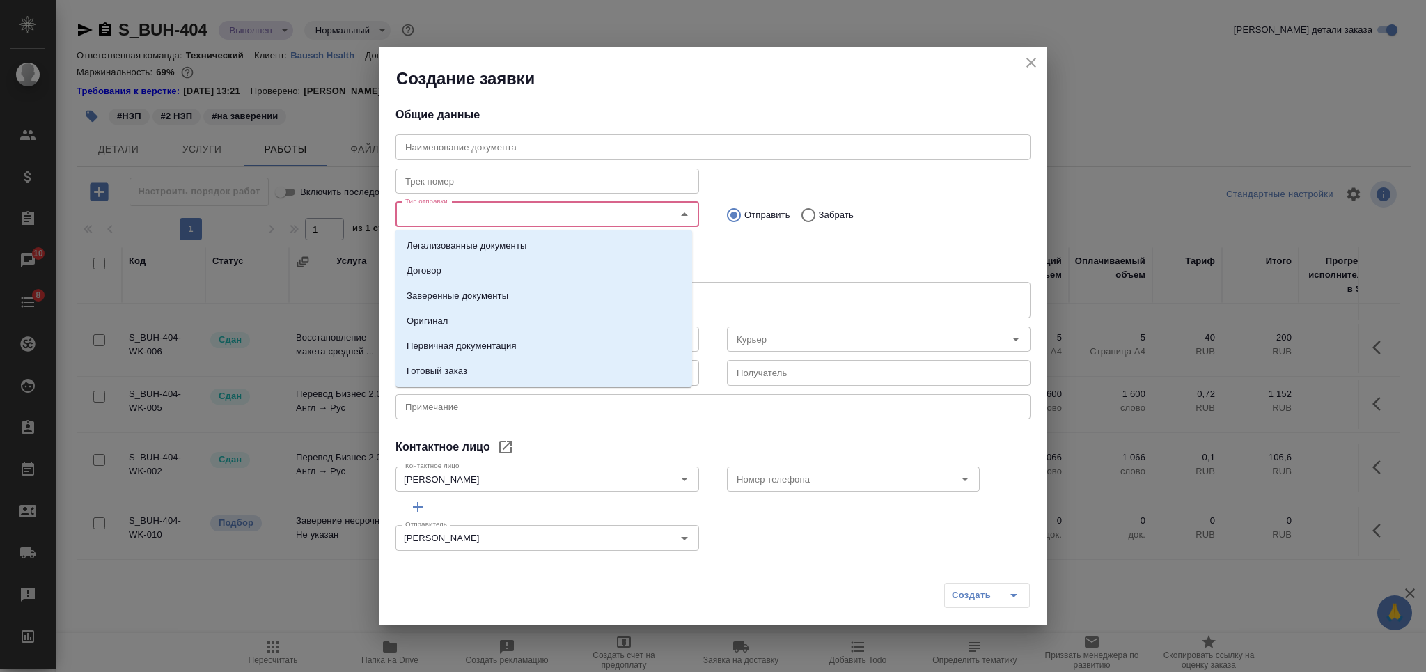
click at [544, 215] on input "Тип отправки" at bounding box center [524, 214] width 249 height 17
click at [537, 290] on li "Заверенные документы" at bounding box center [544, 295] width 297 height 25
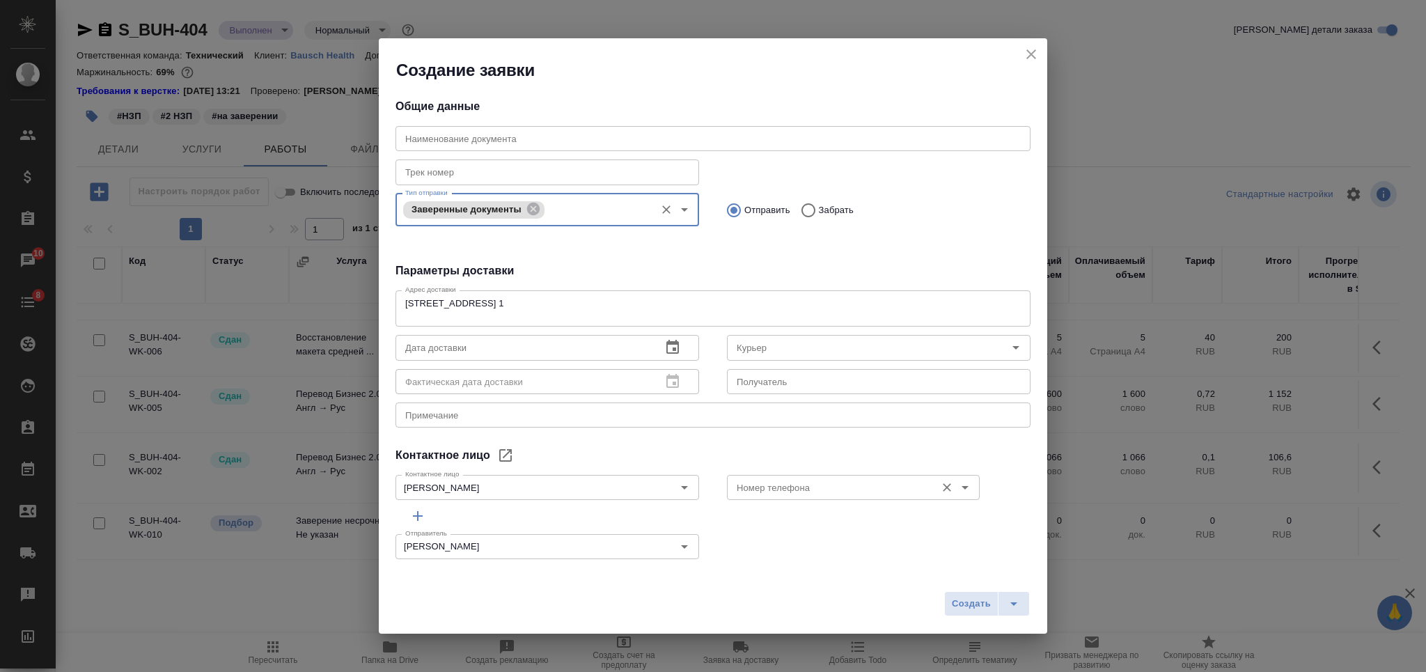
click at [806, 488] on input "Номер телефона" at bounding box center [830, 487] width 198 height 17
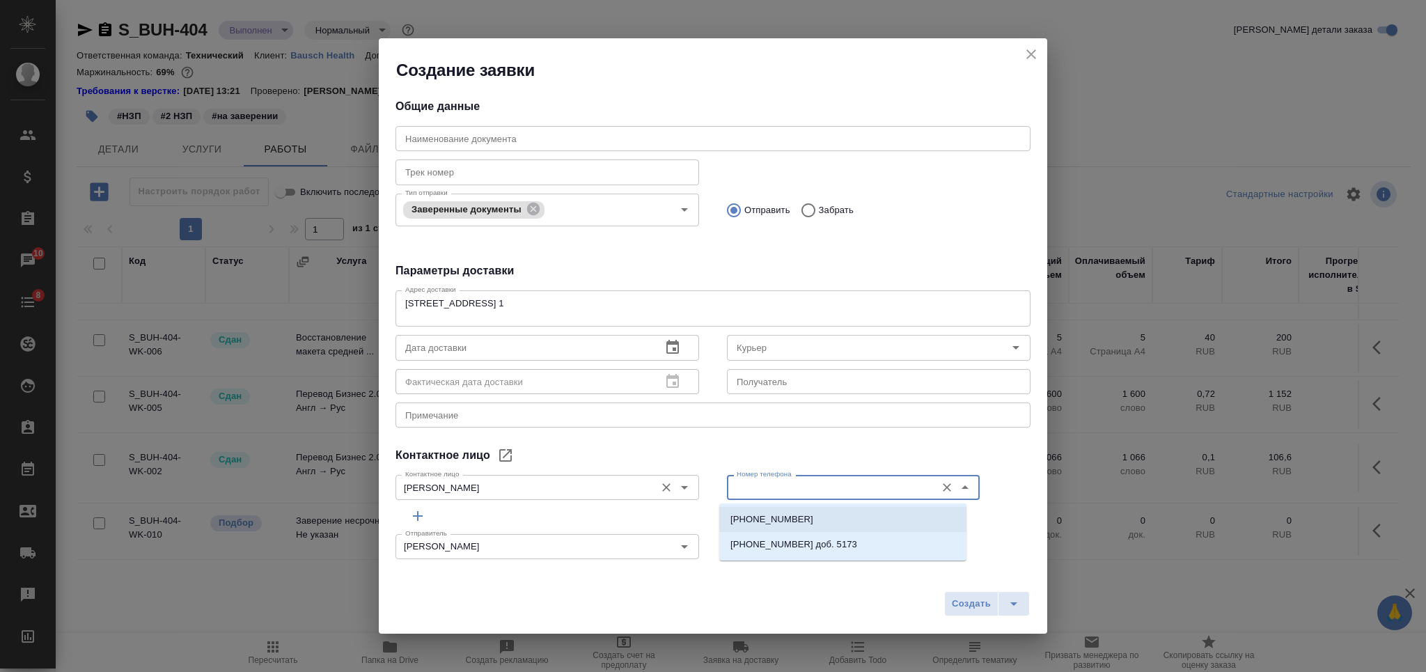
drag, startPoint x: 783, startPoint y: 519, endPoint x: 637, endPoint y: 488, distance: 148.7
click at [778, 519] on p "+7 985 140 0721" at bounding box center [771, 519] width 83 height 14
type input "+7 985 140 0721"
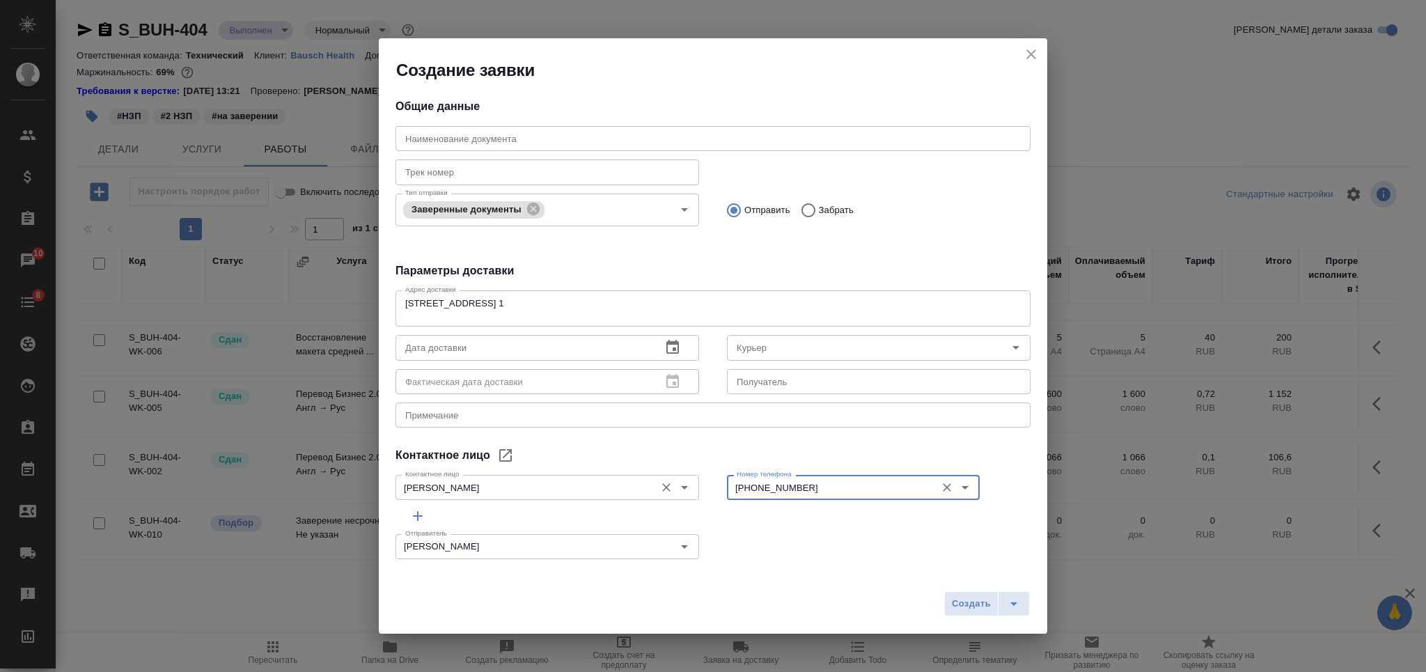
click at [581, 490] on input "Рындина Анна" at bounding box center [524, 487] width 249 height 17
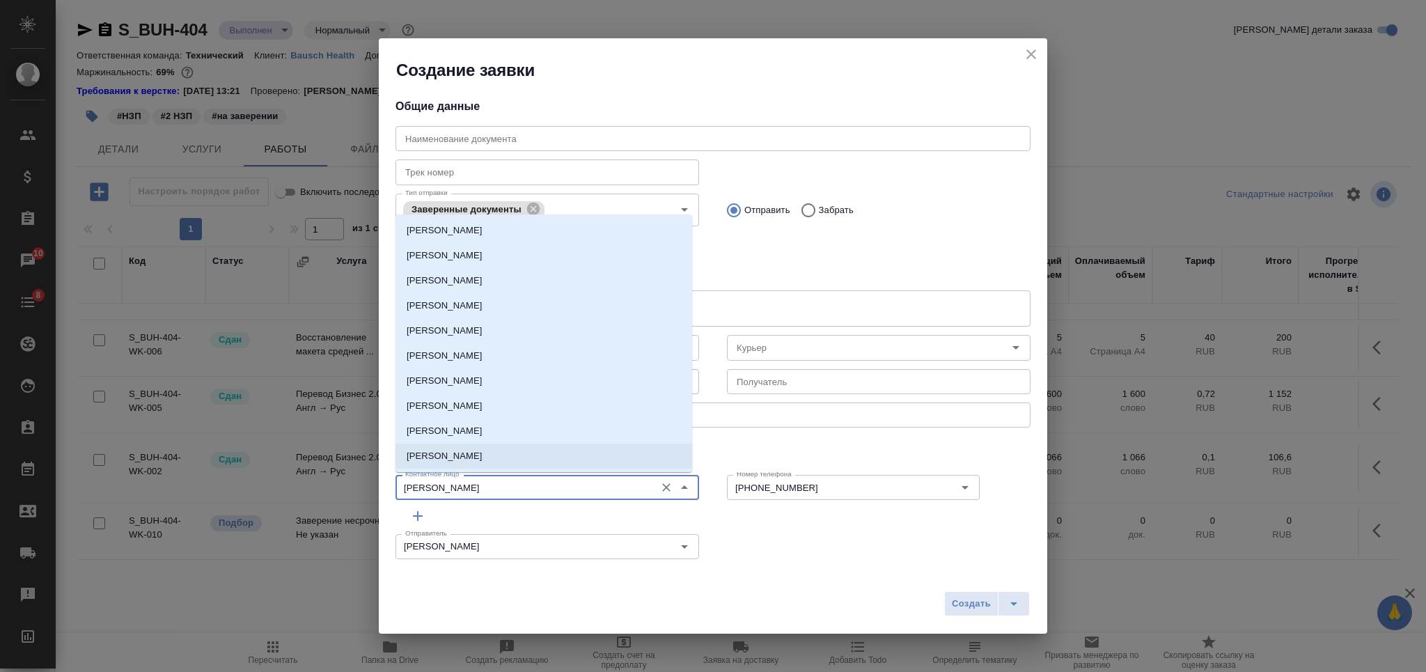
click at [798, 382] on input "text" at bounding box center [879, 381] width 304 height 25
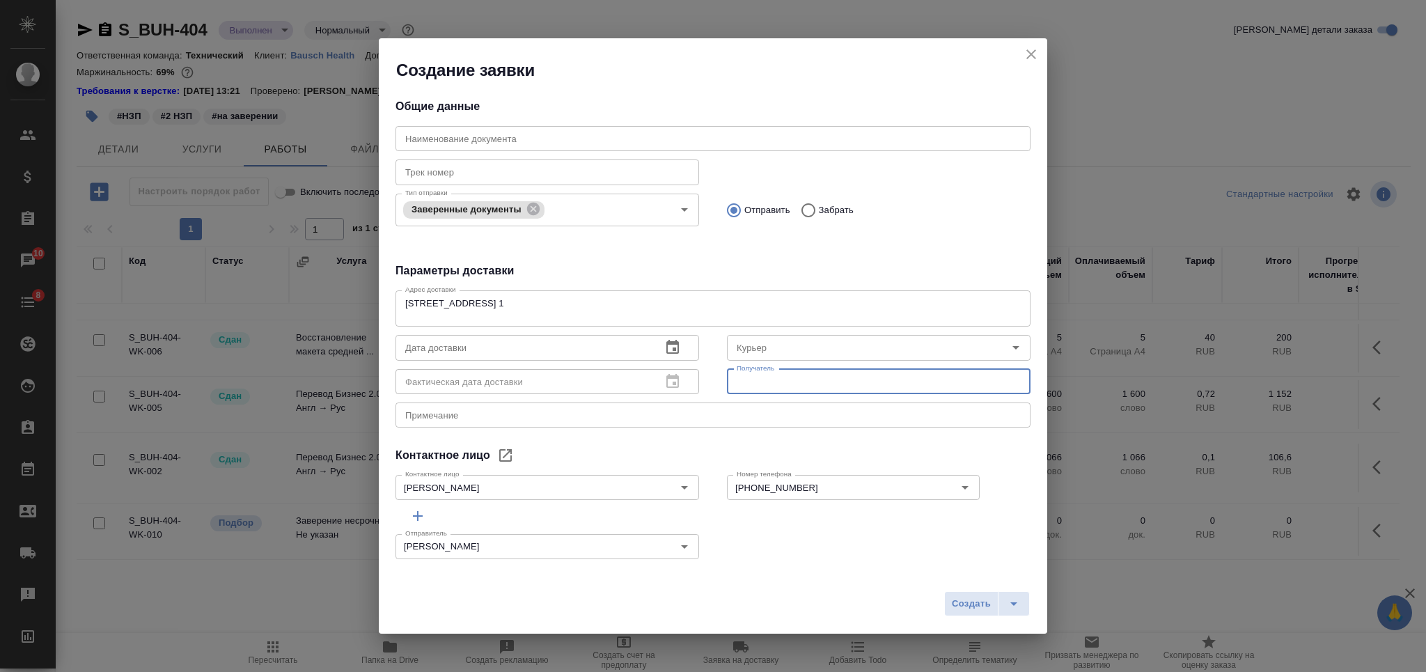
paste input "Рындина Анна"
click at [788, 487] on input "+7 985 140 0721" at bounding box center [830, 487] width 198 height 17
click at [888, 371] on input "Рындина Анна" at bounding box center [879, 381] width 304 height 25
paste input "+7 985 140 0721"
type input "Рындина Анна +7 985 140 0721"
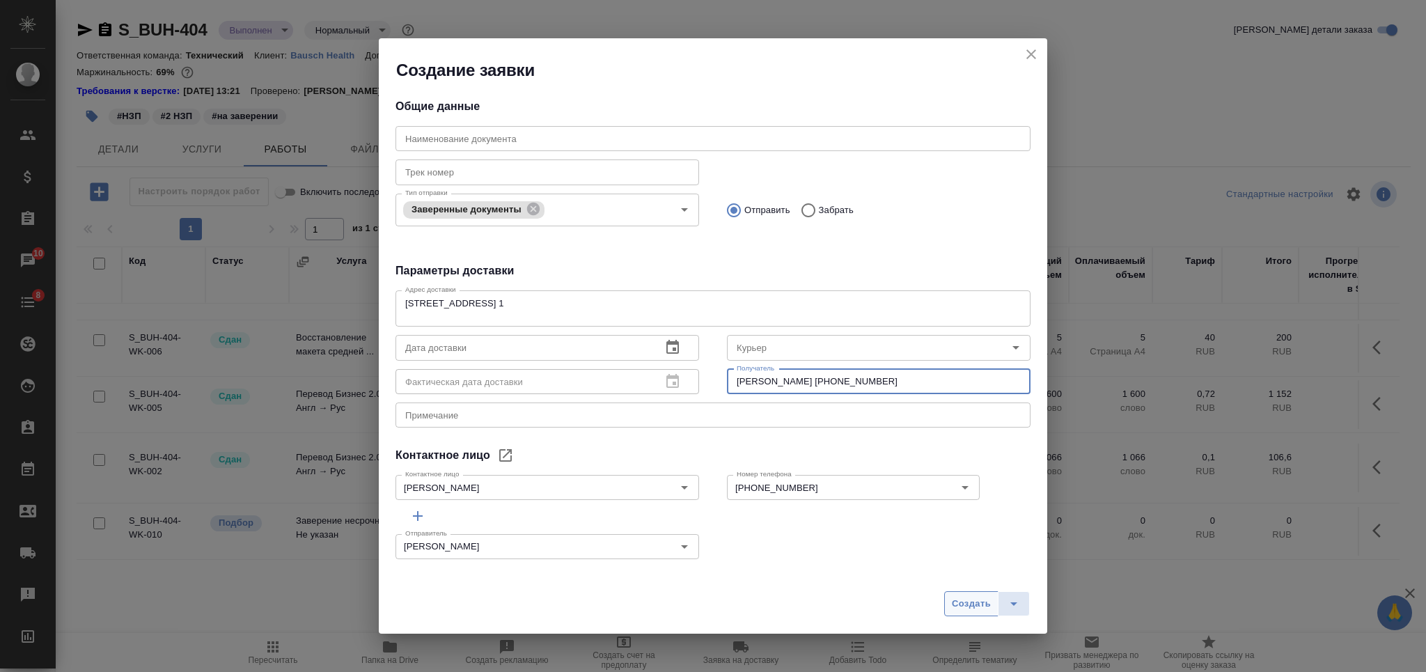
click at [954, 599] on span "Создать" at bounding box center [971, 604] width 39 height 16
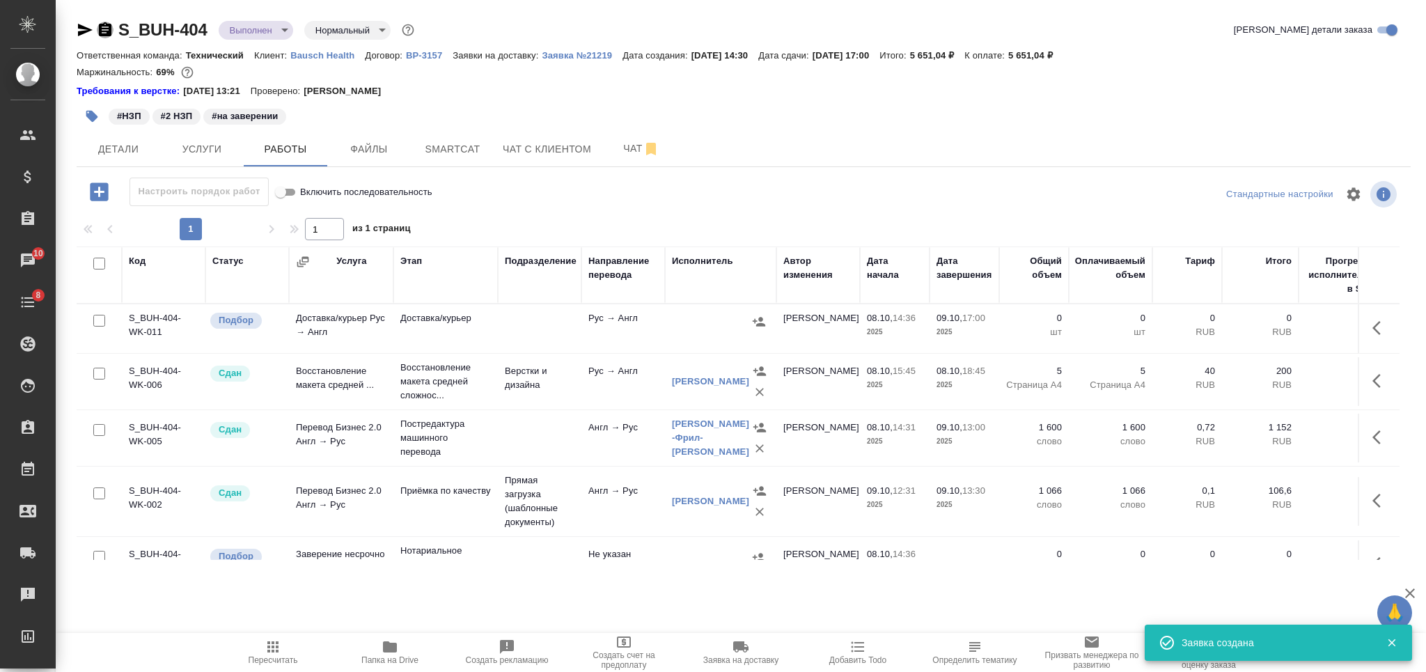
click at [108, 29] on icon "button" at bounding box center [105, 30] width 17 height 17
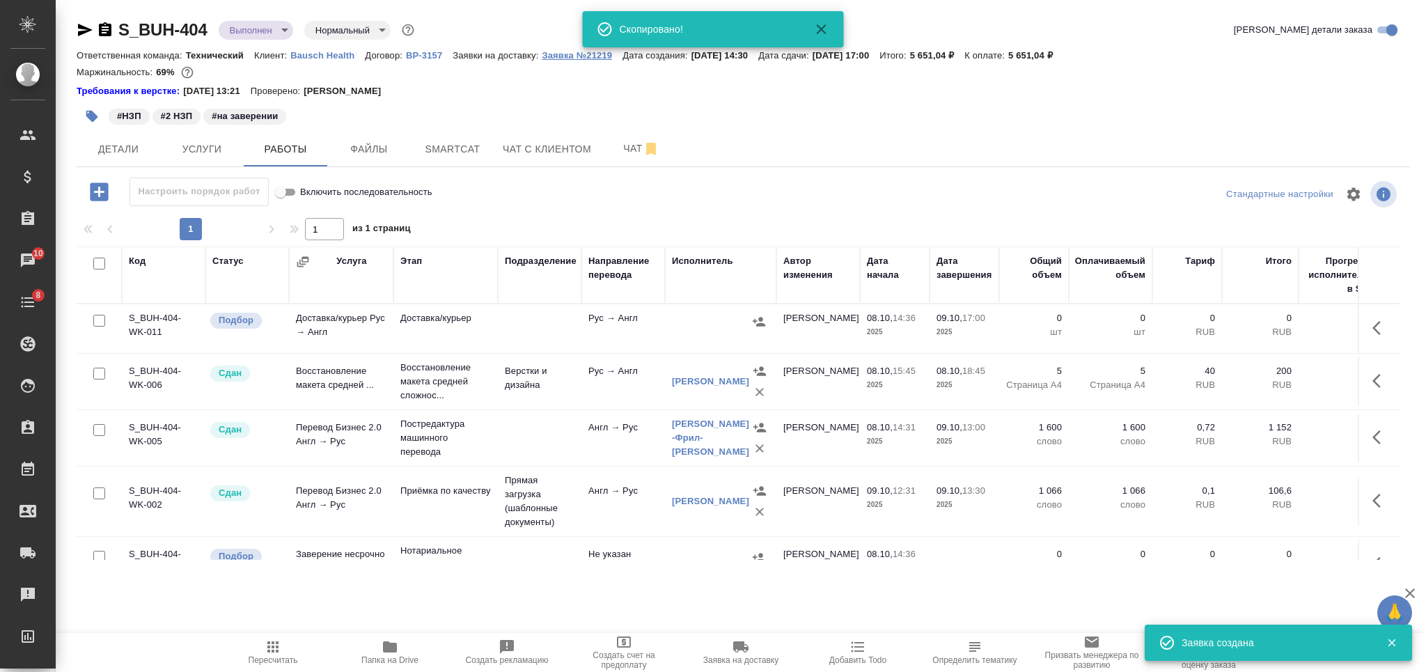
click at [551, 58] on p "Заявка №21219" at bounding box center [582, 55] width 81 height 10
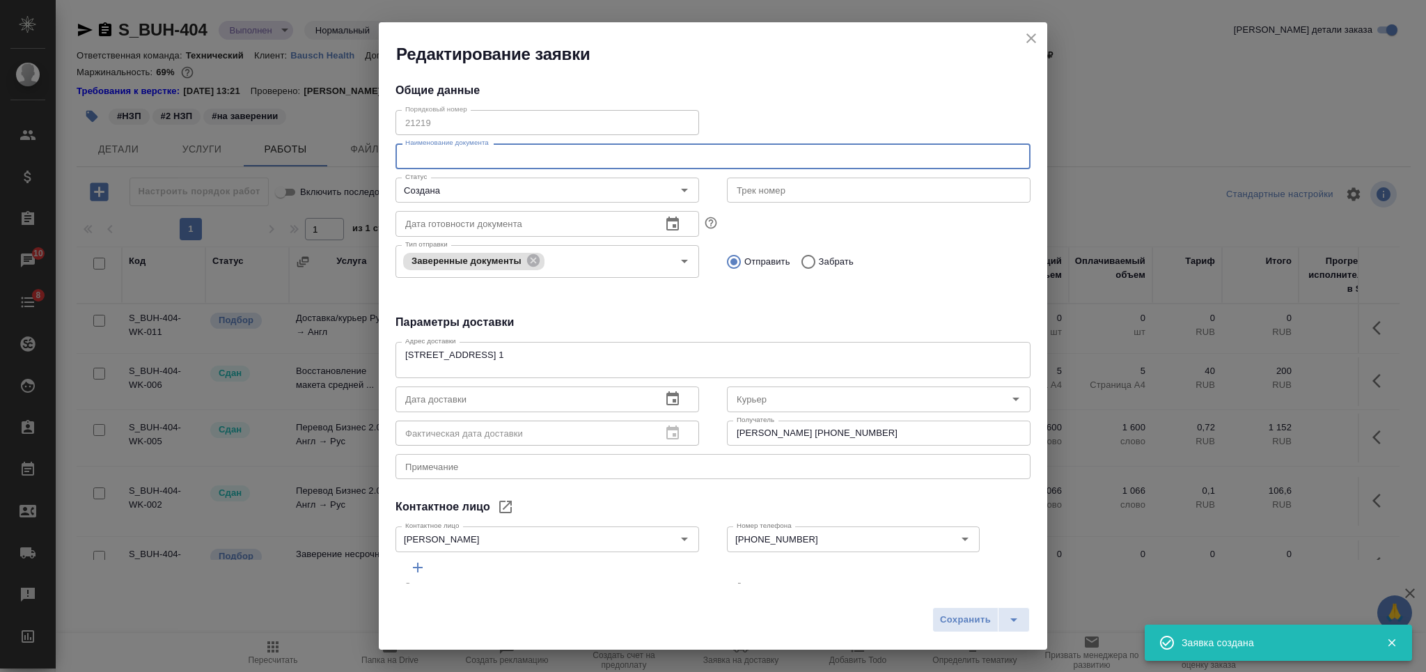
click at [539, 166] on input "text" at bounding box center [713, 155] width 635 height 25
paste input "S_BUH-404"
type input "S_BUH-404"
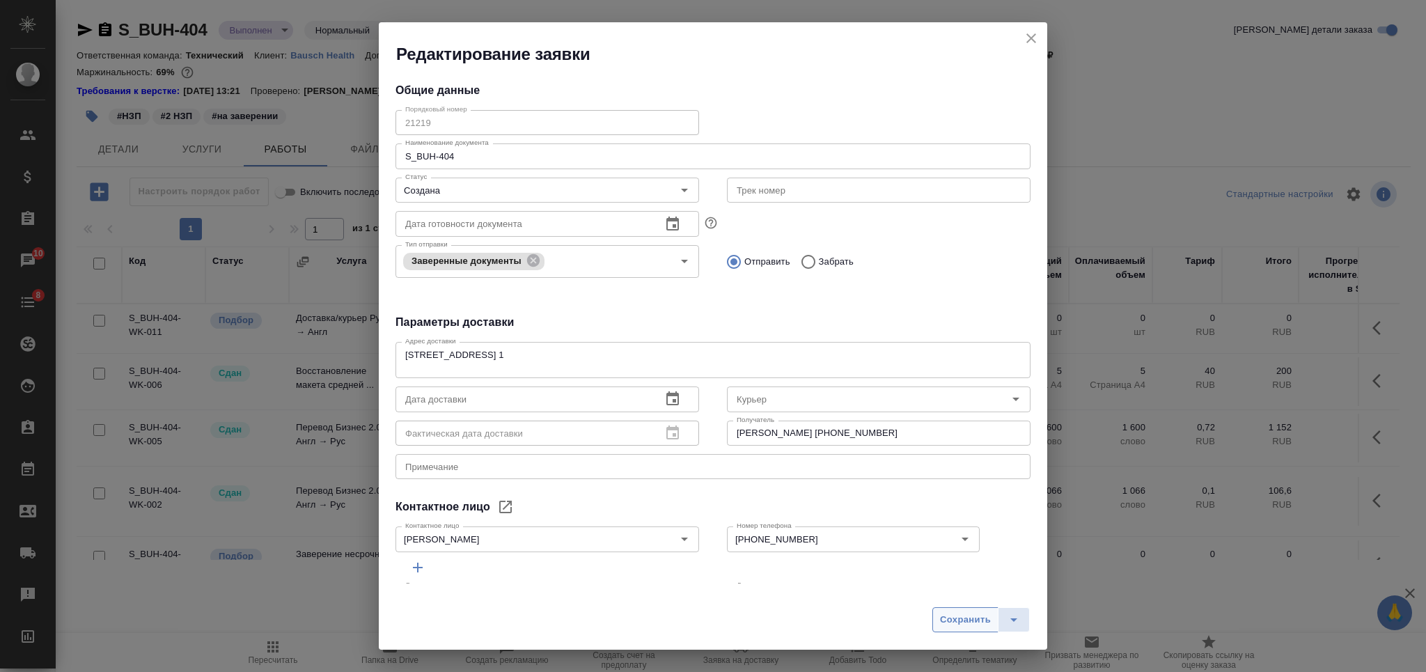
click at [965, 617] on span "Сохранить" at bounding box center [965, 620] width 51 height 16
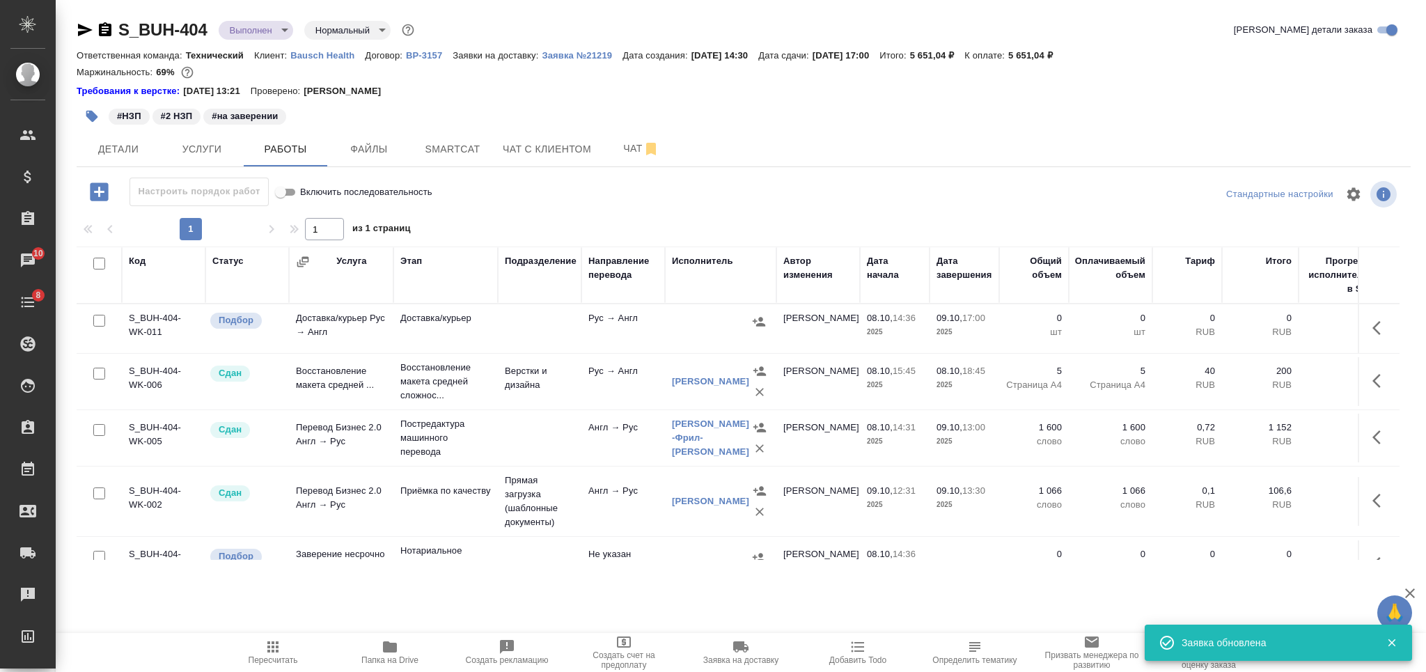
click at [91, 119] on icon "button" at bounding box center [92, 117] width 12 height 12
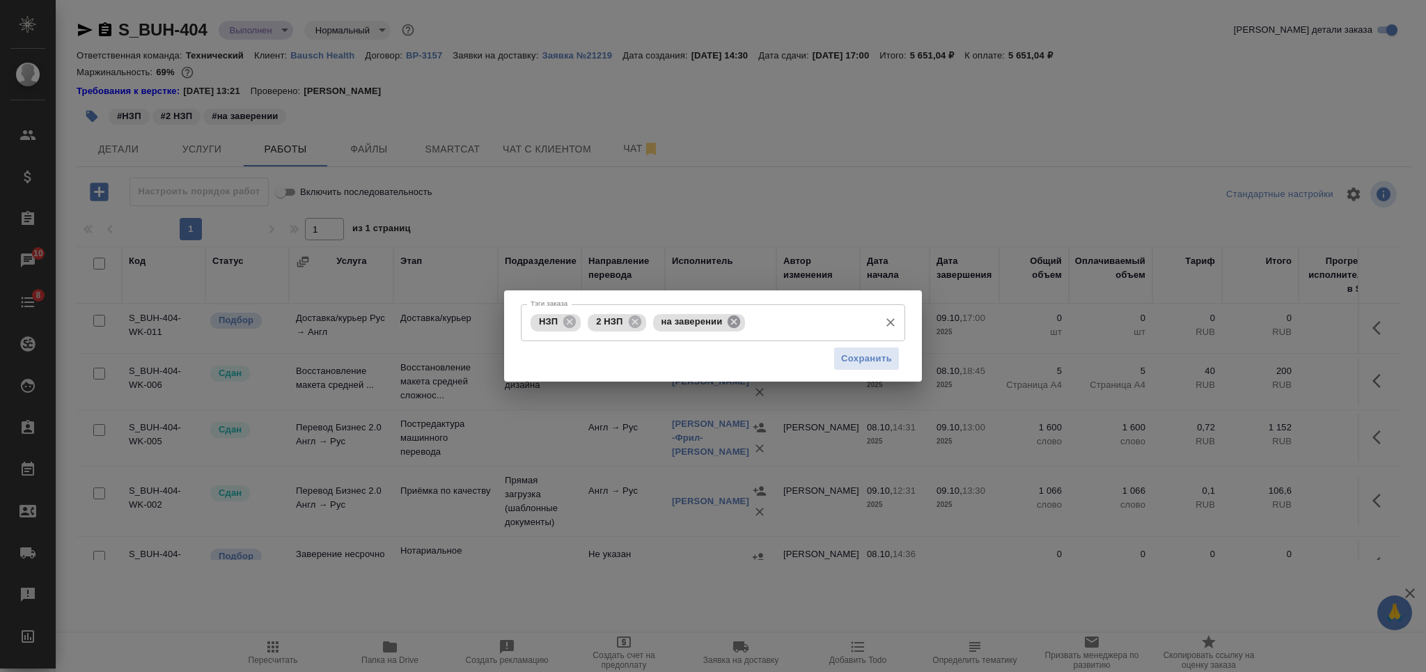
click at [735, 318] on icon at bounding box center [734, 321] width 13 height 13
click at [877, 368] on button "Сохранить" at bounding box center [866, 359] width 66 height 24
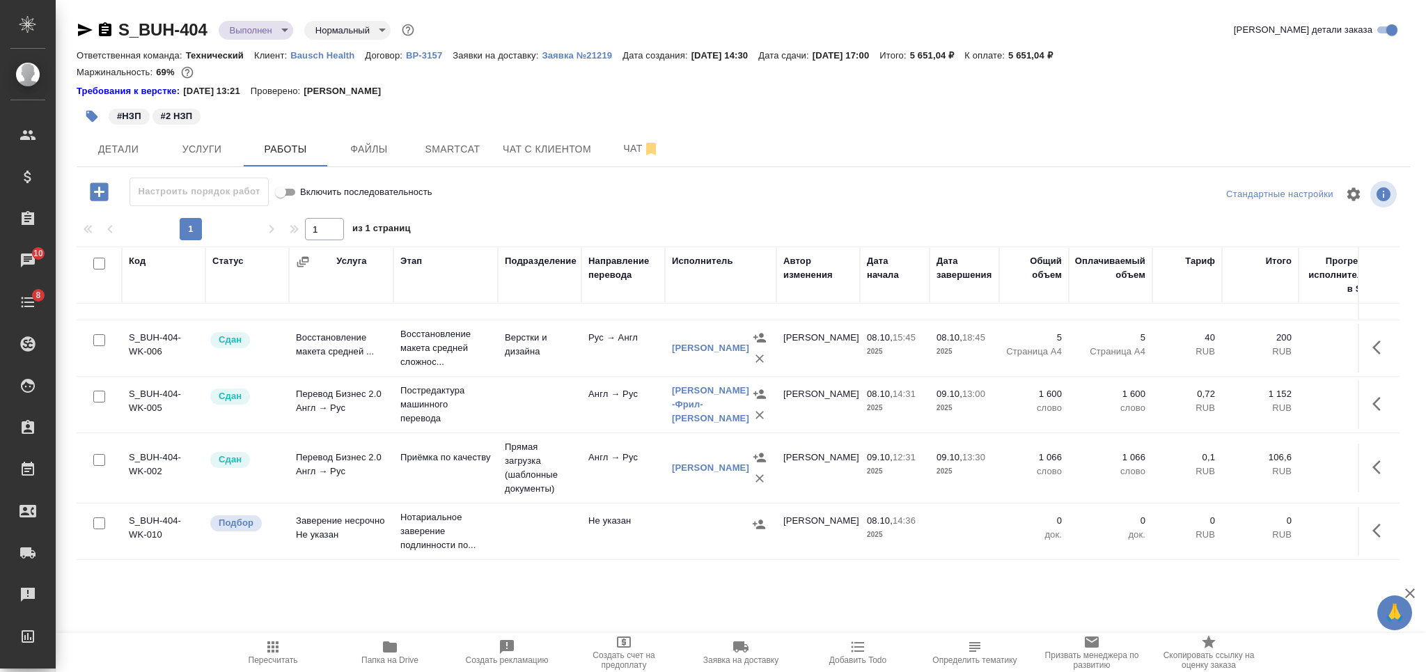
scroll to position [0, 0]
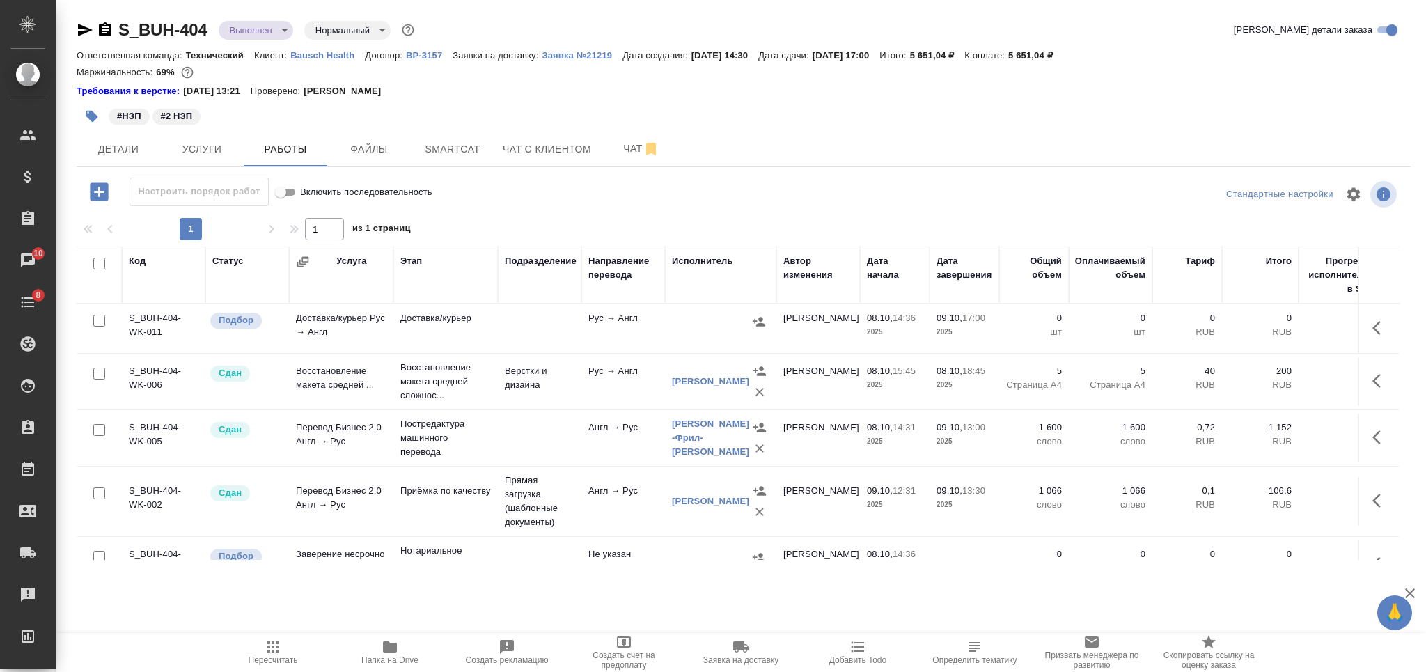
click at [1372, 324] on icon "button" at bounding box center [1376, 328] width 8 height 14
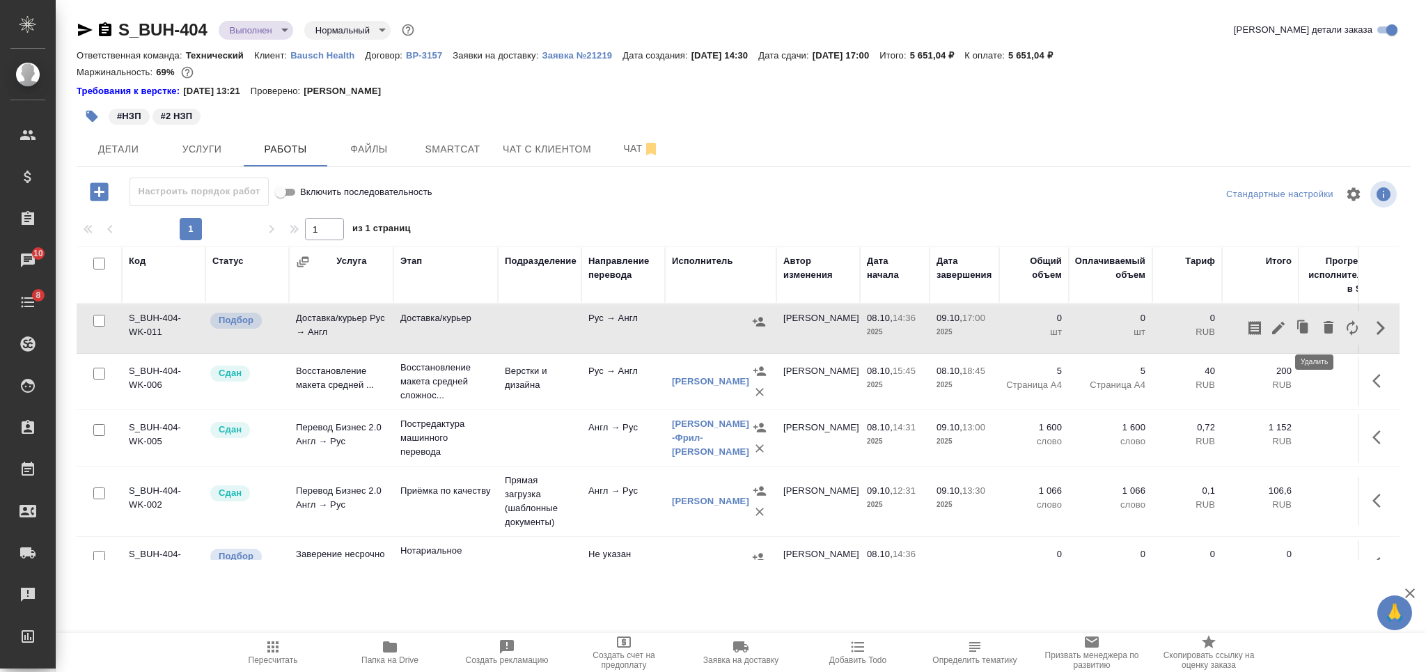
click at [1324, 327] on icon "button" at bounding box center [1329, 327] width 10 height 13
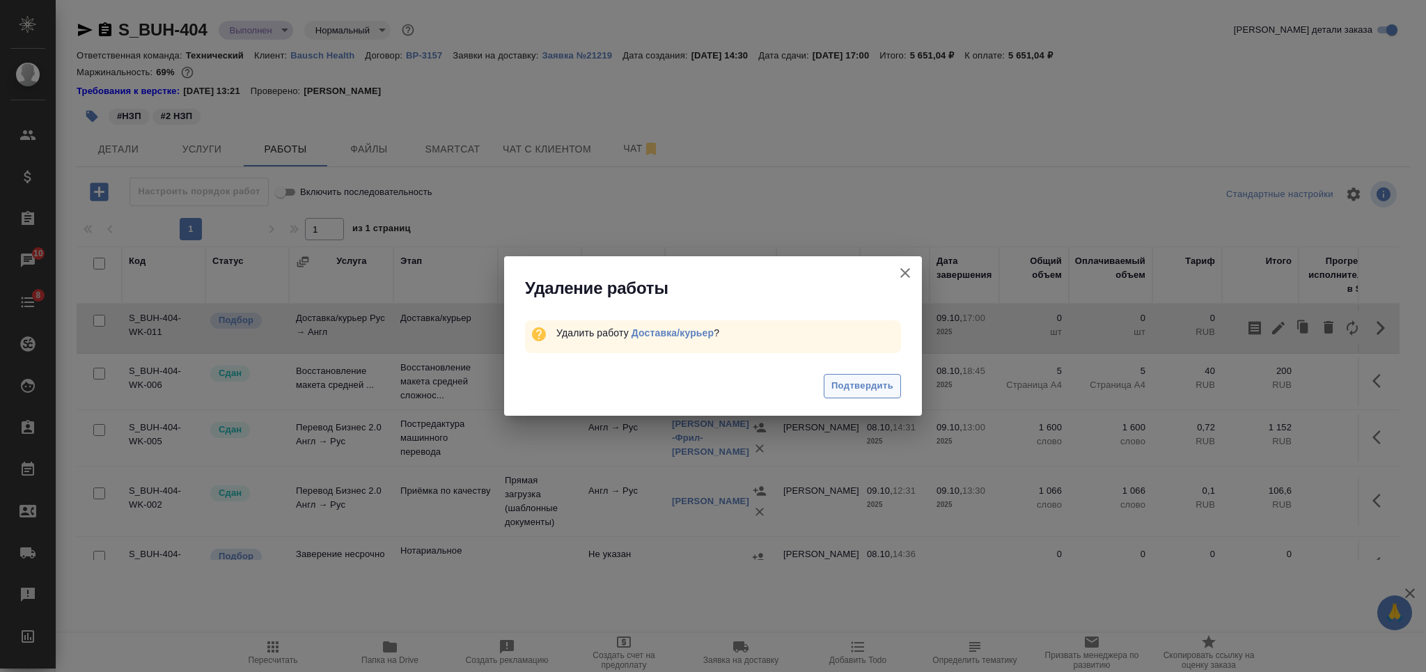
click at [850, 382] on span "Подтвердить" at bounding box center [862, 386] width 62 height 16
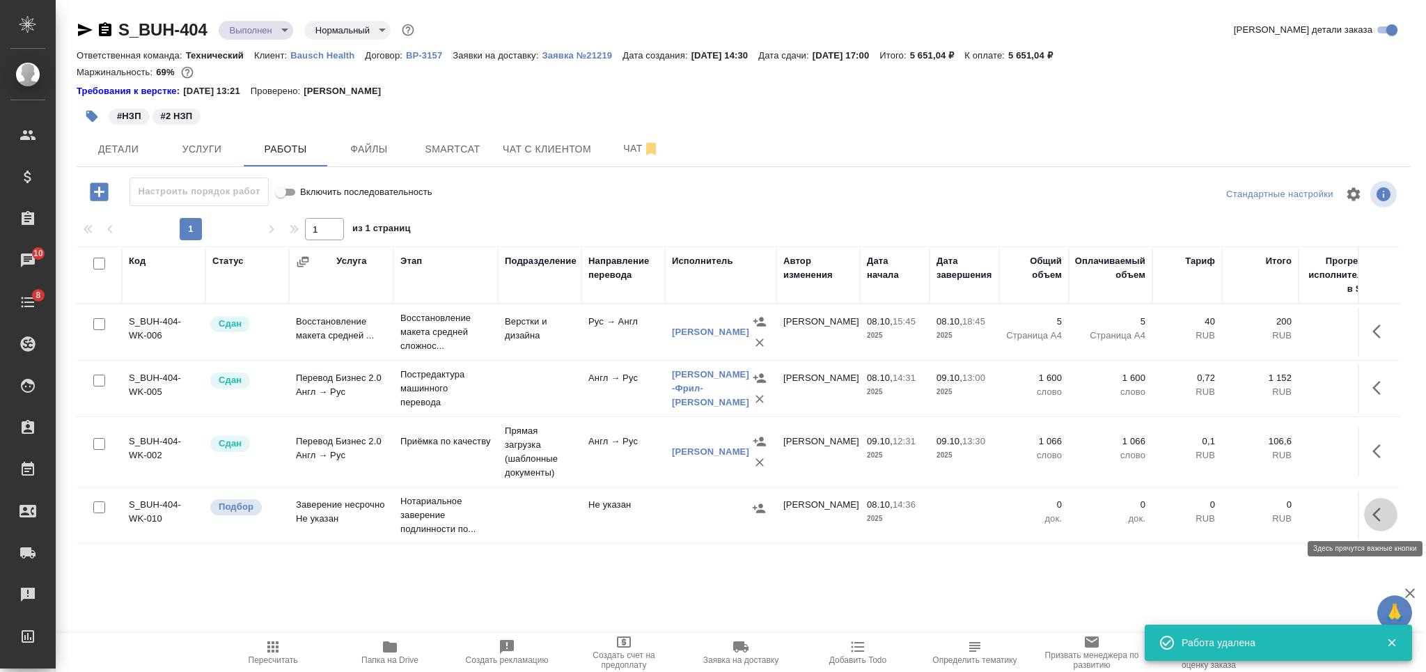
click at [1377, 514] on icon "button" at bounding box center [1380, 514] width 17 height 17
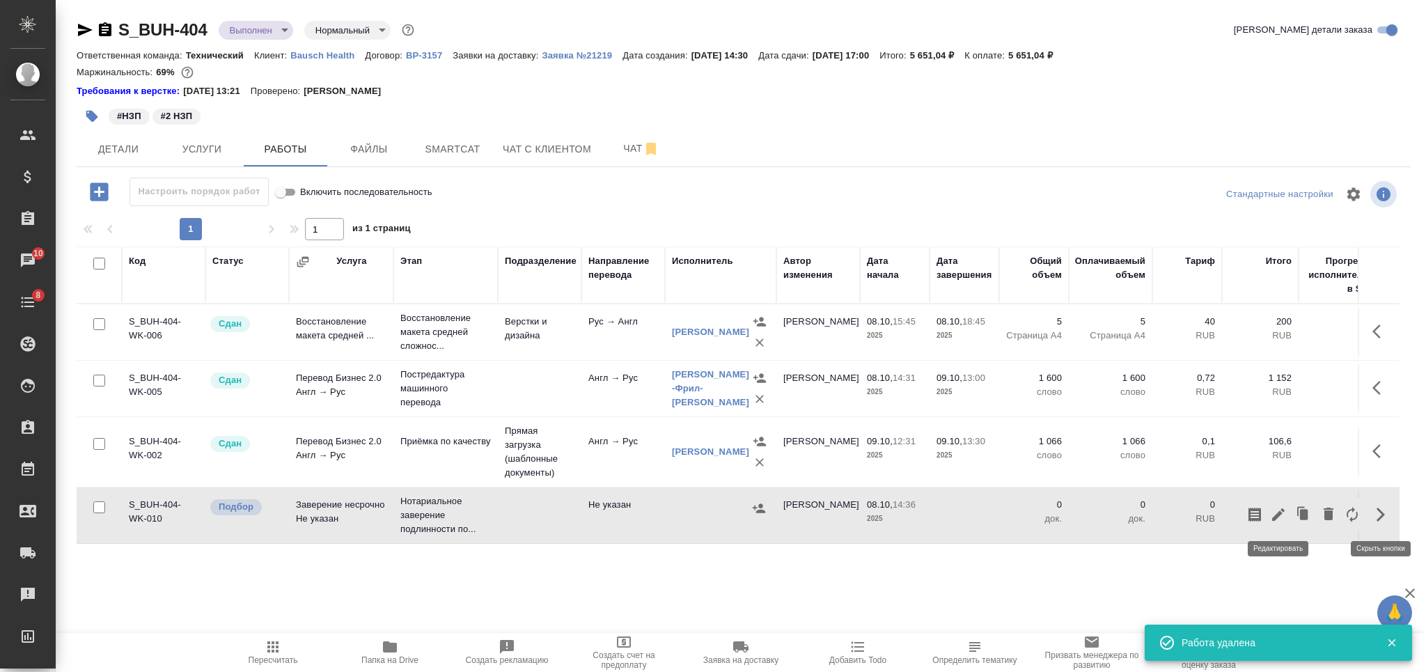
click at [1274, 511] on icon "button" at bounding box center [1278, 514] width 17 height 17
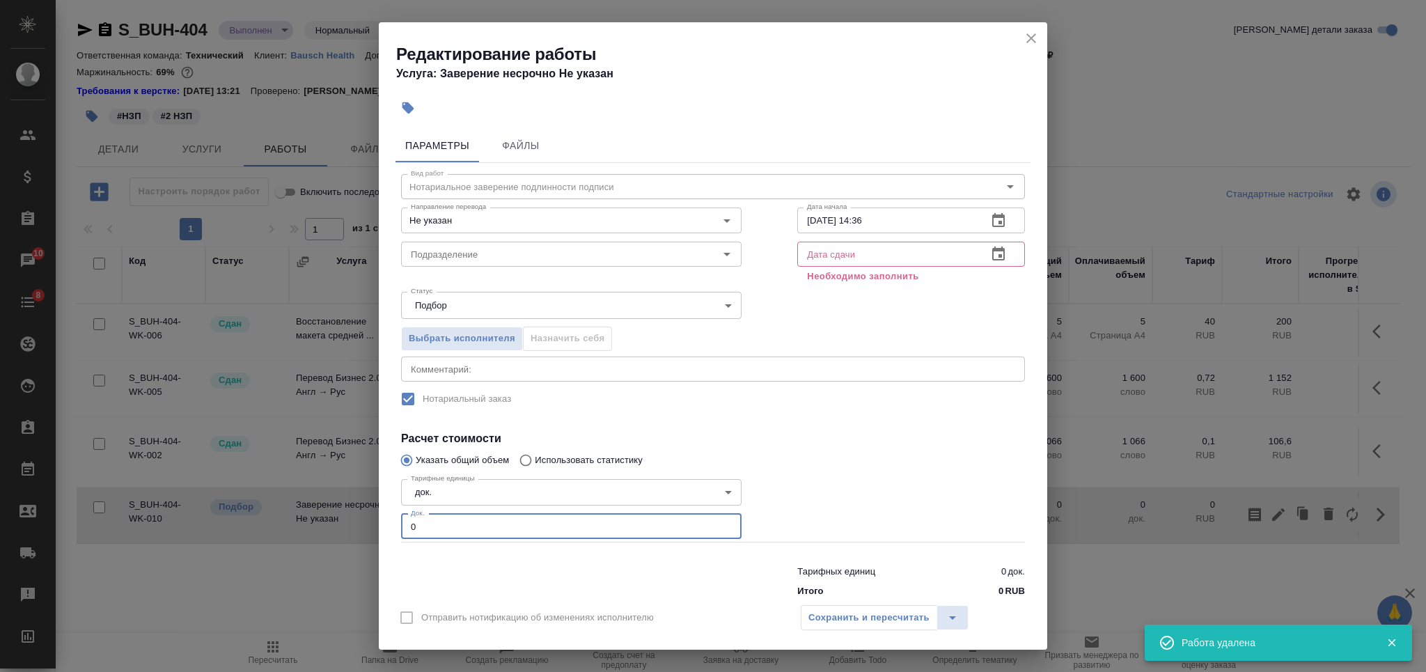
drag, startPoint x: 430, startPoint y: 514, endPoint x: 384, endPoint y: 519, distance: 45.5
click at [384, 519] on div "Параметры Файлы Вид работ Нотариальное заверение подлинности подписи Вид работ …" at bounding box center [713, 359] width 668 height 473
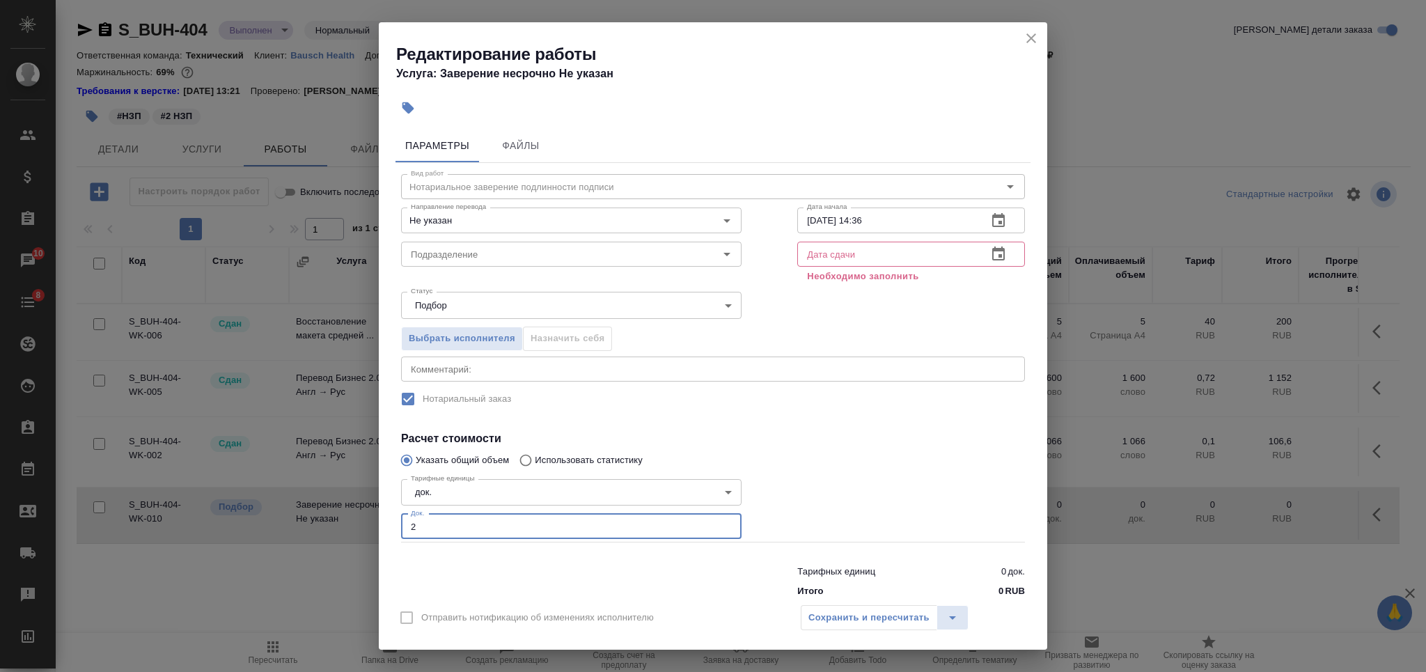
type input "2"
click at [845, 221] on input "08.10.2025 14:36" at bounding box center [886, 220] width 179 height 25
type input "10.10.2025 10:00"
drag, startPoint x: 843, startPoint y: 260, endPoint x: 840, endPoint y: 253, distance: 8.2
click at [840, 253] on input "text" at bounding box center [886, 254] width 179 height 25
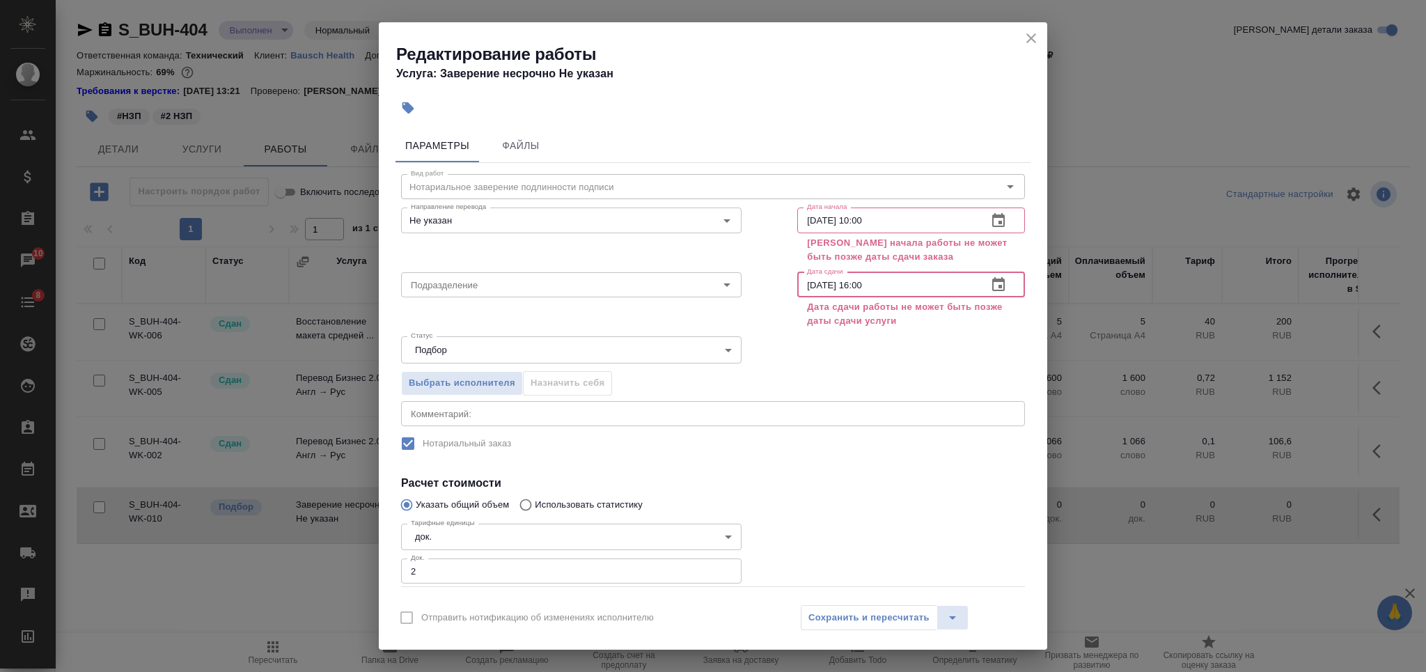
type input "10.10.2025 16:00"
click at [1029, 28] on button "close" at bounding box center [1031, 38] width 21 height 21
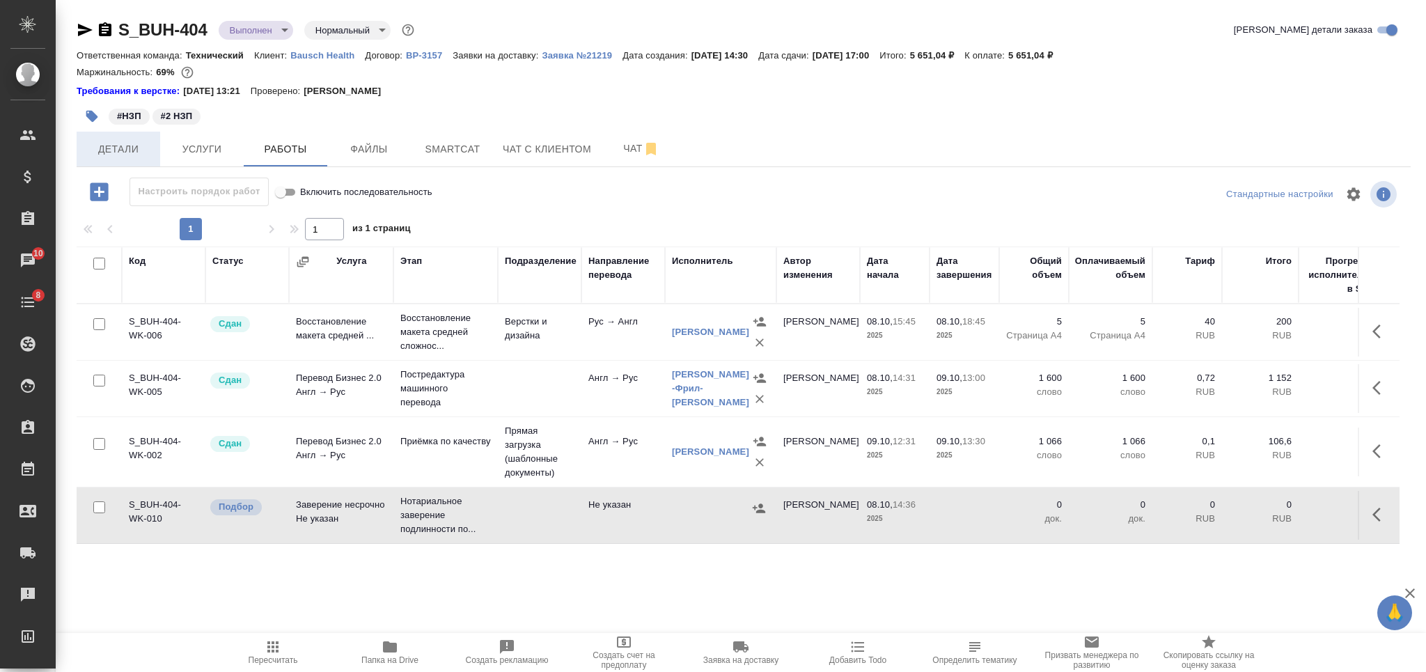
click at [106, 152] on span "Детали" at bounding box center [118, 149] width 67 height 17
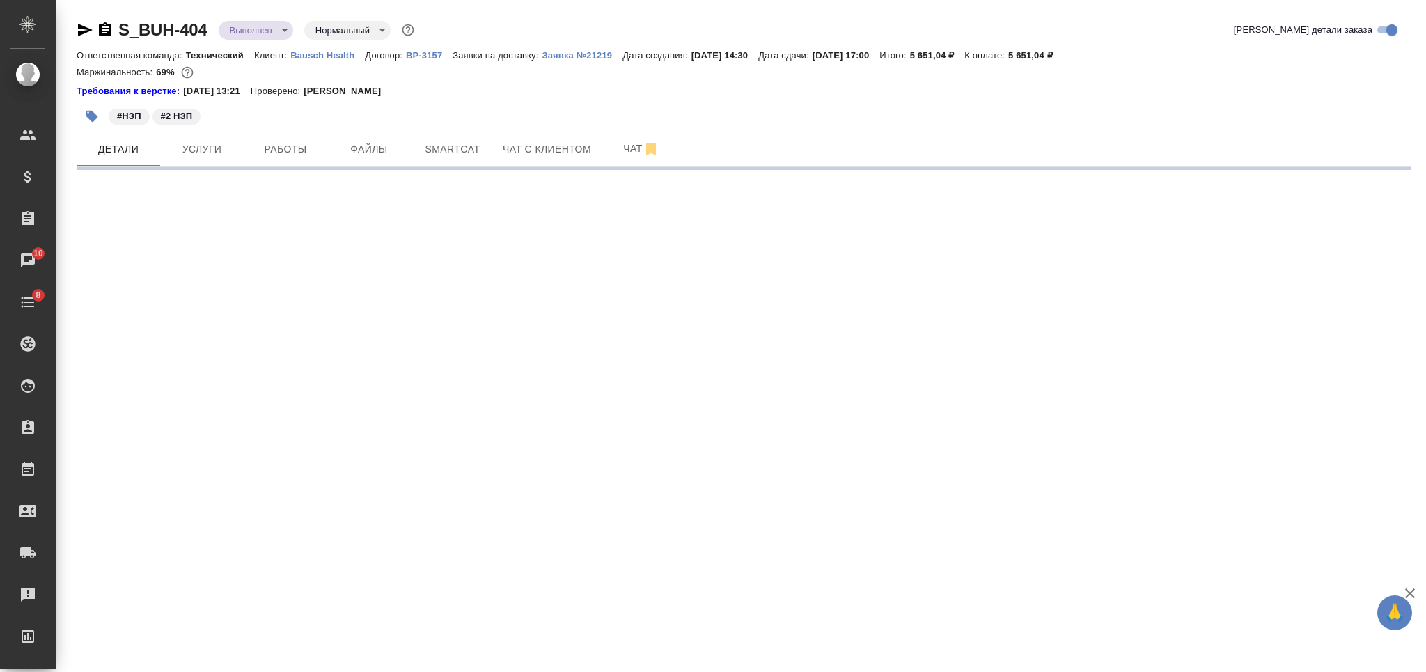
select select "RU"
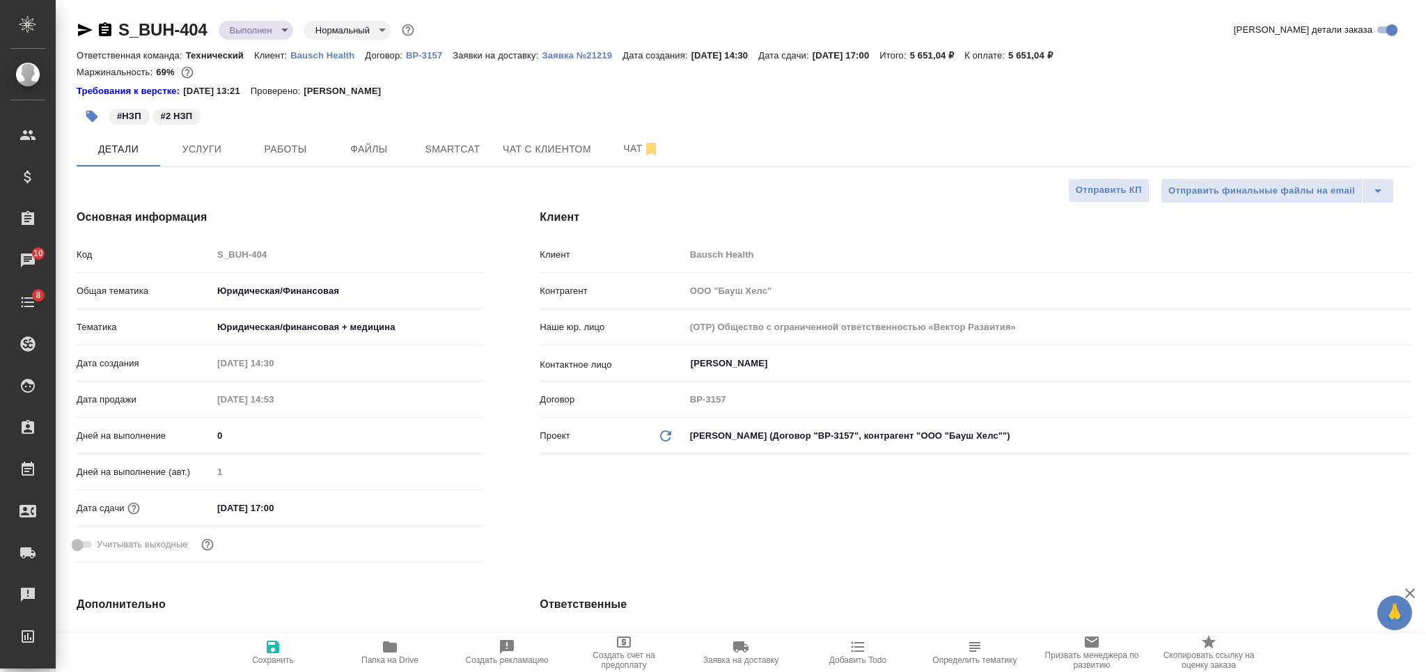
type textarea "x"
click at [250, 501] on input "09.10.2025 17:00" at bounding box center [273, 508] width 122 height 20
paste input "10.10.2025 16"
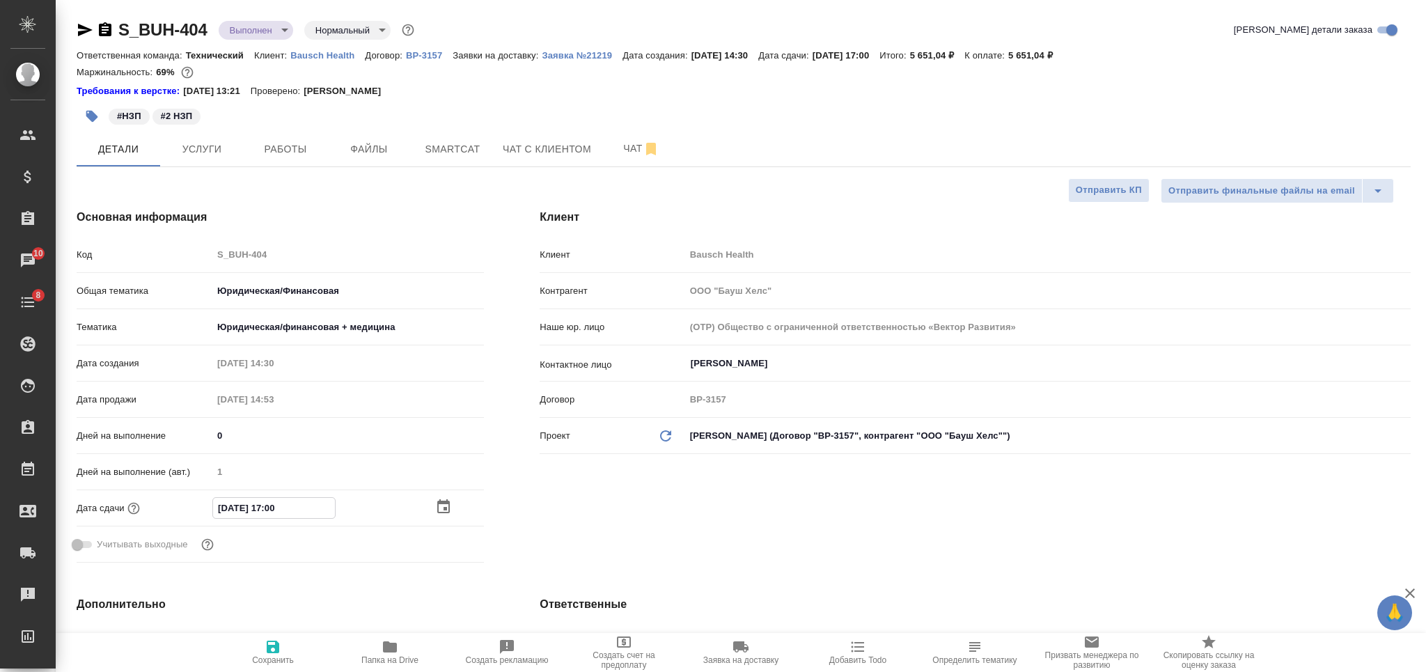
type input "10.10.2025 16:00"
type textarea "x"
type input "10.10.2025 16:00"
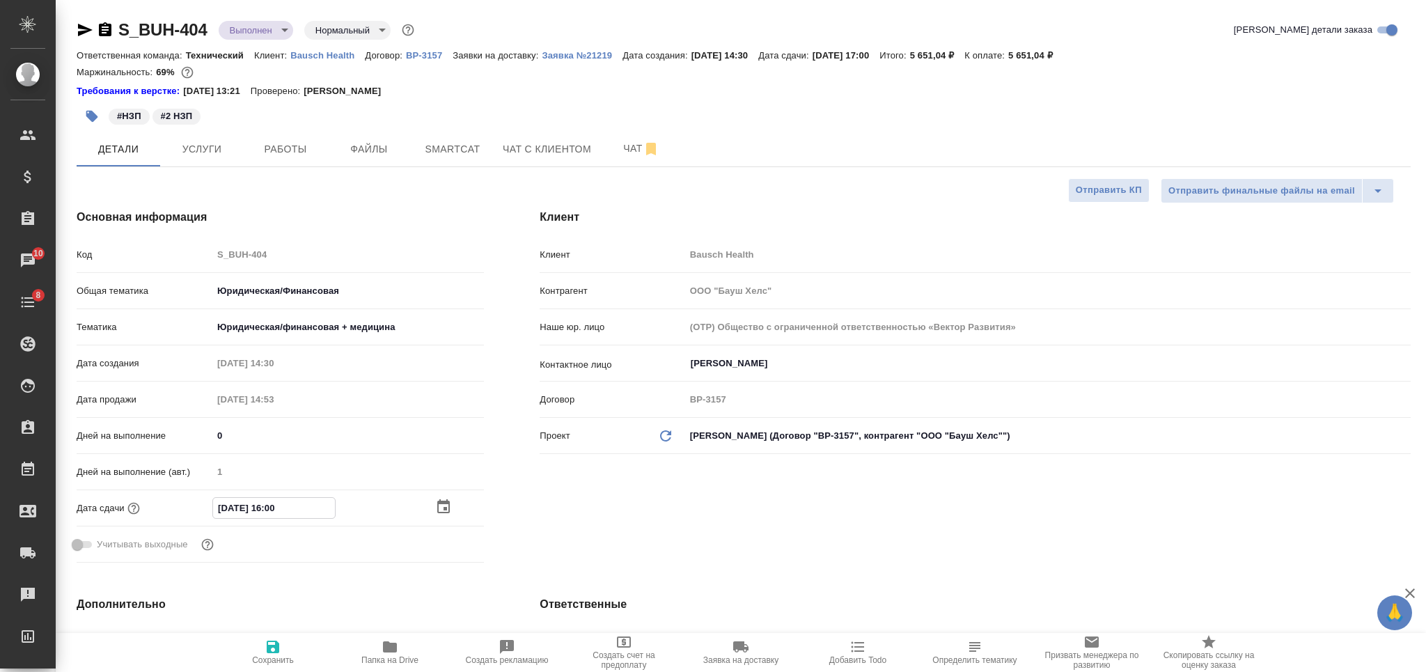
click at [275, 658] on span "Сохранить" at bounding box center [273, 660] width 42 height 10
type textarea "x"
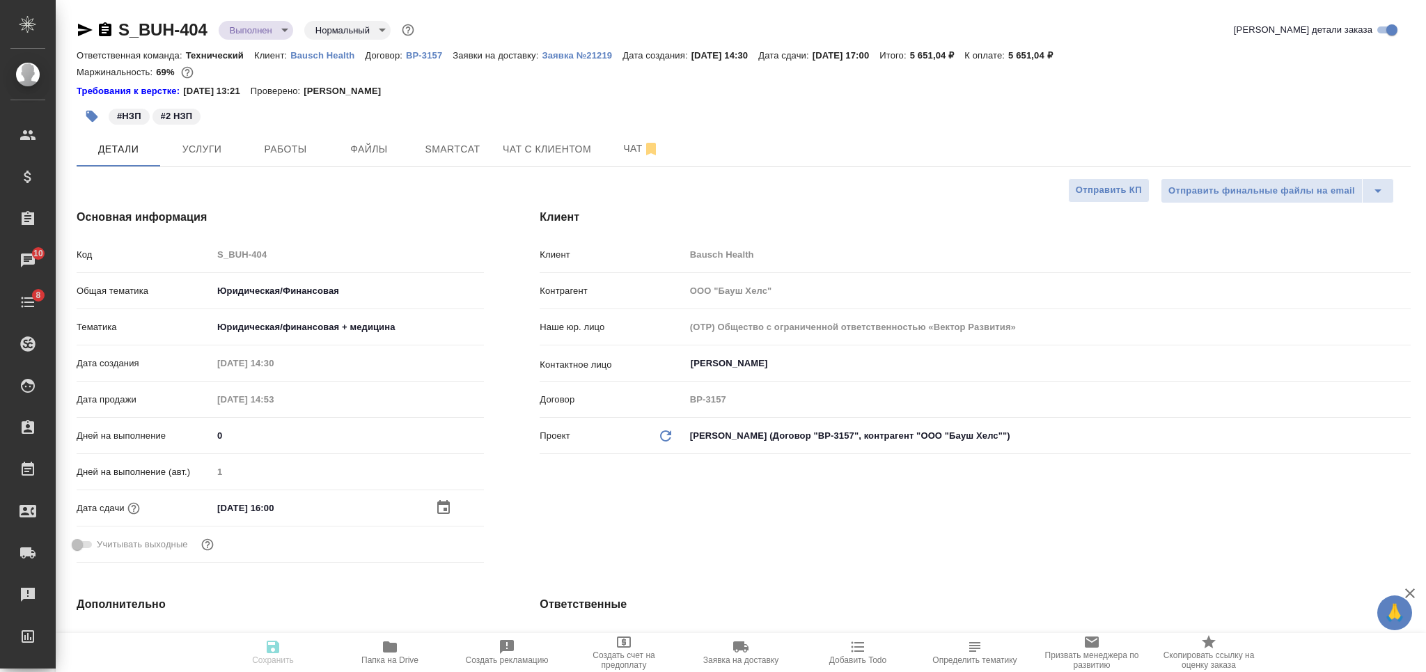
type textarea "x"
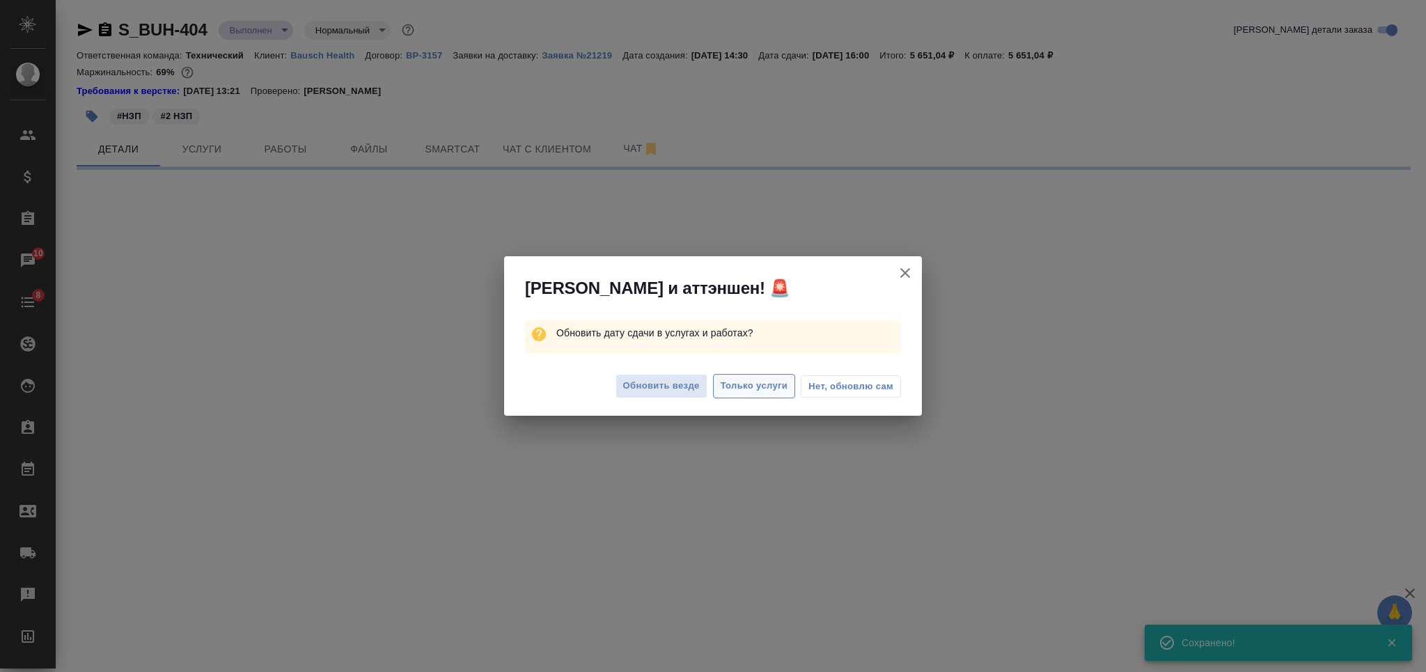
select select "RU"
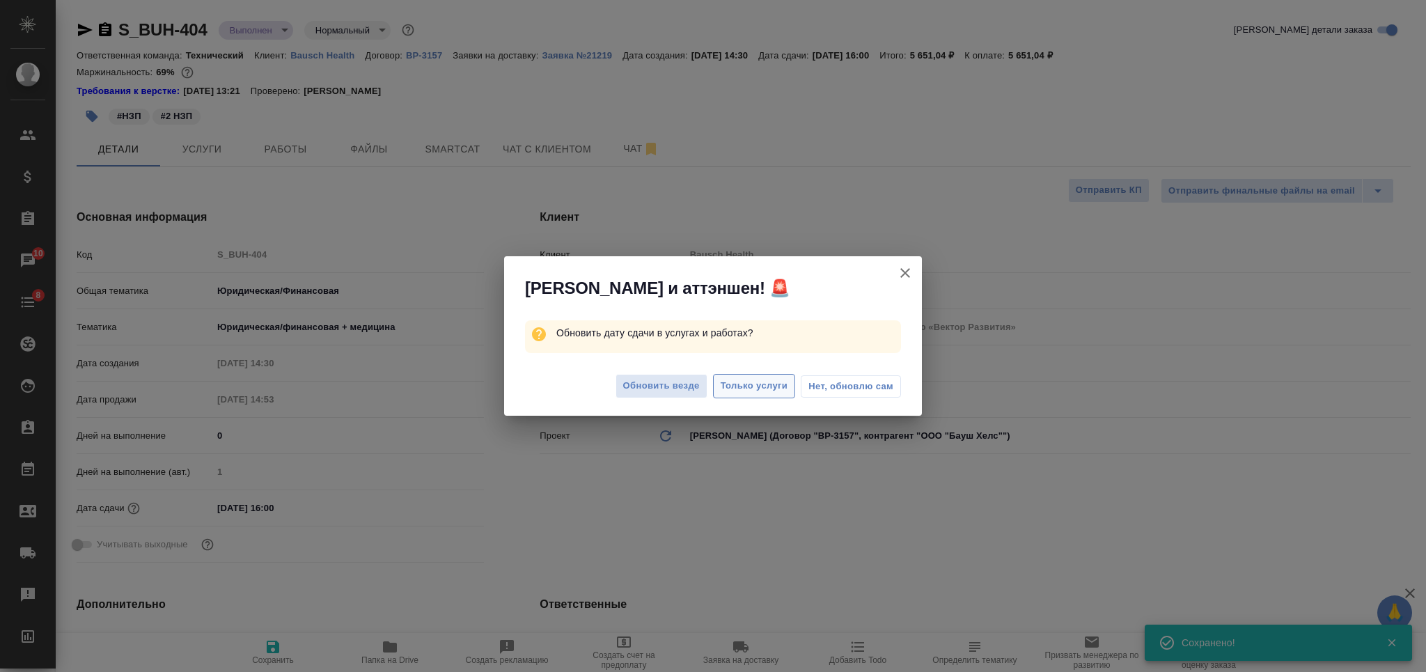
type textarea "x"
click at [752, 384] on span "Только услуги" at bounding box center [755, 386] width 68 height 16
type textarea "x"
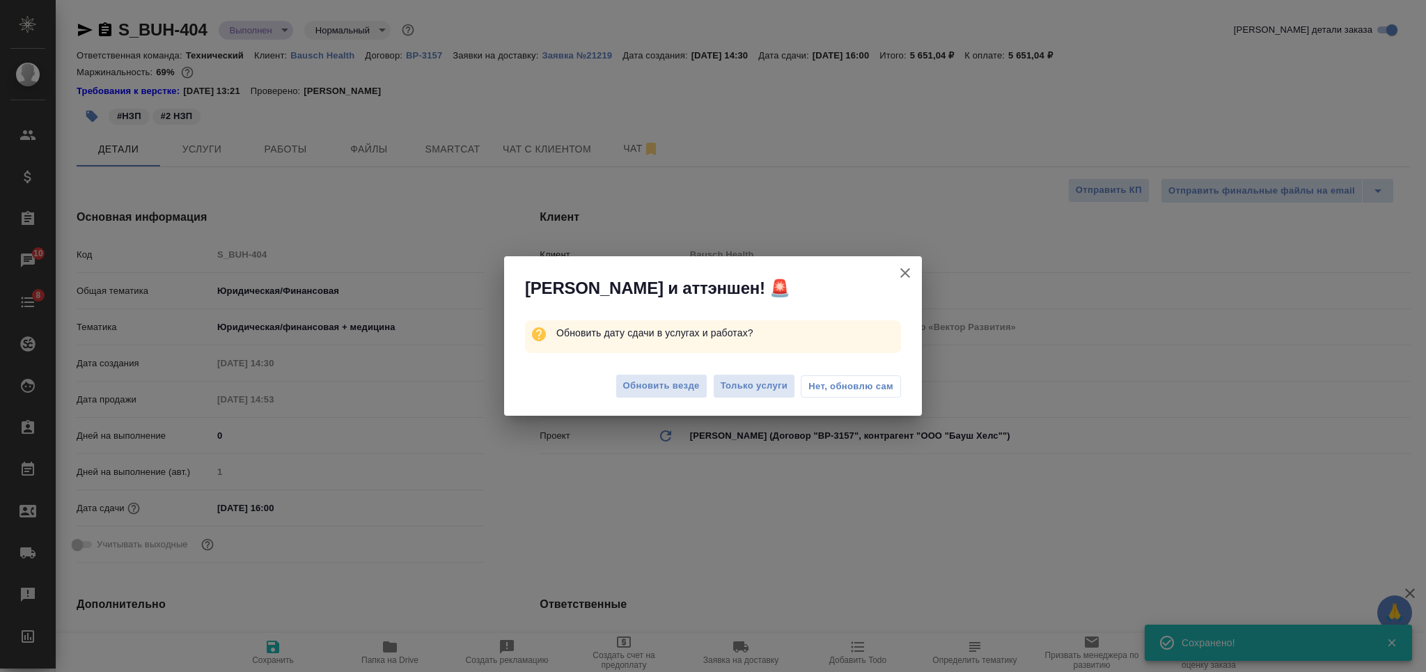
type textarea "x"
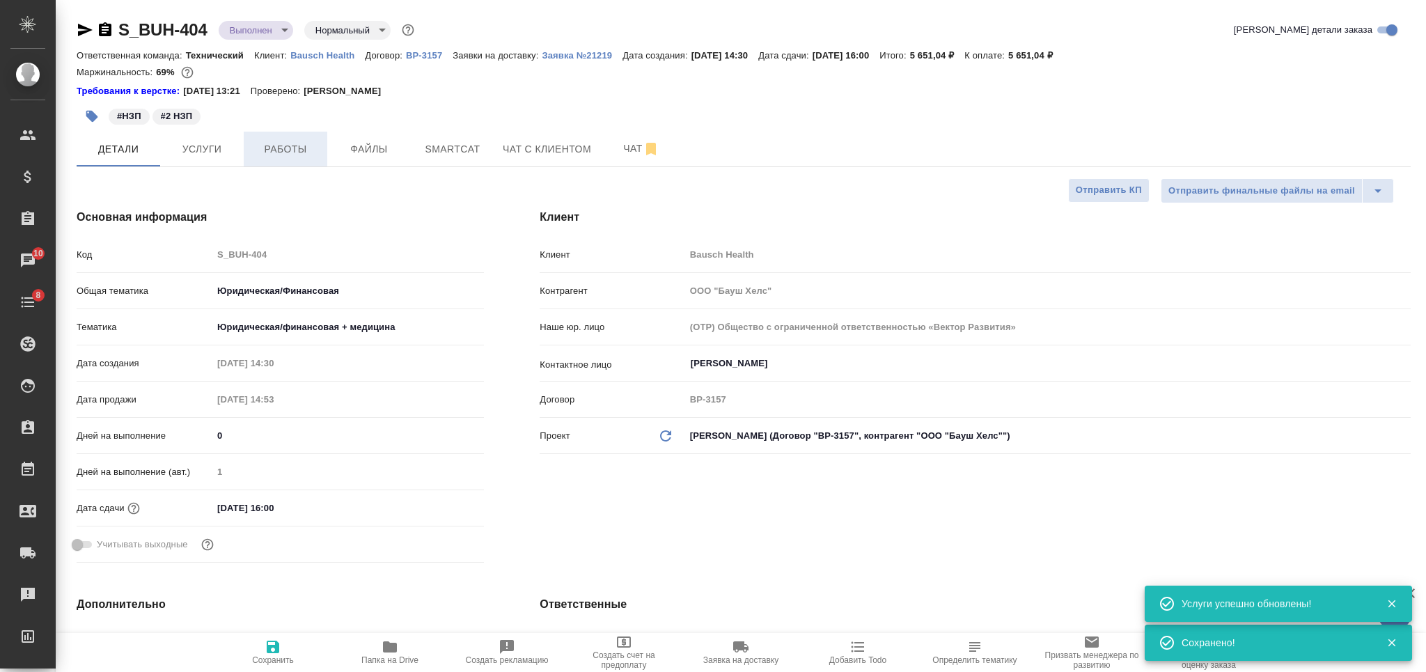
click at [302, 156] on span "Работы" at bounding box center [285, 149] width 67 height 17
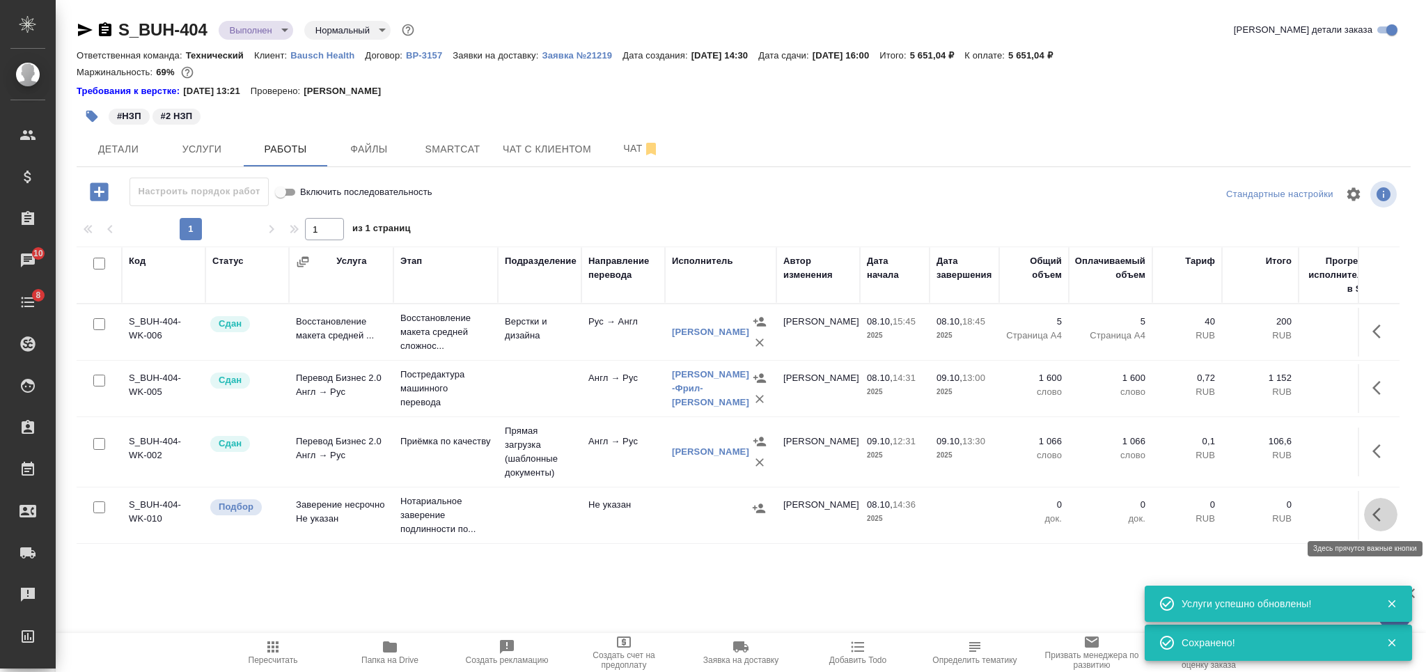
click at [1388, 518] on icon "button" at bounding box center [1380, 514] width 17 height 17
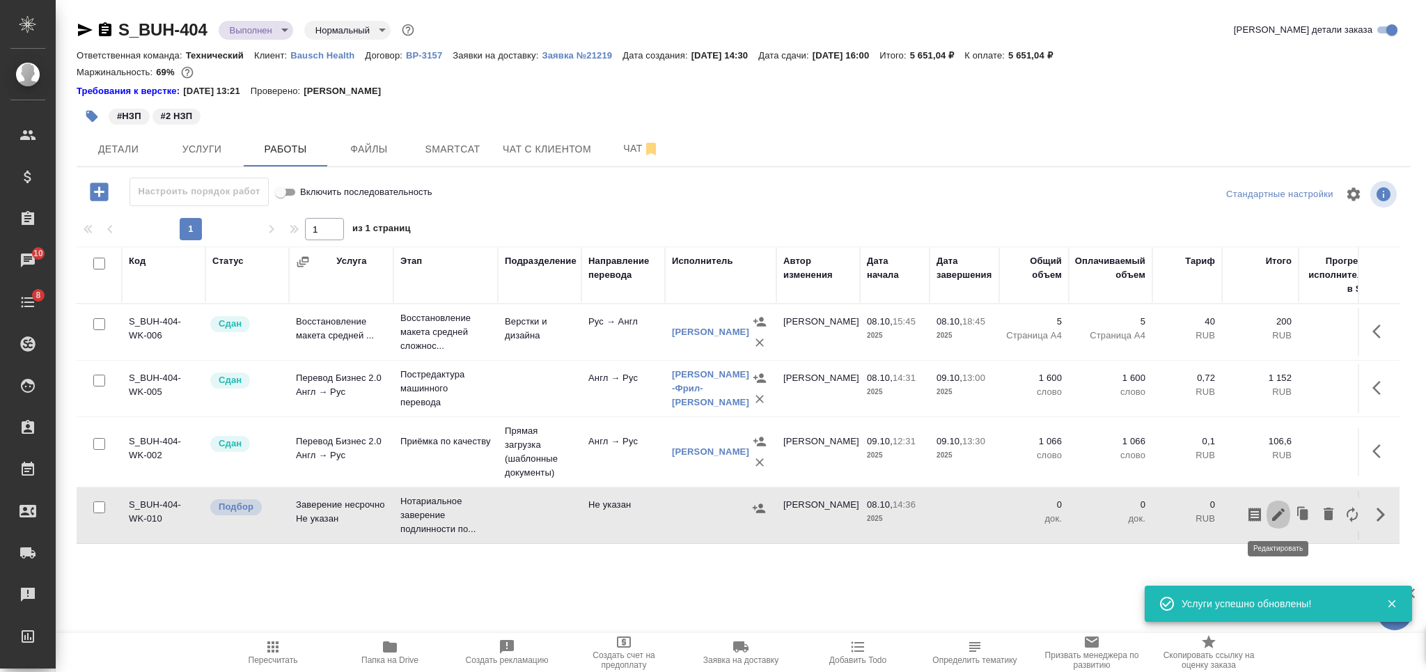
click at [1279, 510] on icon "button" at bounding box center [1278, 514] width 17 height 17
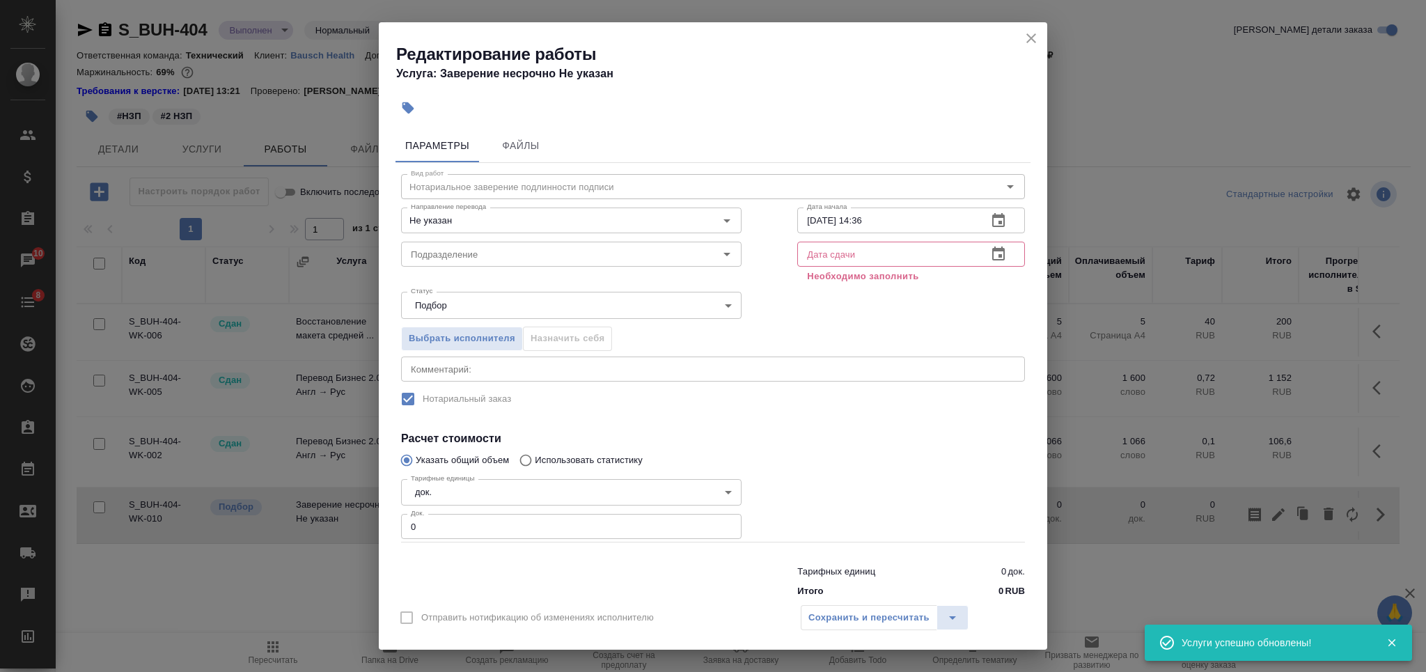
click at [894, 225] on input "08.10.2025 14:36" at bounding box center [886, 220] width 179 height 25
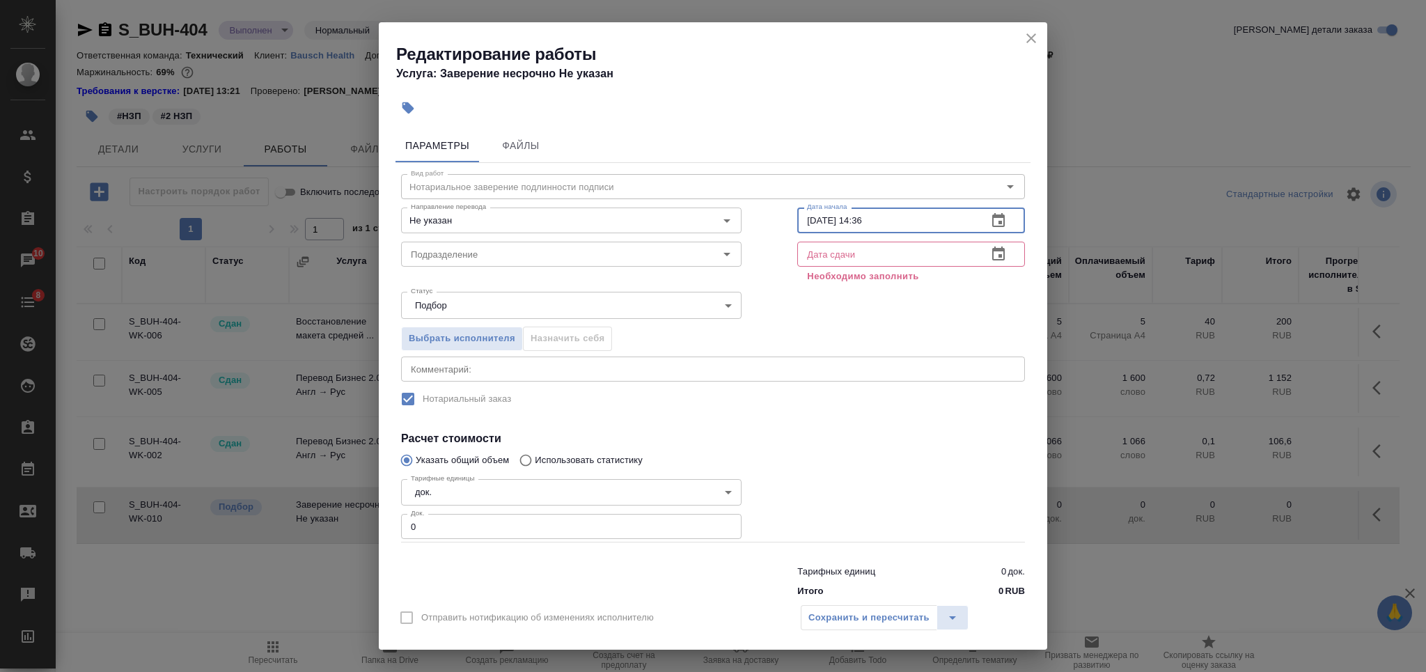
paste input "10.10.2025 16:00"
click at [856, 224] on input "10.10.2025 16:00" at bounding box center [886, 220] width 179 height 25
click at [851, 220] on input "10.10.2025 16:00" at bounding box center [886, 220] width 179 height 25
type input "10.10.2025 10:00"
click at [850, 235] on div "Дата сдачи Дата сдачи Необходимо заполнить" at bounding box center [910, 261] width 283 height 106
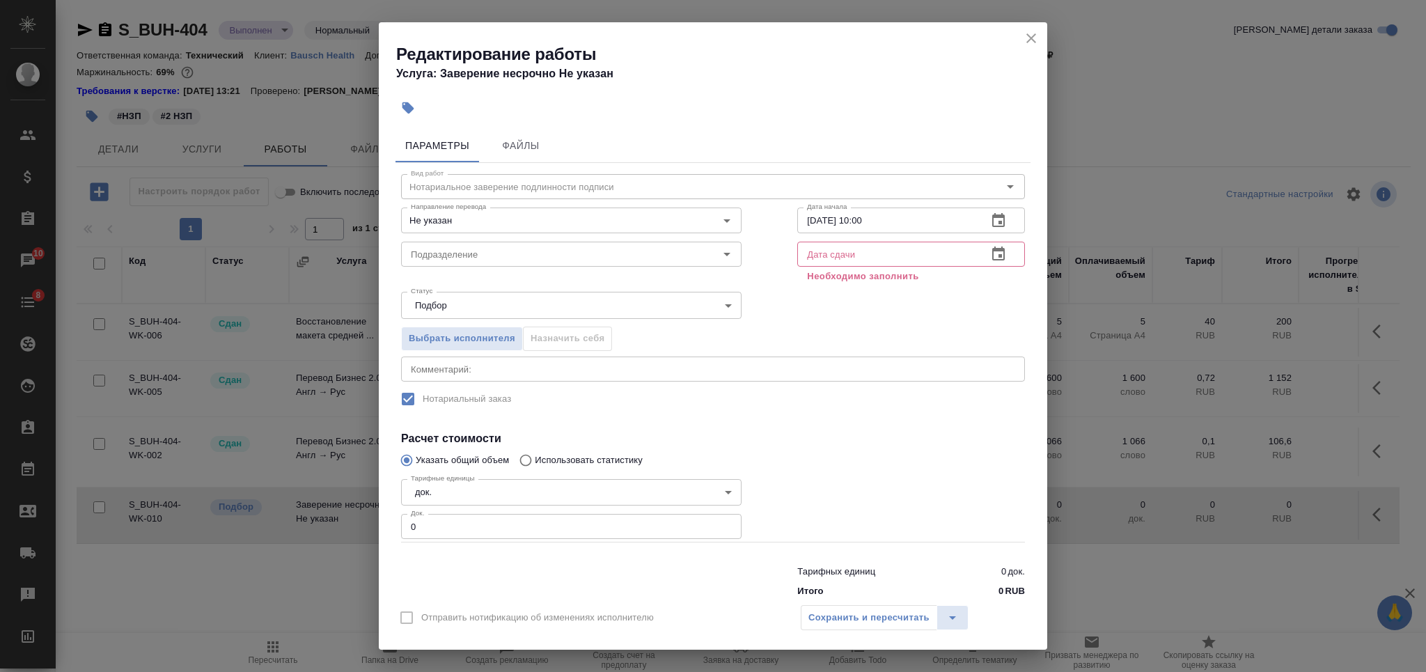
click at [850, 249] on input "text" at bounding box center [886, 254] width 179 height 25
paste input "10.10.2025 16:00"
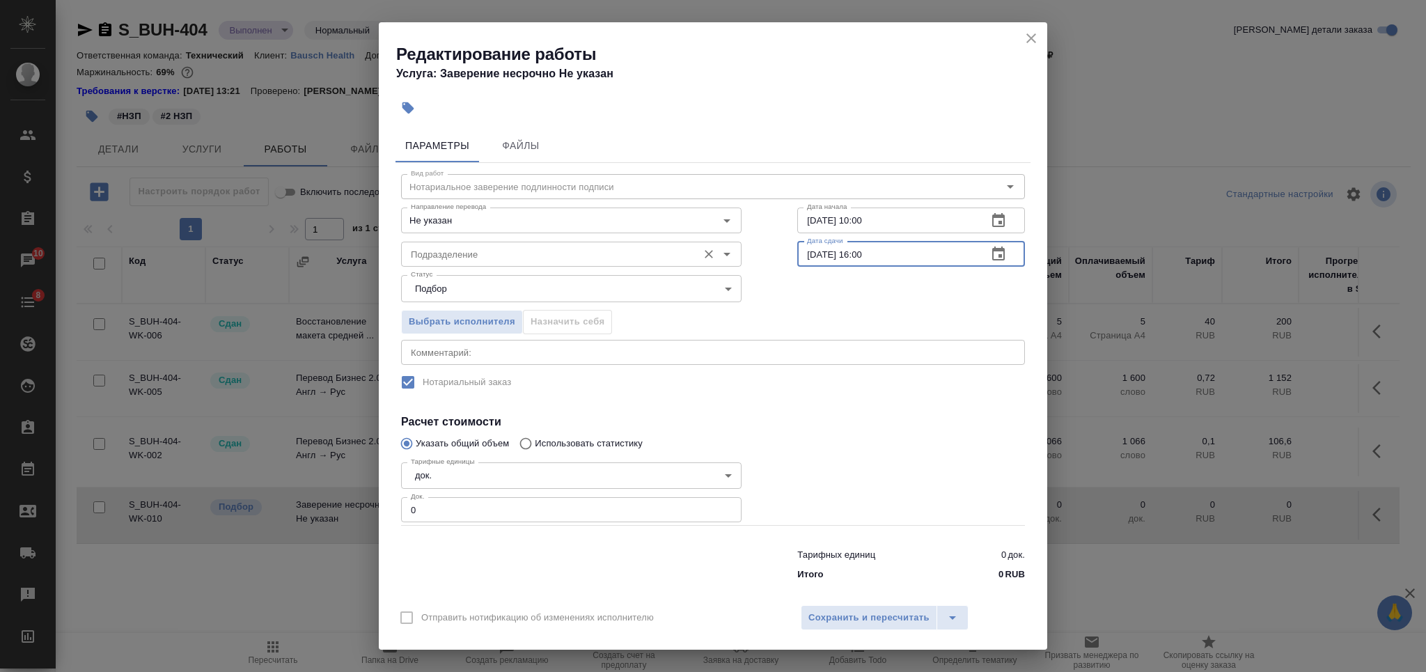
type input "10.10.2025 16:00"
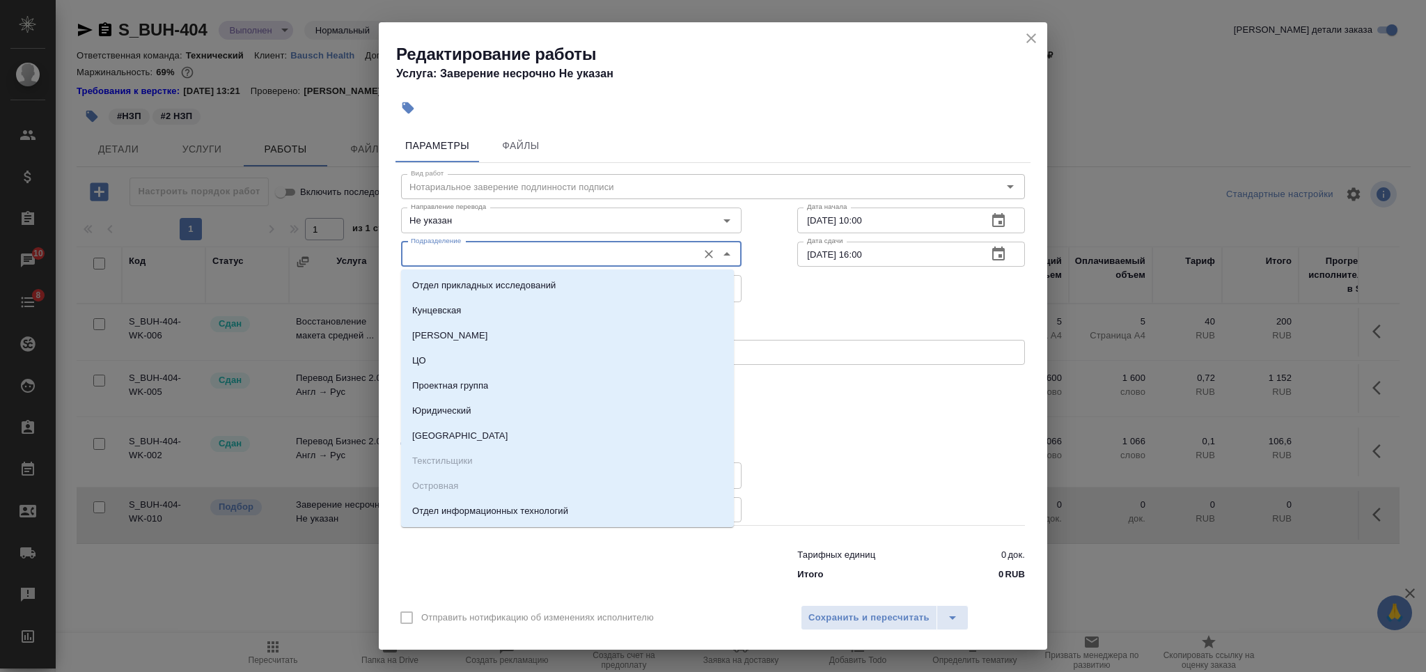
click at [487, 252] on input "Подразделение" at bounding box center [547, 254] width 285 height 17
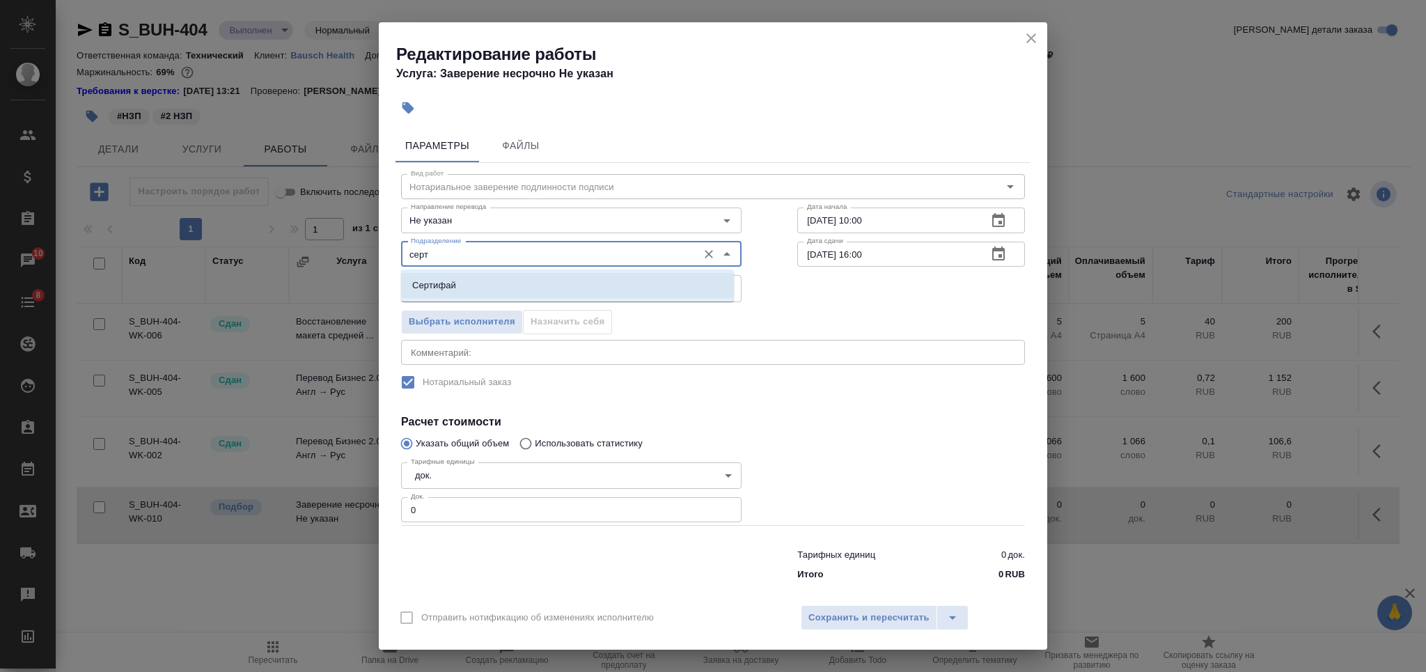
click at [499, 280] on li "Сертифай" at bounding box center [567, 285] width 333 height 25
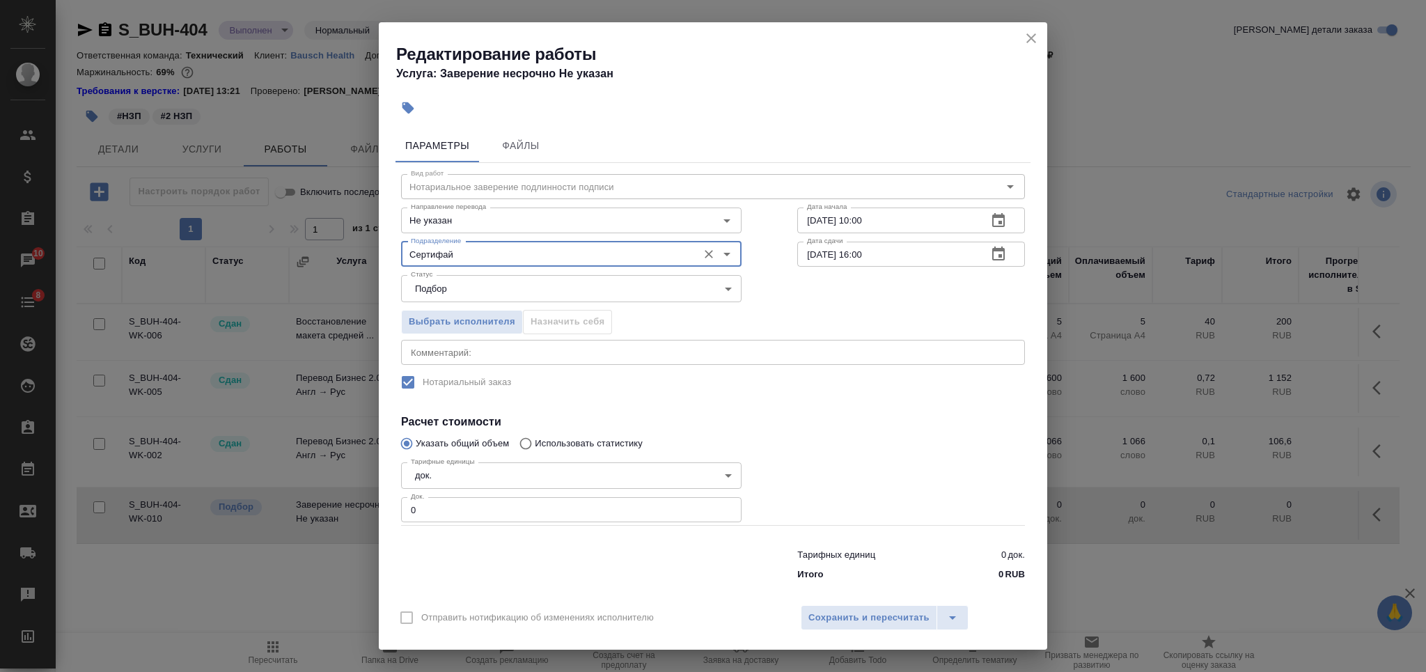
type input "Сертифай"
drag, startPoint x: 426, startPoint y: 502, endPoint x: 386, endPoint y: 506, distance: 39.9
click at [386, 506] on div "Параметры Файлы Вид работ Нотариальное заверение подлинности подписи Вид работ …" at bounding box center [713, 359] width 668 height 473
type input "2"
click at [827, 611] on span "Сохранить и пересчитать" at bounding box center [868, 618] width 121 height 16
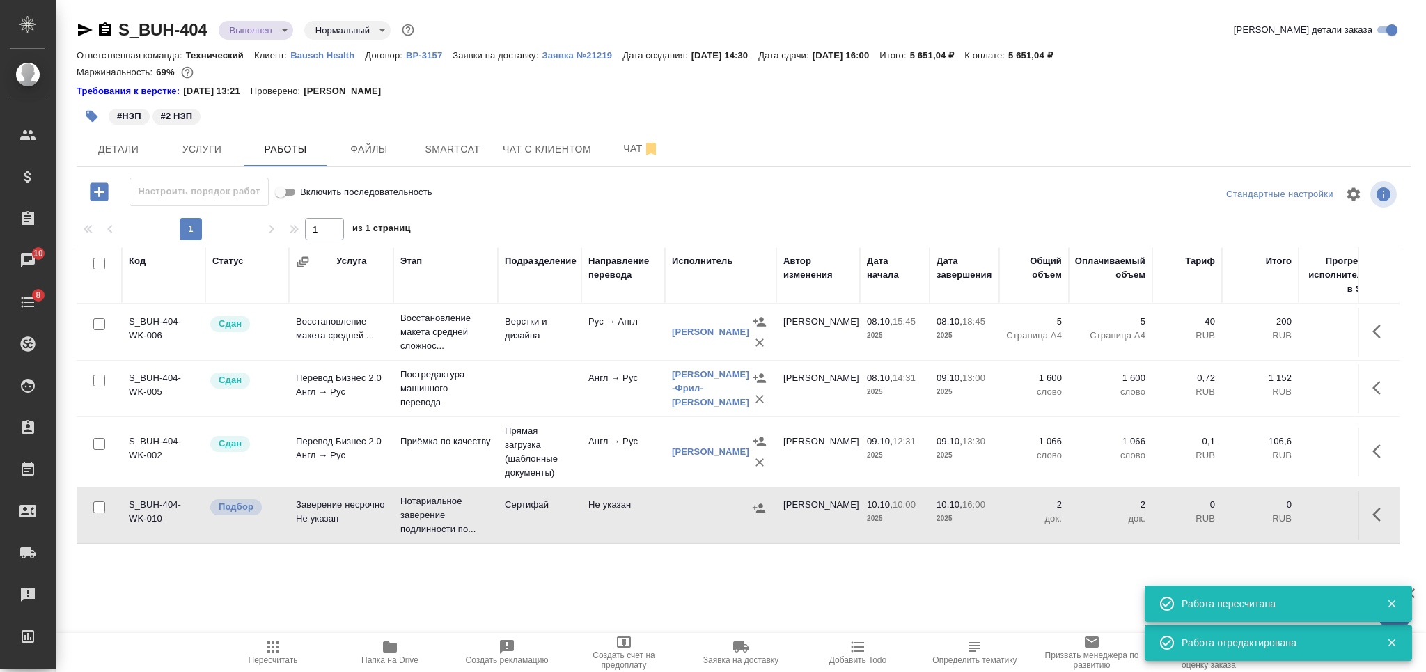
click at [752, 503] on icon "button" at bounding box center [759, 508] width 14 height 14
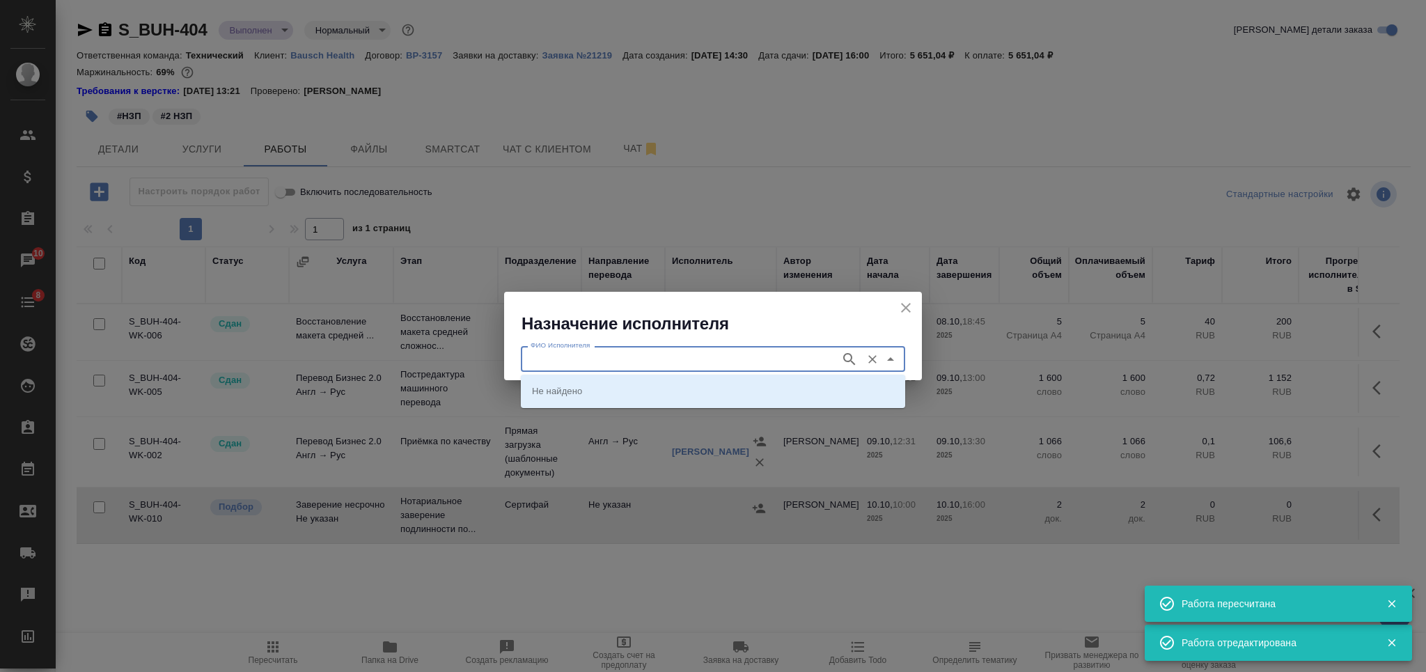
click at [642, 363] on input "ФИО Исполнителя" at bounding box center [679, 358] width 308 height 17
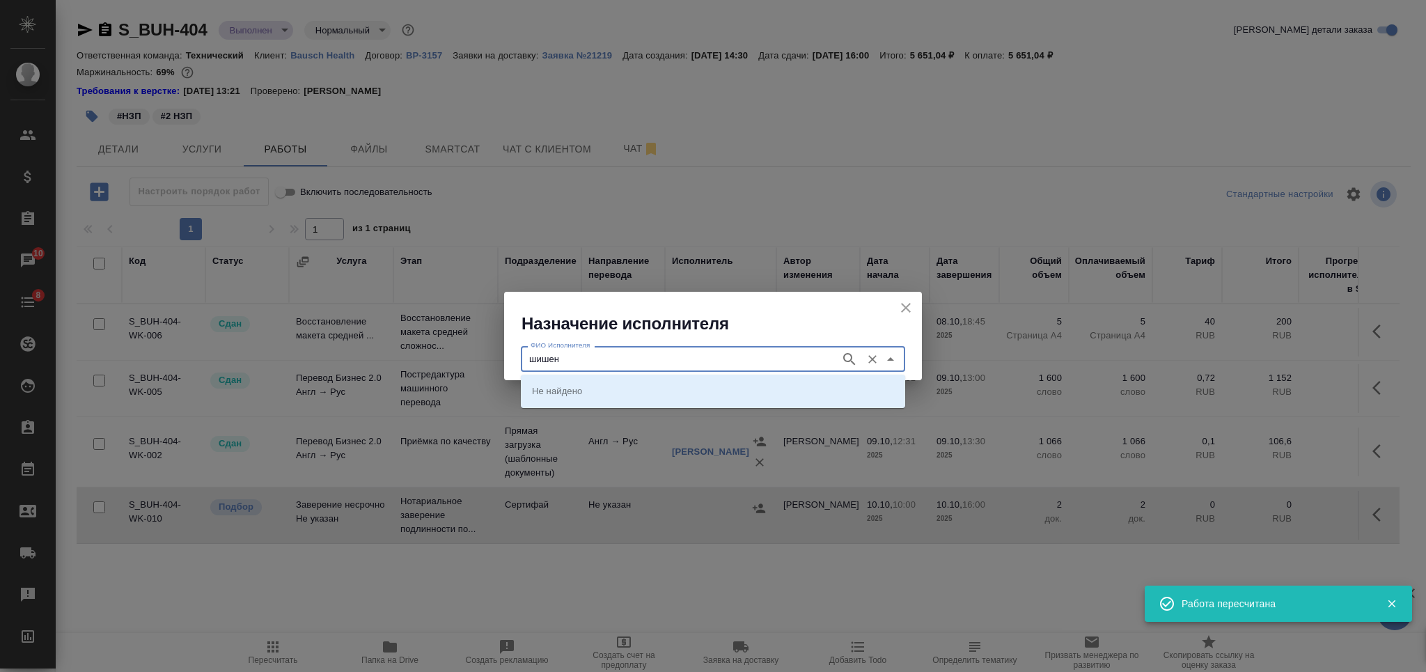
type input "шишен"
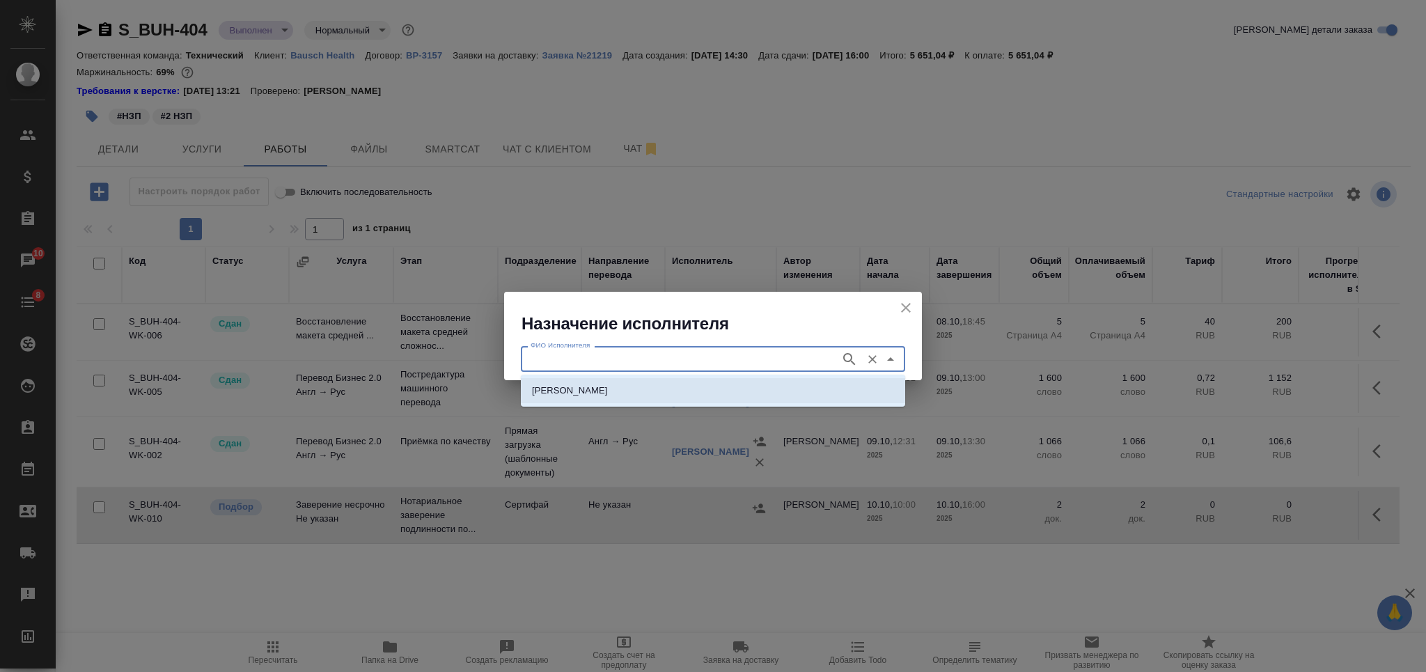
click at [608, 390] on p "НОТАРИУС Шишенков Леонид Васильевич" at bounding box center [570, 391] width 76 height 14
type input "НОТАРИУС Шишенков Леонид Васильевич"
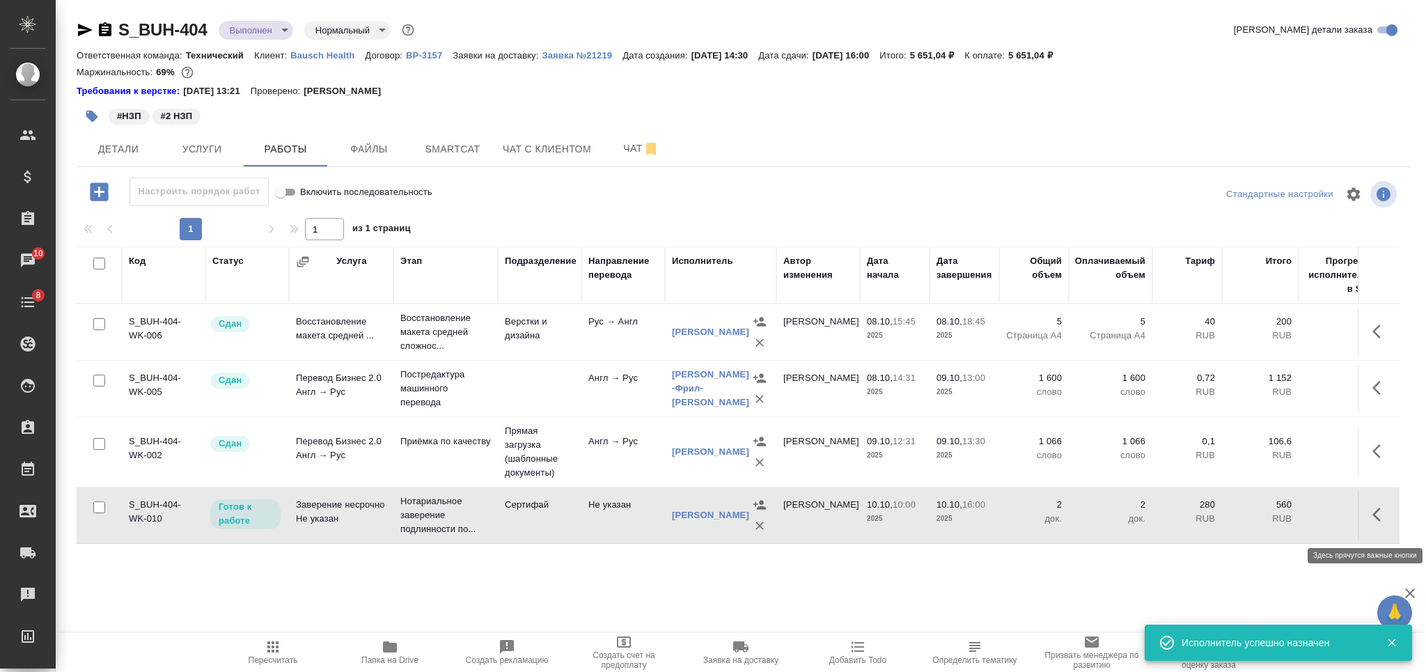
click at [1372, 523] on icon "button" at bounding box center [1380, 514] width 17 height 17
click at [1270, 523] on icon "button" at bounding box center [1278, 514] width 17 height 17
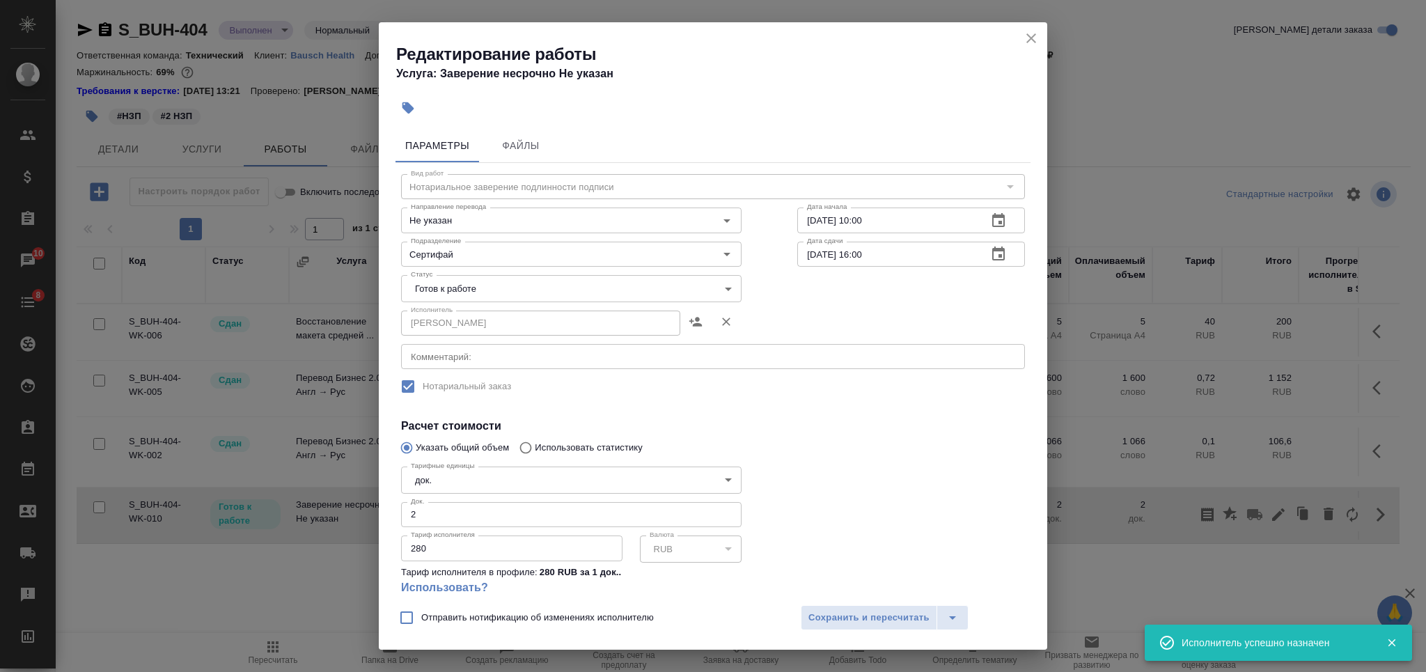
click at [574, 297] on body "🙏 .cls-1 fill:#fff; AWATERA Nikiforova Valeria Клиенты Спецификации Заказы 10 Ч…" at bounding box center [713, 336] width 1426 height 672
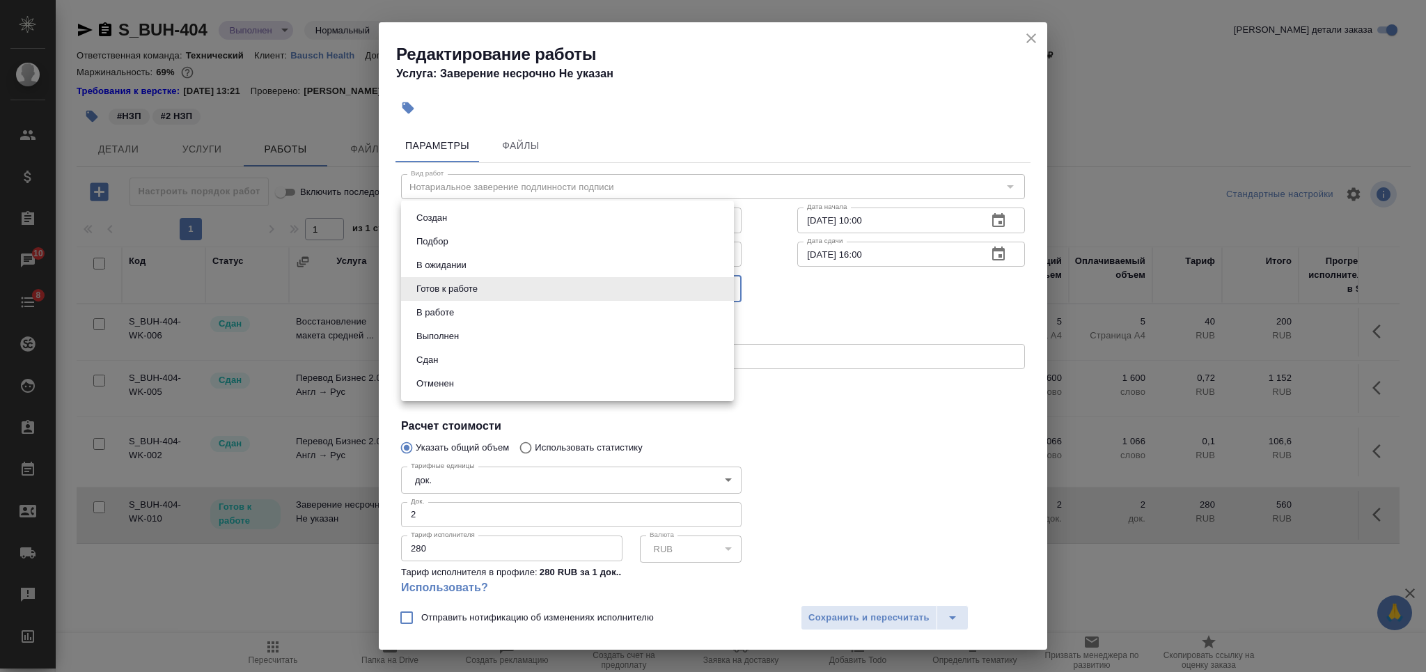
click at [547, 355] on li "Сдан" at bounding box center [567, 360] width 333 height 24
type input "closed"
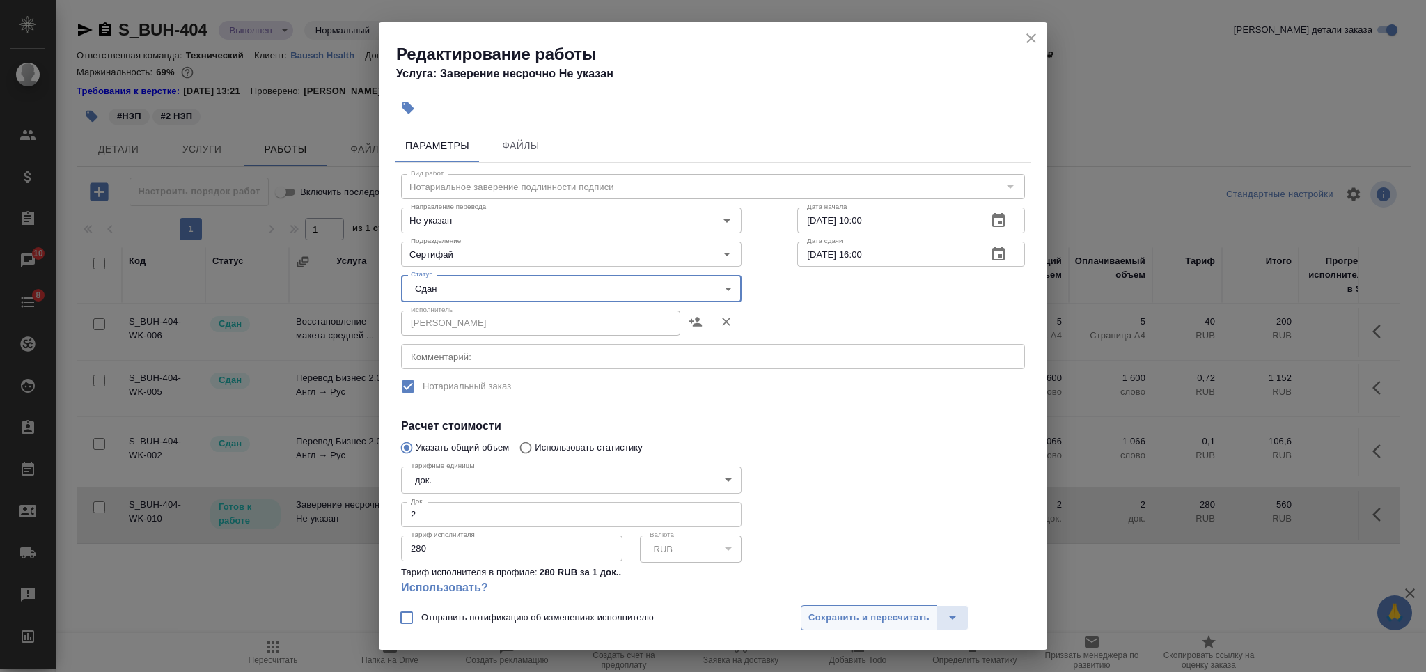
click at [850, 616] on span "Сохранить и пересчитать" at bounding box center [868, 618] width 121 height 16
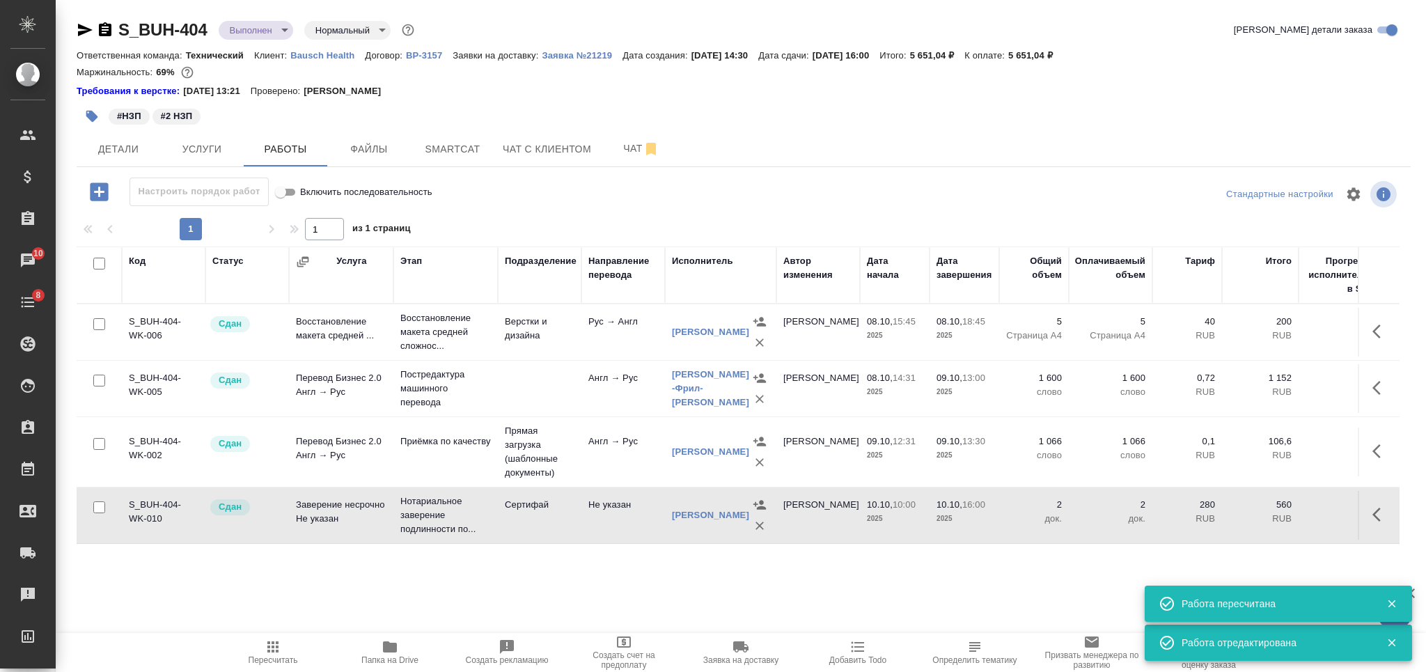
click at [274, 641] on icon "button" at bounding box center [273, 647] width 17 height 17
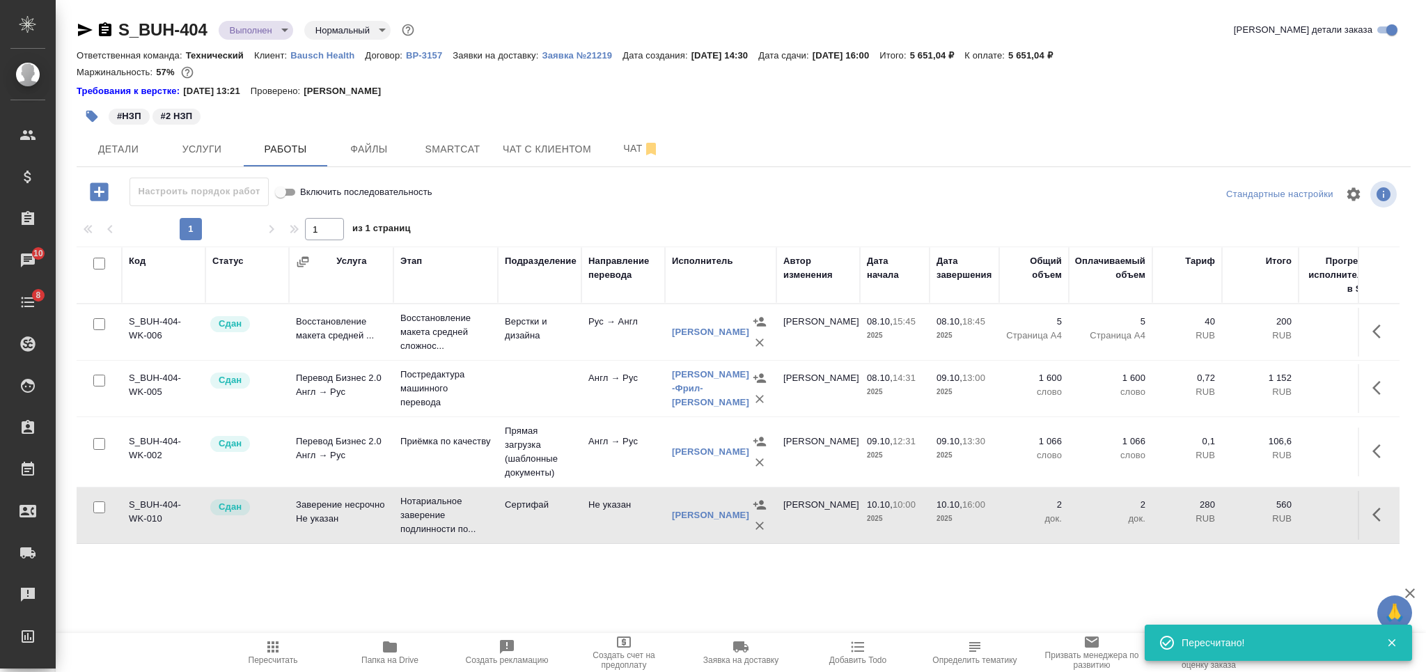
click at [260, 37] on body "🙏 .cls-1 fill:#fff; AWATERA Nikiforova Valeria Клиенты Спецификации Заказы 10 Ч…" at bounding box center [713, 336] width 1426 height 672
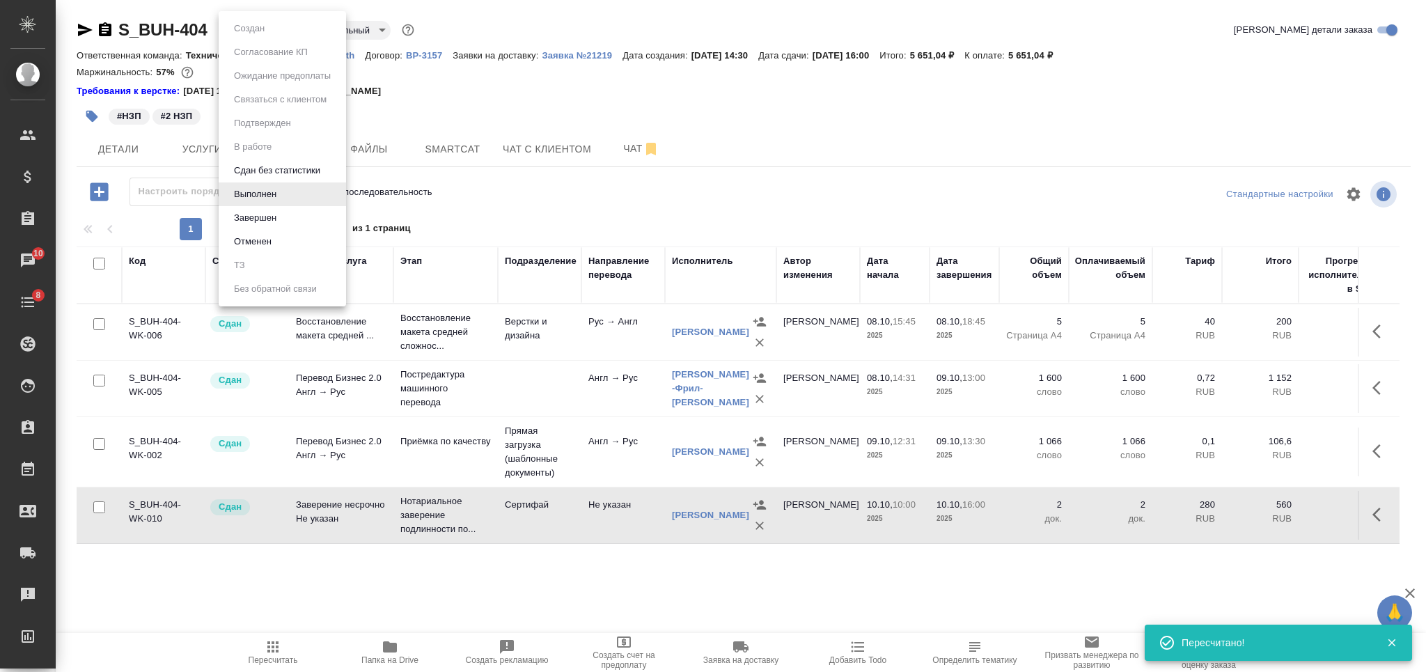
click at [287, 214] on li "Завершен" at bounding box center [282, 218] width 127 height 24
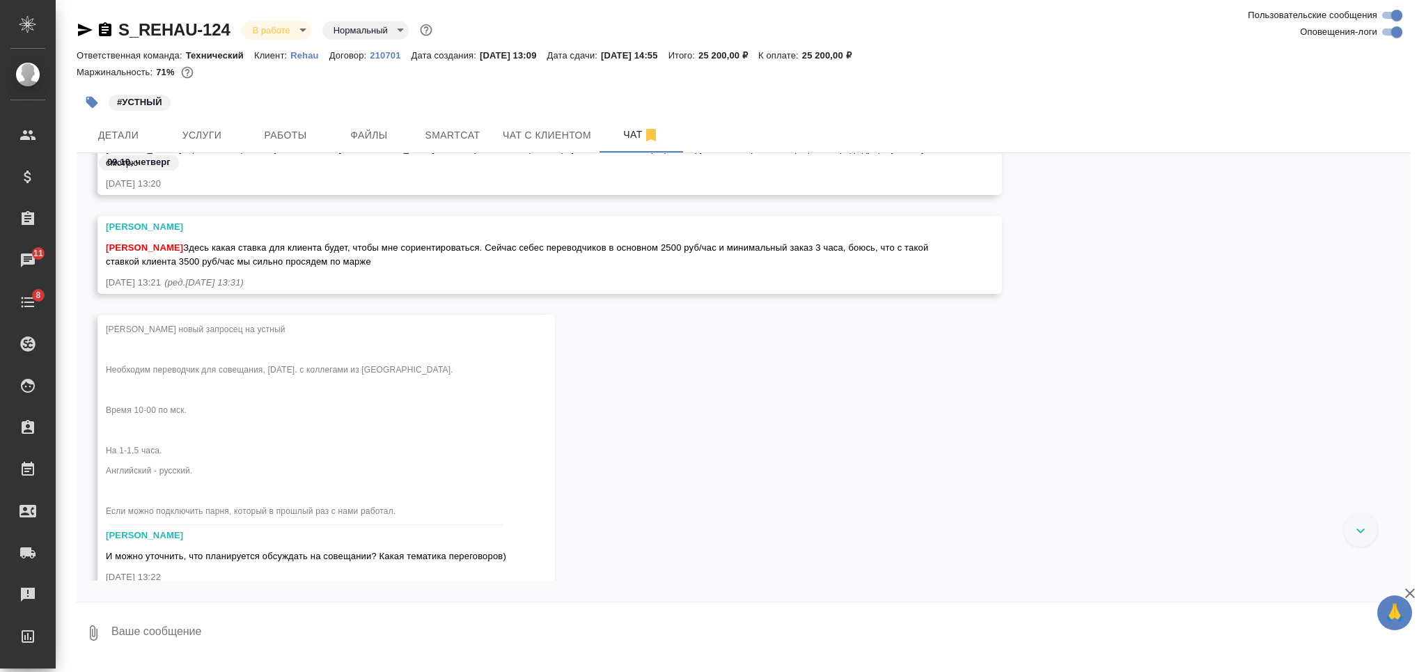
scroll to position [1764, 0]
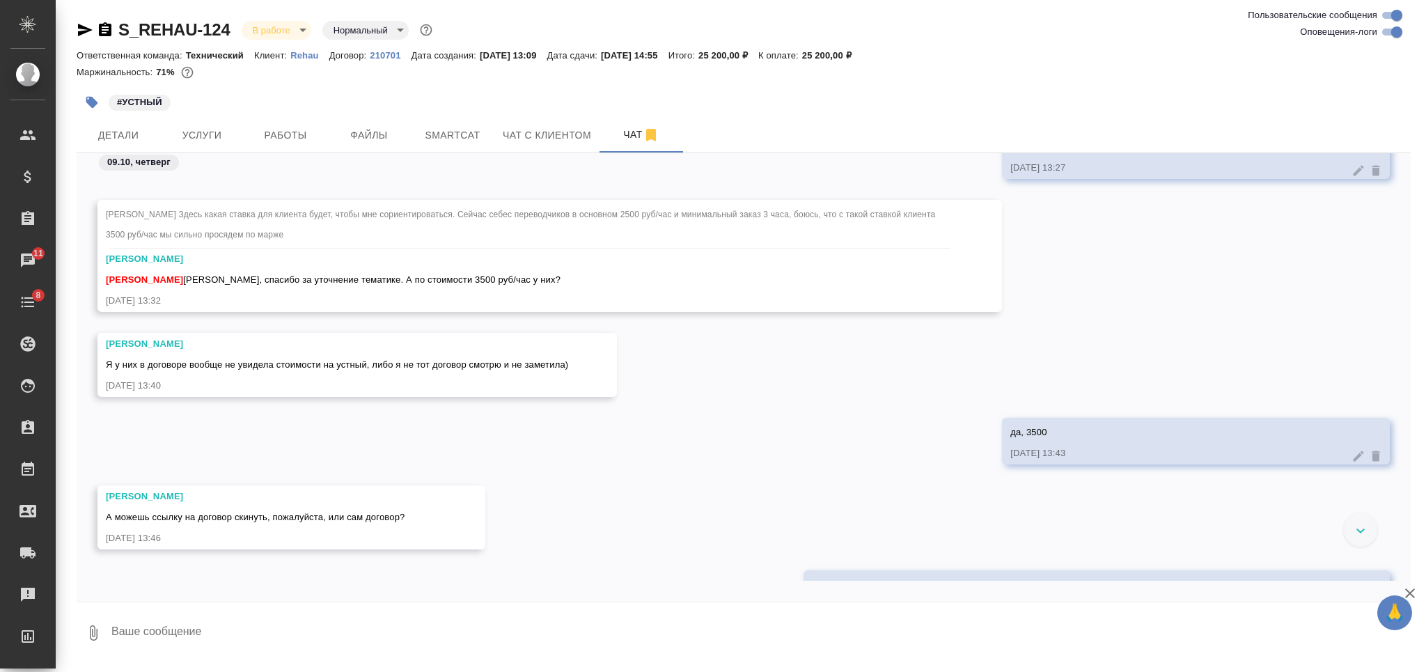
click at [1353, 529] on div at bounding box center [1360, 529] width 33 height 33
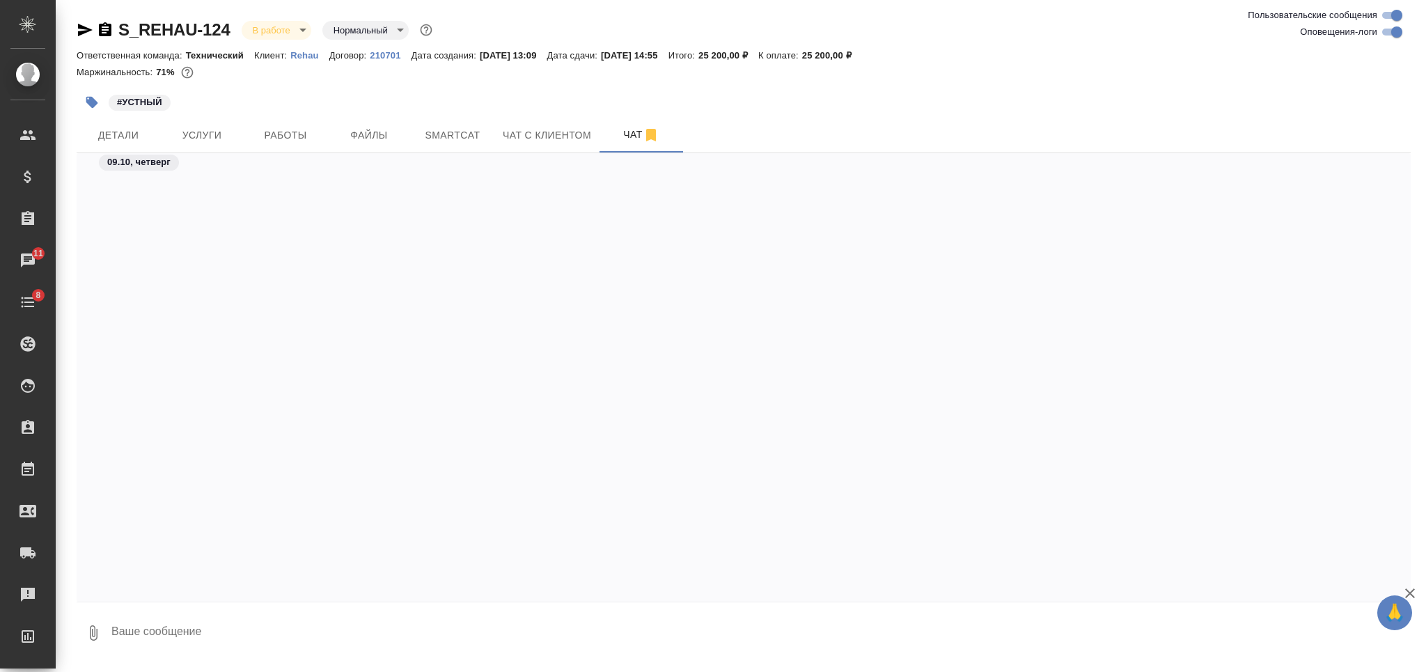
scroll to position [4896, 0]
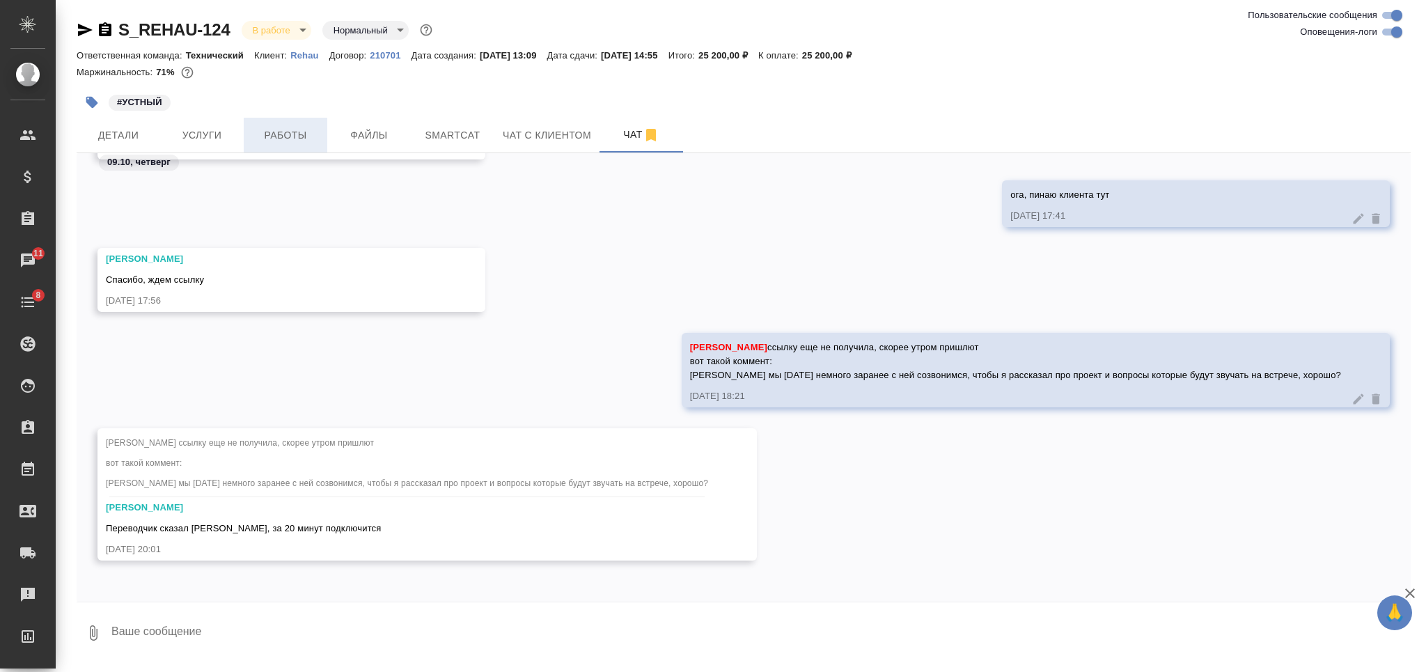
click at [272, 129] on span "Работы" at bounding box center [285, 135] width 67 height 17
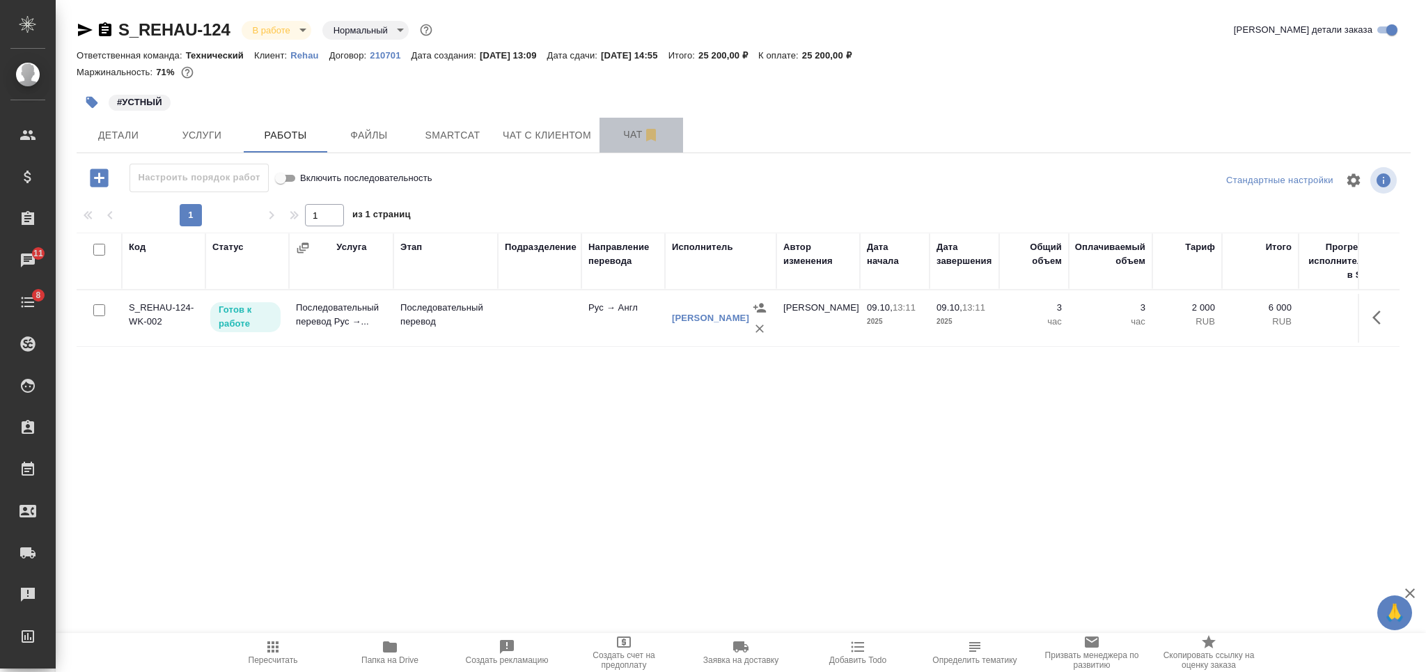
click at [634, 141] on span "Чат" at bounding box center [641, 134] width 67 height 17
